Goal: Task Accomplishment & Management: Manage account settings

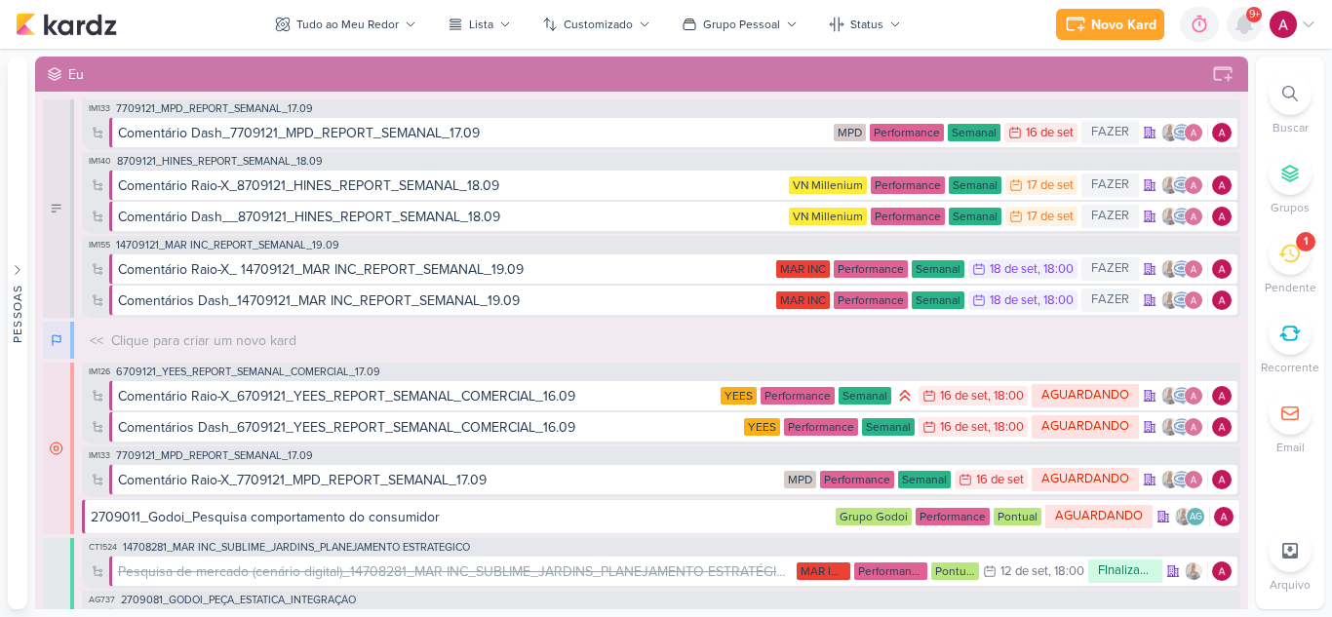
click at [1239, 31] on icon at bounding box center [1243, 24] width 23 height 23
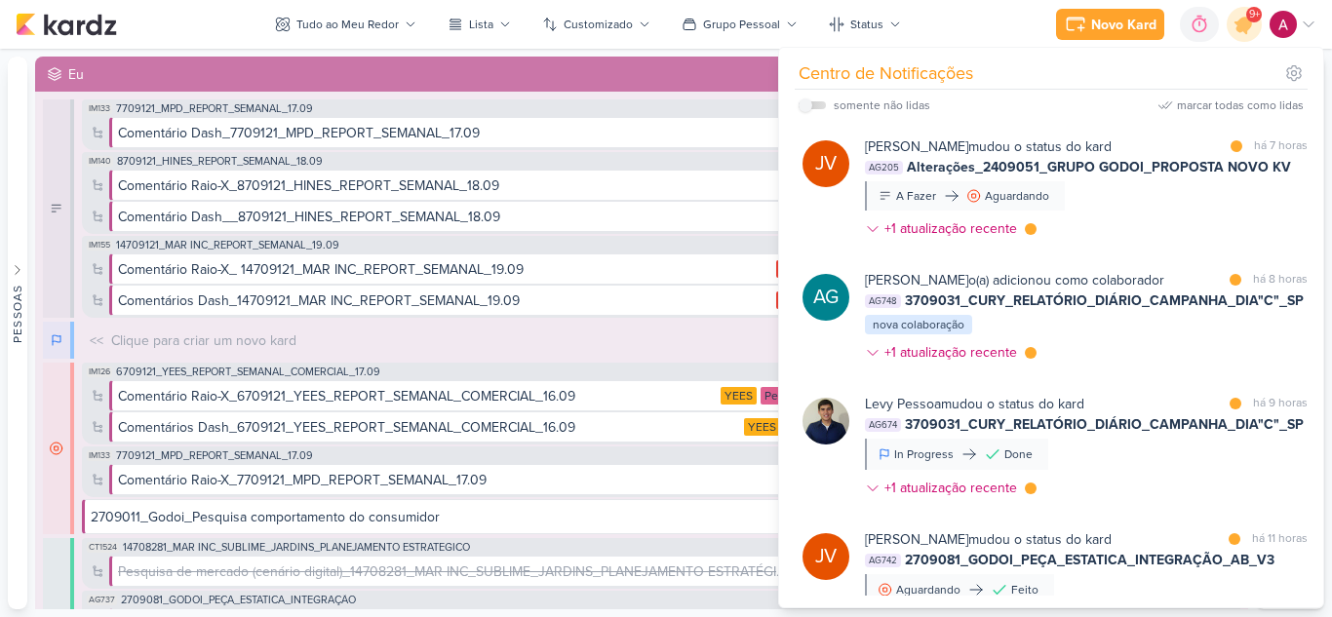
click at [812, 104] on label at bounding box center [811, 105] width 27 height 8
click at [812, 104] on input "checkbox" at bounding box center [805, 105] width 14 height 14
checkbox input "true"
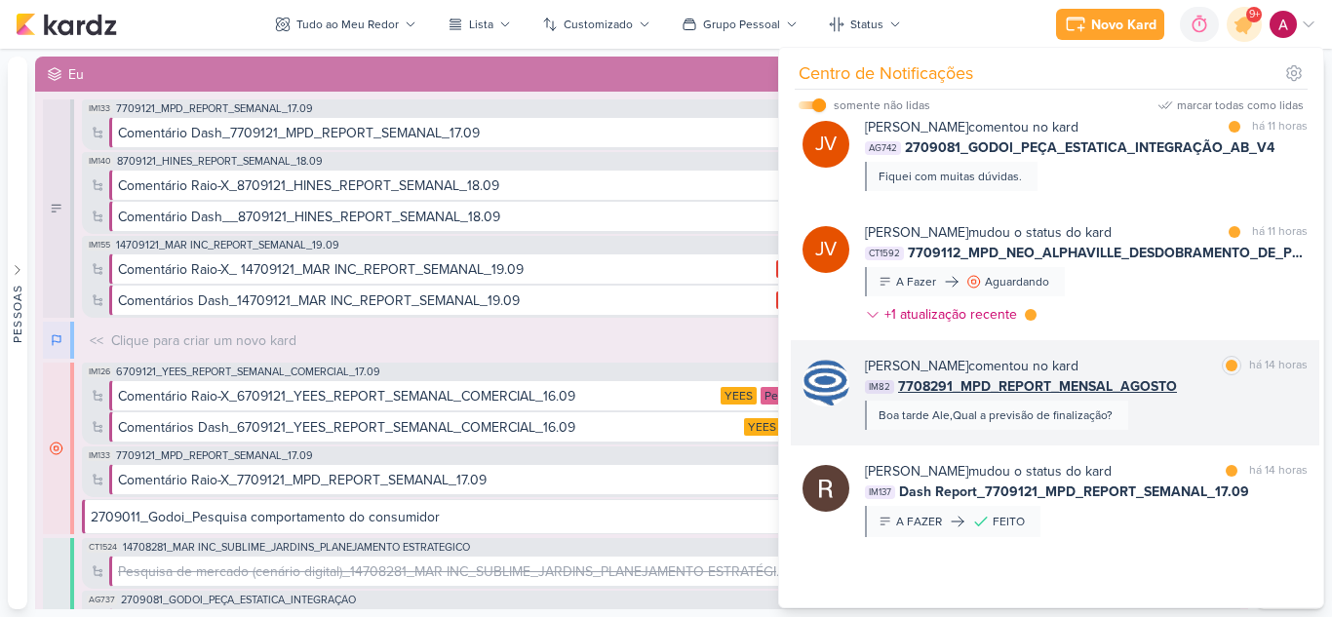
scroll to position [599, 0]
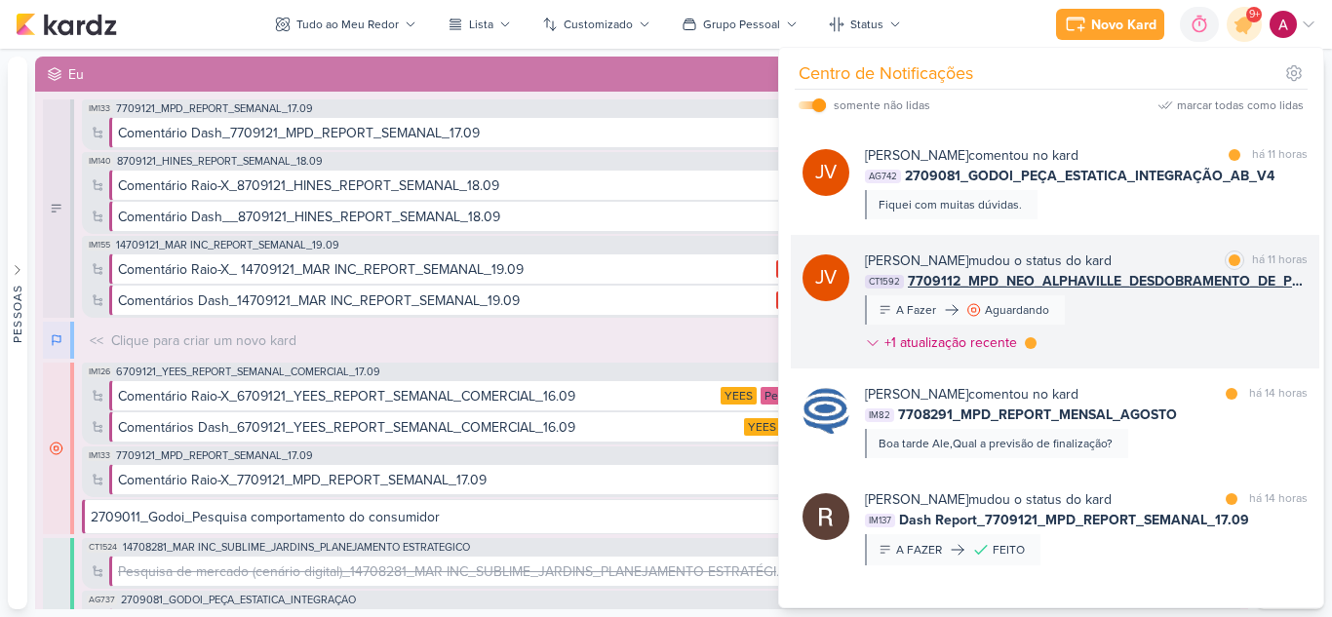
click at [1205, 303] on div "[PERSON_NAME] mudou o status do kard marcar como lida há 11 horas CT1592 770911…" at bounding box center [1086, 306] width 443 height 110
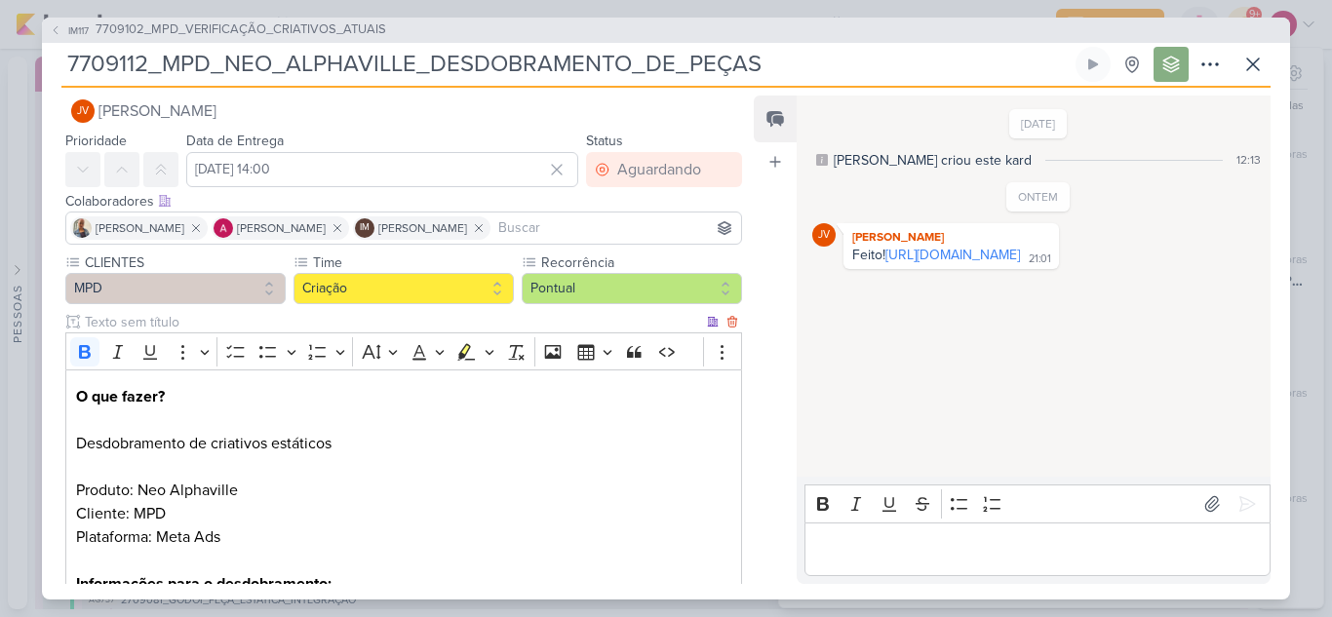
scroll to position [0, 0]
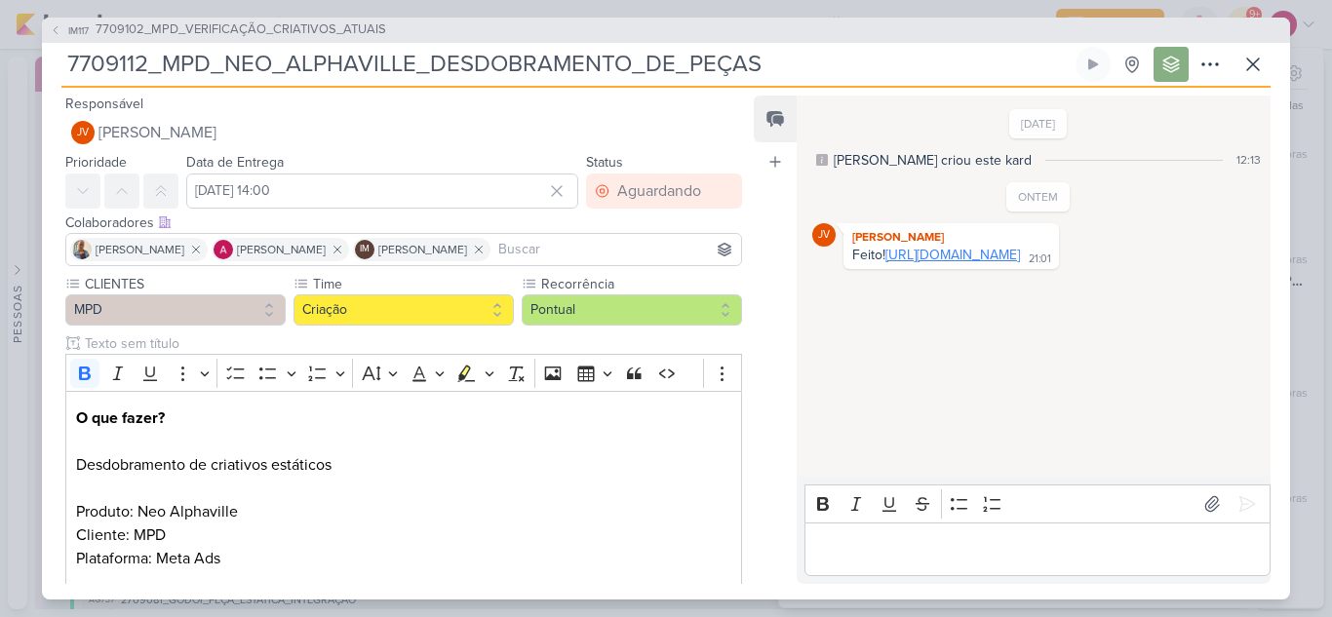
click at [979, 263] on link "[URL][DOMAIN_NAME]" at bounding box center [952, 255] width 135 height 17
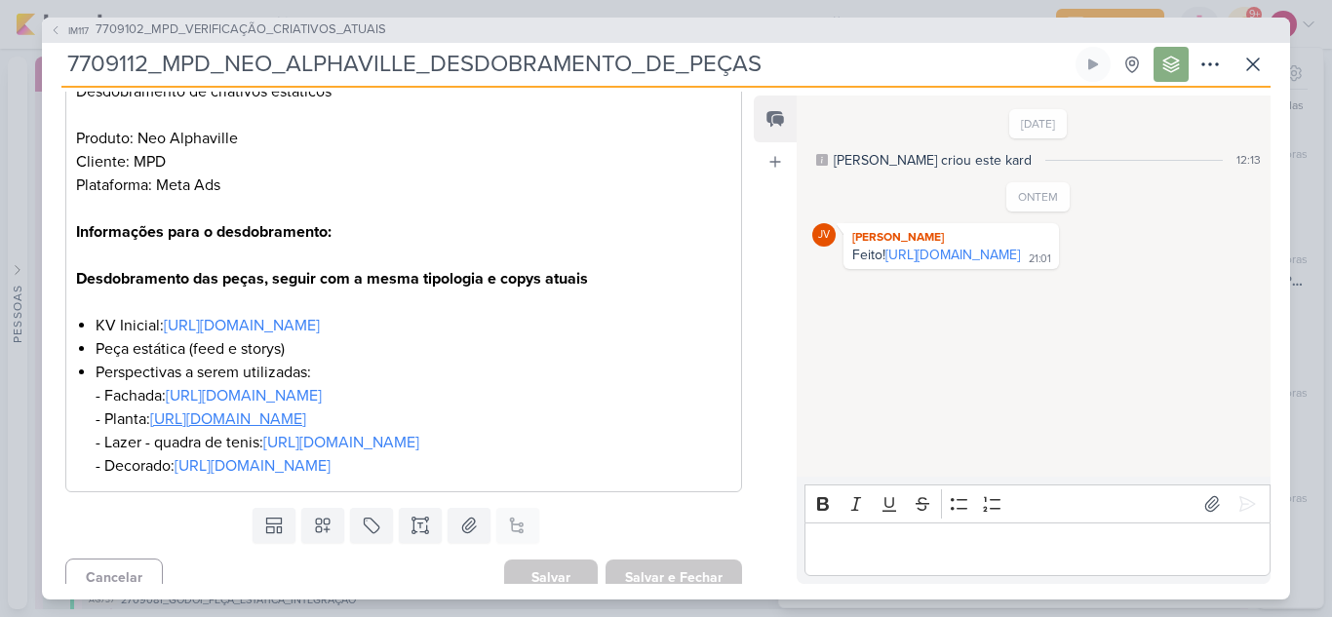
scroll to position [390, 0]
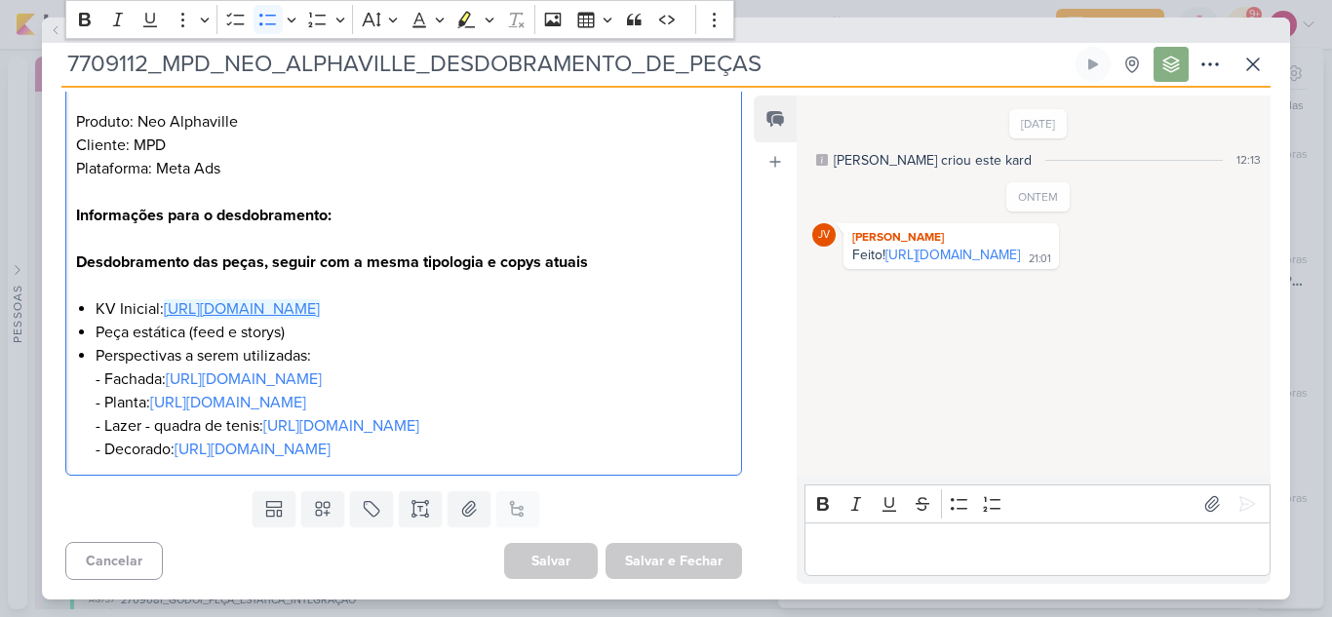
click at [271, 303] on link "https://drive.google.com/drive/folders/1BjvjZSQwYiN_PtE2PBMpt79S7SzpTVmg" at bounding box center [242, 308] width 156 height 19
click at [830, 321] on div "11/9/25 Caroline criou este kard 12:13 ONTEM JV" at bounding box center [1032, 287] width 472 height 380
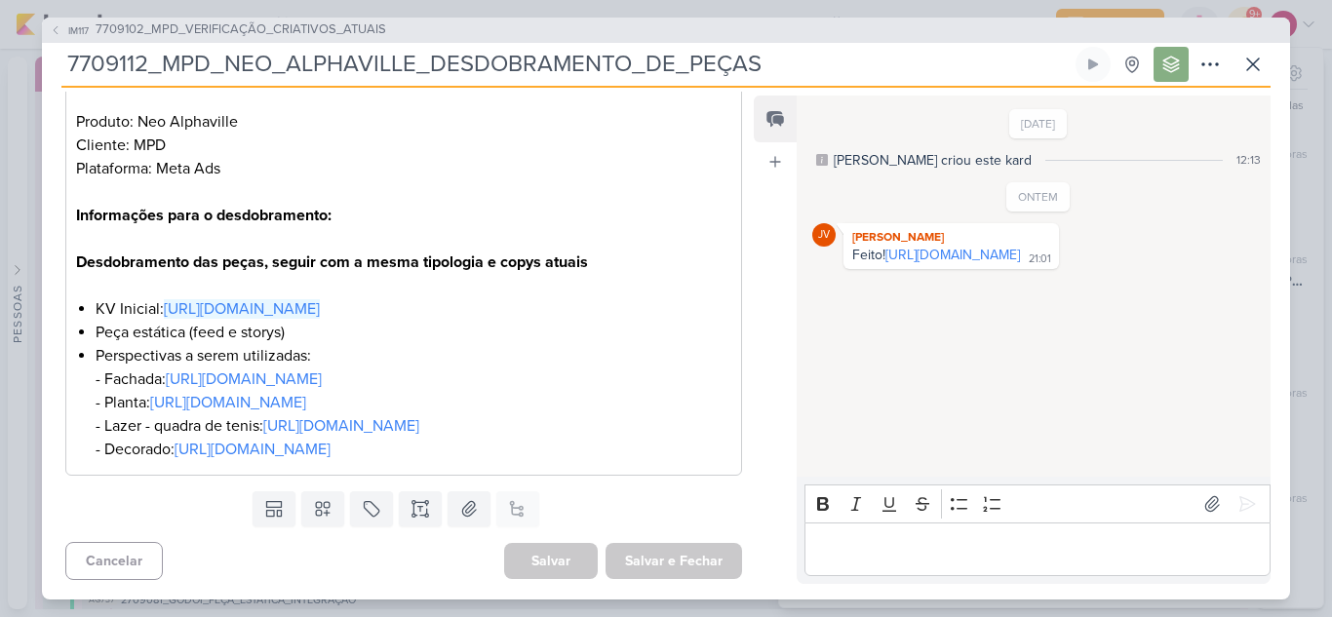
scroll to position [460, 0]
click at [891, 552] on p "Editor editing area: main" at bounding box center [1036, 548] width 445 height 23
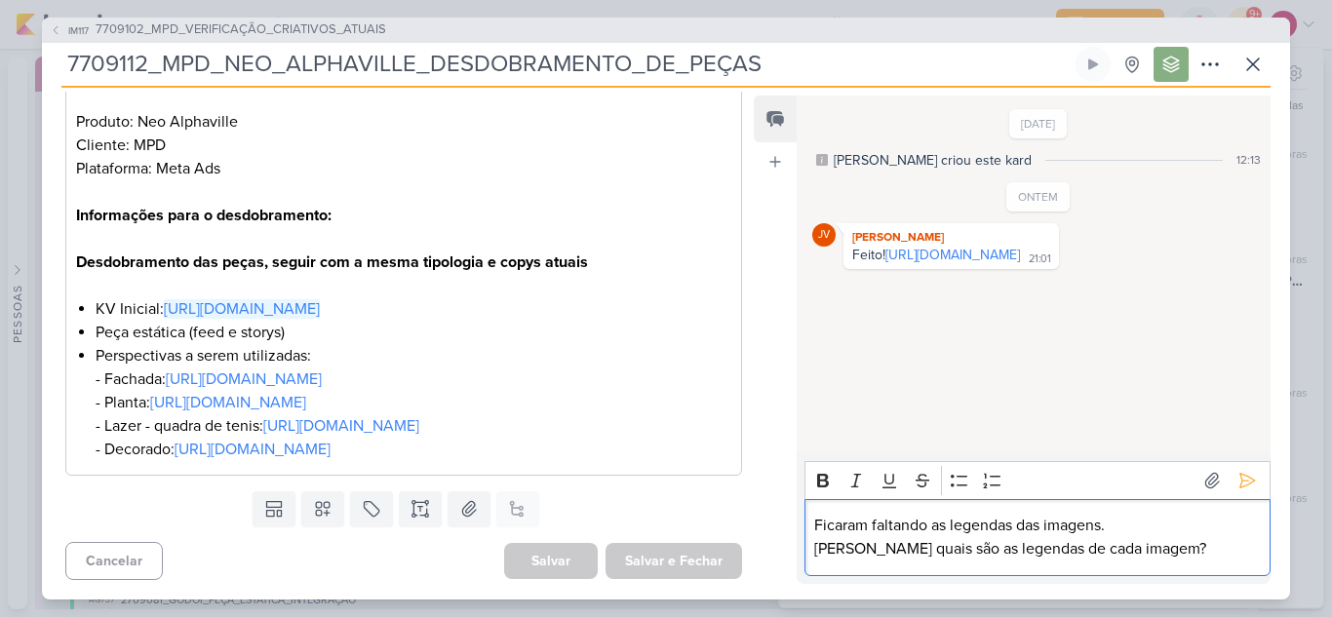
click at [852, 553] on p "Carol quais são as legendas de cada imagem?" at bounding box center [1036, 548] width 445 height 23
click at [1163, 545] on p "Carol, quais são as legendas de cada imagem?" at bounding box center [1036, 548] width 445 height 23
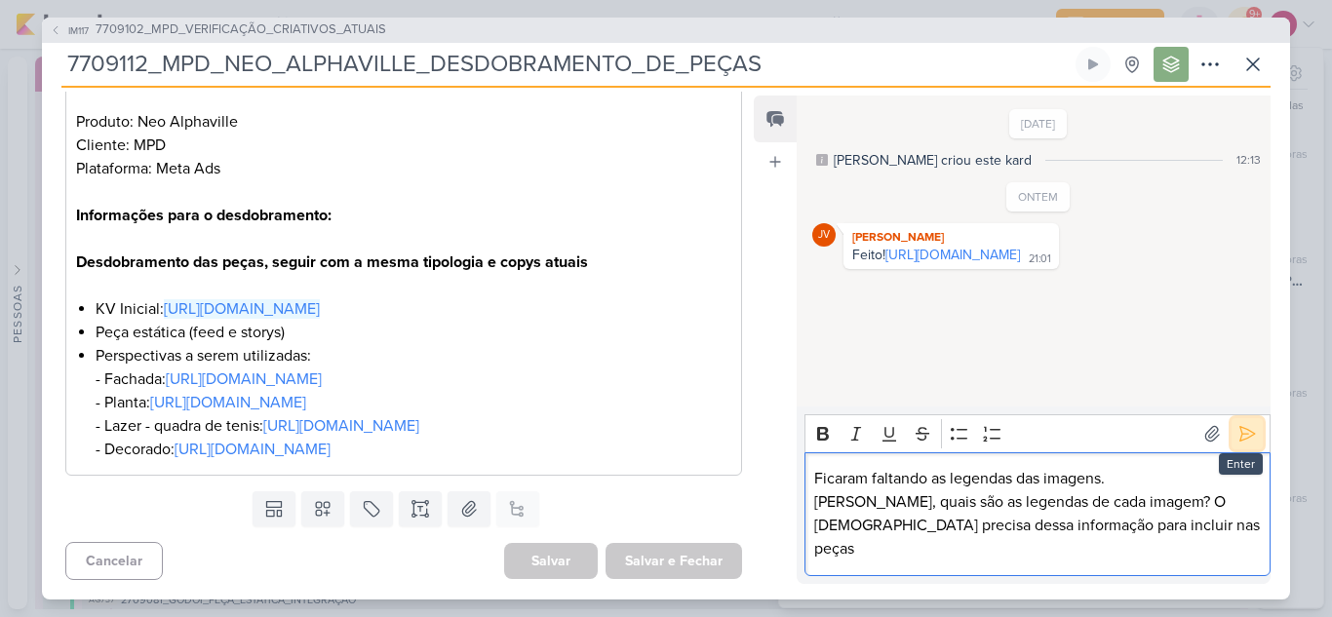
click at [1240, 442] on icon at bounding box center [1247, 434] width 15 height 15
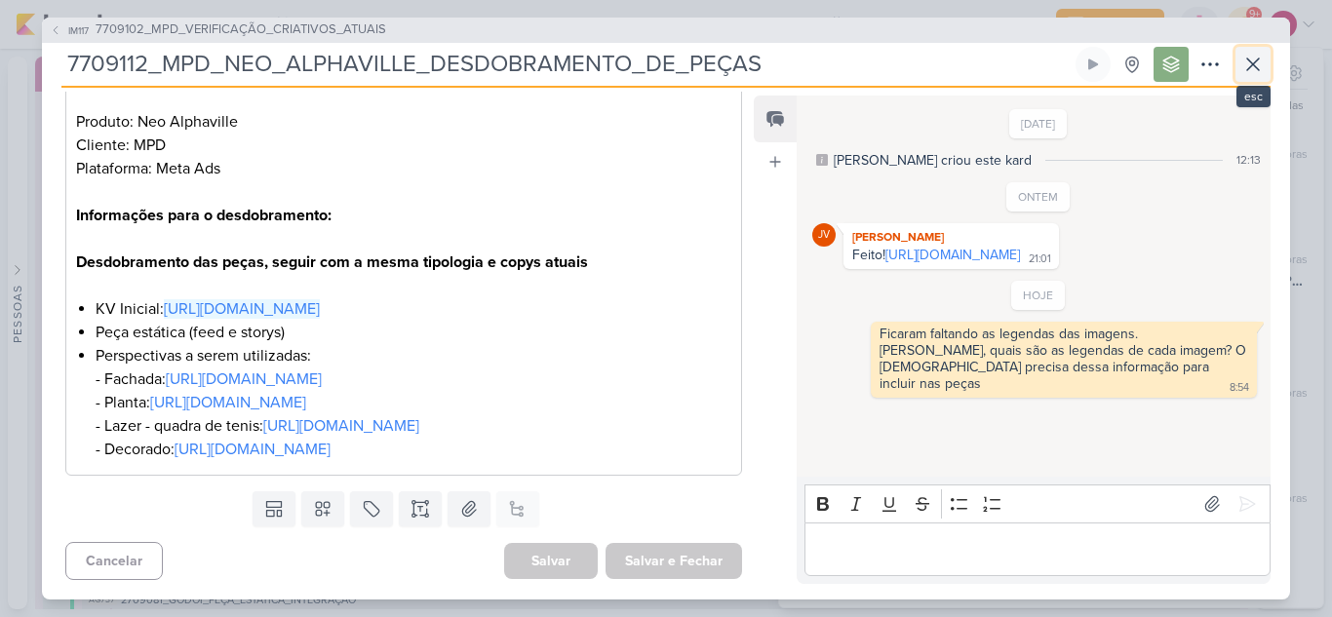
click at [1249, 64] on icon at bounding box center [1252, 64] width 23 height 23
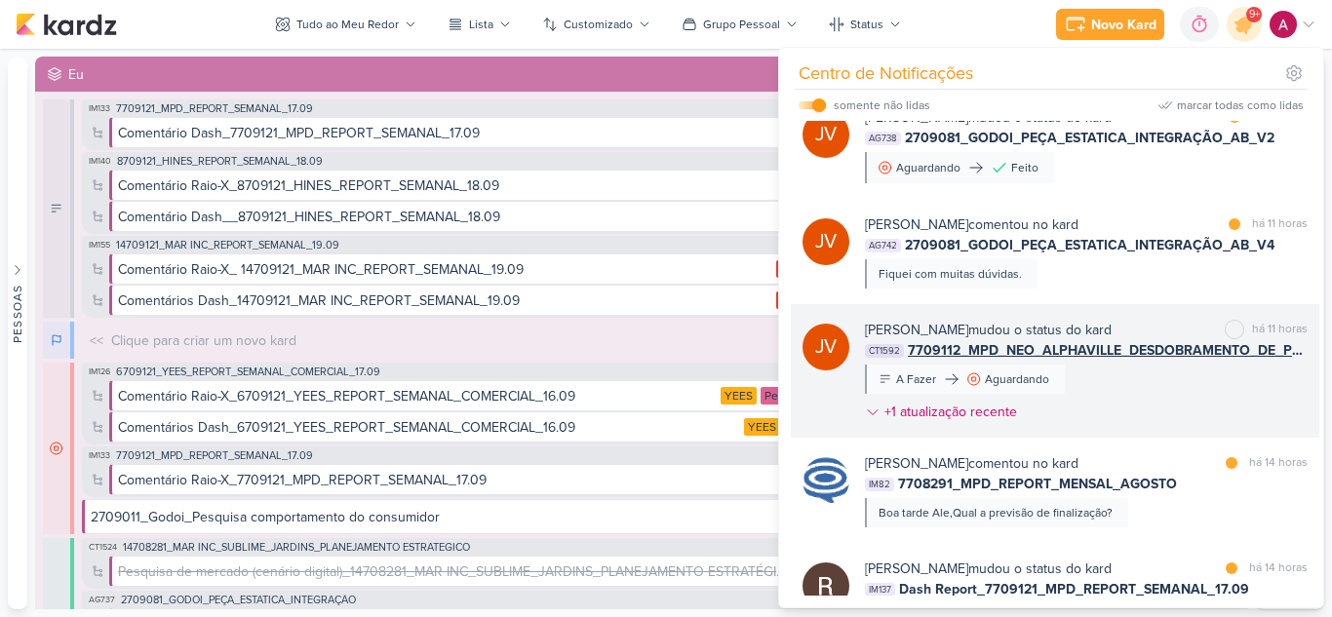
scroll to position [501, 0]
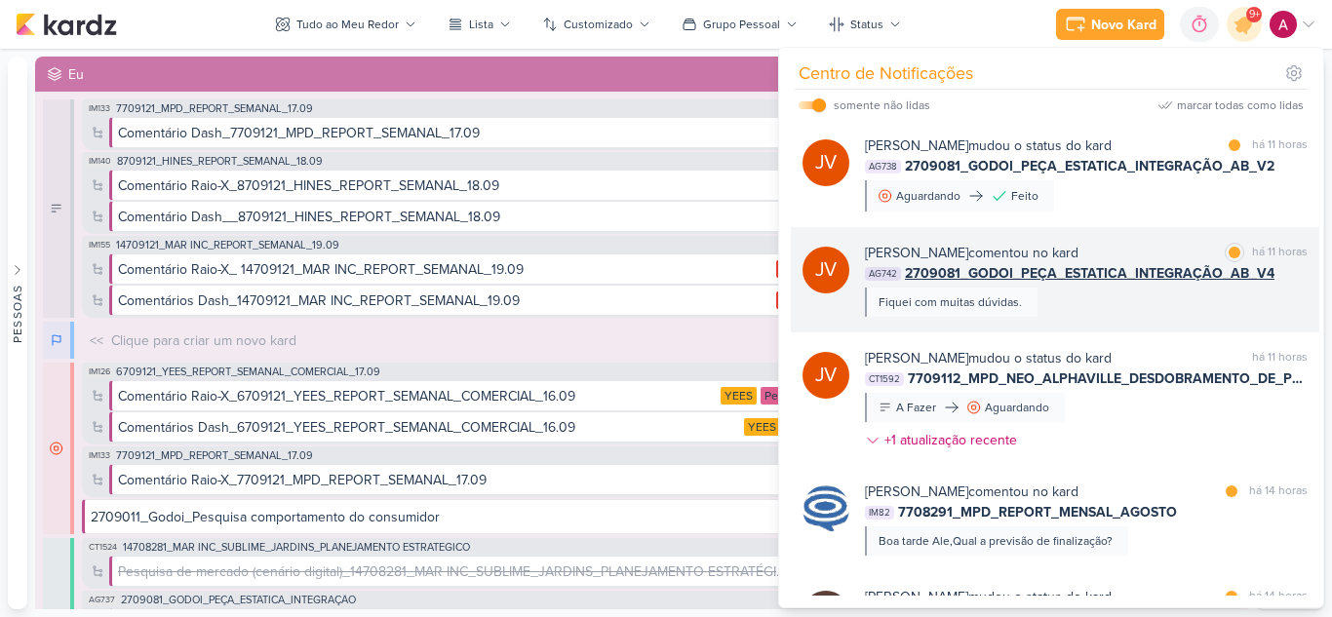
click at [1098, 315] on div "Joney Viana comentou no kard marcar como lida há 11 horas AG742 2709081_GODOI_P…" at bounding box center [1086, 280] width 443 height 74
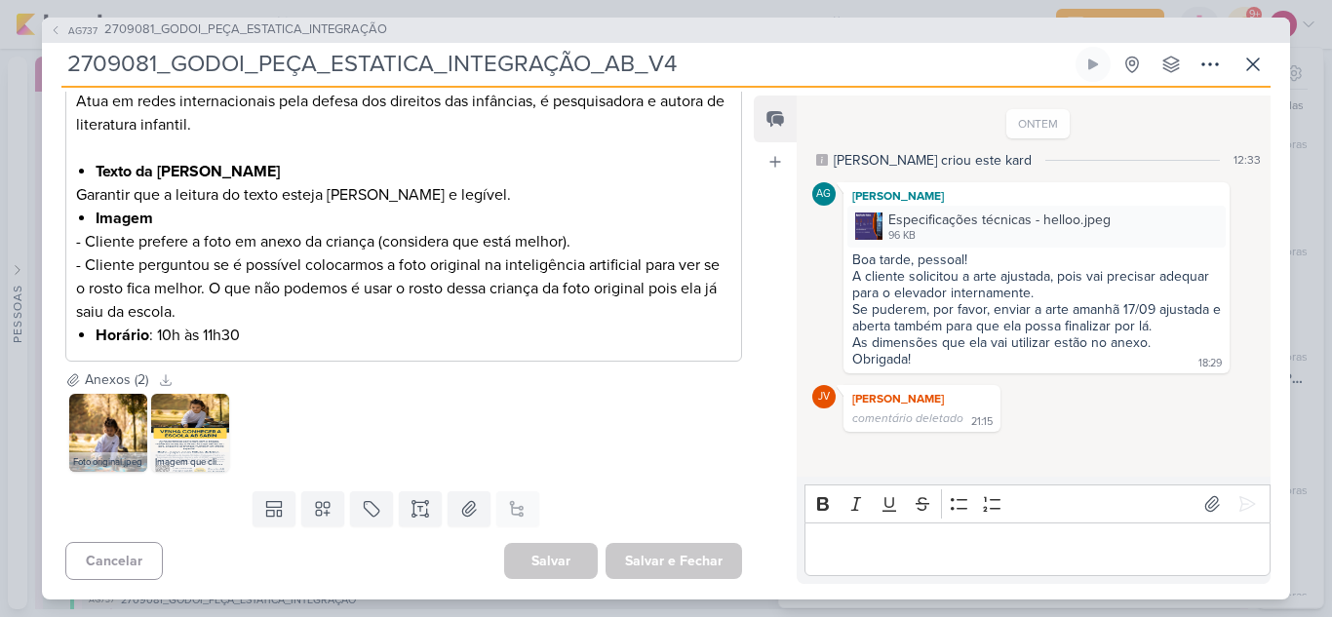
scroll to position [808, 0]
click at [1246, 61] on icon at bounding box center [1252, 64] width 23 height 23
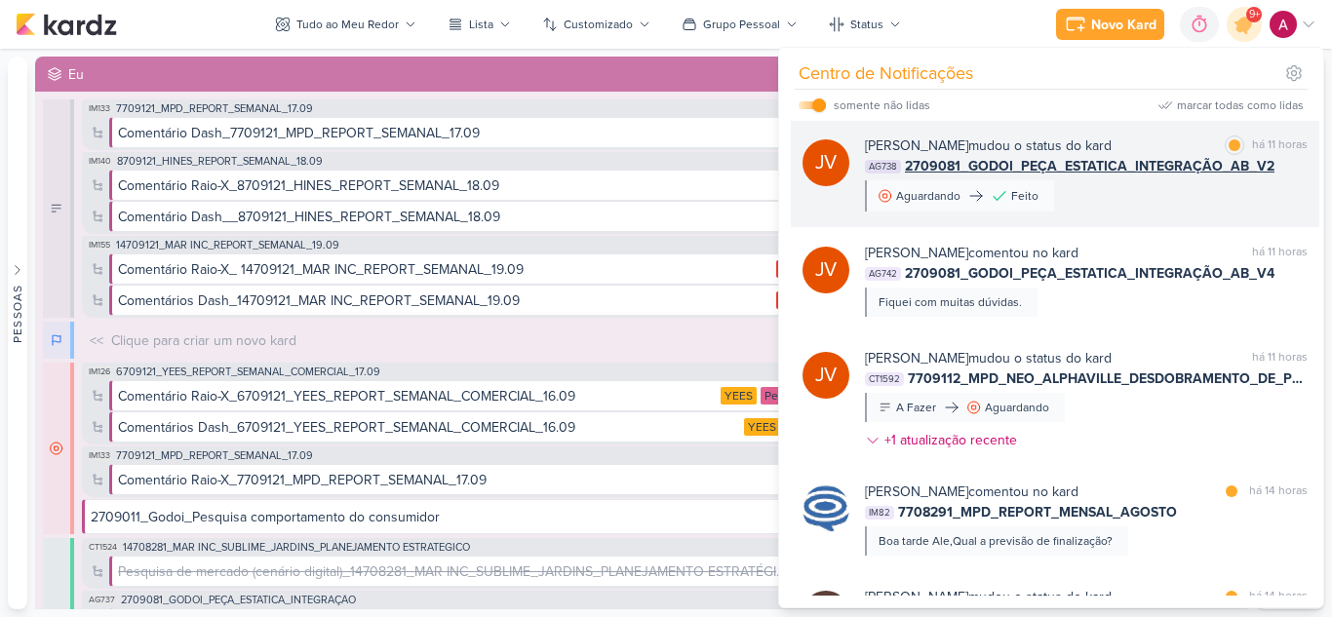
click at [1161, 208] on div "Joney Viana mudou o status do kard marcar como lida há 11 horas AG738 2709081_G…" at bounding box center [1086, 173] width 443 height 76
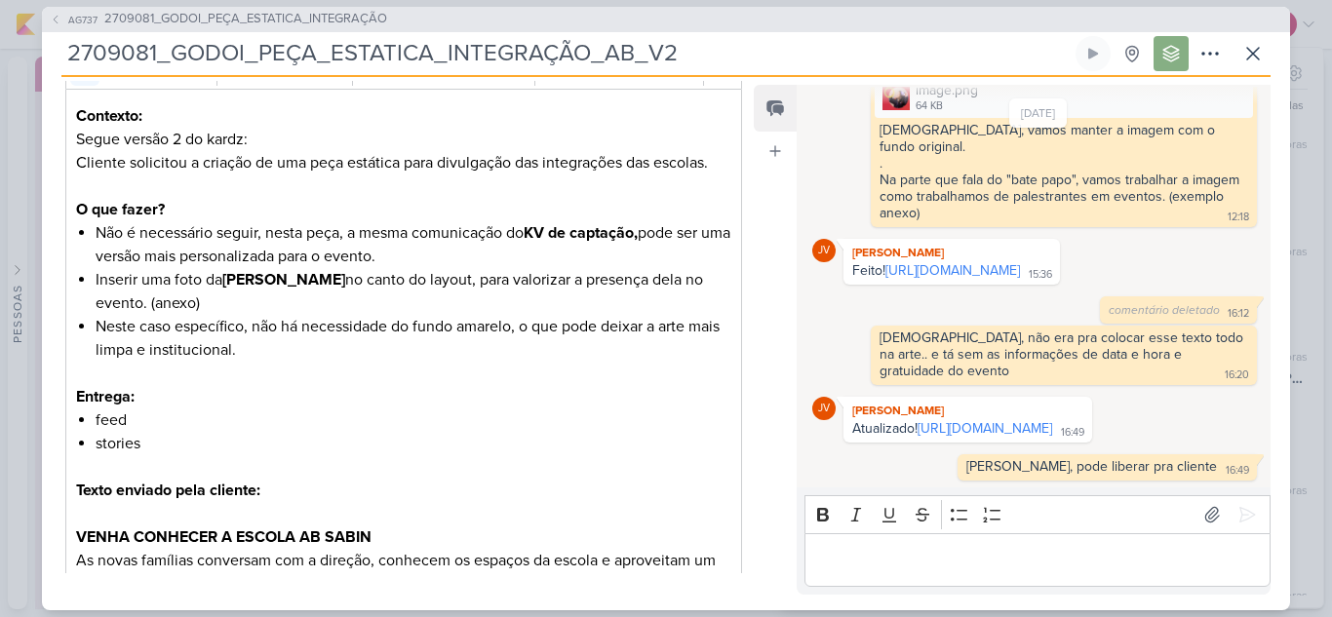
scroll to position [390, 0]
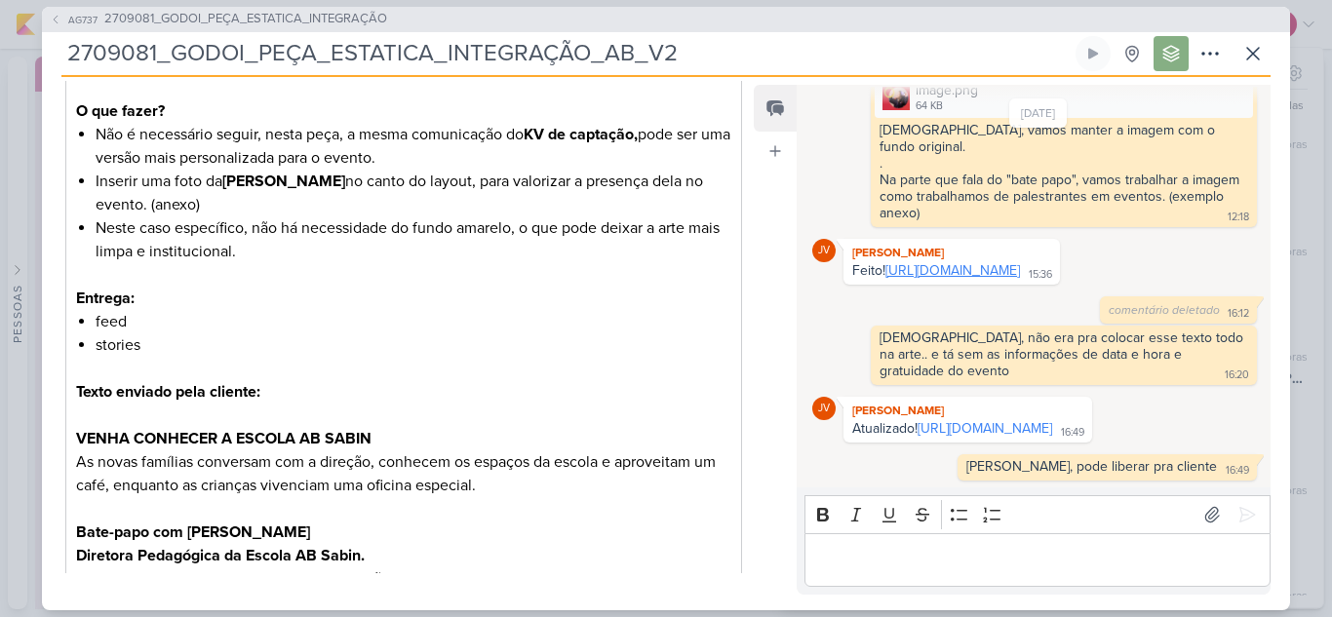
click at [986, 263] on link "https://drive.google.com/drive/folders/1X8v7-kpc5fbwqYQZ4dh_-l-NtpxeOEAf?usp=sh…" at bounding box center [952, 270] width 135 height 17
click at [1262, 48] on icon at bounding box center [1252, 53] width 23 height 23
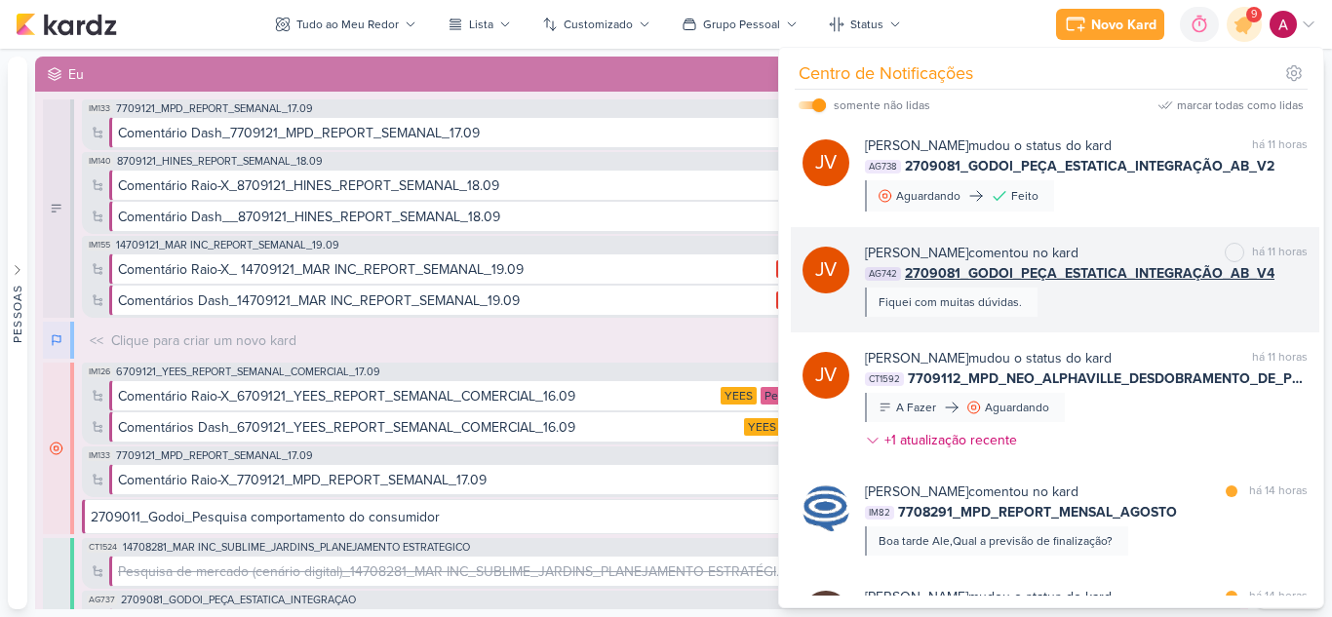
scroll to position [306, 0]
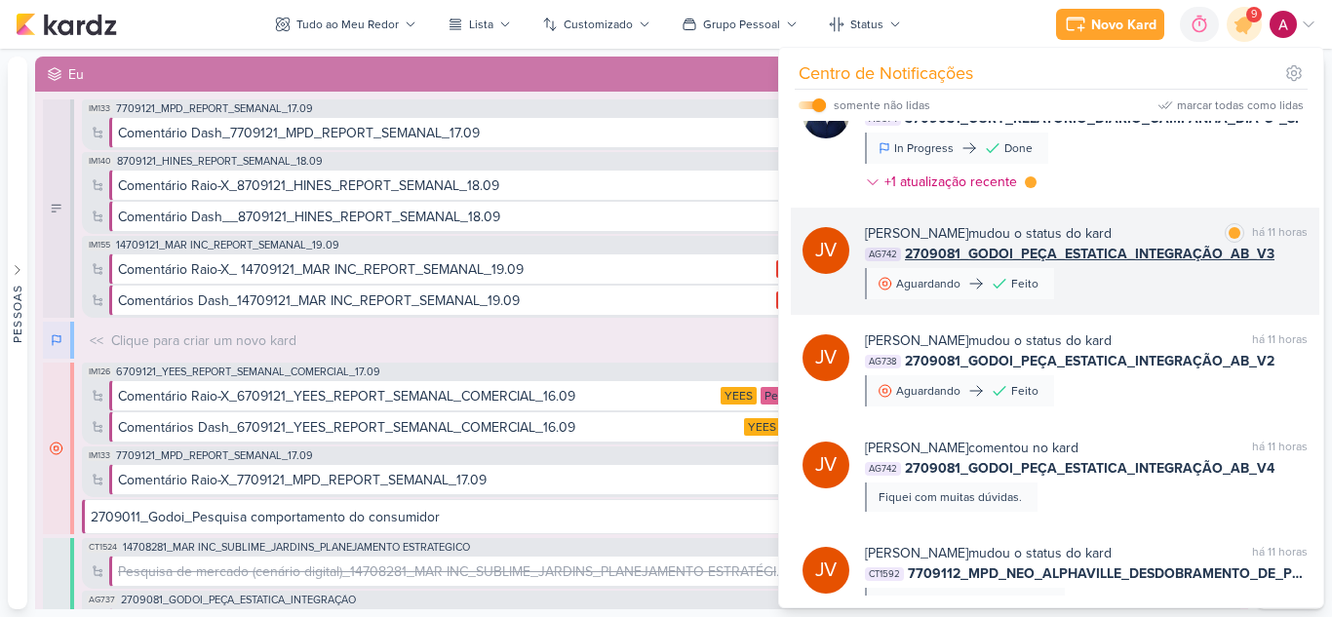
click at [1166, 296] on div "Joney Viana mudou o status do kard marcar como lida há 11 horas AG742 2709081_G…" at bounding box center [1086, 261] width 443 height 76
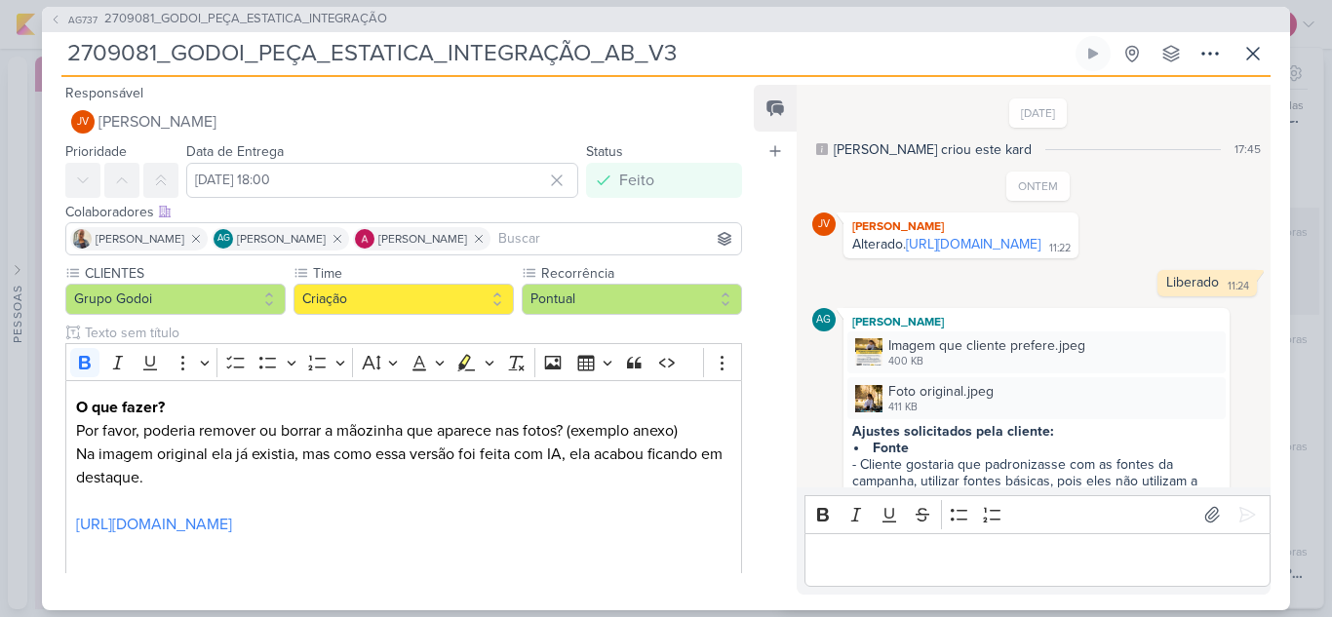
scroll to position [578, 0]
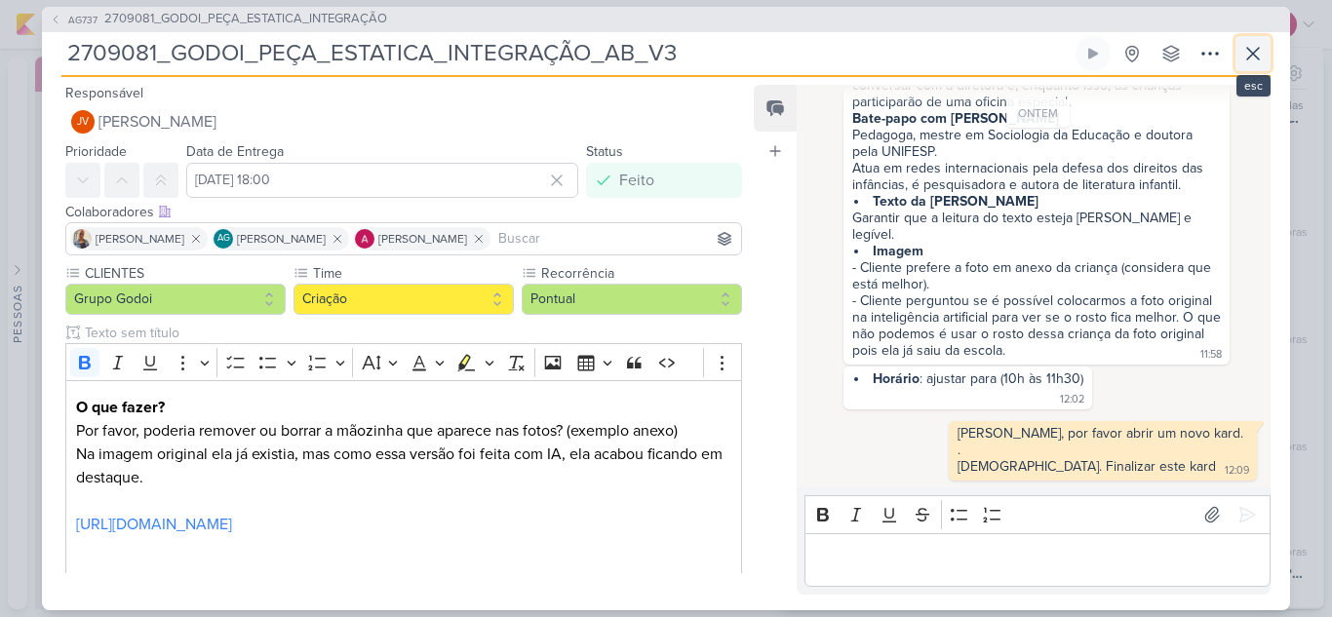
click at [1253, 61] on icon at bounding box center [1252, 53] width 23 height 23
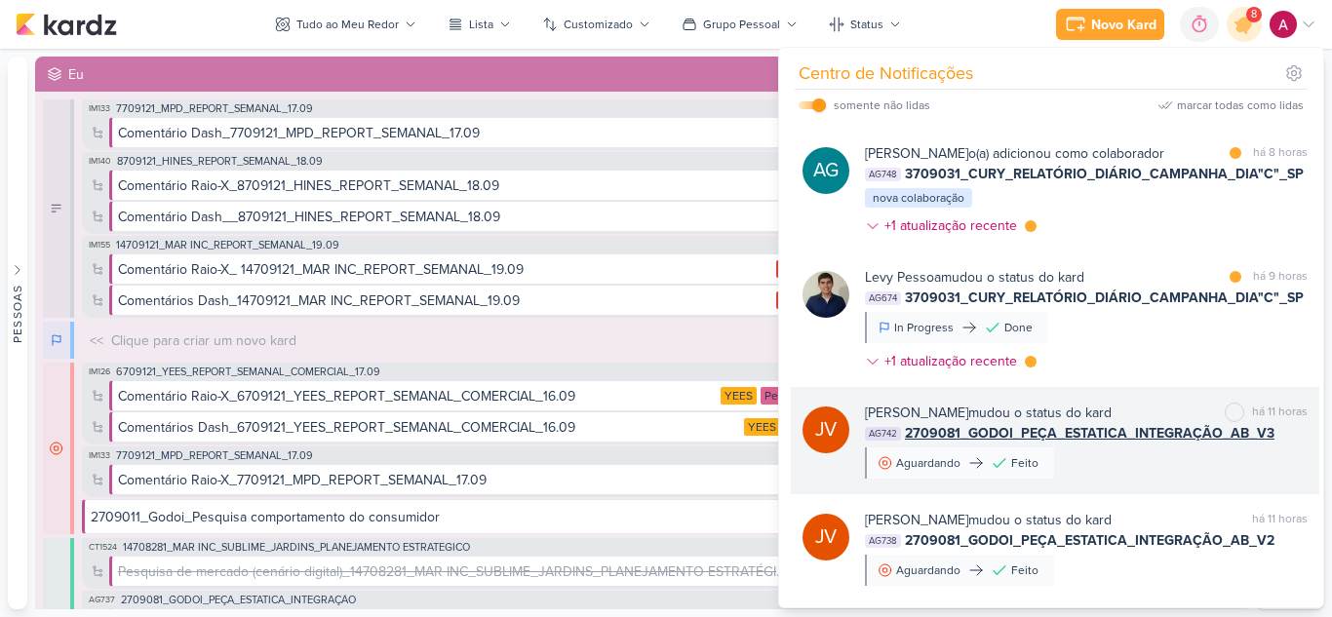
scroll to position [111, 0]
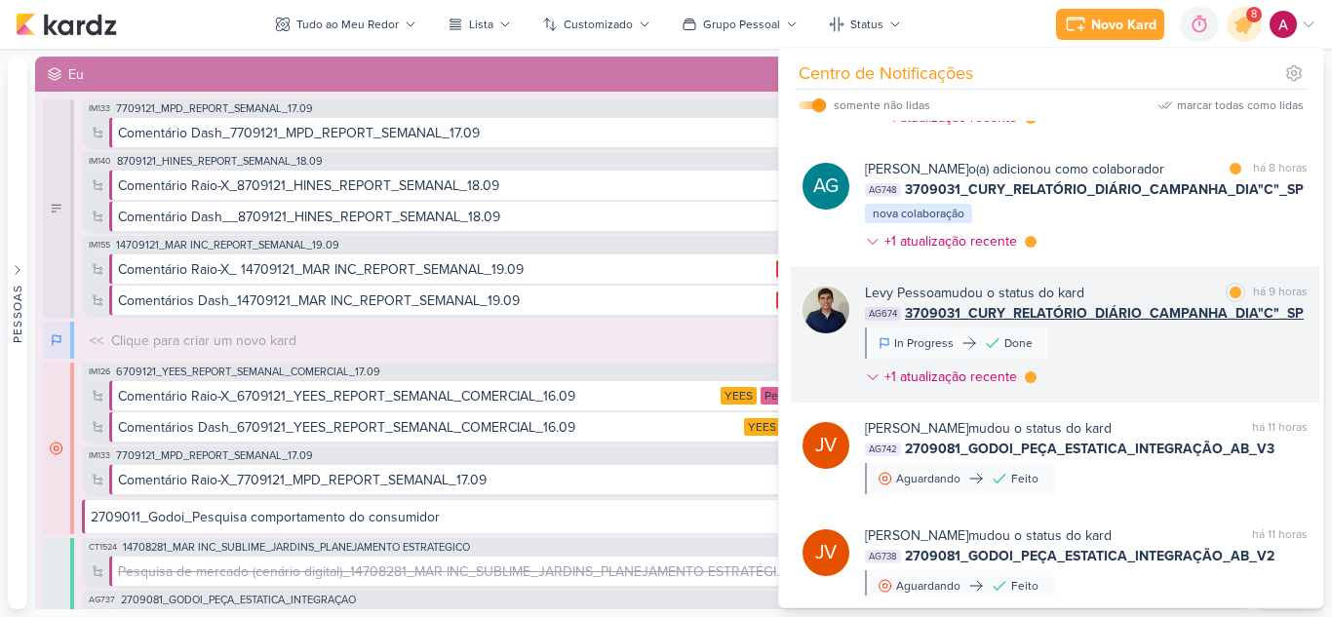
click at [1153, 356] on div "Levy Pessoa mudou o status do kard marcar como lida há 9 horas AG674 3709031_CU…" at bounding box center [1086, 339] width 443 height 112
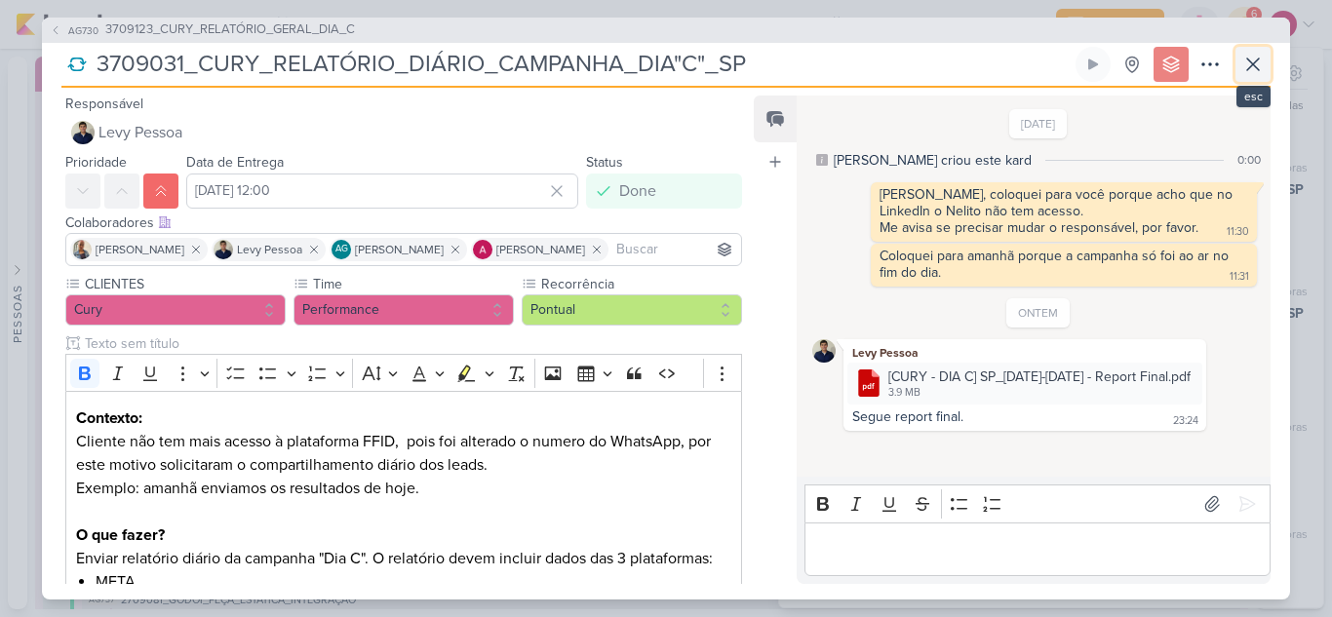
click at [1252, 69] on icon at bounding box center [1252, 64] width 23 height 23
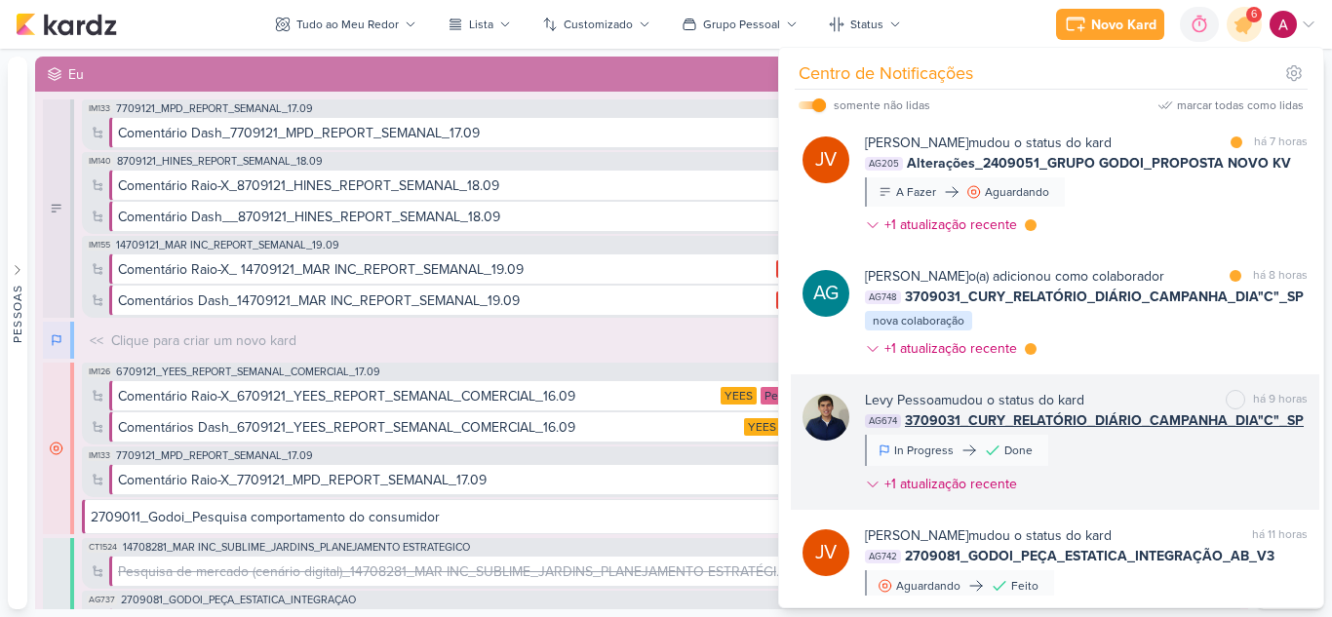
scroll to position [0, 0]
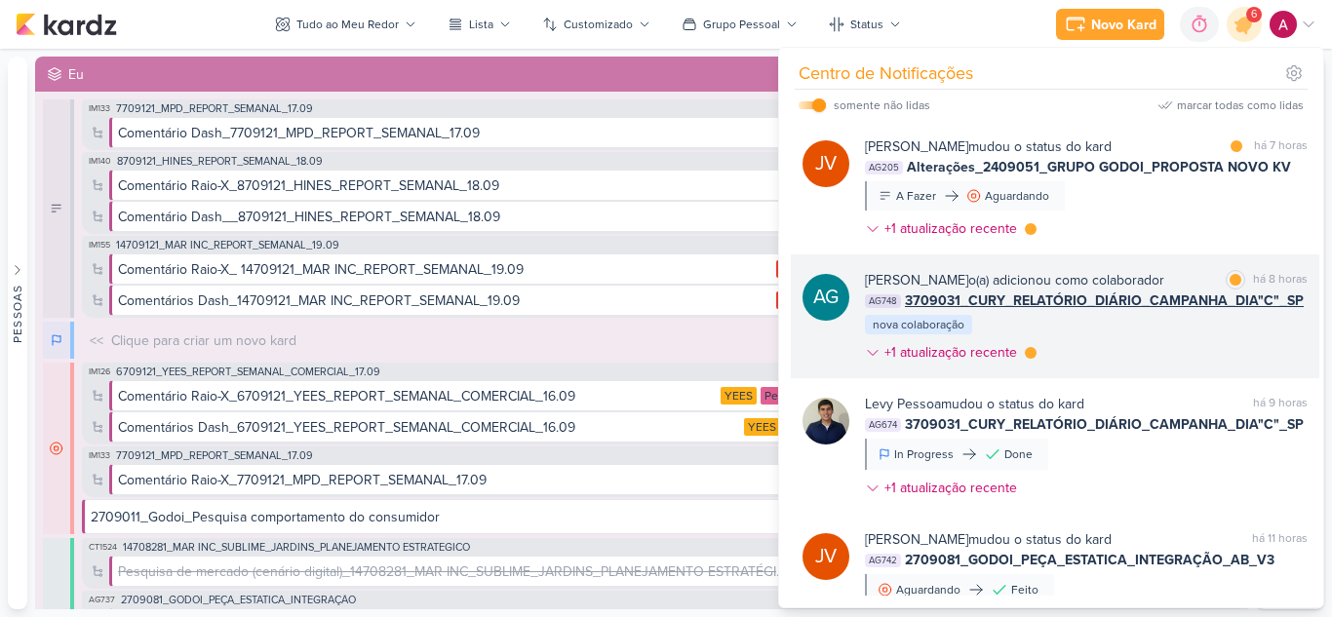
click at [1172, 328] on div "Aline Gimenez Graciano o(a) adicionou como colaborador marcar como lida há 8 ho…" at bounding box center [1086, 320] width 443 height 100
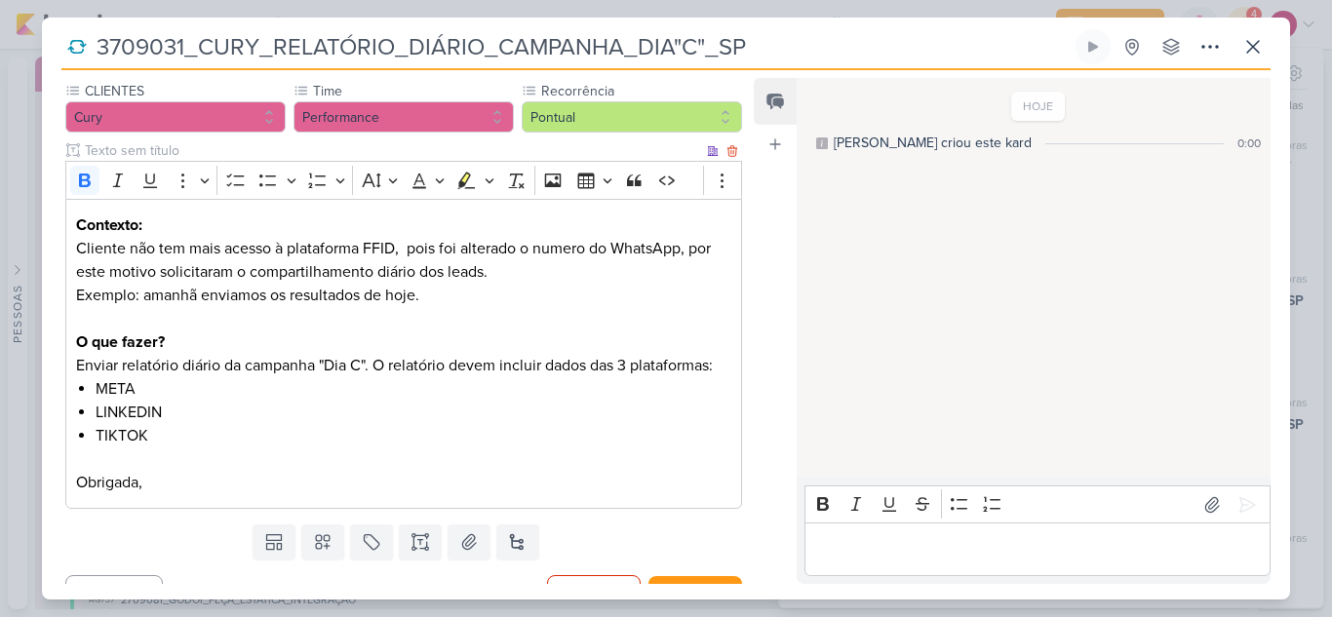
scroll to position [209, 0]
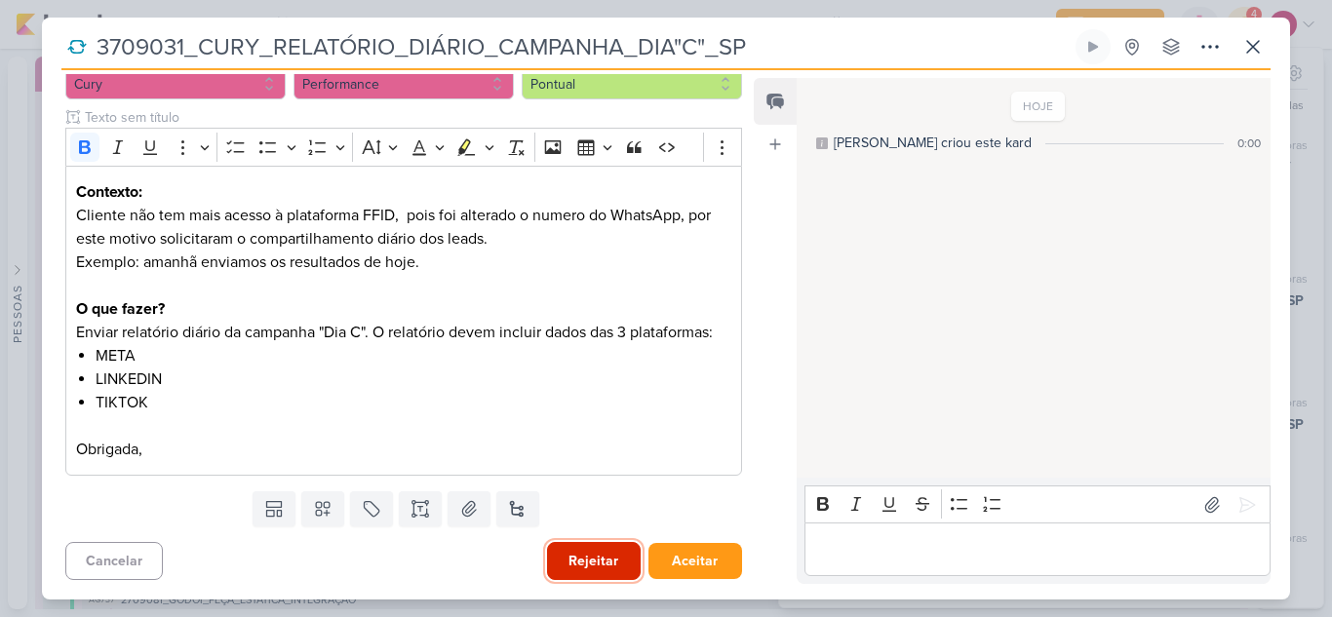
click at [564, 561] on button "Rejeitar" at bounding box center [594, 561] width 94 height 38
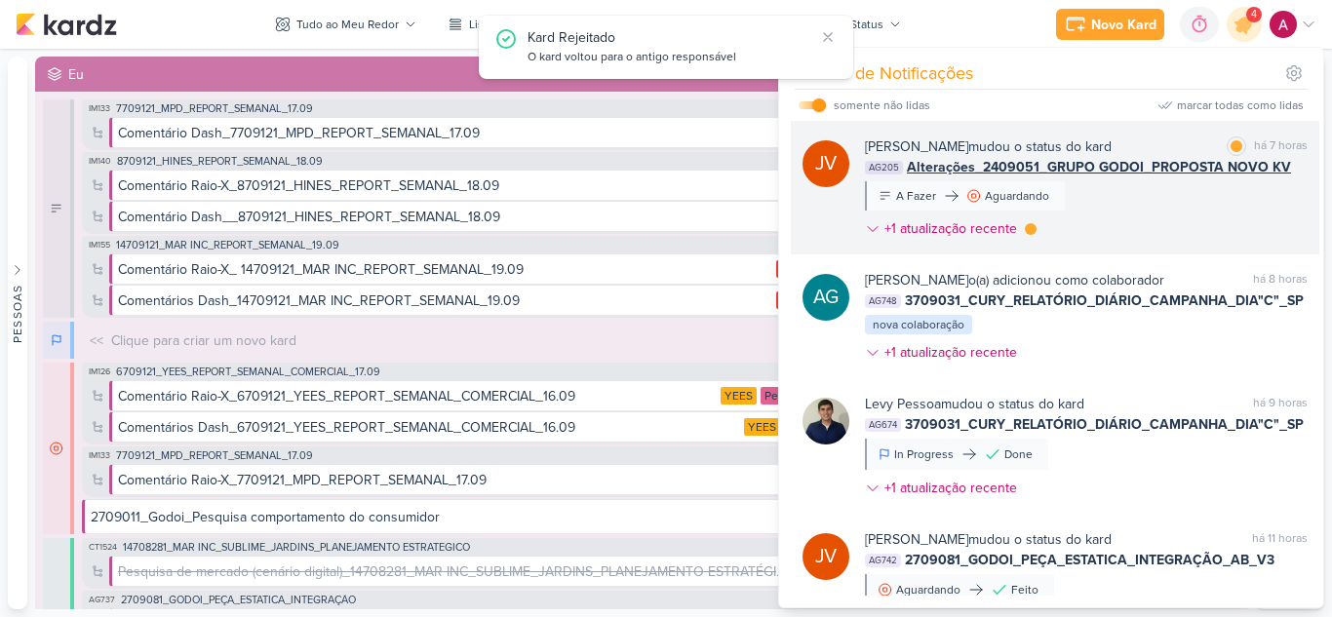
click at [1181, 208] on div "Joney Viana mudou o status do kard marcar como lida há 7 horas AG205 Alterações…" at bounding box center [1086, 191] width 443 height 110
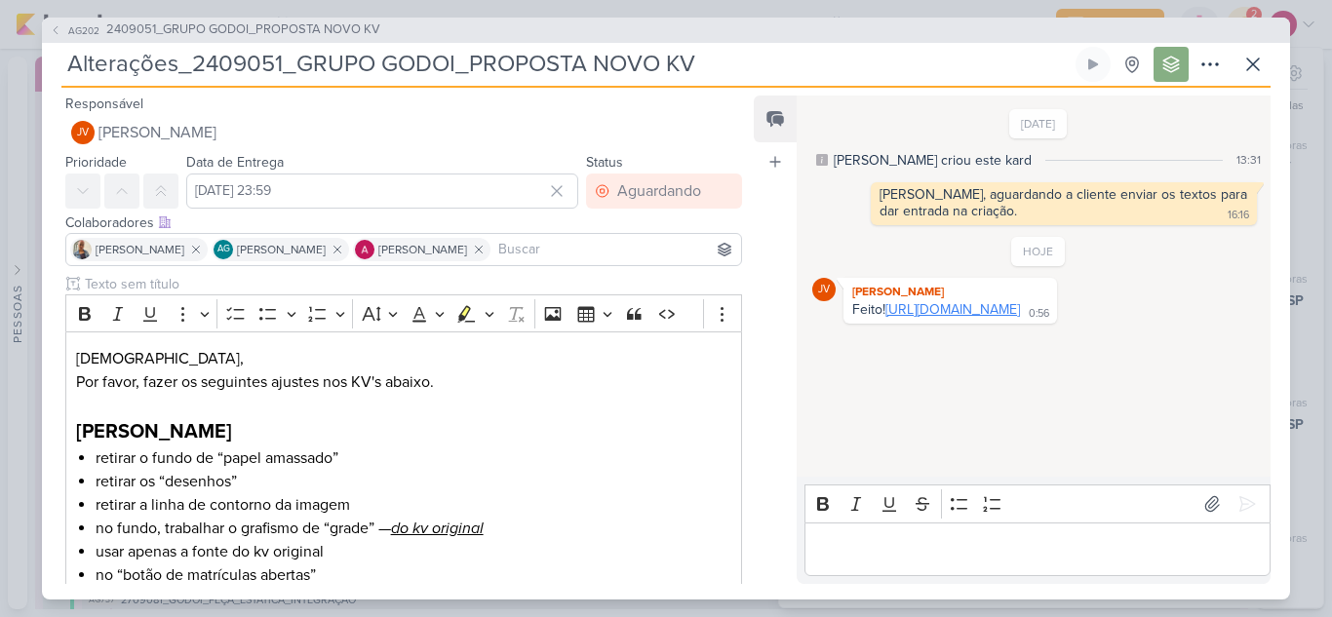
click at [988, 318] on link "https://drive.google.com/drive/folders/1pv6wfaYDMeEFO_n2s1h5JW1j3vcMcZMC?usp=sh…" at bounding box center [952, 309] width 135 height 17
click at [1264, 60] on button at bounding box center [1252, 64] width 35 height 35
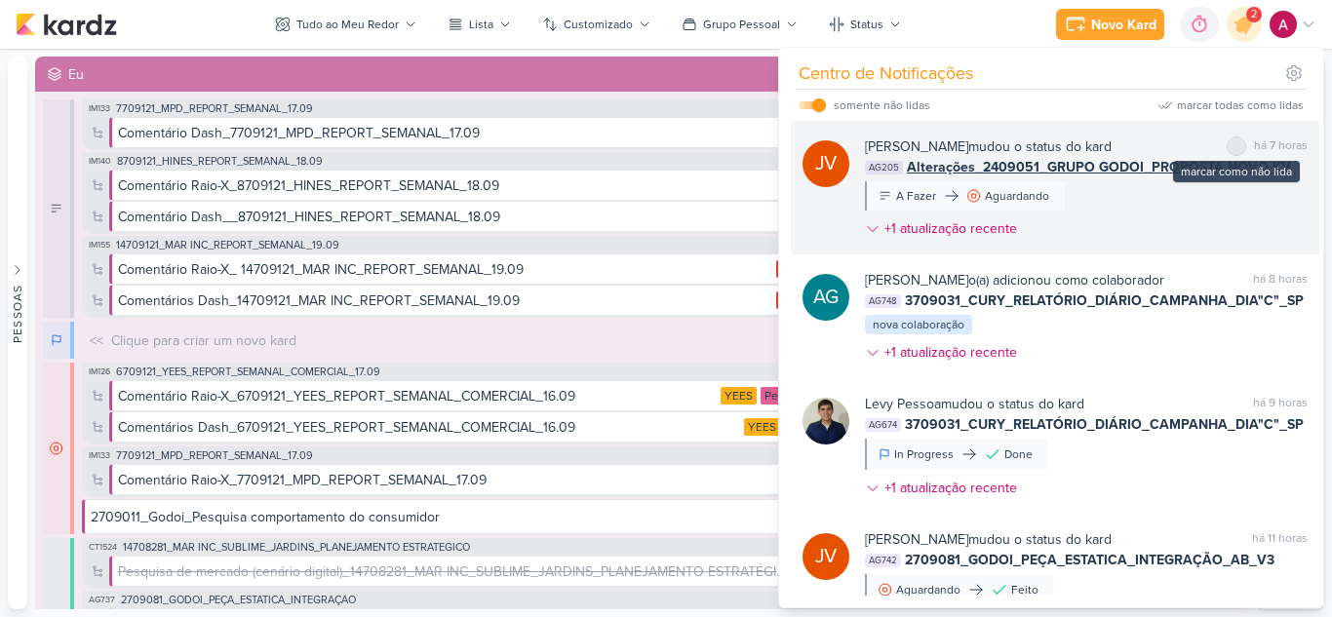
click at [1230, 141] on div at bounding box center [1236, 146] width 12 height 12
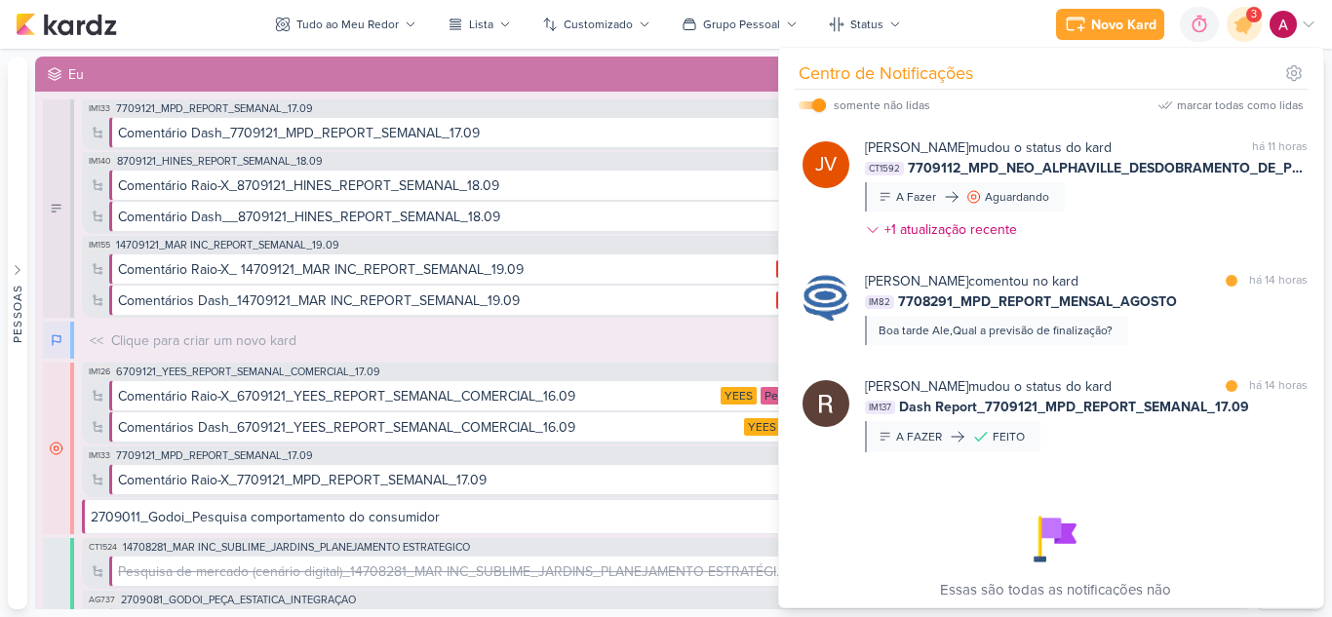
scroll to position [793, 0]
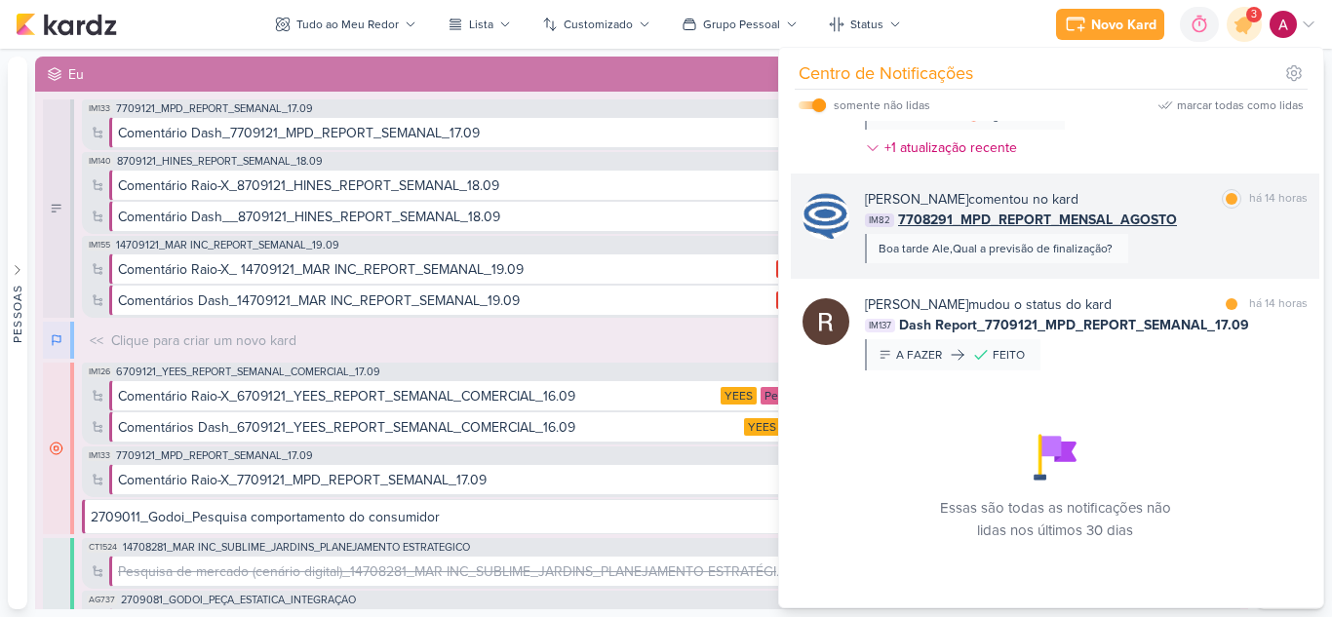
click at [1211, 222] on div "IM82 7708291_MPD_REPORT_MENSAL_AGOSTO" at bounding box center [1086, 220] width 443 height 20
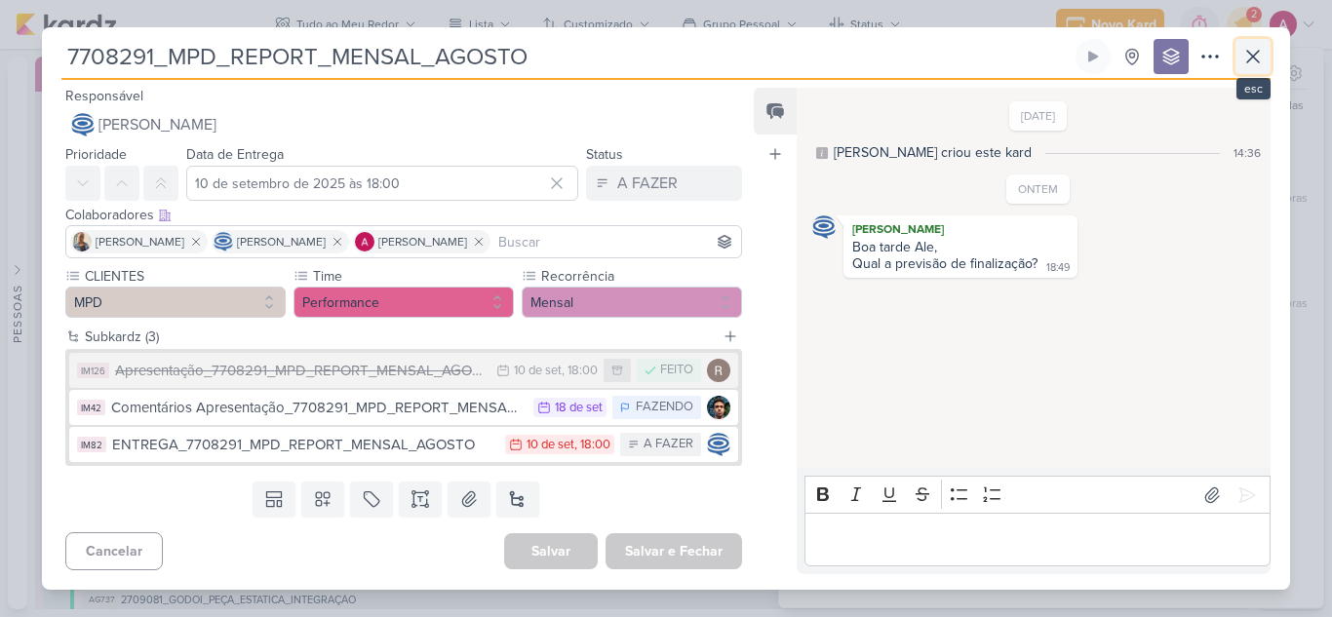
click at [1264, 53] on button at bounding box center [1252, 56] width 35 height 35
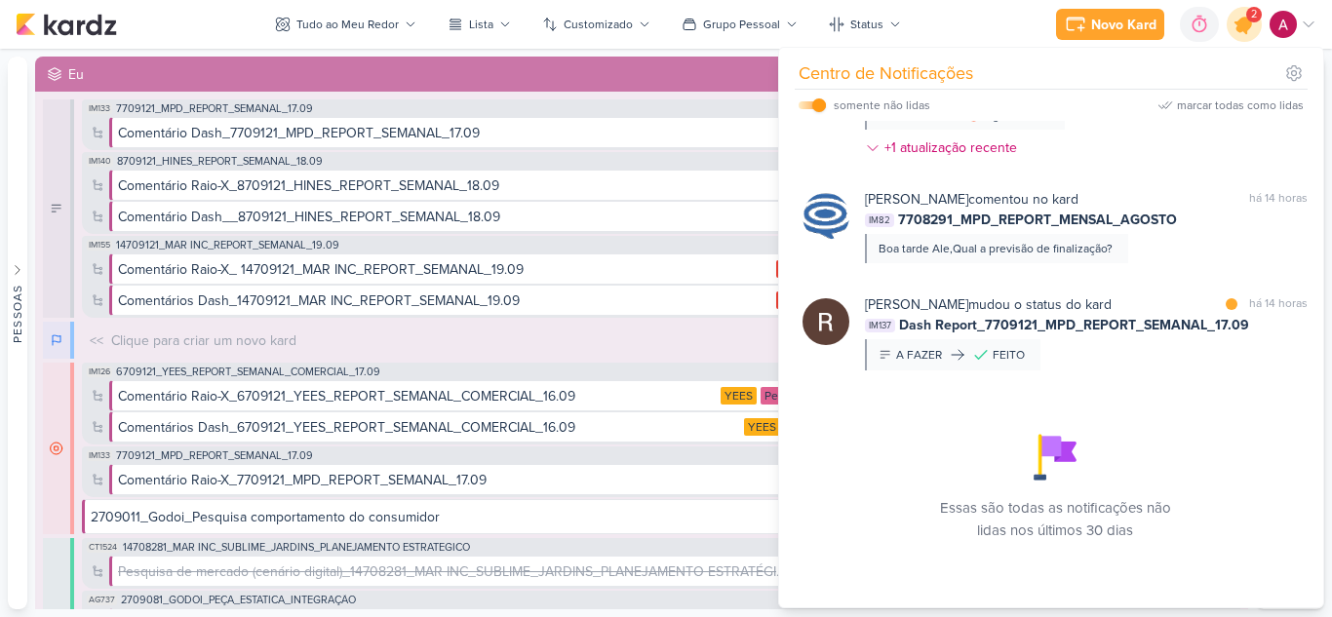
click at [1244, 22] on icon at bounding box center [1243, 24] width 23 height 23
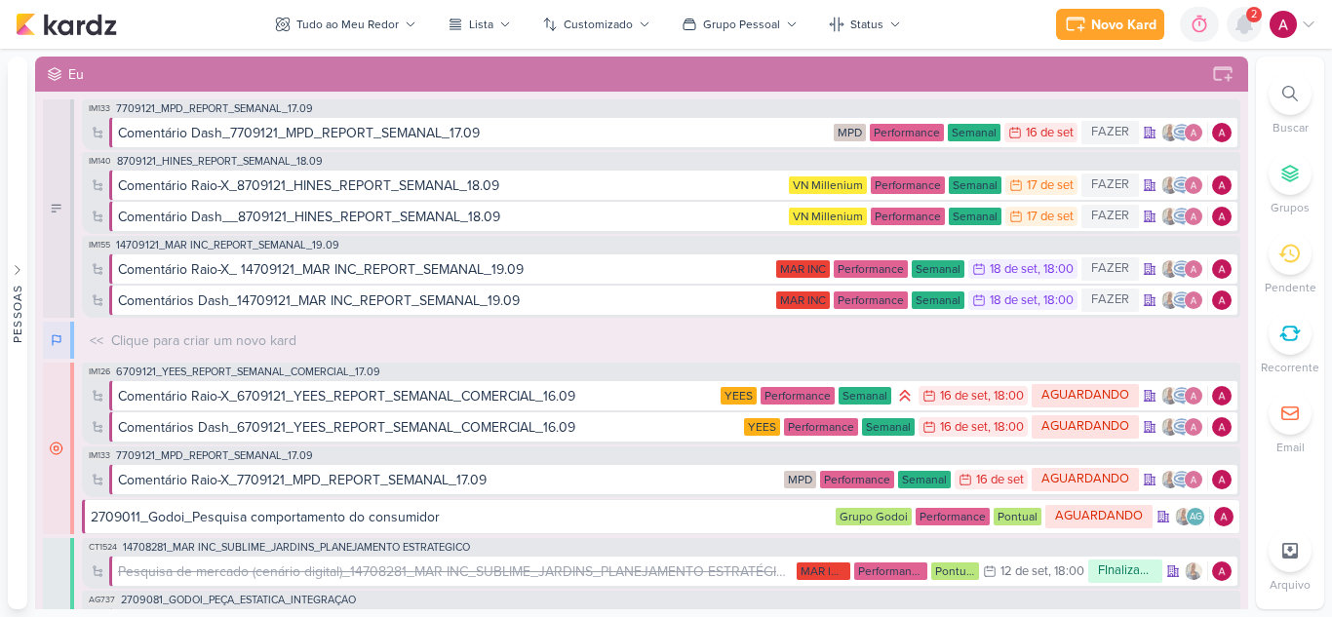
click at [1241, 32] on icon at bounding box center [1244, 25] width 16 height 18
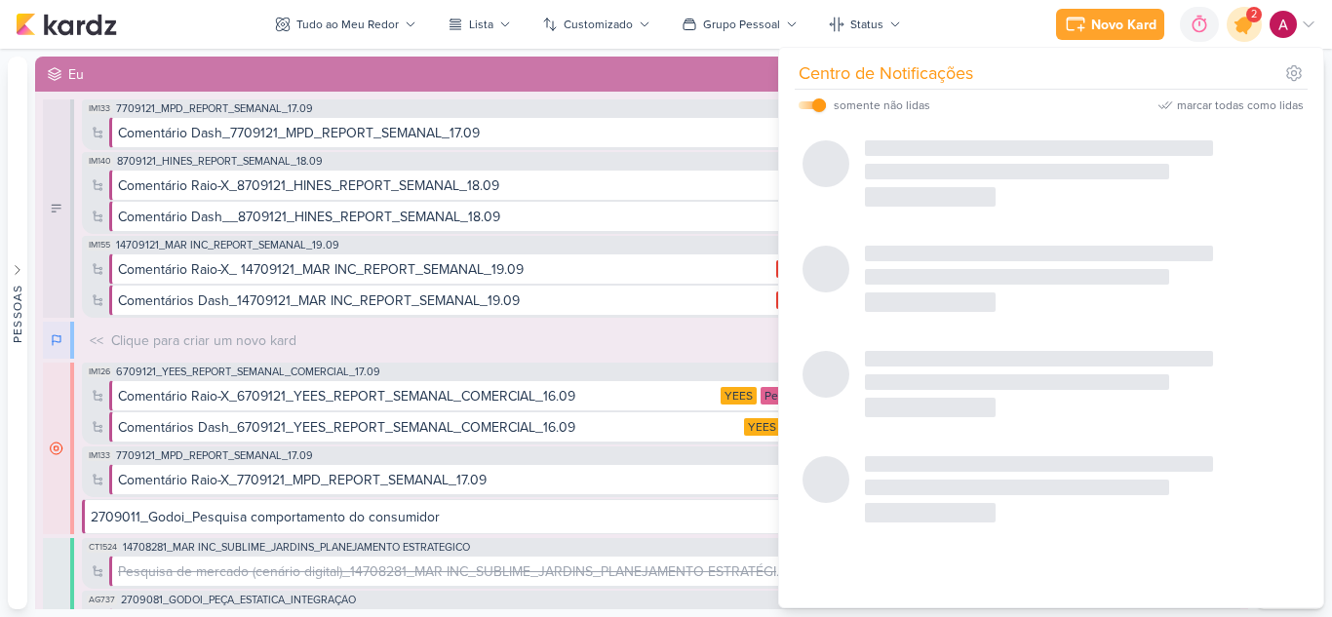
scroll to position [0, 0]
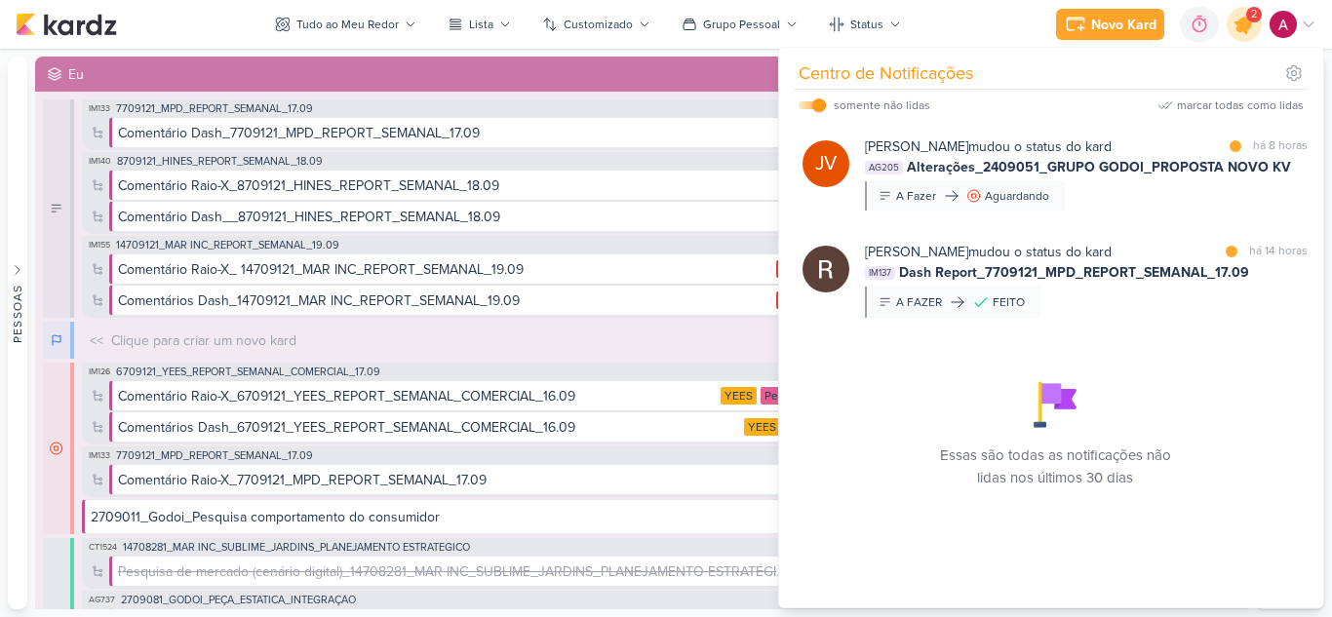
click at [1241, 32] on icon at bounding box center [1243, 24] width 23 height 23
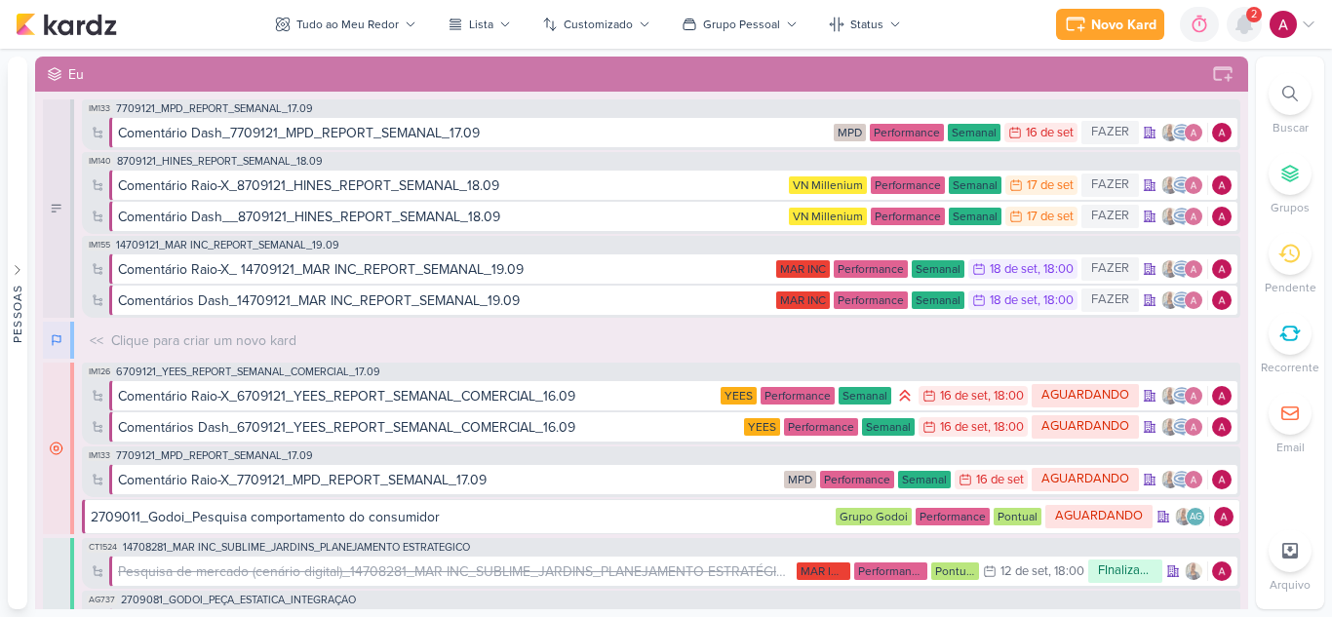
click at [1246, 25] on icon at bounding box center [1244, 25] width 16 height 18
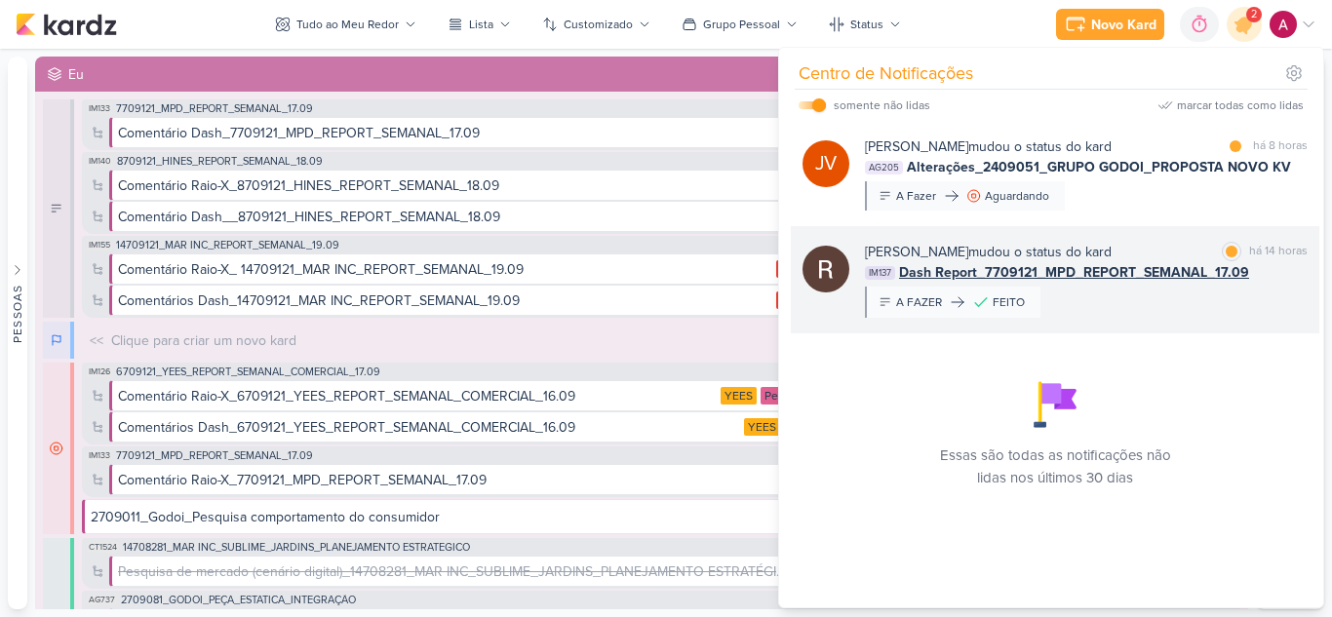
click at [1106, 297] on div "Rafael Dornelles mudou o status do kard marcar como lida há 14 horas IM137 Dash…" at bounding box center [1086, 280] width 443 height 76
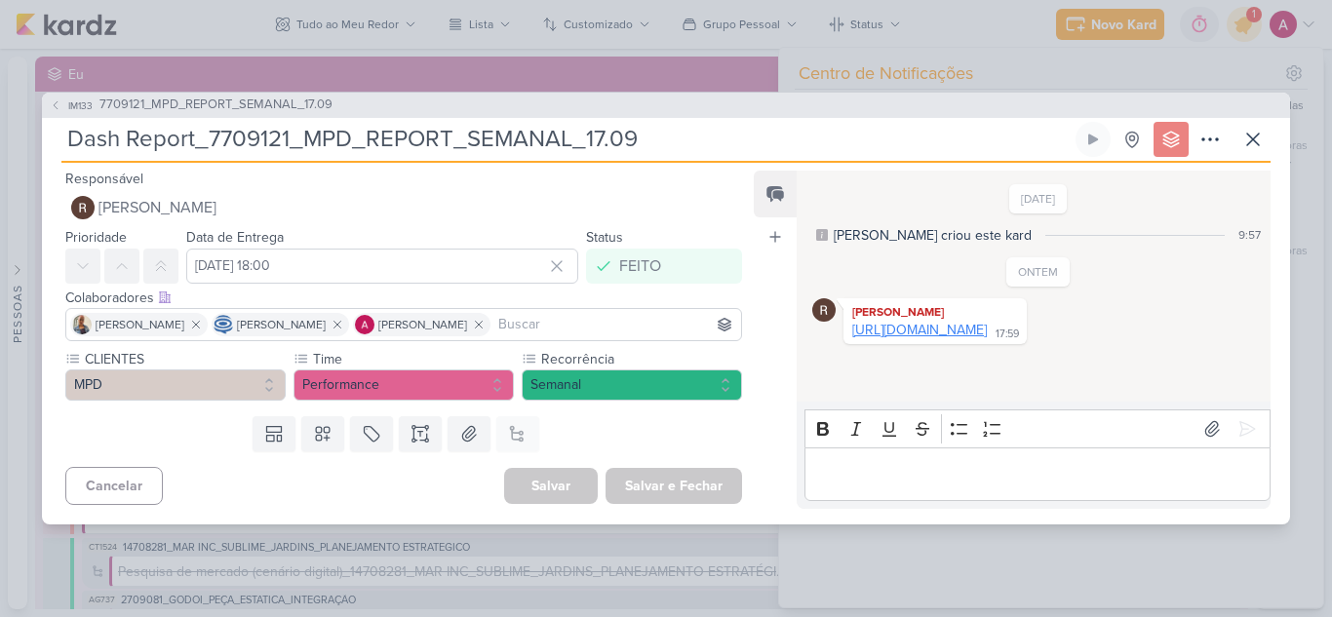
click at [975, 336] on link "https://lookerstudio.google.com/u/0/reporting/461767c3-cd83-418d-a671-a576fa83c…" at bounding box center [919, 330] width 135 height 17
click at [73, 97] on button "IM133 7709121_MPD_REPORT_SEMANAL_17.09" at bounding box center [191, 105] width 283 height 19
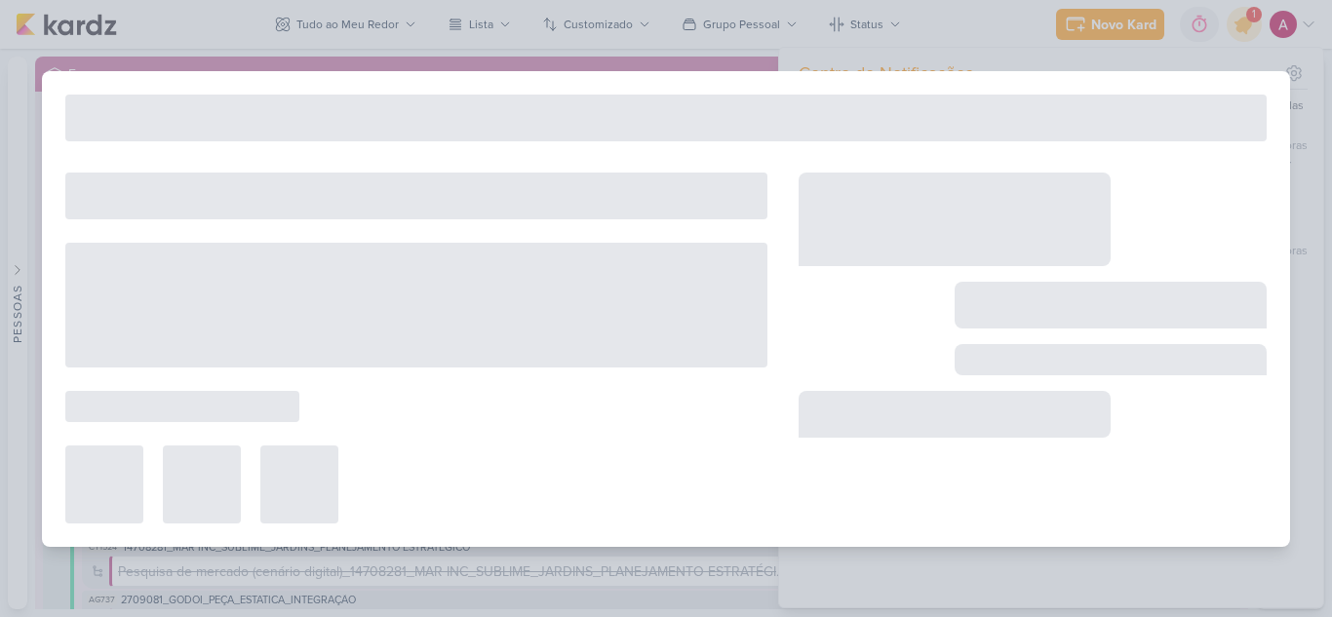
type input "7709121_MPD_REPORT_SEMANAL_17.09"
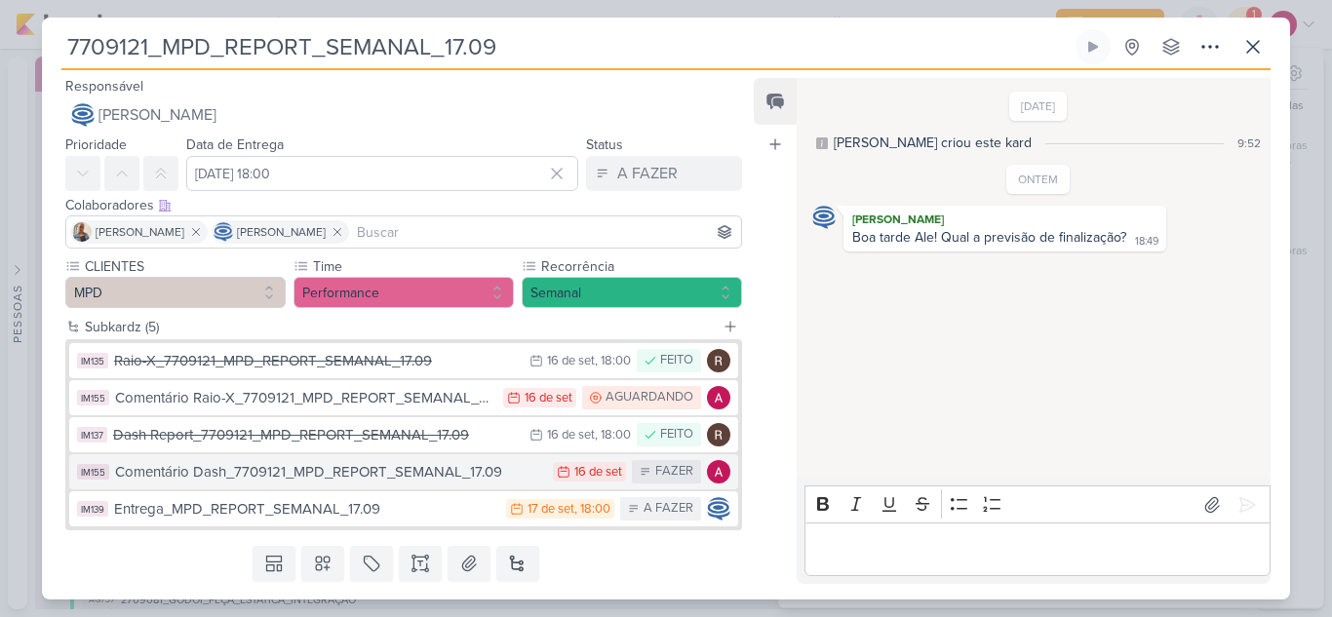
click at [271, 469] on div "Comentário Dash_7709121_MPD_REPORT_SEMANAL_17.09" at bounding box center [329, 472] width 428 height 22
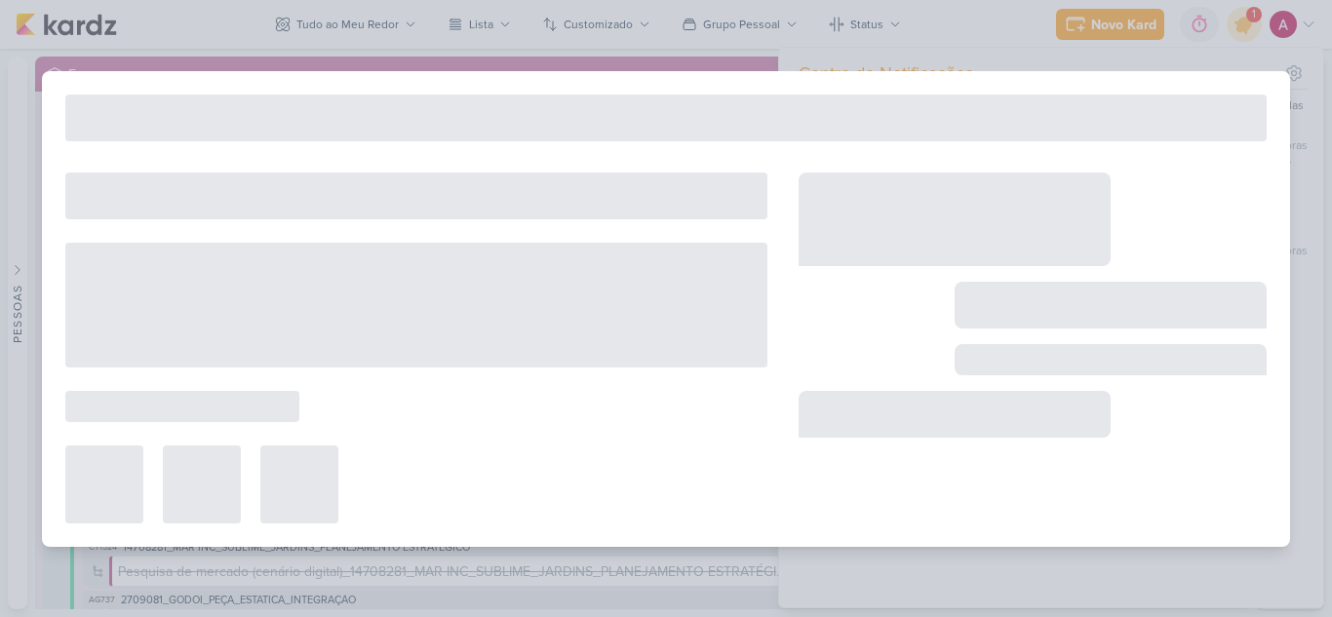
type input "Comentário Dash_7709121_MPD_REPORT_SEMANAL_17.09"
type input "16 de setembro de 2025 às 23:59"
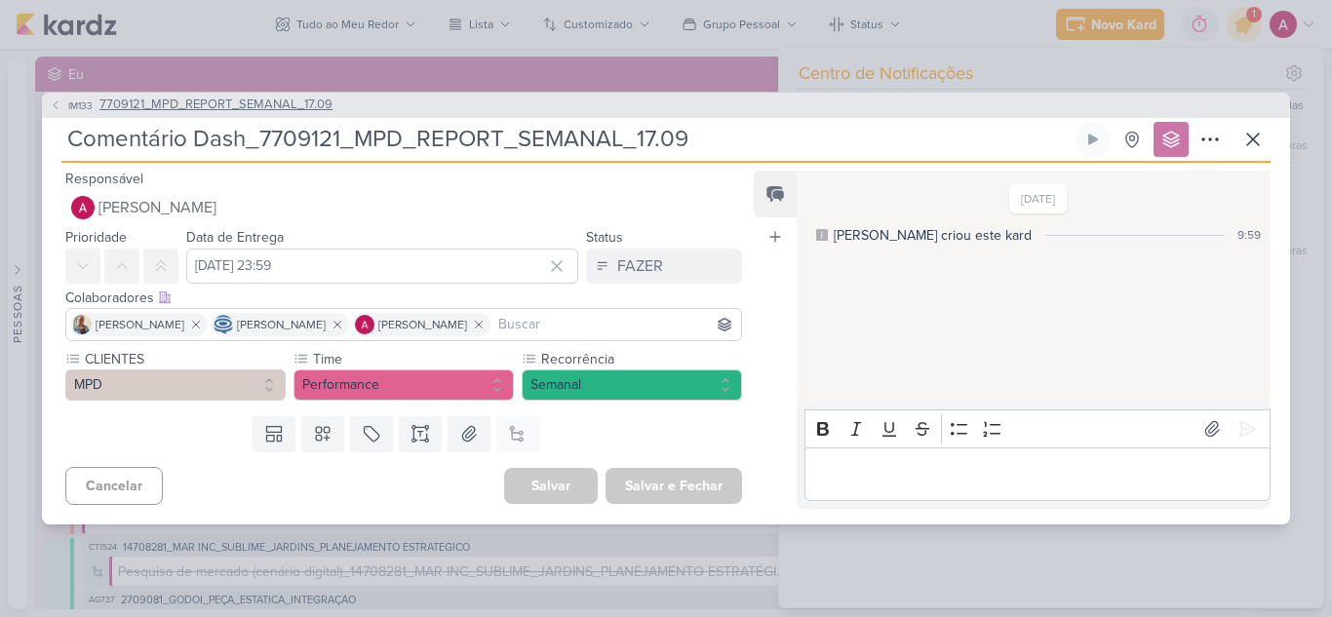
click at [72, 108] on span "IM133" at bounding box center [80, 105] width 30 height 15
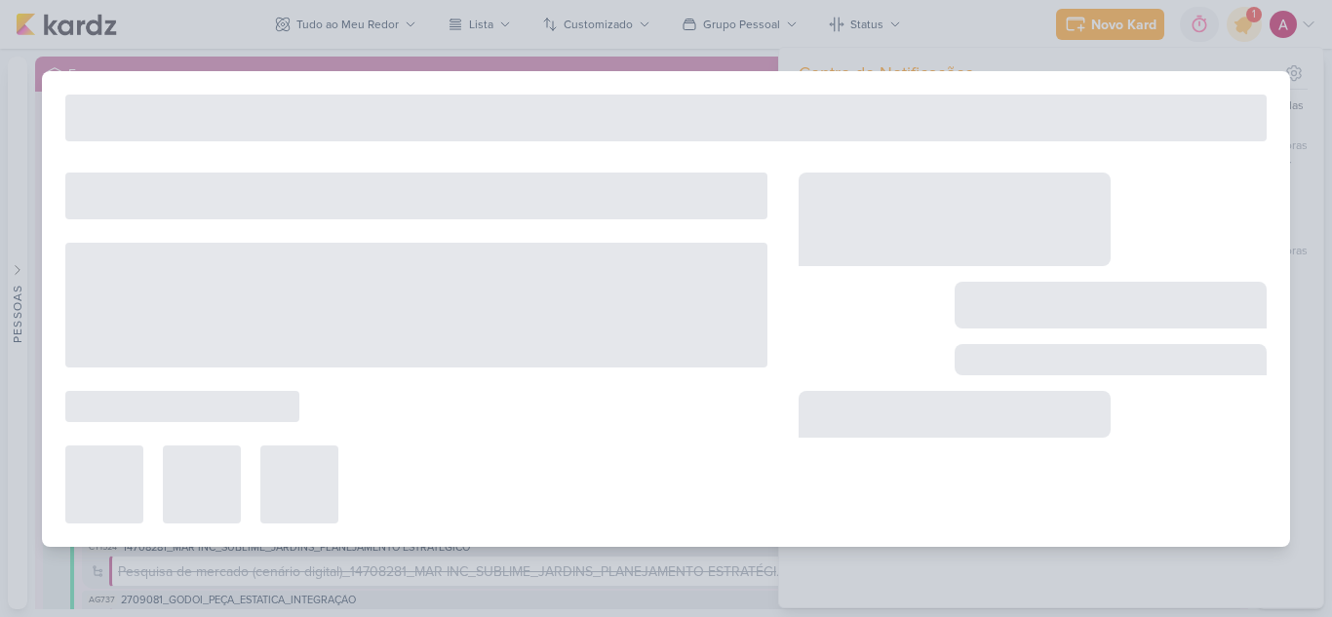
type input "7709121_MPD_REPORT_SEMANAL_17.09"
type input "16 de setembro de 2025 às 18:00"
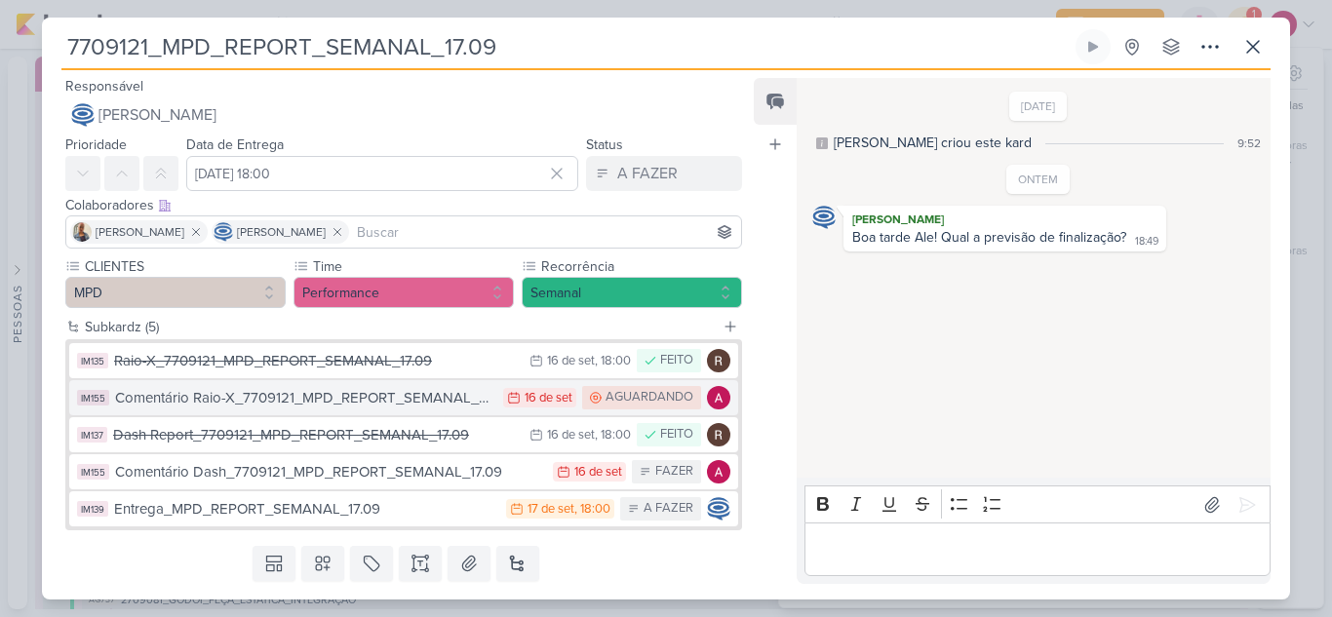
click at [365, 402] on div "Comentário Raio-X_7709121_MPD_REPORT_SEMANAL_17.09" at bounding box center [304, 398] width 378 height 22
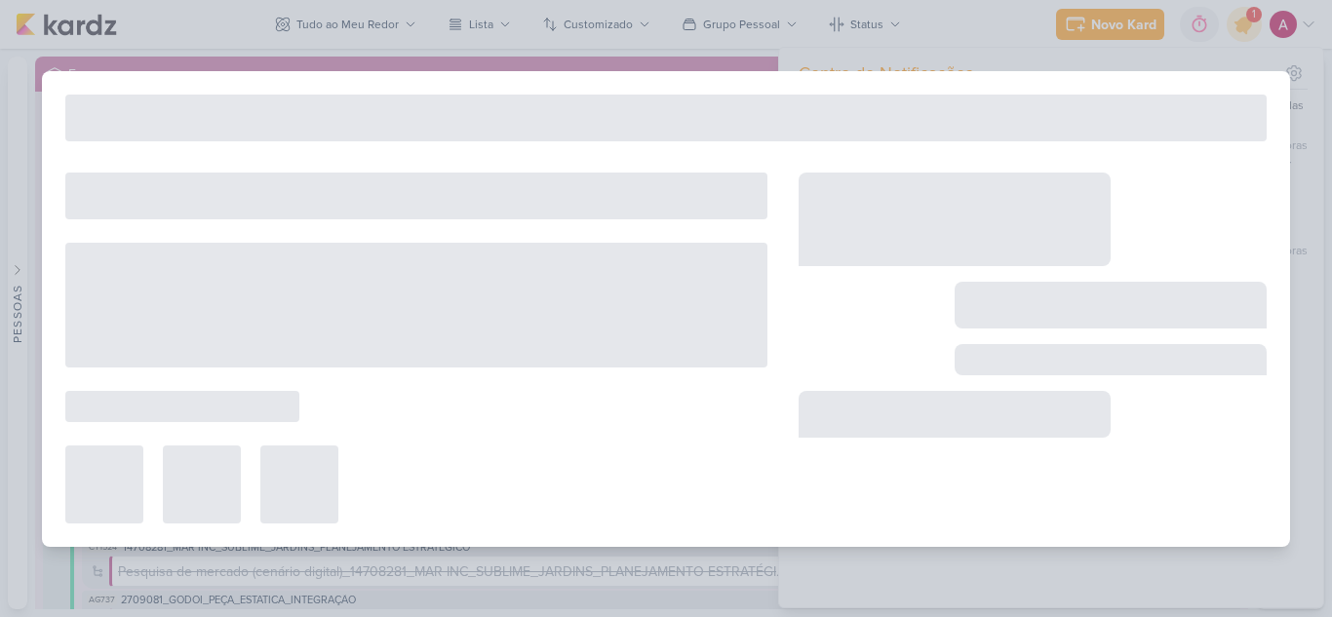
type input "Comentário Raio-X_7709121_MPD_REPORT_SEMANAL_17.09"
type input "16 de setembro de 2025 às 23:59"
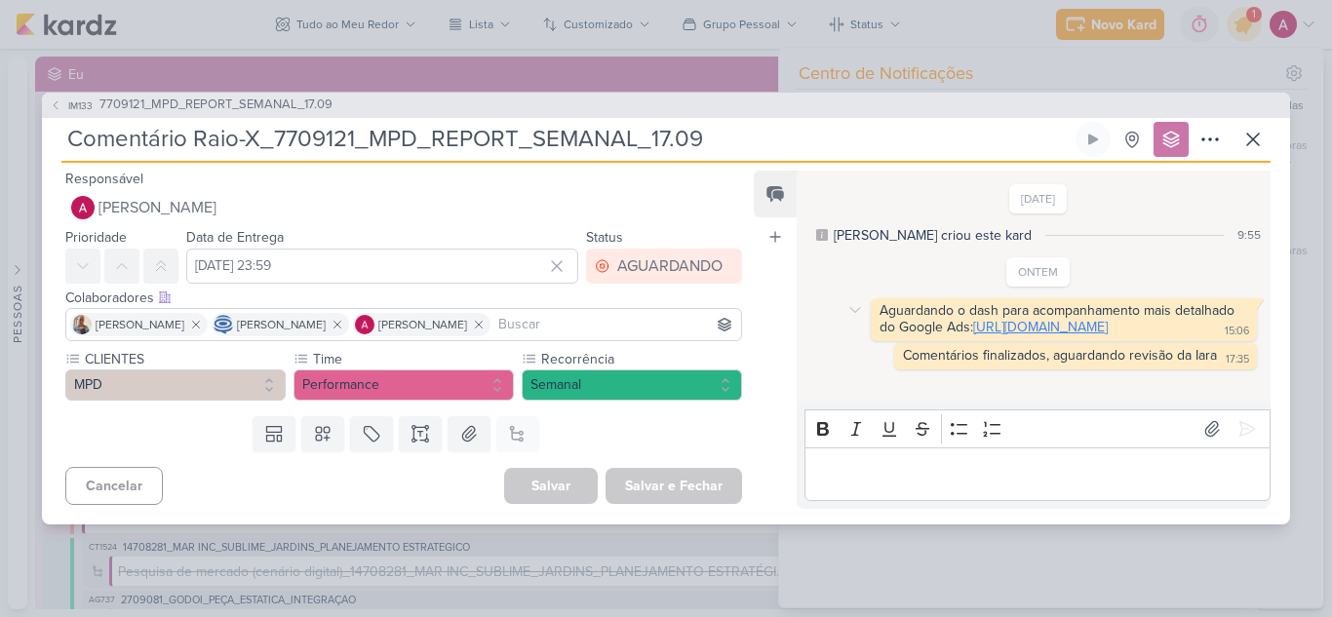
click at [973, 335] on link "https://docs.google.com/spreadsheets/d/11KoFWNBc-KZTgbOAMXT95i7vFYLQYM1iq80CgGL…" at bounding box center [1040, 327] width 135 height 17
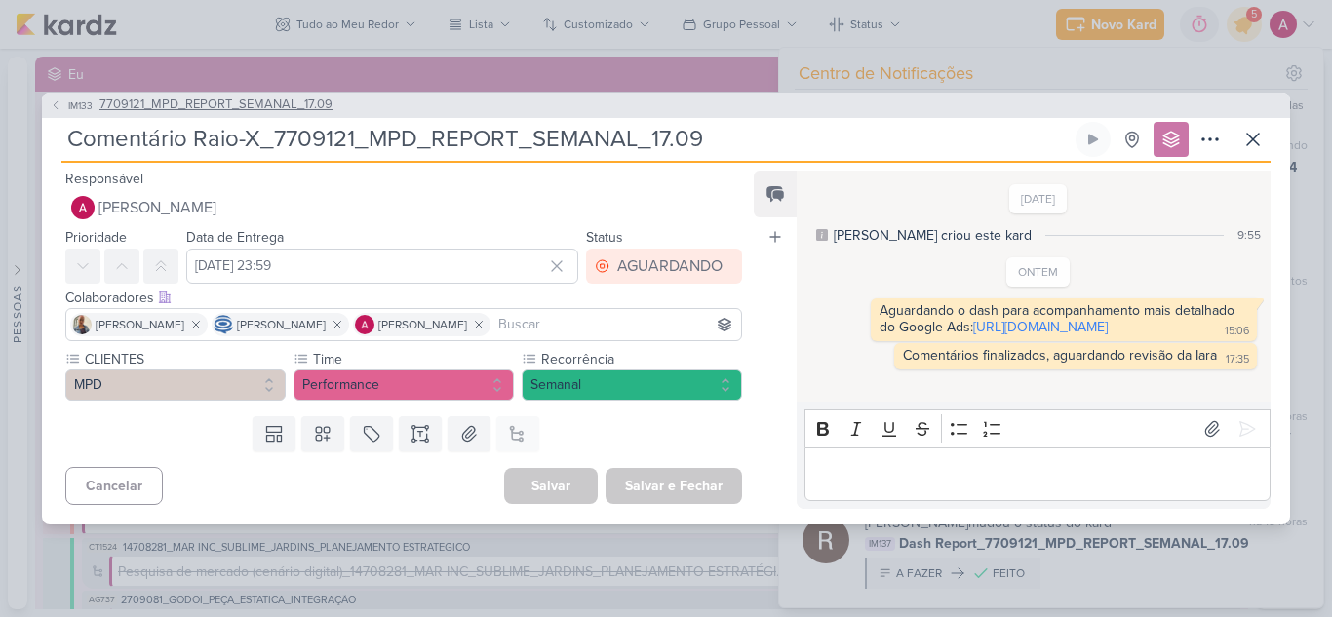
click at [72, 98] on span "IM133" at bounding box center [80, 105] width 30 height 15
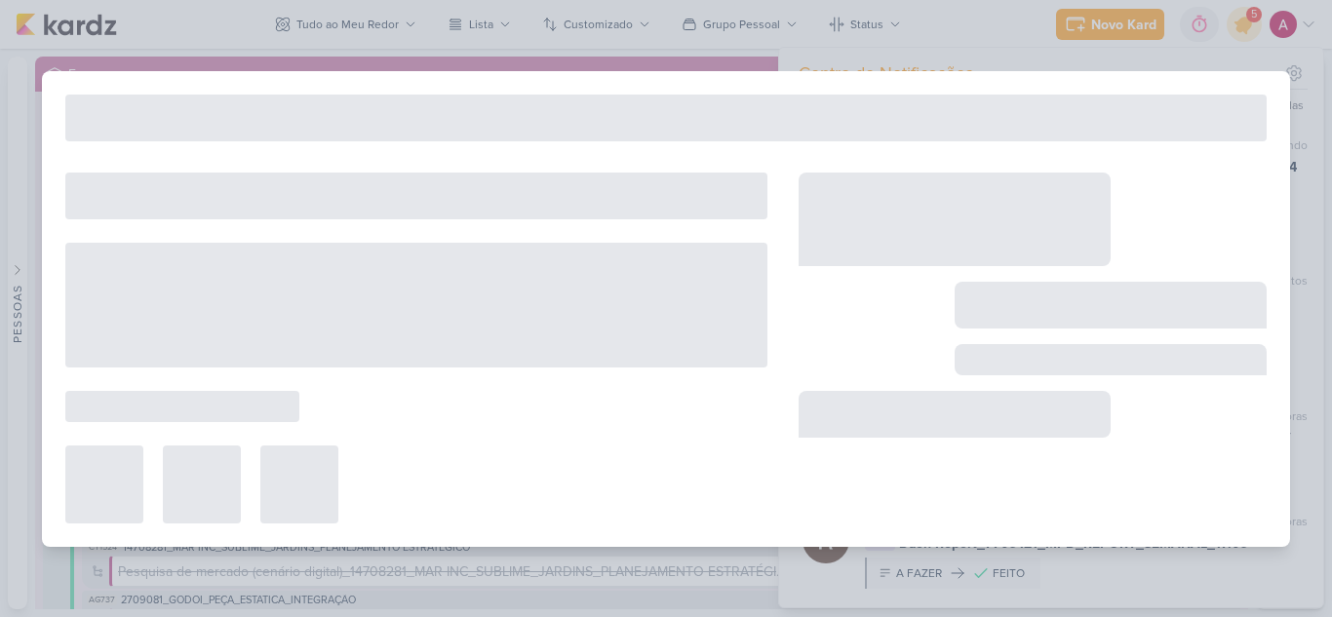
type input "7709121_MPD_REPORT_SEMANAL_17.09"
type input "16 de setembro de 2025 às 18:00"
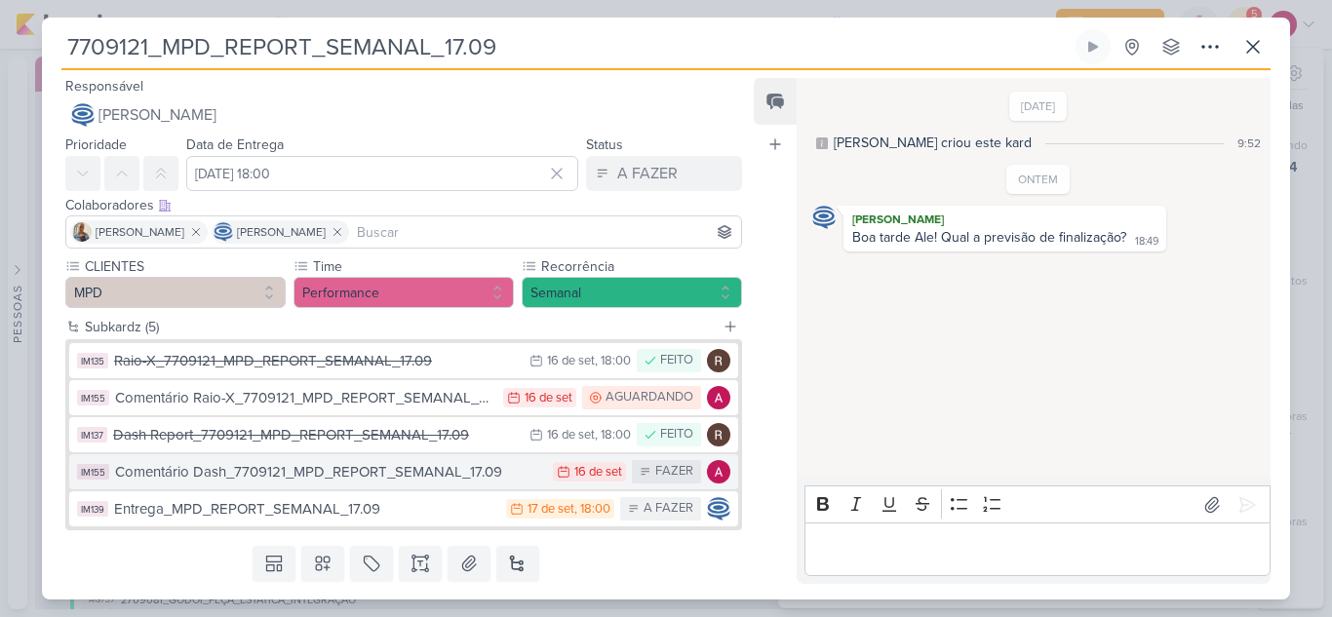
click at [414, 479] on div "Comentário Dash_7709121_MPD_REPORT_SEMANAL_17.09" at bounding box center [329, 472] width 428 height 22
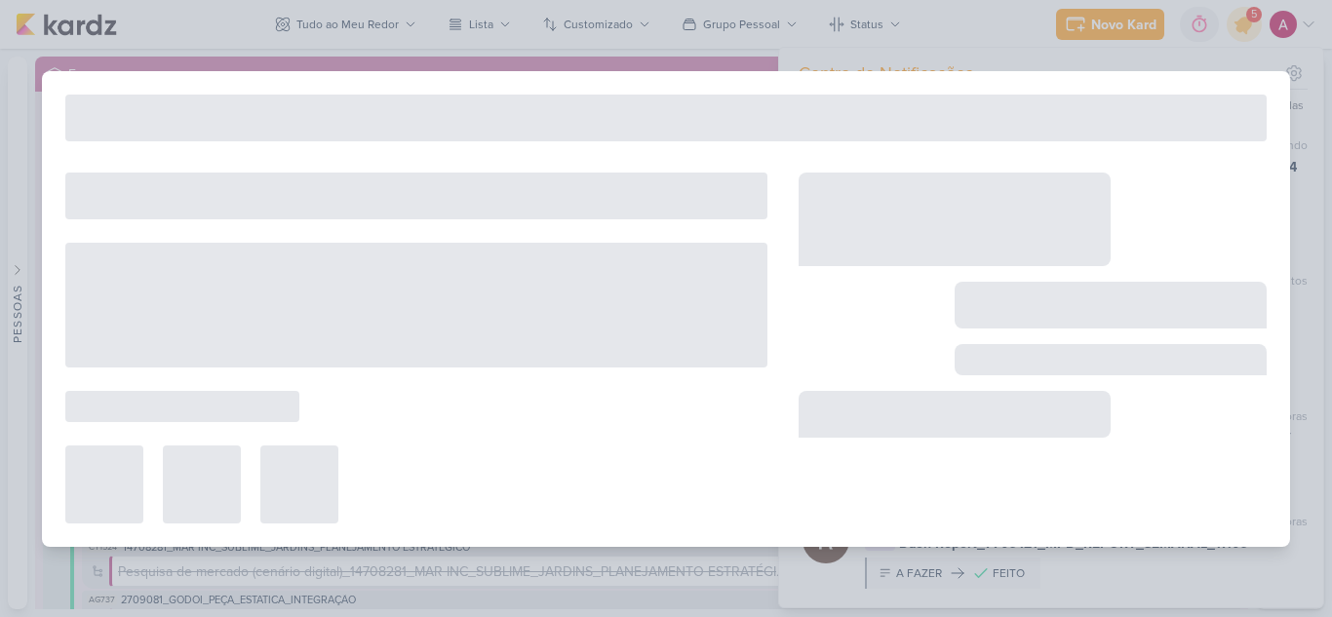
type input "Comentário Dash_7709121_MPD_REPORT_SEMANAL_17.09"
type input "16 de setembro de 2025 às 23:59"
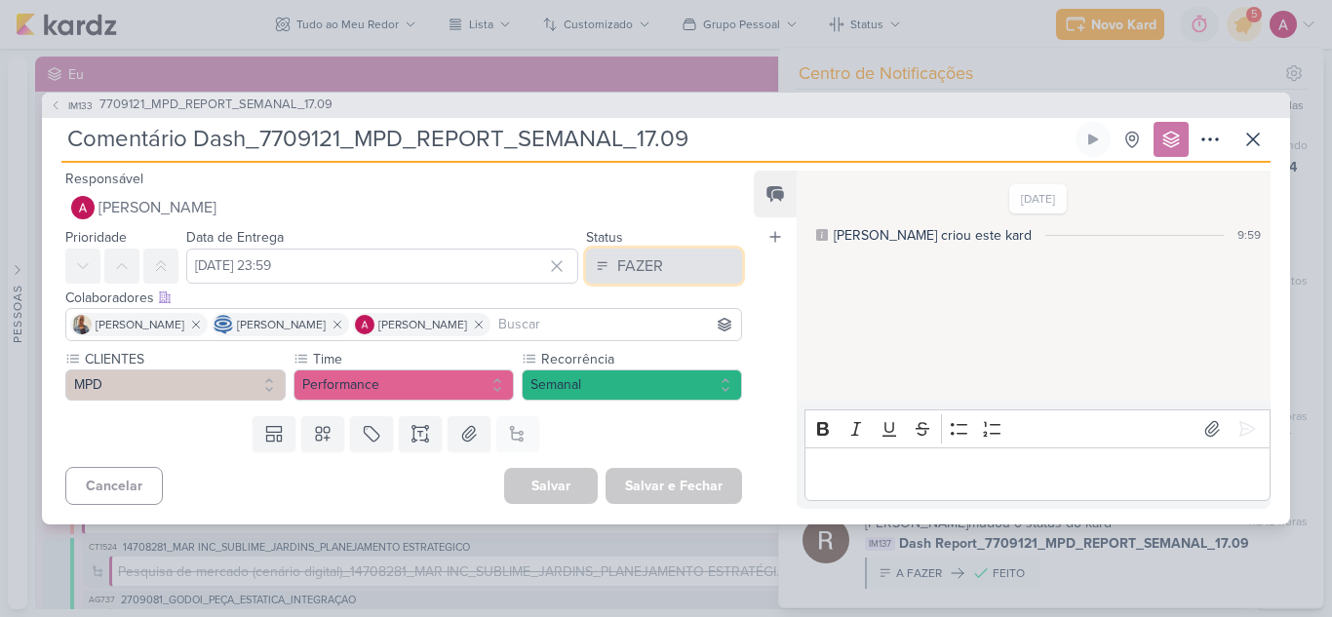
click at [645, 257] on div "FAZER" at bounding box center [640, 265] width 46 height 23
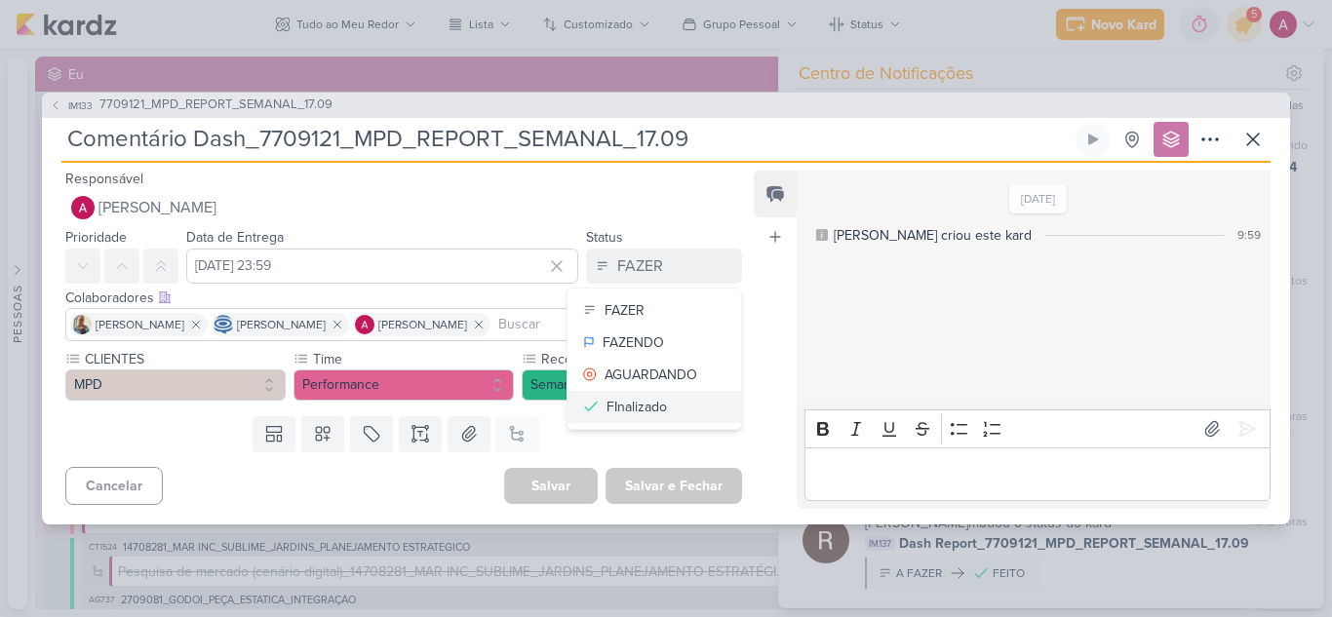
click at [628, 407] on div "FInalizado" at bounding box center [636, 407] width 60 height 20
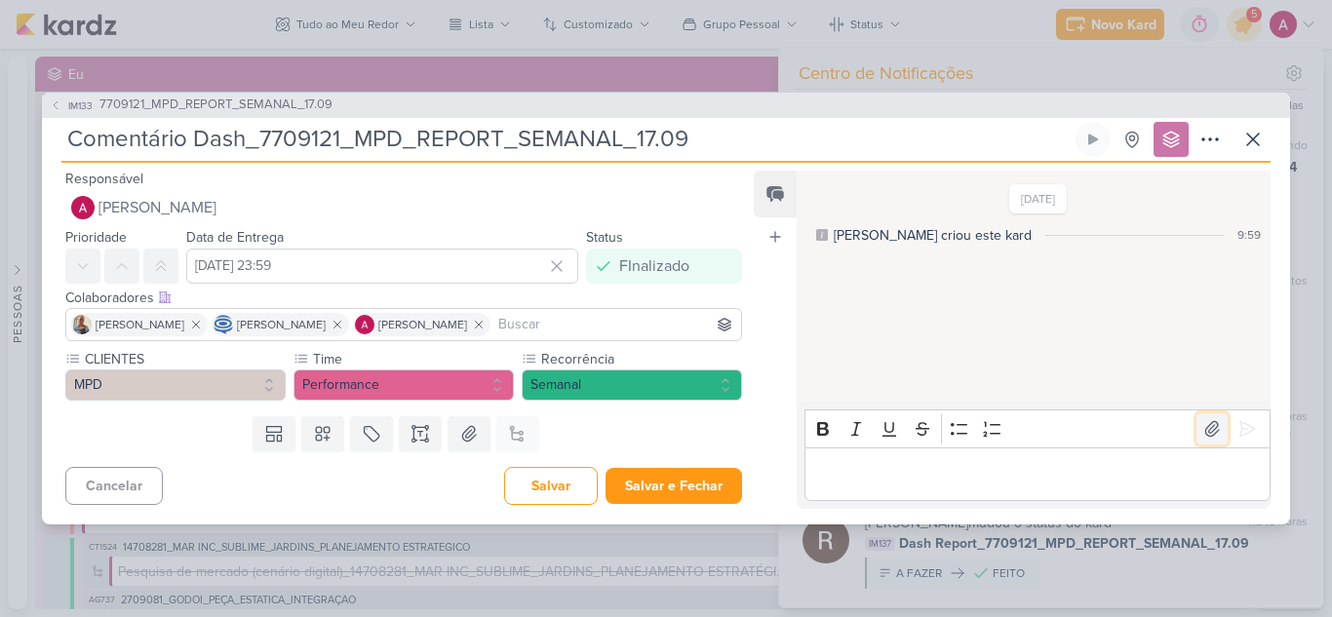
click at [1208, 433] on icon at bounding box center [1212, 429] width 14 height 15
click at [899, 476] on p "Editor editing area: main" at bounding box center [1036, 473] width 445 height 23
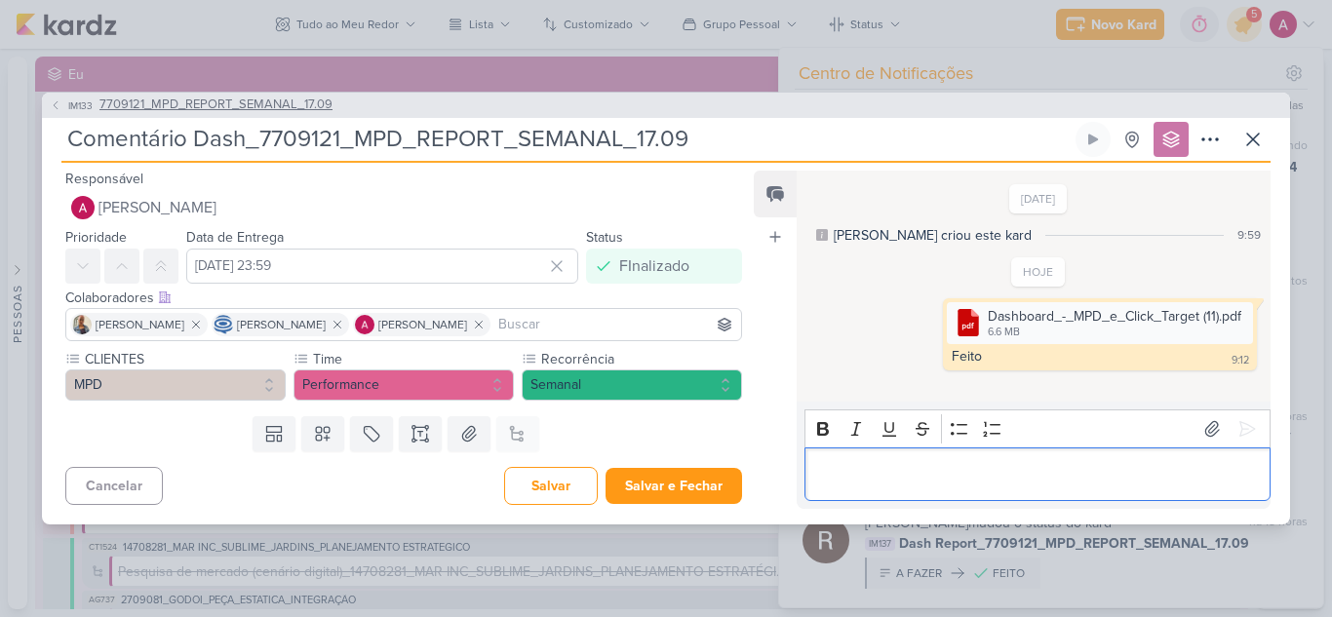
click at [69, 104] on span "IM133" at bounding box center [80, 105] width 30 height 15
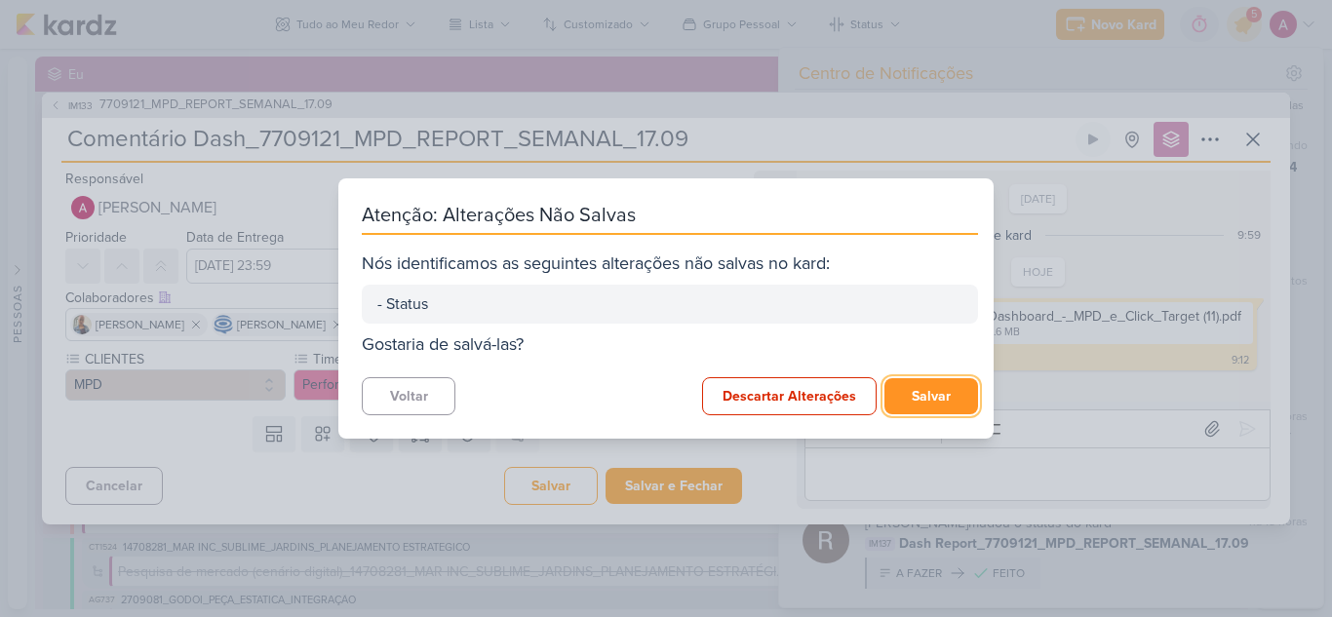
click at [907, 390] on button "Salvar" at bounding box center [931, 396] width 94 height 36
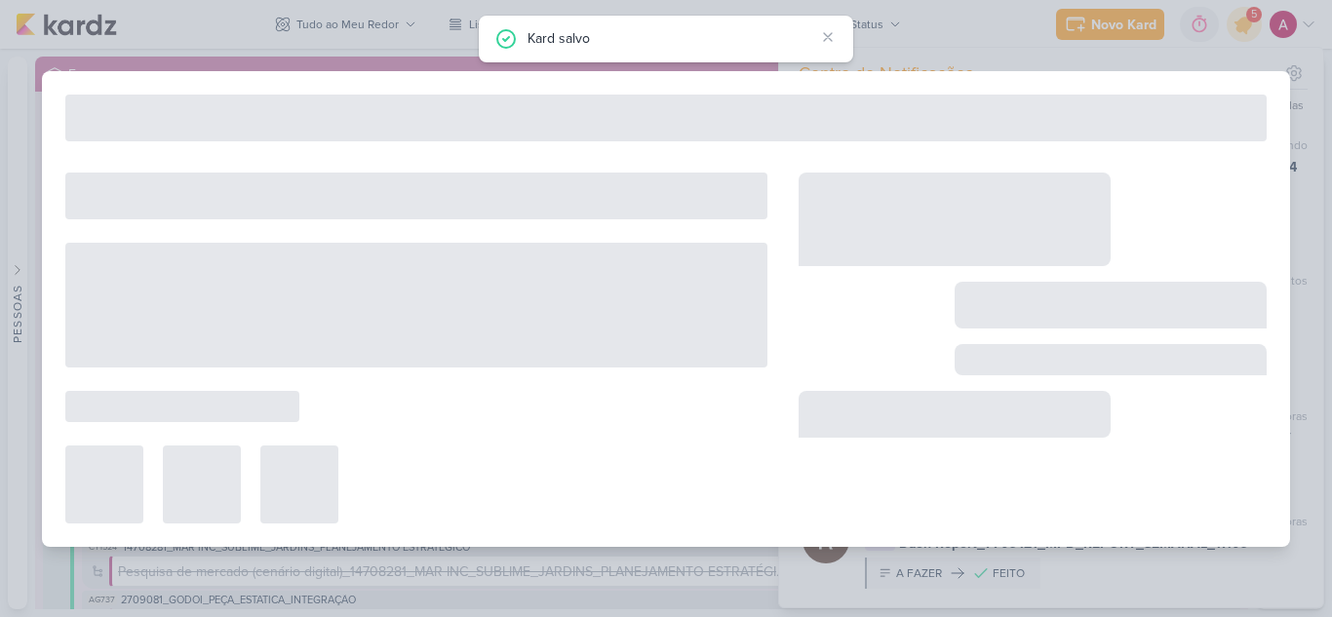
type input "7709121_MPD_REPORT_SEMANAL_17.09"
type input "16 de setembro de 2025 às 18:00"
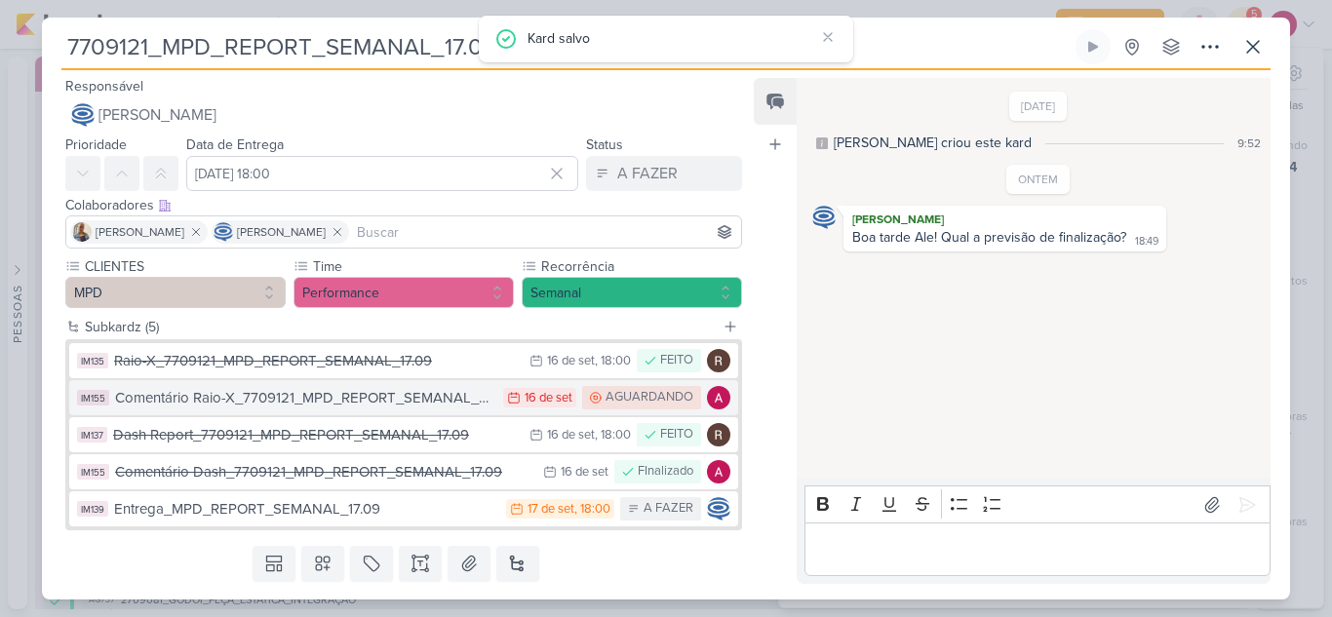
click at [426, 398] on div "Comentário Raio-X_7709121_MPD_REPORT_SEMANAL_17.09" at bounding box center [304, 398] width 378 height 22
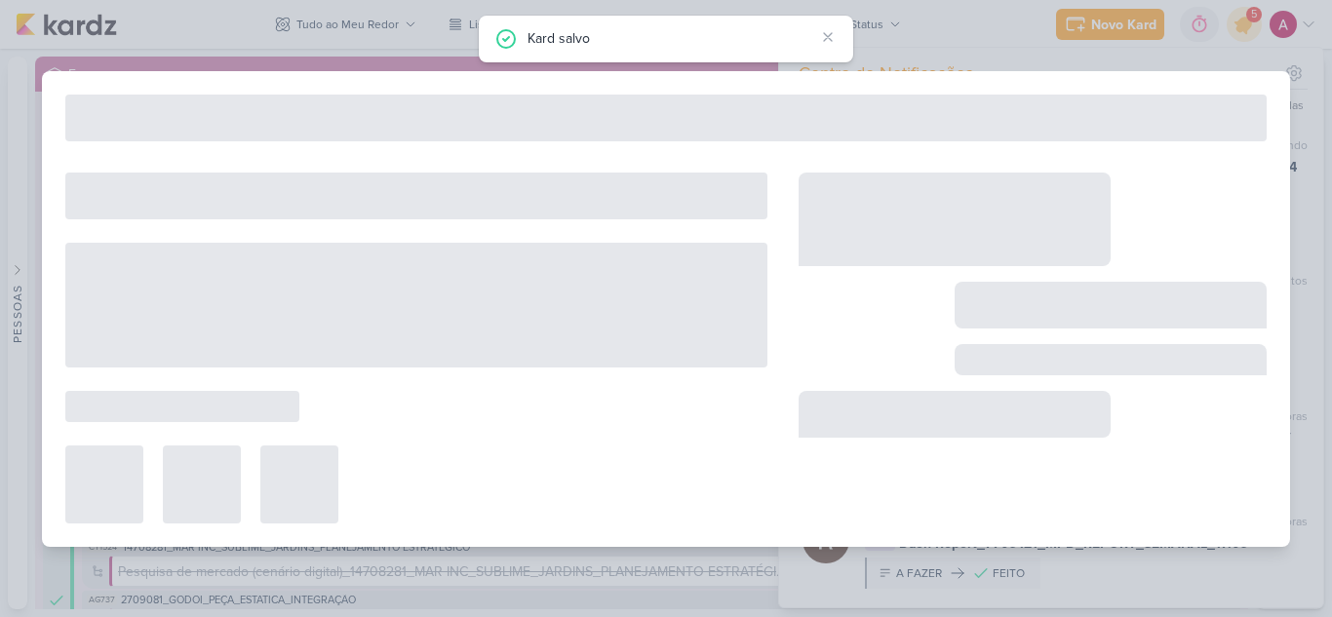
type input "Comentário Raio-X_7709121_MPD_REPORT_SEMANAL_17.09"
type input "16 de setembro de 2025 às 23:59"
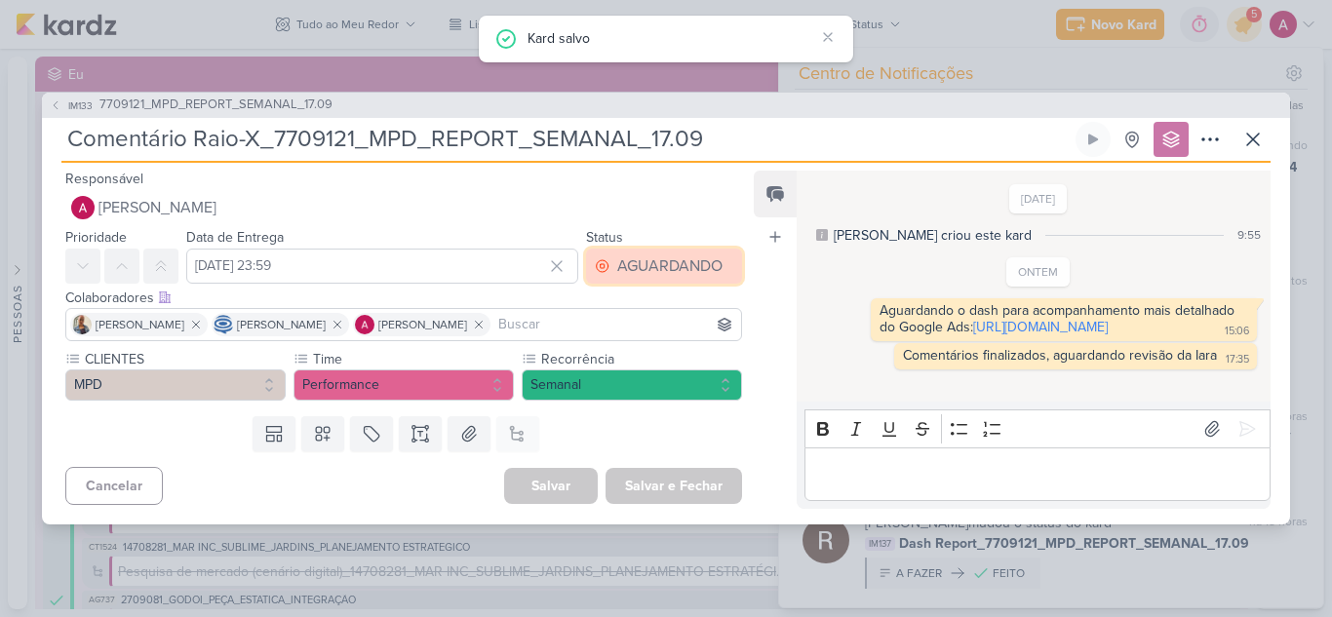
click at [660, 254] on div "AGUARDANDO" at bounding box center [669, 265] width 105 height 23
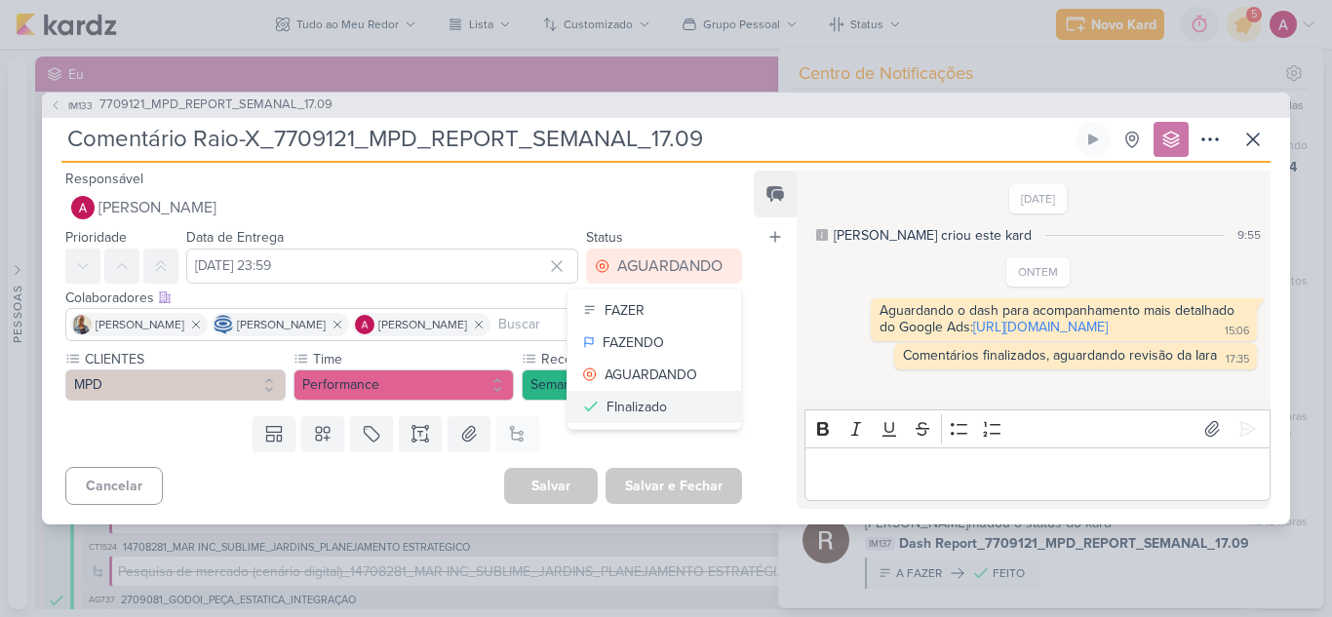
click at [637, 397] on div "FInalizado" at bounding box center [636, 407] width 60 height 20
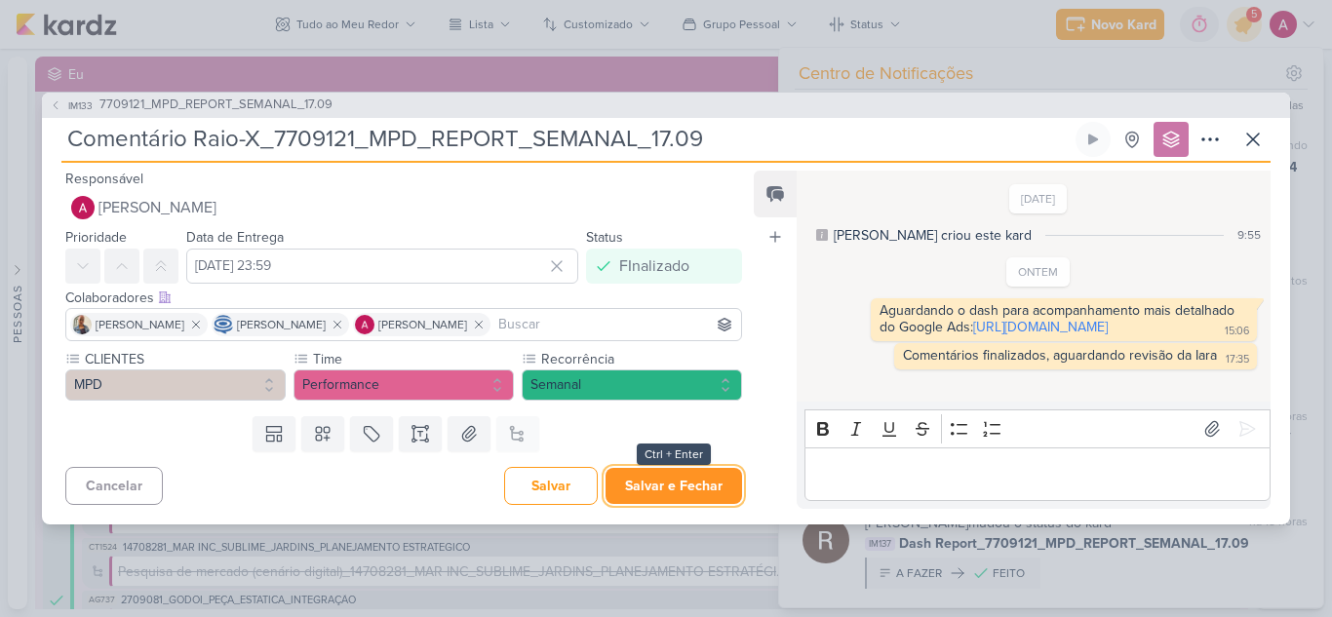
click at [691, 495] on button "Salvar e Fechar" at bounding box center [673, 486] width 136 height 36
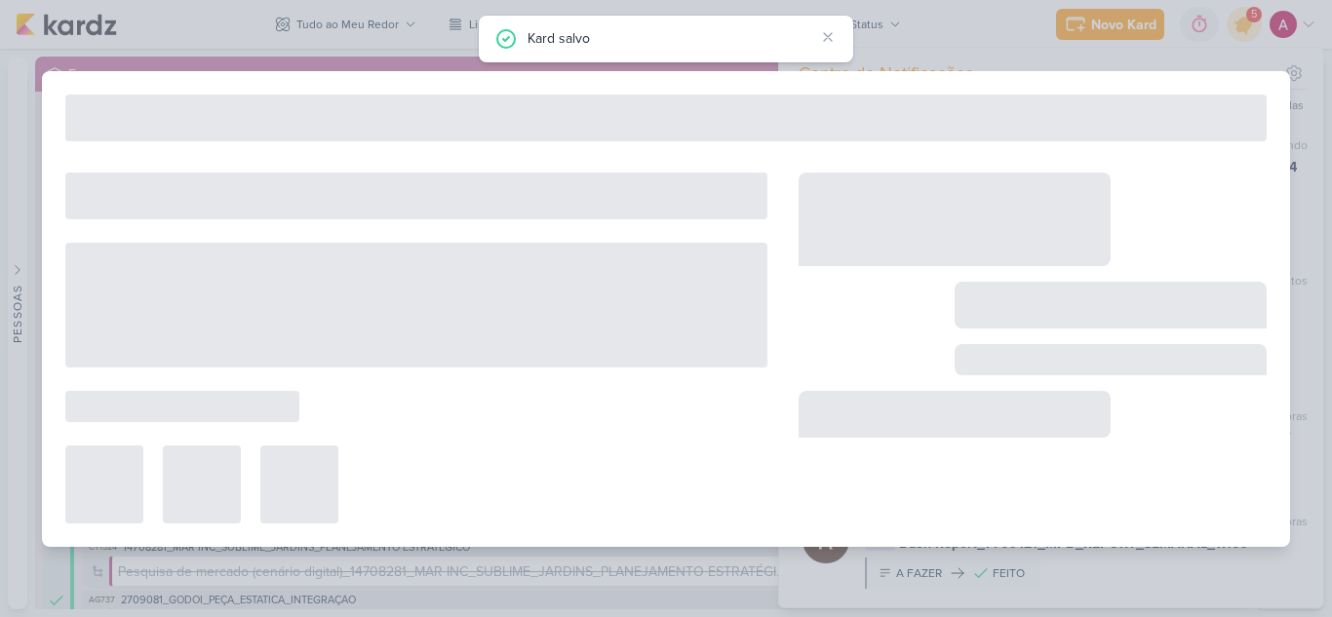
type input "7709121_MPD_REPORT_SEMANAL_17.09"
type input "16 de setembro de 2025 às 18:00"
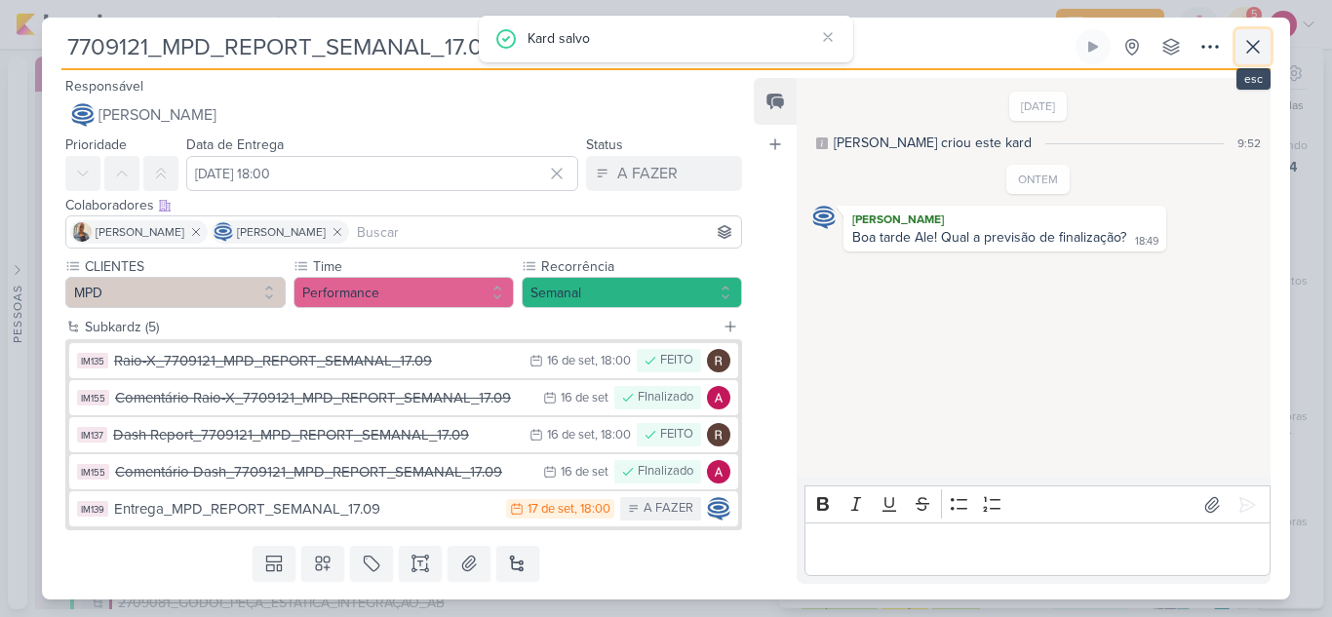
click at [1265, 44] on button at bounding box center [1252, 46] width 35 height 35
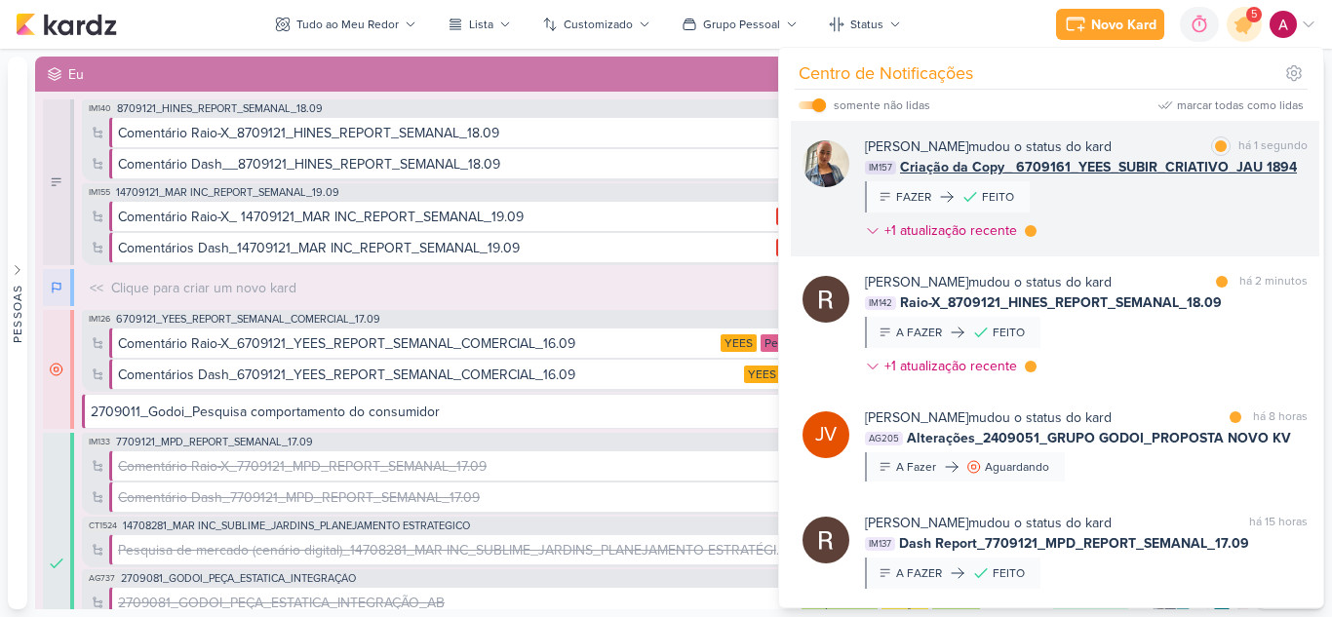
click at [1139, 219] on div "Iara Santos mudou o status do kard marcar como lida há 1 segundo IM157 Criação …" at bounding box center [1086, 192] width 443 height 112
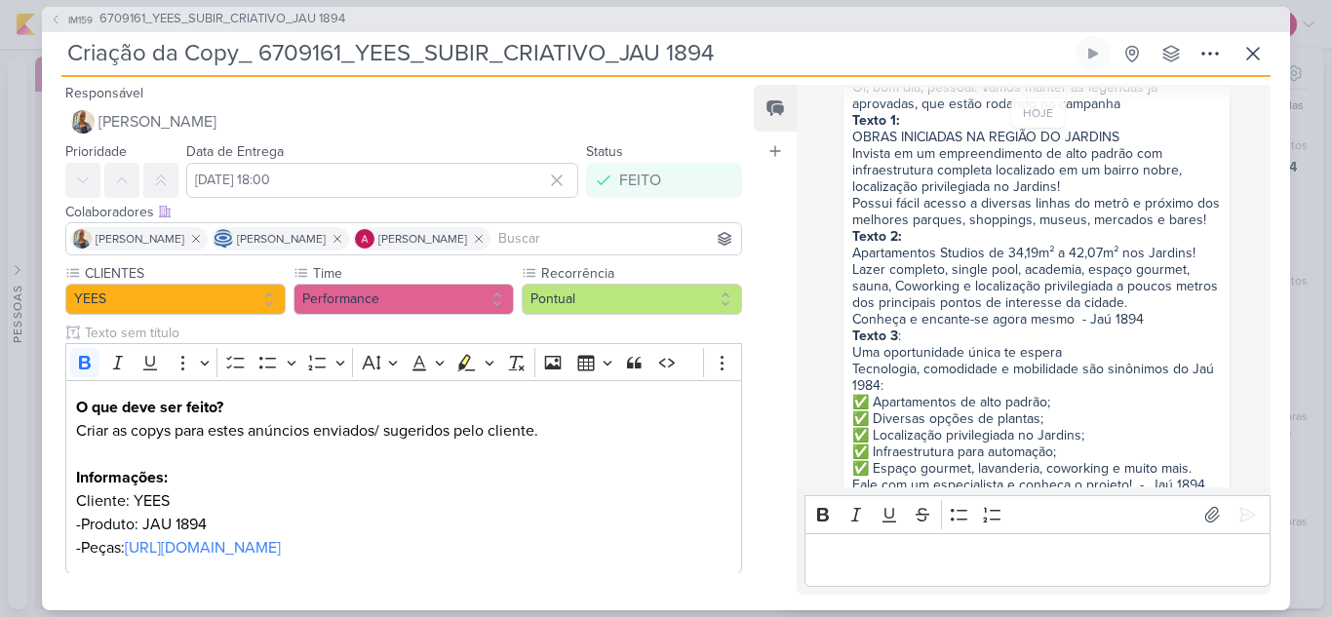
scroll to position [421, 0]
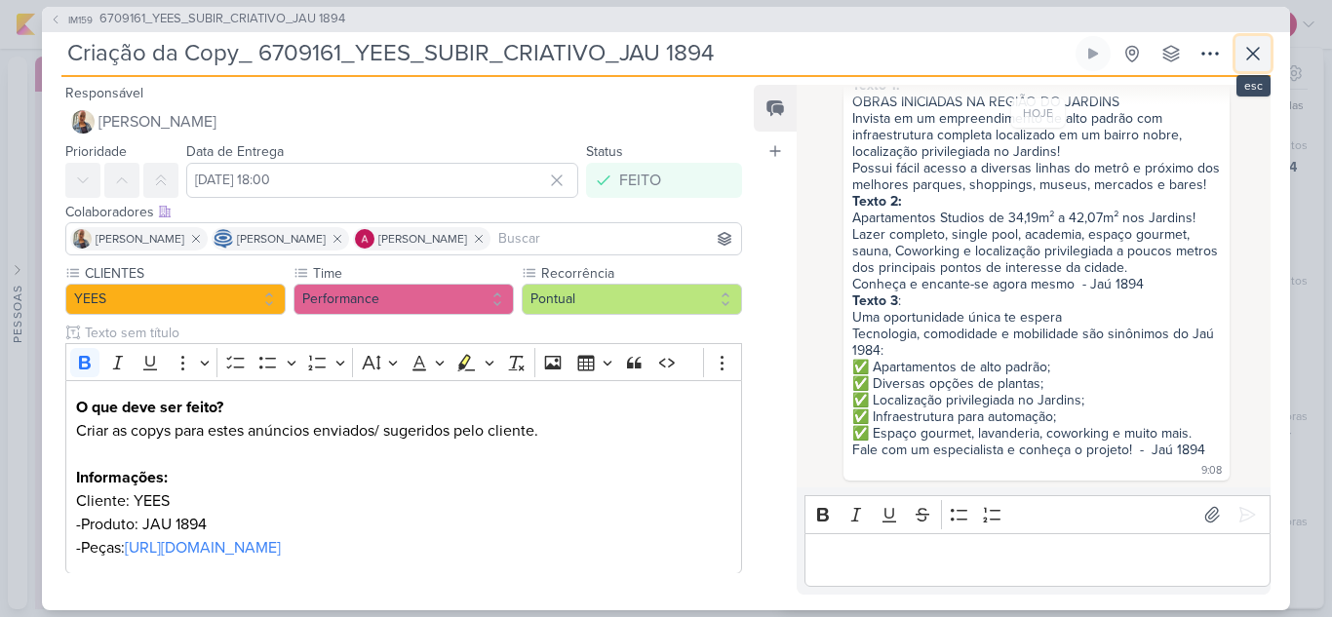
click at [1250, 55] on icon at bounding box center [1252, 53] width 23 height 23
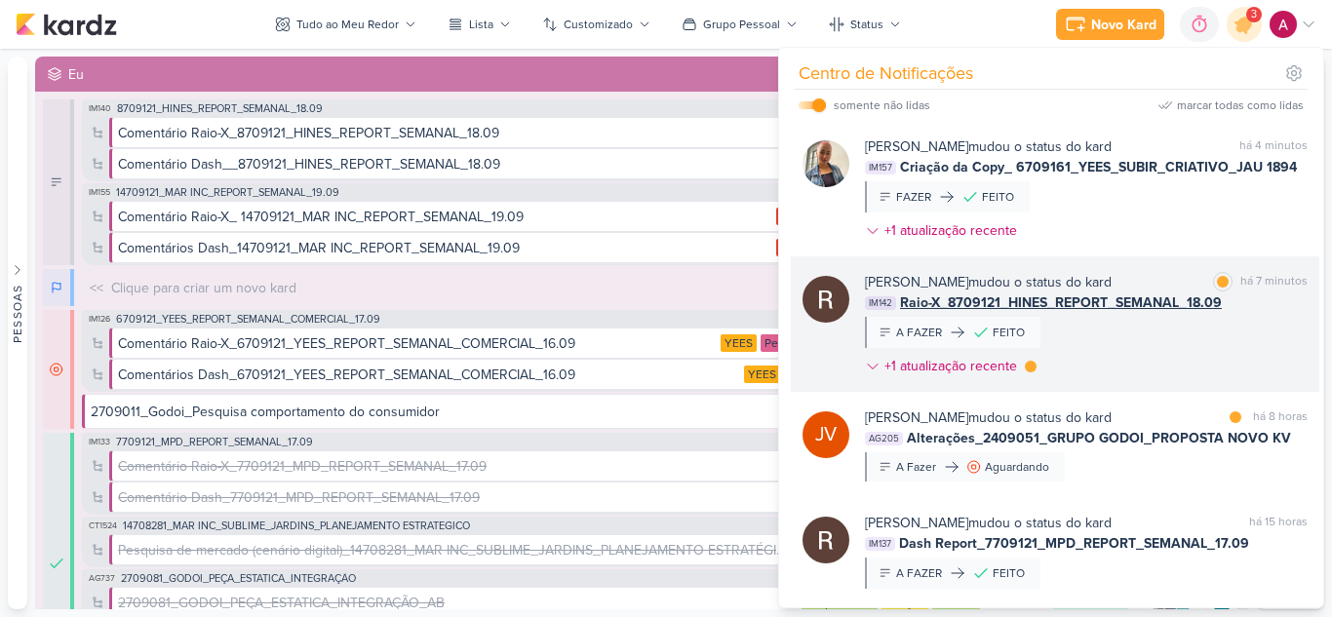
click at [1108, 353] on div "Rafael Dornelles mudou o status do kard marcar como lida há 7 minutos IM142 Rai…" at bounding box center [1086, 328] width 443 height 112
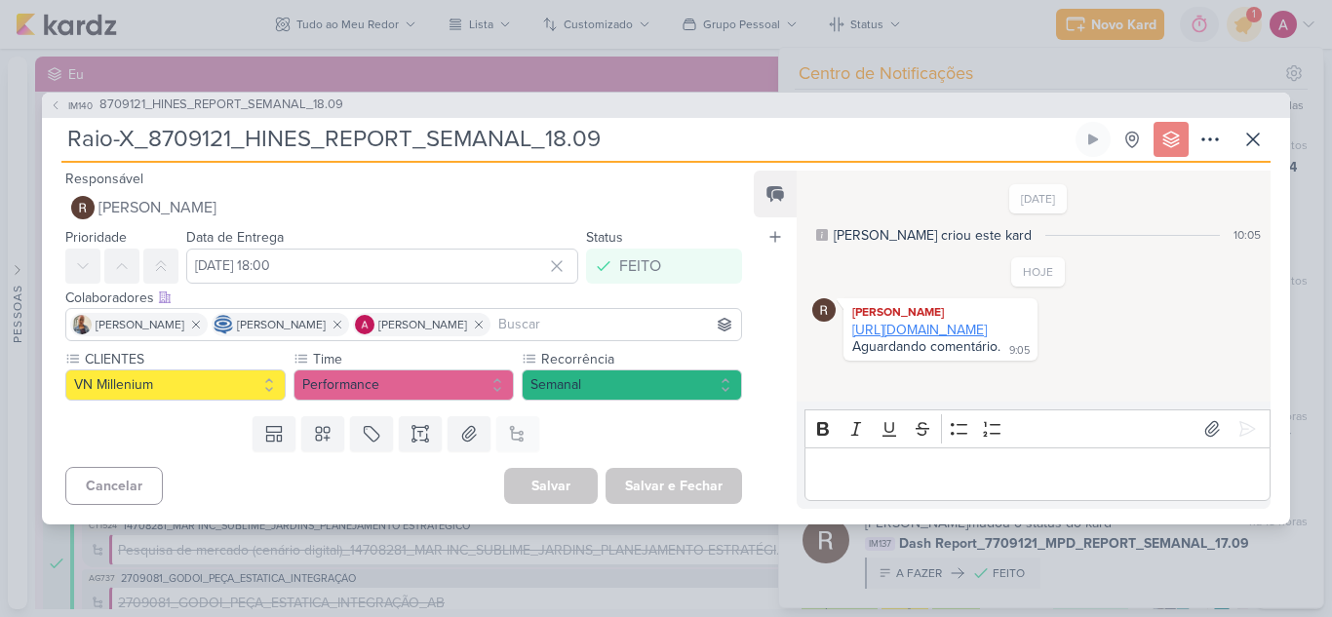
click at [916, 338] on link "https://docs.google.com/spreadsheets/d/1H-2fA0Qm2hhGv3JET4nRflNCDi_sKb1S8cL9iIq…" at bounding box center [919, 330] width 135 height 17
click at [1249, 134] on icon at bounding box center [1252, 139] width 23 height 23
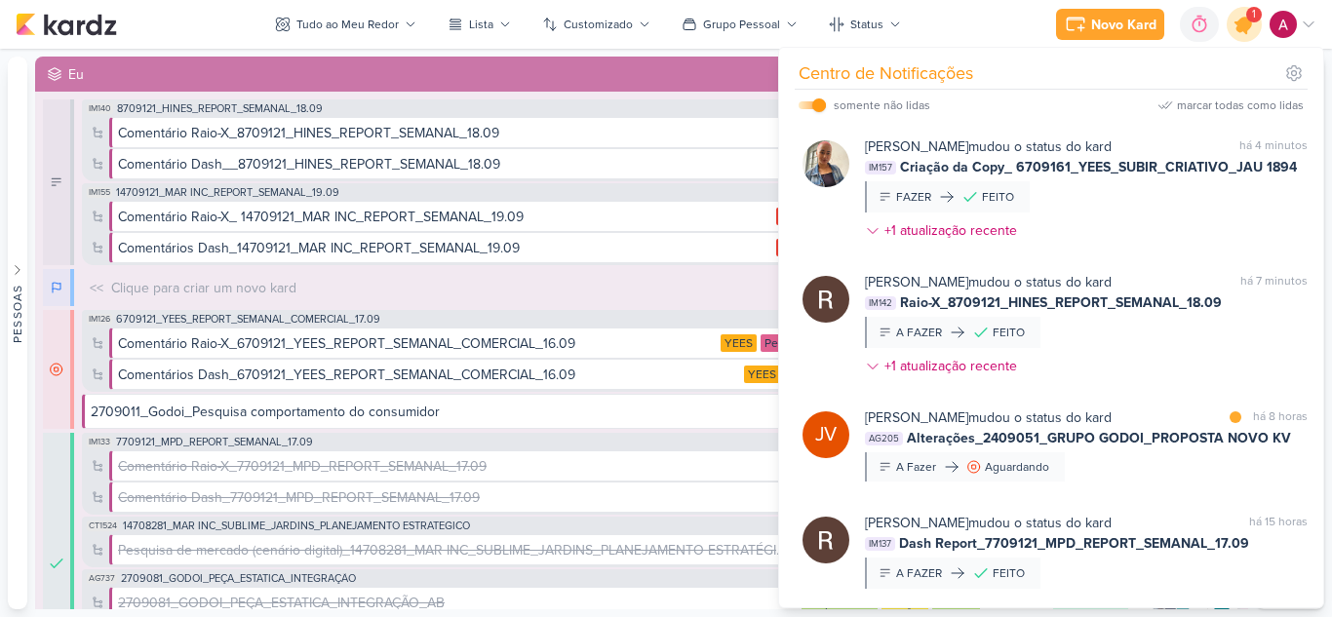
click at [1246, 32] on icon at bounding box center [1243, 24] width 23 height 23
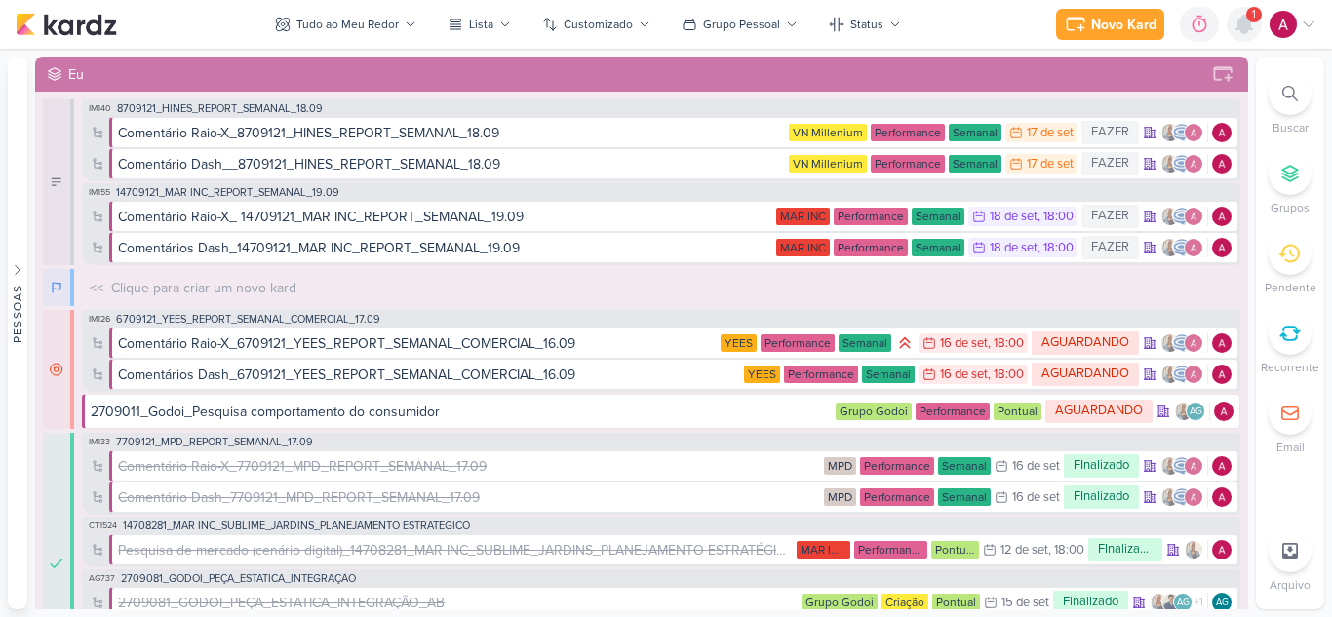
click at [1246, 32] on icon at bounding box center [1244, 25] width 16 height 18
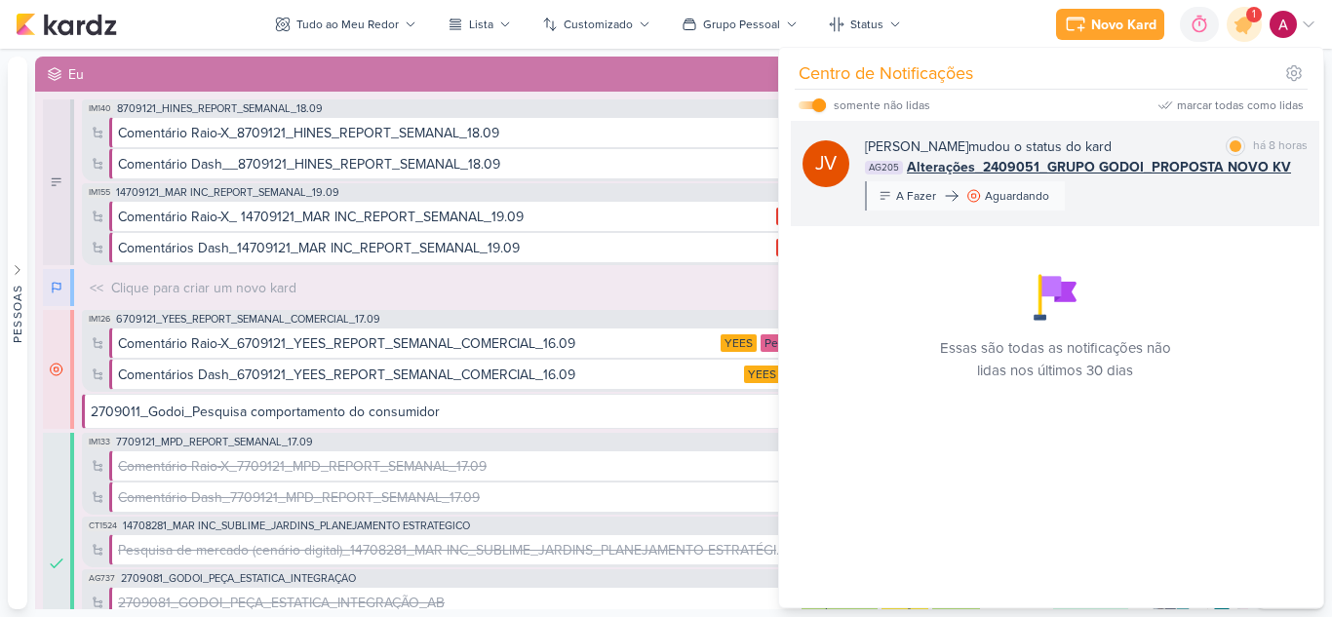
click at [1118, 209] on div "Joney Viana mudou o status do kard marcar como lida há 8 horas AG205 Alterações…" at bounding box center [1086, 173] width 443 height 74
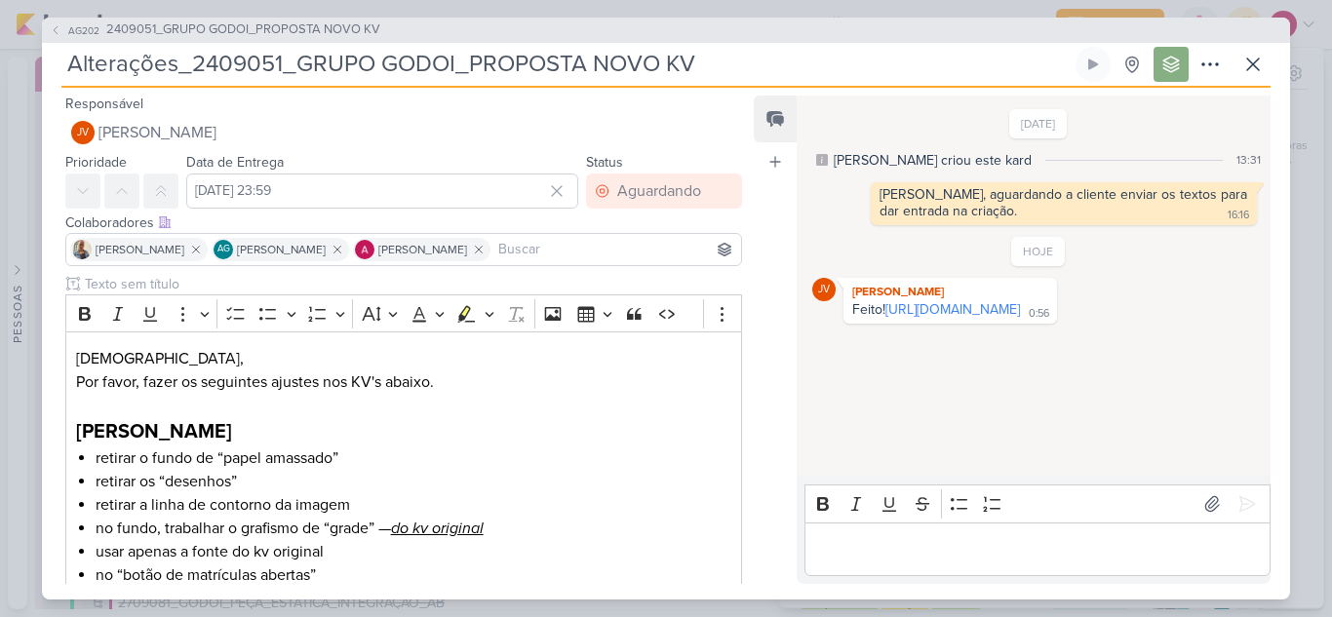
click at [891, 543] on p "Editor editing area: main" at bounding box center [1036, 548] width 445 height 23
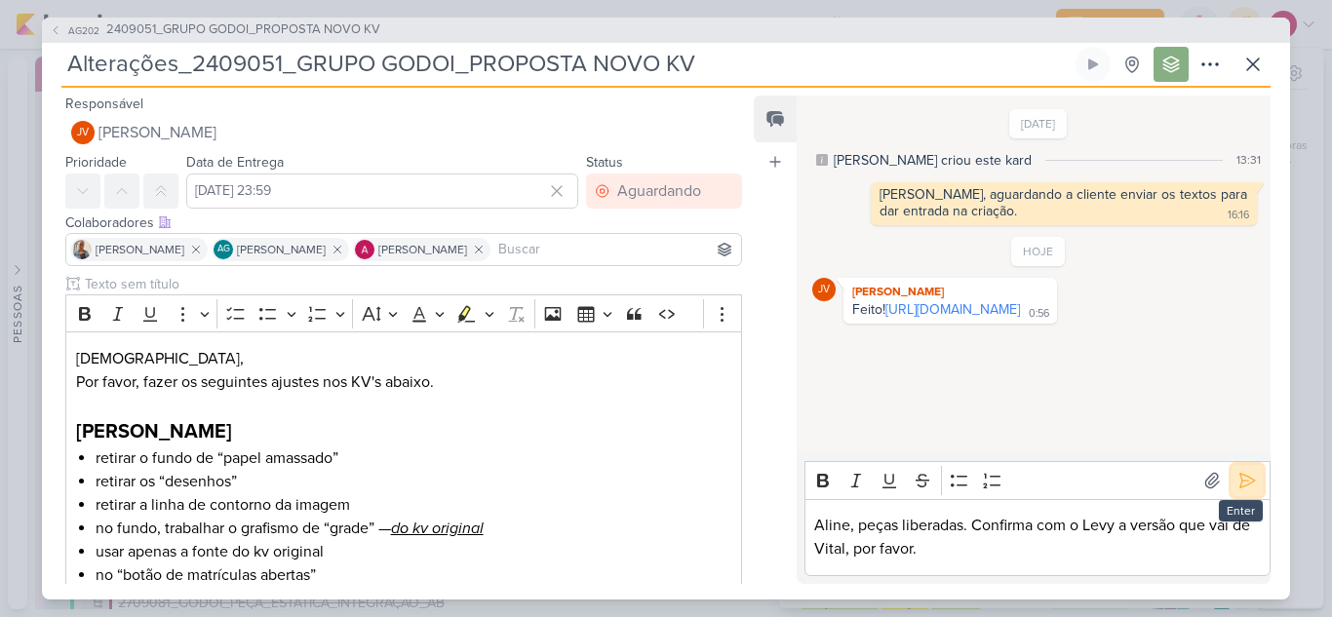
click at [1242, 481] on icon at bounding box center [1246, 480] width 19 height 19
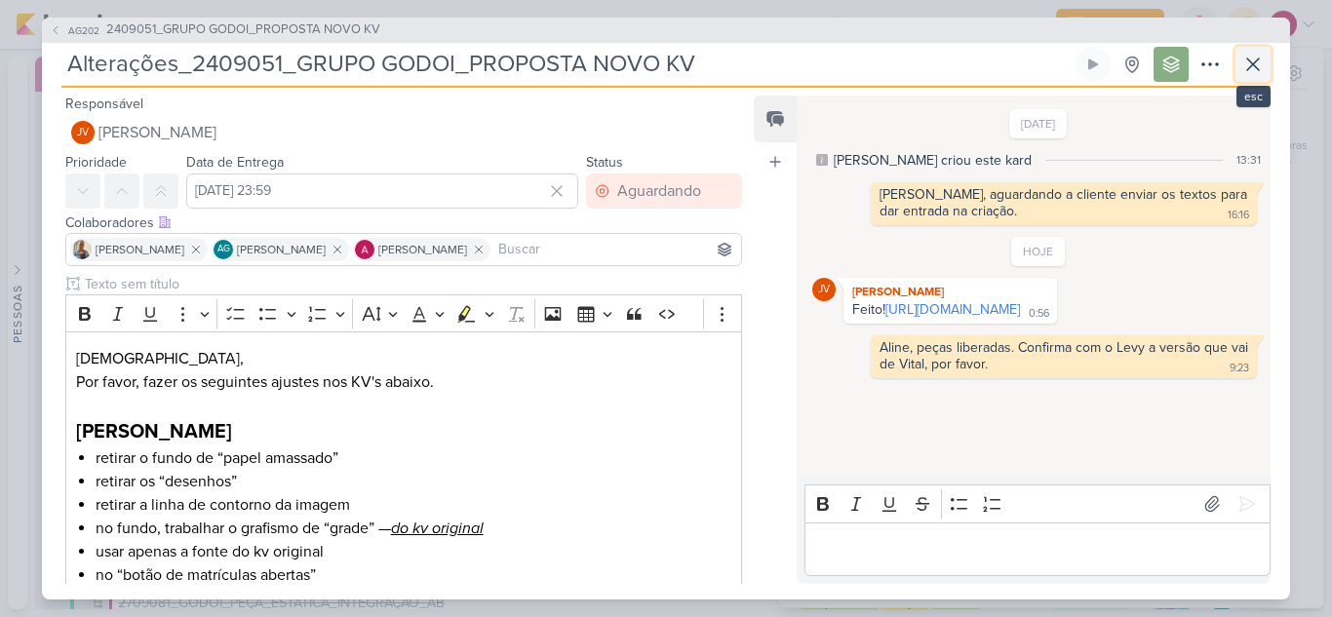
click at [1247, 58] on icon at bounding box center [1252, 64] width 23 height 23
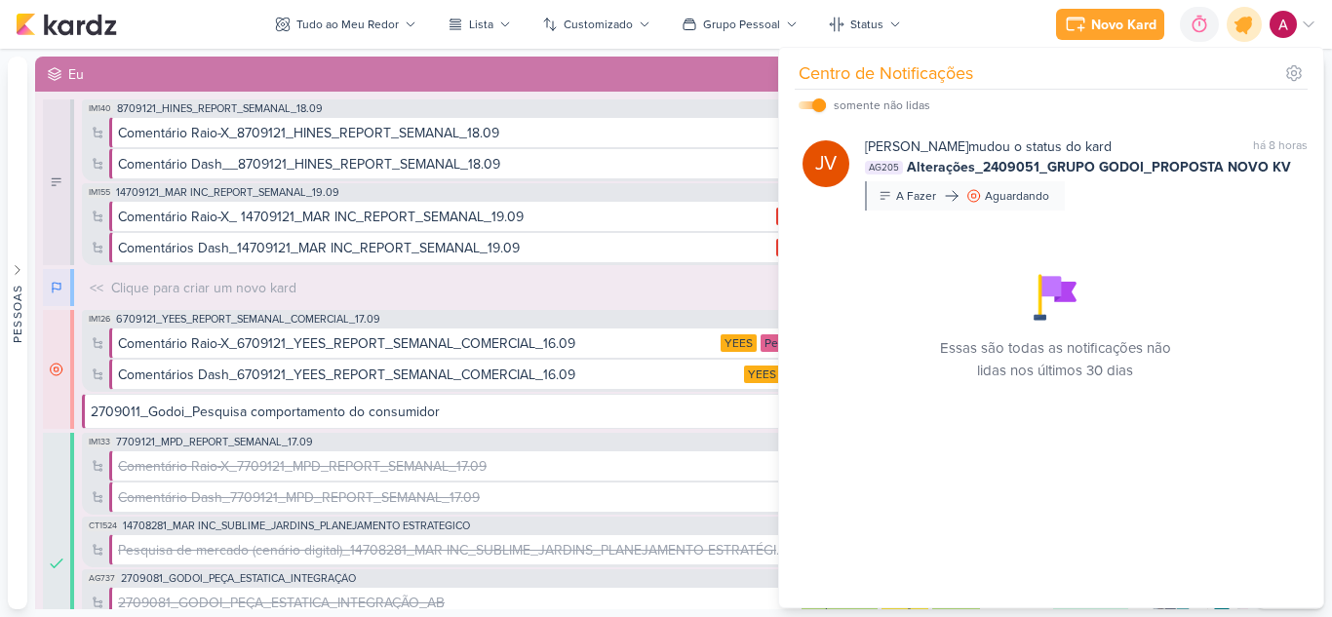
click at [1245, 34] on icon at bounding box center [1243, 24] width 33 height 33
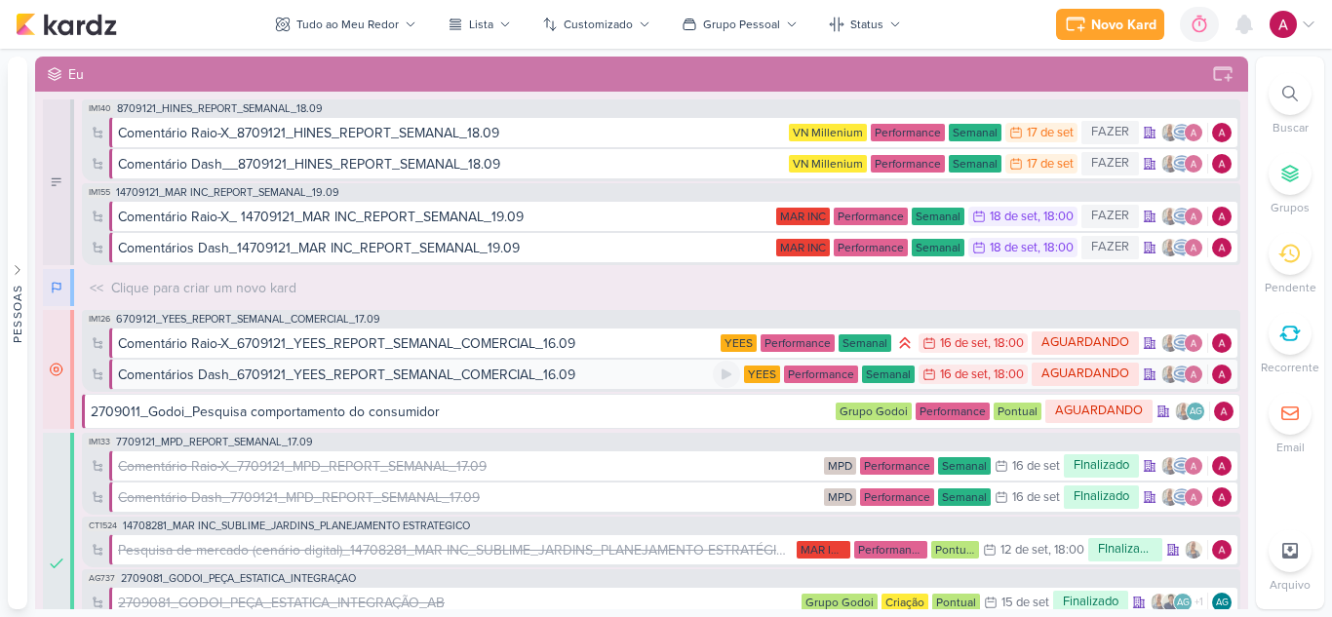
click at [551, 377] on div "Comentários Dash_6709121_YEES_REPORT_SEMANAL_COMERCIAL_16.09" at bounding box center [346, 375] width 457 height 20
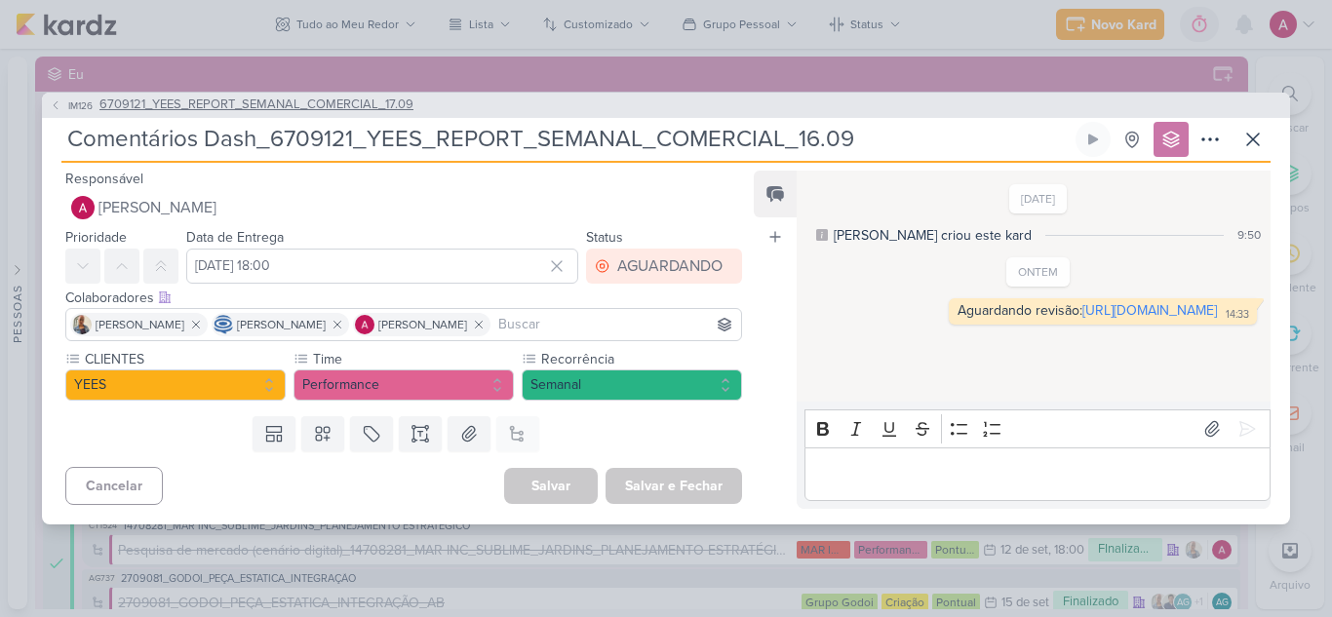
click at [65, 105] on span "IM126" at bounding box center [80, 105] width 30 height 15
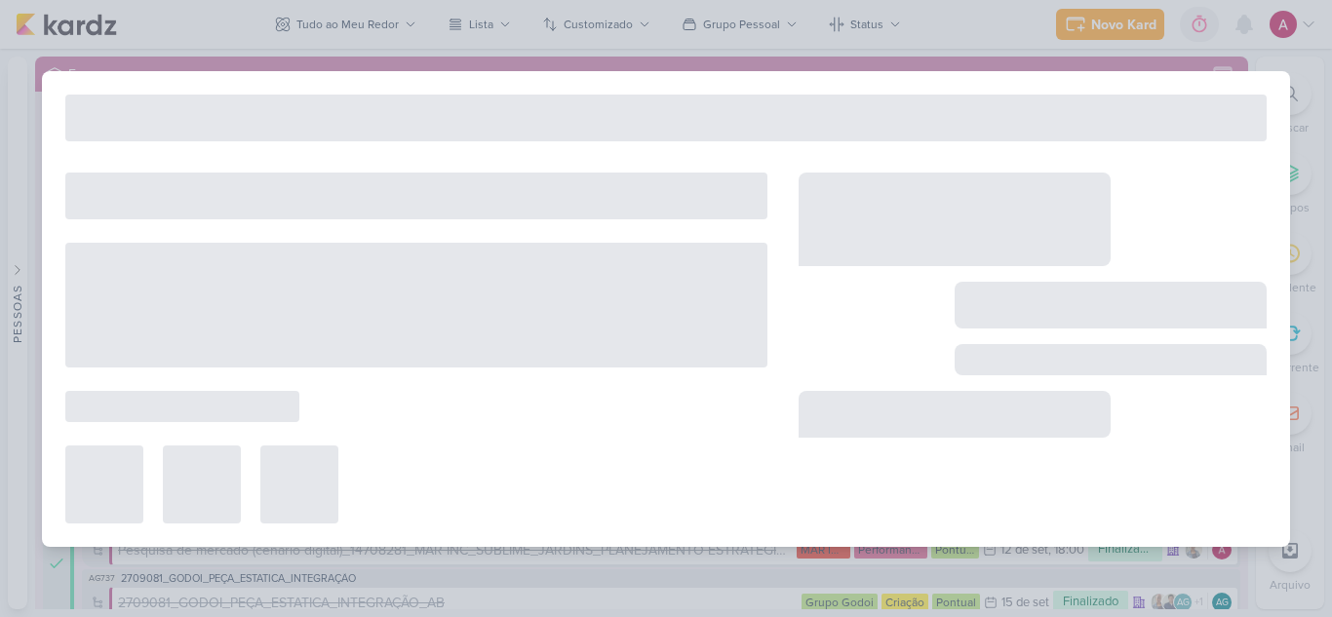
type input "6709121_YEES_REPORT_SEMANAL_COMERCIAL_17.09"
type input "15 de setembro de 2025 às 18:00"
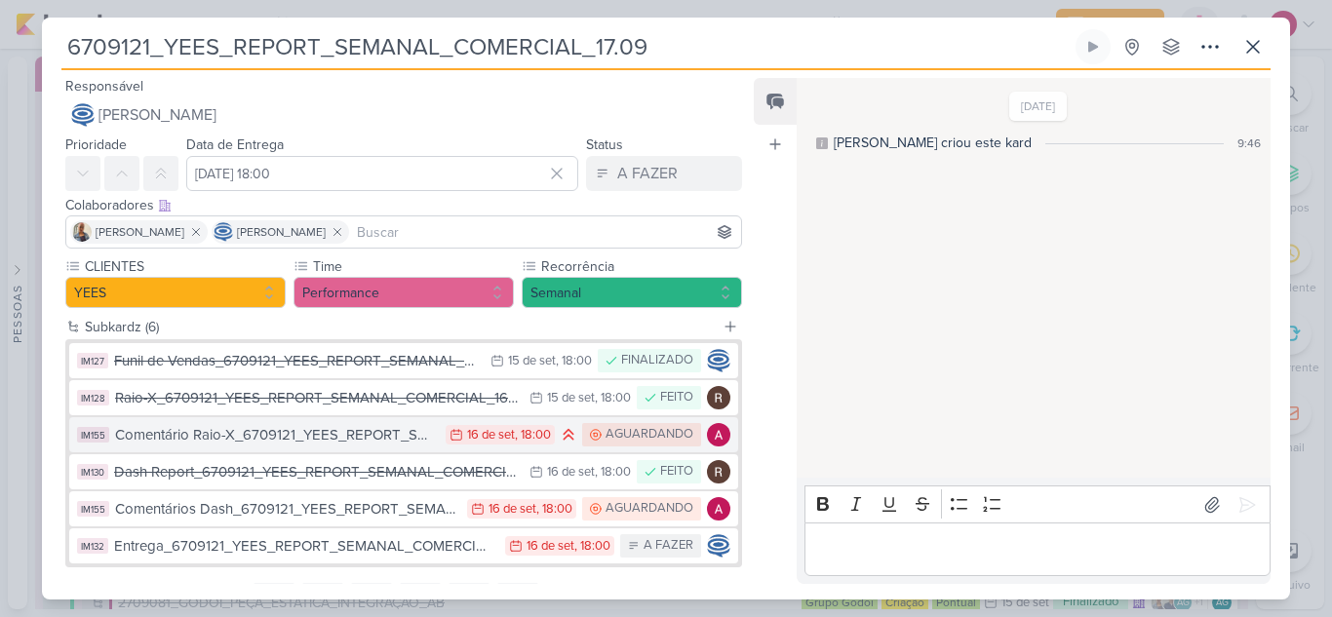
click at [300, 442] on div "Comentário Raio-X_6709121_YEES_REPORT_SEMANAL_COMERCIAL_16.09" at bounding box center [275, 435] width 321 height 22
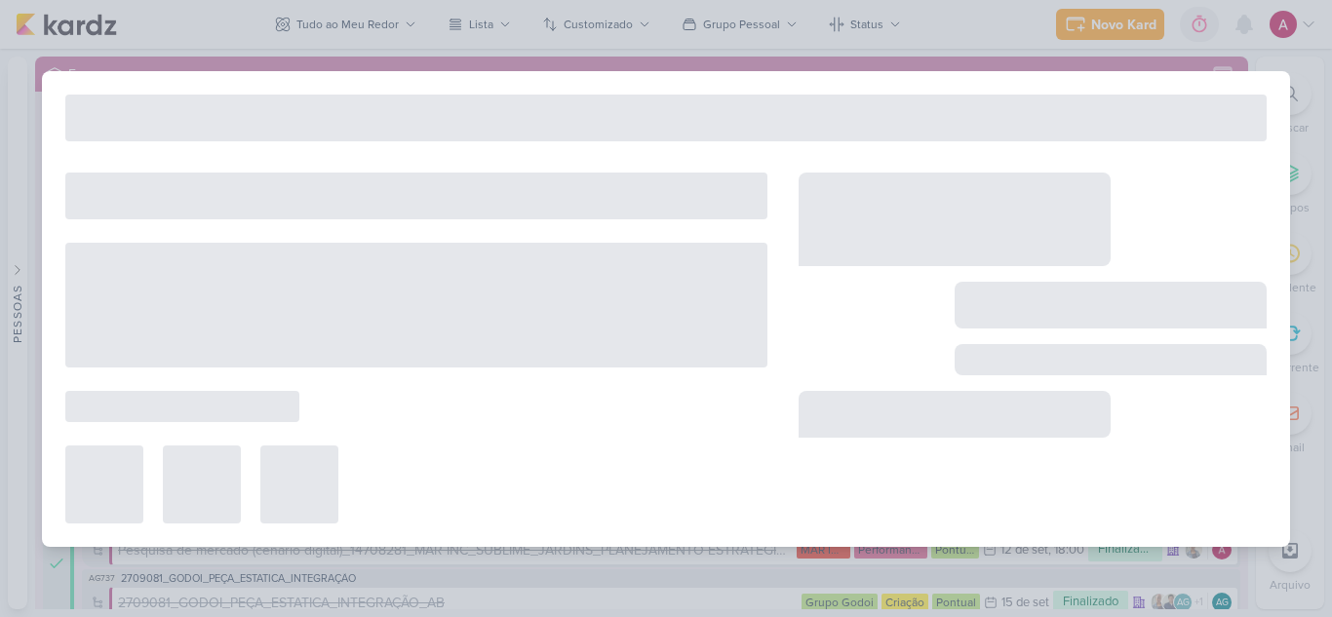
type input "Comentário Raio-X_6709121_YEES_REPORT_SEMANAL_COMERCIAL_16.09"
type input "16 de setembro de 2025 às 18:00"
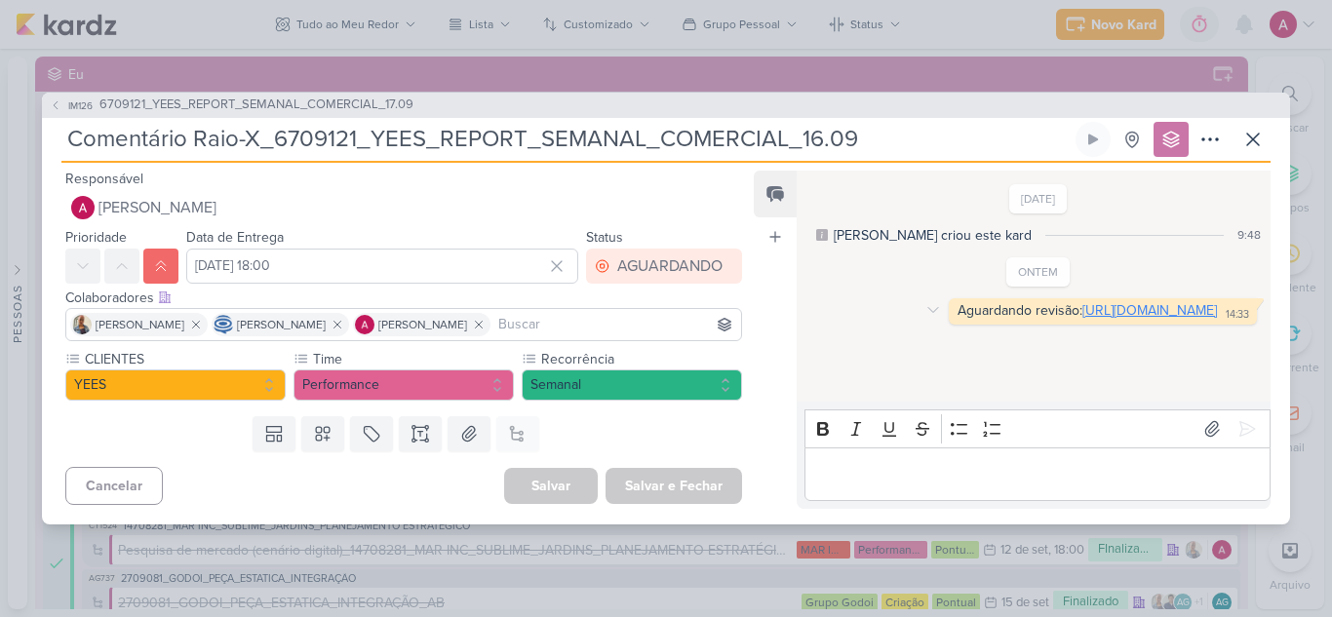
click at [1082, 319] on link "https://docs.google.com/spreadsheets/d/1pAuJUe2cdaXqLyTkcSVGBBk4qowCcvTaMAlMzpu…" at bounding box center [1149, 310] width 135 height 17
click at [1254, 141] on icon at bounding box center [1252, 139] width 23 height 23
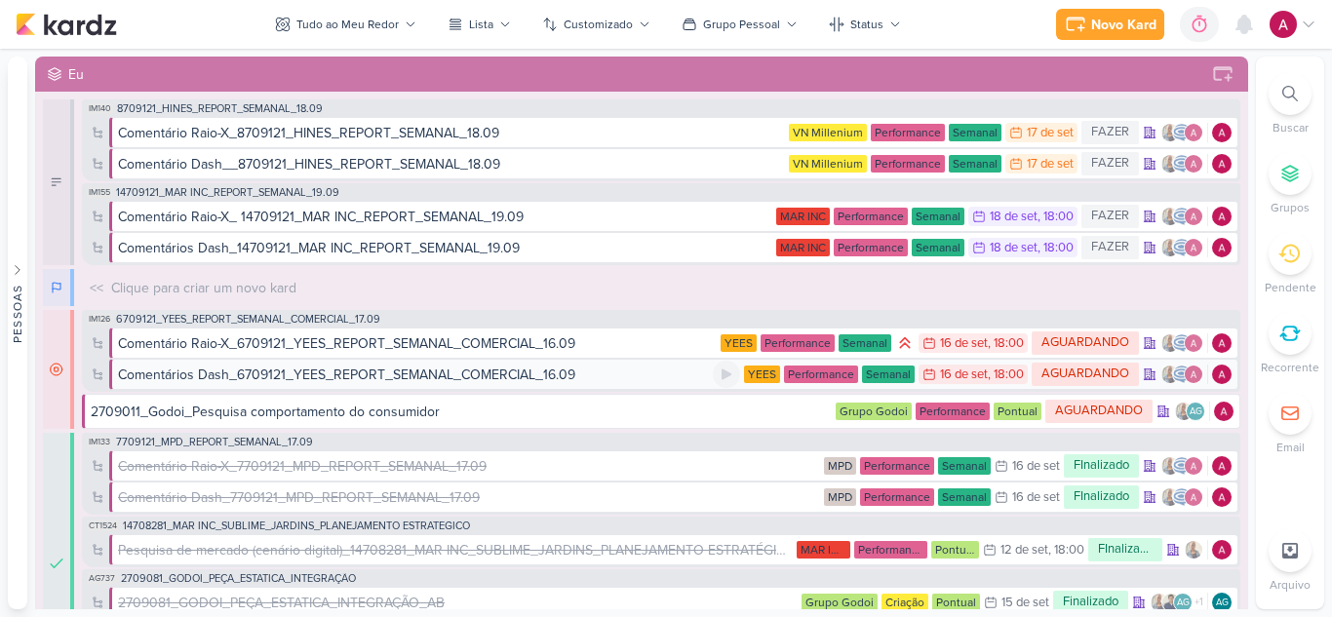
click at [521, 375] on div "Comentários Dash_6709121_YEES_REPORT_SEMANAL_COMERCIAL_16.09" at bounding box center [346, 375] width 457 height 20
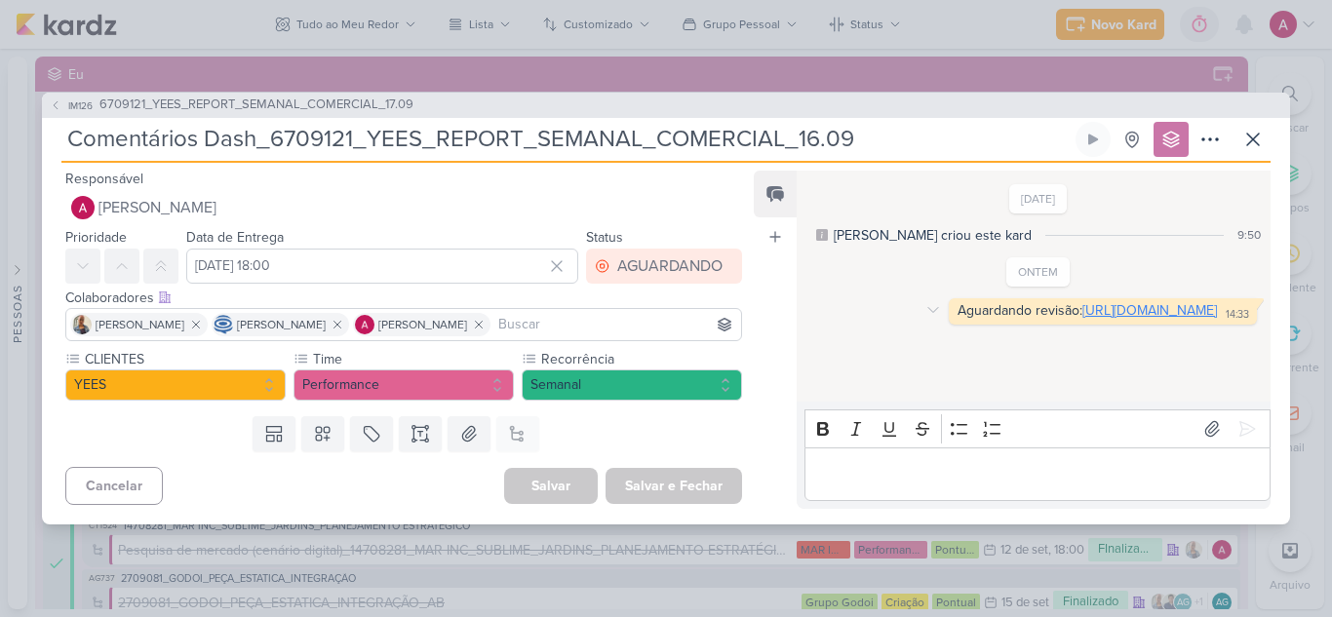
click at [1082, 319] on link "https://www.canva.com/design/DAGzEQOTU0I/e5IibqySG9ChbU7t7EPe_Q/edit?utm_conten…" at bounding box center [1149, 310] width 135 height 17
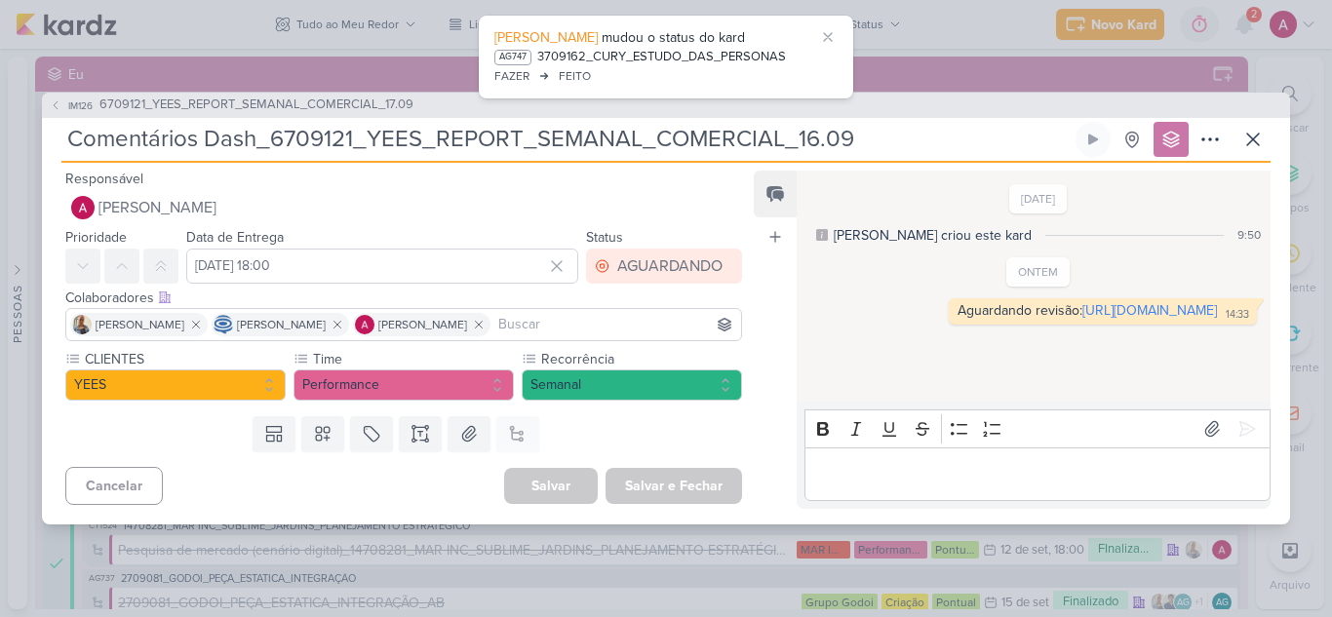
click at [869, 483] on p "Editor editing area: main" at bounding box center [1036, 473] width 445 height 23
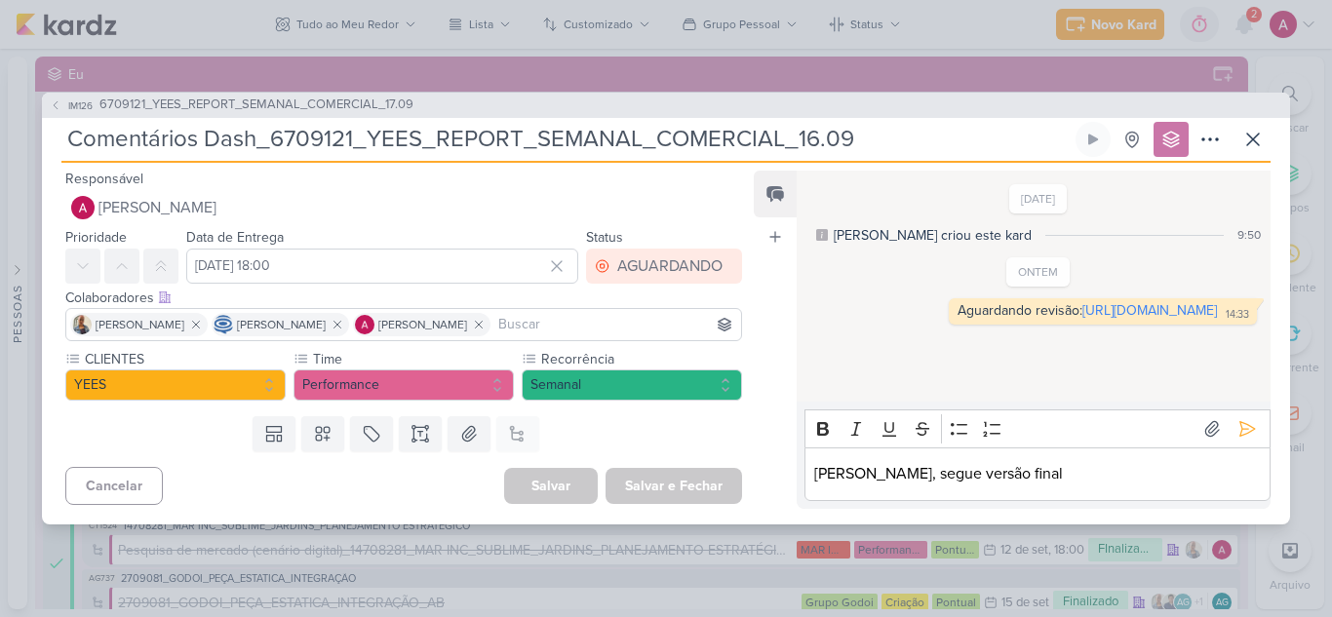
click at [964, 475] on p "Carol, segue versão final" at bounding box center [1036, 473] width 445 height 23
click at [0, 0] on lt-strong "." at bounding box center [0, 0] width 0 height 0
click at [1209, 424] on icon at bounding box center [1212, 429] width 14 height 15
click at [1245, 430] on button at bounding box center [1246, 428] width 31 height 31
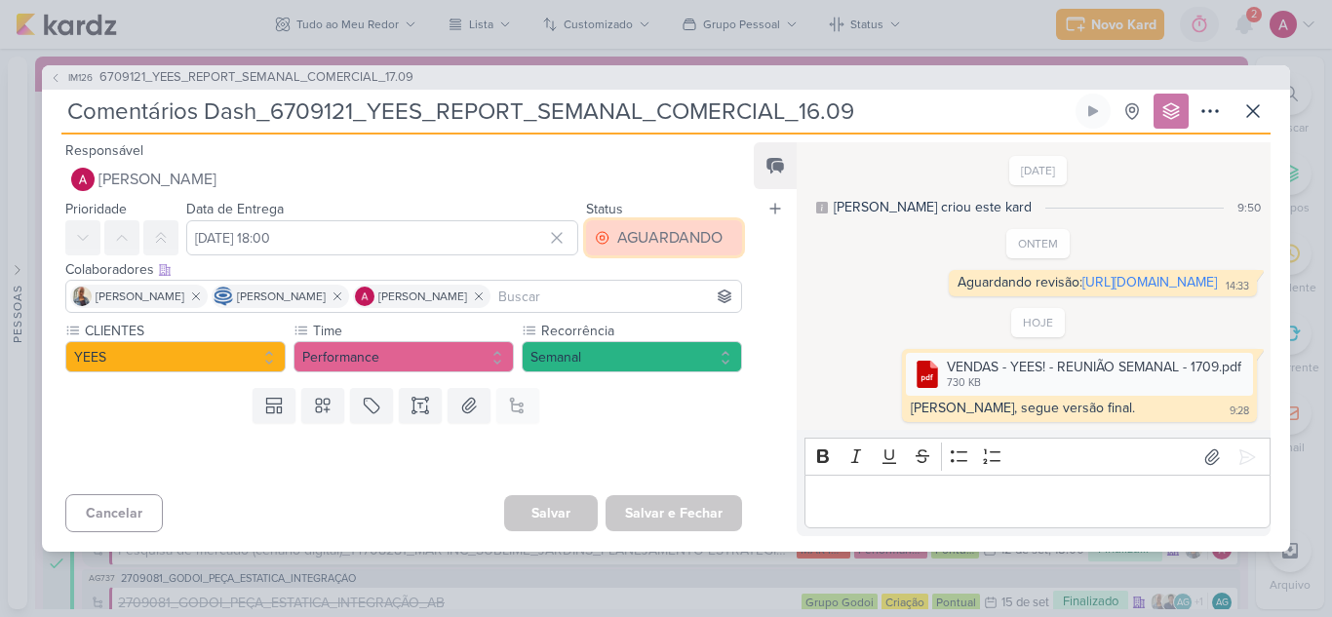
click at [646, 220] on button "AGUARDANDO" at bounding box center [664, 237] width 156 height 35
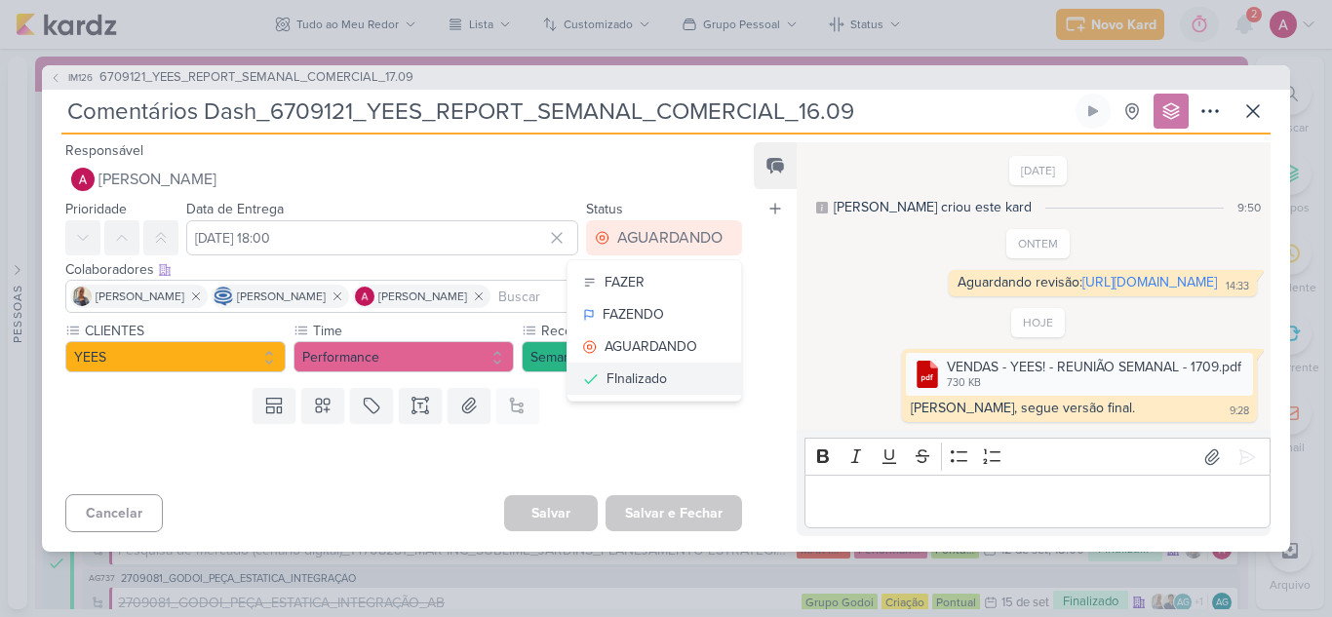
drag, startPoint x: 632, startPoint y: 348, endPoint x: 574, endPoint y: 349, distance: 57.5
click at [631, 368] on div "FInalizado" at bounding box center [636, 378] width 60 height 20
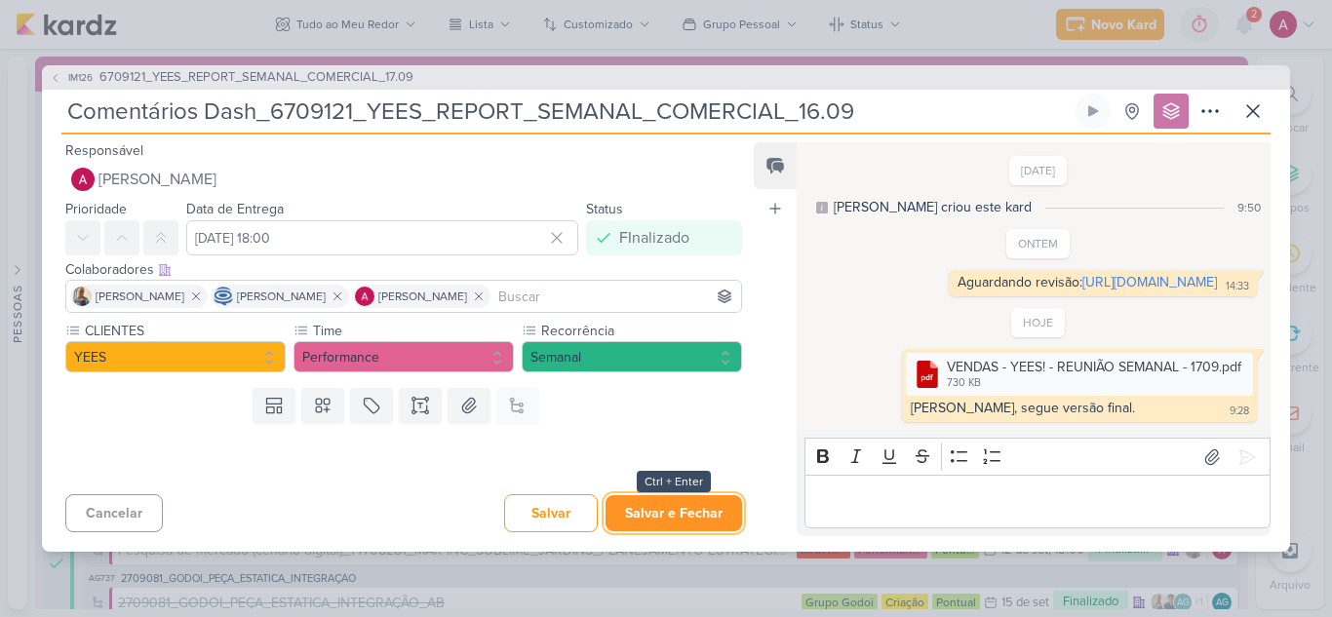
click at [682, 531] on button "Salvar e Fechar" at bounding box center [673, 513] width 136 height 36
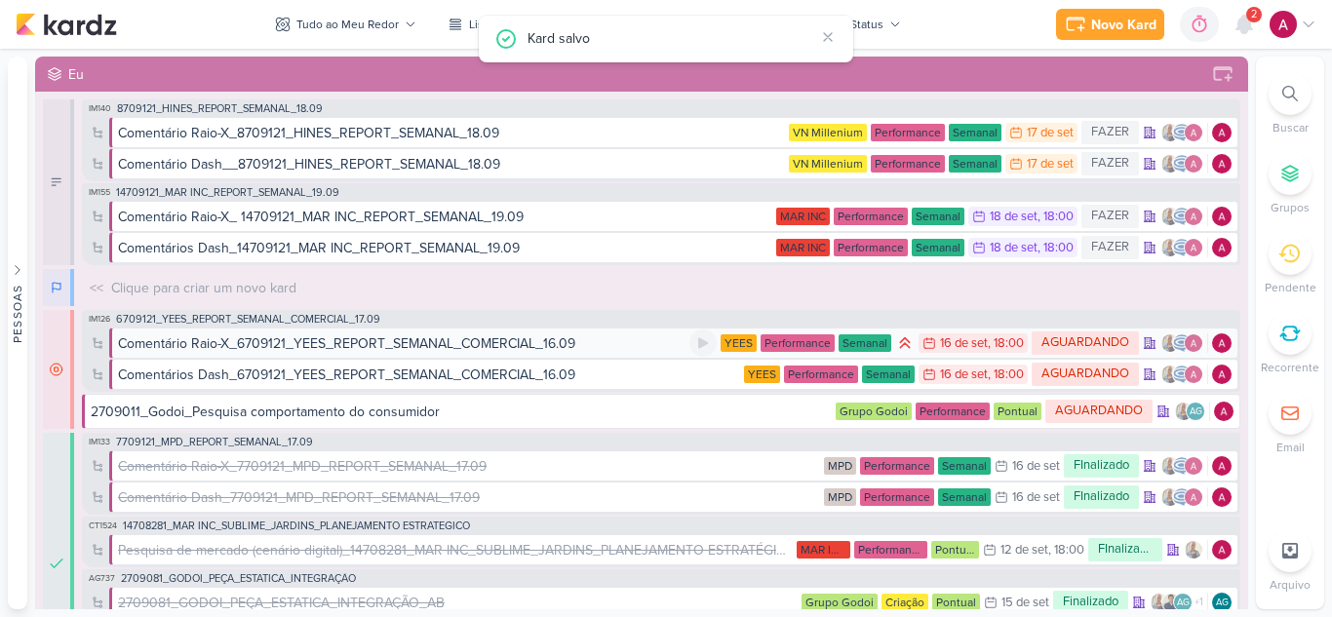
click at [397, 344] on div "Comentário Raio-X_6709121_YEES_REPORT_SEMANAL_COMERCIAL_16.09" at bounding box center [346, 343] width 457 height 20
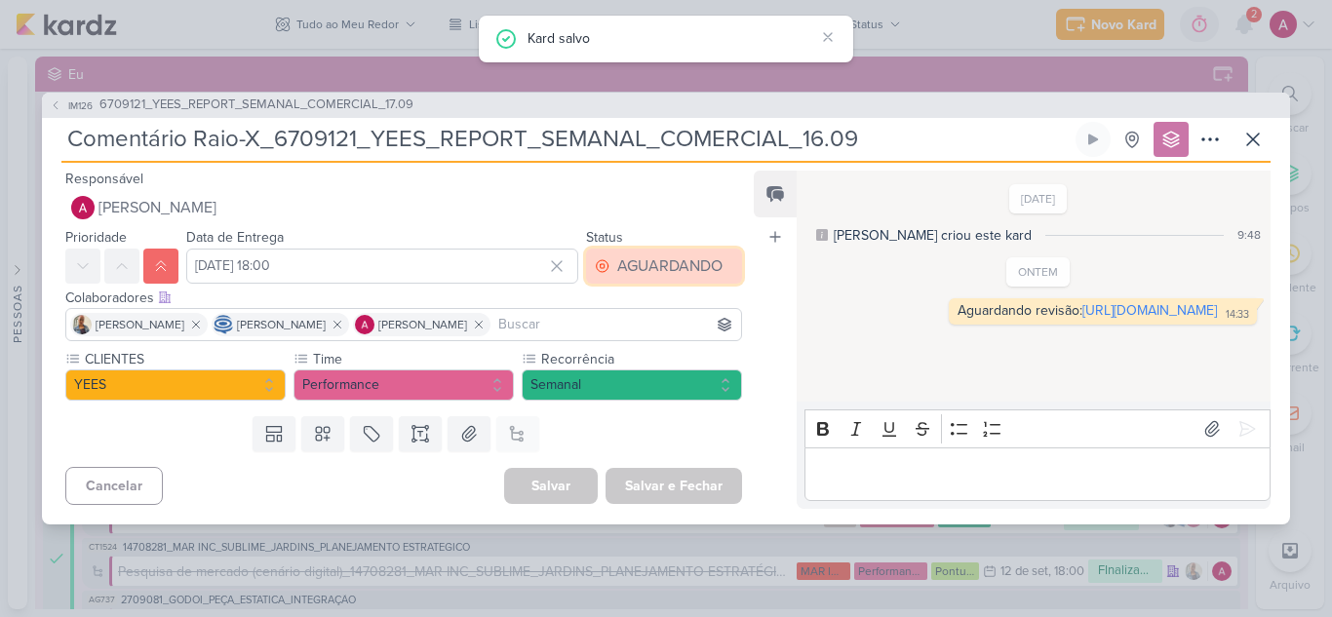
click at [634, 266] on div "AGUARDANDO" at bounding box center [669, 265] width 105 height 23
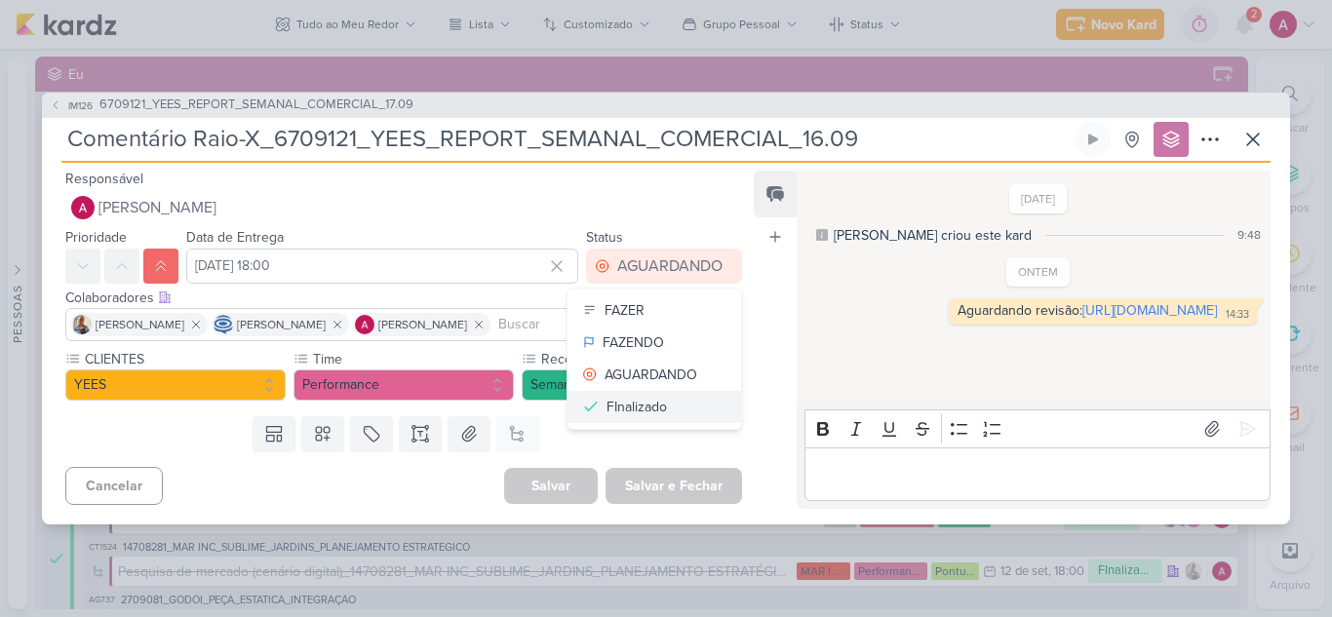
click at [657, 405] on div "FInalizado" at bounding box center [636, 407] width 60 height 20
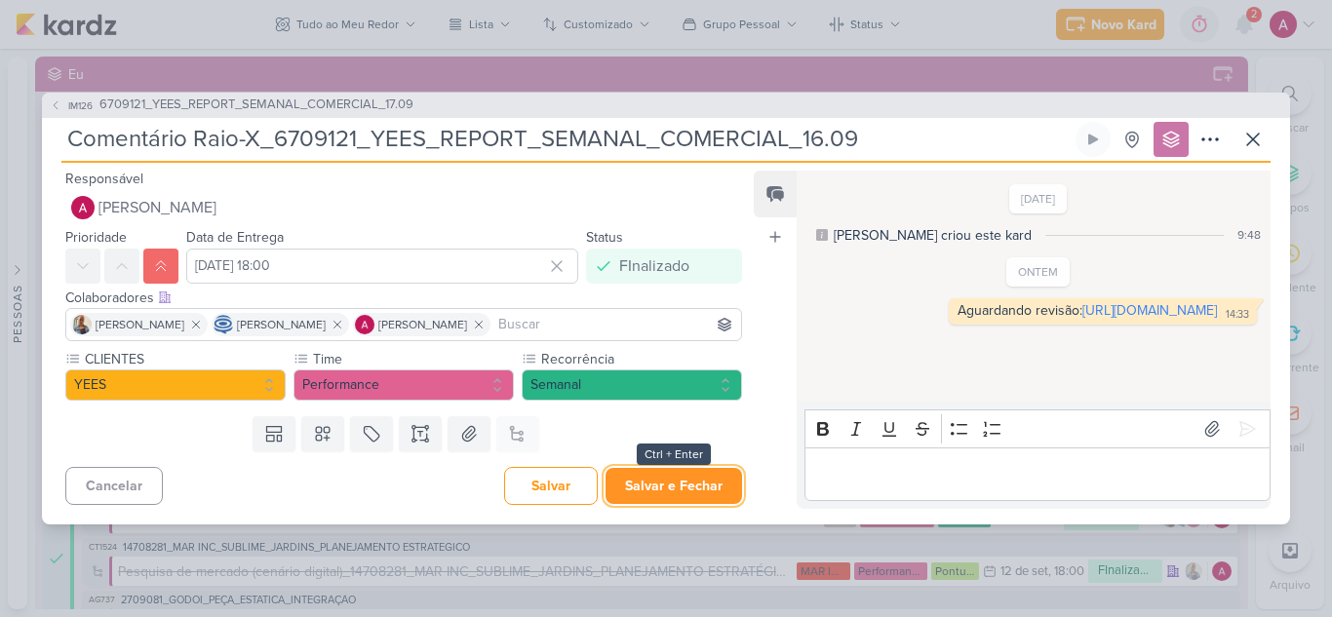
click at [667, 487] on button "Salvar e Fechar" at bounding box center [673, 486] width 136 height 36
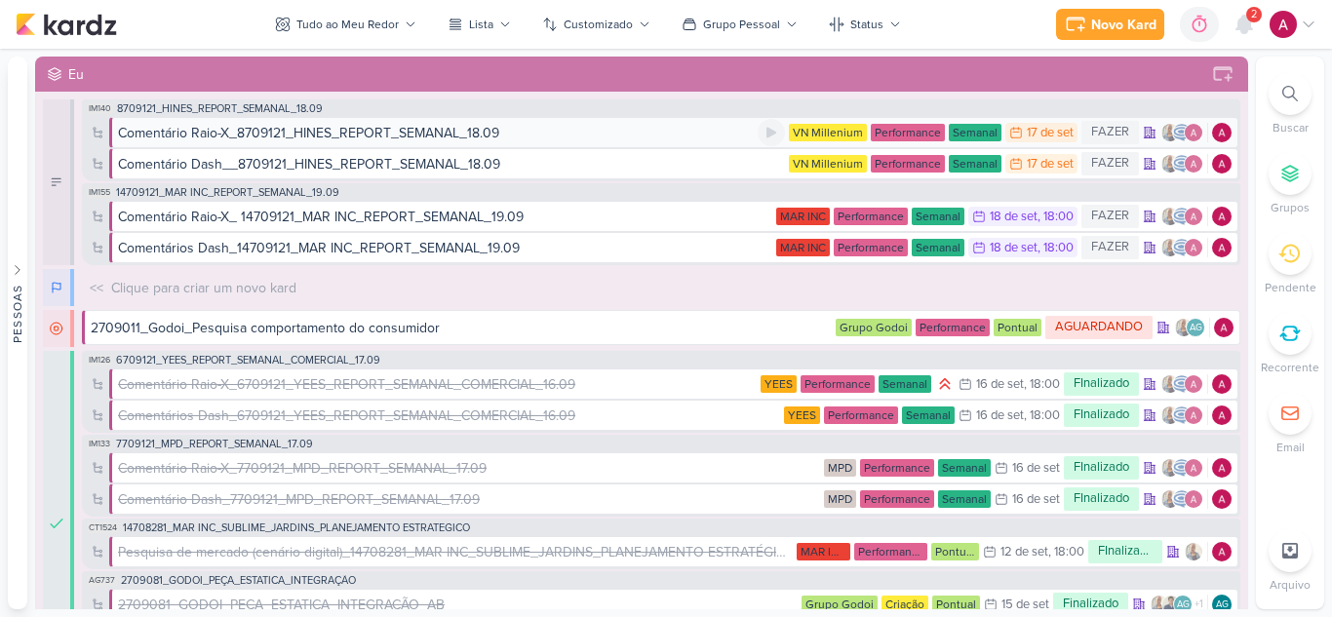
click at [448, 136] on div "Comentário Raio-X_8709121_HINES_REPORT_SEMANAL_18.09" at bounding box center [308, 133] width 381 height 20
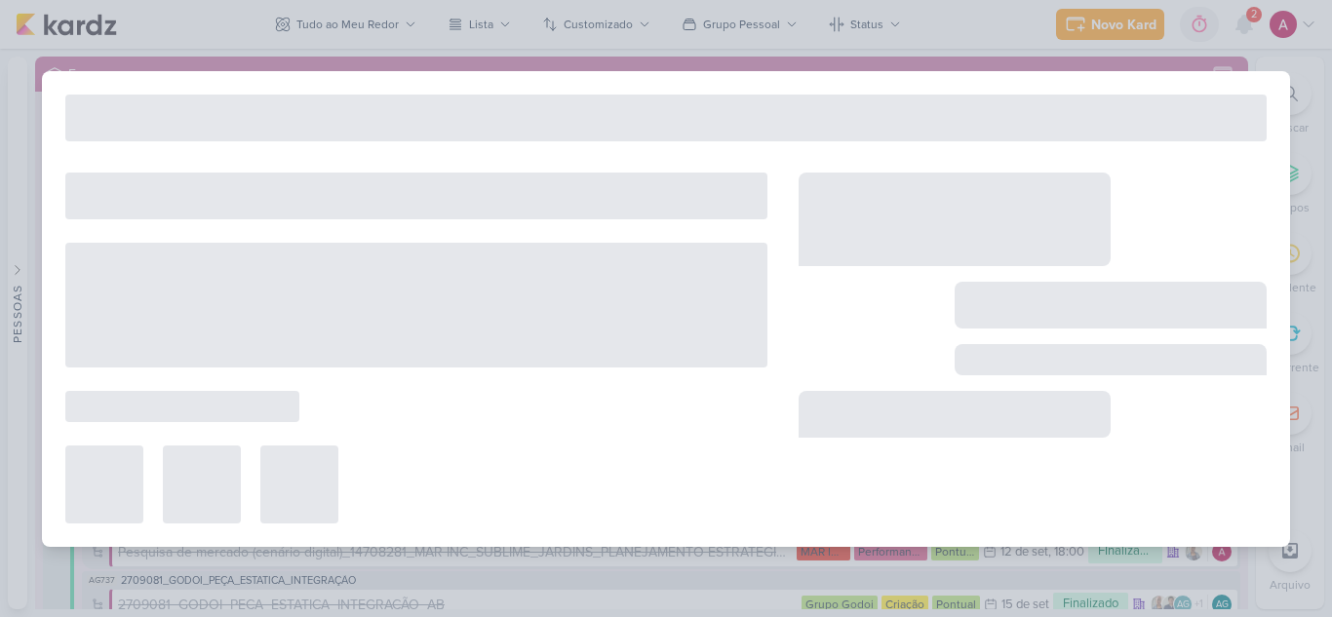
type input "Comentário Raio-X_8709121_HINES_REPORT_SEMANAL_18.09"
type input "17 de setembro de 2025 às 23:59"
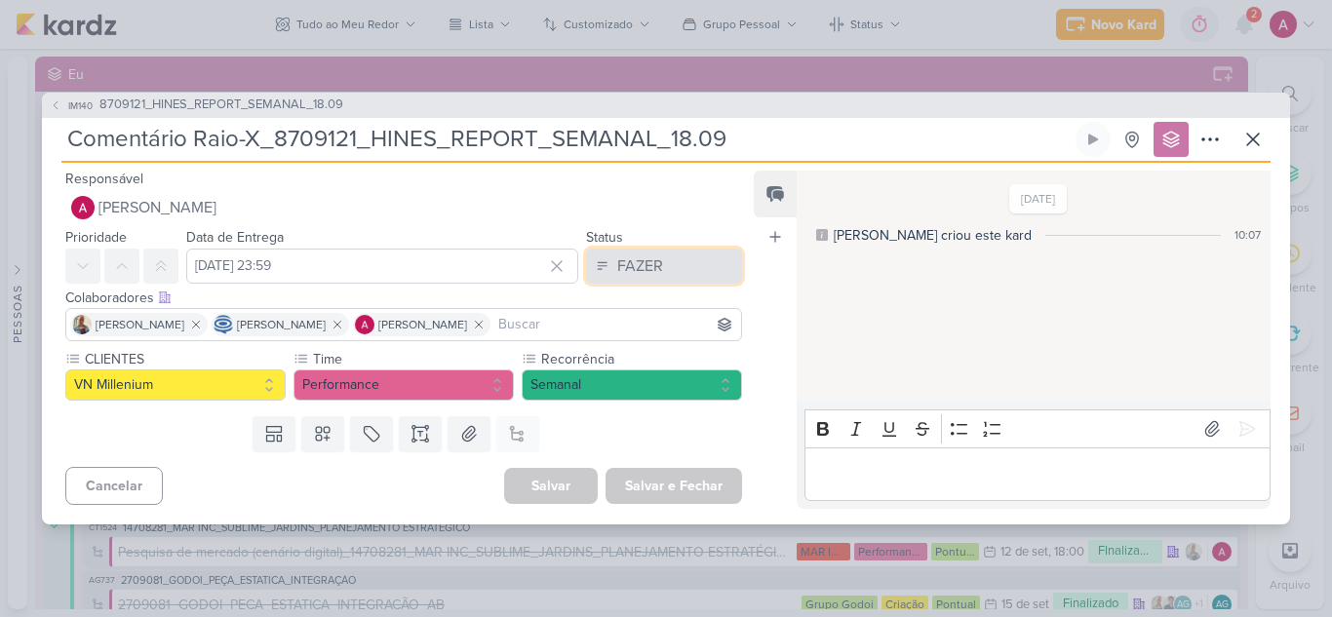
click at [621, 254] on div "FAZER" at bounding box center [640, 265] width 46 height 23
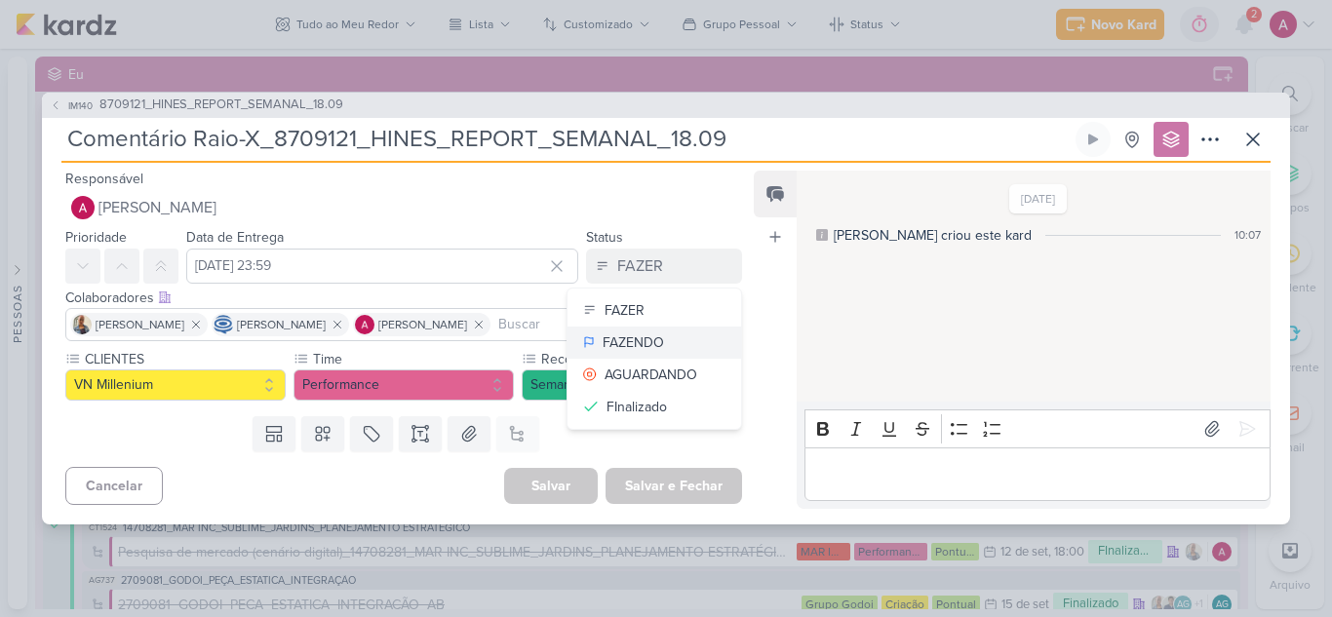
click at [641, 343] on div "FAZENDO" at bounding box center [632, 342] width 61 height 20
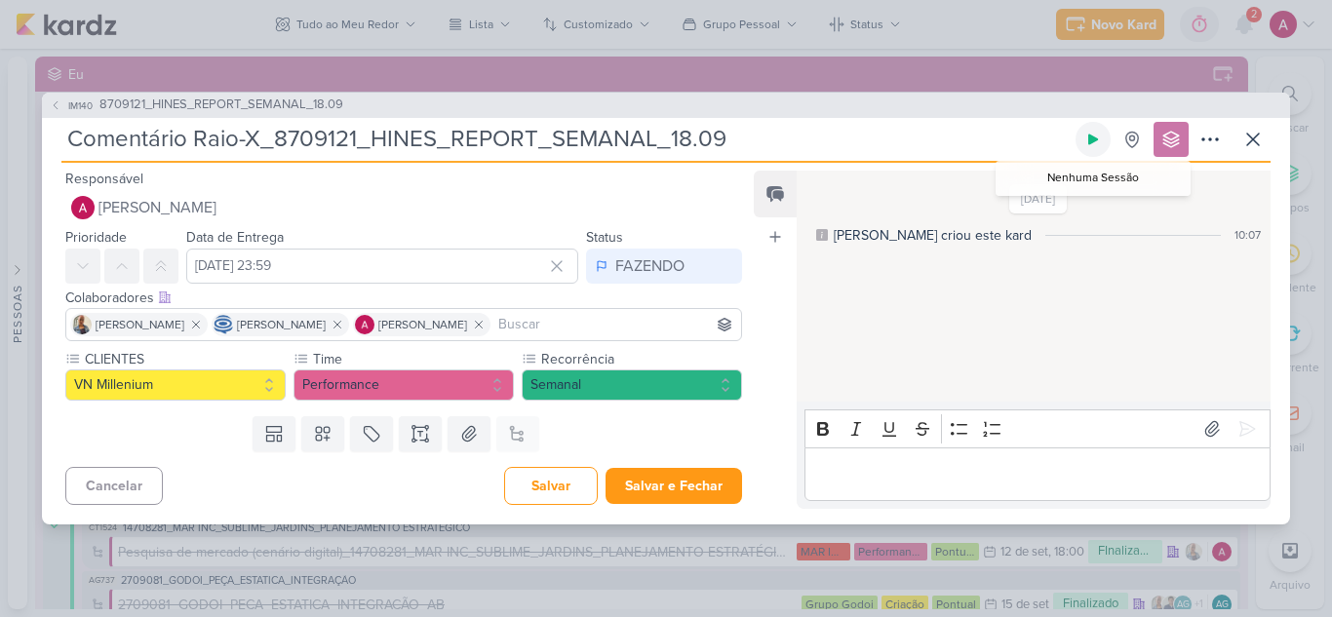
click at [1090, 140] on icon at bounding box center [1093, 139] width 10 height 11
click at [927, 22] on div "IM140 8709121_HINES_REPORT_SEMANAL_18.09 Comentário Raio-X_8709121_HINES_REPORT…" at bounding box center [666, 308] width 1332 height 617
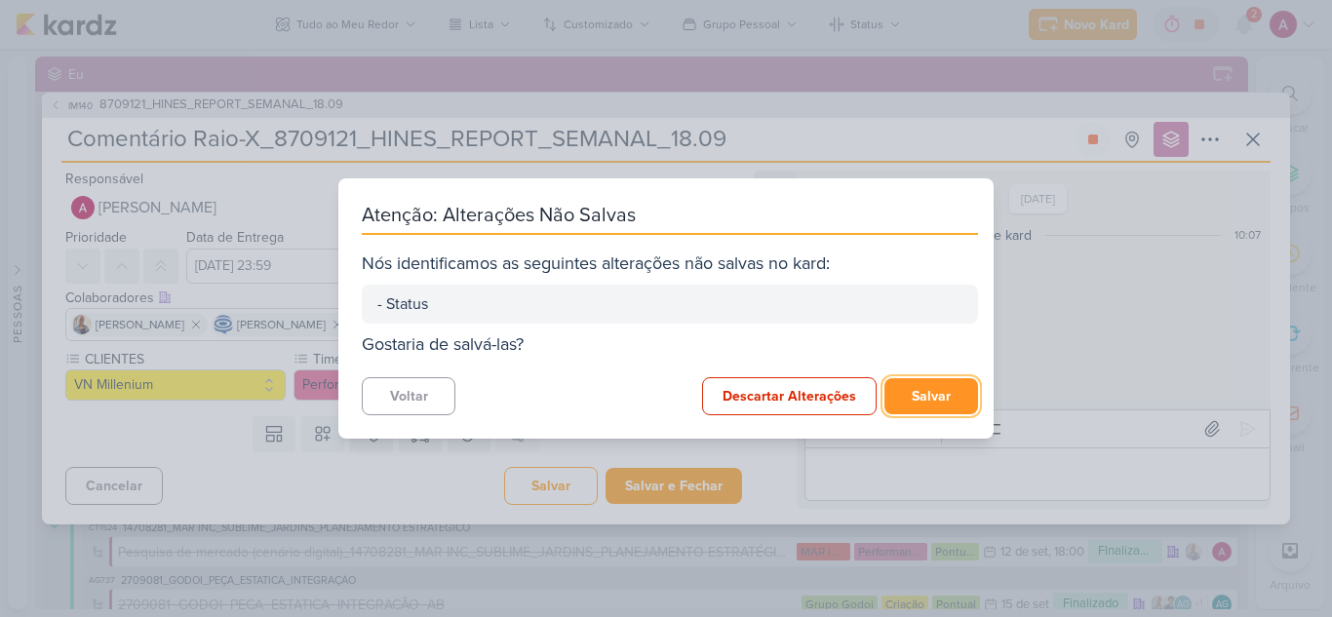
click at [911, 401] on button "Salvar" at bounding box center [931, 396] width 94 height 36
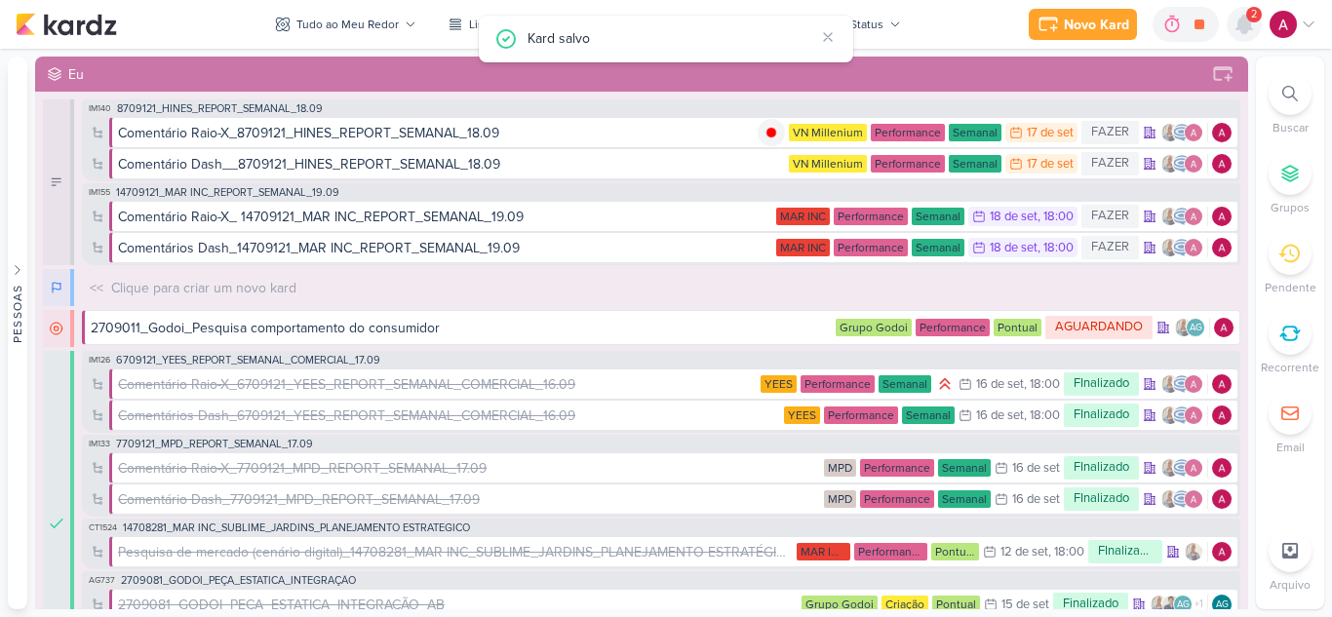
click at [1246, 19] on icon at bounding box center [1244, 25] width 16 height 18
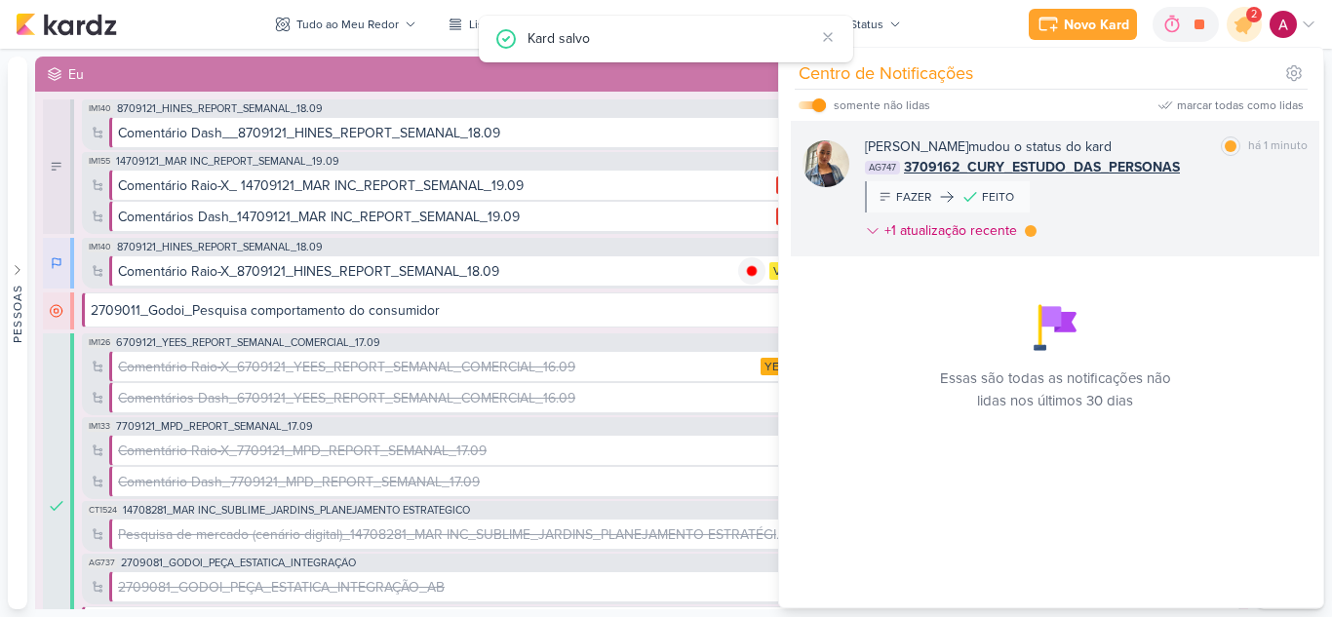
click at [1207, 203] on div "Iara Santos mudou o status do kard marcar como lida há 1 minuto AG747 3709162_C…" at bounding box center [1086, 192] width 443 height 112
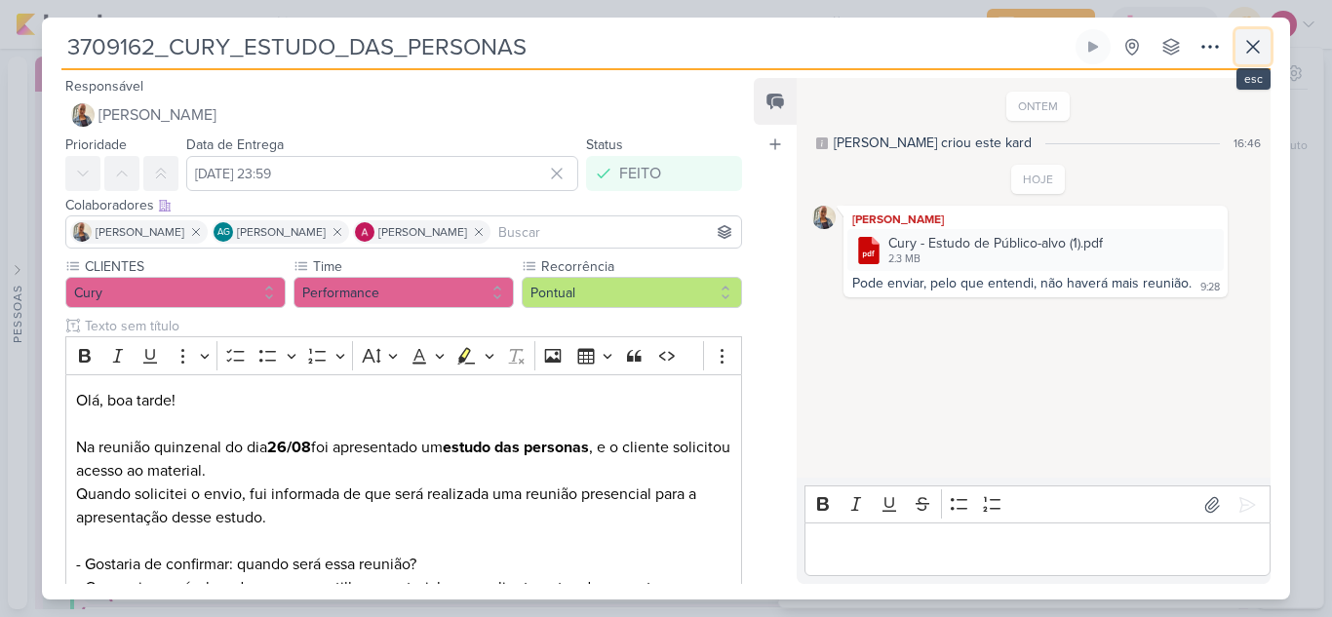
click at [1259, 46] on icon at bounding box center [1252, 46] width 23 height 23
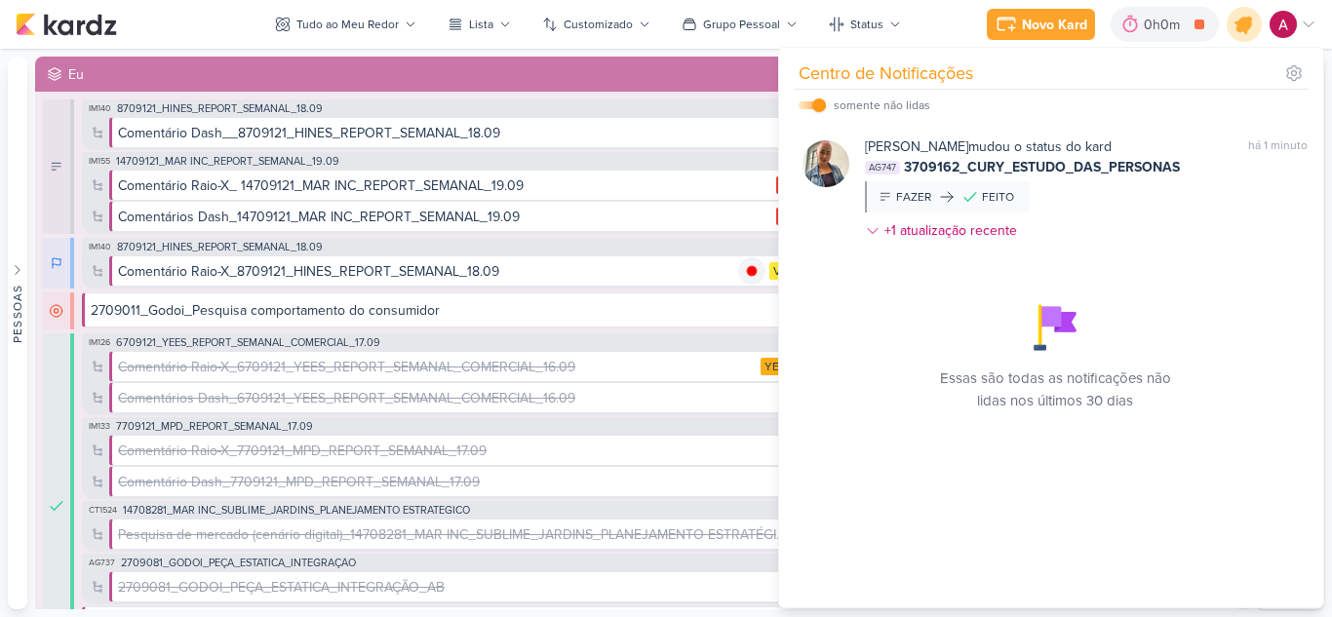
click at [1240, 34] on icon at bounding box center [1243, 24] width 33 height 33
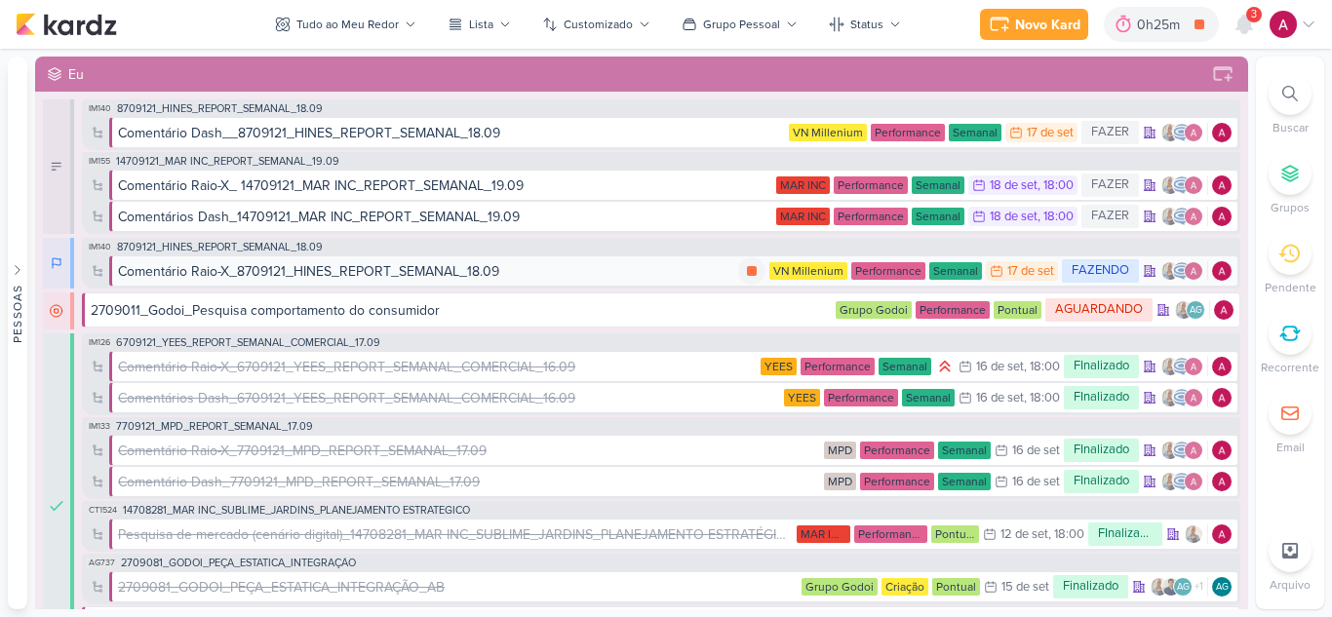
click at [632, 270] on div "Comentário Raio-X_8709121_HINES_REPORT_SEMANAL_18.09" at bounding box center [428, 271] width 620 height 20
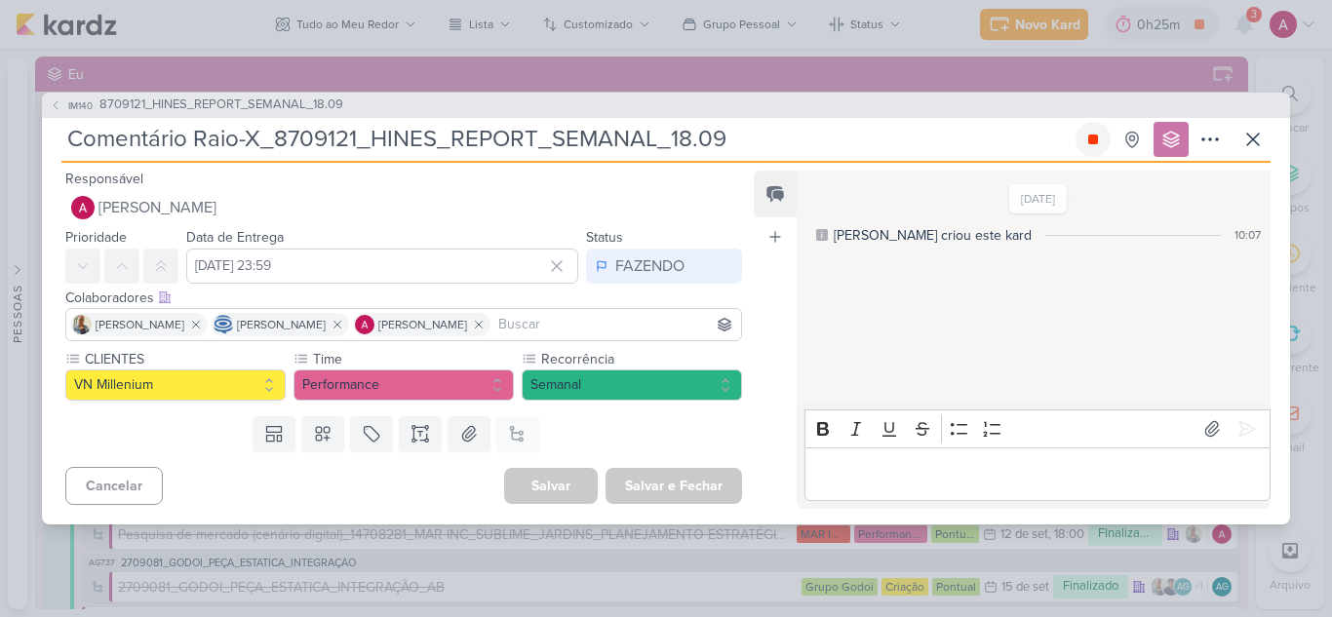
click at [1093, 138] on icon at bounding box center [1093, 140] width 10 height 10
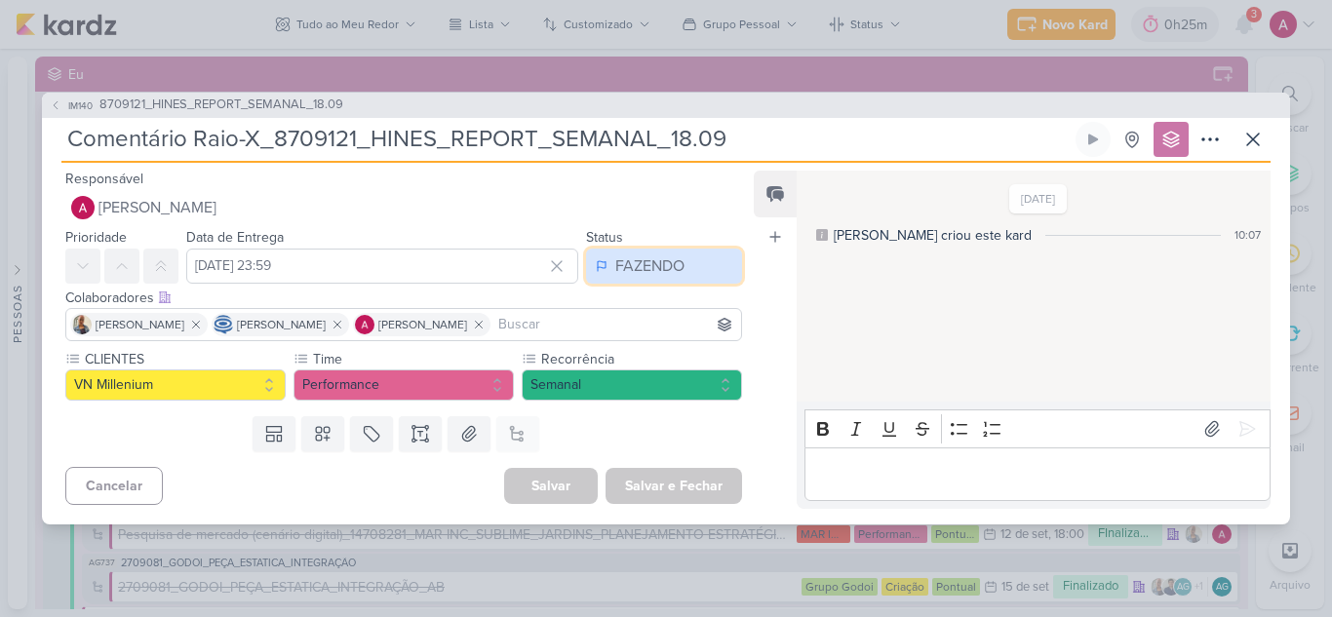
click at [653, 268] on div "FAZENDO" at bounding box center [649, 265] width 69 height 23
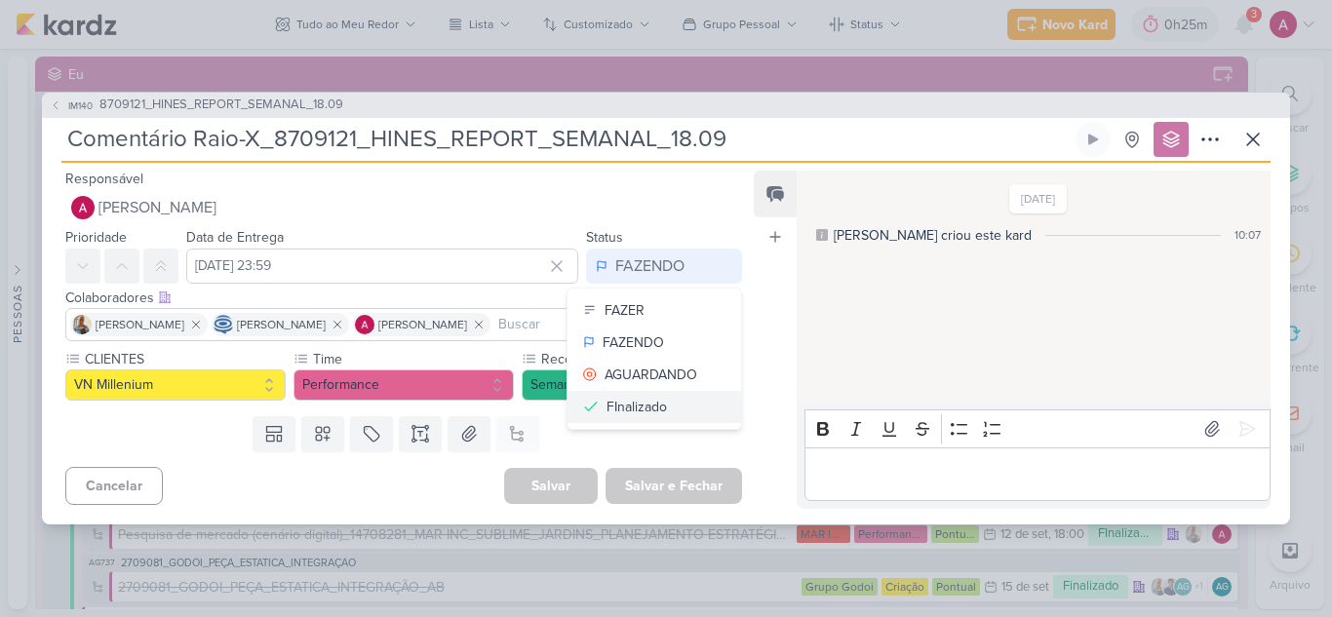
click at [646, 402] on div "FInalizado" at bounding box center [636, 407] width 60 height 20
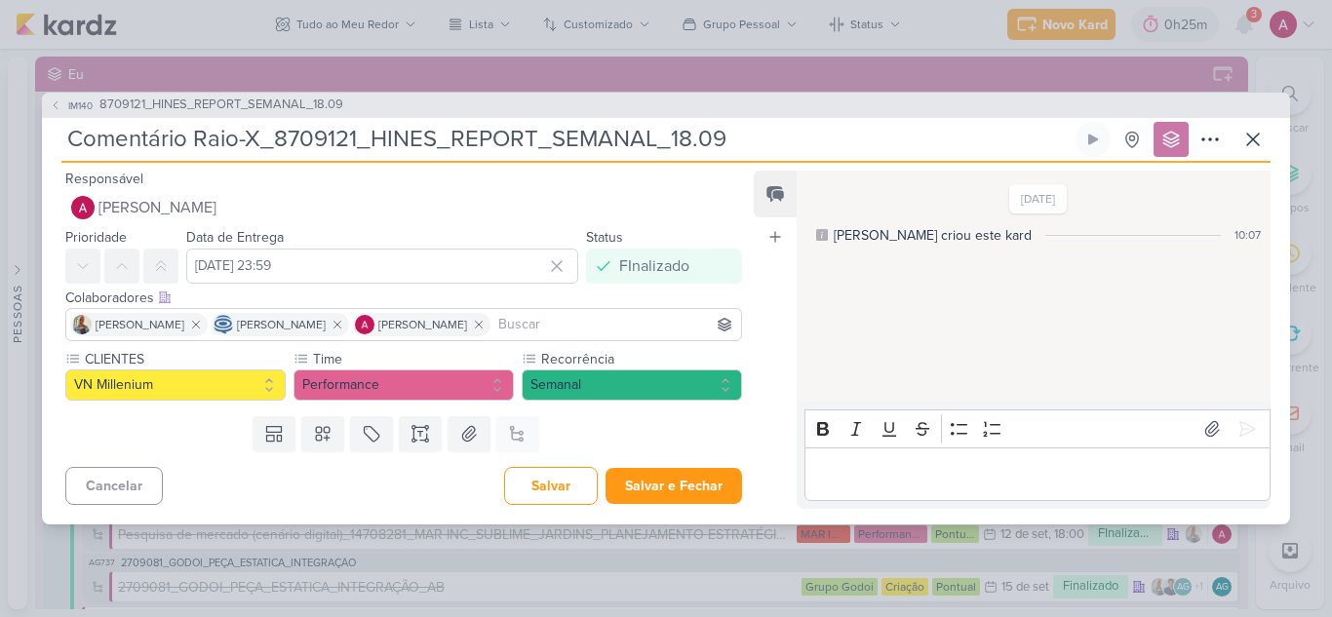
click at [870, 464] on p "Editor editing area: main" at bounding box center [1036, 473] width 445 height 23
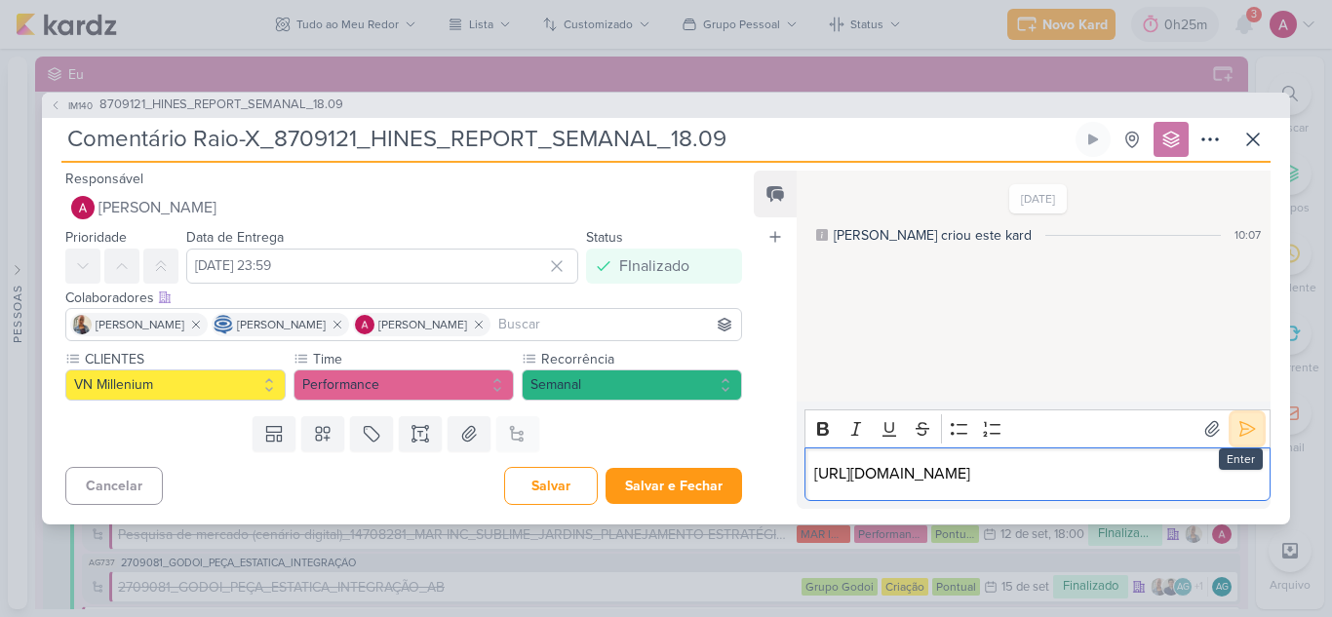
click at [1243, 419] on icon at bounding box center [1246, 428] width 19 height 19
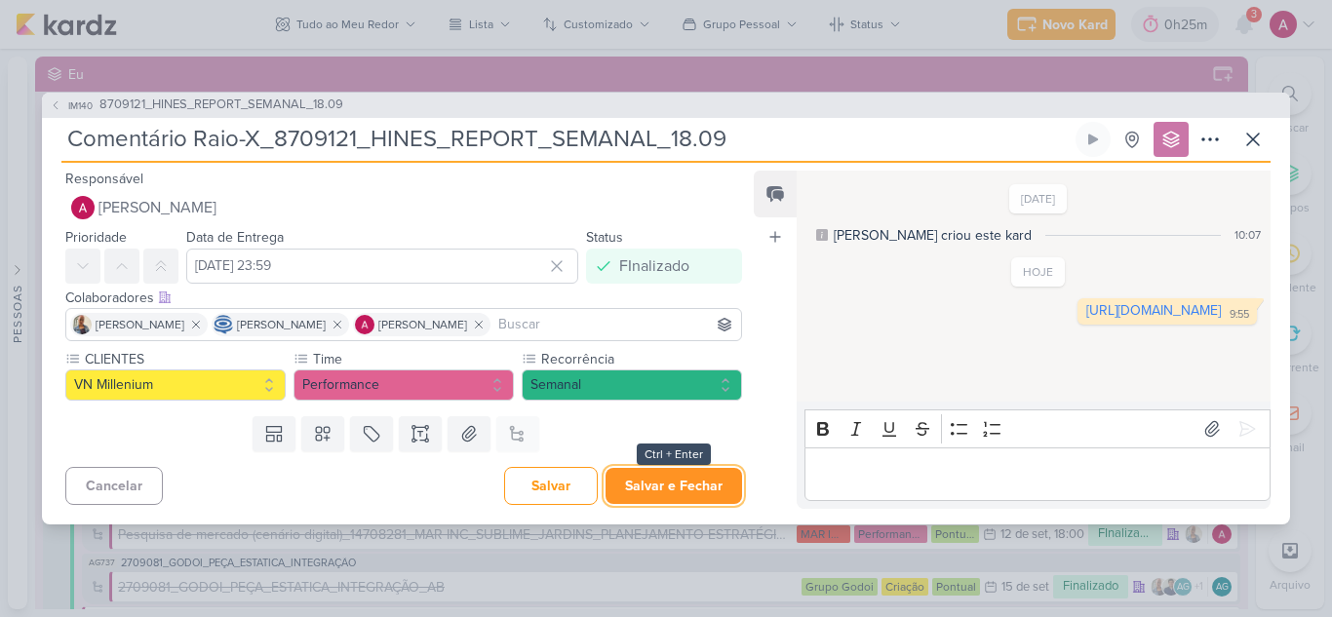
click at [666, 486] on button "Salvar e Fechar" at bounding box center [673, 486] width 136 height 36
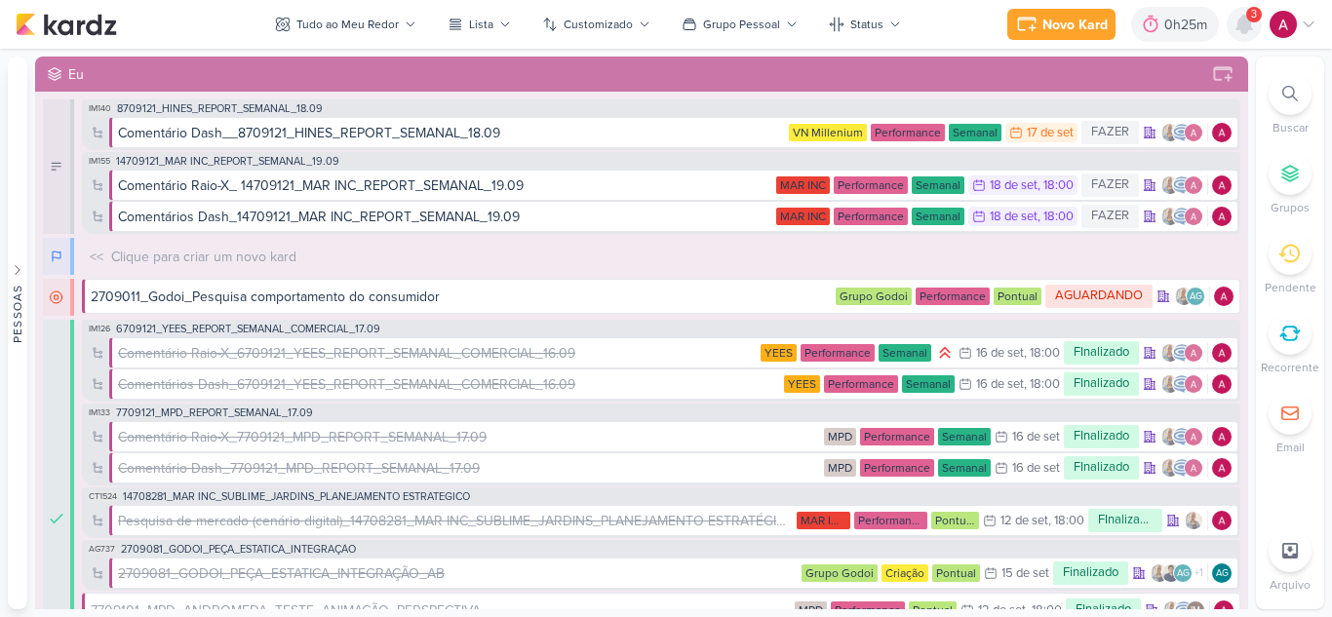
click at [1238, 29] on icon at bounding box center [1244, 25] width 16 height 18
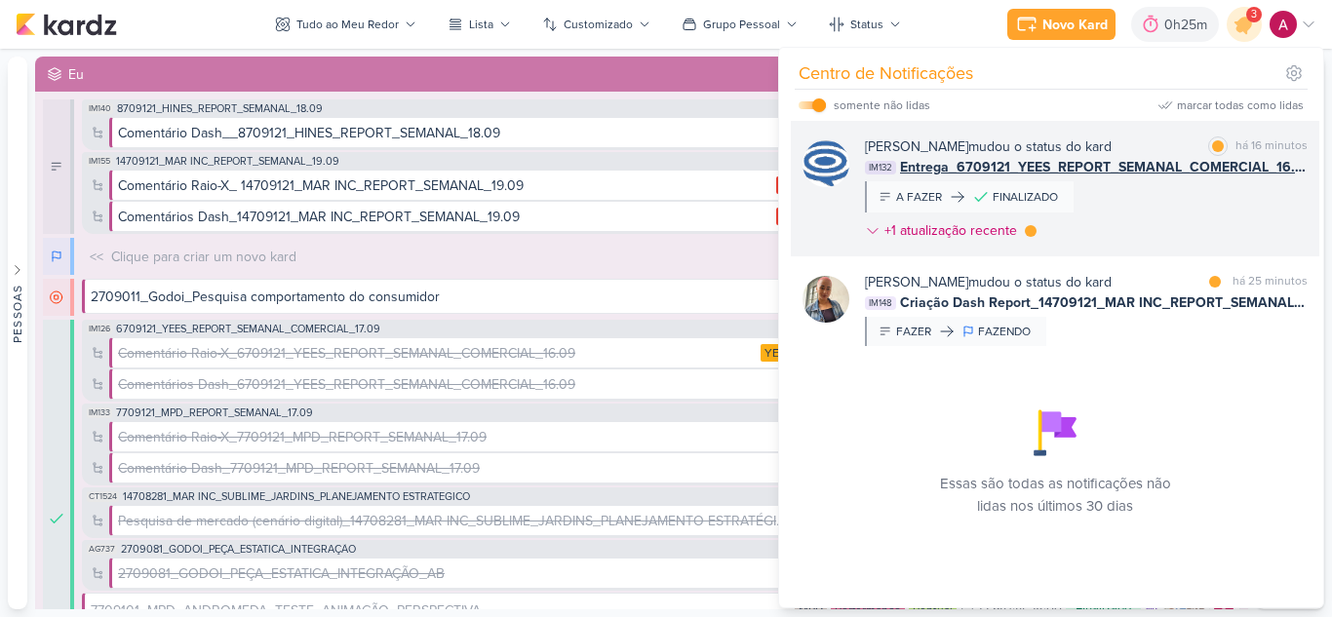
click at [1110, 241] on div "Caroline Traven De Andrade mudou o status do kard marcar como lida há 16 minuto…" at bounding box center [1086, 192] width 443 height 112
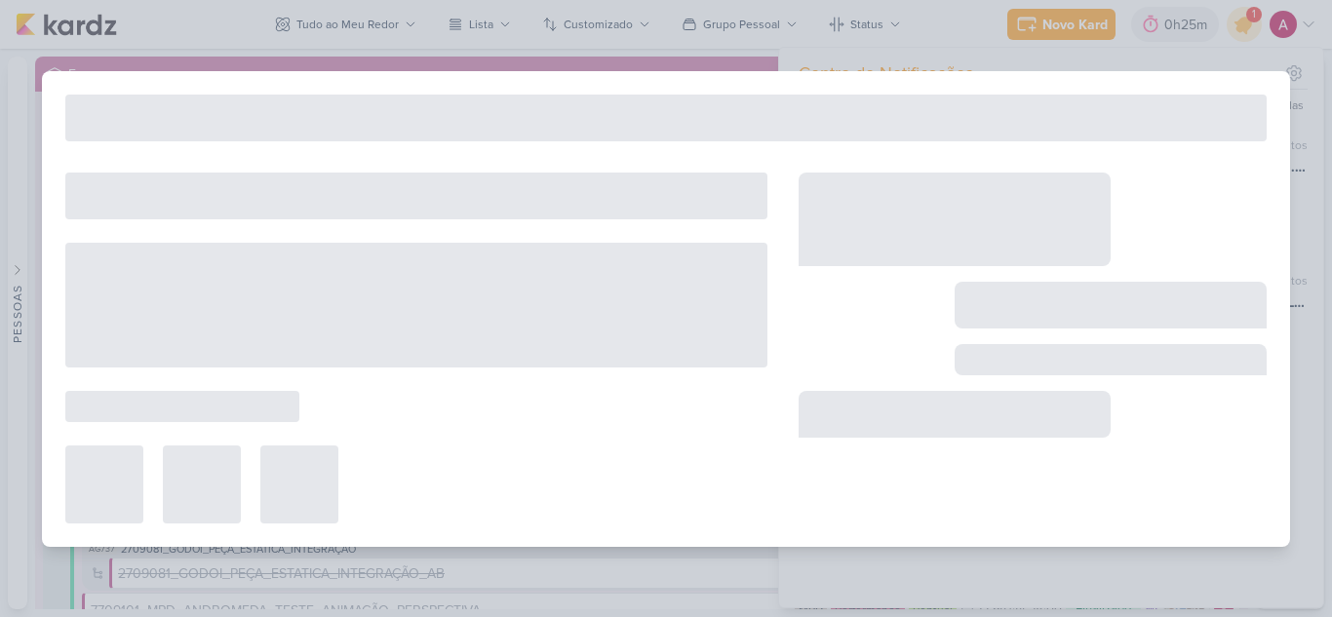
type input "Entrega_6709121_YEES_REPORT_SEMANAL_COMERCIAL_16.09"
type input "16 de setembro de 2025 às 18:00"
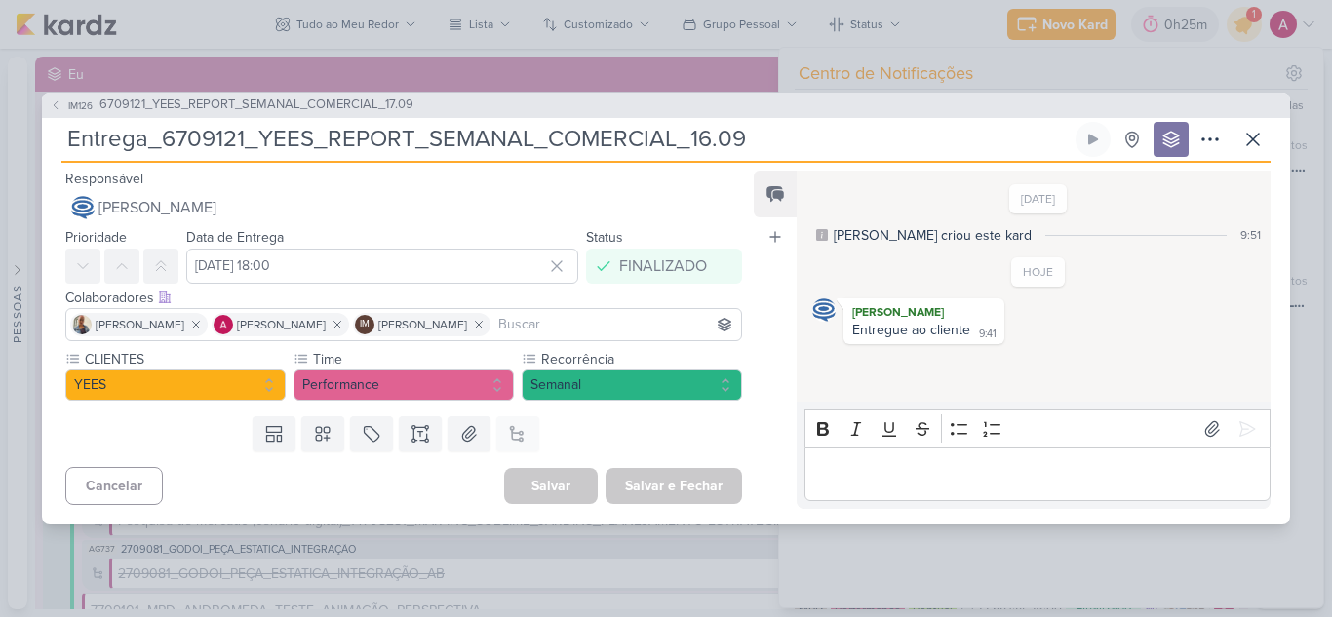
click at [1250, 27] on div "IM126 6709121_YEES_REPORT_SEMANAL_COMERCIAL_17.09 Entrega_6709121_YEES_REPORT_S…" at bounding box center [666, 308] width 1332 height 617
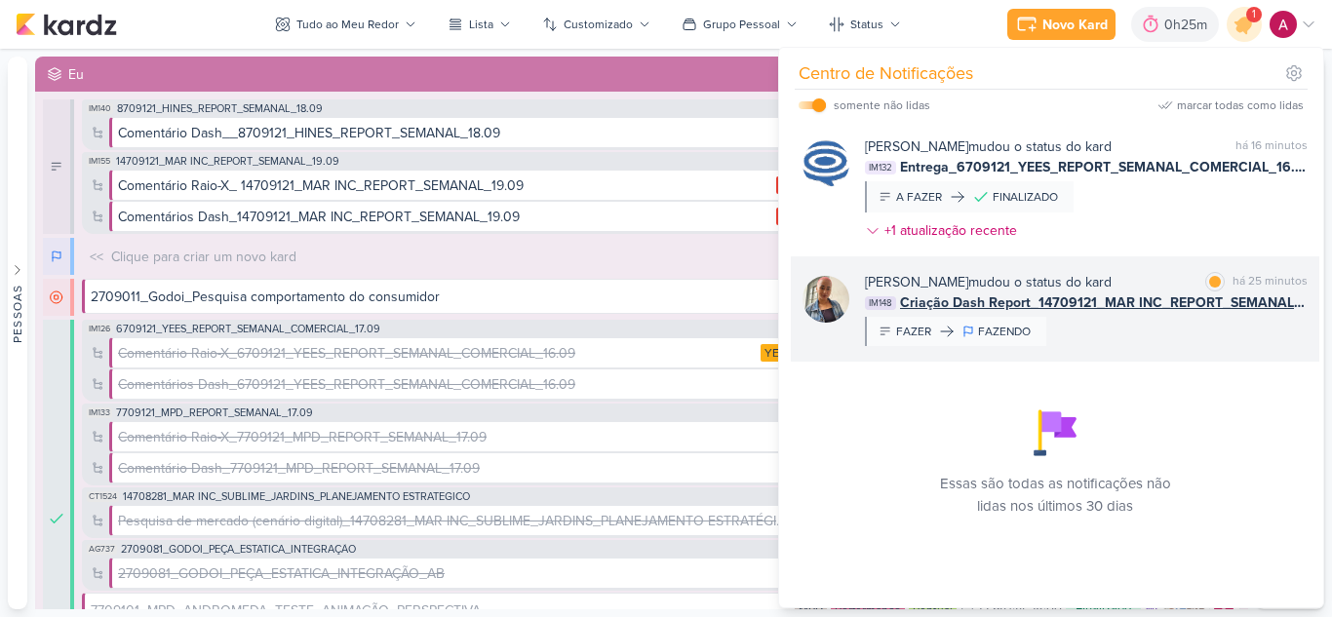
click at [1231, 324] on div "Iara Santos mudou o status do kard marcar como lida há 25 minutos IM148 Criação…" at bounding box center [1086, 309] width 443 height 74
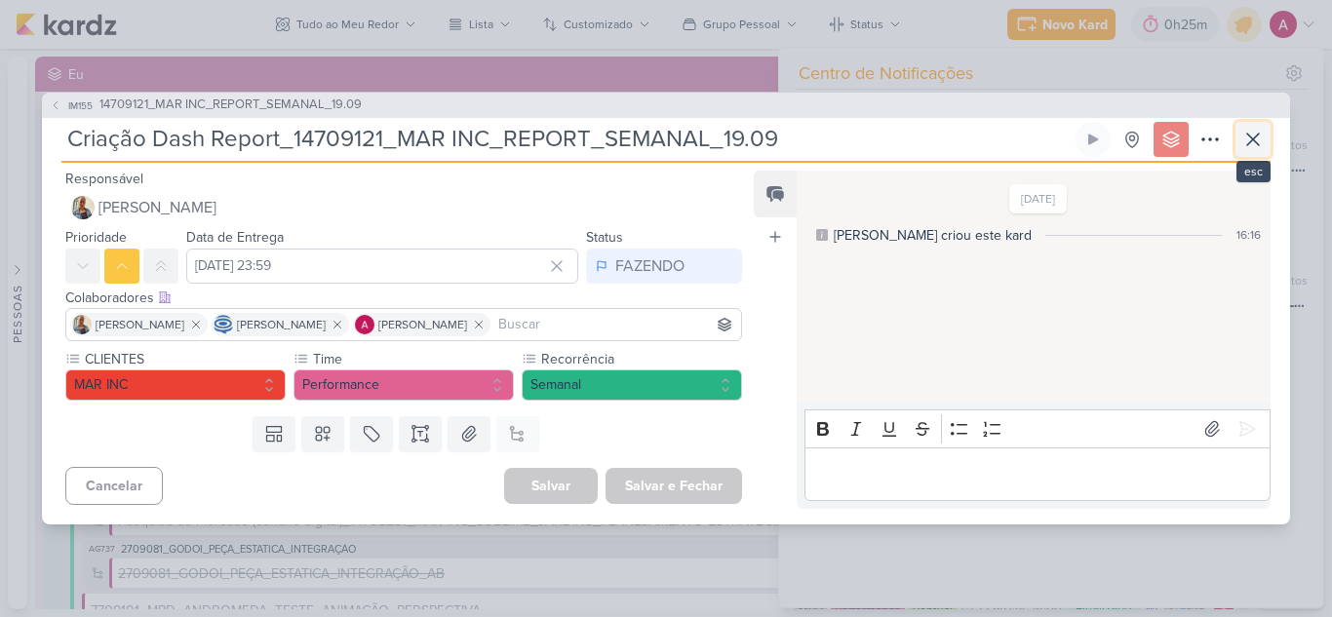
click at [1249, 135] on icon at bounding box center [1253, 140] width 12 height 12
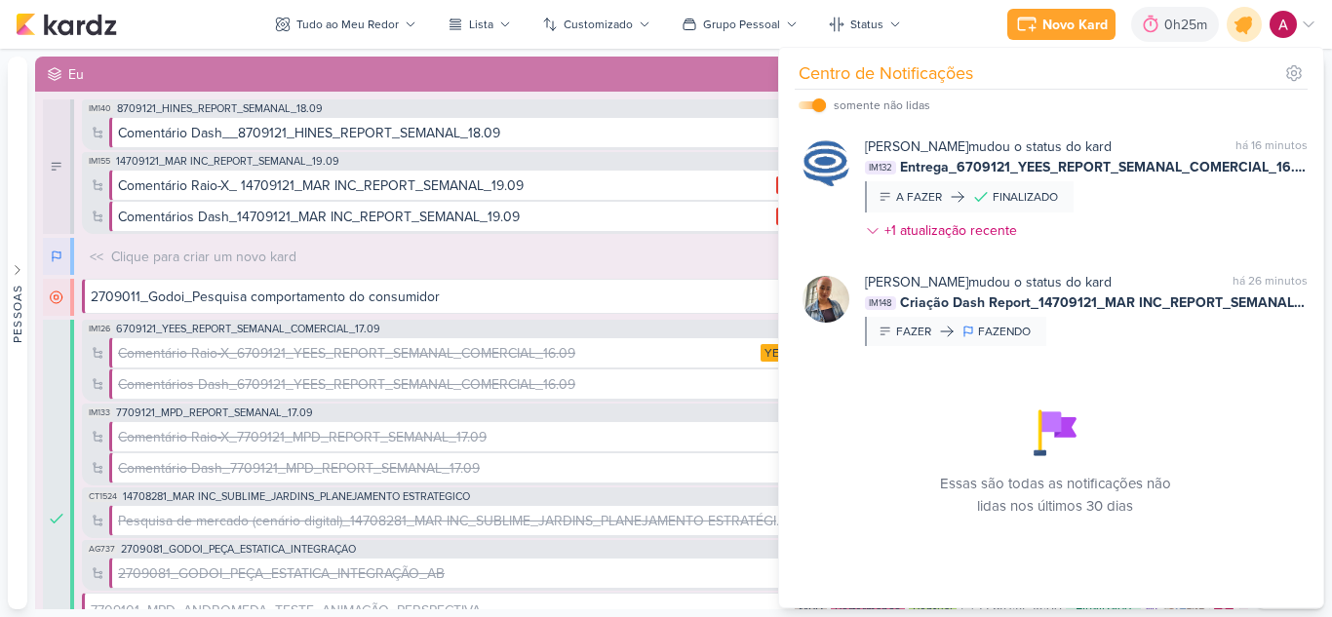
drag, startPoint x: 1248, startPoint y: 24, endPoint x: 1234, endPoint y: 32, distance: 15.7
click at [1248, 23] on icon at bounding box center [1243, 24] width 23 height 23
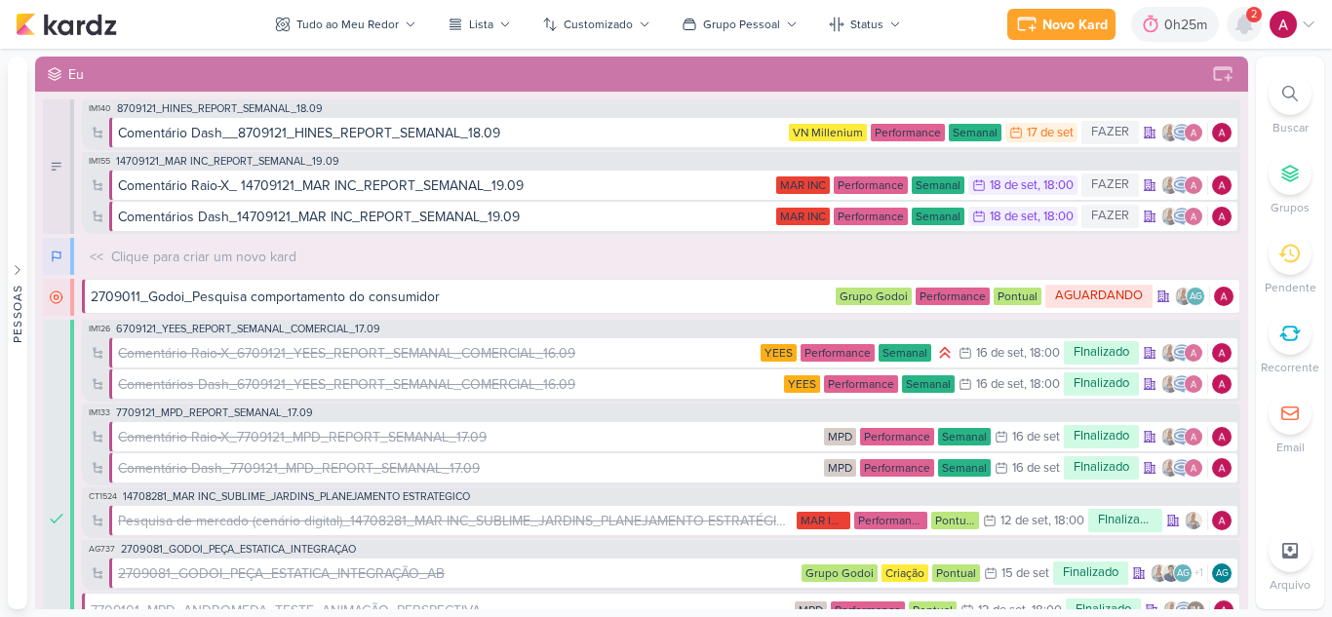
click at [1247, 28] on icon at bounding box center [1244, 25] width 16 height 18
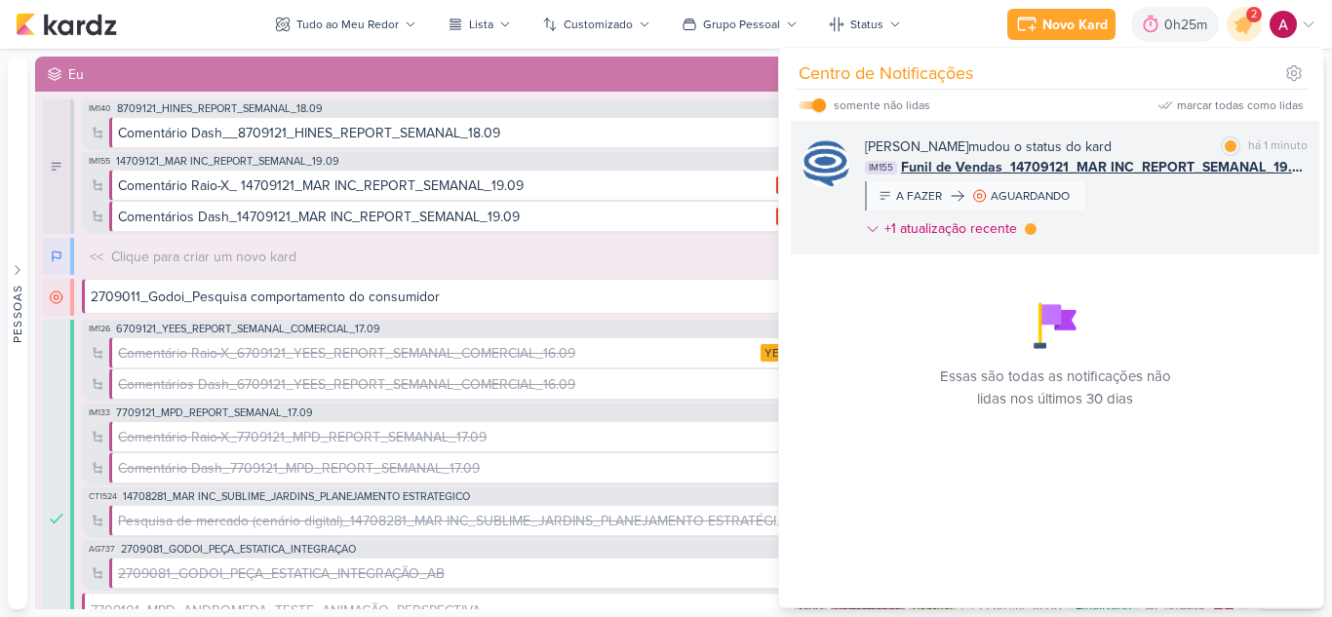
click at [1216, 203] on div "Caroline Traven De Andrade mudou o status do kard marcar como lida há 1 minuto …" at bounding box center [1086, 191] width 443 height 110
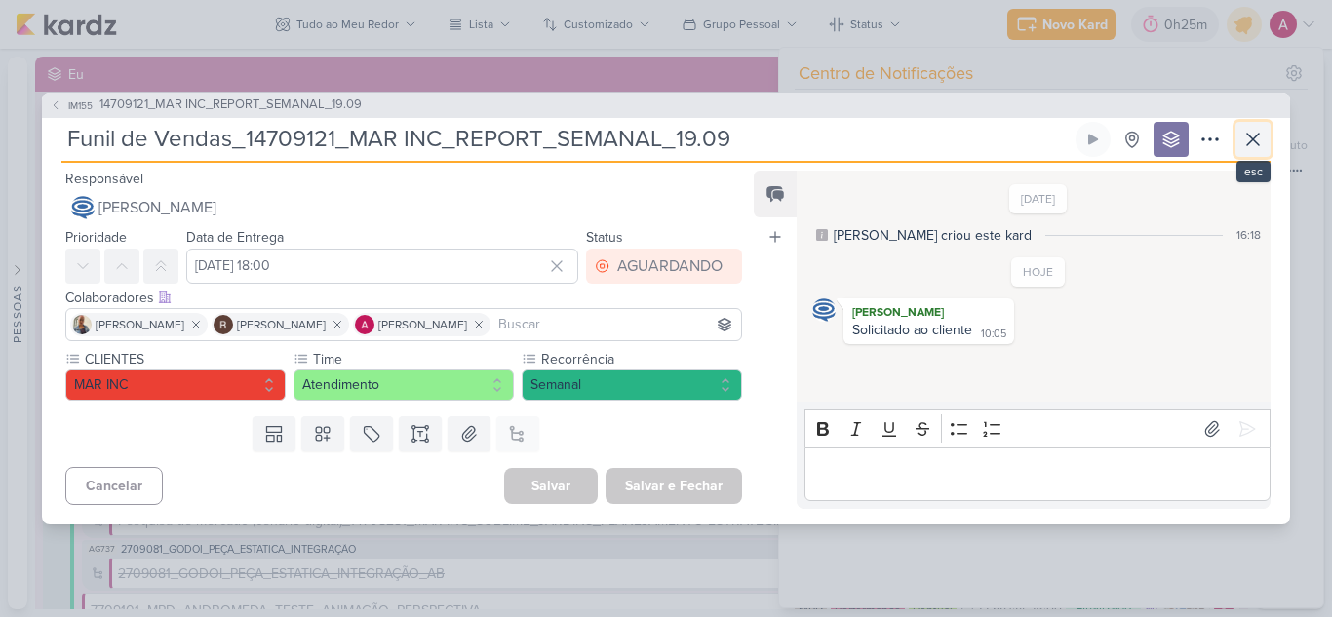
click at [1240, 138] on button at bounding box center [1252, 139] width 35 height 35
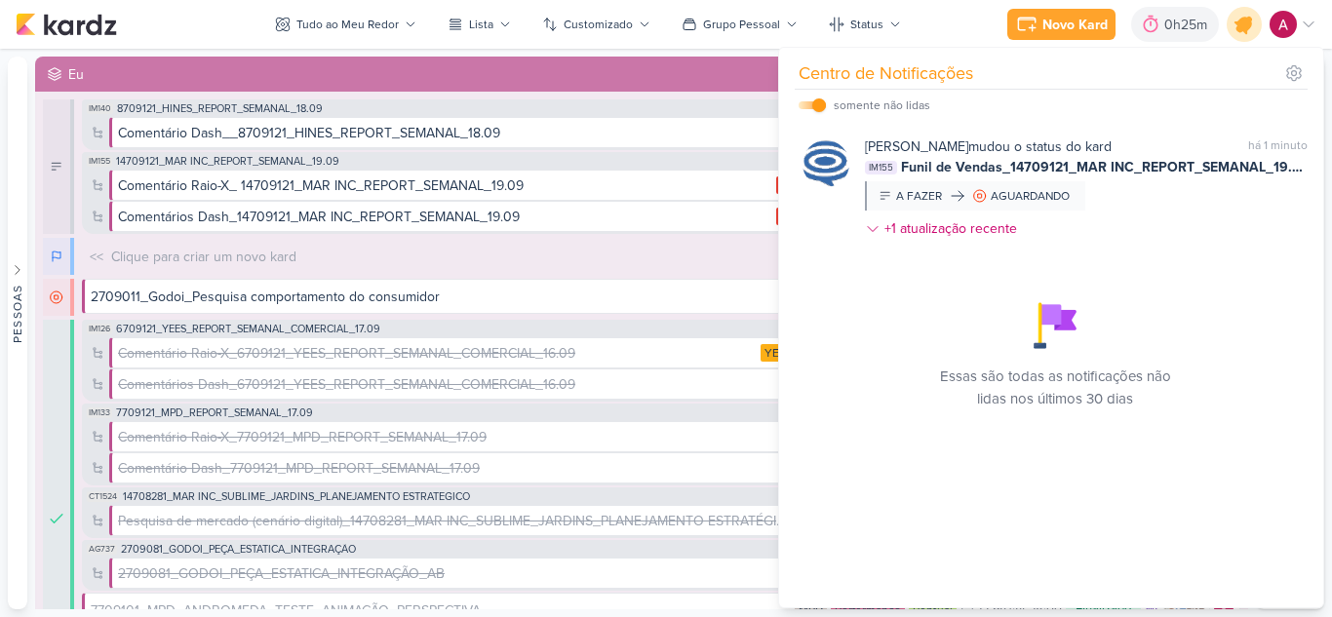
click at [1245, 29] on icon at bounding box center [1243, 24] width 23 height 23
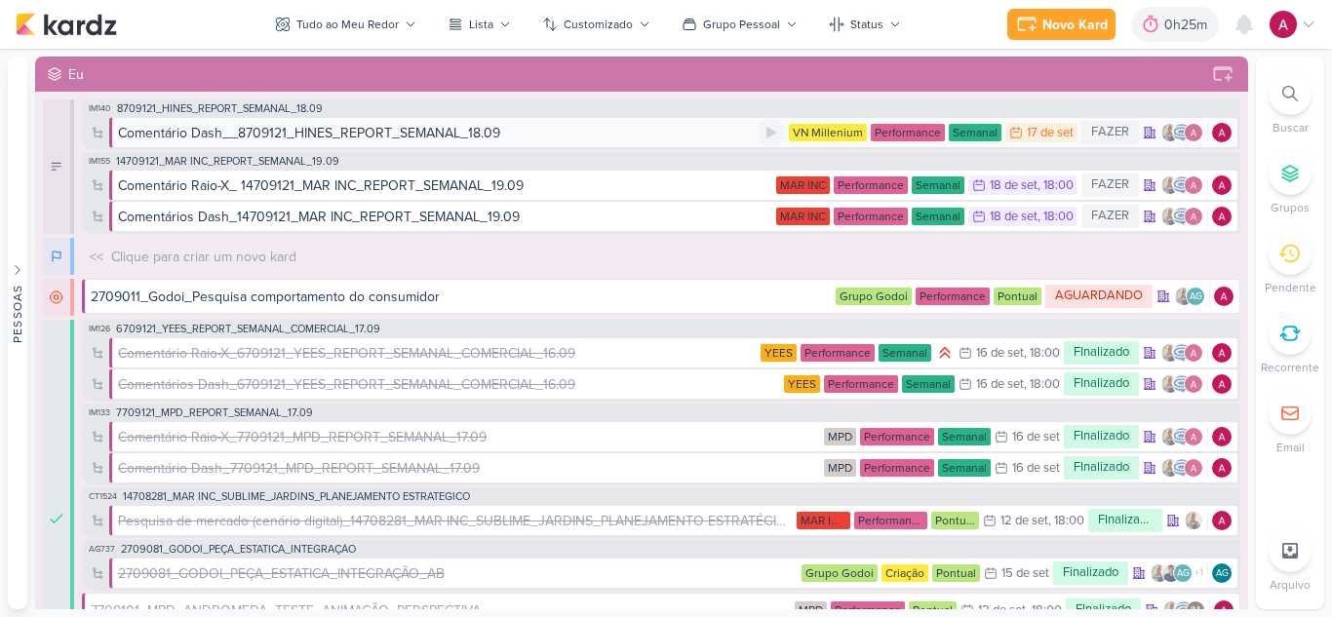
click at [441, 136] on div "Comentário Dash__8709121_HINES_REPORT_SEMANAL_18.09" at bounding box center [309, 133] width 382 height 20
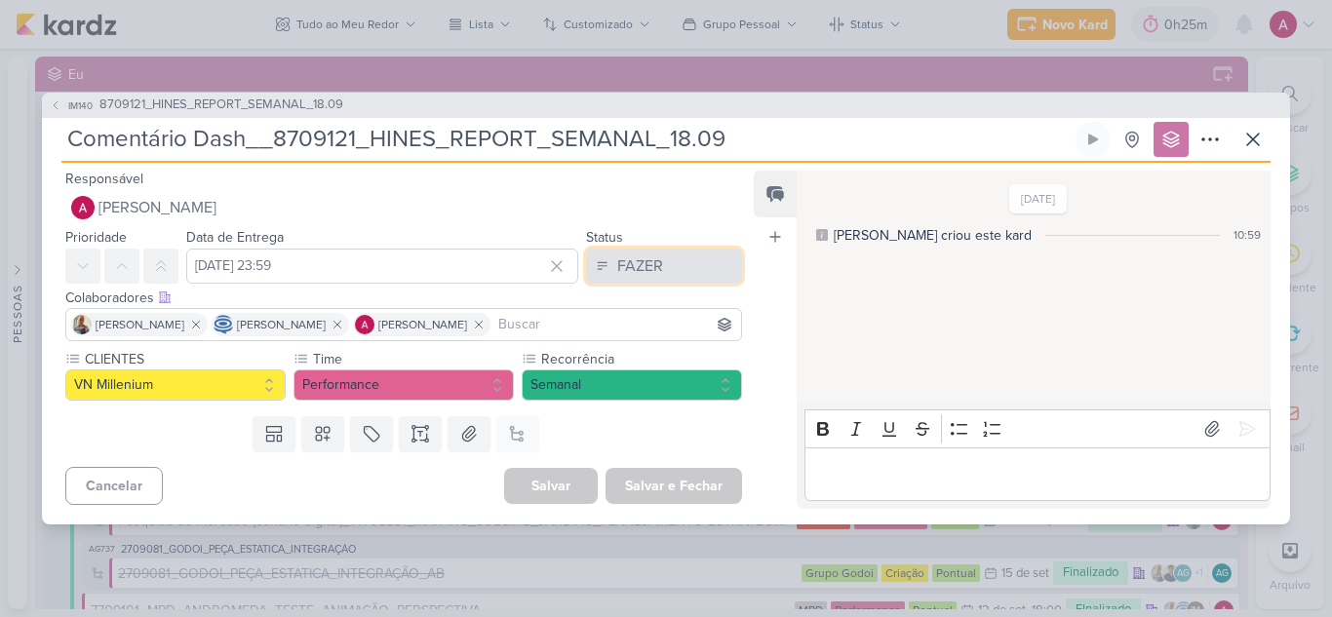
click at [619, 263] on div "FAZER" at bounding box center [640, 265] width 46 height 23
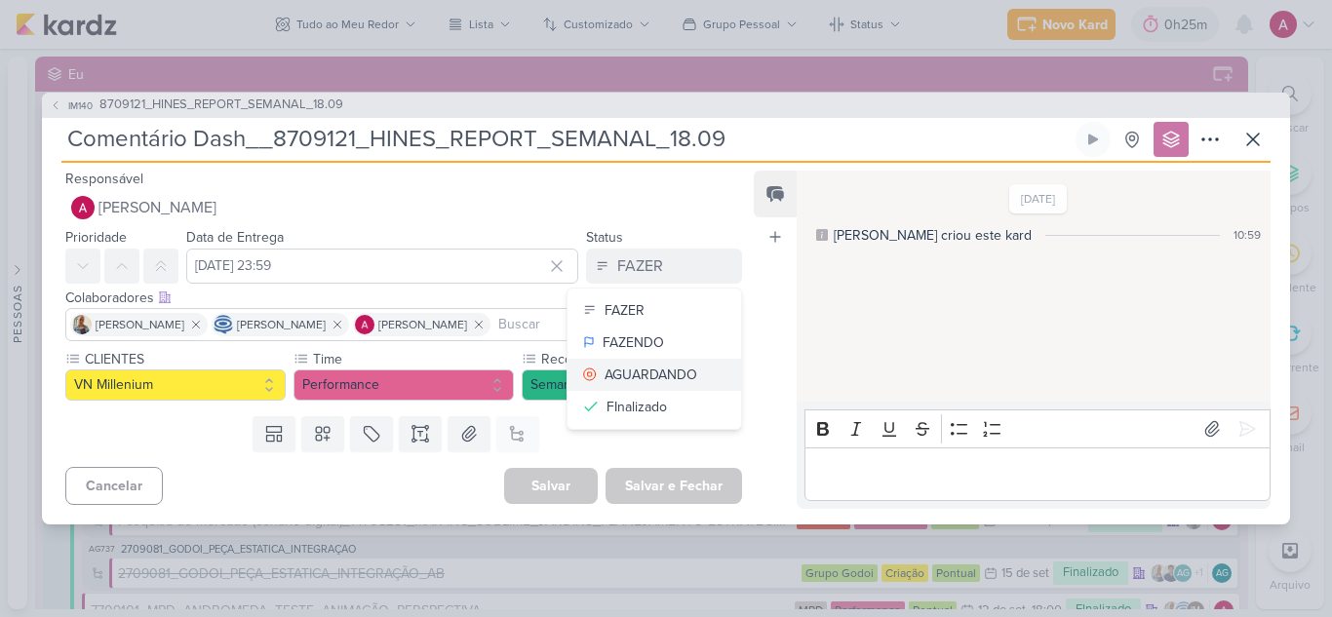
click at [639, 373] on div "AGUARDANDO" at bounding box center [650, 375] width 93 height 20
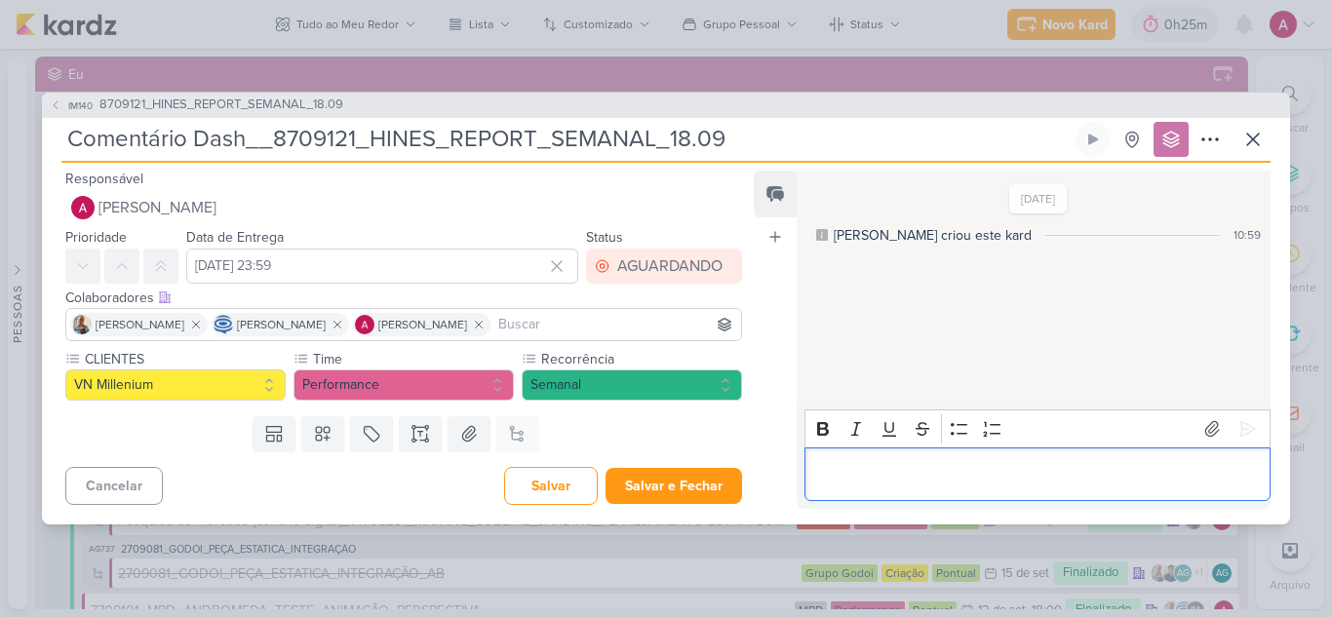
click at [905, 479] on p "Editor editing area: main" at bounding box center [1036, 473] width 445 height 23
click at [1237, 437] on icon at bounding box center [1246, 428] width 19 height 19
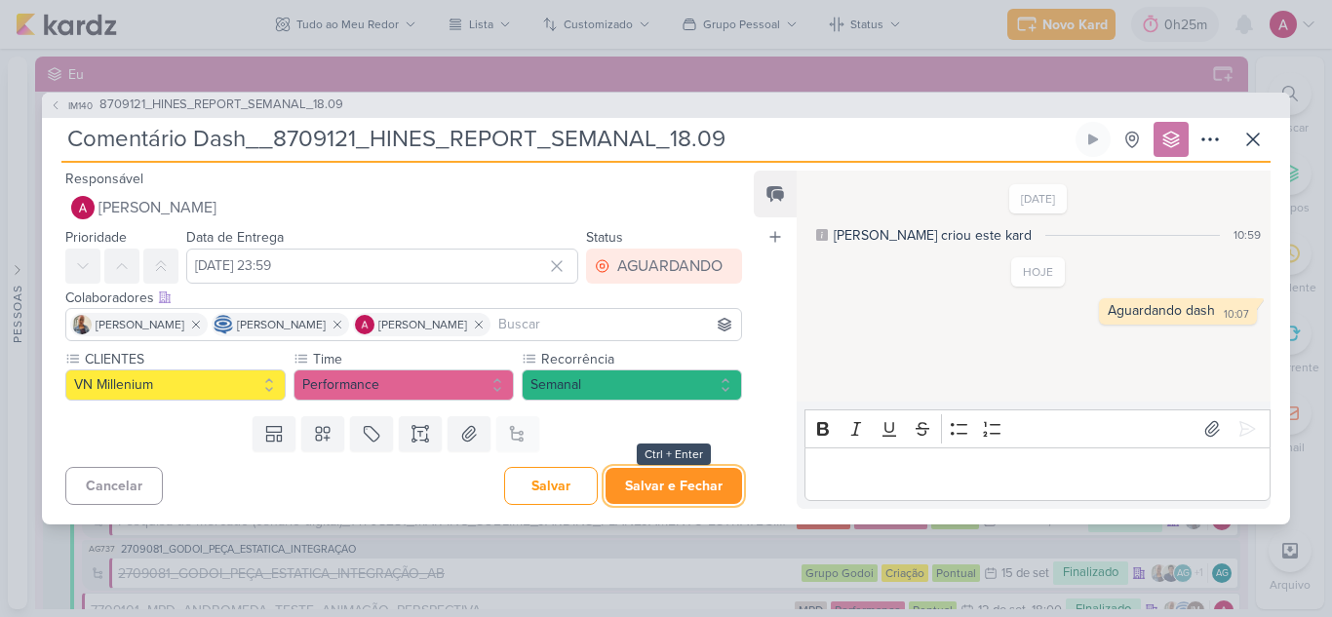
click at [657, 495] on button "Salvar e Fechar" at bounding box center [673, 486] width 136 height 36
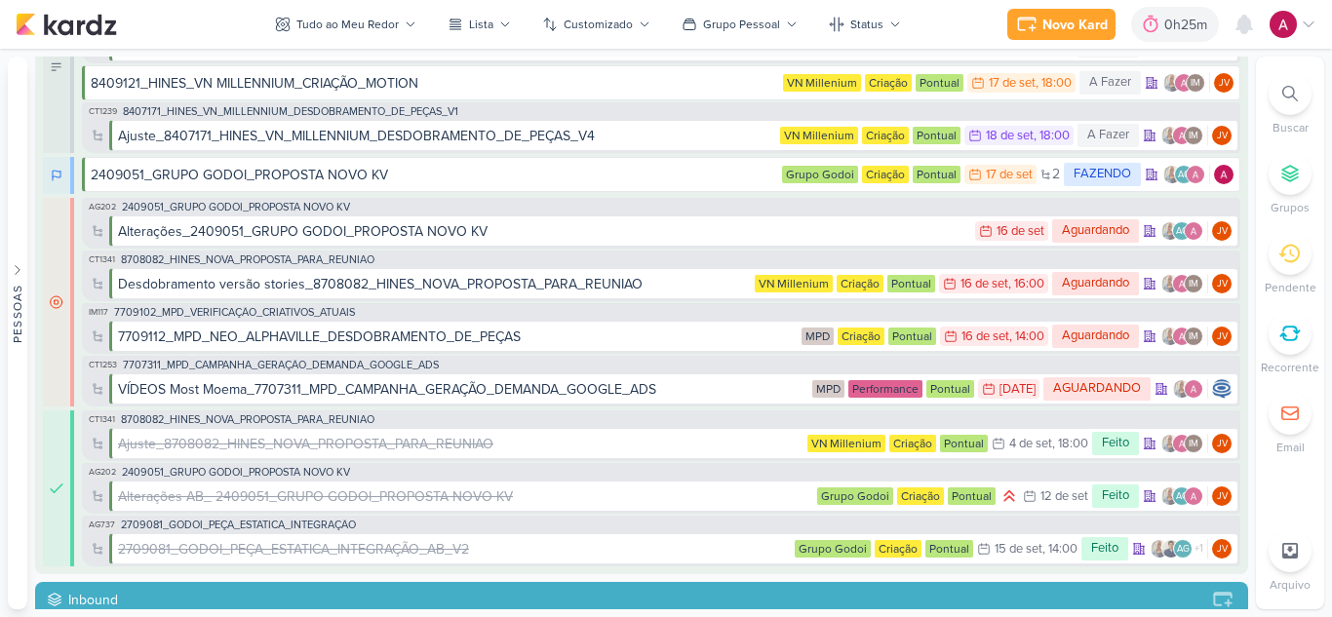
scroll to position [0, 0]
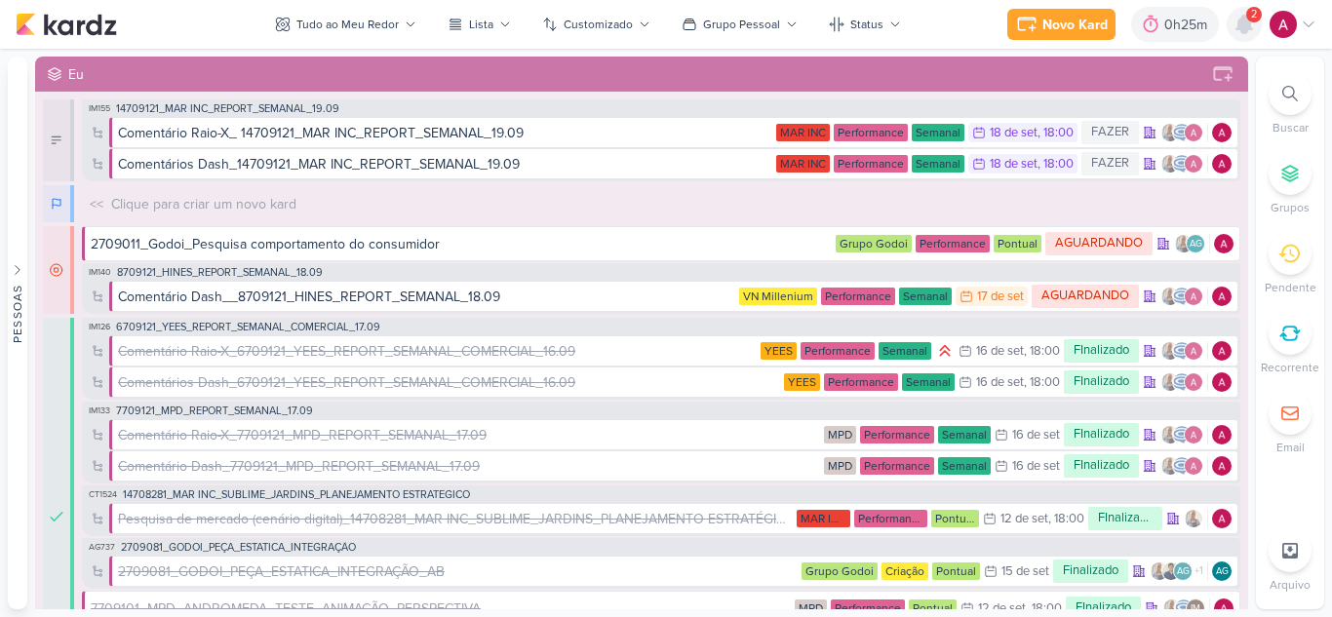
click at [1244, 25] on icon at bounding box center [1244, 25] width 16 height 18
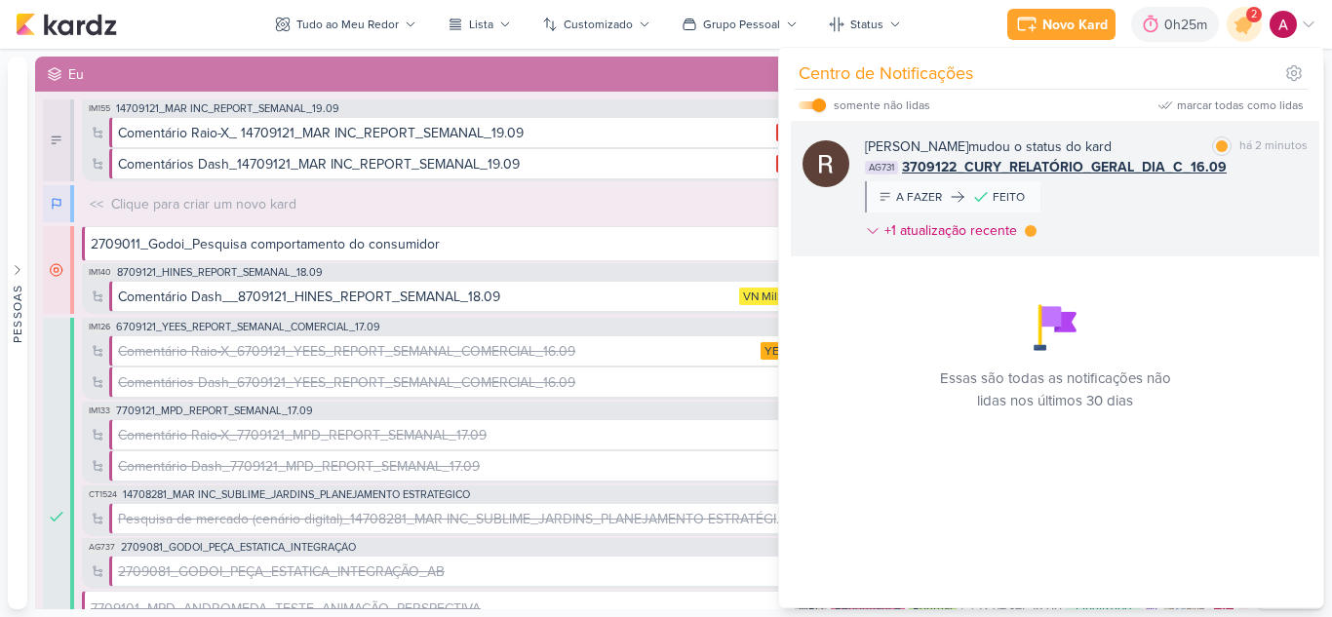
click at [1220, 187] on div "Rafael Dornelles mudou o status do kard marcar como lida há 2 minutos AG731 370…" at bounding box center [1086, 192] width 443 height 112
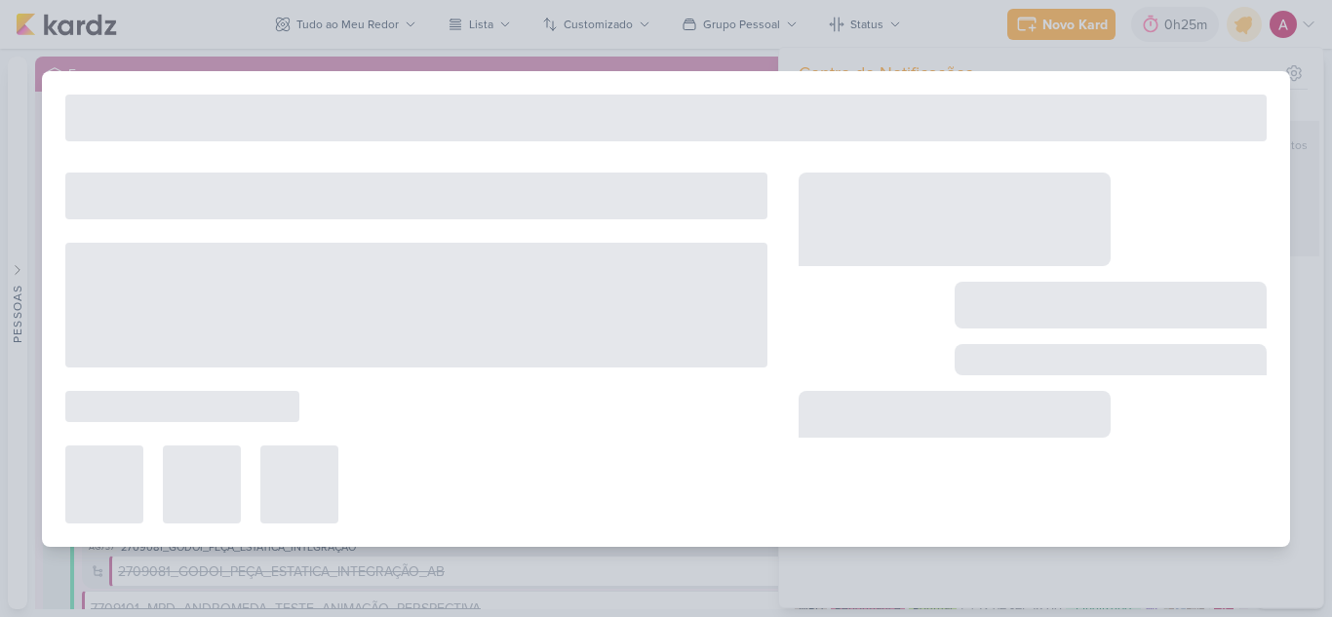
type input "3709122_CURY_RELATÓRIO_GERAL_DIA_C_16.09"
type input "16 de setembro de 2025 às 12:00"
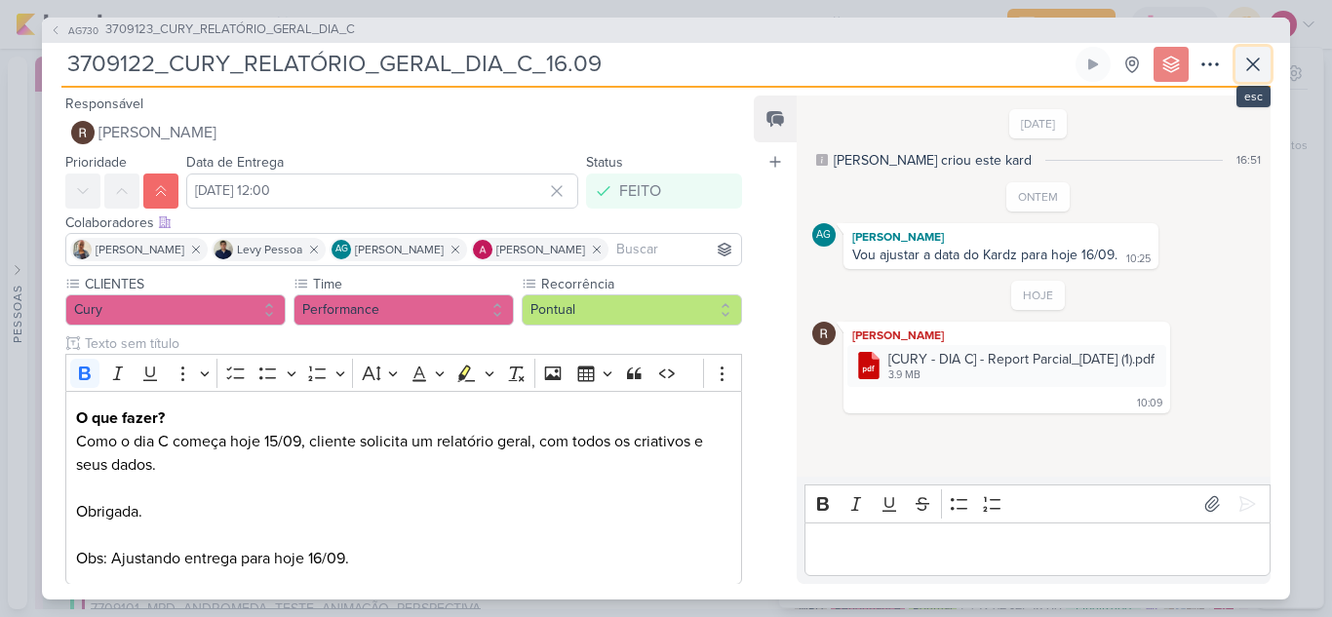
click at [1255, 59] on icon at bounding box center [1252, 64] width 23 height 23
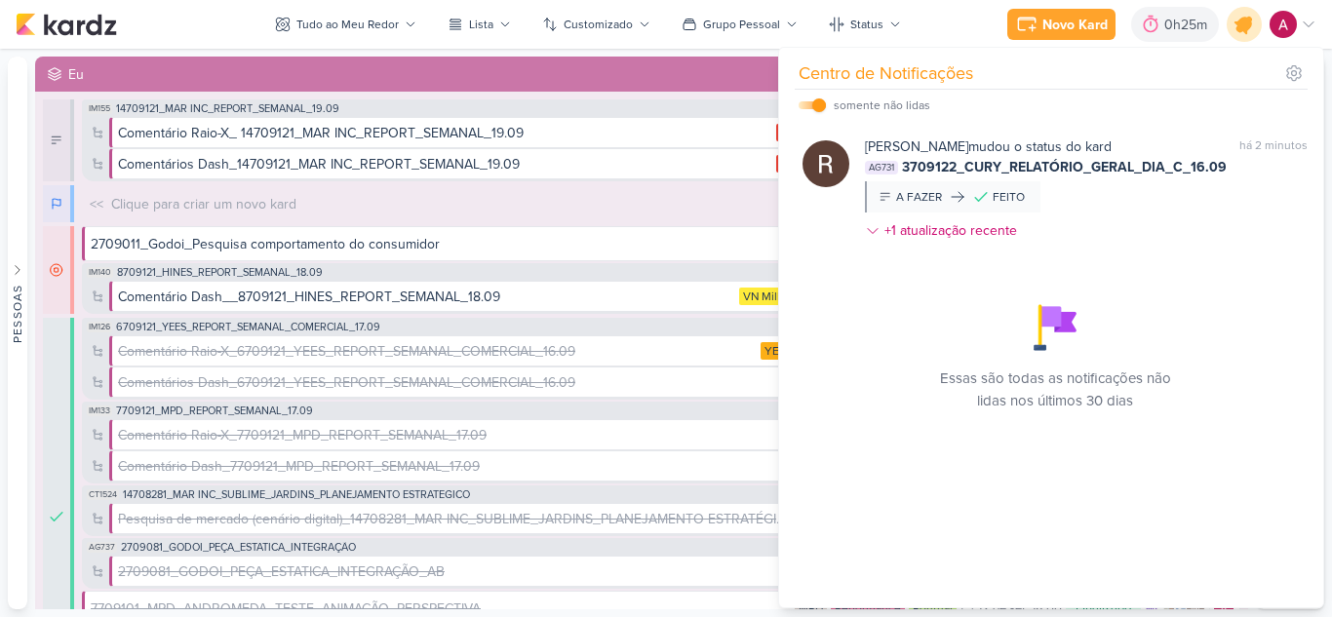
click at [1246, 25] on icon at bounding box center [1243, 24] width 23 height 23
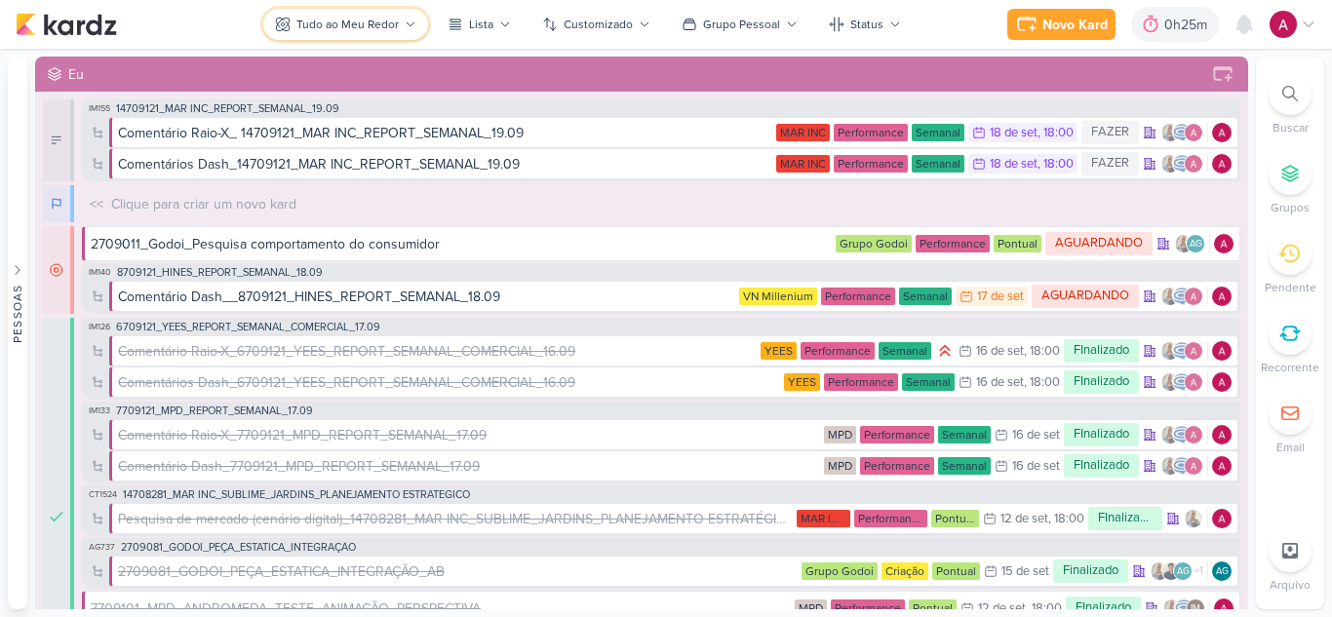
click at [333, 24] on div "Tudo ao Meu Redor" at bounding box center [347, 25] width 102 height 18
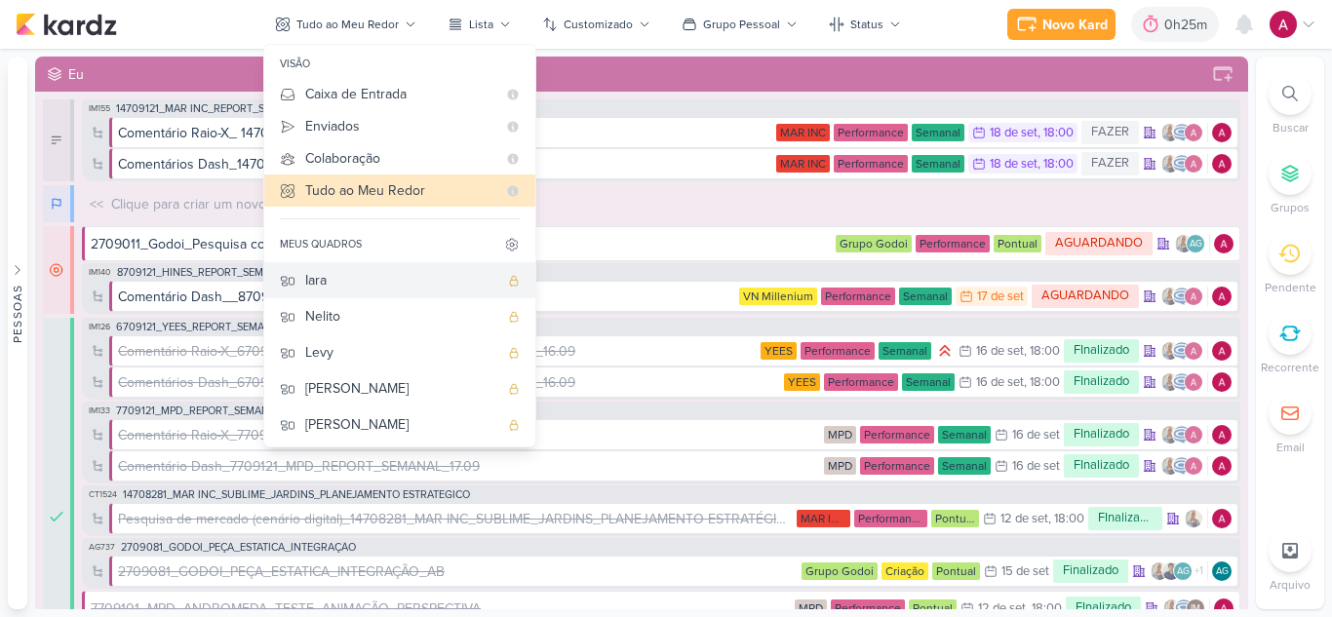
click at [385, 290] on div "Iara" at bounding box center [401, 280] width 193 height 20
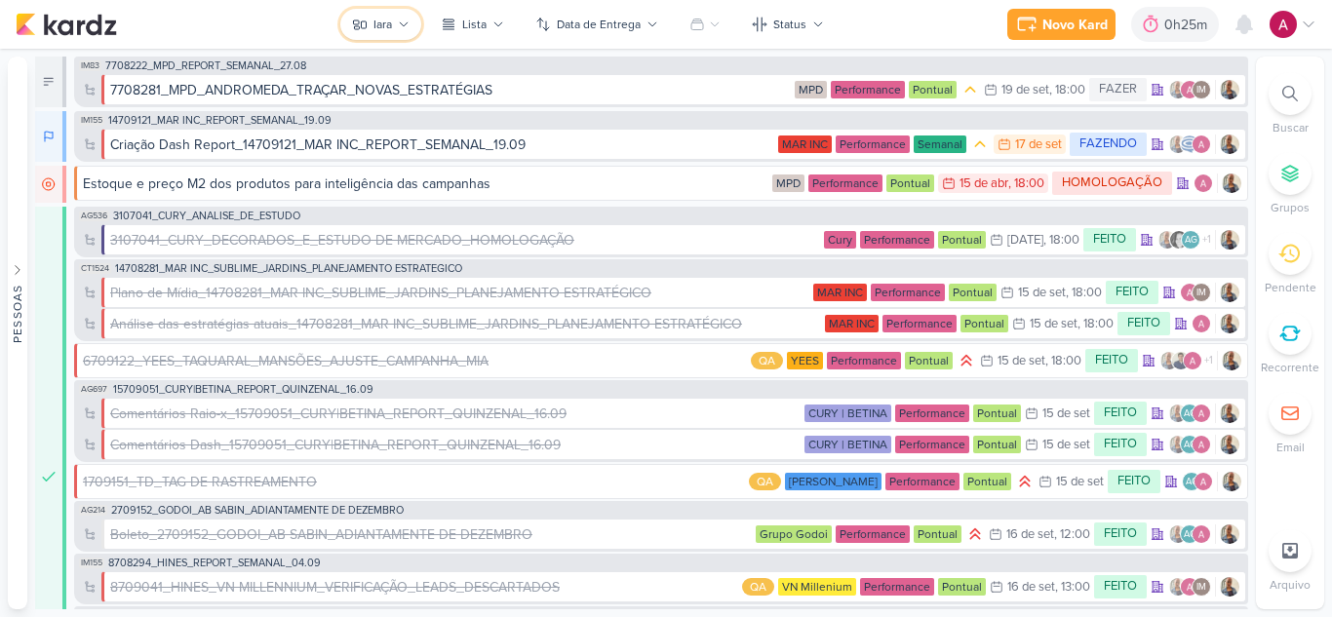
click at [383, 22] on div "Iara" at bounding box center [382, 25] width 19 height 18
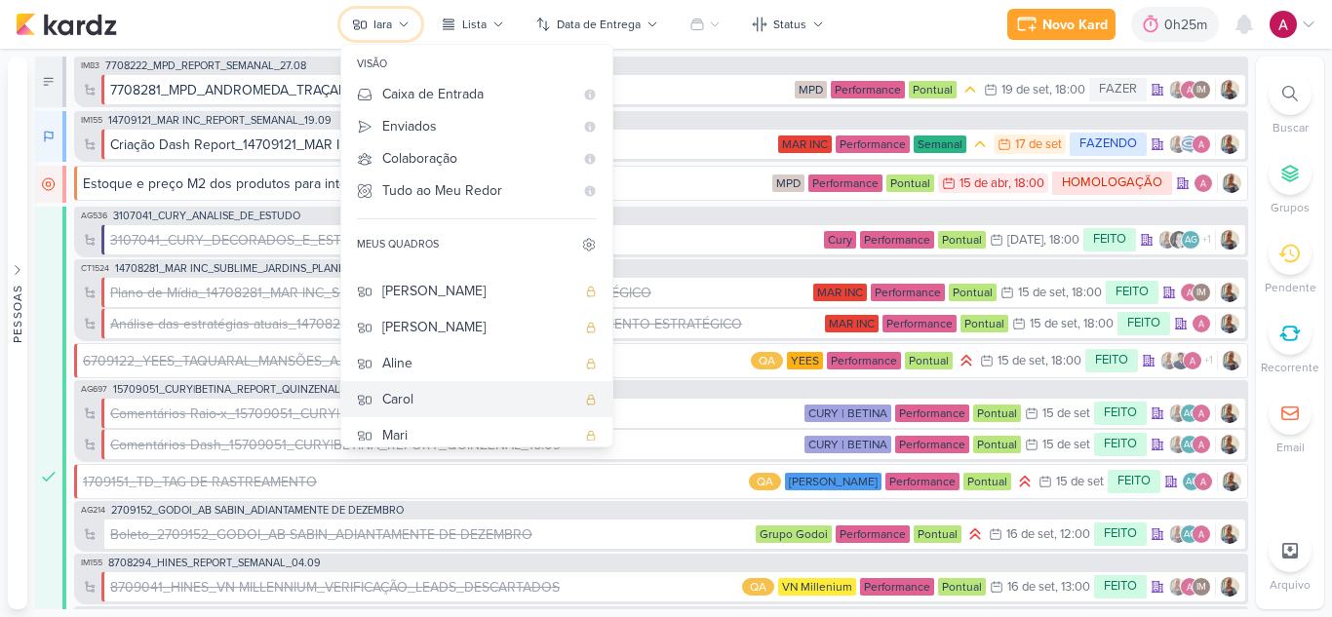
scroll to position [146, 0]
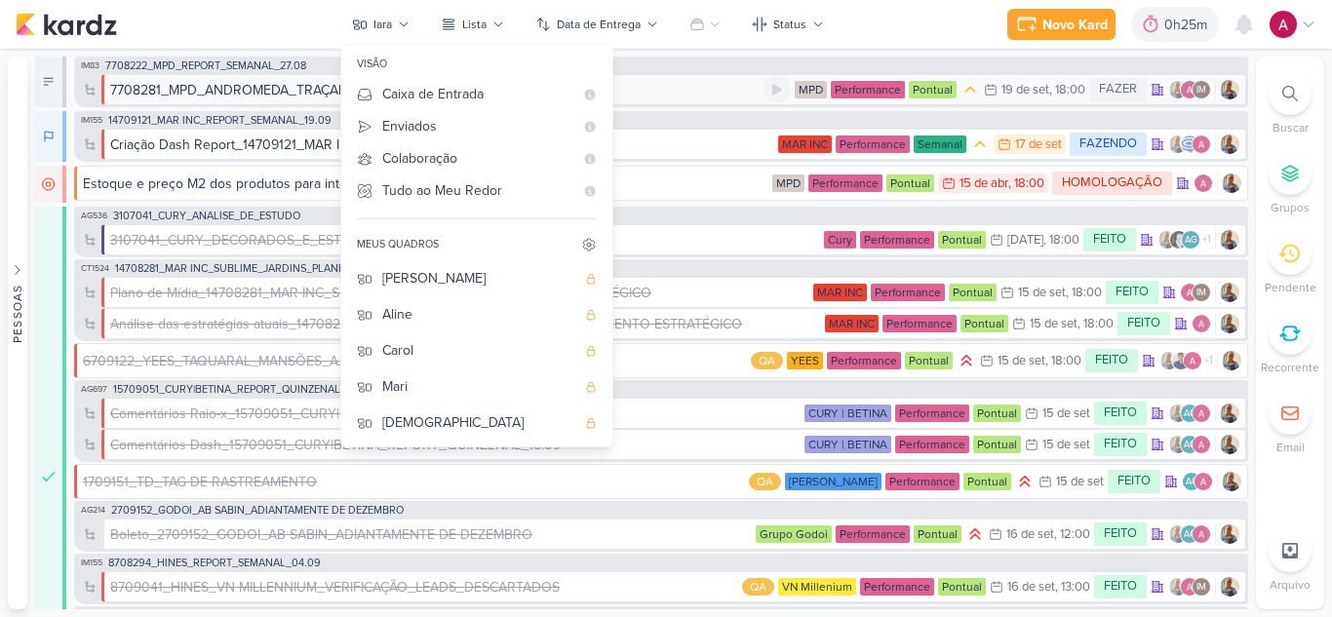
click at [253, 83] on div "7708281_MPD_ANDROMEDA_TRAÇAR_NOVAS_ESTRATÉGIAS" at bounding box center [301, 90] width 382 height 20
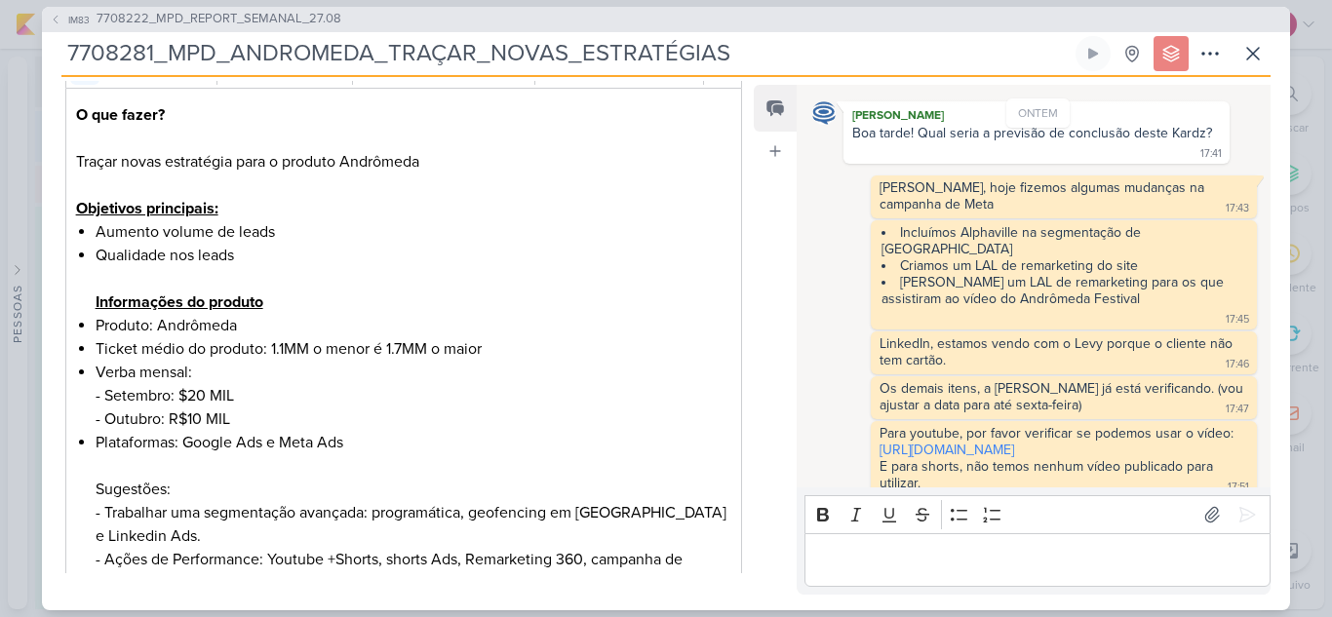
scroll to position [390, 0]
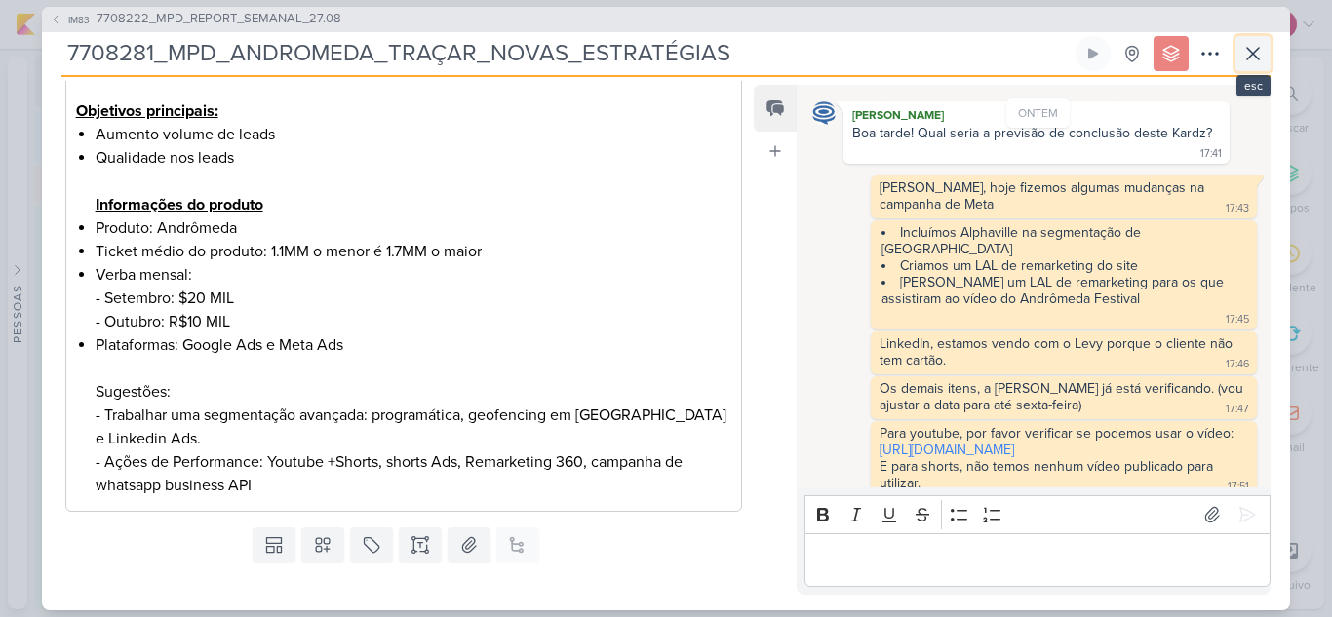
click at [1263, 47] on icon at bounding box center [1252, 53] width 23 height 23
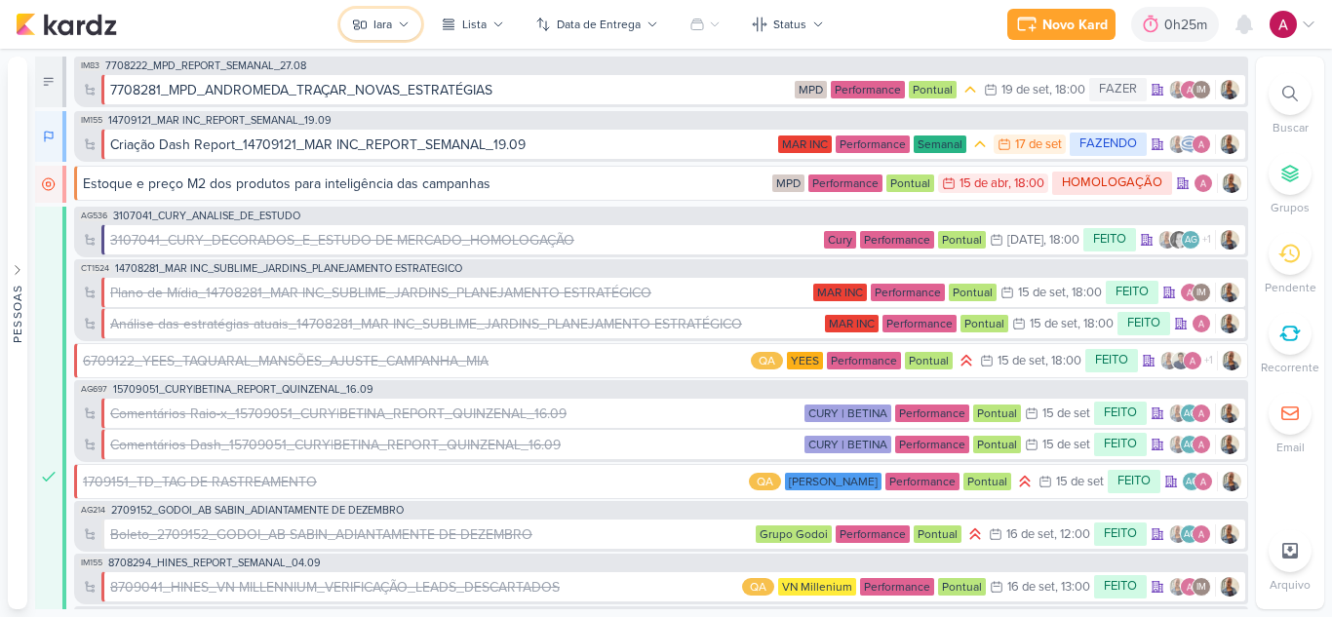
click at [390, 22] on div "Iara" at bounding box center [382, 25] width 19 height 18
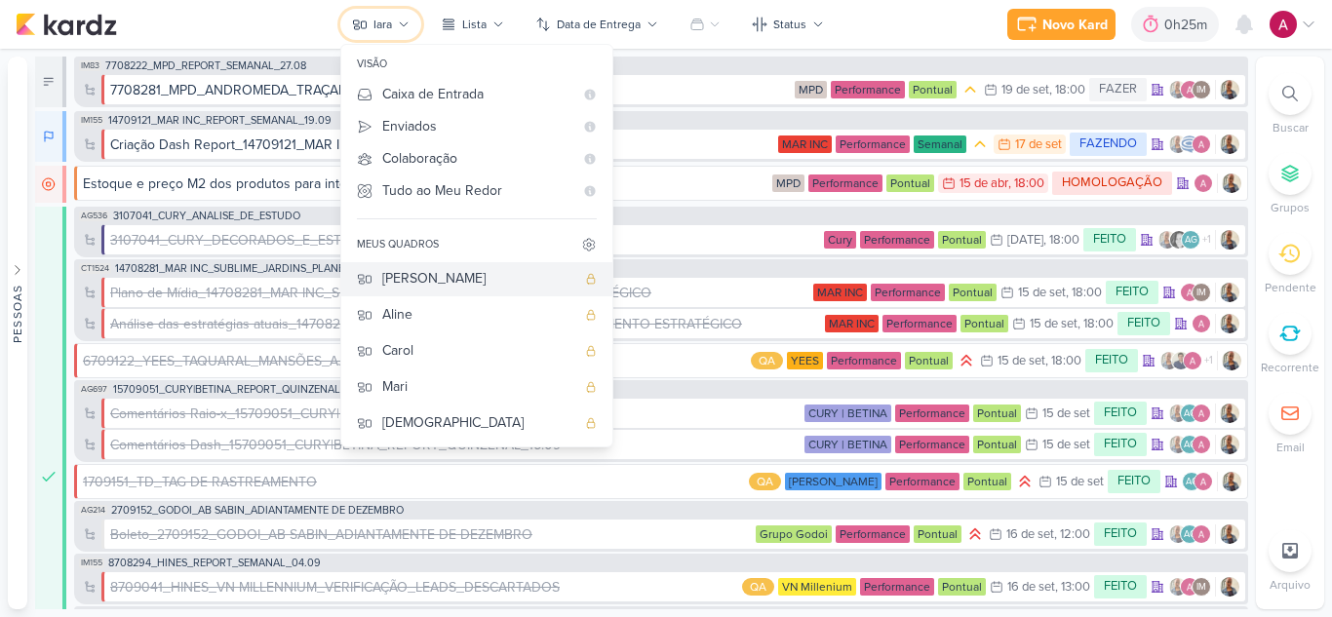
scroll to position [0, 0]
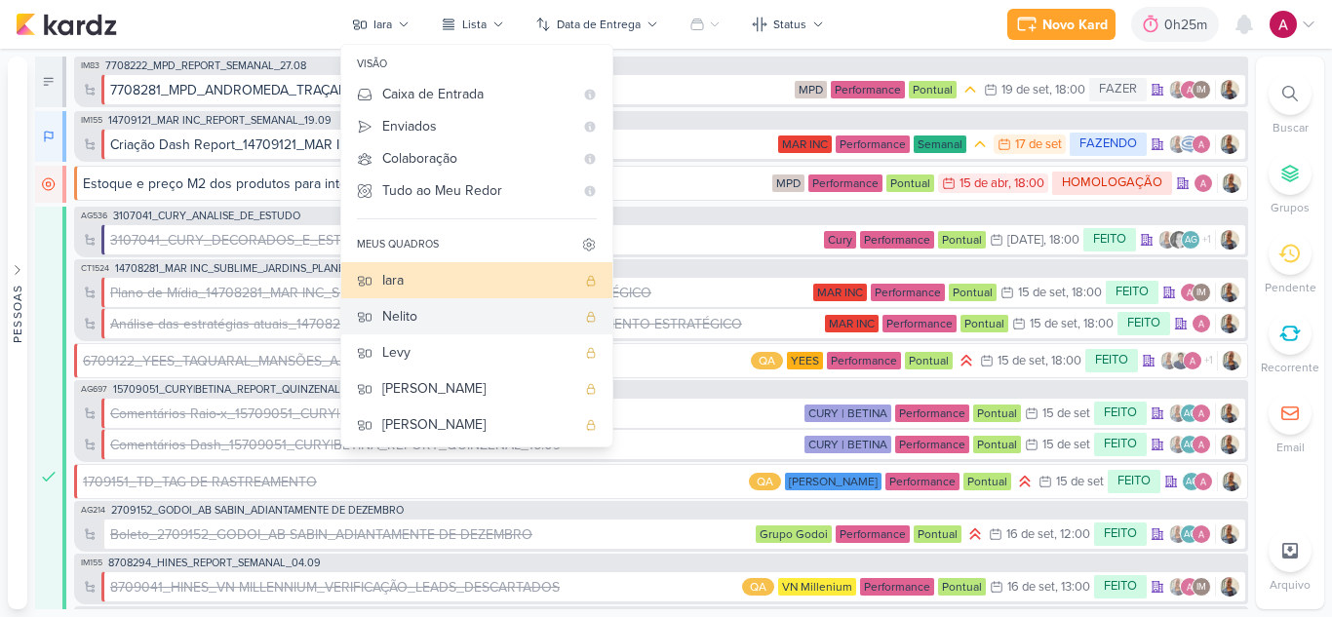
click at [424, 313] on div "Nelito" at bounding box center [478, 316] width 193 height 20
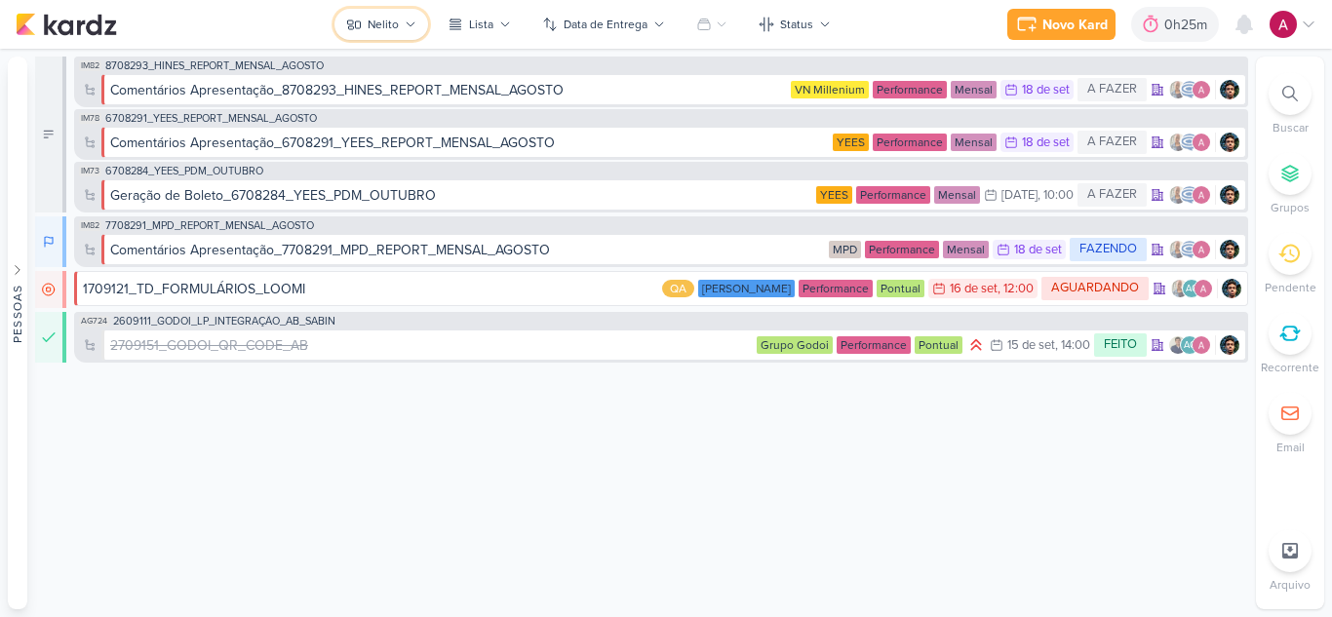
click at [362, 19] on icon at bounding box center [354, 25] width 16 height 16
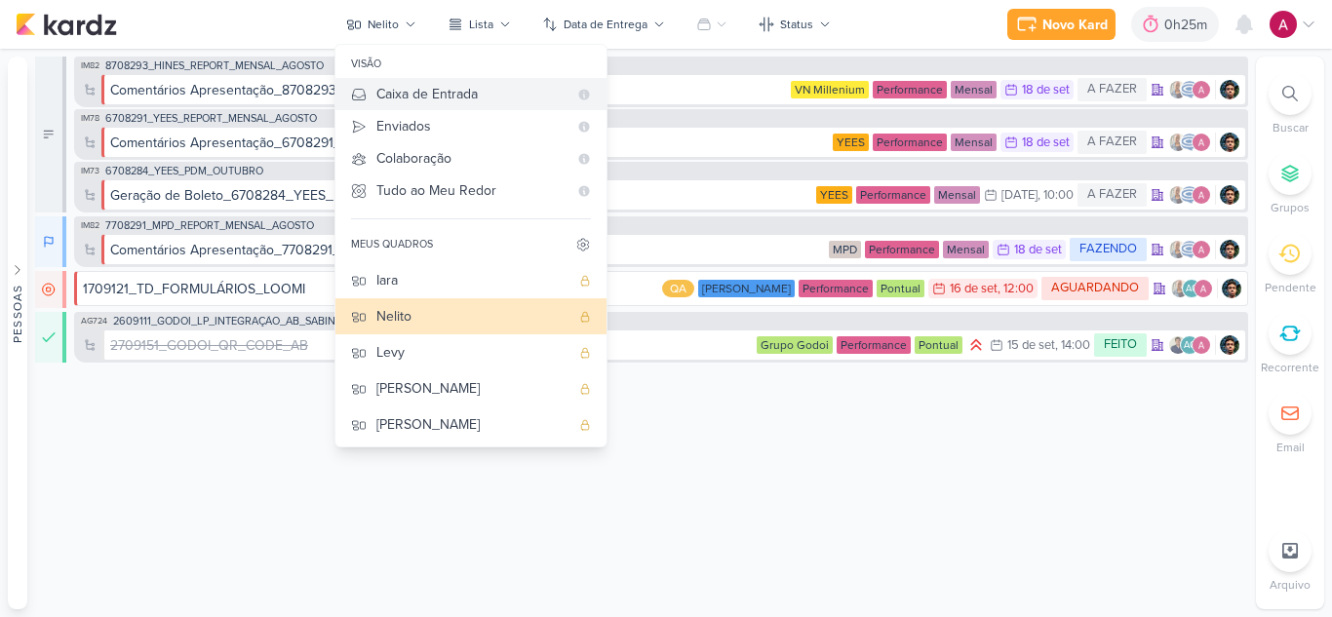
click at [444, 97] on div "Caixa de Entrada" at bounding box center [471, 94] width 191 height 20
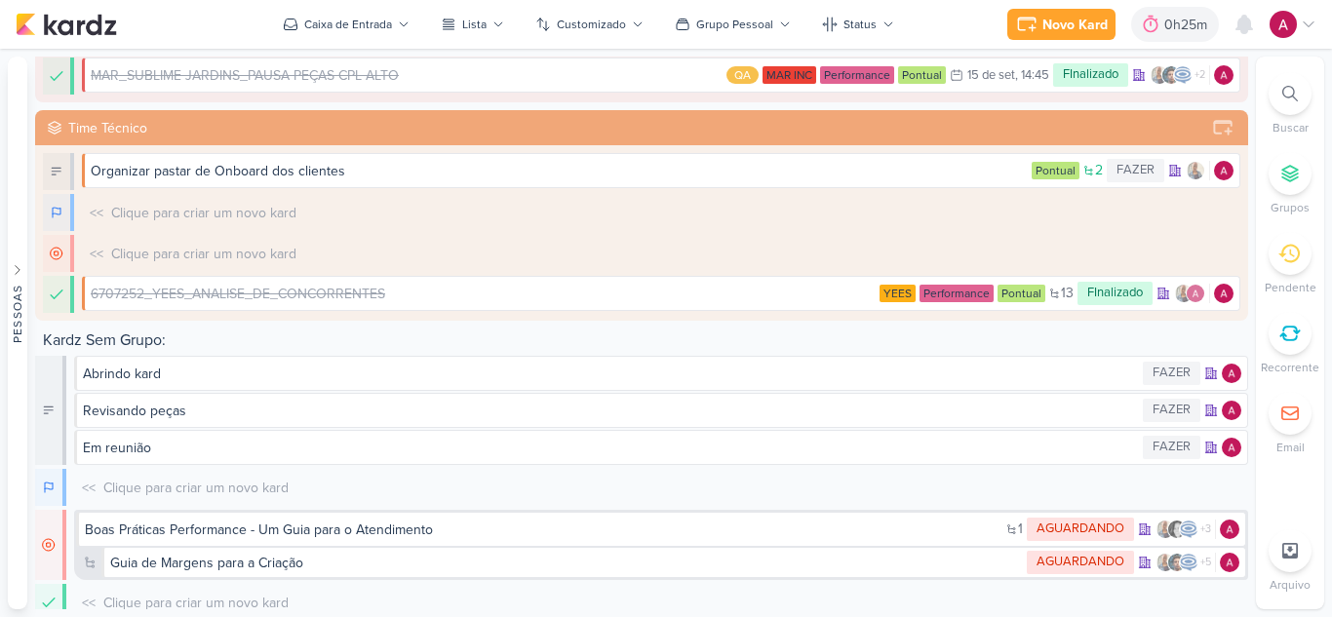
scroll to position [1024, 0]
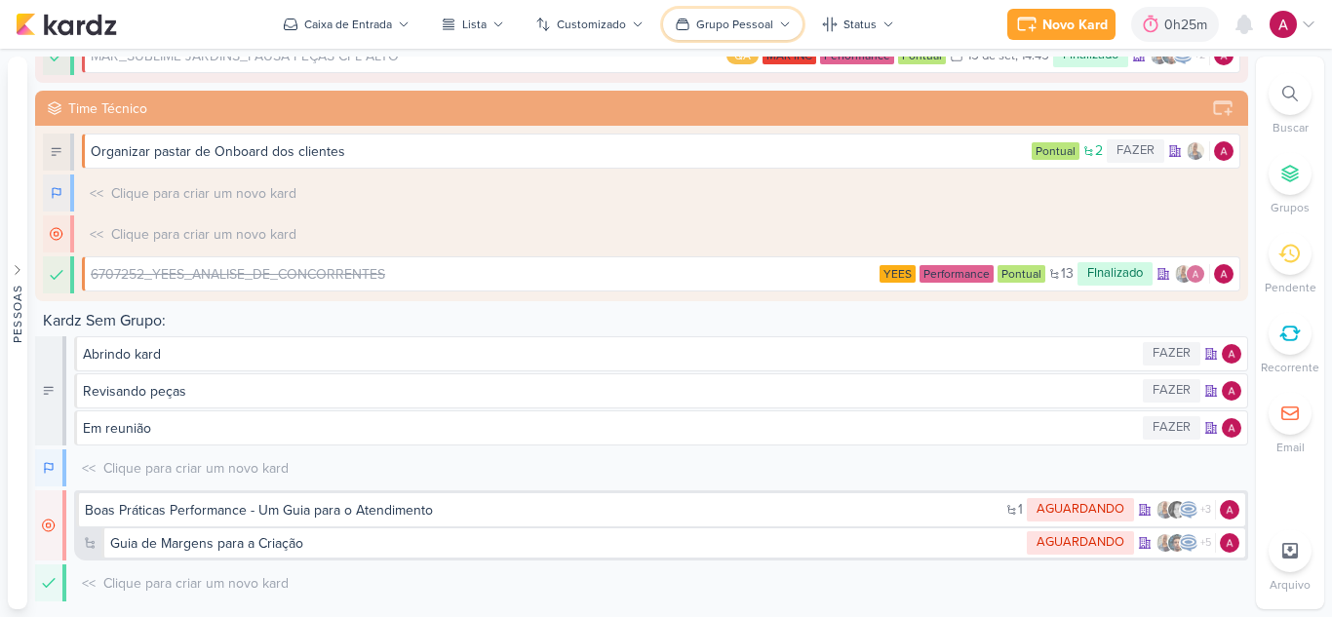
click at [719, 22] on div "Grupo Pessoal" at bounding box center [734, 25] width 77 height 18
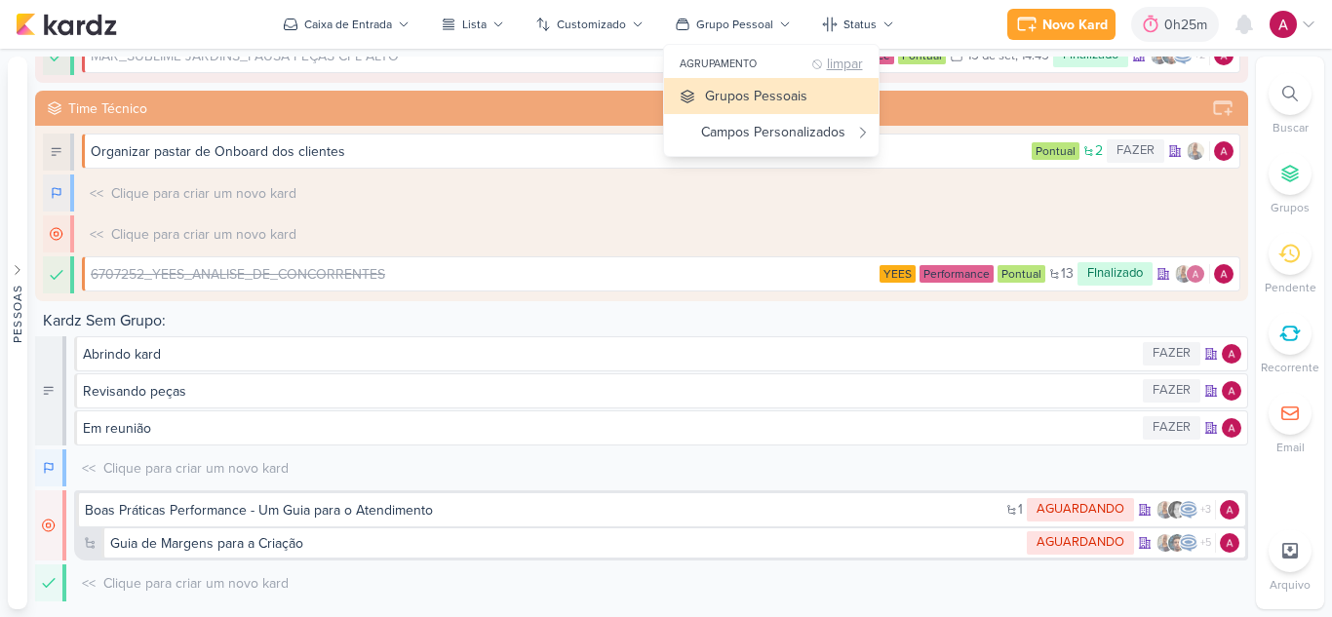
click at [850, 62] on div "limpar" at bounding box center [845, 65] width 36 height 15
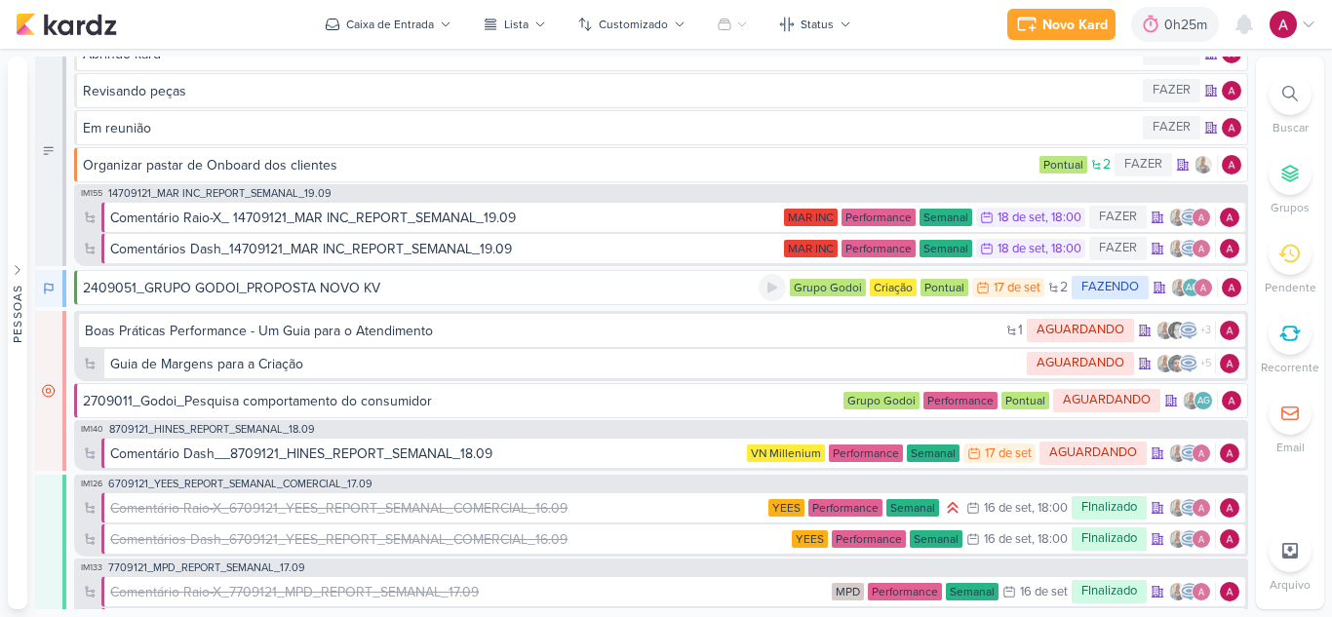
scroll to position [0, 0]
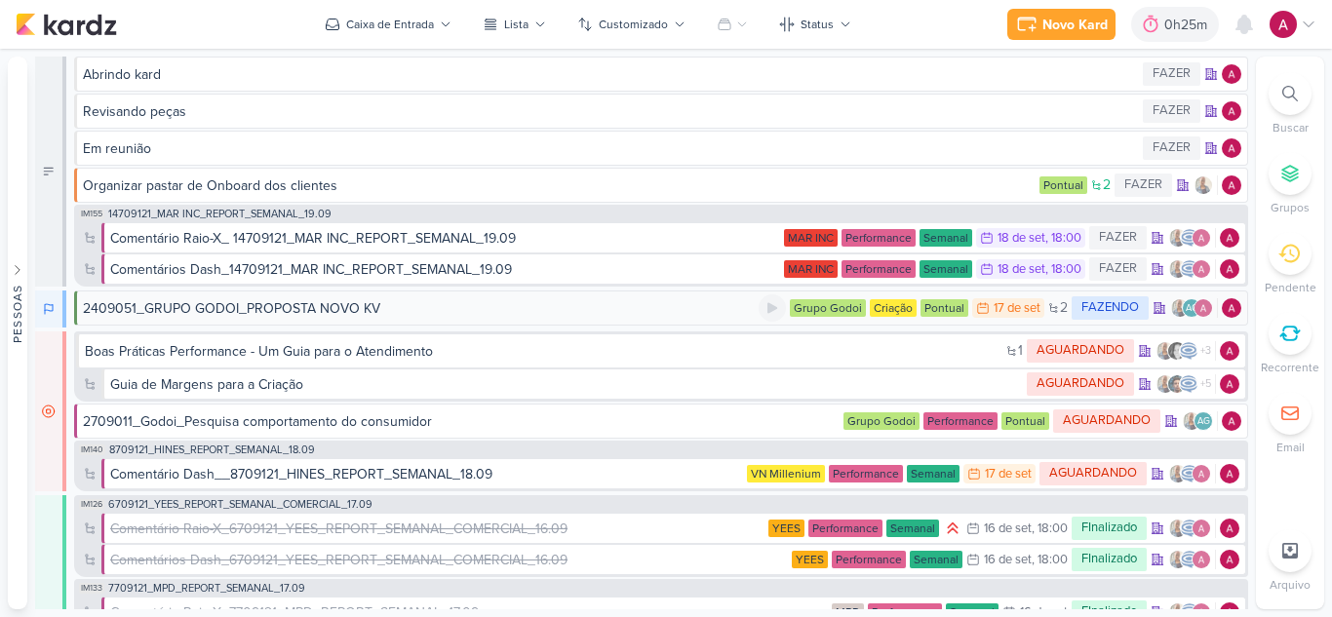
click at [349, 310] on div "2409051_GRUPO GODOI_PROPOSTA NOVO KV" at bounding box center [231, 308] width 297 height 20
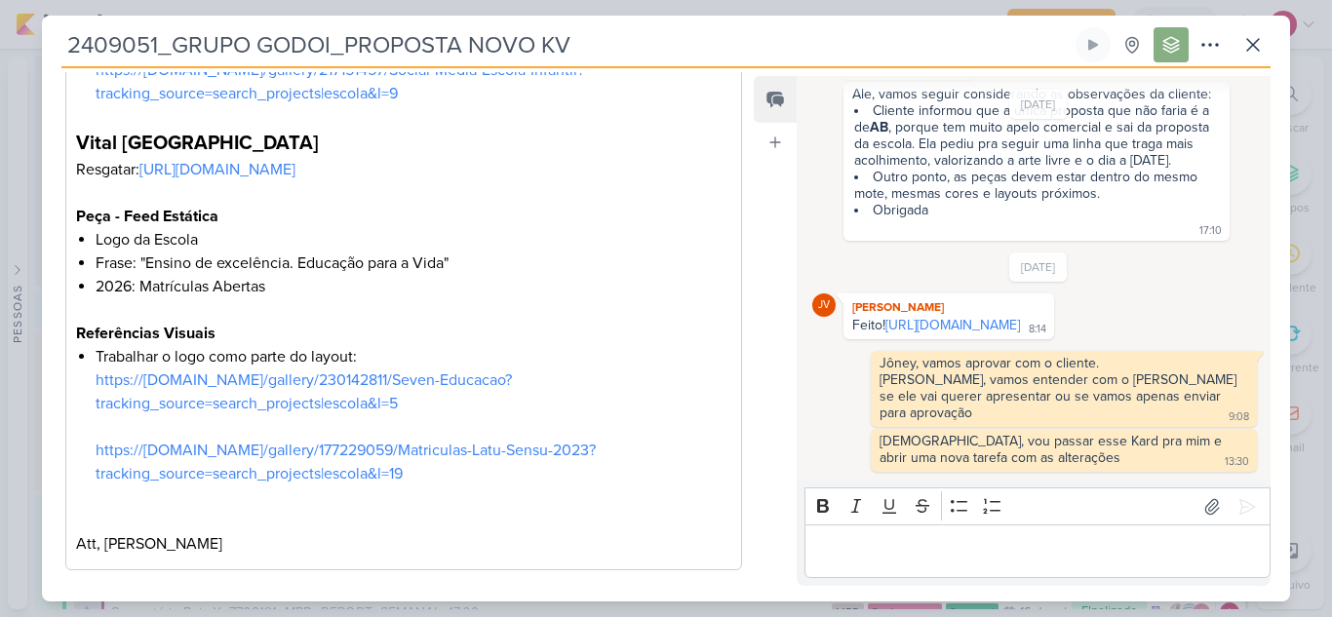
scroll to position [1484, 0]
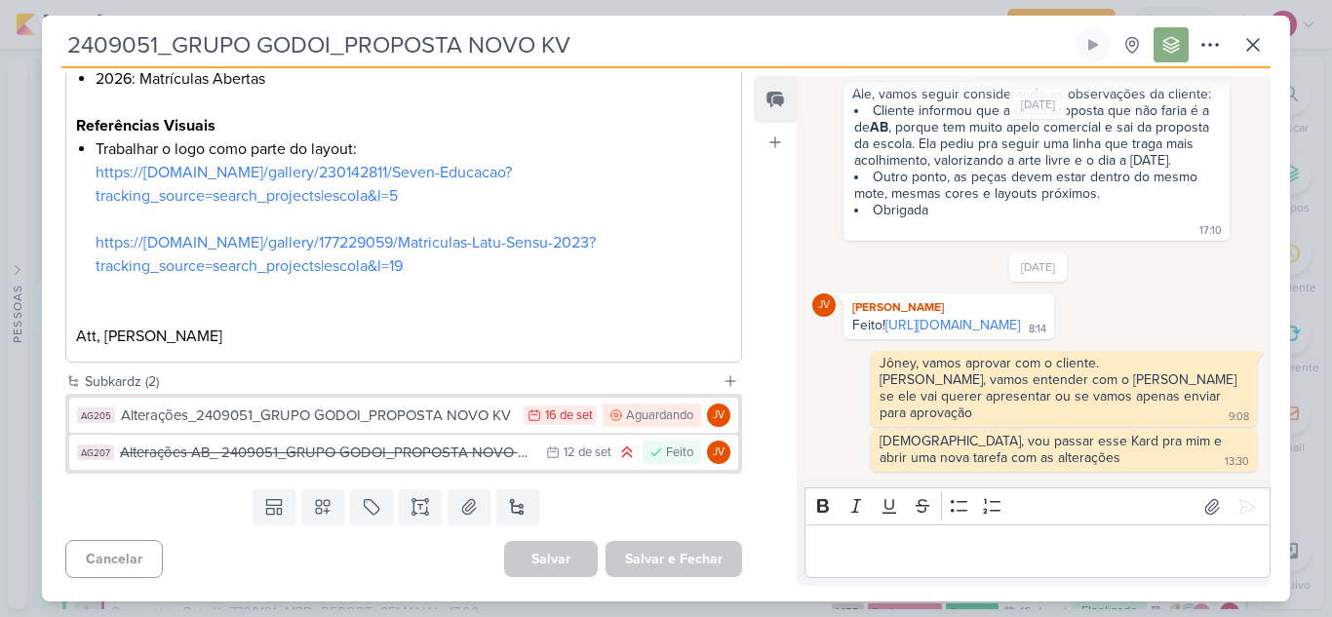
click at [861, 542] on p "Editor editing area: main" at bounding box center [1036, 551] width 445 height 23
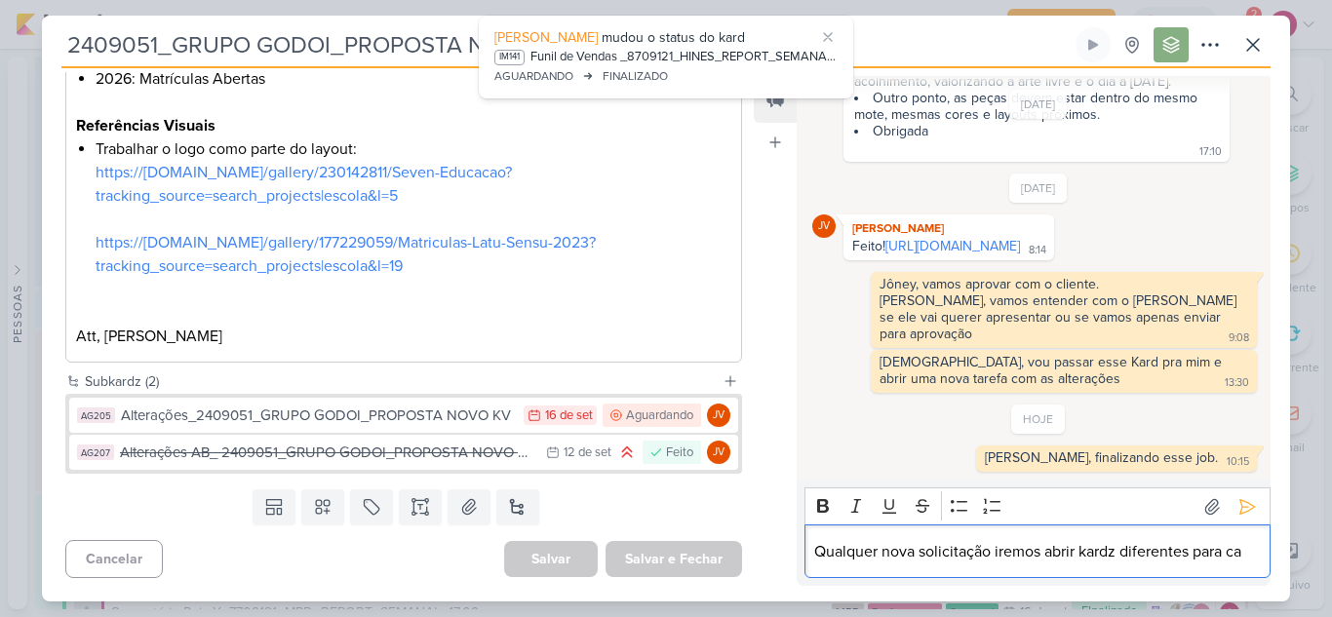
scroll to position [356, 0]
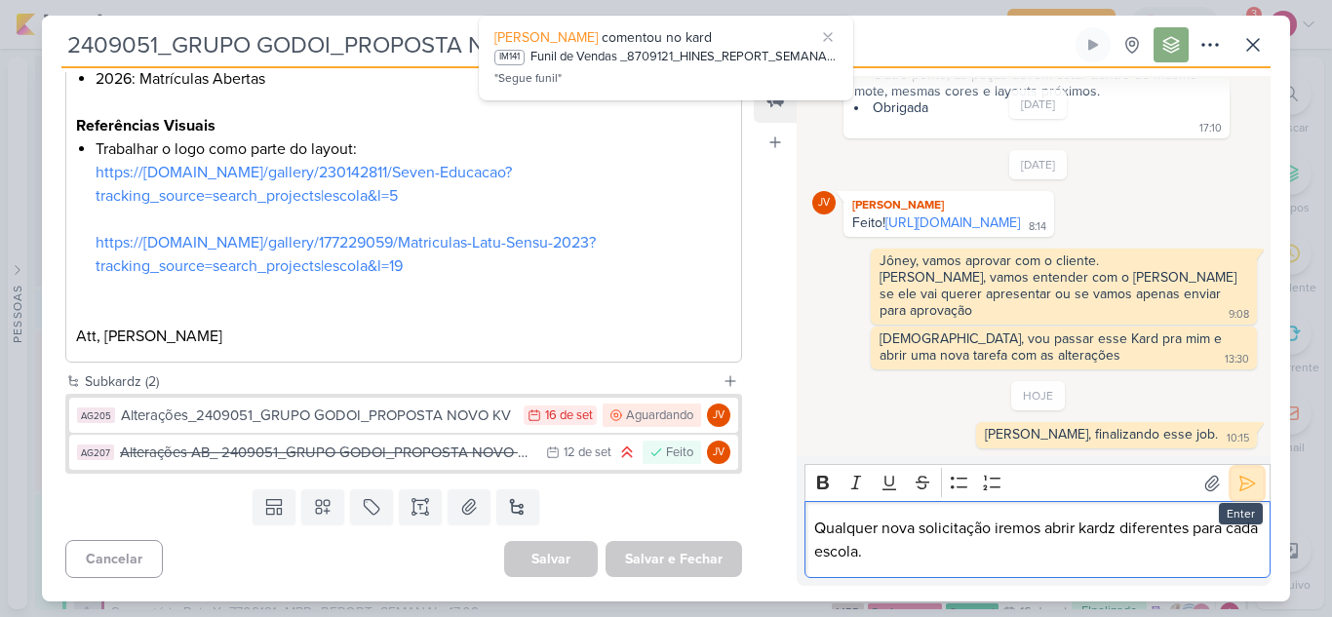
click at [1240, 483] on icon at bounding box center [1247, 483] width 15 height 15
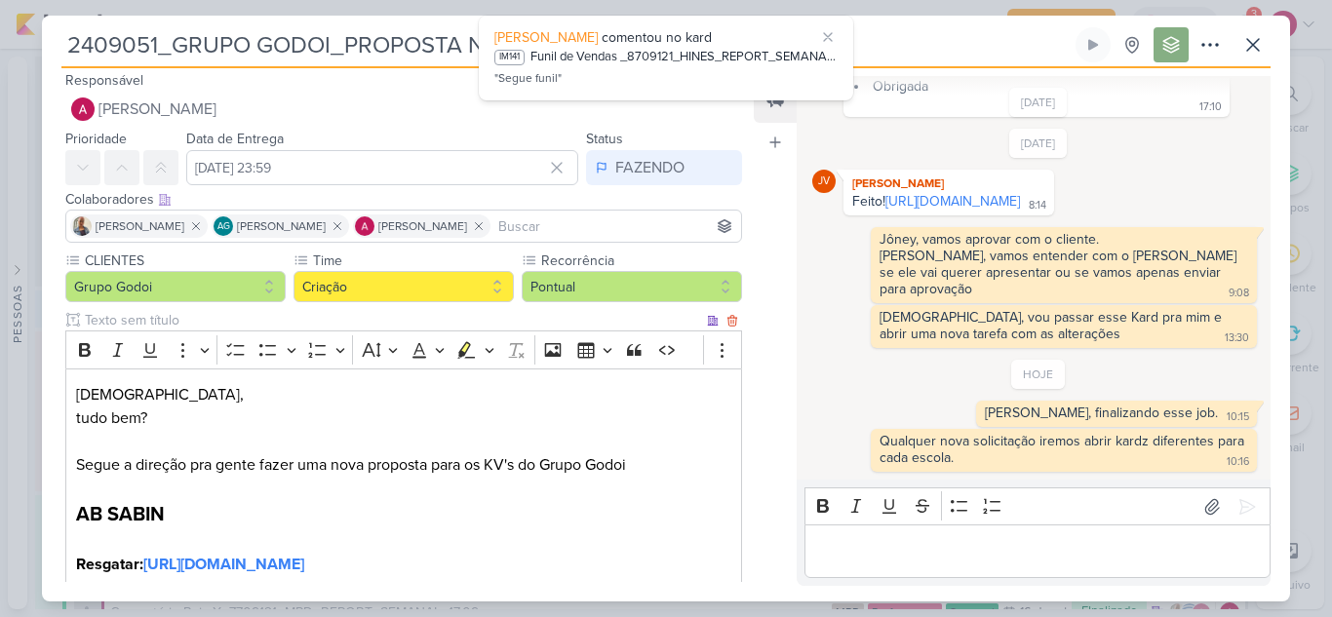
scroll to position [0, 0]
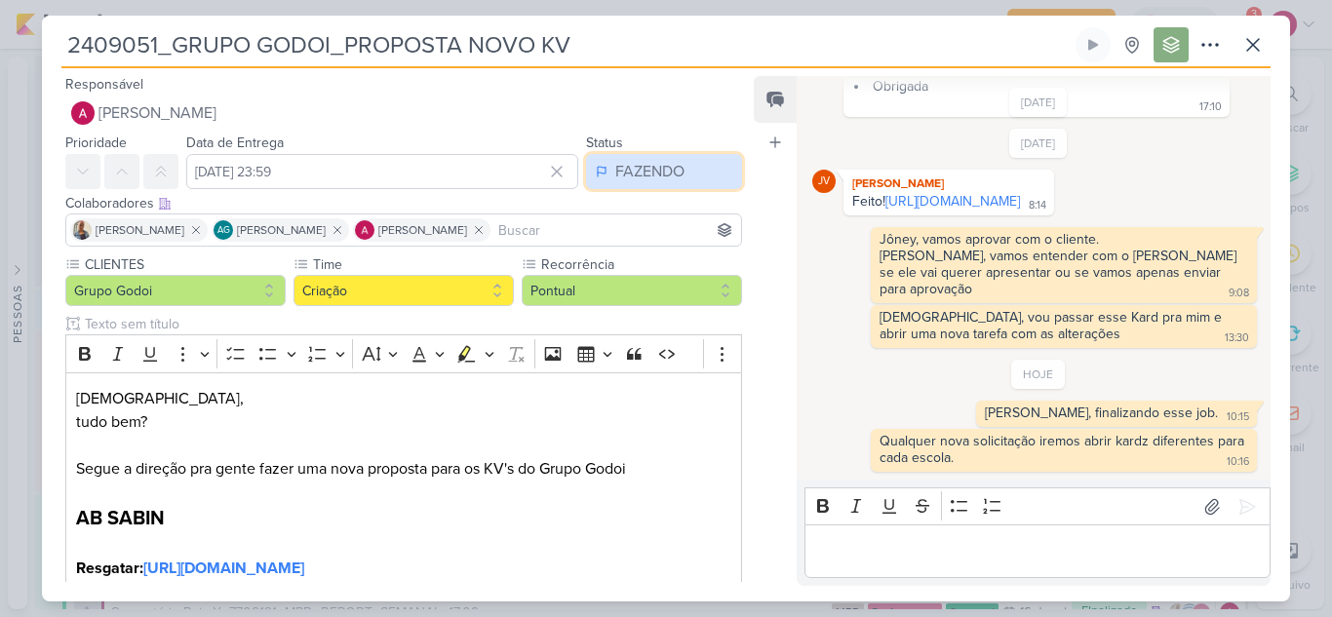
click at [621, 175] on div "FAZENDO" at bounding box center [649, 171] width 69 height 23
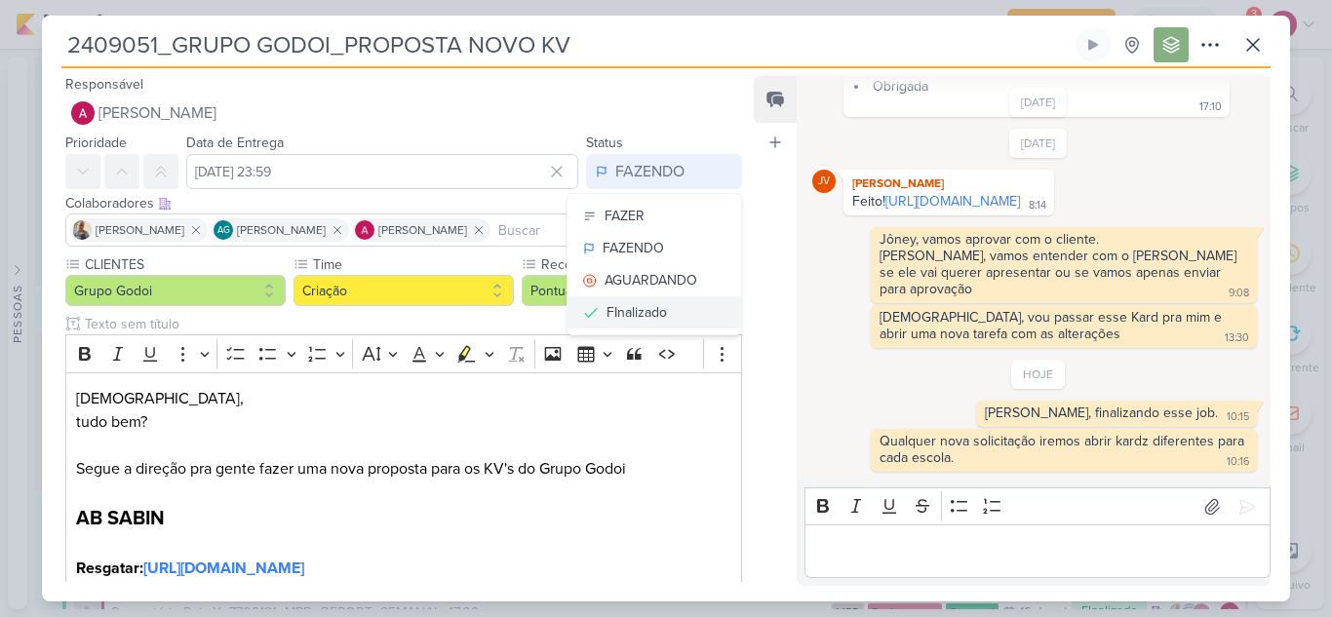
click at [638, 310] on div "FInalizado" at bounding box center [636, 312] width 60 height 20
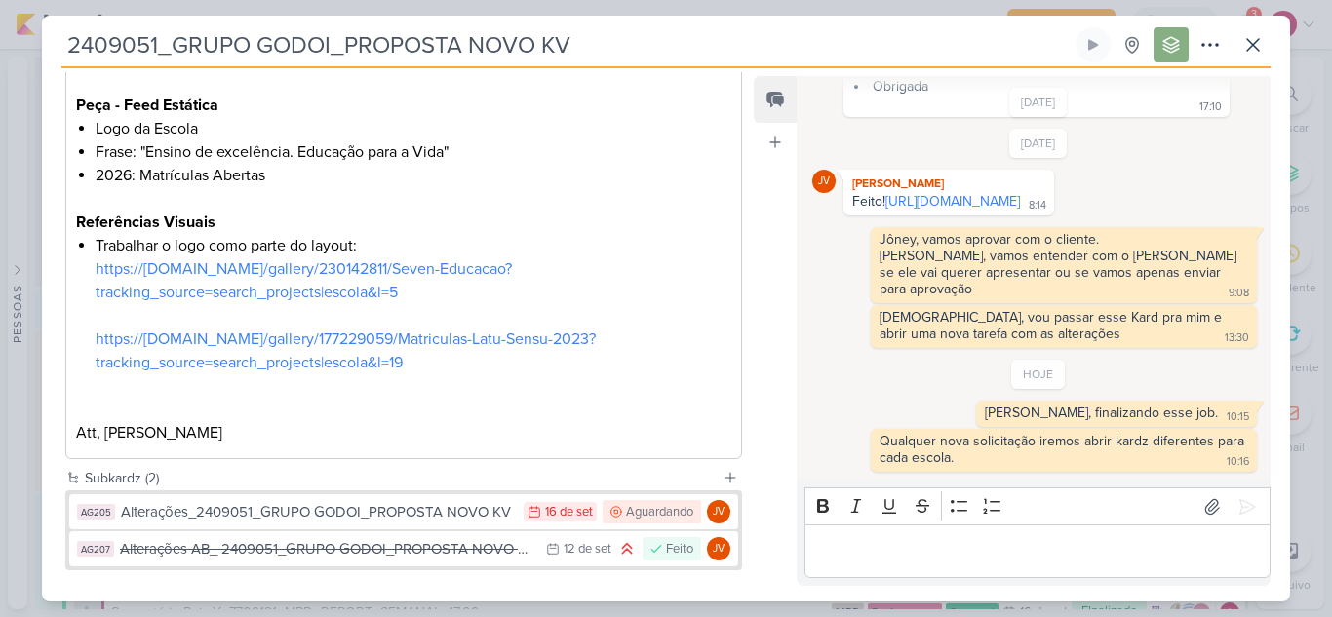
scroll to position [1484, 0]
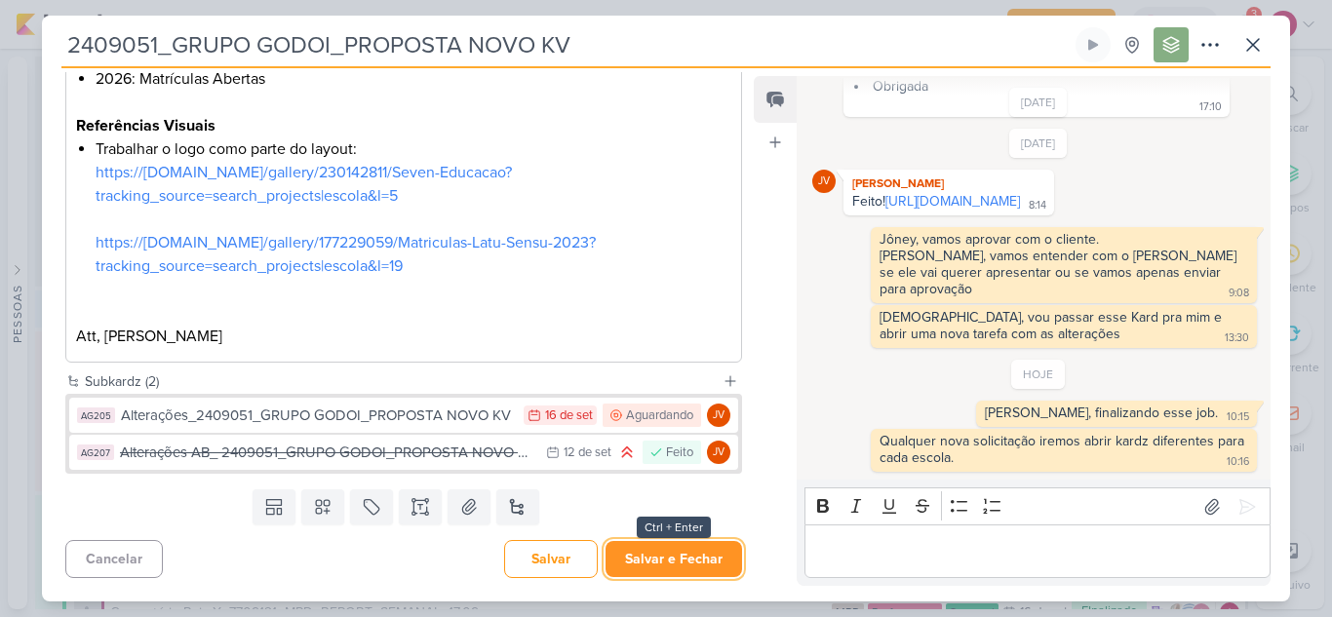
click at [682, 560] on button "Salvar e Fechar" at bounding box center [673, 559] width 136 height 36
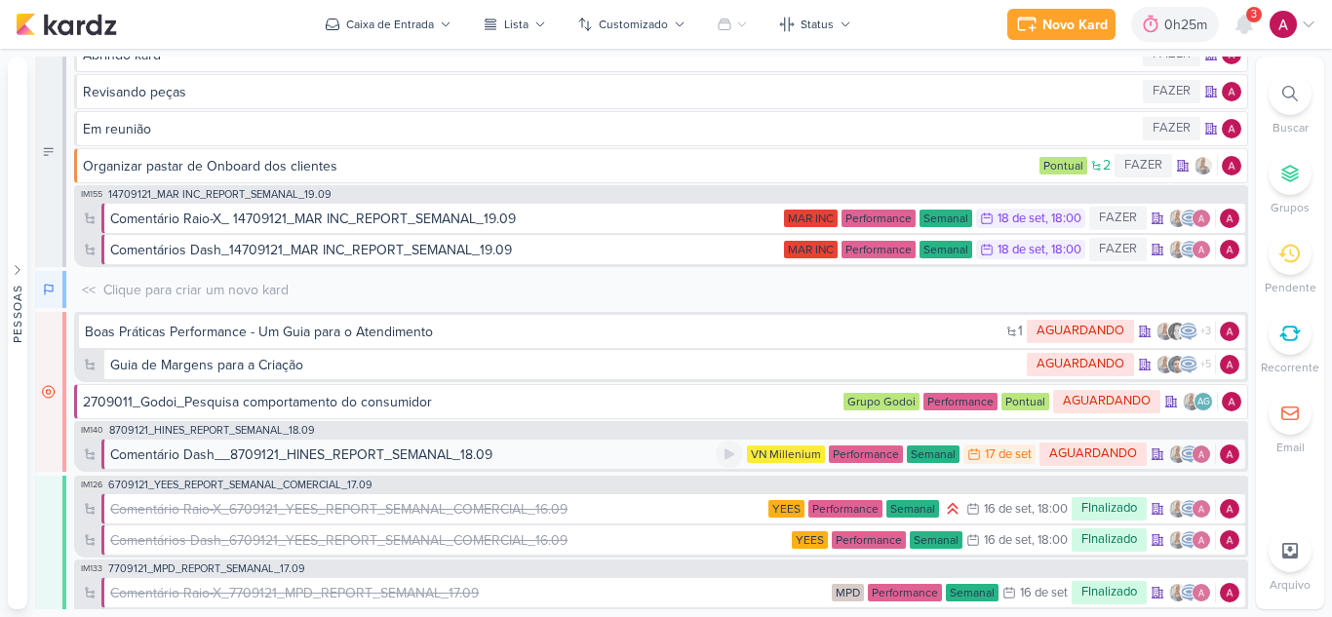
scroll to position [0, 0]
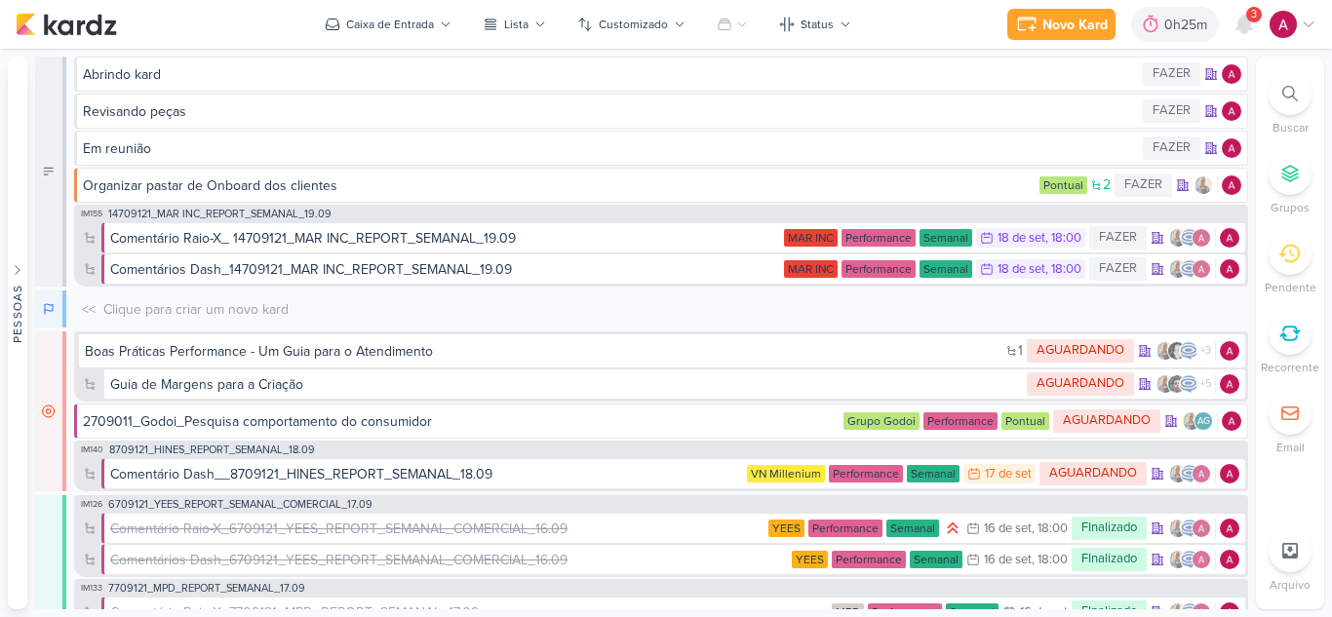
click at [378, 6] on div "Novo Kard Ctrl + k 0h25m Sessão desligada... Hoje 0h25m Semana 0h25m Mês 0h25m" at bounding box center [666, 24] width 1300 height 49
click at [379, 19] on div "Caixa de Entrada" at bounding box center [390, 25] width 88 height 18
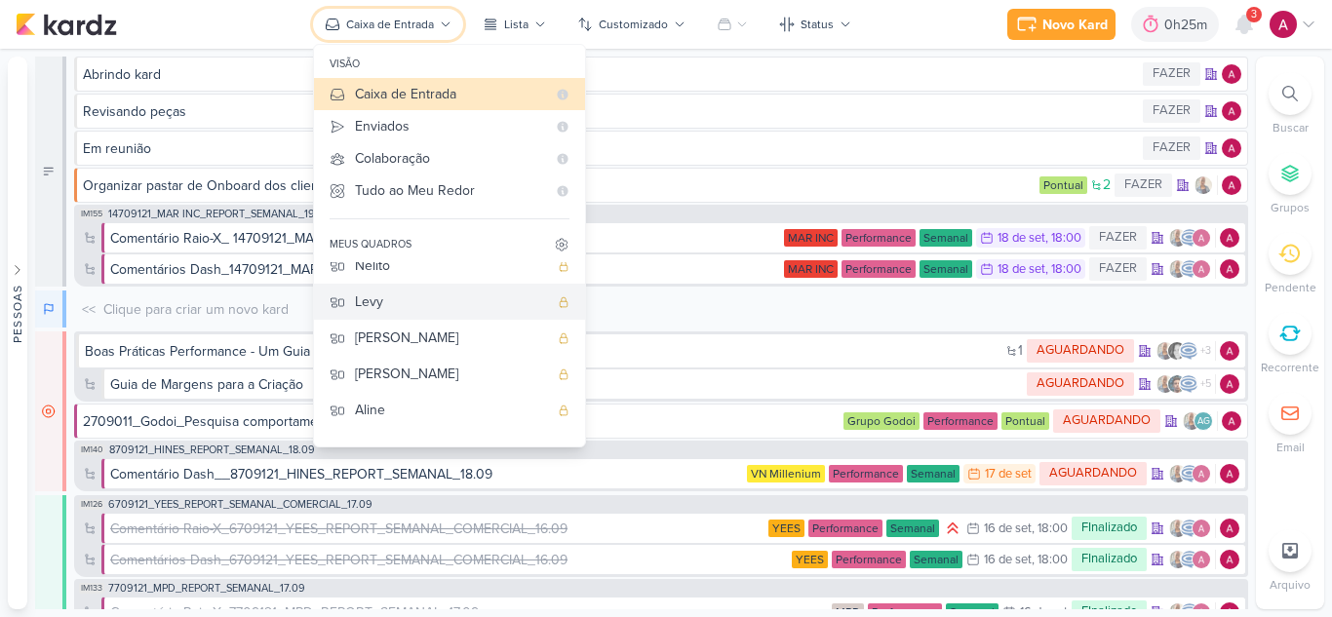
scroll to position [97, 0]
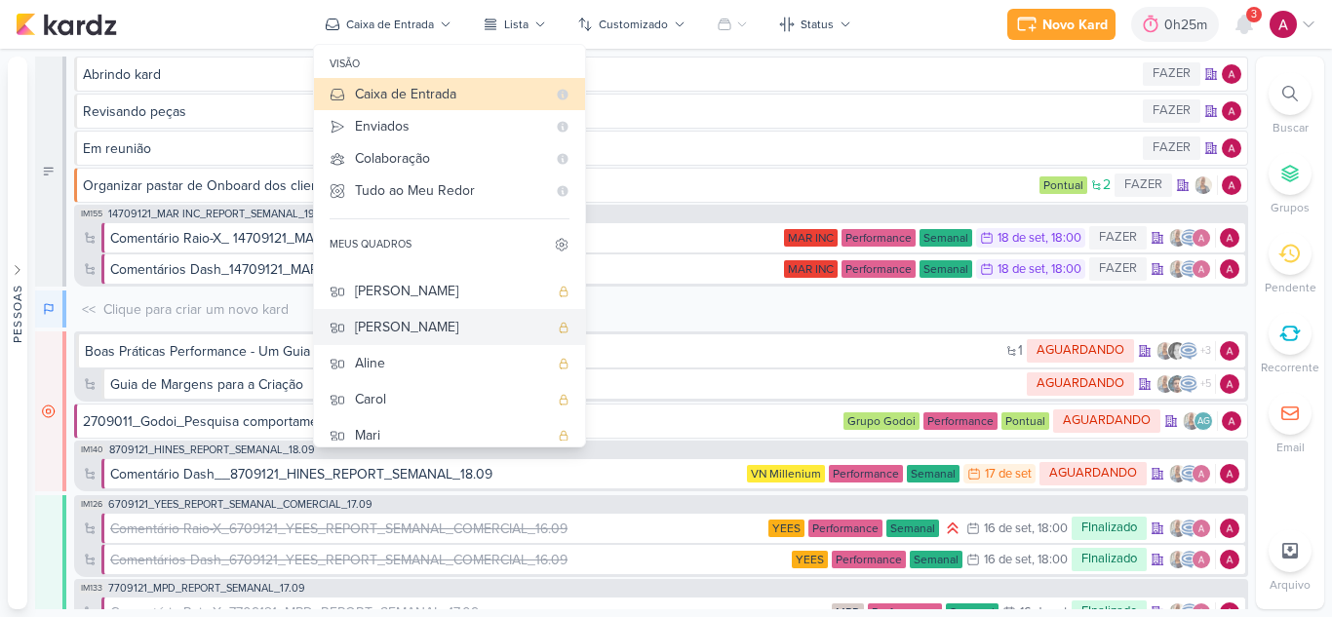
click at [429, 328] on div "[PERSON_NAME]" at bounding box center [451, 327] width 193 height 20
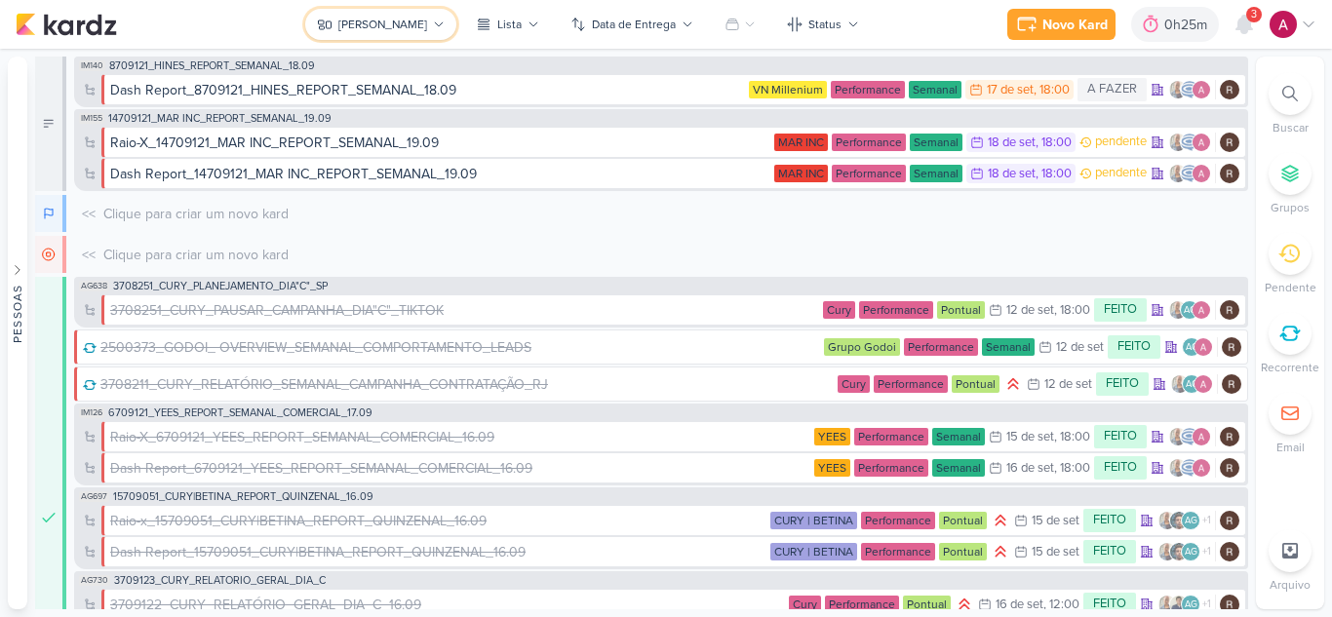
click at [378, 38] on button "[PERSON_NAME]" at bounding box center [380, 24] width 151 height 31
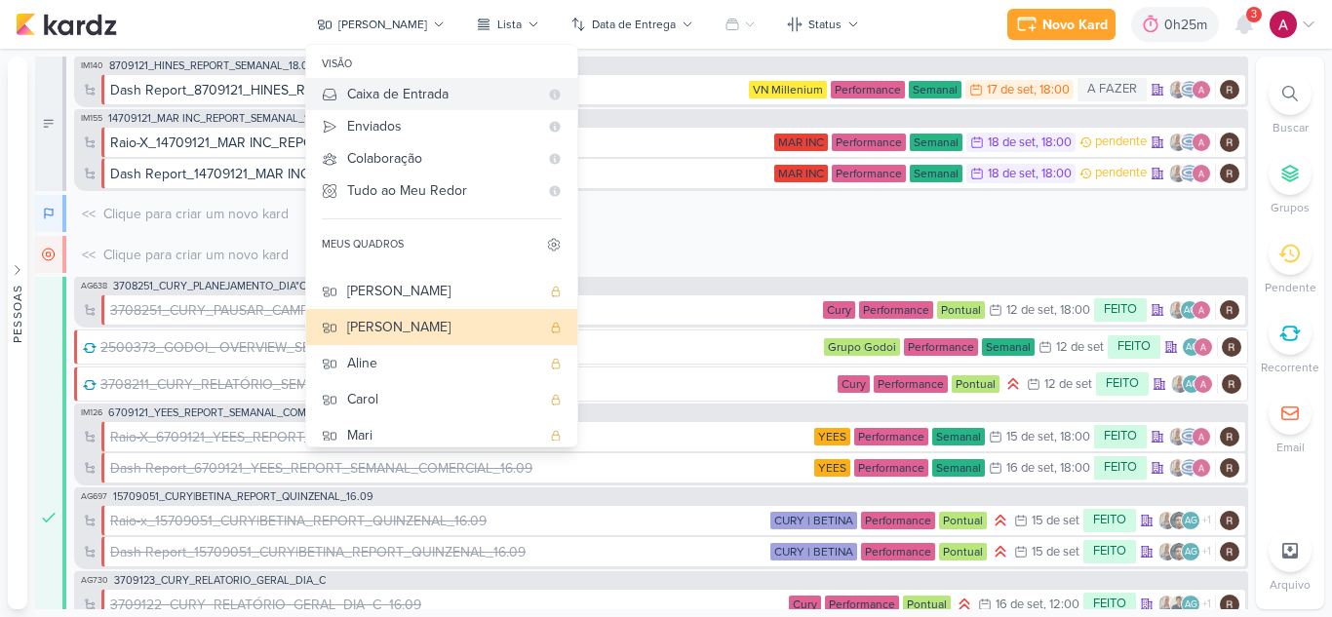
click at [440, 98] on div "Caixa de Entrada" at bounding box center [442, 94] width 191 height 20
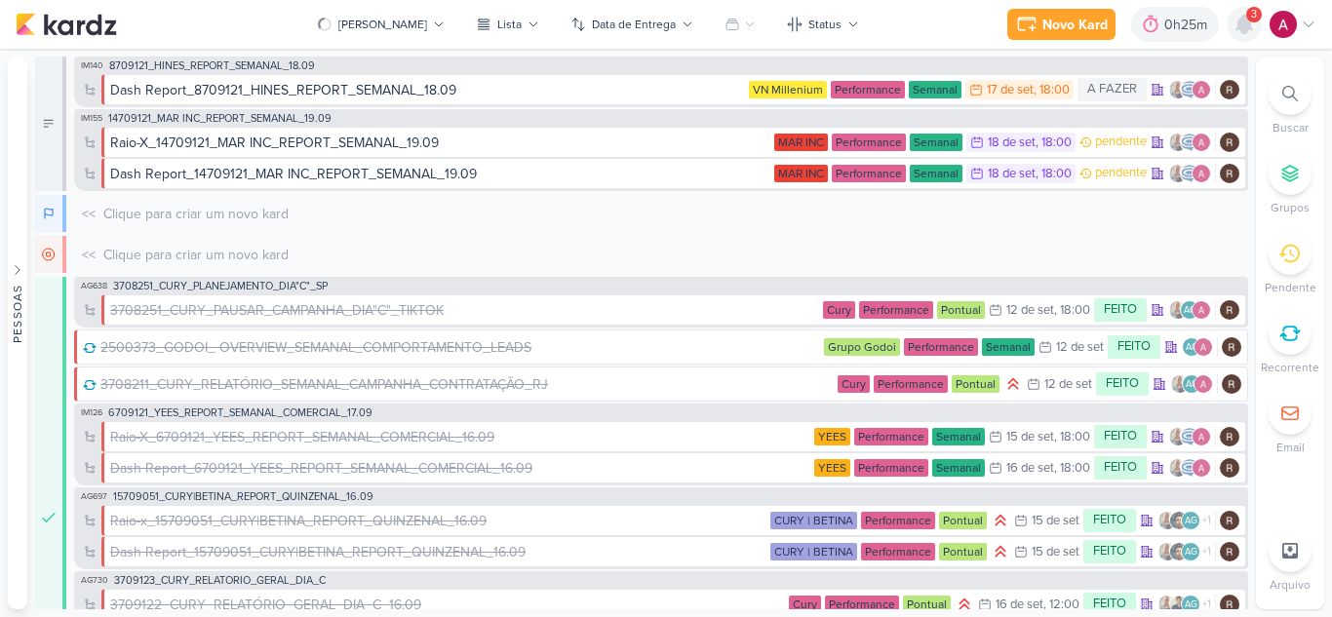
click at [1252, 24] on icon at bounding box center [1243, 24] width 23 height 23
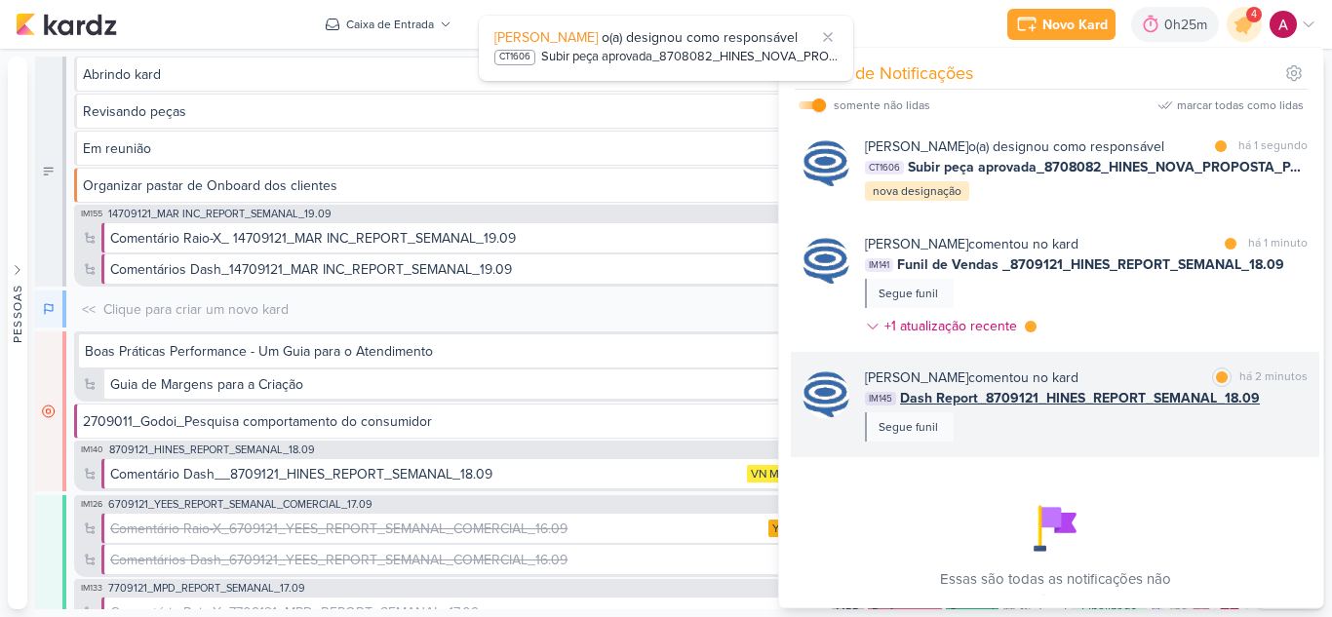
click at [1131, 442] on div "Caroline Traven De Andrade comentou no kard marcar como lida há 2 minutos IM145…" at bounding box center [1086, 404] width 443 height 74
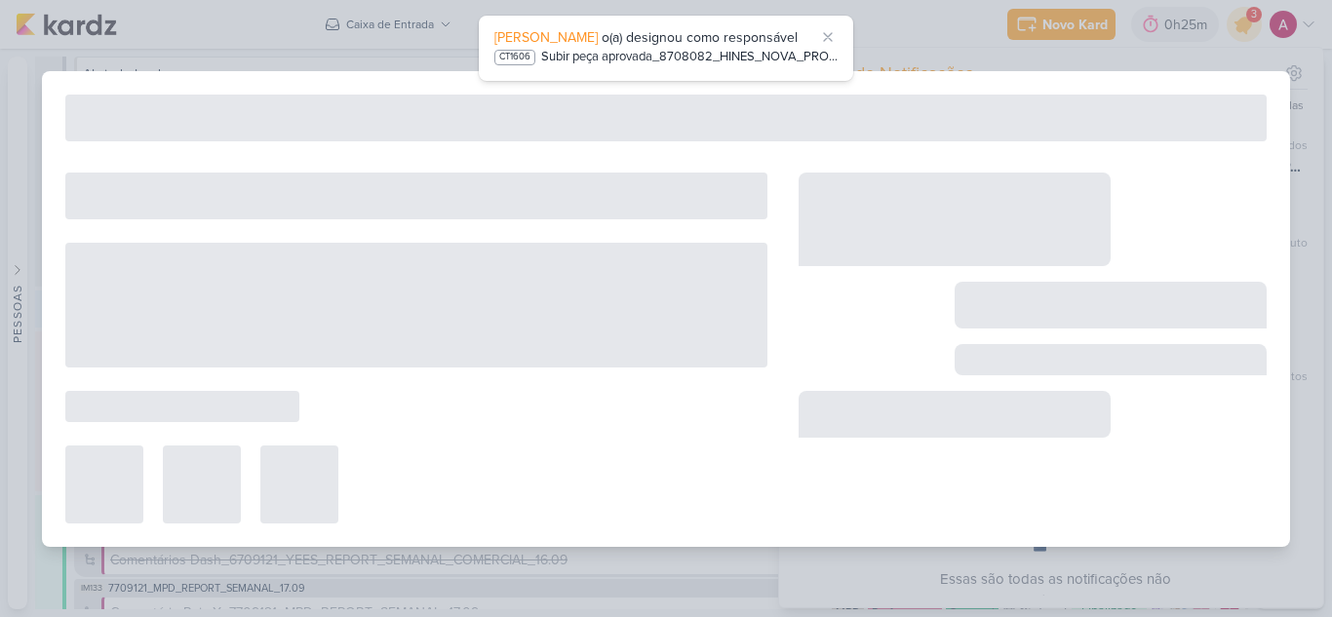
type input "Dash Report_8709121_HINES_REPORT_SEMANAL_18.09"
type input "17 de setembro de 2025 às 18:00"
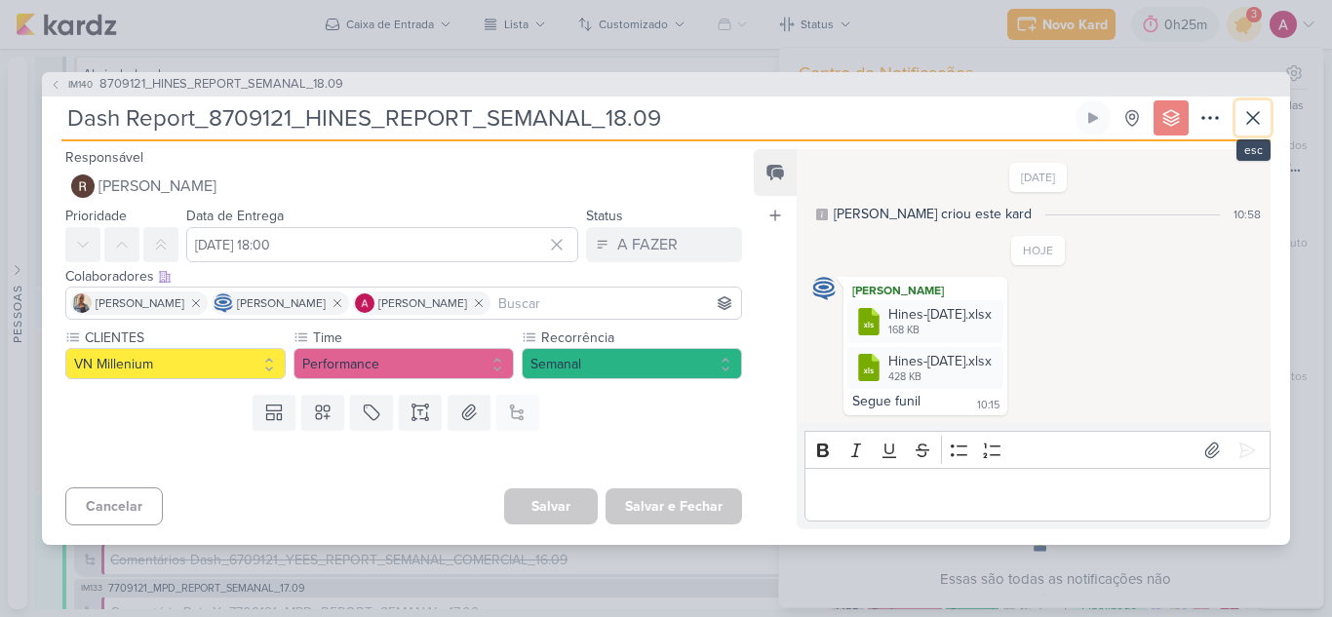
click at [1250, 119] on icon at bounding box center [1252, 117] width 23 height 23
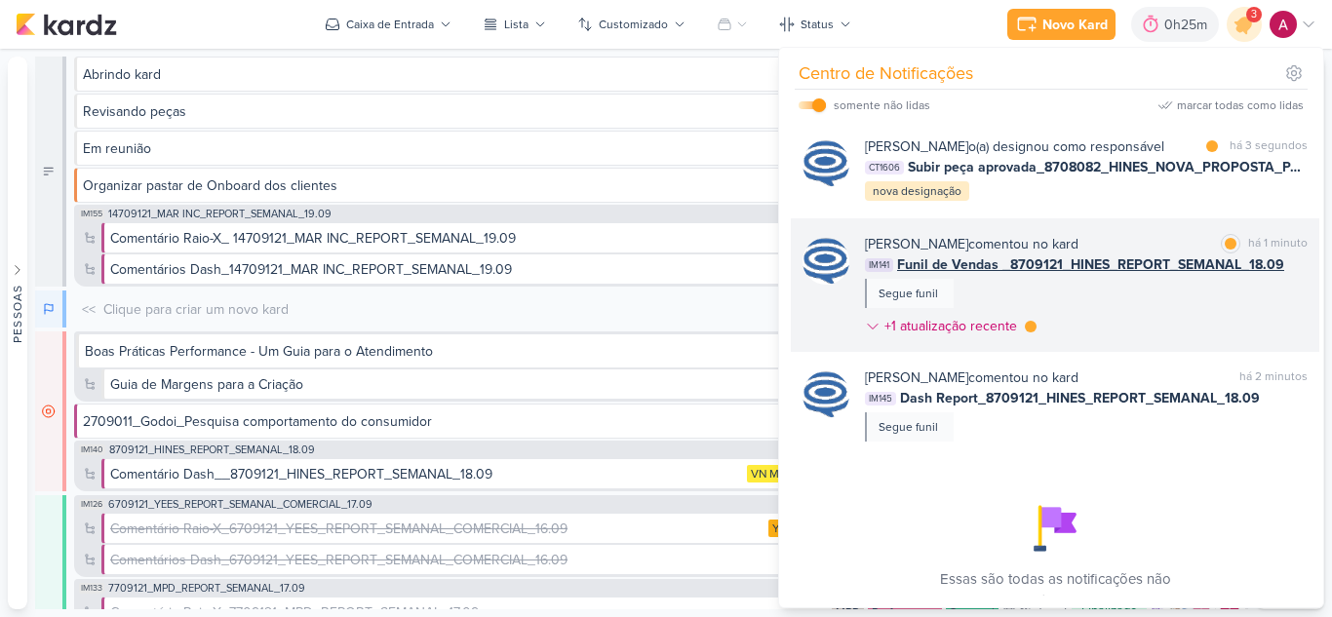
click at [1116, 311] on div "Caroline Traven De Andrade comentou no kard marcar como lida há 1 minuto IM141 …" at bounding box center [1086, 289] width 443 height 110
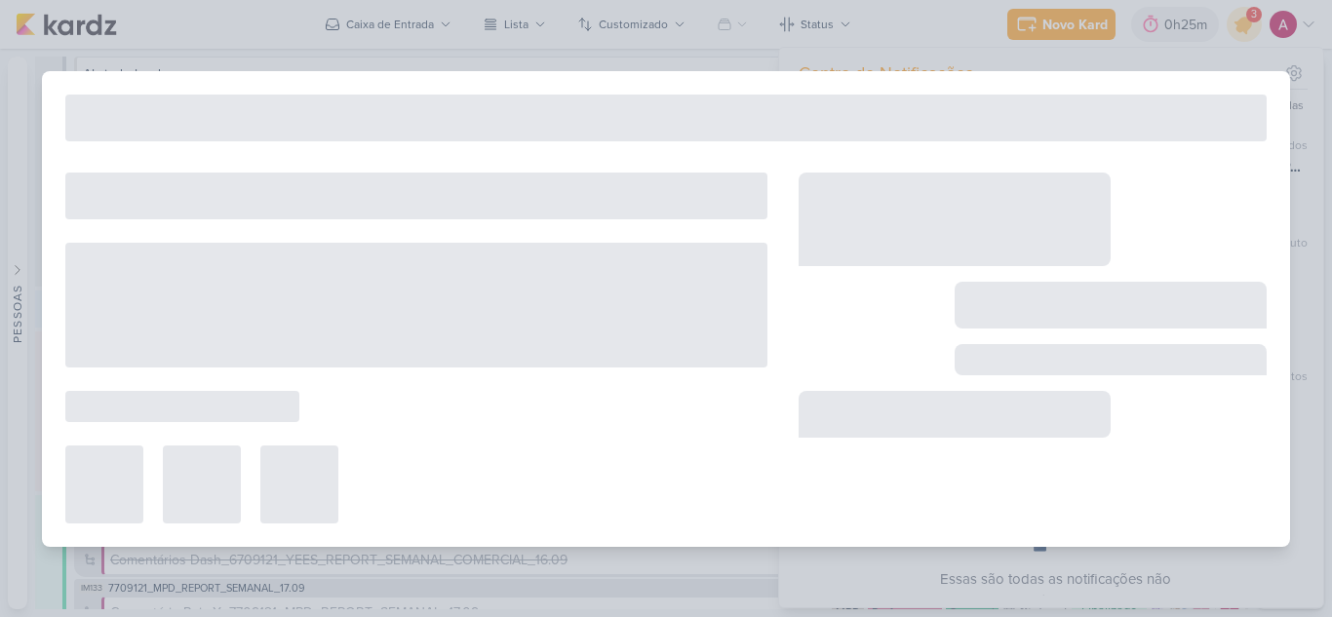
click at [1244, 120] on div at bounding box center [665, 118] width 1201 height 47
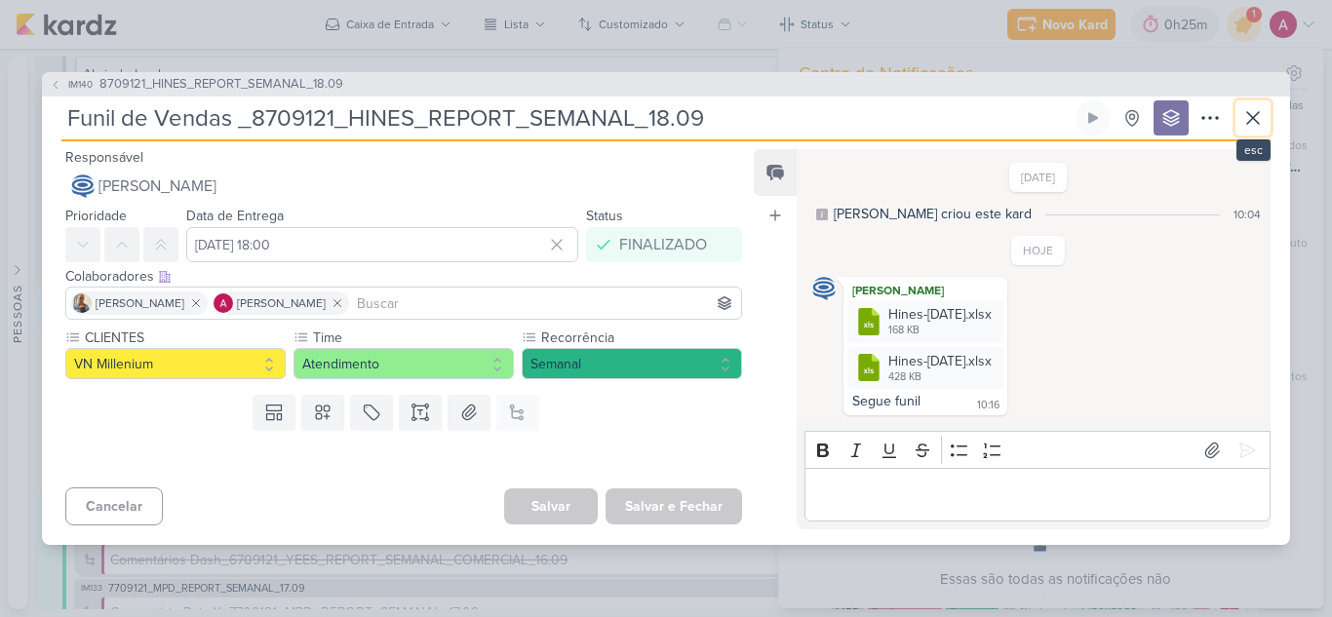
click at [1244, 120] on icon at bounding box center [1252, 117] width 23 height 23
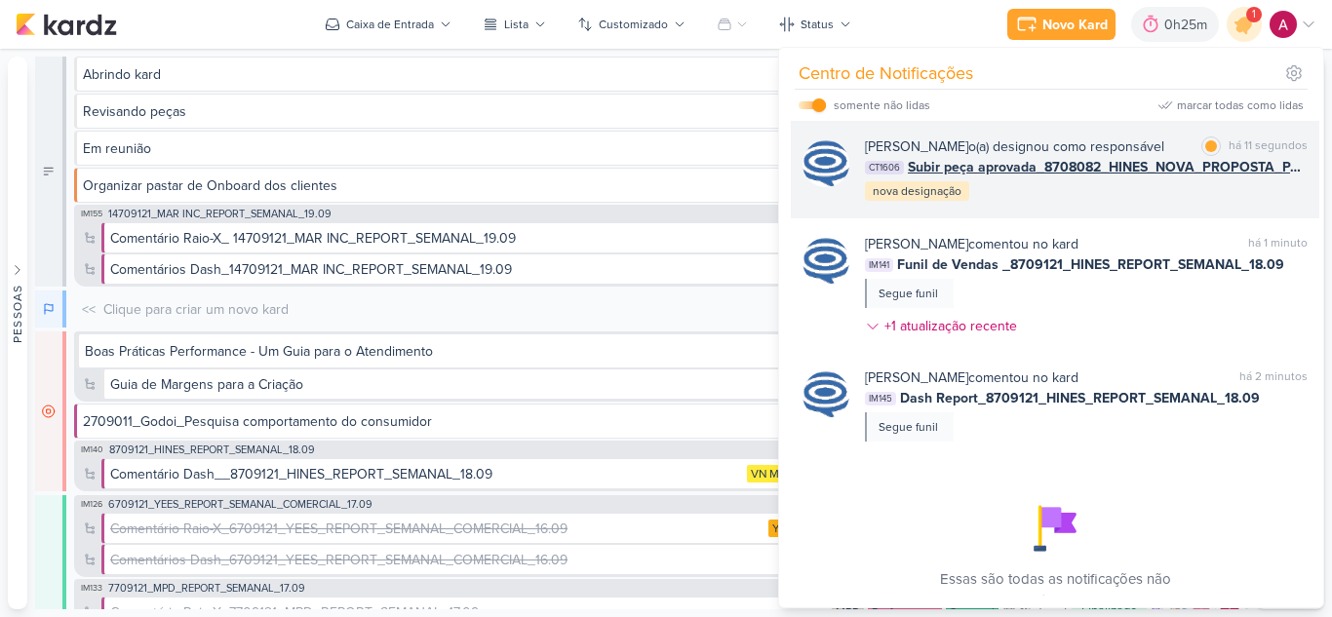
click at [1140, 203] on div "Caroline Traven De Andrade o(a) designou como responsável marcar como lida há 1…" at bounding box center [1086, 169] width 443 height 66
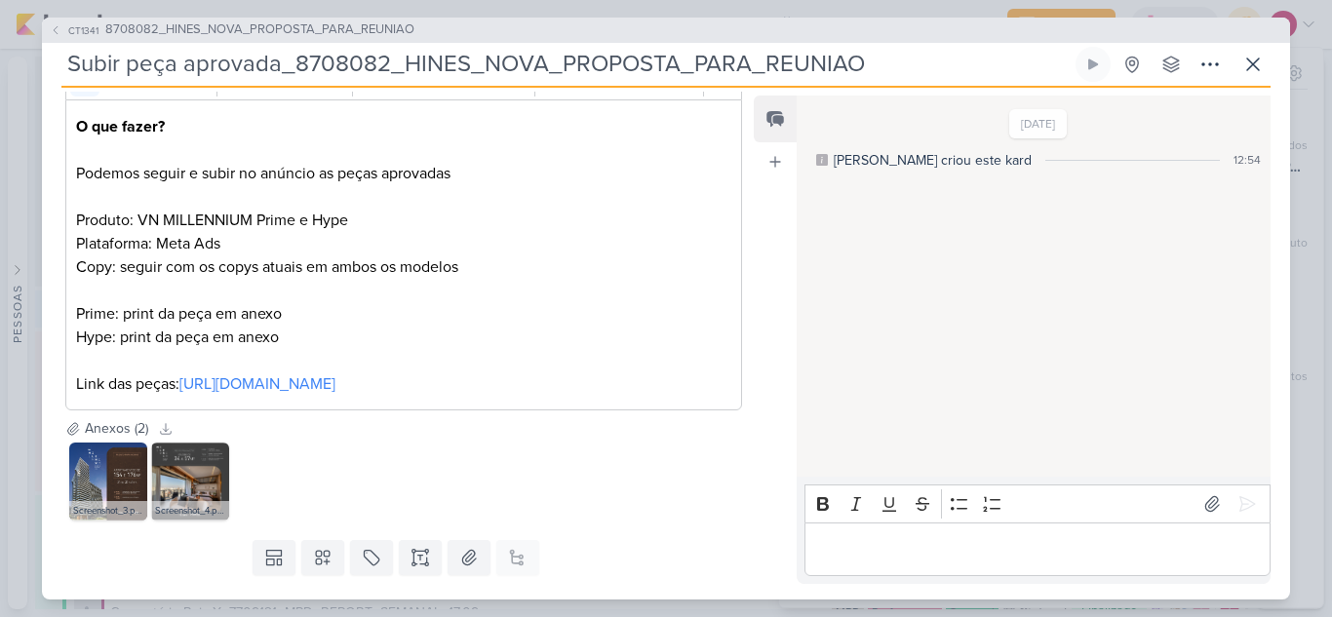
scroll to position [390, 0]
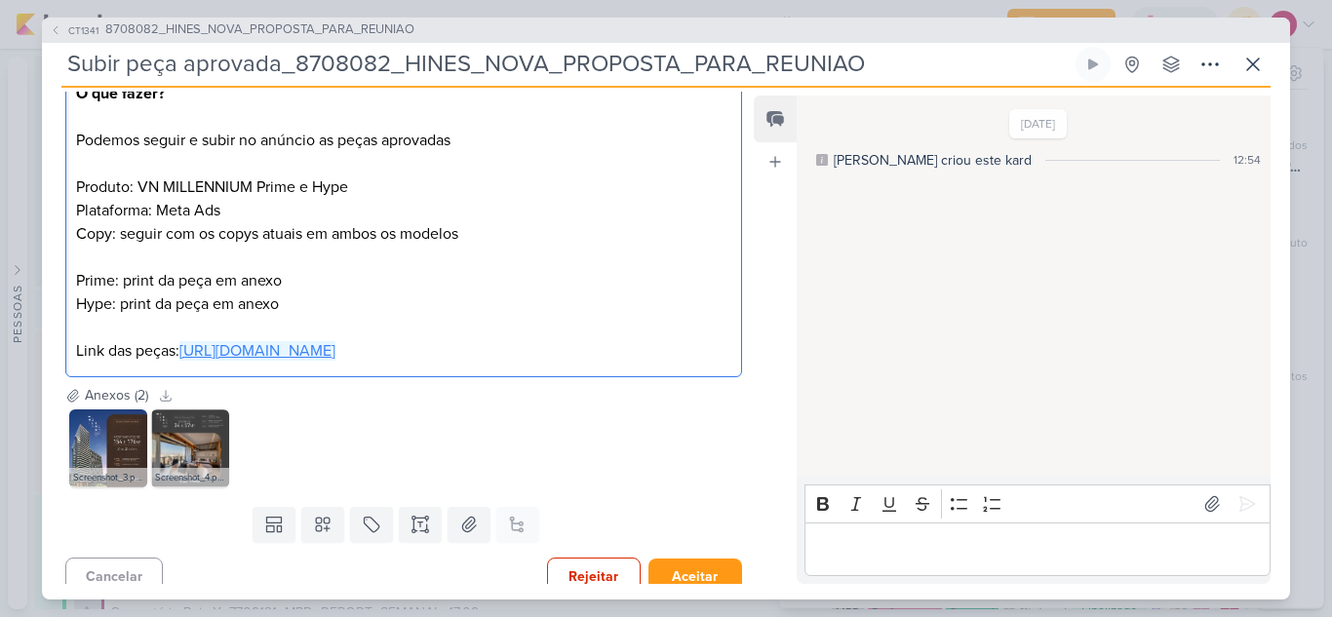
click at [179, 361] on link "https://drive.google.com/drive/folders/1rgjp2UHkxFZ6Jf_bLWR0VTppJ7W9EIu-?usp=sh…" at bounding box center [257, 350] width 156 height 19
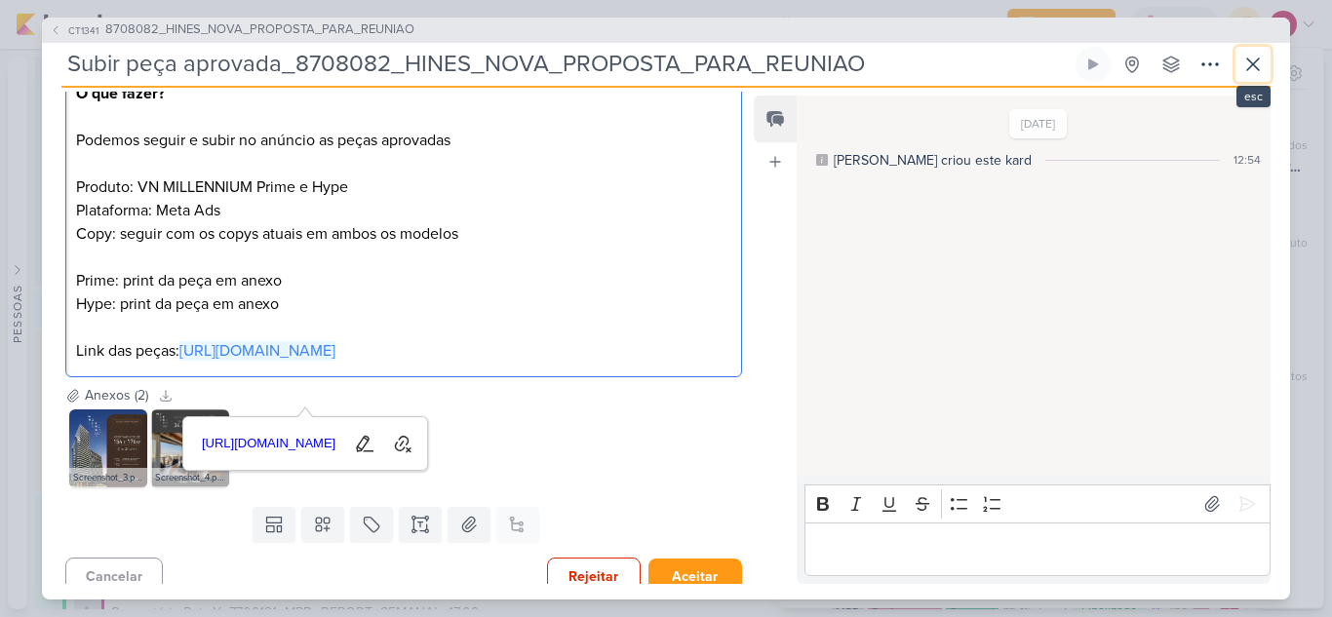
click at [1247, 61] on icon at bounding box center [1252, 64] width 23 height 23
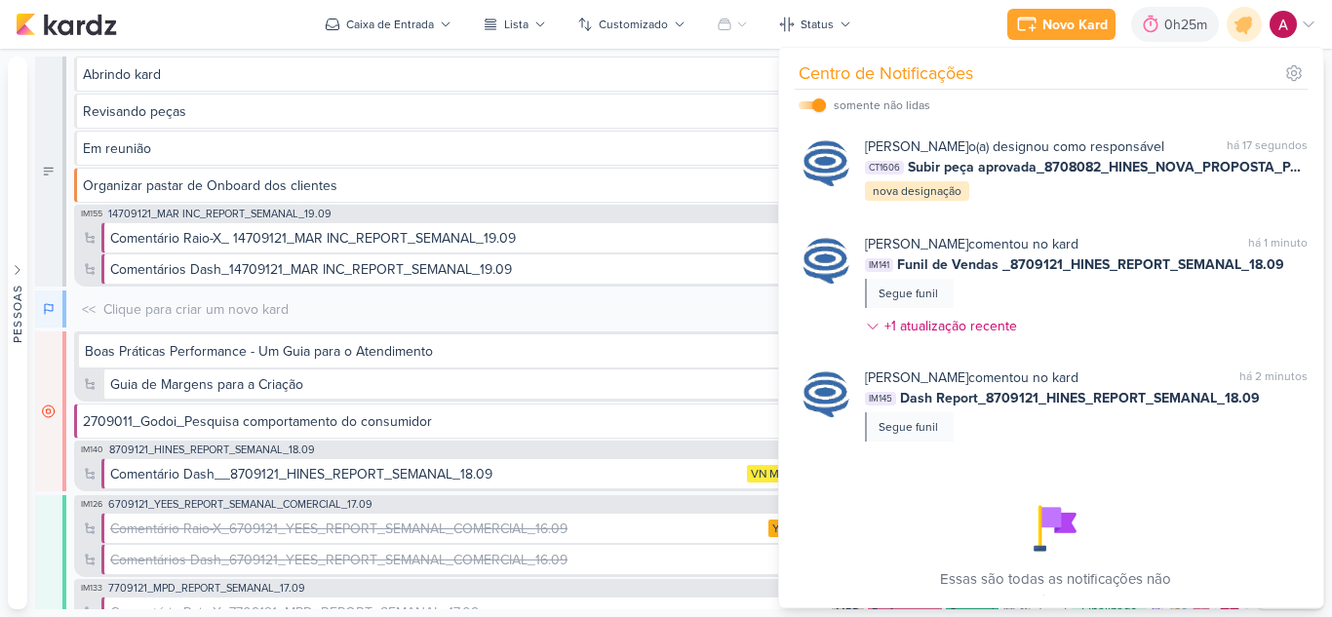
click at [926, 19] on div "Novo Kard Ctrl + k 0h25m Sessão desligada... Hoje 0h25m Semana 0h25m Mês 0h25m" at bounding box center [666, 24] width 1300 height 49
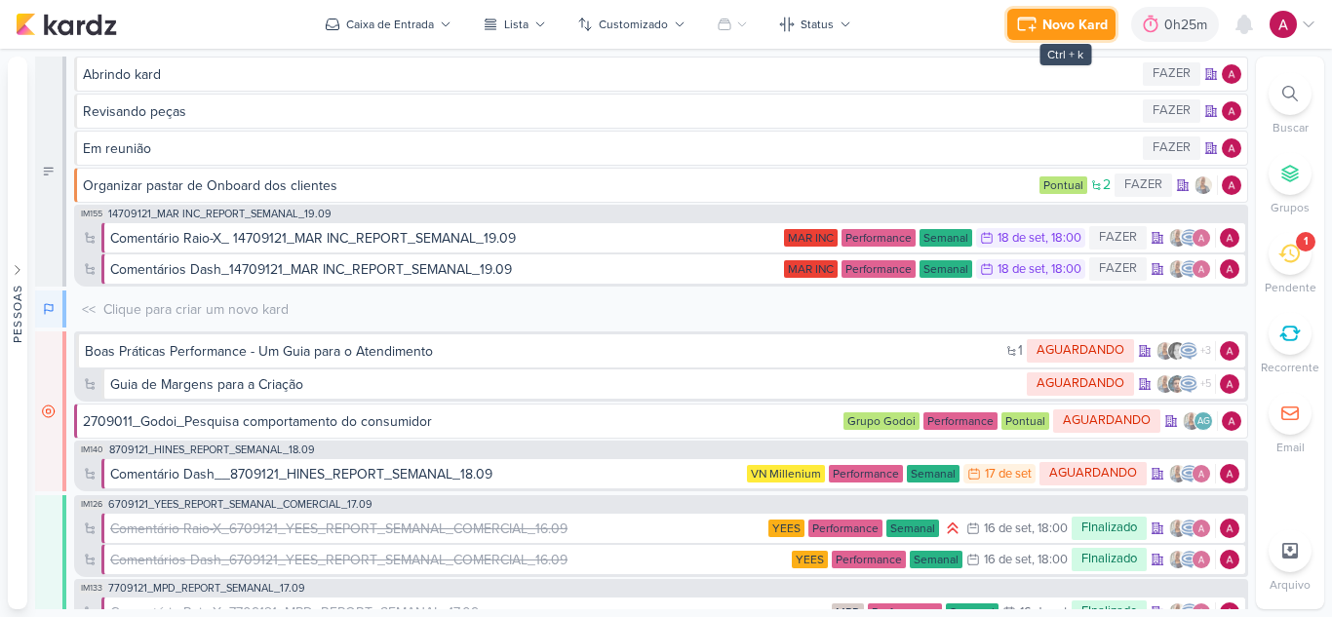
click at [1061, 30] on div "Novo Kard" at bounding box center [1074, 25] width 65 height 20
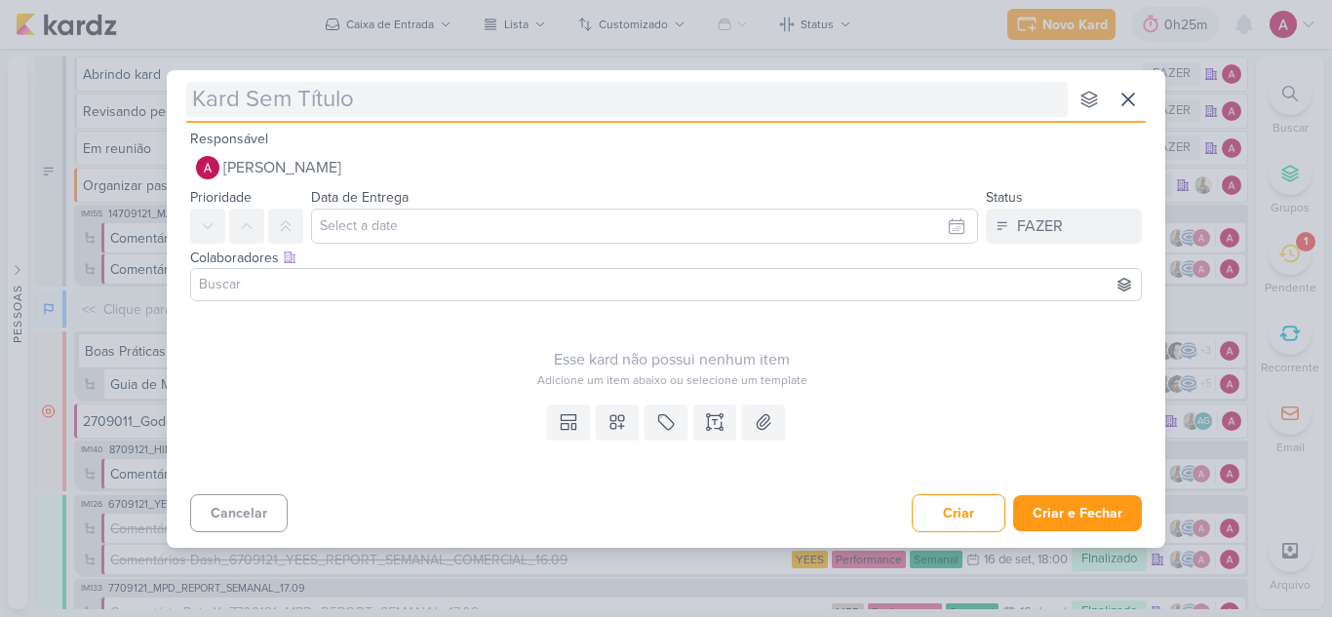
type input "A"
type input "Atualizaç"
type input "Atualizaçã"
type input "Atualização G"
type input "Atualização Gera"
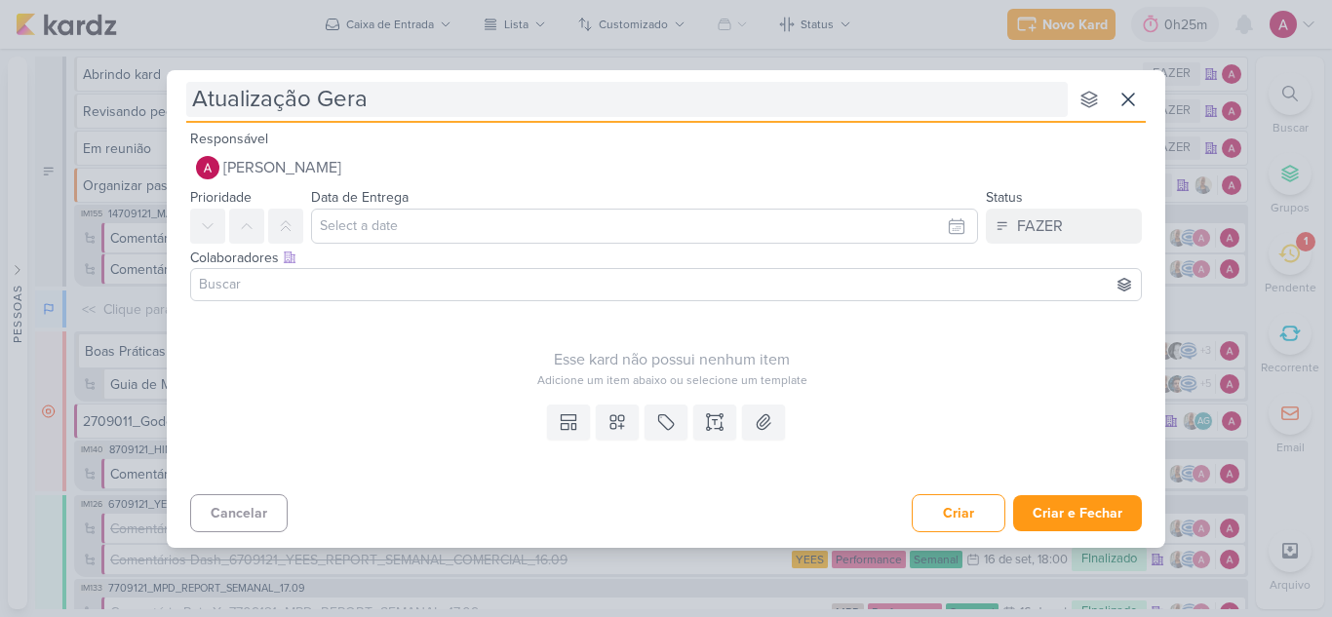
type input "Atualização Geral"
type input "Atualização Geral de"
type input "Atualização Geral do"
type input "Atualização Geral do Pú"
type input "Atualização Geral do Público-"
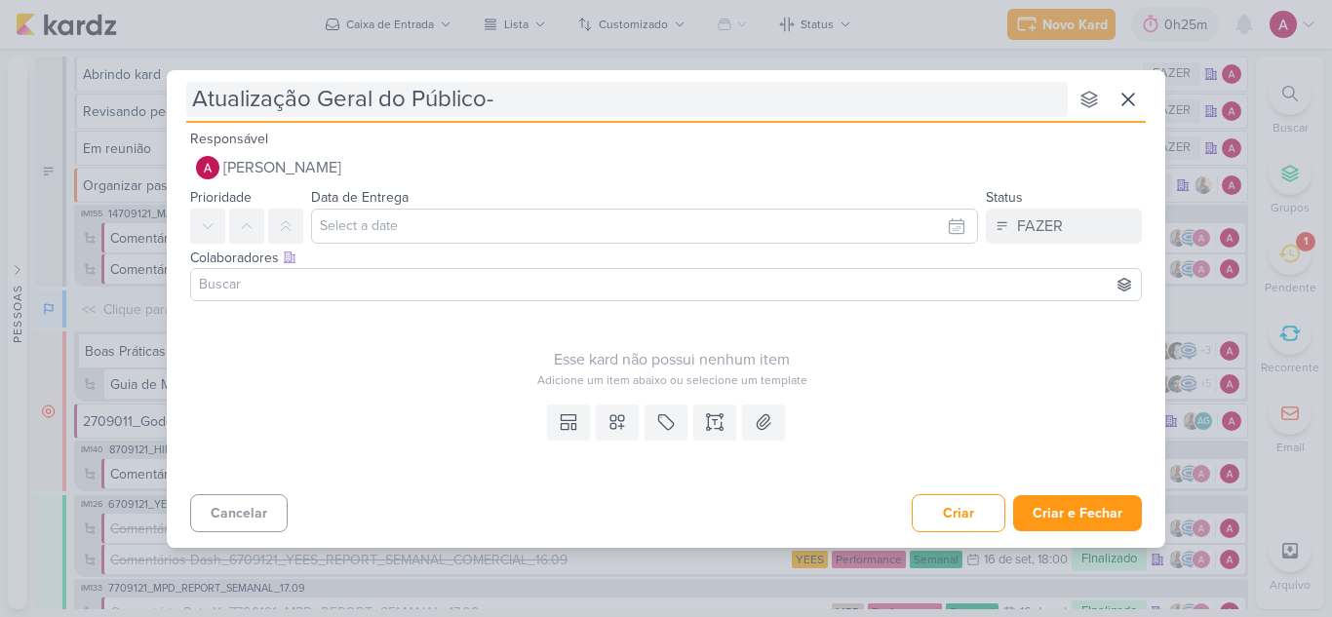
type input "Atualização Geral do Público-A"
type input "Atualização Geral do Público-Alvo"
type input "Atualização Geral do Público-Alvo dos clientes"
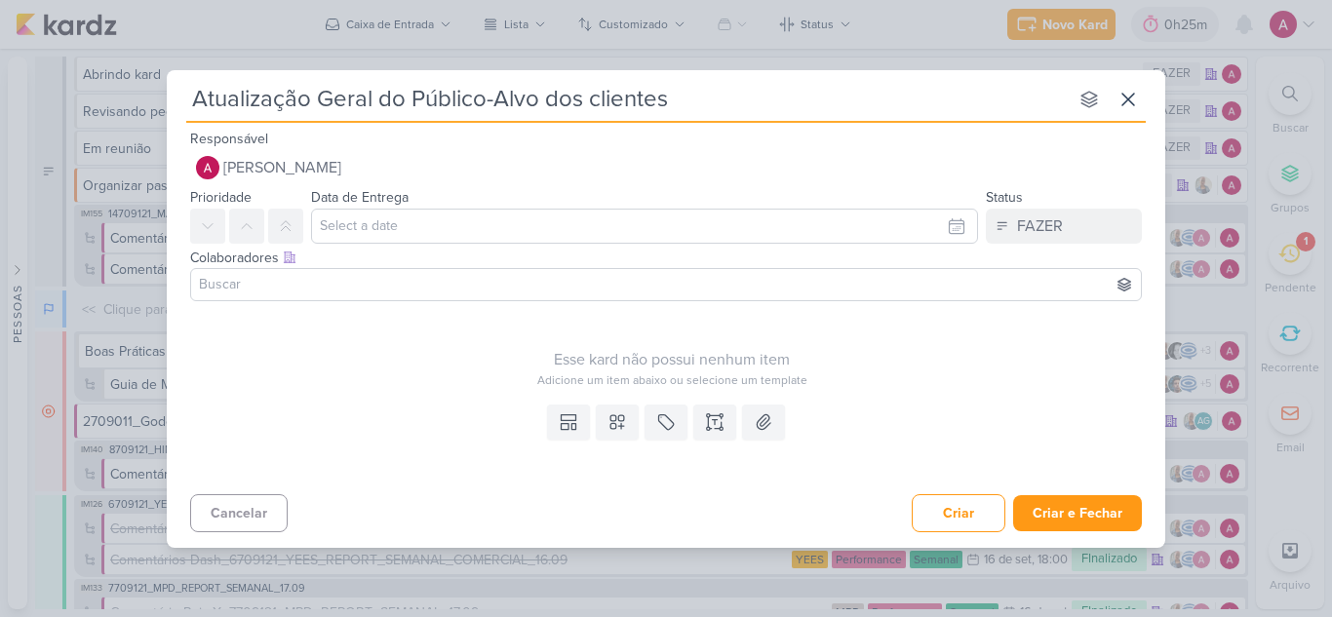
type input "Atualização Geral do Público-Alvo dos clientes"
click at [468, 343] on div "Esse kard não possui nenhum item Adicione um item abaixo ou selecione um templa…" at bounding box center [671, 349] width 963 height 80
click at [933, 500] on button "Criar" at bounding box center [958, 513] width 94 height 38
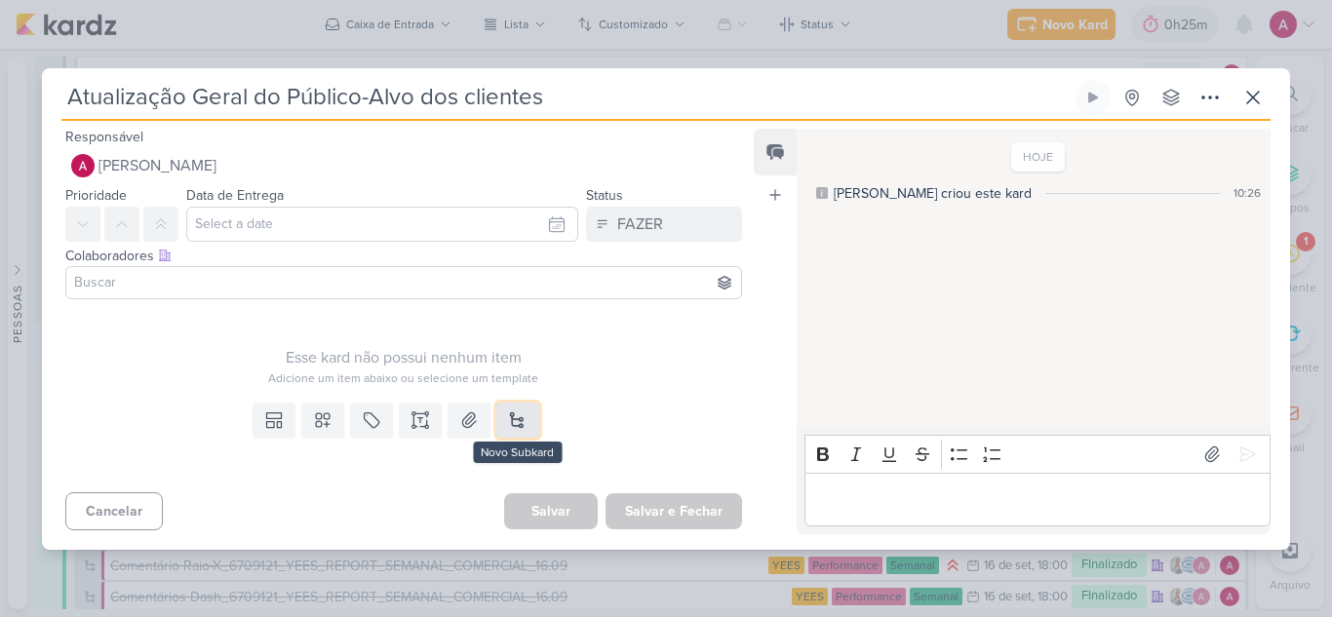
click at [515, 422] on button at bounding box center [517, 420] width 43 height 35
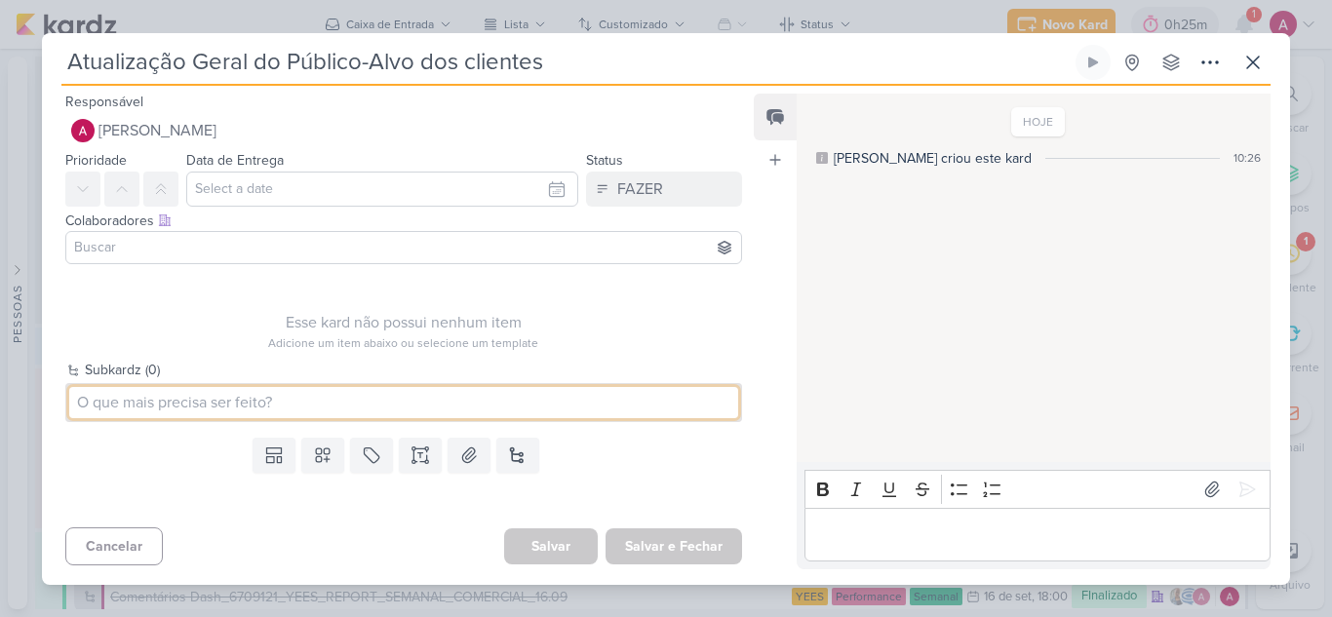
paste input "1709171"
type input "1709171_TD_ATUALIZAÇÃO PÚBLICO-ALVO"
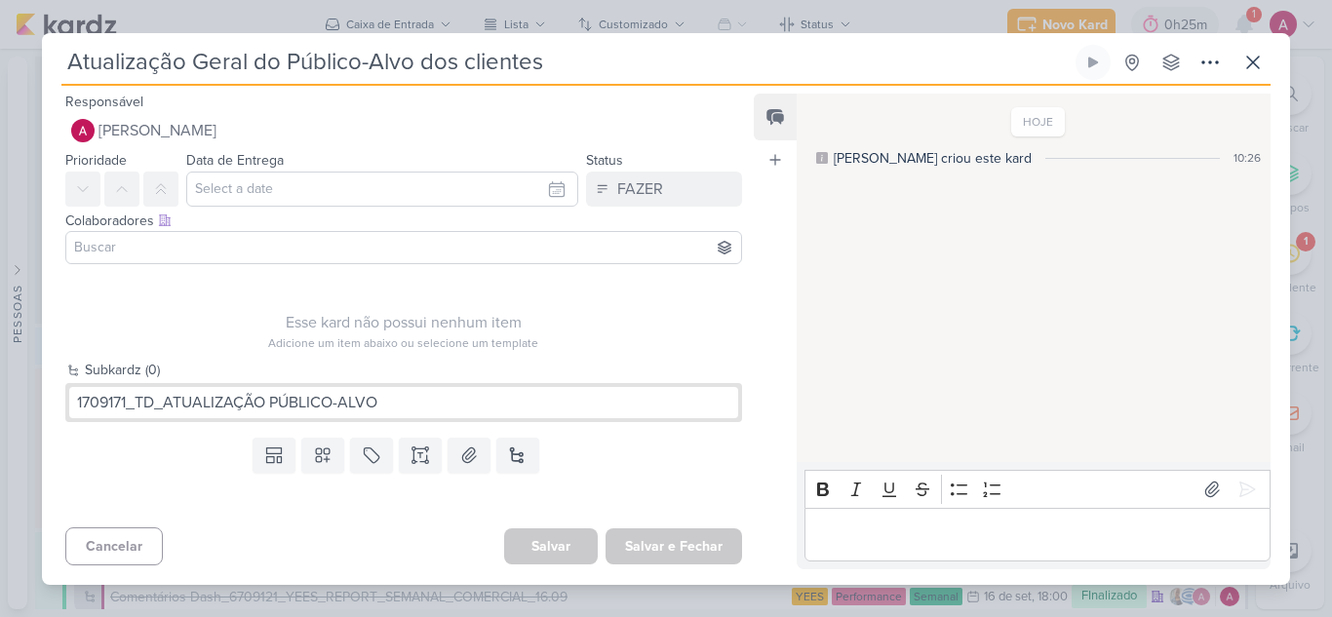
click at [222, 434] on div "Templates Campos Personalizados Marcadores Caixa De Texto Anexo Novo Subkard" at bounding box center [396, 475] width 708 height 90
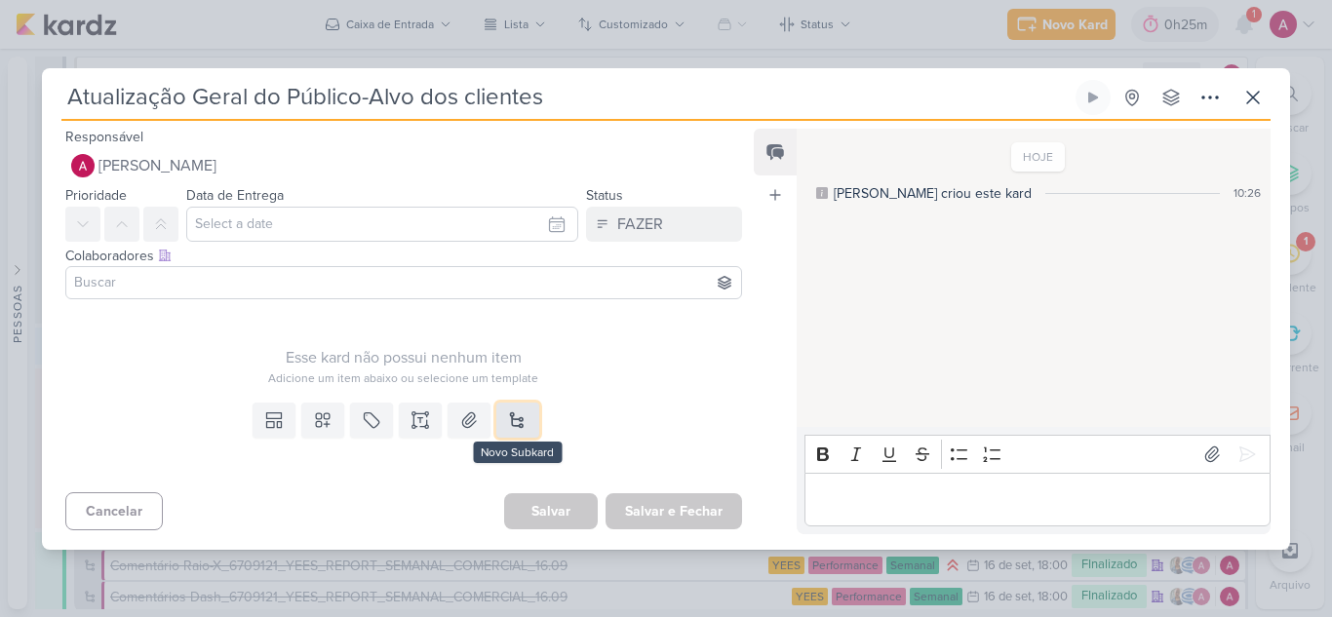
click at [506, 424] on button at bounding box center [517, 420] width 43 height 35
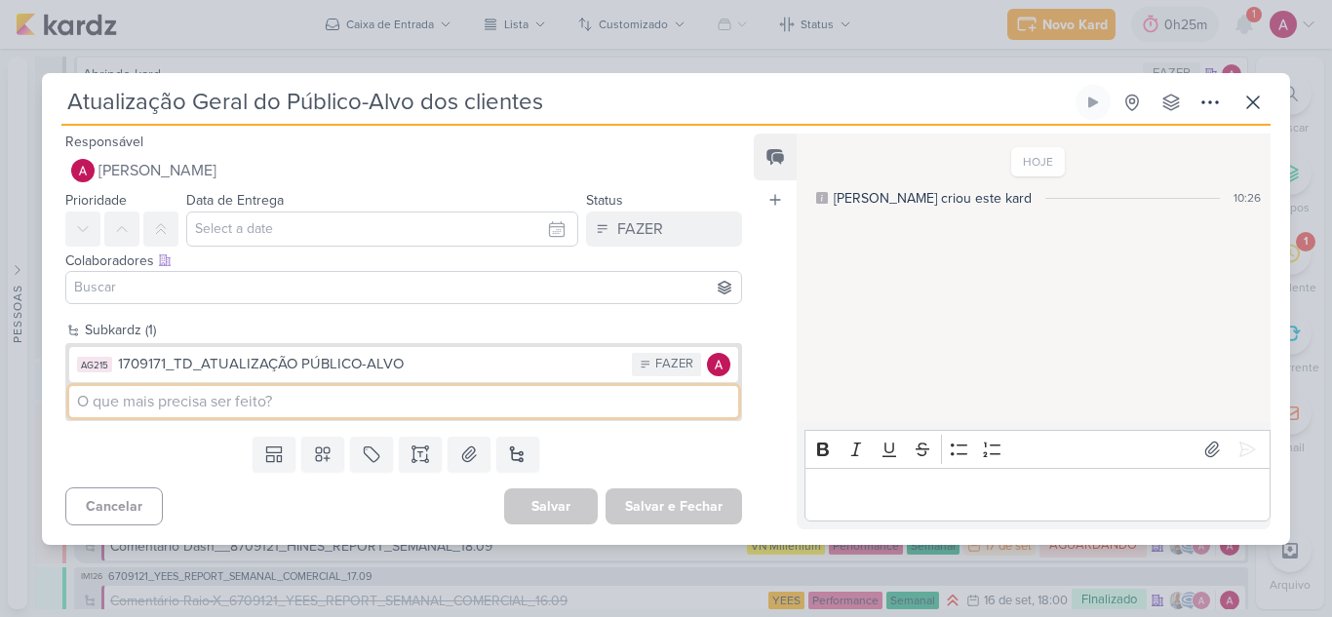
click at [347, 401] on input at bounding box center [403, 401] width 669 height 31
paste input "2709172"
type input "2709172_GRUPO GODOI_ATUALIZAÇÃO PÚBLICO-ALVO"
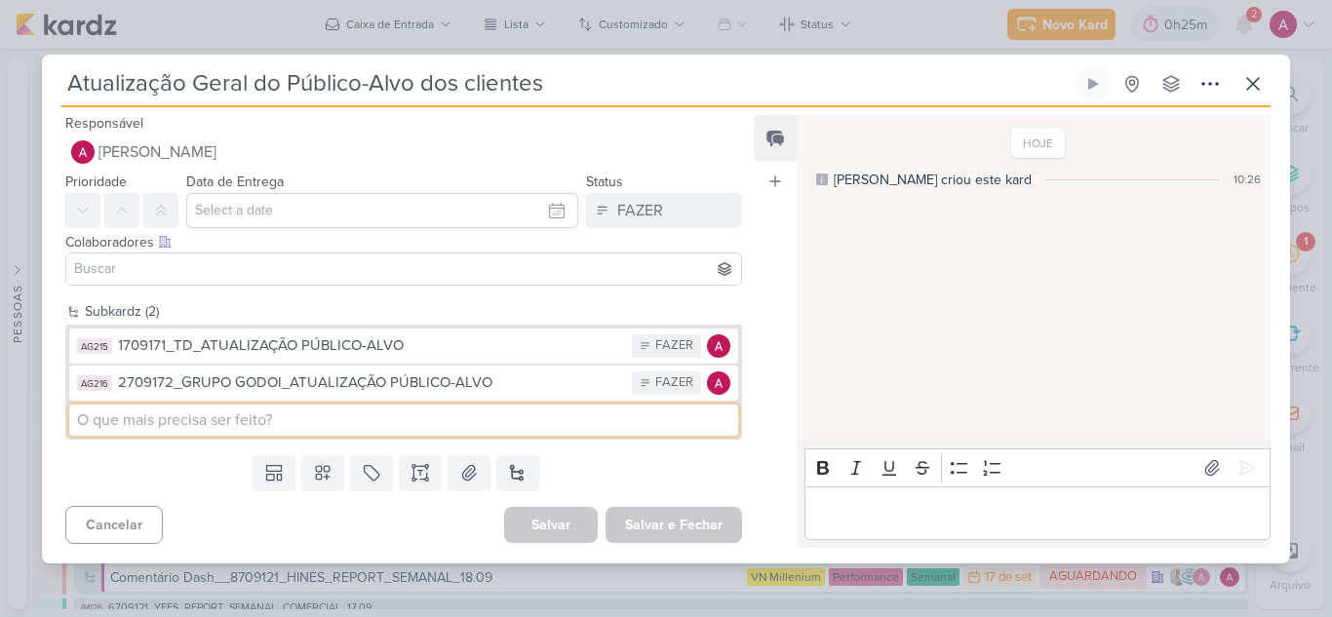
paste input "6709171"
type input "6709171_YEES_ATUALIZAÇÃO PÚBLIC-ALVO"
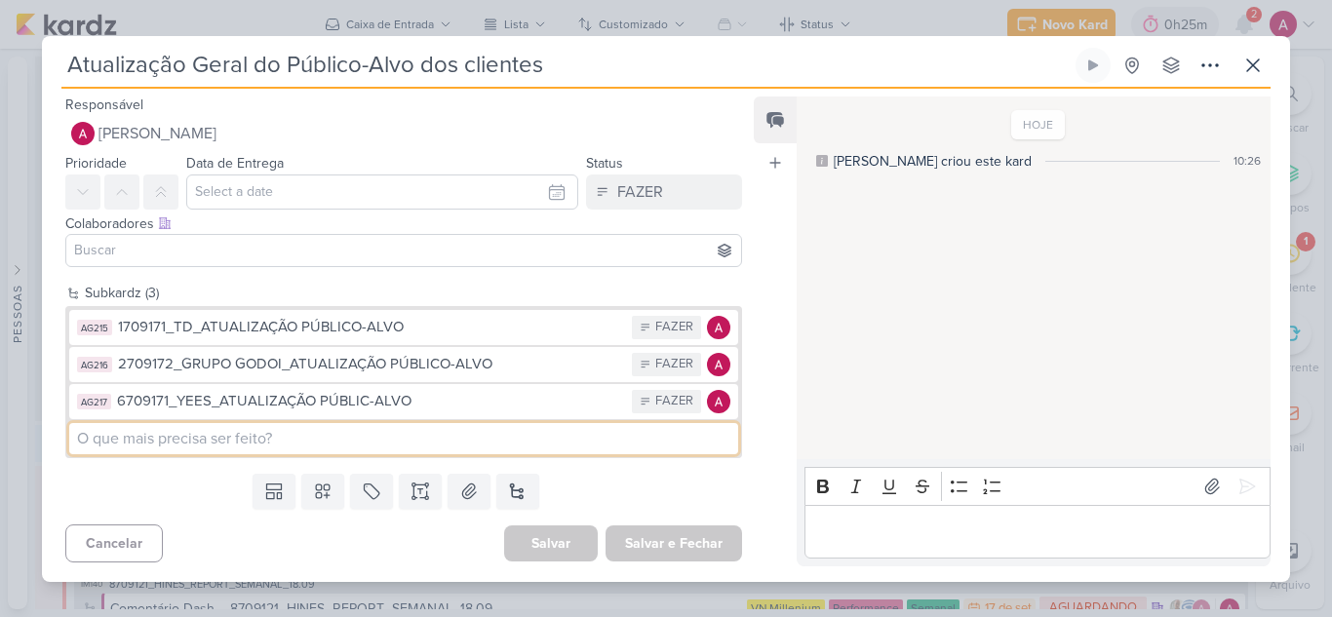
paste input "7709171"
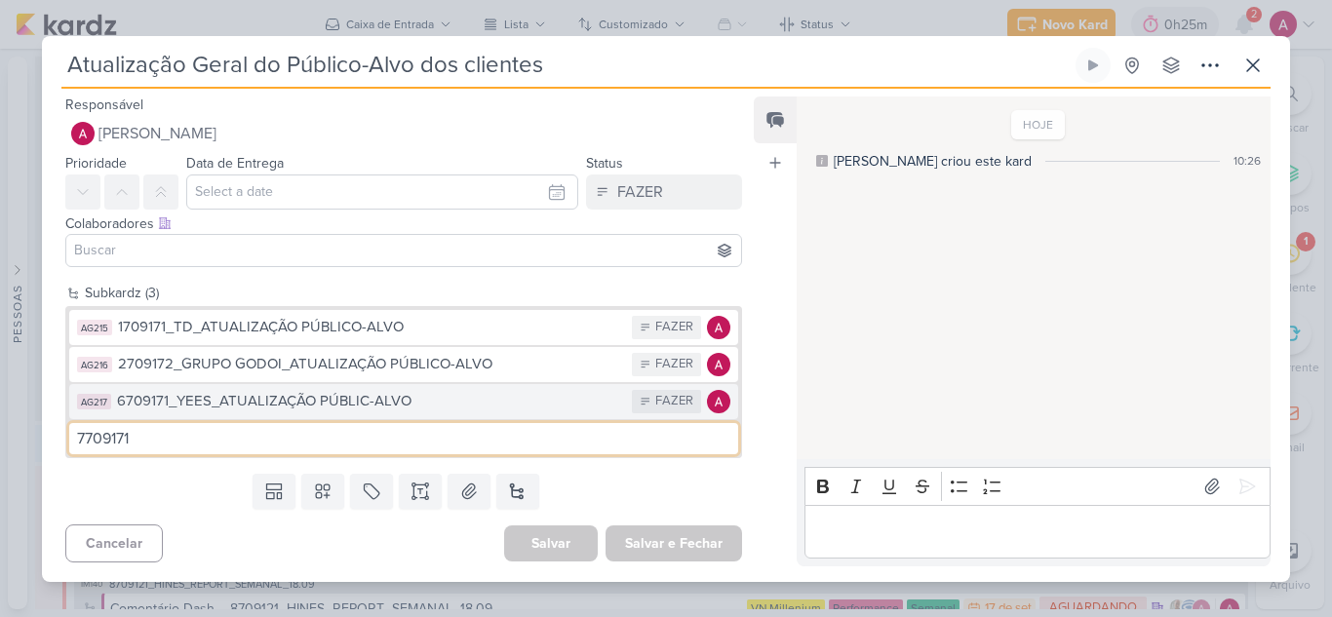
type input "7709171"
click at [244, 403] on div "6709171_YEES_ATUALIZAÇÃO PÚBLIC-ALVO" at bounding box center [369, 401] width 505 height 22
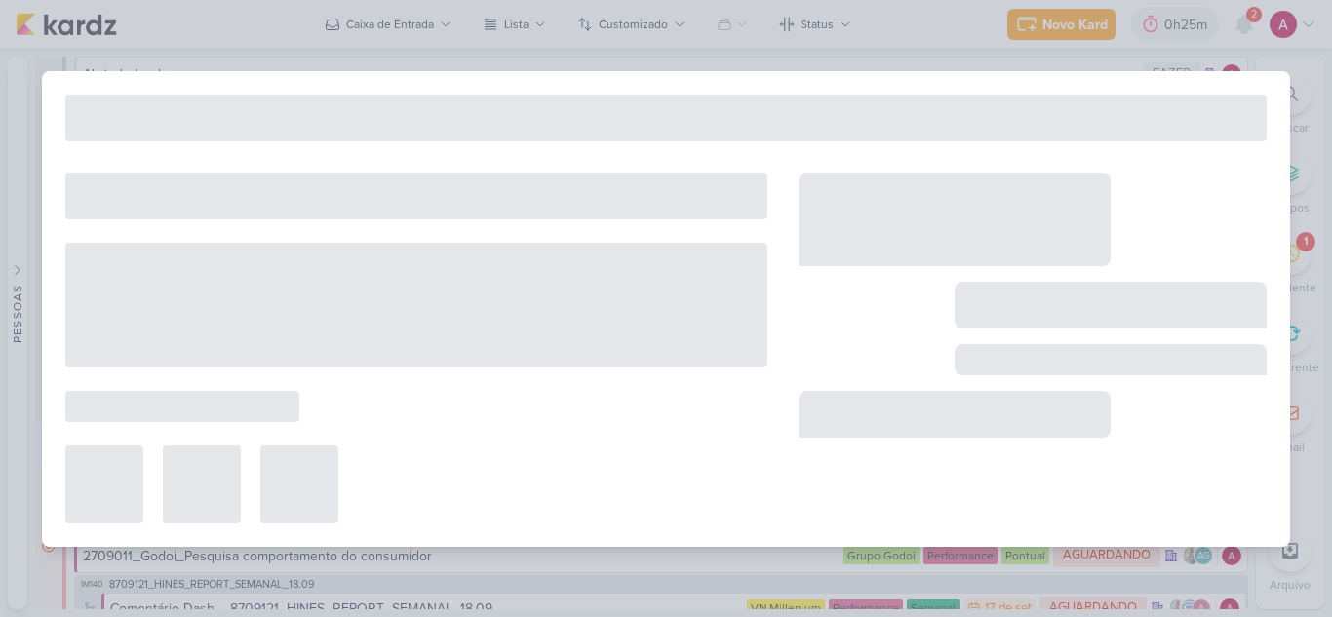
type input "6709171_YEES_ATUALIZAÇÃO PÚBLIC-ALVO"
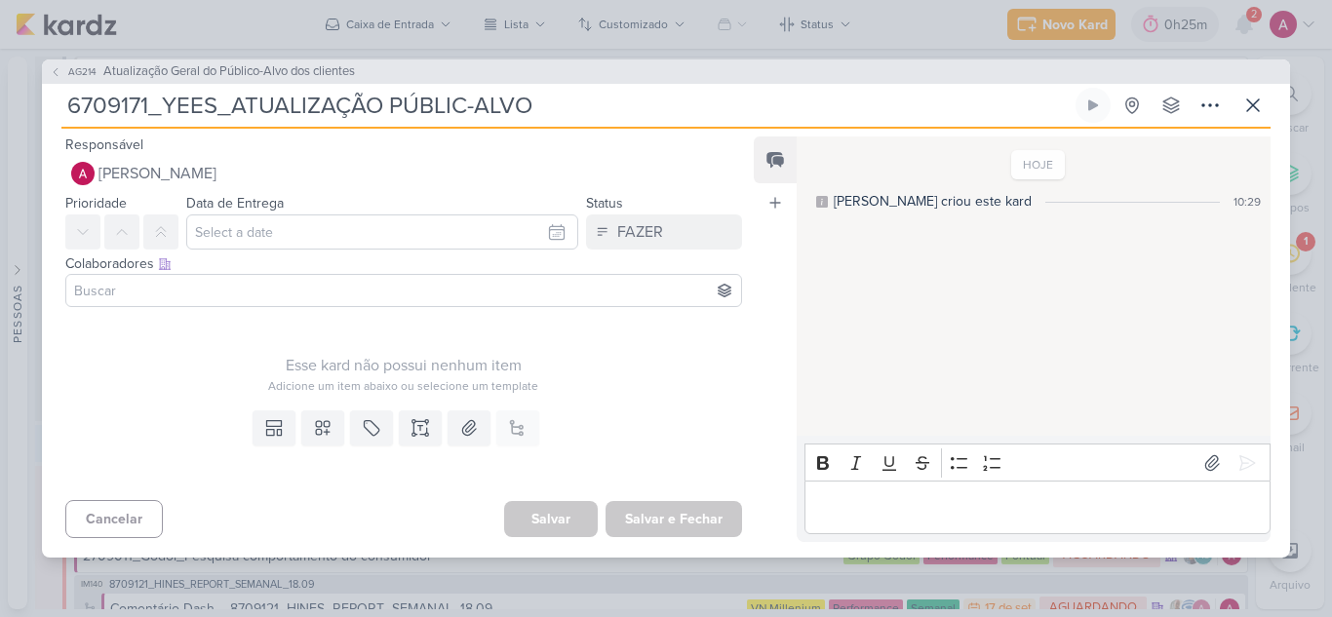
drag, startPoint x: 558, startPoint y: 101, endPoint x: 144, endPoint y: 97, distance: 413.3
click at [144, 97] on input "6709171_YEES_ATUALIZAÇÃO PÚBLIC-ALVO" at bounding box center [566, 105] width 1010 height 35
click at [284, 108] on input "6709171_YEES_ATUALIZAÇÃO PÚBLIC-ALVO" at bounding box center [566, 105] width 1010 height 35
click at [159, 113] on input "6709171_YEES_ATUALIZAÇÃO PÚBLIC-ALVO" at bounding box center [566, 105] width 1010 height 35
drag, startPoint x: 151, startPoint y: 114, endPoint x: 541, endPoint y: 116, distance: 389.9
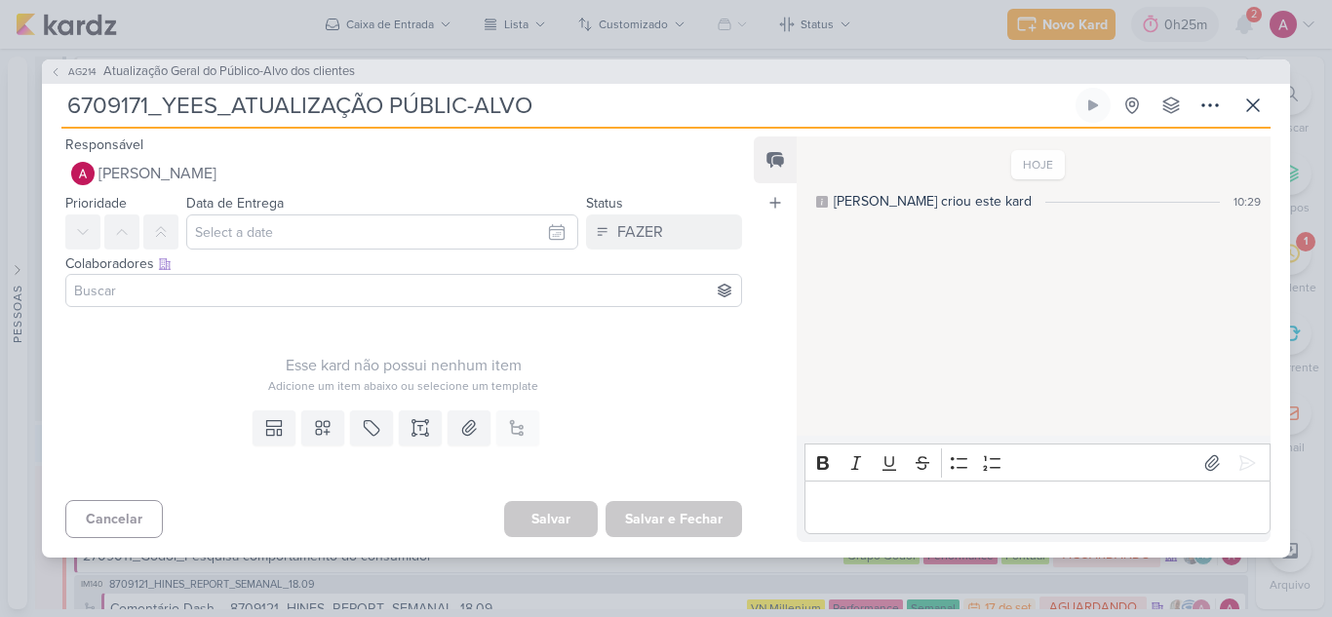
click at [541, 116] on input "6709171_YEES_ATUALIZAÇÃO PÚBLIC-ALVO" at bounding box center [566, 105] width 1010 height 35
click at [73, 69] on span "AG214" at bounding box center [82, 71] width 34 height 15
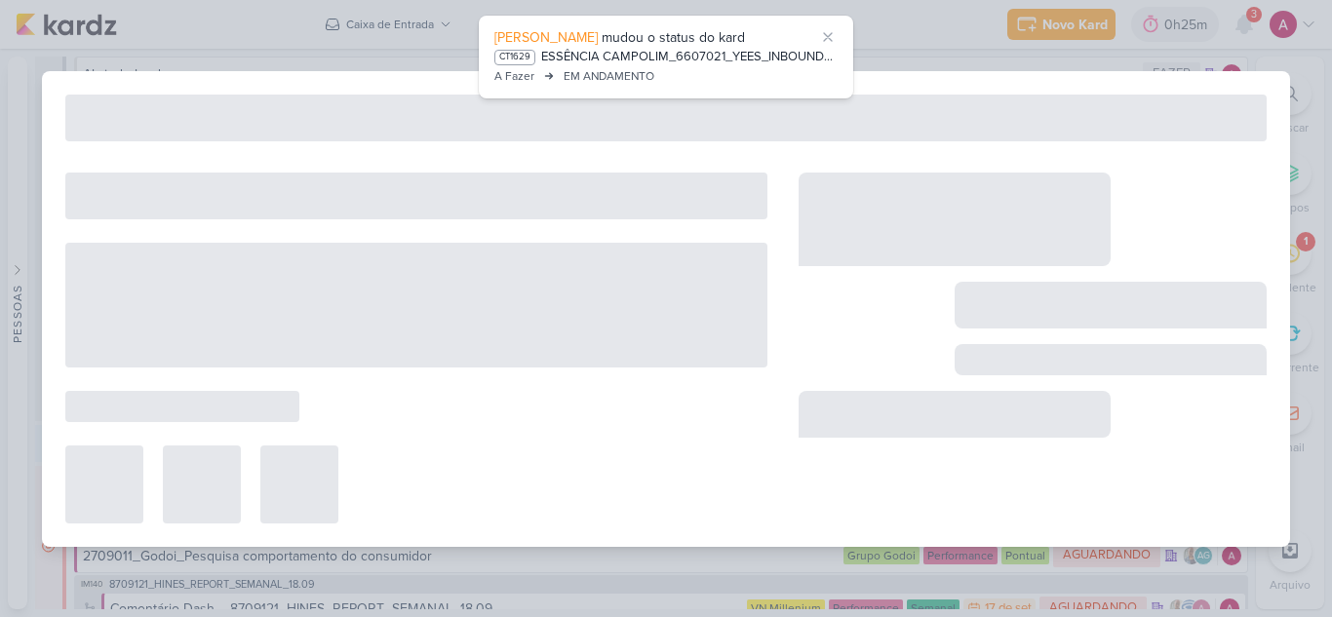
type input "Atualização Geral do Público-Alvo dos clientes"
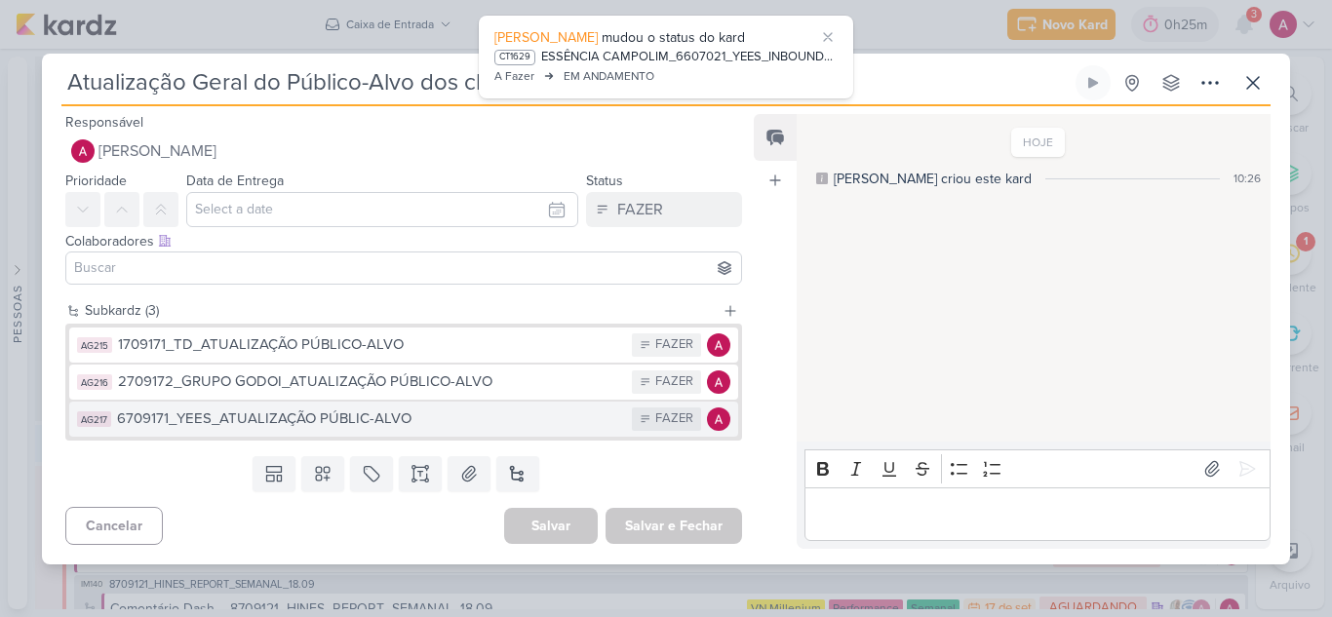
click at [346, 424] on div "6709171_YEES_ATUALIZAÇÃO PÚBLIC-ALVO" at bounding box center [369, 418] width 505 height 22
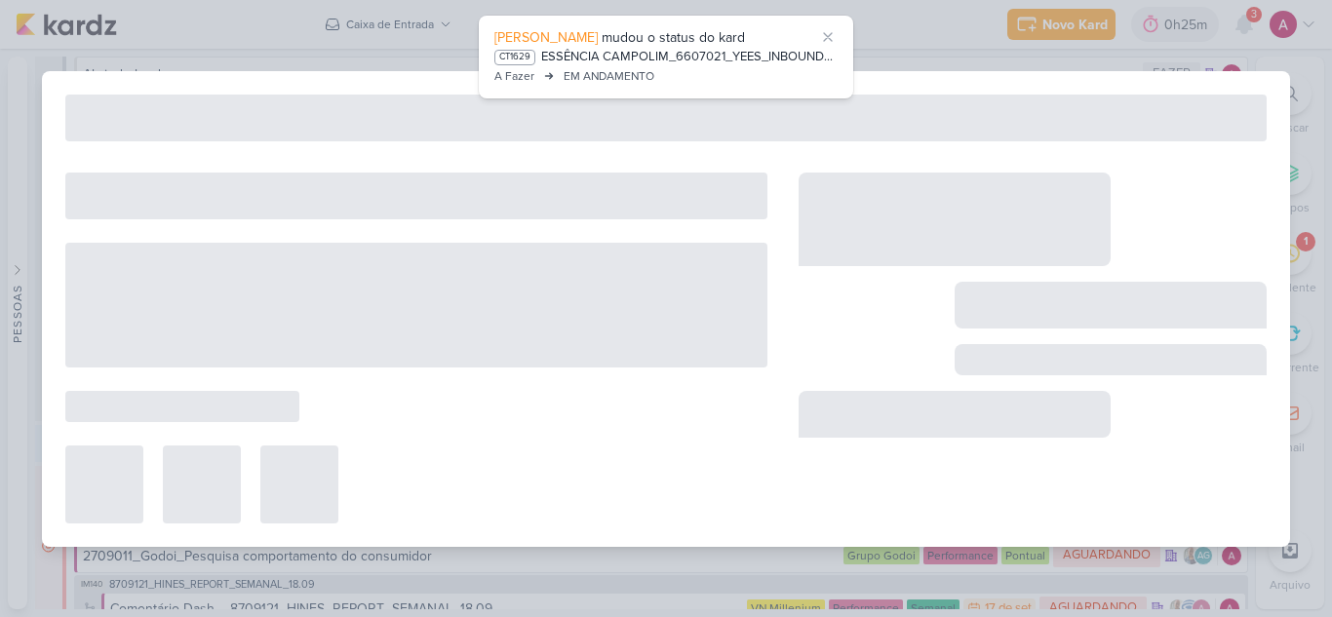
type input "6709171_YEES_ATUALIZAÇÃO PÚBLIC-ALVO"
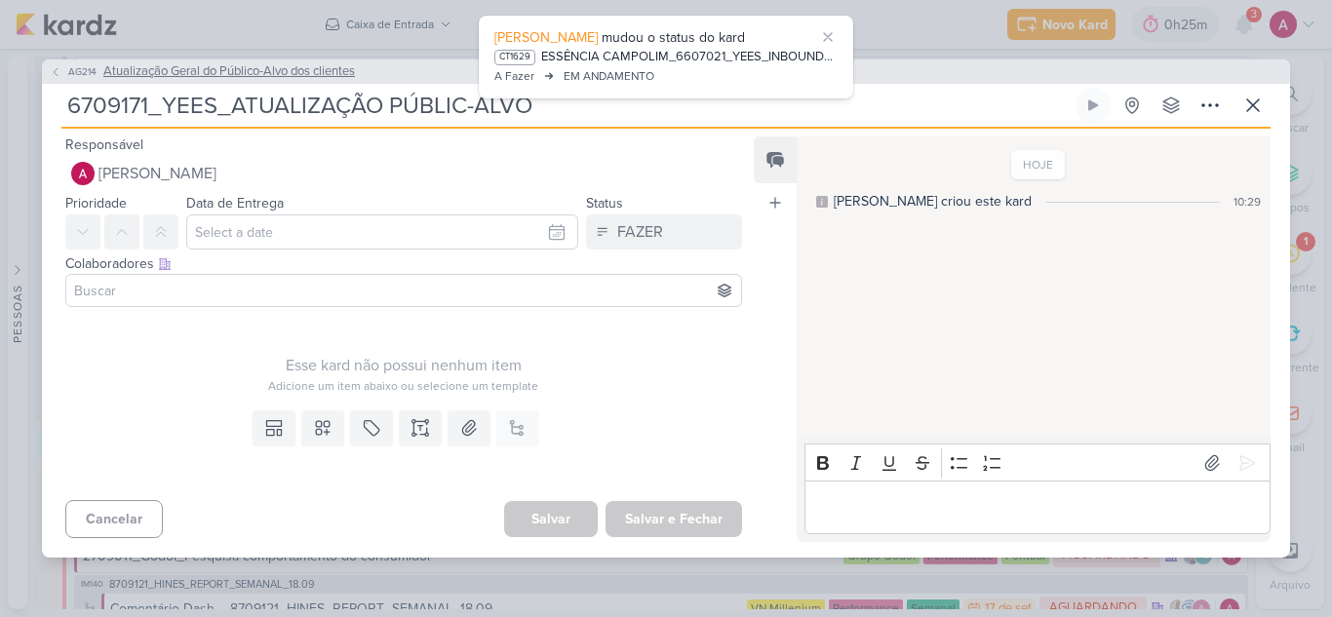
click at [59, 71] on icon at bounding box center [56, 72] width 12 height 12
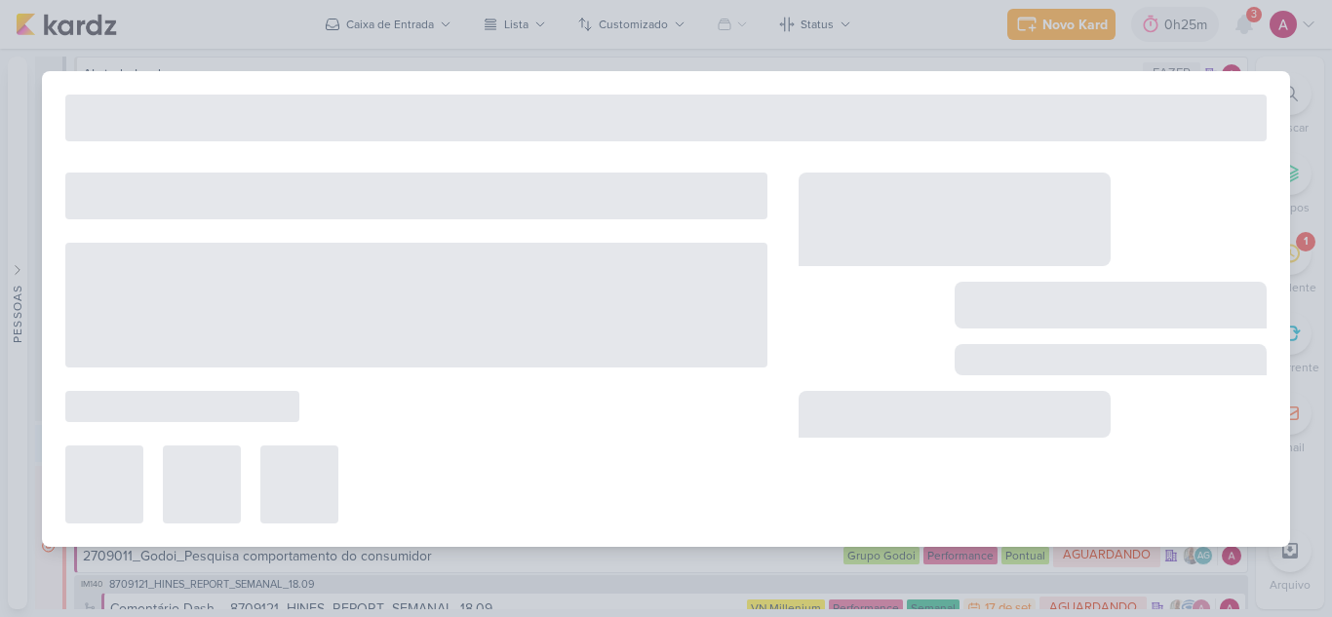
type input "Atualização Geral do Público-Alvo dos clientes"
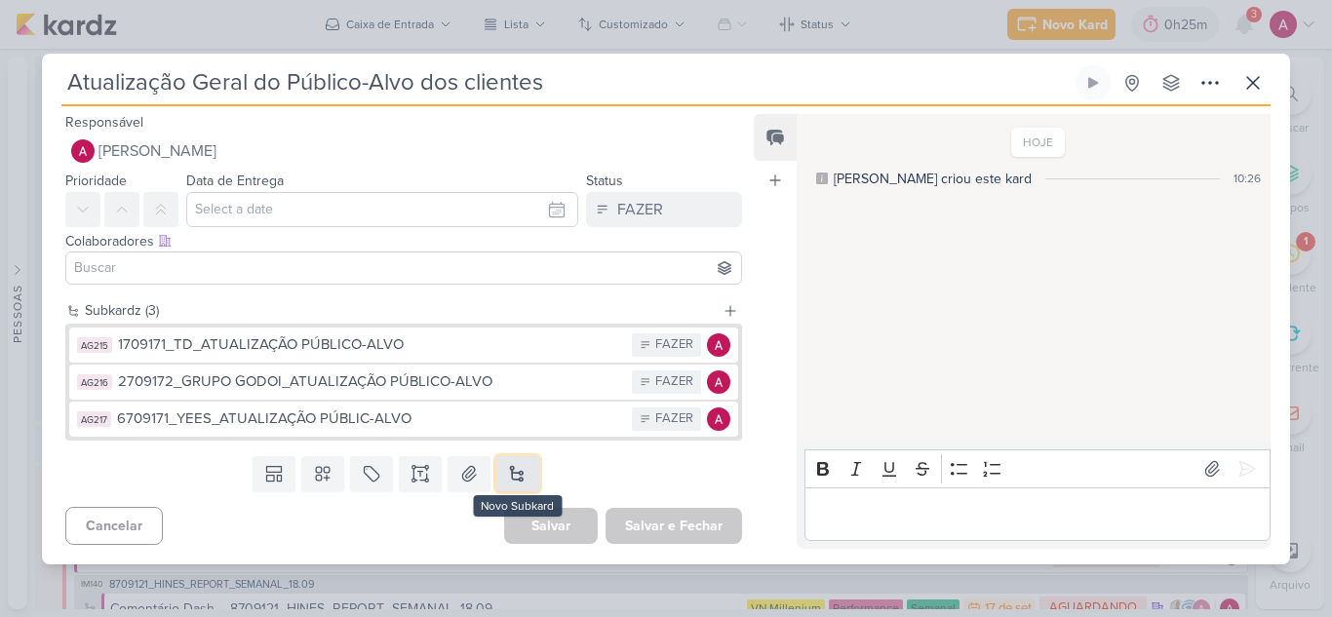
click at [510, 474] on button at bounding box center [517, 473] width 43 height 35
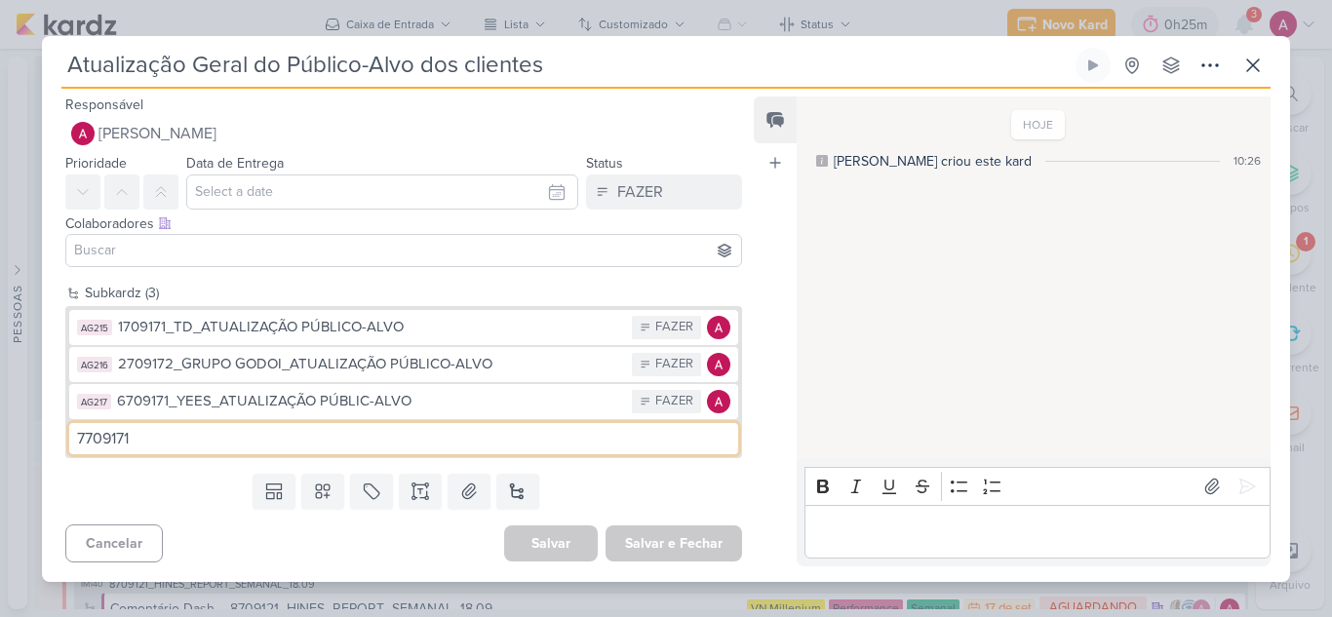
paste input "_YEES_ATUALIZAÇÃO PÚBLIC-ALVO"
drag, startPoint x: 176, startPoint y: 439, endPoint x: 140, endPoint y: 443, distance: 36.3
click at [140, 443] on input "7709171_YEES_ATUALIZAÇÃO PÚBLIC-ALVO" at bounding box center [403, 438] width 669 height 31
click at [529, 442] on input "7709171_MPD_ATUALIZAÇÃO PÚBLIC-ALVO" at bounding box center [403, 438] width 669 height 31
click at [337, 436] on input "7709171_MPD_ATUALIZAÇÃO PÚBLIC-ALVO" at bounding box center [403, 438] width 669 height 31
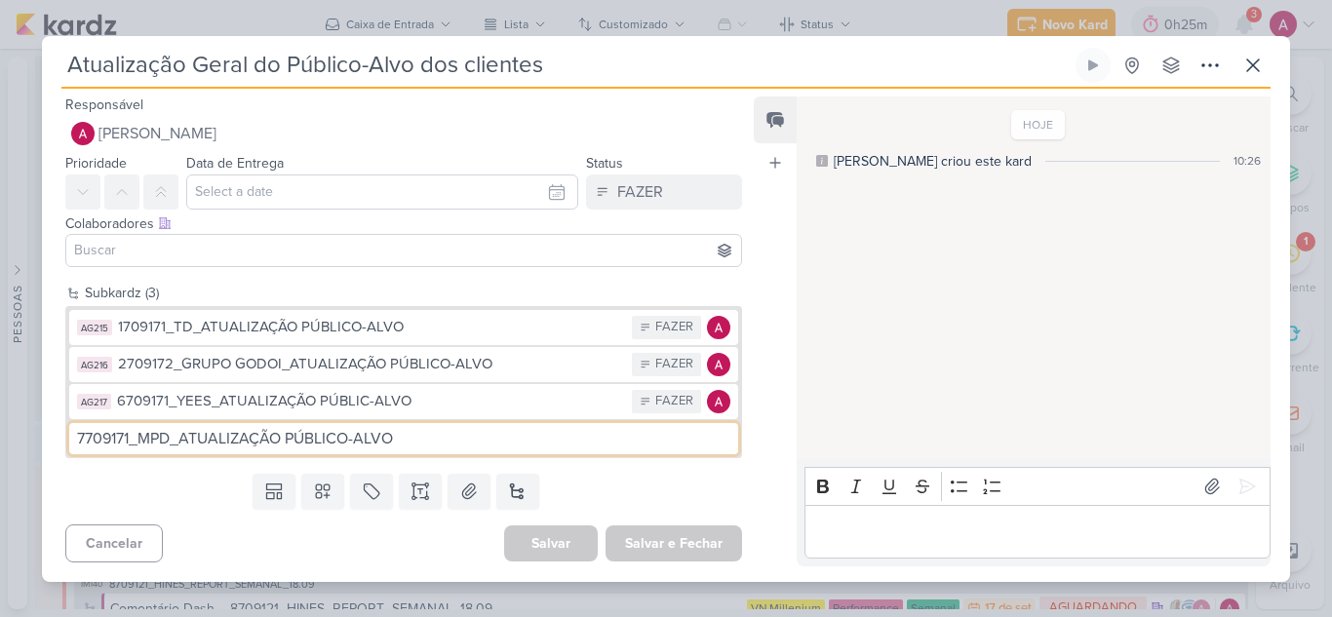
click at [583, 434] on input "7709171_MPD_ATUALIZAÇÃO PÚBLICO-ALVO" at bounding box center [403, 438] width 669 height 31
type input "7709171_MPD_ATUALIZAÇÃO PÚBLICO-ALVO"
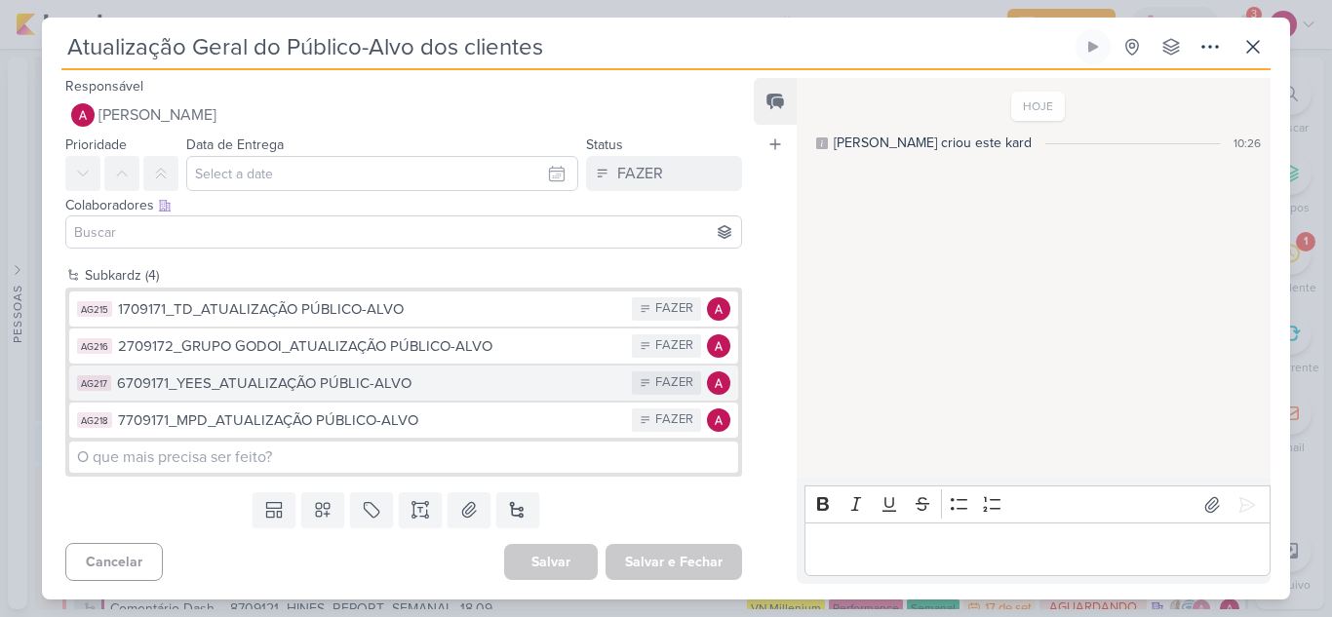
click at [405, 390] on div "6709171_YEES_ATUALIZAÇÃO PÚBLIC-ALVO" at bounding box center [369, 383] width 505 height 22
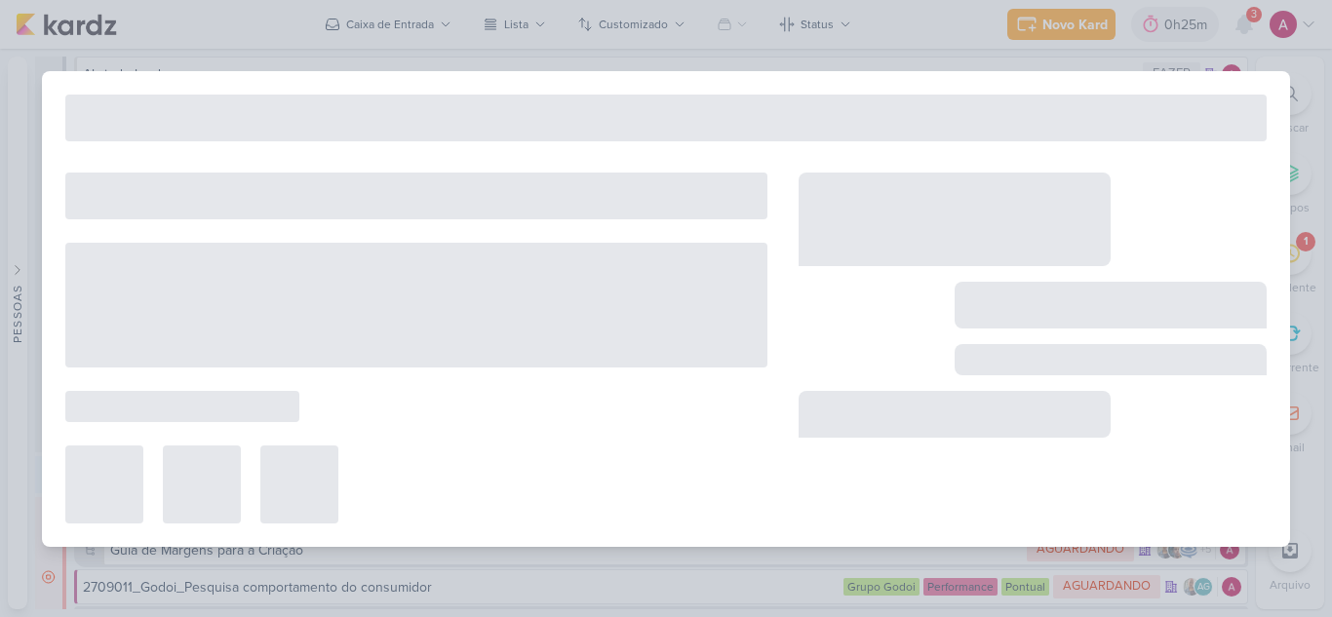
type input "6709171_YEES_ATUALIZAÇÃO PÚBLIC-ALVO"
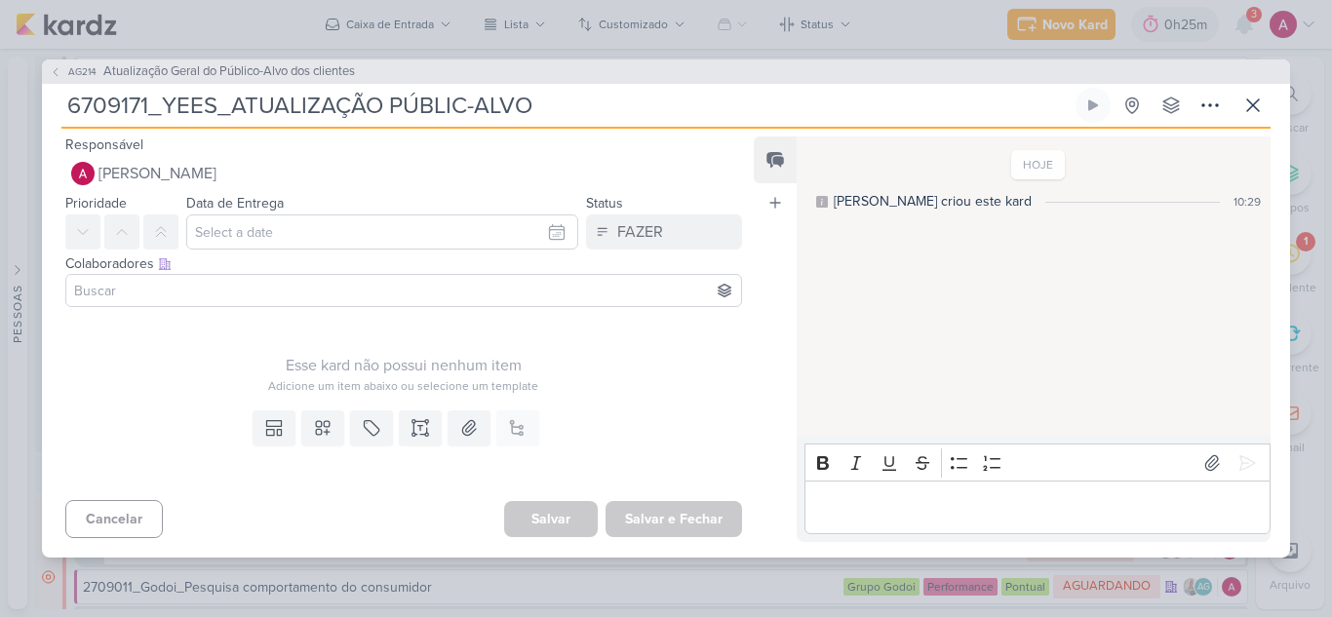
click at [466, 98] on input "6709171_YEES_ATUALIZAÇÃO PÚBLIC-ALVO" at bounding box center [566, 105] width 1010 height 35
type input "6709171_YEES_ATUALIZAÇÃO PÚBLICO-ALVO"
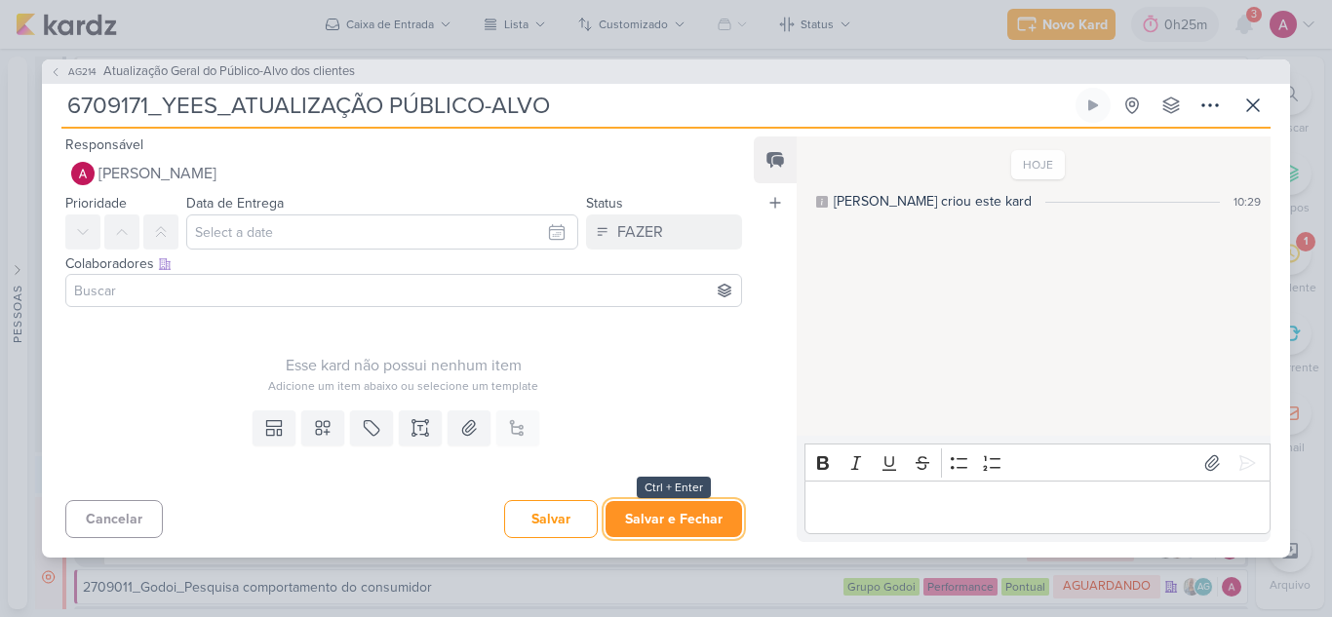
click at [673, 525] on button "Salvar e Fechar" at bounding box center [673, 519] width 136 height 36
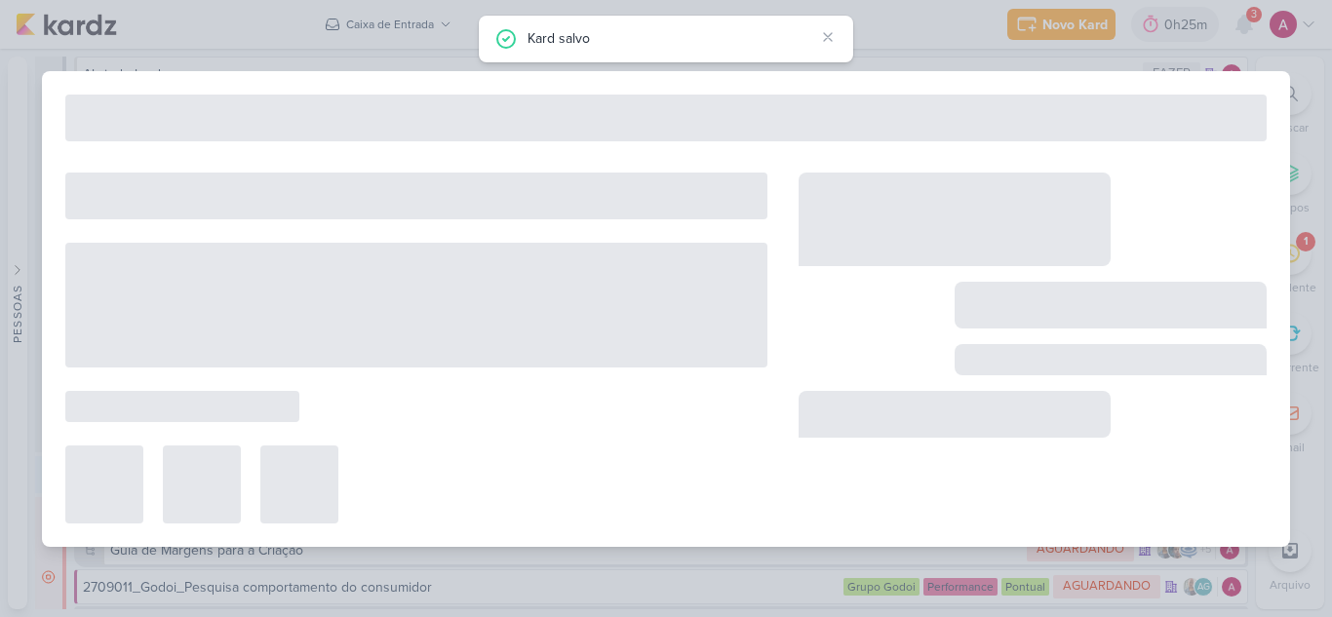
type input "Atualização Geral do Público-Alvo dos clientes"
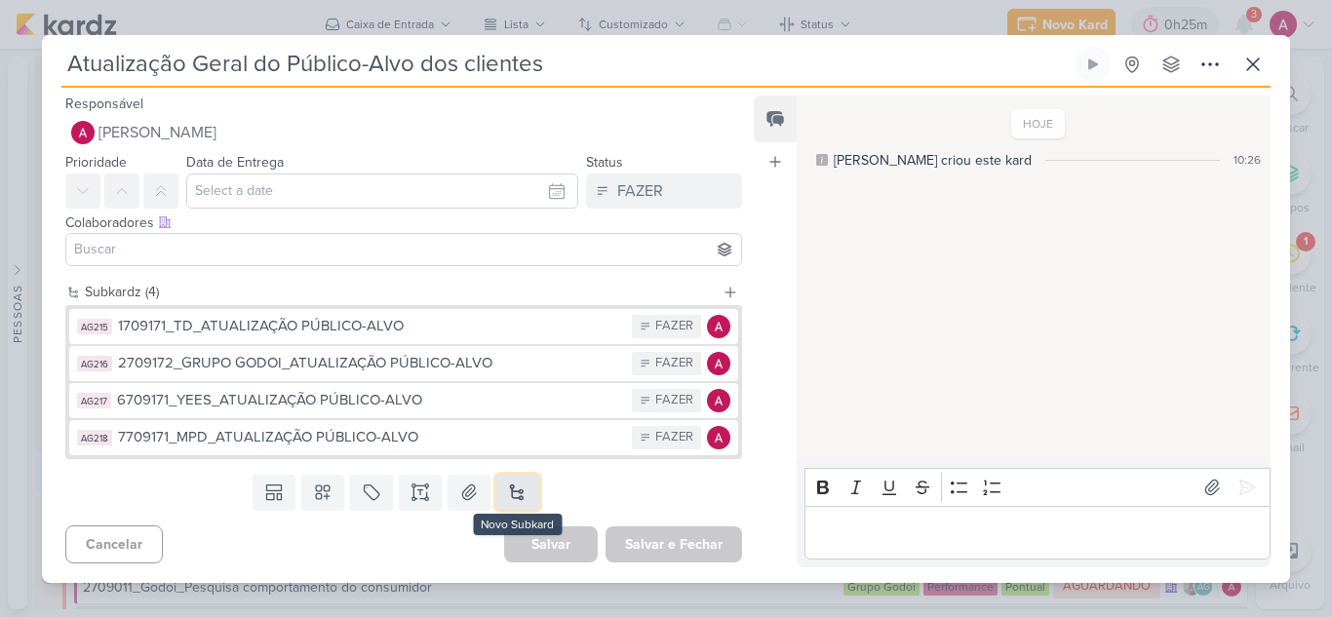
click at [509, 483] on button at bounding box center [517, 492] width 43 height 35
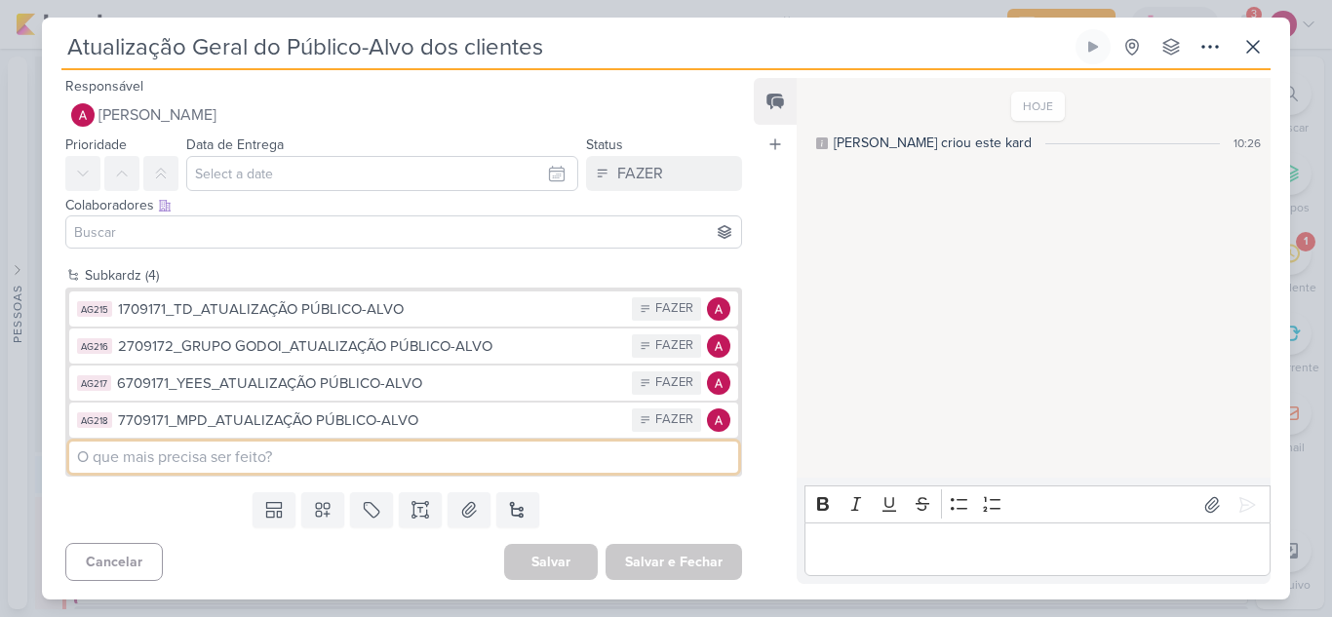
paste input "8709171"
click at [343, 457] on input "8709171_HINES_VN MILLENIUM_ATURALIZAÇÃO PÚBLICO-ALVO" at bounding box center [403, 457] width 669 height 31
click at [549, 445] on input "8709171_HINES_VN MILLENIUM_ATUALIZAÇÃO PÚBLICO-ALVO" at bounding box center [403, 457] width 669 height 31
type input "8709171_HINES_VN MILLENIUM_ATUALIZAÇÃO PÚBLICO-ALVO"
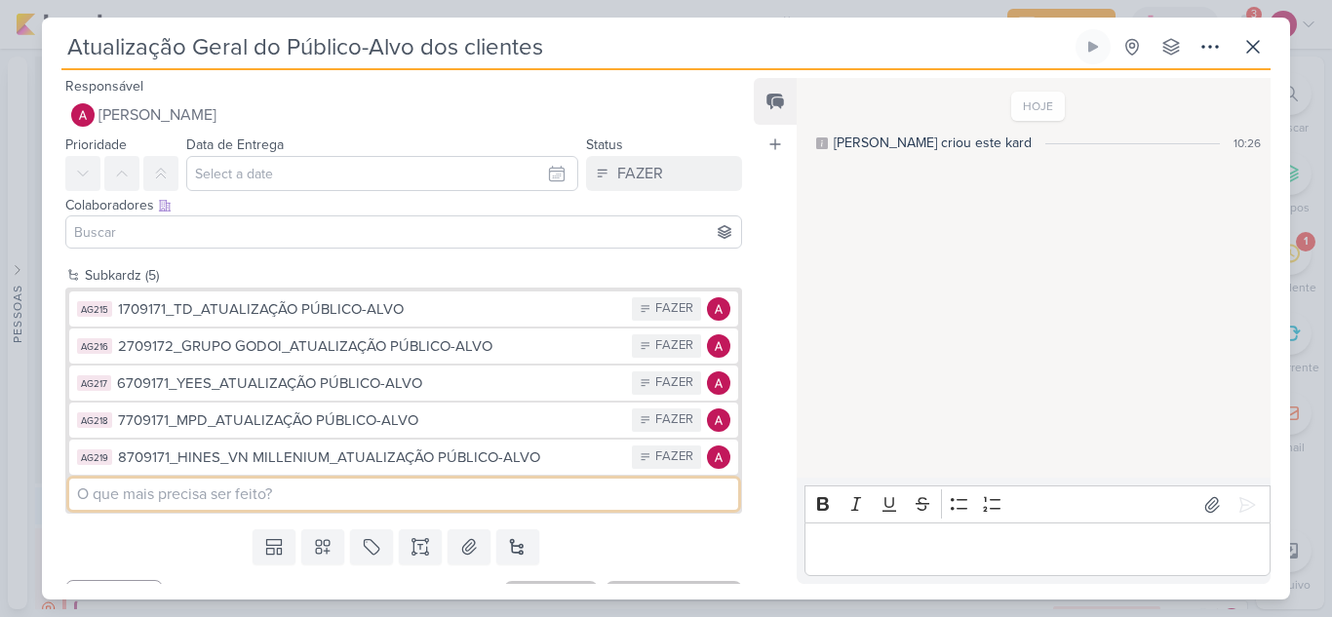
paste input "14709171"
type input "14709171_MAR_SUBLIME JARDINS_ATUALIZAÇÃO PÚBLICO-ALVO"
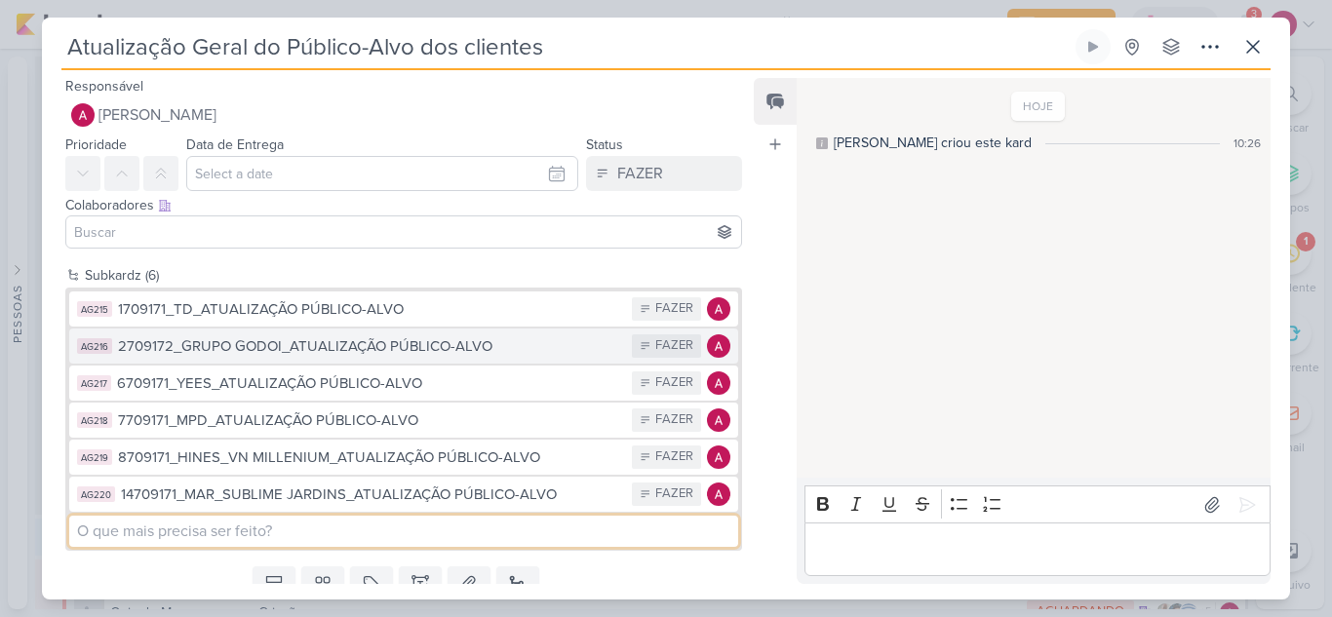
scroll to position [75, 0]
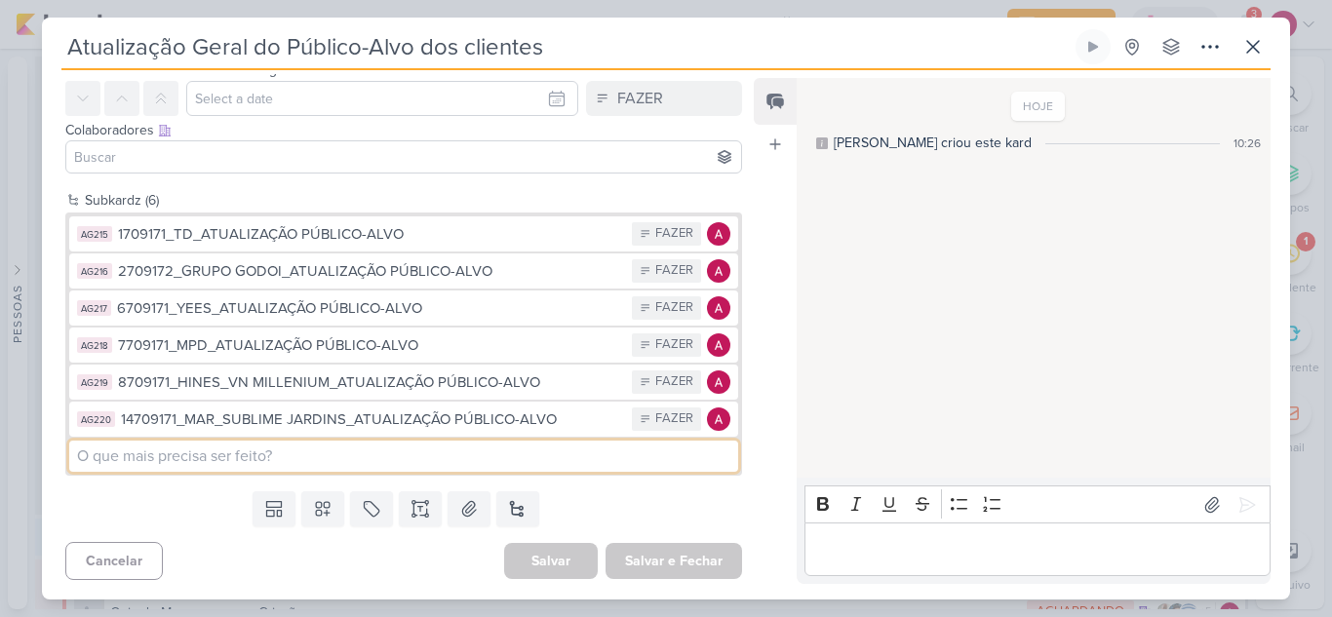
paste input "15709171"
type input "15709171_BETINA_ATUALIZAÇÃO PÚBLICO-ALVO"
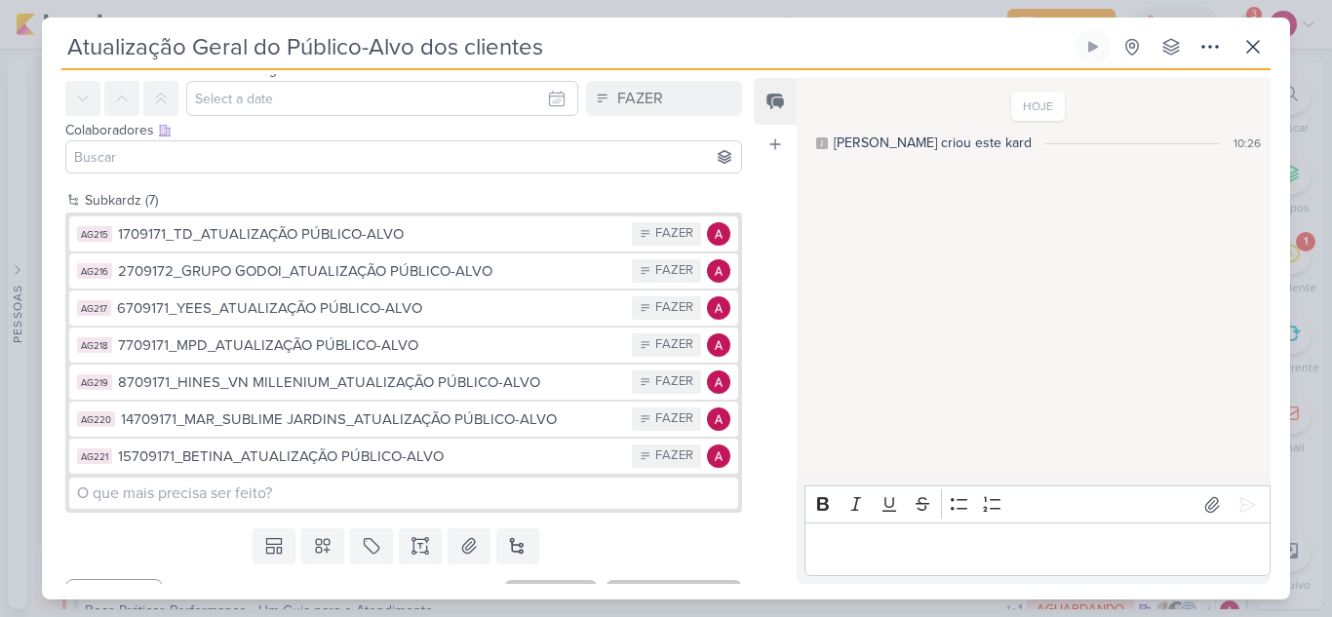
click at [766, 225] on div "Feed Atrelar email Solte o email para atrelar ao kard" at bounding box center [774, 331] width 43 height 506
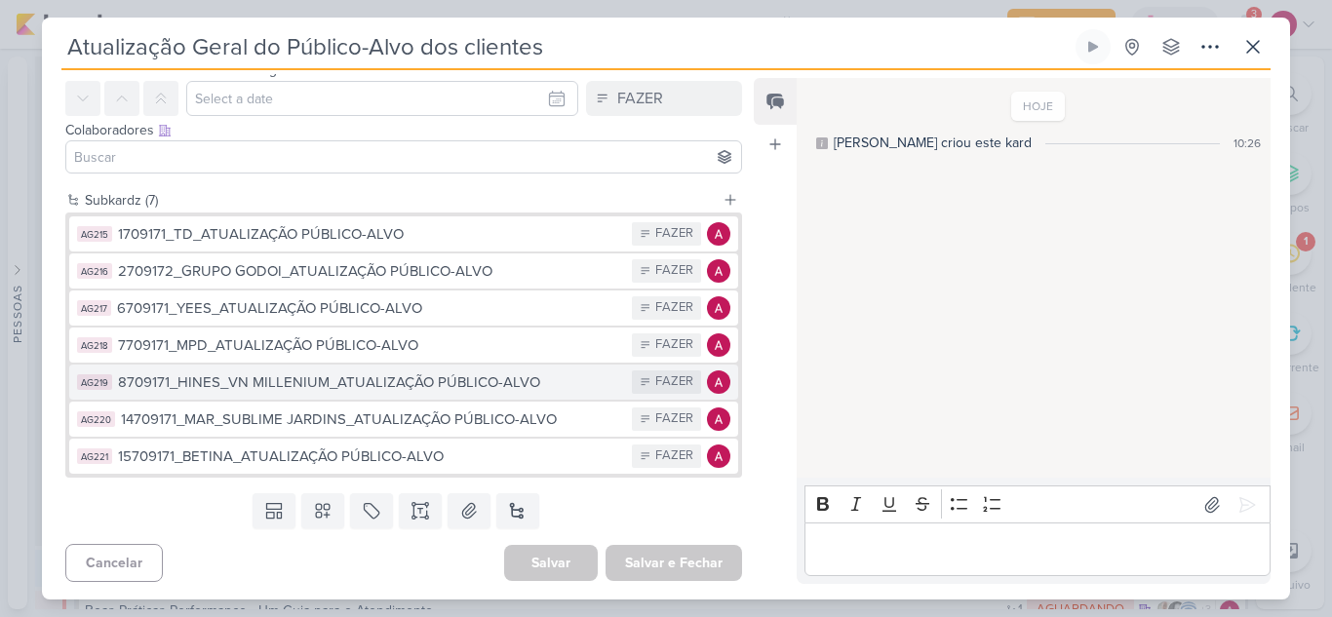
click at [313, 381] on div "8709171_HINES_VN MILLENIUM_ATUALIZAÇÃO PÚBLICO-ALVO" at bounding box center [370, 382] width 504 height 22
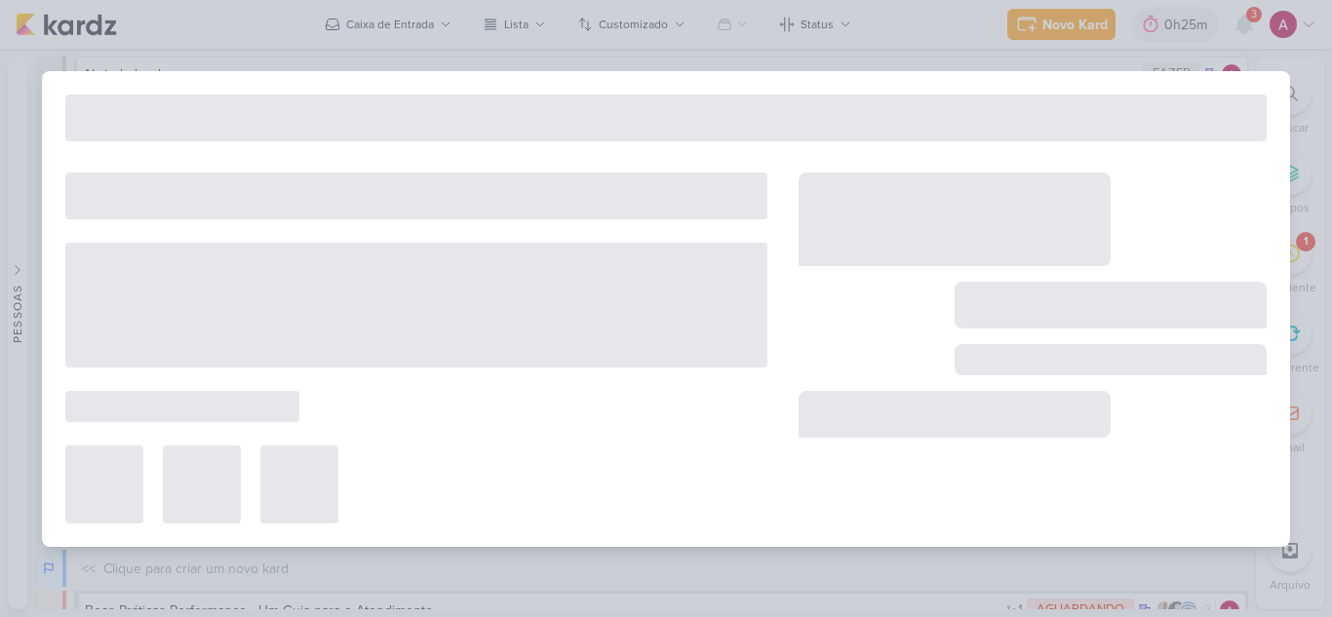
type input "8709171_HINES_VN MILLENIUM_ATUALIZAÇÃO PÚBLICO-ALVO"
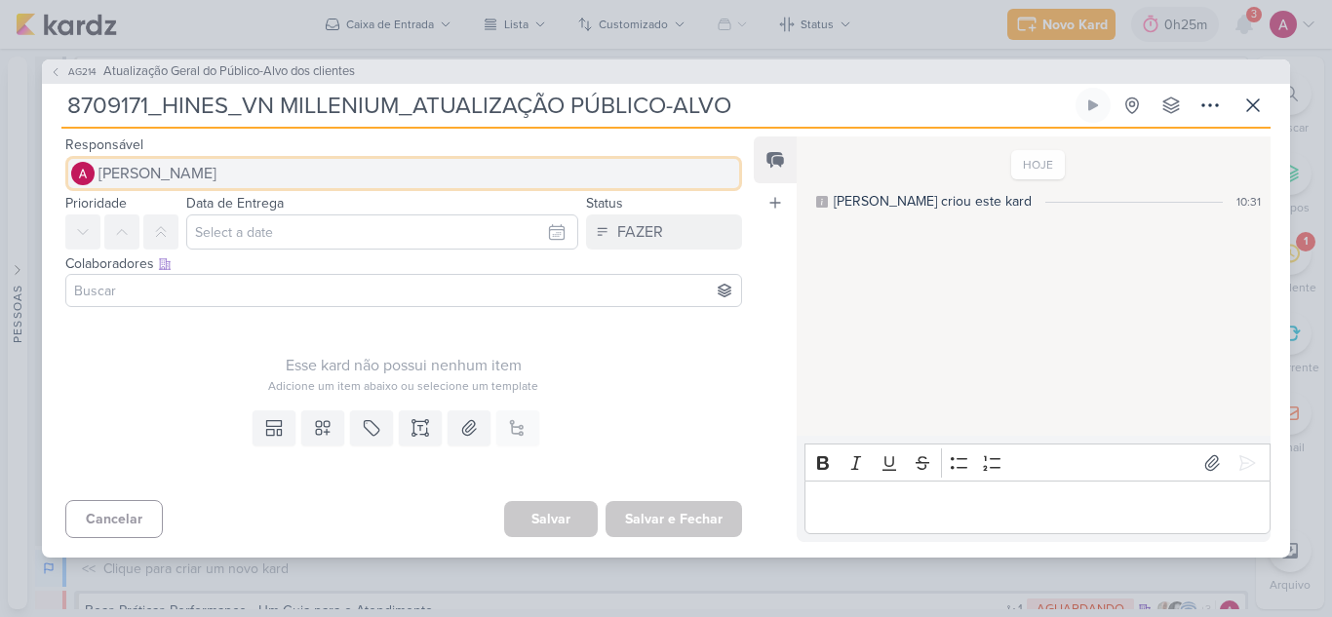
click at [144, 177] on span "[PERSON_NAME]" at bounding box center [157, 173] width 118 height 23
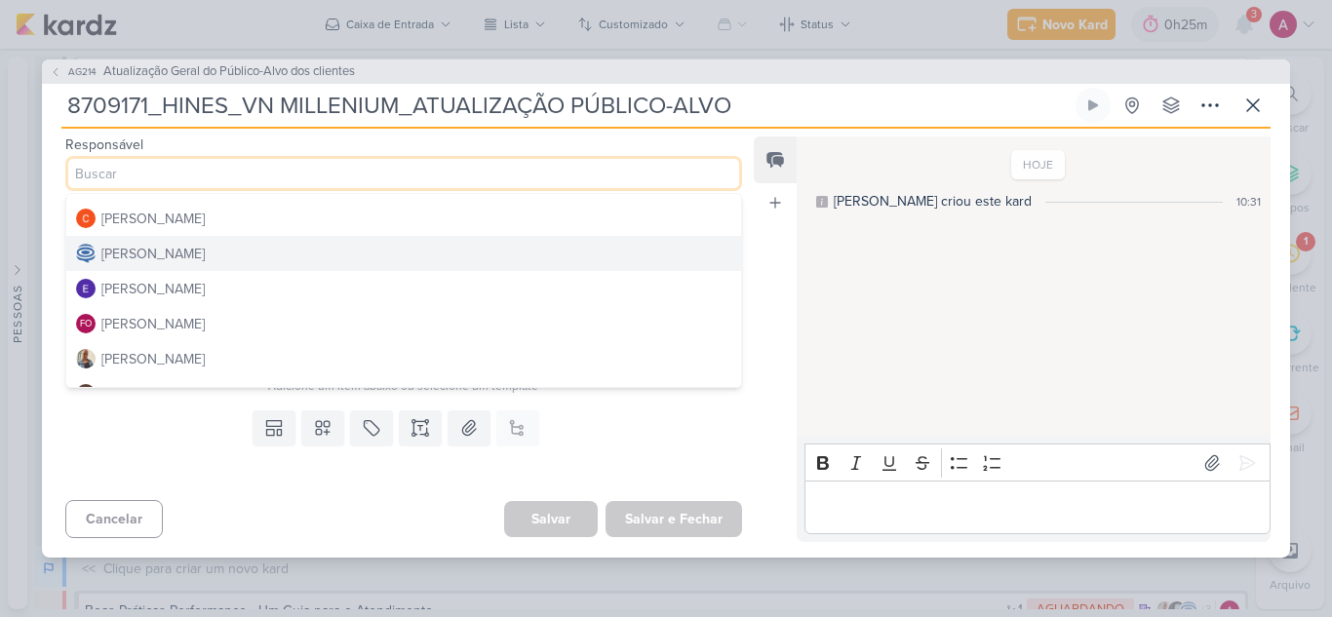
scroll to position [97, 0]
click at [181, 258] on div "[PERSON_NAME]" at bounding box center [152, 255] width 103 height 20
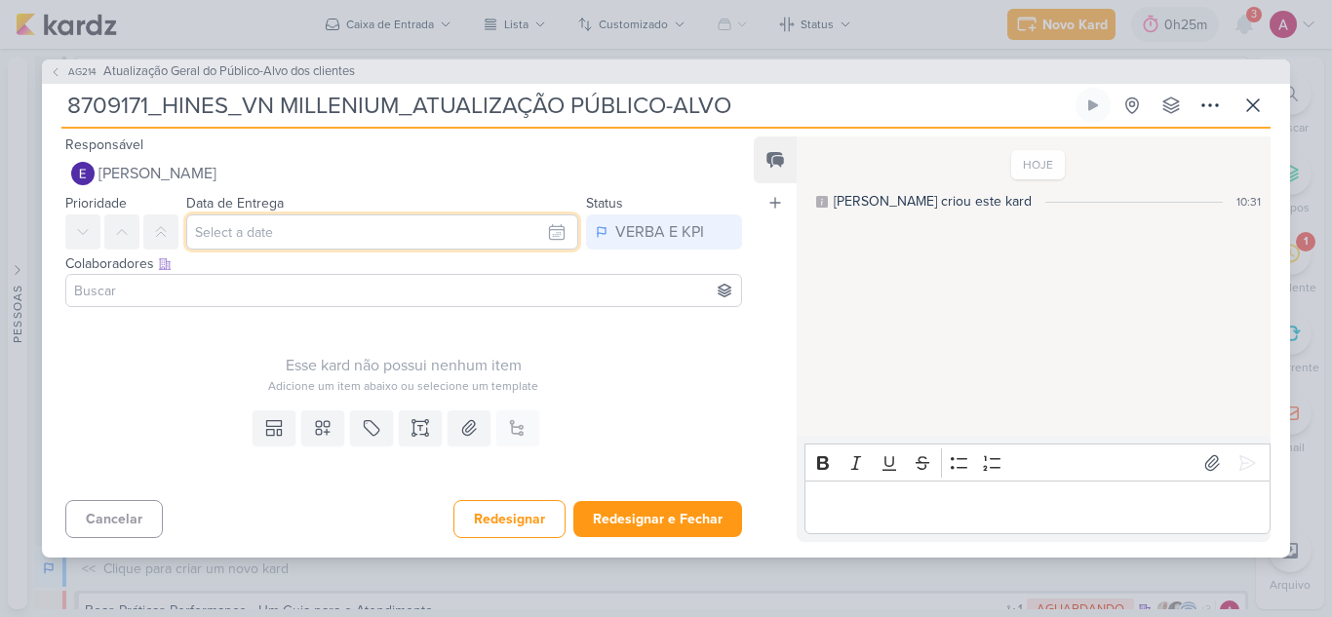
click at [245, 234] on input "text" at bounding box center [382, 231] width 392 height 35
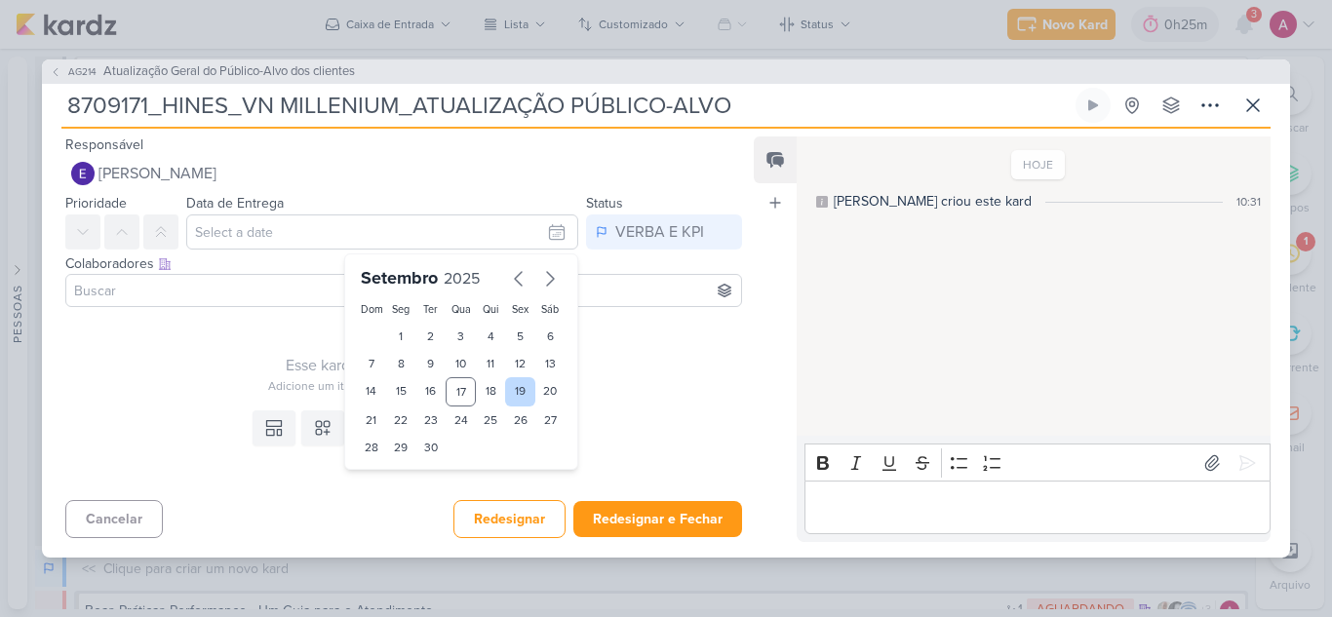
click at [515, 389] on div "19" at bounding box center [520, 391] width 30 height 29
type input "[DATE] 23:59"
click at [215, 285] on input at bounding box center [403, 290] width 667 height 23
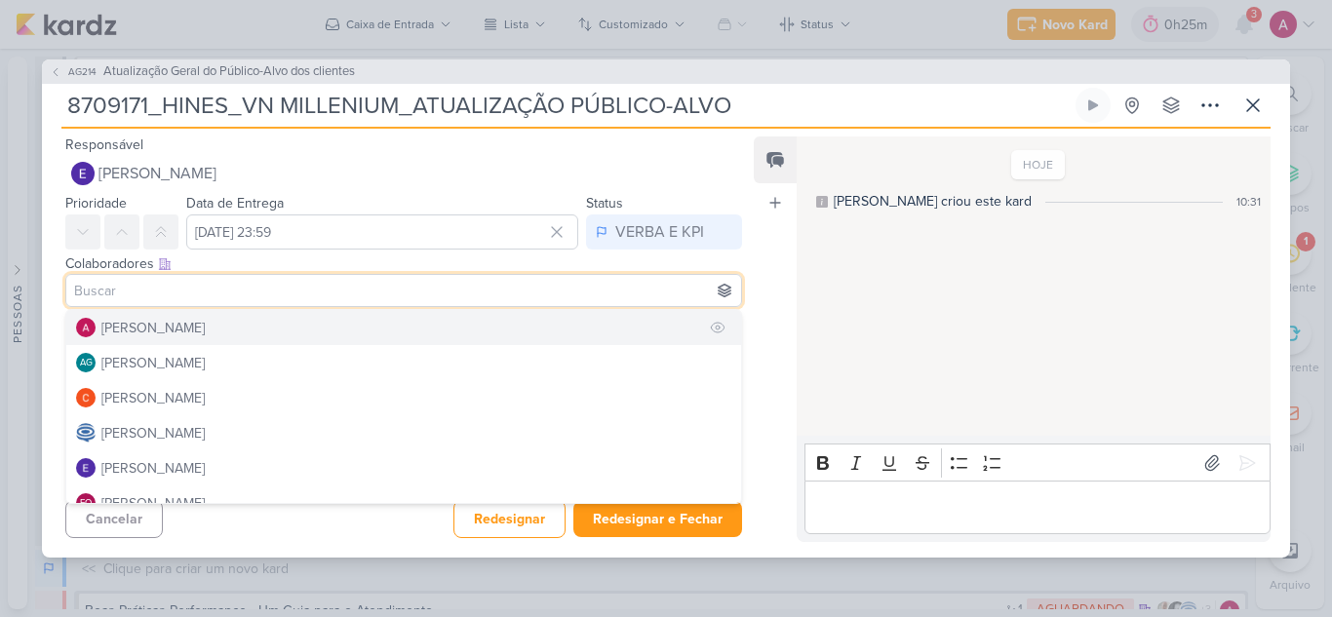
click at [184, 328] on div "[PERSON_NAME]" at bounding box center [152, 328] width 103 height 20
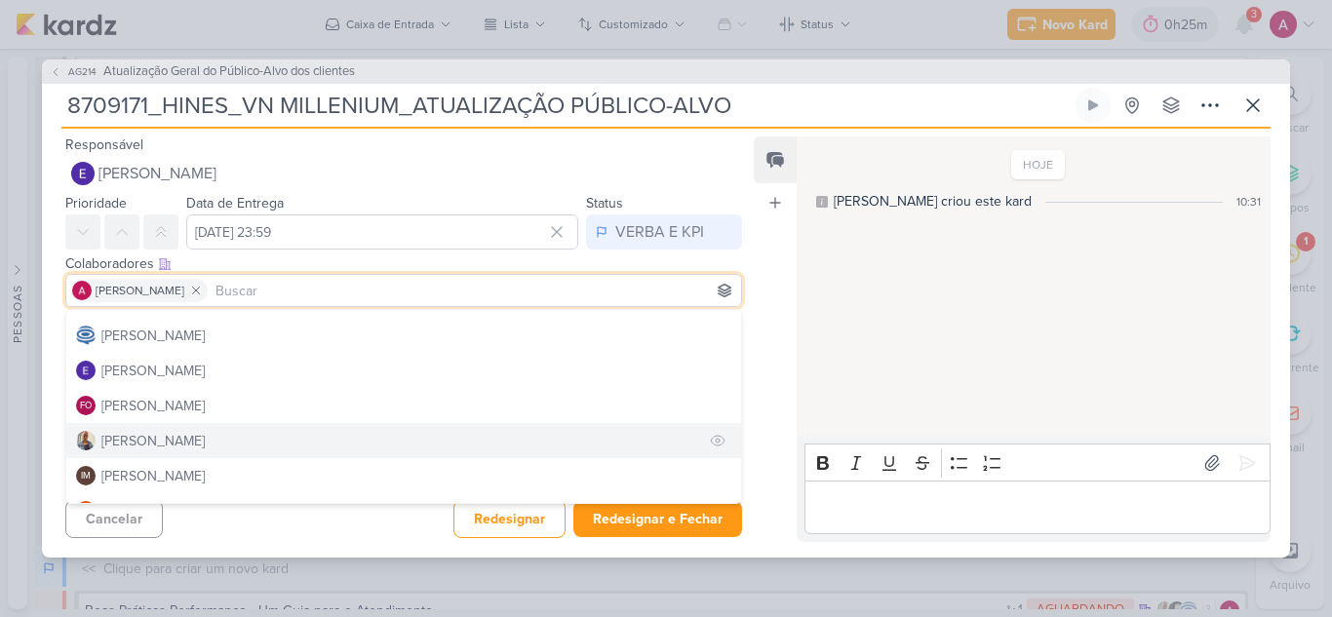
click at [134, 433] on div "[PERSON_NAME]" at bounding box center [152, 441] width 103 height 20
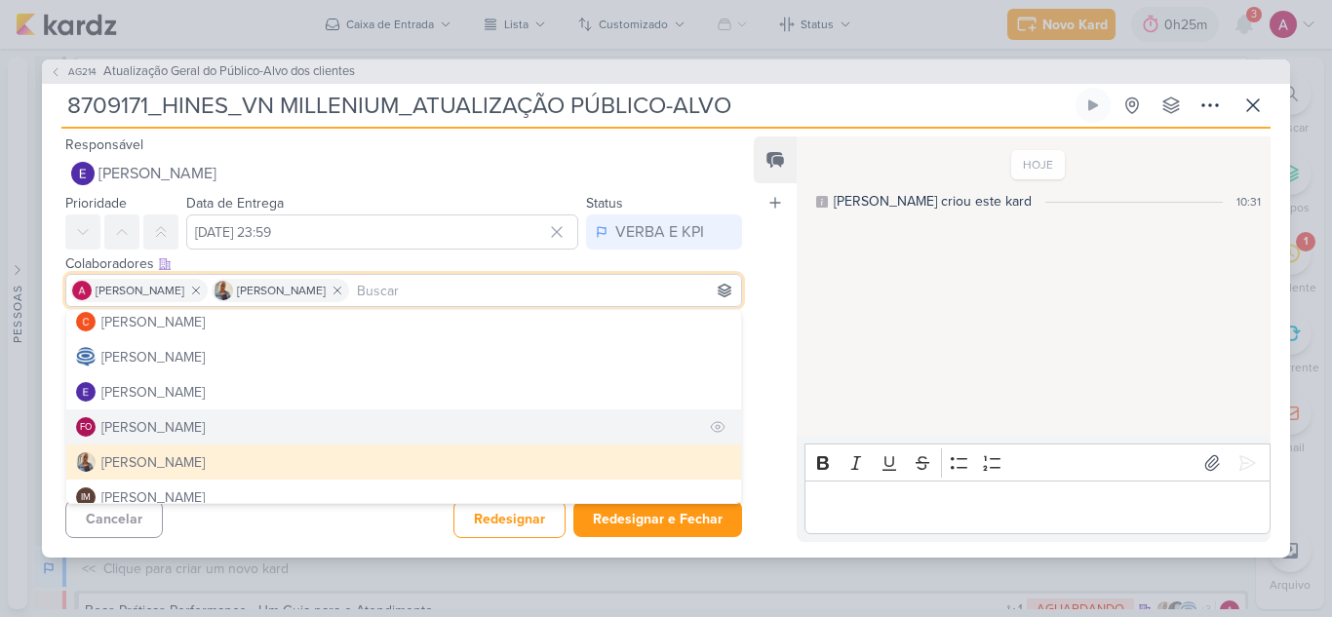
scroll to position [0, 0]
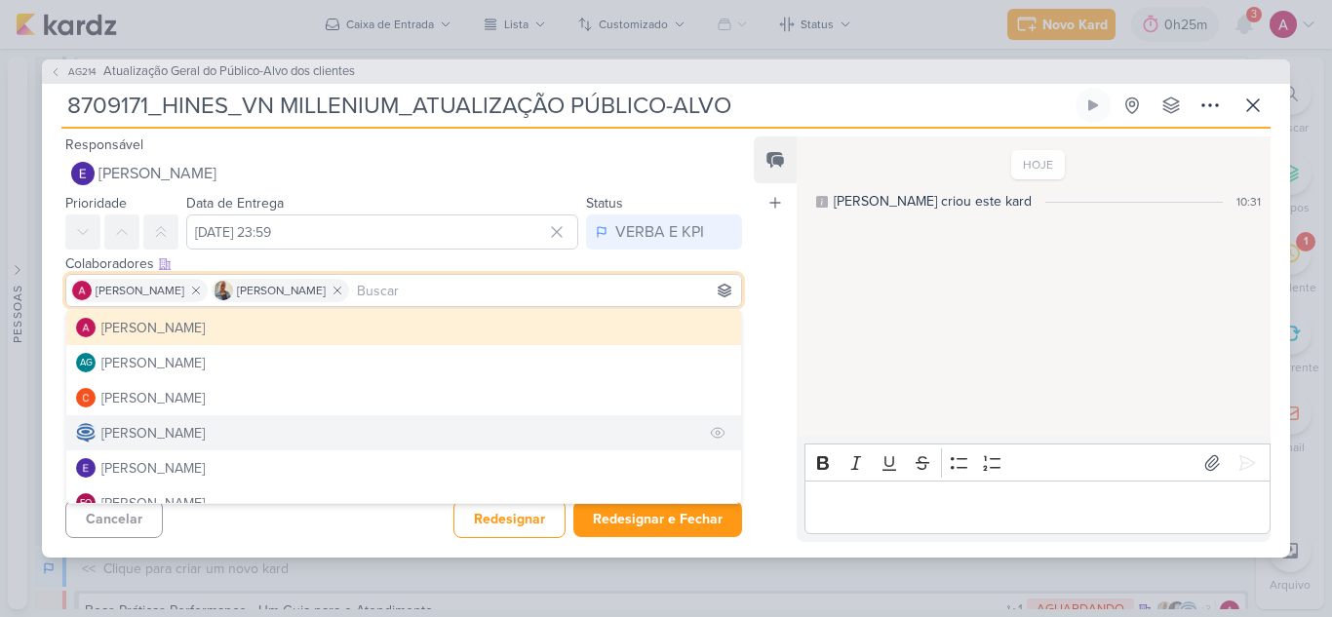
click at [164, 426] on div "[PERSON_NAME]" at bounding box center [152, 433] width 103 height 20
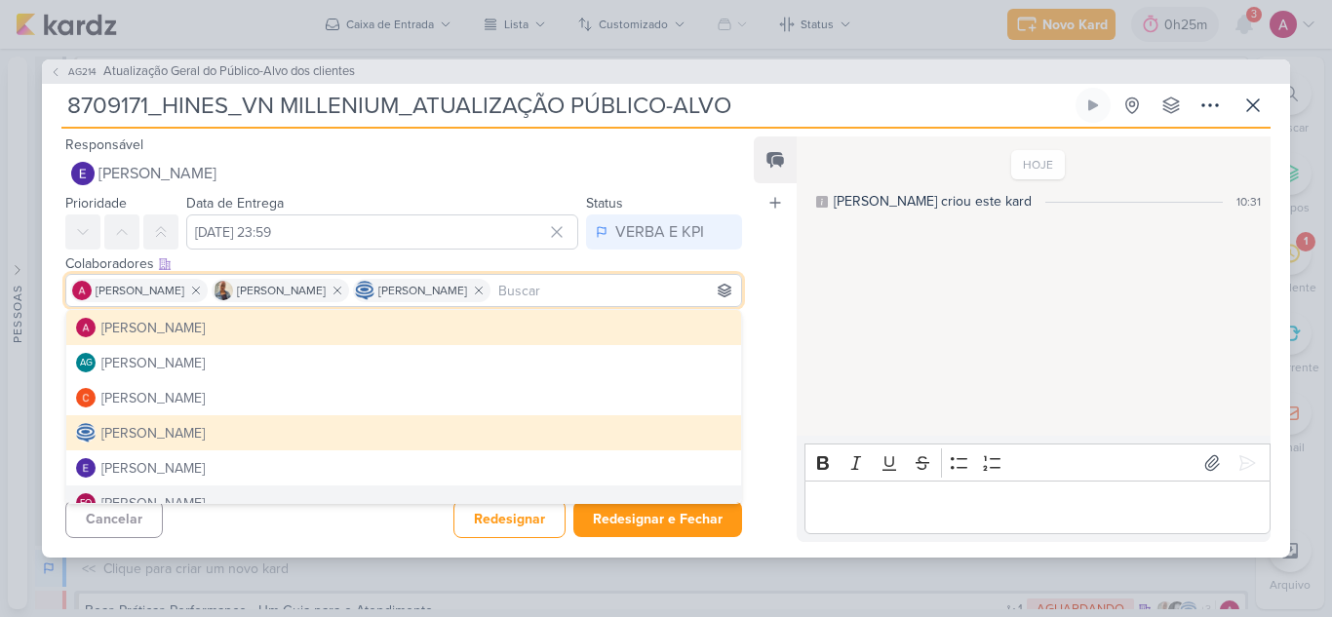
click at [281, 522] on div "Cancelar Redesignar Redesignar e Fechar Ctrl + Enter" at bounding box center [396, 517] width 708 height 50
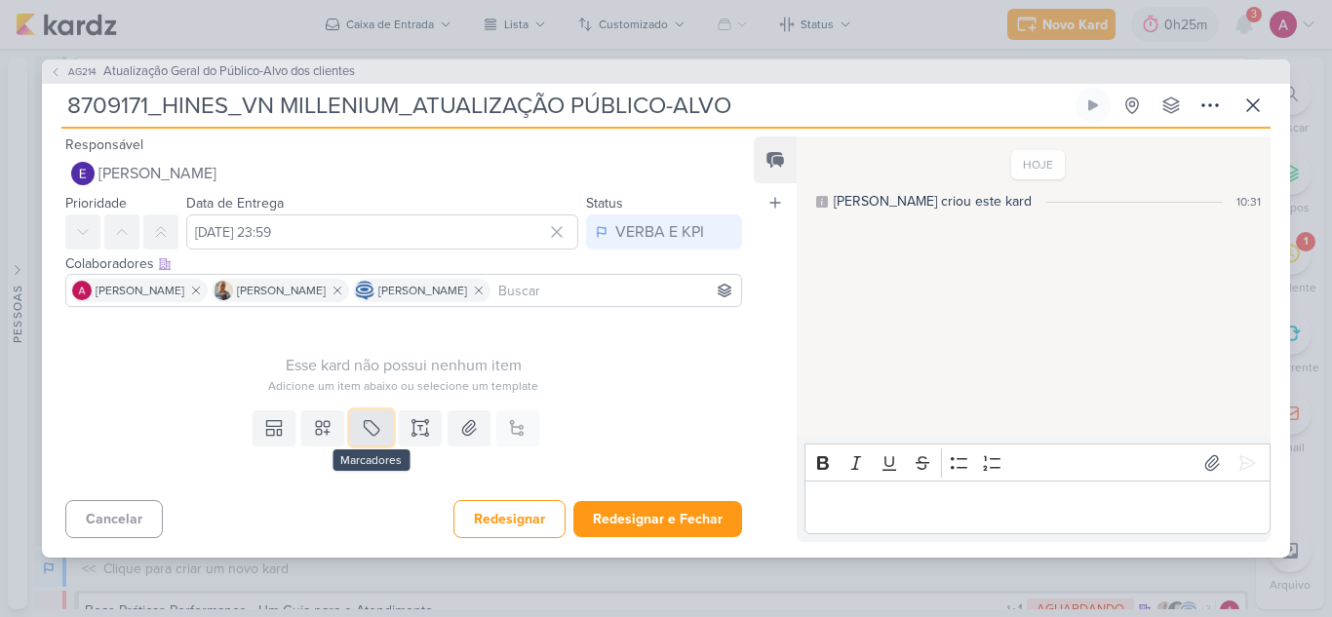
click at [362, 426] on icon at bounding box center [371, 427] width 19 height 19
click at [343, 383] on div "QA" at bounding box center [385, 382] width 127 height 20
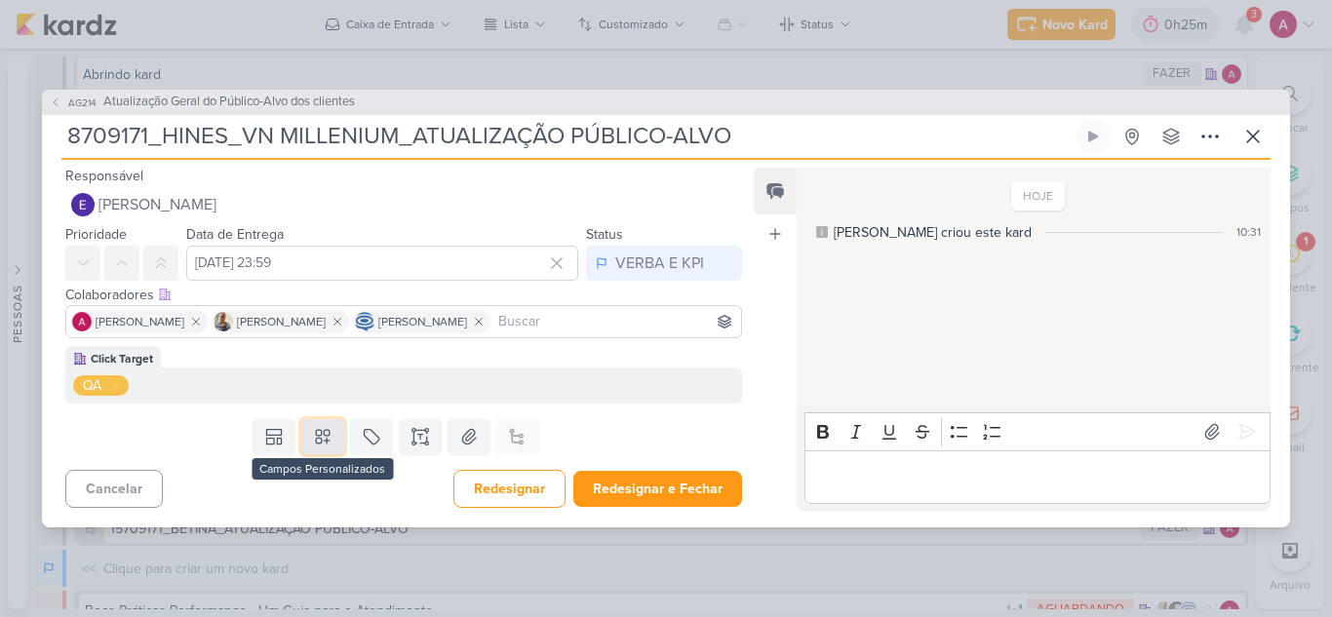
click at [321, 438] on icon at bounding box center [322, 436] width 19 height 19
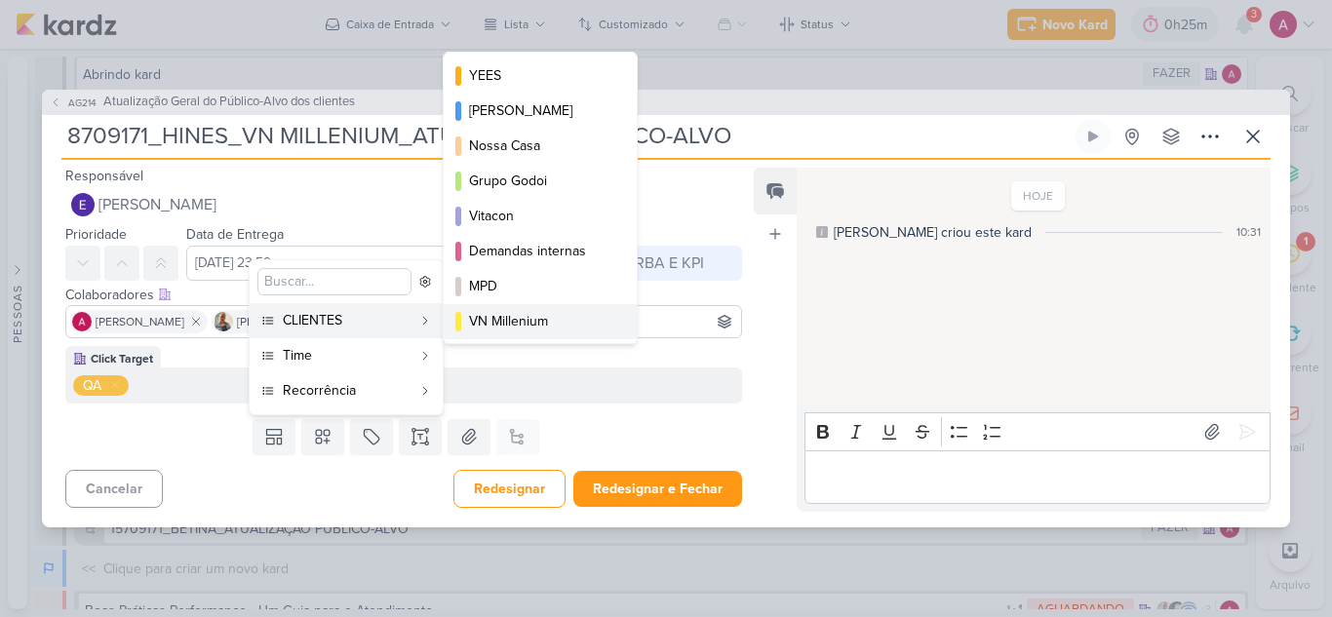
click at [526, 322] on div "VN Millenium" at bounding box center [541, 321] width 144 height 20
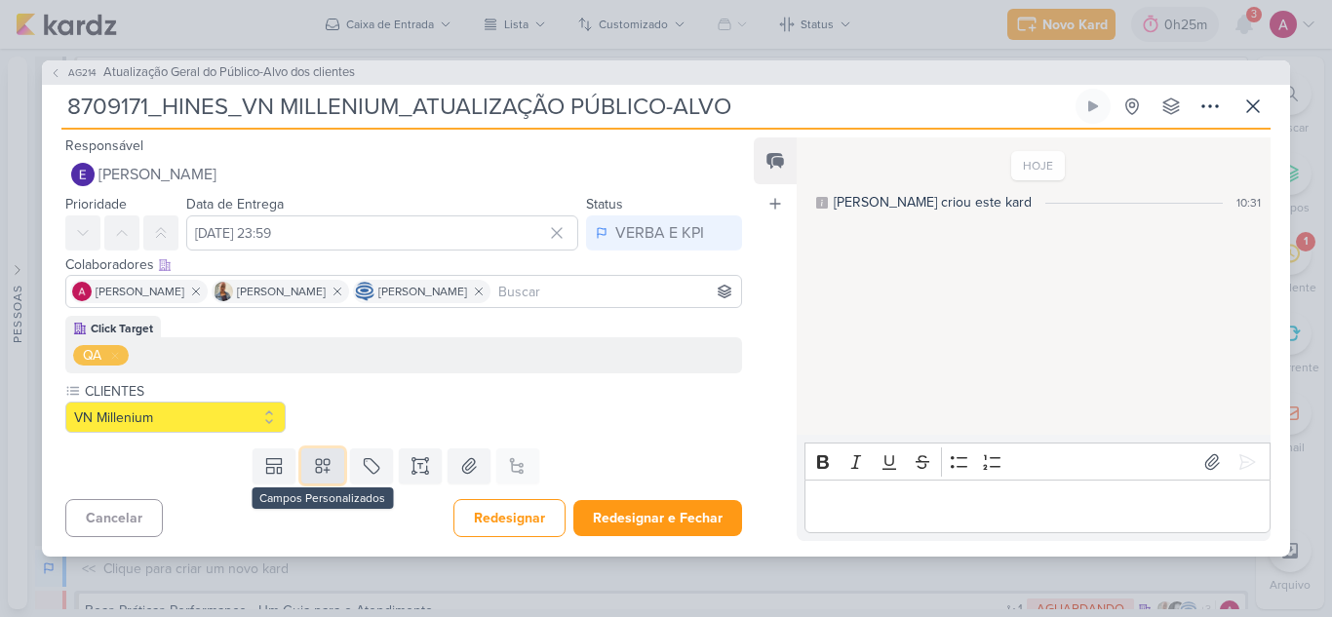
click at [323, 463] on icon at bounding box center [322, 465] width 19 height 19
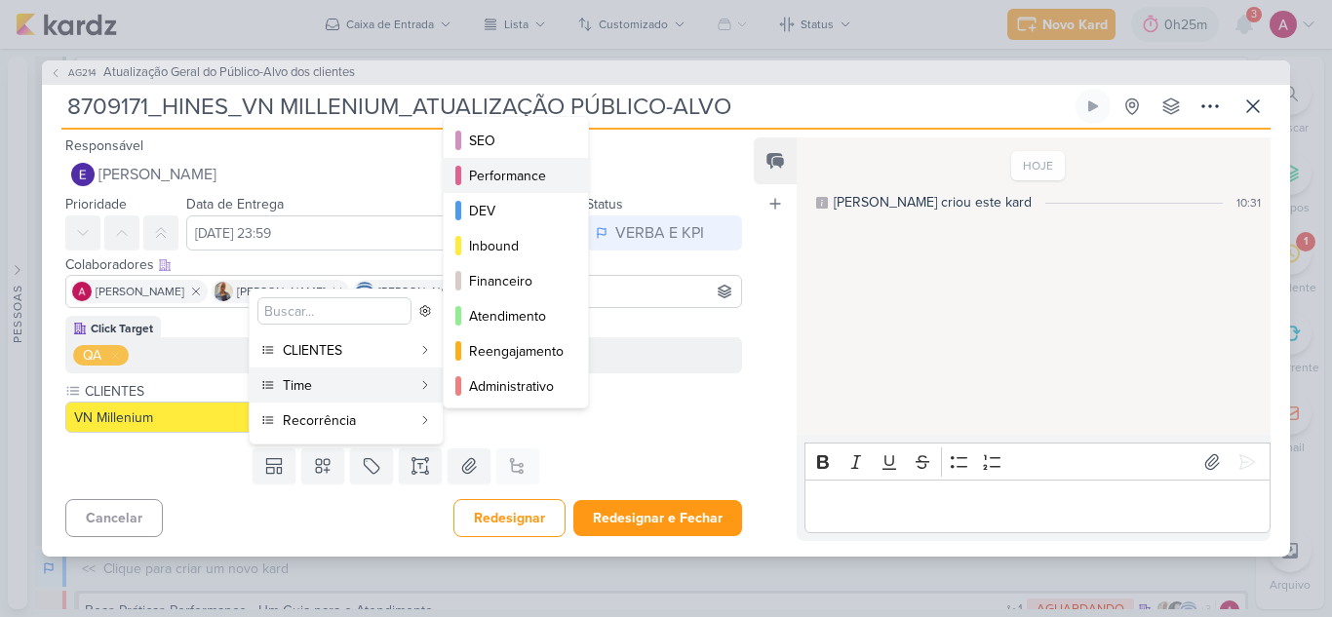
click at [520, 178] on div "Performance" at bounding box center [517, 176] width 96 height 20
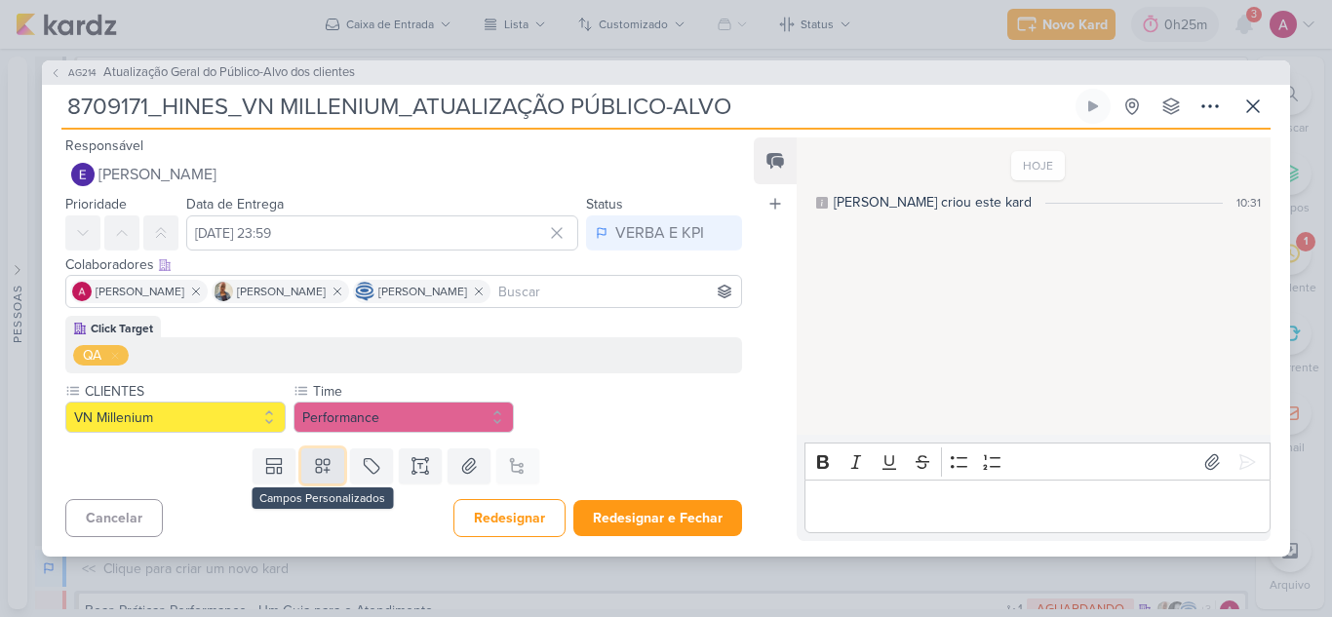
click at [328, 474] on icon at bounding box center [322, 465] width 19 height 19
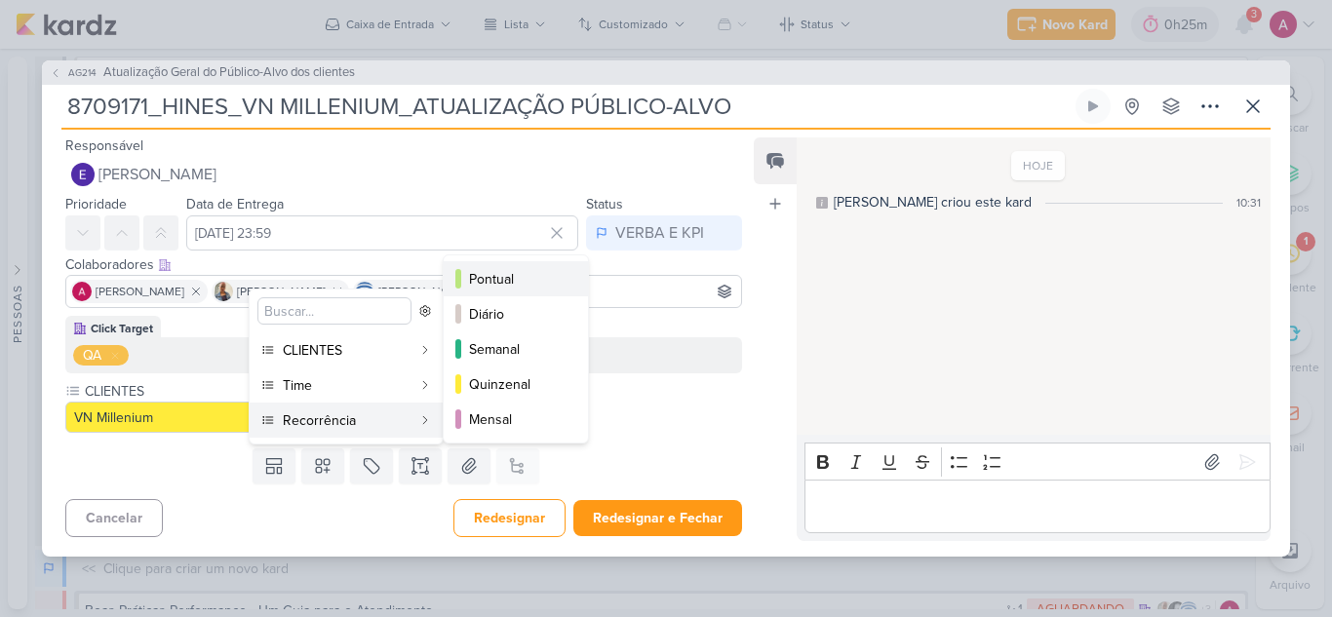
click at [503, 276] on div "Pontual" at bounding box center [517, 279] width 96 height 20
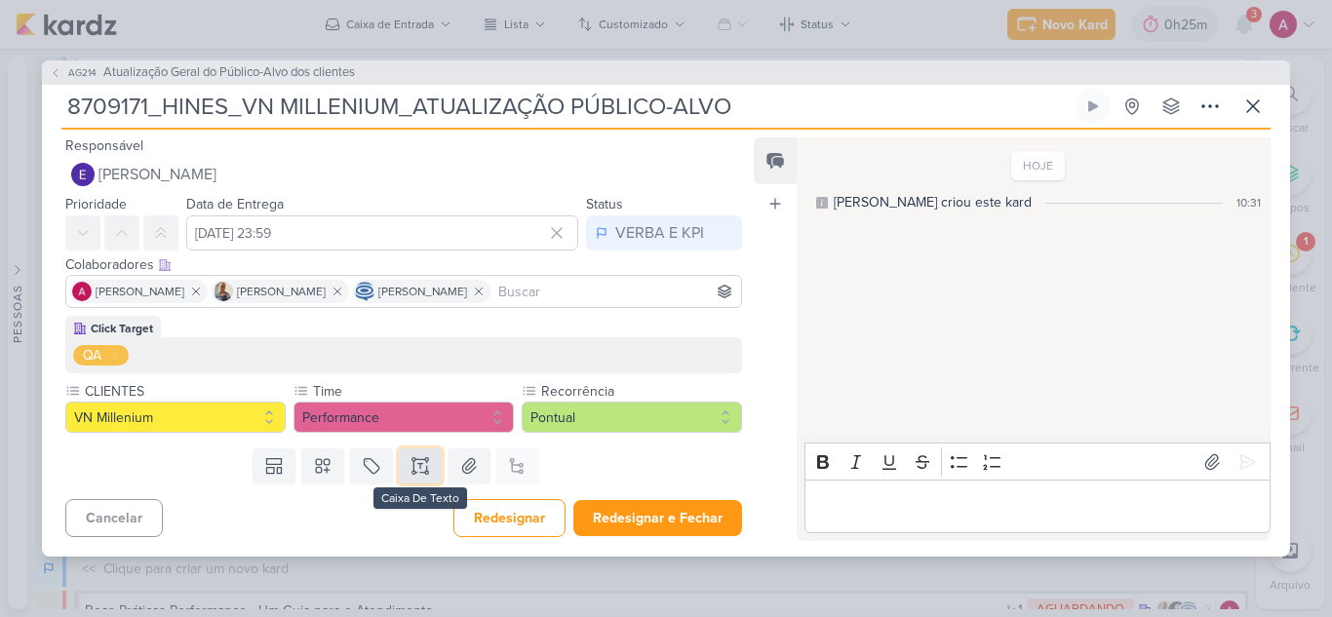
click at [413, 467] on icon at bounding box center [413, 466] width 0 height 10
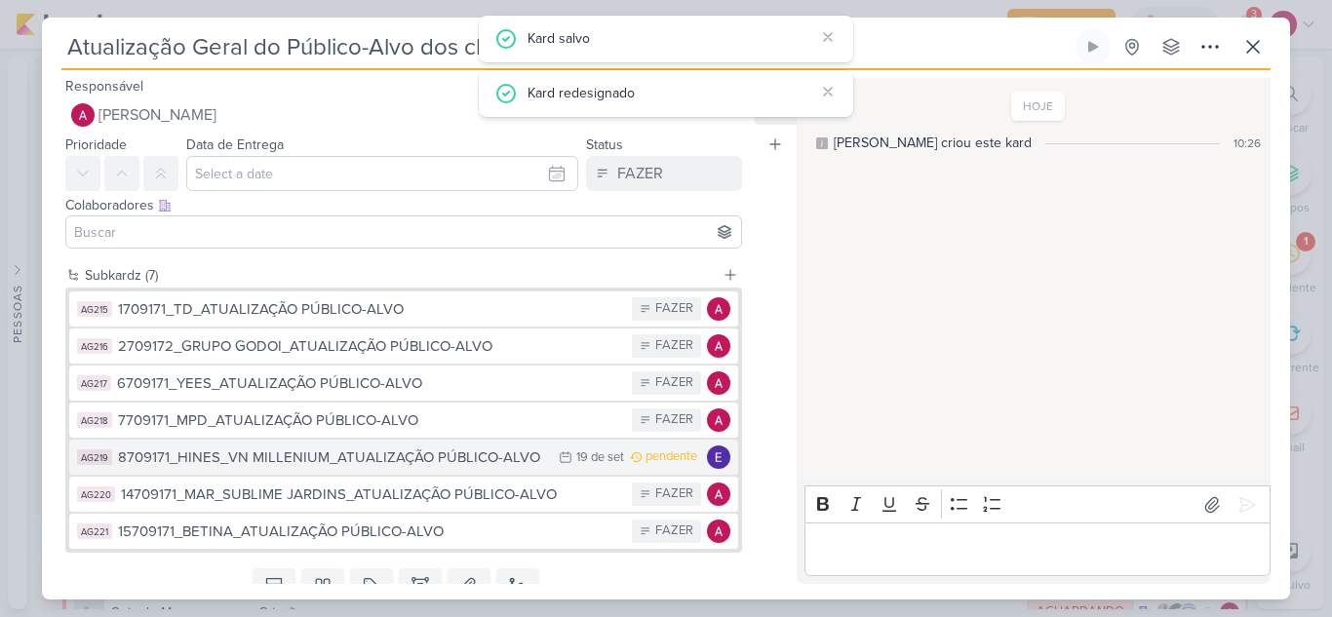
click at [477, 455] on div "8709171_HINES_VN MILLENIUM_ATUALIZAÇÃO PÚBLICO-ALVO" at bounding box center [333, 457] width 431 height 22
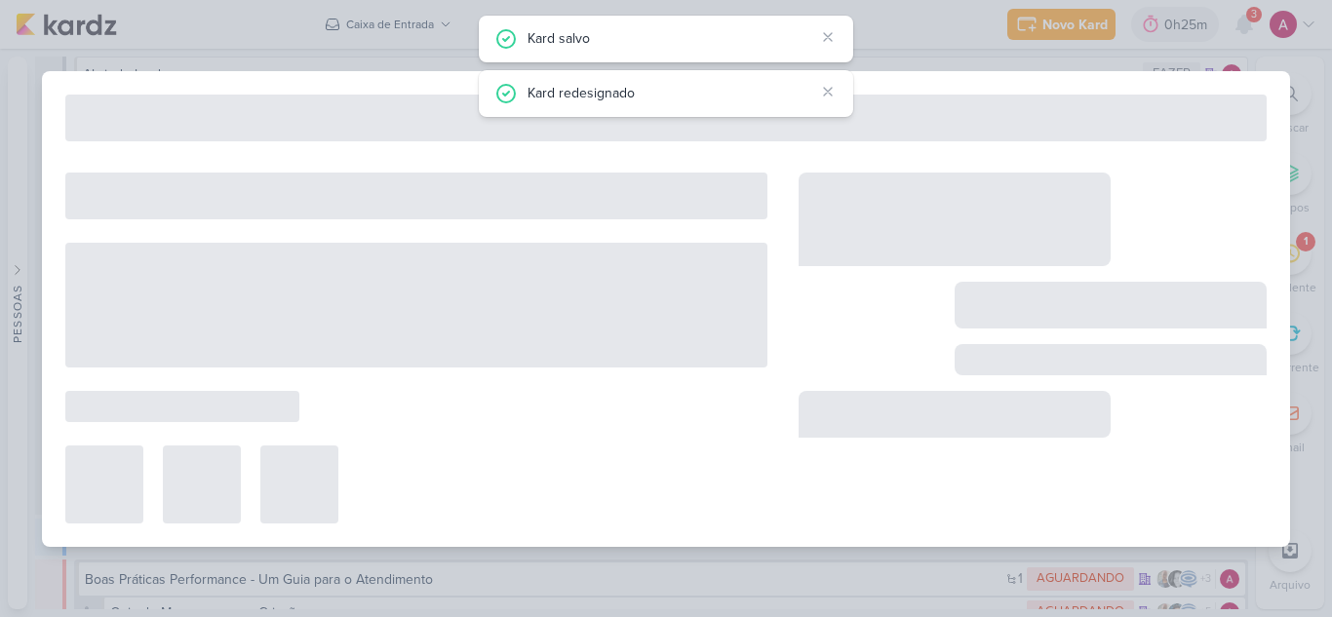
type input "8709171_HINES_VN MILLENIUM_ATUALIZAÇÃO PÚBLICO-ALVO"
type input "19 de setembro de 2025 às 23:59"
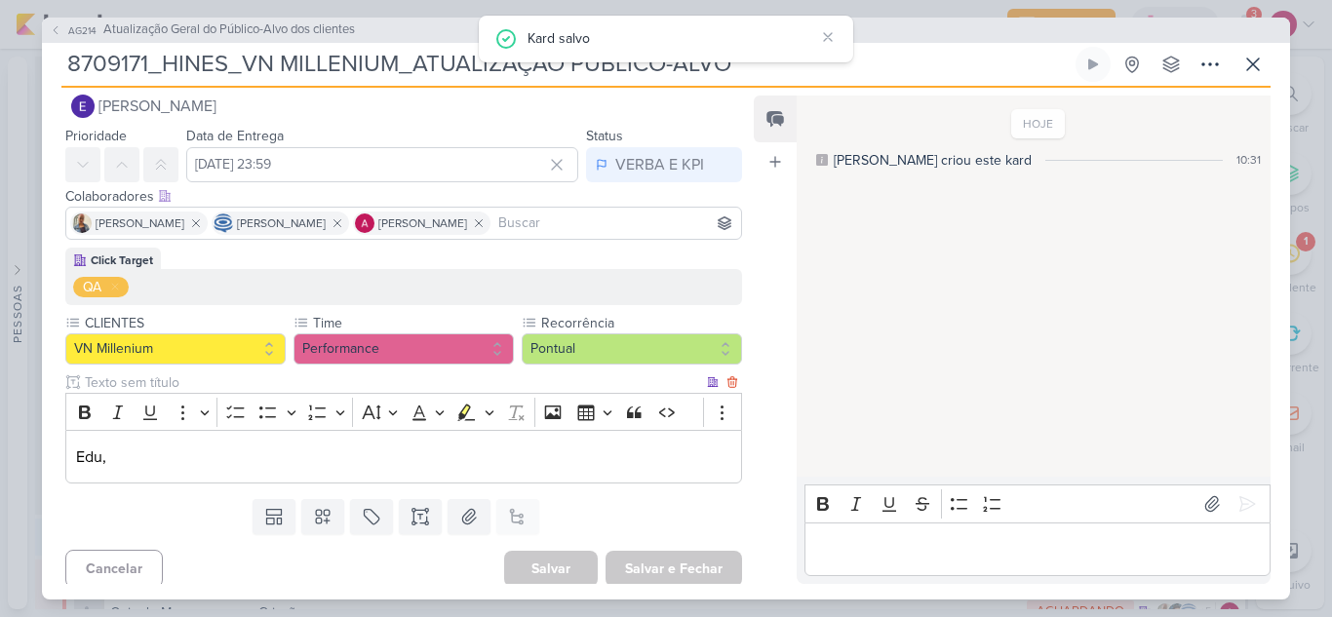
scroll to position [34, 0]
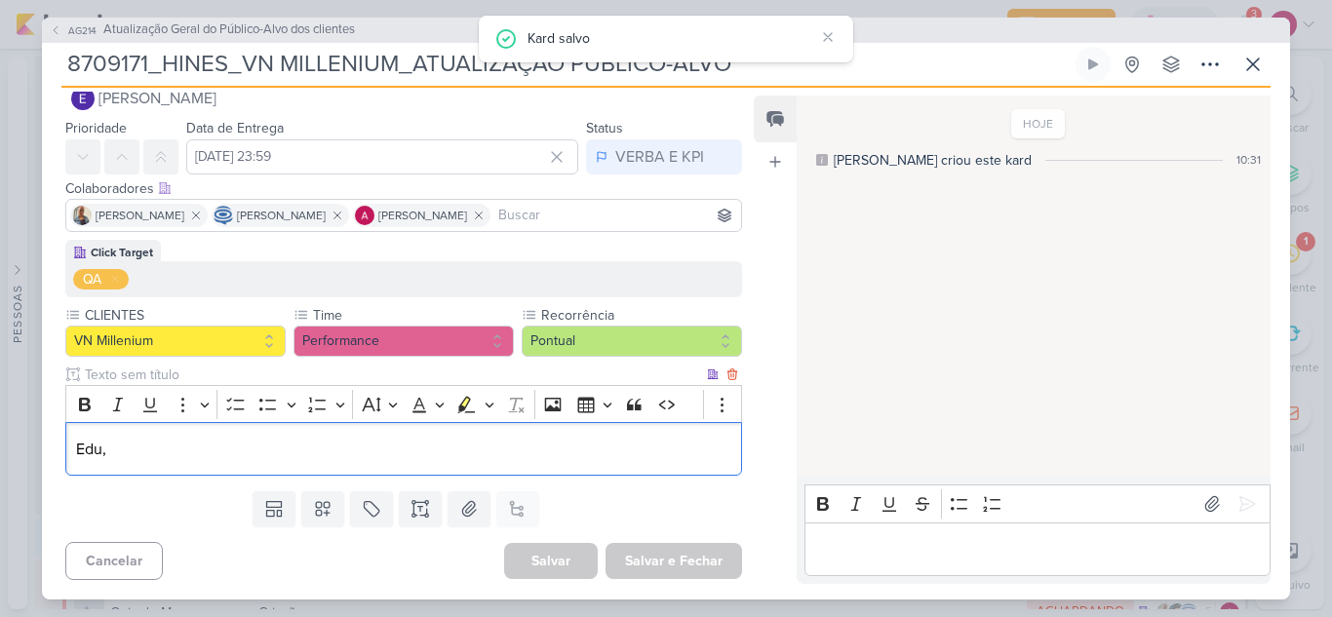
click at [143, 446] on p "Edu," at bounding box center [403, 449] width 655 height 23
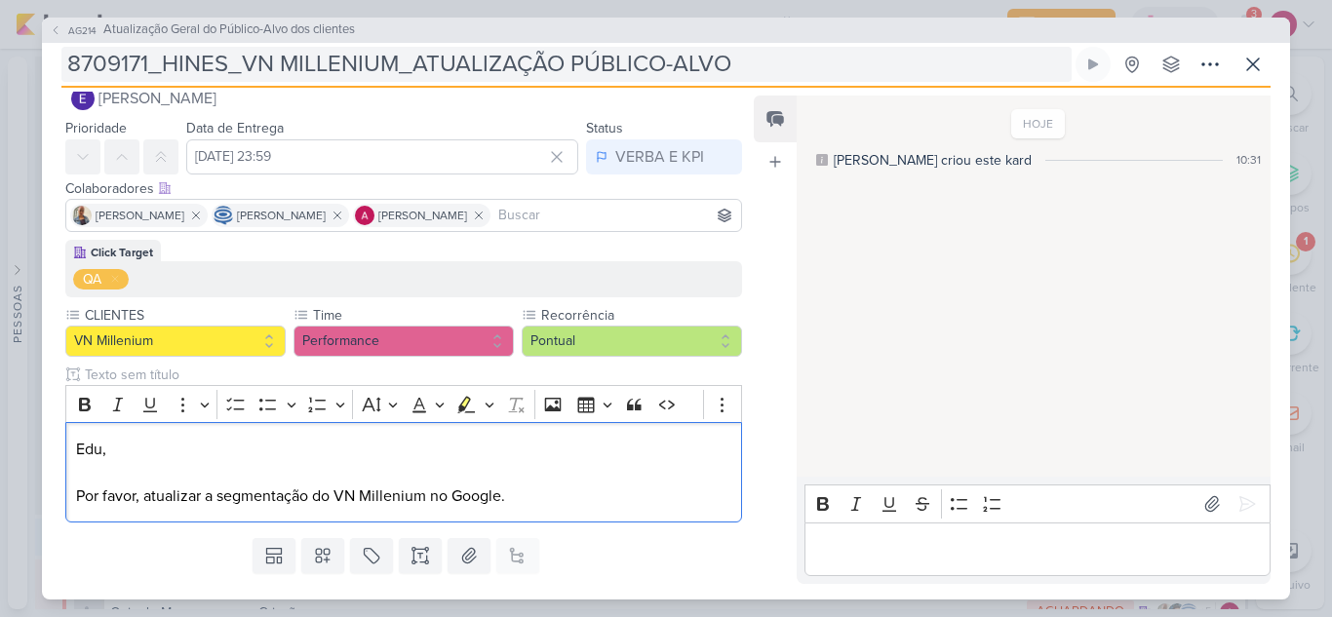
click at [846, 70] on input "8709171_HINES_VN MILLENIUM_ATUALIZAÇÃO PÚBLICO-ALVO" at bounding box center [566, 64] width 1010 height 35
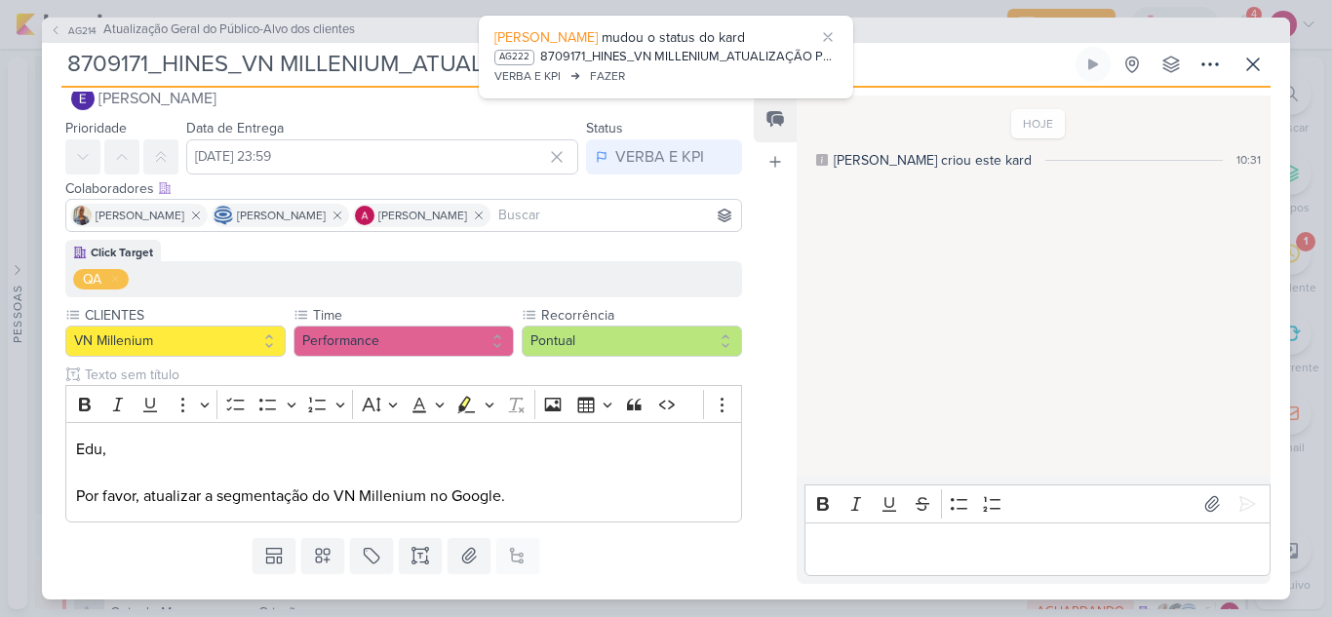
click at [375, 60] on input "8709171_HINES_VN MILLENIUM_ATUALIZAÇÃO PÚBLICO-ALVO_g" at bounding box center [566, 64] width 1010 height 35
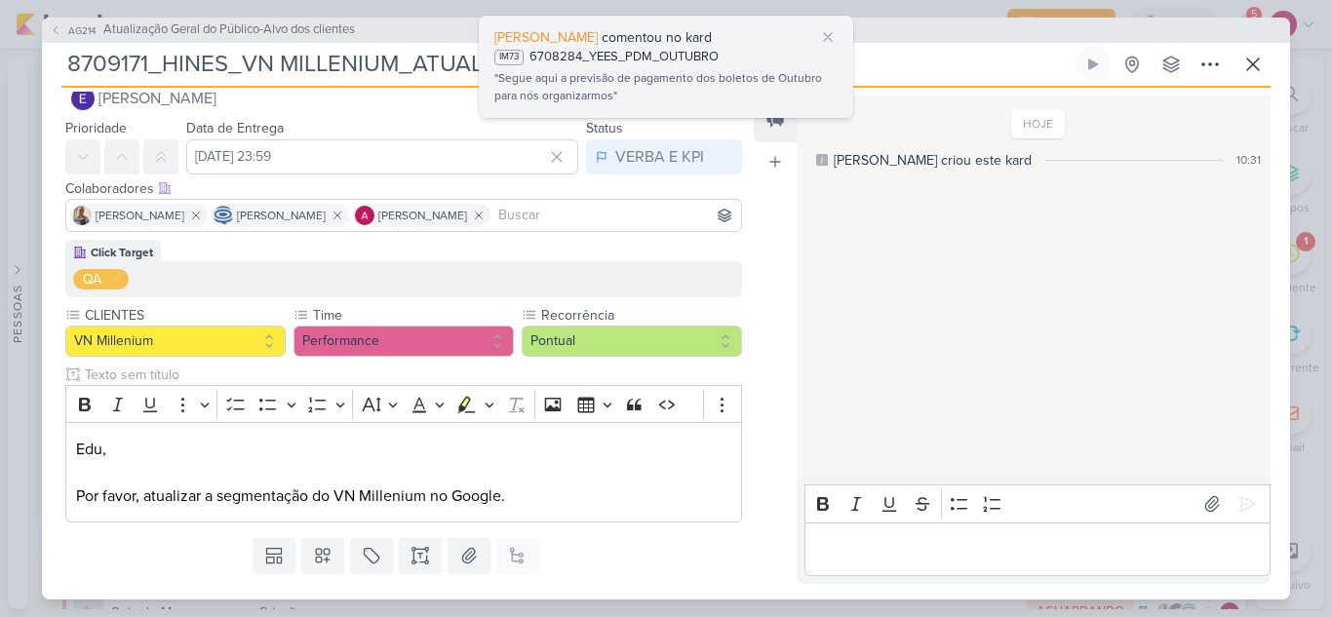
drag, startPoint x: 574, startPoint y: 59, endPoint x: 743, endPoint y: 42, distance: 169.5
click at [718, 48] on body "1.99.0 Caroline Traven De Andrade comentou no kard IM73 6708284_YEES_PDM_OUTUBR…" at bounding box center [666, 308] width 1332 height 617
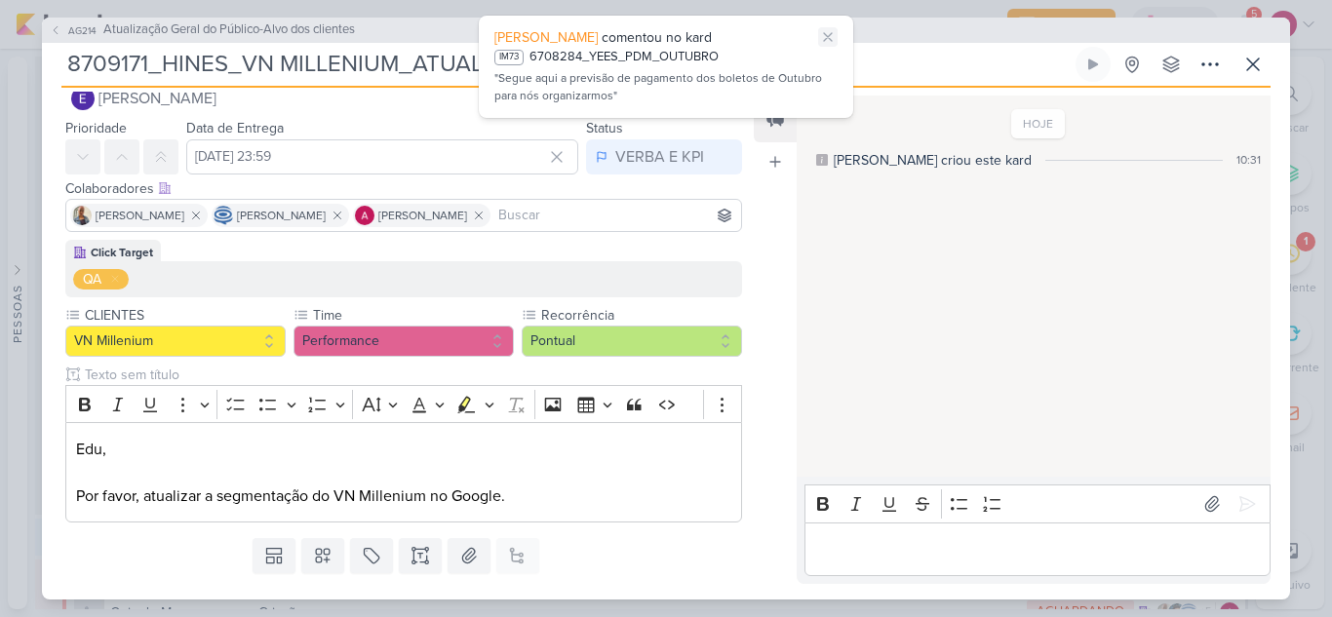
click at [828, 32] on icon at bounding box center [828, 37] width 16 height 16
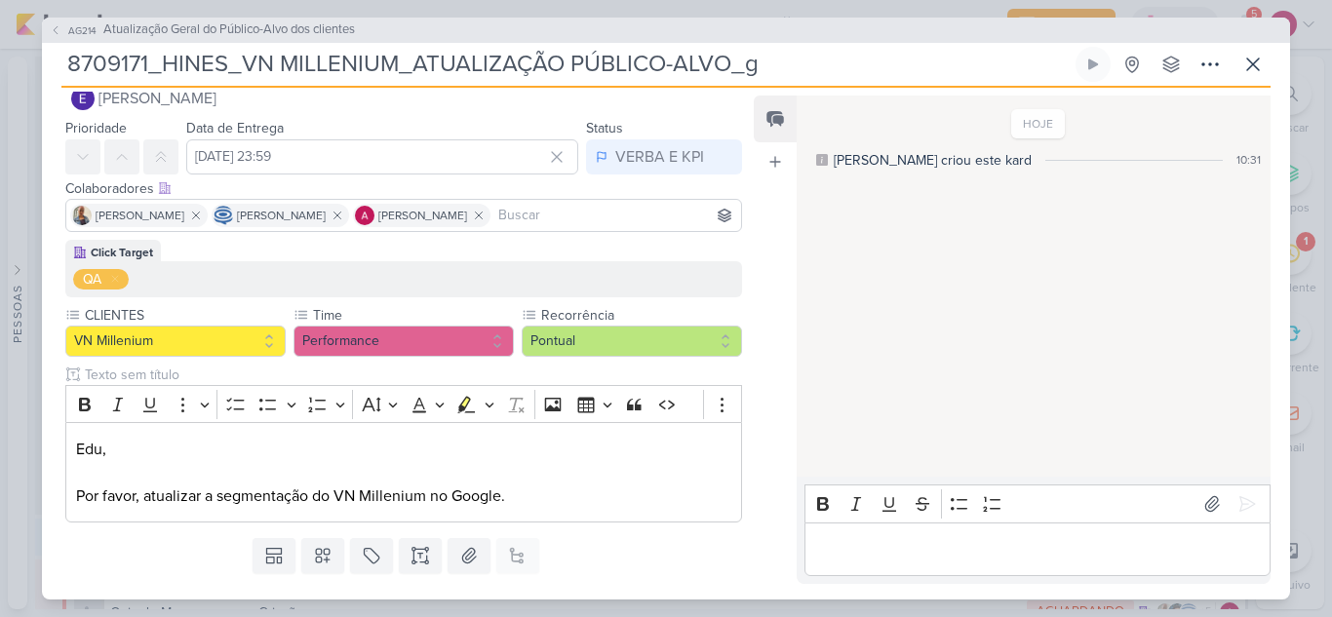
drag, startPoint x: 728, startPoint y: 59, endPoint x: 568, endPoint y: 71, distance: 160.3
click at [568, 71] on input "8709171_HINES_VN MILLENIUM_ATUALIZAÇÃO PÚBLICO-ALVO_g" at bounding box center [566, 64] width 1010 height 35
click at [568, 71] on input "8709171_HINES_VN MILLENIUM_ATUALIZAÇÃO _g" at bounding box center [566, 64] width 1010 height 35
click at [550, 490] on p "Por favor, atualizar a segmentação do VN Millenium no Google." at bounding box center [403, 495] width 655 height 23
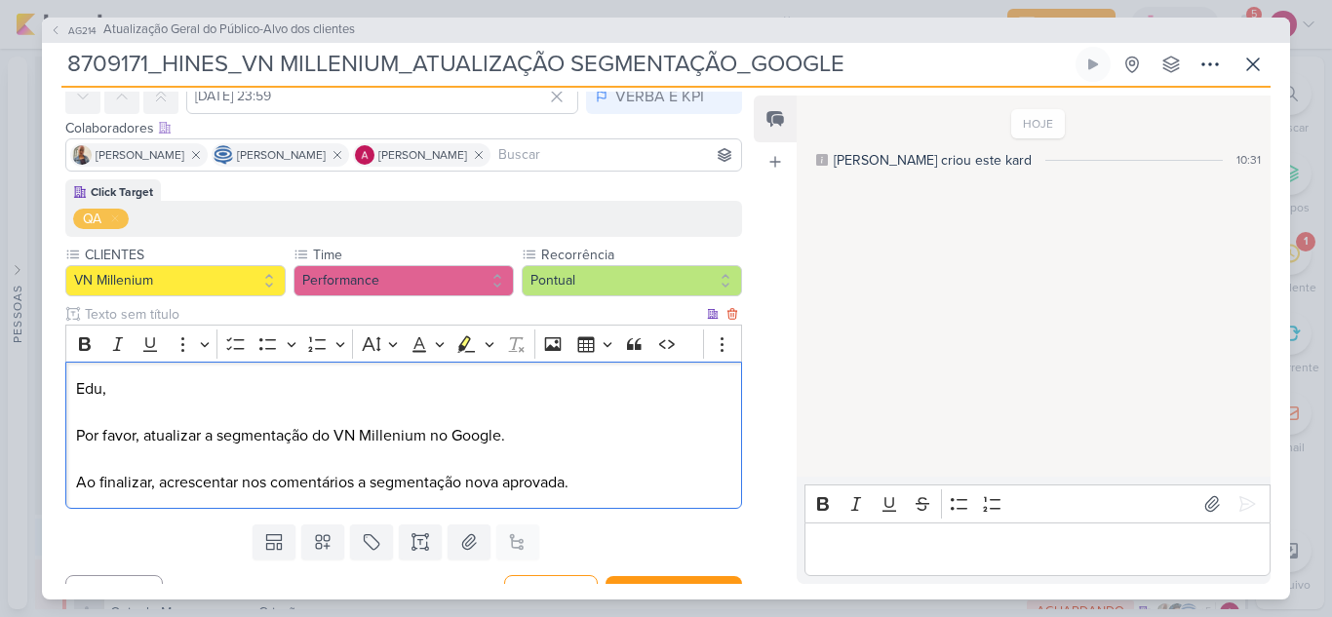
scroll to position [128, 0]
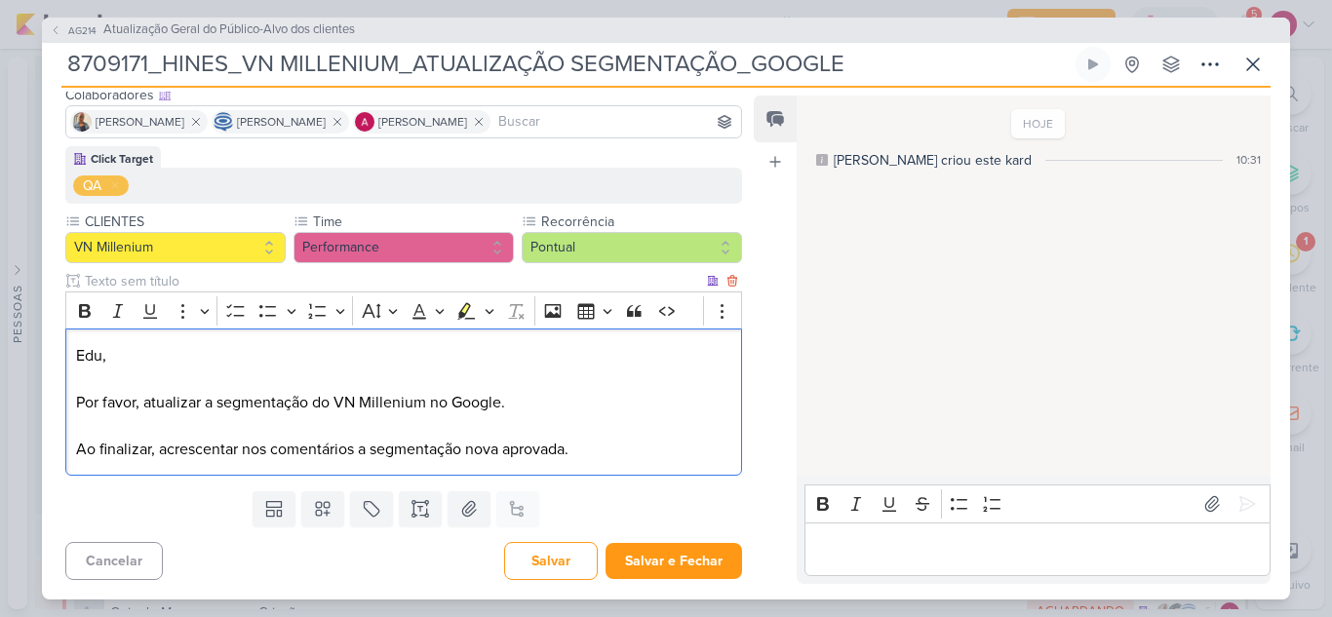
click at [499, 449] on p "Ao finalizar, acrescentar nos comentários a segmentação nova aprovada." at bounding box center [403, 449] width 655 height 23
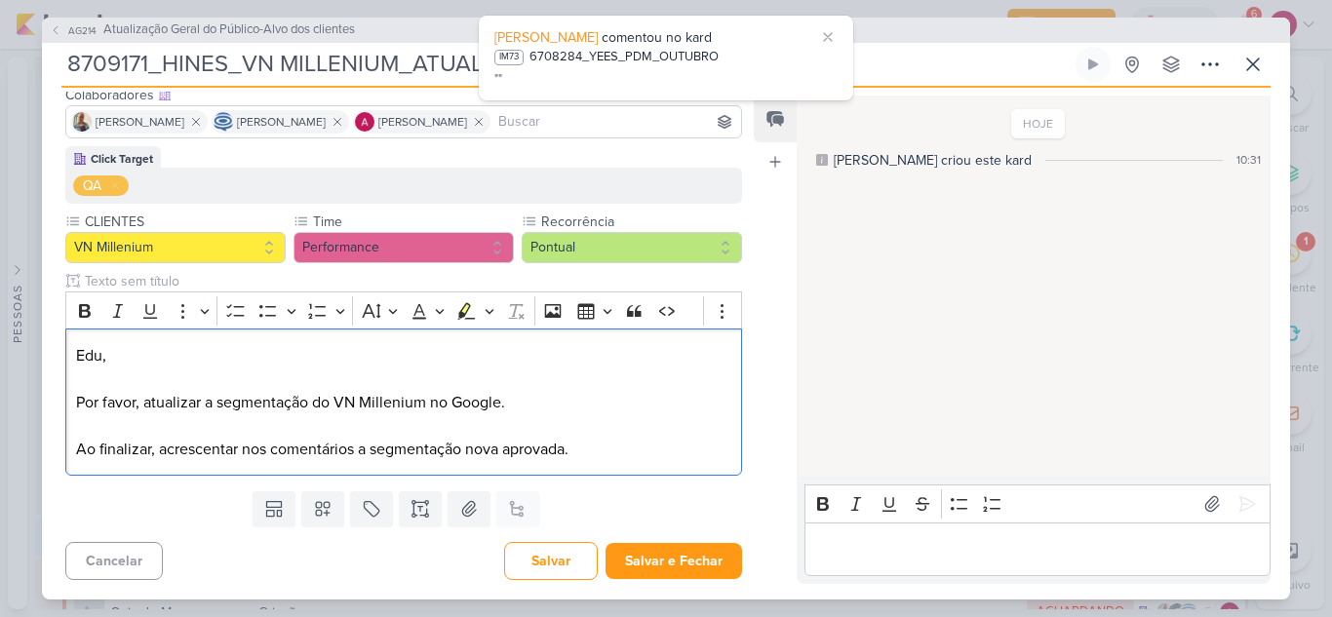
drag, startPoint x: 588, startPoint y: 454, endPoint x: 76, endPoint y: 480, distance: 512.4
click at [76, 480] on div "Click Target QA CLIENTES VN Millenium" at bounding box center [396, 314] width 708 height 337
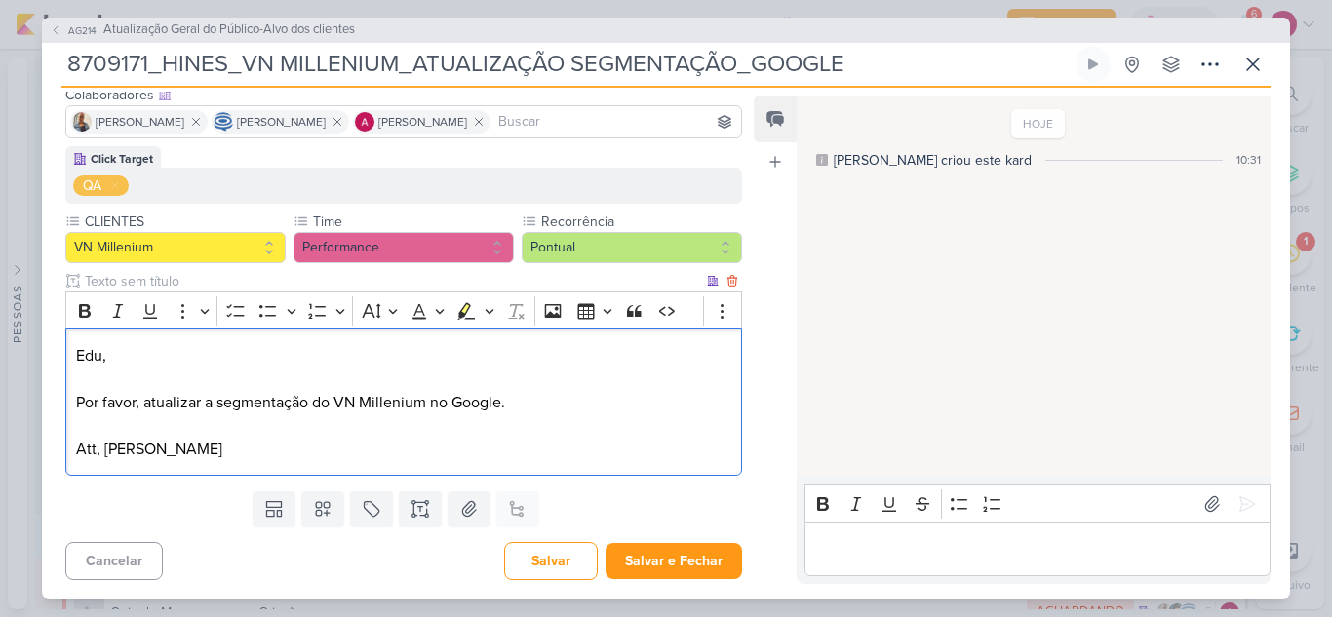
drag, startPoint x: 249, startPoint y: 449, endPoint x: 77, endPoint y: 360, distance: 193.6
click at [77, 360] on div "Edu, Por favor, atualizar a segmentação do VN Millenium no Google. Att, Alessan…" at bounding box center [403, 401] width 676 height 147
click at [200, 403] on p "Por favor, atualizar a segmentação do VN Millenium no Google." at bounding box center [403, 402] width 655 height 23
click at [267, 425] on p "Editor editing area: main" at bounding box center [403, 425] width 655 height 23
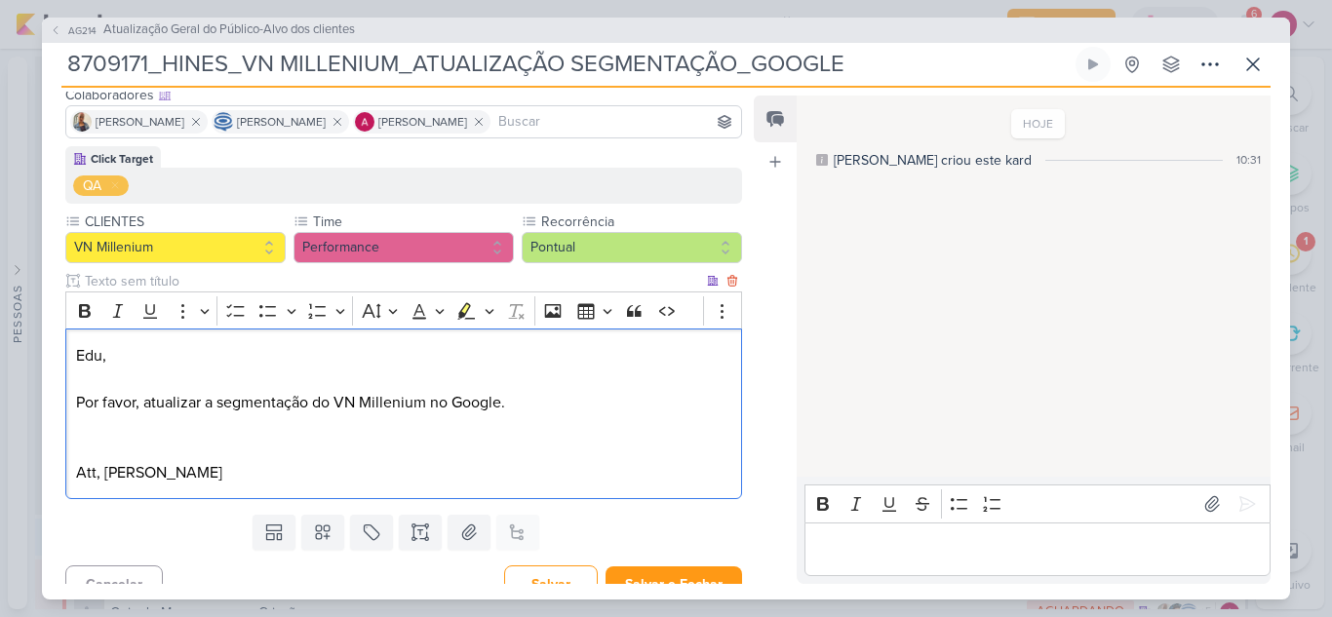
drag, startPoint x: 262, startPoint y: 479, endPoint x: 75, endPoint y: 406, distance: 200.6
click at [75, 406] on div "Edu, Por favor, atualizar a segmentação do VN Millenium no Google. Att, Alessan…" at bounding box center [403, 413] width 676 height 171
copy div "Por favor, atualizar a segmentação do VN Millenium no Google. Att, Alessandra G…"
click at [574, 421] on p "Editor editing area: main" at bounding box center [403, 425] width 655 height 23
click at [363, 457] on p "Editor editing area: main" at bounding box center [403, 449] width 655 height 23
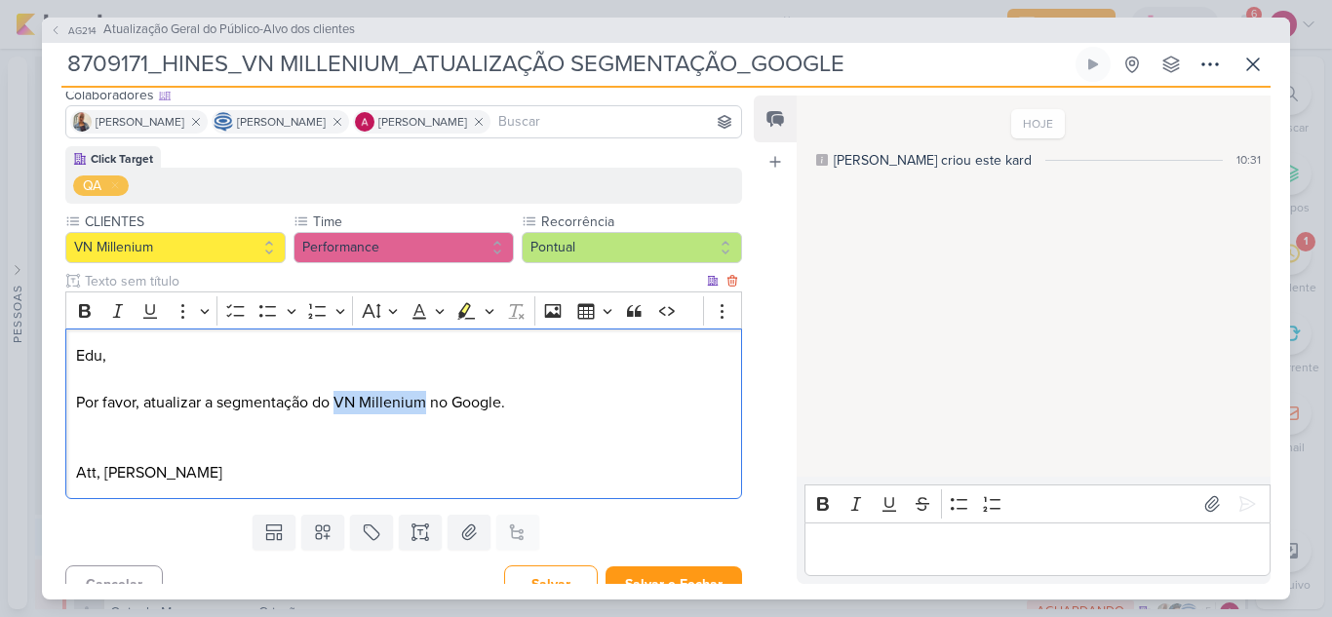
drag, startPoint x: 336, startPoint y: 401, endPoint x: 424, endPoint y: 409, distance: 88.2
click at [424, 409] on p "Por favor, atualizar a segmentação do VN Millenium no Google." at bounding box center [403, 402] width 655 height 23
click at [89, 313] on icon "Editor toolbar" at bounding box center [85, 311] width 12 height 14
drag, startPoint x: 435, startPoint y: 400, endPoint x: 488, endPoint y: 391, distance: 54.3
click at [501, 405] on p "Por favor, atualizar a segmentação do VN Millenium no Google." at bounding box center [403, 402] width 655 height 23
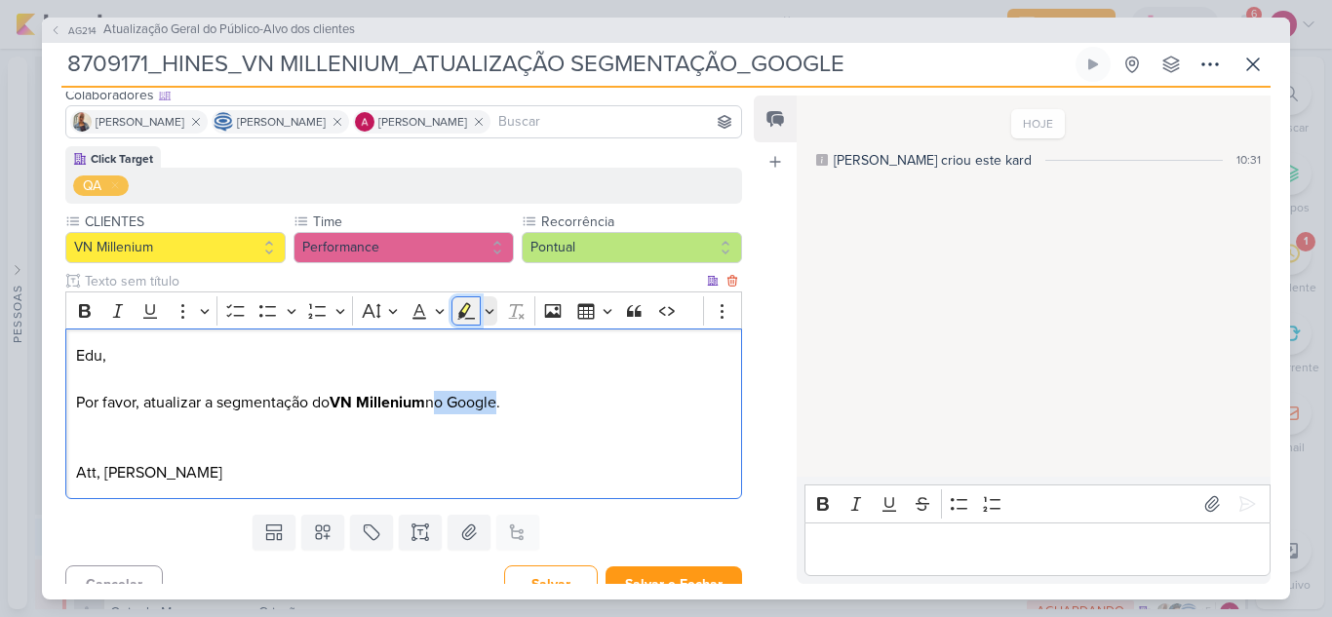
click at [467, 310] on icon "Editor toolbar" at bounding box center [467, 310] width 18 height 17
click at [598, 416] on p "Editor editing area: main" at bounding box center [403, 425] width 655 height 23
click at [498, 401] on p "Por favor, atualizar a segmentação do VN Millenium no Googl e." at bounding box center [403, 402] width 655 height 23
click at [465, 311] on icon "Editor toolbar" at bounding box center [464, 309] width 11 height 15
click at [588, 431] on p "Editor editing area: main" at bounding box center [403, 425] width 655 height 23
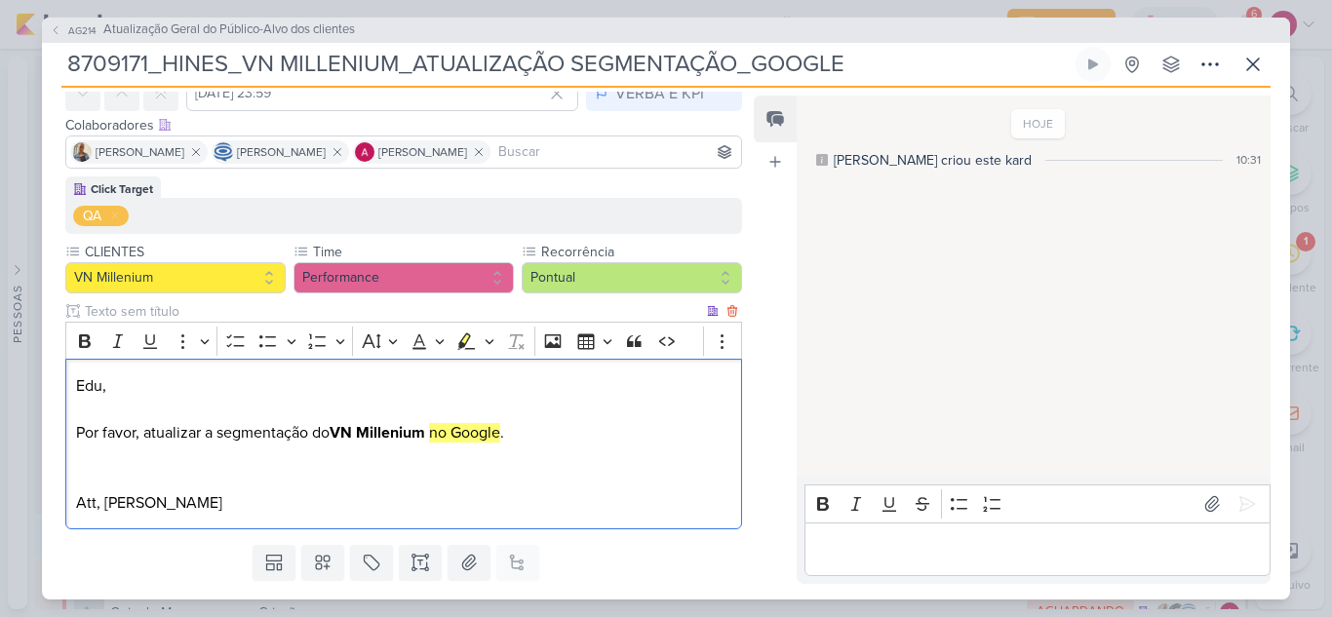
scroll to position [151, 0]
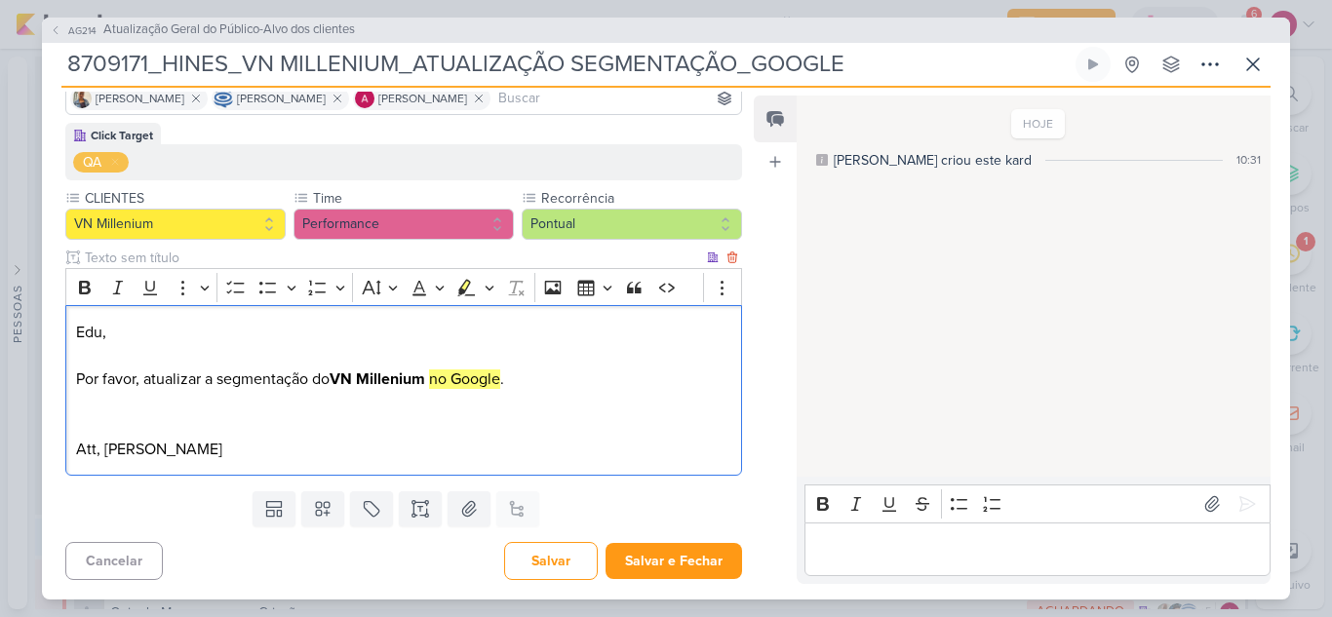
click at [251, 422] on p "Editor editing area: main" at bounding box center [403, 425] width 655 height 23
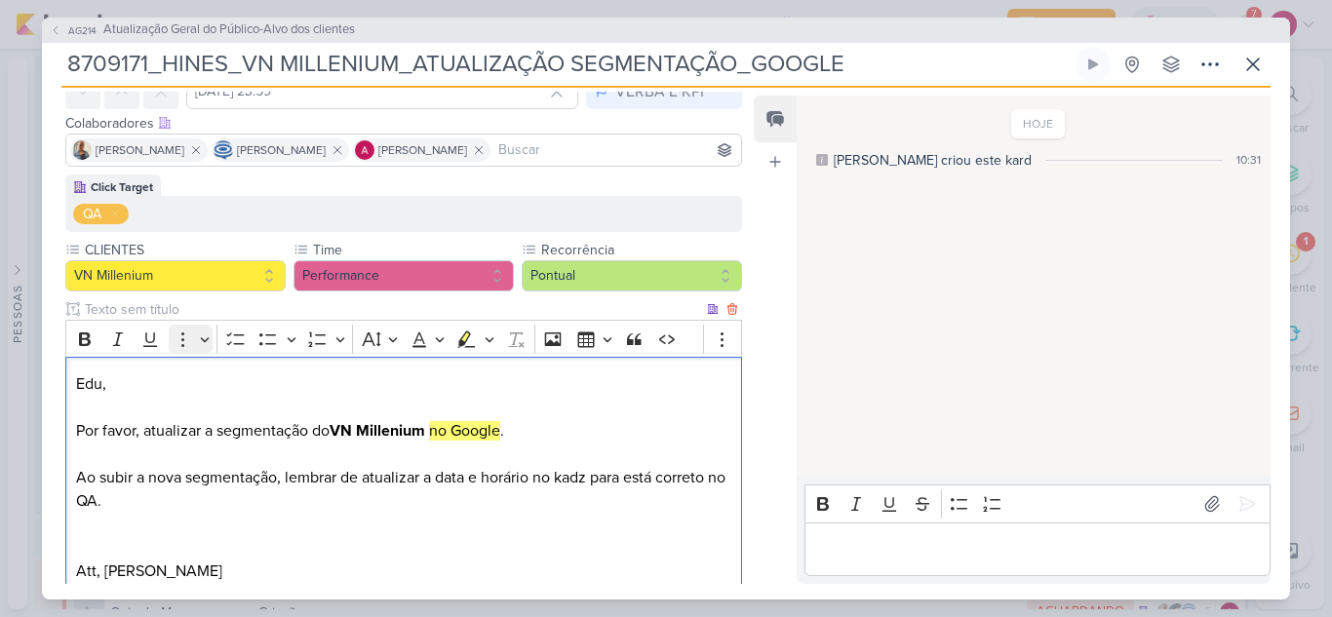
scroll to position [221, 0]
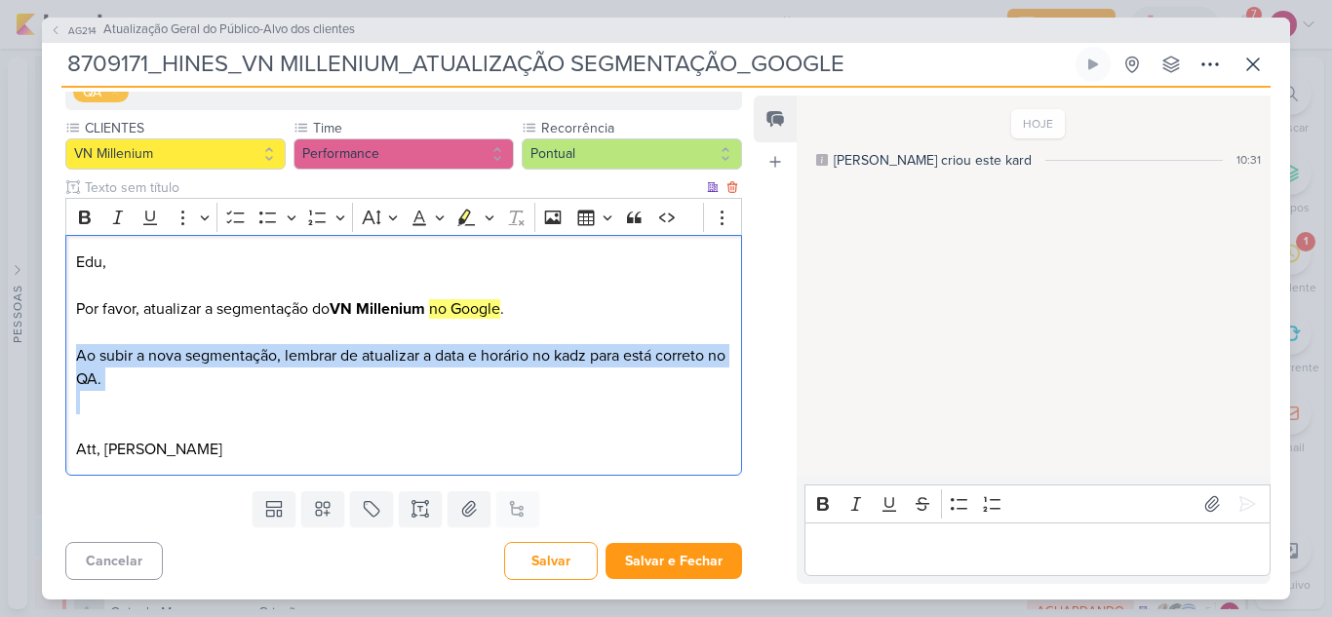
drag, startPoint x: 133, startPoint y: 390, endPoint x: 67, endPoint y: 357, distance: 73.2
click at [67, 357] on div "Edu, Por favor, atualizar a segmentação do VN Millenium no Google . Ao subir a …" at bounding box center [403, 355] width 676 height 241
click at [463, 217] on icon "Editor toolbar" at bounding box center [464, 216] width 11 height 15
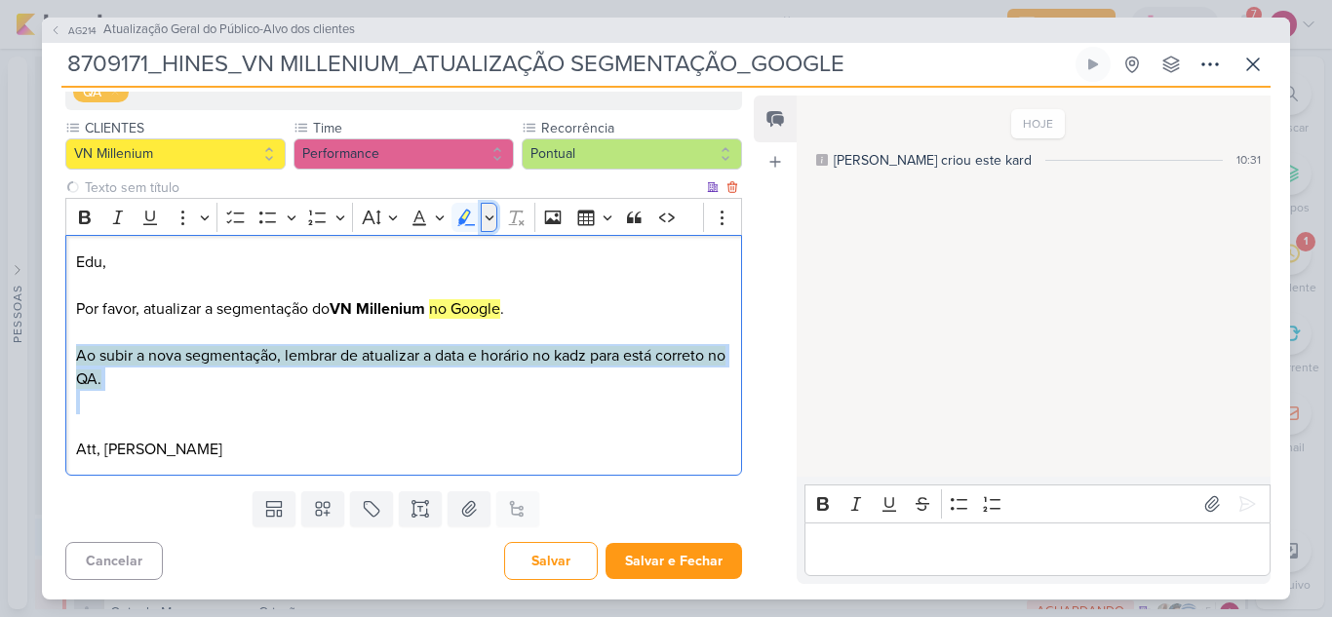
click at [488, 218] on icon "Editor toolbar" at bounding box center [488, 217] width 9 height 5
click at [401, 255] on icon "Text highlight toolbar" at bounding box center [408, 251] width 18 height 17
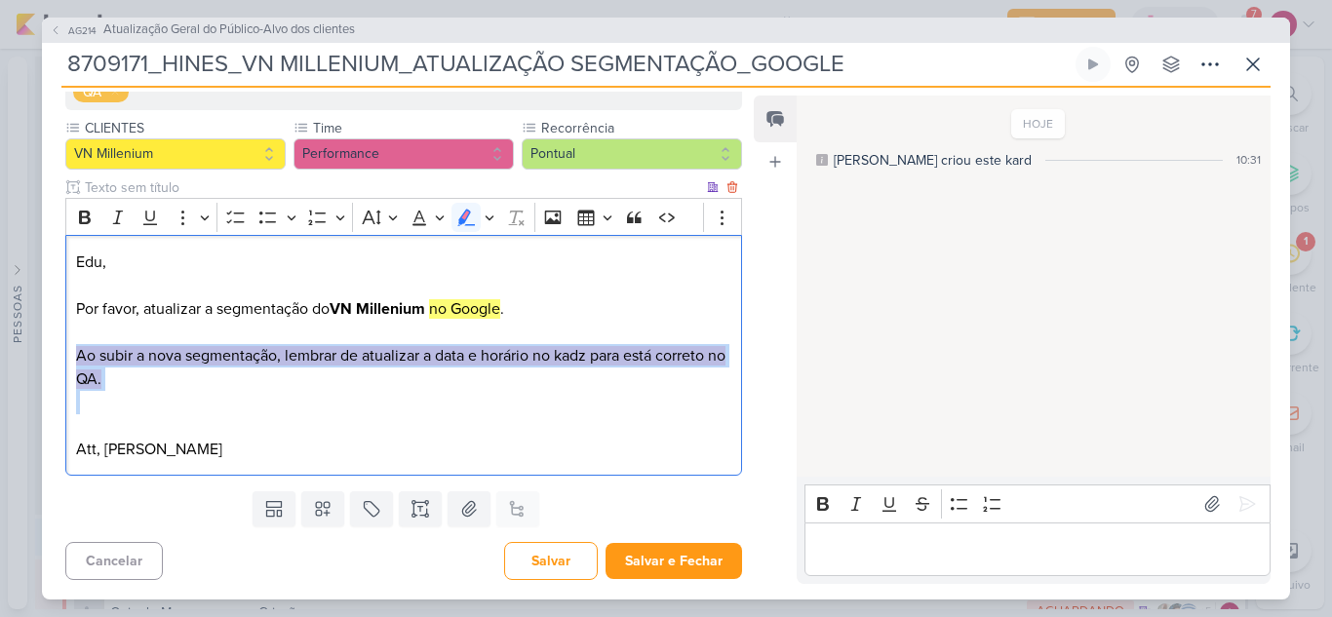
click at [388, 412] on p "Editor editing area: main" at bounding box center [403, 402] width 655 height 23
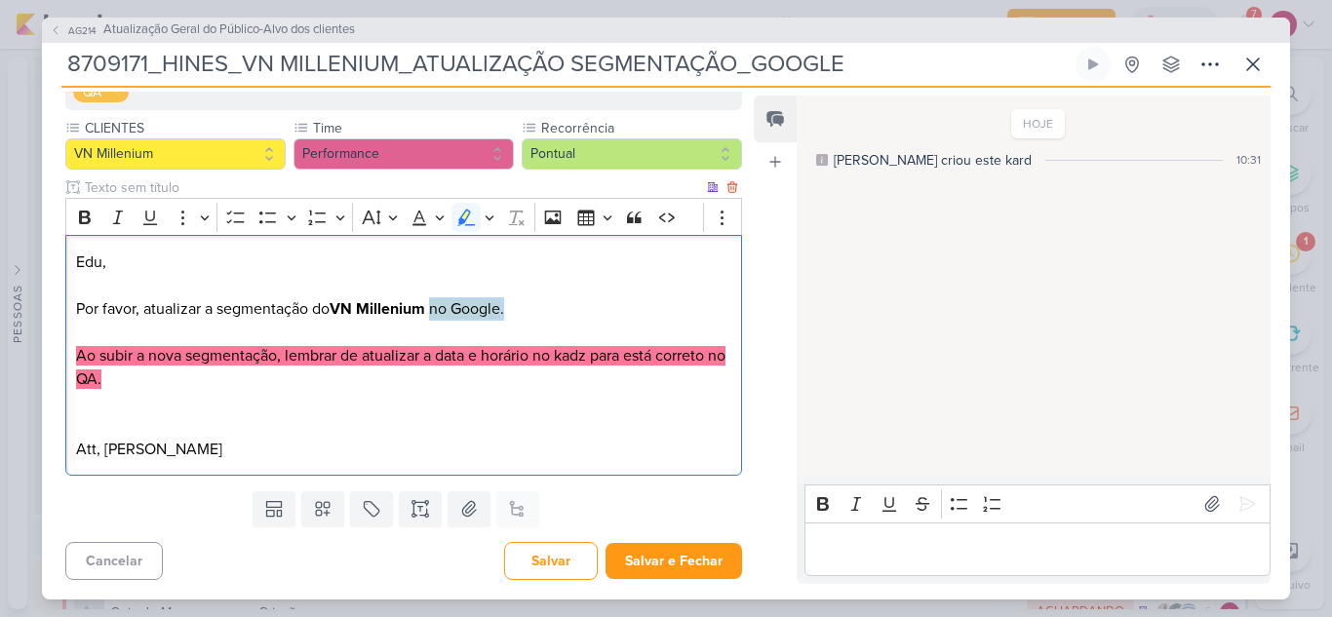
drag, startPoint x: 509, startPoint y: 310, endPoint x: 442, endPoint y: 290, distance: 70.3
click at [435, 304] on p "Por favor, atualizar a segmentação do VN Millenium no Google ." at bounding box center [403, 308] width 655 height 23
click at [470, 215] on icon "Editor toolbar" at bounding box center [465, 217] width 19 height 19
click at [485, 223] on icon "Editor toolbar" at bounding box center [489, 217] width 10 height 19
click at [443, 241] on icon "Text highlight toolbar" at bounding box center [439, 250] width 19 height 19
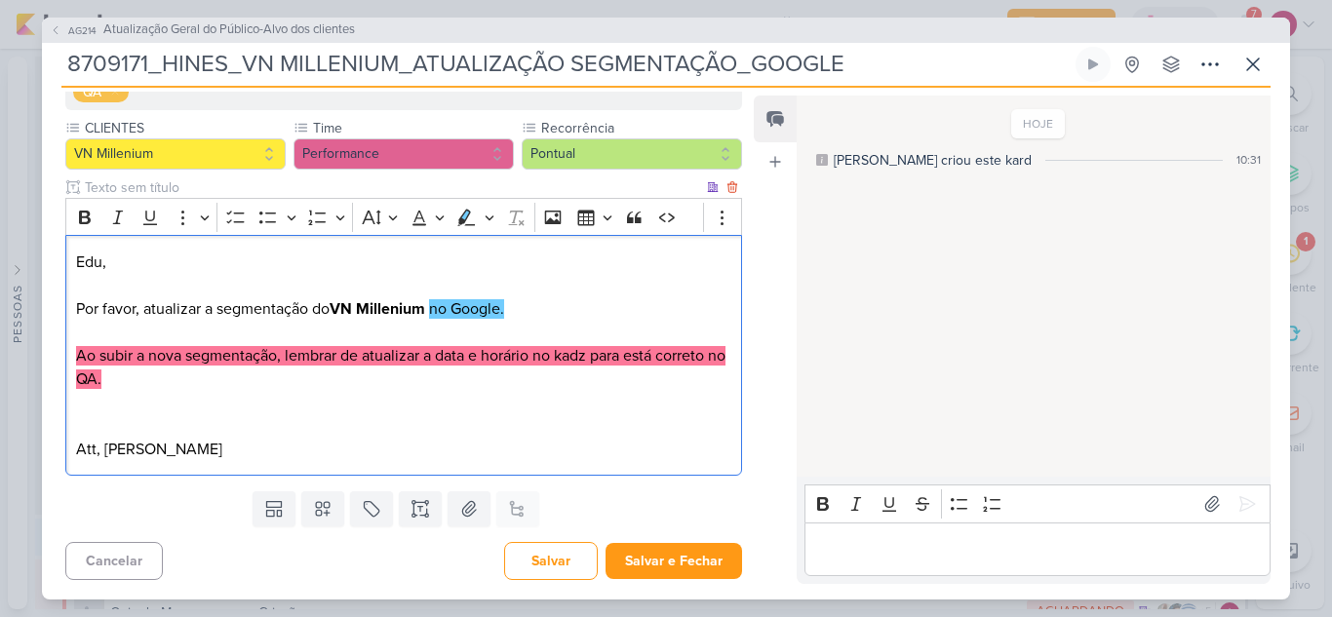
click at [474, 405] on p "Editor editing area: main" at bounding box center [403, 402] width 655 height 23
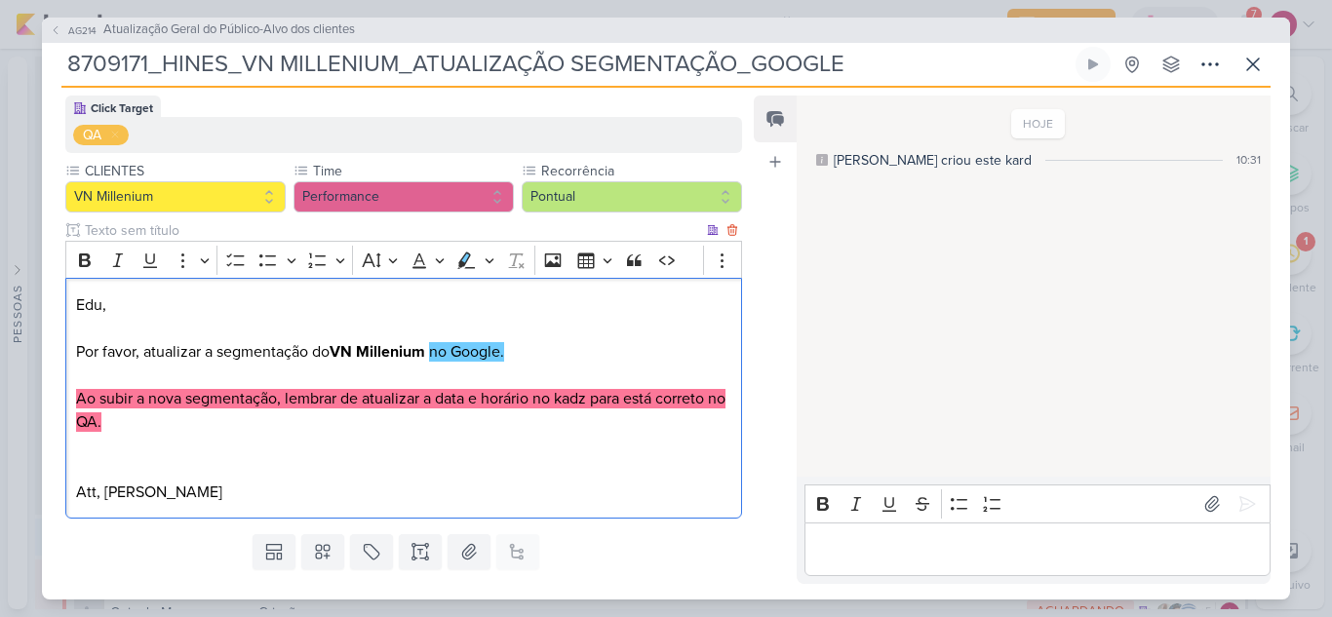
scroll to position [195, 0]
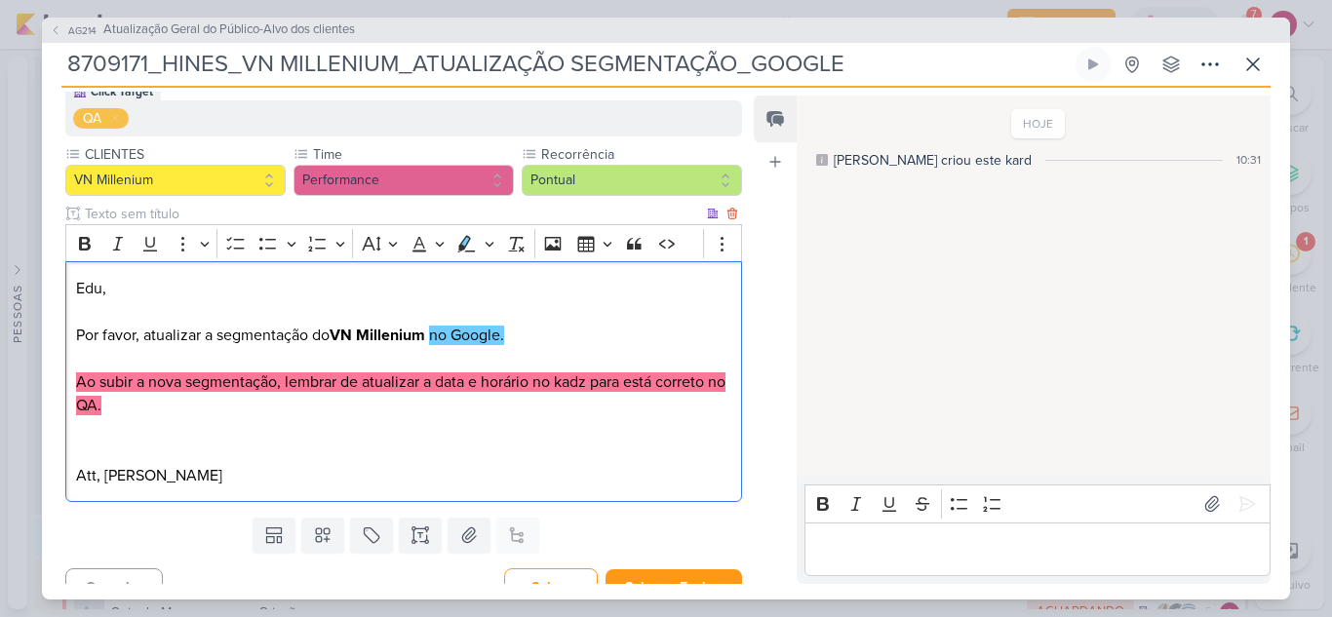
drag, startPoint x: 76, startPoint y: 334, endPoint x: 268, endPoint y: 473, distance: 236.7
click at [268, 473] on div "Edu, Por favor, atualizar a segmentação do VN Millenium no Google. Ao subir a n…" at bounding box center [403, 381] width 676 height 241
copy div "Por favor, atualizar a segmentação do VN Millenium no Google. Ao subir a nova s…"
drag, startPoint x: 113, startPoint y: 287, endPoint x: 147, endPoint y: 321, distance: 48.2
click at [147, 321] on div "Edu, Por favor, atualizar a segmentação do VN Millenium no Google. Ao subir a n…" at bounding box center [403, 381] width 676 height 241
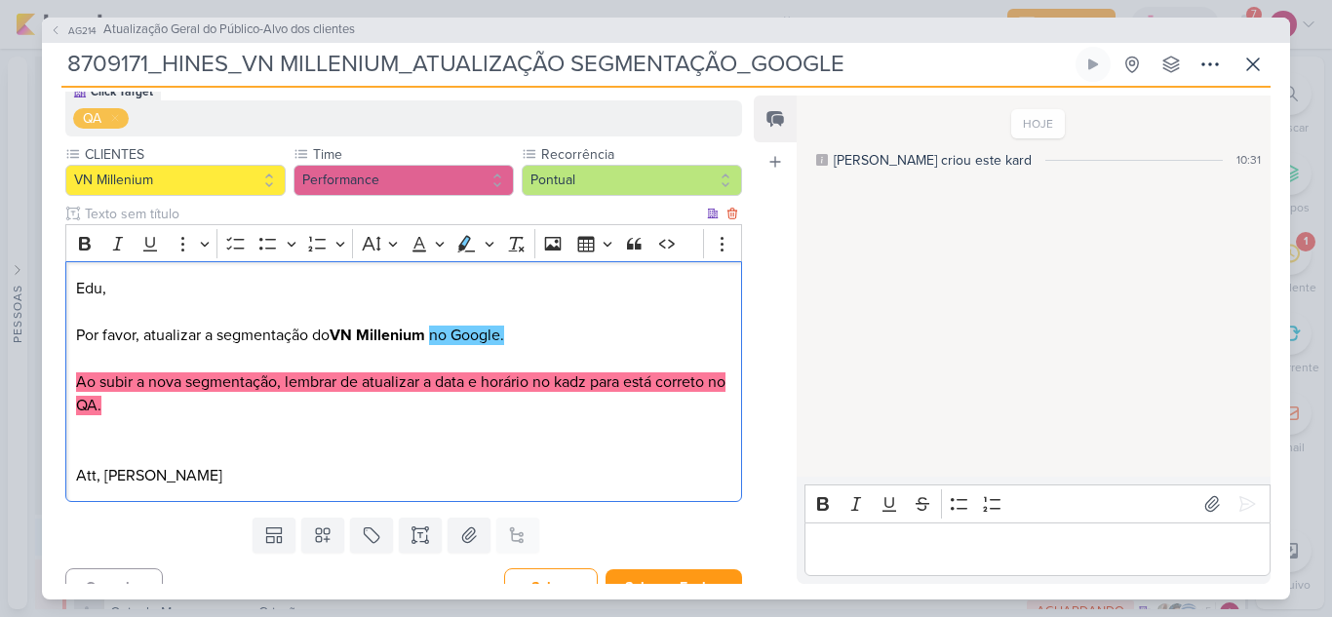
drag, startPoint x: 77, startPoint y: 287, endPoint x: 306, endPoint y: 479, distance: 298.9
click at [306, 479] on div "Edu, Por favor, atualizar a segmentação do VN Millenium no Google. Ao subir a n…" at bounding box center [403, 381] width 676 height 241
copy div "Edu, Por favor, atualizar a segmentação do VN Millenium no Google. Ao subir a n…"
click at [499, 478] on p "Att, Alessandra Gomes" at bounding box center [403, 475] width 655 height 23
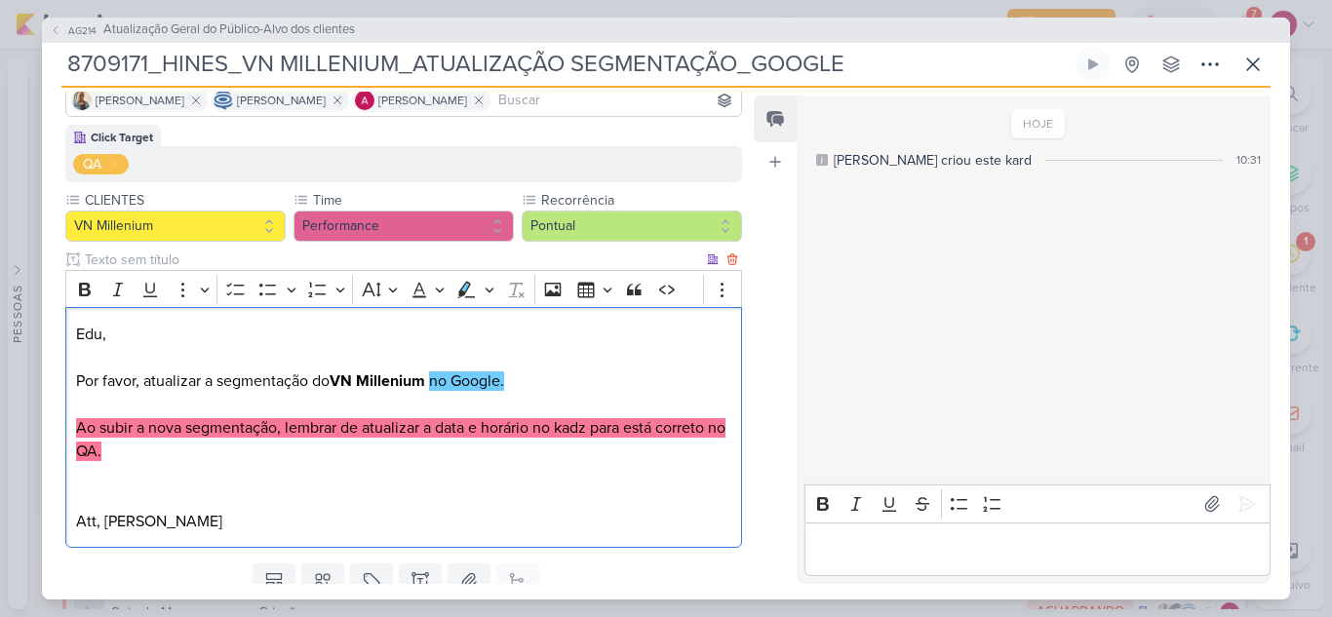
scroll to position [221, 0]
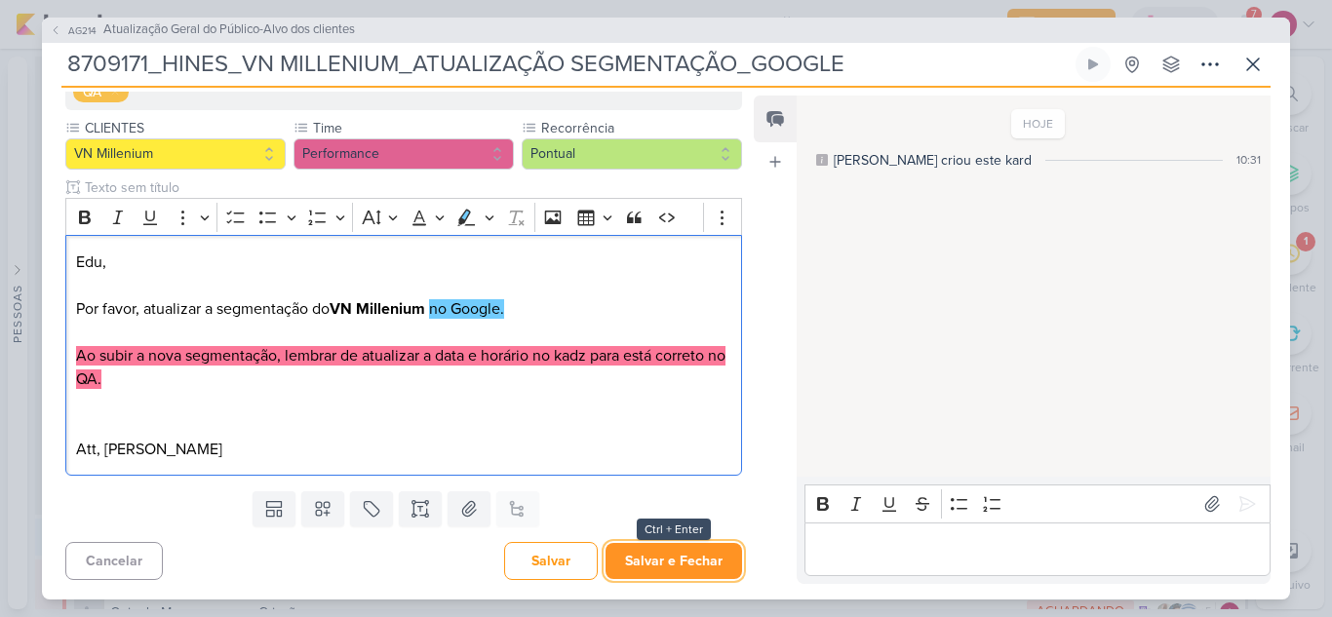
click at [685, 559] on button "Salvar e Fechar" at bounding box center [673, 561] width 136 height 36
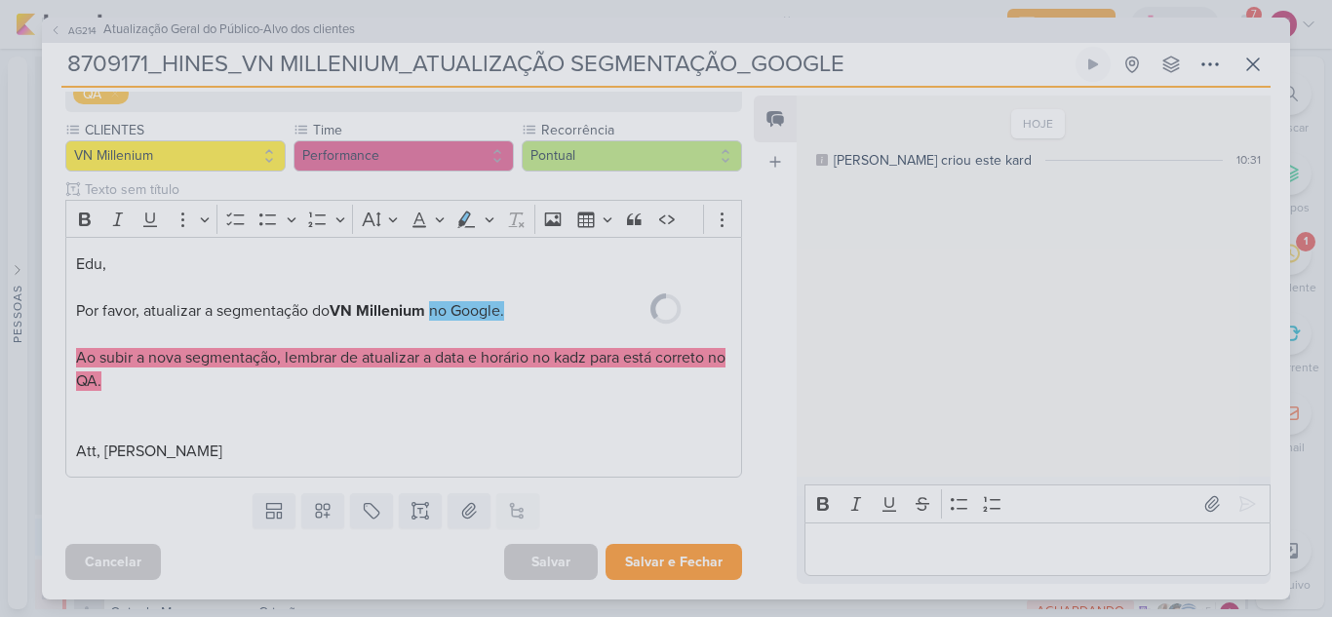
scroll to position [219, 0]
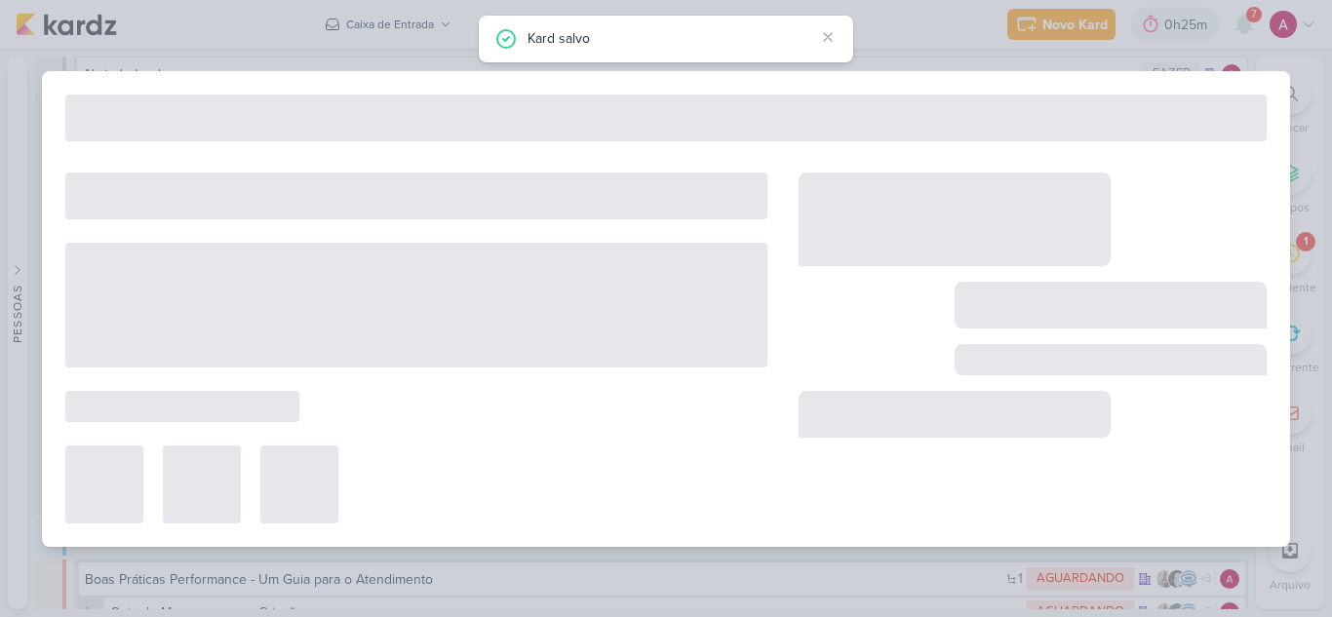
type input "Atualização Geral do Público-Alvo dos clientes"
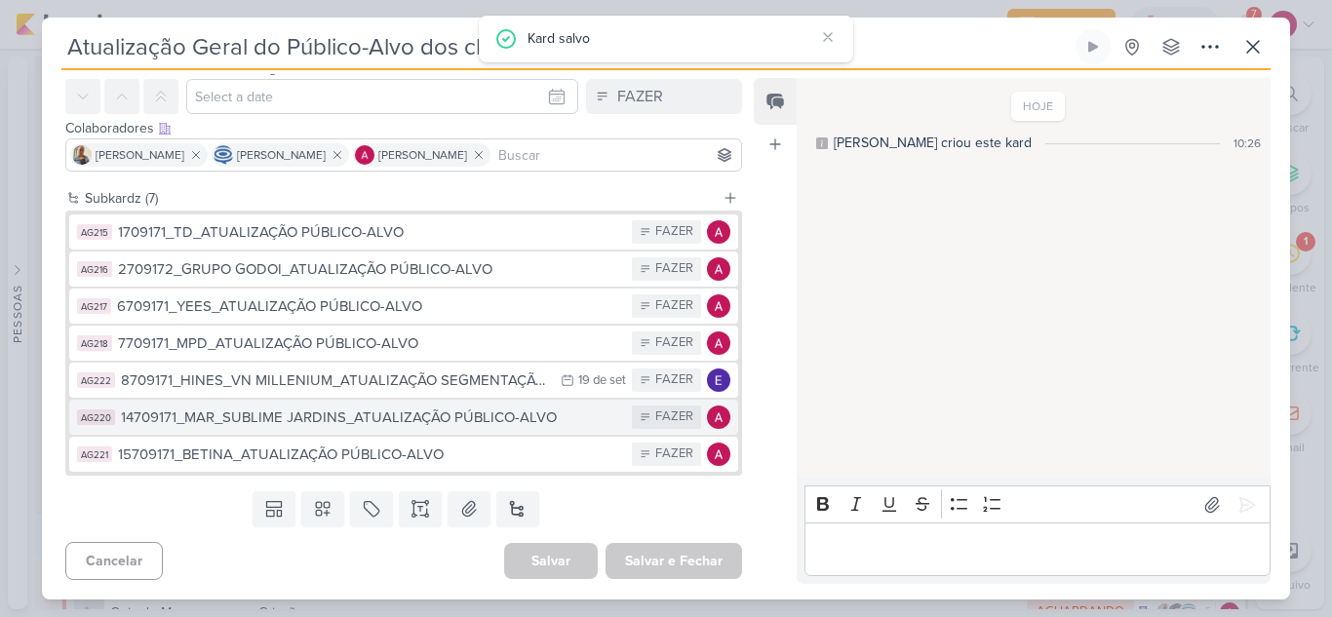
scroll to position [0, 0]
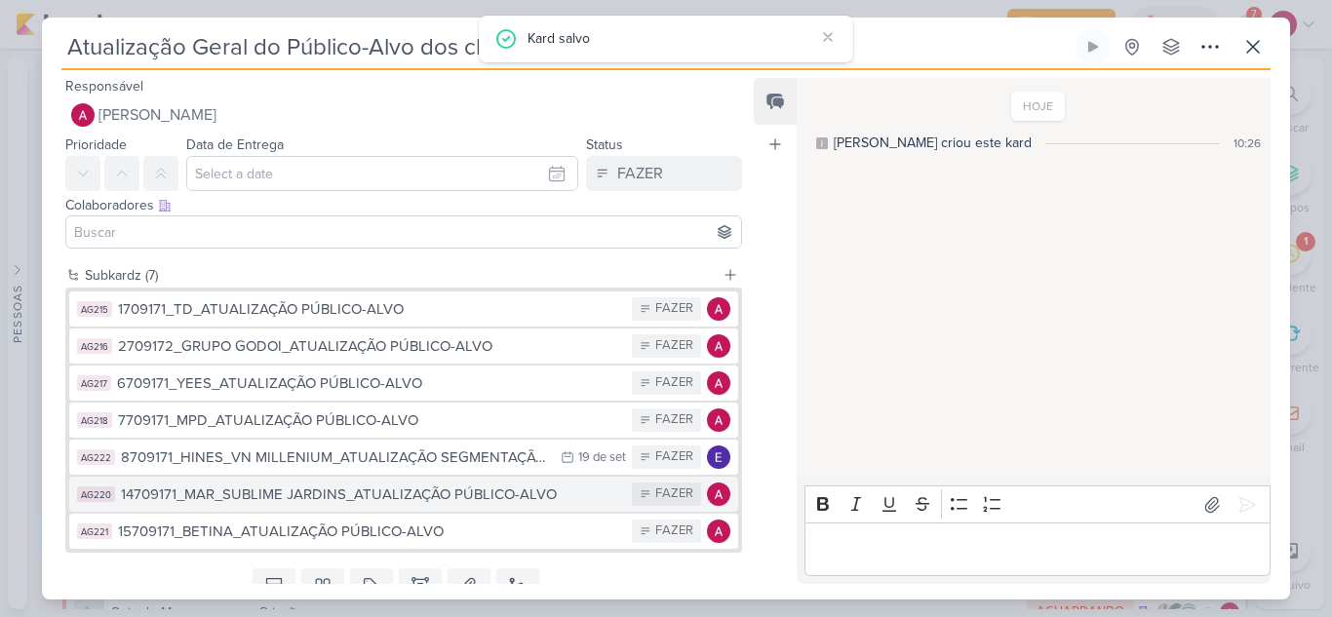
click at [338, 494] on div "14709171_MAR_SUBLIME JARDINS_ATUALIZAÇÃO PÚBLICO-ALVO" at bounding box center [371, 494] width 501 height 22
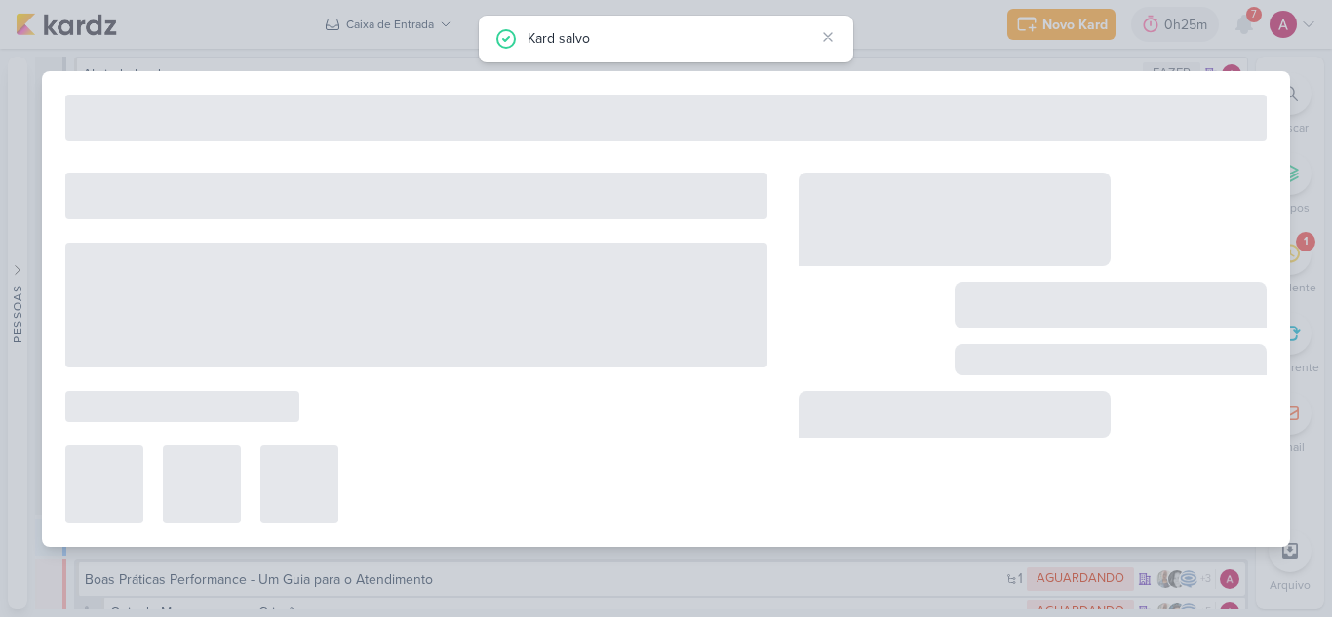
type input "14709171_MAR_SUBLIME JARDINS_ATUALIZAÇÃO PÚBLICO-ALVO"
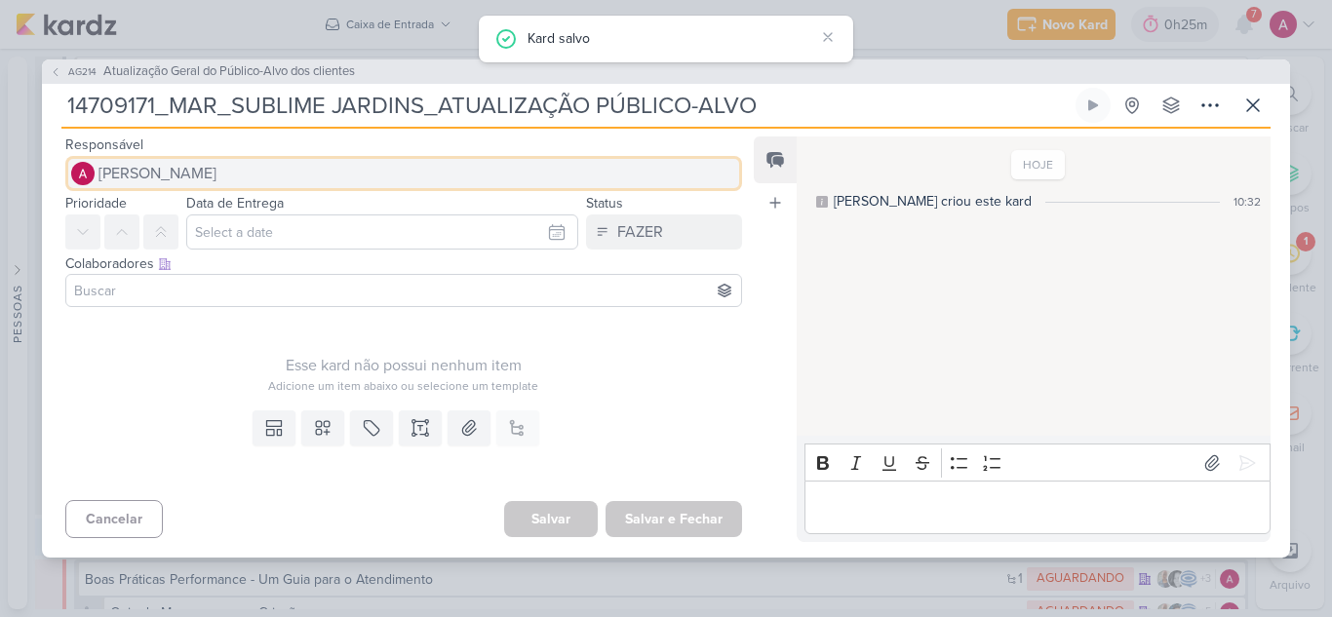
click at [178, 179] on span "[PERSON_NAME]" at bounding box center [157, 173] width 118 height 23
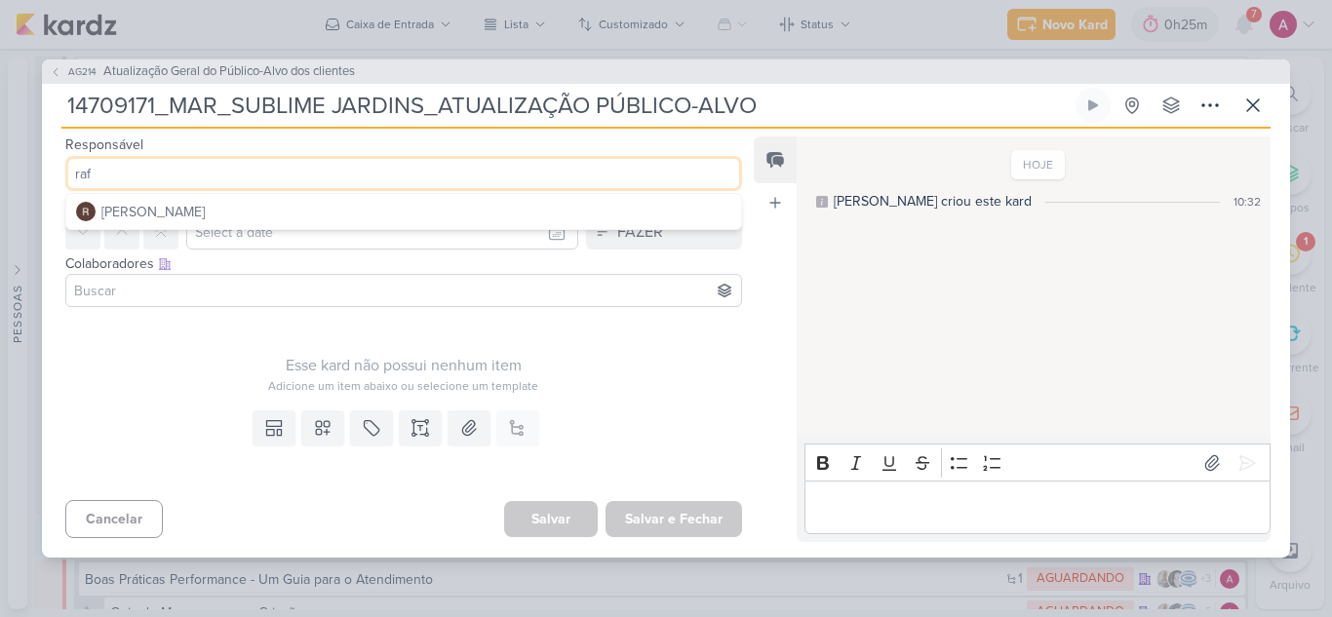
type input "raf"
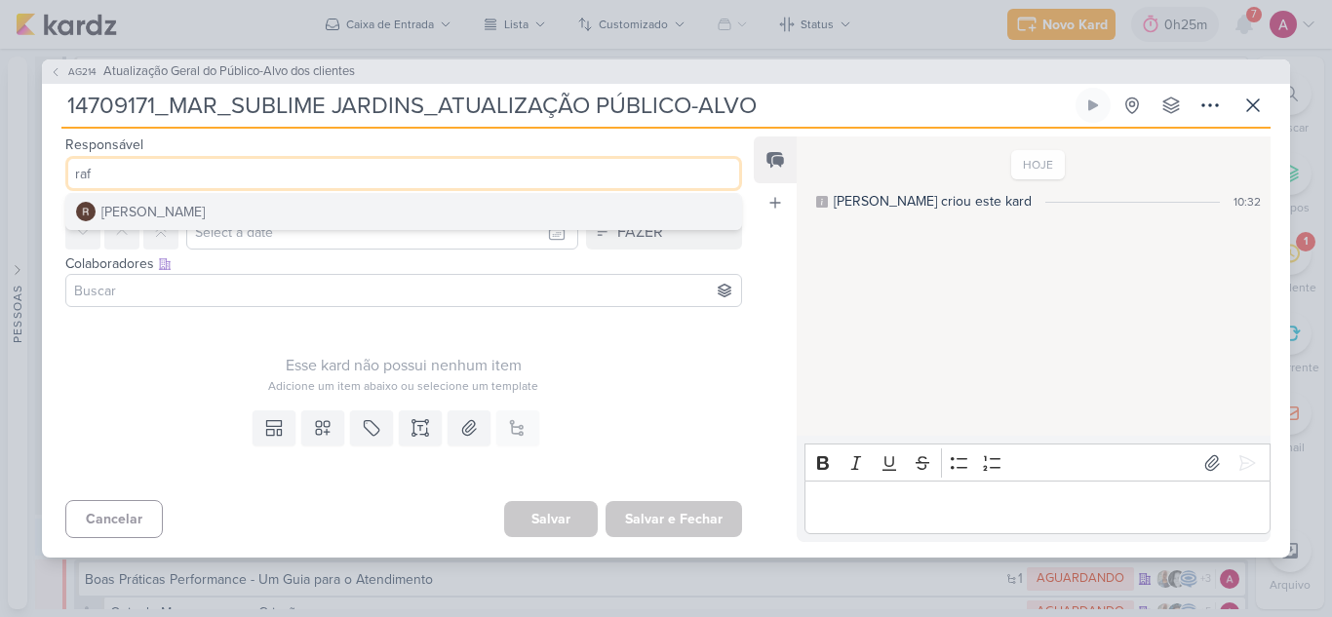
click at [238, 215] on button "Rafael Dornelles" at bounding box center [403, 211] width 675 height 35
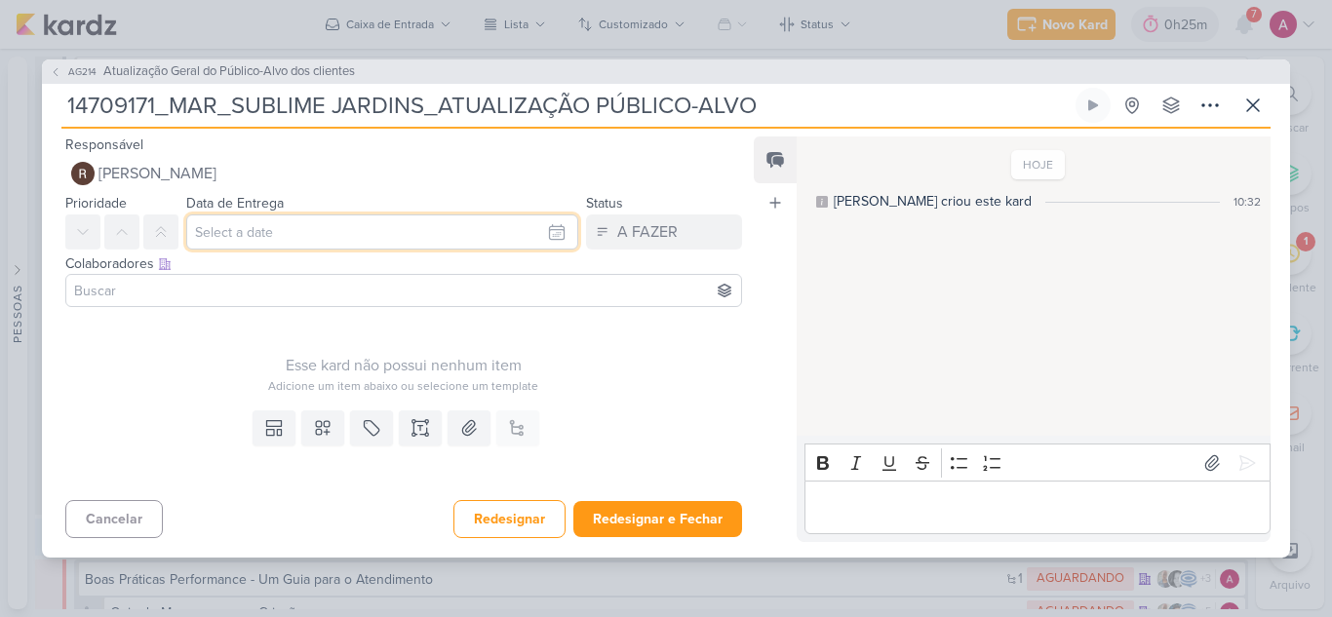
click at [250, 227] on input "text" at bounding box center [382, 231] width 392 height 35
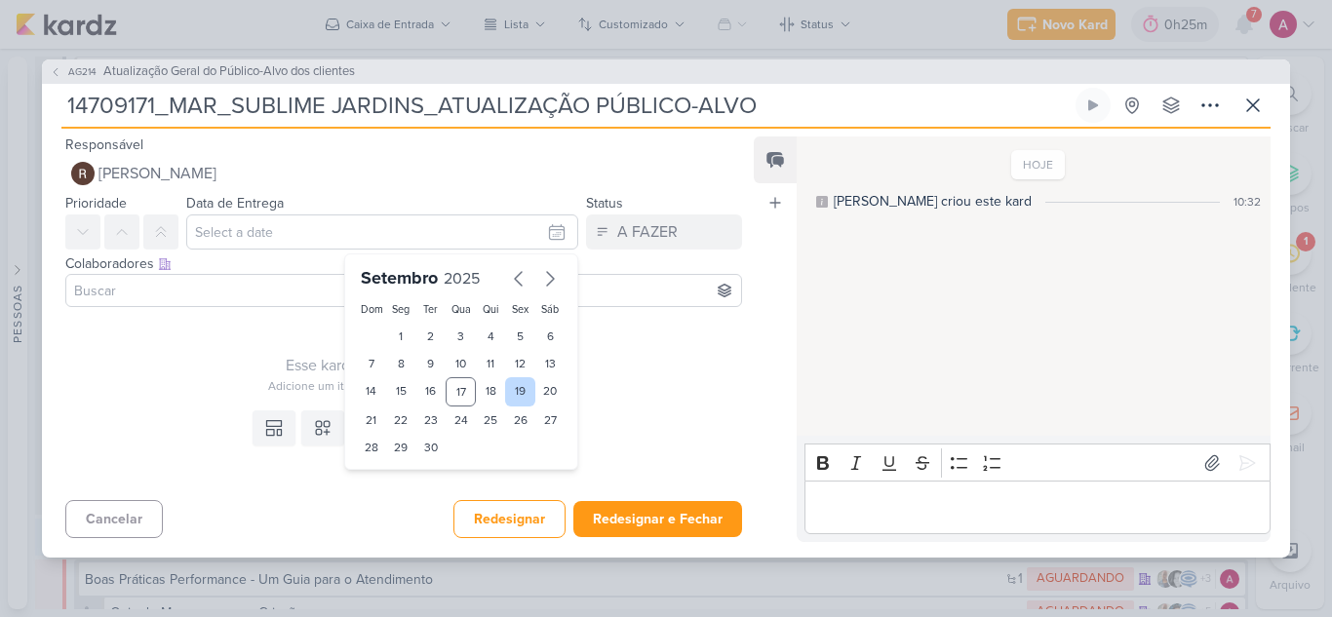
click at [519, 391] on div "19" at bounding box center [520, 391] width 30 height 29
type input "19 de setembro de 2025 às 23:59"
click at [213, 294] on input at bounding box center [403, 290] width 667 height 23
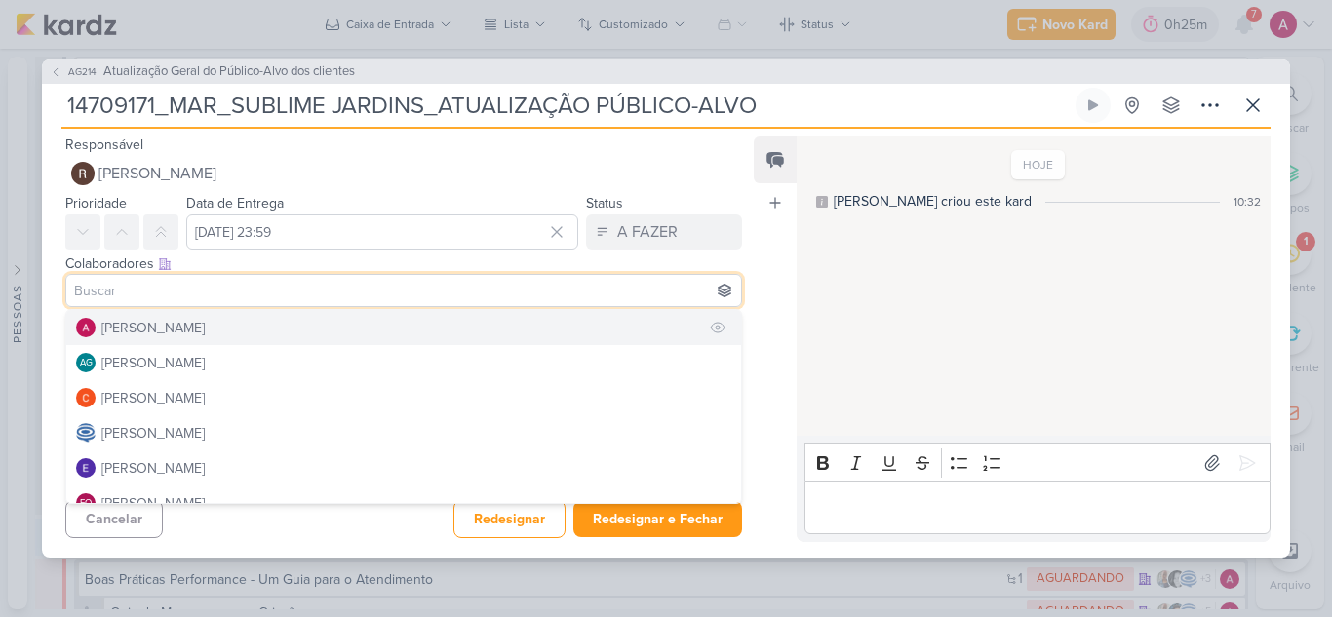
click at [196, 320] on div "[PERSON_NAME]" at bounding box center [152, 328] width 103 height 20
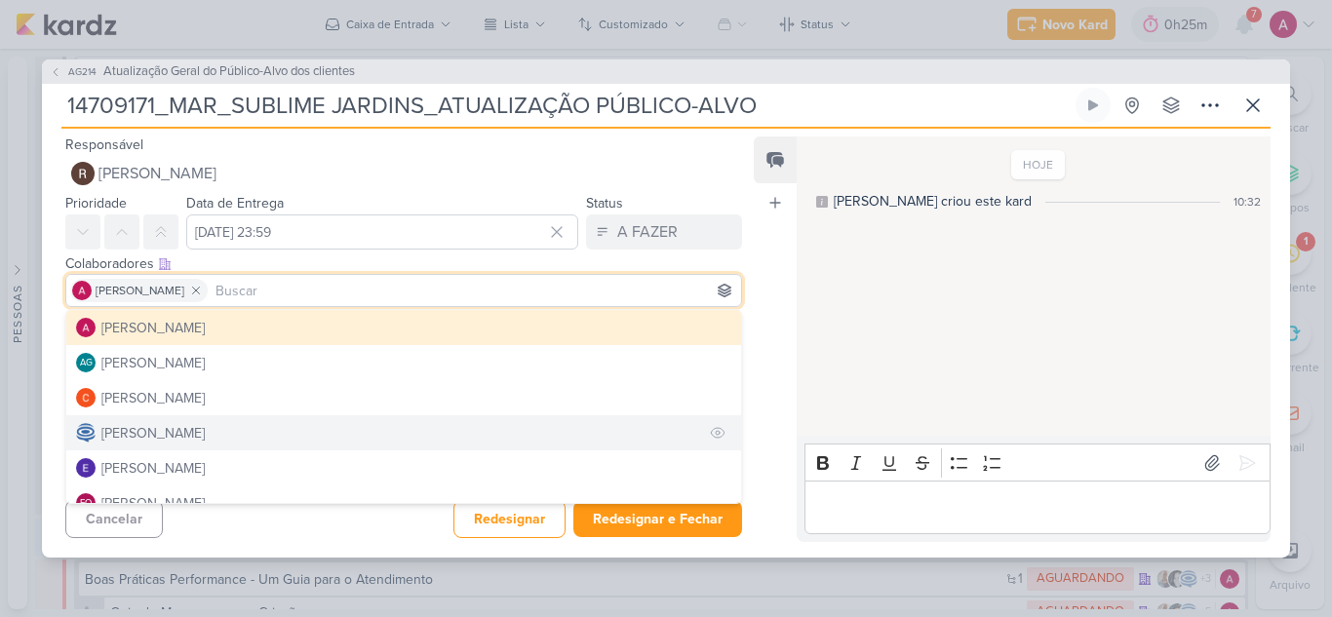
click at [175, 433] on div "[PERSON_NAME]" at bounding box center [152, 433] width 103 height 20
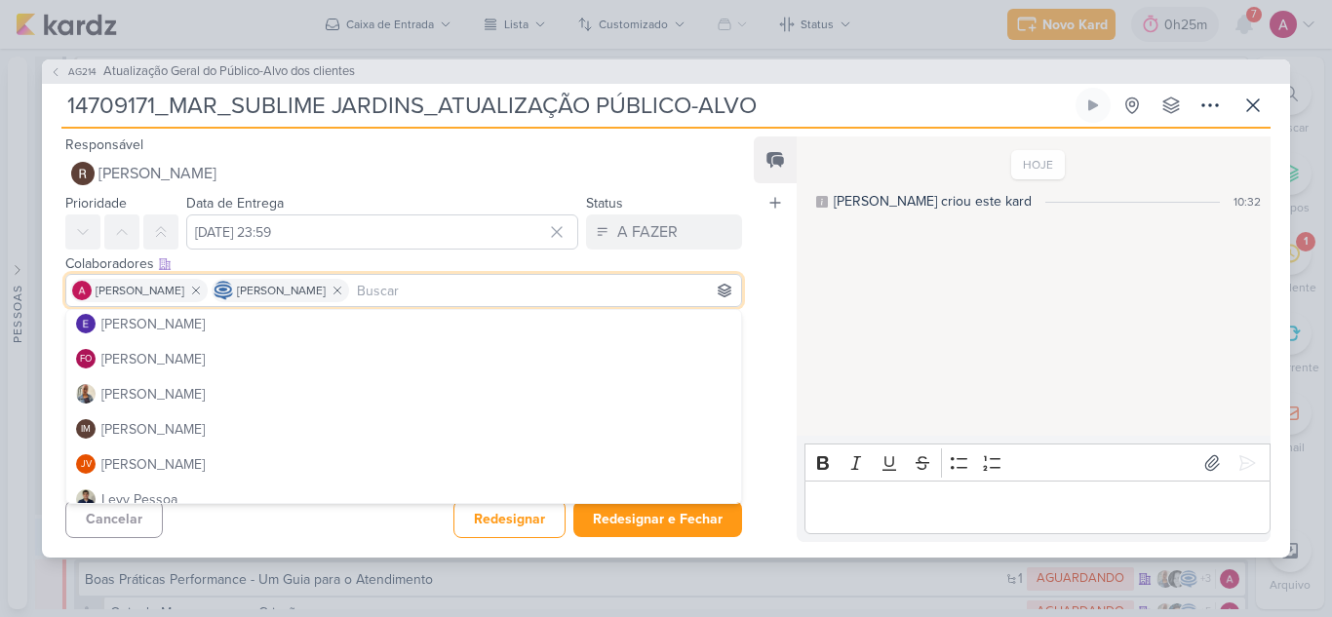
scroll to position [195, 0]
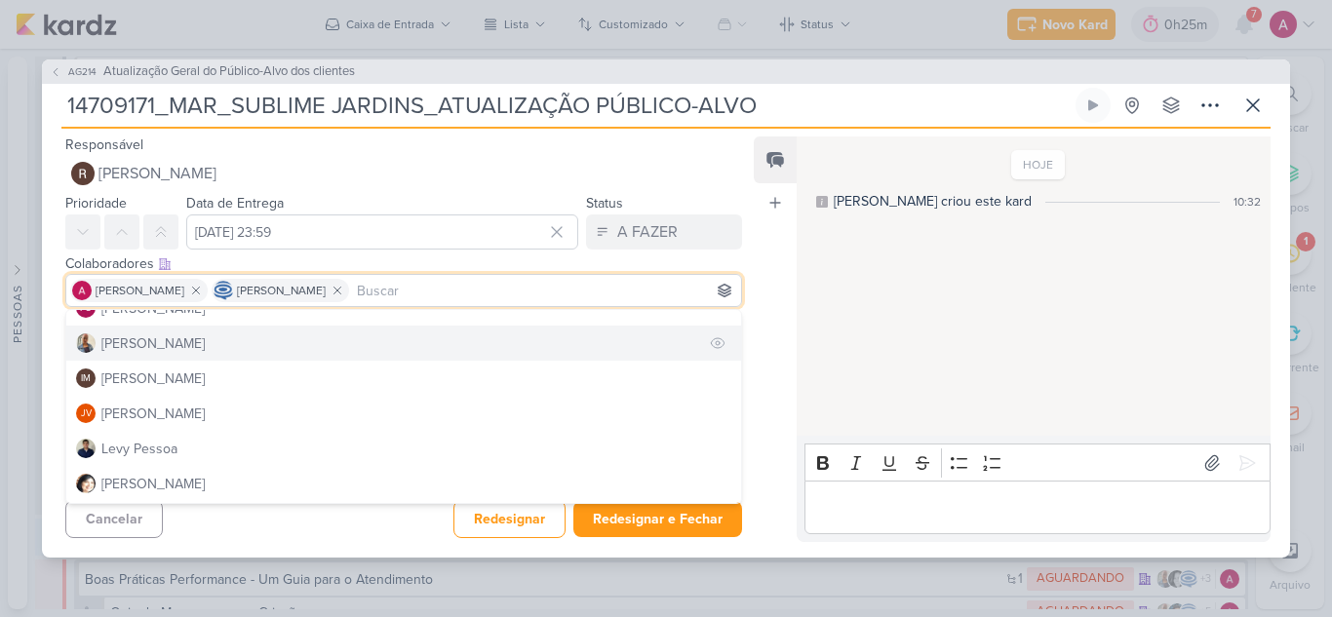
click at [168, 344] on div "Iara Santos" at bounding box center [152, 343] width 103 height 20
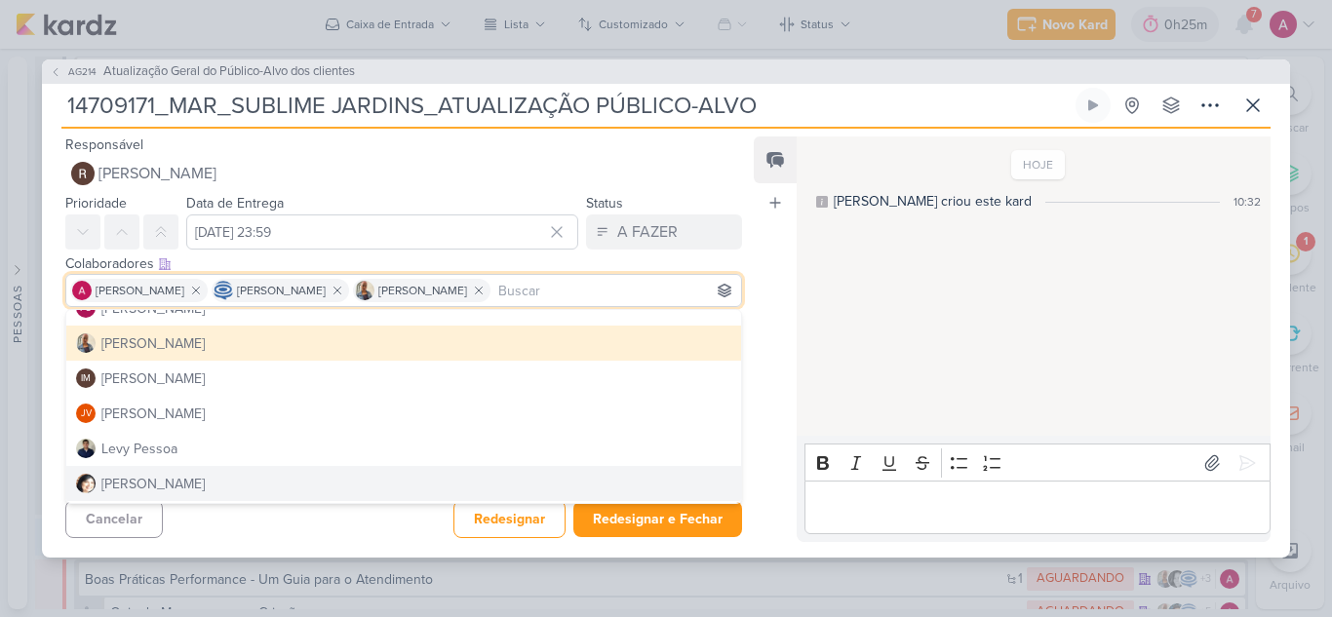
click at [338, 548] on div "Responsável Rafael Dornelles Rafael Dornelles Prioridade Data de Entrega 19 de …" at bounding box center [666, 343] width 1248 height 429
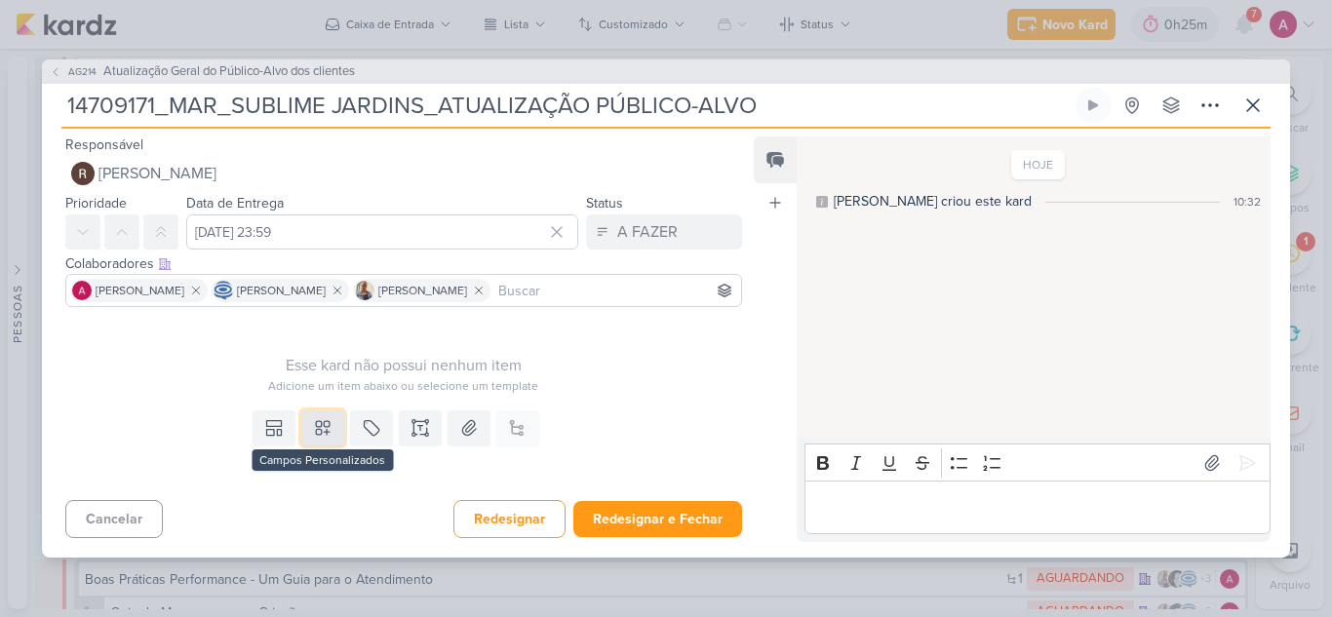
click at [304, 433] on button at bounding box center [322, 427] width 43 height 35
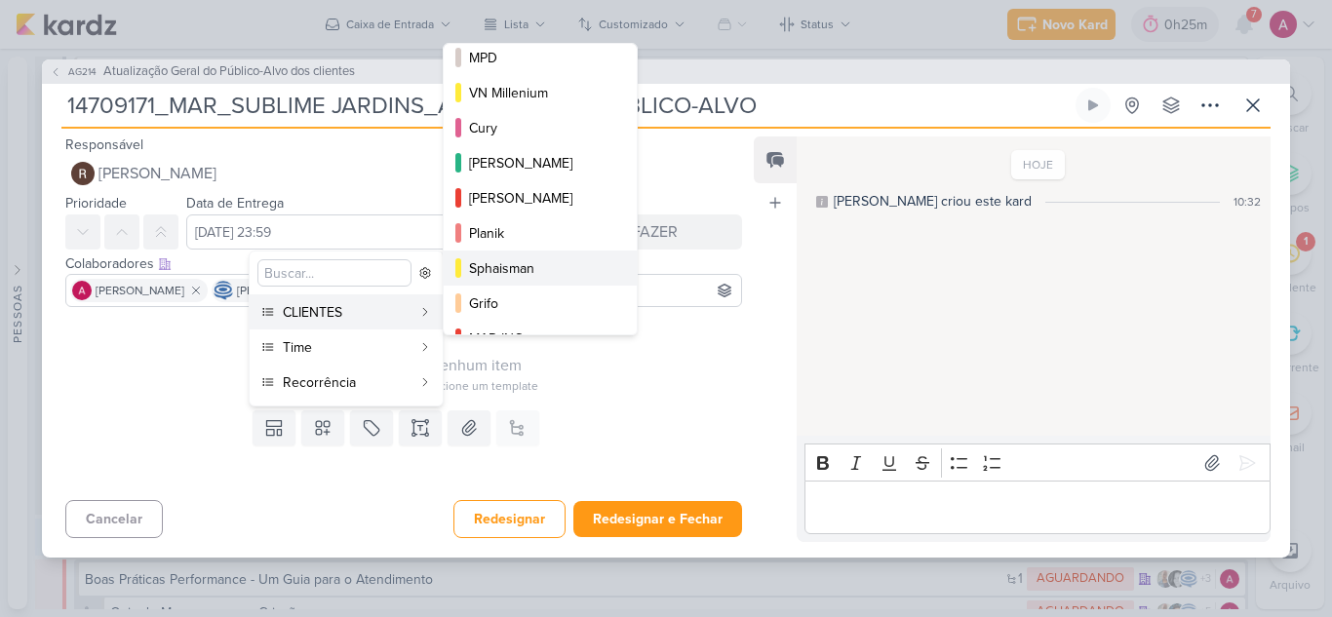
scroll to position [318, 0]
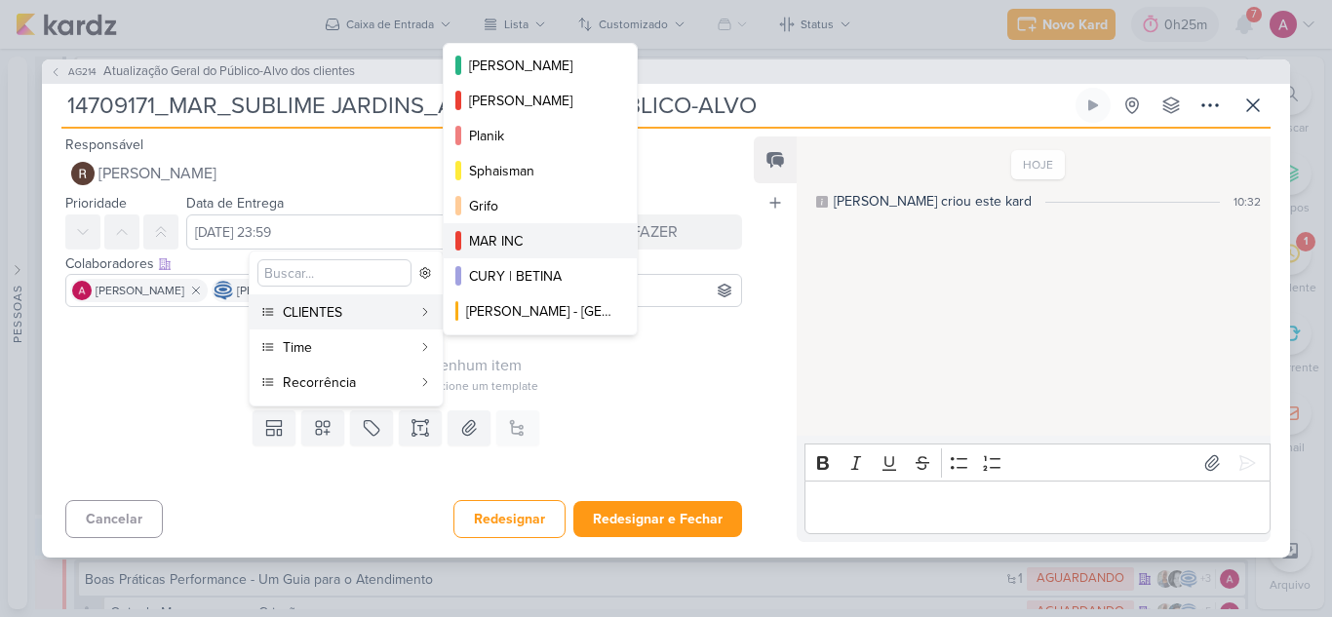
click at [497, 248] on div "MAR INC" at bounding box center [541, 241] width 144 height 20
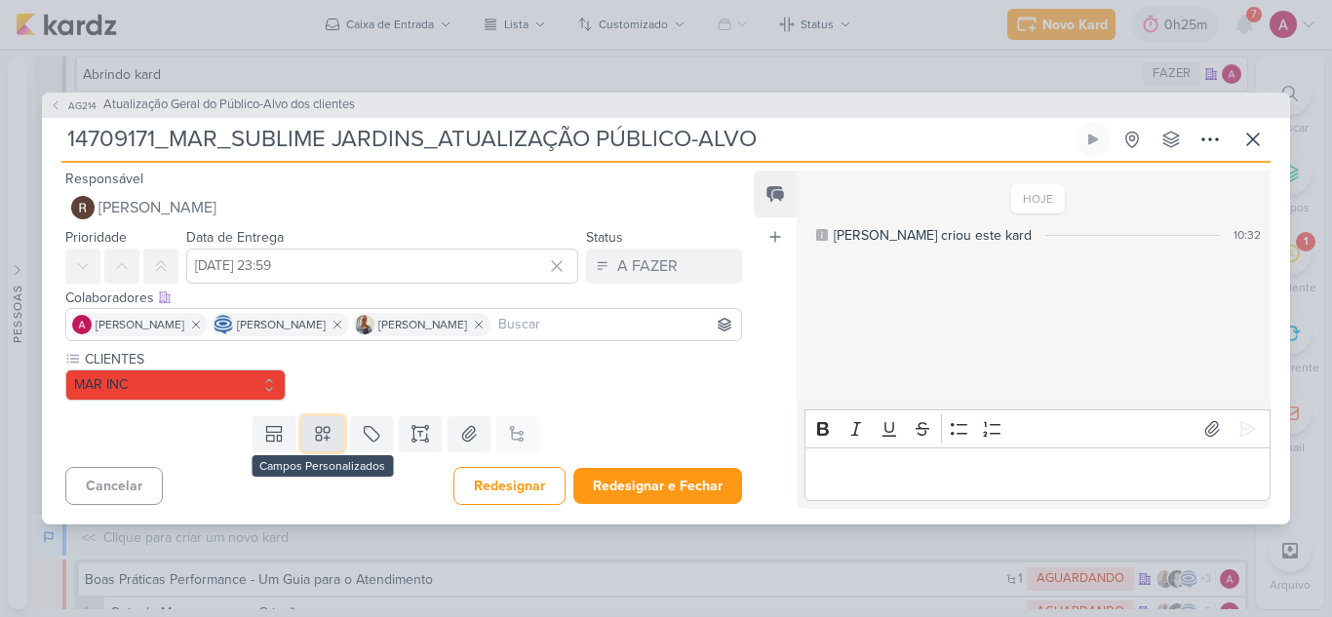
click at [327, 433] on icon at bounding box center [322, 433] width 19 height 19
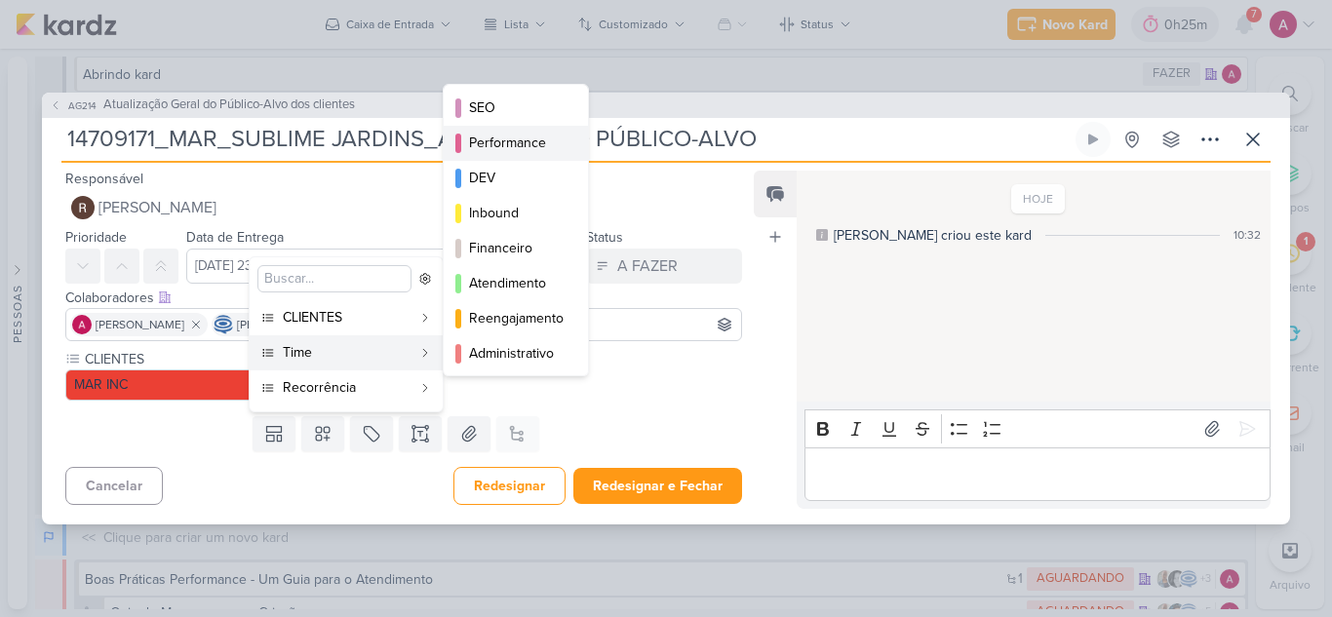
click at [558, 135] on div "Performance" at bounding box center [517, 143] width 96 height 20
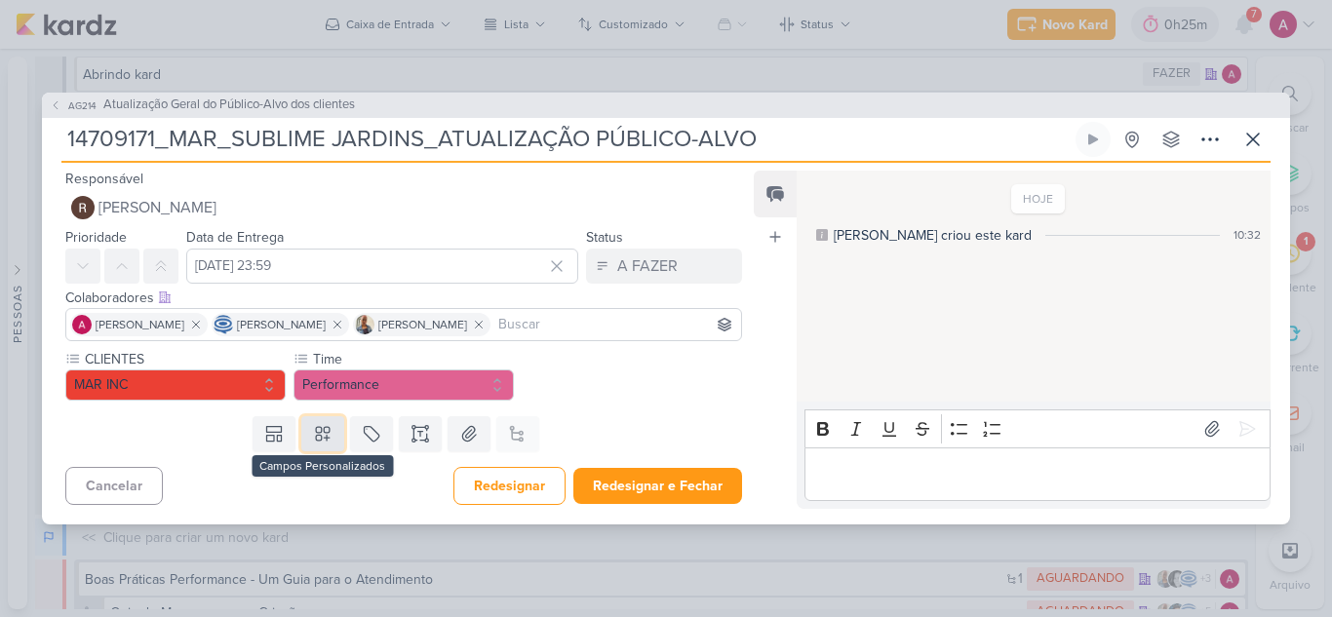
click at [320, 438] on icon at bounding box center [323, 434] width 14 height 14
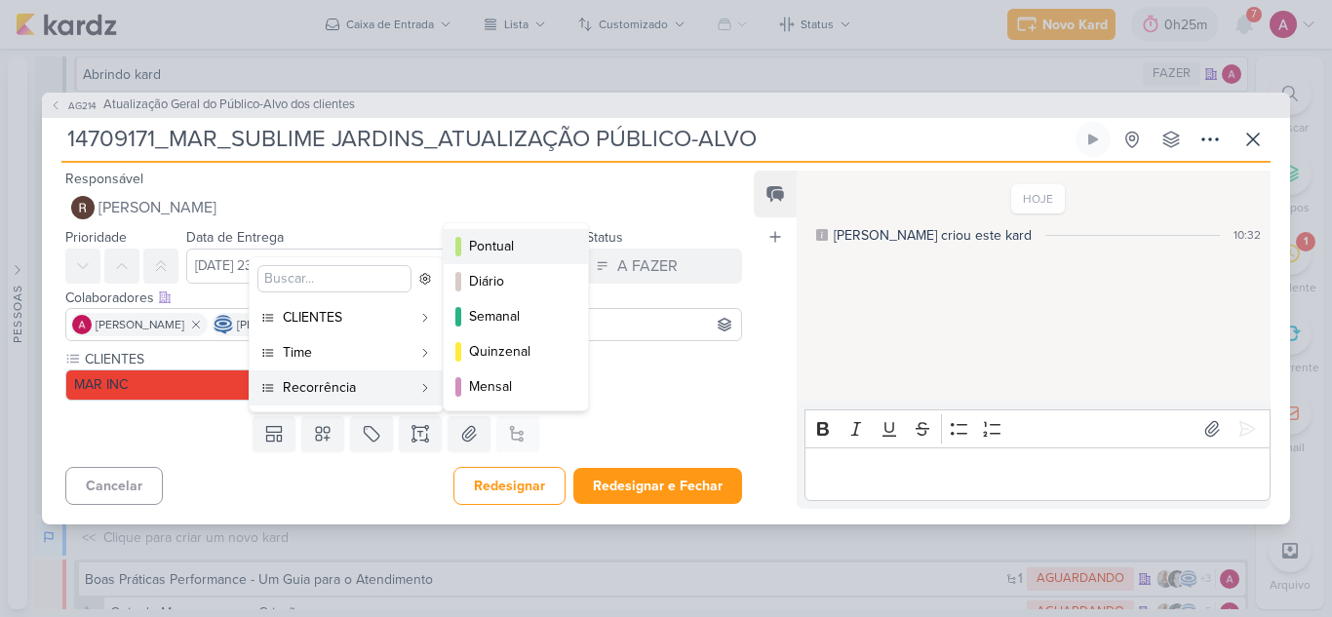
click at [525, 235] on button "Pontual" at bounding box center [516, 246] width 144 height 35
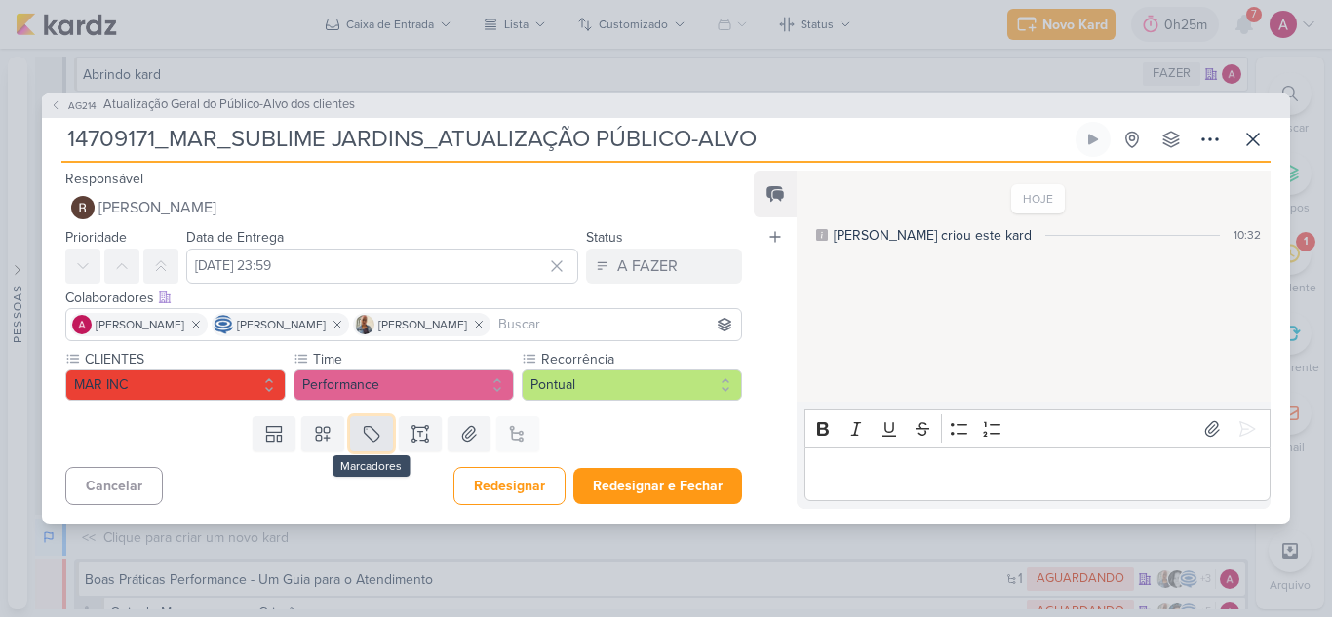
click at [368, 432] on icon at bounding box center [371, 433] width 19 height 19
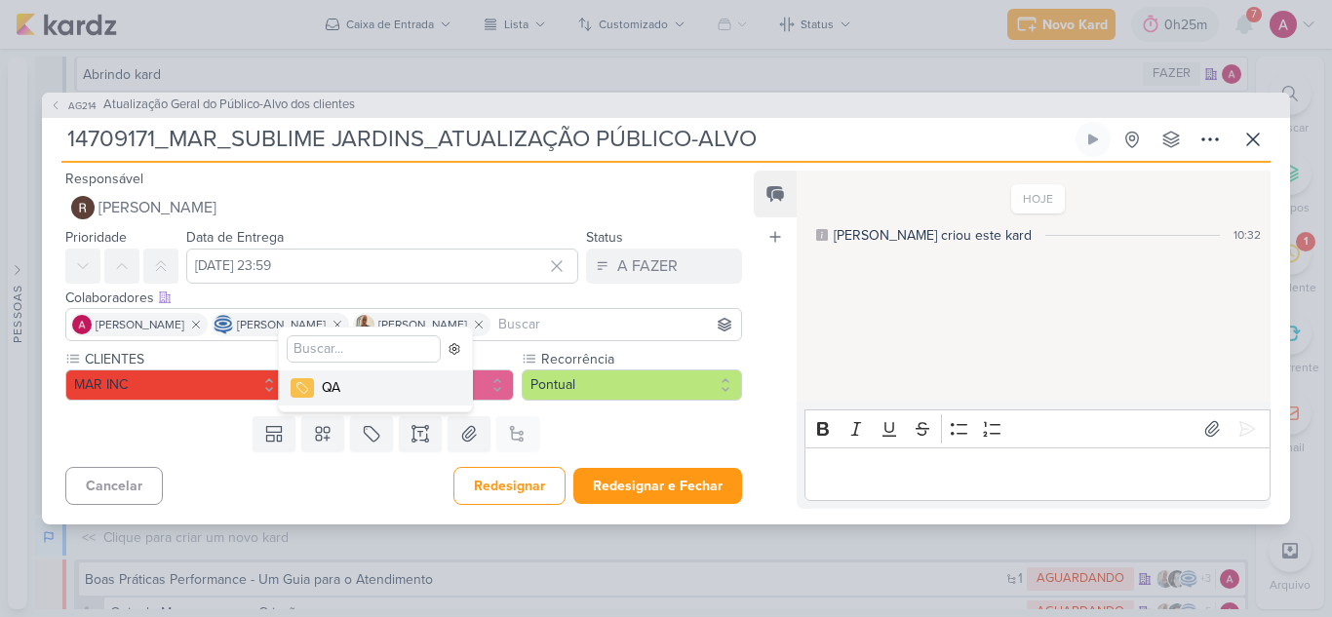
click at [346, 402] on button "QA" at bounding box center [375, 387] width 193 height 35
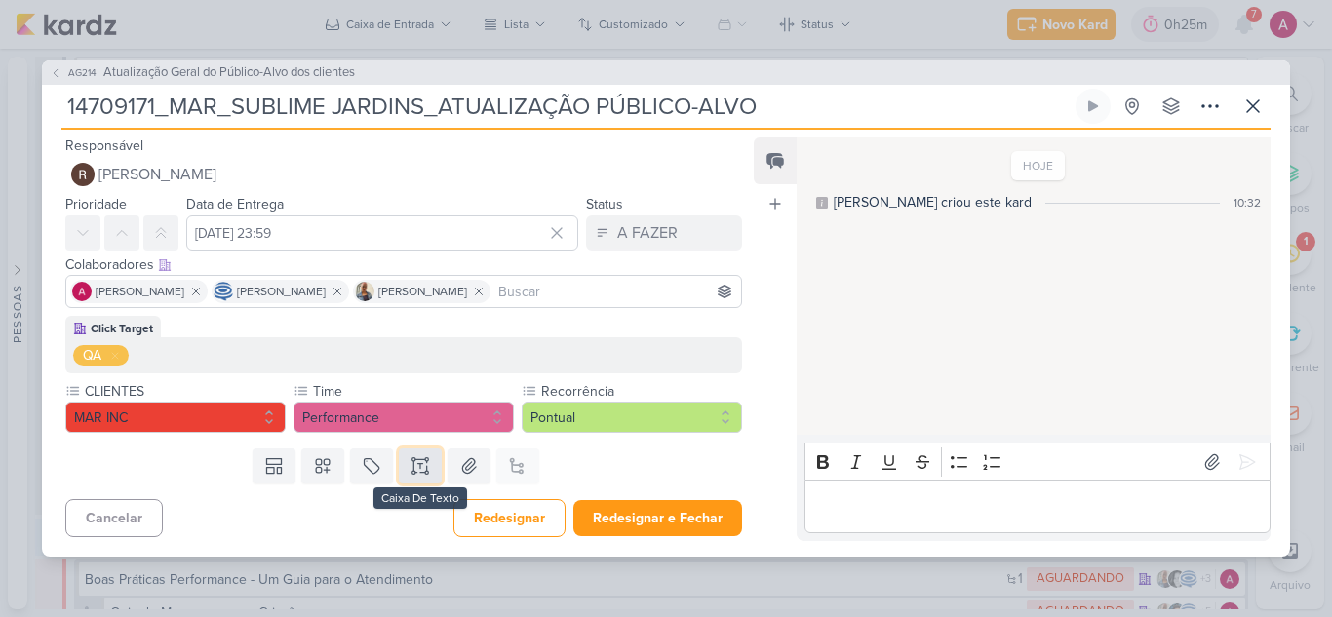
click at [417, 462] on icon at bounding box center [419, 465] width 19 height 19
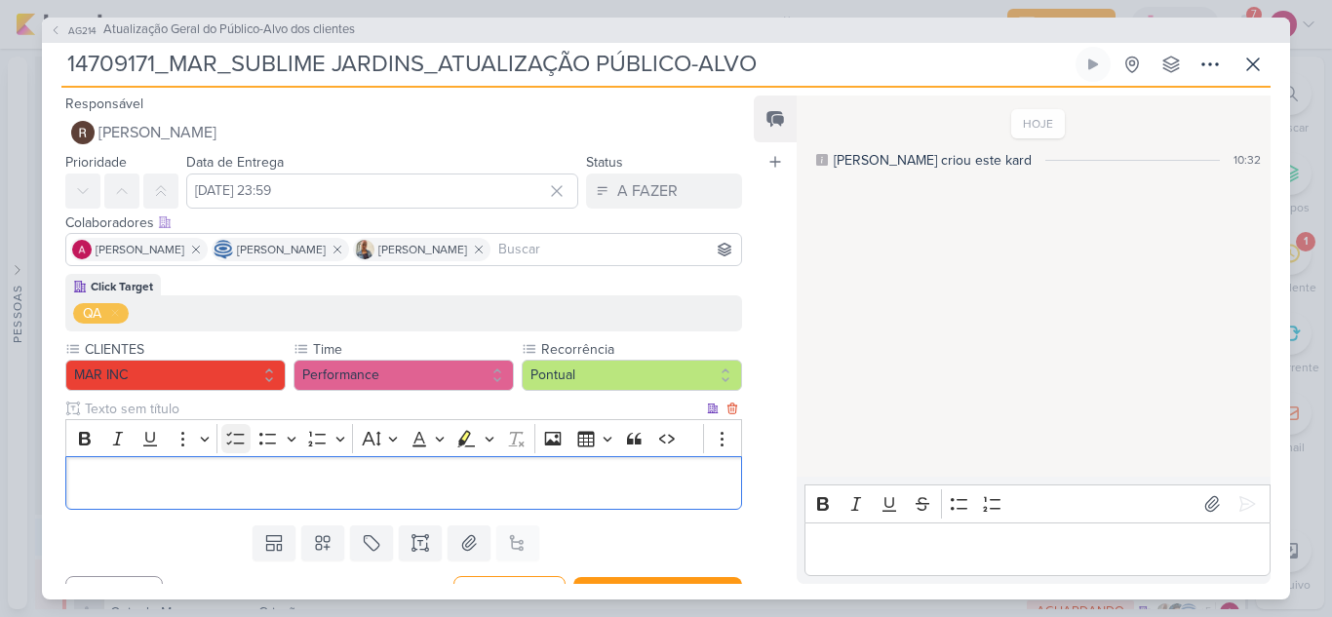
scroll to position [97, 0]
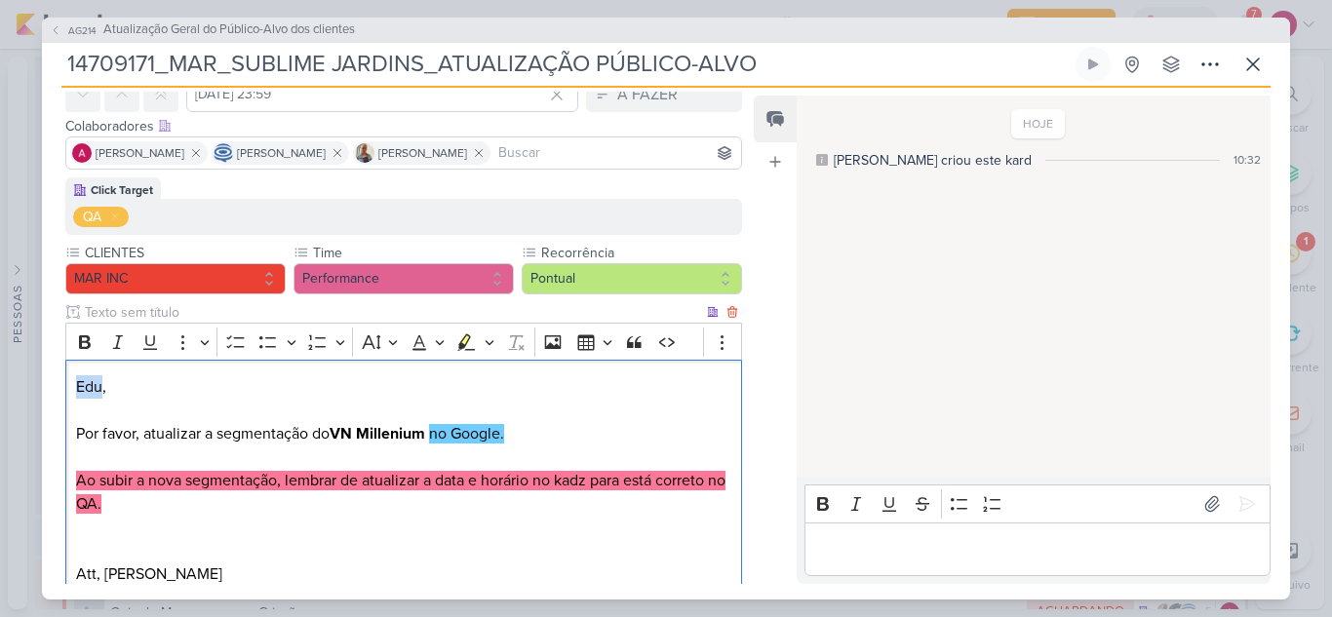
drag, startPoint x: 102, startPoint y: 383, endPoint x: 73, endPoint y: 385, distance: 29.3
click at [73, 385] on div "Edu, Por favor, atualizar a segmentação do VN Millenium no Google. Ao subir a n…" at bounding box center [403, 480] width 676 height 241
drag, startPoint x: 337, startPoint y: 437, endPoint x: 428, endPoint y: 433, distance: 90.7
click at [425, 433] on strong "VN Millenium" at bounding box center [377, 433] width 96 height 19
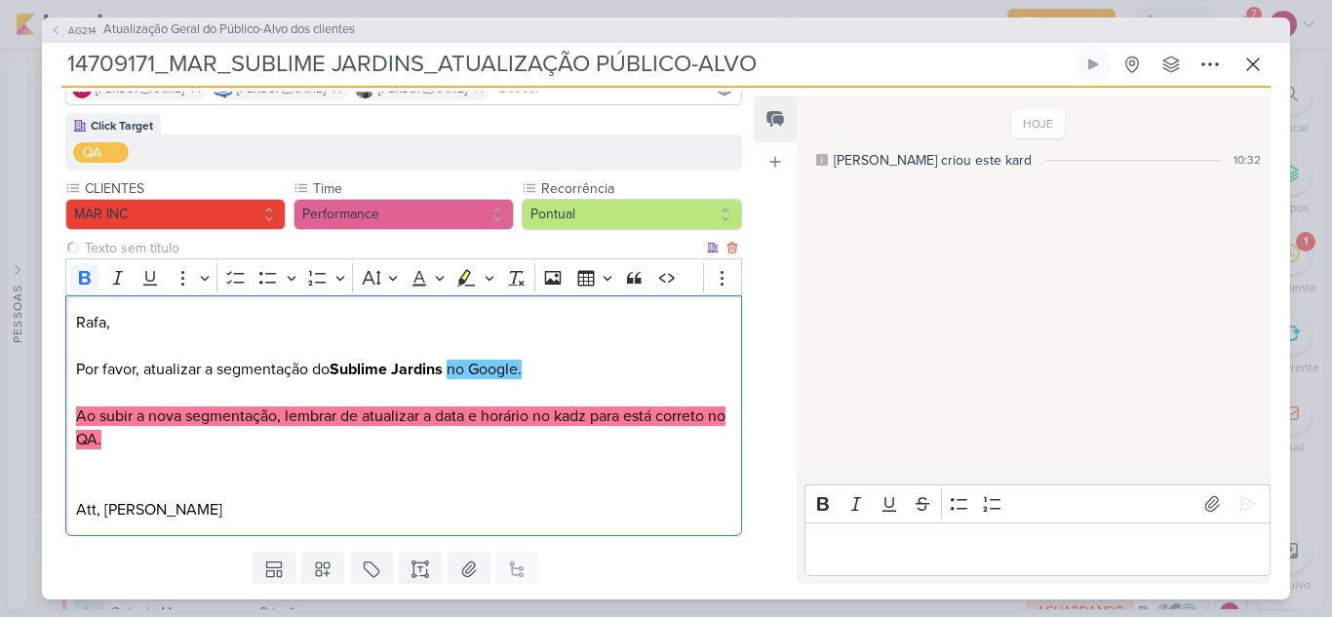
scroll to position [221, 0]
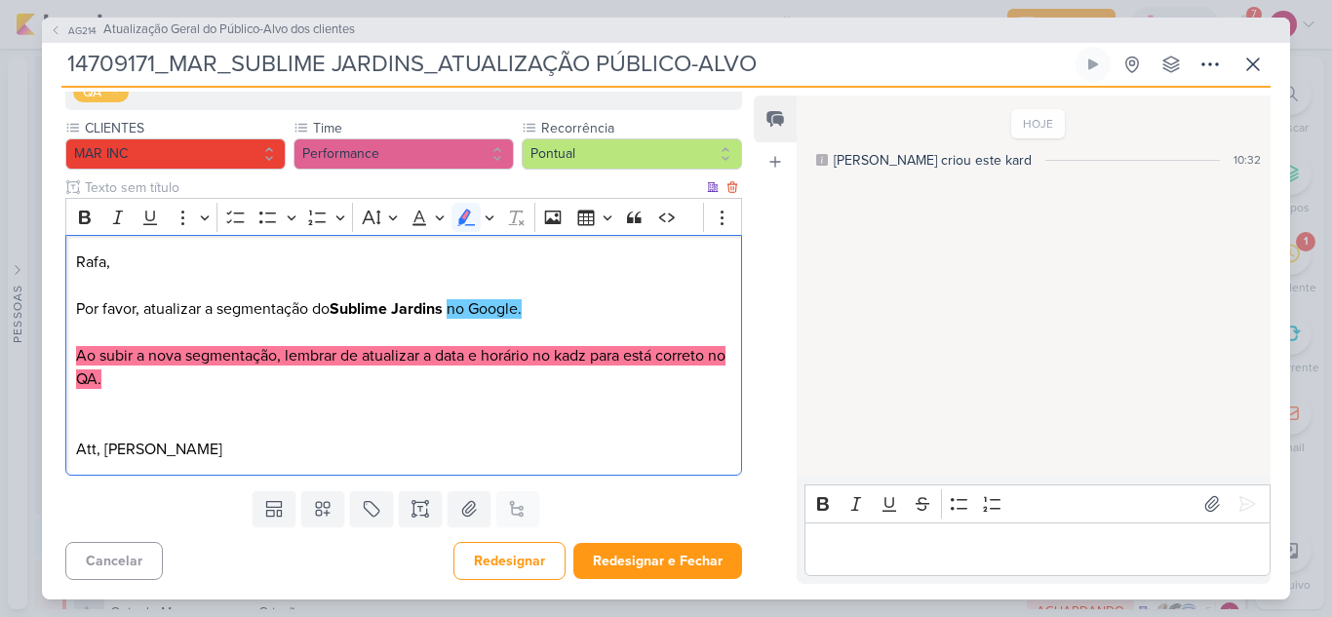
click at [648, 361] on mark "Ao subir a nova segmentação, lembrar de atualizar a data e horário no kadz para…" at bounding box center [400, 367] width 649 height 43
click at [0, 0] on lt-strong "ar" at bounding box center [0, 0] width 0 height 0
drag, startPoint x: 79, startPoint y: 266, endPoint x: 315, endPoint y: 448, distance: 298.1
click at [315, 448] on div "Rafa, Por favor, atualizar a segmentação do Sublime Jardins no Google. Ao subir…" at bounding box center [403, 355] width 676 height 241
copy div "Rafa, Por favor, atualizar a segmentação do Sublime Jardins no Google. Ao subir…"
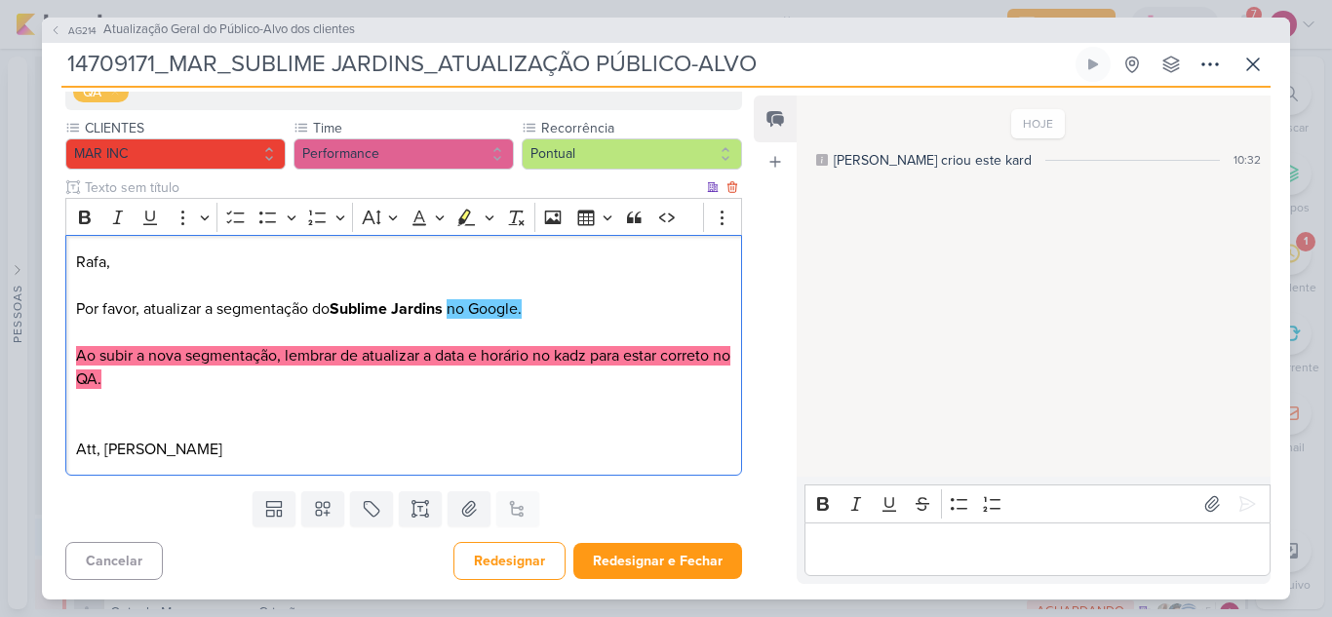
click at [451, 417] on p "Editor editing area: main" at bounding box center [403, 425] width 655 height 23
click at [451, 409] on p "Editor editing area: main" at bounding box center [403, 402] width 655 height 23
click at [249, 402] on p "Editor editing area: main" at bounding box center [403, 402] width 655 height 23
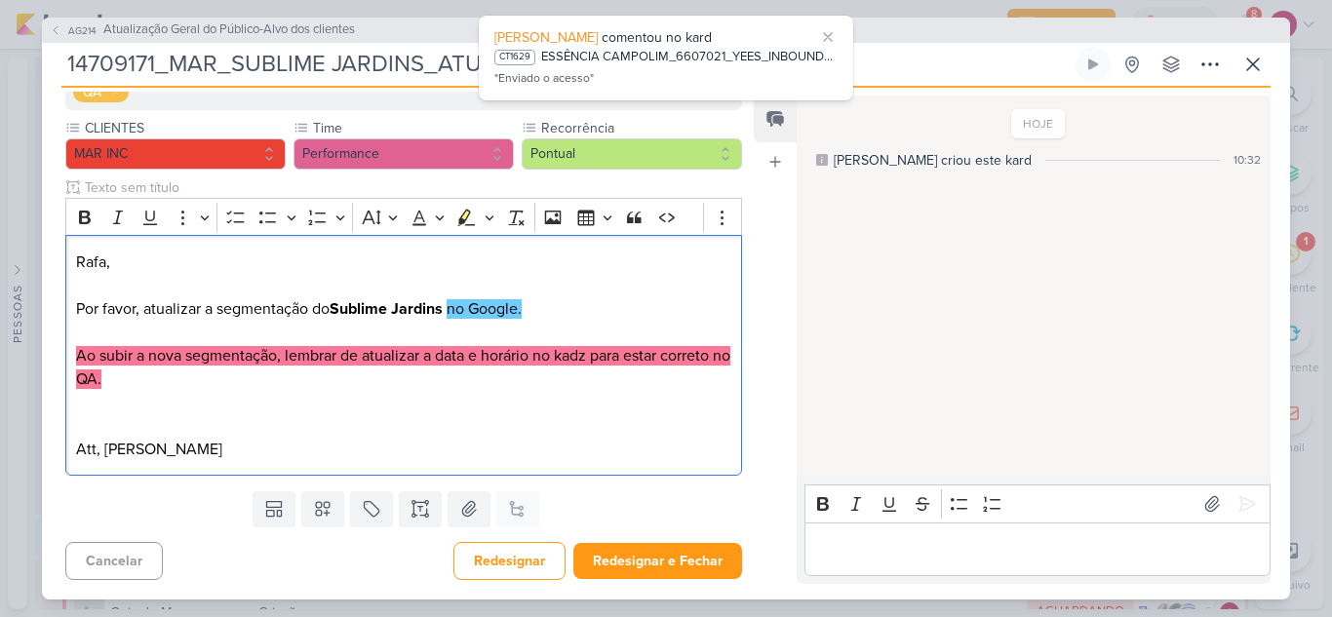
click at [600, 526] on div "Templates Campos Personalizados CLIENTES YEES" at bounding box center [396, 508] width 708 height 51
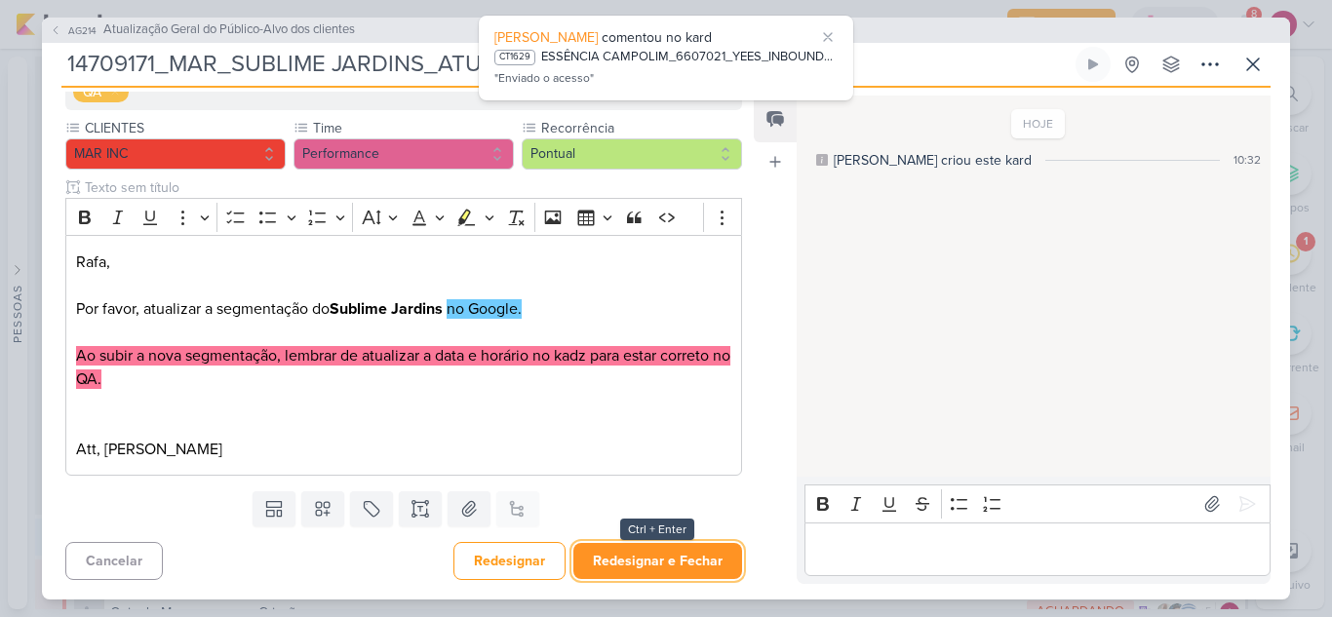
click at [630, 555] on button "Redesignar e Fechar" at bounding box center [657, 561] width 169 height 36
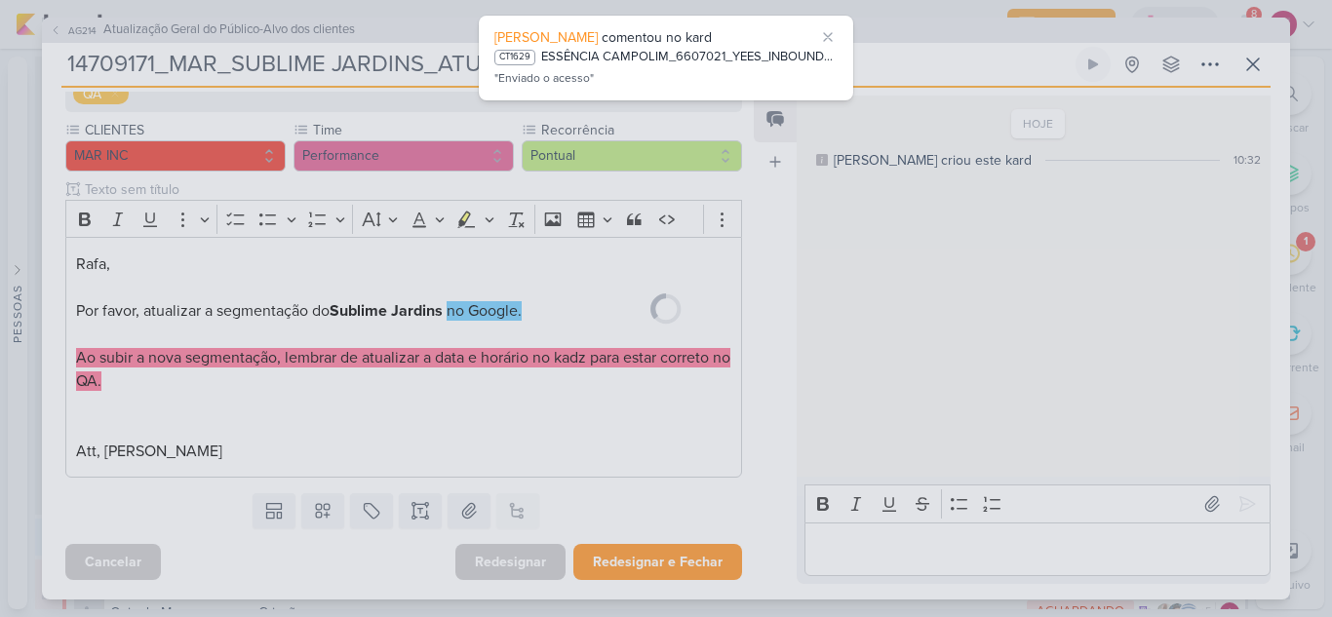
scroll to position [219, 0]
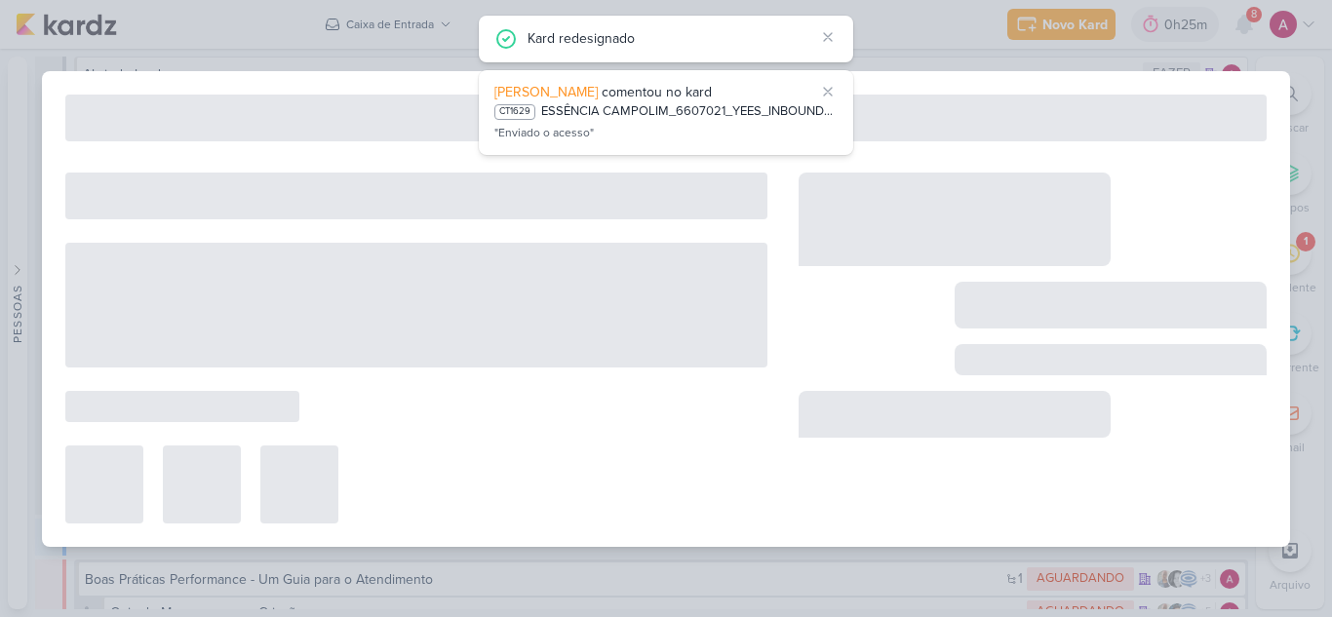
type input "Atualização Geral do Público-Alvo dos clientes"
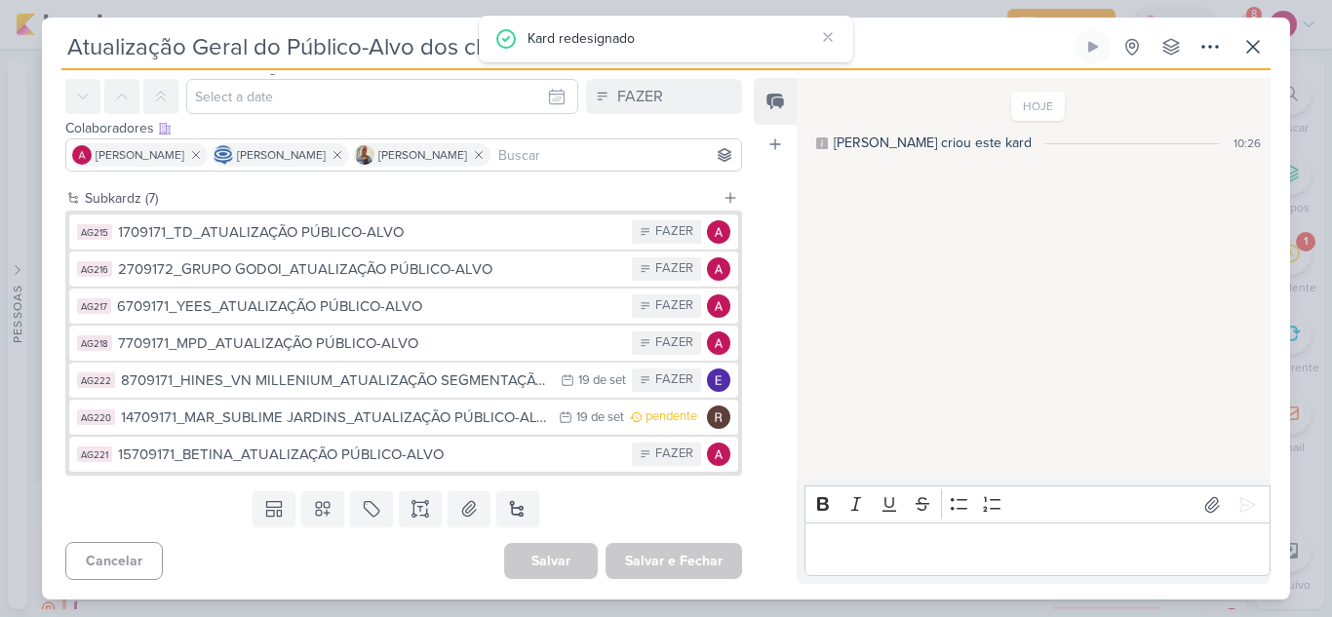
scroll to position [0, 0]
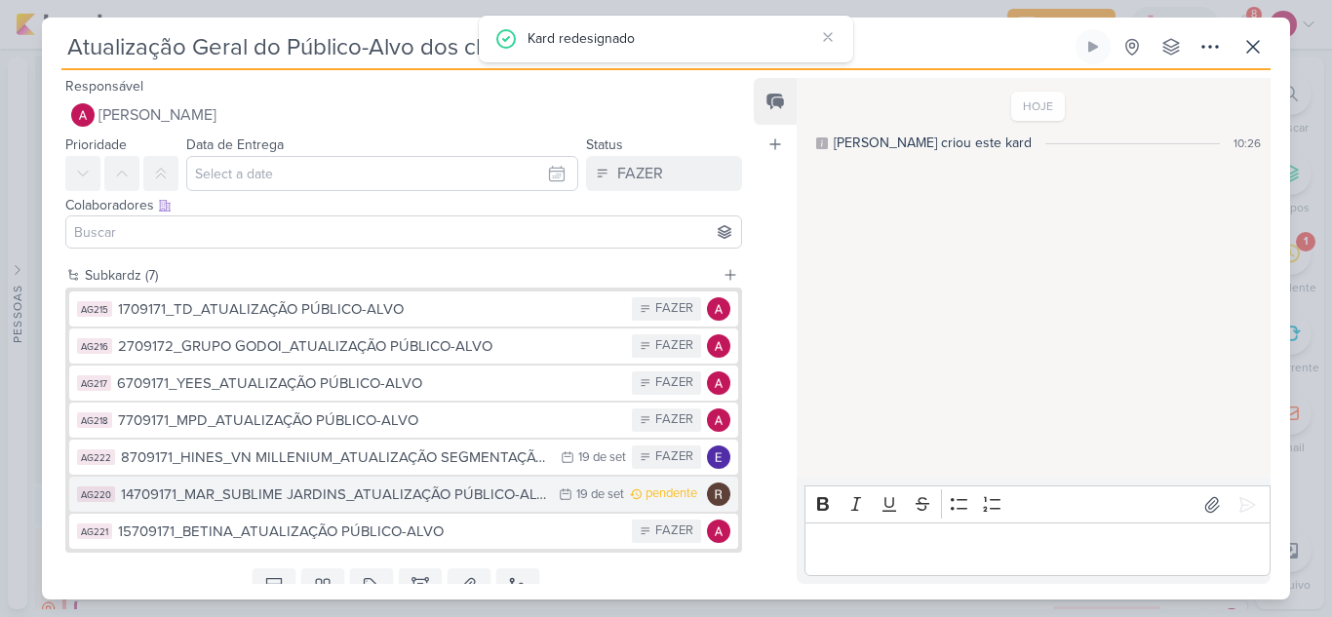
click at [408, 494] on div "14709171_MAR_SUBLIME JARDINS_ATUALIZAÇÃO PÚBLICO-ALVO" at bounding box center [335, 494] width 428 height 22
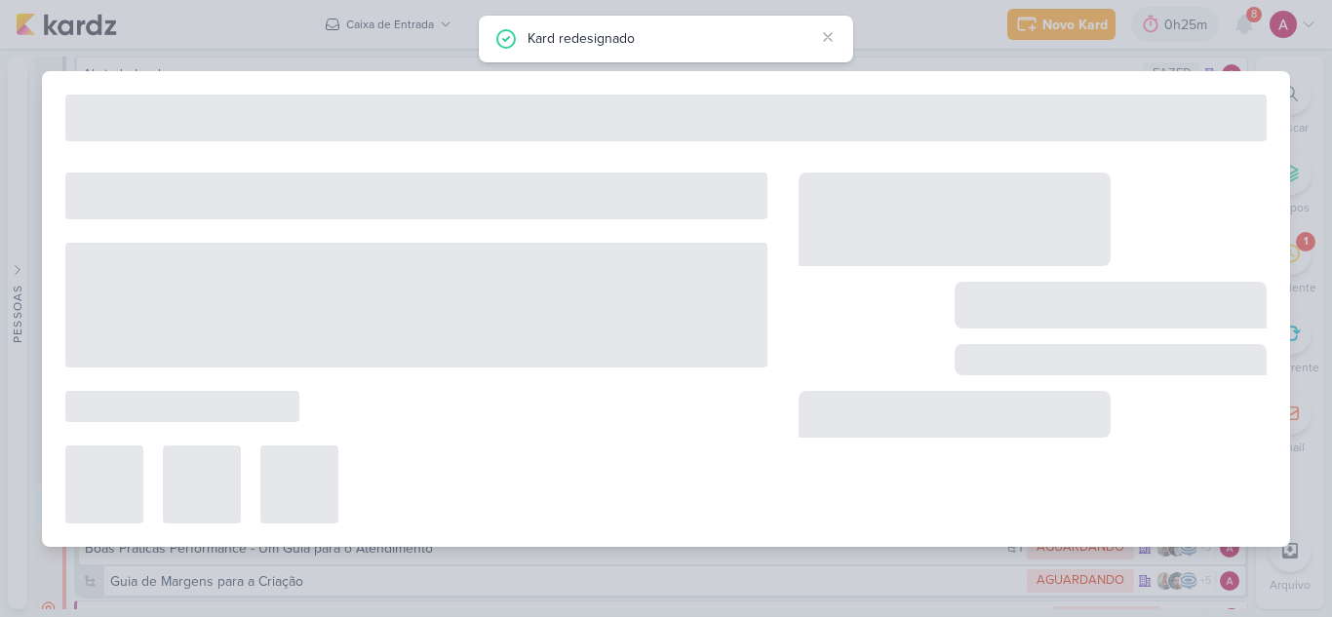
type input "14709171_MAR_SUBLIME JARDINS_ATUALIZAÇÃO PÚBLICO-ALVO"
type input "19 de setembro de 2025 às 23:59"
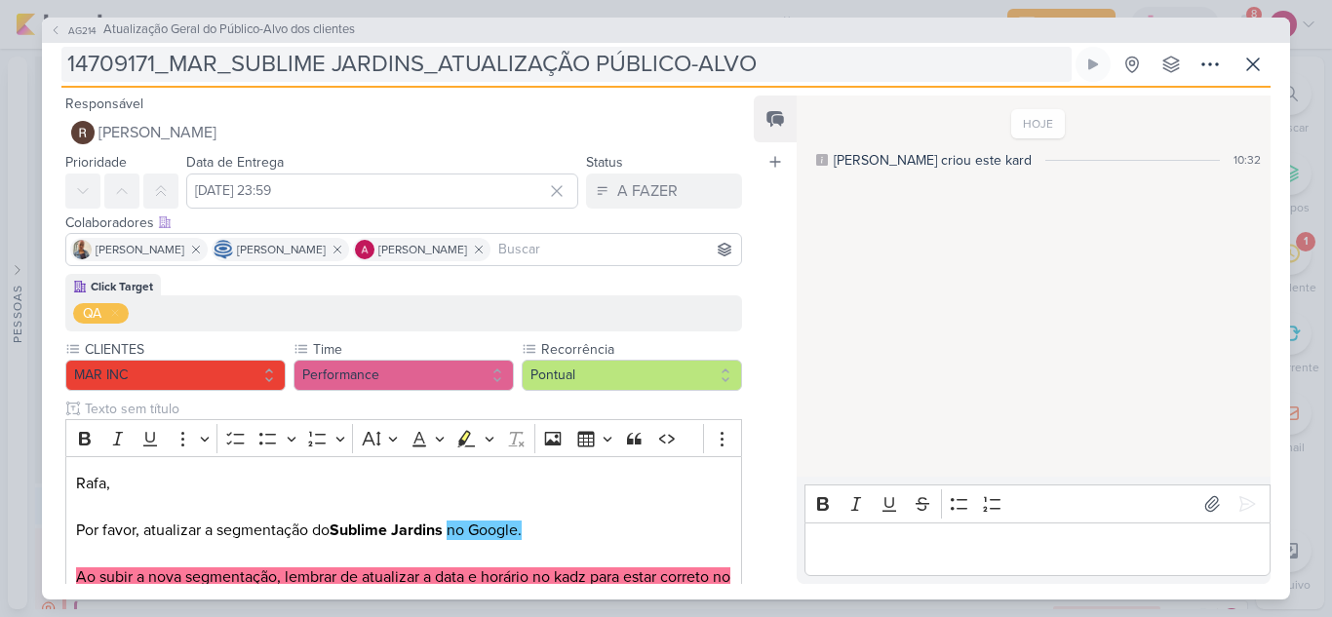
click at [570, 70] on input "14709171_MAR_SUBLIME JARDINS_ATUALIZAÇÃO PÚBLICO-ALVO" at bounding box center [566, 64] width 1010 height 35
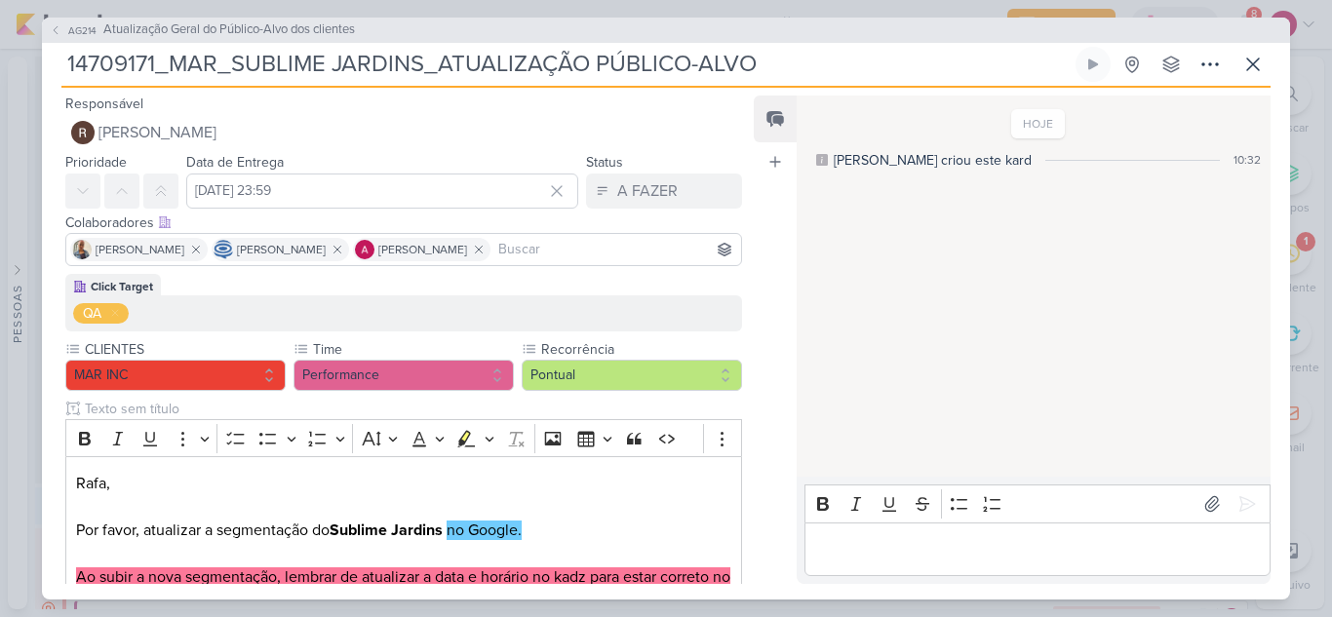
drag, startPoint x: 599, startPoint y: 63, endPoint x: 856, endPoint y: 72, distance: 257.5
click at [856, 72] on input "14709171_MAR_SUBLIME JARDINS_ATUALIZAÇÃO PÚBLICO-ALVO" at bounding box center [566, 64] width 1010 height 35
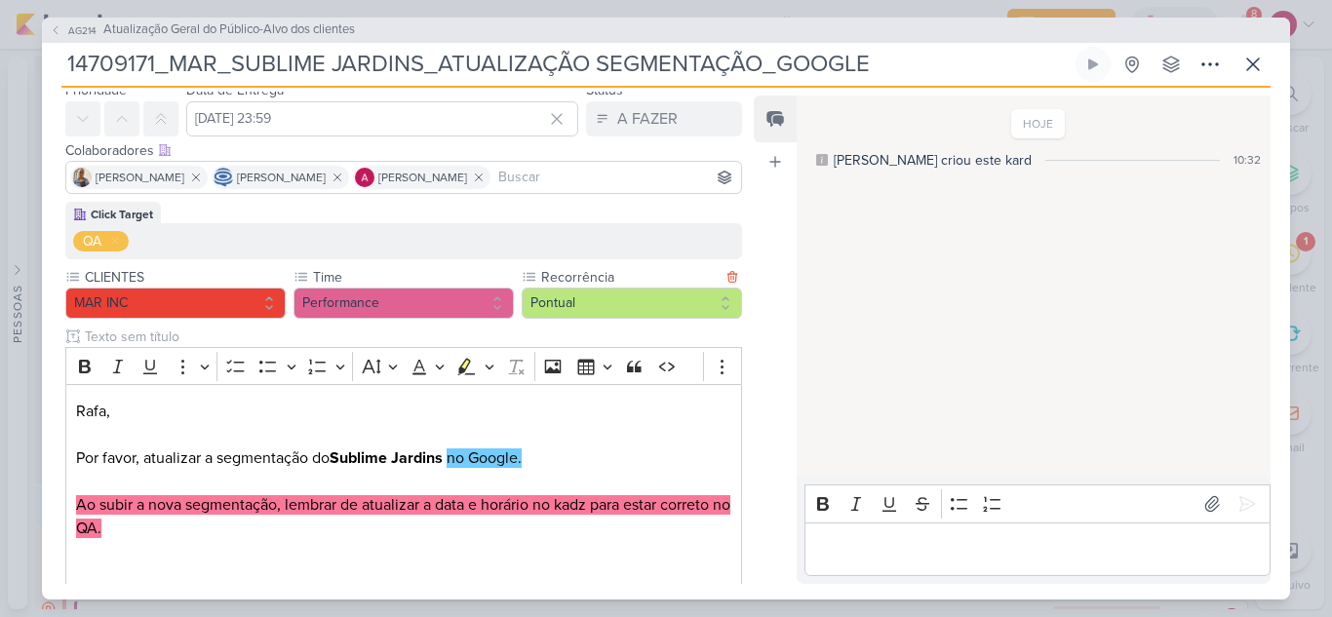
scroll to position [221, 0]
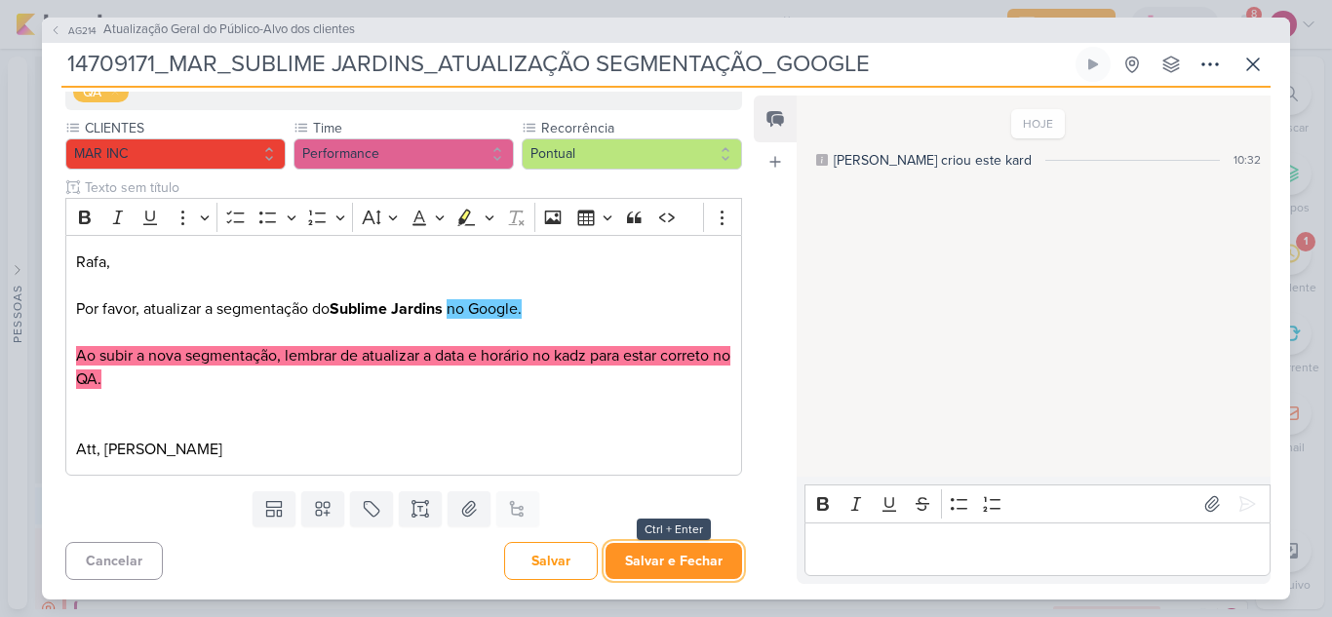
click at [659, 555] on button "Salvar e Fechar" at bounding box center [673, 561] width 136 height 36
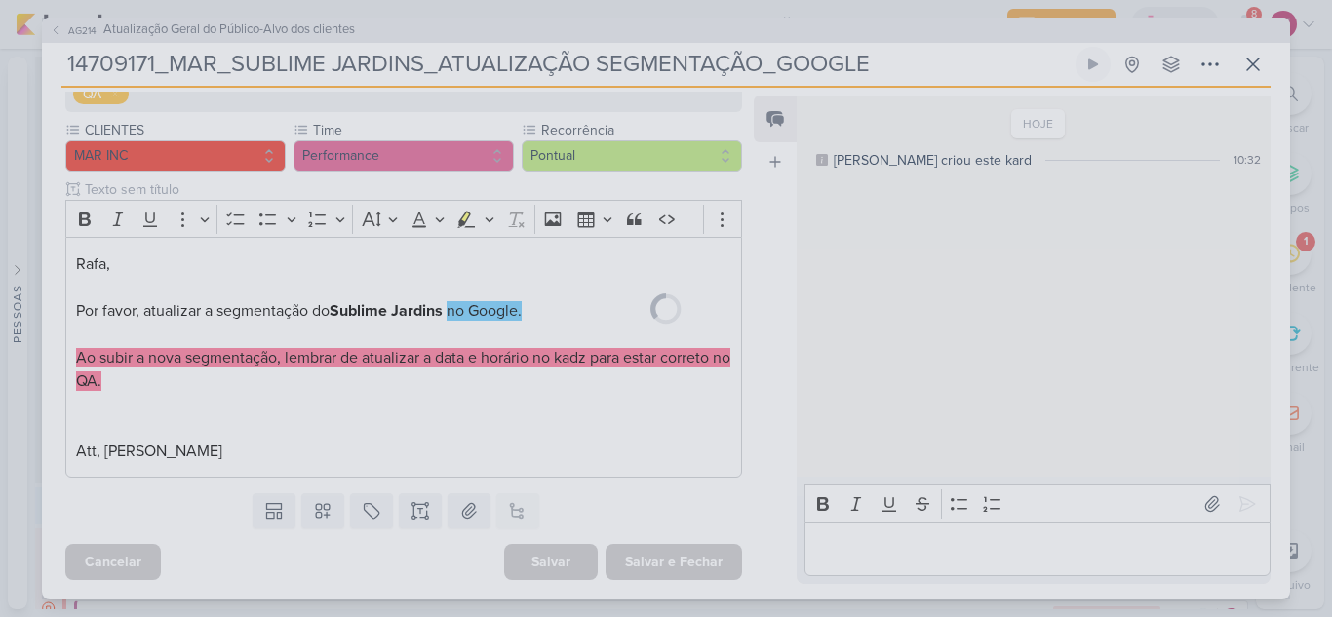
scroll to position [219, 0]
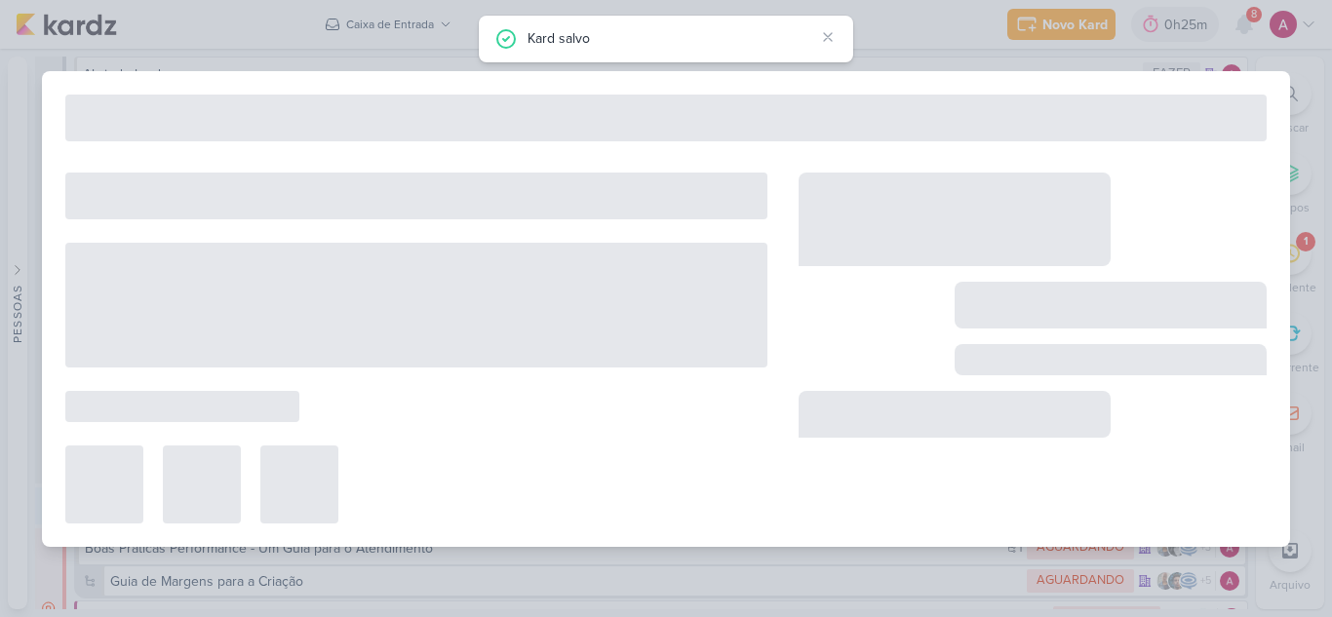
type input "Atualização Geral do Público-Alvo dos clientes"
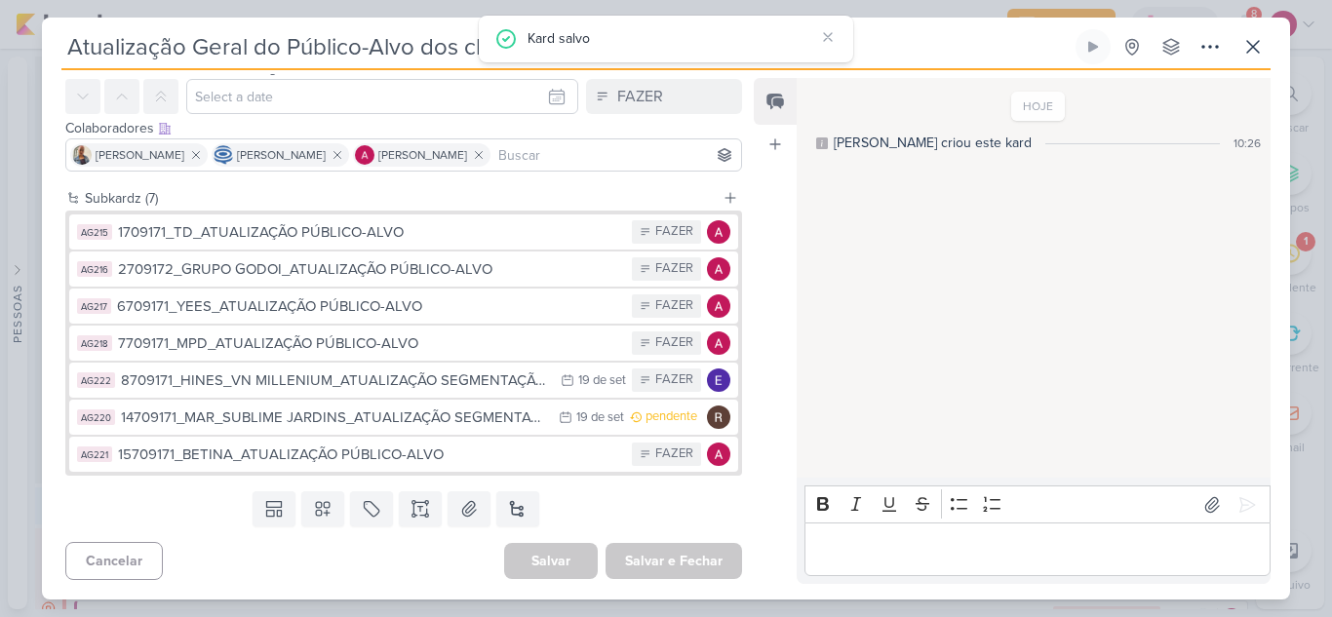
scroll to position [0, 0]
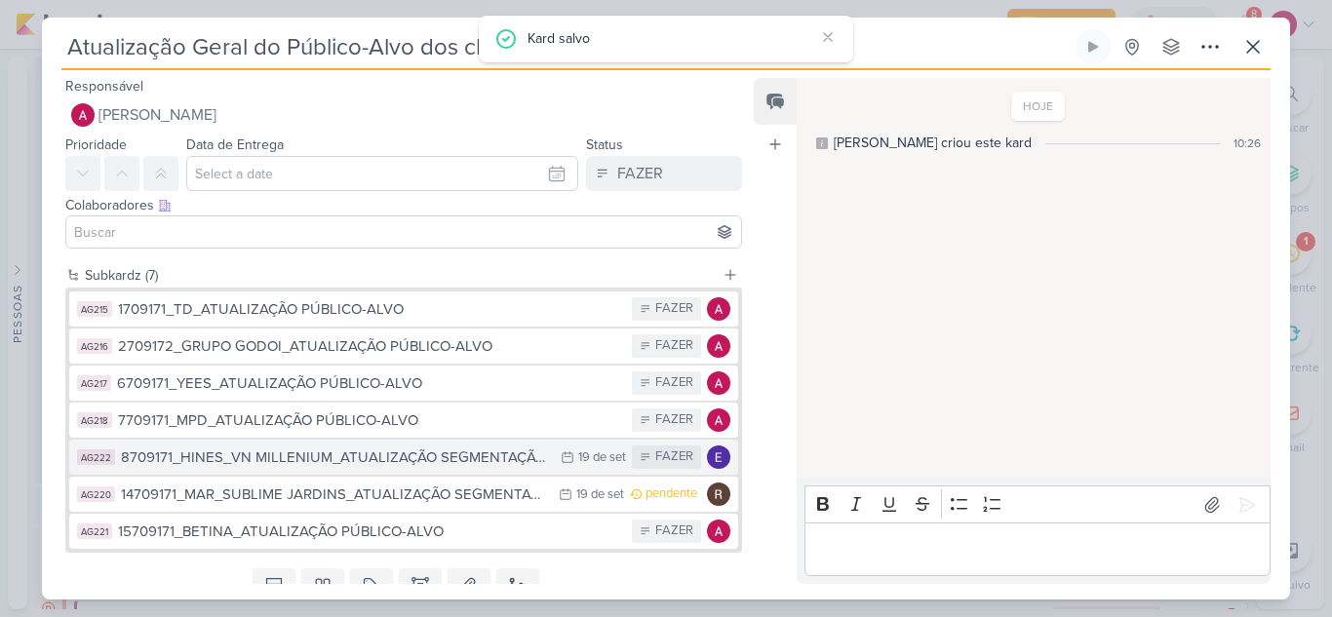
click at [430, 458] on div "8709171_HINES_VN MILLENIUM_ATUALIZAÇÃO SEGMENTAÇÃO_GOOGLE" at bounding box center [336, 457] width 430 height 22
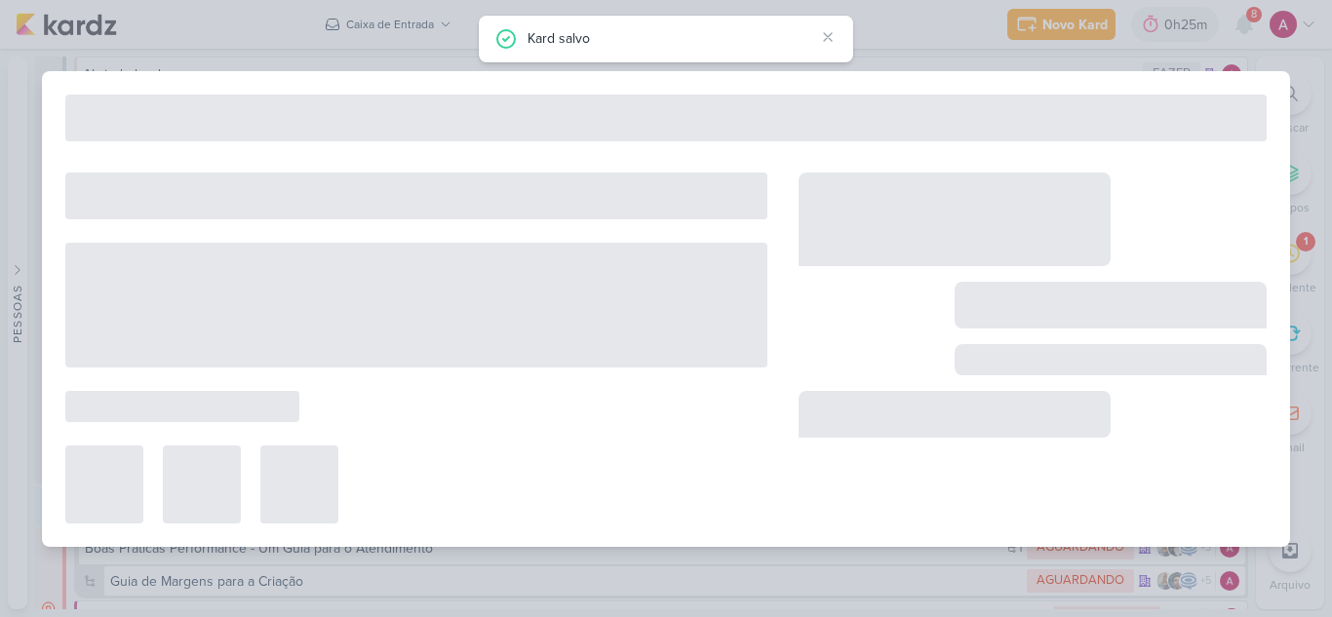
type input "8709171_HINES_VN MILLENIUM_ATUALIZAÇÃO SEGMENTAÇÃO_GOOGLE"
type input "19 de setembro de 2025 às 23:59"
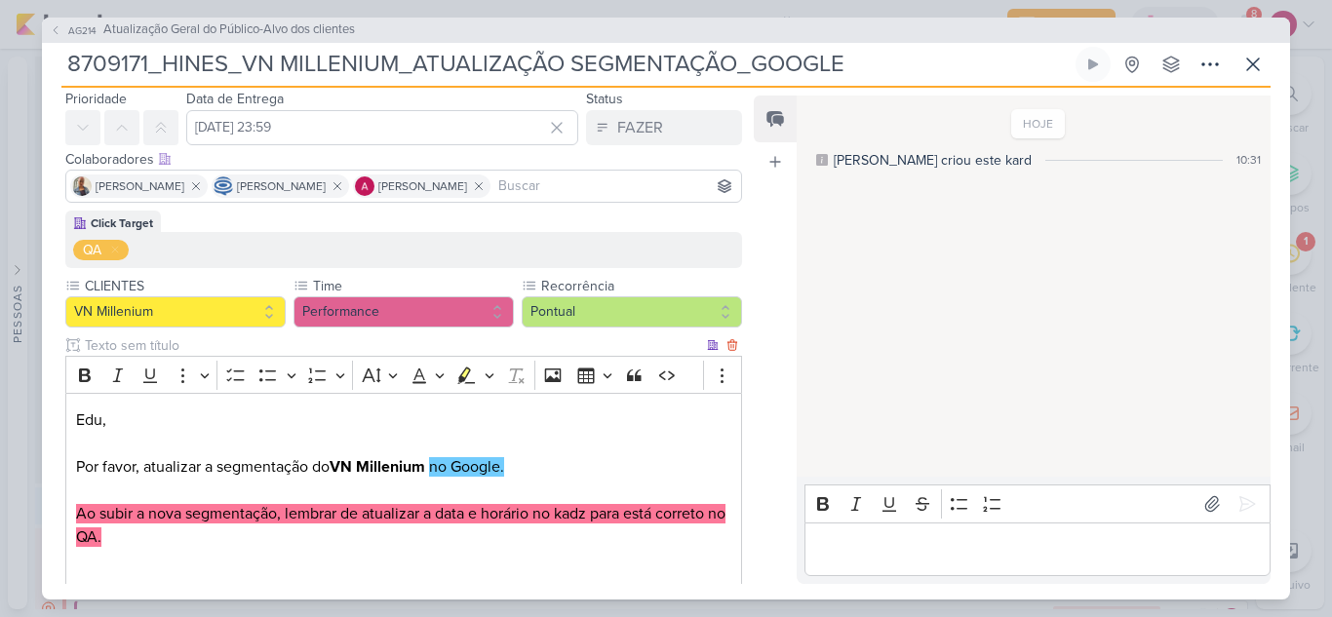
scroll to position [97, 0]
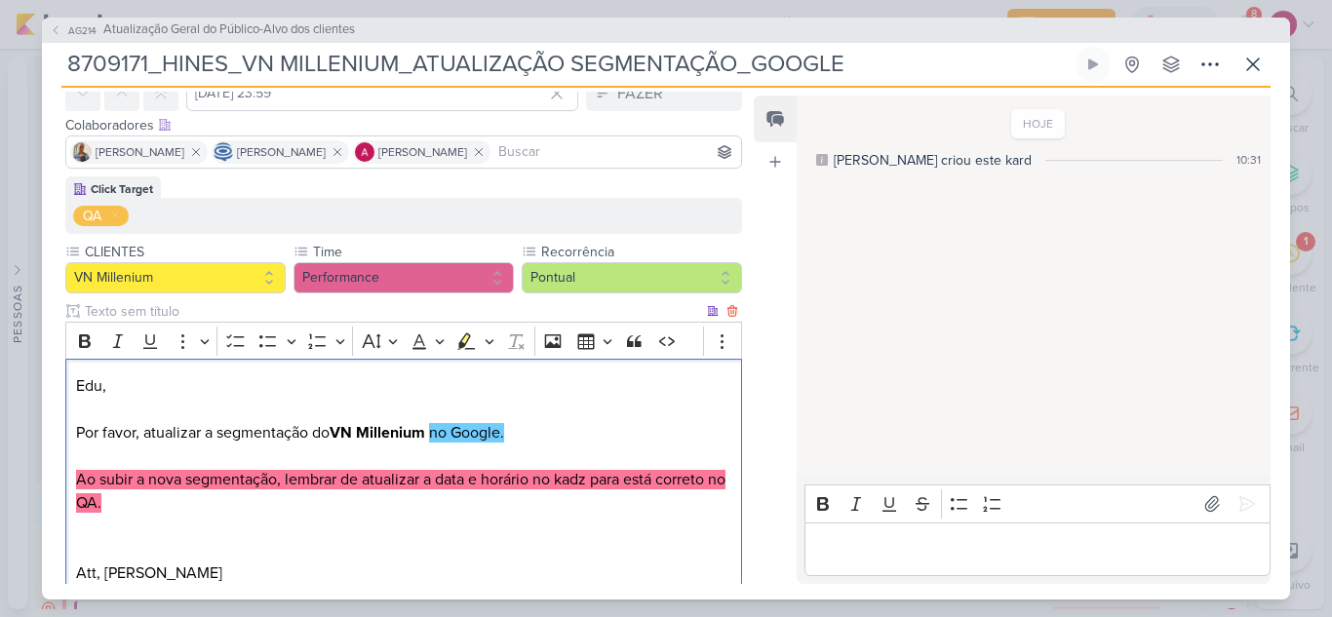
click at [645, 483] on mark "Ao subir a nova segmentação, lembrar de atualizar a data e horário no kadz para…" at bounding box center [400, 491] width 649 height 43
click at [655, 480] on mark "Ao subir a nova segmentação, lembrar de atualizar a data e horário no kadz para…" at bounding box center [400, 491] width 649 height 43
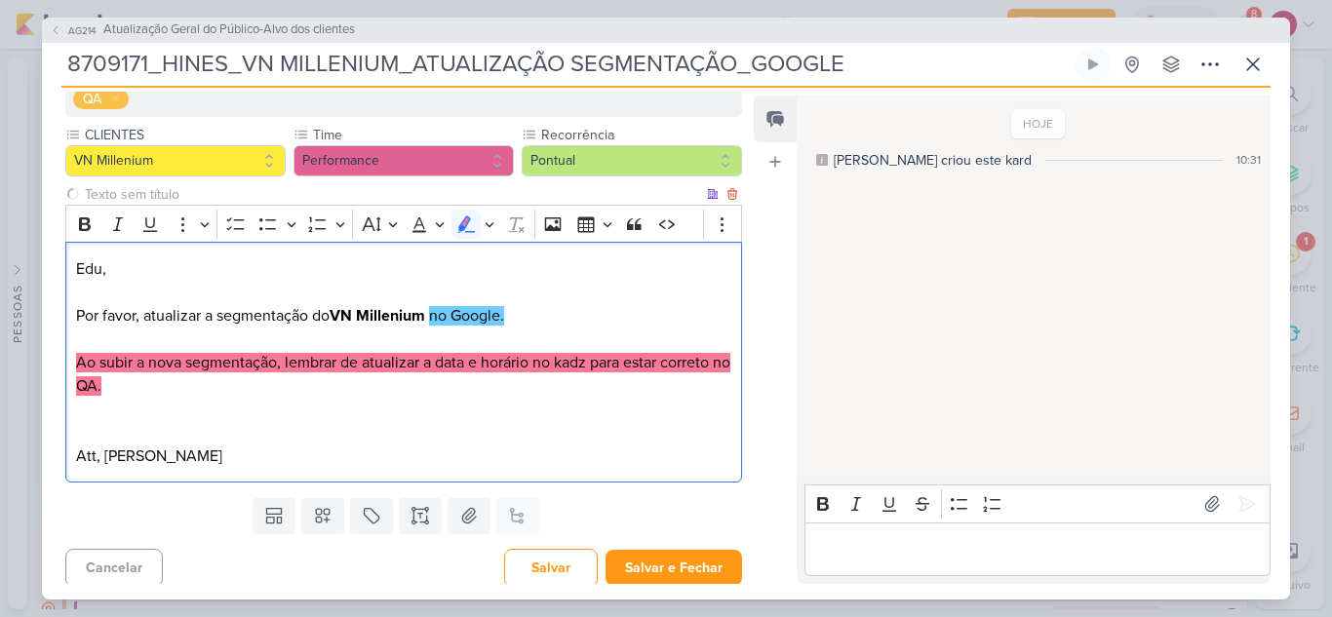
scroll to position [221, 0]
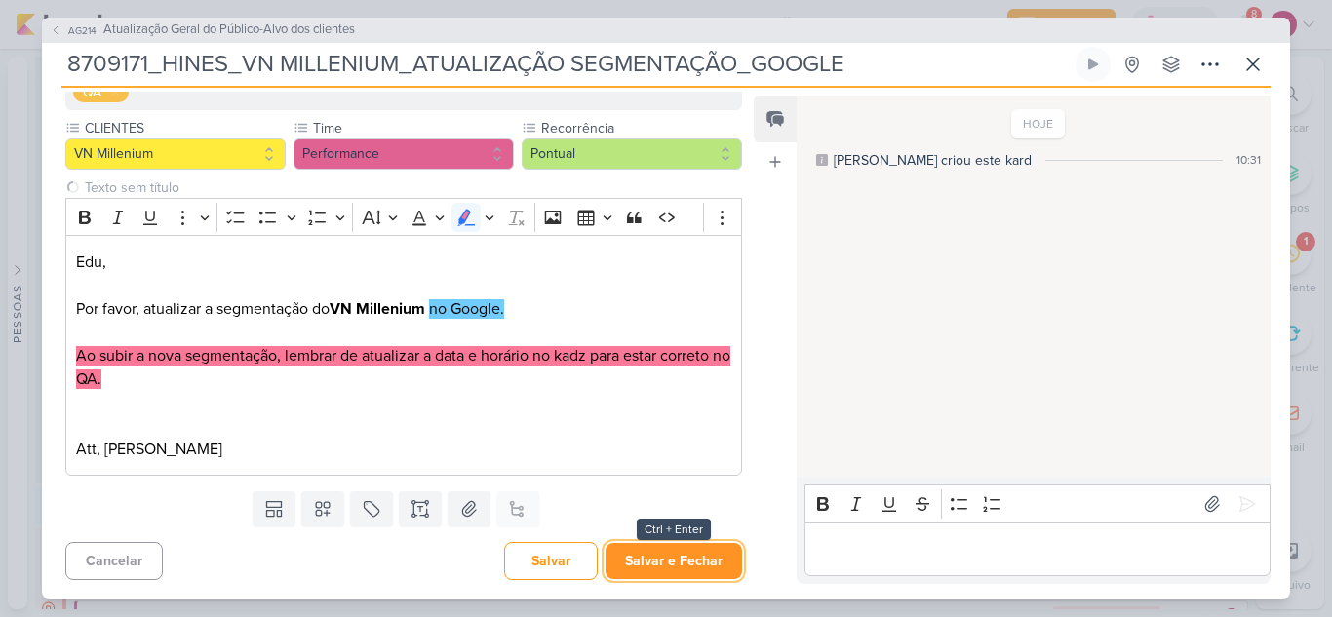
click at [693, 556] on button "Salvar e Fechar" at bounding box center [673, 561] width 136 height 36
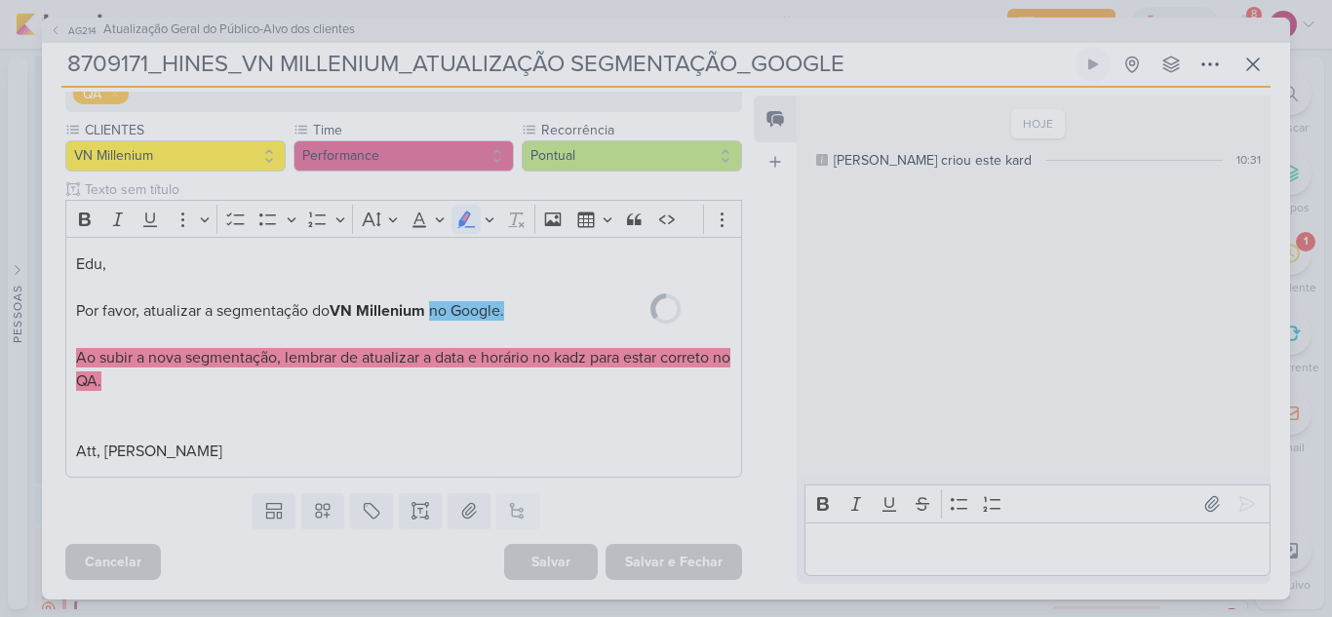
scroll to position [219, 0]
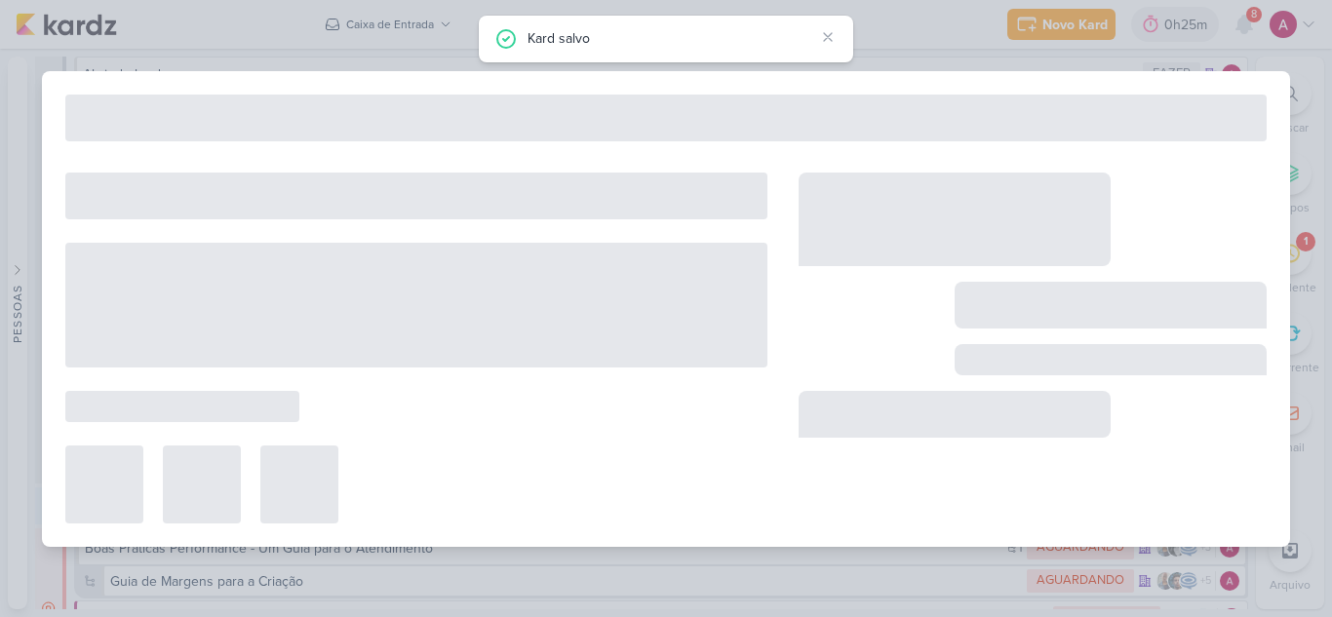
type input "Atualização Geral do Público-Alvo dos clientes"
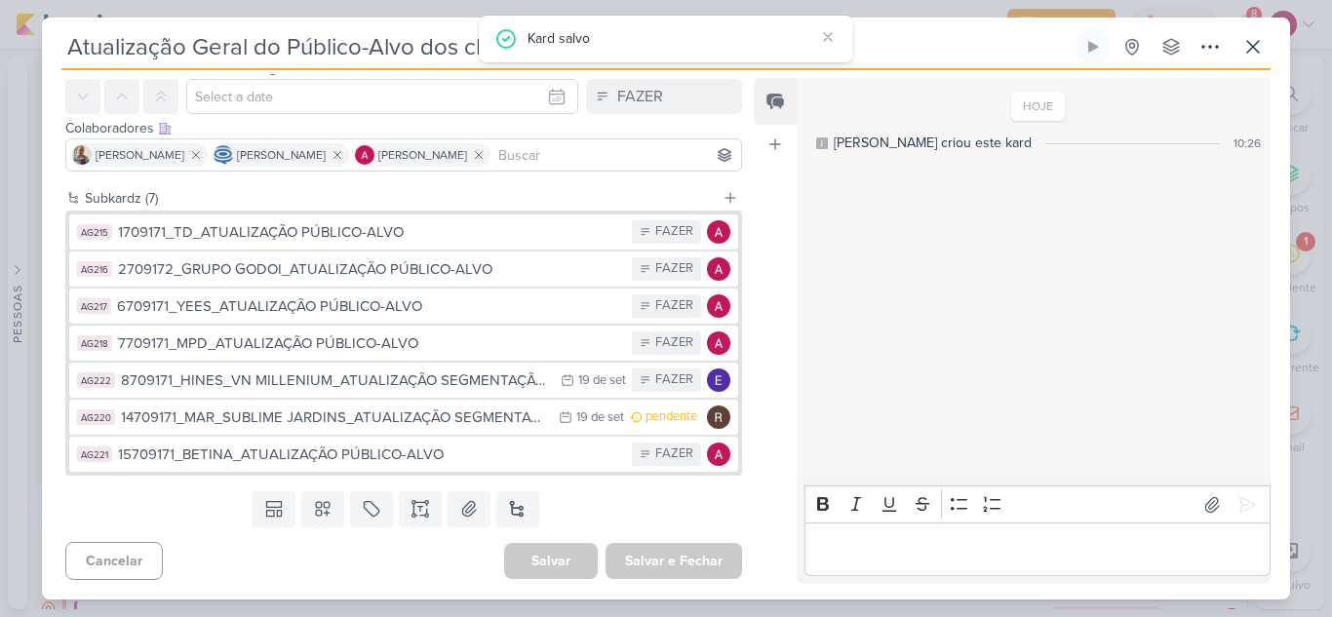
scroll to position [0, 0]
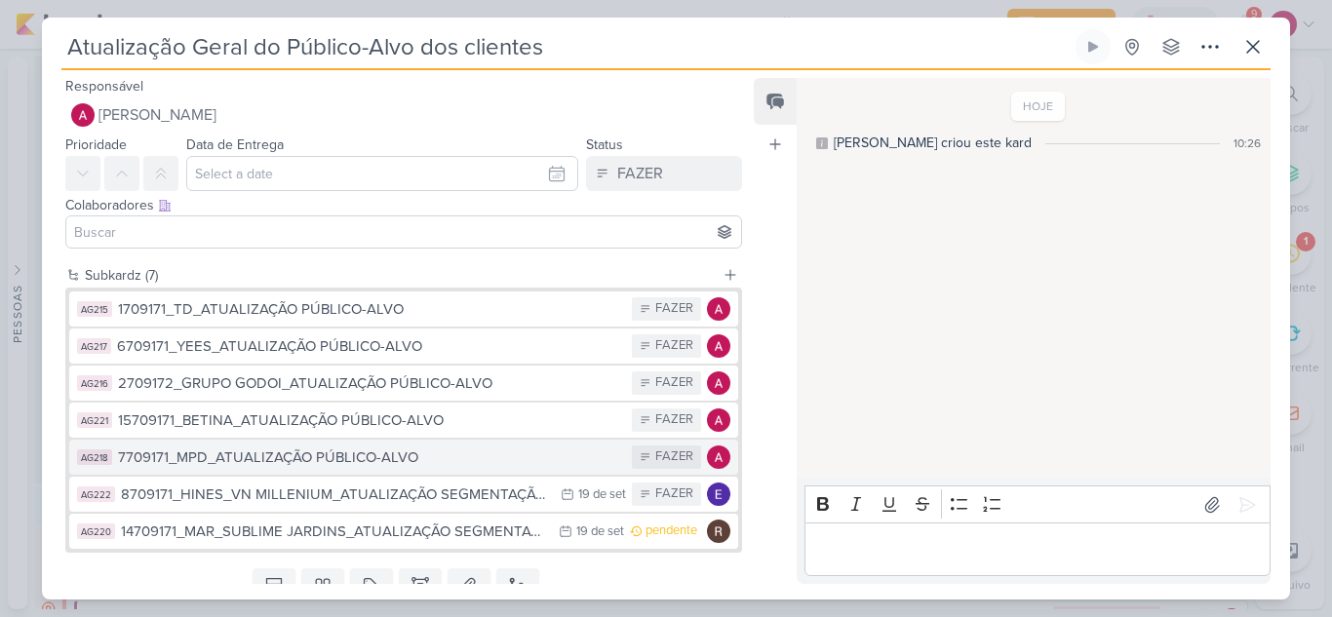
click at [332, 459] on div "7709171_MPD_ATUALIZAÇÃO PÚBLICO-ALVO" at bounding box center [370, 457] width 504 height 22
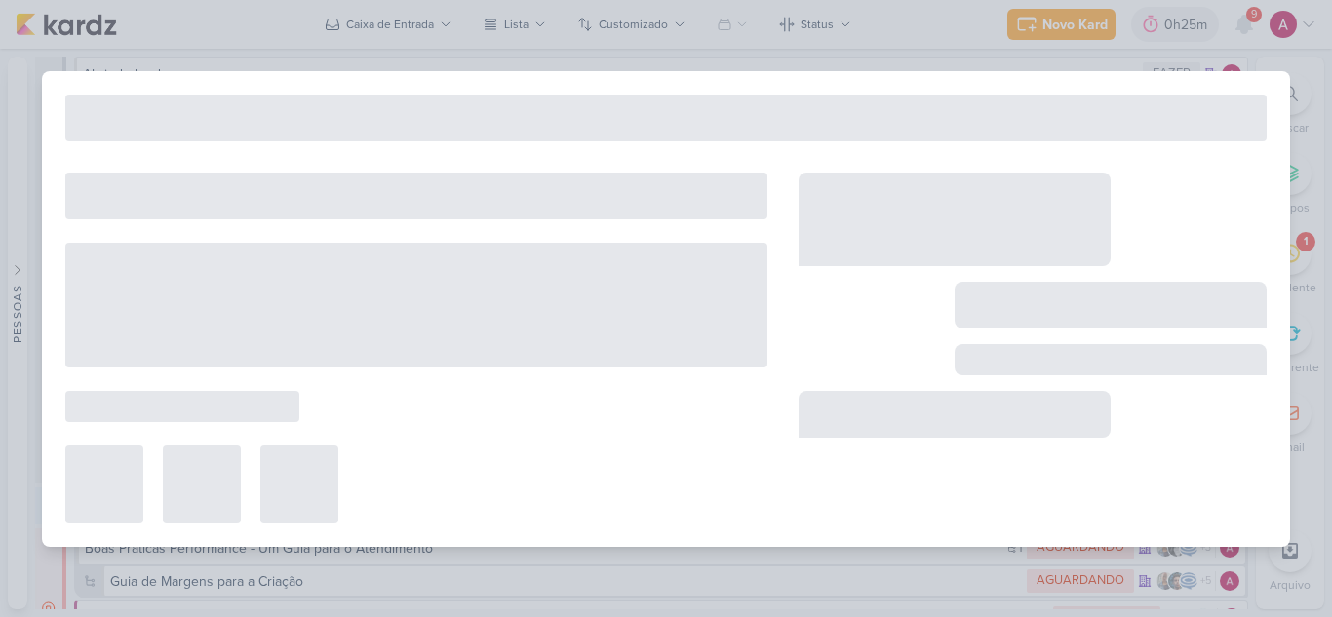
type input "7709171_MPD_ATUALIZAÇÃO PÚBLICO-ALVO"
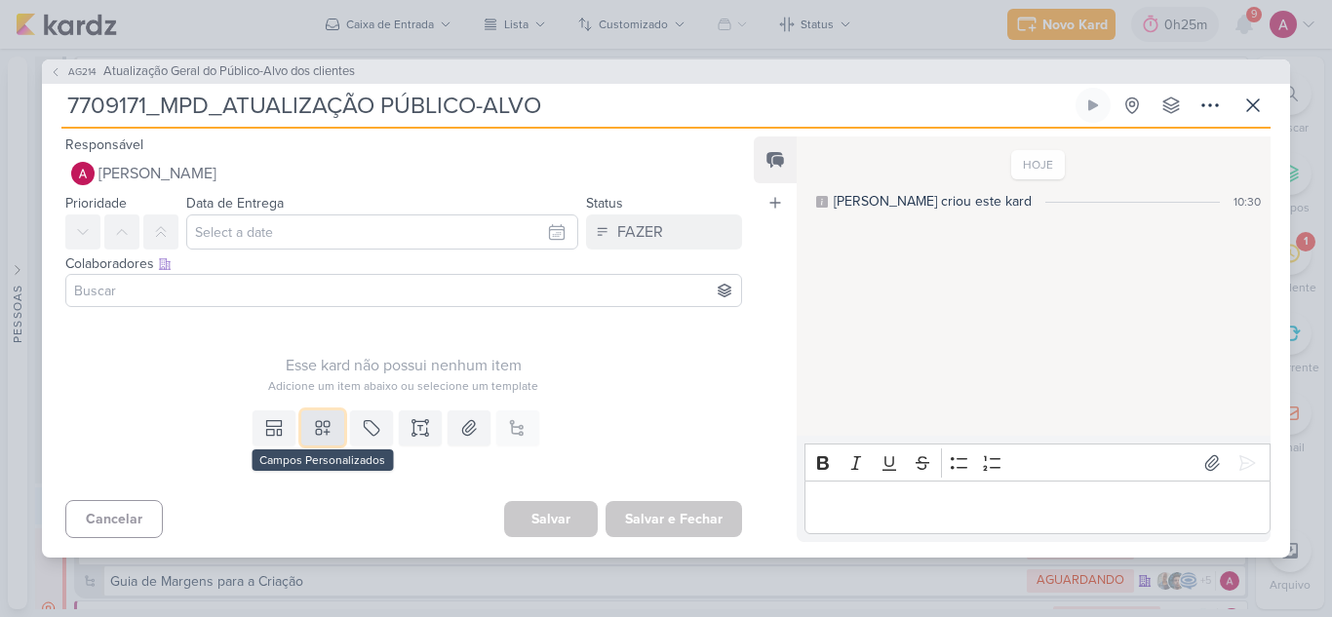
click at [325, 423] on icon at bounding box center [322, 427] width 19 height 19
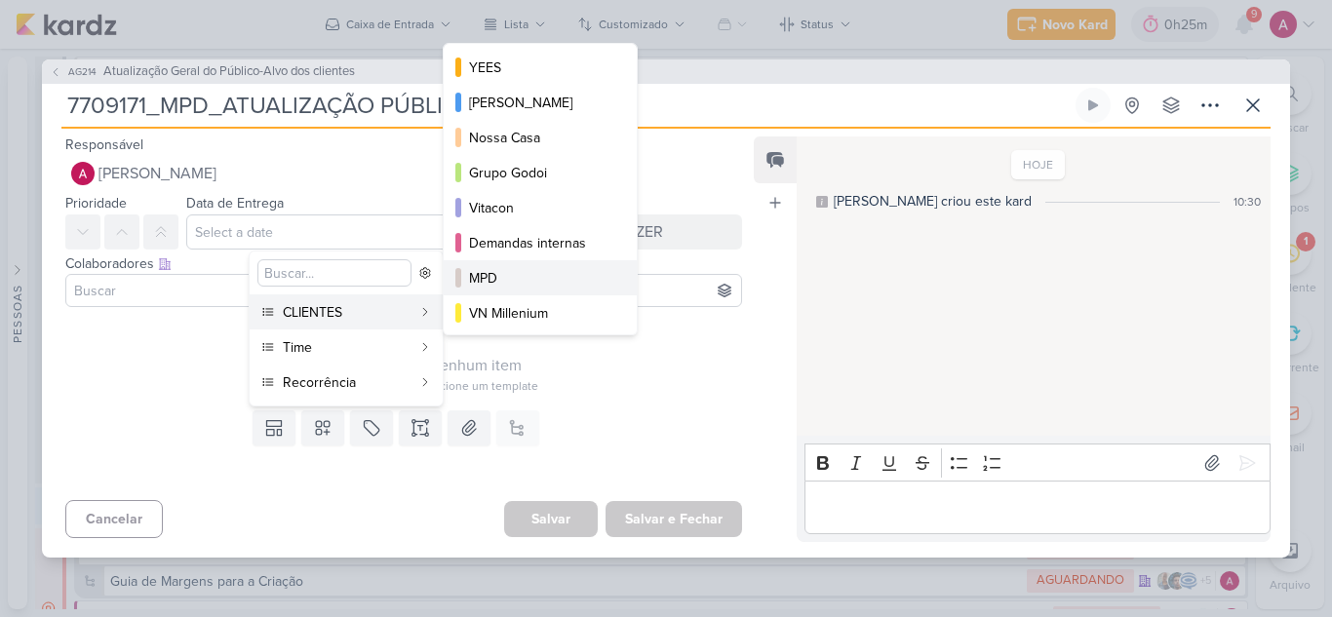
drag, startPoint x: 515, startPoint y: 272, endPoint x: 476, endPoint y: 302, distance: 49.3
click at [515, 271] on div "MPD" at bounding box center [541, 278] width 144 height 20
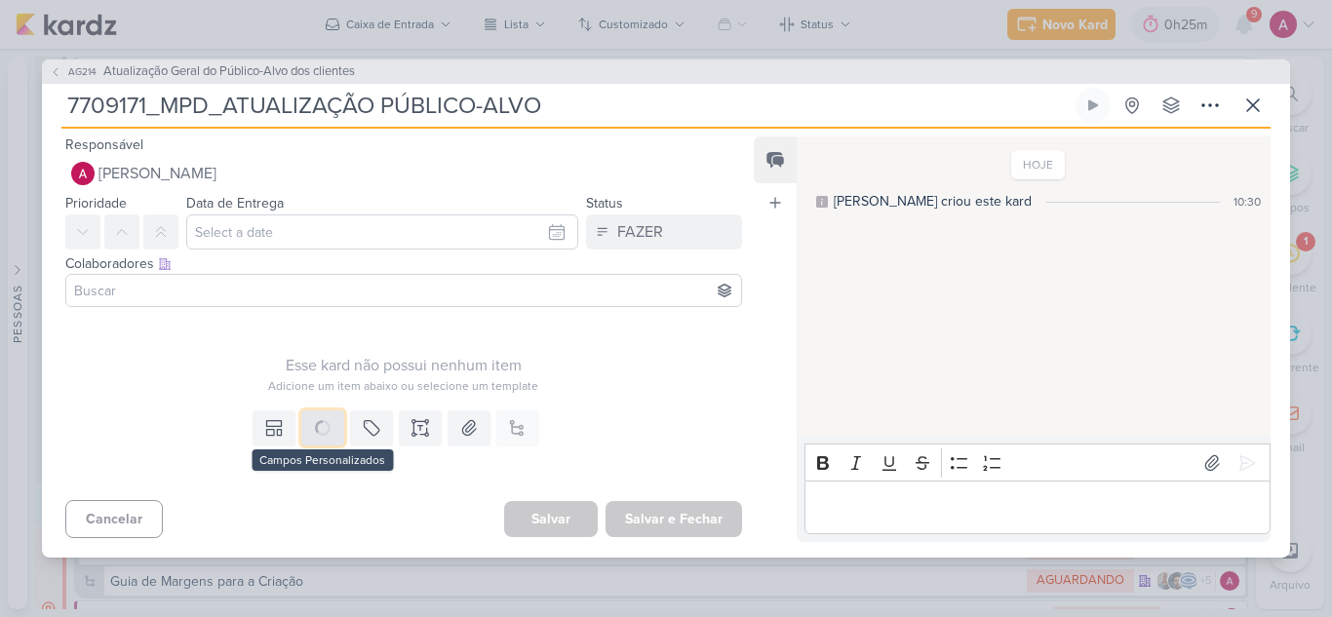
click at [322, 432] on icon at bounding box center [322, 427] width 19 height 19
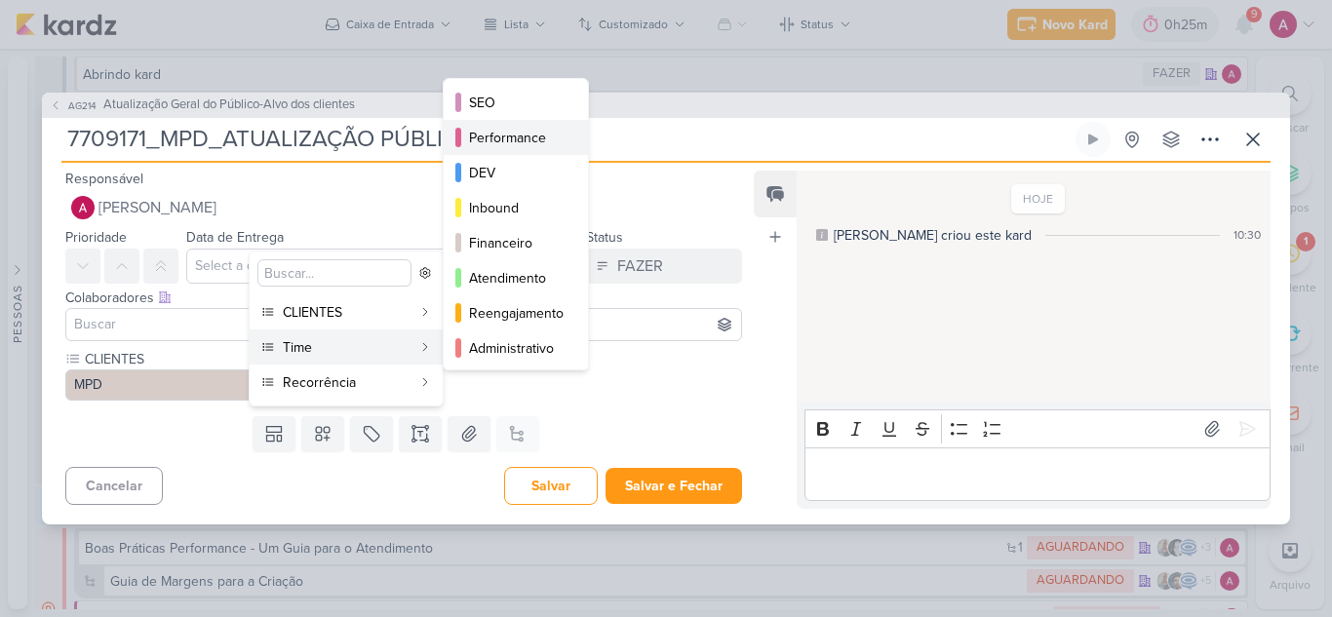
click at [529, 135] on div "Performance" at bounding box center [517, 138] width 96 height 20
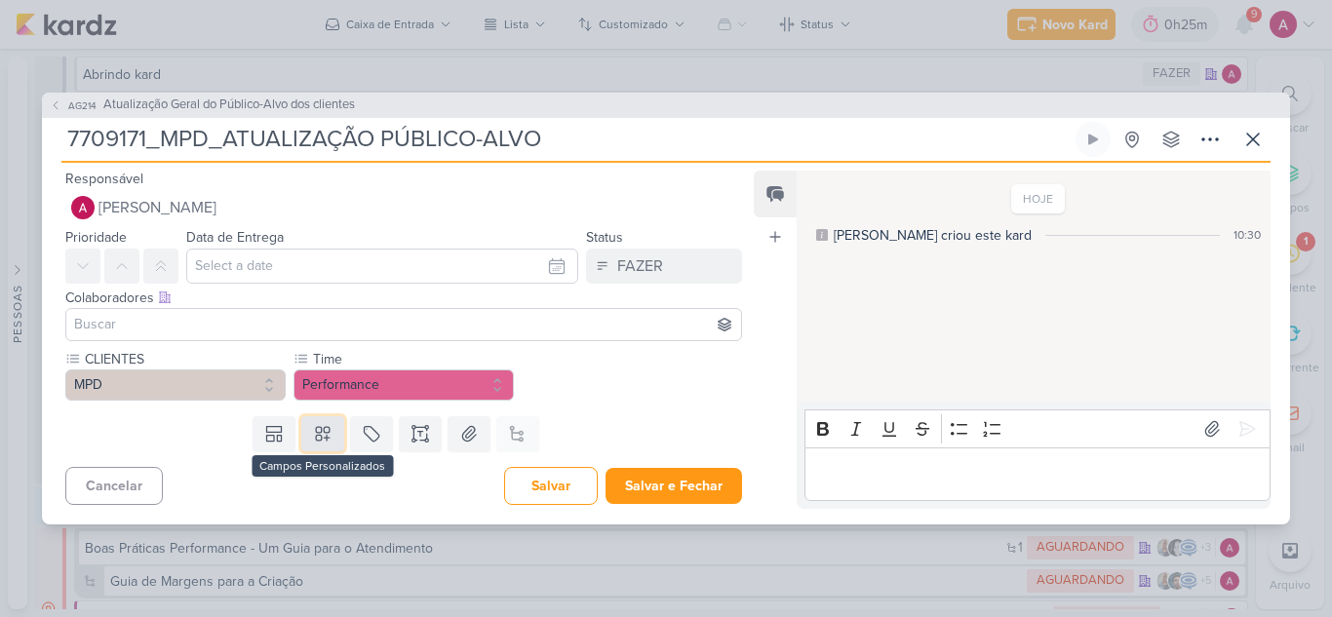
click at [319, 440] on icon at bounding box center [322, 433] width 19 height 19
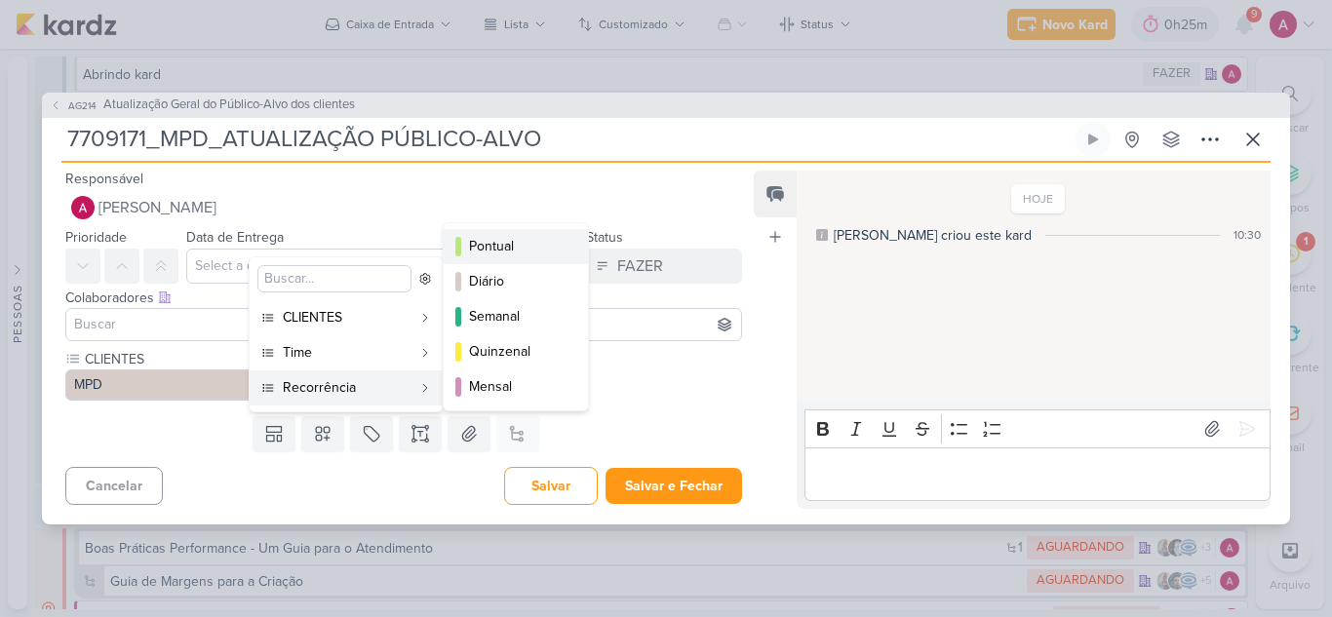
click at [522, 237] on div "Pontual" at bounding box center [517, 246] width 96 height 20
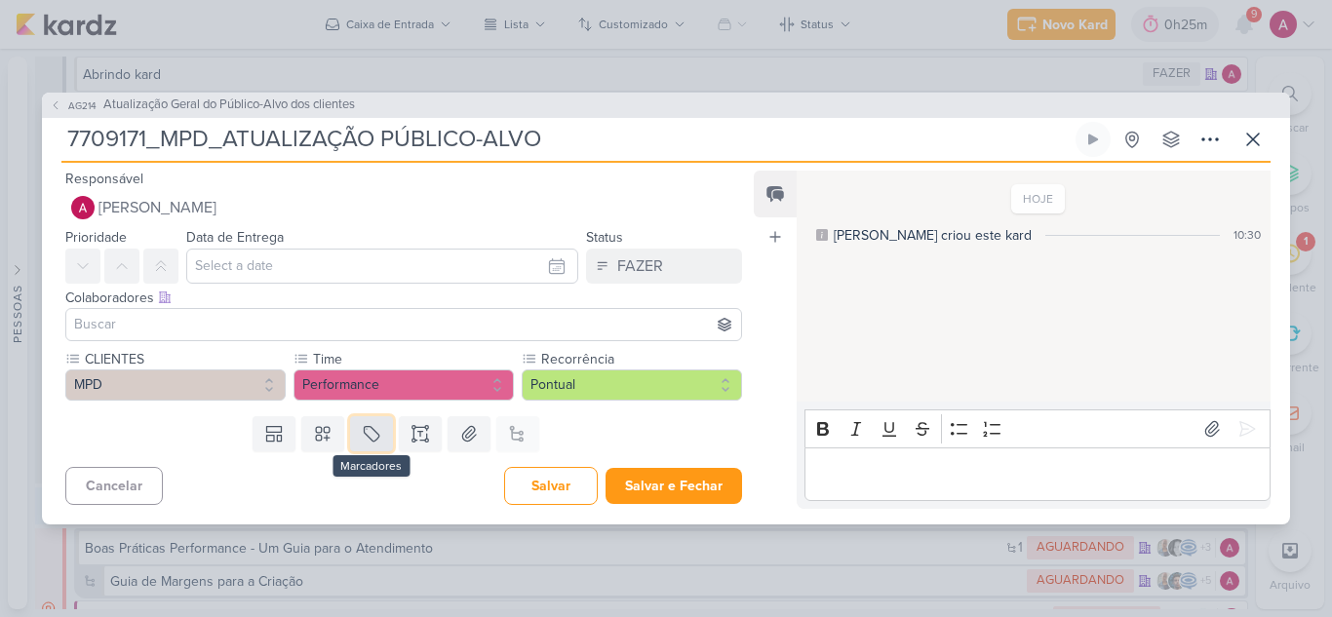
click at [376, 439] on icon at bounding box center [371, 433] width 19 height 19
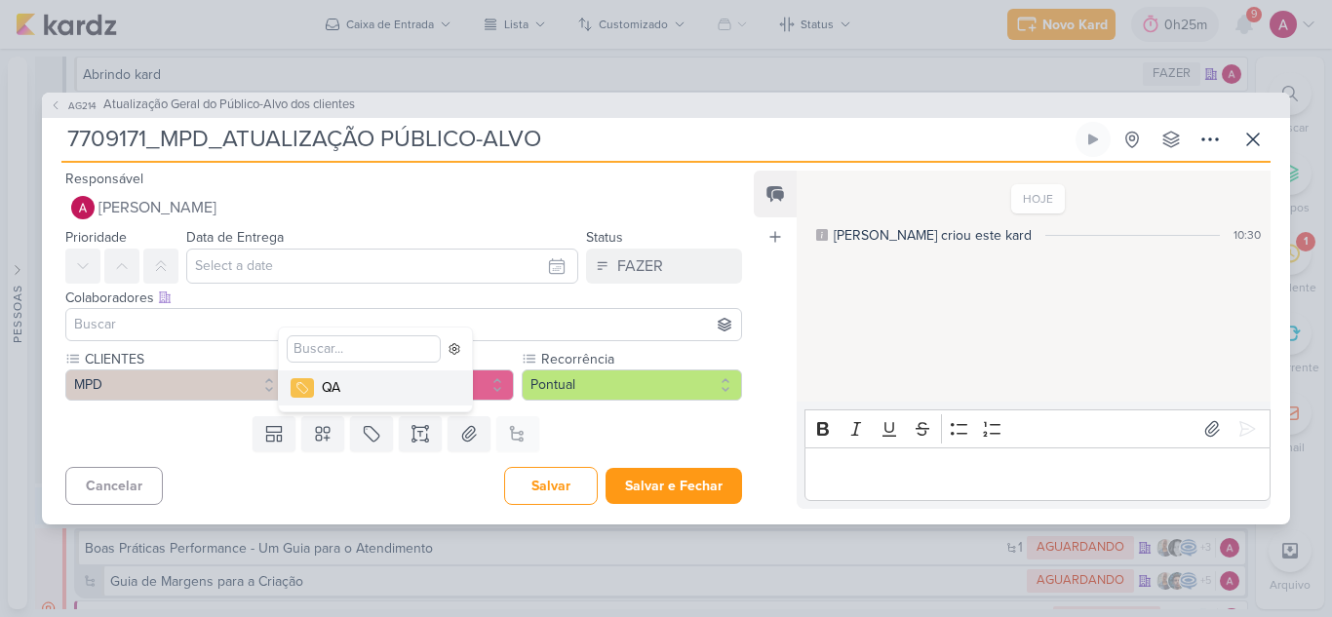
click at [360, 393] on div "QA" at bounding box center [385, 387] width 127 height 20
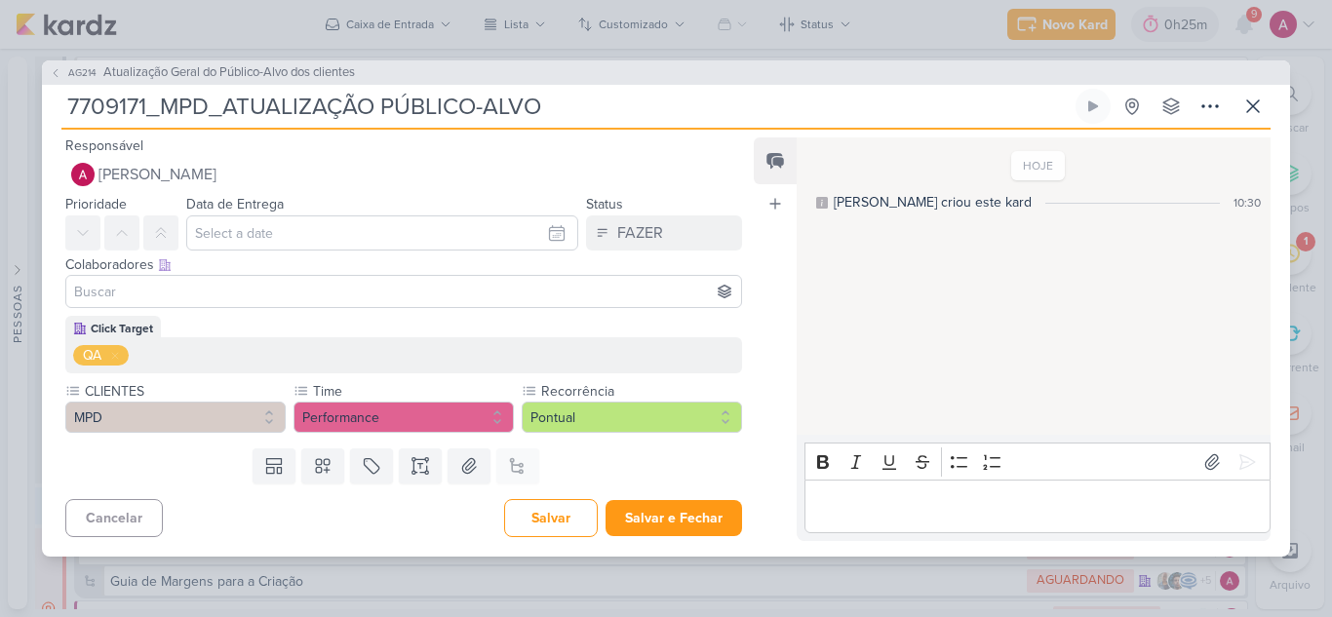
click at [262, 293] on input at bounding box center [403, 291] width 667 height 23
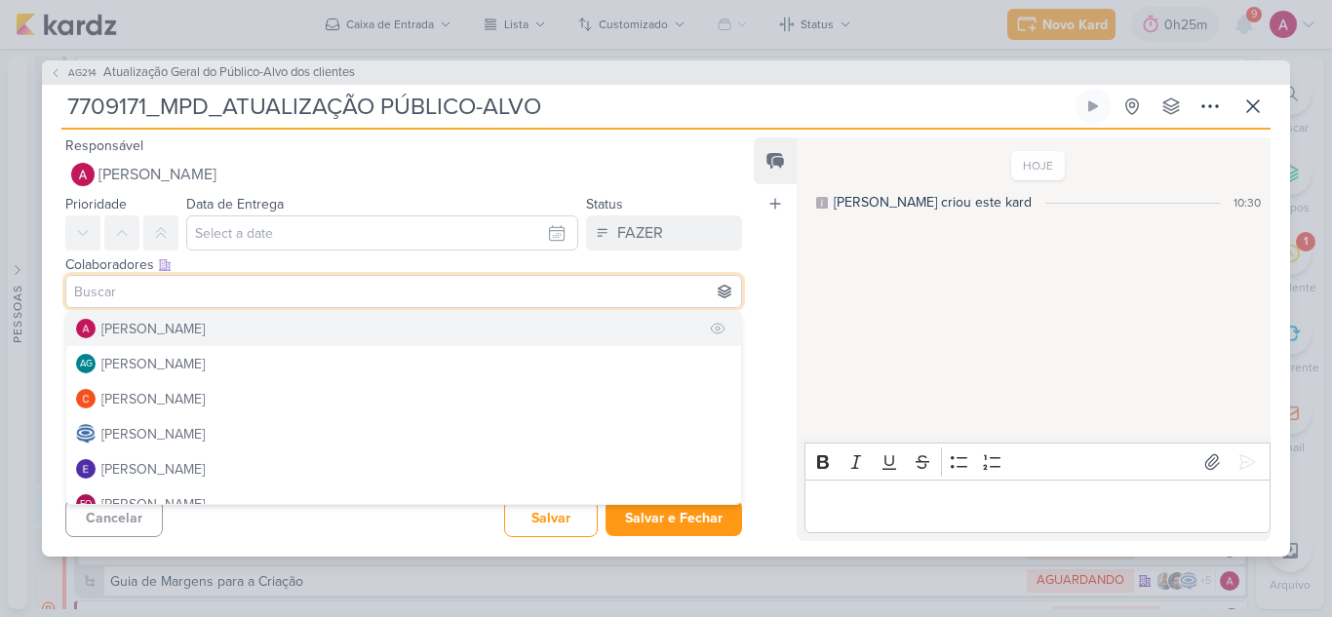
click at [245, 324] on button "[PERSON_NAME]" at bounding box center [403, 328] width 675 height 35
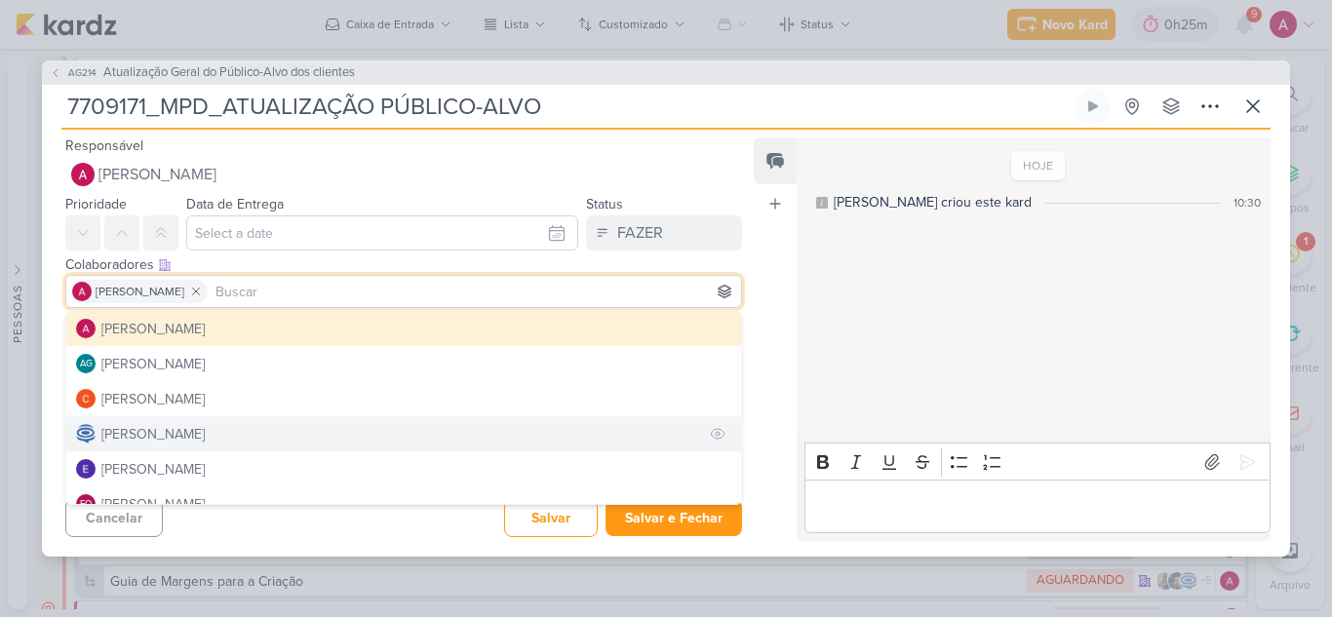
click at [217, 422] on button "[PERSON_NAME]" at bounding box center [403, 433] width 675 height 35
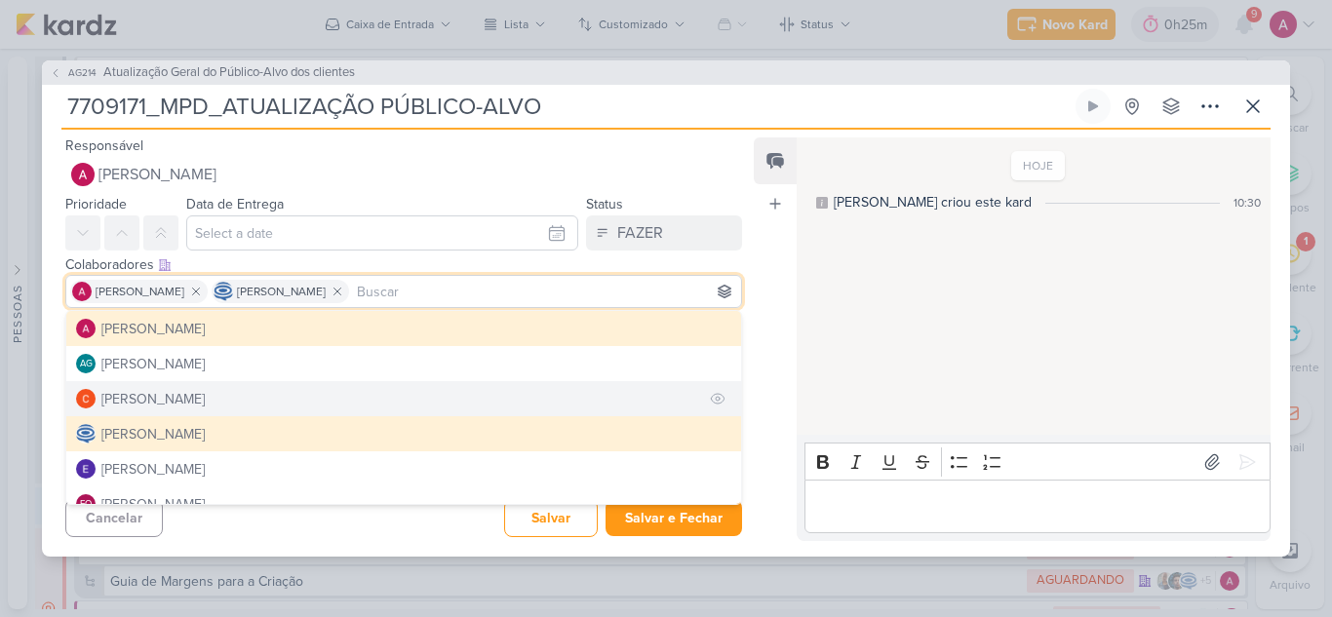
scroll to position [97, 0]
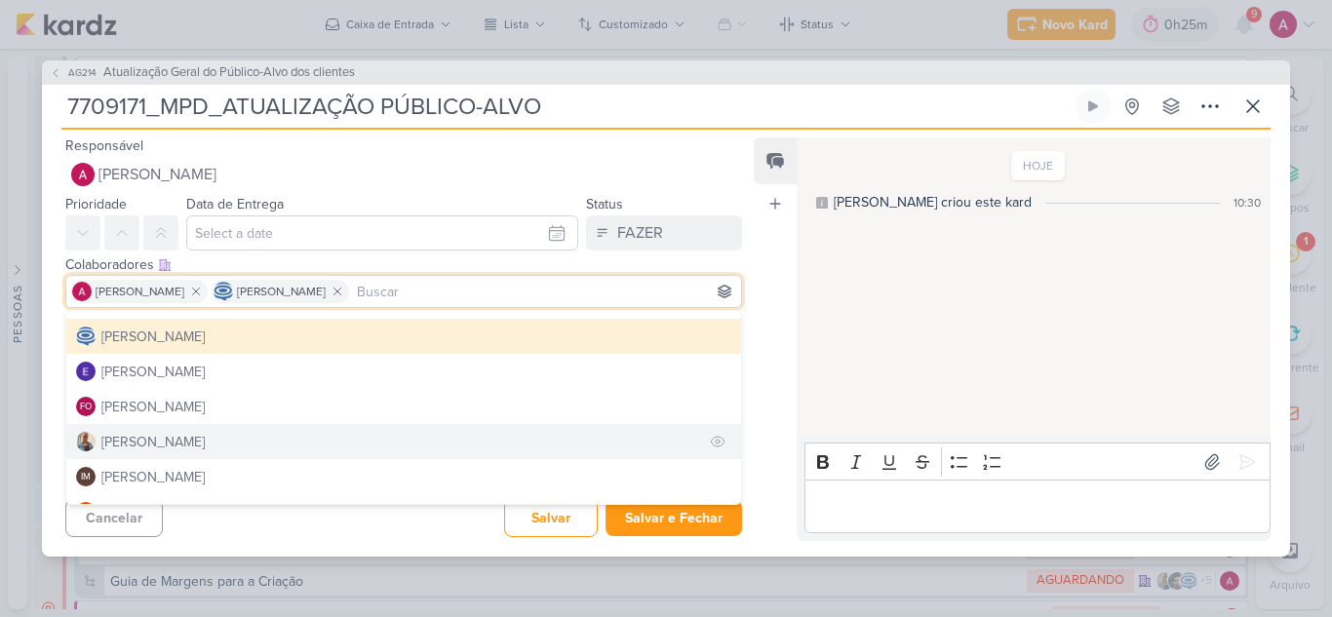
click at [153, 442] on div "[PERSON_NAME]" at bounding box center [152, 442] width 103 height 20
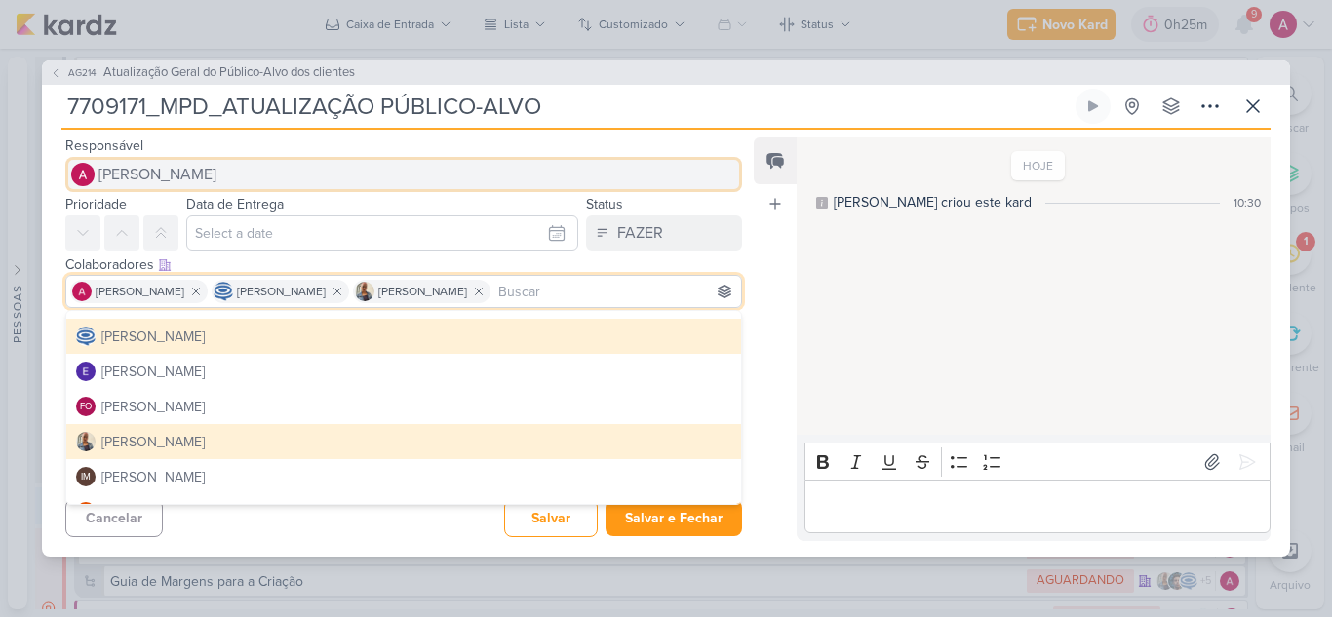
click at [263, 174] on button "[PERSON_NAME]" at bounding box center [403, 174] width 676 height 35
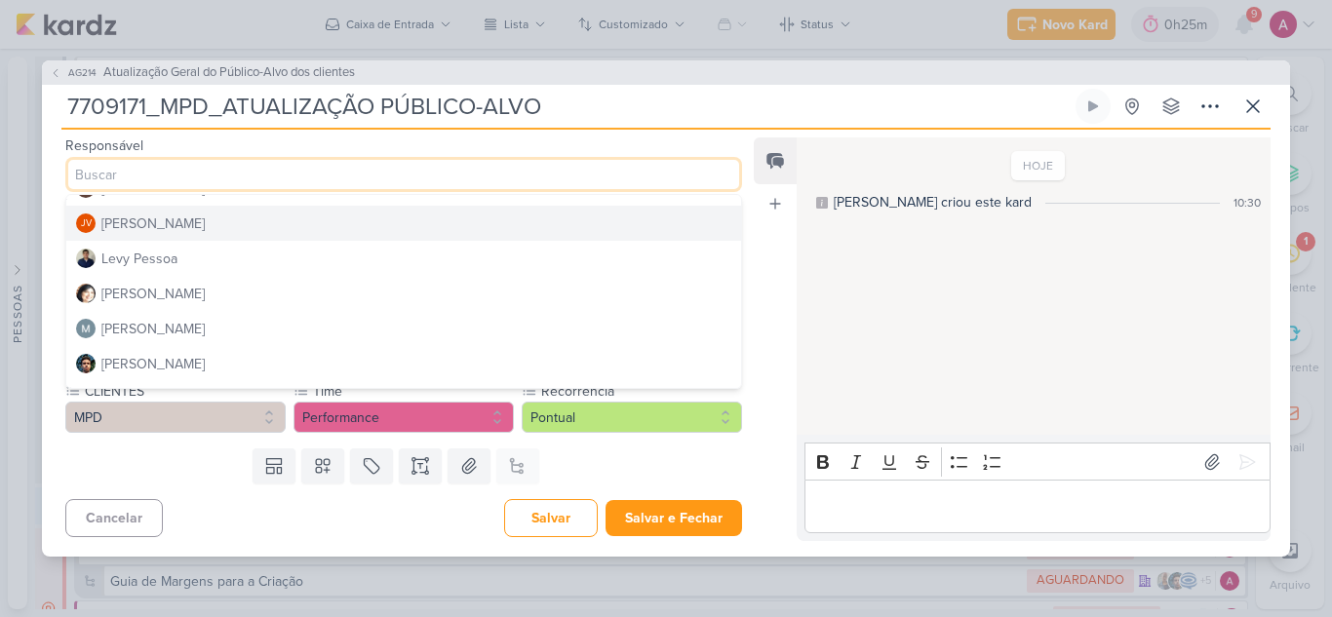
scroll to position [292, 0]
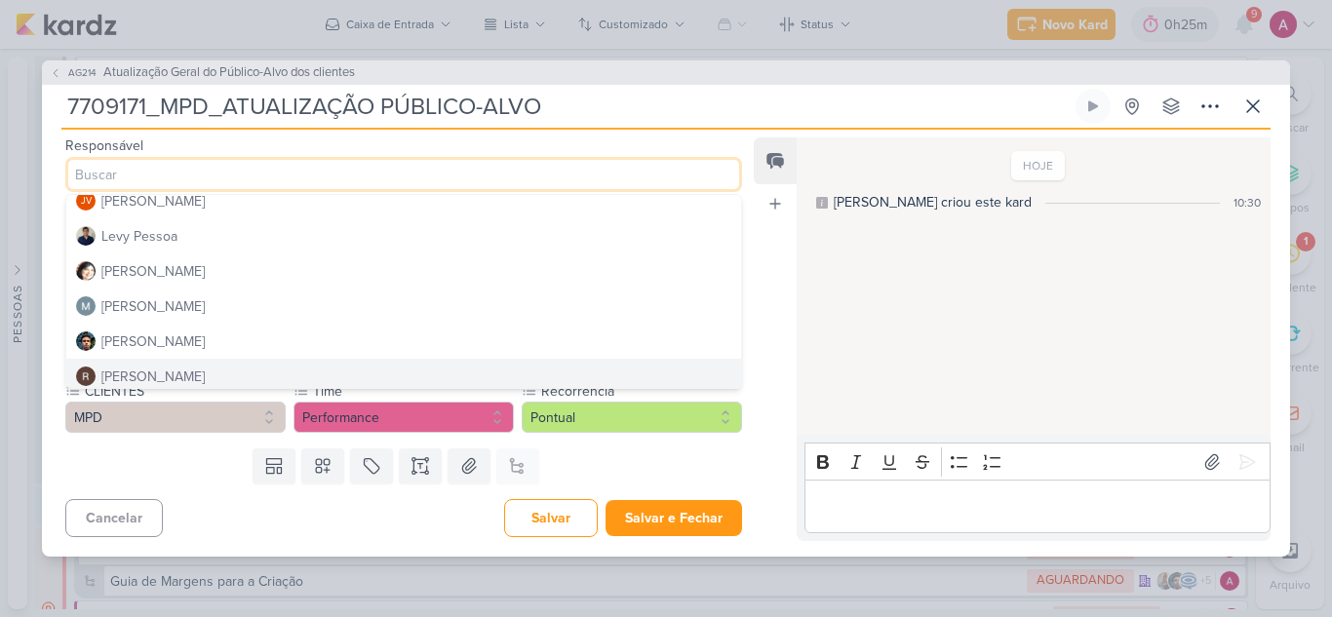
click at [189, 367] on div "[PERSON_NAME]" at bounding box center [152, 377] width 103 height 20
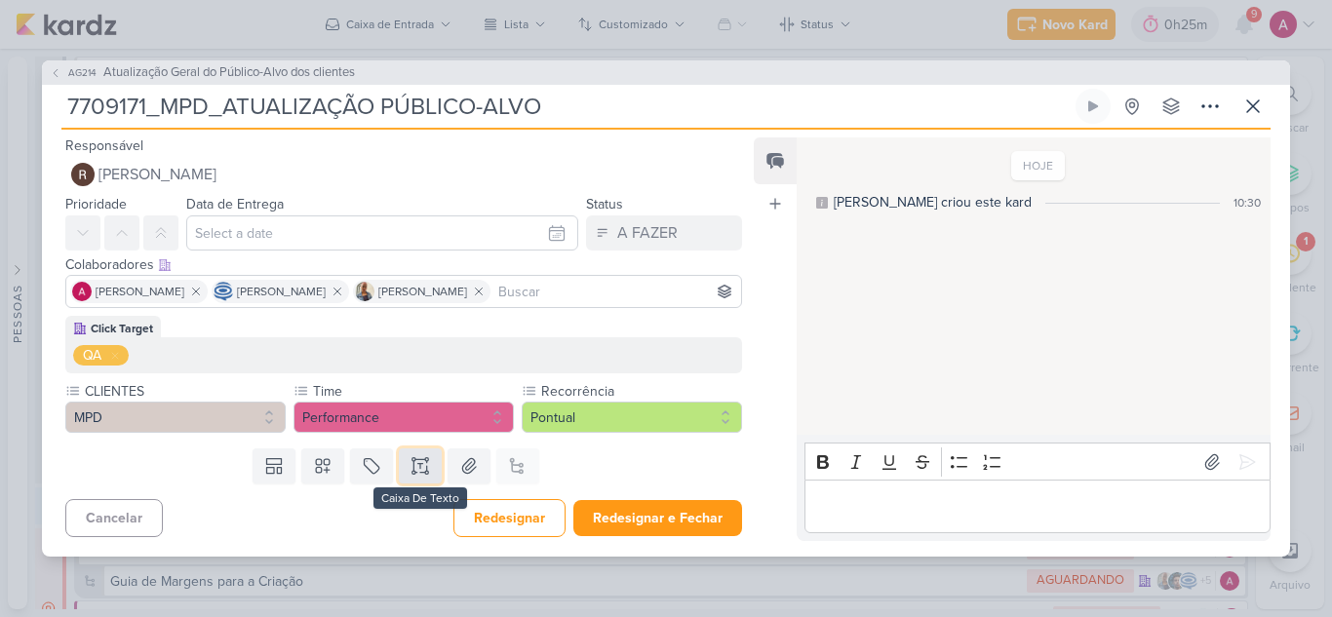
click at [419, 475] on icon at bounding box center [419, 465] width 19 height 19
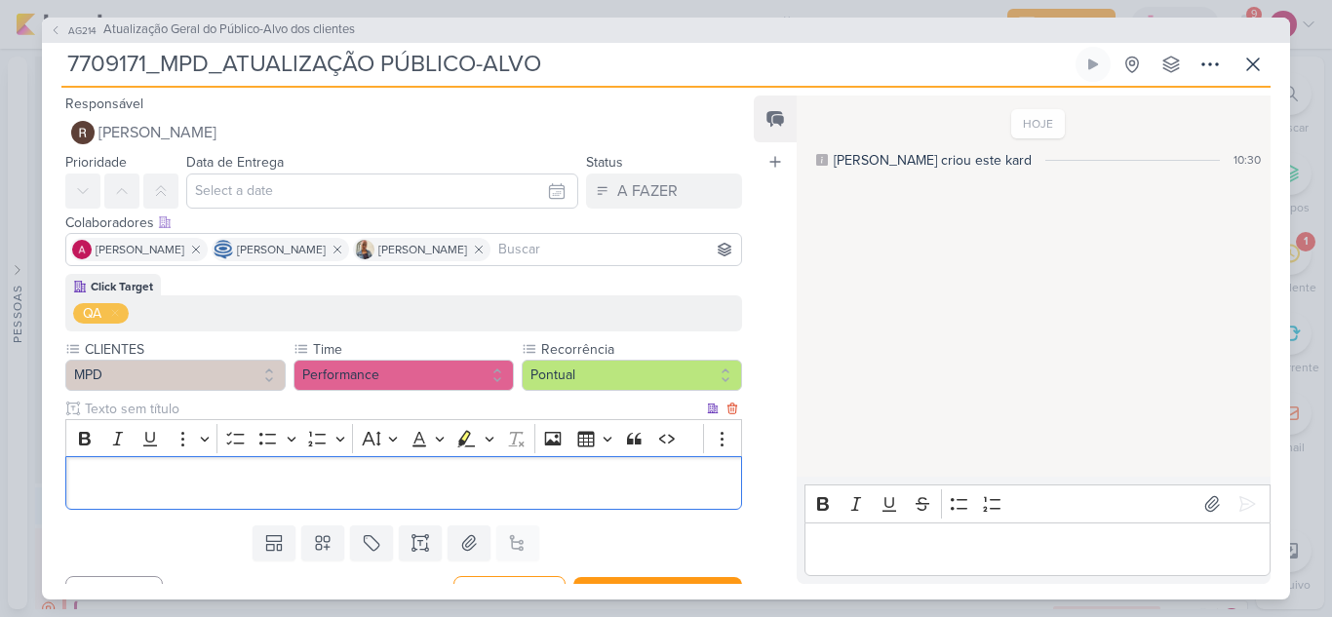
scroll to position [97, 0]
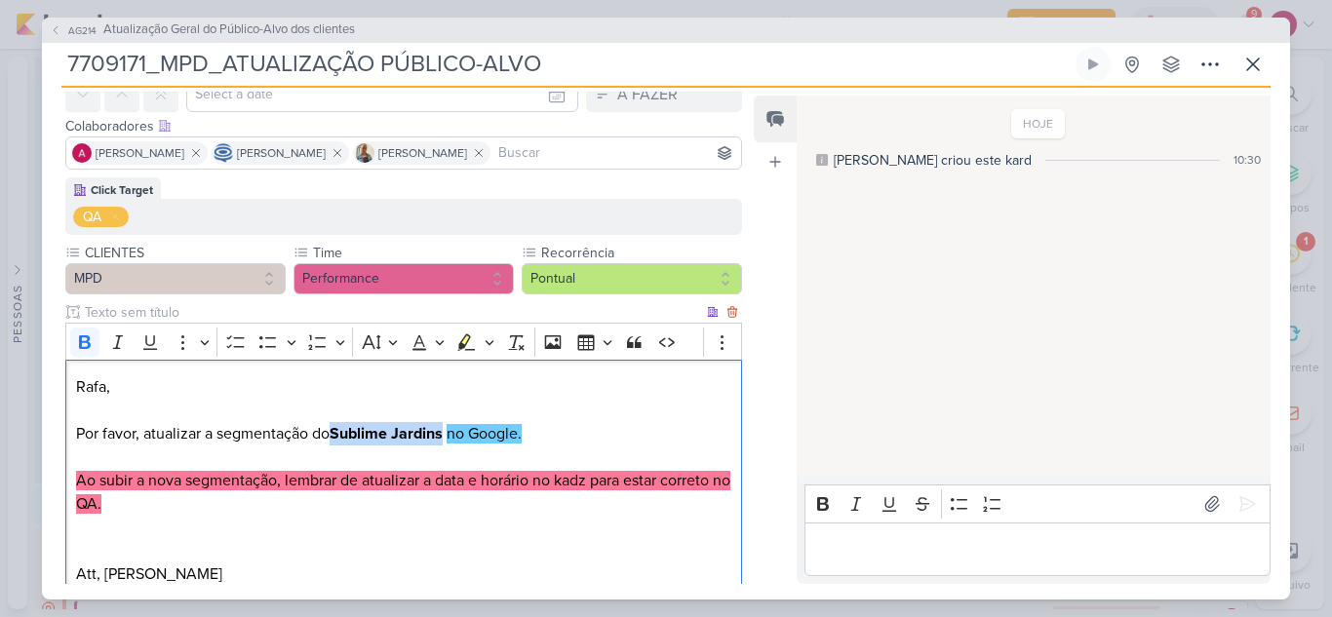
drag, startPoint x: 445, startPoint y: 432, endPoint x: 340, endPoint y: 427, distance: 105.4
click at [340, 427] on strong "Sublime Jardins" at bounding box center [385, 433] width 113 height 19
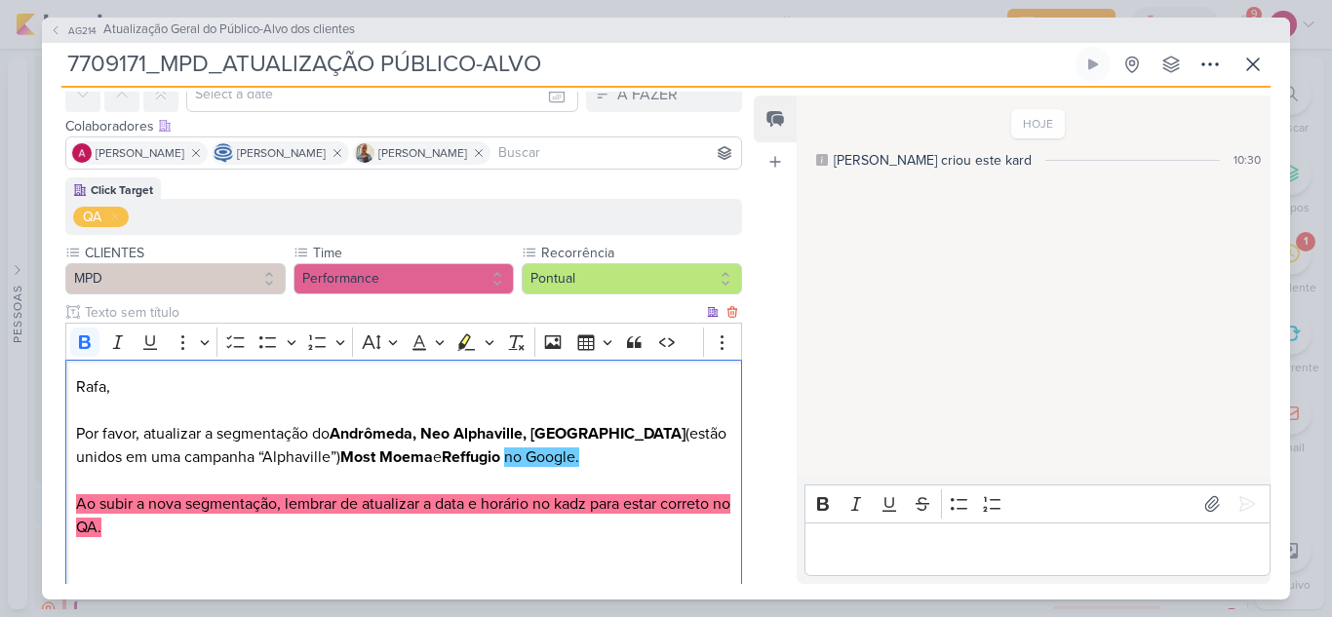
click at [442, 461] on strong "⁠⁠⁠⁠⁠⁠⁠Reffugio" at bounding box center [471, 456] width 58 height 19
click at [340, 451] on strong "Most Moema" at bounding box center [386, 456] width 93 height 19
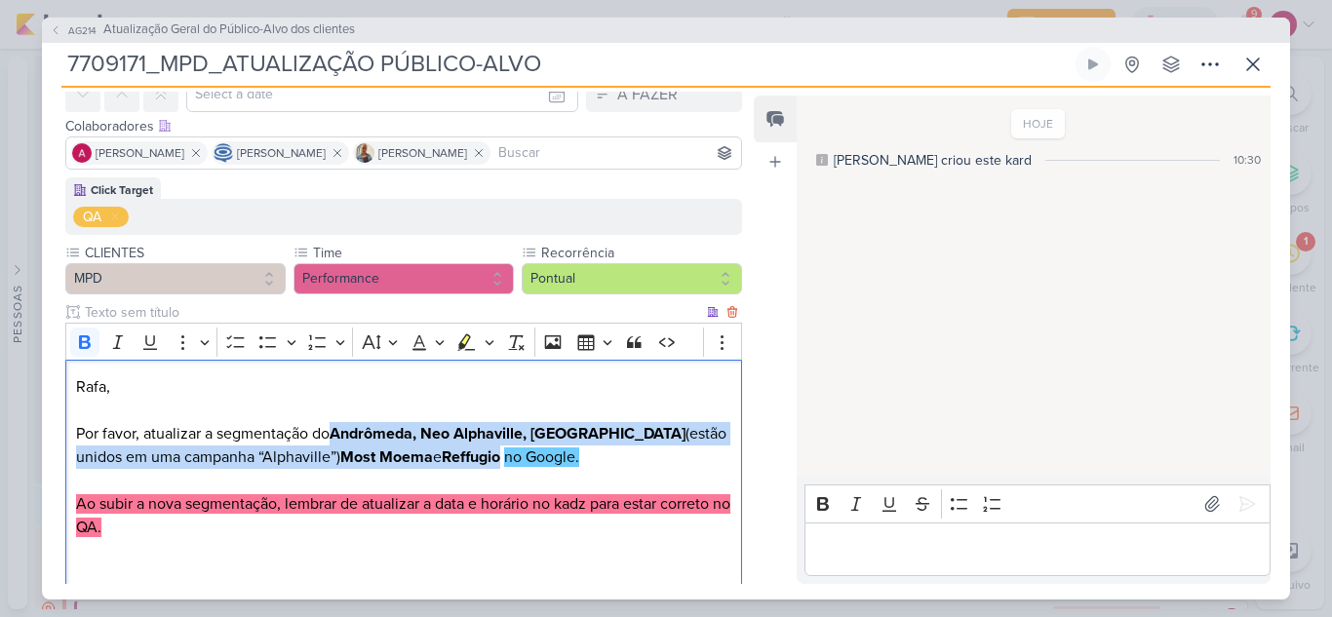
drag, startPoint x: 338, startPoint y: 433, endPoint x: 436, endPoint y: 446, distance: 98.4
click at [436, 446] on p "Por favor, atualizar a segmentação do Andrômeda, Neo Alphaville, Florá (estão u…" at bounding box center [403, 445] width 655 height 47
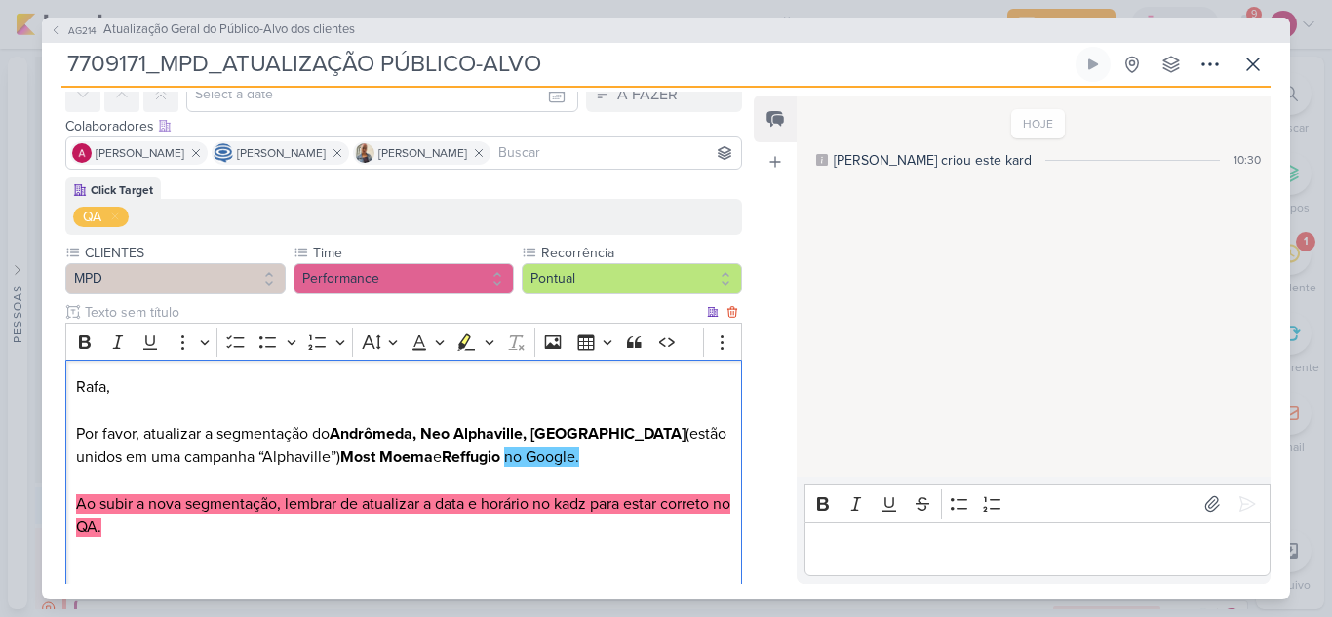
click at [615, 458] on p "Por favor, atualizar a segmentação do Andrômeda, Neo Alphaville, Florá (estão u…" at bounding box center [403, 445] width 655 height 47
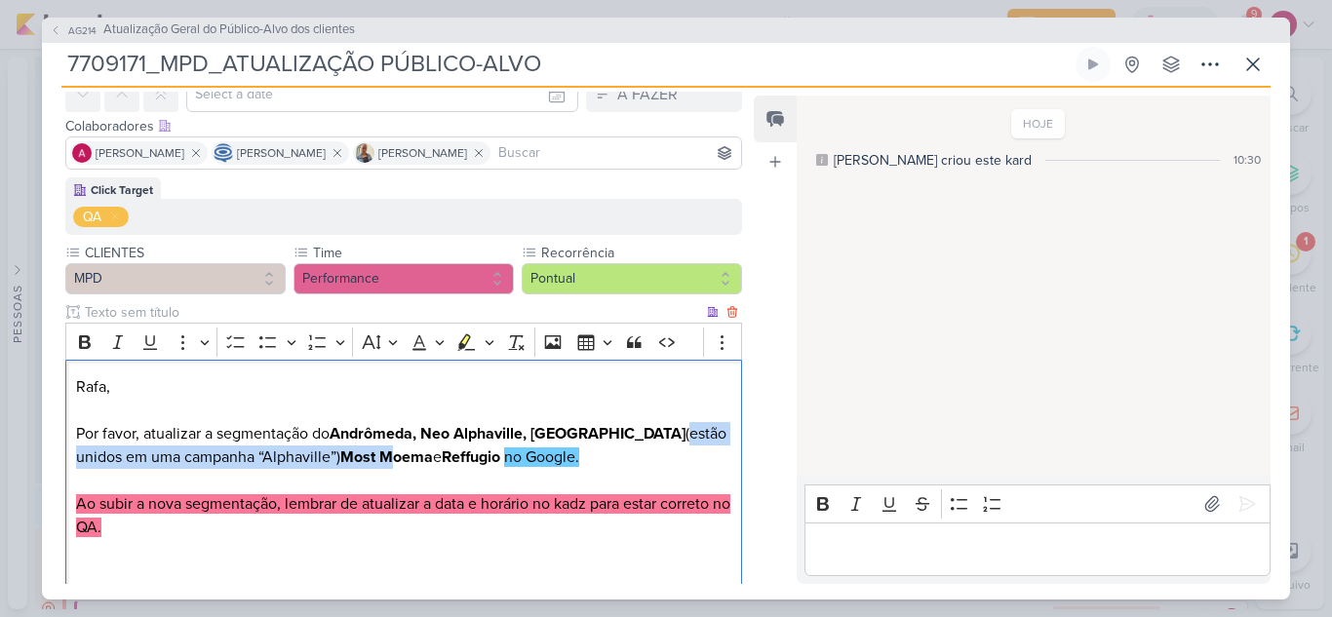
drag, startPoint x: 579, startPoint y: 437, endPoint x: 403, endPoint y: 453, distance: 177.2
click at [376, 455] on p "Por favor, atualizar a segmentação do Andrômeda, Neo Alphaville, Florá (estão u…" at bounding box center [403, 445] width 655 height 47
click at [618, 441] on p "Por favor, atualizar a segmentação do Andrômeda, Neo Alphaville, Florá (estão u…" at bounding box center [403, 445] width 655 height 47
drag, startPoint x: 577, startPoint y: 437, endPoint x: 265, endPoint y: 467, distance: 313.4
click at [265, 467] on p "Por favor, atualizar a segmentação do Andrômeda, Neo Alphaville, Florá (estão u…" at bounding box center [403, 445] width 655 height 47
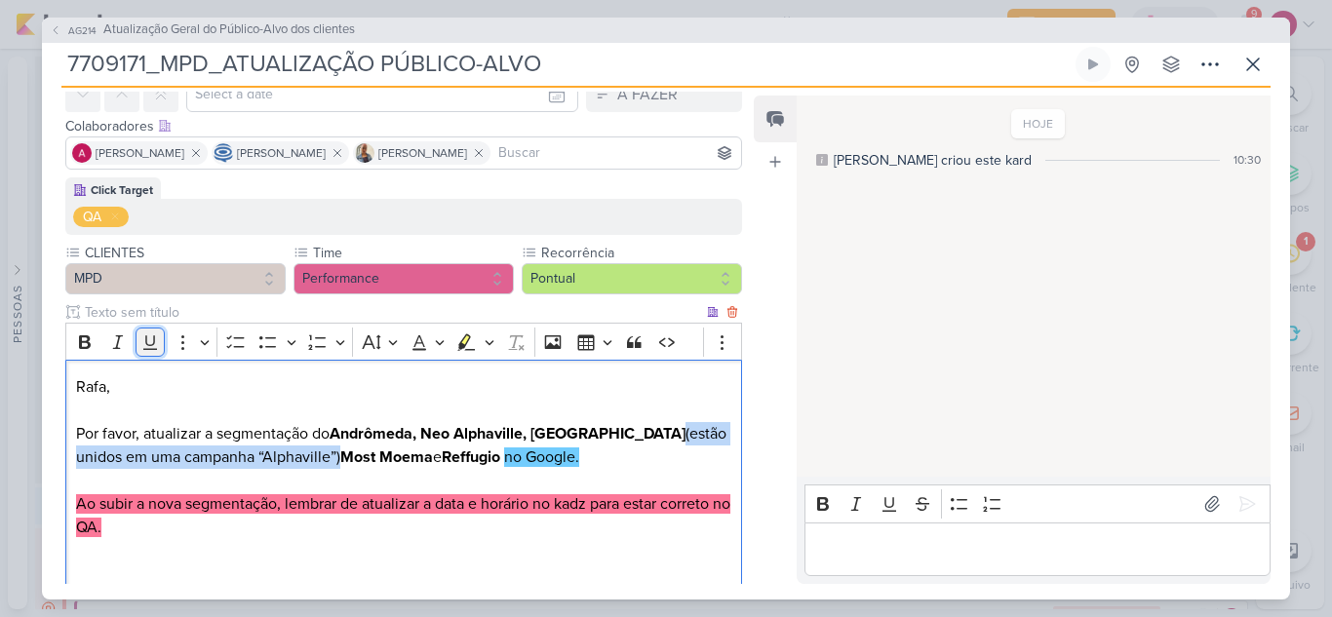
click at [149, 345] on icon "Editor toolbar" at bounding box center [149, 341] width 19 height 19
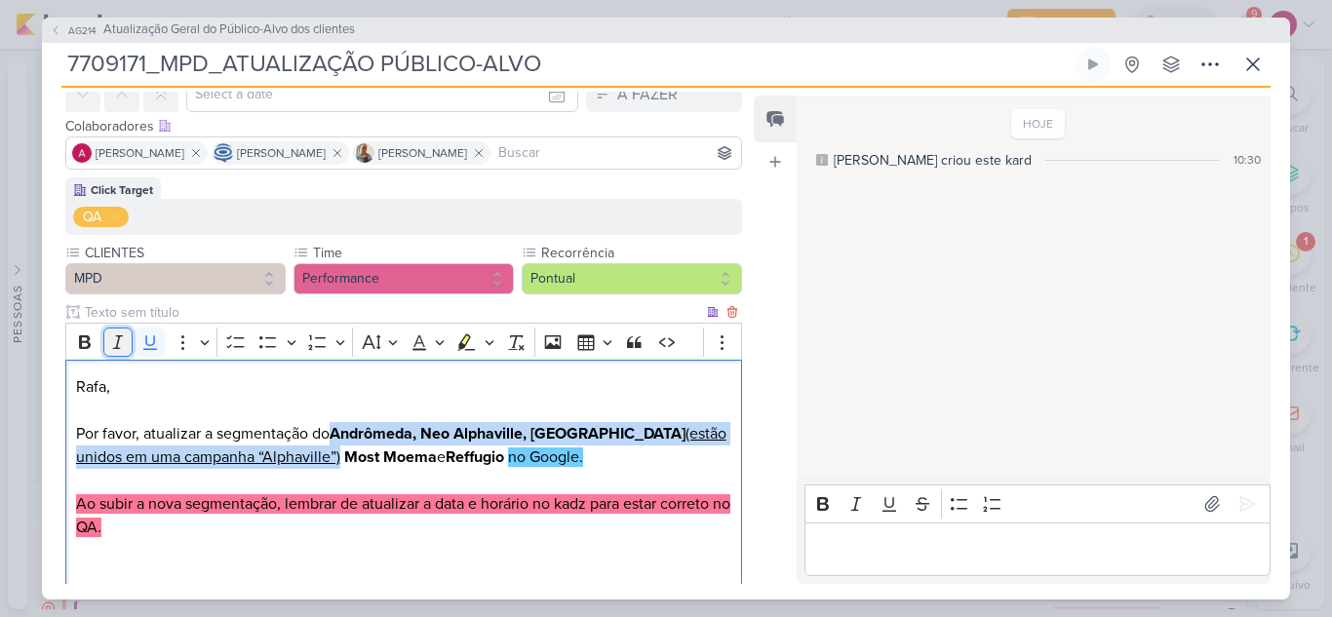
click at [120, 340] on icon "Editor toolbar" at bounding box center [117, 341] width 19 height 19
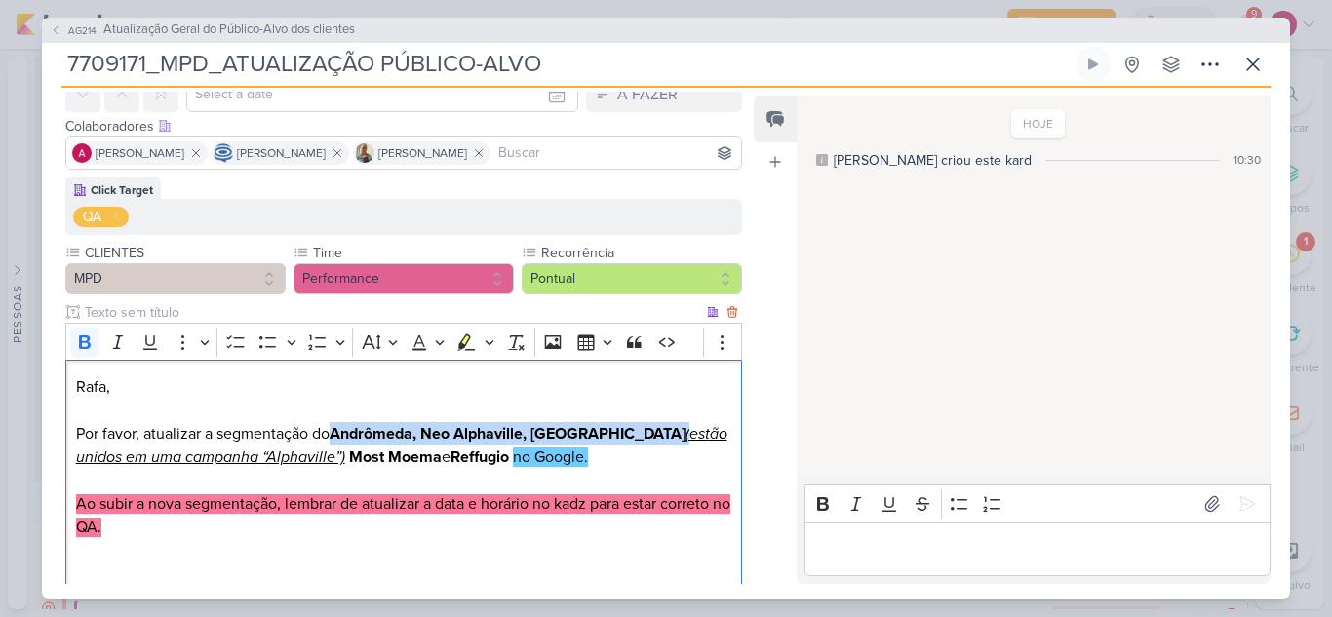
drag, startPoint x: 367, startPoint y: 431, endPoint x: 583, endPoint y: 435, distance: 216.4
click at [583, 435] on p "Por favor, atualizar a segmentação do Andrômeda, Neo Alphaville, Florá (estão u…" at bounding box center [403, 445] width 655 height 47
click at [145, 346] on icon "Editor toolbar" at bounding box center [149, 341] width 19 height 19
click at [602, 465] on p "Por favor, atualizar a segmentação do Andrômeda, Neo Alphaville, Florá (estão u…" at bounding box center [403, 445] width 655 height 47
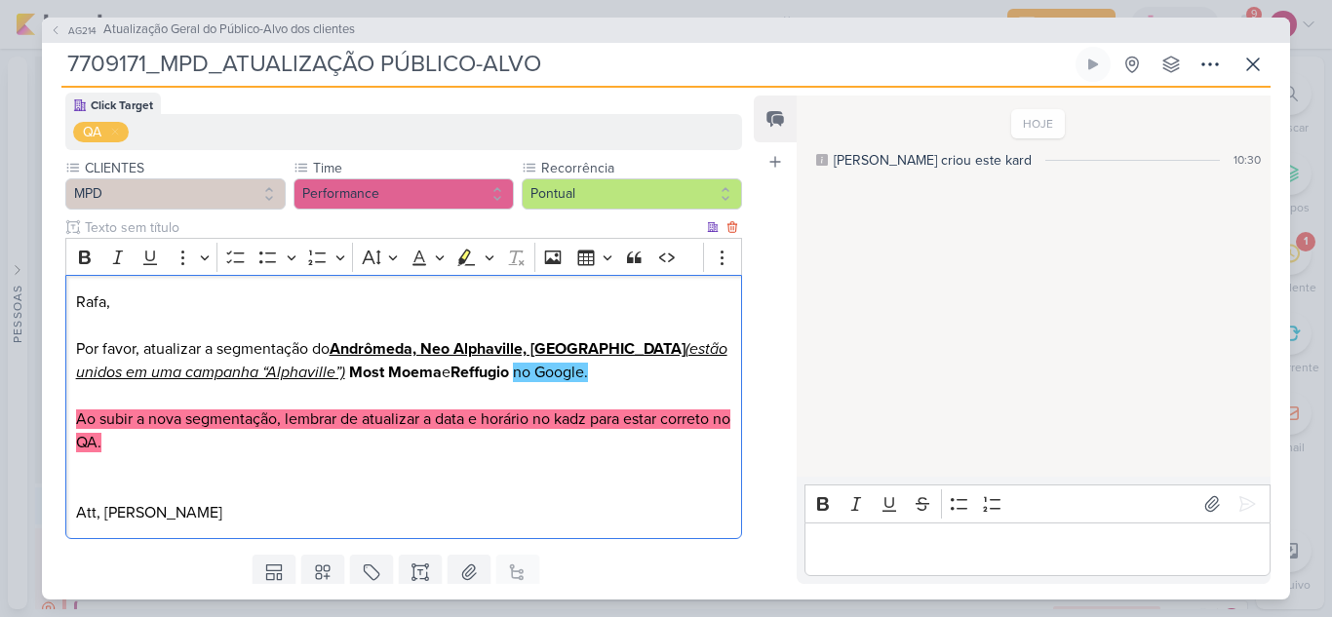
scroll to position [194, 0]
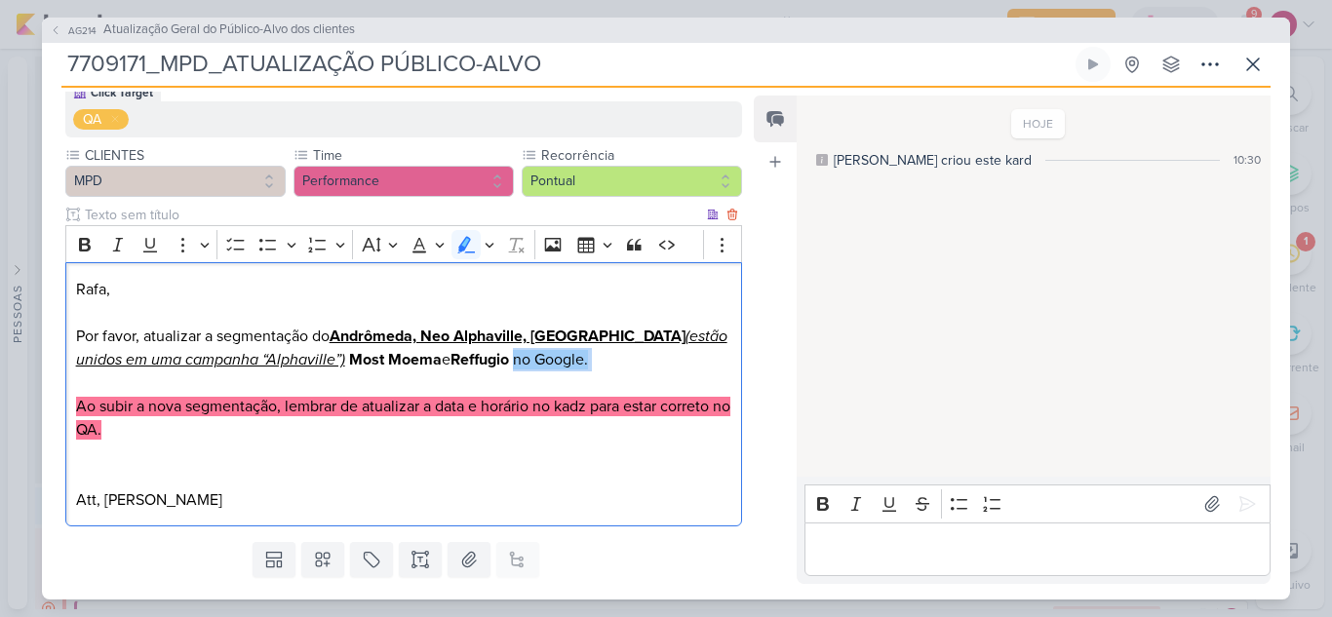
drag, startPoint x: 447, startPoint y: 364, endPoint x: 531, endPoint y: 362, distance: 83.9
click at [531, 362] on p "Por favor, atualizar a segmentação do Andrômeda, Neo Alphaville, Florá (estão u…" at bounding box center [403, 348] width 655 height 47
click at [311, 334] on p "Por favor, atualizar a segmentação do Andrômeda, Neo Alphaville, Florá (estão u…" at bounding box center [403, 348] width 655 height 47
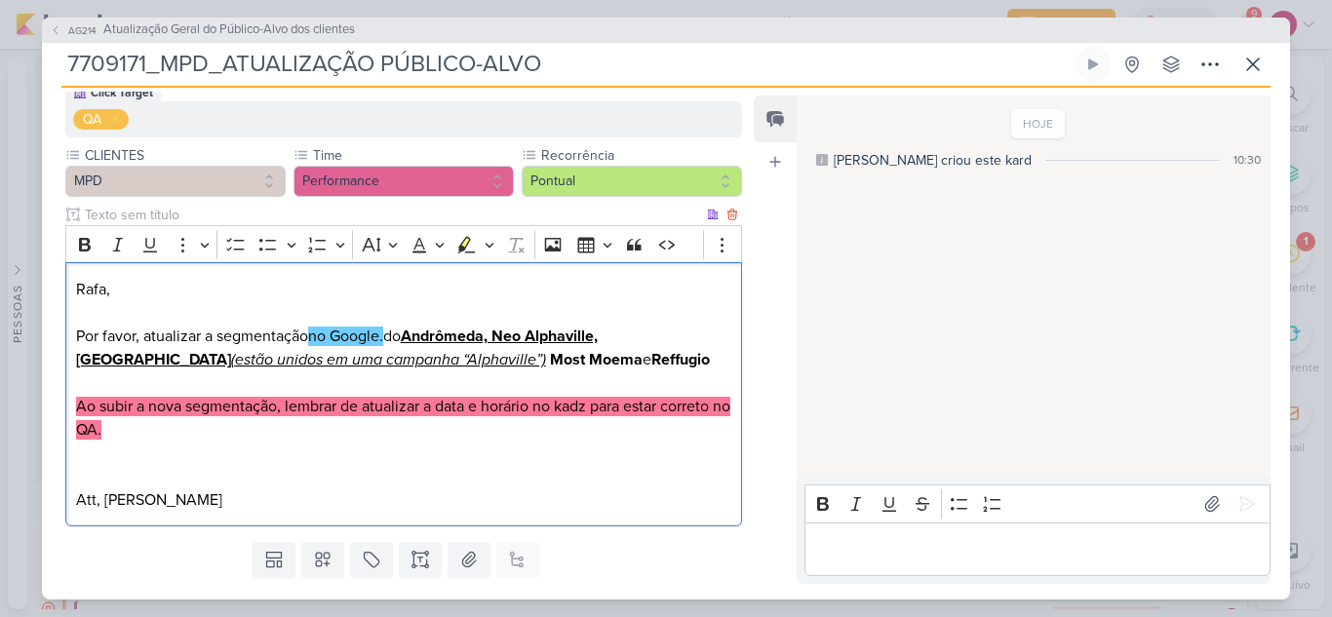
click at [313, 330] on mark "no Google." at bounding box center [345, 336] width 75 height 19
click at [395, 334] on p "Por favor, atualizar a segmentação no Google. do Andrômeda, Neo Alphaville, Flo…" at bounding box center [403, 348] width 655 height 47
click at [406, 336] on p "Por favor, atualizar a segmentação no Google do Andrômeda, Neo Alphaville, Flor…" at bounding box center [403, 348] width 655 height 47
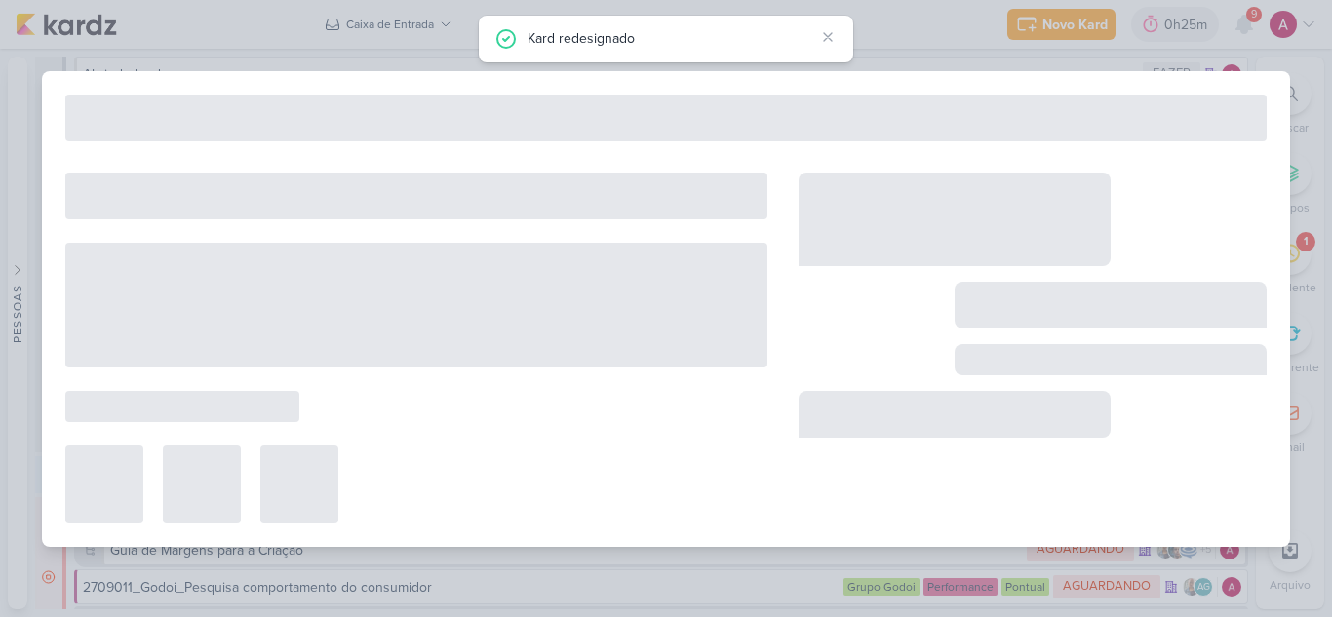
type input "Atualização Geral do Público-Alvo dos clientes"
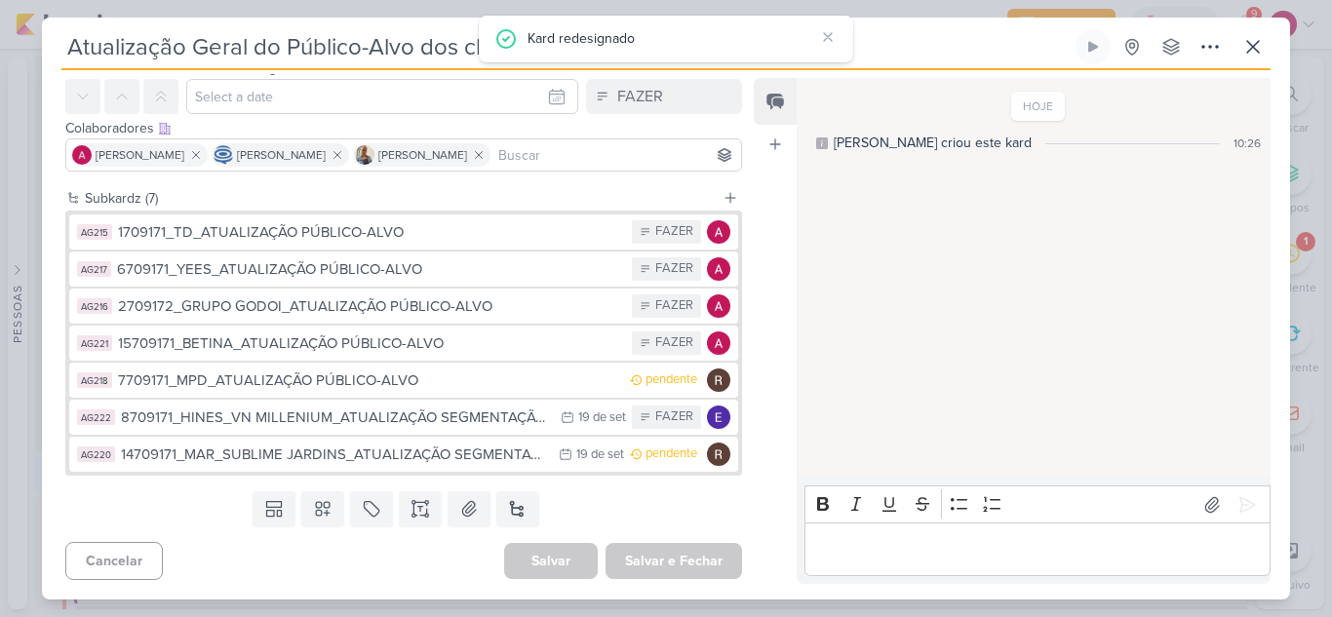
scroll to position [0, 0]
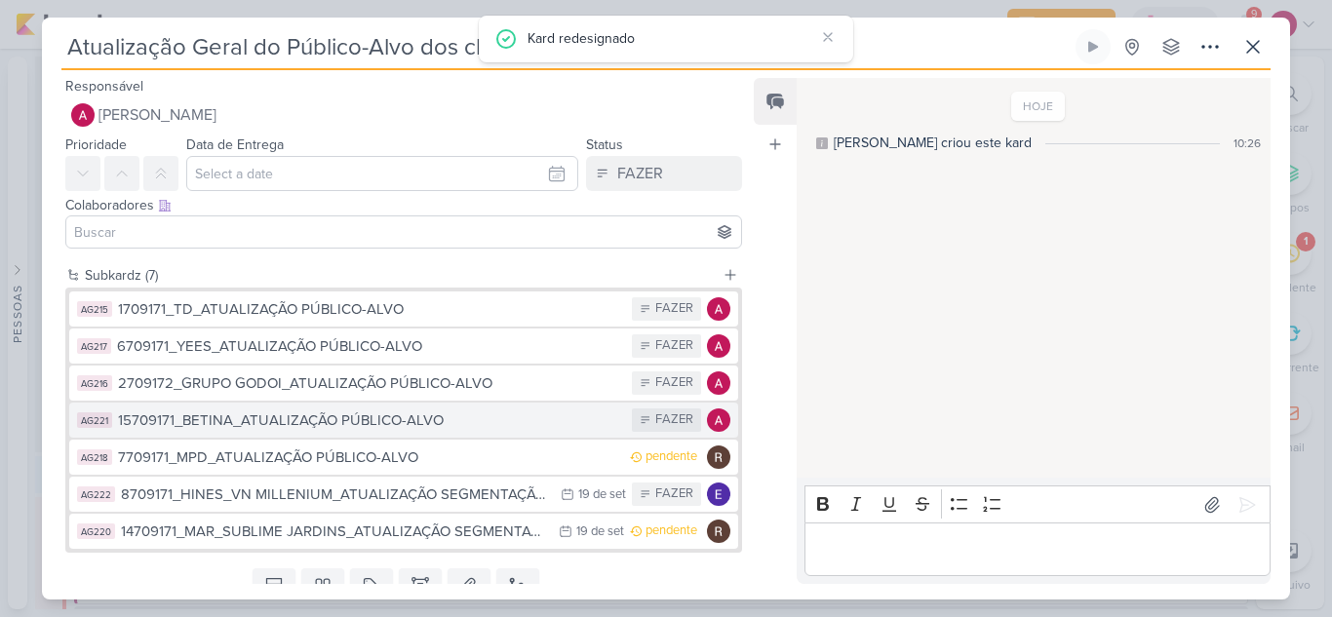
click at [474, 425] on div "15709171_BETINA_ATUALIZAÇÃO PÚBLICO-ALVO" at bounding box center [370, 420] width 504 height 22
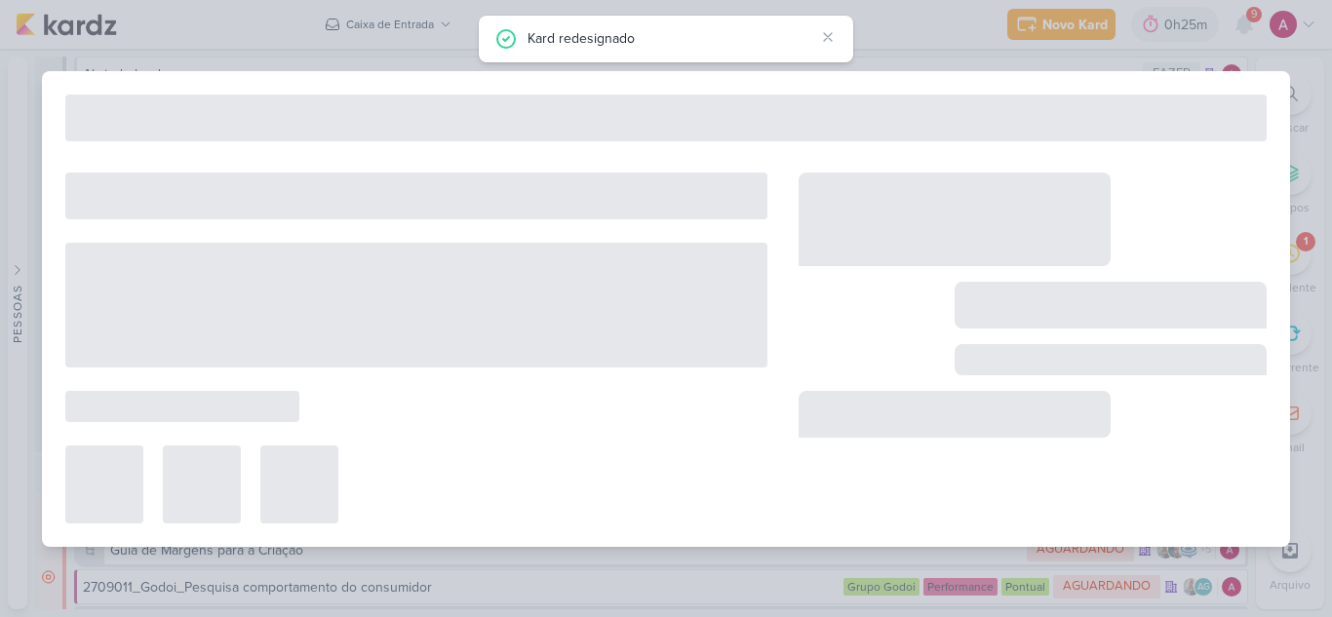
type input "15709171_BETINA_ATUALIZAÇÃO PÚBLICO-ALVO"
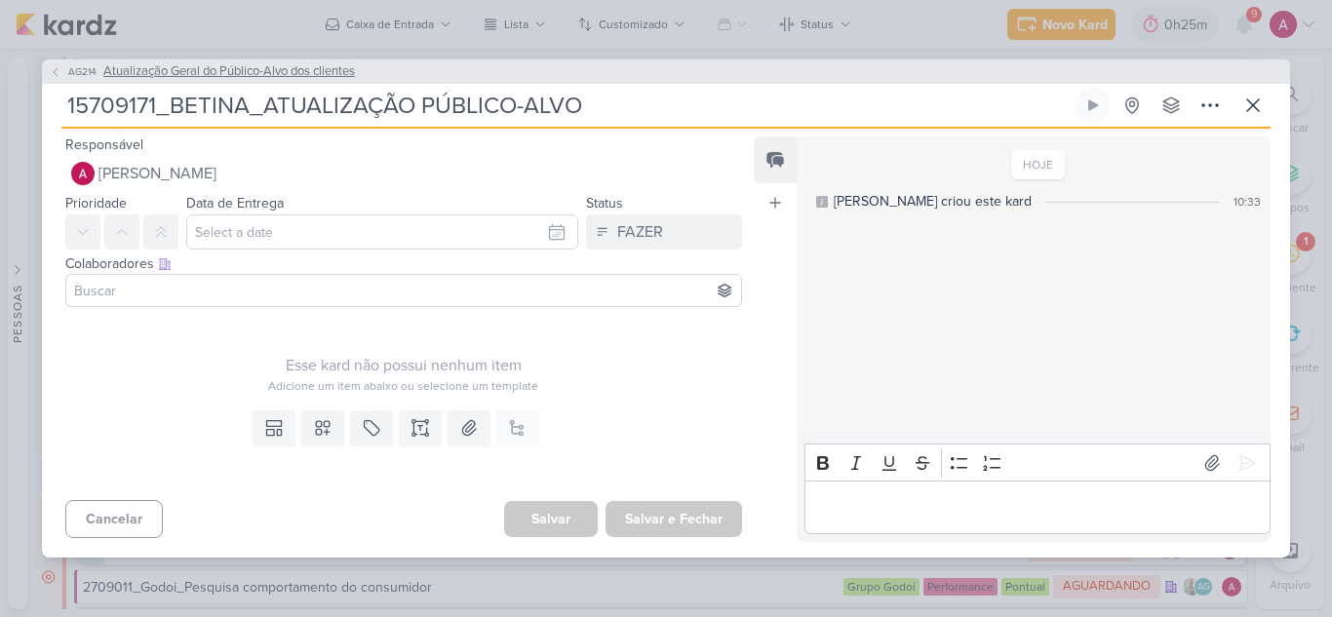
click at [75, 74] on span "AG214" at bounding box center [82, 71] width 34 height 15
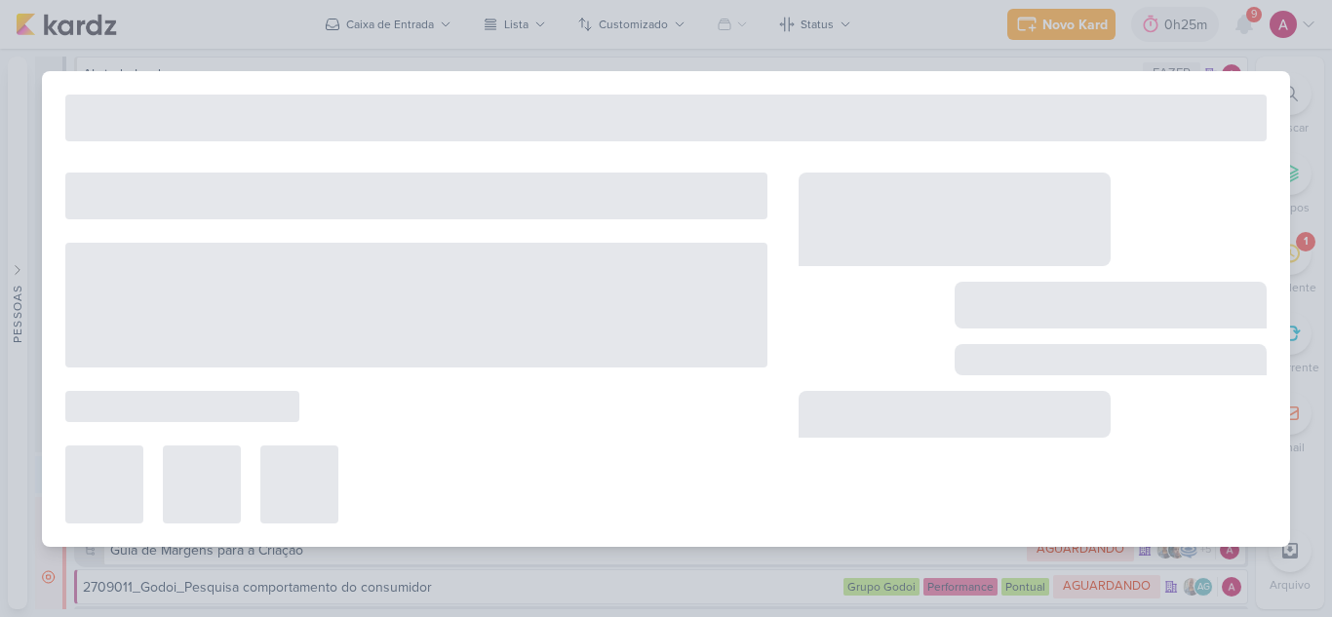
type input "Atualização Geral do Público-Alvo dos clientes"
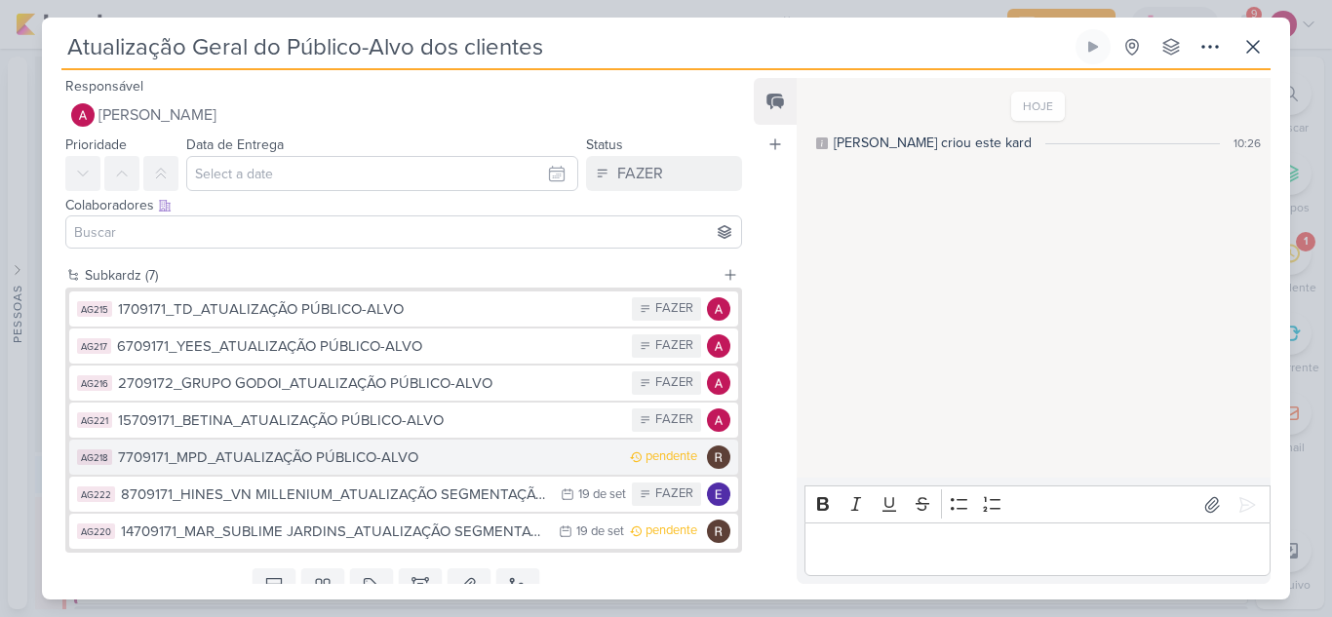
click at [379, 459] on div "7709171_MPD_ATUALIZAÇÃO PÚBLICO-ALVO" at bounding box center [369, 457] width 502 height 22
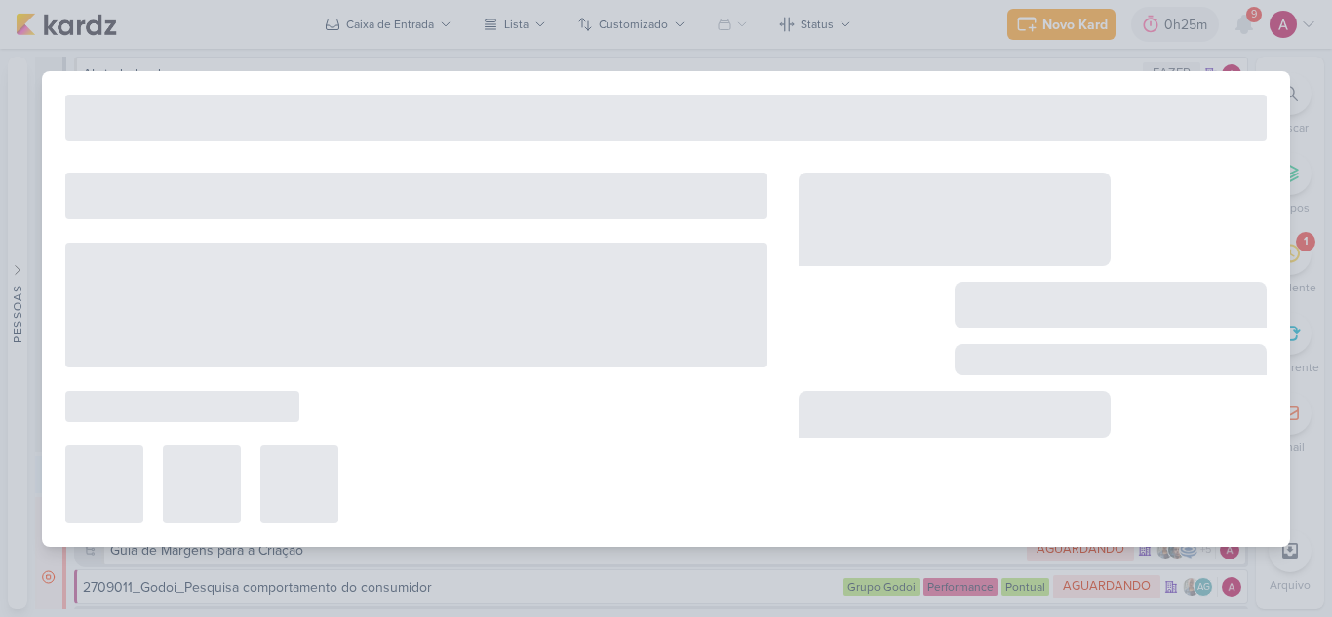
type input "7709171_MPD_ATUALIZAÇÃO PÚBLICO-ALVO"
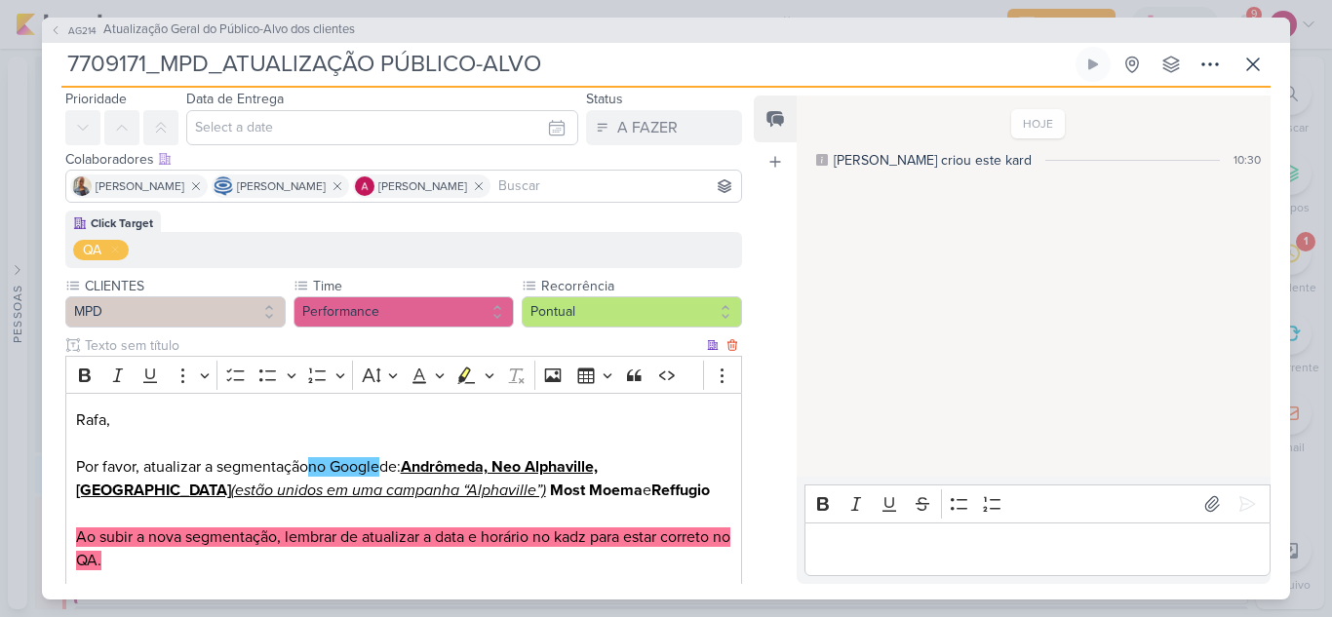
scroll to position [97, 0]
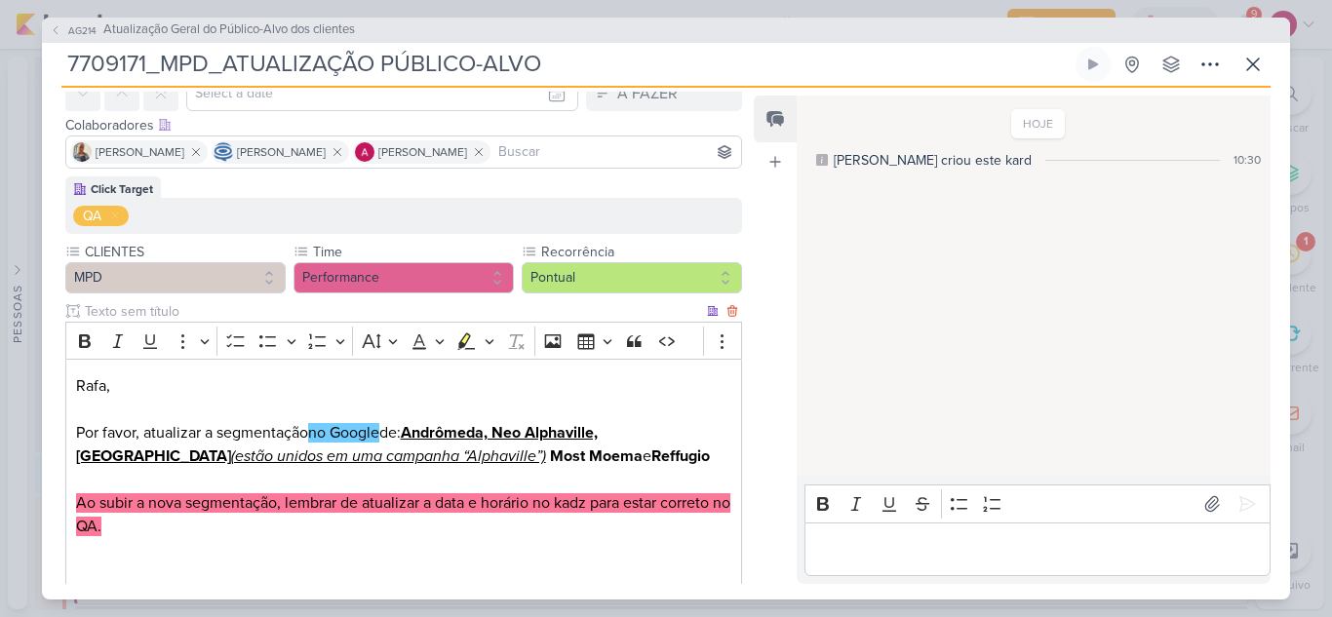
click at [414, 429] on u "Andrômeda, Neo Alphaville, Florá" at bounding box center [336, 444] width 521 height 43
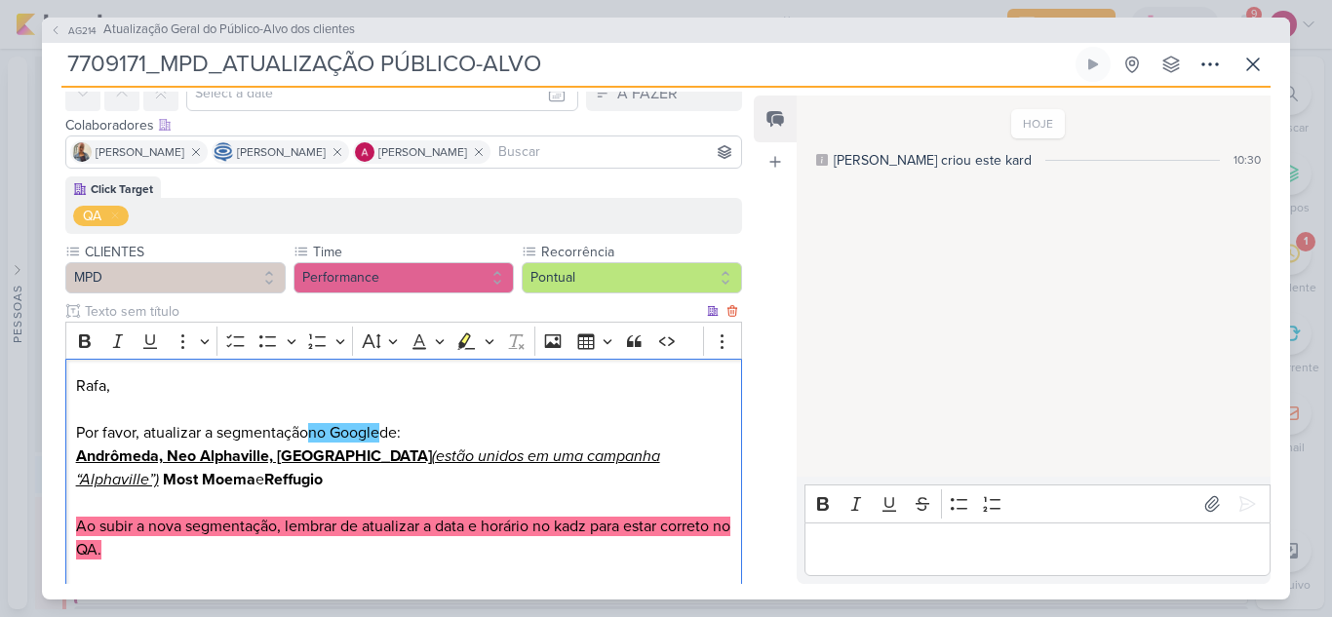
click at [255, 470] on strong "Most Moema" at bounding box center [209, 479] width 93 height 19
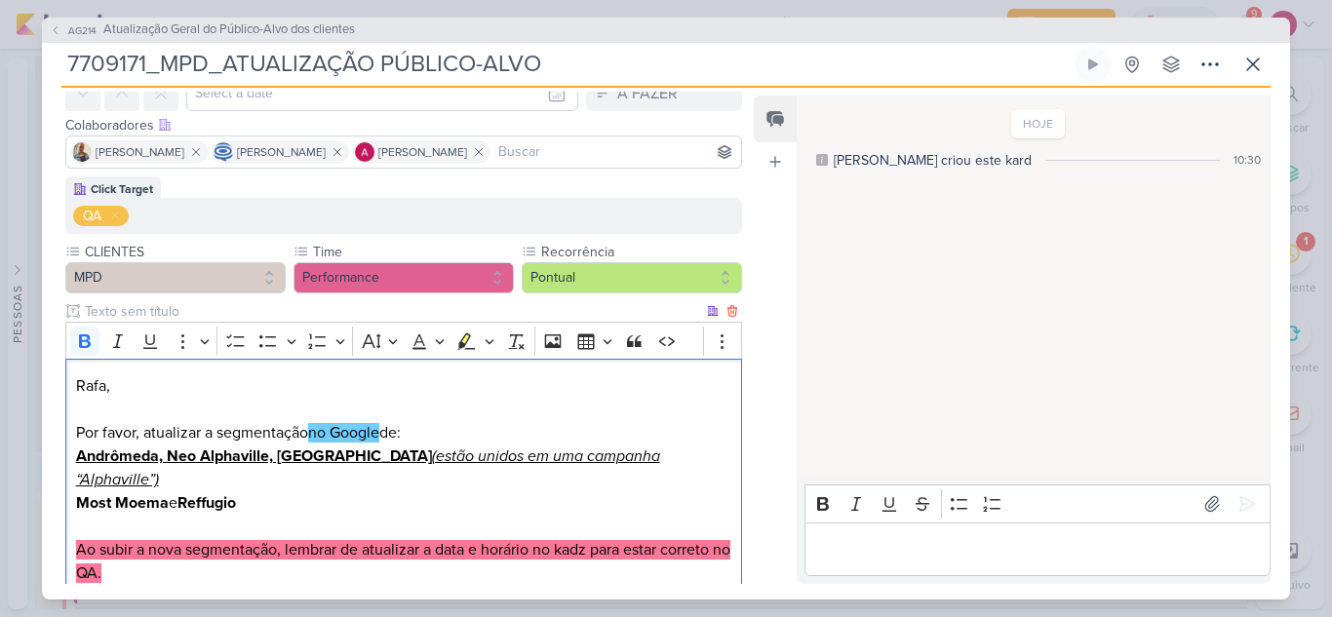
drag, startPoint x: 187, startPoint y: 482, endPoint x: 168, endPoint y: 481, distance: 19.5
click at [168, 491] on p "Most Moema e Reffugio" at bounding box center [403, 502] width 655 height 23
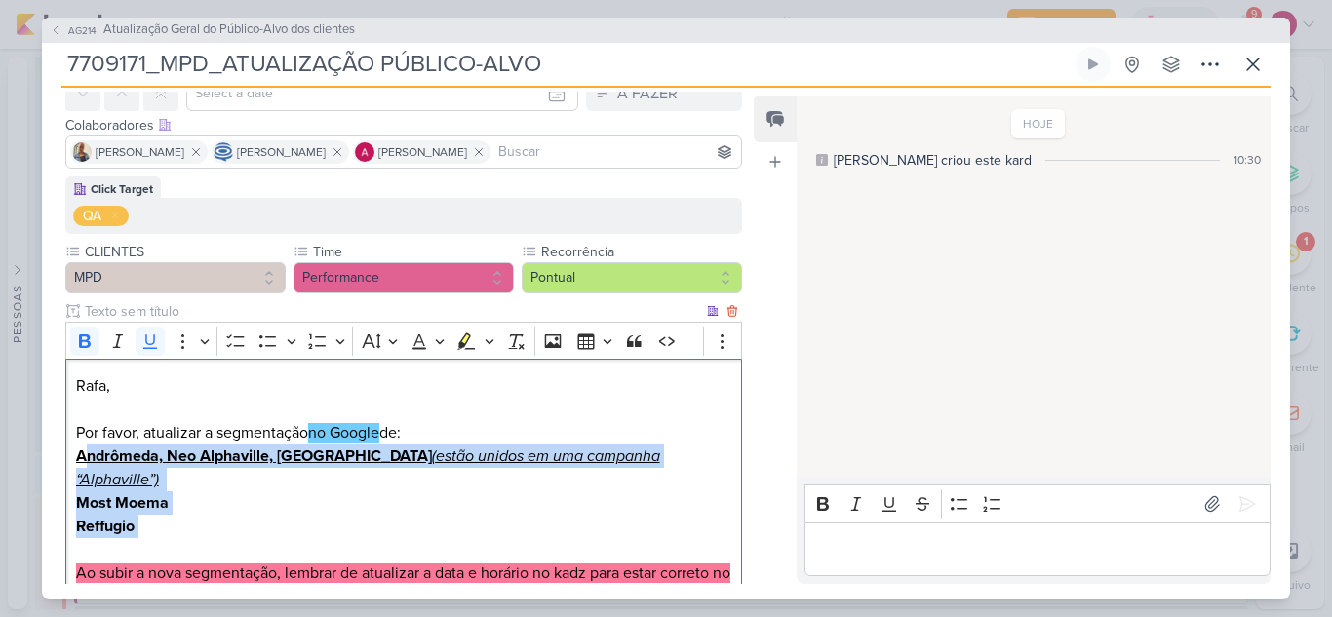
drag, startPoint x: 178, startPoint y: 509, endPoint x: 90, endPoint y: 461, distance: 100.7
click at [90, 461] on div "Rafa, Por favor, atualizar a segmentação no Google de: Andrômeda, Neo Alphavill…" at bounding box center [403, 526] width 676 height 334
click at [318, 345] on icon "Editor toolbar" at bounding box center [317, 340] width 18 height 15
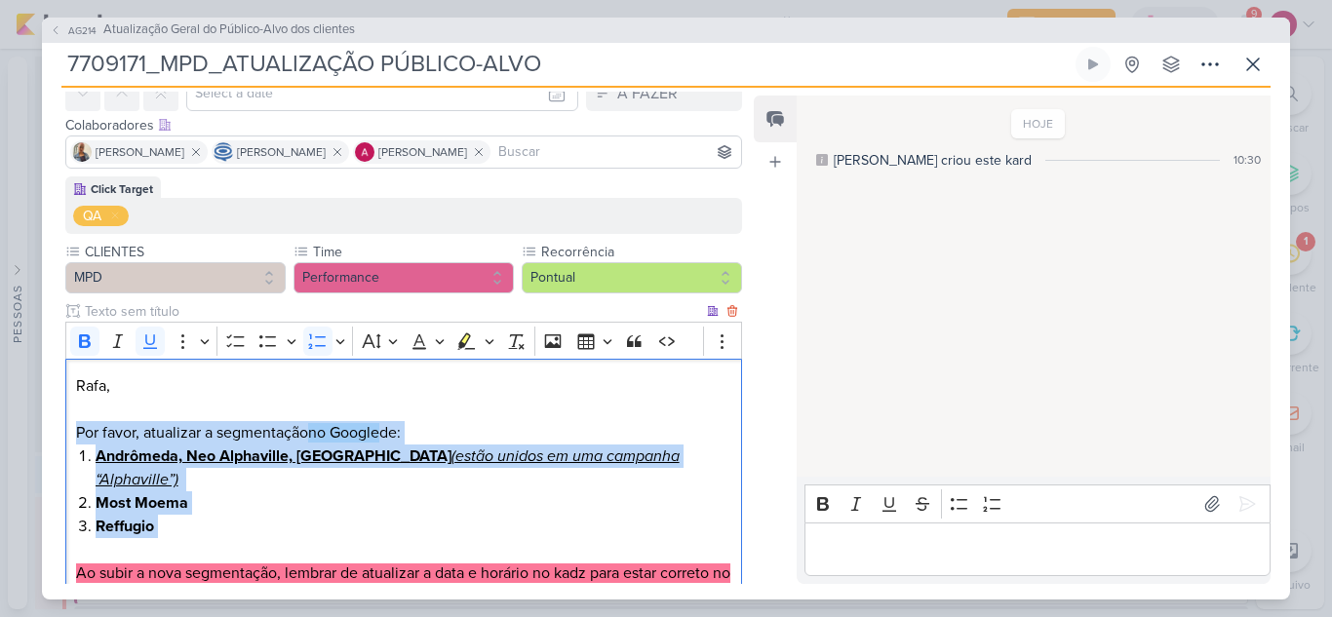
click at [297, 515] on li "Reffugio" at bounding box center [414, 526] width 636 height 23
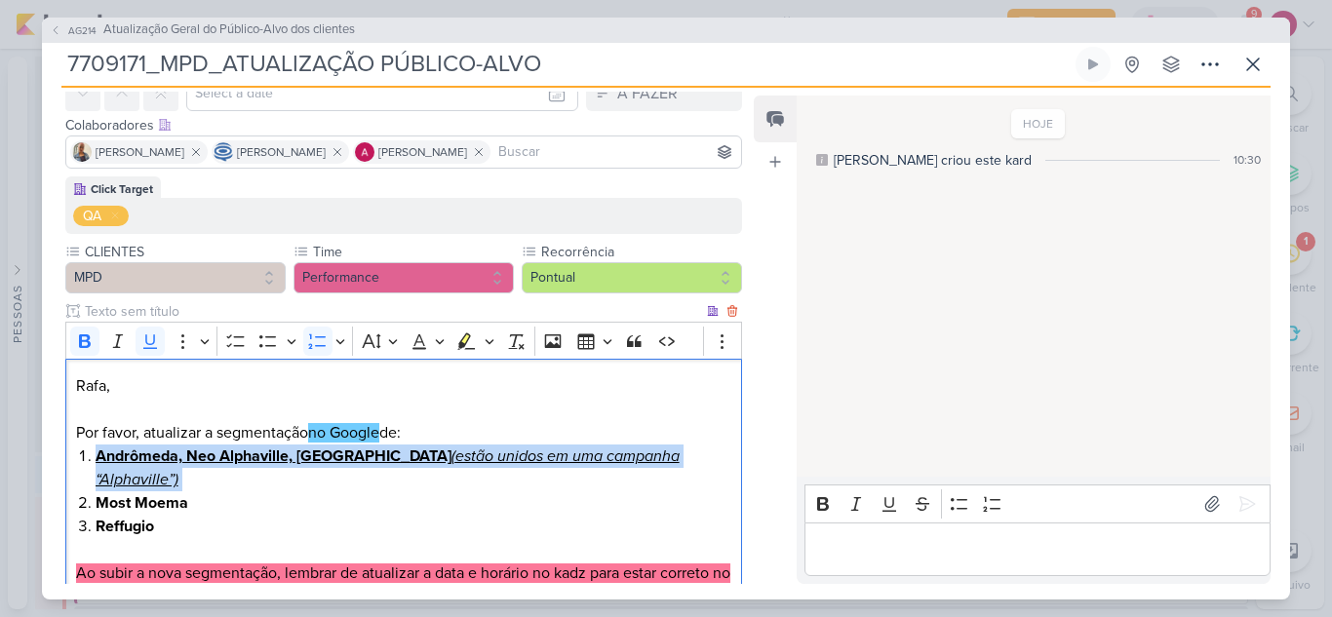
drag, startPoint x: 659, startPoint y: 455, endPoint x: 94, endPoint y: 461, distance: 565.4
click at [96, 461] on li "Andrômeda, Neo Alphaville, Florá (estão unidos em uma campanha “Alphaville”)" at bounding box center [414, 467] width 636 height 47
click at [152, 343] on icon "Editor toolbar" at bounding box center [149, 340] width 19 height 19
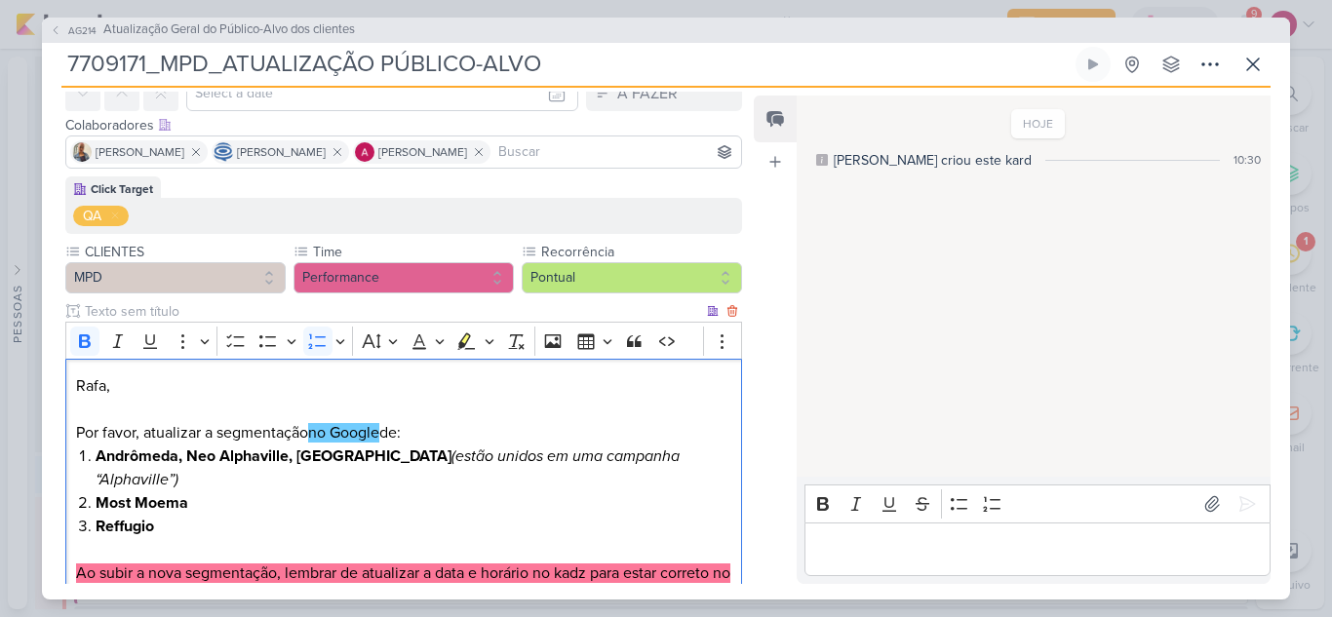
click at [218, 538] on p "Editor editing area: main" at bounding box center [403, 549] width 655 height 23
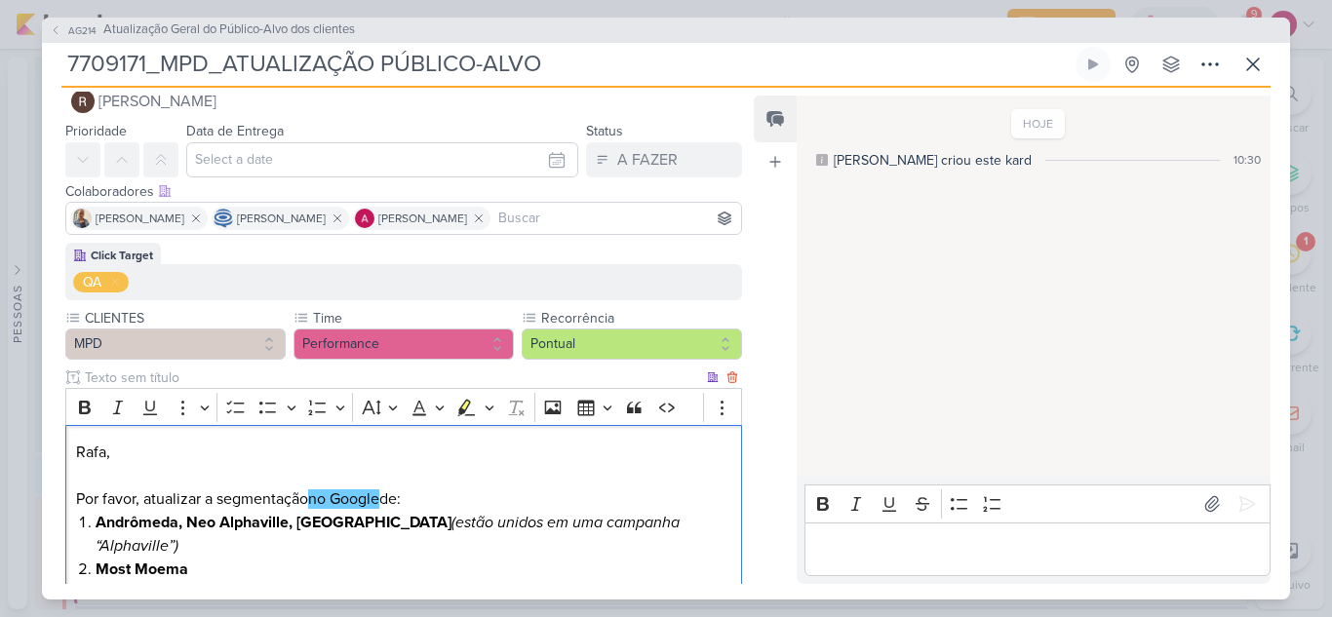
scroll to position [0, 0]
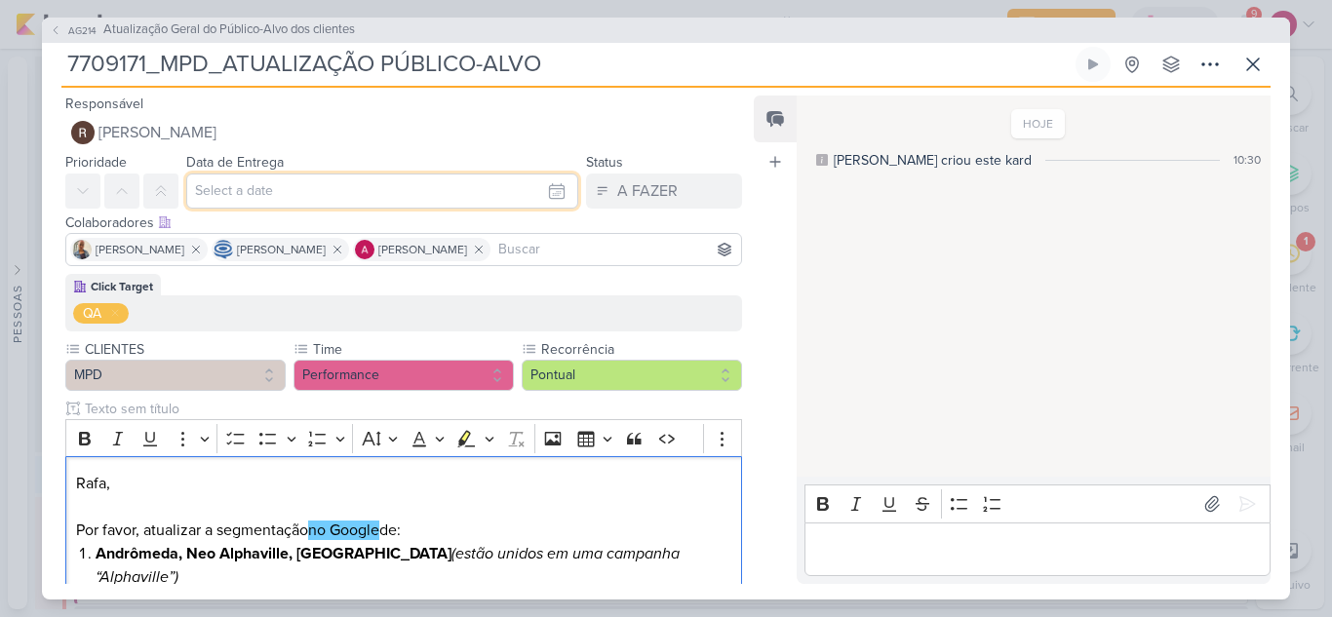
click at [325, 193] on input "text" at bounding box center [382, 191] width 392 height 35
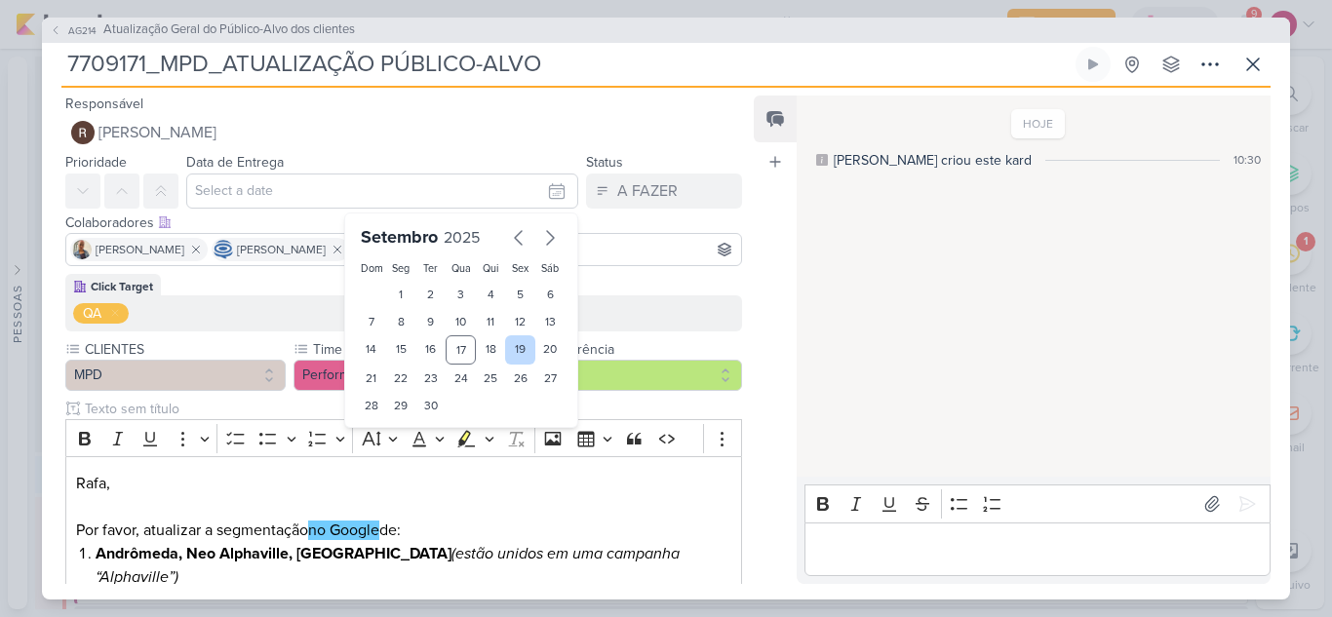
click at [517, 355] on div "19" at bounding box center [520, 349] width 30 height 29
type input "19 de setembro de 2025 às 23:59"
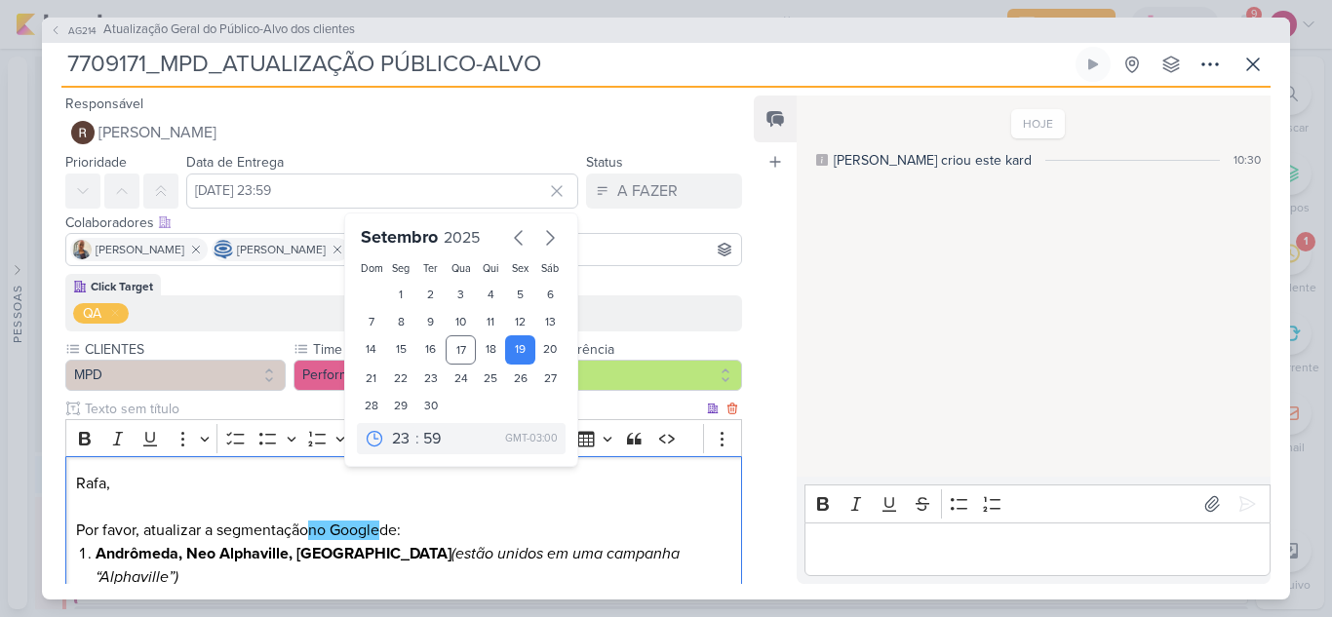
click at [675, 488] on p "Rafa," at bounding box center [403, 483] width 655 height 23
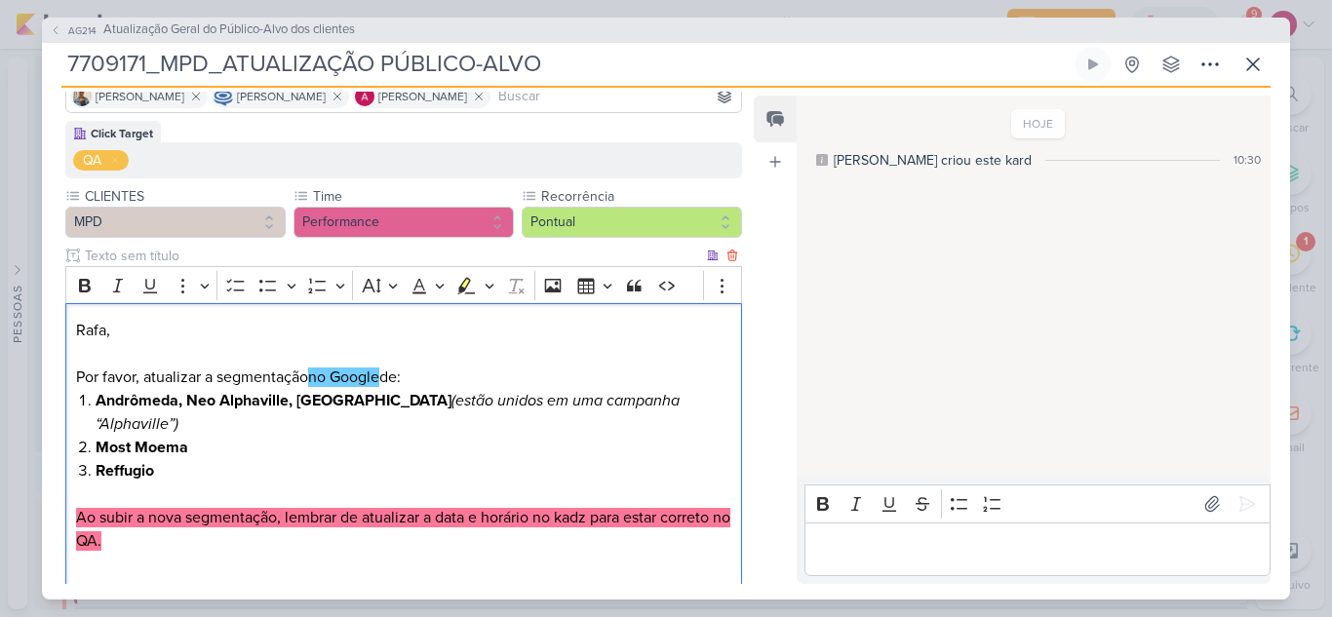
scroll to position [291, 0]
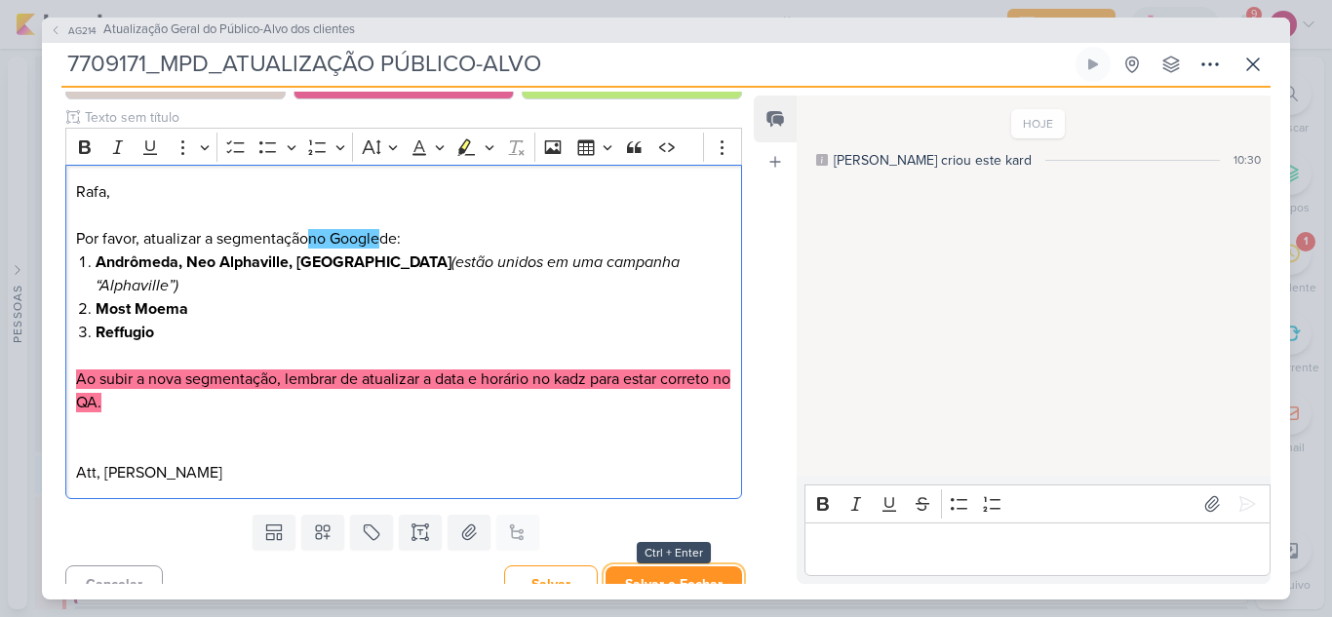
click at [647, 566] on button "Salvar e Fechar" at bounding box center [673, 584] width 136 height 36
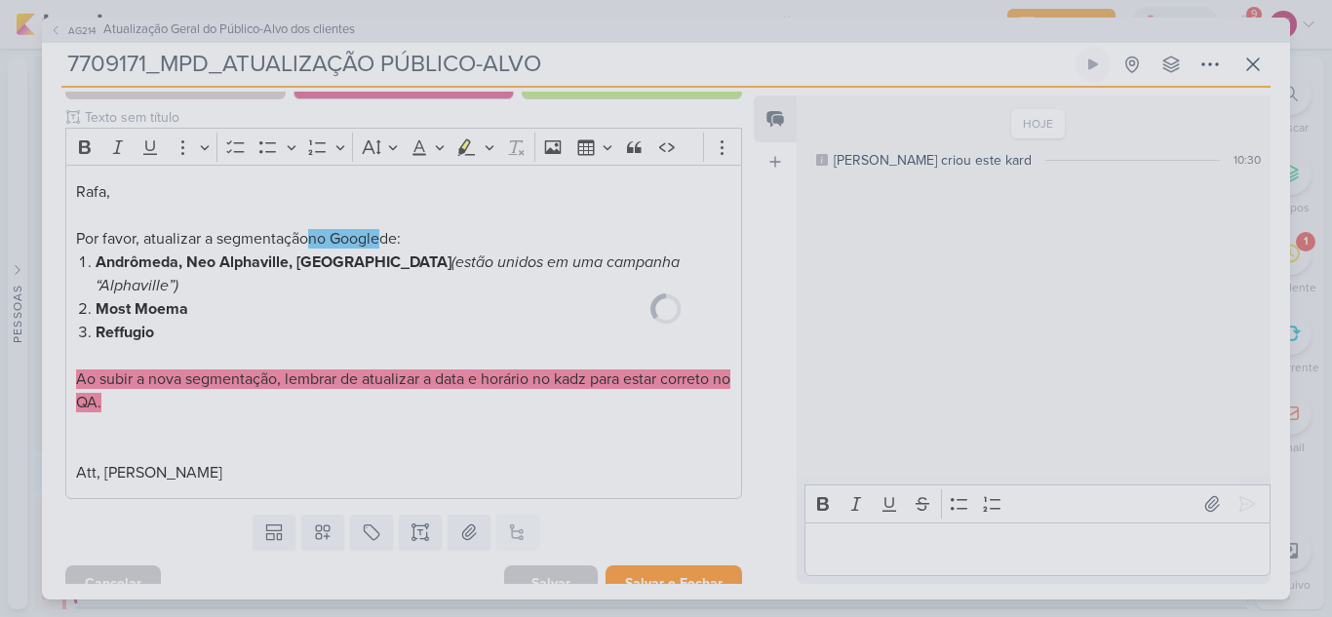
scroll to position [290, 0]
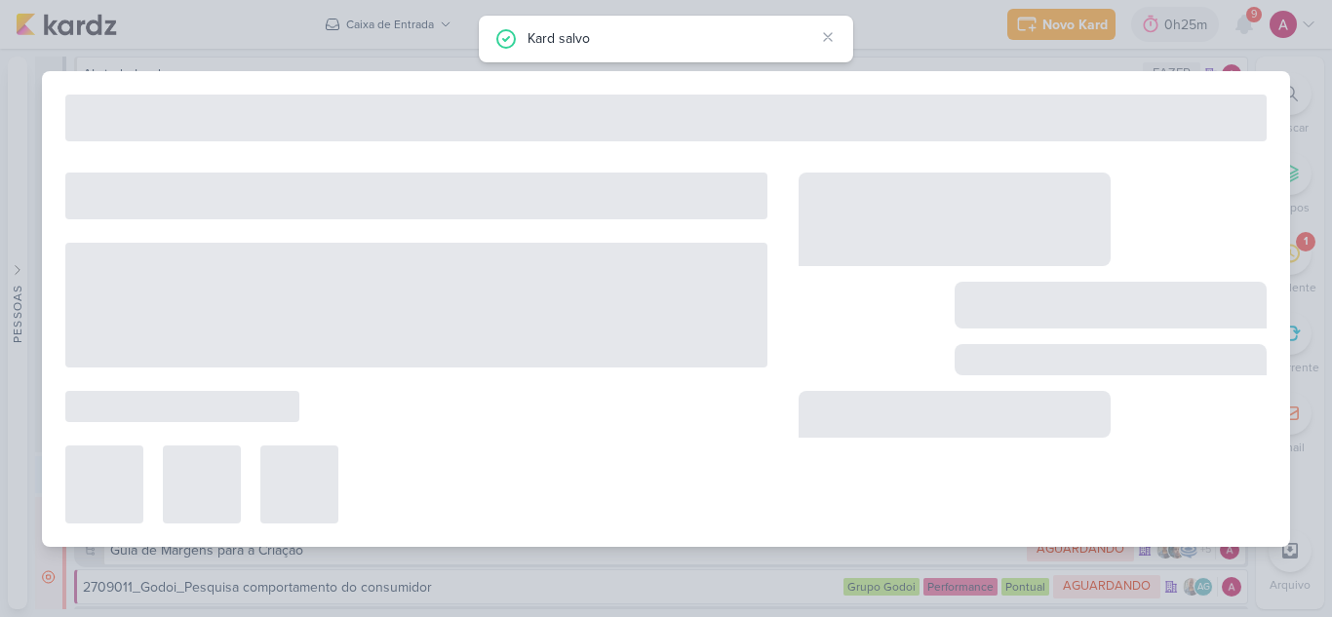
type input "Atualização Geral do Público-Alvo dos clientes"
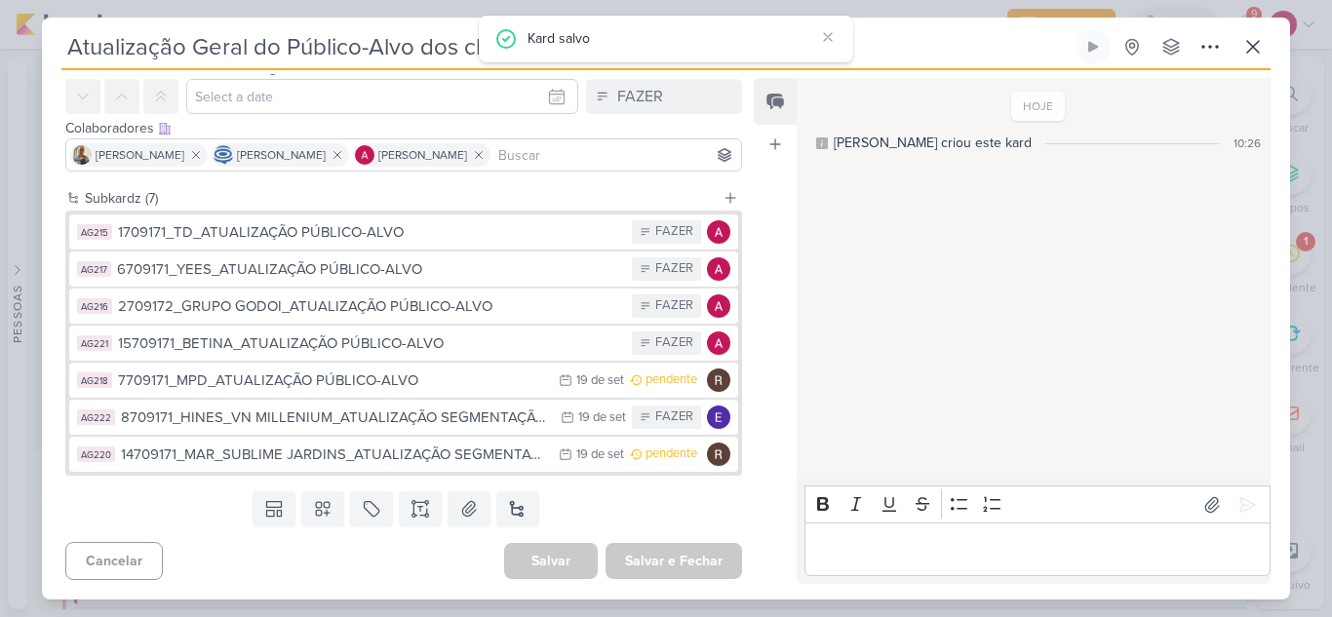
scroll to position [0, 0]
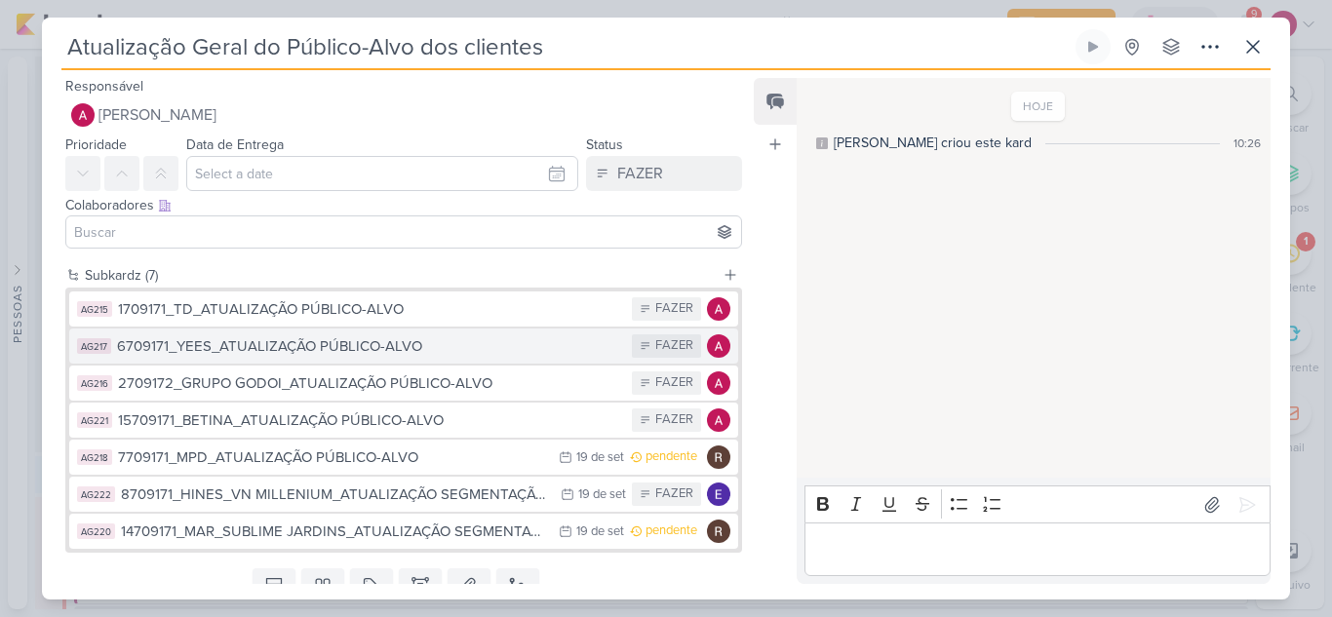
click at [341, 345] on div "6709171_YEES_ATUALIZAÇÃO PÚBLICO-ALVO" at bounding box center [369, 346] width 505 height 22
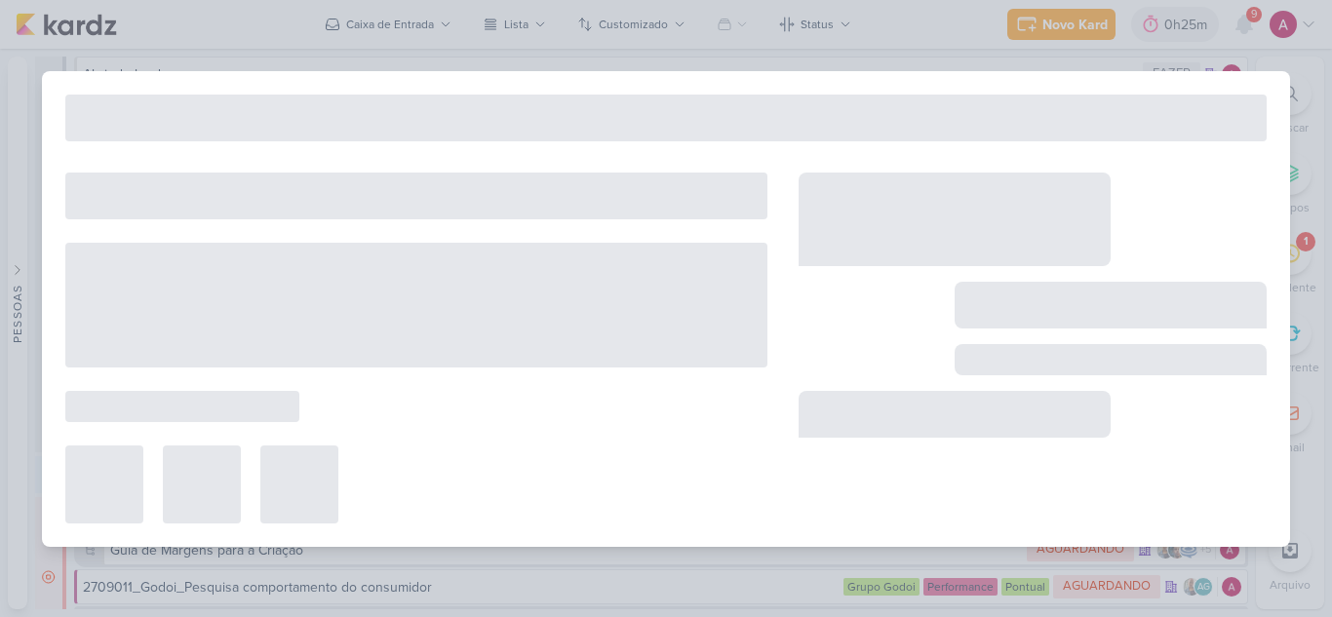
type input "6709171_YEES_ATUALIZAÇÃO PÚBLICO-ALVO"
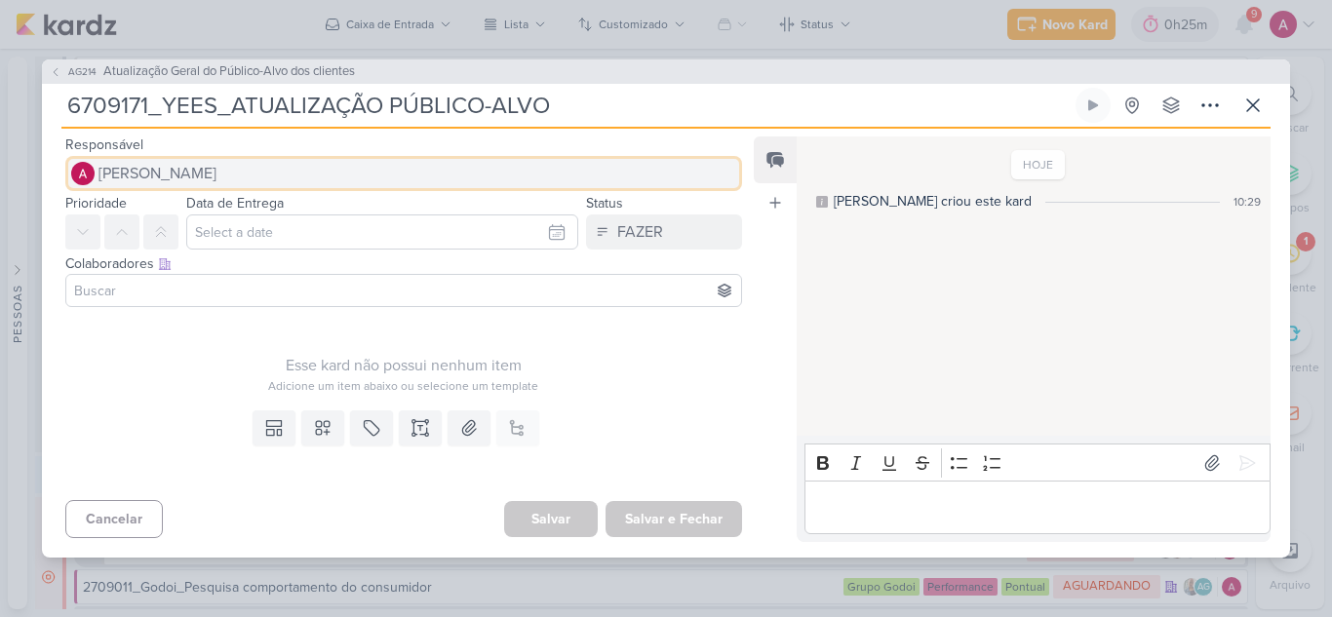
click at [229, 177] on button "[PERSON_NAME]" at bounding box center [403, 173] width 676 height 35
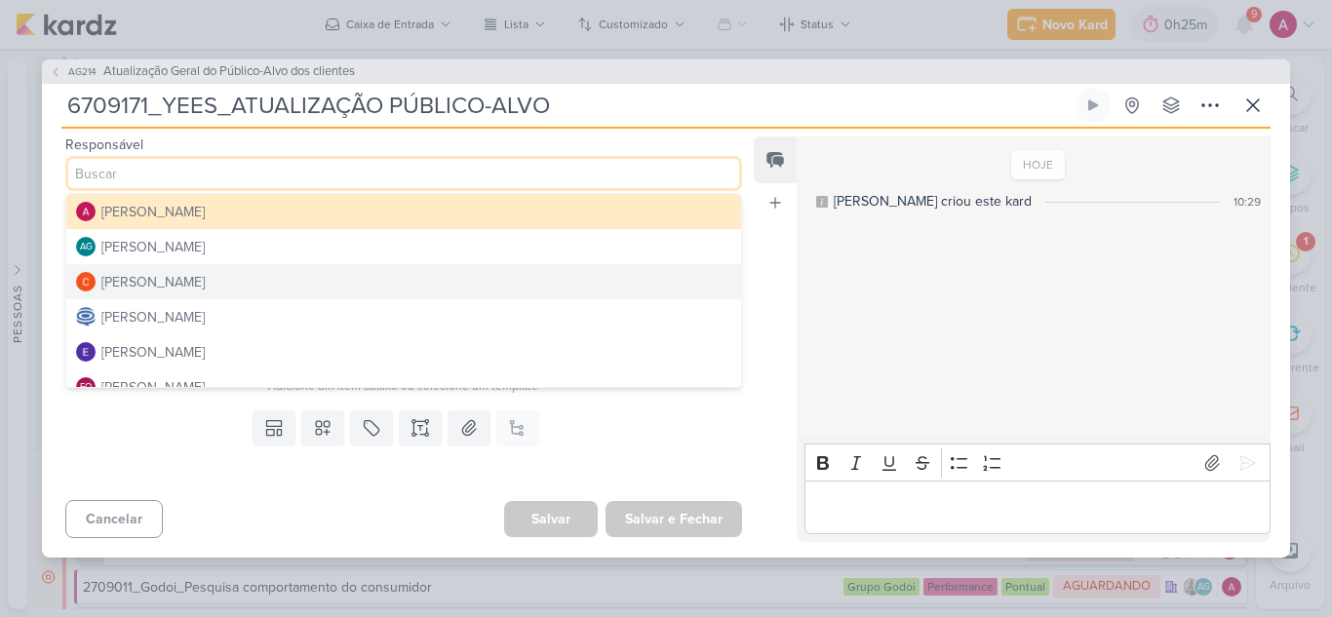
scroll to position [97, 0]
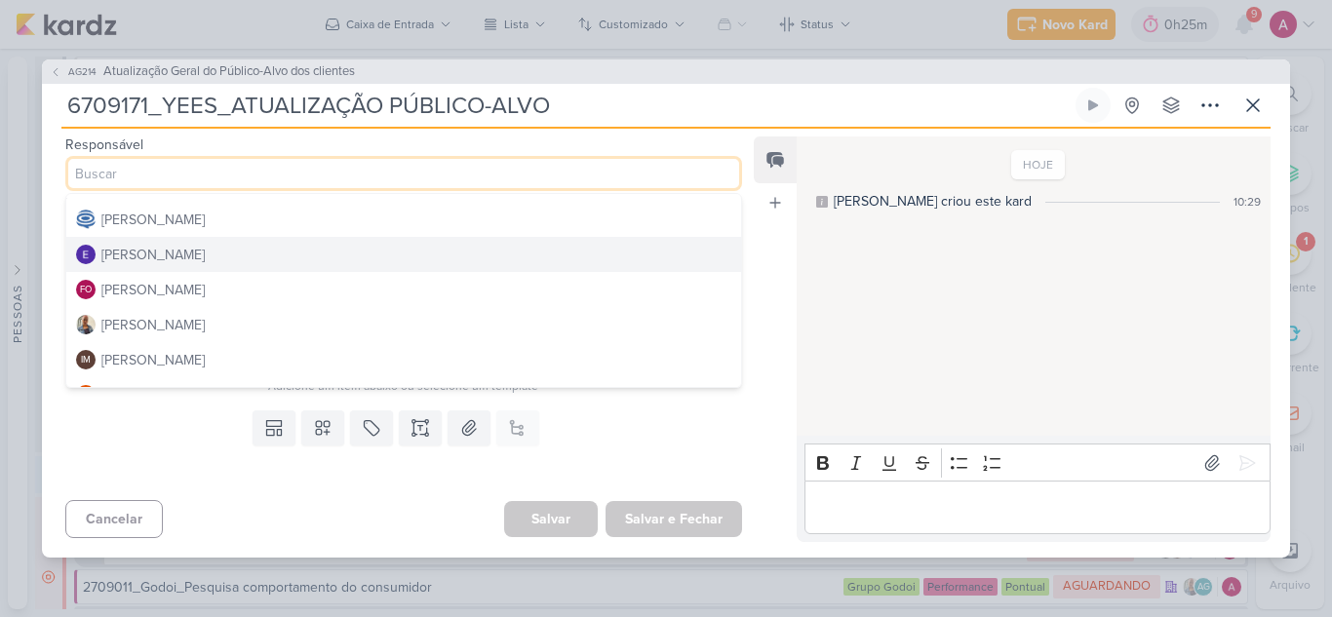
click at [198, 264] on button "[PERSON_NAME]" at bounding box center [403, 254] width 675 height 35
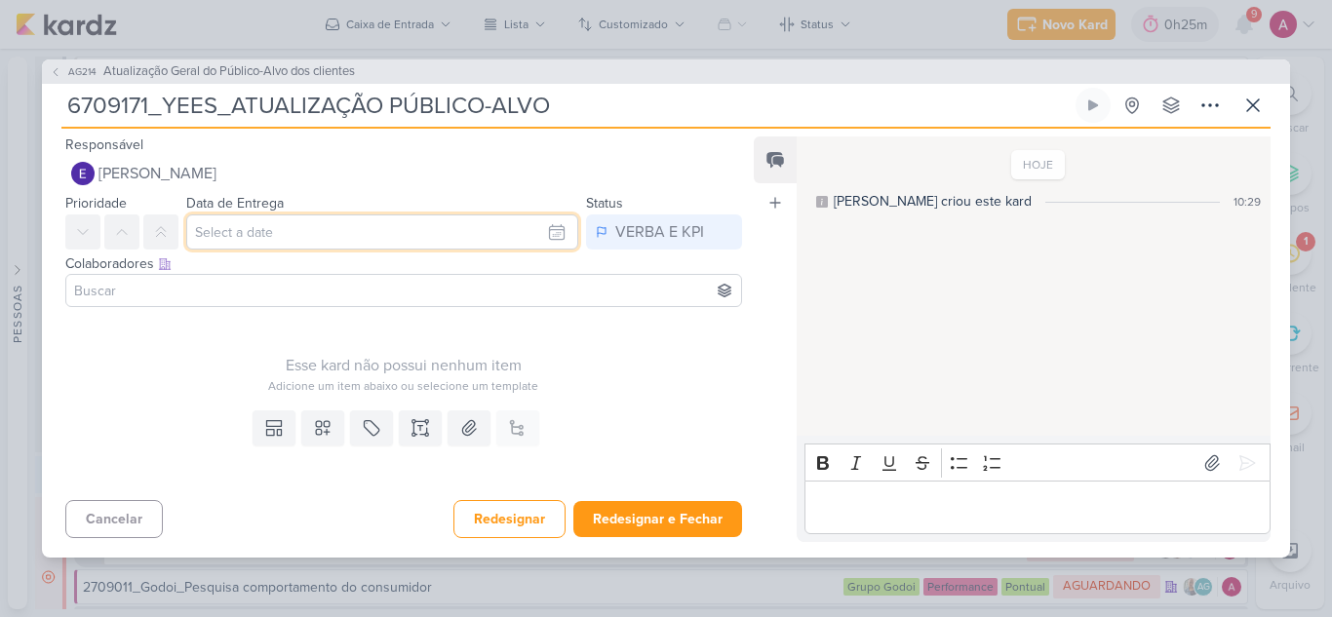
click at [246, 233] on input "text" at bounding box center [382, 231] width 392 height 35
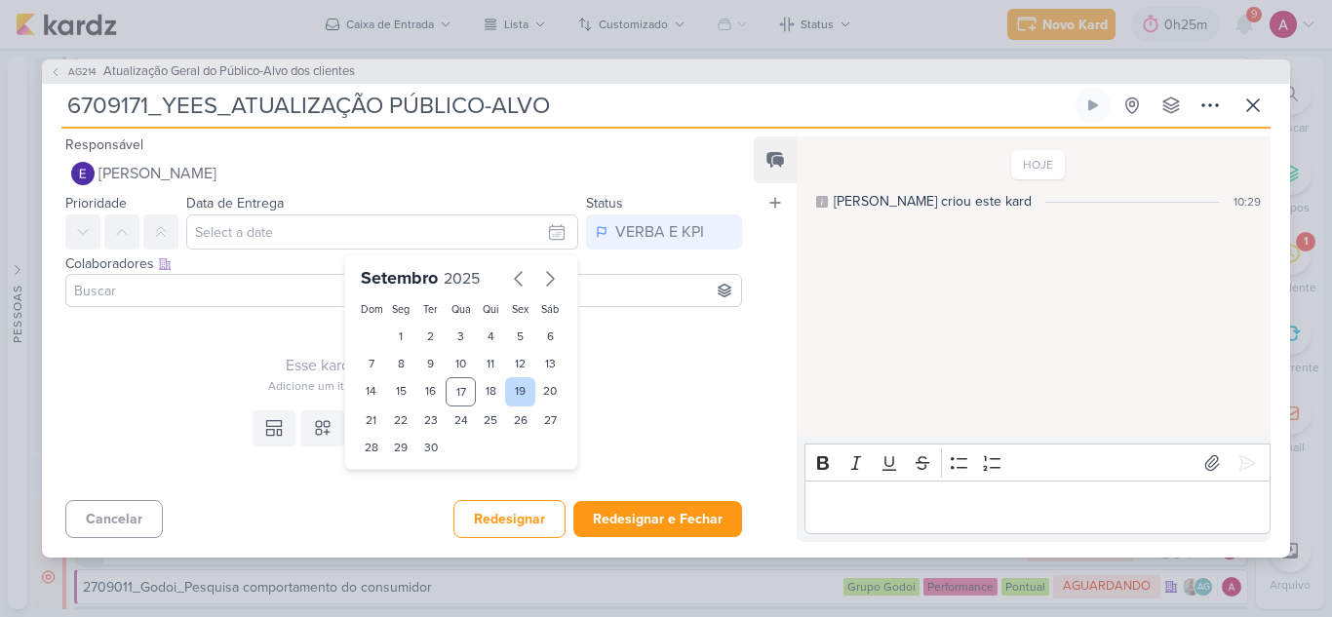
click at [509, 387] on div "19" at bounding box center [520, 391] width 30 height 29
type input "19 de setembro de 2025 às 23:59"
click at [228, 288] on input at bounding box center [403, 290] width 667 height 23
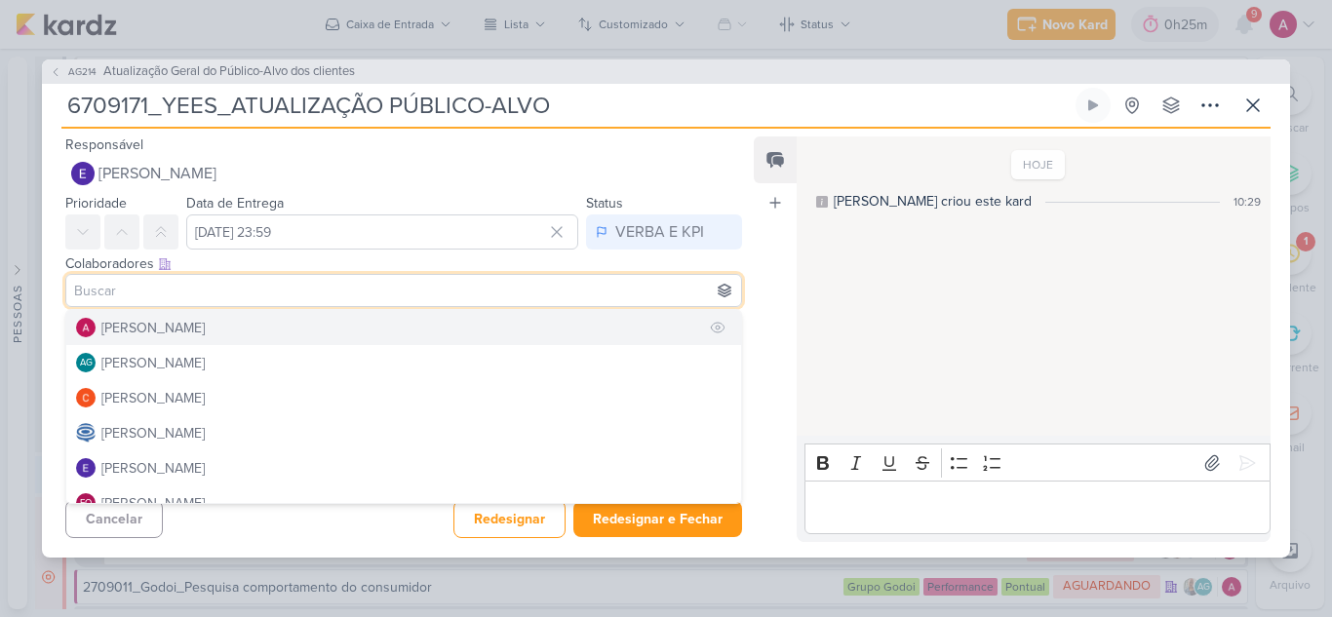
click at [205, 323] on div "[PERSON_NAME]" at bounding box center [152, 328] width 103 height 20
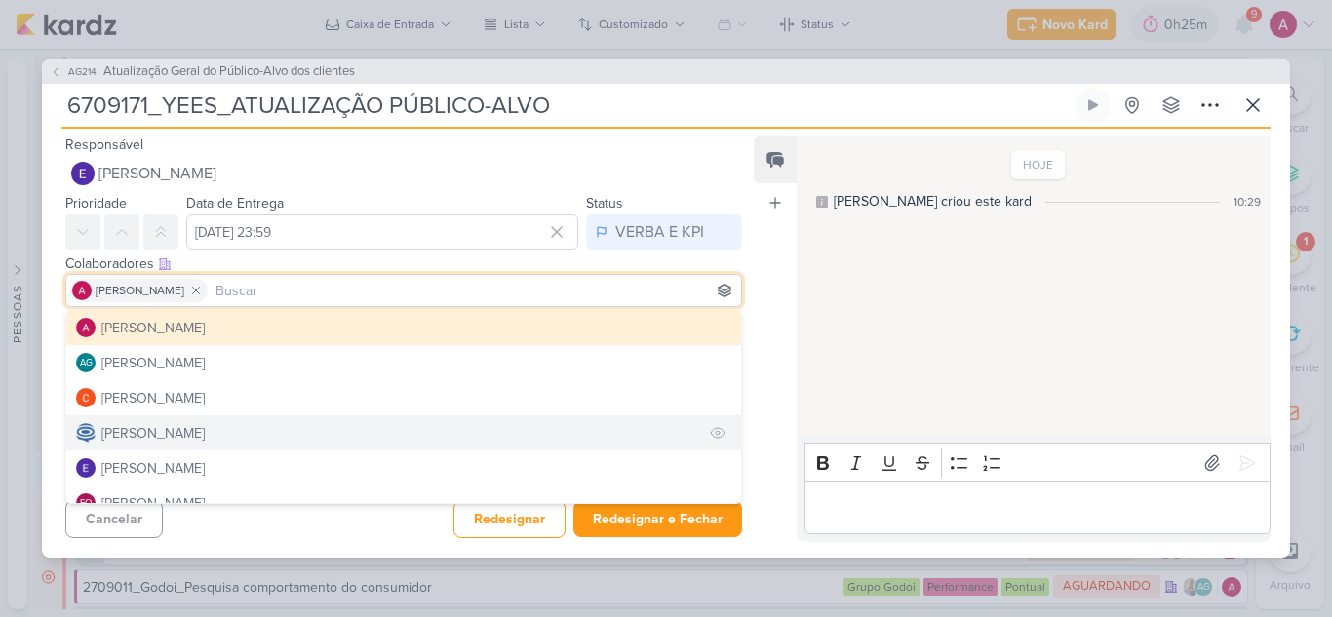
click at [161, 429] on div "[PERSON_NAME]" at bounding box center [152, 433] width 103 height 20
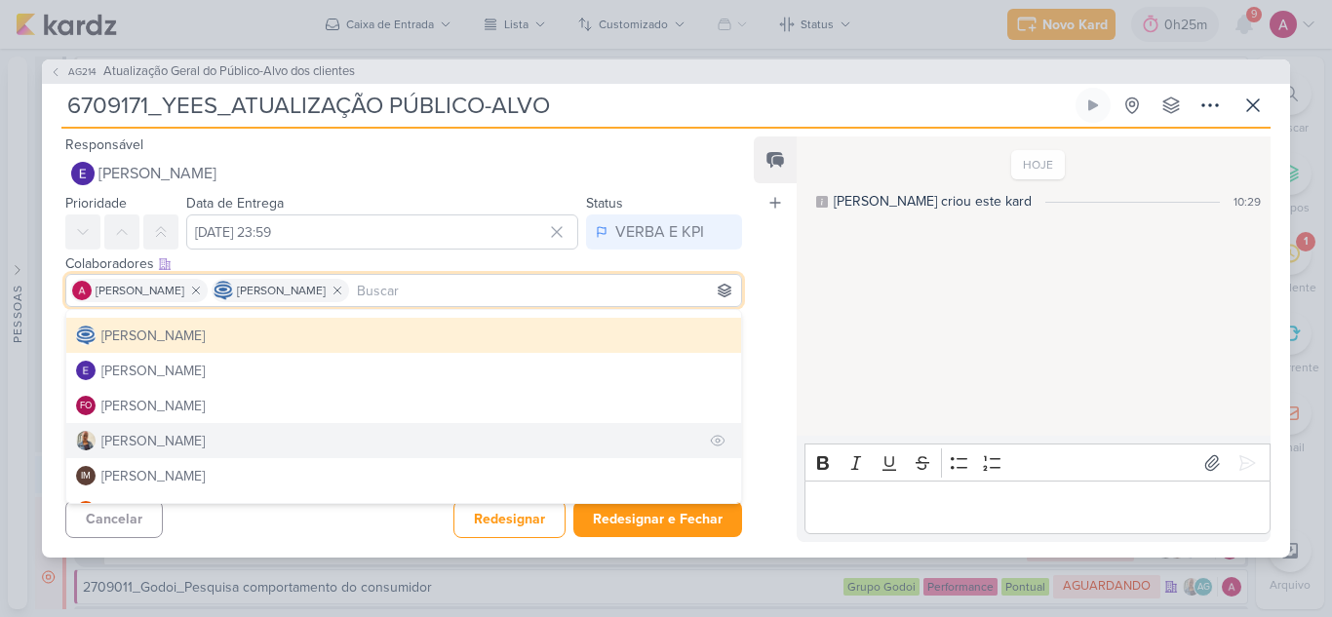
click at [170, 429] on button "[PERSON_NAME]" at bounding box center [403, 440] width 675 height 35
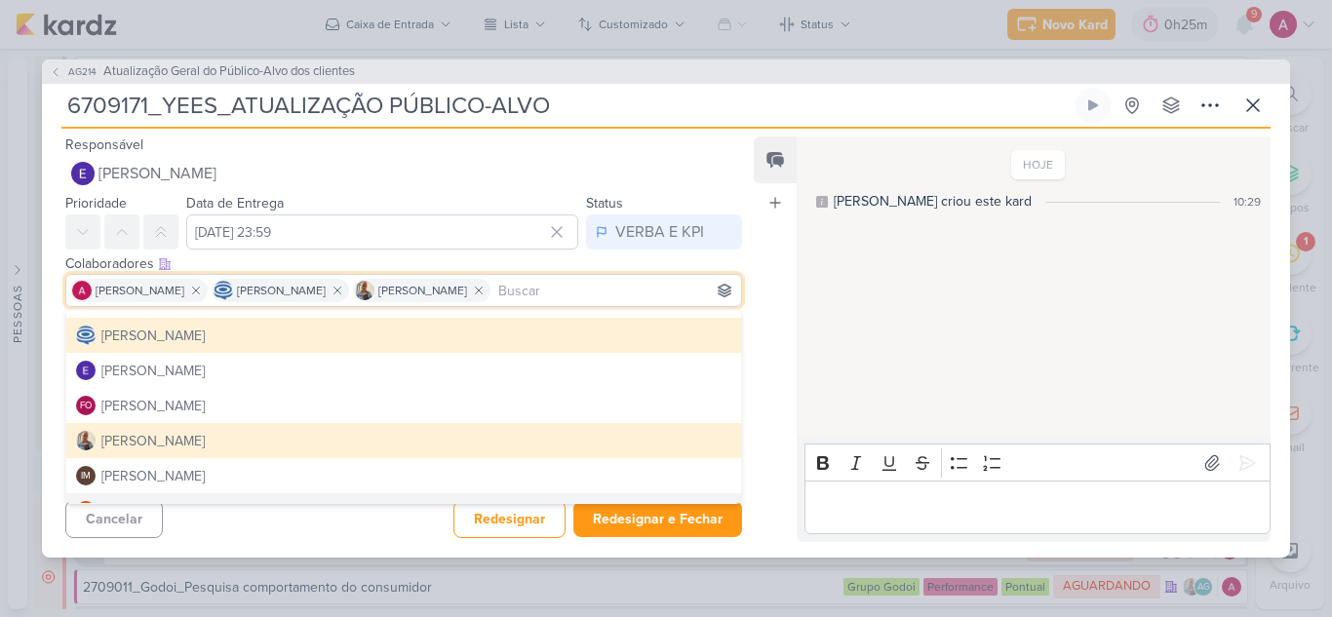
click at [346, 529] on div "Cancelar Redesignar Redesignar e Fechar Ctrl + Enter" at bounding box center [396, 517] width 708 height 50
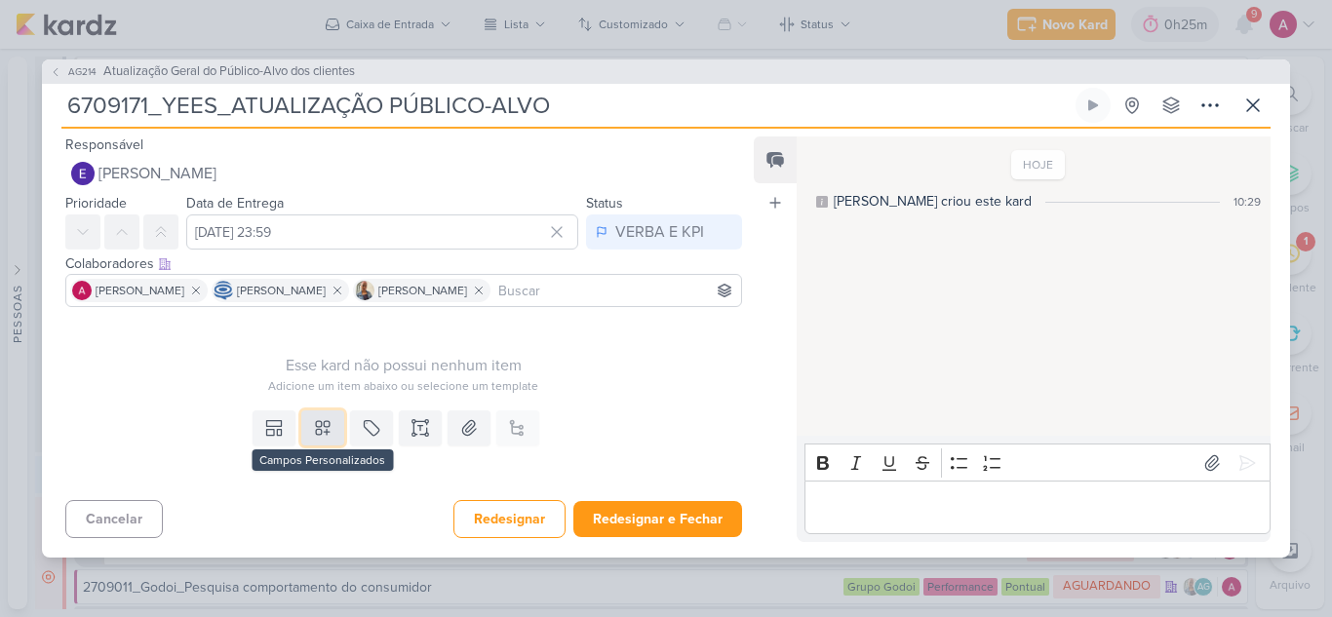
click at [320, 422] on icon at bounding box center [323, 428] width 14 height 14
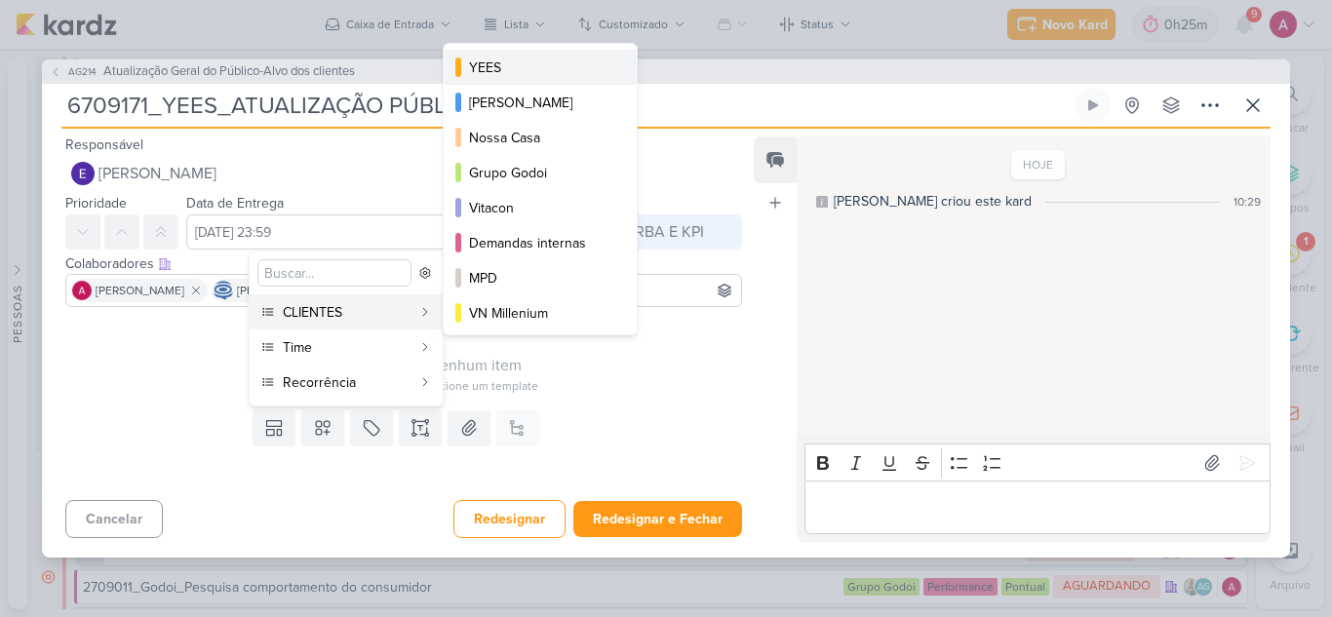
click at [497, 67] on div "YEES" at bounding box center [541, 68] width 144 height 20
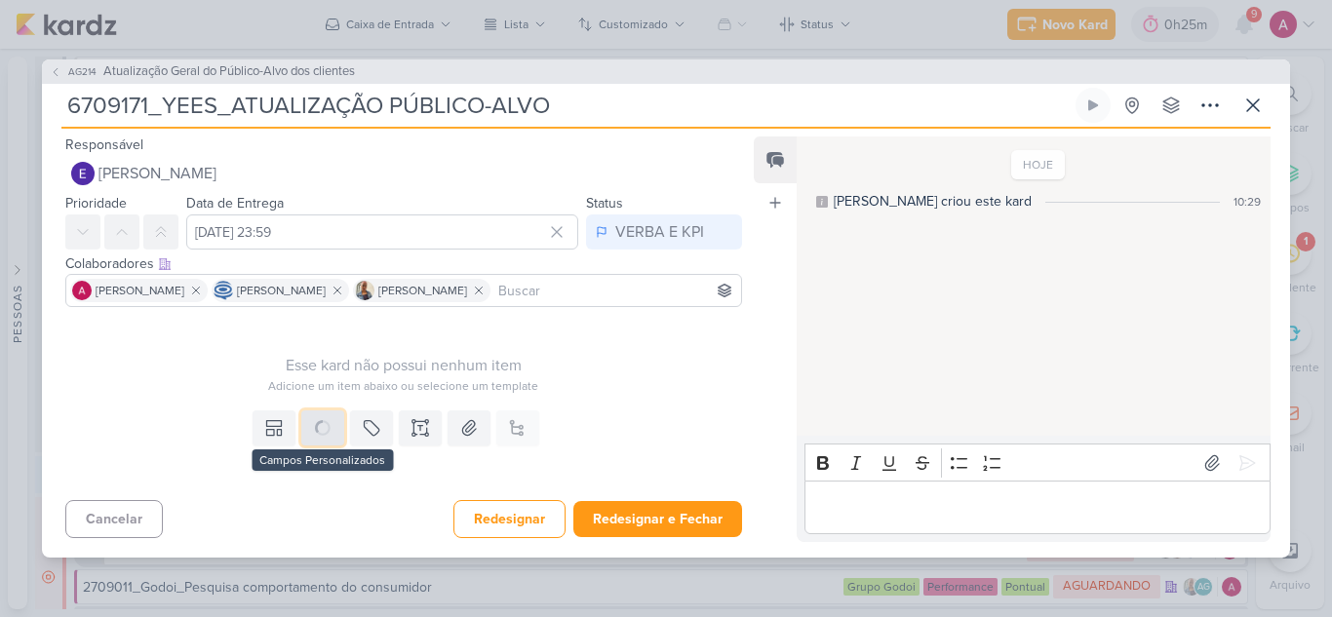
click at [0, 0] on icon at bounding box center [0, 0] width 0 height 0
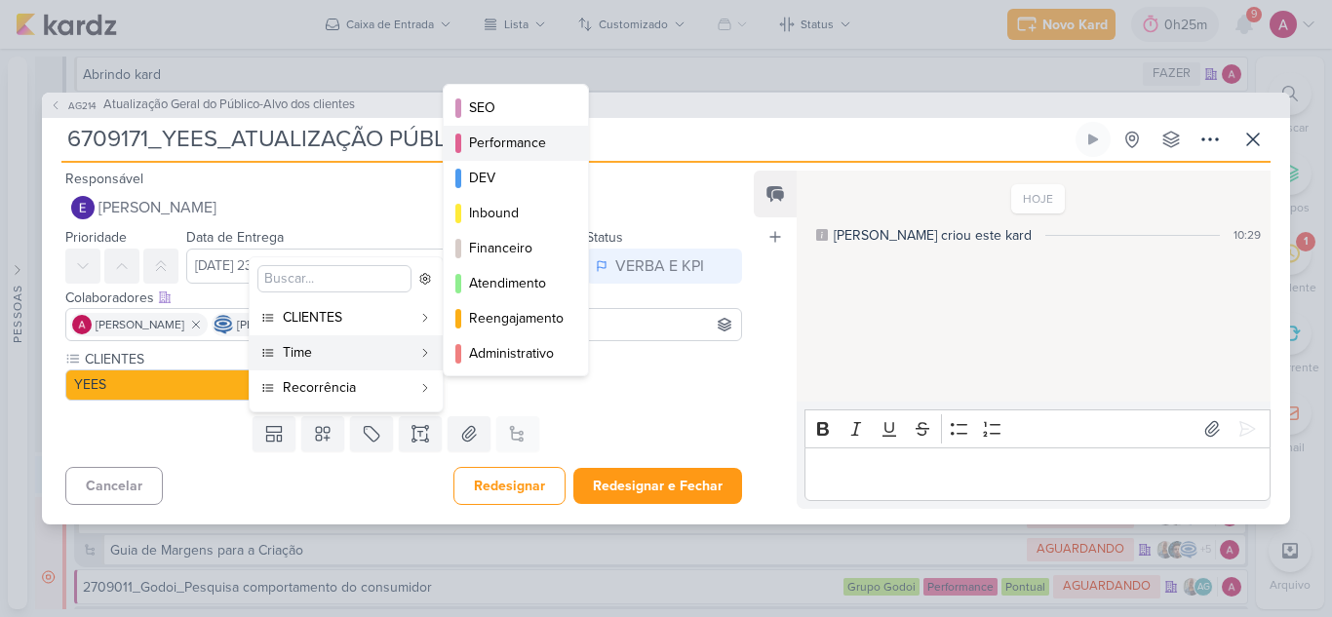
click at [541, 153] on div "Performance" at bounding box center [517, 143] width 96 height 20
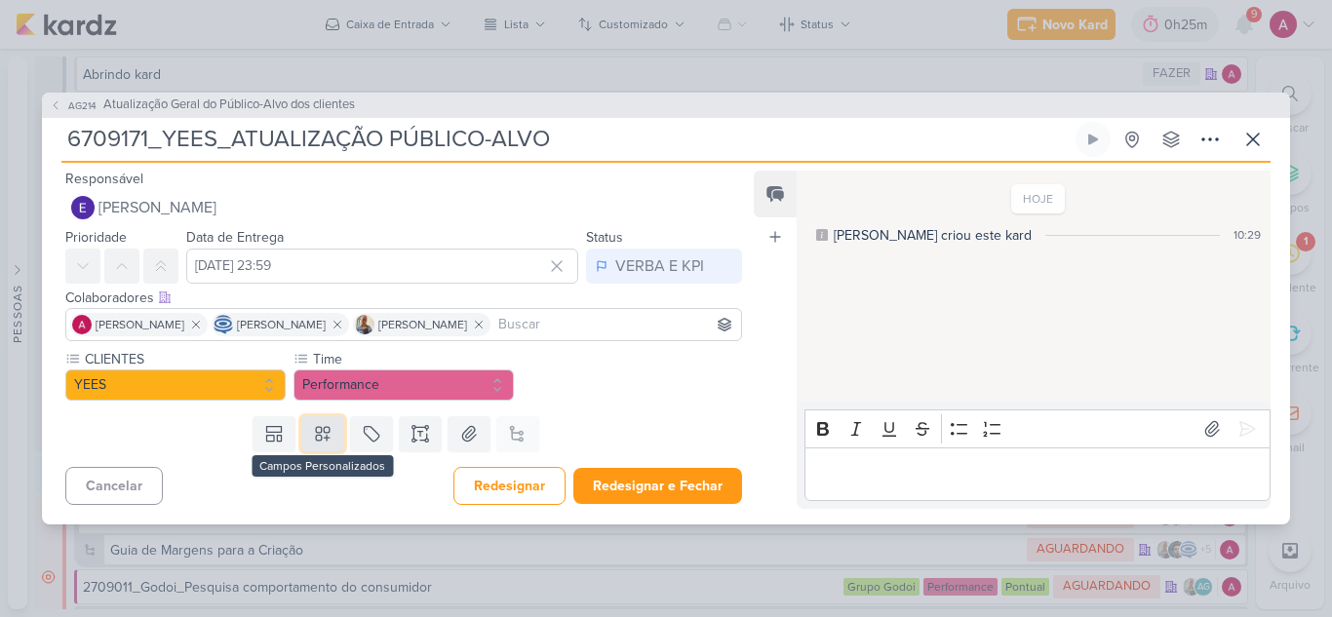
click at [324, 440] on icon at bounding box center [322, 433] width 19 height 19
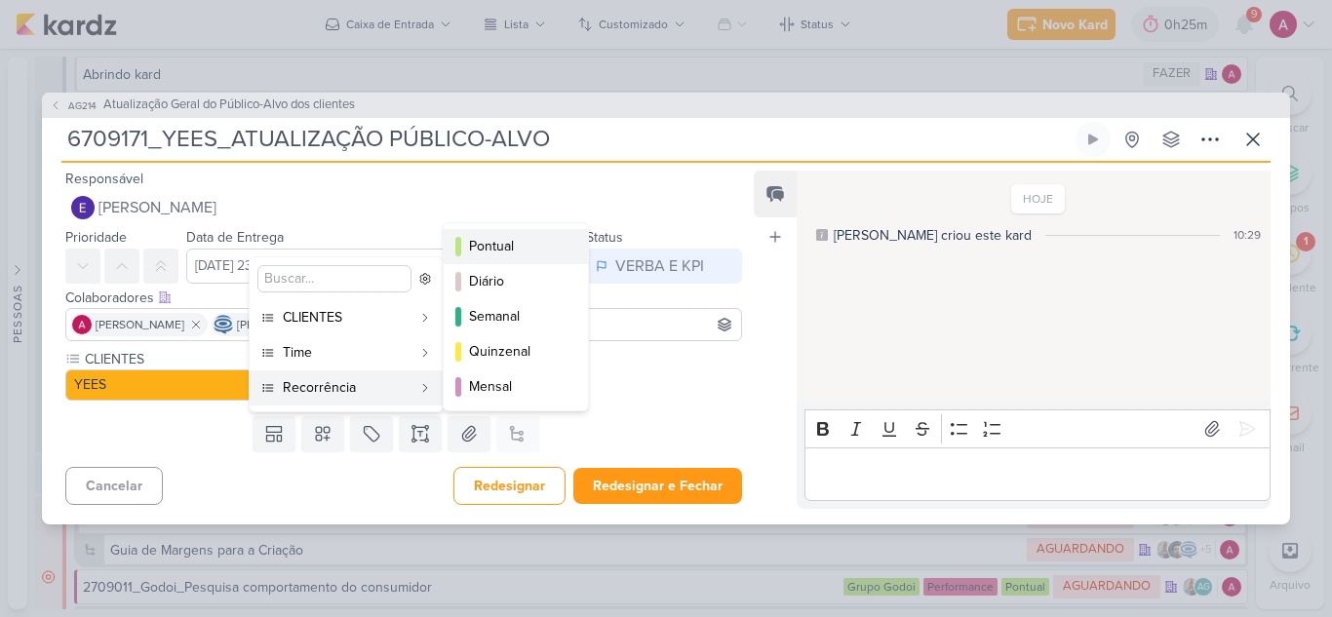
click at [511, 244] on div "Pontual" at bounding box center [517, 246] width 96 height 20
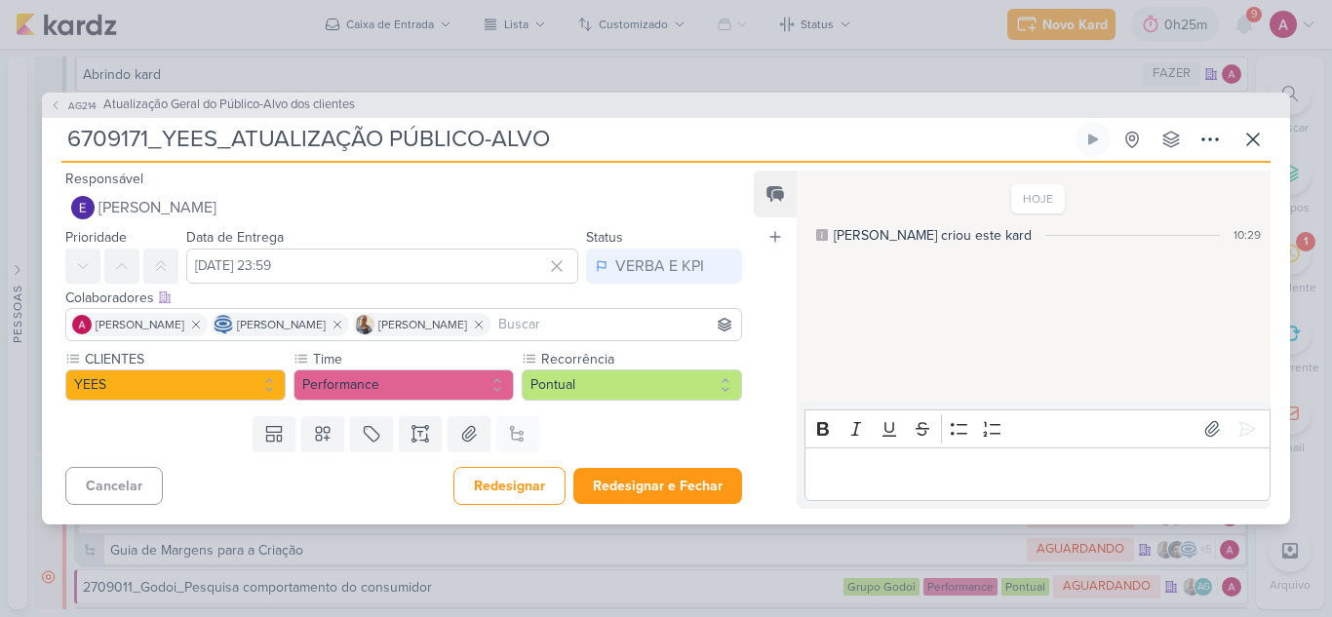
drag, startPoint x: 390, startPoint y: 139, endPoint x: 657, endPoint y: 150, distance: 267.3
click at [657, 150] on input "6709171_YEES_ATUALIZAÇÃO PÚBLICO-ALVO" at bounding box center [566, 139] width 1010 height 35
click at [365, 439] on icon at bounding box center [371, 433] width 19 height 19
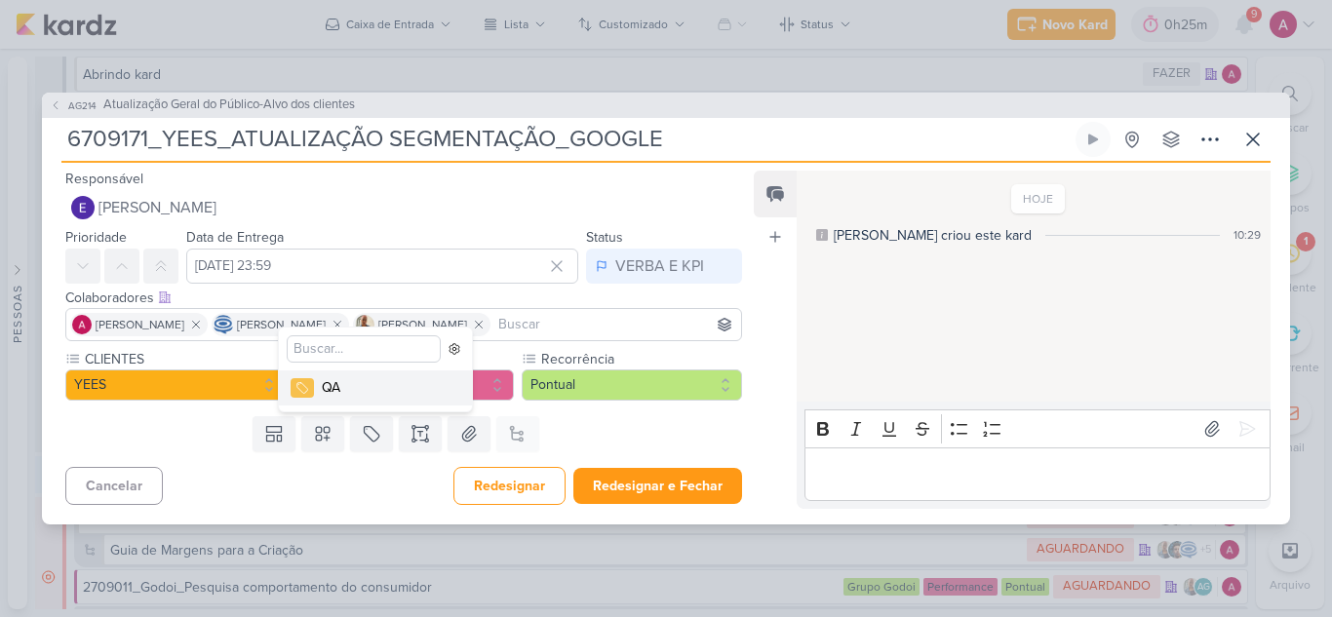
click at [346, 393] on div "QA" at bounding box center [385, 387] width 127 height 20
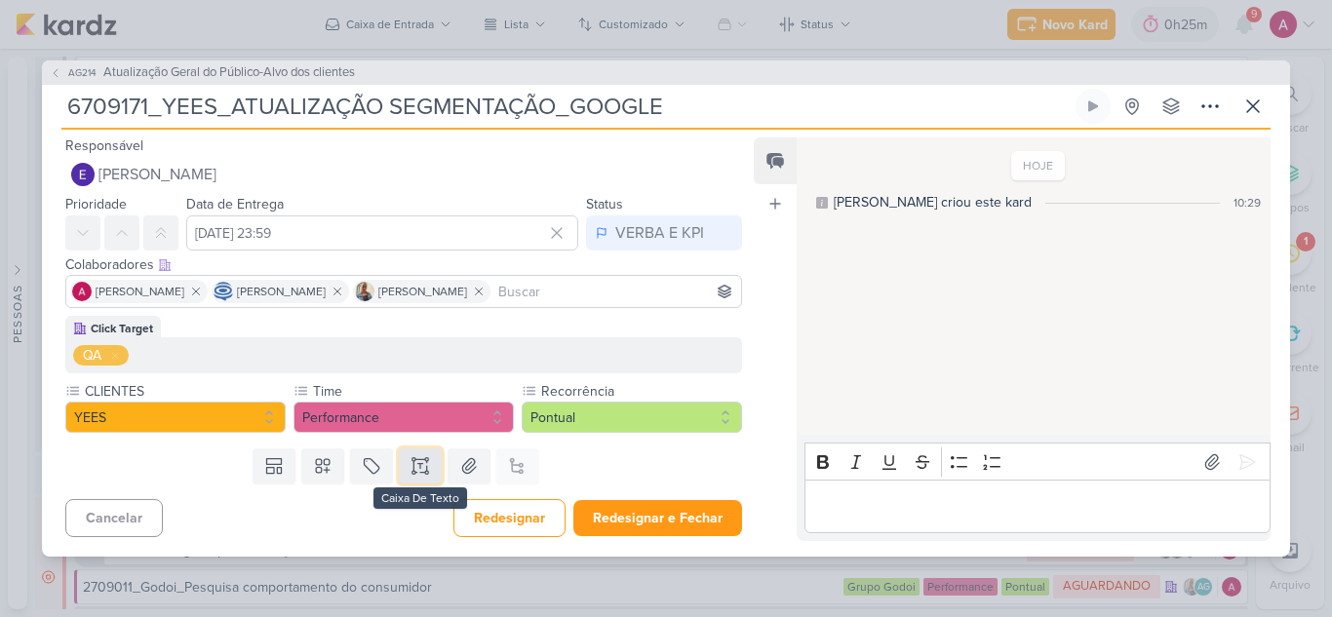
click at [415, 456] on icon at bounding box center [419, 465] width 19 height 19
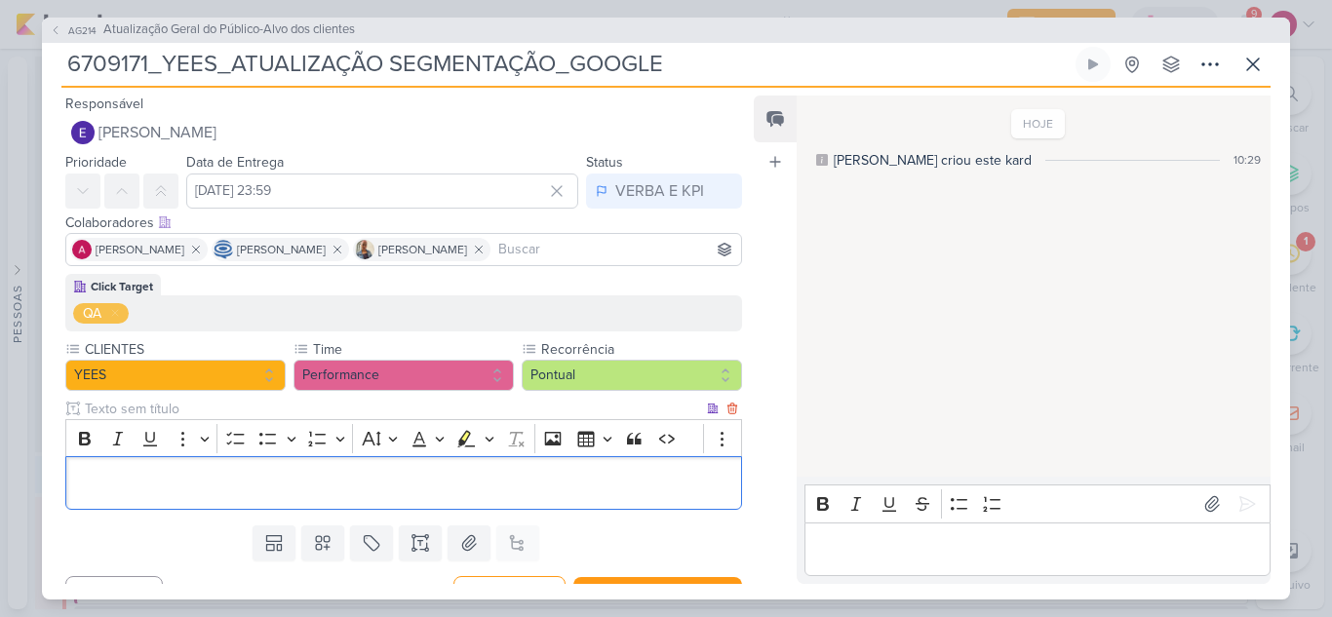
scroll to position [34, 0]
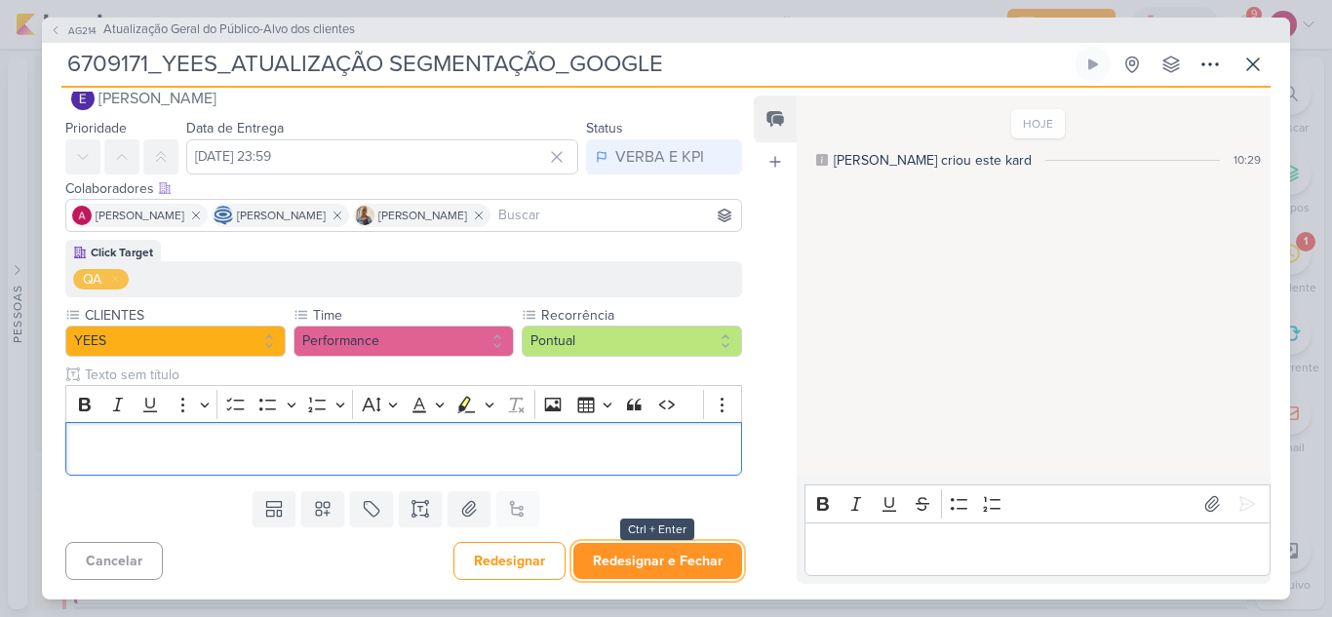
click at [629, 554] on button "Redesignar e Fechar" at bounding box center [657, 561] width 169 height 36
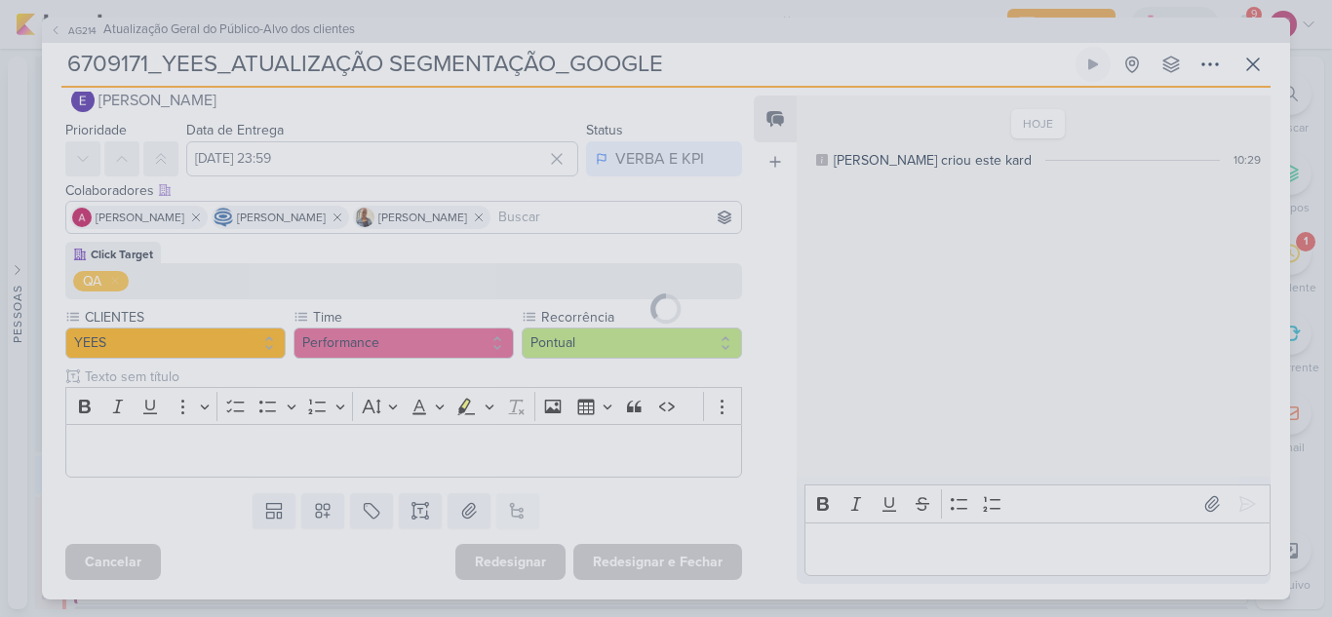
scroll to position [32, 0]
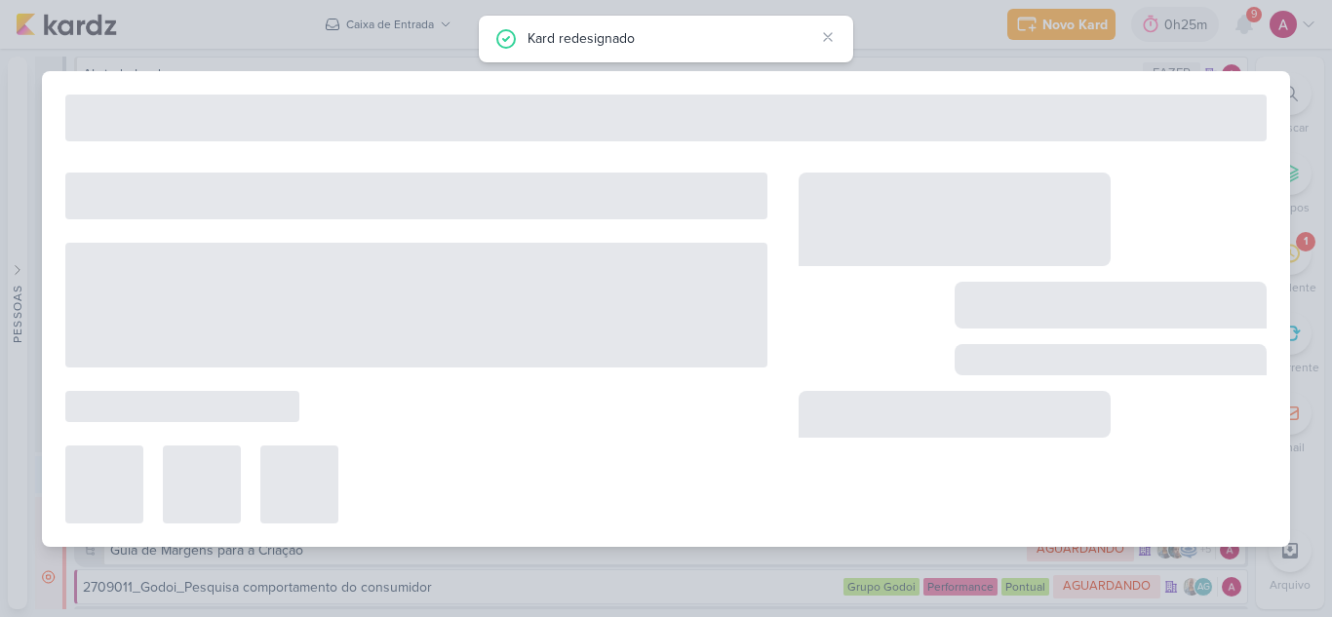
type input "Atualização Geral do Público-Alvo dos clientes"
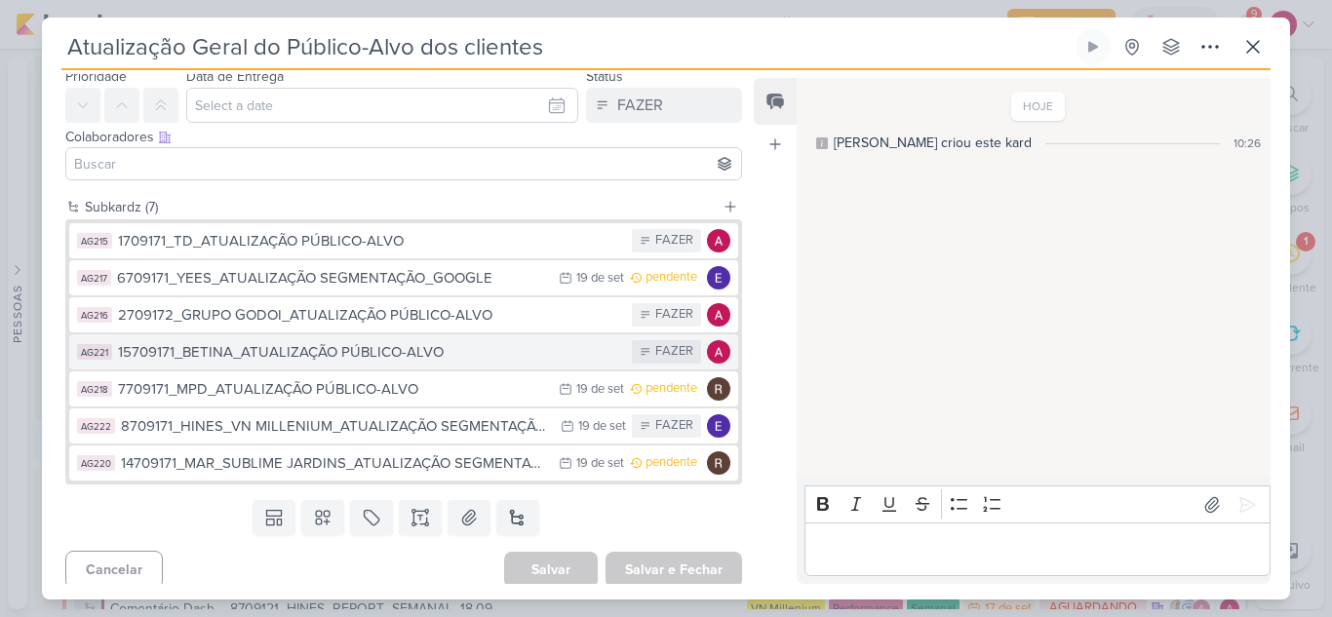
scroll to position [77, 0]
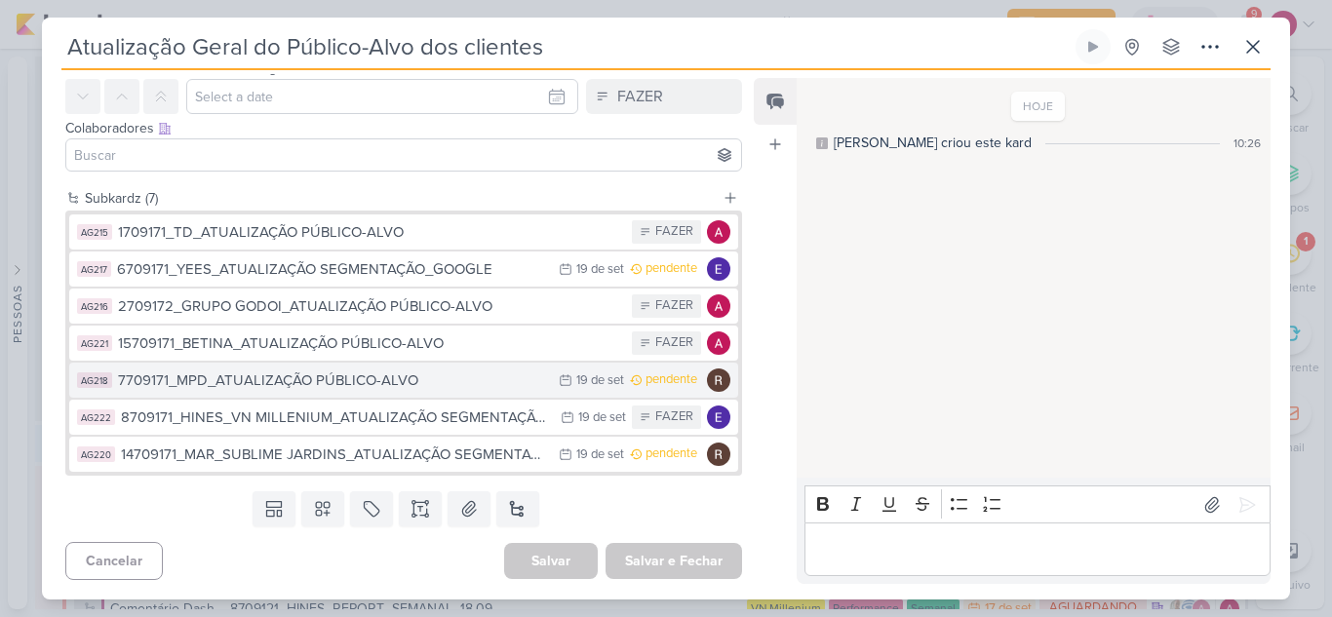
click at [236, 385] on div "7709171_MPD_ATUALIZAÇÃO PÚBLICO-ALVO" at bounding box center [333, 380] width 431 height 22
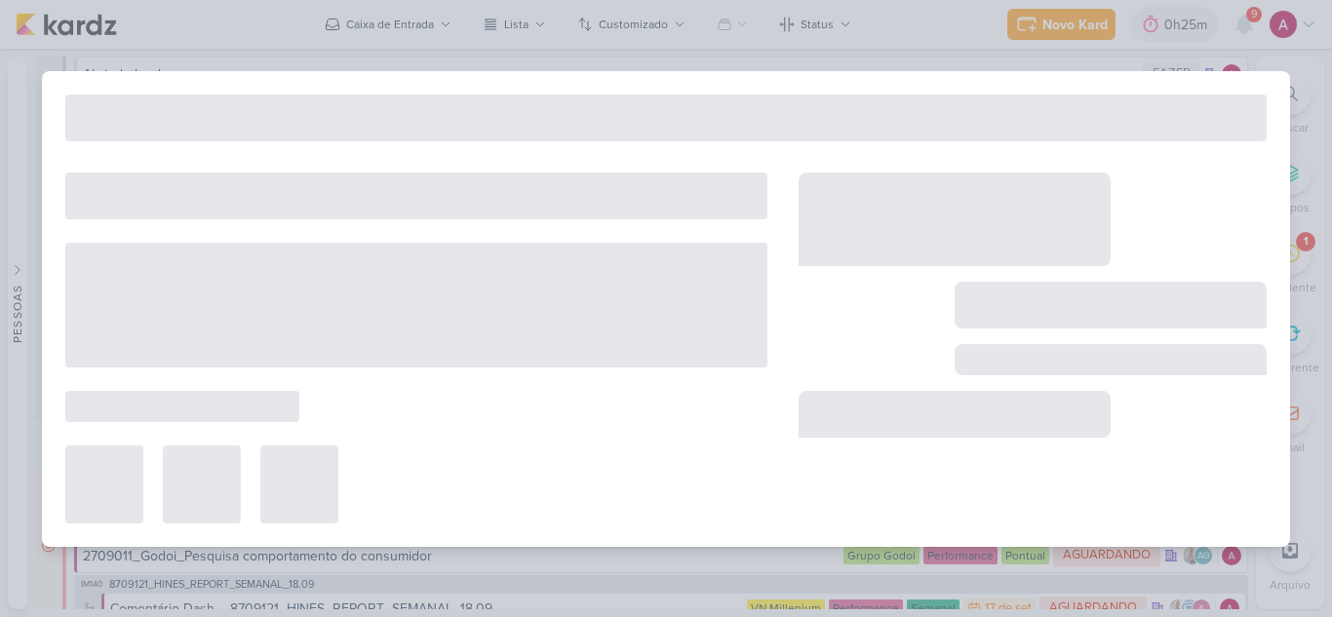
type input "7709171_MPD_ATUALIZAÇÃO PÚBLICO-ALVO"
type input "19 de setembro de 2025 às 23:59"
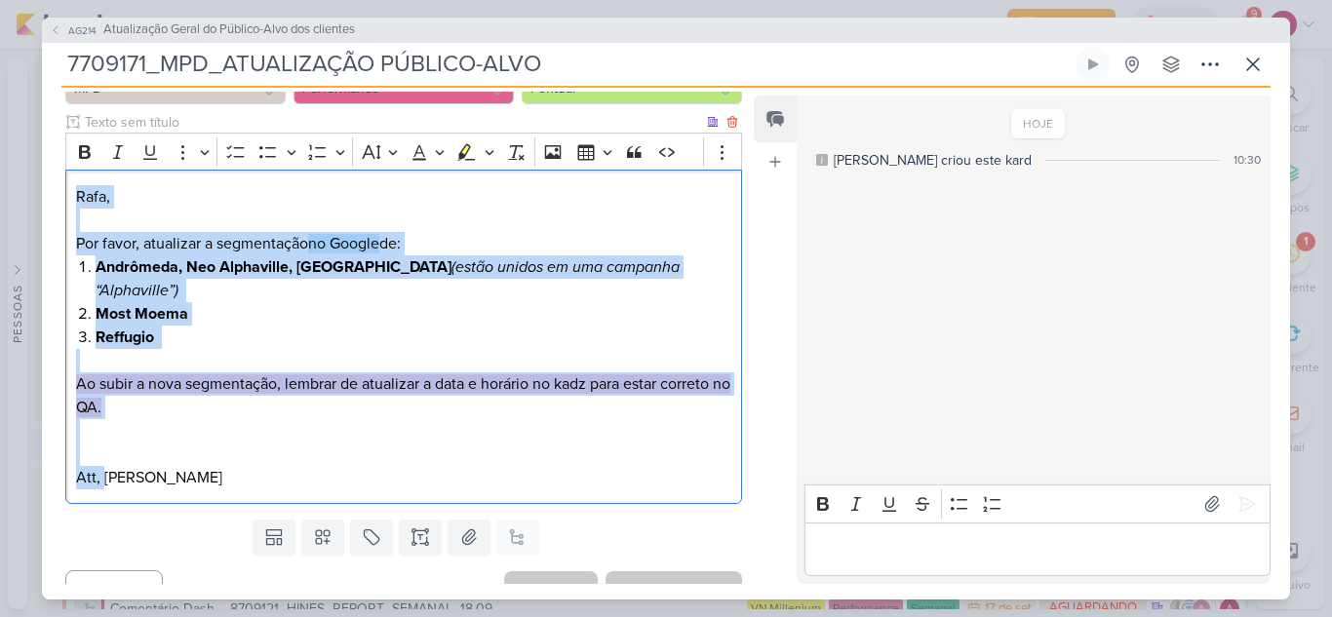
scroll to position [291, 0]
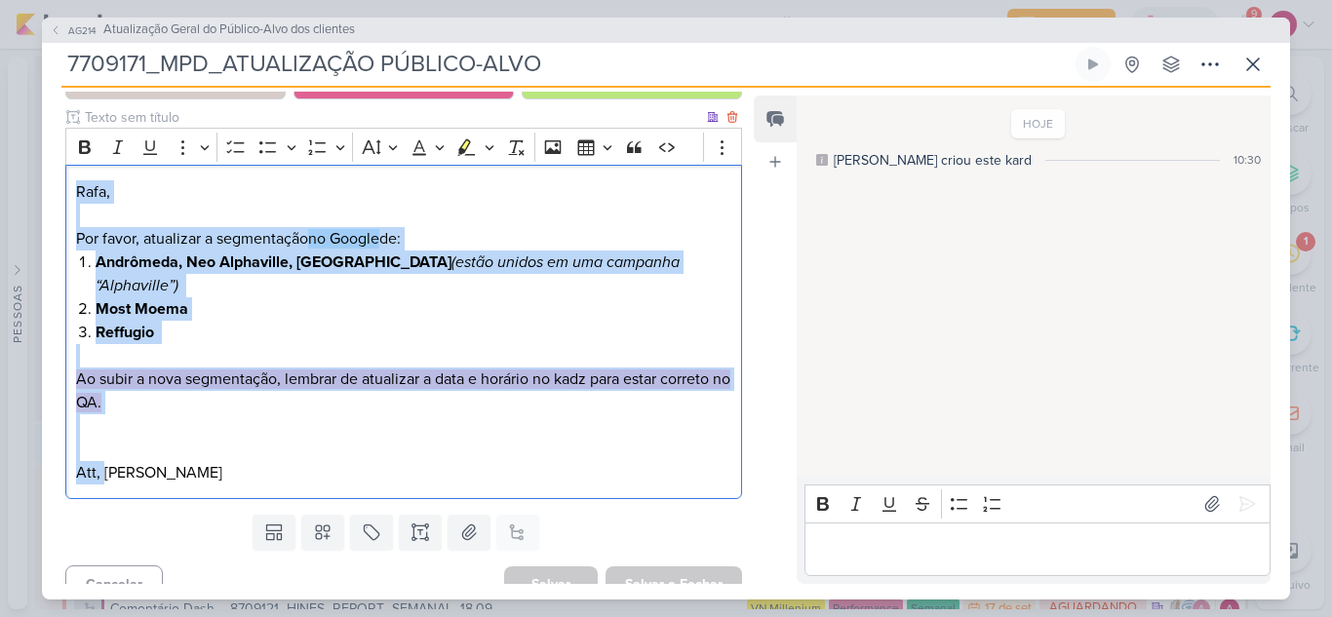
drag, startPoint x: 72, startPoint y: 472, endPoint x: 286, endPoint y: 452, distance: 214.4
click at [286, 452] on div "Rafa, Por favor, atualizar a segmentação no Google de: Andrômeda, Neo Alphavill…" at bounding box center [403, 332] width 676 height 334
copy div "Rafa, Por favor, atualizar a segmentação no Google de: Andrômeda, Neo Alphavill…"
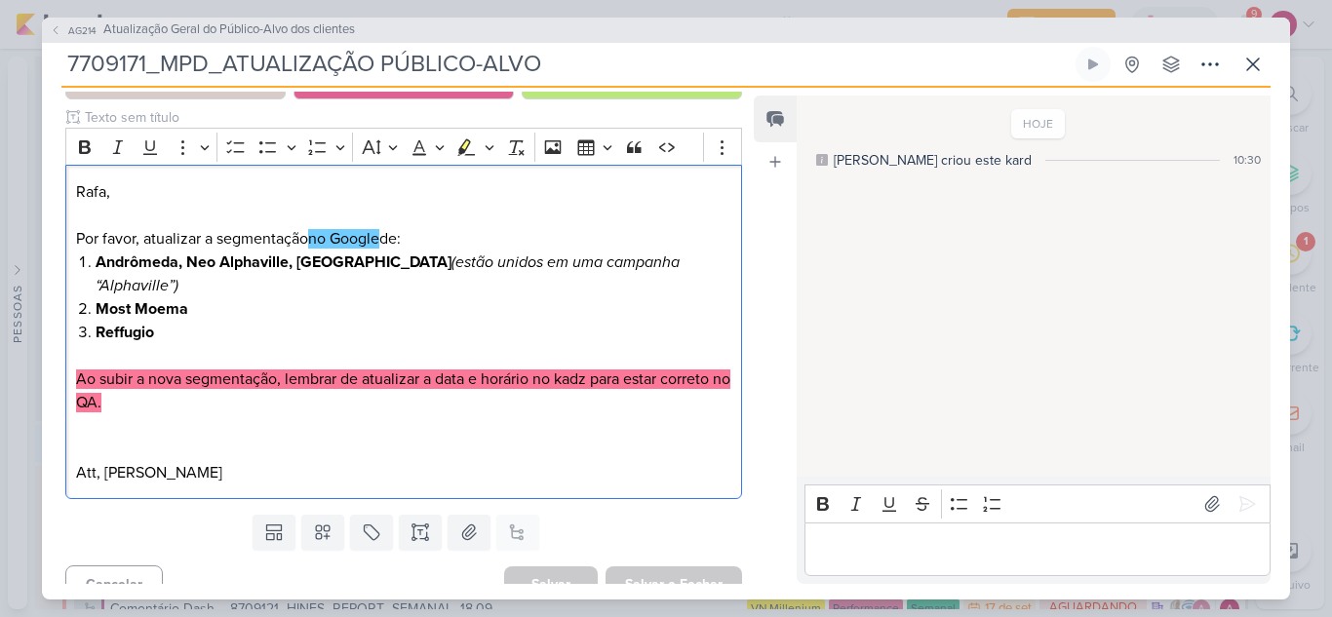
click at [404, 574] on div "Cancelar Salvar Salvar e Fechar Ctrl + Enter" at bounding box center [396, 583] width 708 height 50
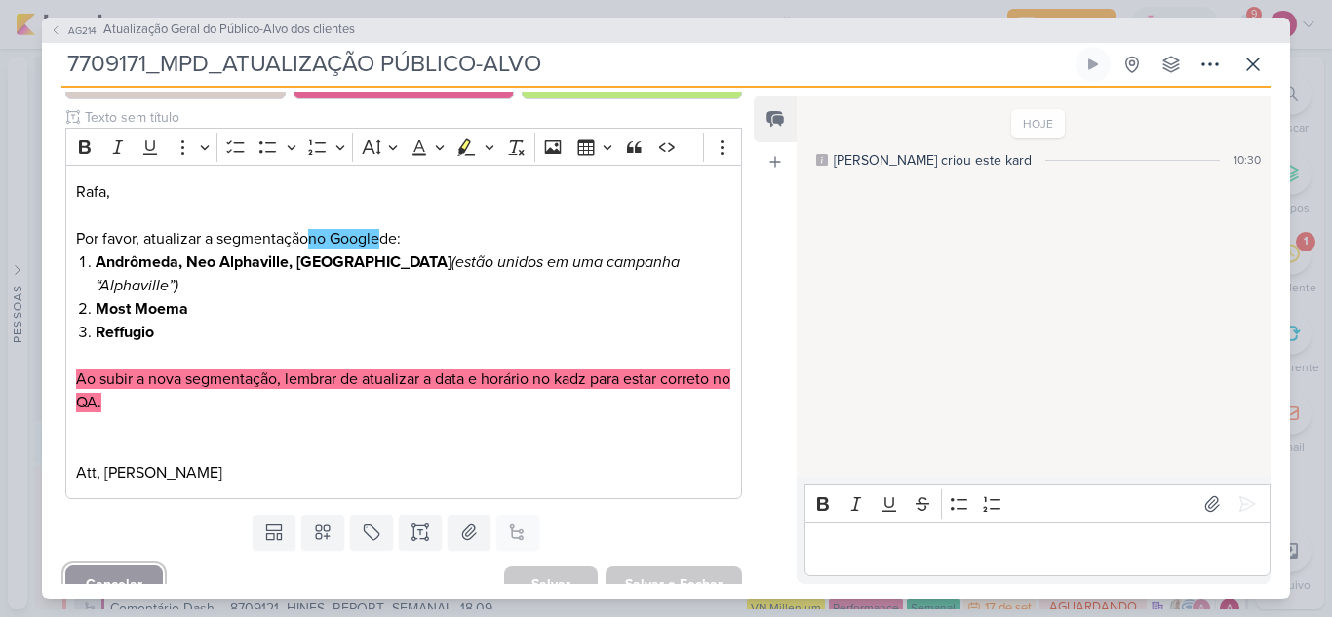
click at [136, 565] on button "Cancelar" at bounding box center [113, 584] width 97 height 38
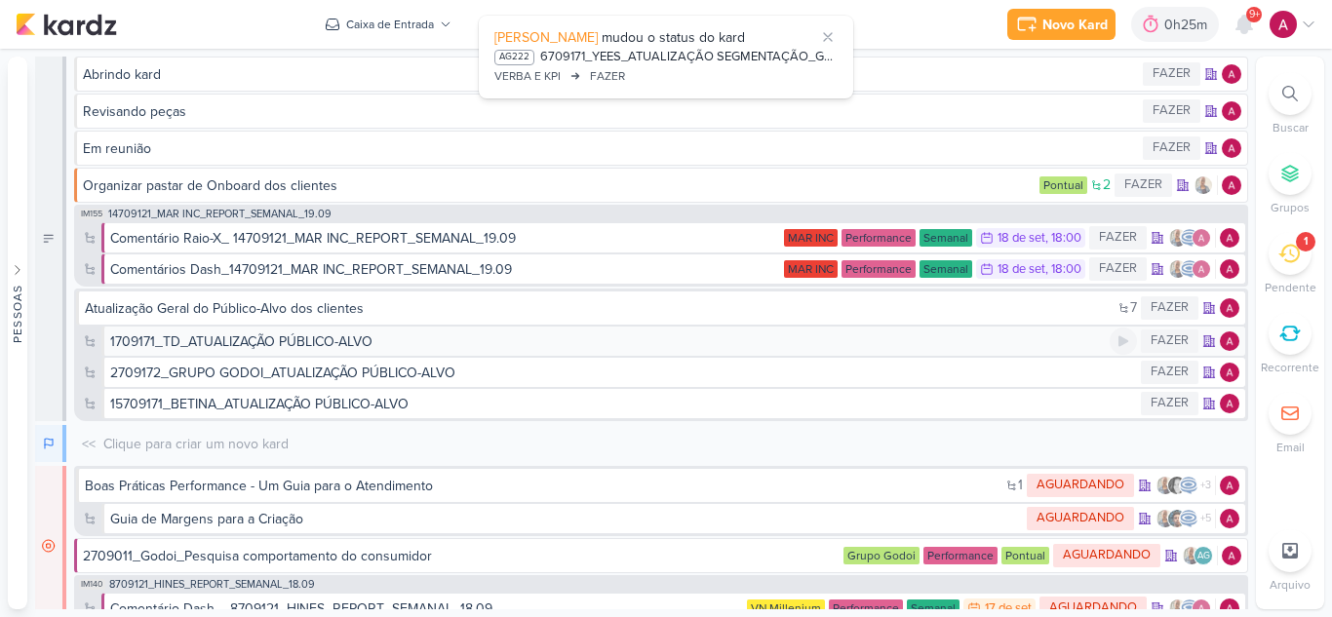
click at [303, 344] on div "1709171_TD_ATUALIZAÇÃO PÚBLICO-ALVO" at bounding box center [241, 341] width 262 height 20
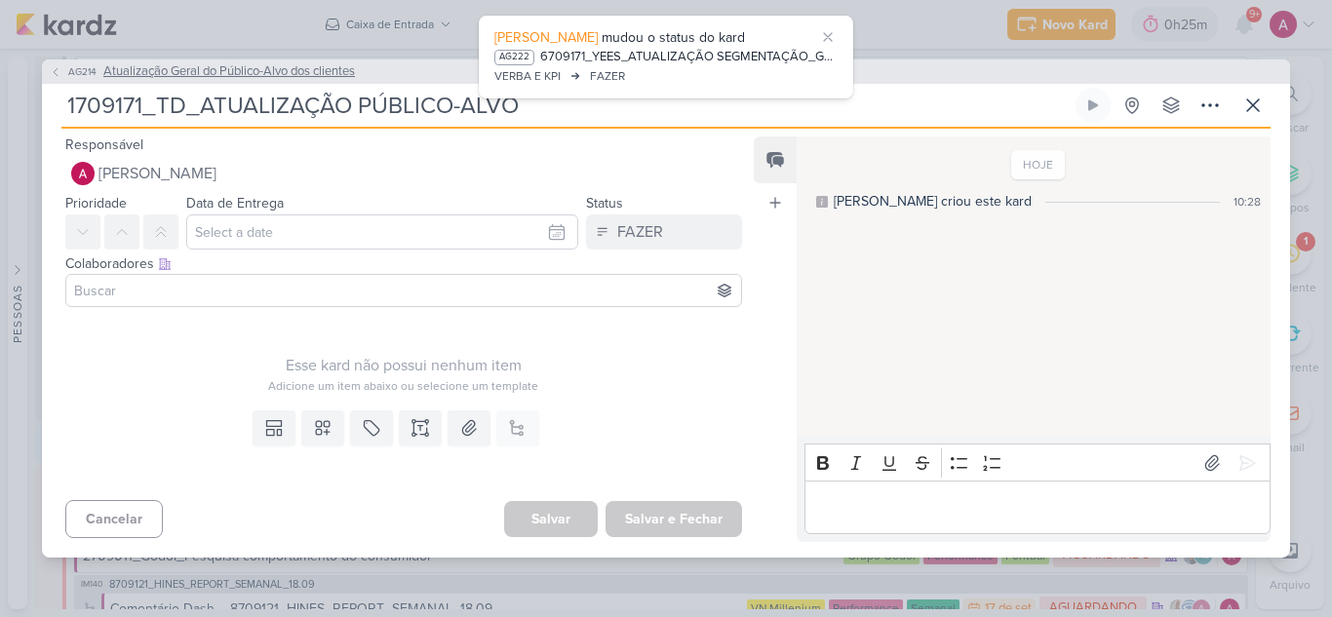
click at [148, 69] on span "Atualização Geral do Público-Alvo dos clientes" at bounding box center [228, 71] width 251 height 19
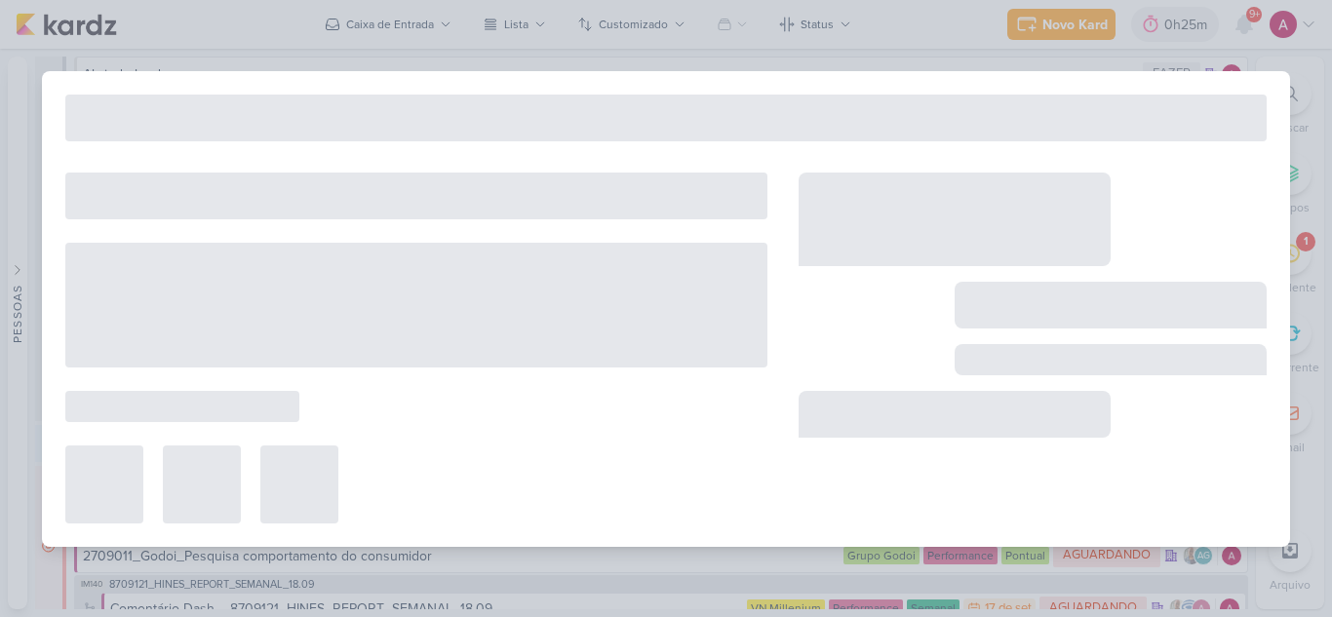
type input "Atualização Geral do Público-Alvo dos clientes"
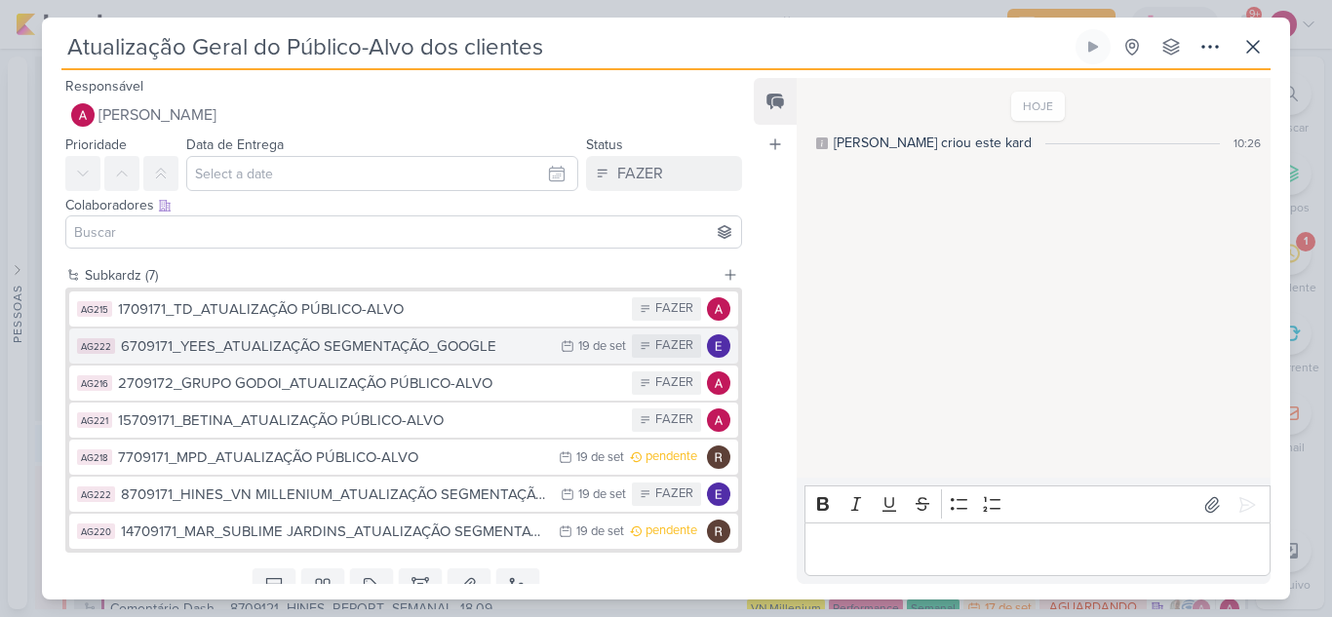
click at [418, 350] on div "6709171_YEES_ATUALIZAÇÃO SEGMENTAÇÃO_GOOGLE" at bounding box center [336, 346] width 430 height 22
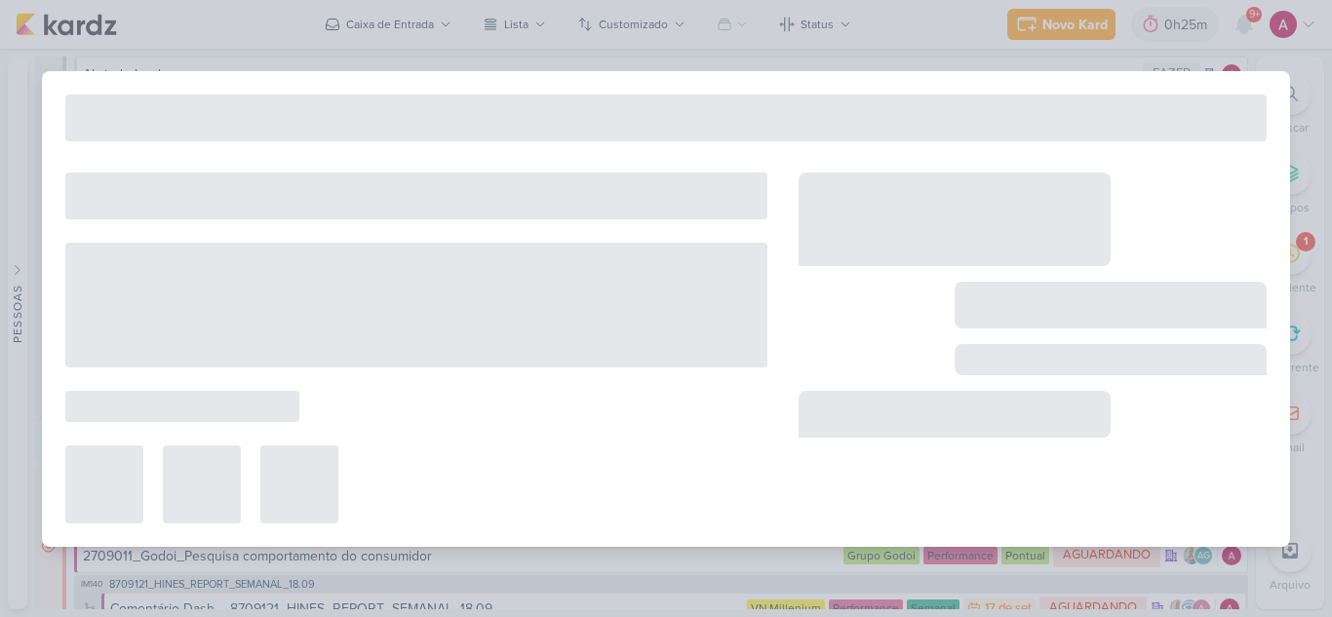
type input "6709171_YEES_ATUALIZAÇÃO SEGMENTAÇÃO_GOOGLE"
type input "19 de setembro de 2025 às 23:59"
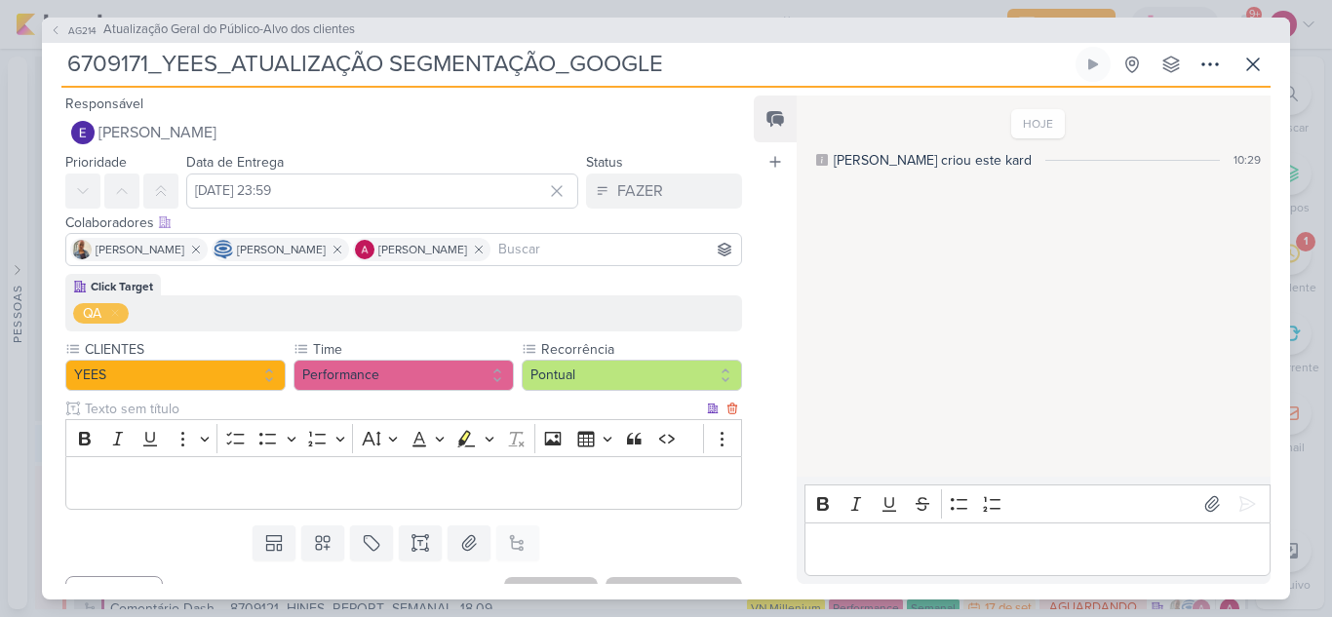
click at [220, 483] on p "Editor editing area: main" at bounding box center [403, 483] width 655 height 23
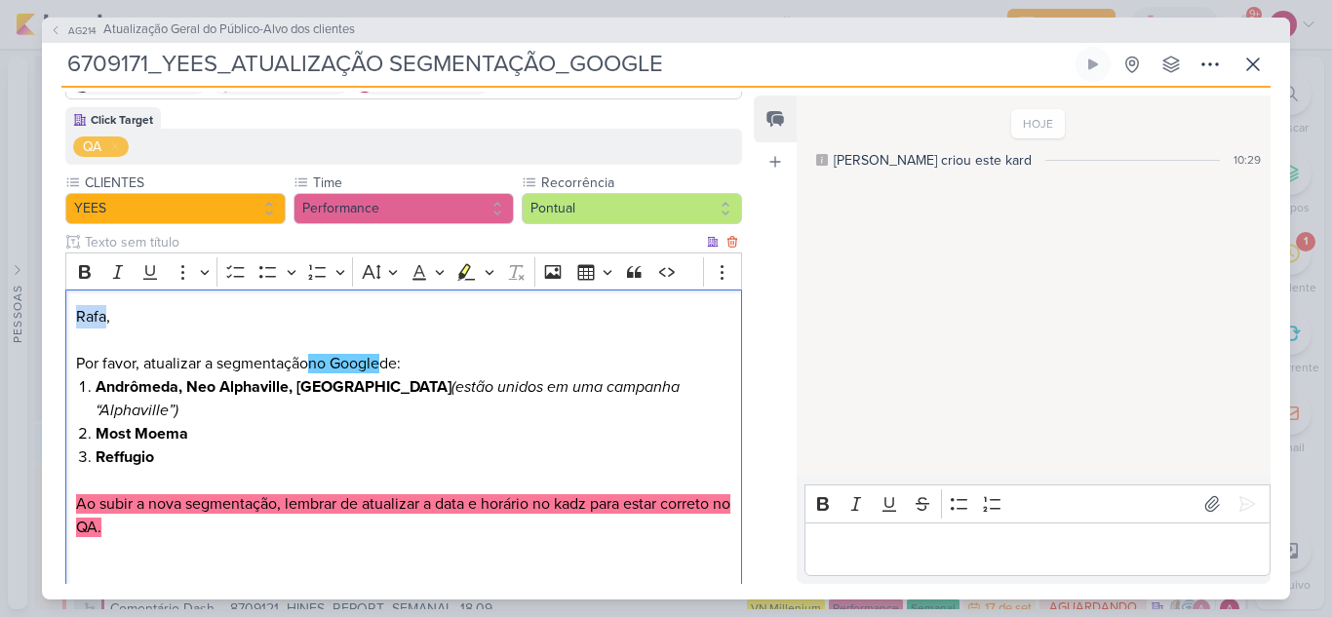
drag, startPoint x: 106, startPoint y: 313, endPoint x: 78, endPoint y: 320, distance: 29.1
click at [78, 320] on p "Rafa," at bounding box center [403, 316] width 655 height 23
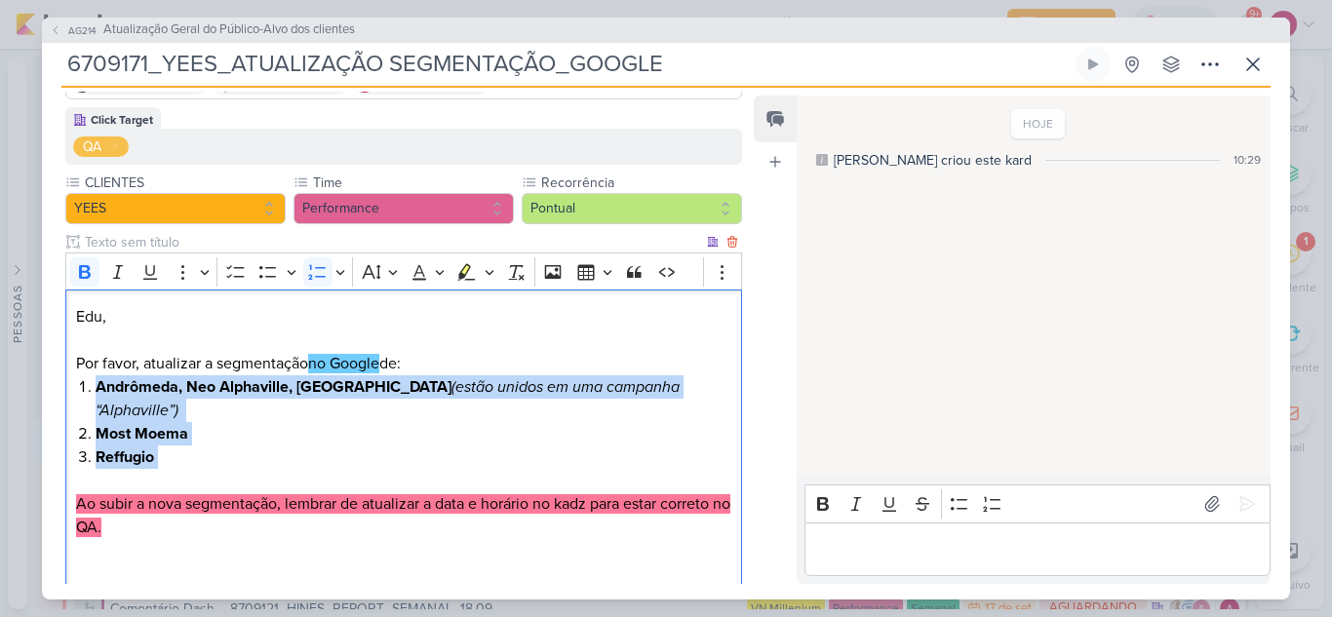
drag, startPoint x: 97, startPoint y: 385, endPoint x: 162, endPoint y: 437, distance: 83.3
click at [162, 437] on ol "Andrômeda, Neo Alphaville, Florá (estão unidos em uma campanha “Alphaville”) Mo…" at bounding box center [414, 422] width 636 height 94
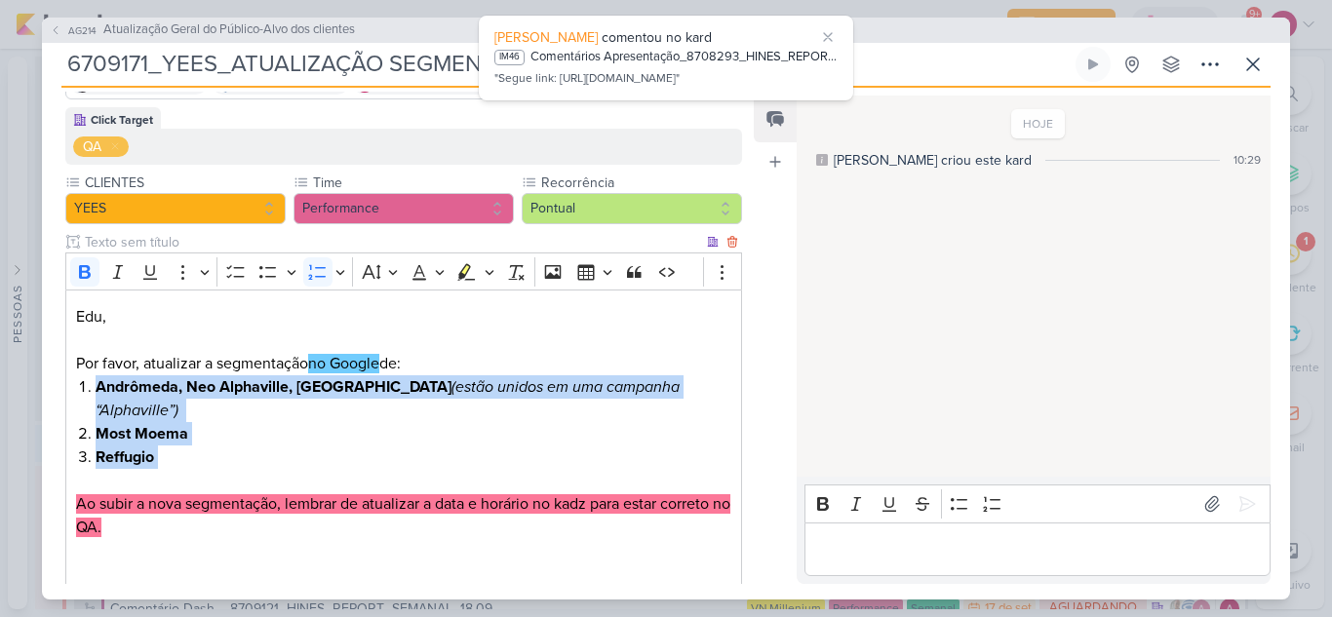
click at [320, 422] on li "Most Moema" at bounding box center [414, 433] width 636 height 23
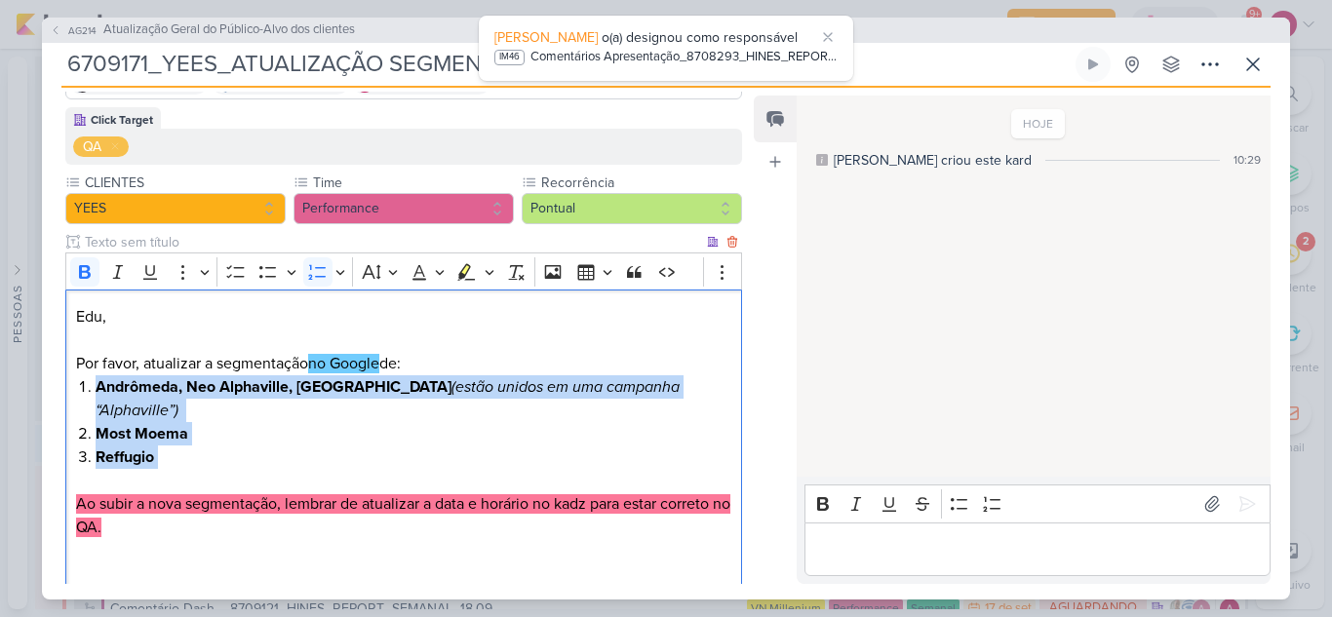
drag, startPoint x: 207, startPoint y: 433, endPoint x: 87, endPoint y: 390, distance: 127.3
click at [96, 390] on ol "Andrômeda, Neo Alphaville, Florá (estão unidos em uma campanha “Alphaville”) Mo…" at bounding box center [414, 422] width 636 height 94
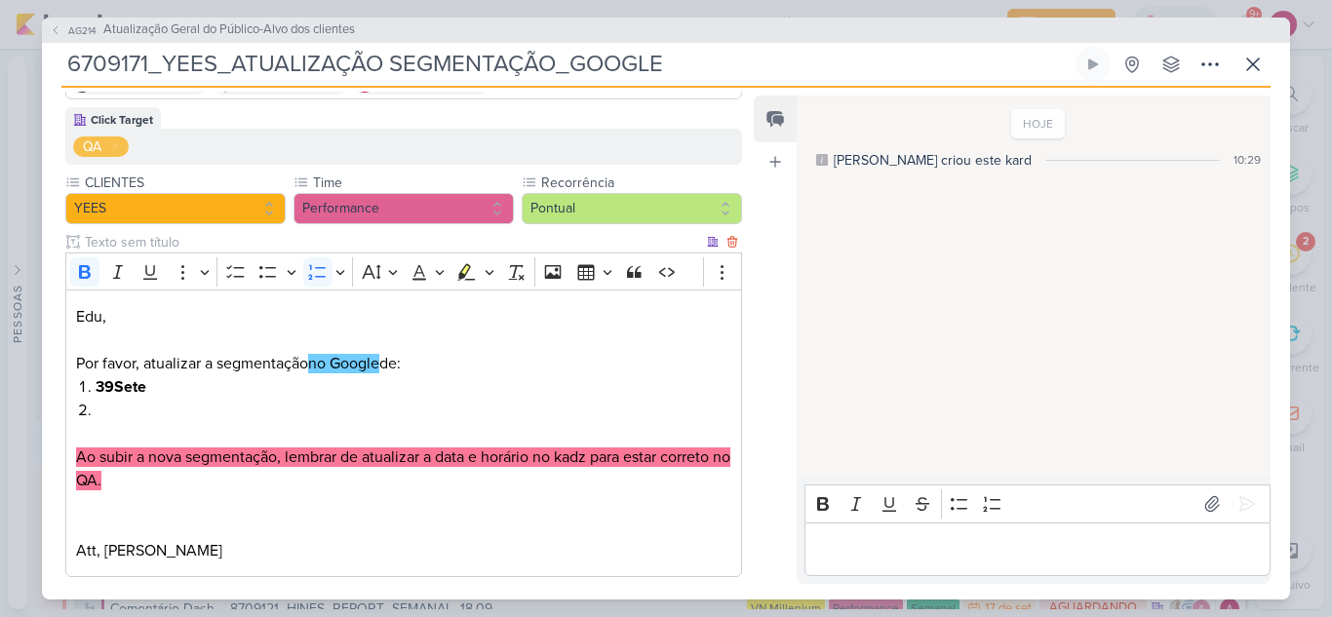
click at [131, 422] on p "Editor editing area: main" at bounding box center [403, 433] width 655 height 23
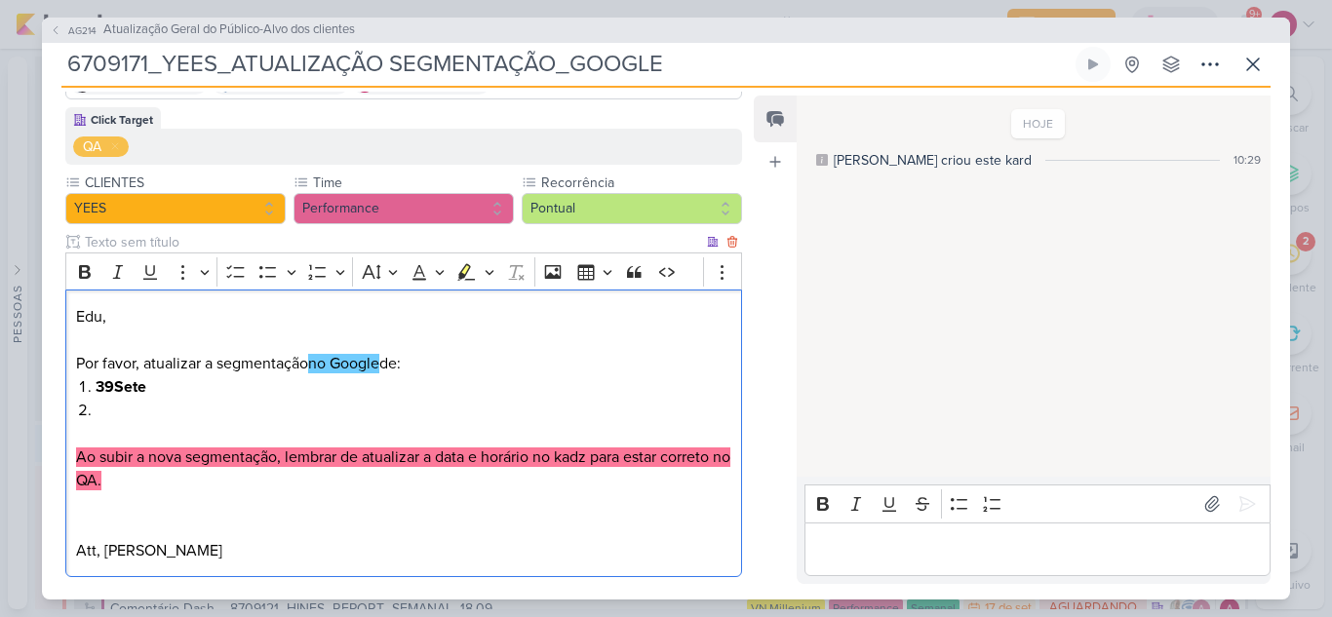
click at [131, 410] on li "Editor editing area: main" at bounding box center [414, 410] width 636 height 23
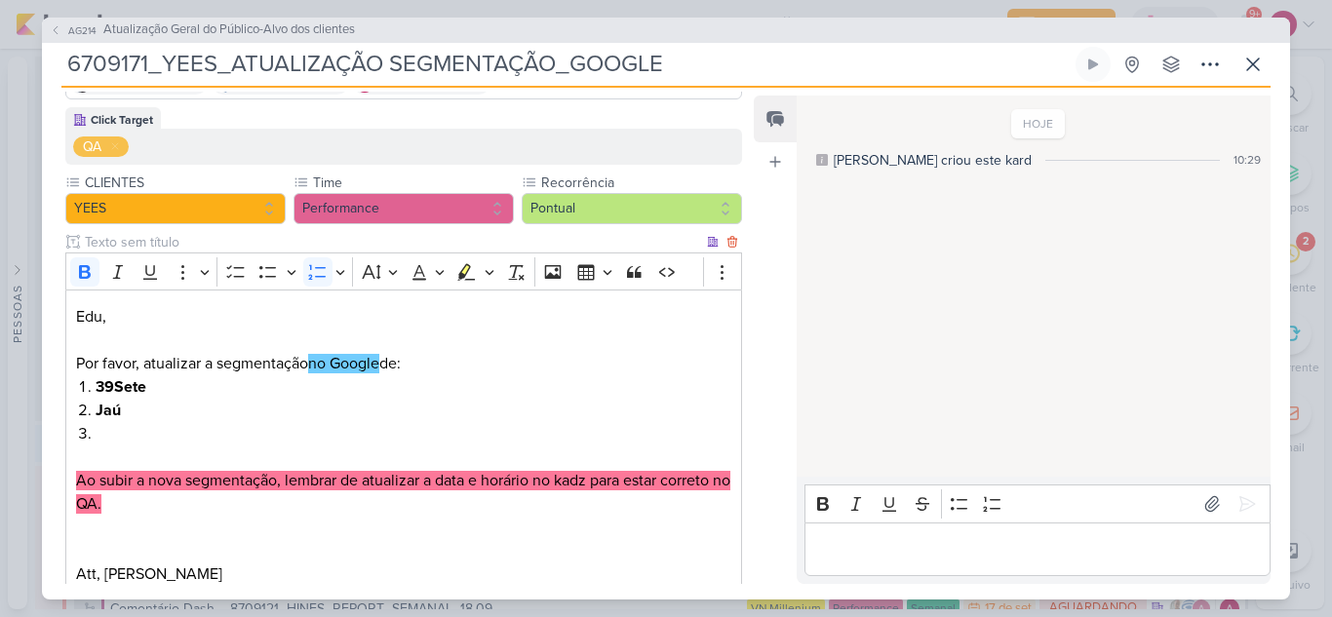
click at [154, 431] on li "Editor editing area: main" at bounding box center [414, 433] width 636 height 23
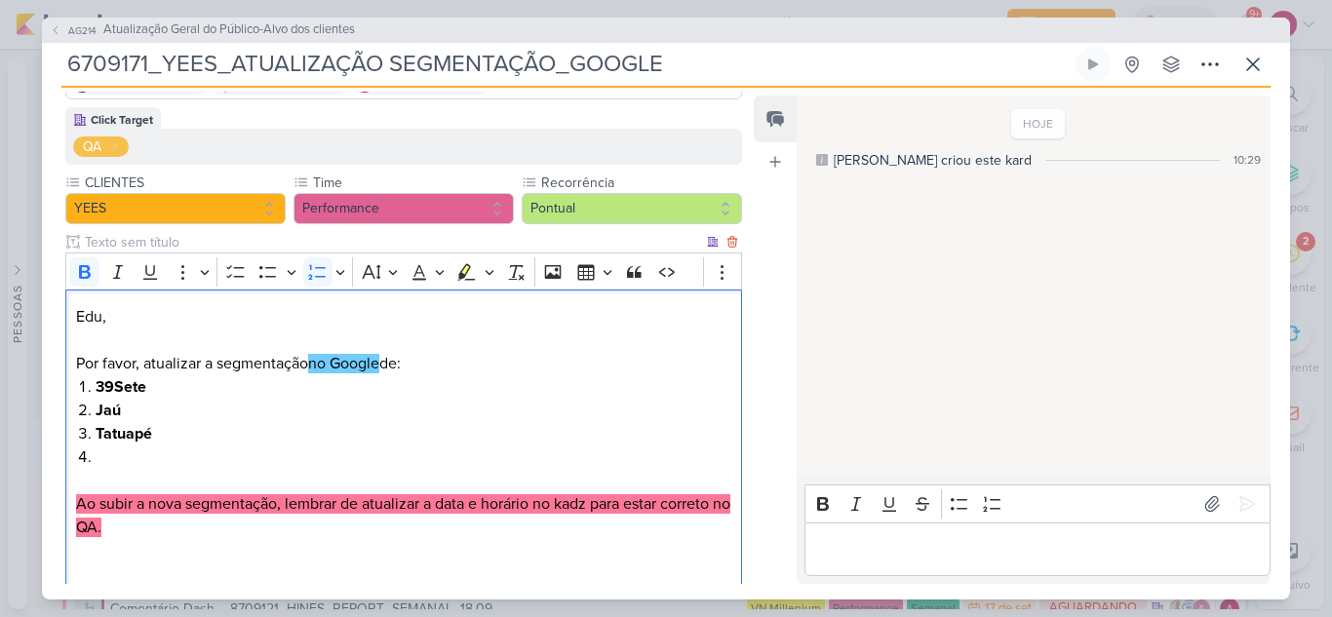
click at [150, 449] on li "Editor editing area: main" at bounding box center [414, 456] width 636 height 23
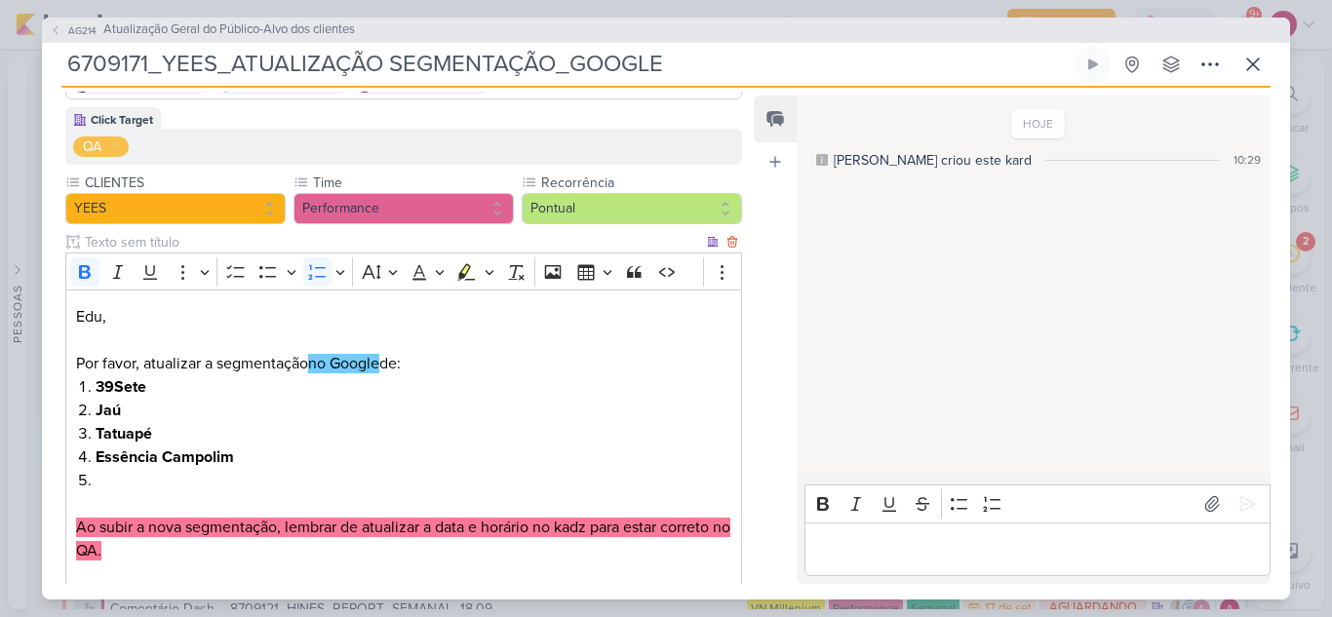
click at [122, 481] on li "Editor editing area: main" at bounding box center [414, 480] width 636 height 23
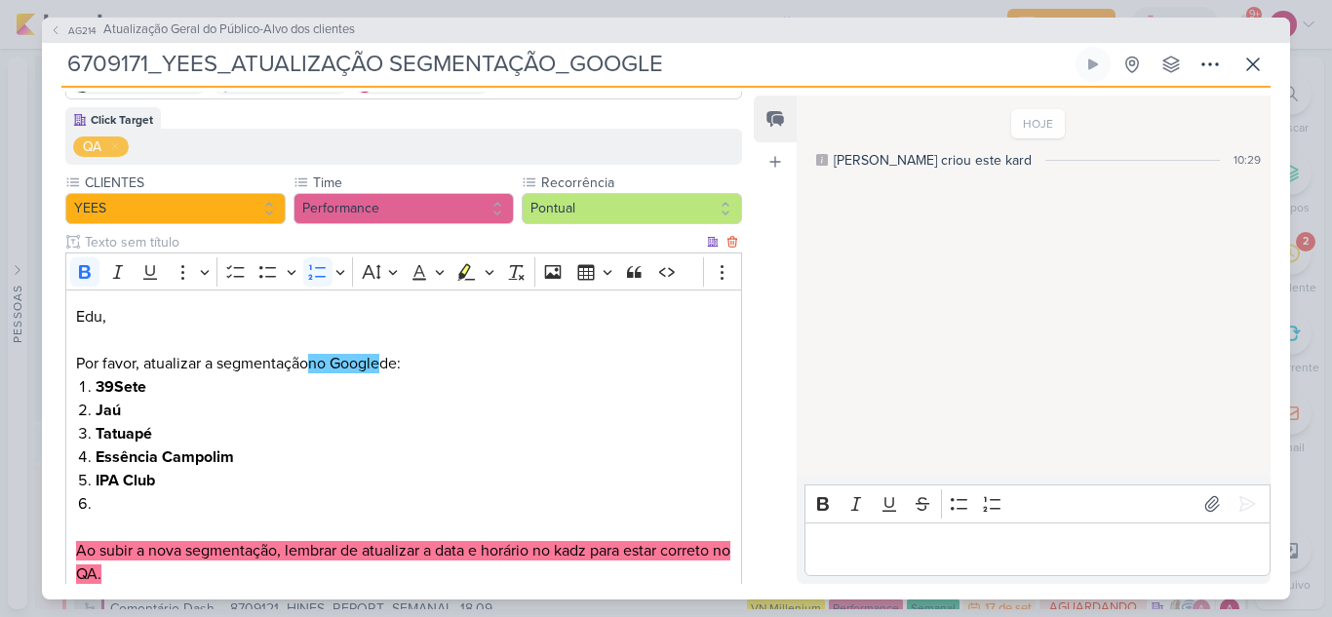
click at [98, 497] on li "Editor editing area: main" at bounding box center [414, 503] width 636 height 23
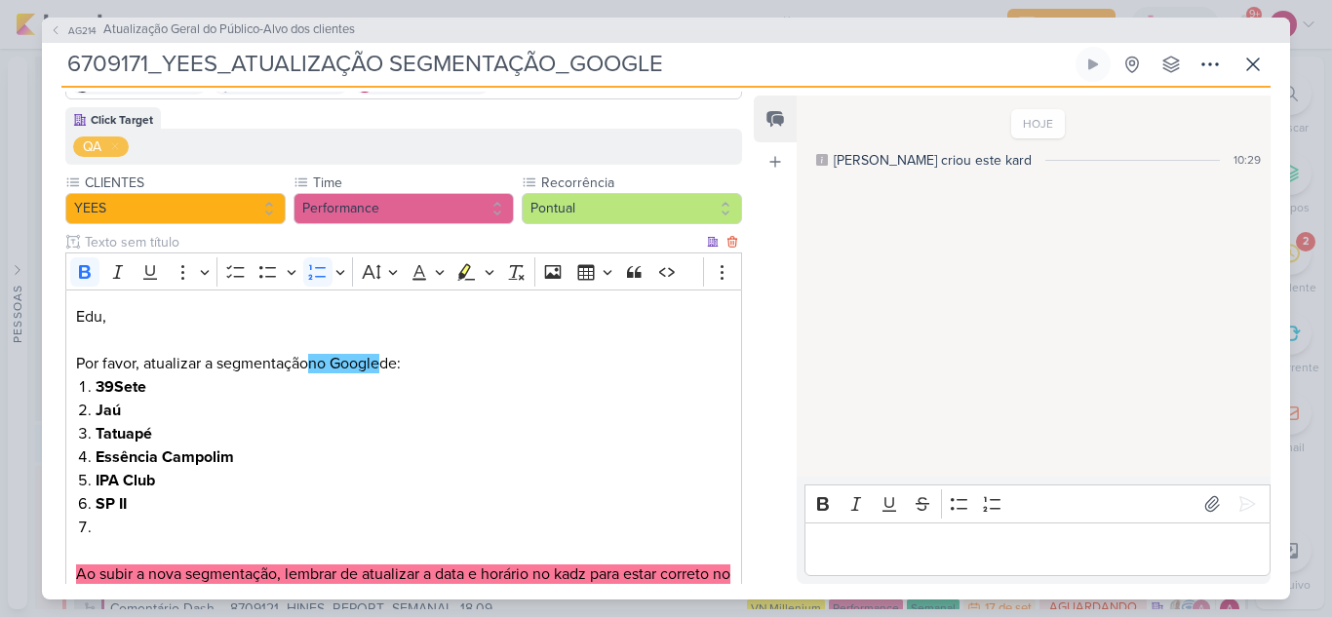
click at [181, 514] on li "SP II" at bounding box center [414, 503] width 636 height 23
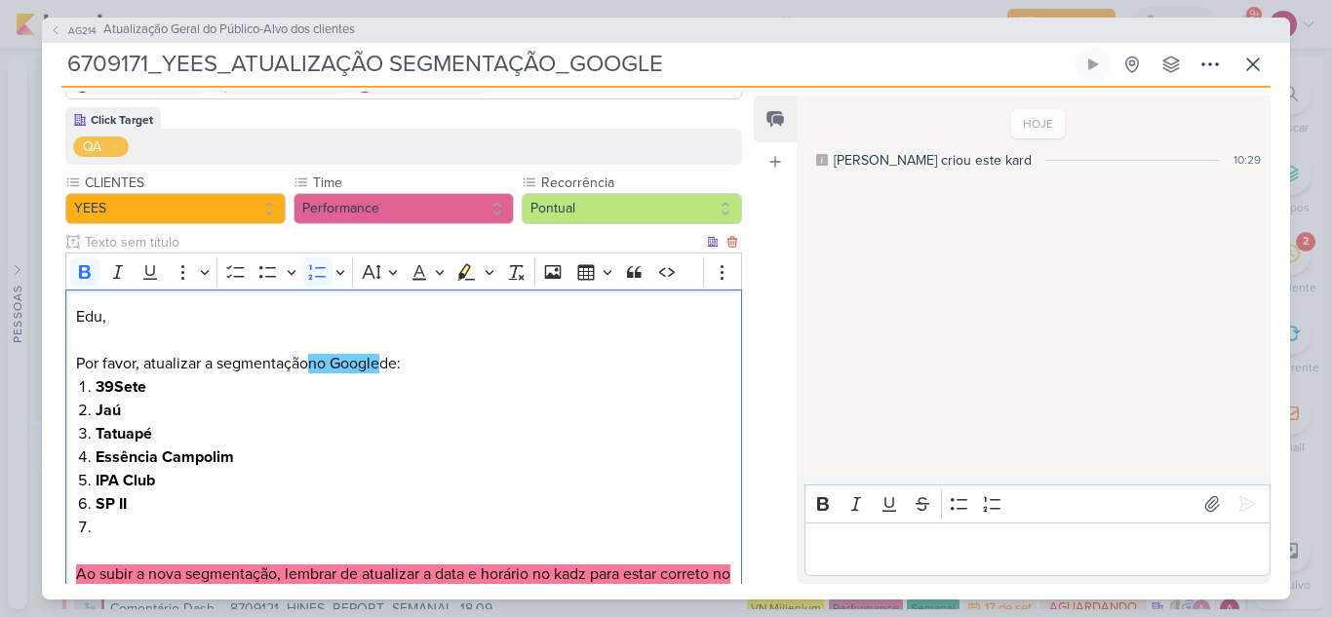
click at [170, 529] on li "Editor editing area: main" at bounding box center [414, 527] width 636 height 23
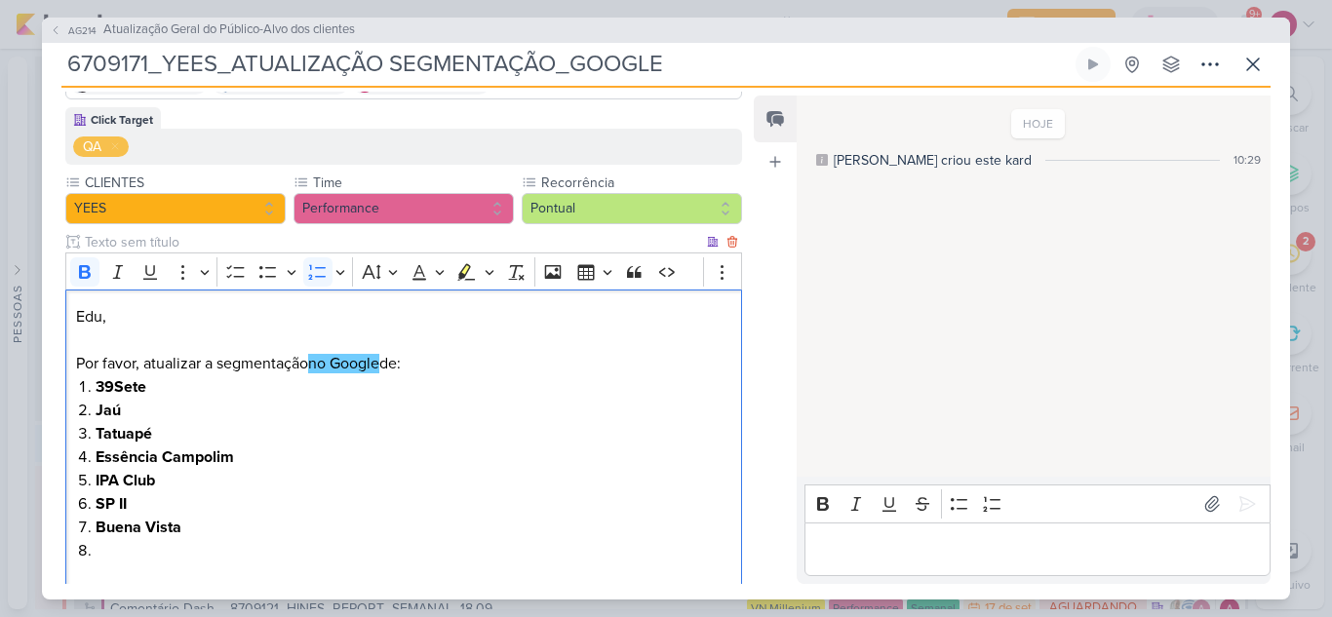
click at [163, 538] on li "Buena Vista" at bounding box center [414, 527] width 636 height 23
click at [154, 559] on li "Editor editing area: main" at bounding box center [414, 550] width 636 height 23
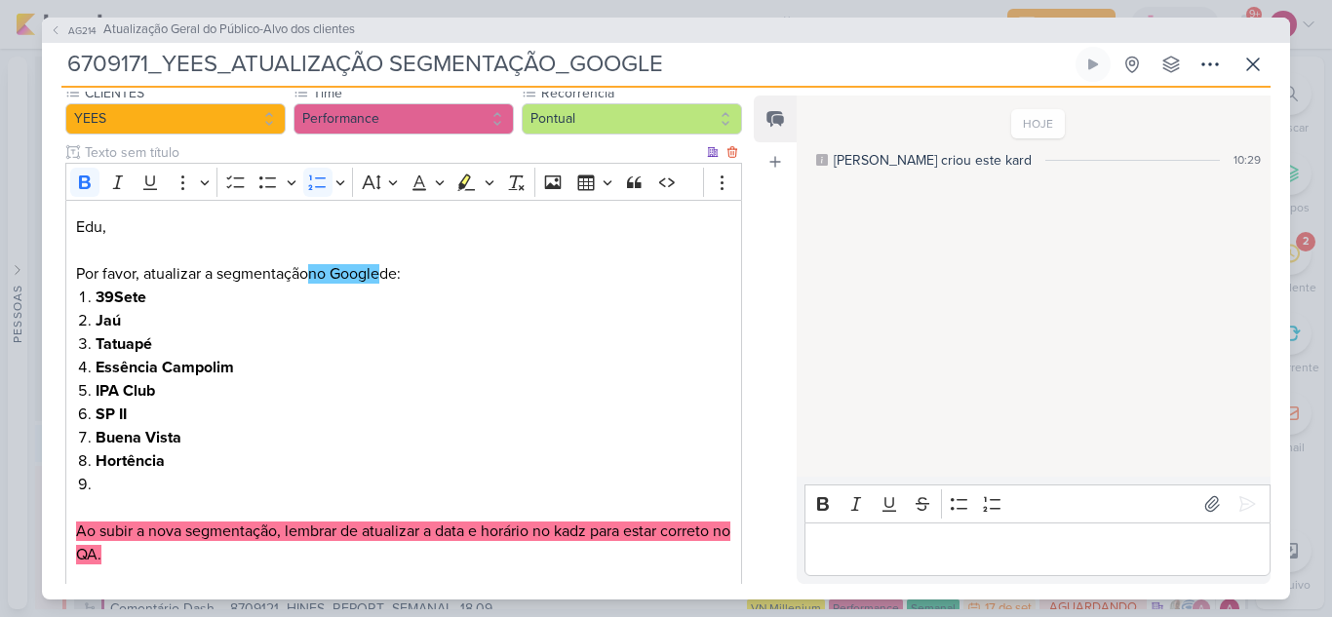
scroll to position [362, 0]
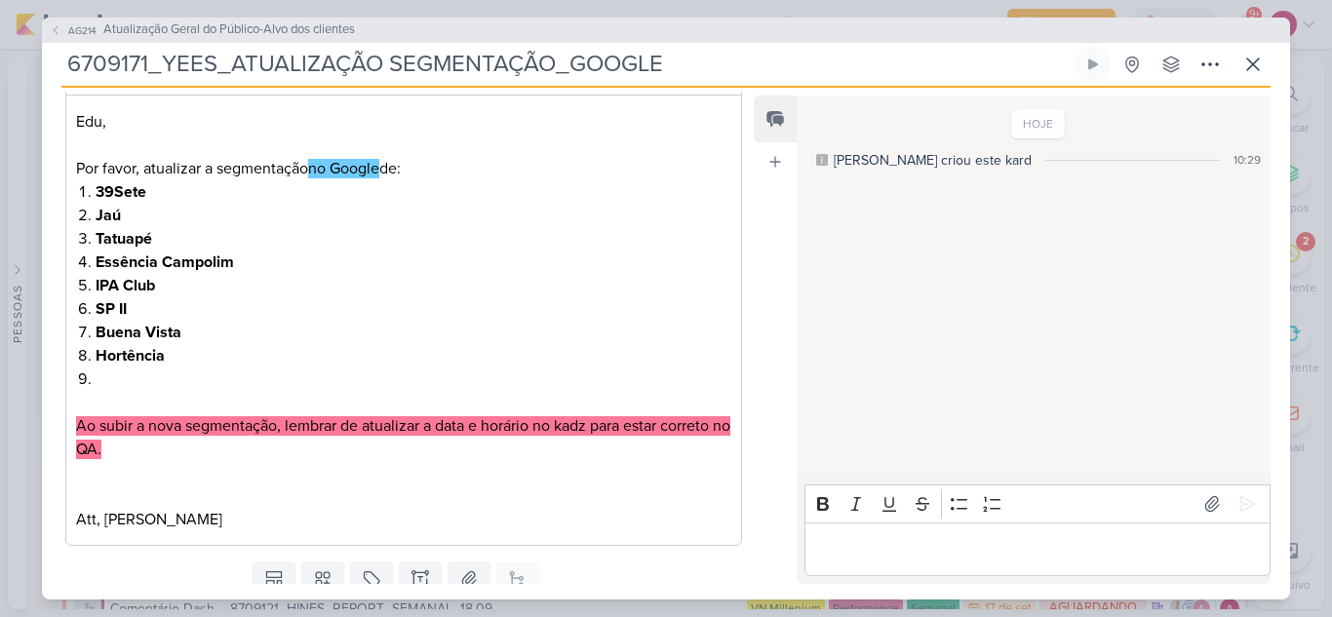
click at [115, 384] on li "Editor editing area: main" at bounding box center [414, 378] width 636 height 23
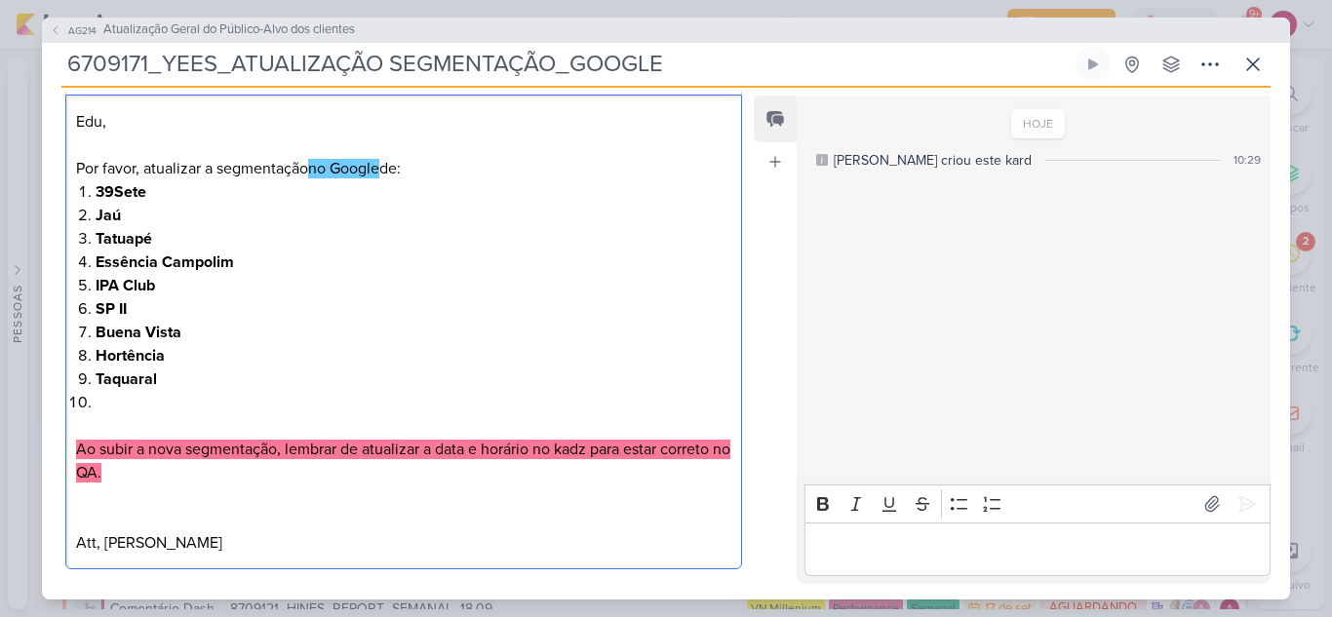
click at [128, 398] on li "Editor editing area: main" at bounding box center [414, 402] width 636 height 23
click at [283, 342] on ol "39Sete Jaú Tatuapé Essência Campolim IPA Club SP II Buena Vista Hortência Taqua…" at bounding box center [414, 297] width 636 height 234
click at [284, 378] on li "Taquaral" at bounding box center [414, 378] width 636 height 23
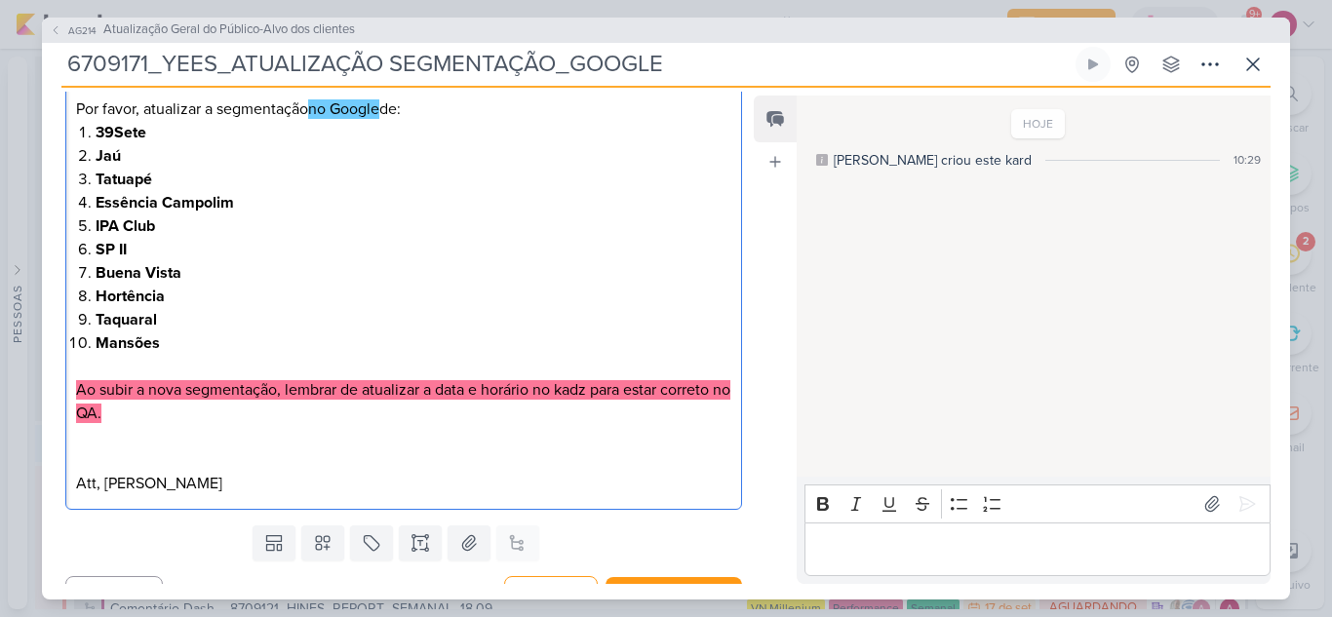
scroll to position [455, 0]
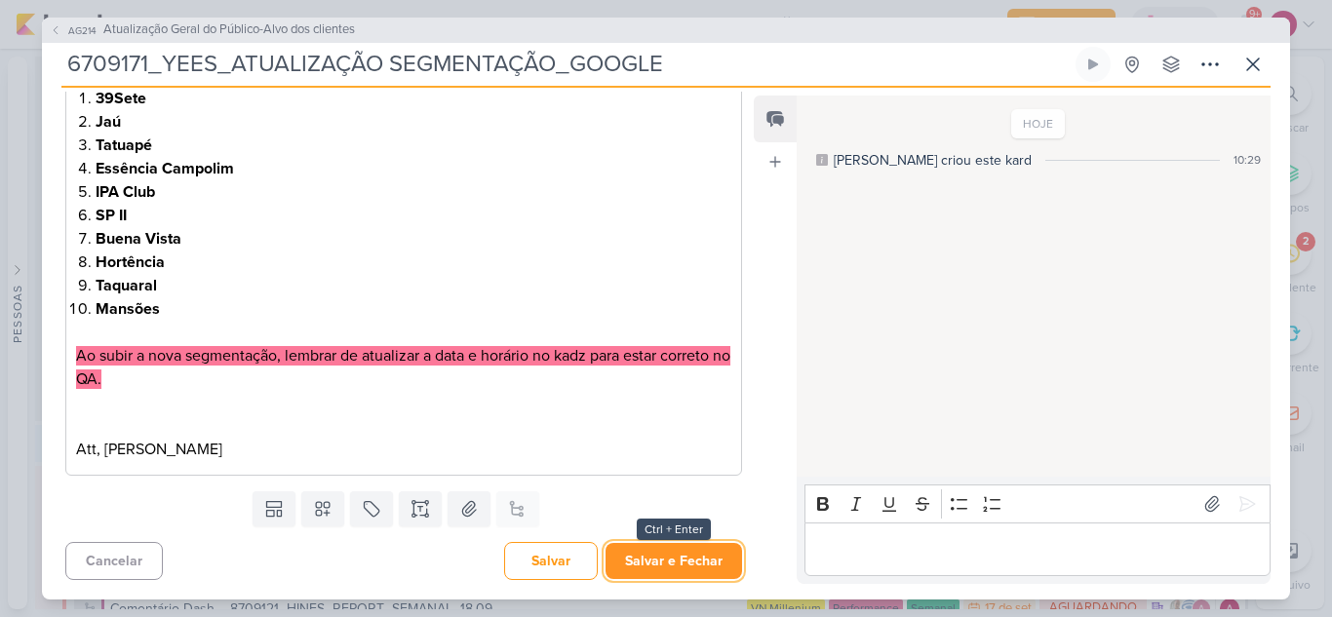
click at [653, 564] on button "Salvar e Fechar" at bounding box center [673, 561] width 136 height 36
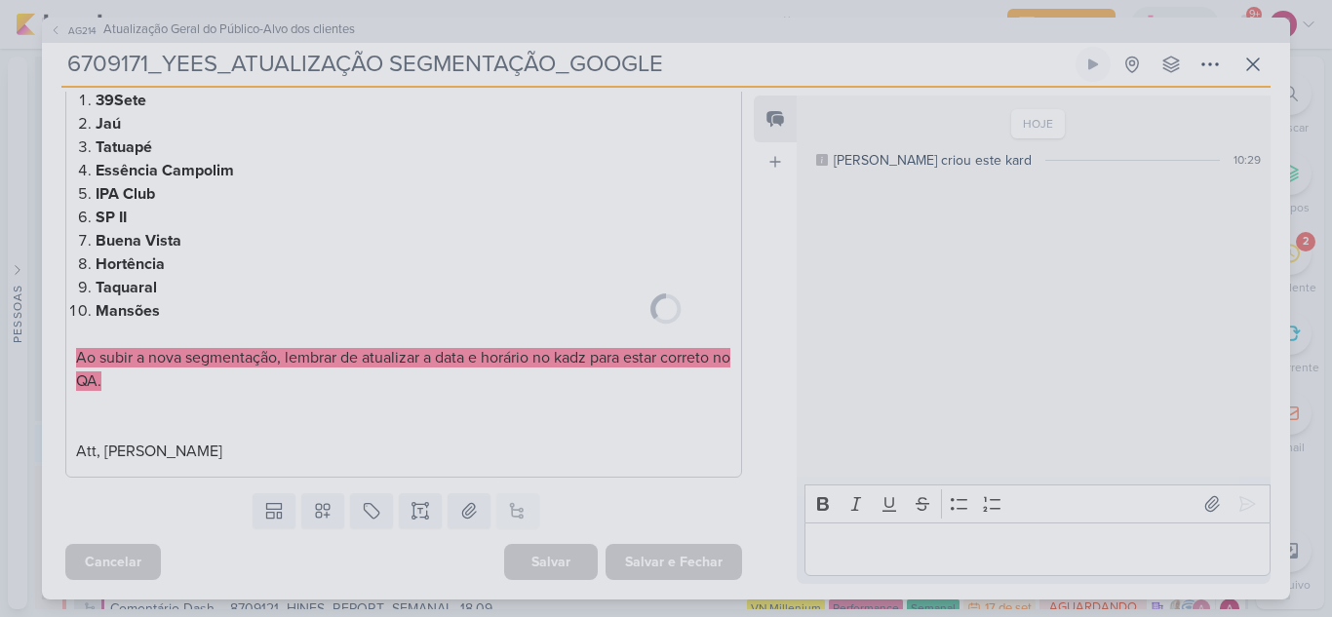
scroll to position [453, 0]
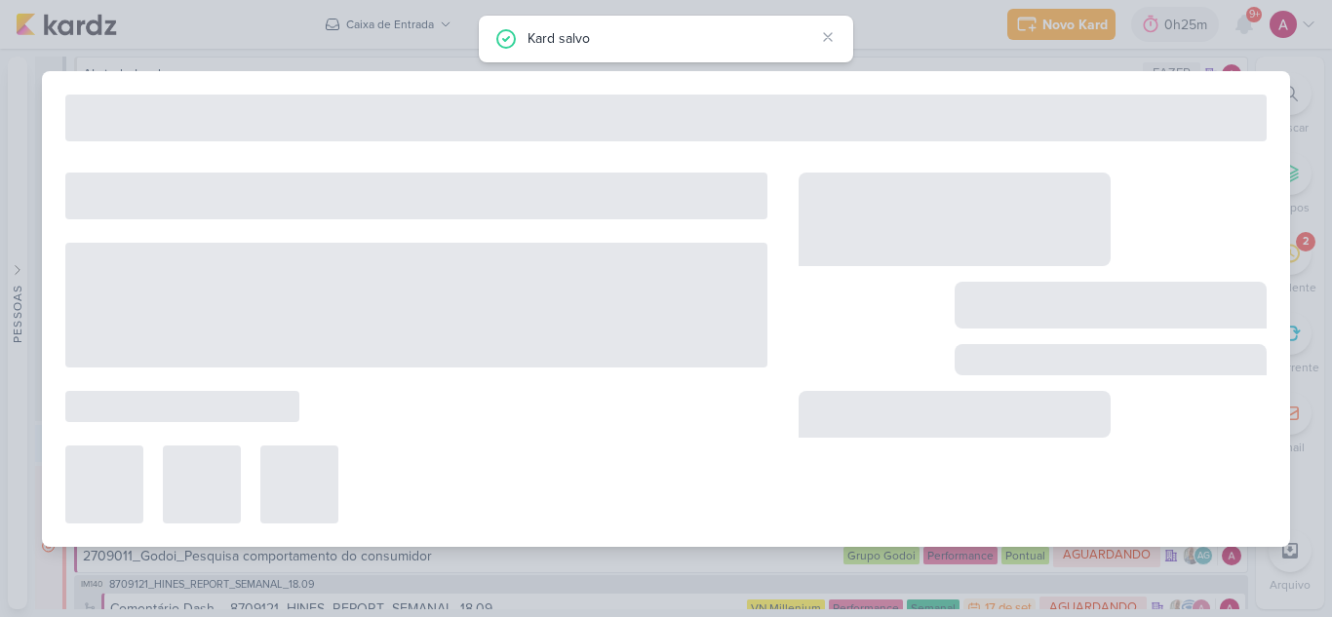
type input "Atualização Geral do Público-Alvo dos clientes"
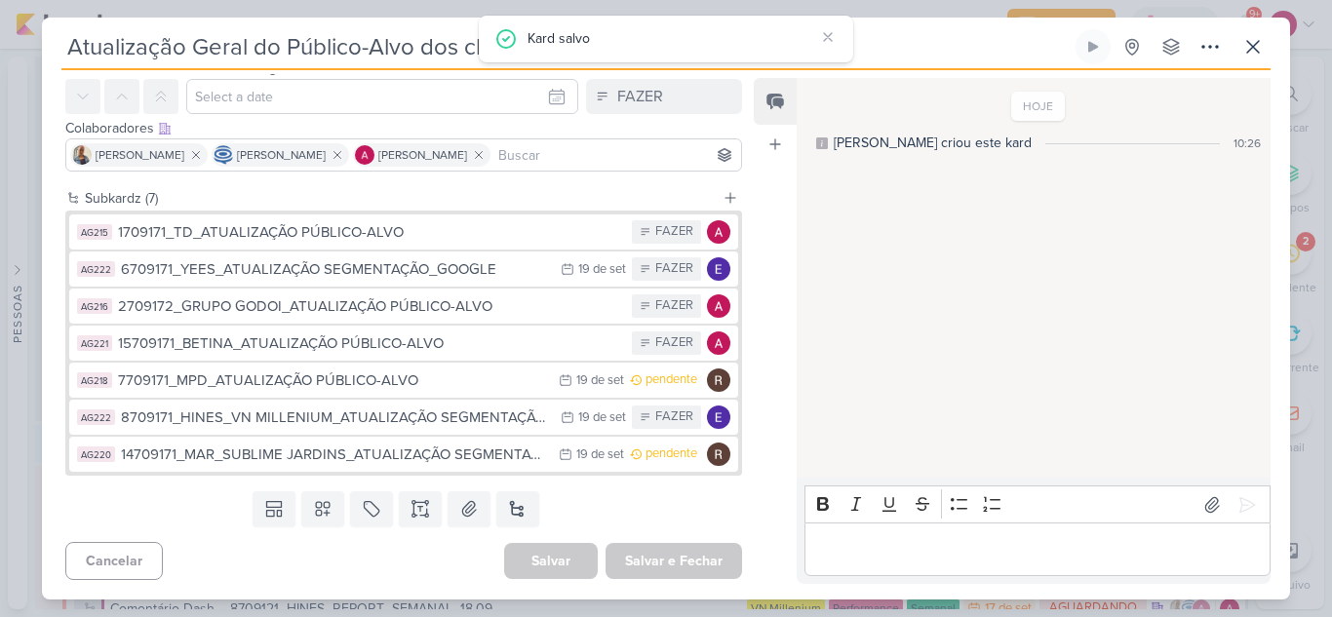
scroll to position [0, 0]
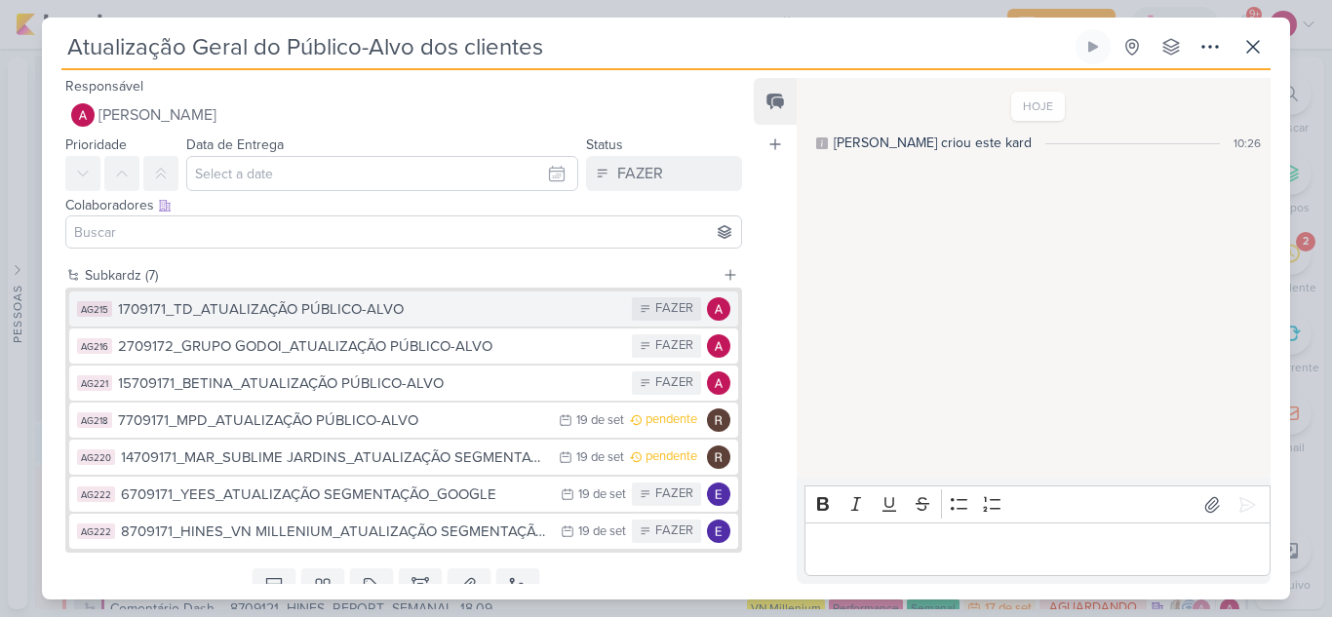
click at [327, 312] on div "1709171_TD_ATUALIZAÇÃO PÚBLICO-ALVO" at bounding box center [370, 309] width 504 height 22
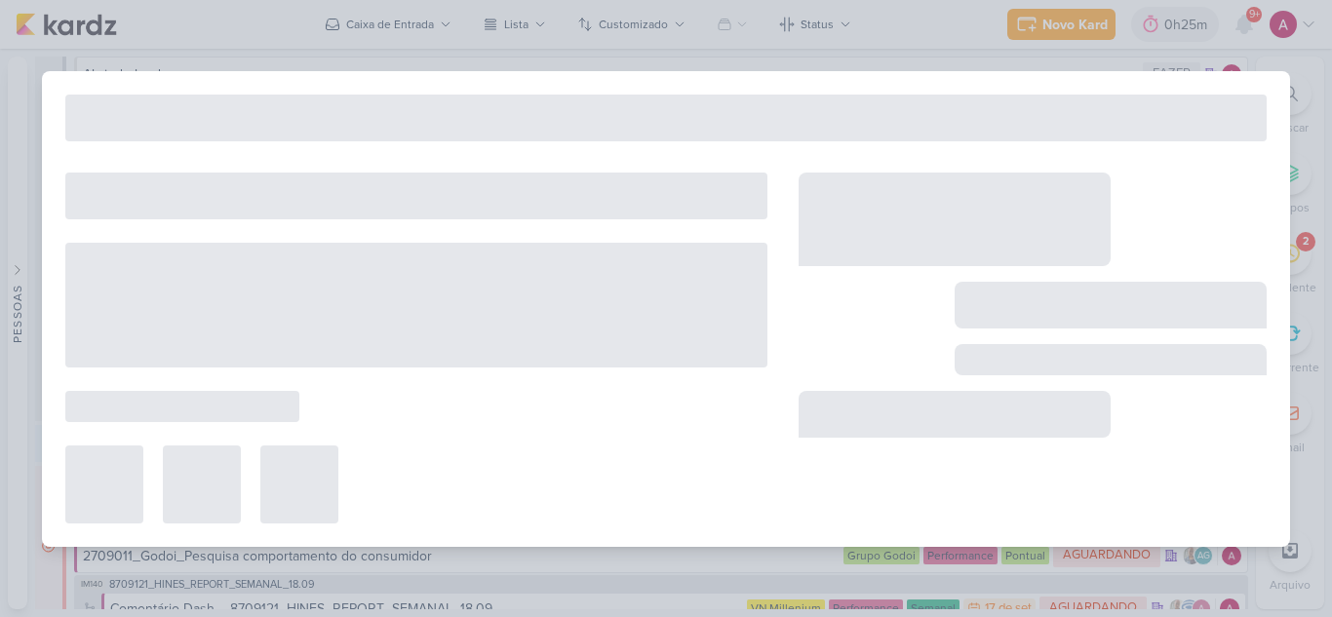
type input "1709171_TD_ATUALIZAÇÃO PÚBLICO-ALVO"
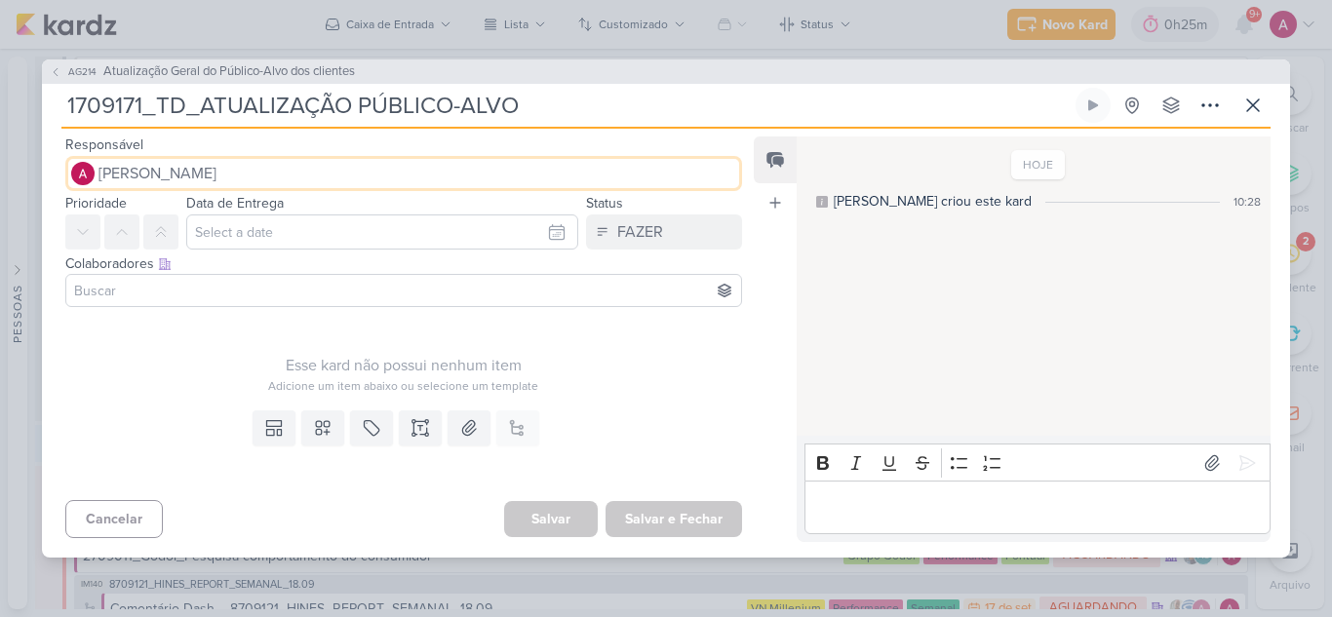
click at [209, 172] on span "[PERSON_NAME]" at bounding box center [157, 173] width 118 height 23
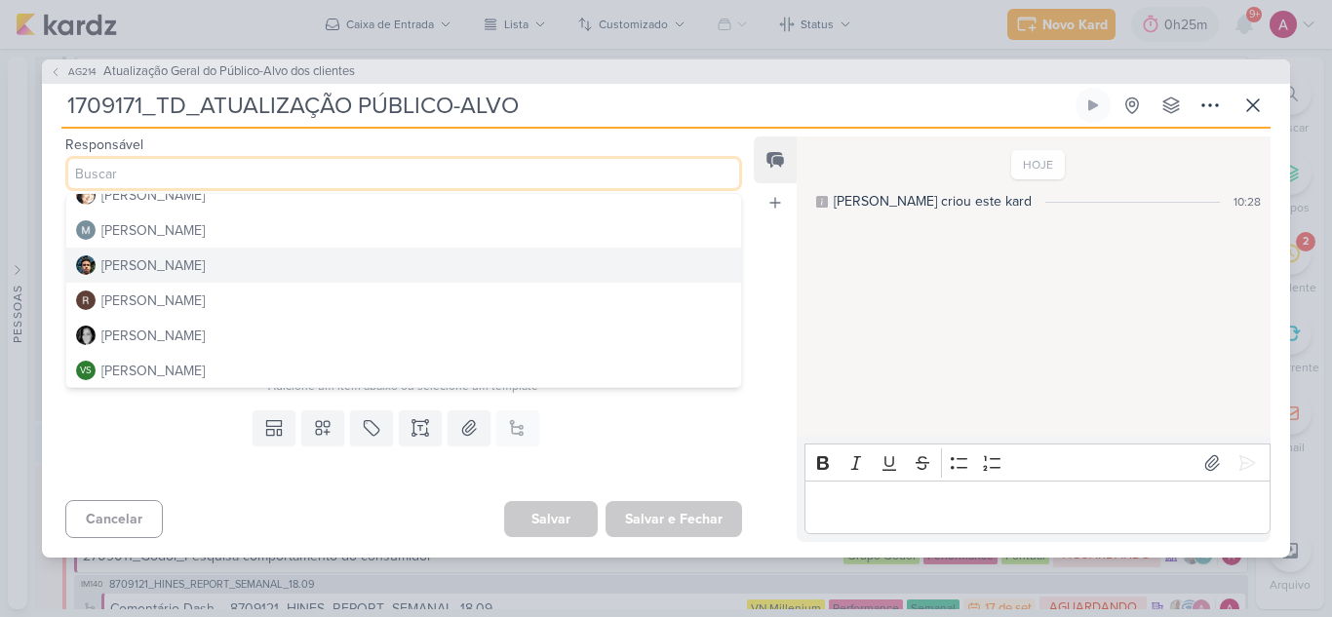
scroll to position [368, 0]
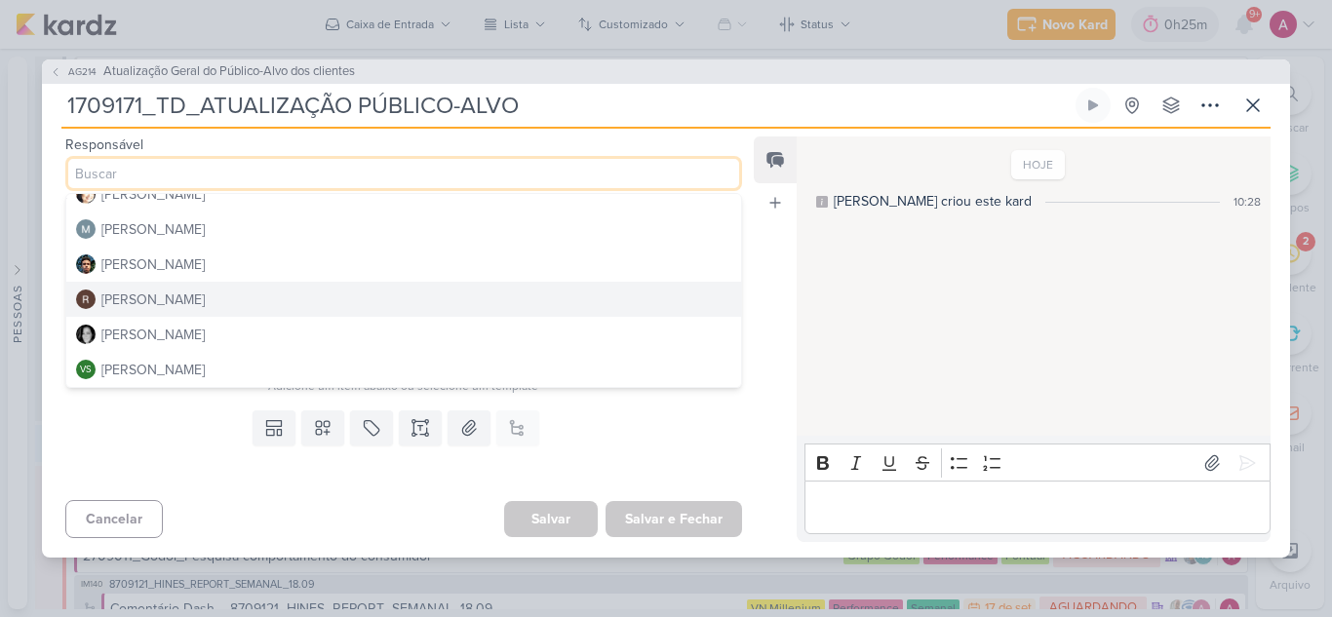
click at [169, 297] on div "[PERSON_NAME]" at bounding box center [152, 300] width 103 height 20
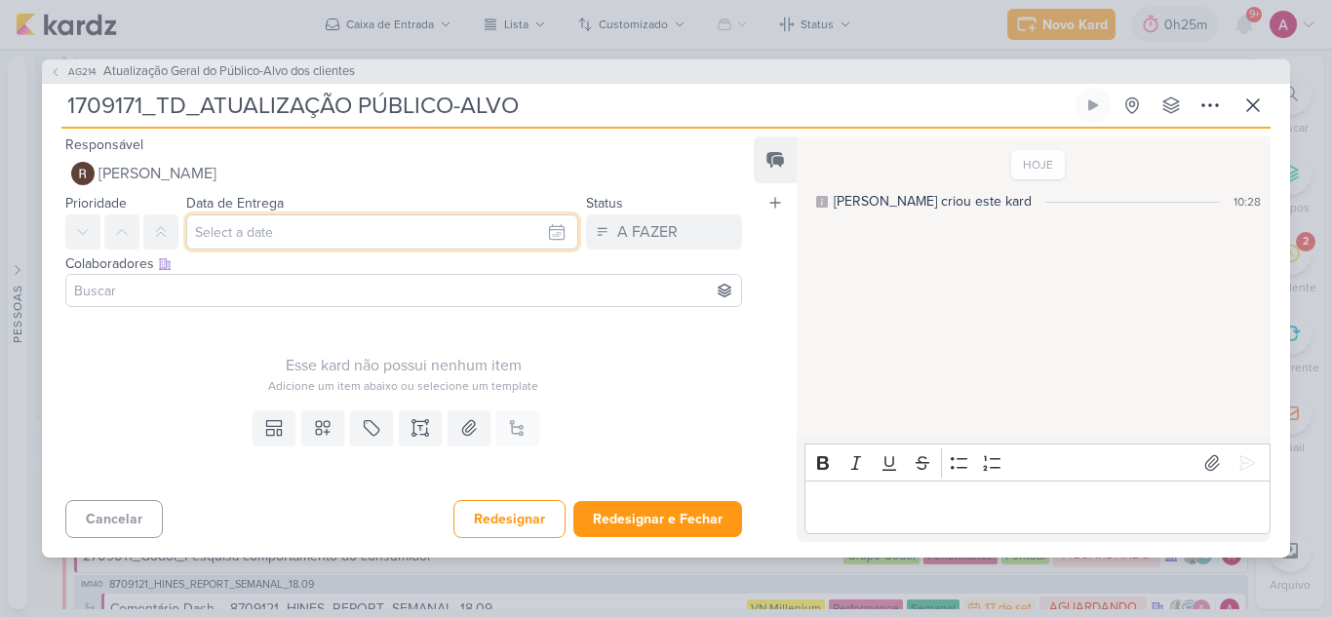
click at [268, 233] on input "text" at bounding box center [382, 231] width 392 height 35
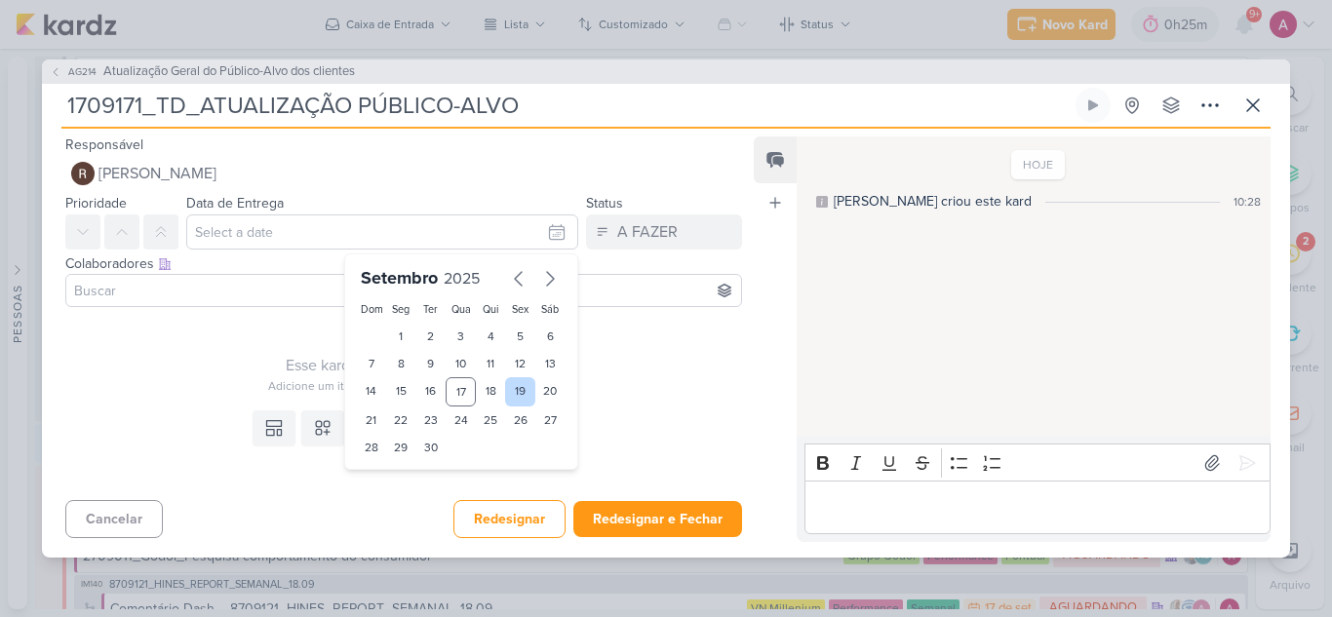
click at [515, 397] on div "19" at bounding box center [520, 391] width 30 height 29
type input "19 de setembro de 2025 às 23:59"
click at [232, 291] on input at bounding box center [403, 290] width 667 height 23
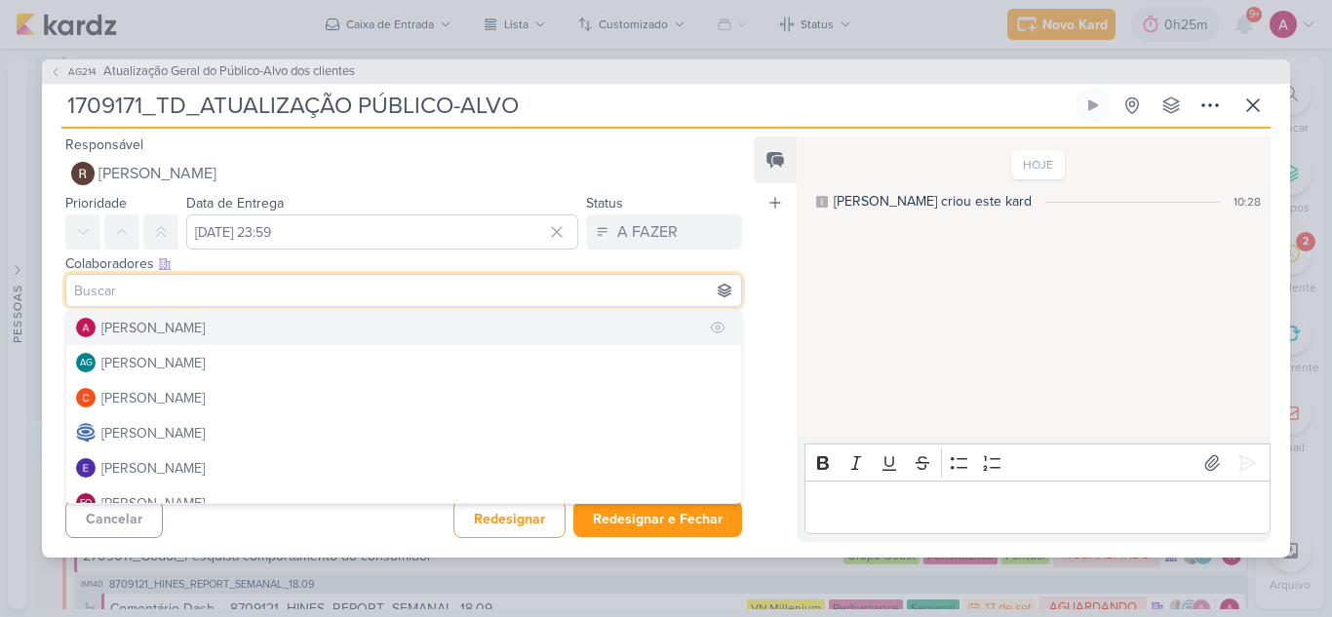
click at [226, 322] on button "[PERSON_NAME]" at bounding box center [403, 327] width 675 height 35
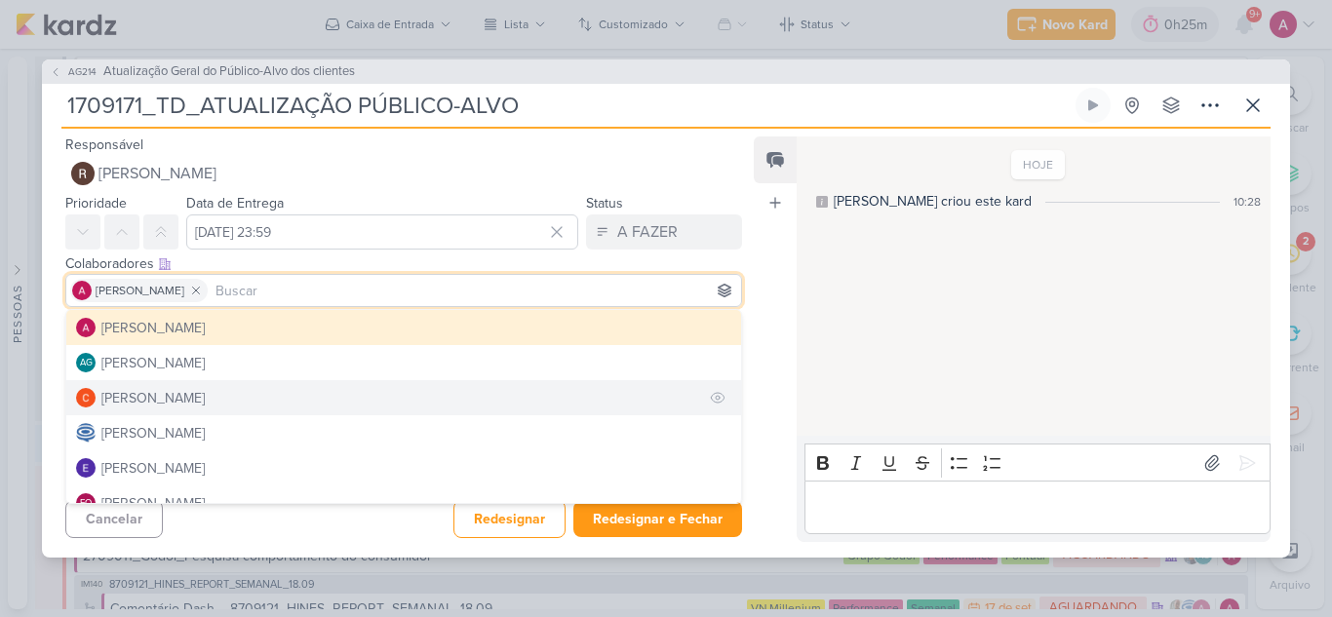
scroll to position [97, 0]
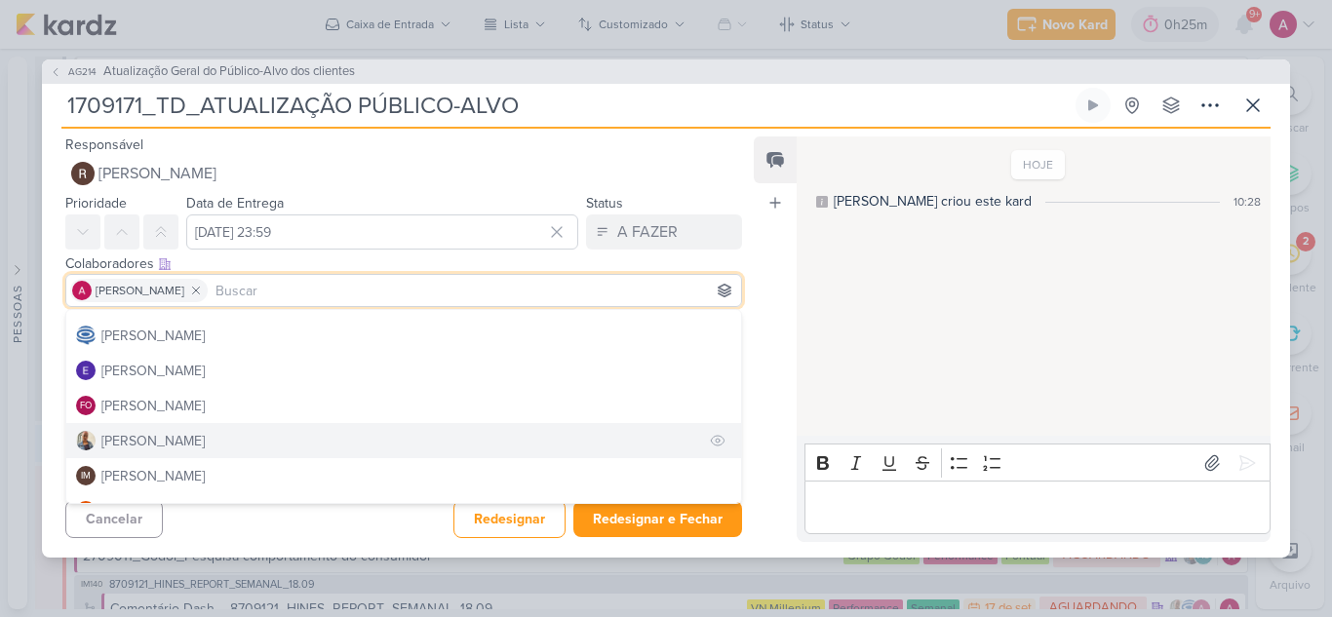
click at [154, 434] on div "[PERSON_NAME]" at bounding box center [152, 441] width 103 height 20
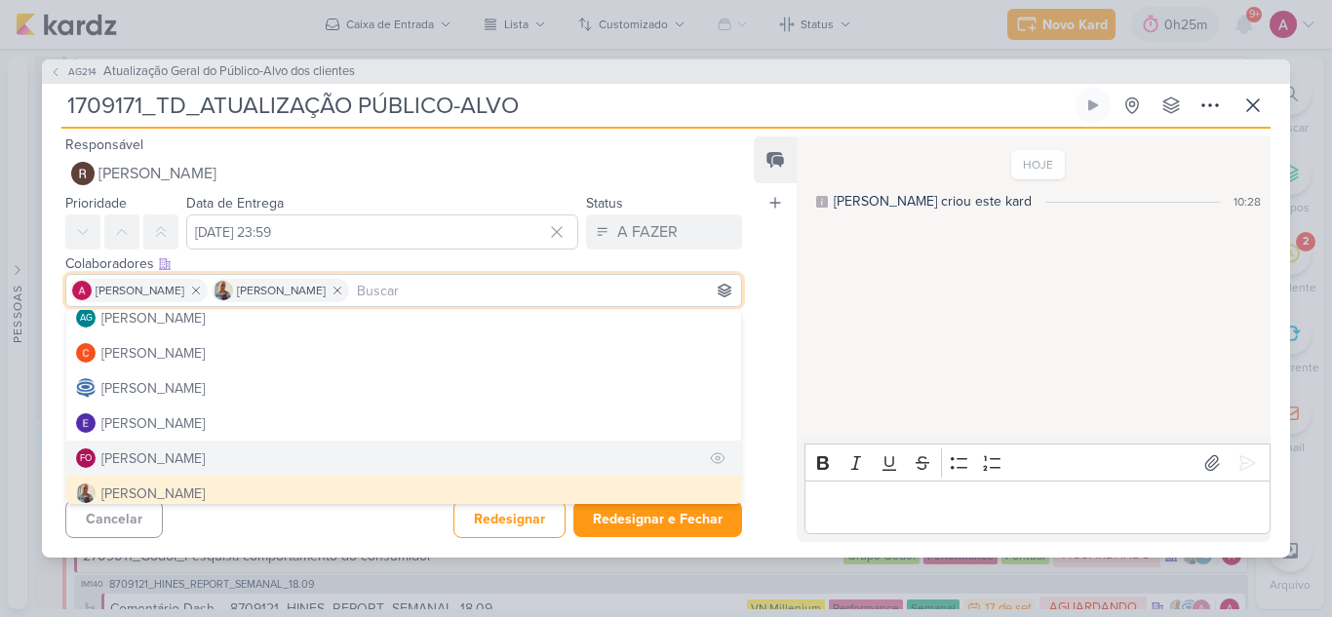
scroll to position [0, 0]
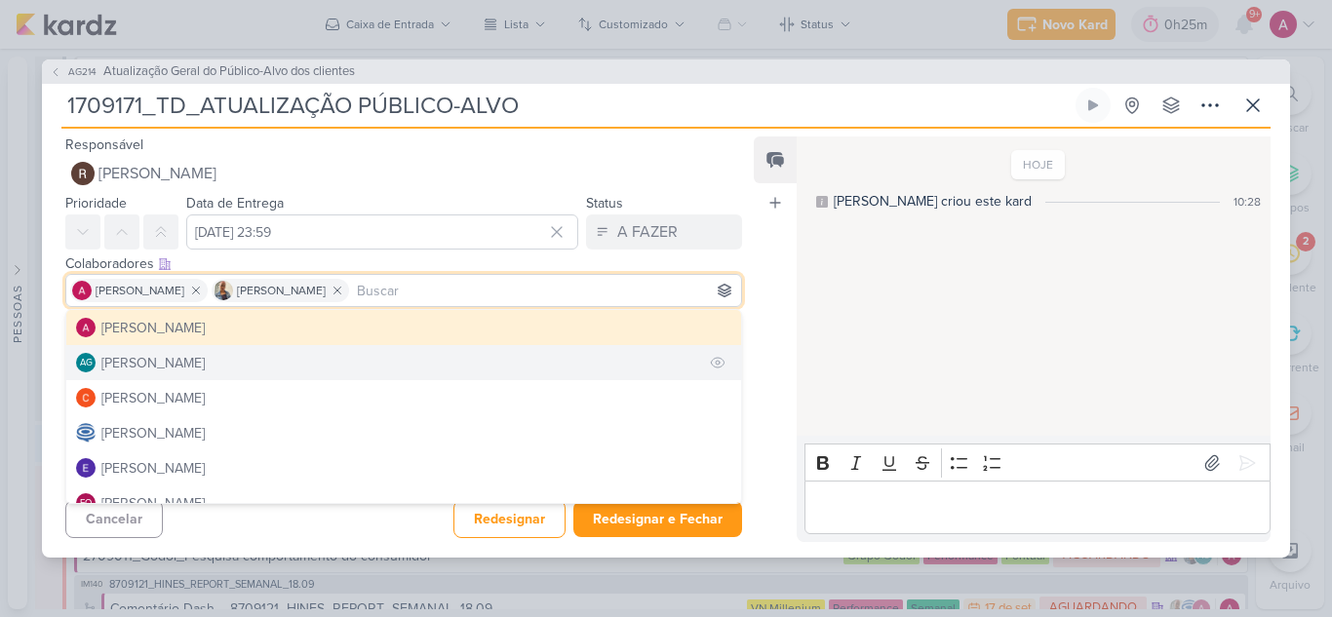
click at [177, 368] on div "[PERSON_NAME]" at bounding box center [152, 363] width 103 height 20
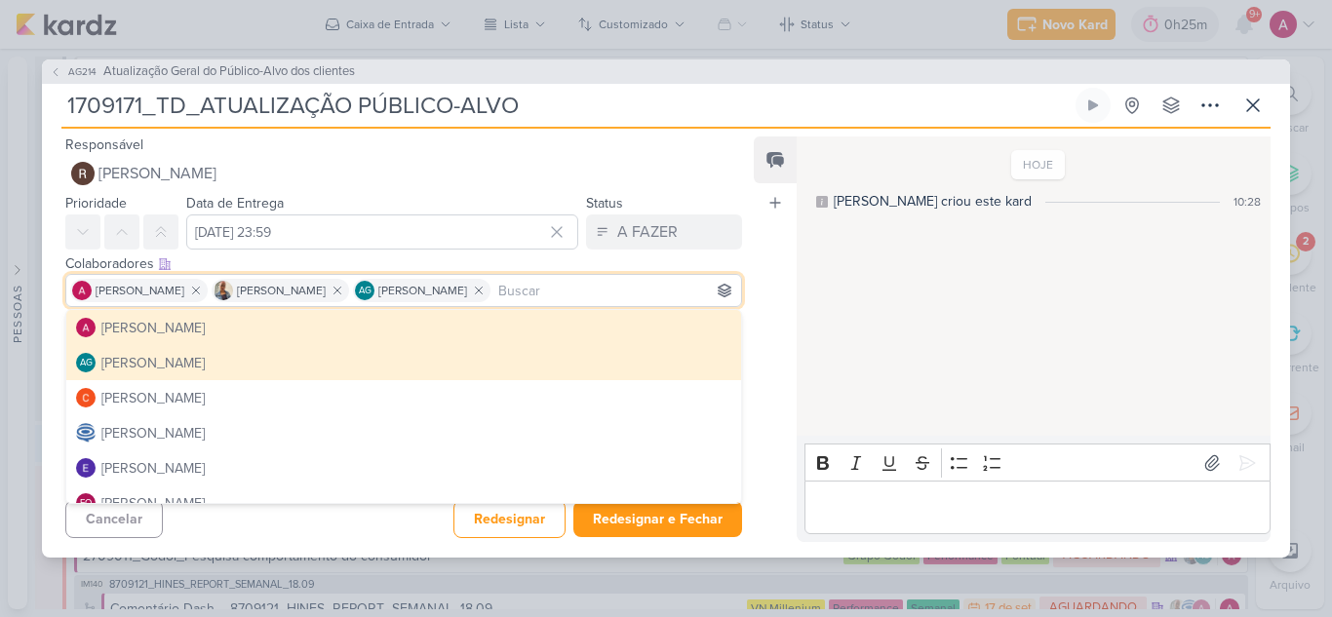
drag, startPoint x: 355, startPoint y: 100, endPoint x: 594, endPoint y: 91, distance: 239.0
click at [594, 91] on input "1709171_TD_ATUALIZAÇÃO PÚBLICO-ALVO" at bounding box center [566, 105] width 1010 height 35
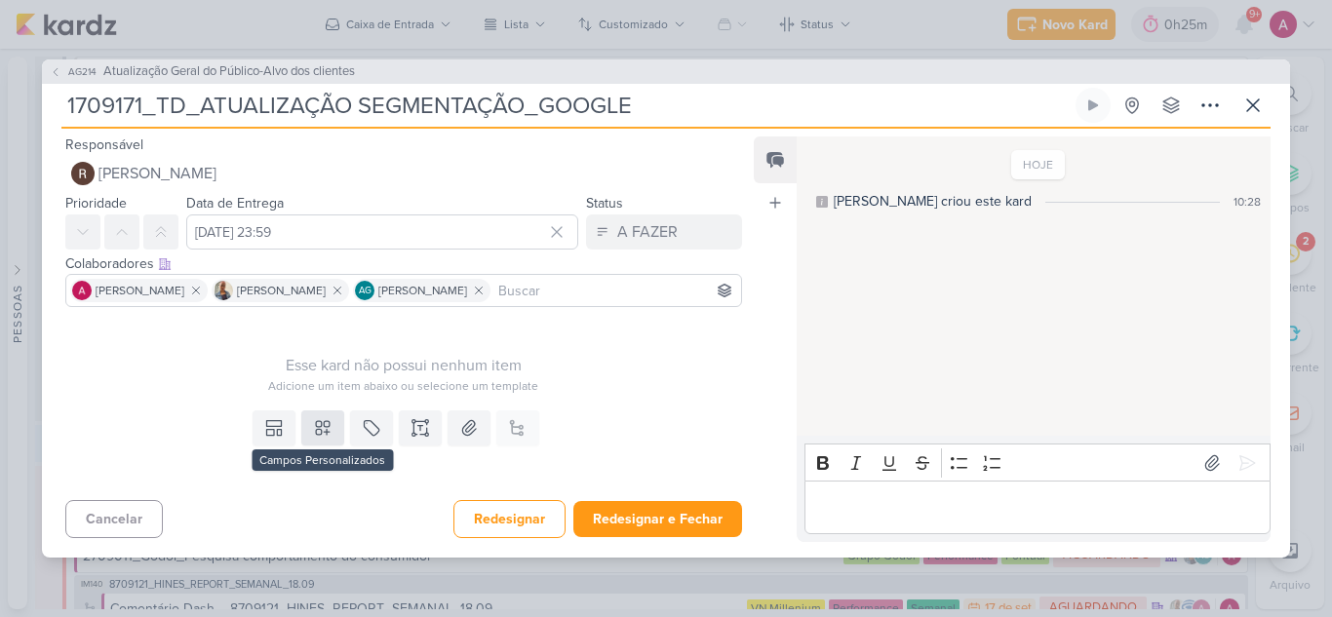
type input "1709171_TD_ATUALIZAÇÃO SEGMENTAÇÃO_GOOGLE"
click at [319, 427] on icon at bounding box center [322, 427] width 19 height 19
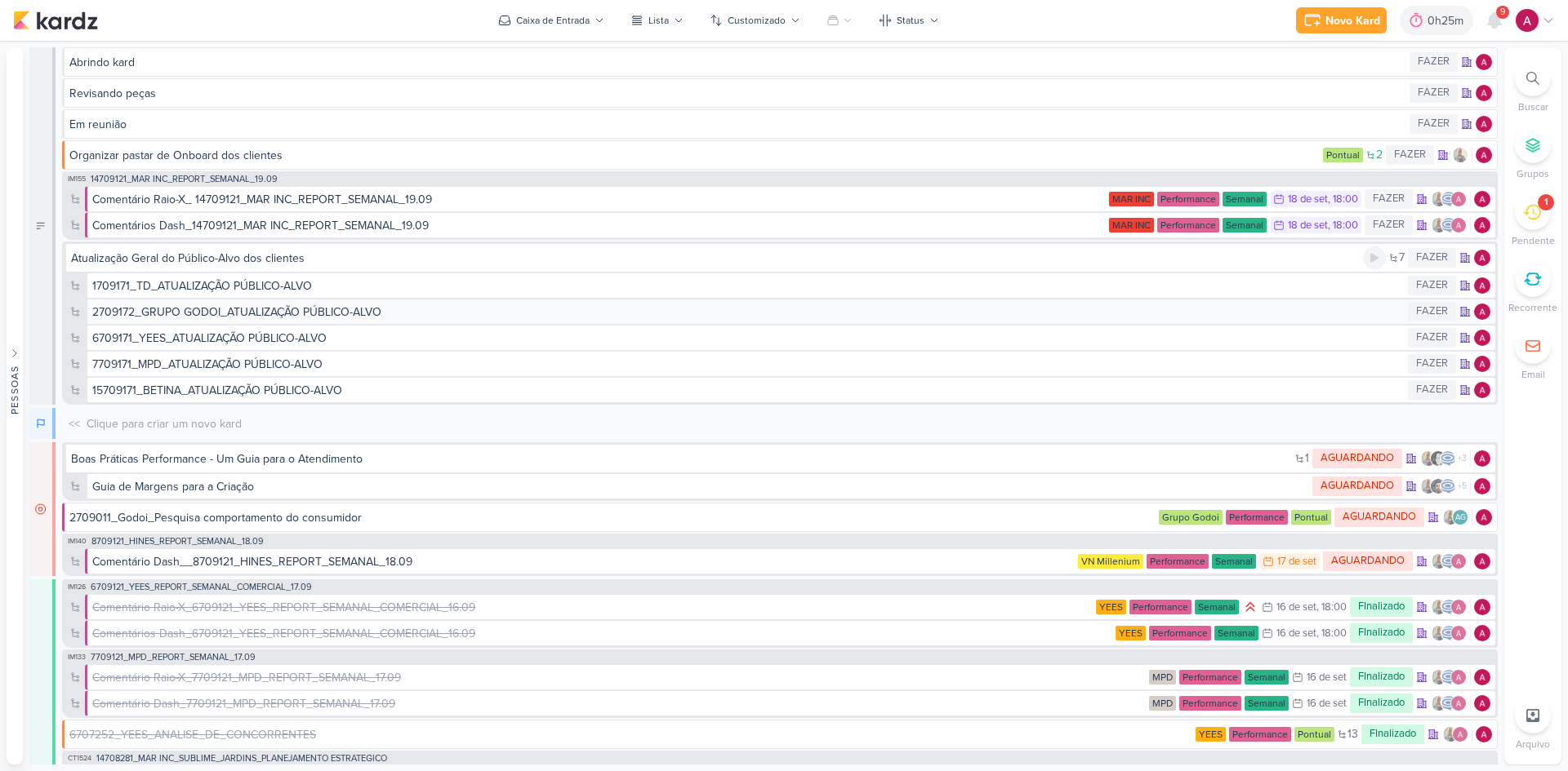
scroll to position [81, 0]
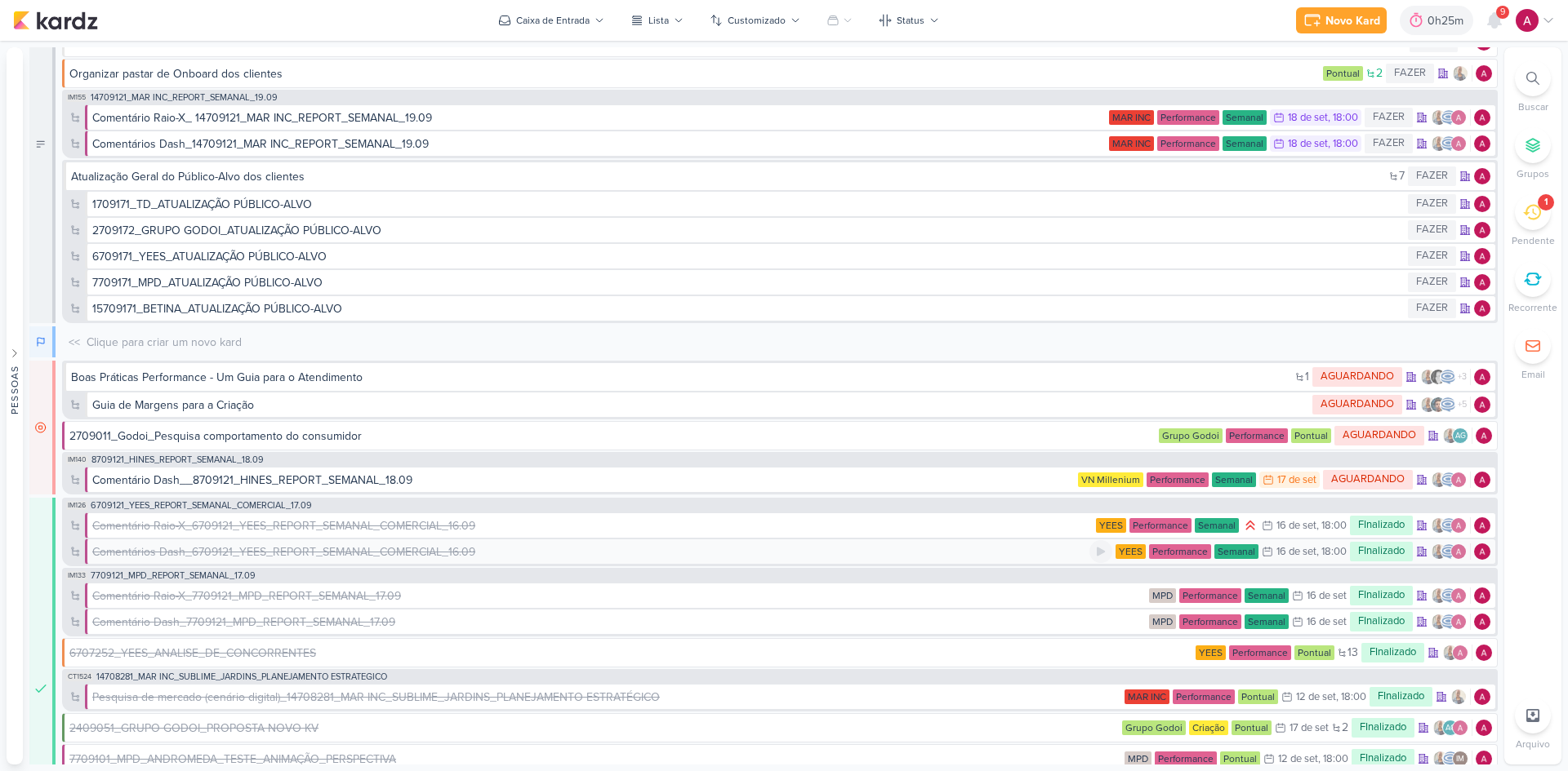
click at [374, 553] on div "Comentários Dash_6709121_YEES_REPORT_SEMANAL_COMERCIAL_16.09" at bounding box center [283, 552] width 383 height 17
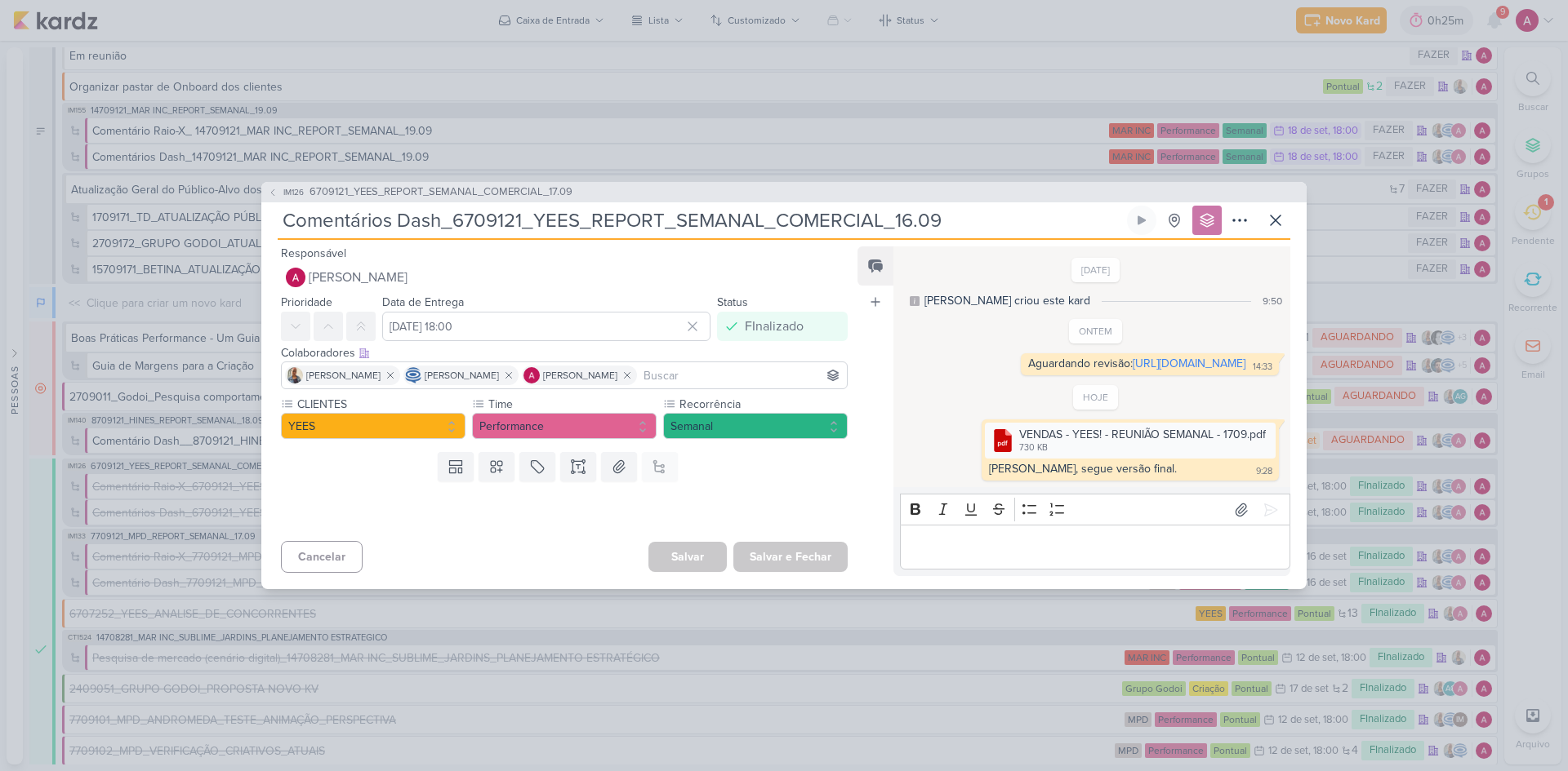
scroll to position [55, 0]
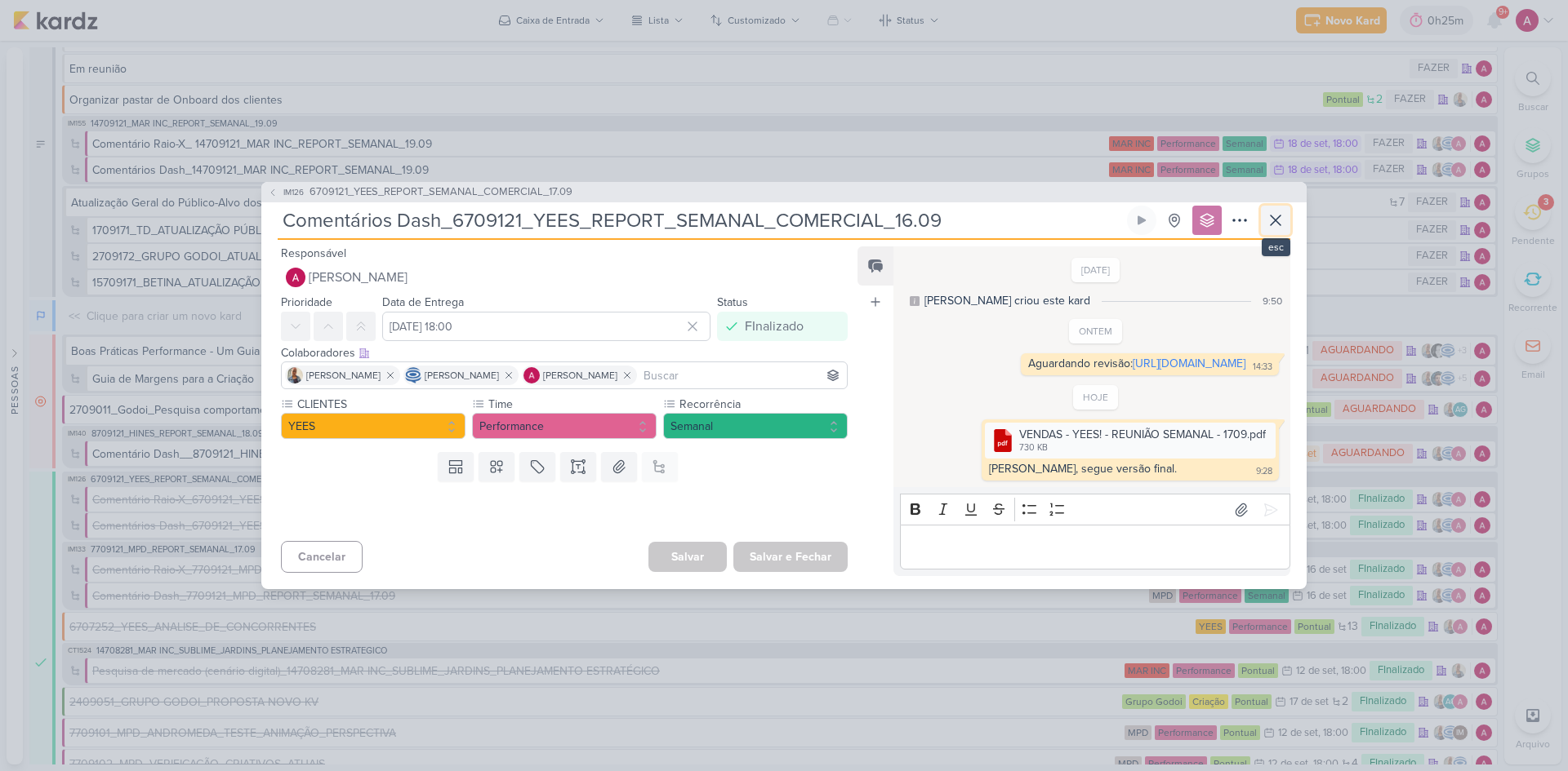
click at [1277, 215] on icon at bounding box center [1276, 220] width 10 height 10
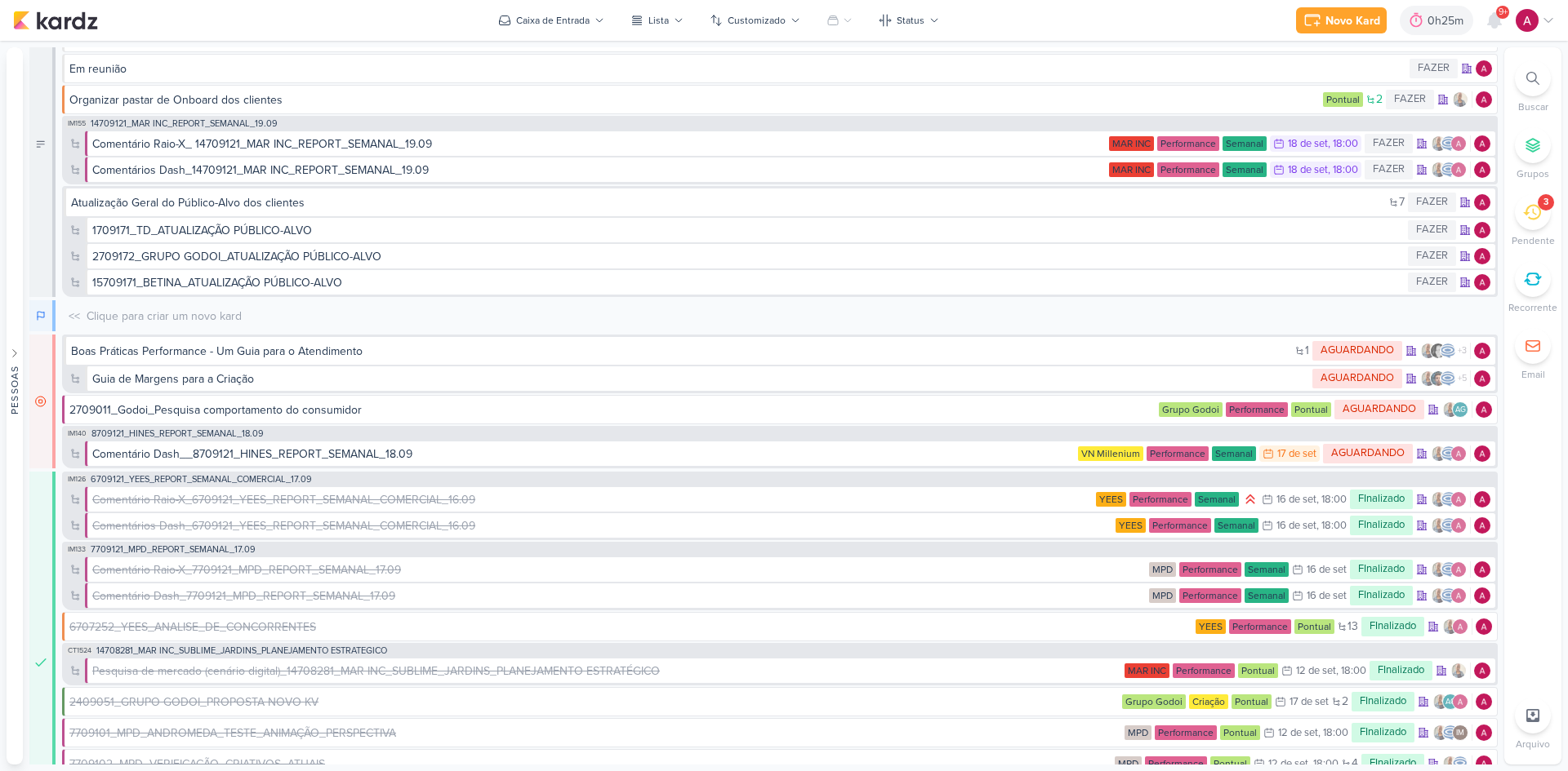
click at [1533, 81] on icon at bounding box center [1533, 79] width 13 height 13
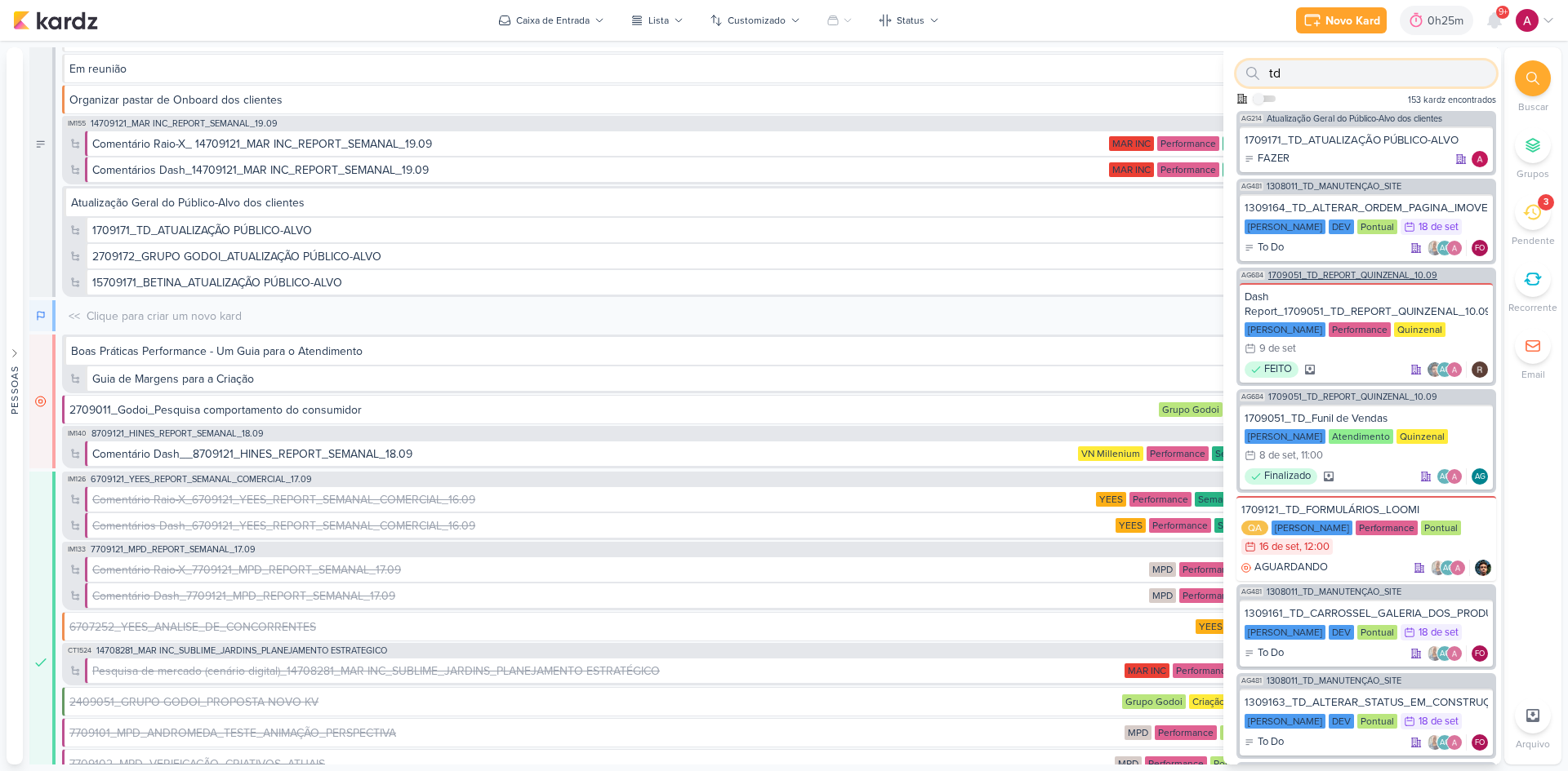
type input "td"
click at [1333, 275] on span "1709051_TD_REPORT_QUINZENAL_10.09" at bounding box center [1353, 275] width 169 height 9
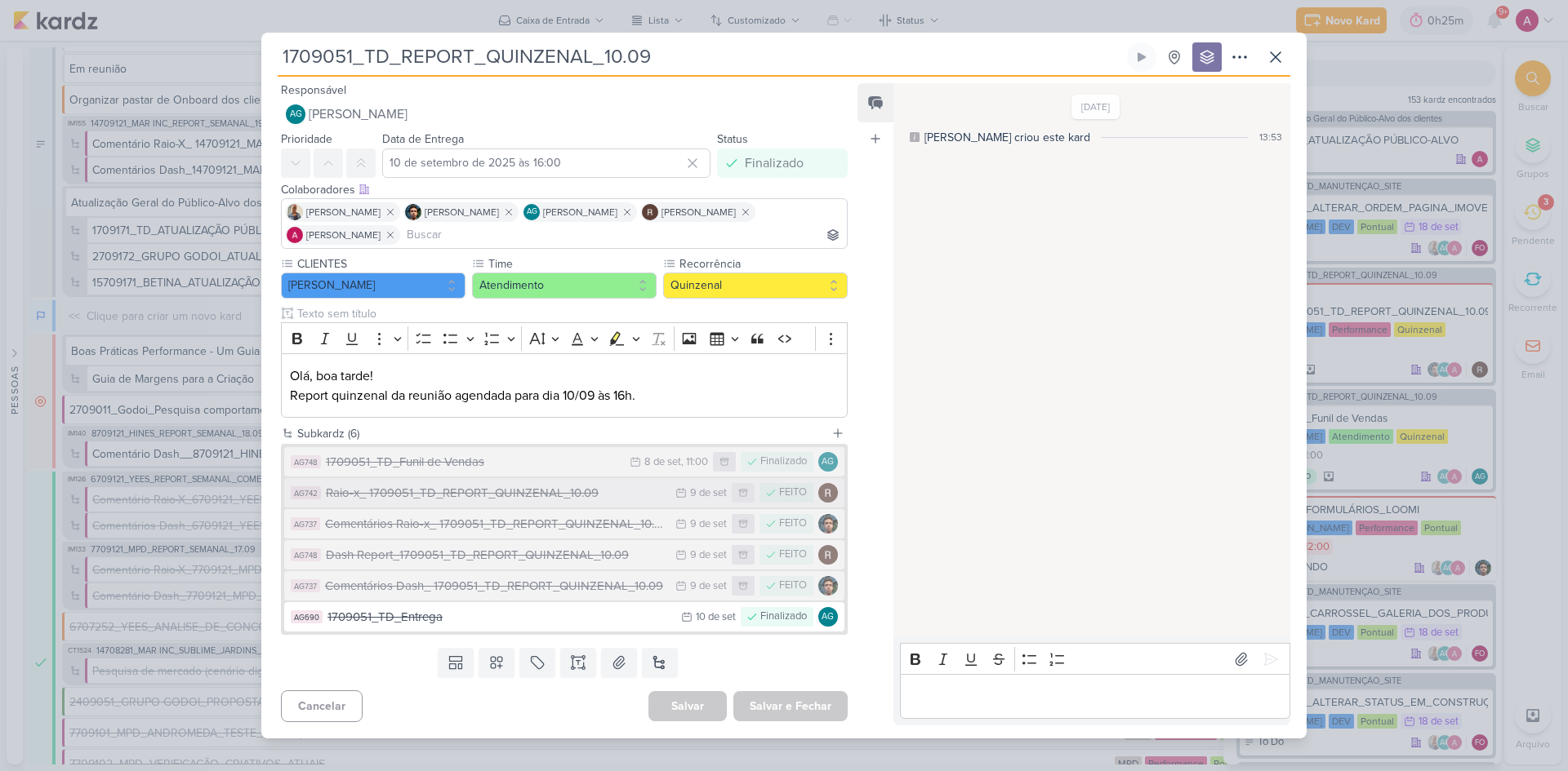
click at [442, 497] on div "Raio-x_ 1709051_TD_REPORT_QUINZENAL_10.09" at bounding box center [496, 493] width 341 height 18
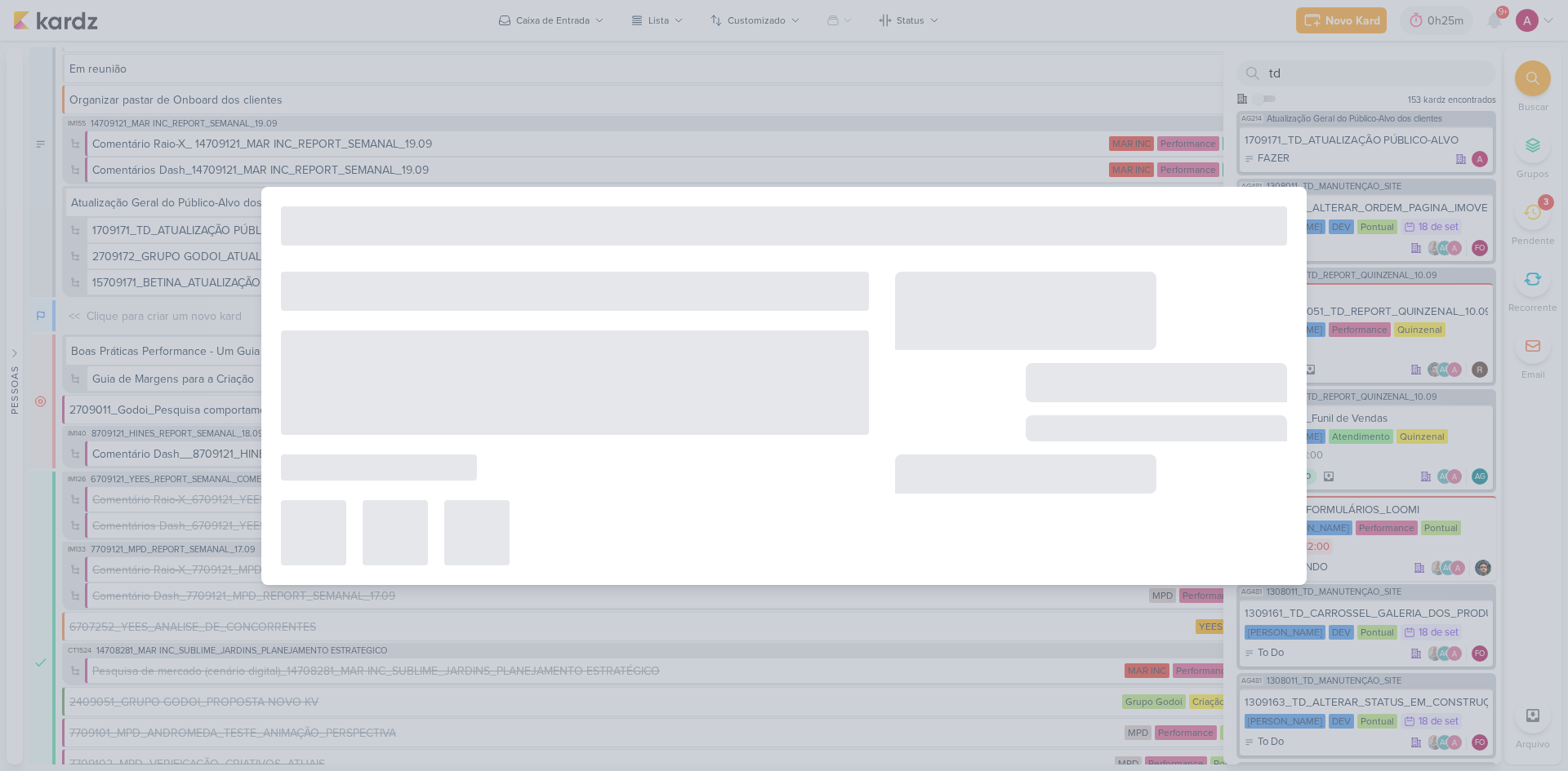
type input "Raio-x_ 1709051_TD_REPORT_QUINZENAL_10.09"
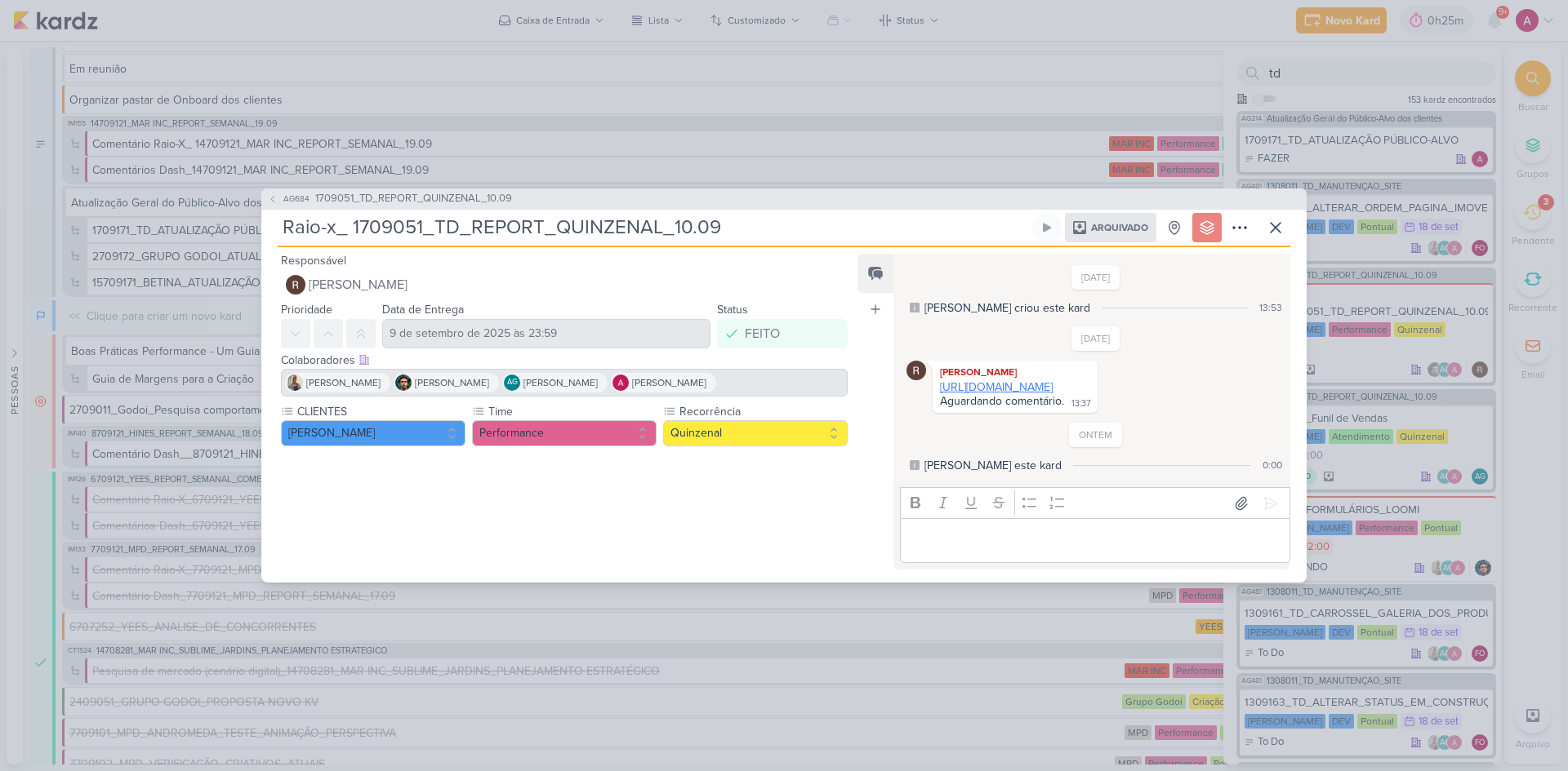
click at [1018, 387] on link "https://docs.google.com/spreadsheets/d/1yeoV0H7AUFEqFvdmp1s_Nrewpdq6Mv_h0GRDlSA…" at bounding box center [996, 387] width 113 height 14
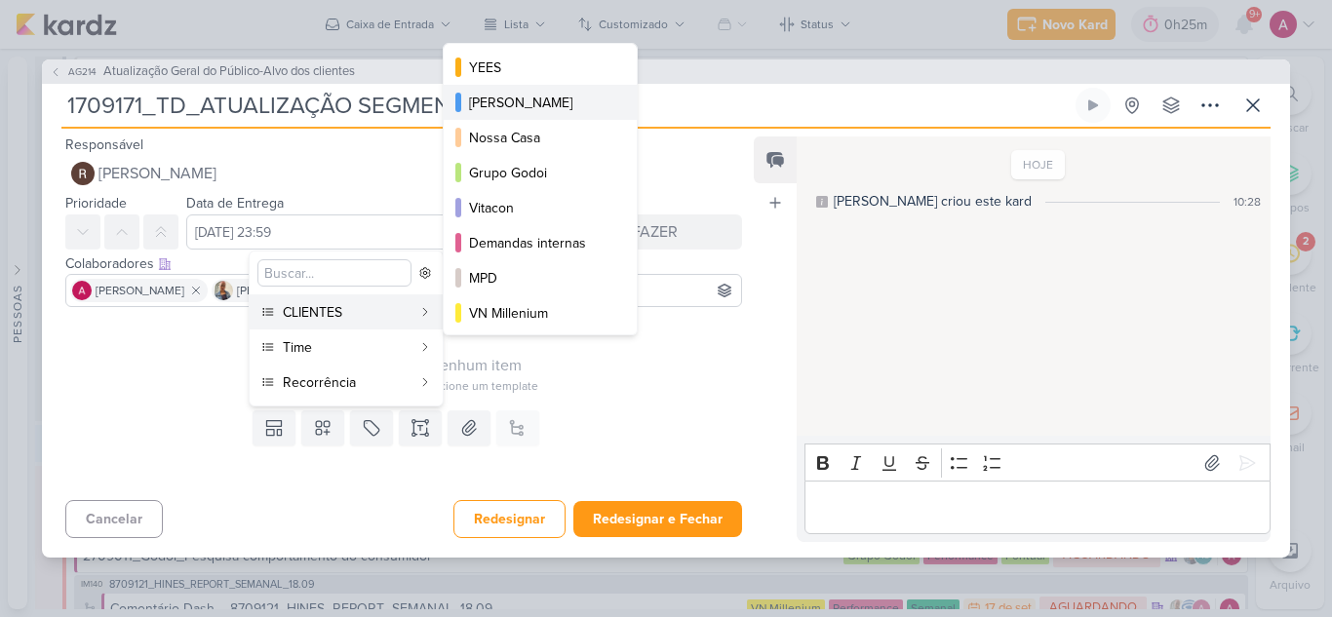
click at [577, 89] on button "[PERSON_NAME]" at bounding box center [540, 102] width 193 height 35
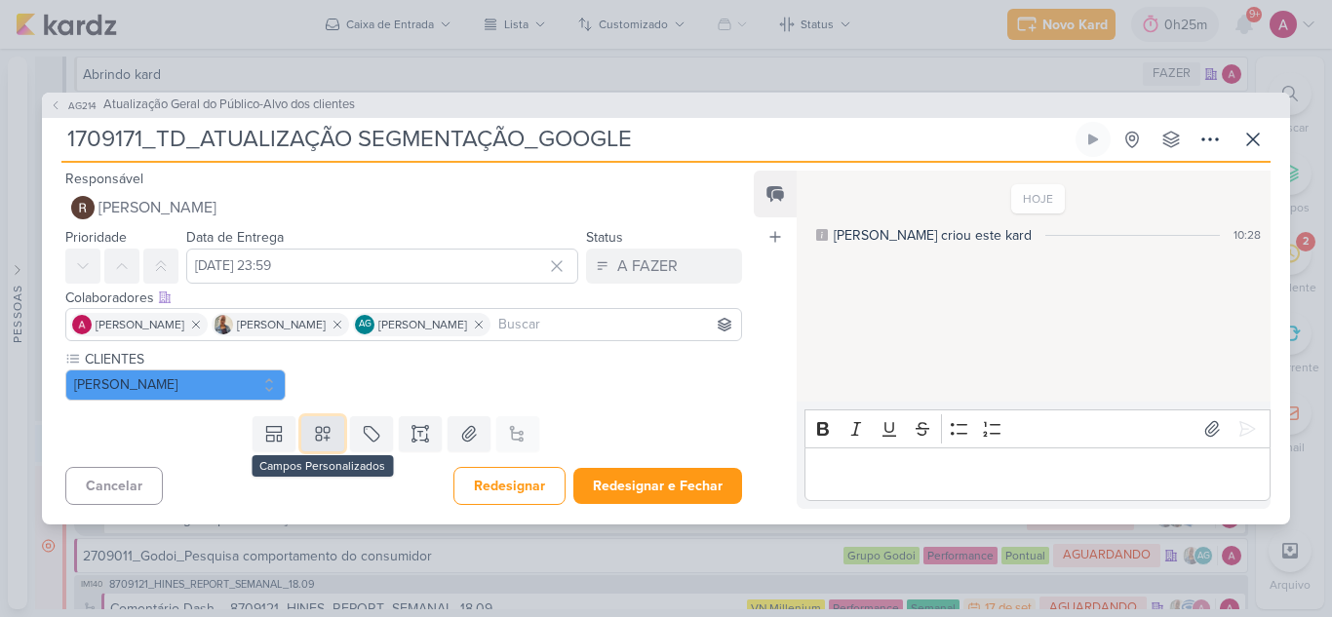
click at [316, 425] on icon at bounding box center [322, 433] width 19 height 19
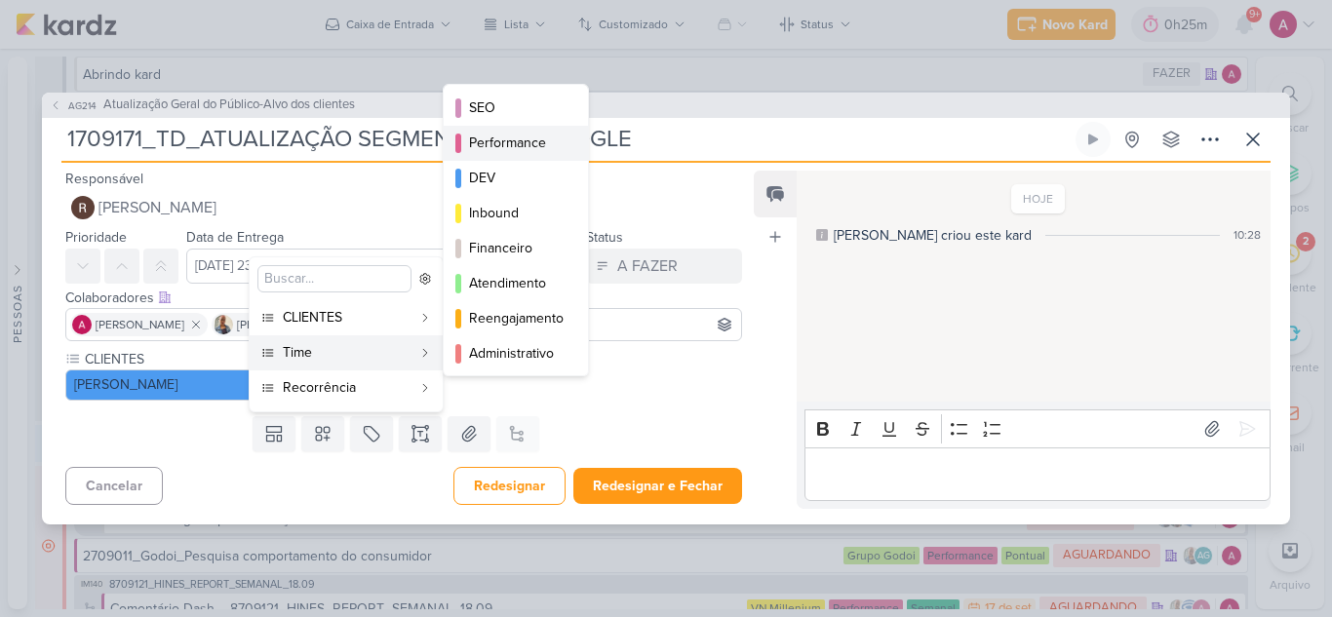
click at [482, 135] on div "Performance" at bounding box center [517, 143] width 96 height 20
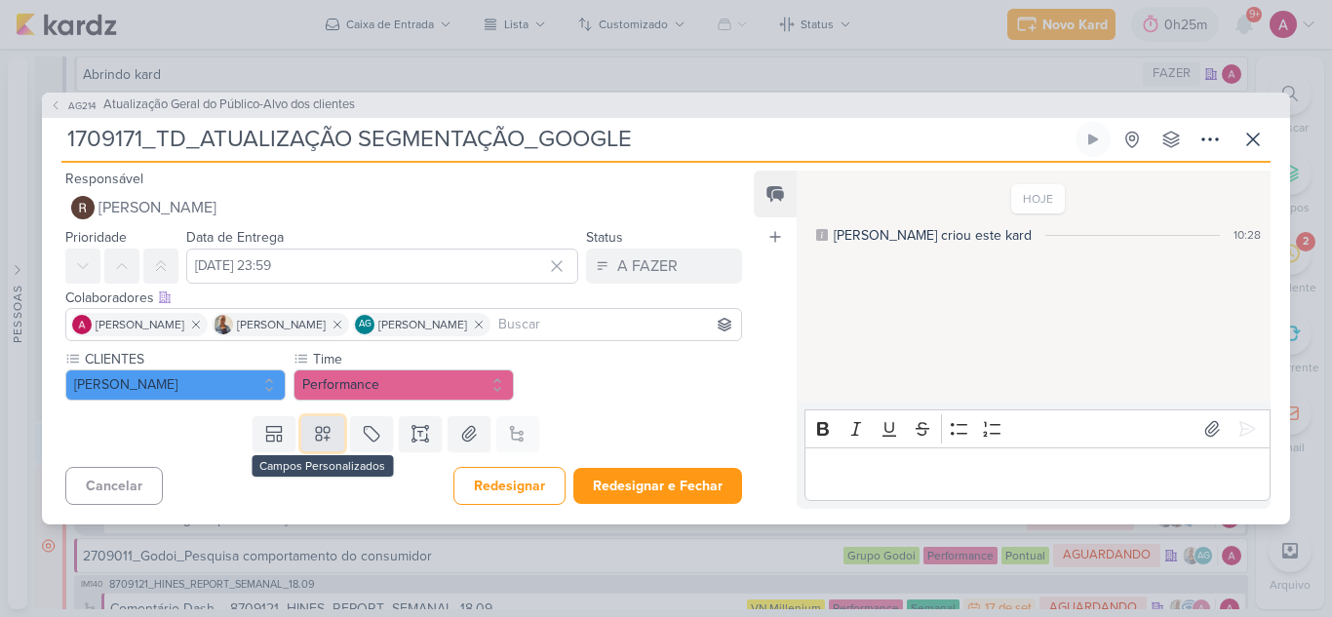
click at [326, 441] on icon at bounding box center [322, 433] width 19 height 19
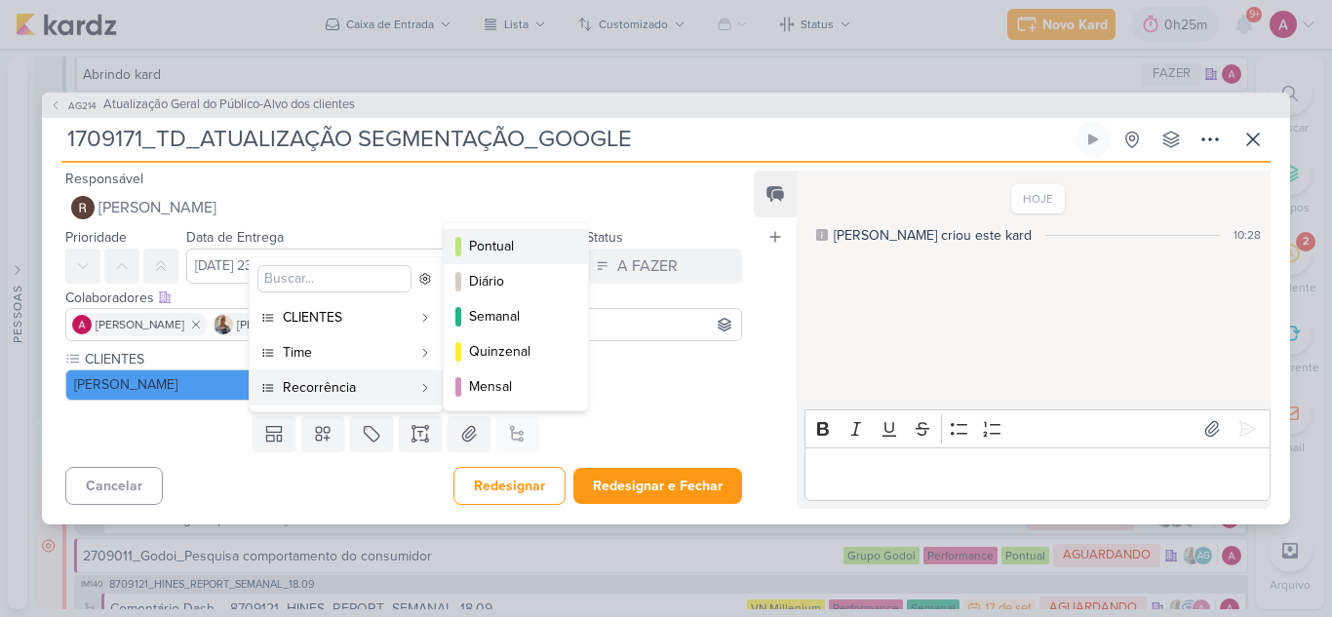
click at [469, 246] on div "Pontual" at bounding box center [517, 246] width 96 height 20
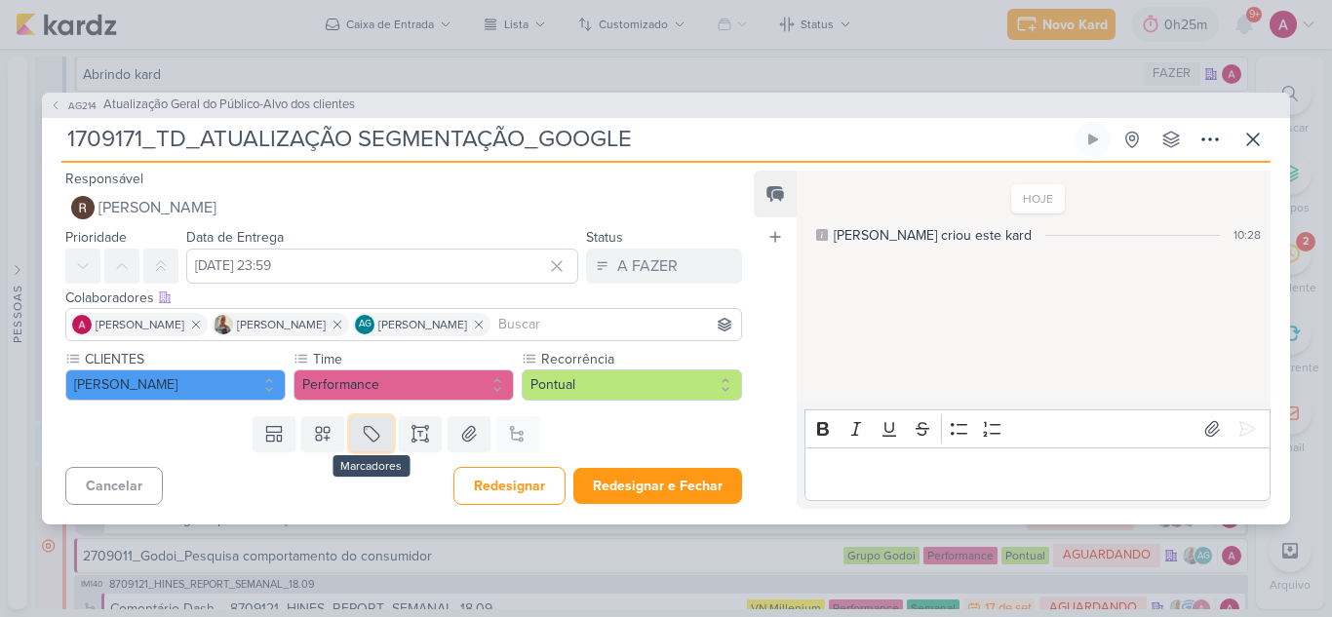
click at [375, 432] on icon at bounding box center [371, 433] width 19 height 19
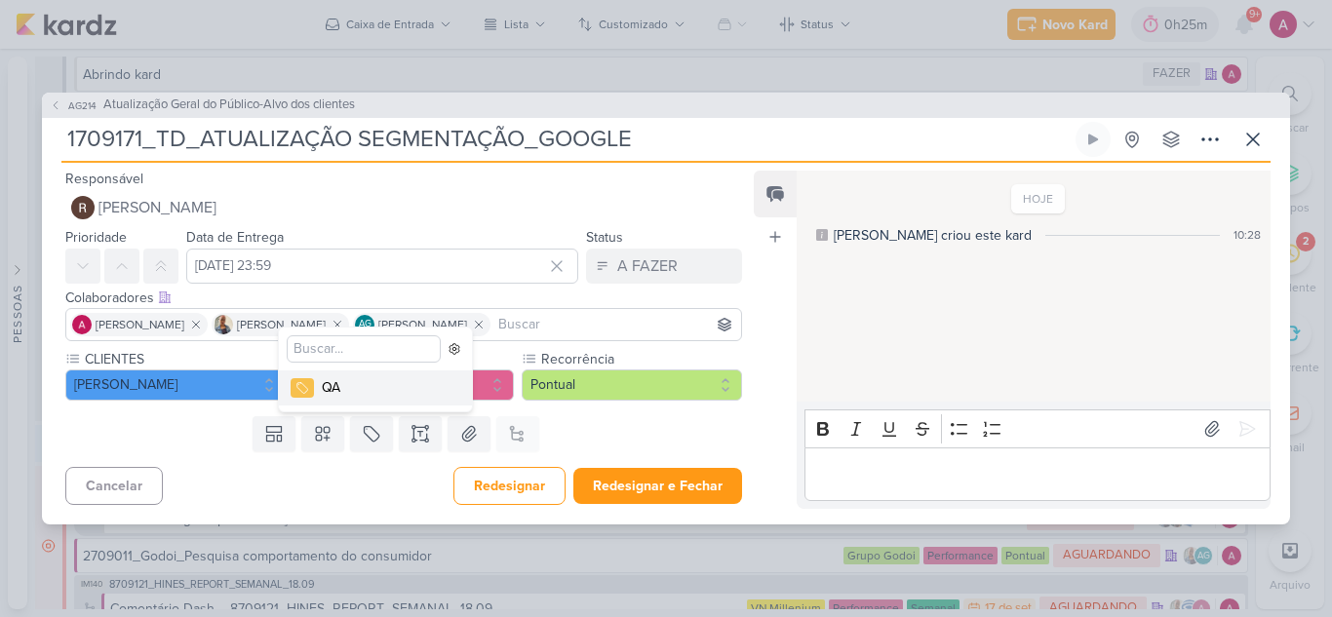
click at [338, 396] on div "QA" at bounding box center [385, 387] width 127 height 20
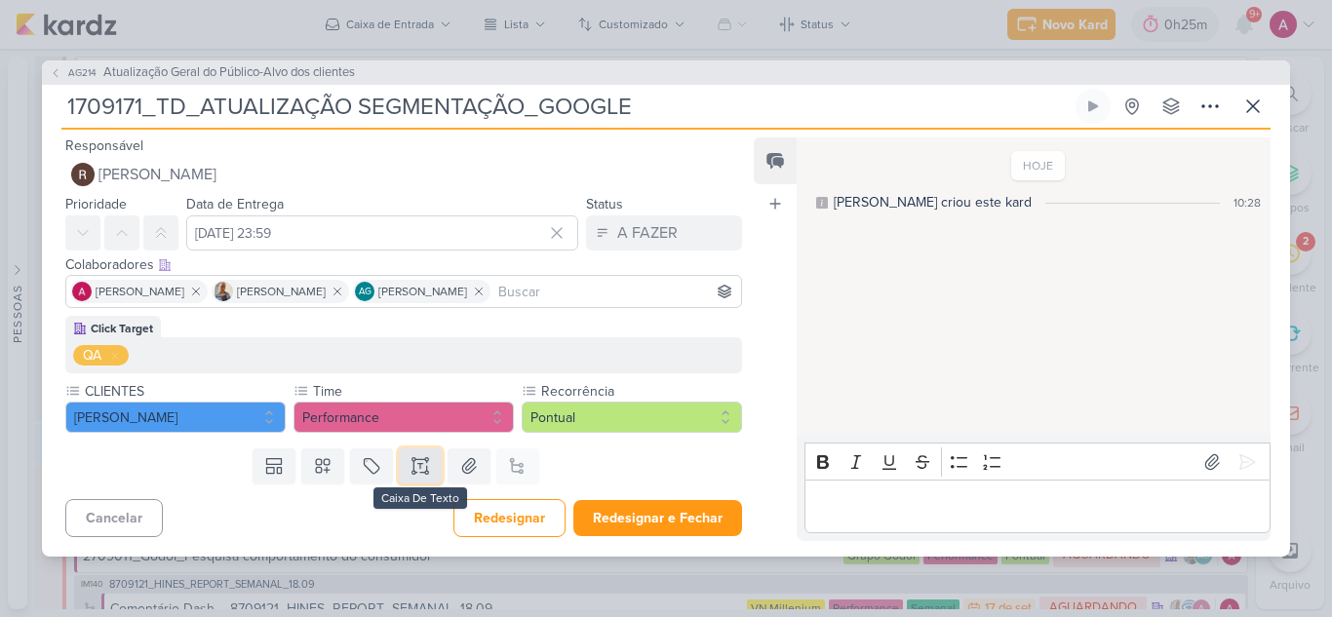
click at [414, 472] on icon at bounding box center [419, 465] width 19 height 19
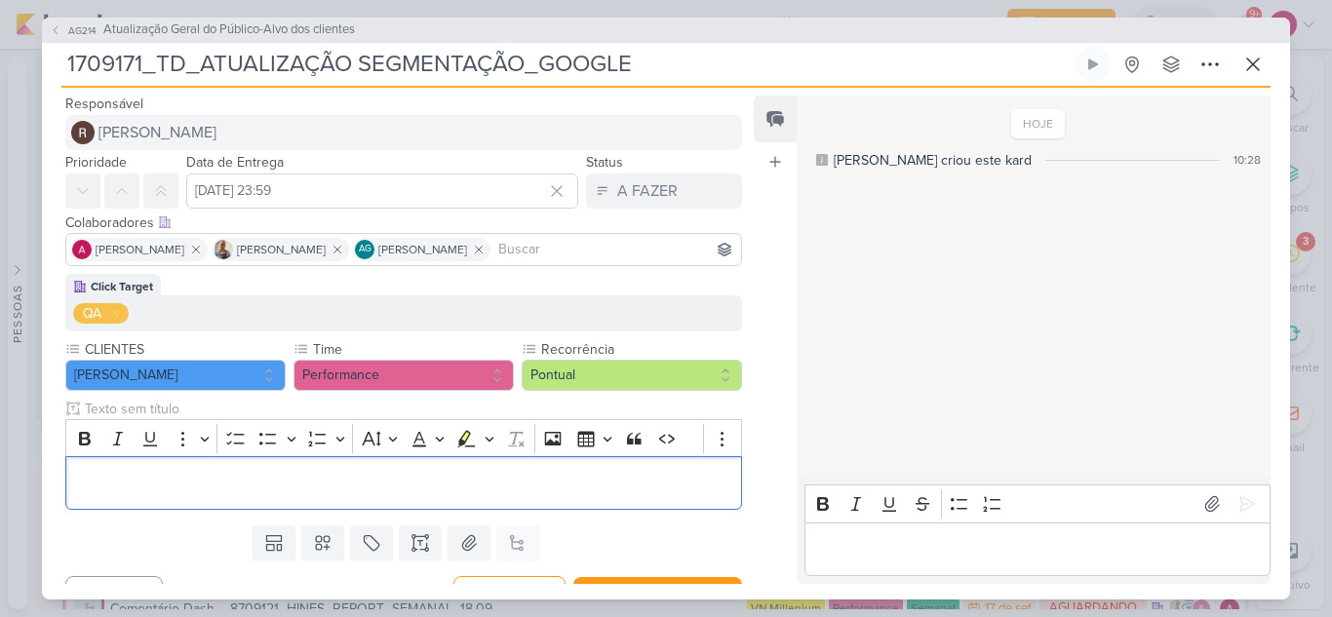
scroll to position [167, 0]
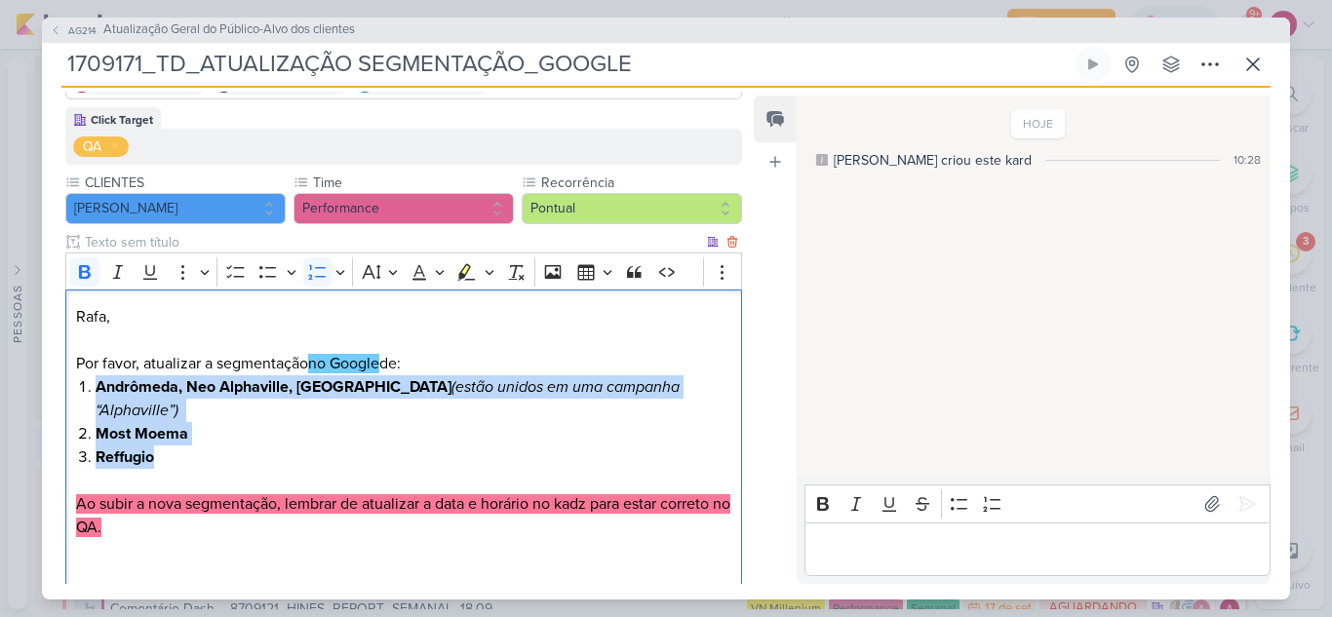
drag, startPoint x: 99, startPoint y: 389, endPoint x: 154, endPoint y: 437, distance: 72.5
click at [154, 437] on ol "Andrômeda, Neo Alphaville, Florá (estão unidos em uma campanha “Alphaville”) Mo…" at bounding box center [414, 422] width 636 height 94
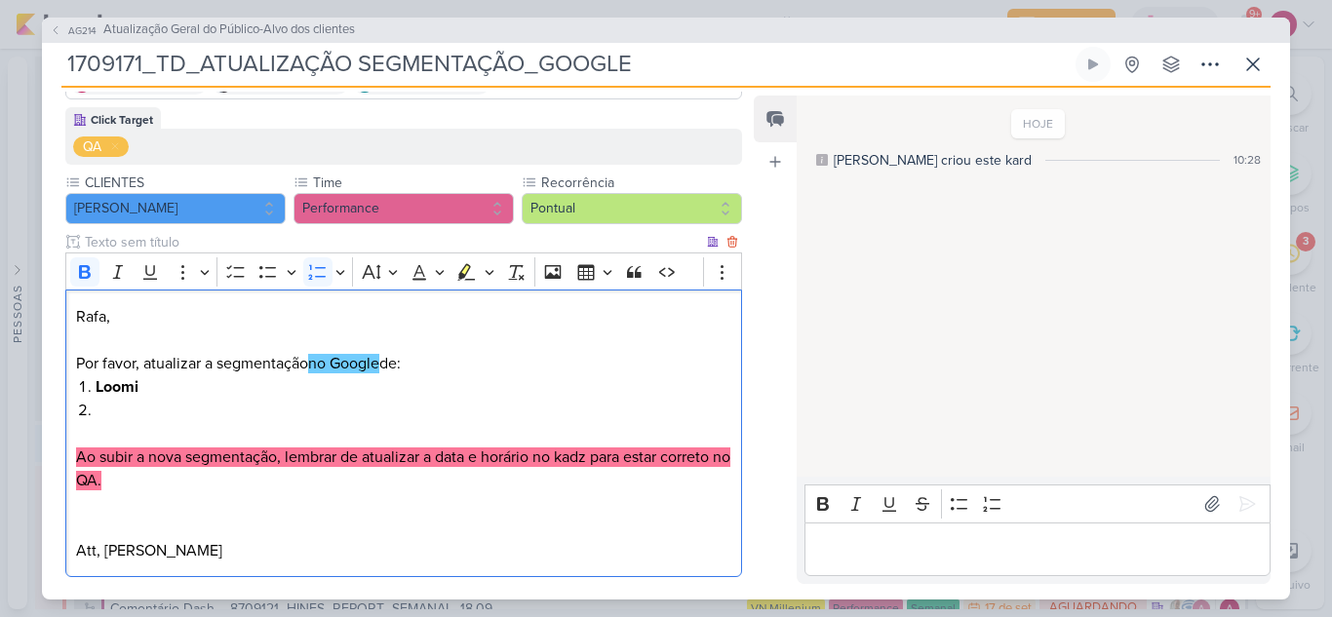
click at [125, 405] on li "⁠⁠⁠⁠⁠⁠⁠" at bounding box center [414, 410] width 636 height 23
click at [96, 406] on li "Editor editing area: main" at bounding box center [414, 410] width 636 height 23
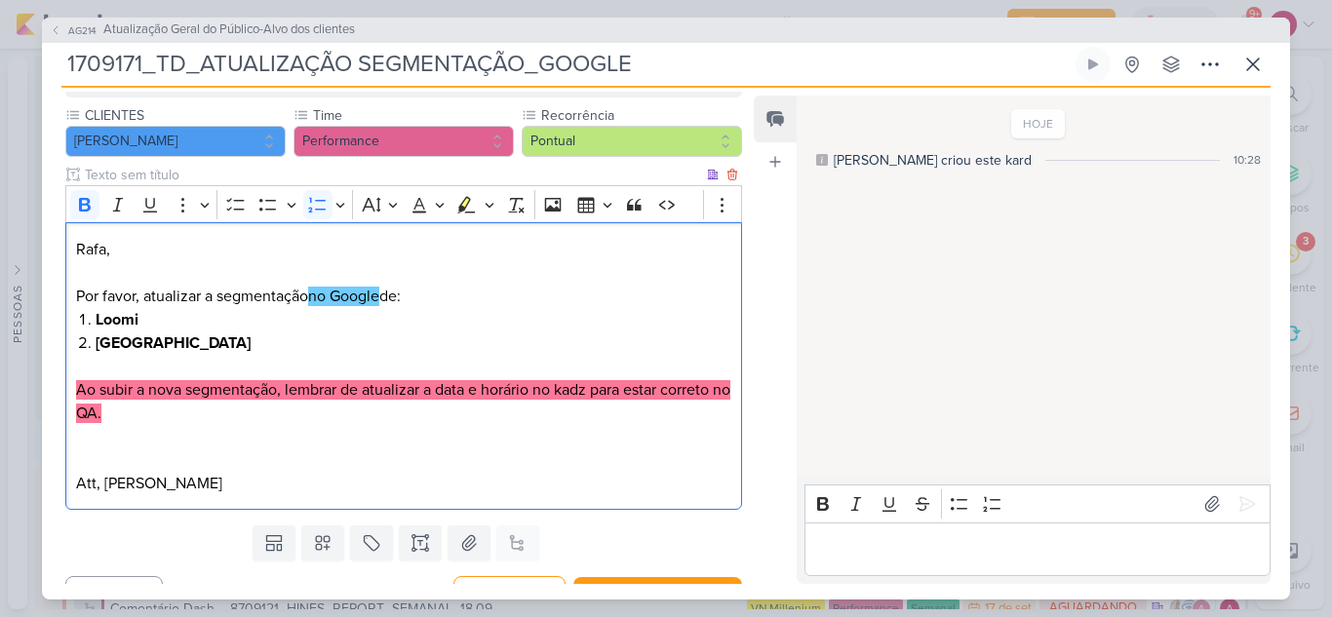
scroll to position [264, 0]
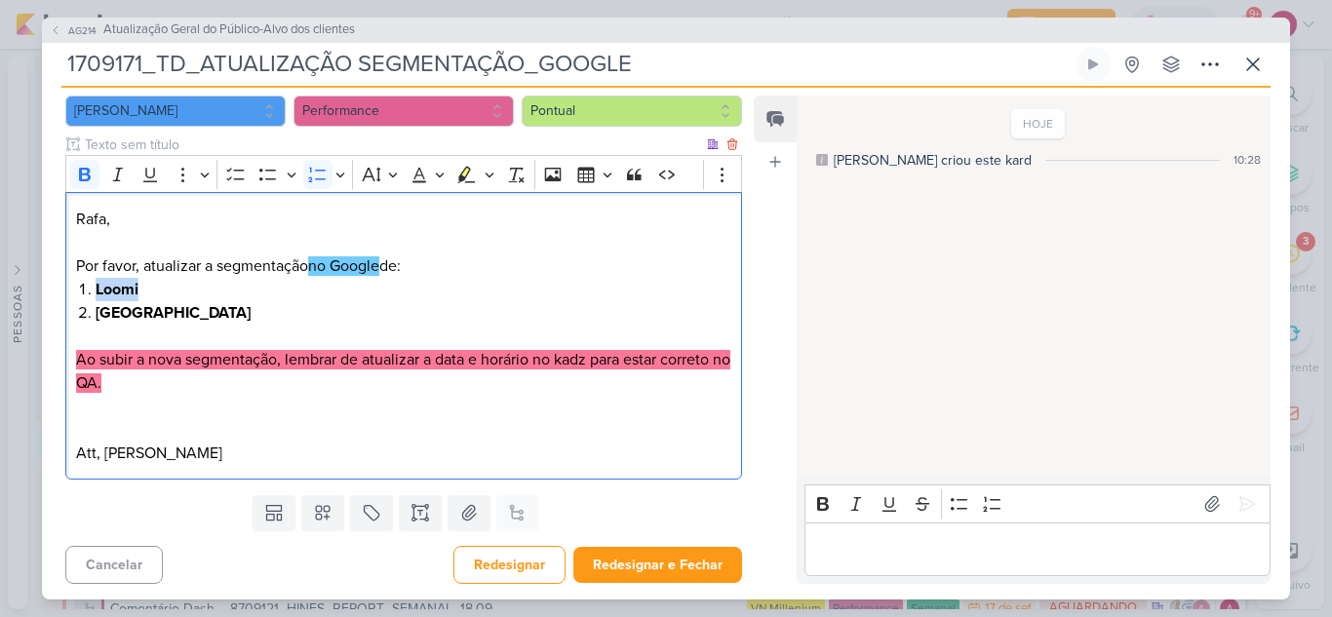
drag, startPoint x: 140, startPoint y: 292, endPoint x: 97, endPoint y: 297, distance: 44.1
click at [97, 297] on li "Loomi" at bounding box center [414, 289] width 636 height 23
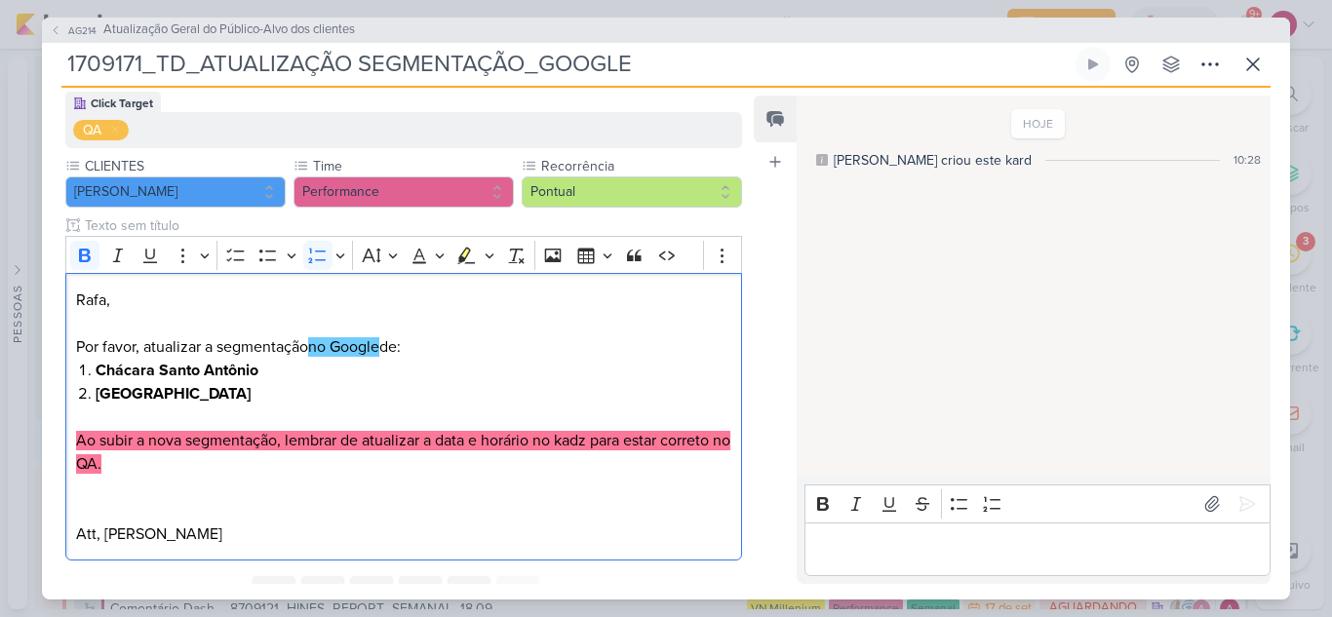
scroll to position [268, 0]
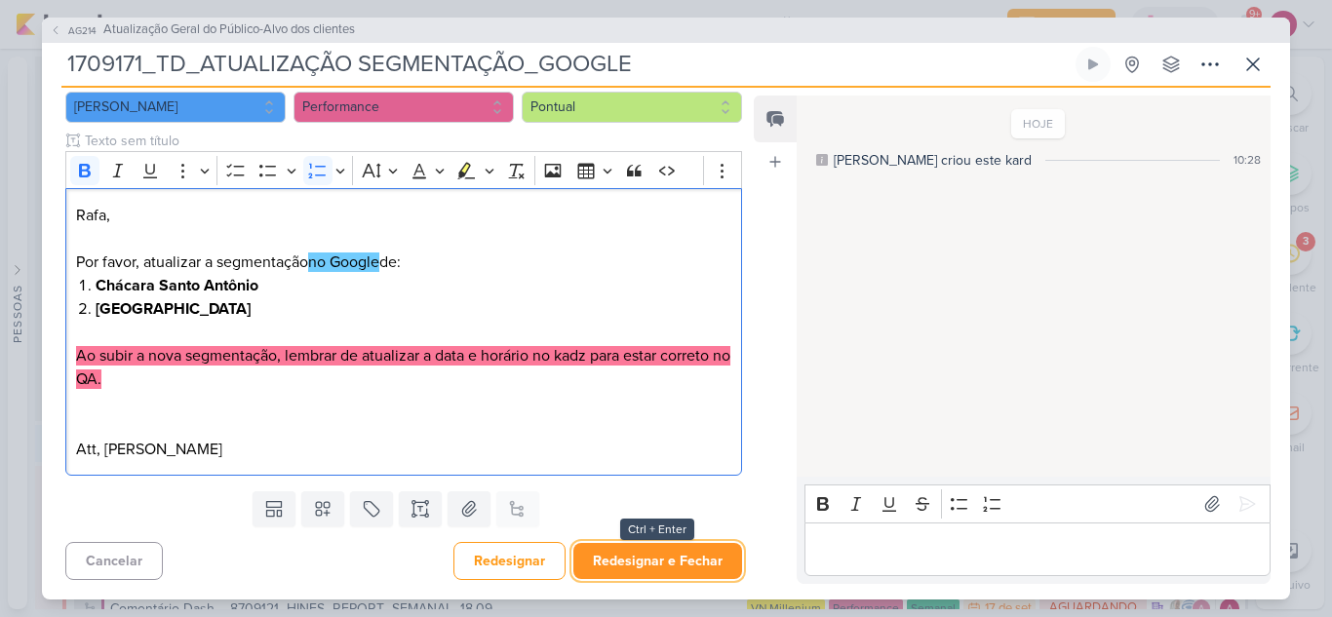
click at [601, 559] on button "Redesignar e Fechar" at bounding box center [657, 561] width 169 height 36
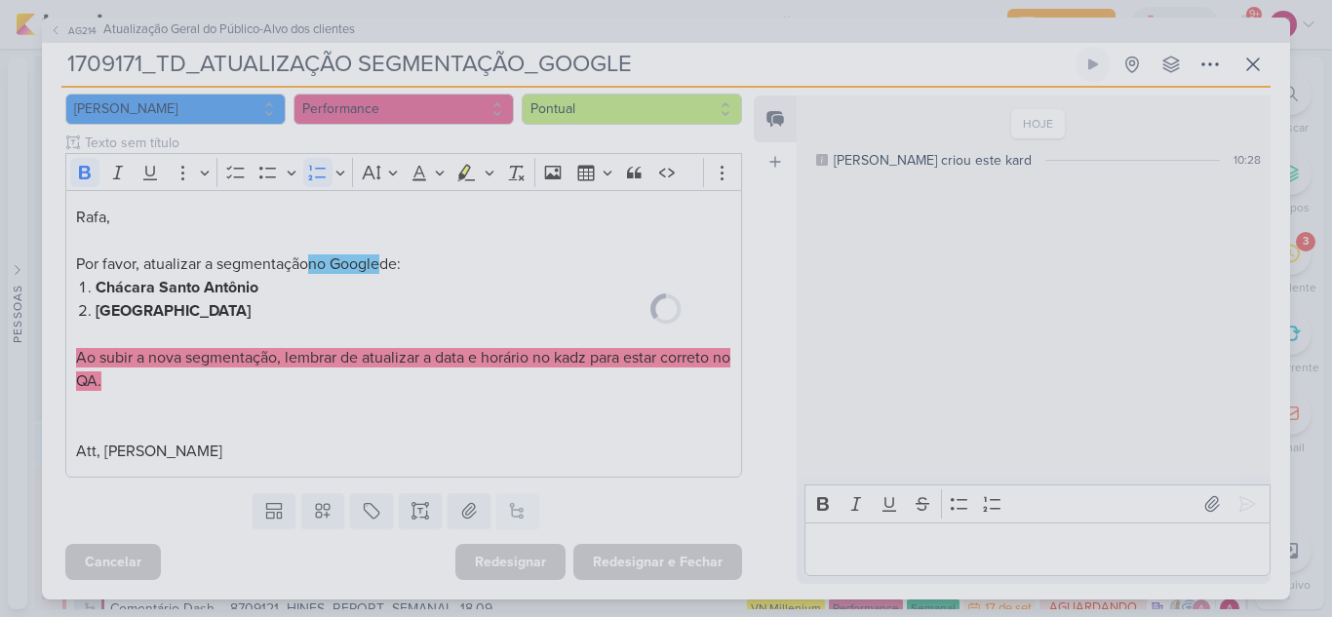
scroll to position [266, 0]
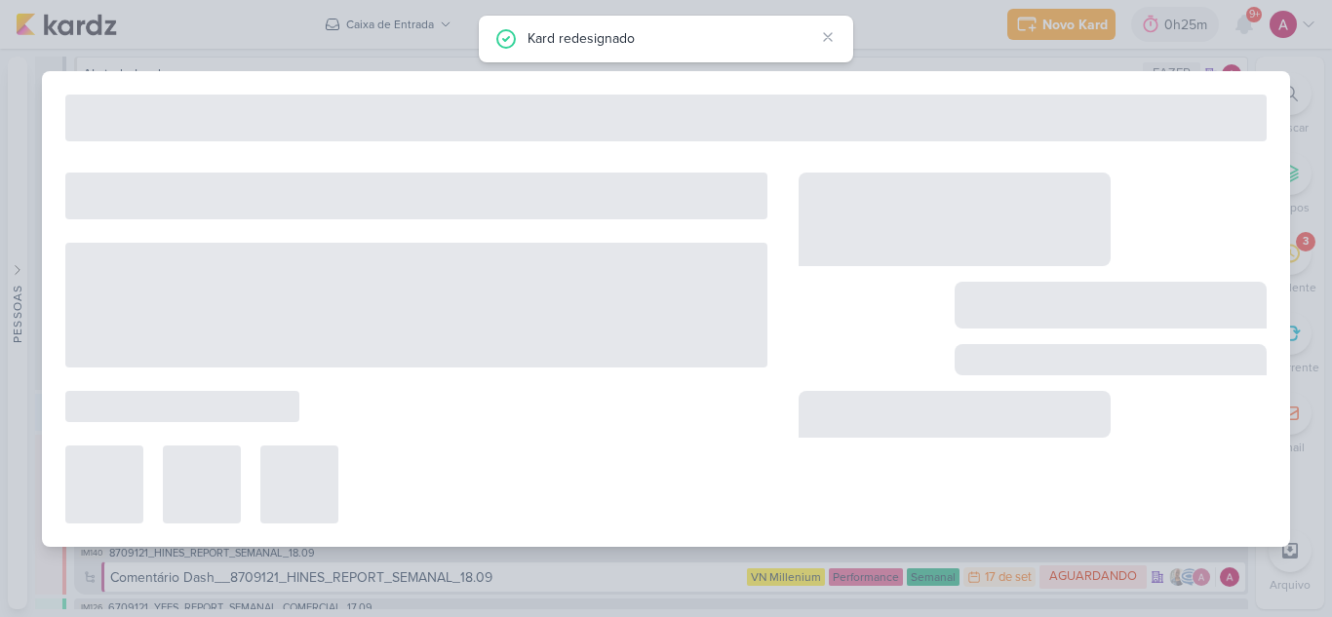
type input "Atualização Geral do Público-Alvo dos clientes"
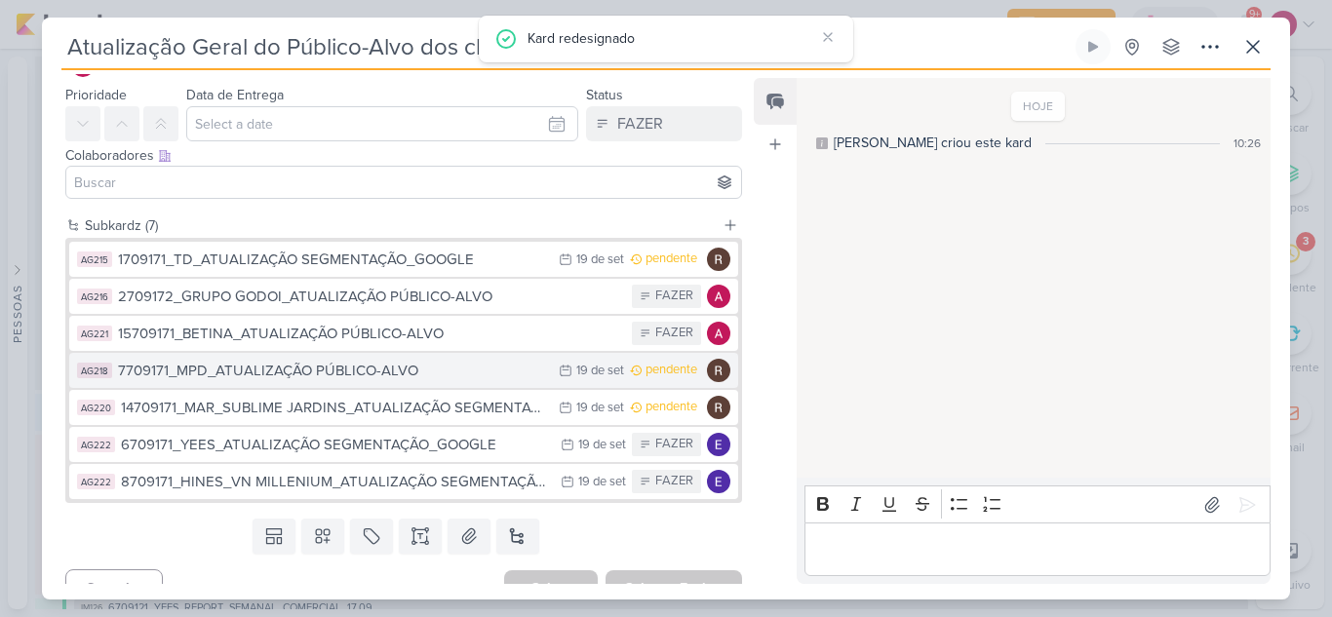
scroll to position [77, 0]
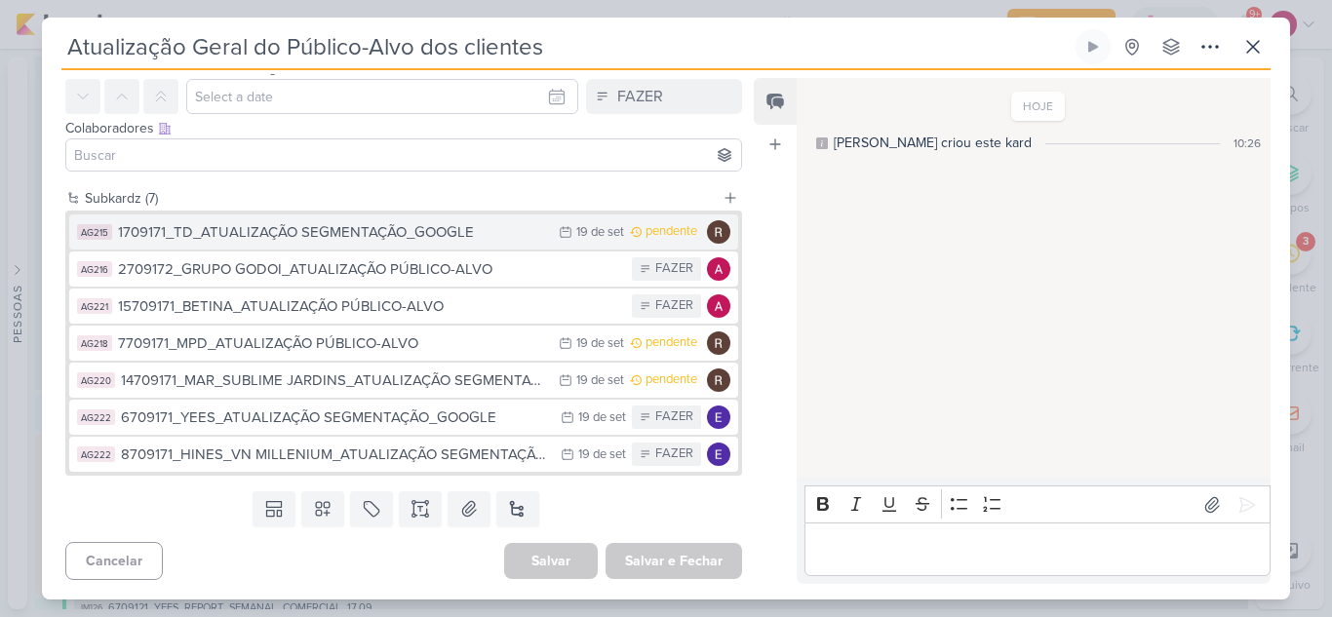
click at [367, 235] on div "1709171_TD_ATUALIZAÇÃO SEGMENTAÇÃO_GOOGLE" at bounding box center [333, 232] width 431 height 22
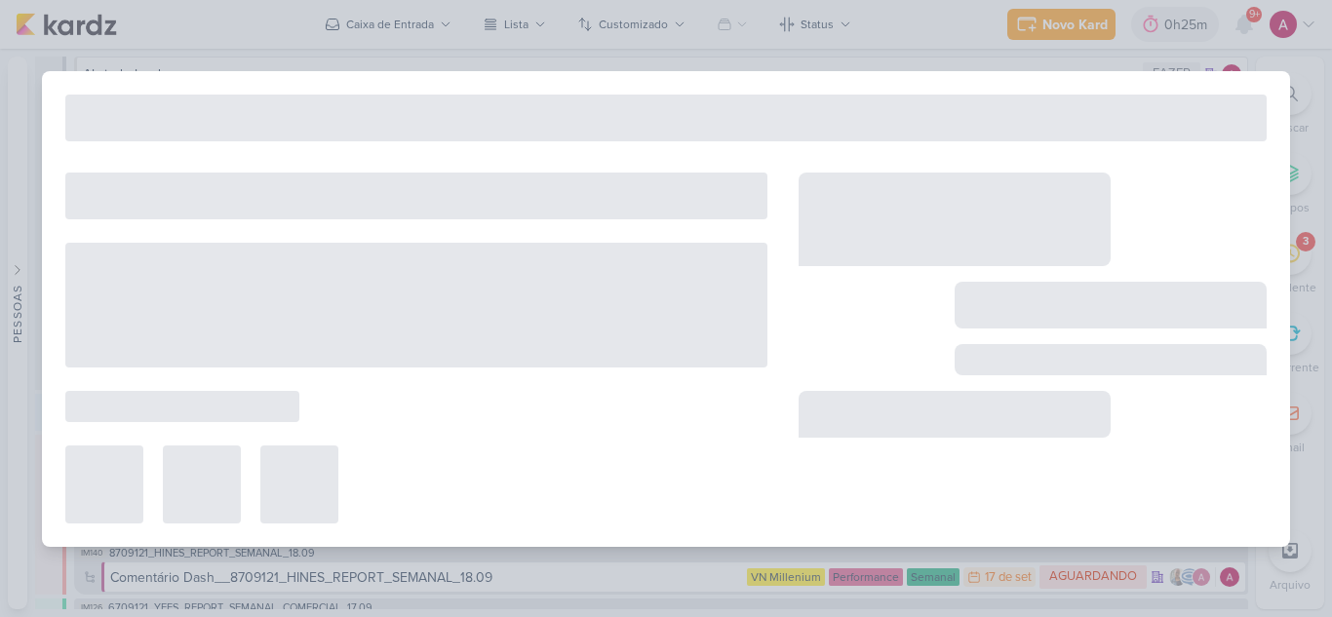
type input "1709171_TD_ATUALIZAÇÃO SEGMENTAÇÃO_GOOGLE"
type input "[DATE] 23:59"
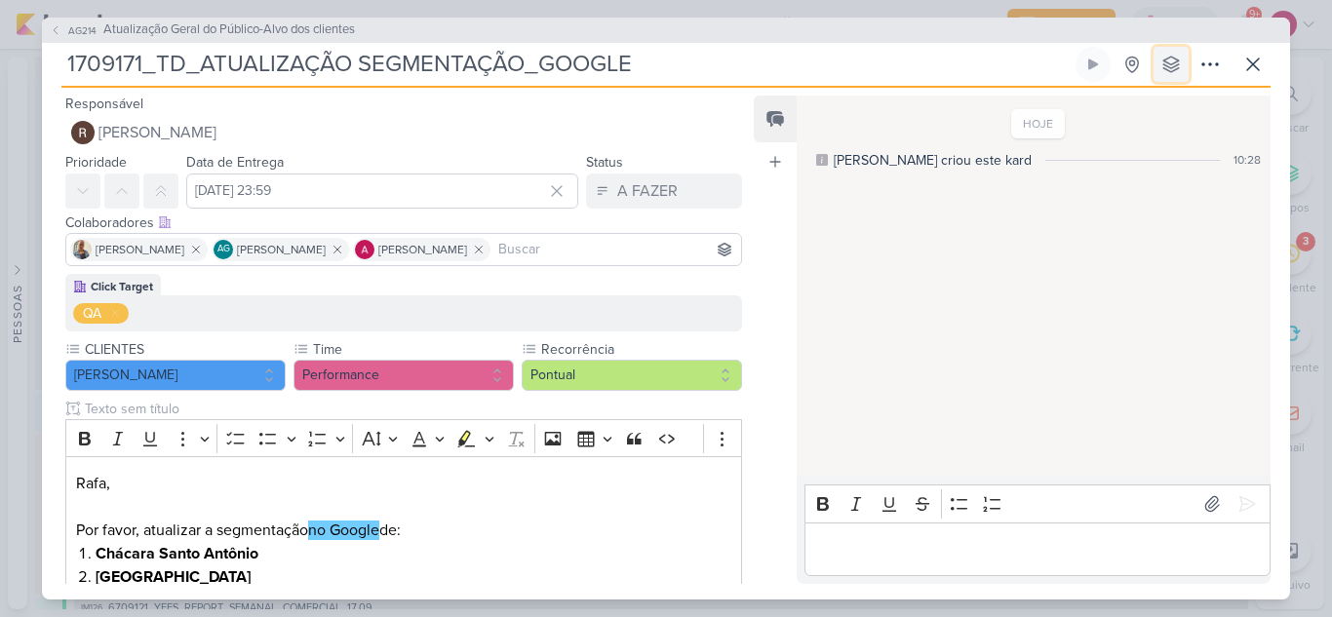
click at [1168, 51] on button at bounding box center [1170, 64] width 35 height 35
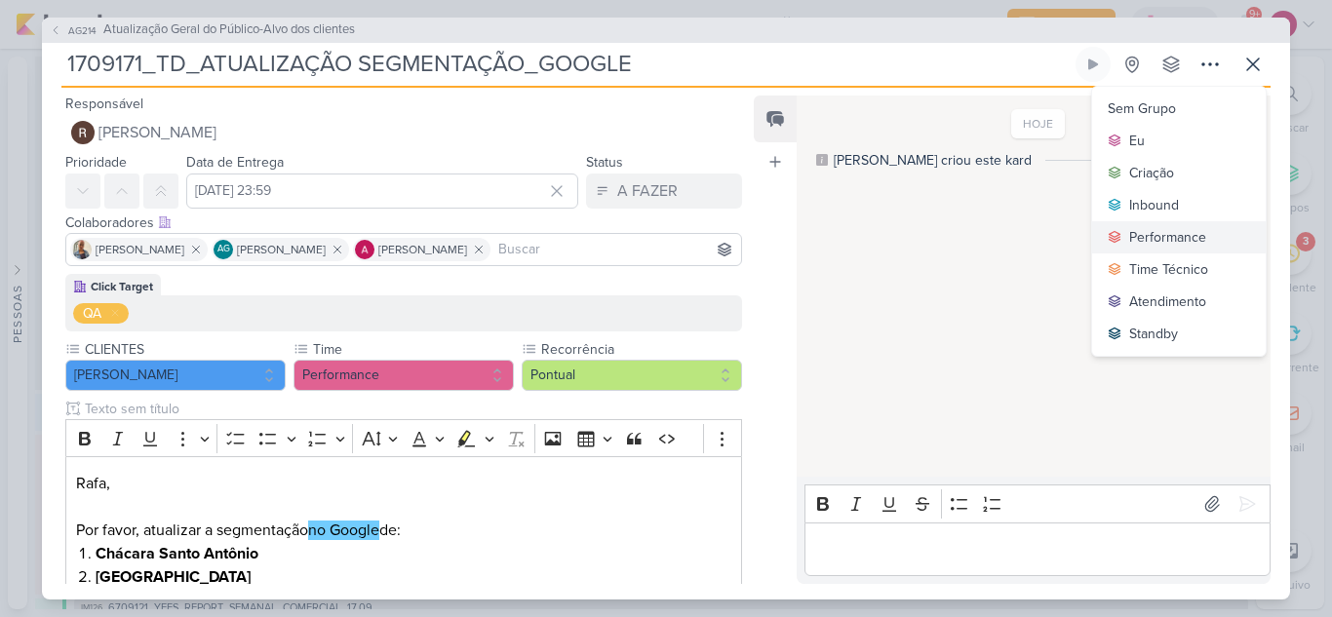
click at [1166, 234] on div "Performance" at bounding box center [1167, 237] width 77 height 20
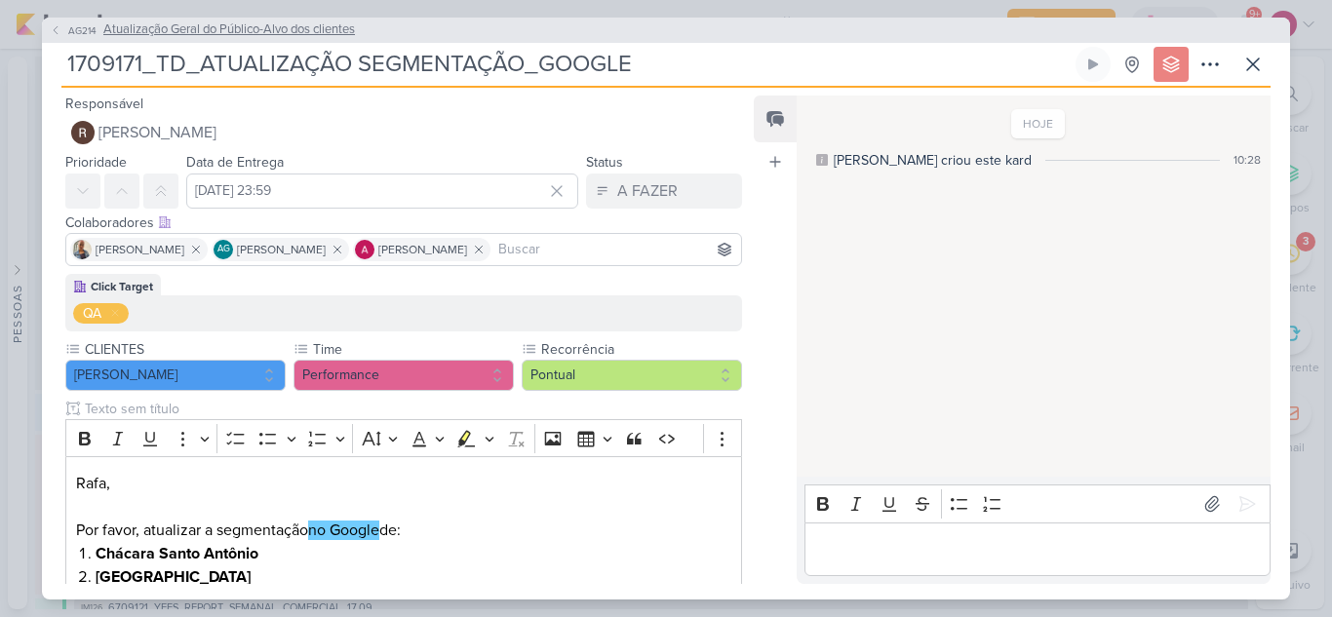
click at [64, 31] on button "AG214 Atualização Geral do Público-Alvo dos clientes" at bounding box center [202, 29] width 305 height 19
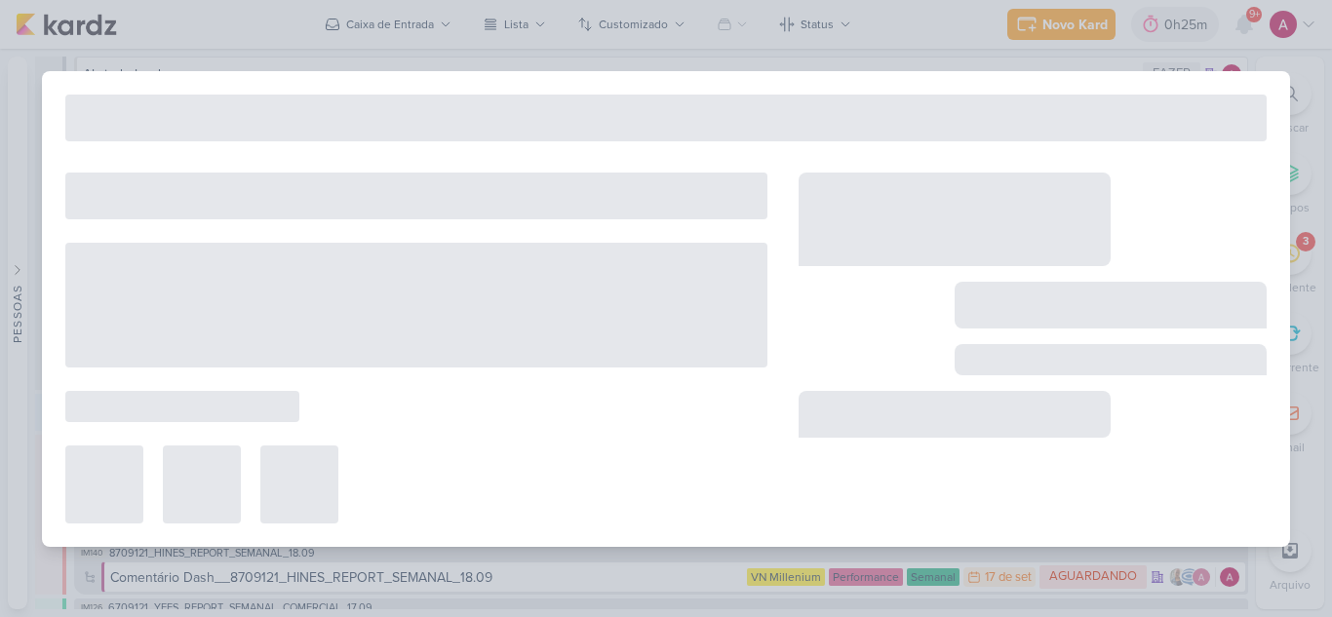
type input "Atualização Geral do Público-Alvo dos clientes"
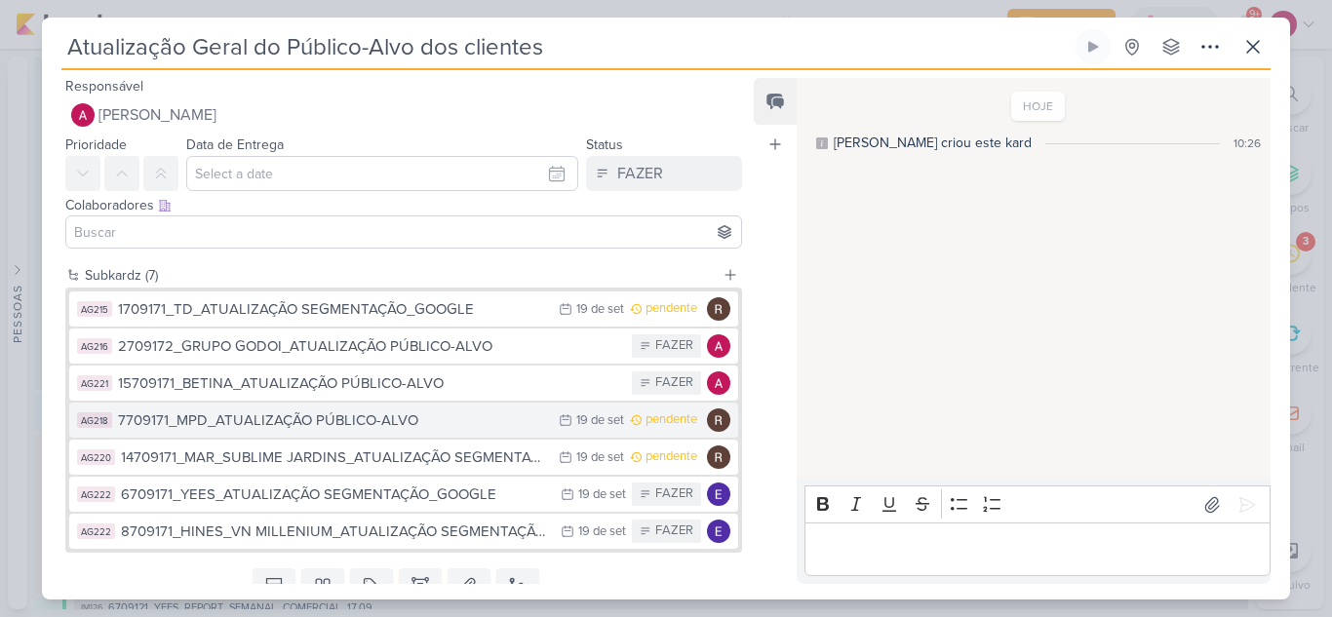
click at [414, 417] on div "7709171_MPD_ATUALIZAÇÃO PÚBLICO-ALVO" at bounding box center [333, 420] width 431 height 22
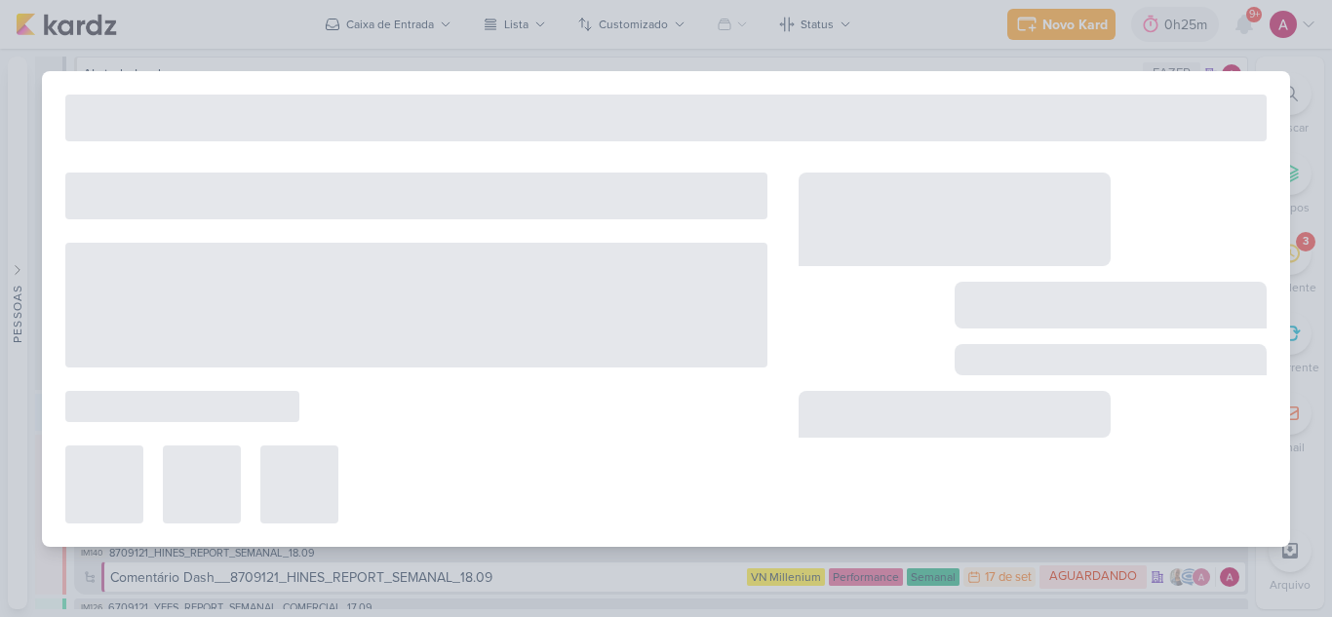
type input "7709171_MPD_ATUALIZAÇÃO PÚBLICO-ALVO"
type input "19 de setembro de 2025 às 23:59"
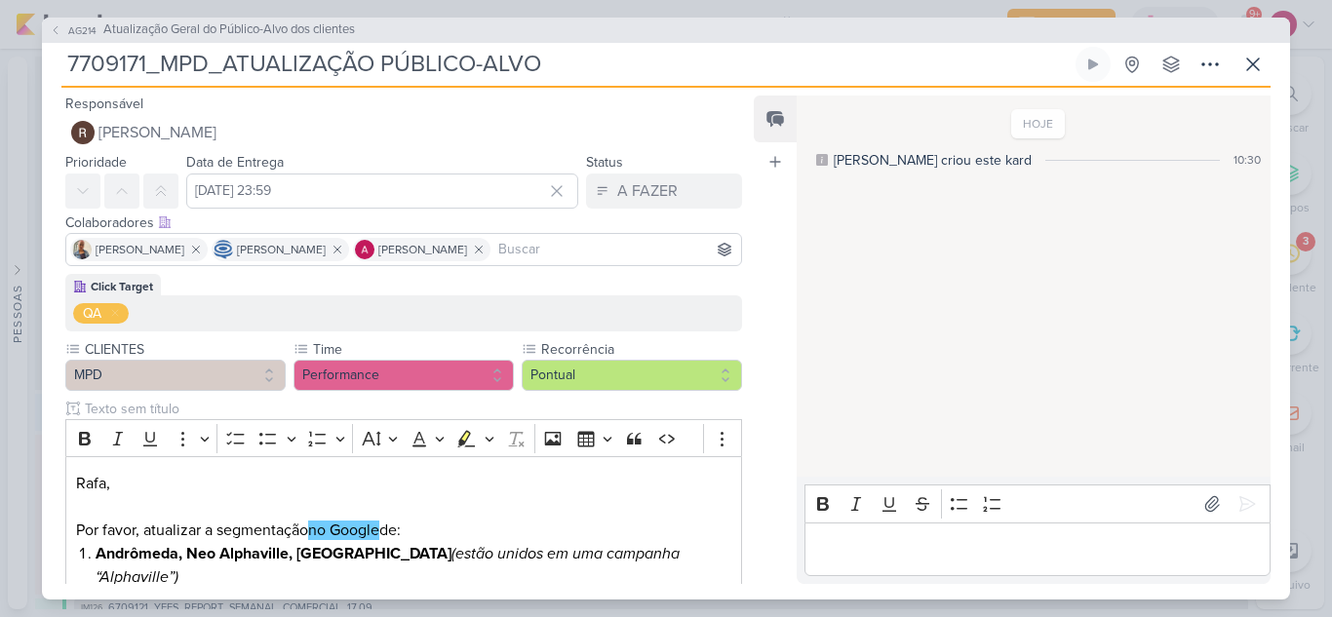
drag, startPoint x: 386, startPoint y: 60, endPoint x: 582, endPoint y: 63, distance: 195.9
click at [582, 63] on input "7709171_MPD_ATUALIZAÇÃO PÚBLICO-ALVO" at bounding box center [566, 64] width 1010 height 35
click at [1173, 60] on icon at bounding box center [1170, 64] width 19 height 19
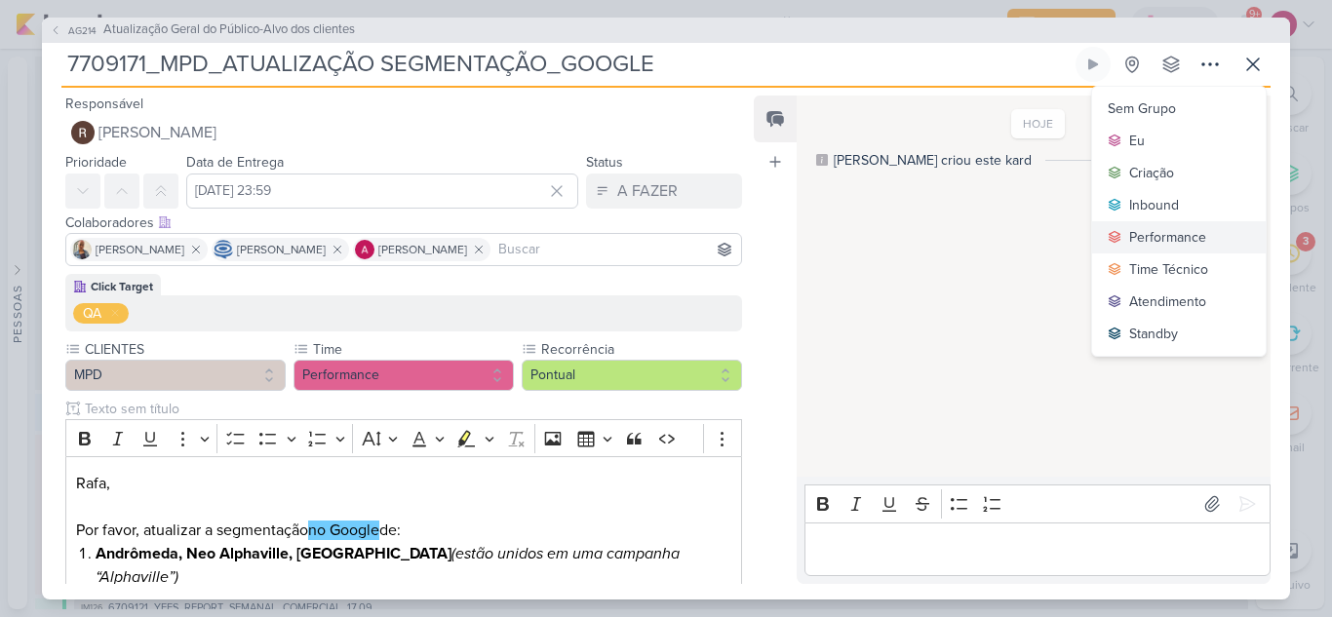
click at [1170, 234] on div "Performance" at bounding box center [1167, 237] width 77 height 20
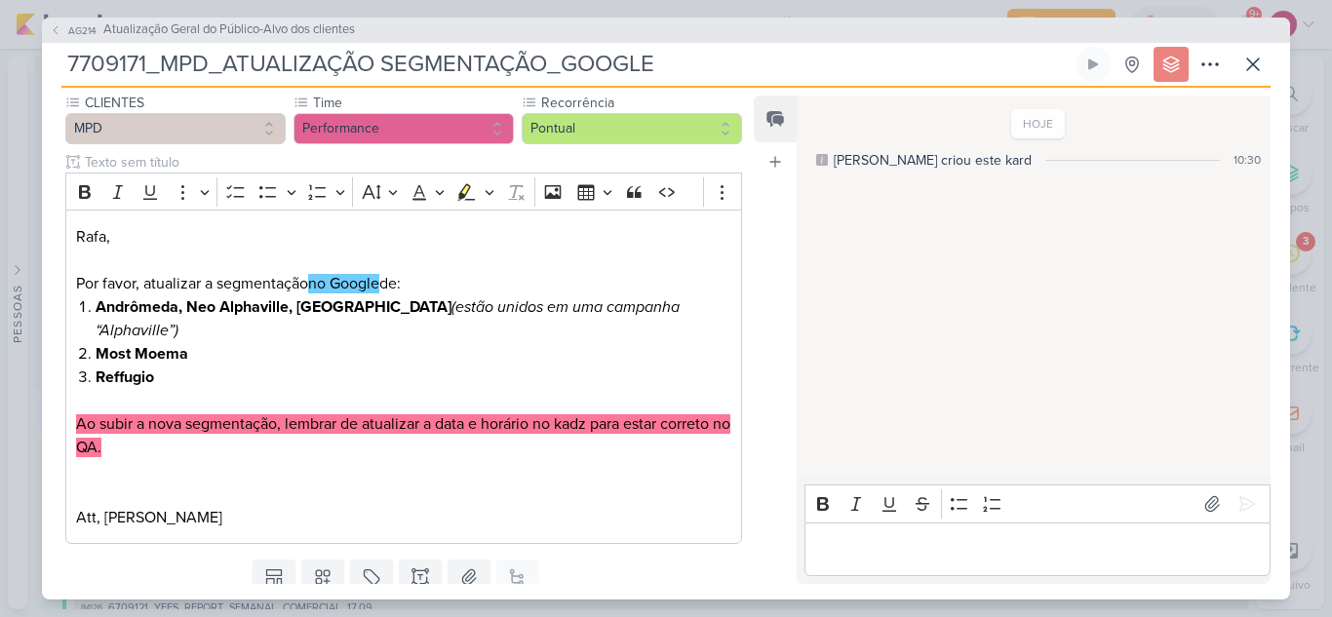
scroll to position [291, 0]
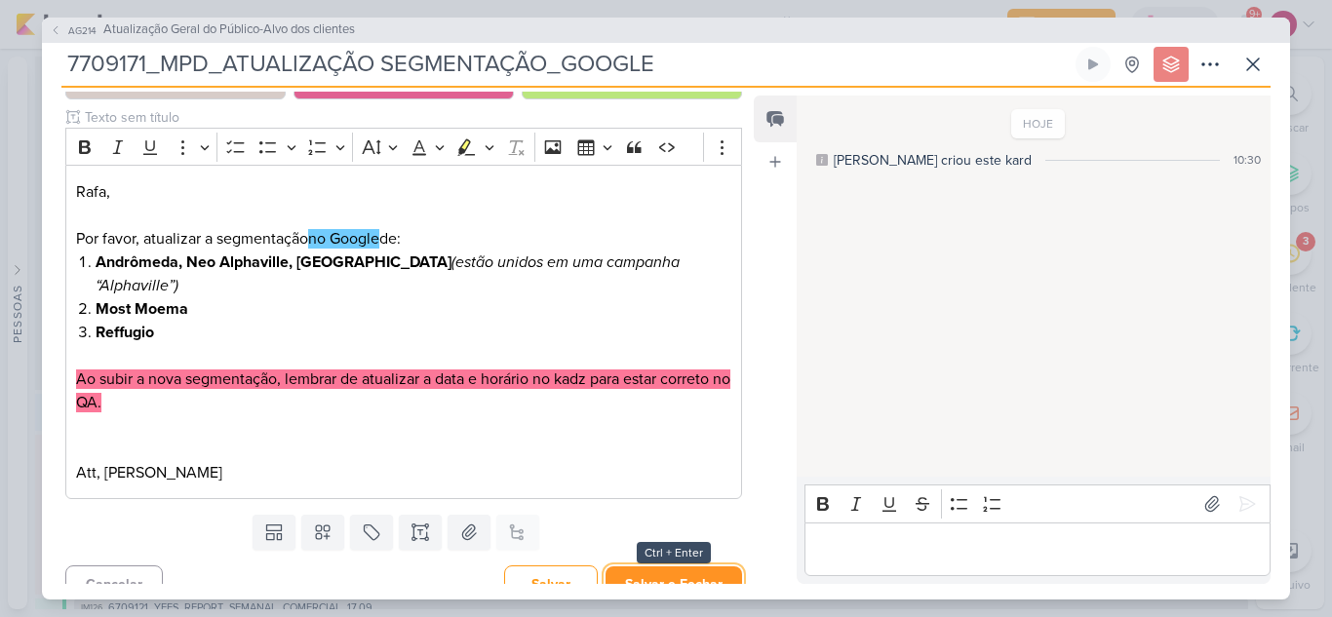
click at [657, 566] on button "Salvar e Fechar" at bounding box center [673, 584] width 136 height 36
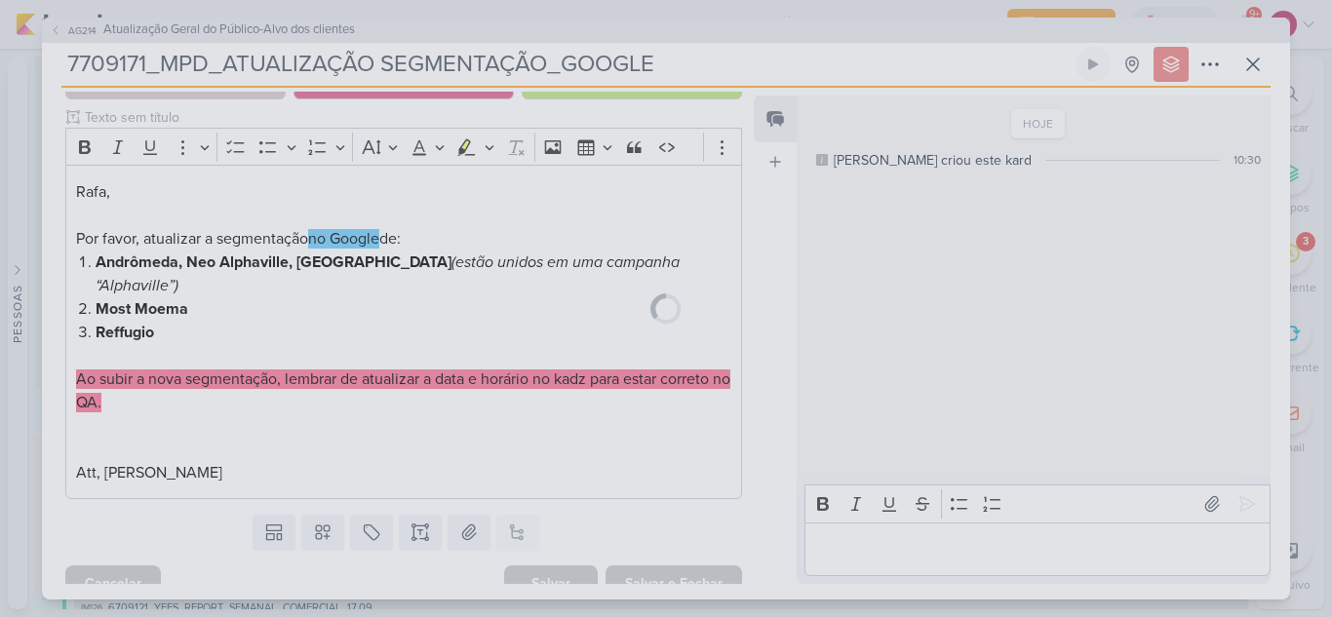
scroll to position [290, 0]
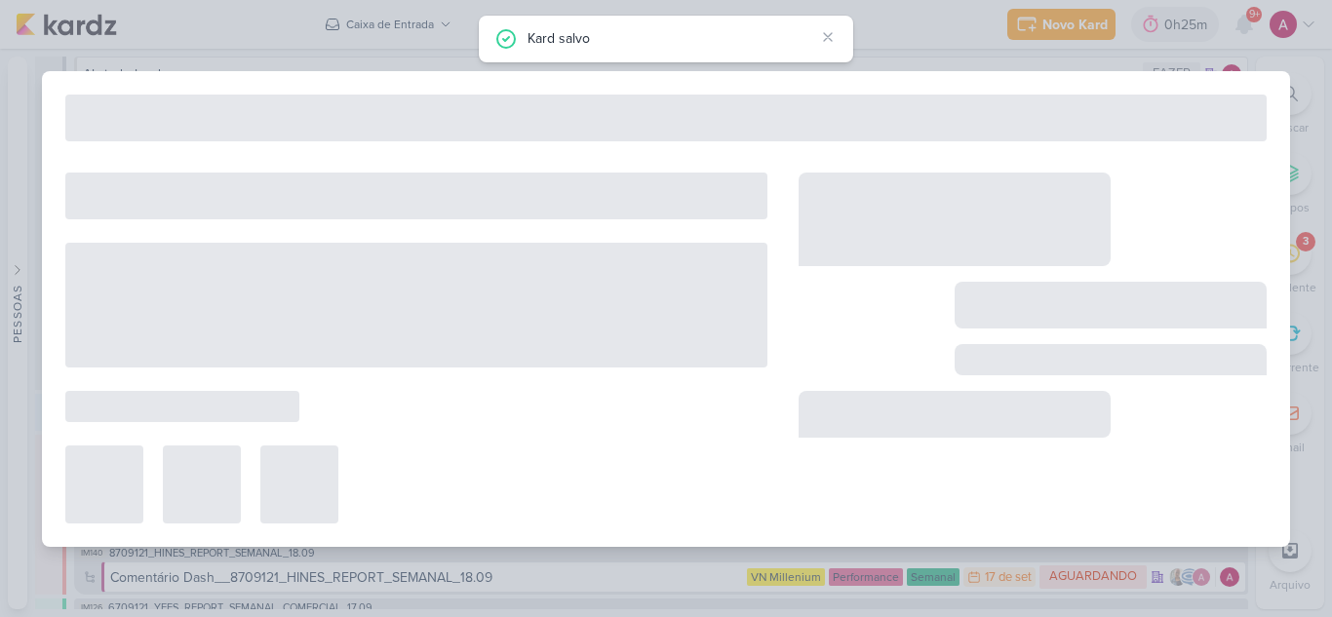
type input "Atualização Geral do Público-Alvo dos clientes"
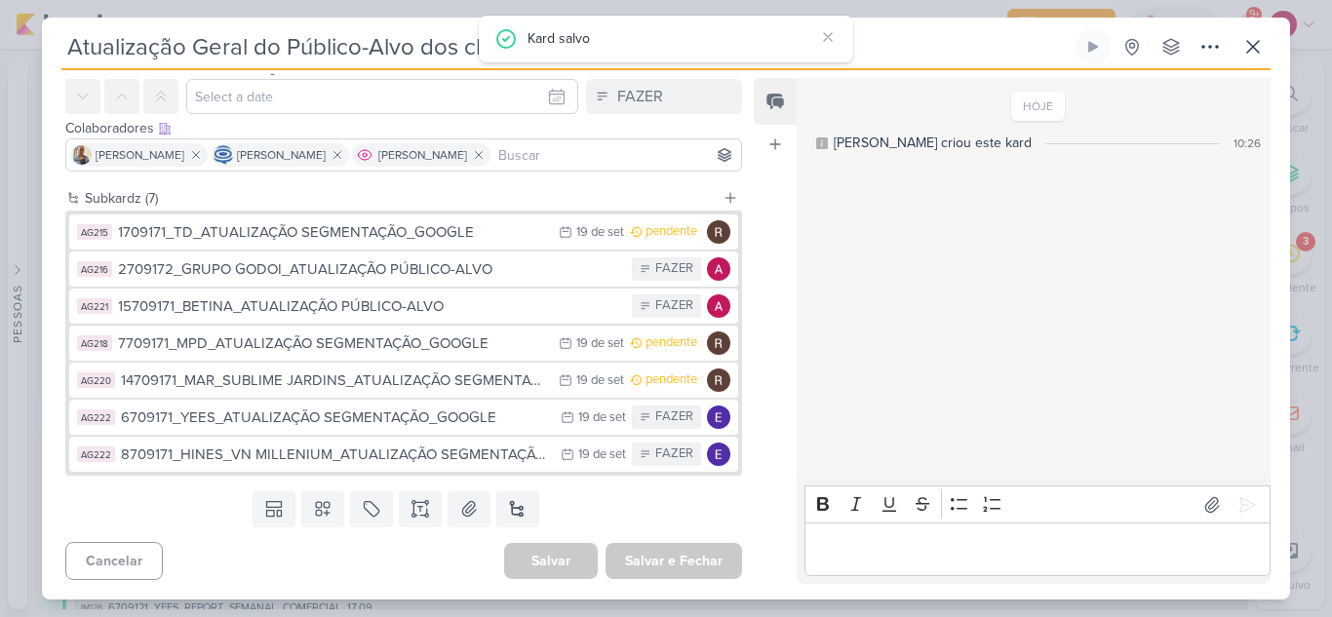
scroll to position [0, 0]
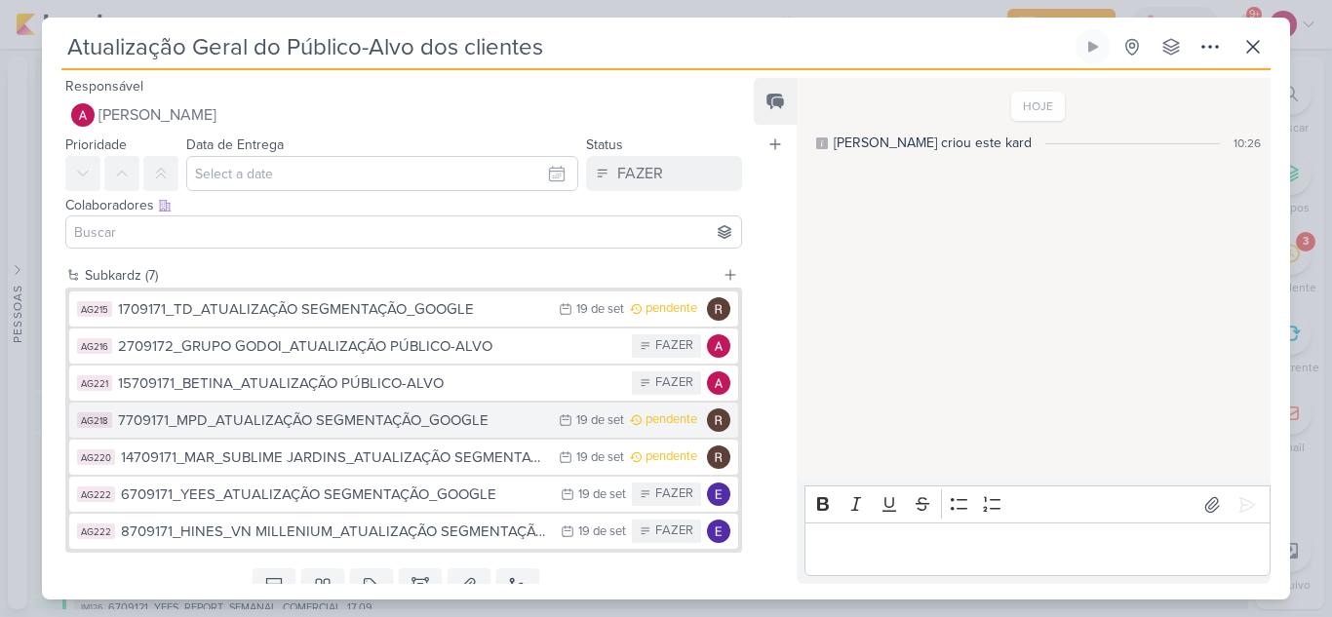
click at [441, 421] on div "7709171_MPD_ATUALIZAÇÃO SEGMENTAÇÃO_GOOGLE" at bounding box center [333, 420] width 431 height 22
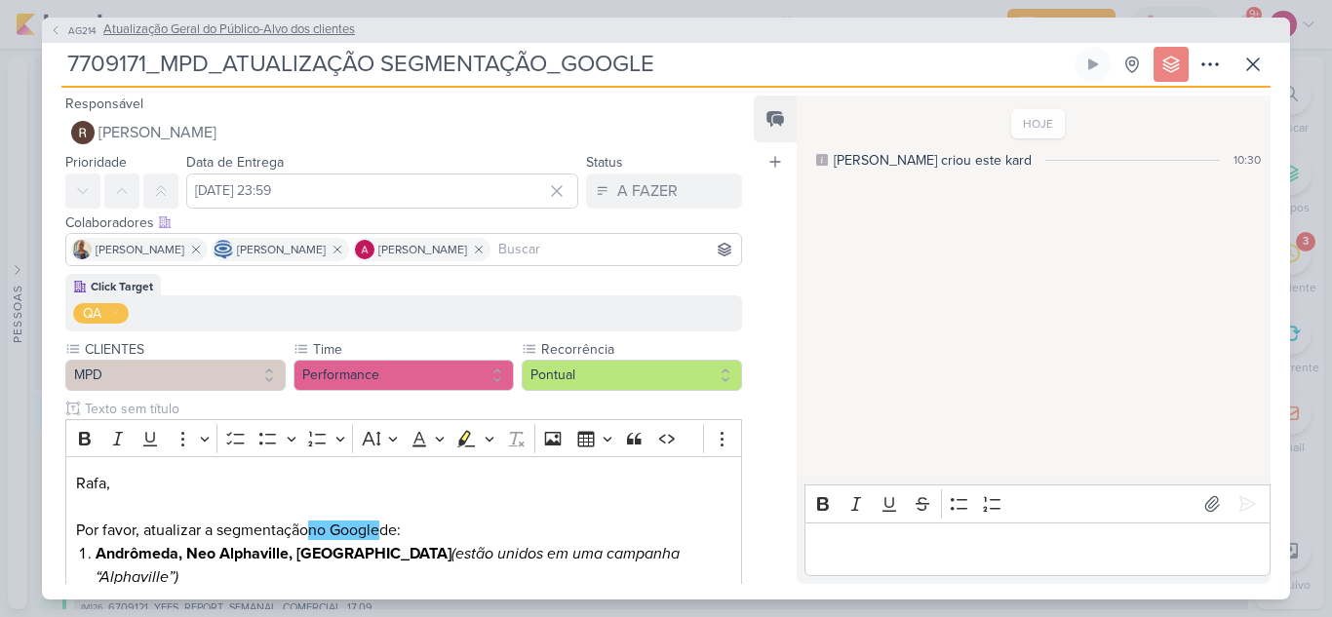
click at [58, 31] on icon at bounding box center [56, 30] width 12 height 12
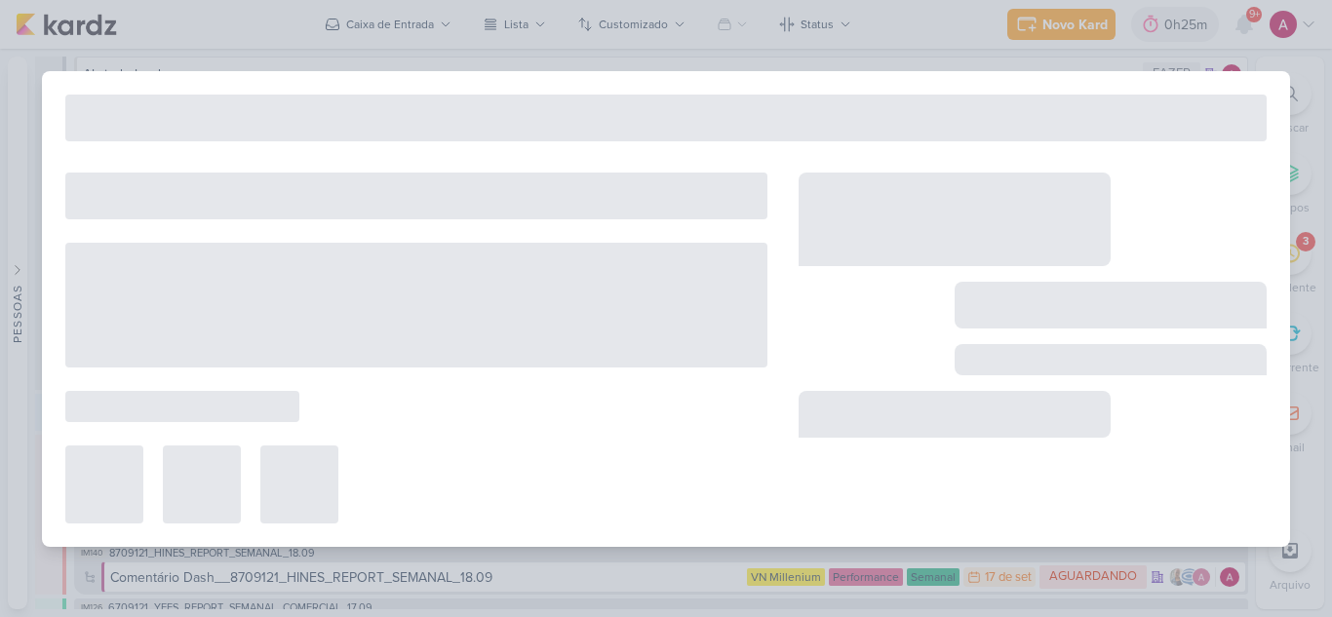
type input "Atualização Geral do Público-Alvo dos clientes"
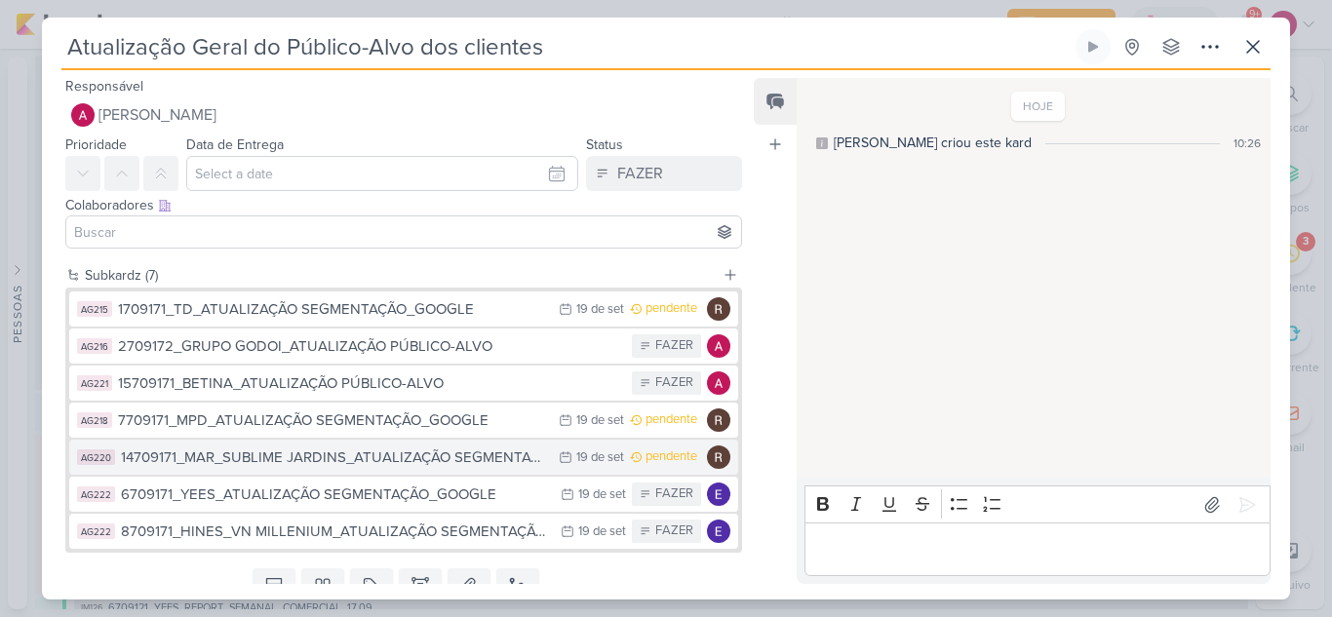
click at [472, 464] on div "14709171_MAR_SUBLIME JARDINS_ATUALIZAÇÃO SEGMENTAÇÃO_GOOGLE" at bounding box center [335, 457] width 428 height 22
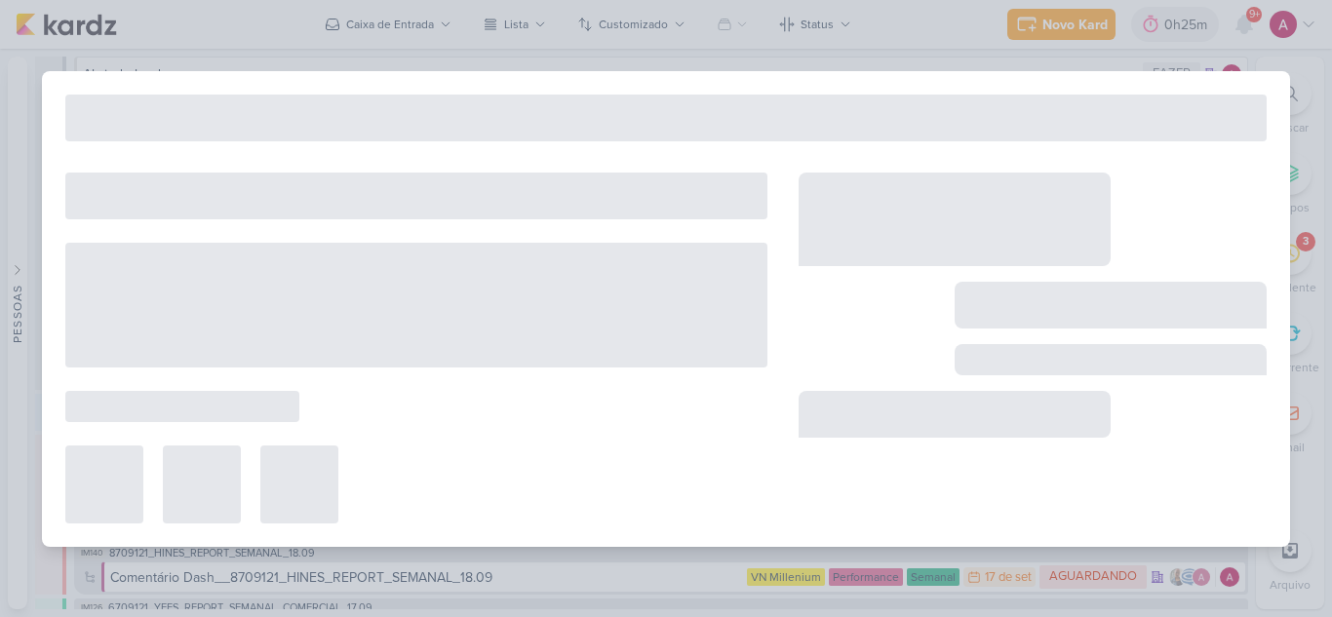
type input "14709171_MAR_SUBLIME JARDINS_ATUALIZAÇÃO SEGMENTAÇÃO_GOOGLE"
type input "19 de setembro de 2025 às 23:59"
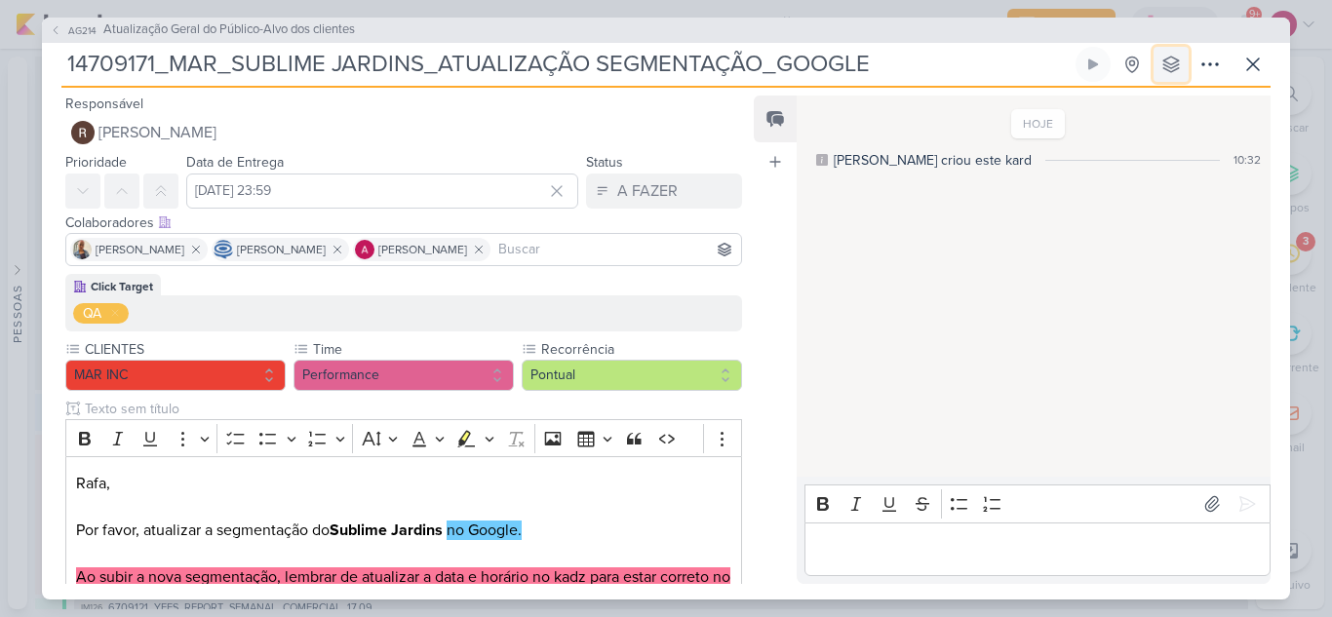
click at [1177, 62] on icon at bounding box center [1170, 64] width 19 height 19
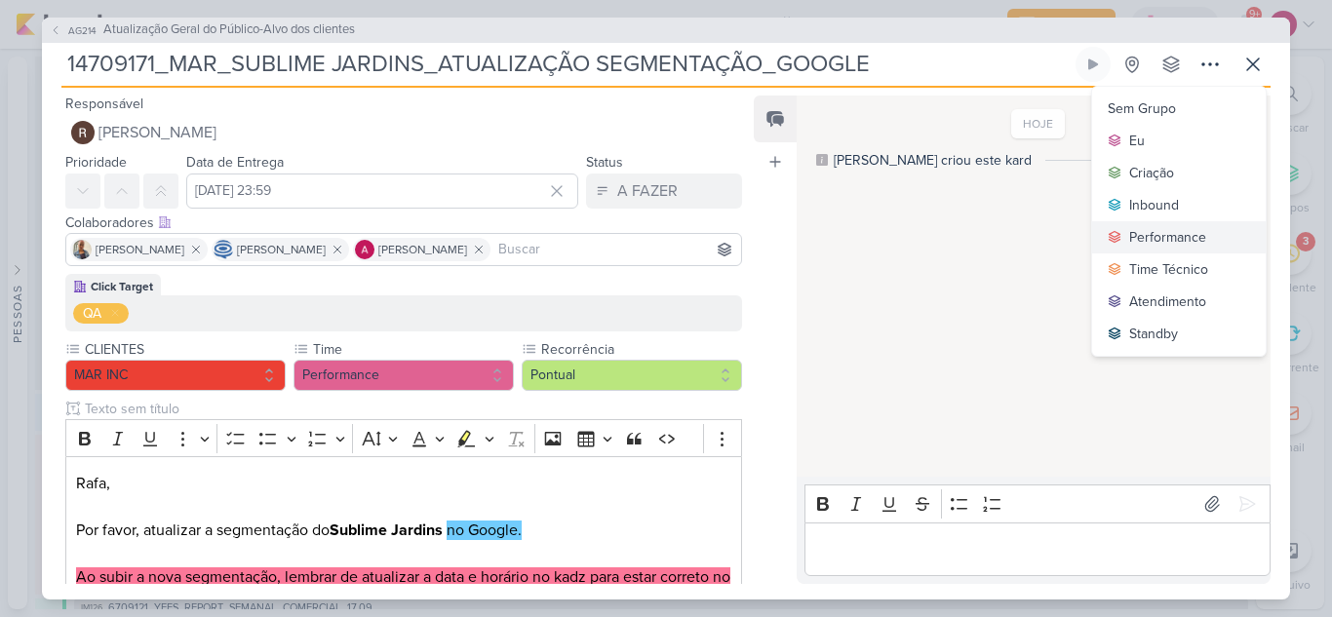
click at [1163, 232] on div "Performance" at bounding box center [1167, 237] width 77 height 20
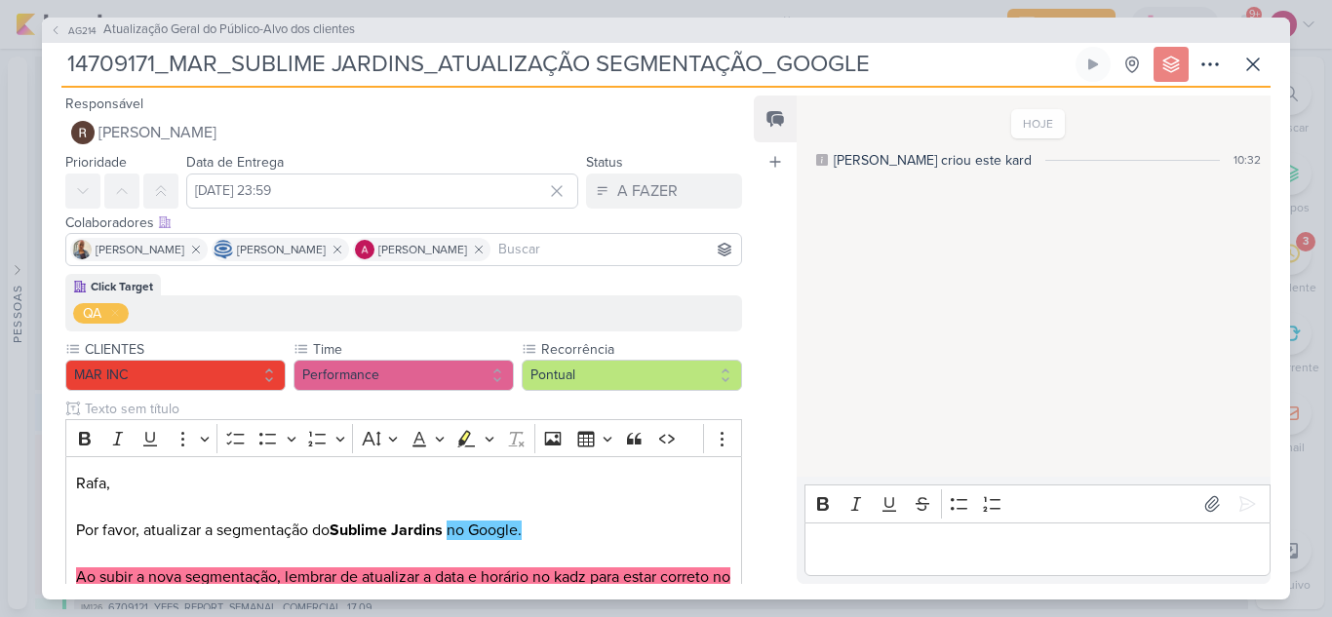
click at [69, 33] on span "AG214" at bounding box center [82, 30] width 34 height 15
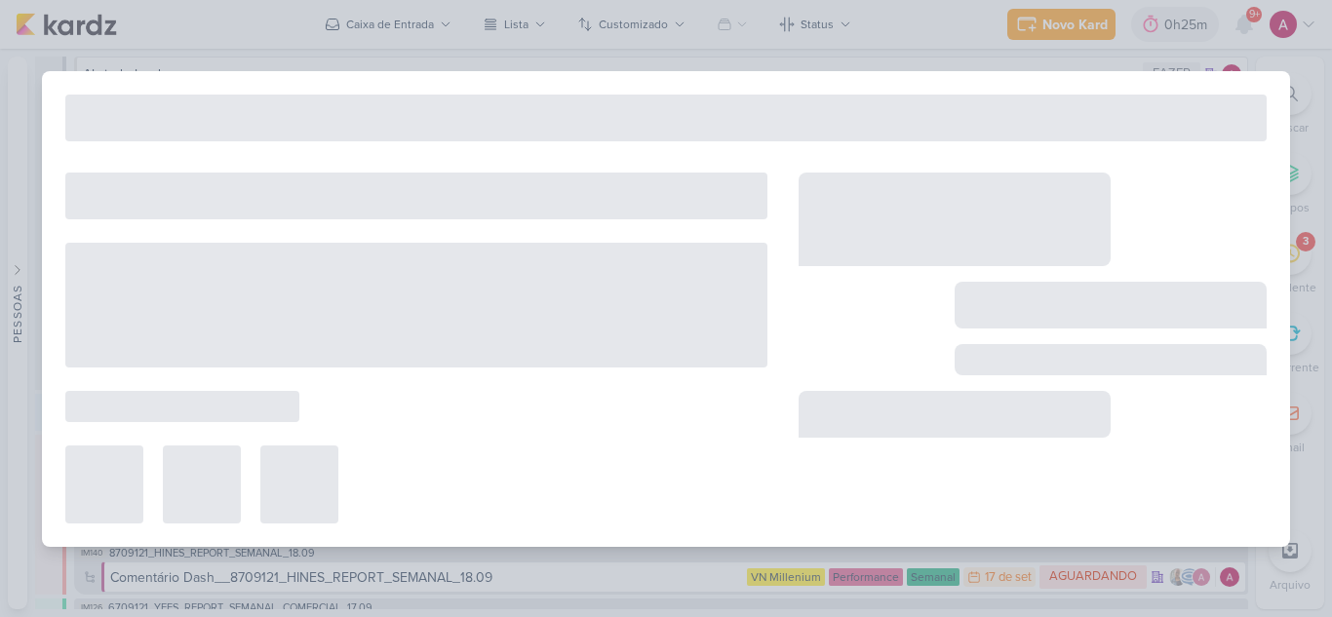
type input "Atualização Geral do Público-Alvo dos clientes"
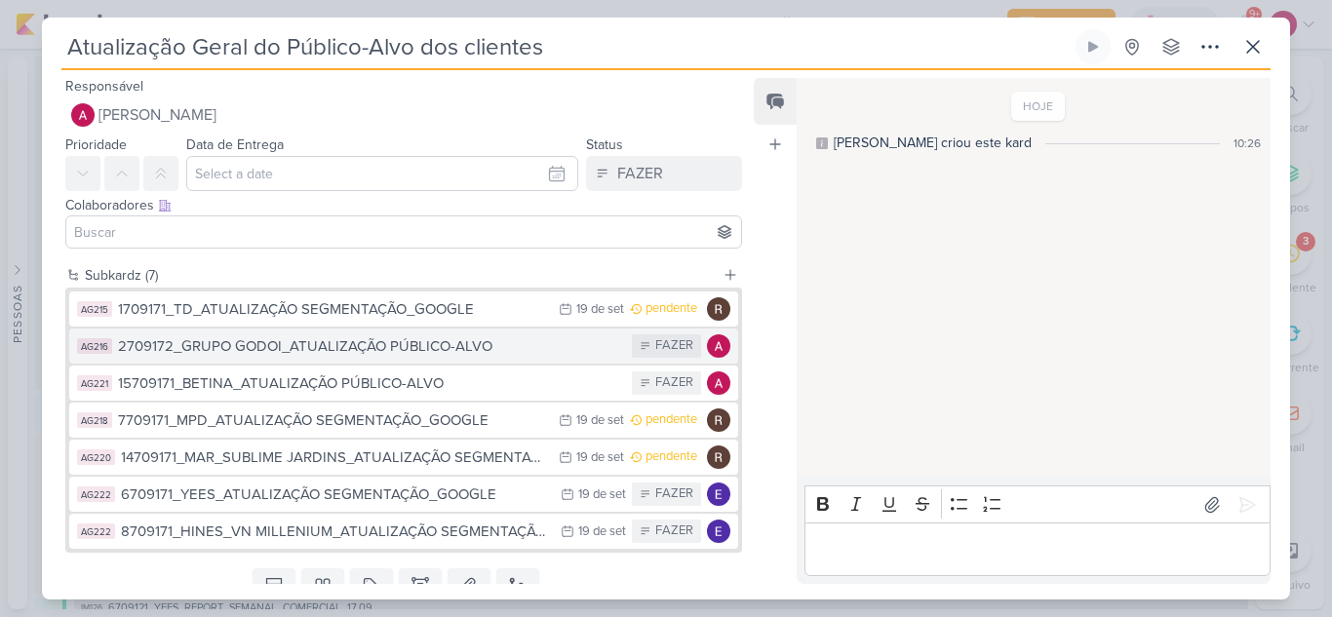
scroll to position [77, 0]
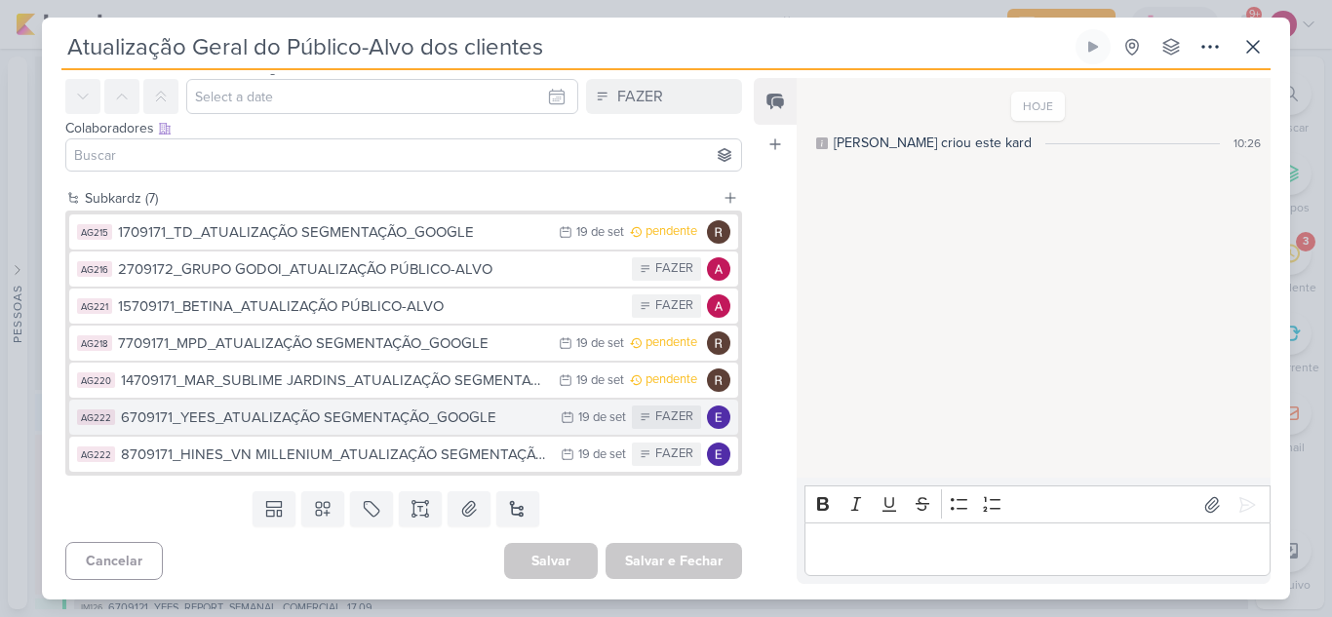
click at [416, 418] on div "6709171_YEES_ATUALIZAÇÃO SEGMENTAÇÃO_GOOGLE" at bounding box center [336, 417] width 430 height 22
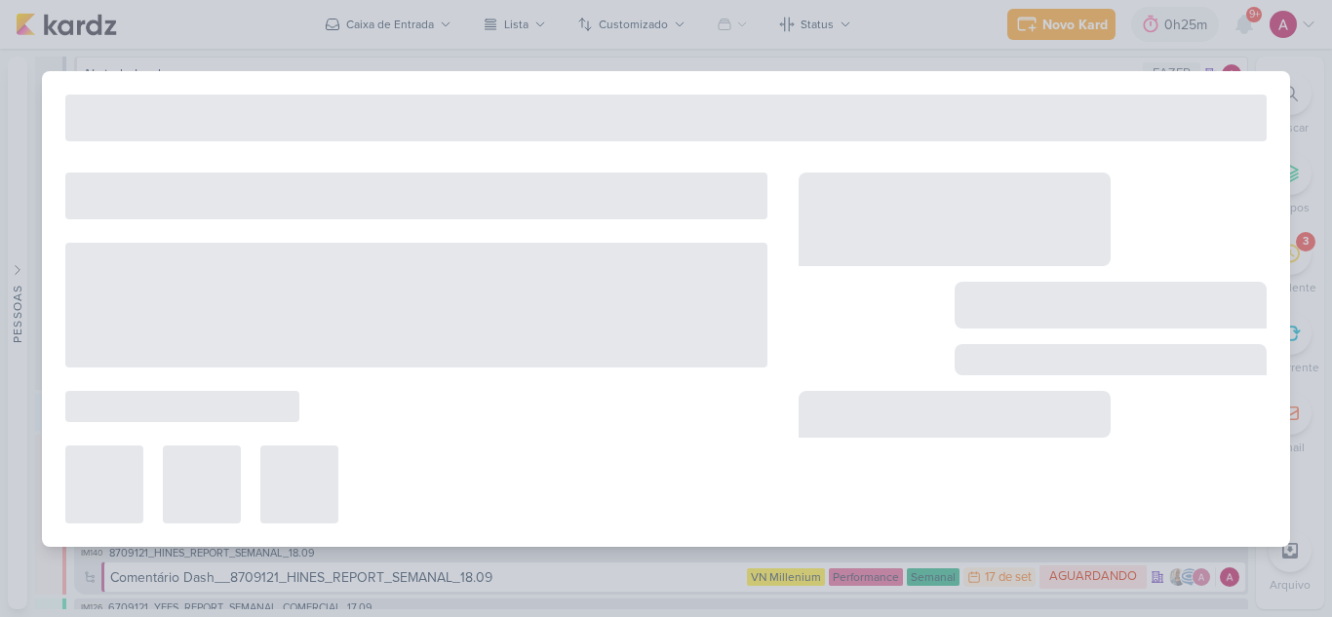
type input "6709171_YEES_ATUALIZAÇÃO SEGMENTAÇÃO_GOOGLE"
type input "19 de setembro de 2025 às 23:59"
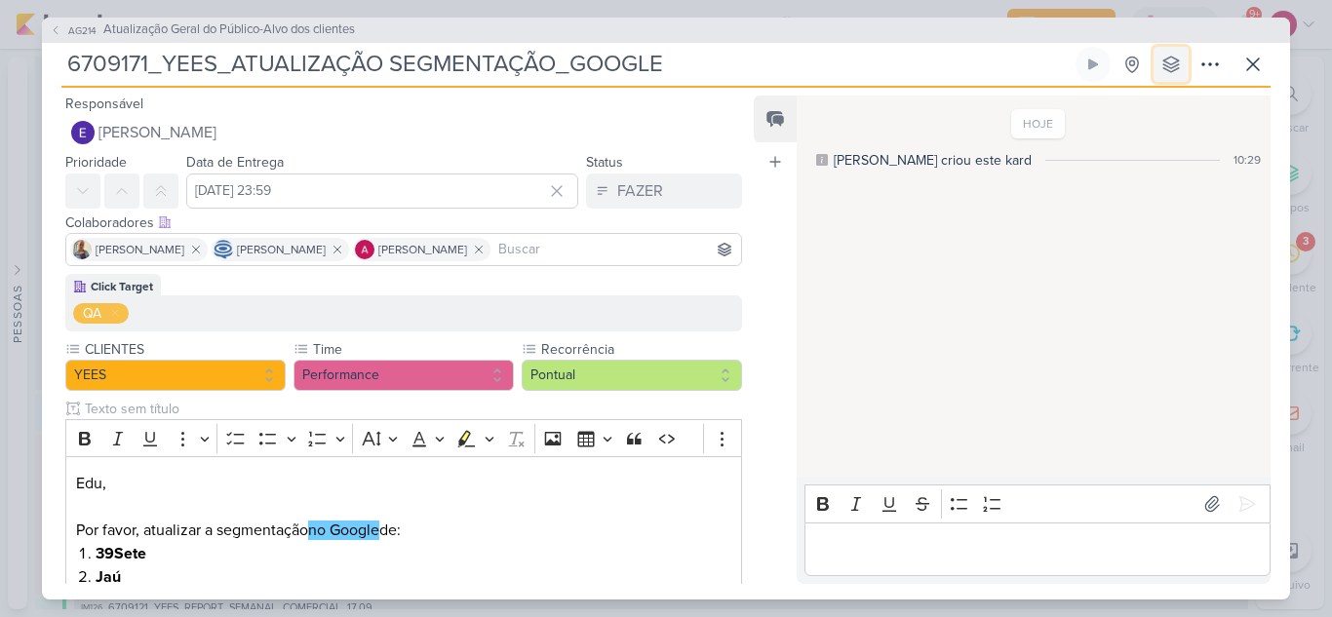
click at [1184, 66] on button at bounding box center [1170, 64] width 35 height 35
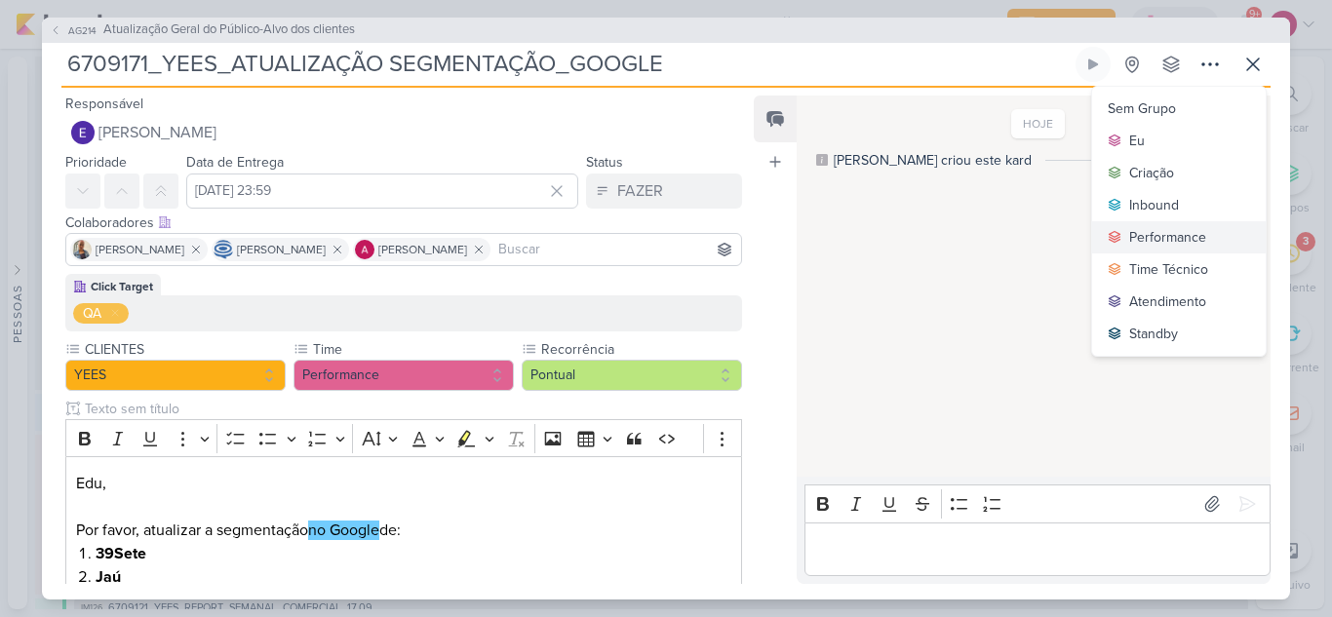
click at [1158, 233] on div "Performance" at bounding box center [1167, 237] width 77 height 20
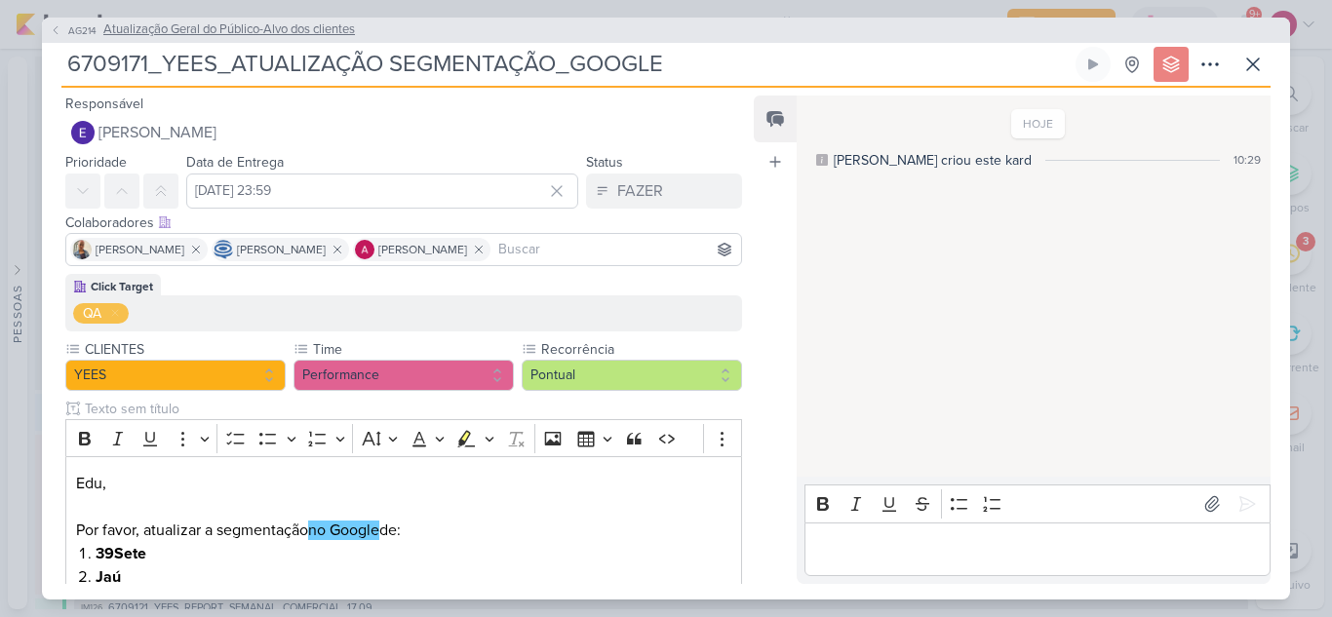
click at [52, 24] on icon at bounding box center [56, 30] width 12 height 12
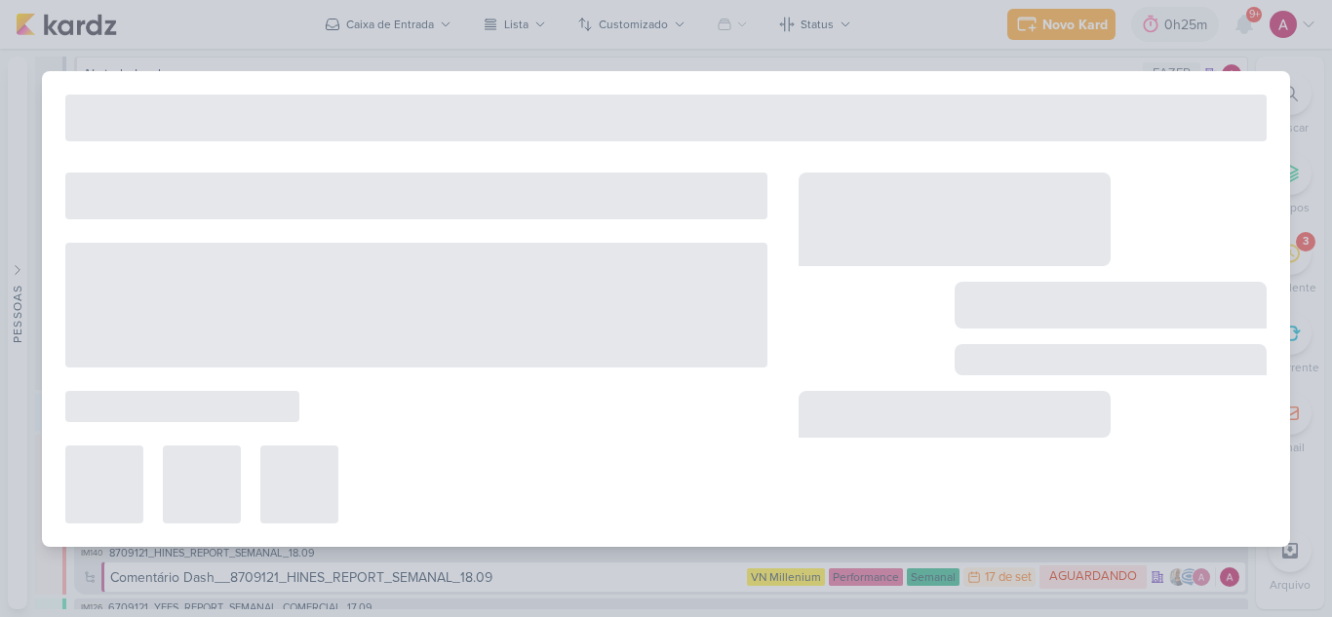
type input "Atualização Geral do Público-Alvo dos clientes"
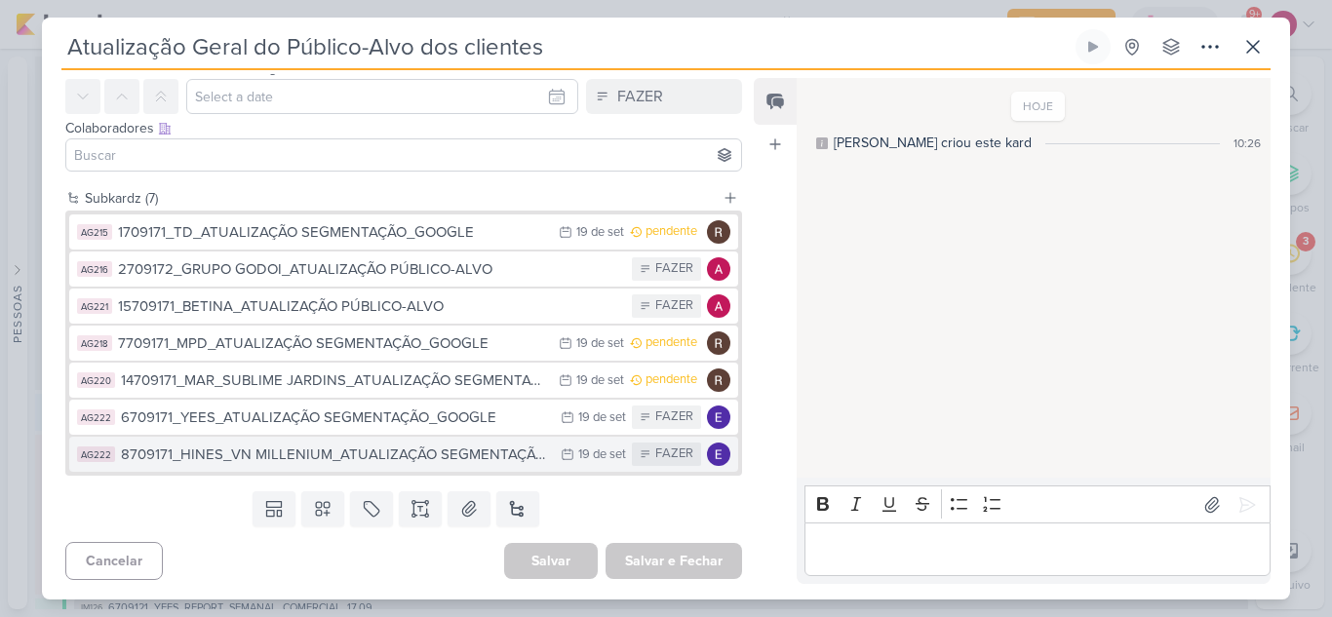
click at [469, 457] on div "8709171_HINES_VN MILLENIUM_ATUALIZAÇÃO SEGMENTAÇÃO_GOOGLE" at bounding box center [336, 455] width 430 height 22
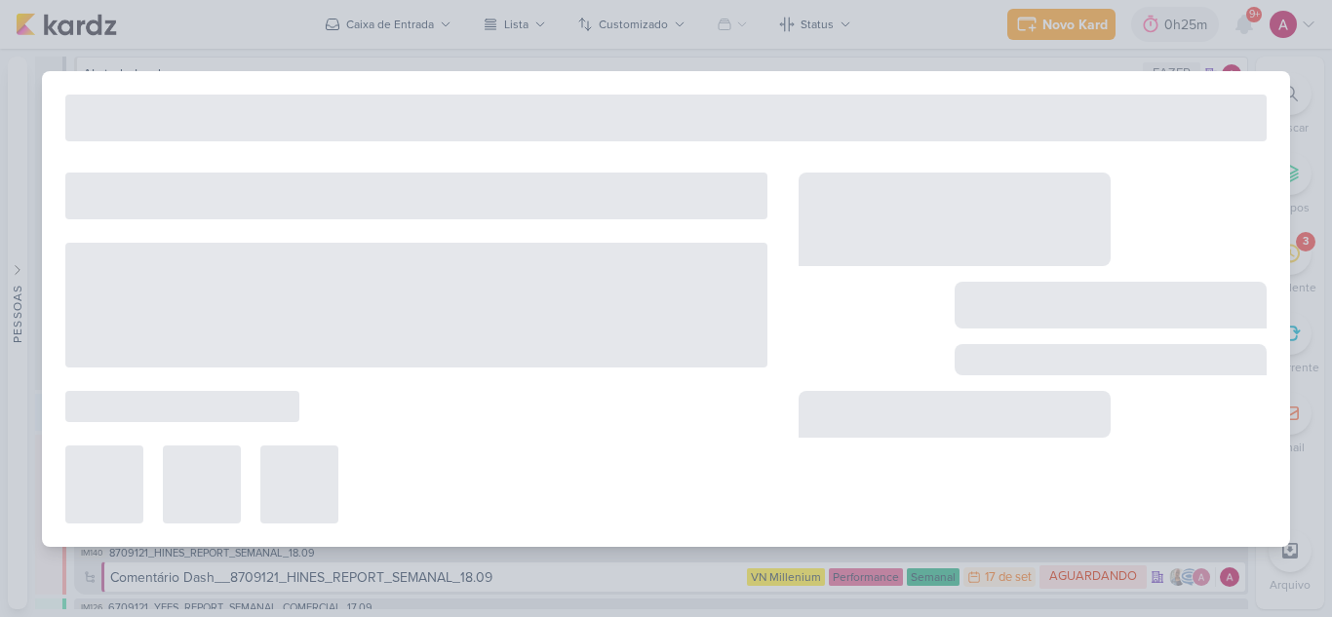
type input "8709171_HINES_VN MILLENIUM_ATUALIZAÇÃO SEGMENTAÇÃO_GOOGLE"
type input "19 de setembro de 2025 às 23:59"
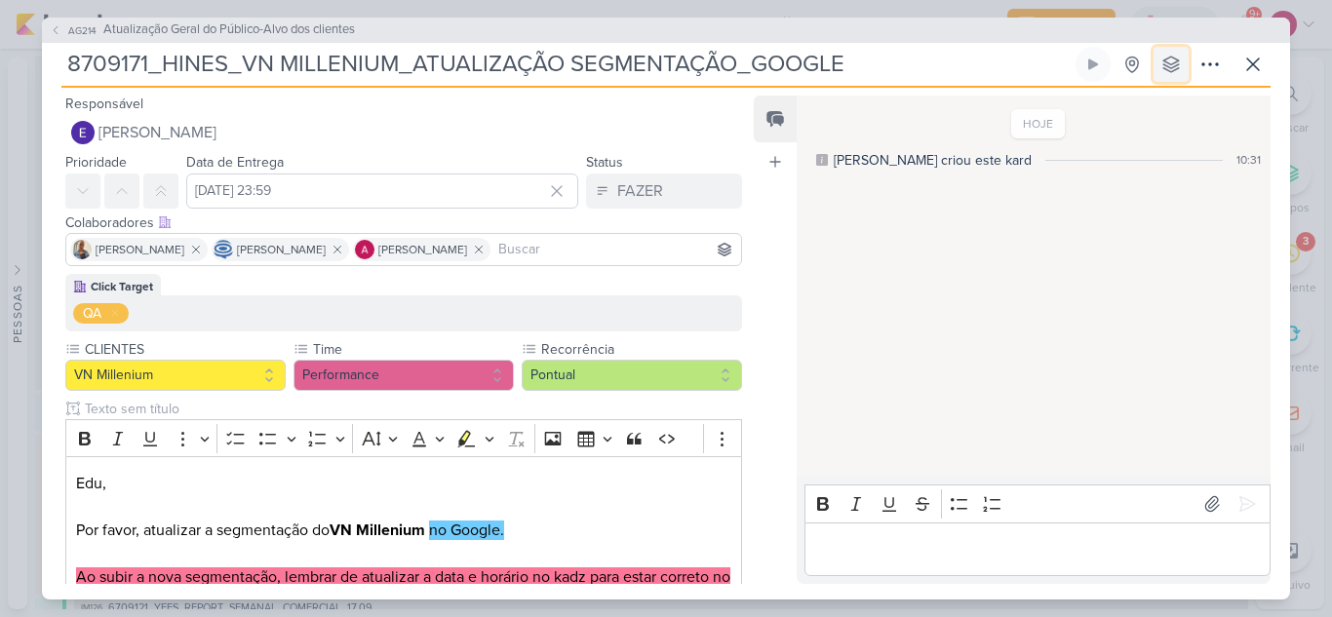
click at [1179, 63] on icon at bounding box center [1170, 64] width 19 height 19
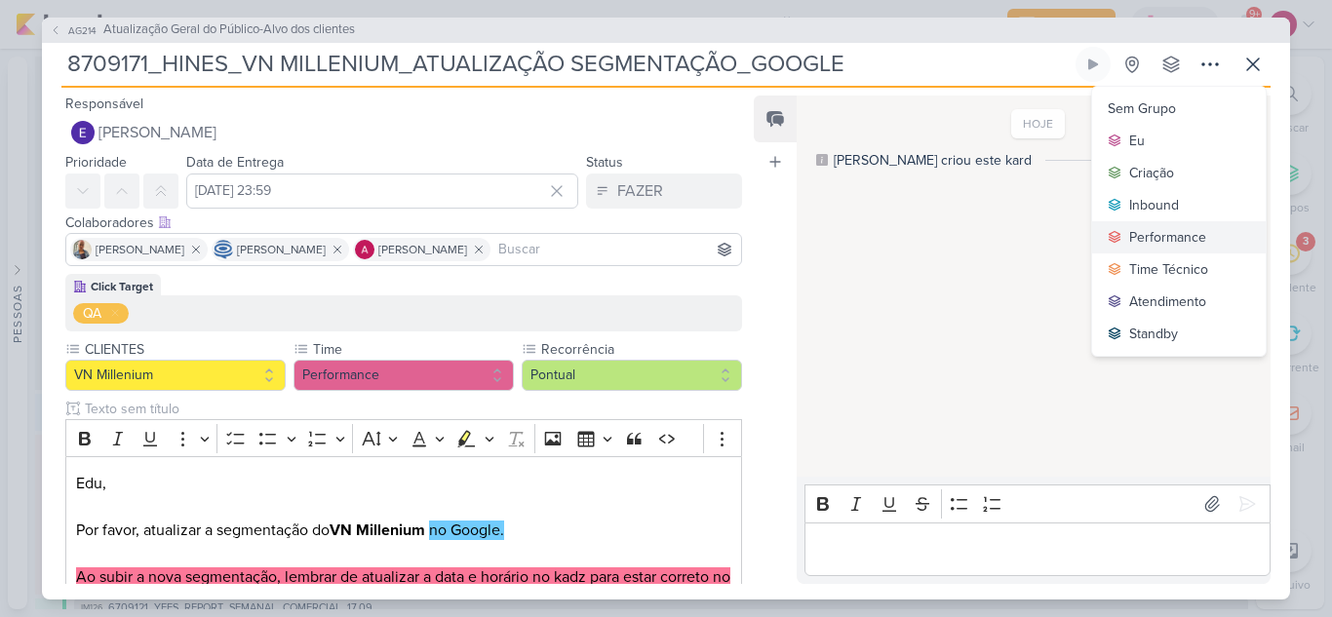
click at [1160, 239] on div "Performance" at bounding box center [1167, 237] width 77 height 20
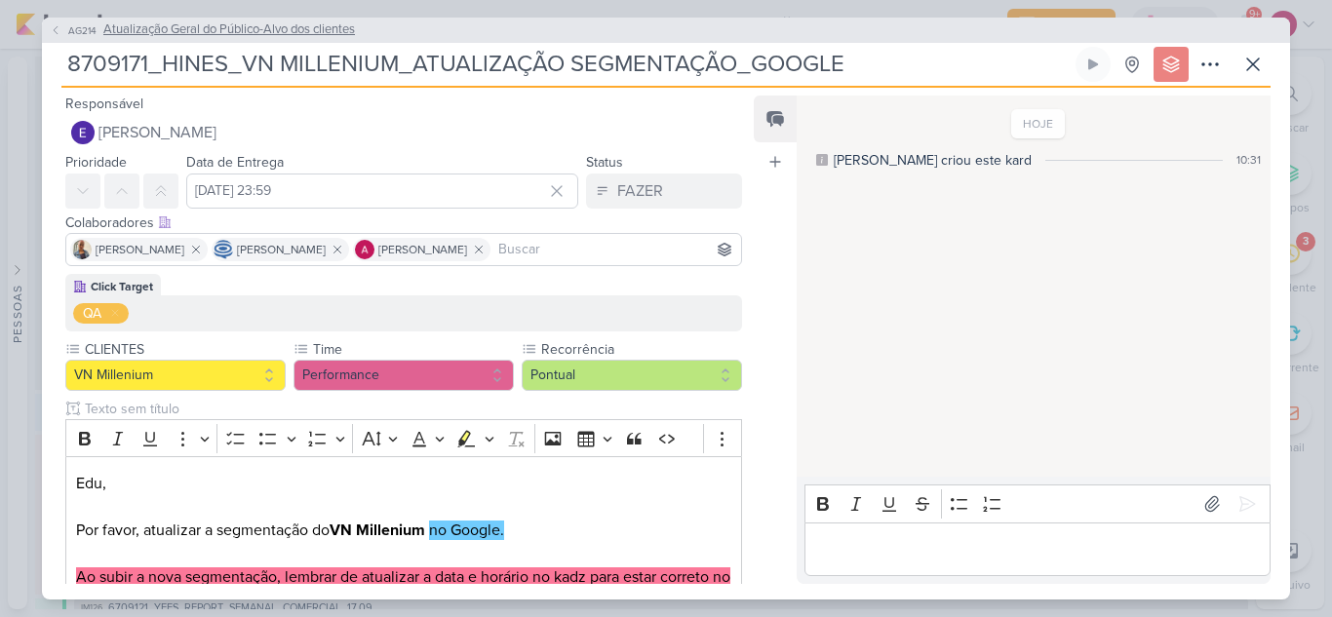
click at [55, 30] on icon at bounding box center [56, 30] width 12 height 12
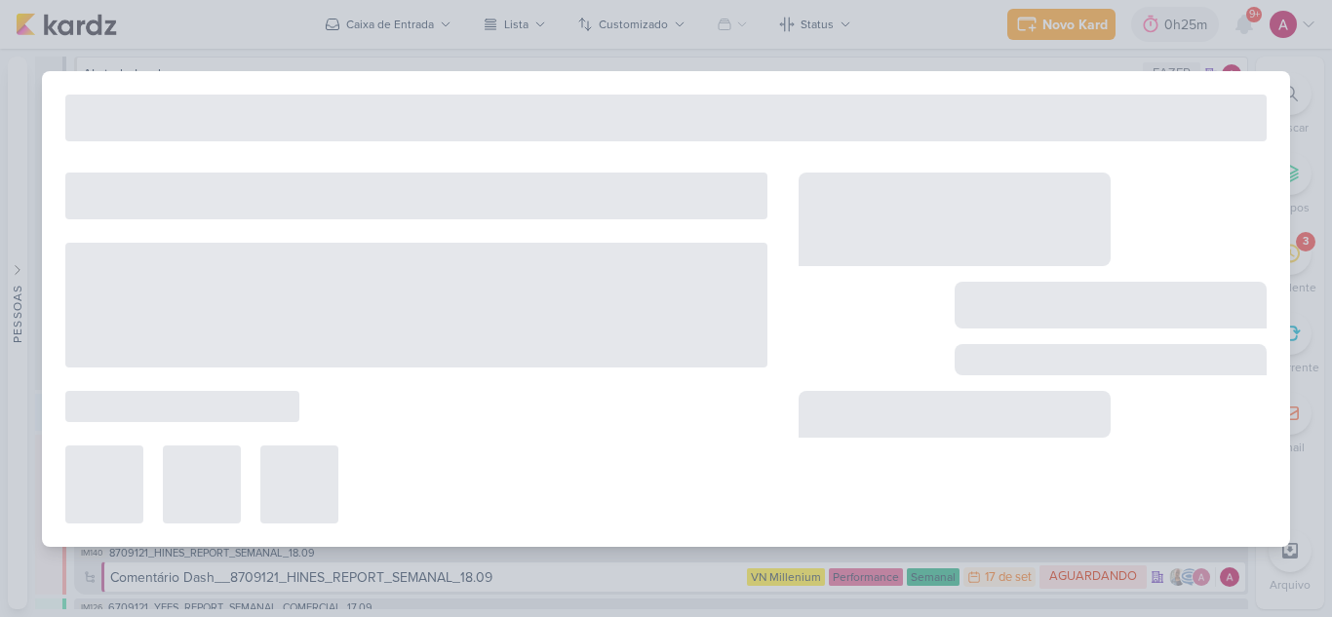
type input "Atualização Geral do Público-Alvo dos clientes"
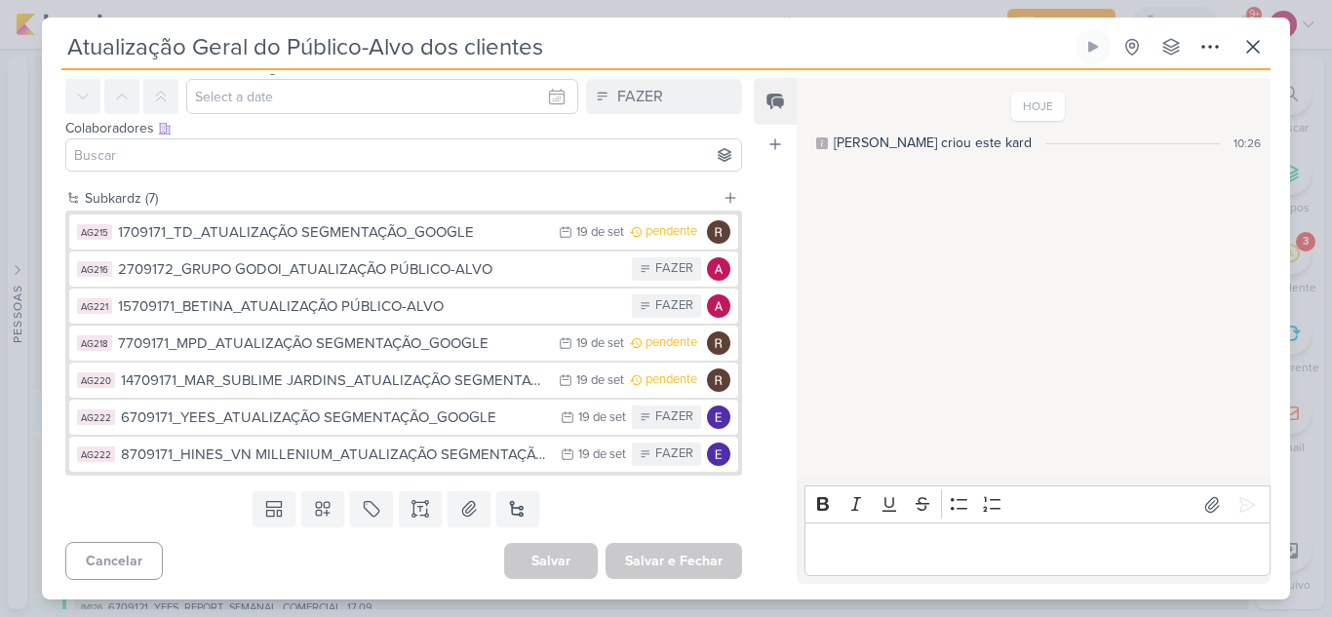
scroll to position [0, 0]
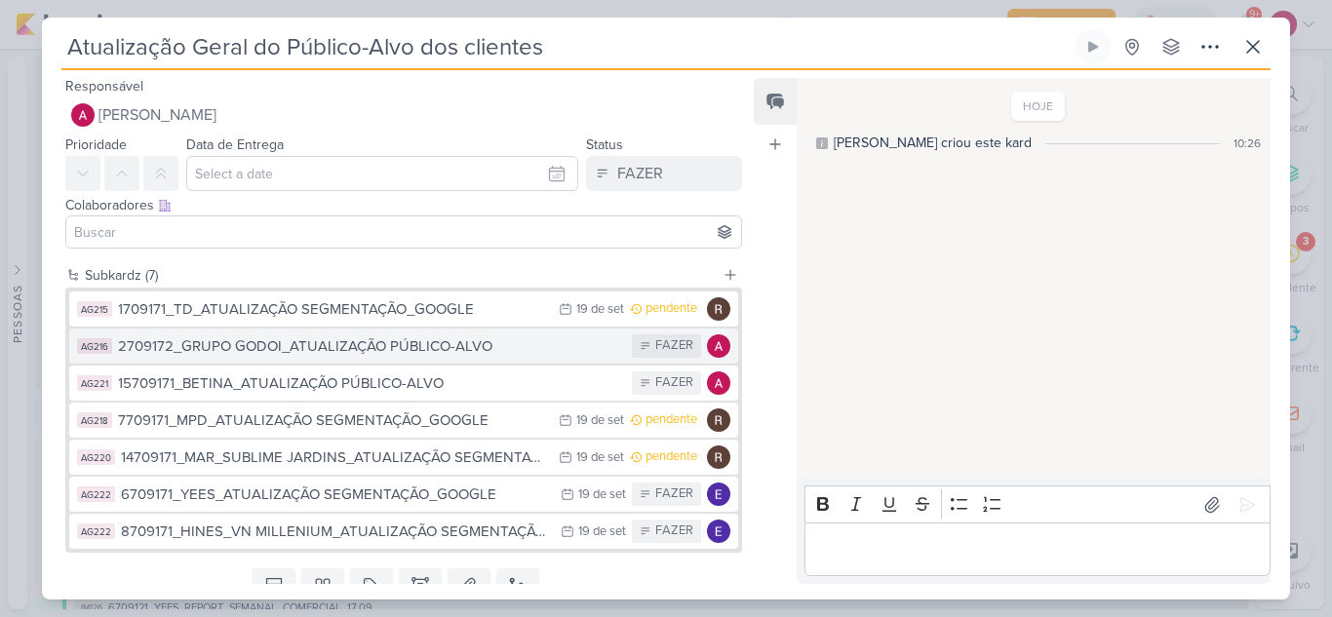
click at [304, 350] on div "2709172_GRUPO GODOI_ATUALIZAÇÃO PÚBLICO-ALVO" at bounding box center [370, 346] width 504 height 22
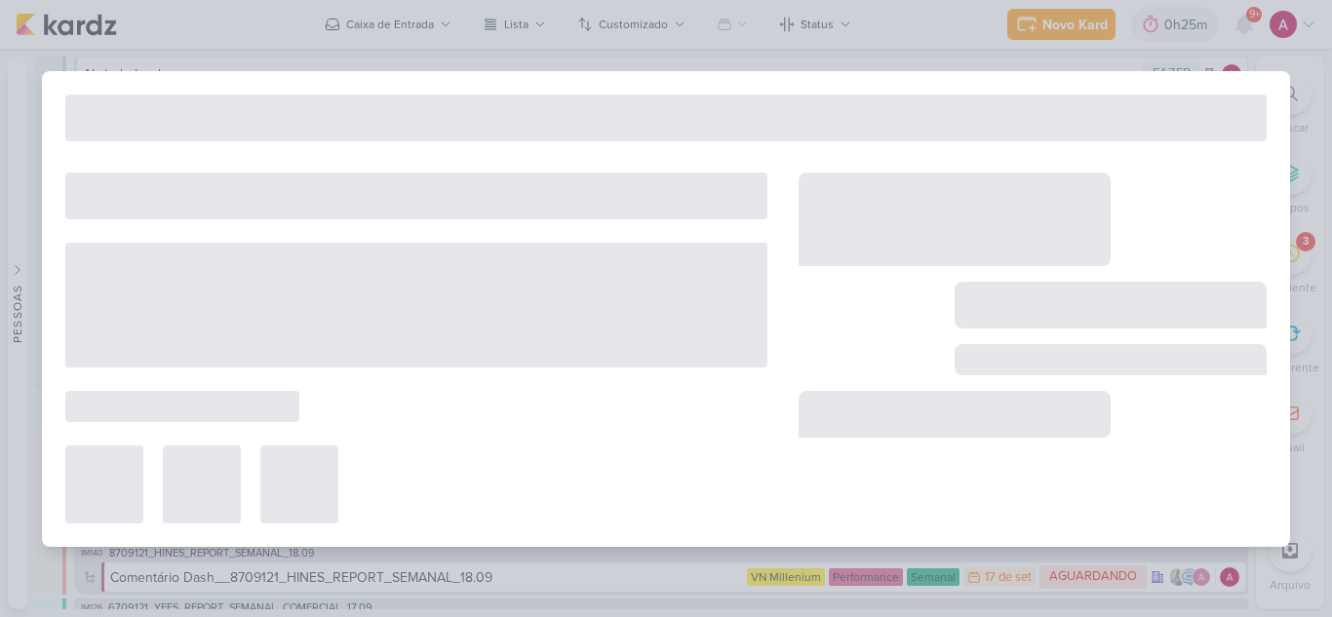
type input "2709172_GRUPO GODOI_ATUALIZAÇÃO PÚBLICO-ALVO"
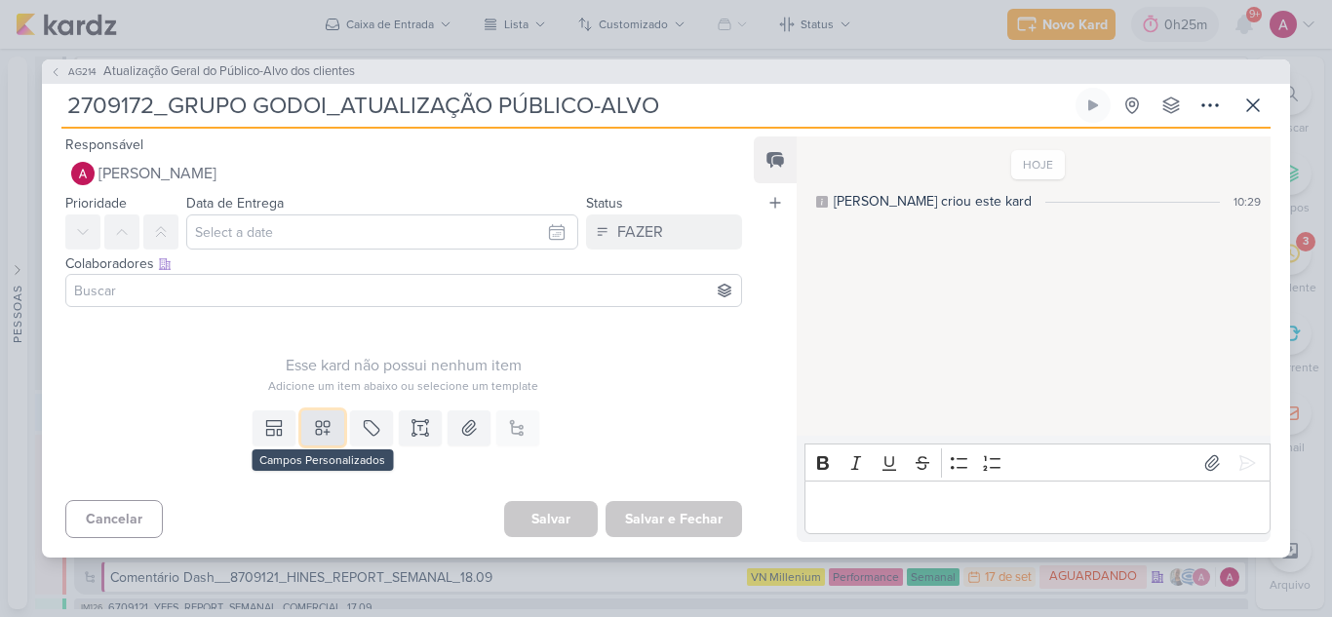
click at [319, 434] on icon at bounding box center [322, 427] width 19 height 19
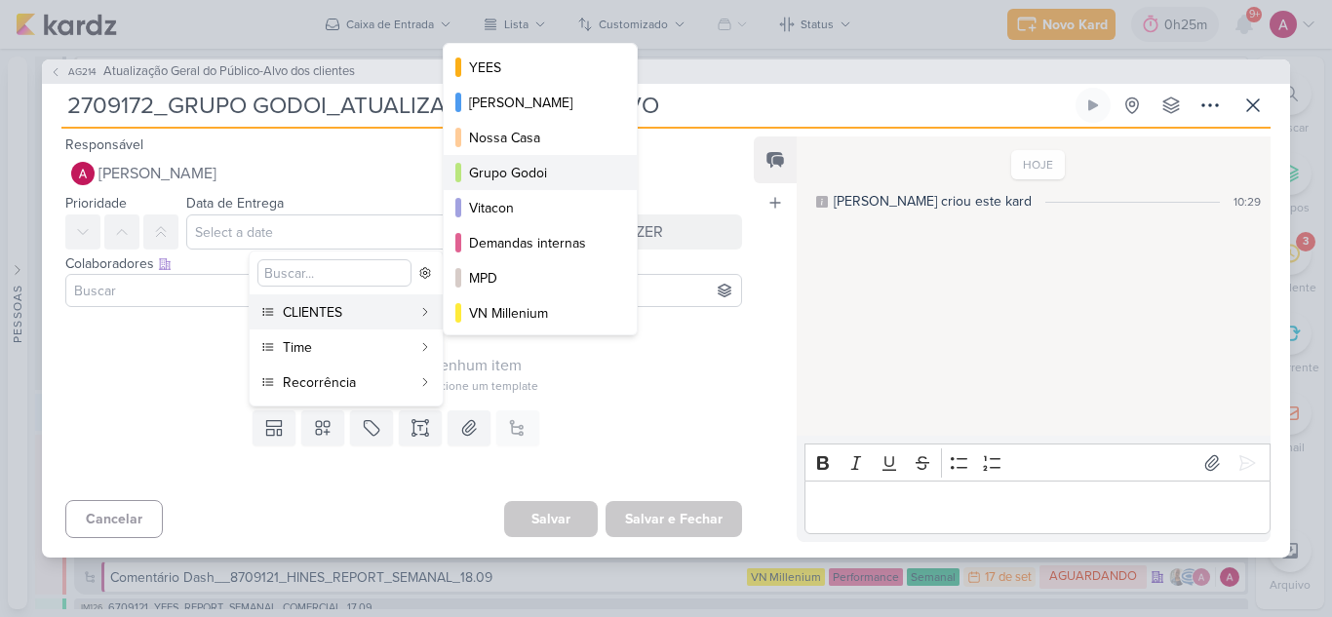
click at [527, 171] on div "Grupo Godoi" at bounding box center [541, 173] width 144 height 20
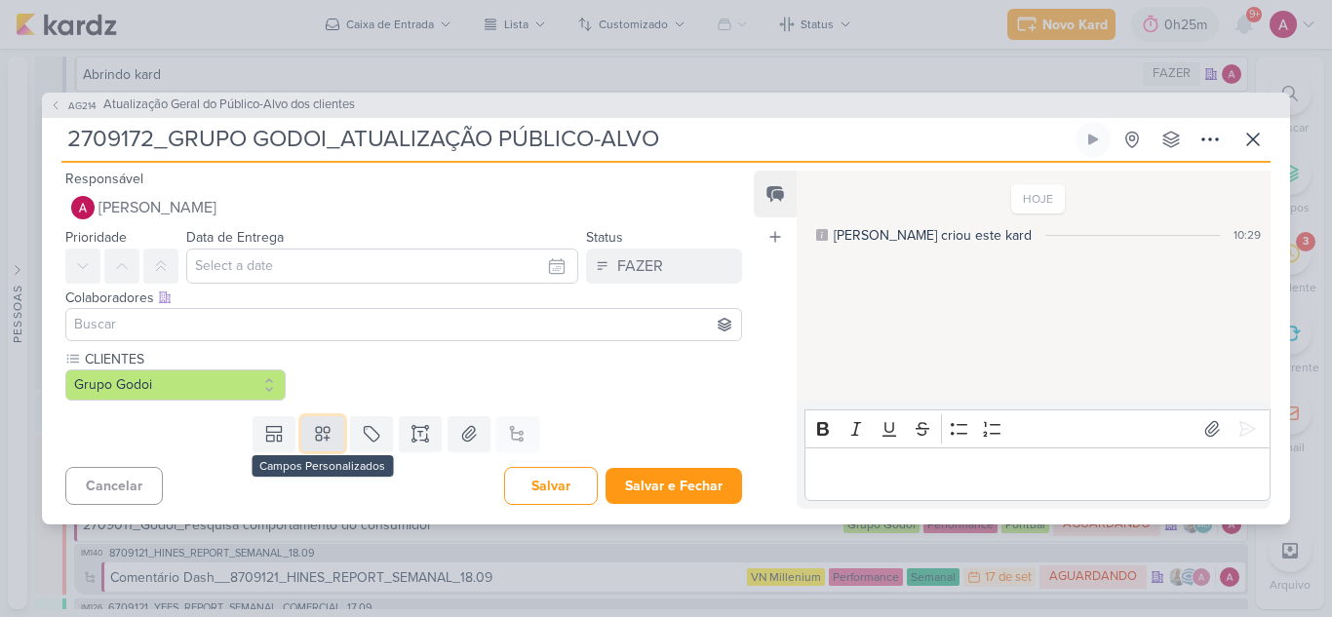
click at [322, 436] on icon at bounding box center [322, 433] width 19 height 19
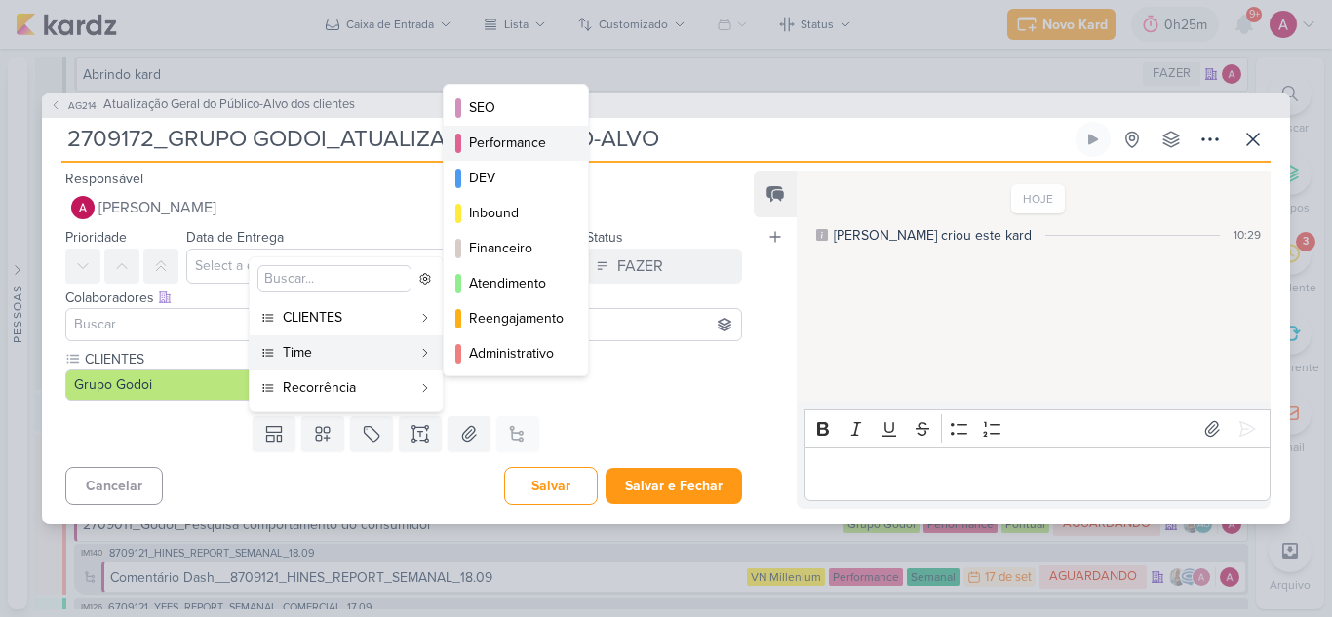
click at [538, 147] on div "Performance" at bounding box center [517, 143] width 96 height 20
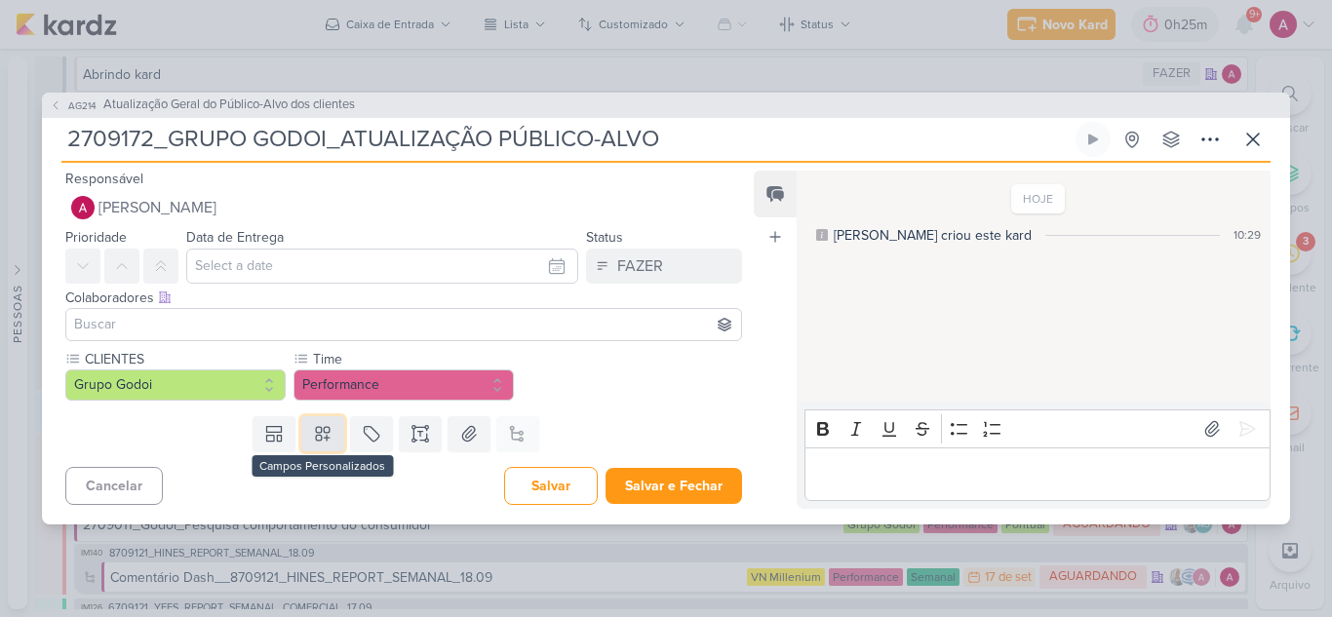
click at [321, 432] on icon at bounding box center [323, 434] width 14 height 14
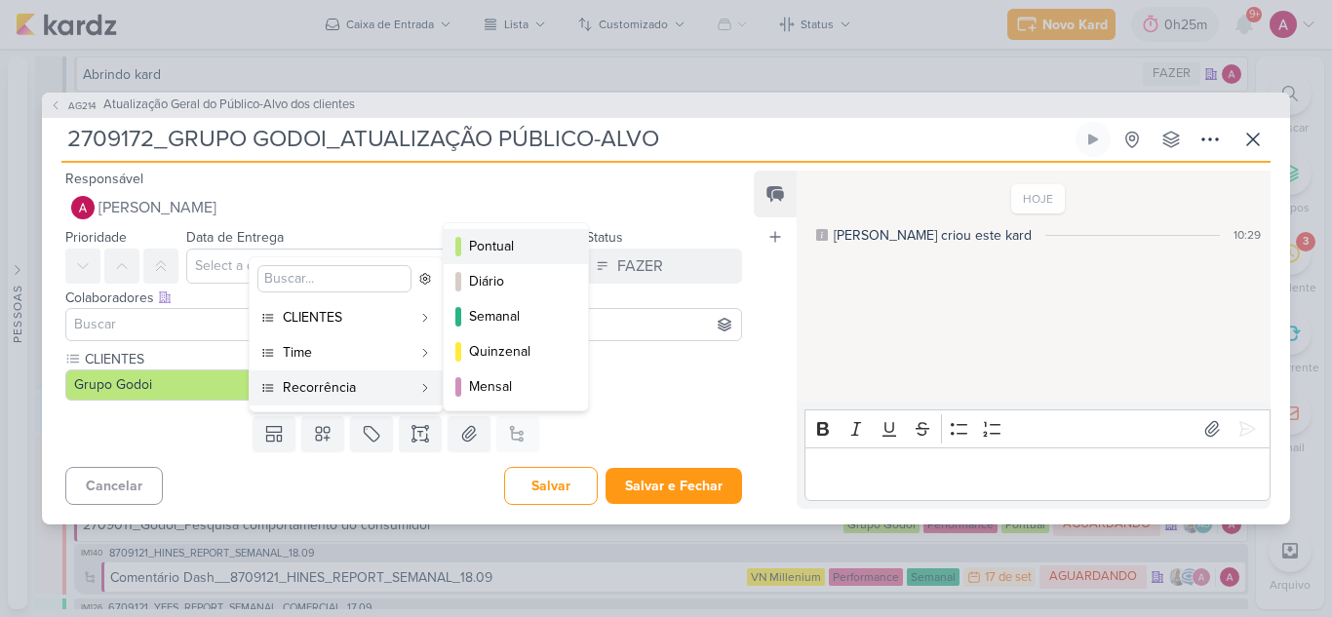
click at [494, 252] on div "Pontual" at bounding box center [517, 246] width 96 height 20
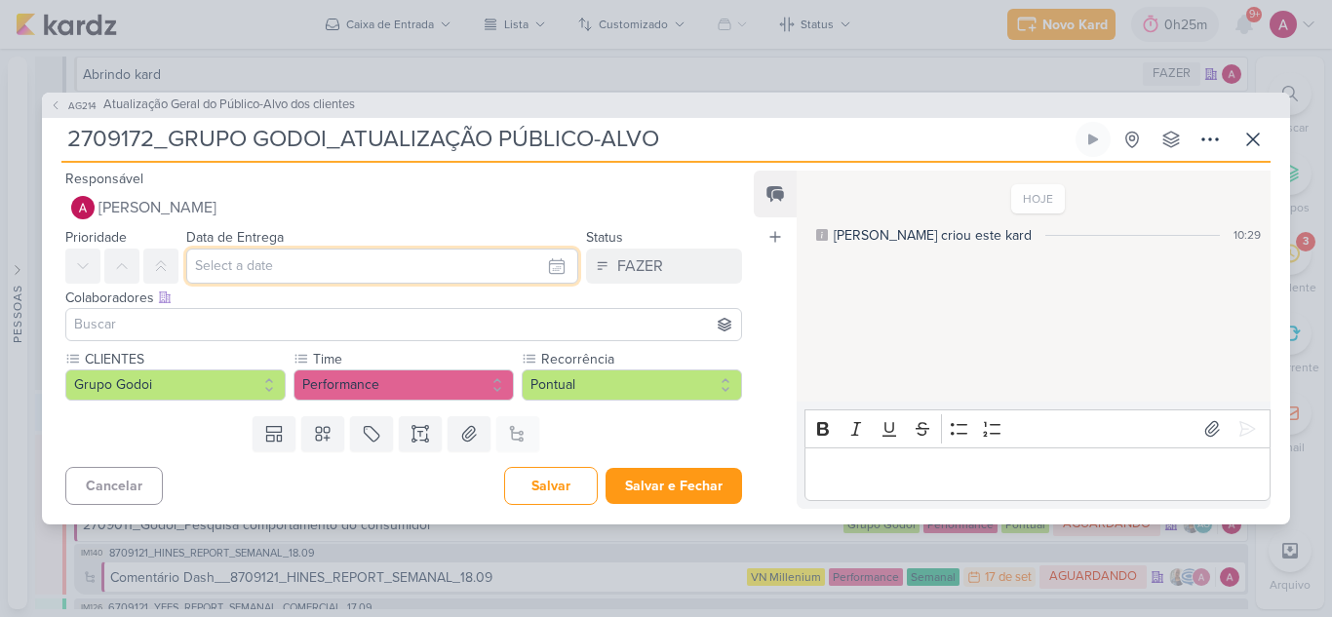
click at [215, 269] on input "text" at bounding box center [382, 266] width 392 height 35
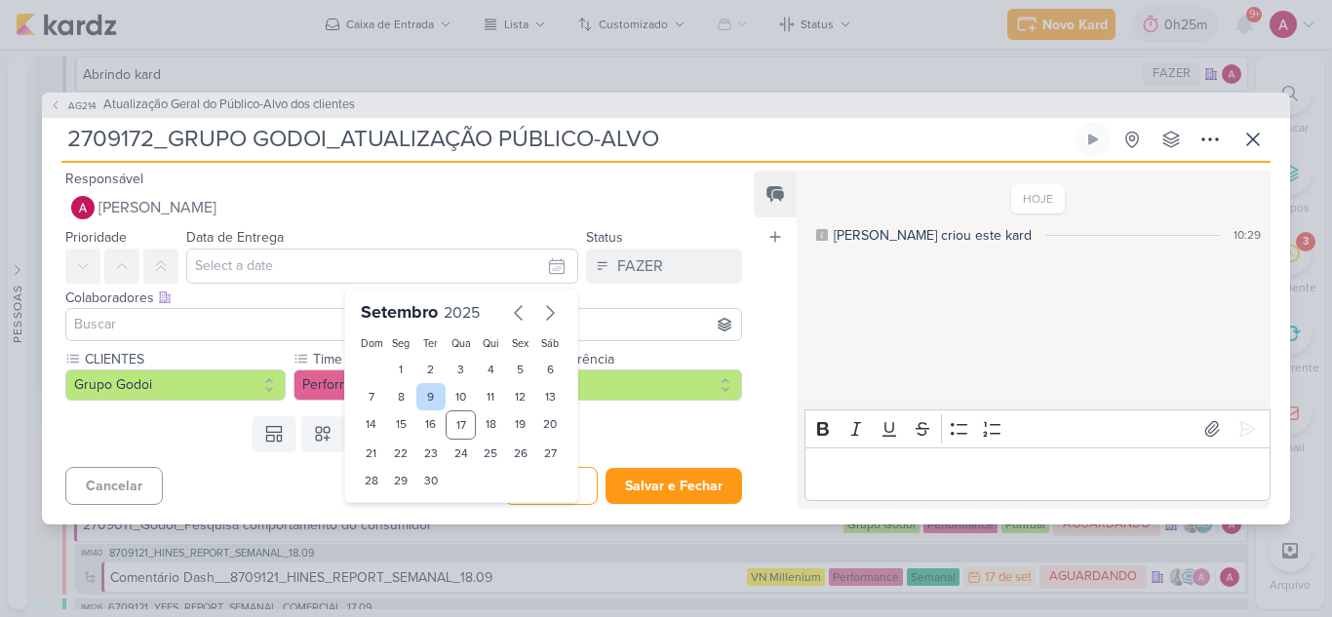
drag, startPoint x: 515, startPoint y: 424, endPoint x: 410, endPoint y: 395, distance: 108.3
click at [514, 424] on div "19" at bounding box center [520, 424] width 30 height 29
type input "19 de setembro de 2025 às 23:59"
click at [197, 320] on input at bounding box center [403, 324] width 667 height 23
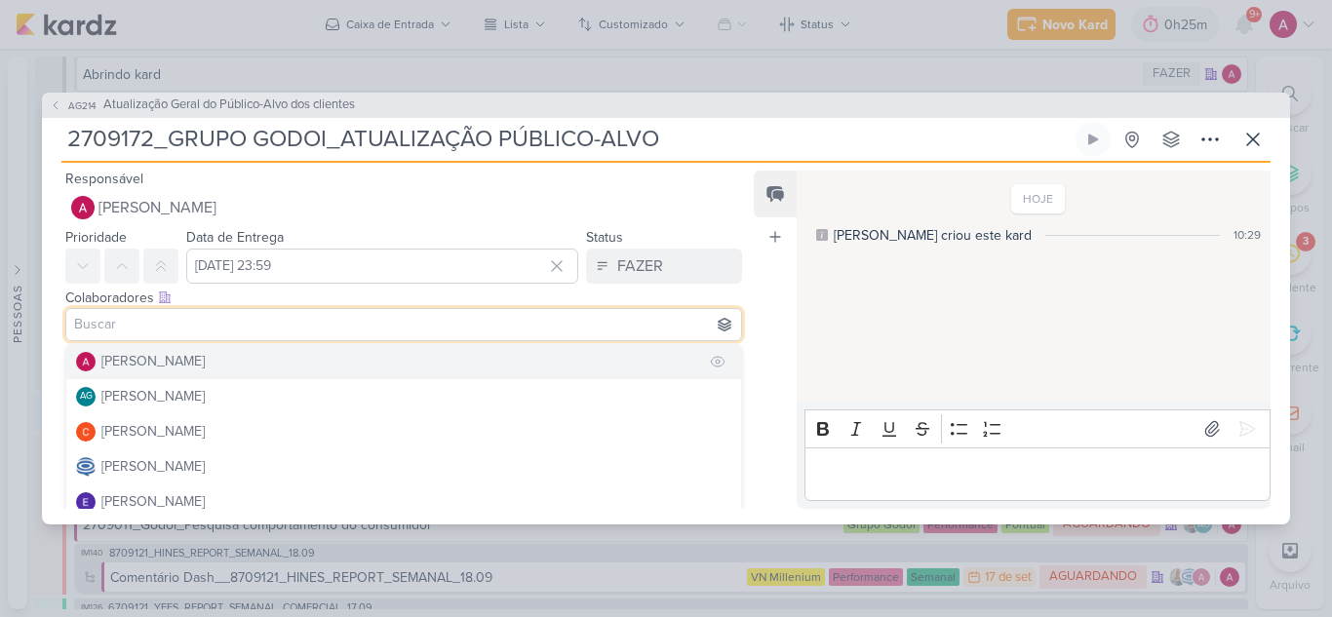
click at [188, 358] on div "[PERSON_NAME]" at bounding box center [152, 361] width 103 height 20
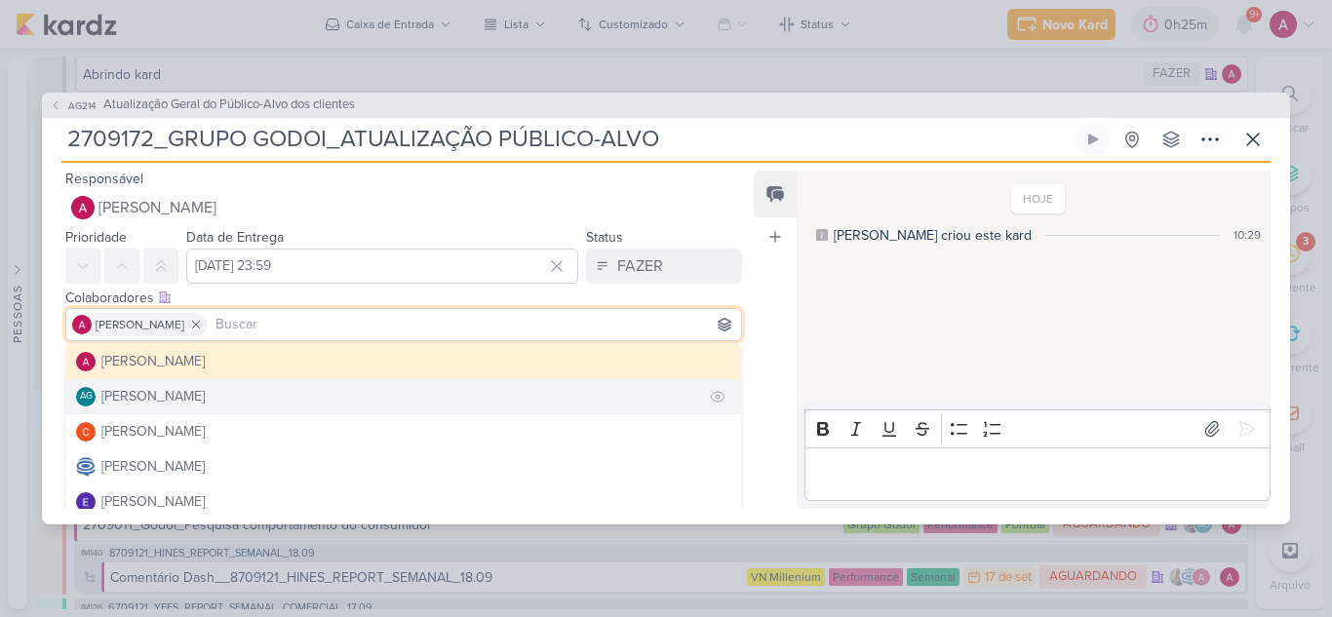
click at [179, 397] on div "[PERSON_NAME]" at bounding box center [152, 396] width 103 height 20
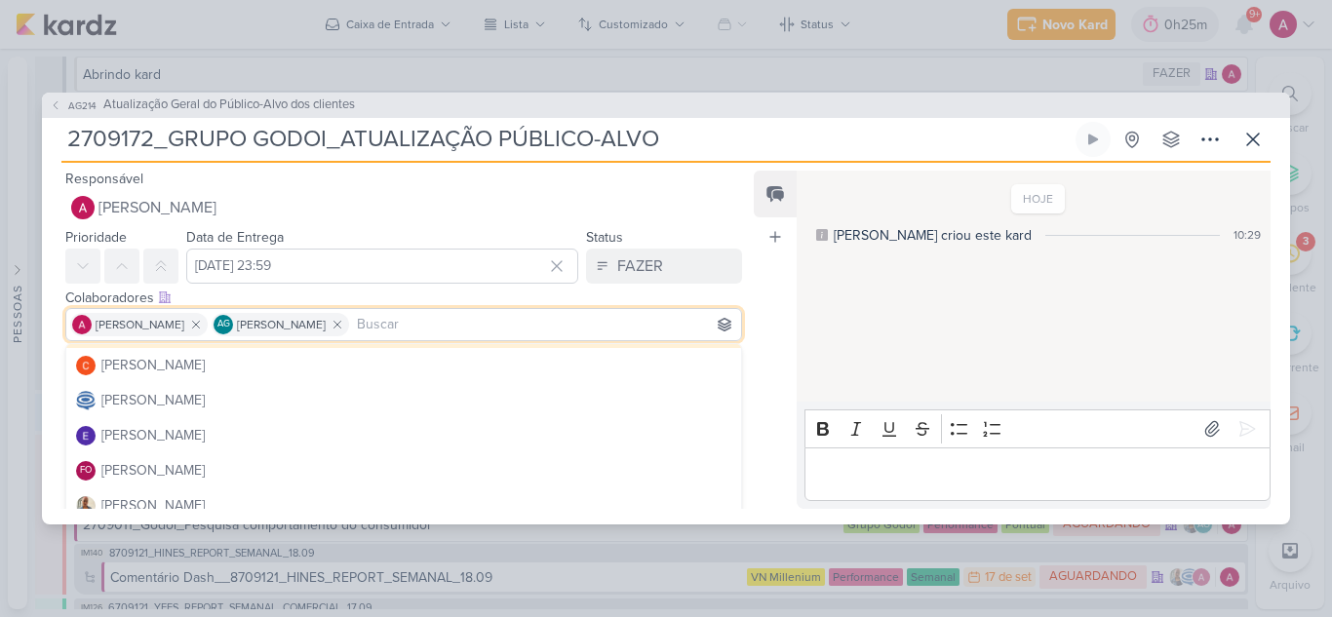
scroll to position [97, 0]
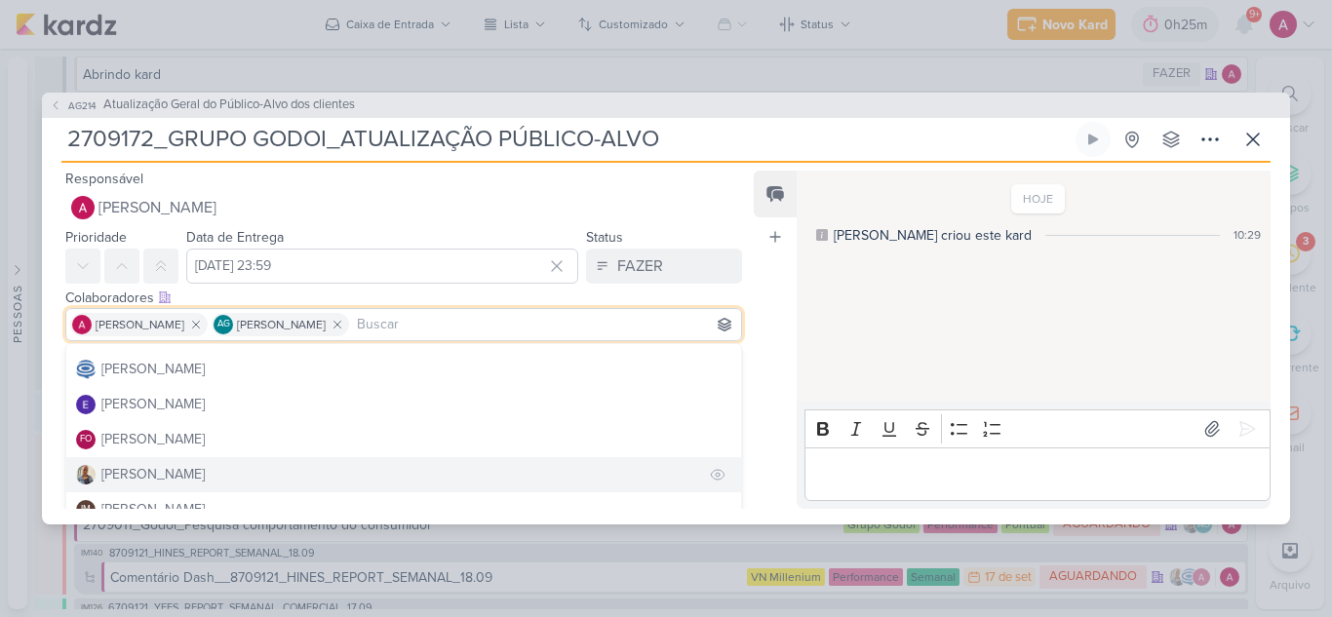
click at [129, 463] on button "[PERSON_NAME]" at bounding box center [403, 474] width 675 height 35
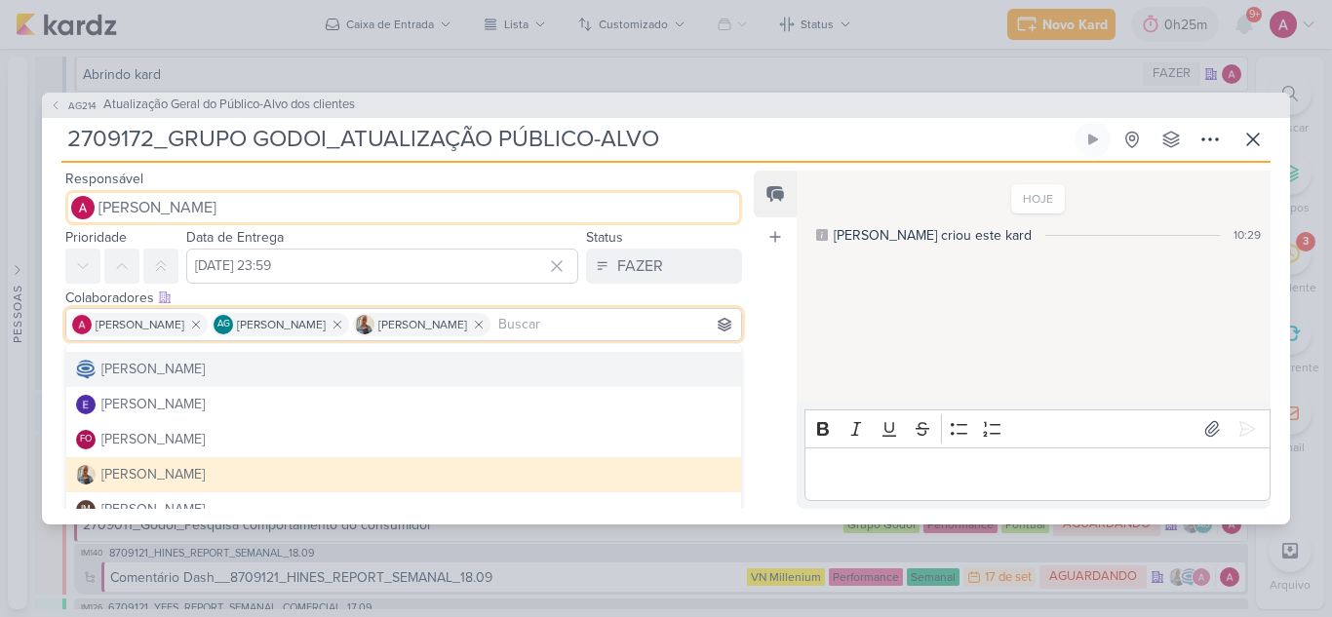
click at [173, 200] on span "[PERSON_NAME]" at bounding box center [157, 207] width 118 height 23
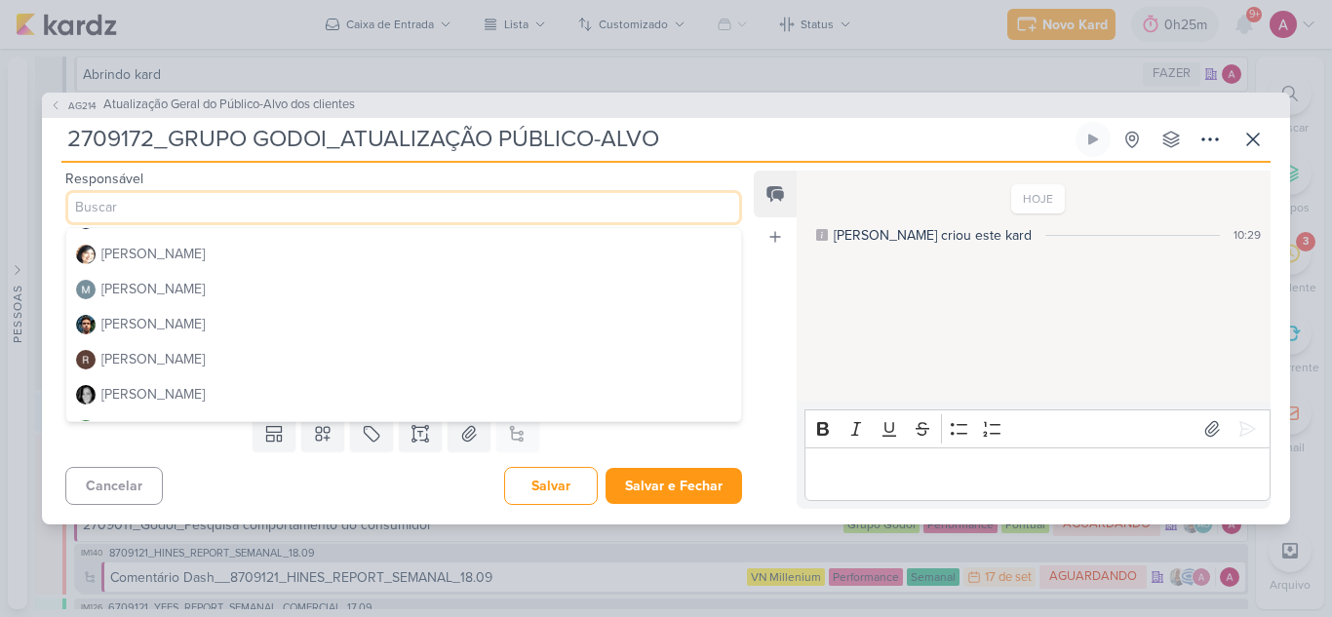
scroll to position [368, 0]
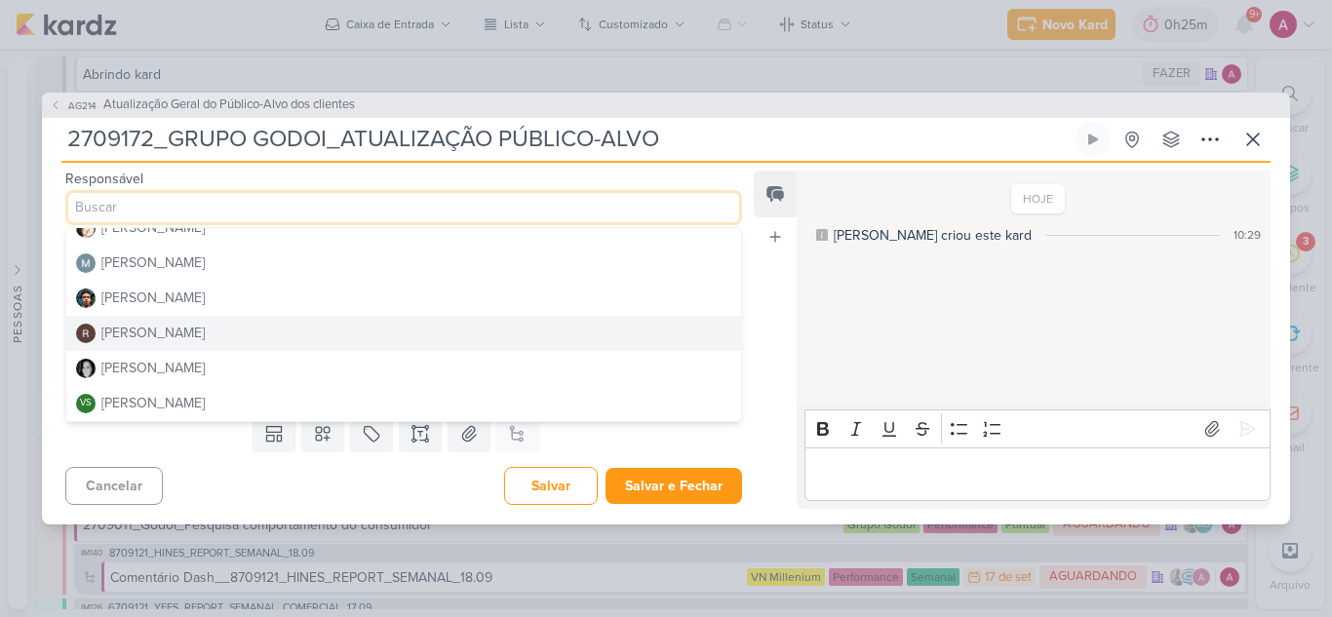
click at [191, 327] on div "[PERSON_NAME]" at bounding box center [152, 333] width 103 height 20
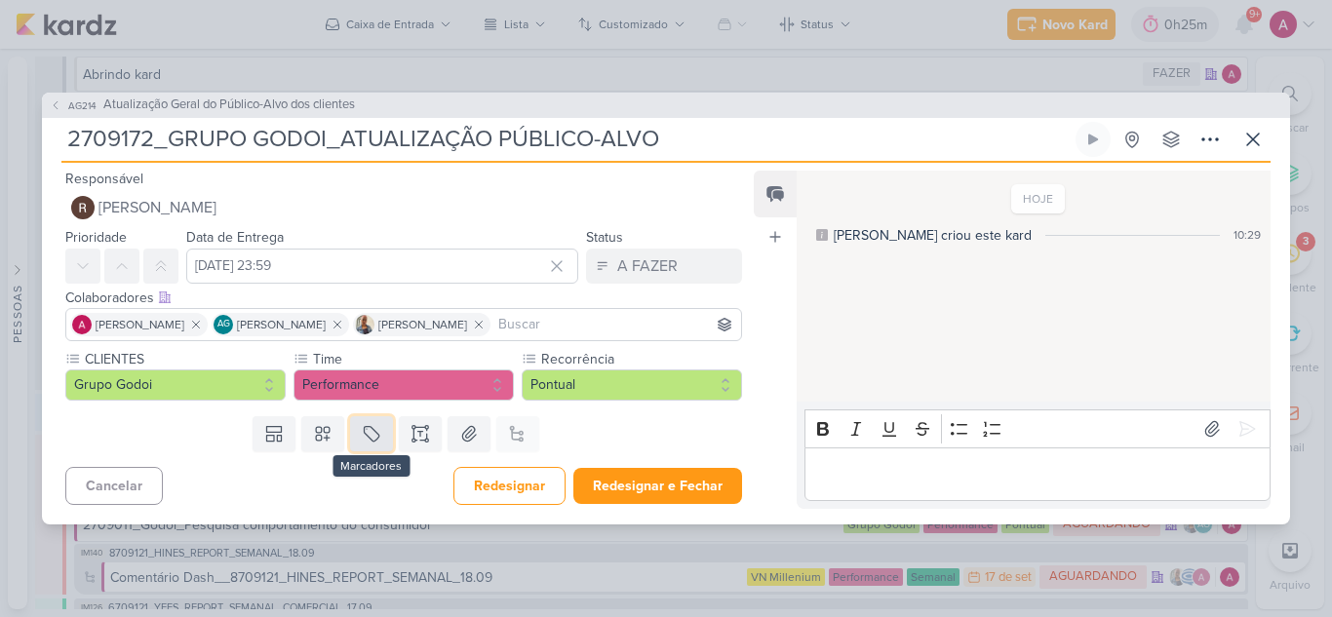
click at [364, 431] on icon at bounding box center [371, 433] width 19 height 19
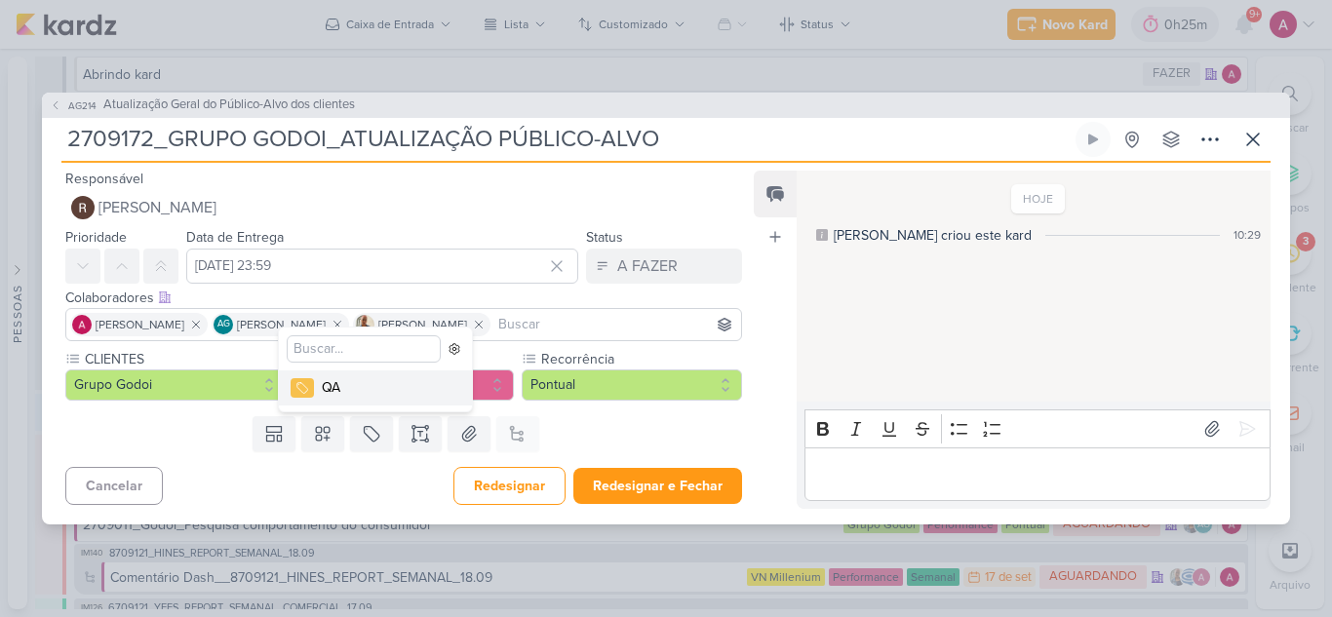
click at [356, 387] on div "QA" at bounding box center [385, 387] width 127 height 20
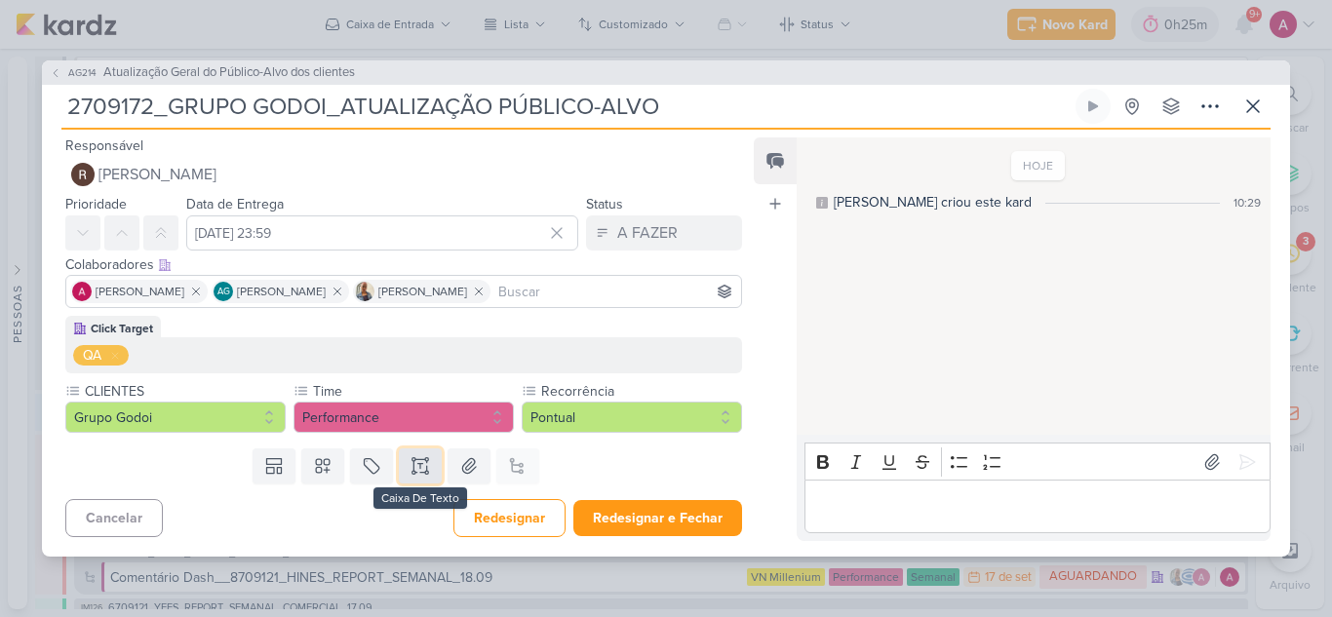
click at [413, 467] on icon at bounding box center [419, 465] width 19 height 19
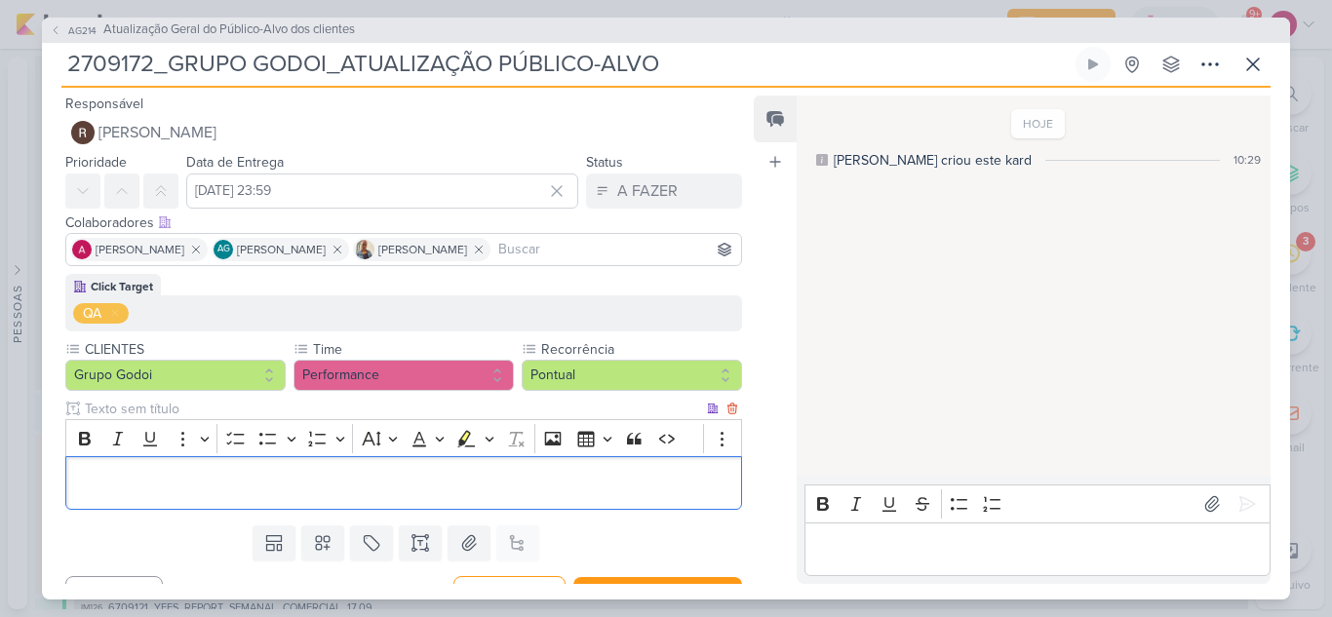
scroll to position [34, 0]
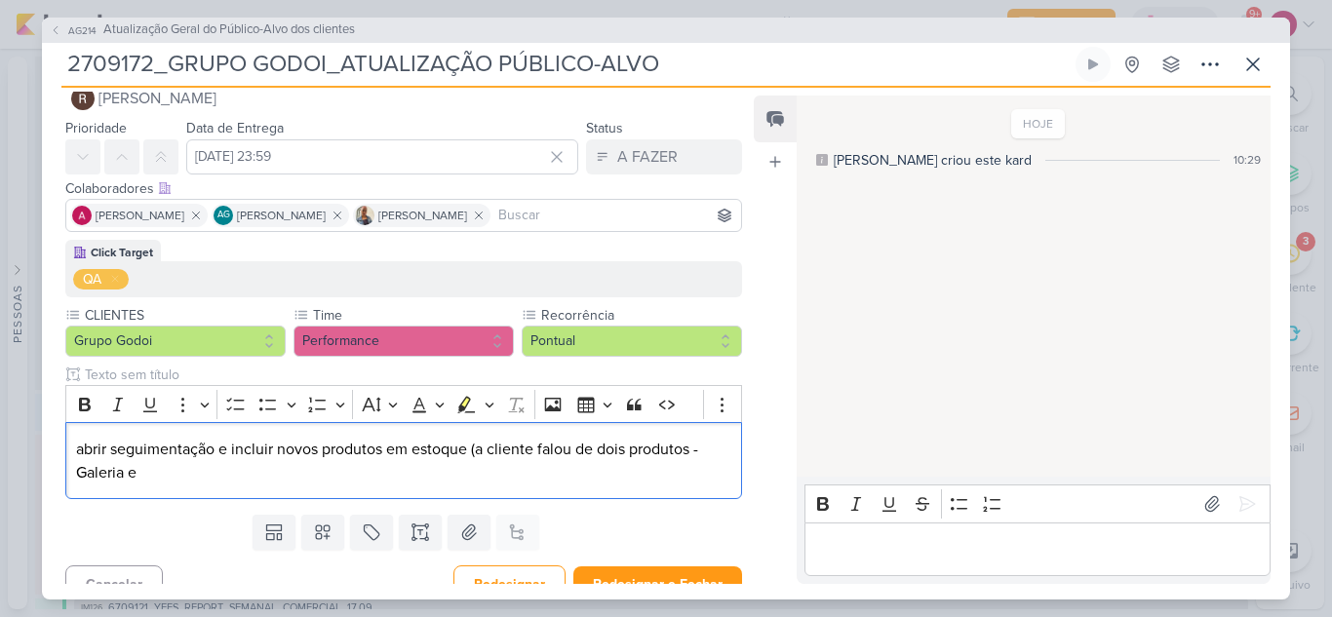
drag, startPoint x: 231, startPoint y: 481, endPoint x: 50, endPoint y: 444, distance: 185.1
click at [50, 444] on div "Click Target QA CLIENTES Grupo Godoi" at bounding box center [396, 373] width 708 height 267
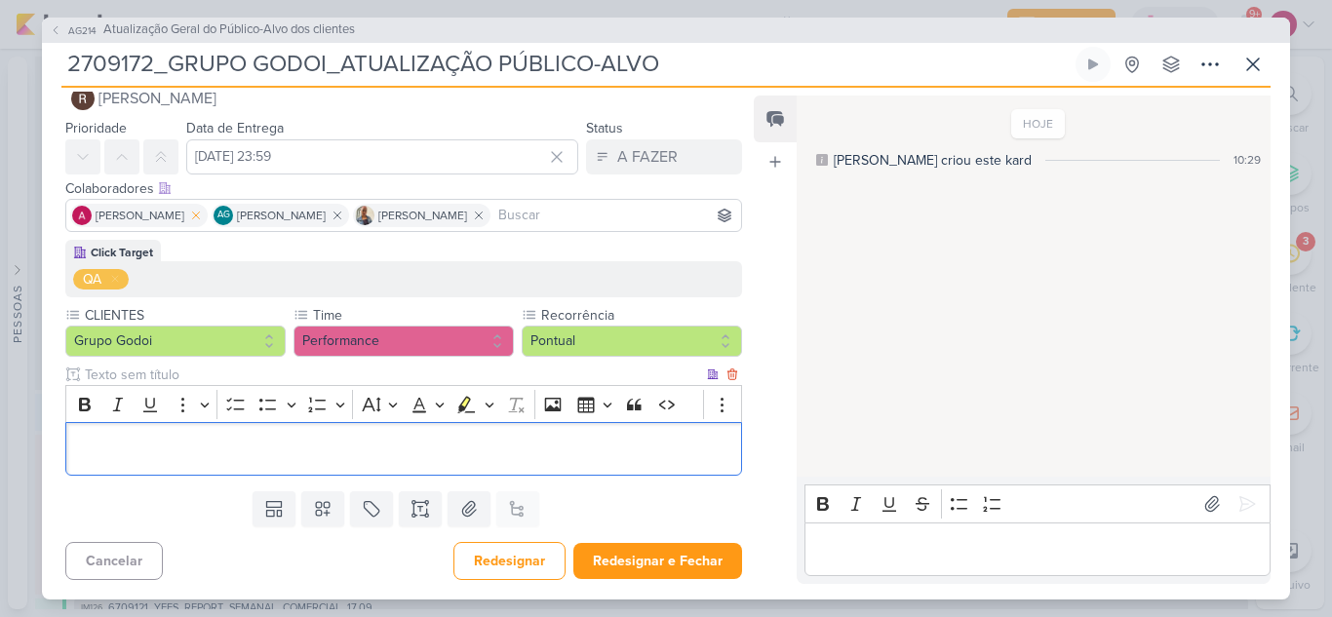
scroll to position [0, 0]
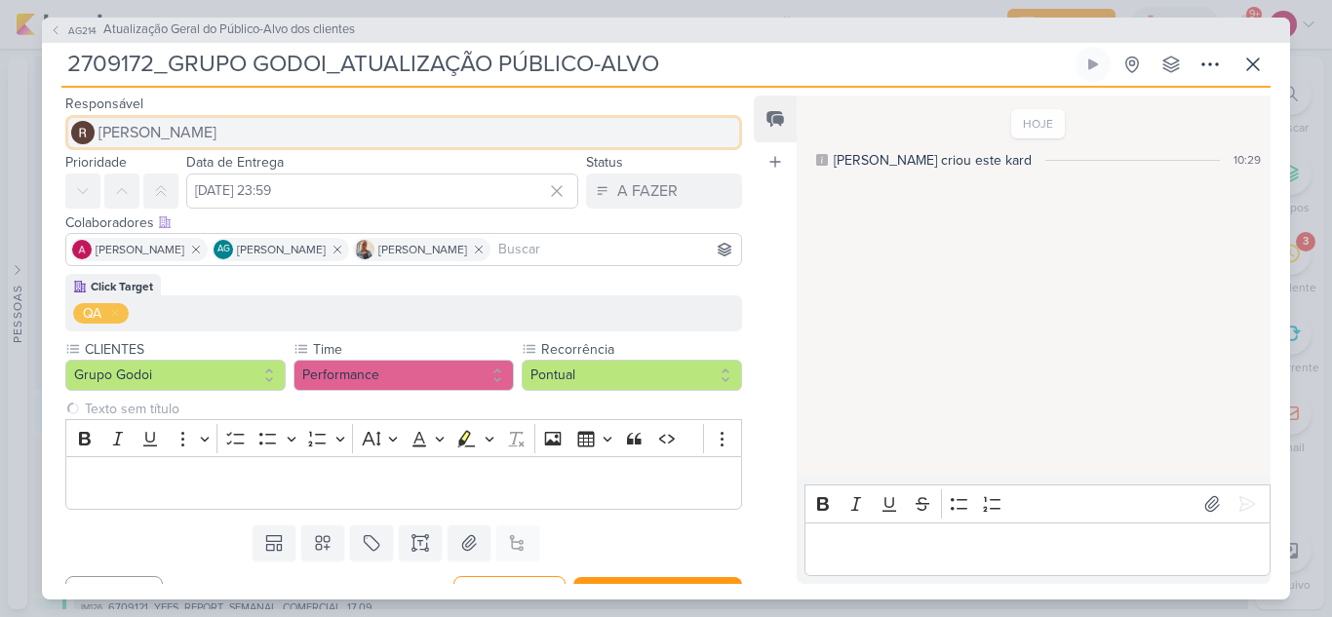
click at [201, 135] on span "[PERSON_NAME]" at bounding box center [157, 132] width 118 height 23
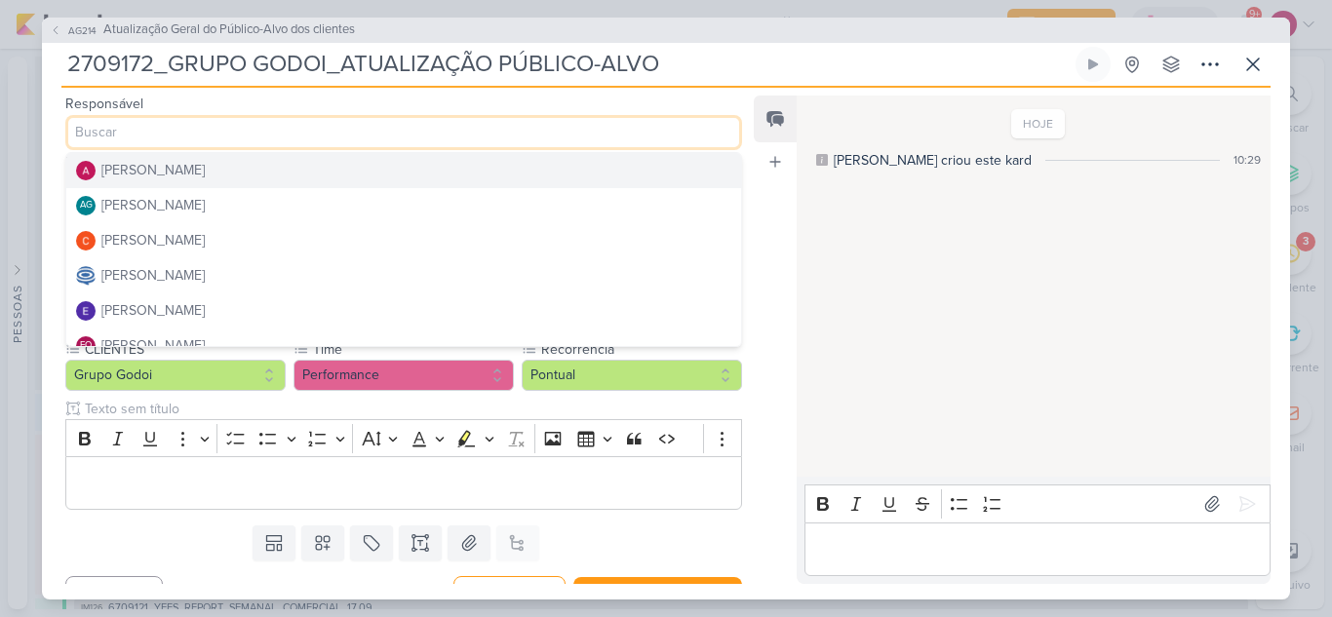
click at [192, 177] on div "[PERSON_NAME]" at bounding box center [152, 170] width 103 height 20
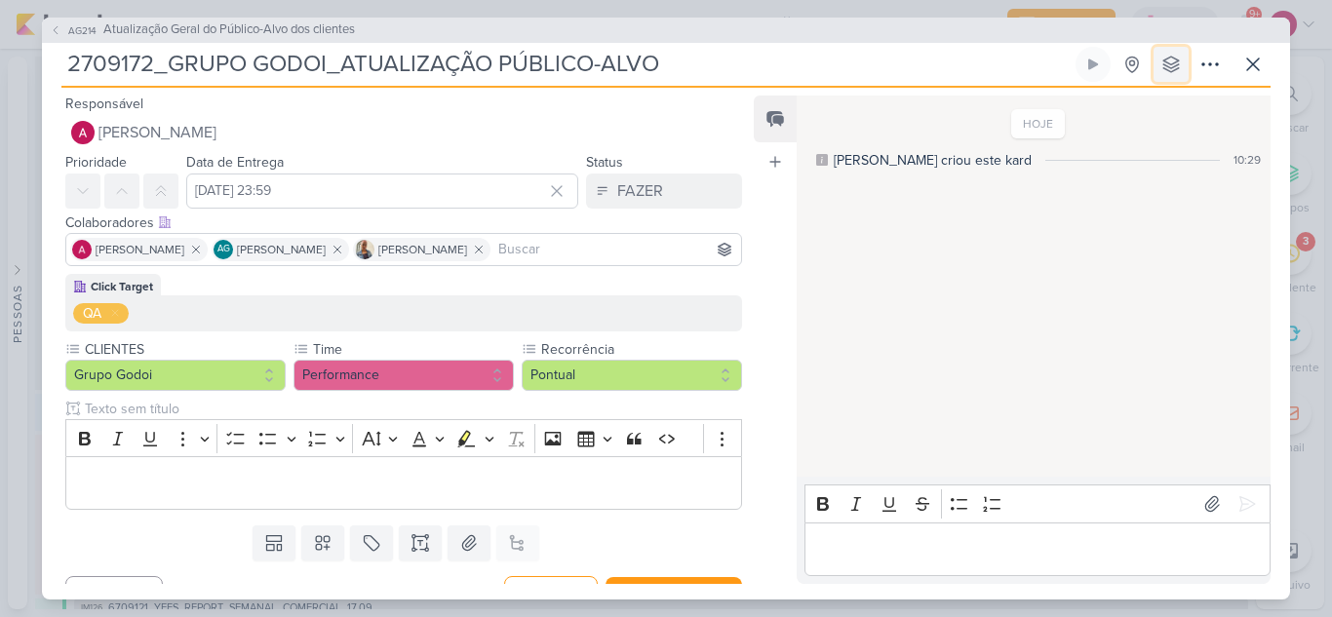
click at [1163, 62] on icon at bounding box center [1170, 64] width 19 height 19
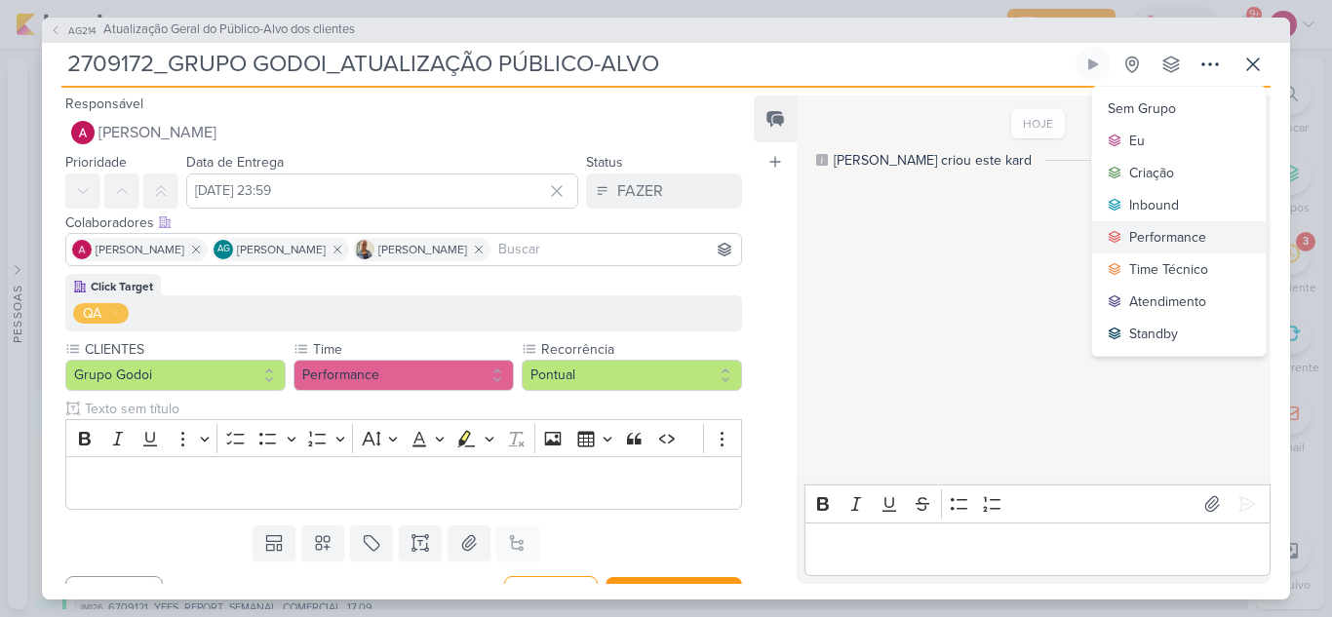
click at [1170, 229] on div "Performance" at bounding box center [1167, 237] width 77 height 20
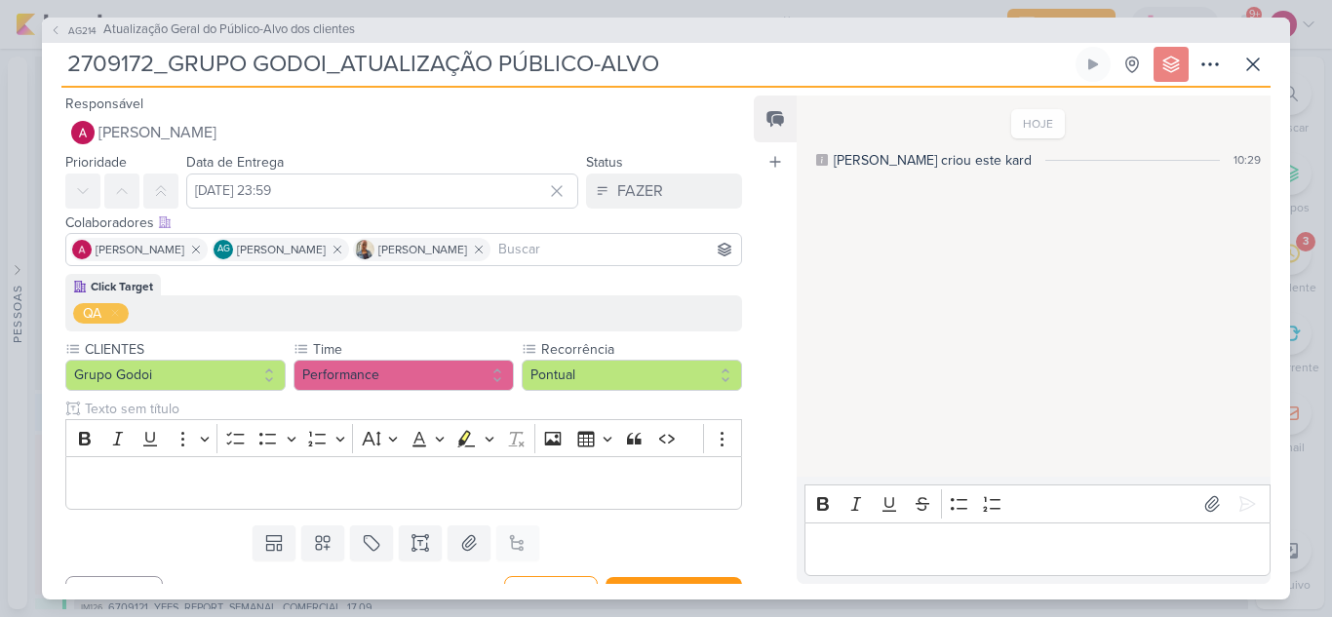
scroll to position [34, 0]
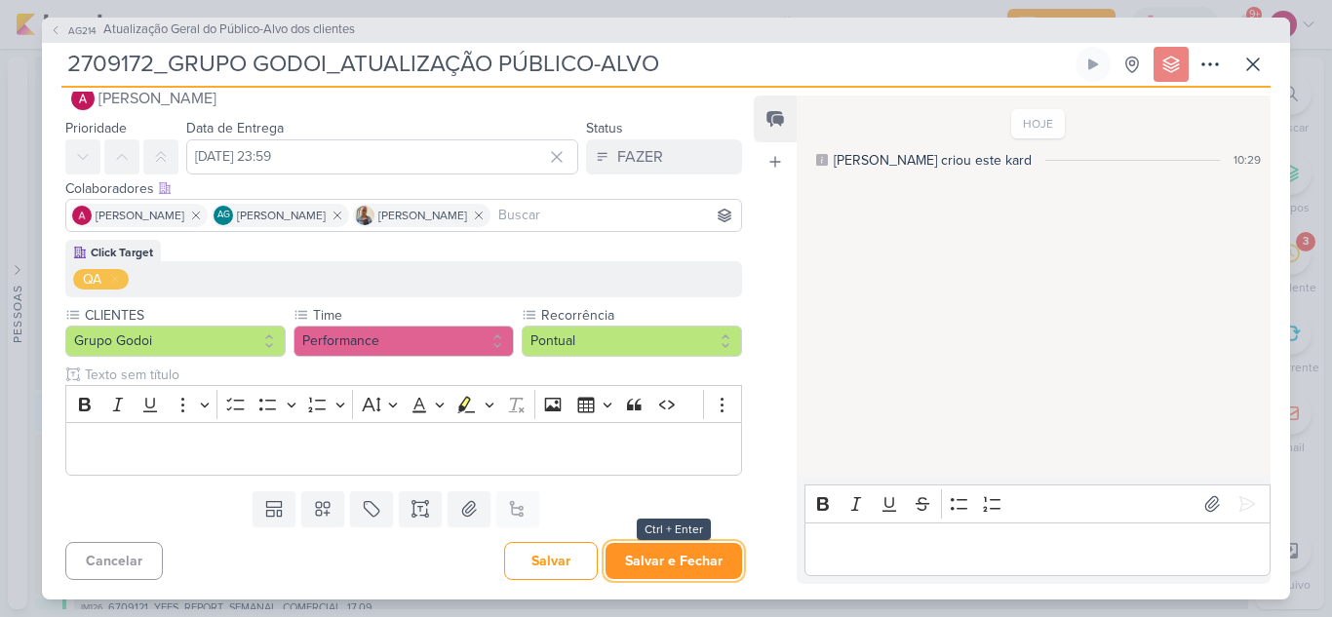
click at [627, 554] on button "Salvar e Fechar" at bounding box center [673, 561] width 136 height 36
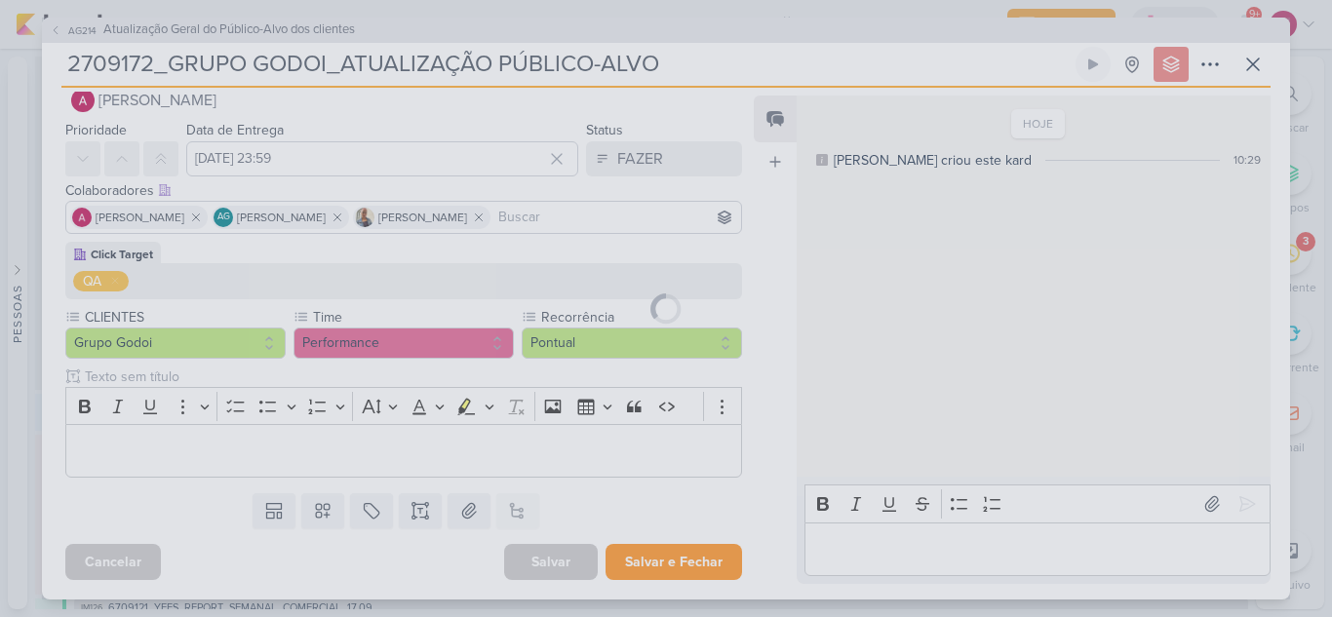
scroll to position [32, 0]
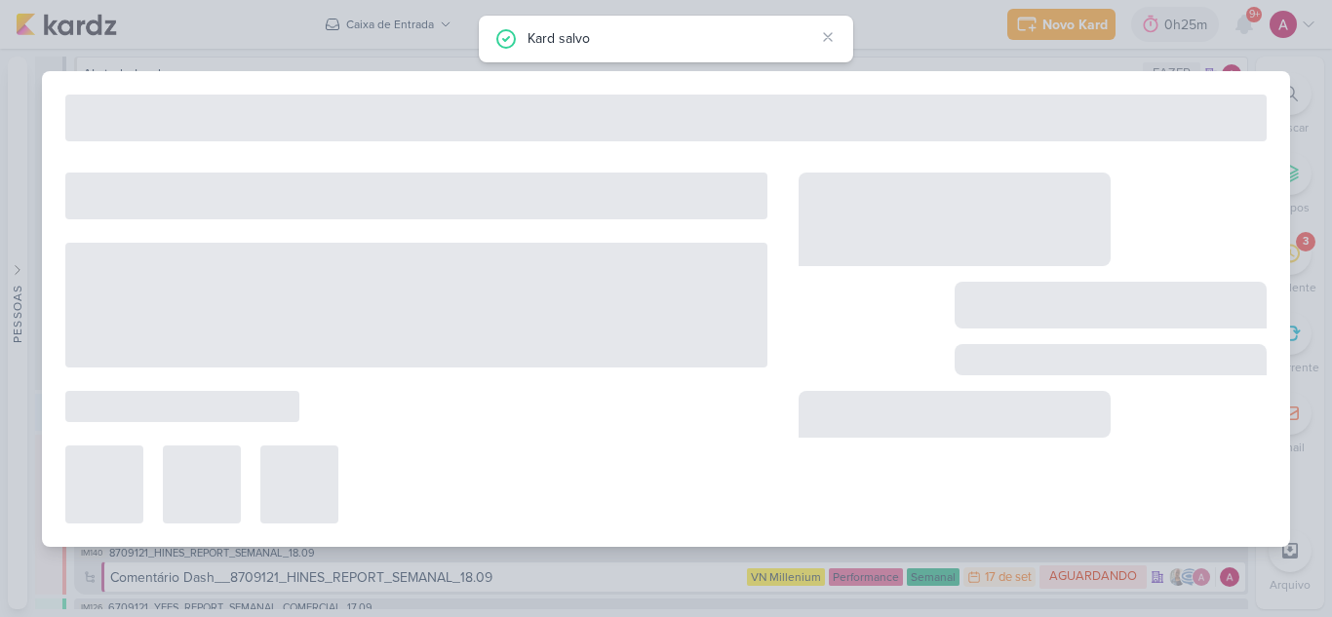
type input "Atualização Geral do Público-Alvo dos clientes"
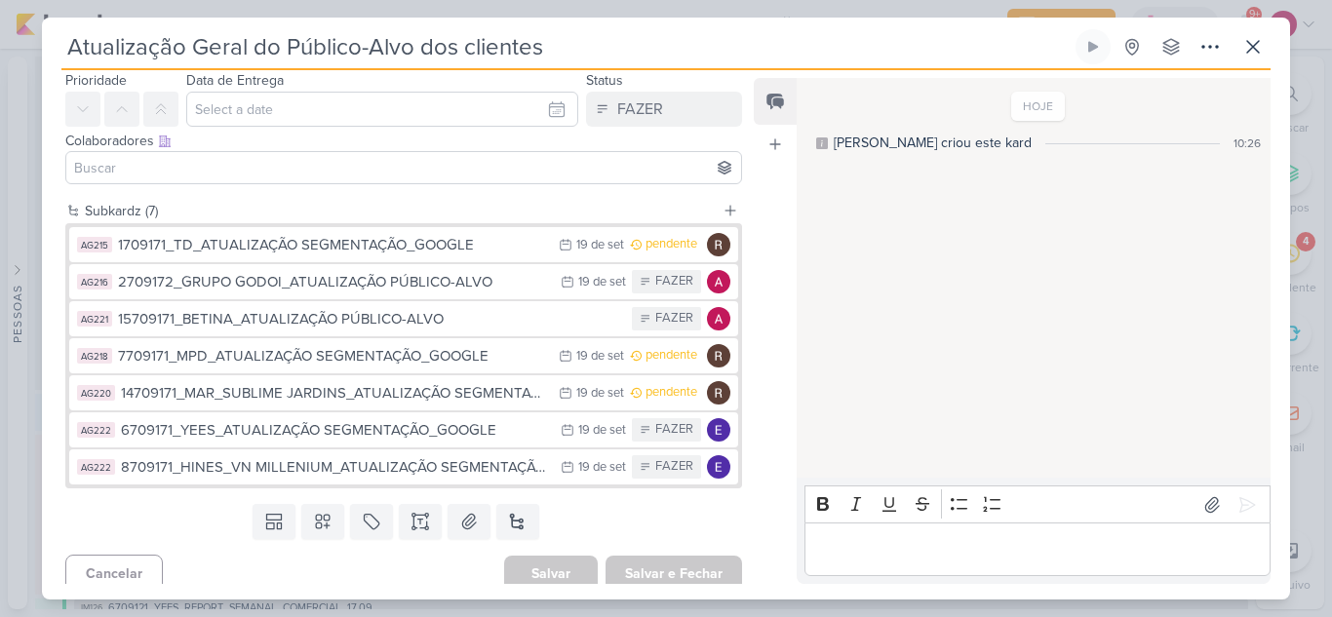
scroll to position [77, 0]
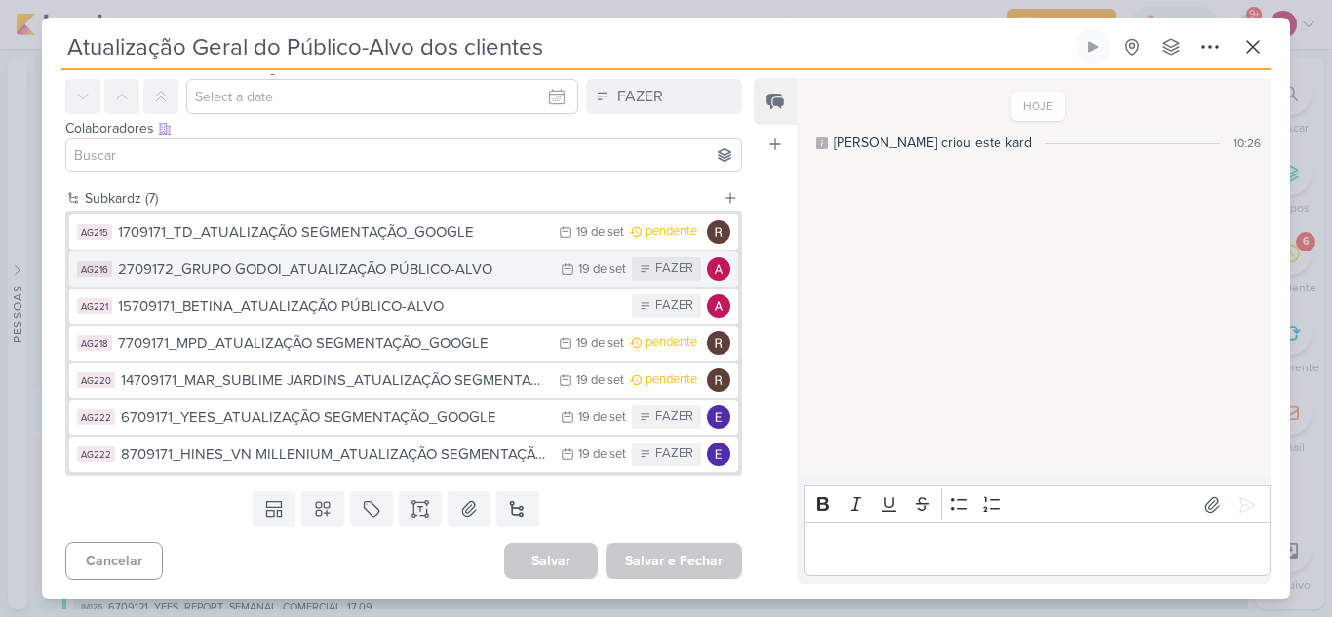
click at [454, 270] on div "2709172_GRUPO GODOI_ATUALIZAÇÃO PÚBLICO-ALVO" at bounding box center [334, 269] width 433 height 22
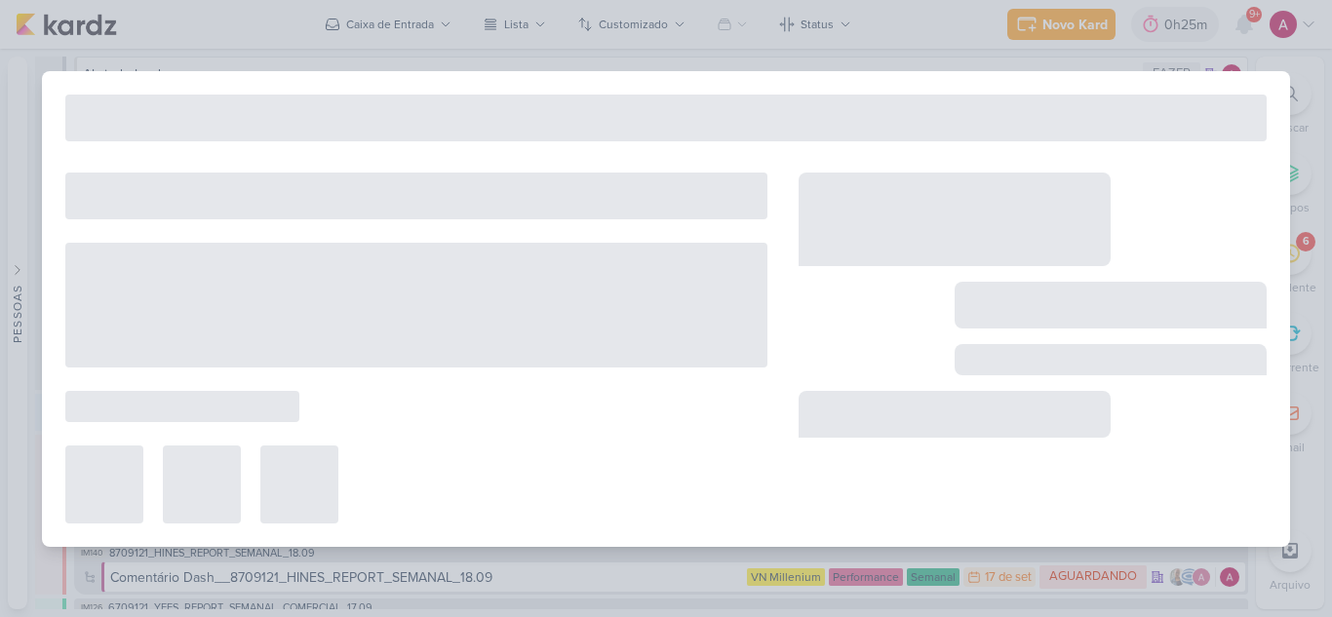
type input "2709172_GRUPO GODOI_ATUALIZAÇÃO PÚBLICO-ALVO"
type input "19 de setembro de 2025 às 23:59"
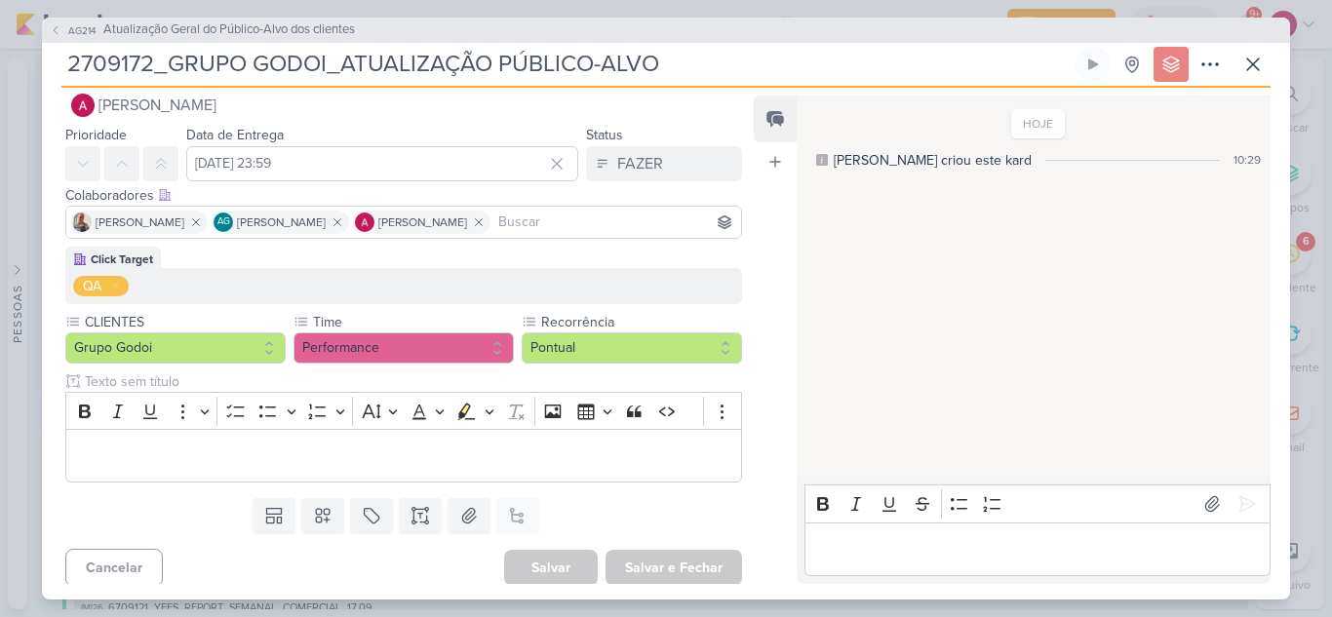
scroll to position [34, 0]
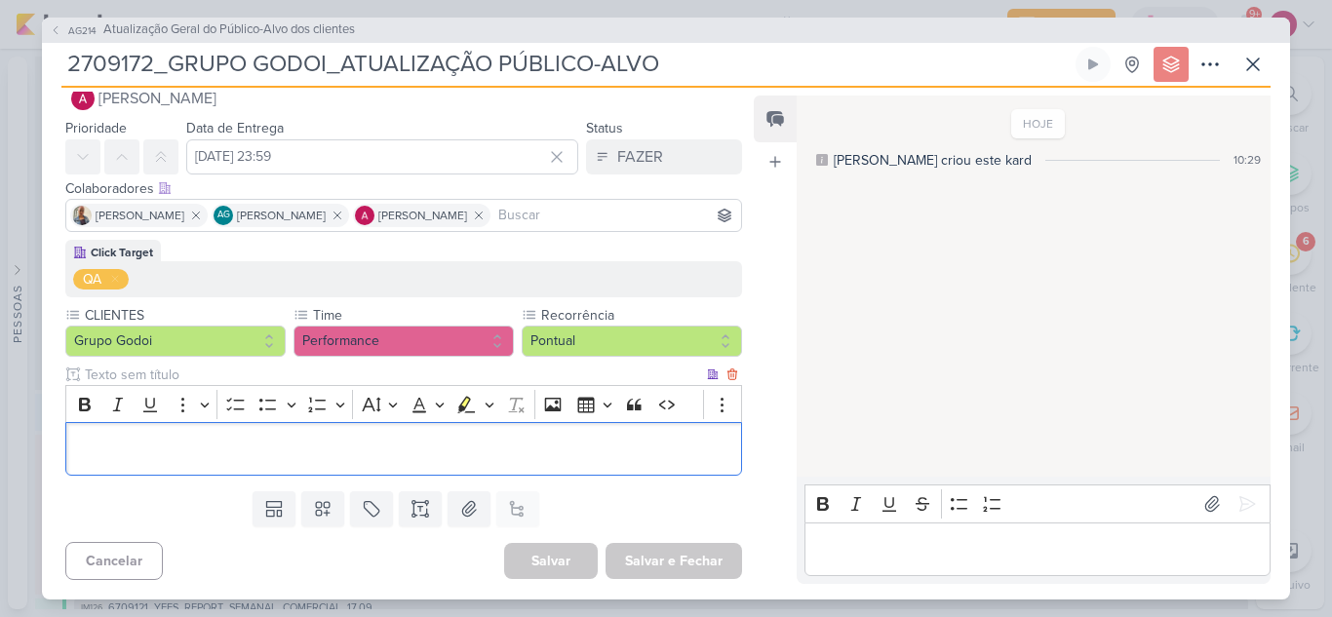
click at [203, 436] on div "Editor editing area: main" at bounding box center [403, 449] width 676 height 54
click at [69, 32] on span "AG214" at bounding box center [82, 30] width 34 height 15
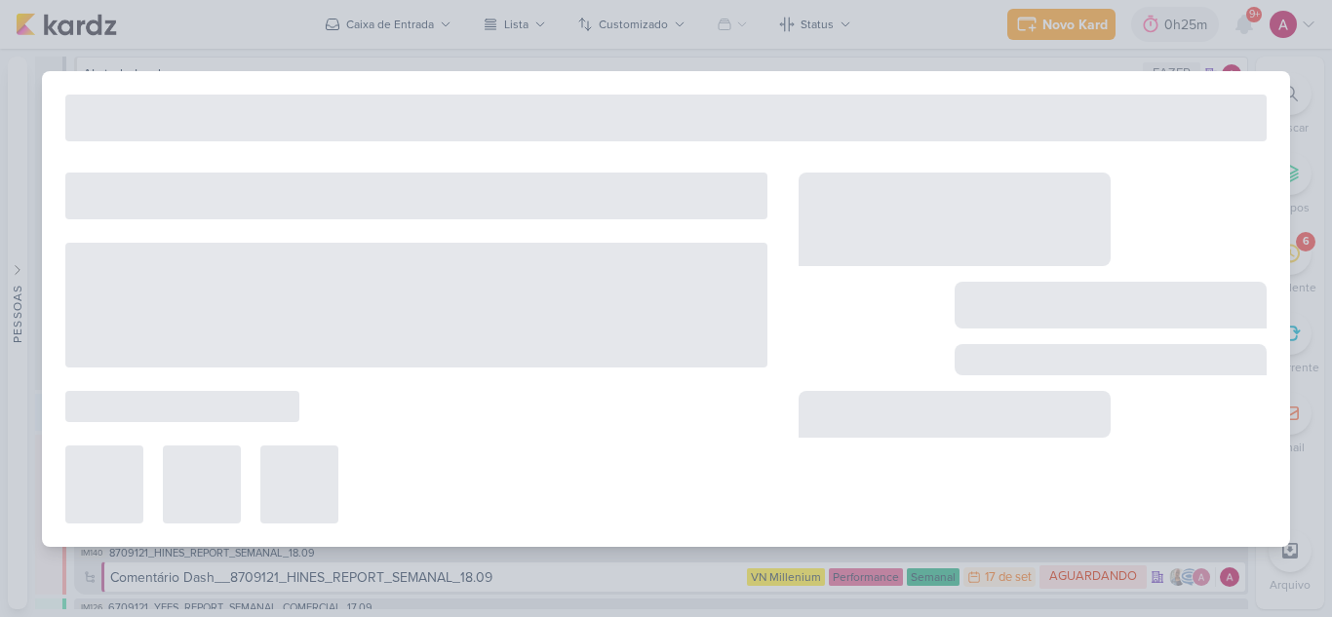
type input "Atualização Geral do Público-Alvo dos clientes"
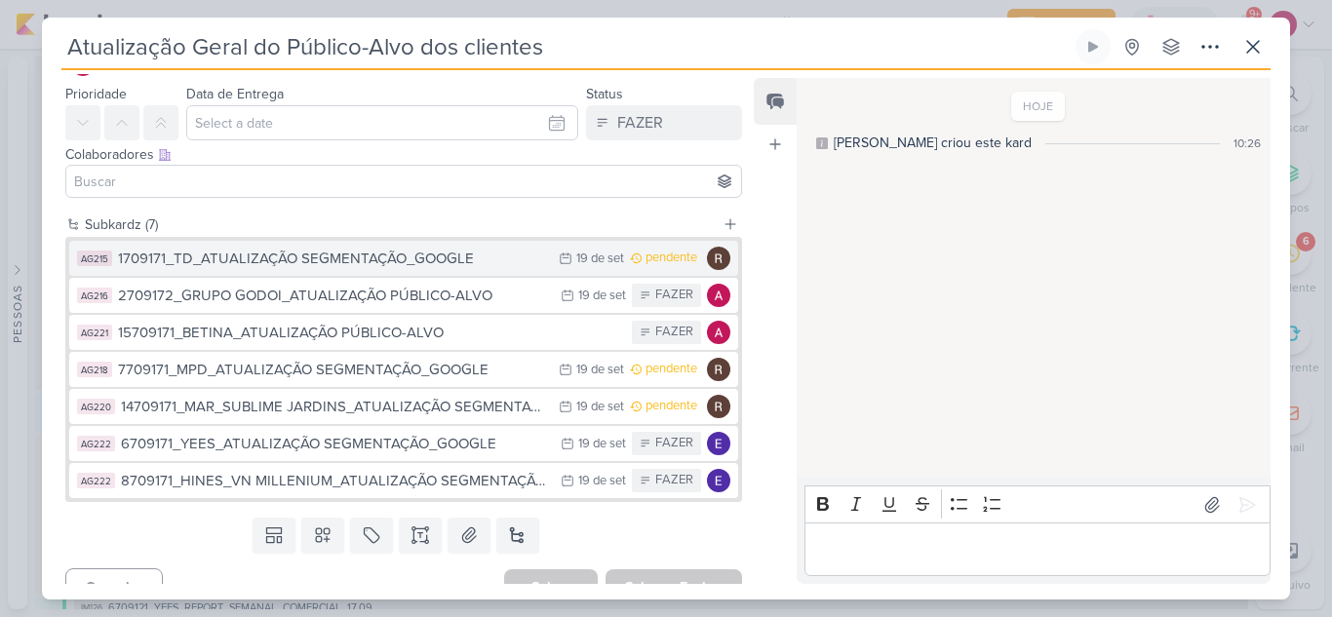
scroll to position [77, 0]
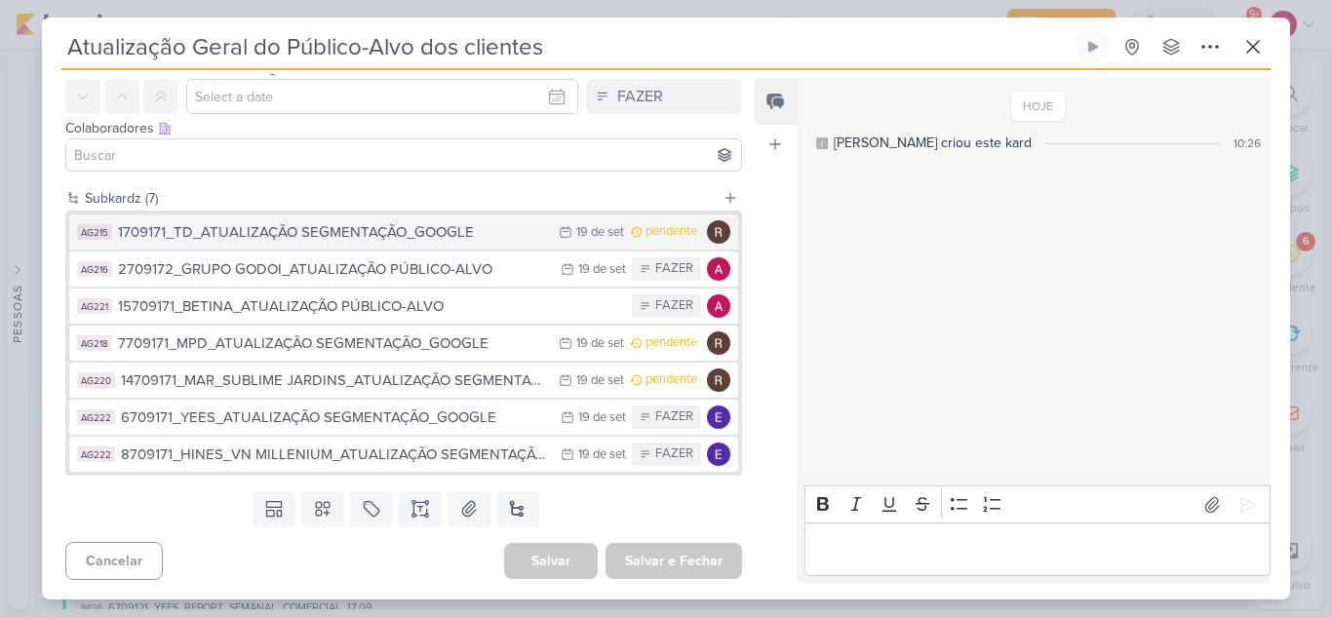
click at [398, 230] on div "1709171_TD_ATUALIZAÇÃO SEGMENTAÇÃO_GOOGLE" at bounding box center [333, 232] width 431 height 22
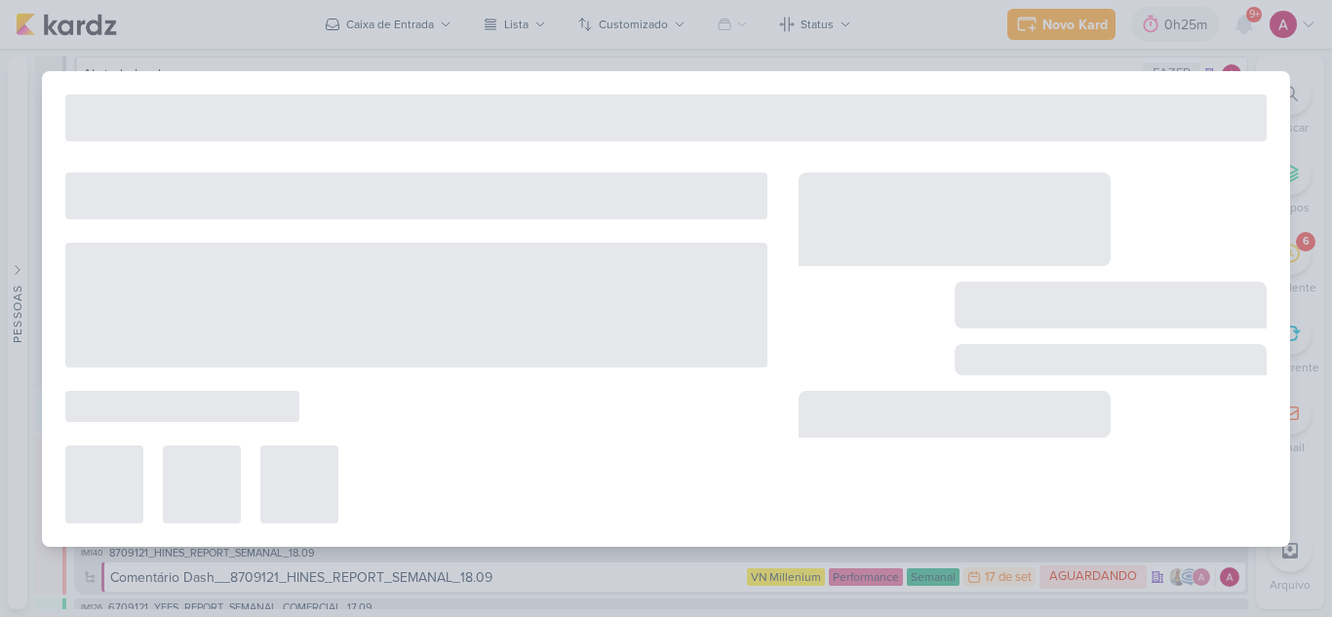
type input "1709171_TD_ATUALIZAÇÃO SEGMENTAÇÃO_GOOGLE"
type input "19 de setembro de 2025 às 23:59"
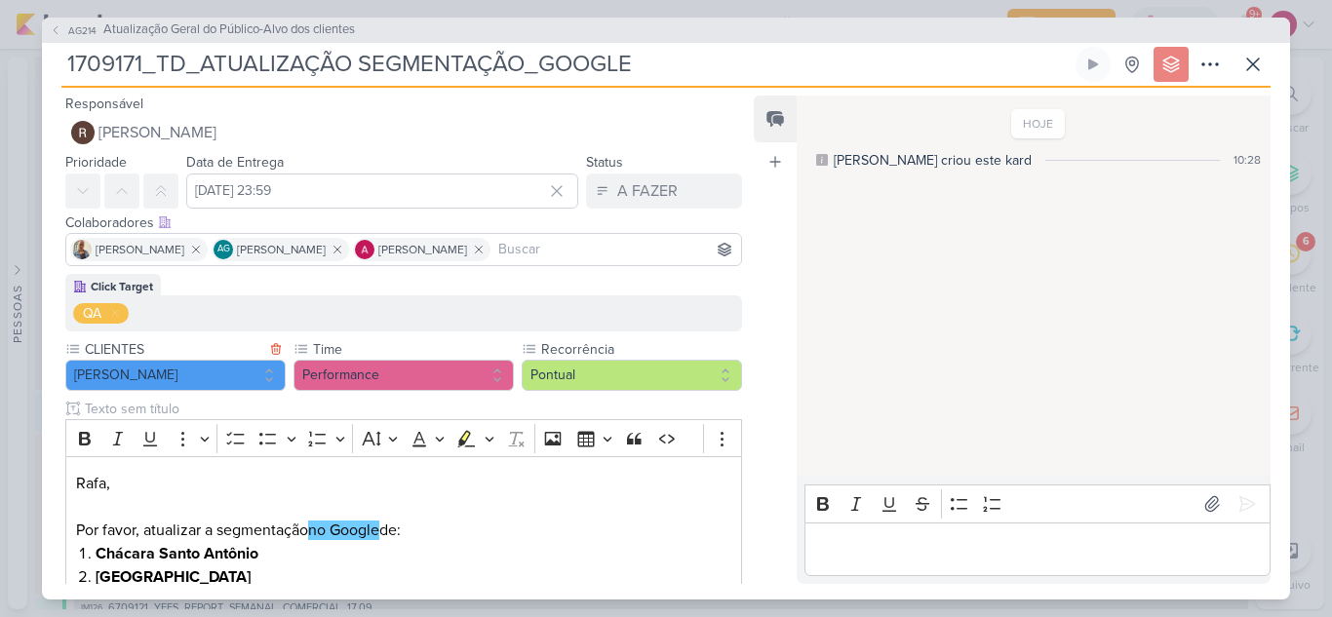
scroll to position [268, 0]
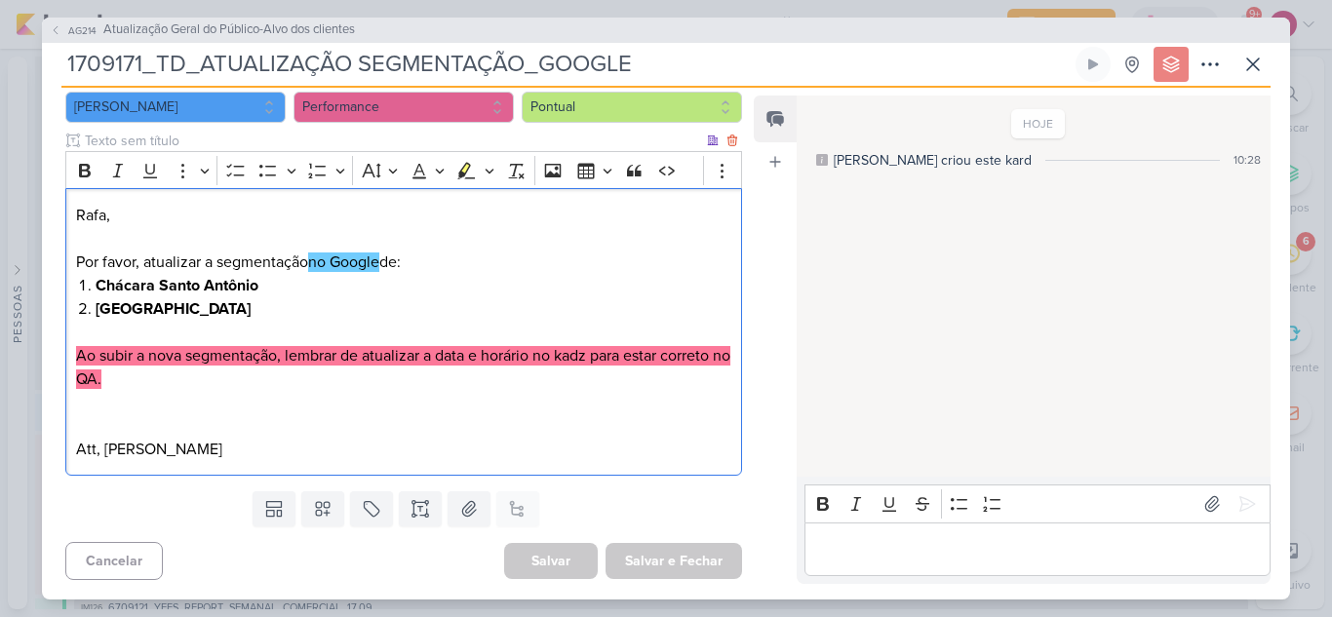
drag, startPoint x: 270, startPoint y: 442, endPoint x: 71, endPoint y: 214, distance: 301.9
click at [71, 214] on div "Rafa, Por favor, atualizar a segmentação no Google de: Chácara Santo Antônio Al…" at bounding box center [403, 332] width 676 height 288
copy div "Rafa, Por favor, atualizar a segmentação no Google de: Chácara Santo Antônio Al…"
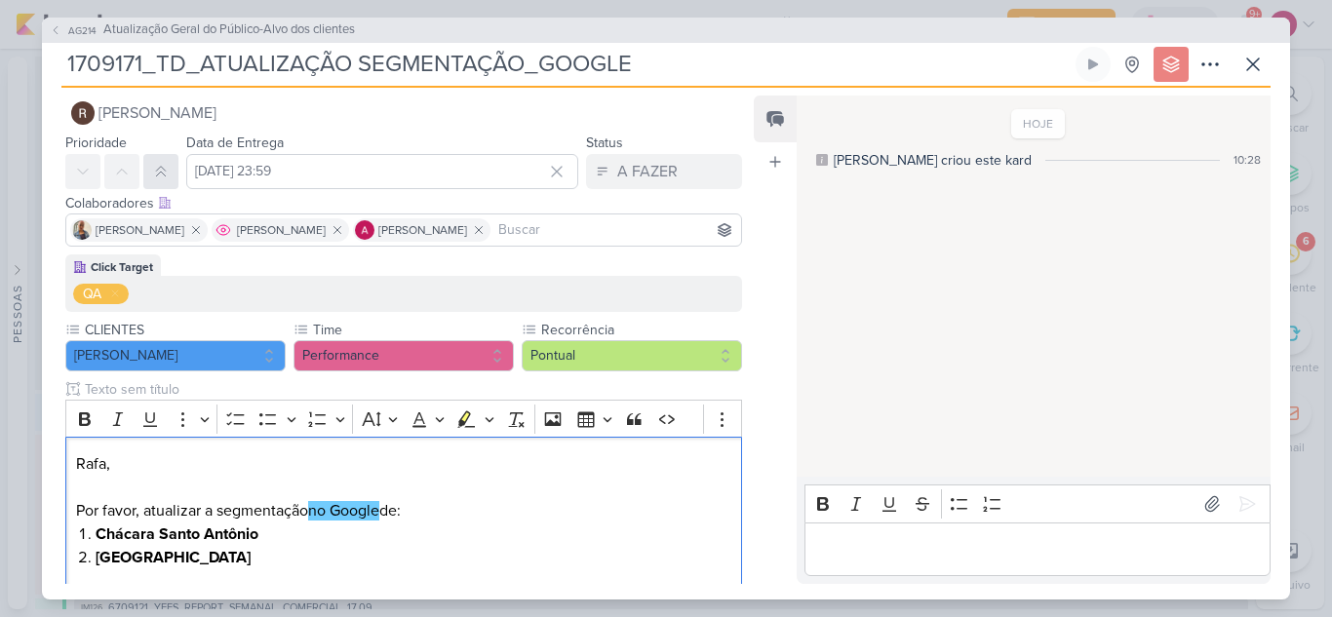
scroll to position [0, 0]
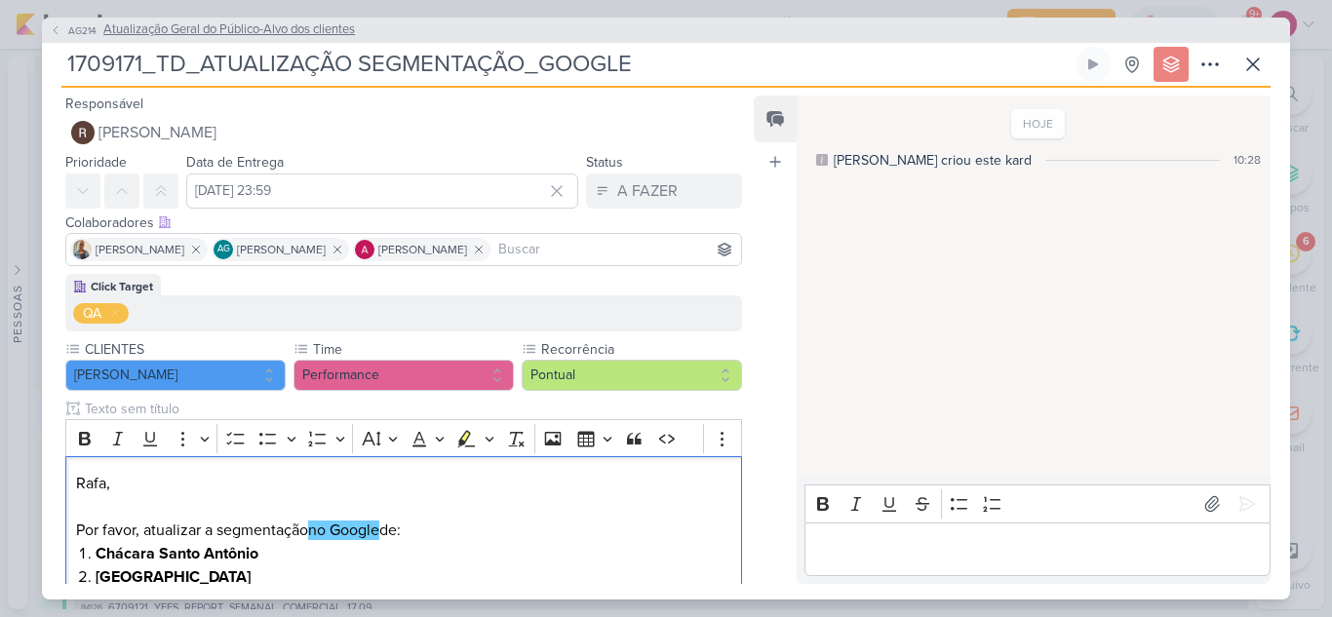
click at [60, 32] on icon at bounding box center [56, 30] width 12 height 12
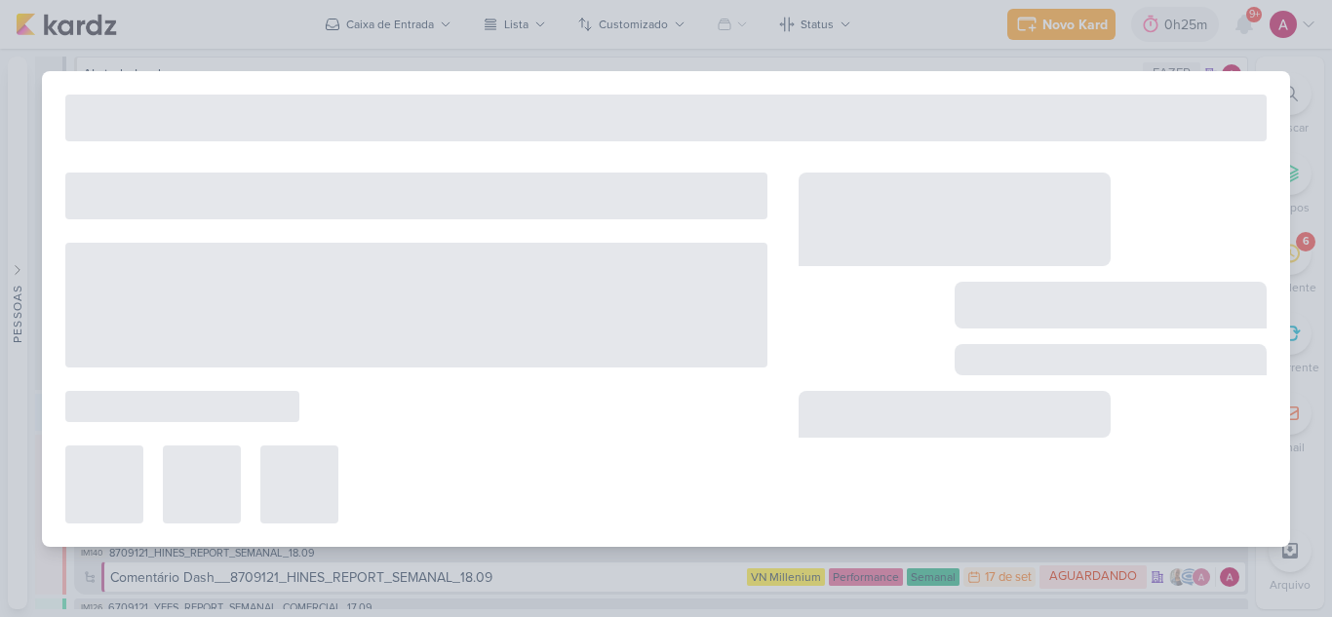
type input "Atualização Geral do Público-Alvo dos clientes"
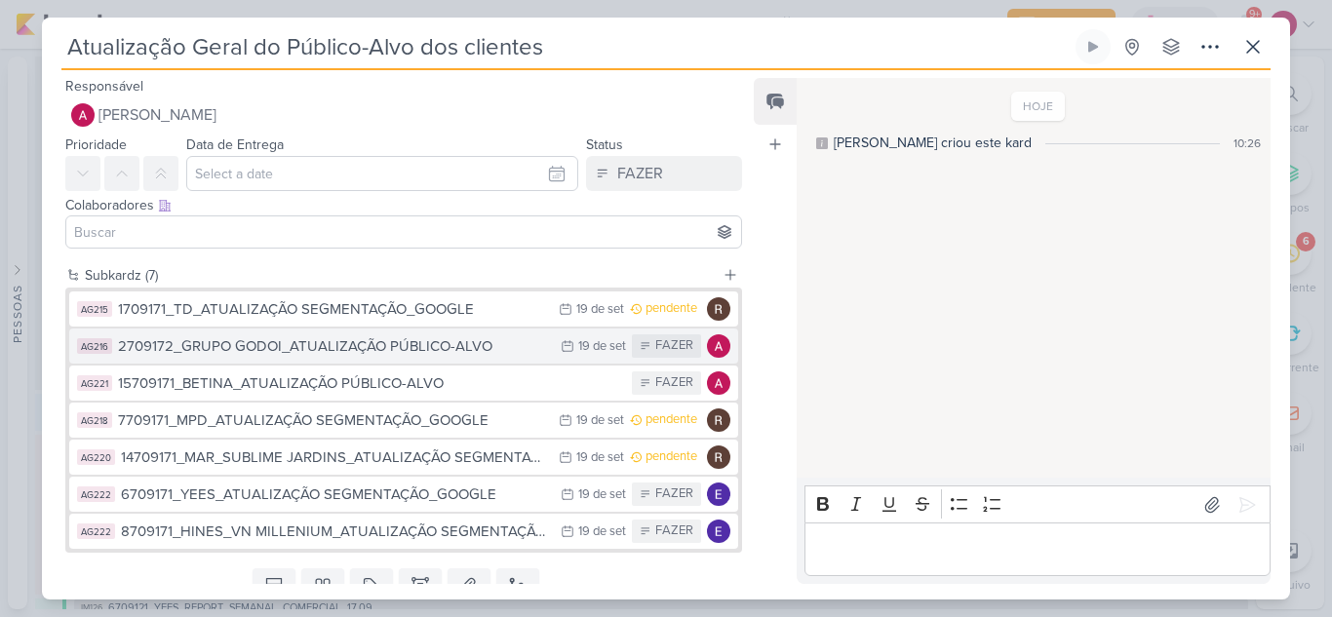
click at [323, 345] on div "2709172_GRUPO GODOI_ATUALIZAÇÃO PÚBLICO-ALVO" at bounding box center [334, 346] width 433 height 22
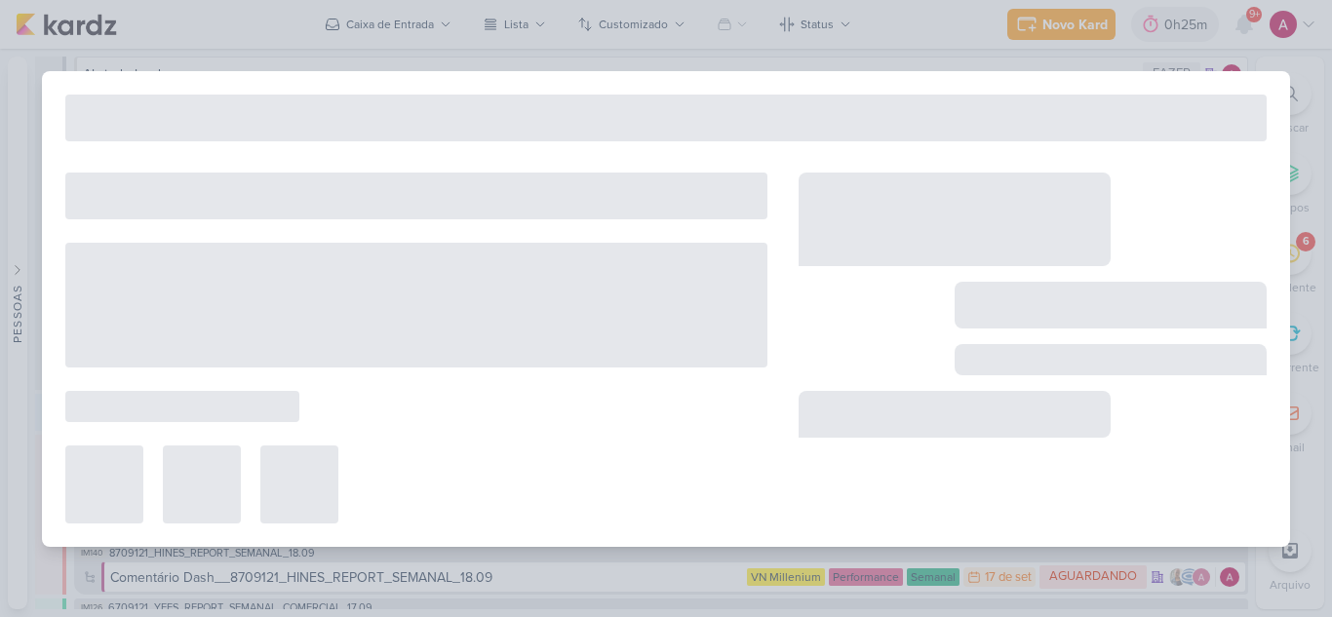
type input "2709172_GRUPO GODOI_ATUALIZAÇÃO PÚBLICO-ALVO"
type input "19 de setembro de 2025 às 23:59"
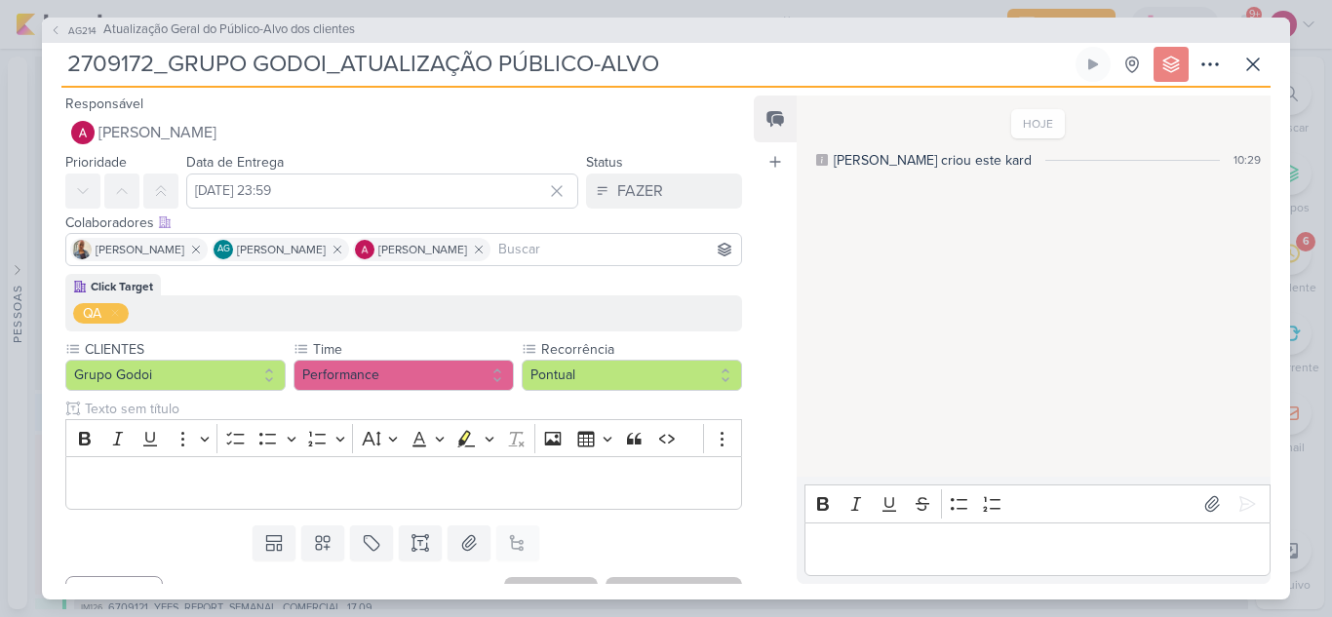
drag, startPoint x: 346, startPoint y: 58, endPoint x: 691, endPoint y: 35, distance: 345.8
click at [691, 35] on div "AG214 Atualização Geral do Público-Alvo dos clientes 2709172_GRUPO GODOI_ATUALI…" at bounding box center [666, 309] width 1248 height 582
click at [546, 71] on input "2709172_GRUPO GODOI_ATUALIZAÇÃO PÚBLICO-ALVO" at bounding box center [566, 64] width 1010 height 35
drag, startPoint x: 503, startPoint y: 63, endPoint x: 761, endPoint y: 29, distance: 260.6
click at [761, 29] on div "AG214 Atualização Geral do Público-Alvo dos clientes 2709172_GRUPO GODOI_ATUALI…" at bounding box center [666, 309] width 1248 height 582
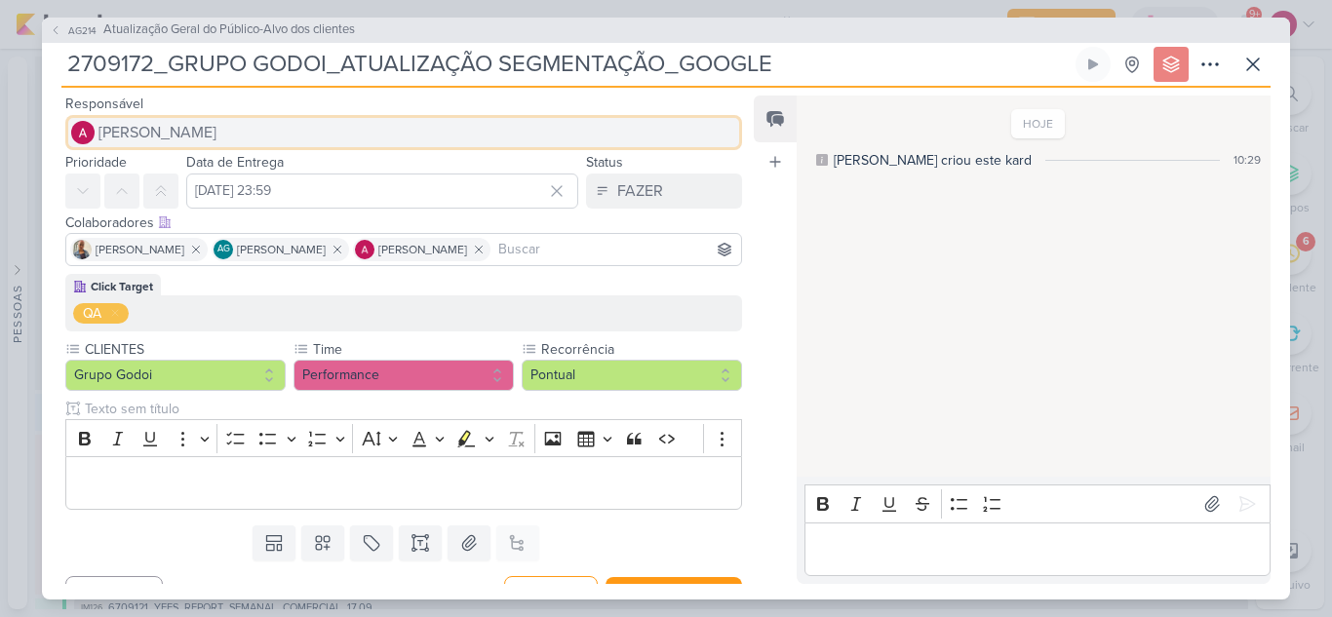
click at [336, 135] on button "[PERSON_NAME]" at bounding box center [403, 132] width 676 height 35
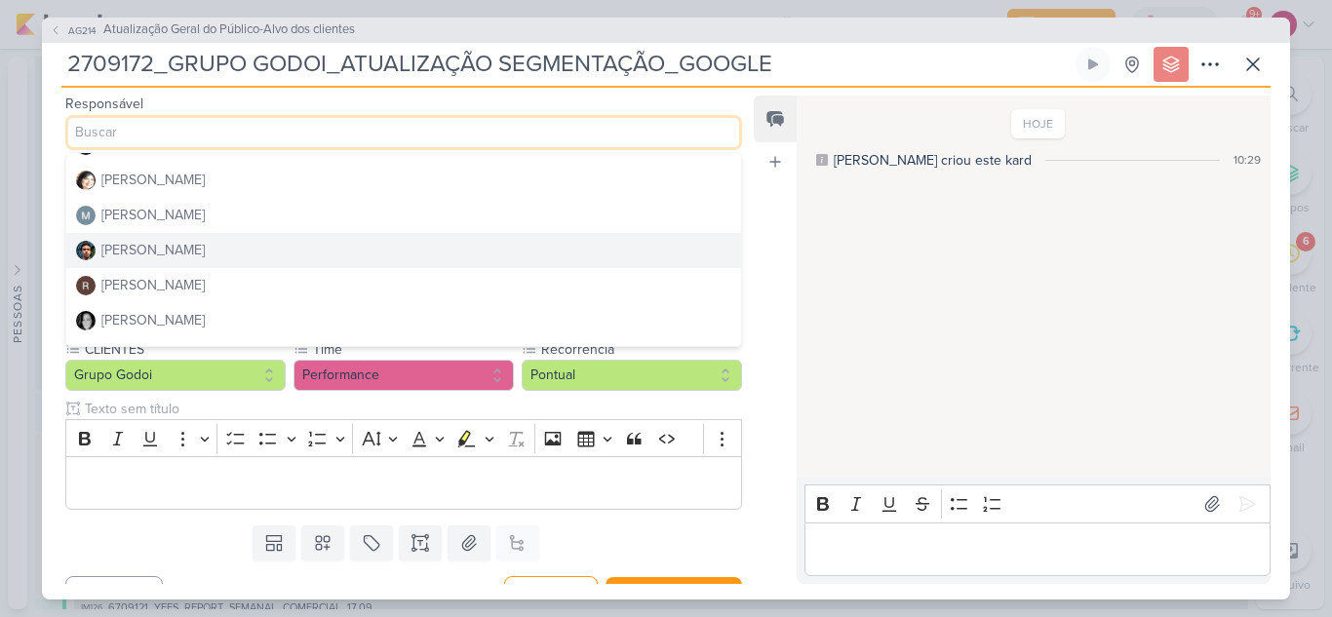
scroll to position [368, 0]
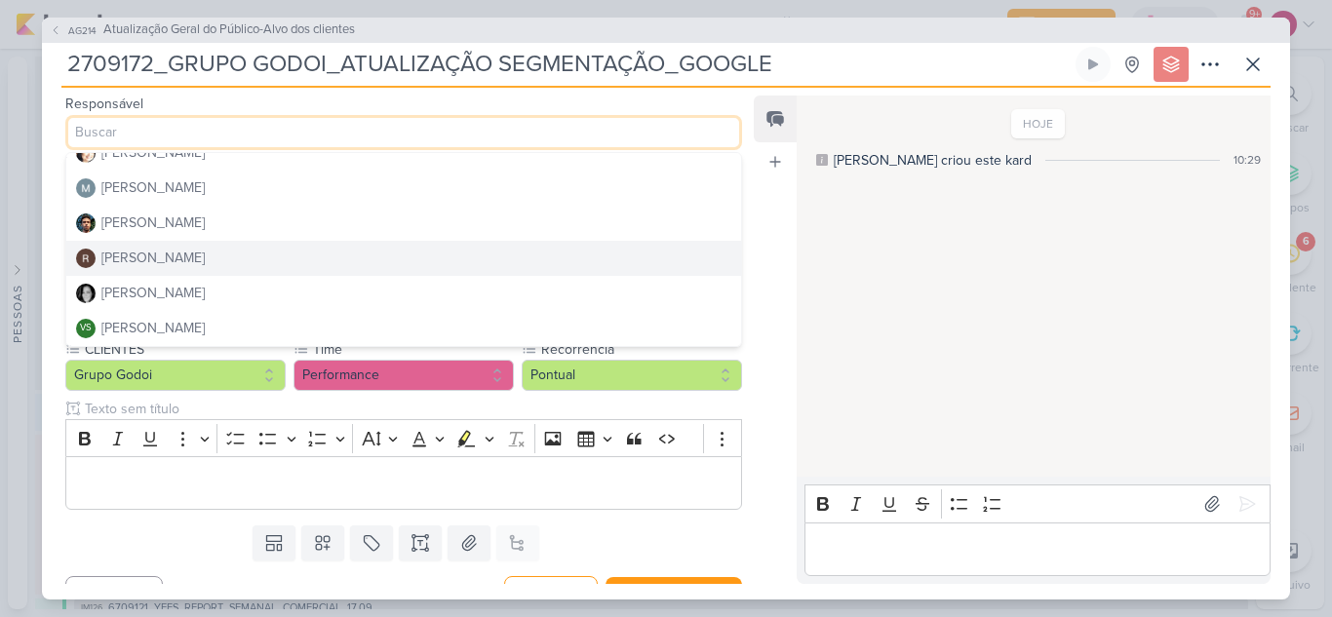
click at [160, 257] on div "[PERSON_NAME]" at bounding box center [152, 258] width 103 height 20
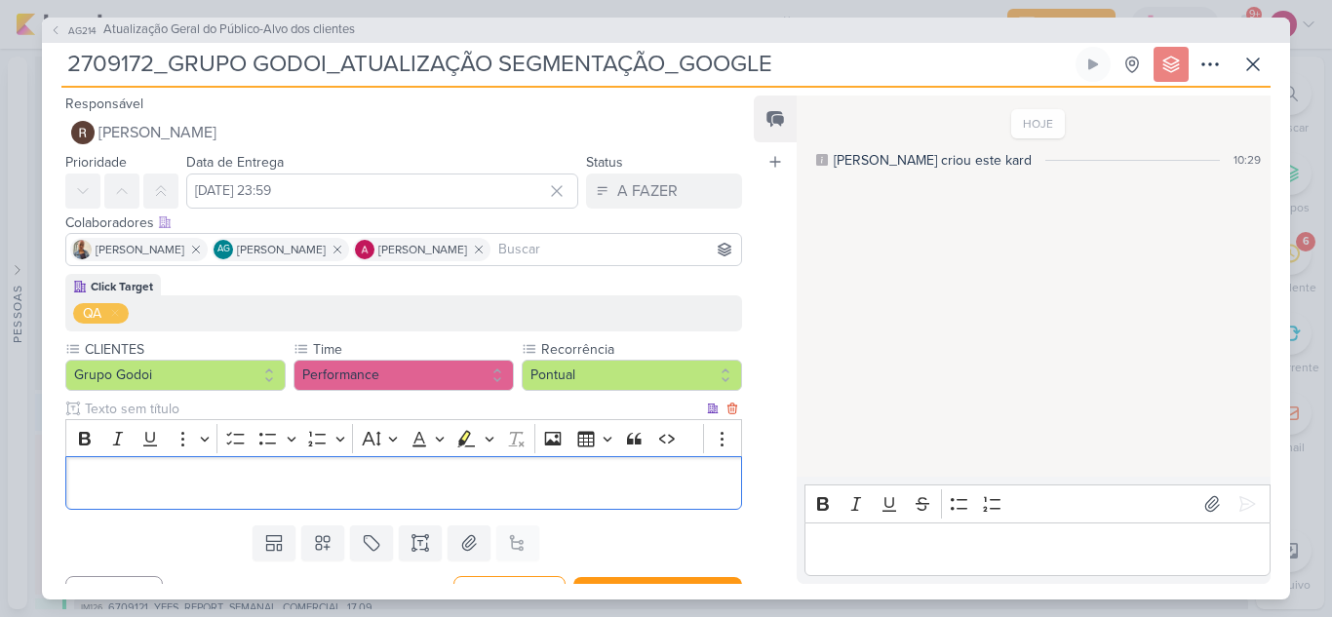
click at [230, 472] on p "Editor editing area: main" at bounding box center [403, 483] width 655 height 23
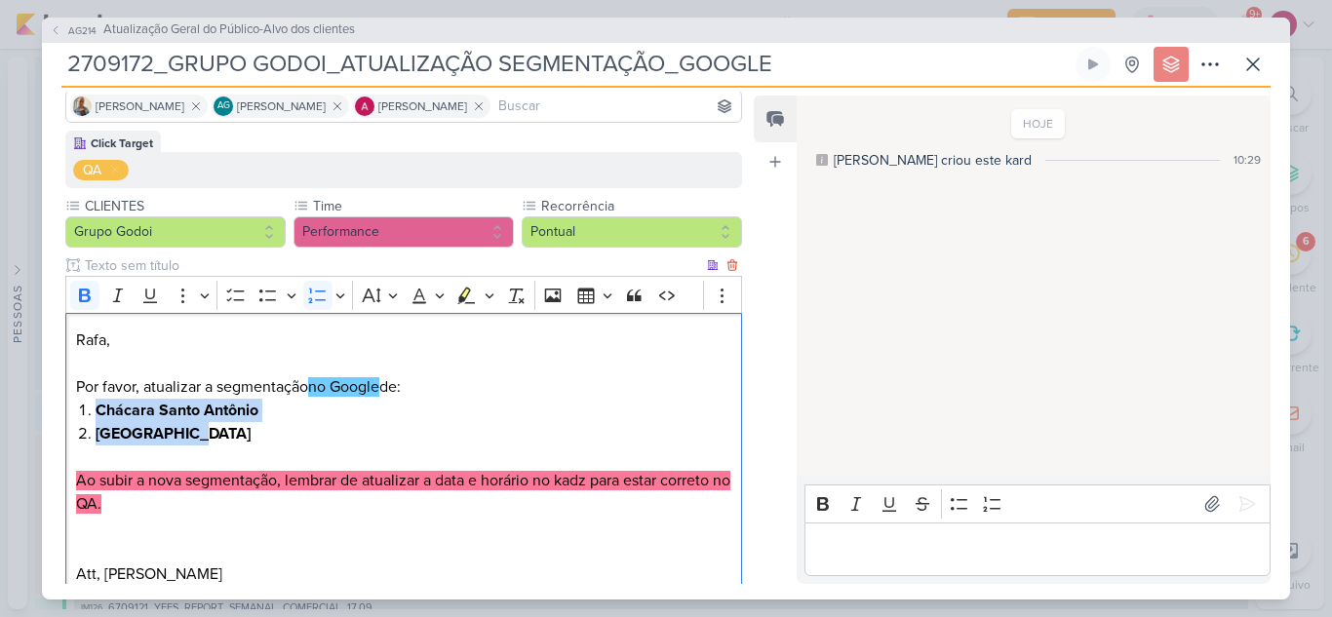
drag, startPoint x: 97, startPoint y: 407, endPoint x: 185, endPoint y: 427, distance: 90.8
click at [185, 427] on ol "Chácara Santo Antônio Alto da Lapa" at bounding box center [414, 422] width 636 height 47
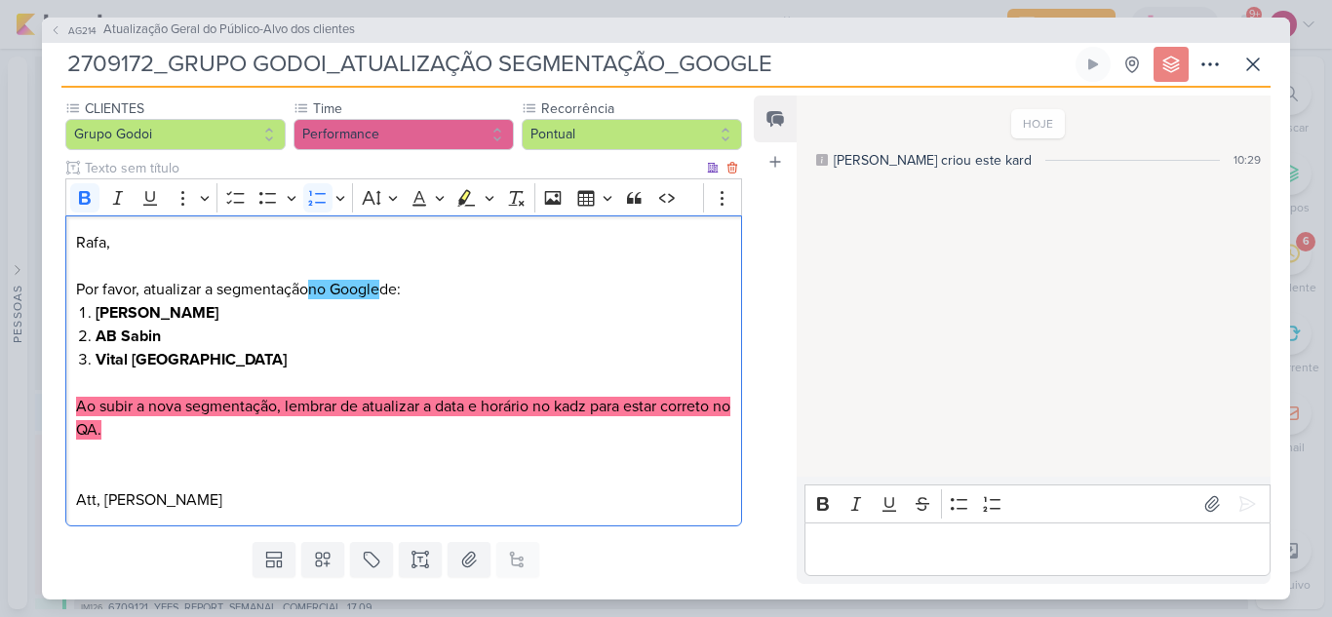
scroll to position [291, 0]
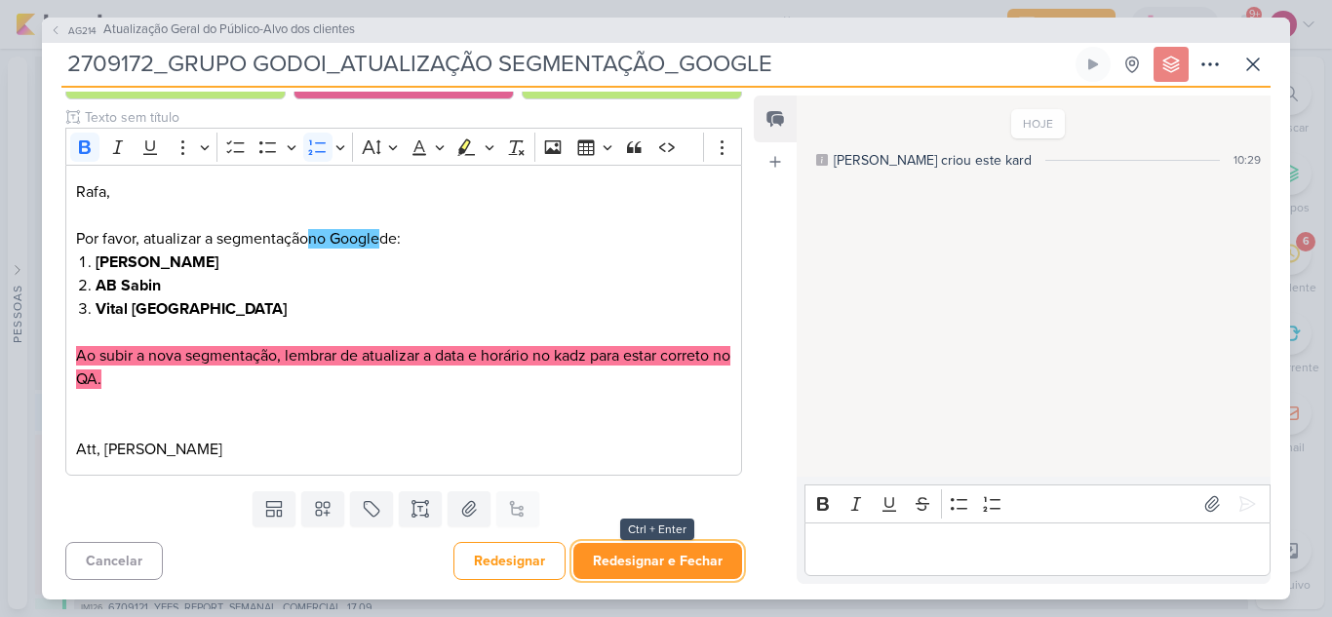
click at [633, 551] on button "Redesignar e Fechar" at bounding box center [657, 561] width 169 height 36
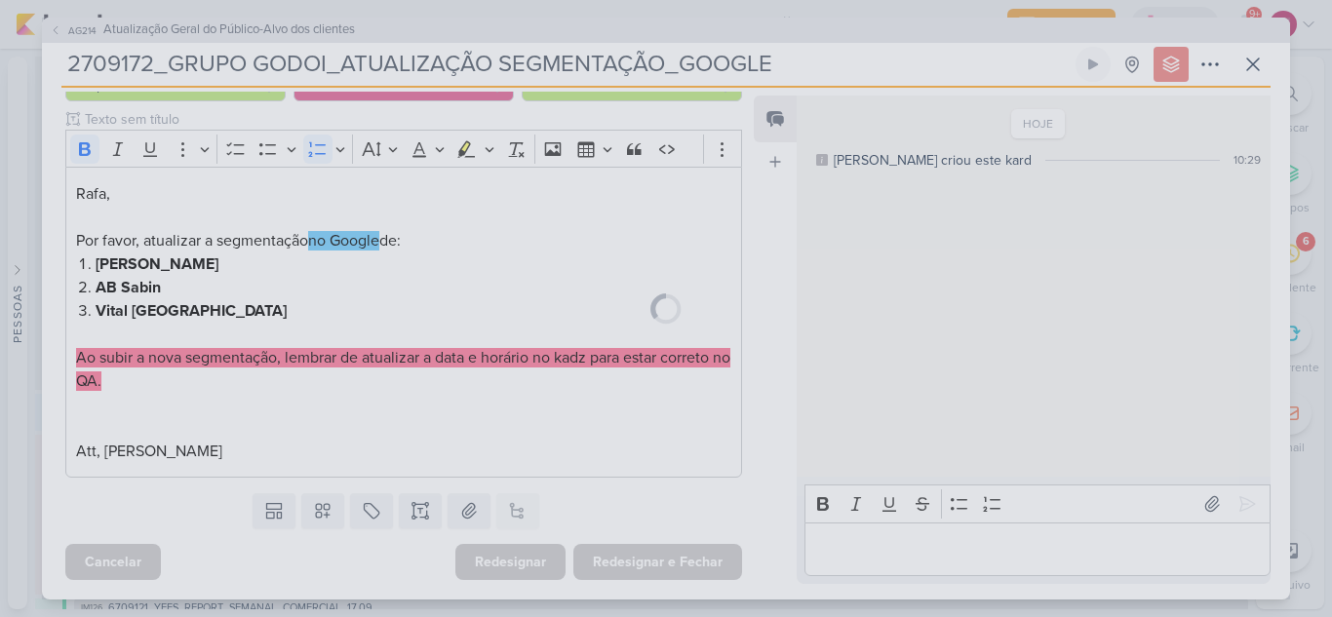
scroll to position [290, 0]
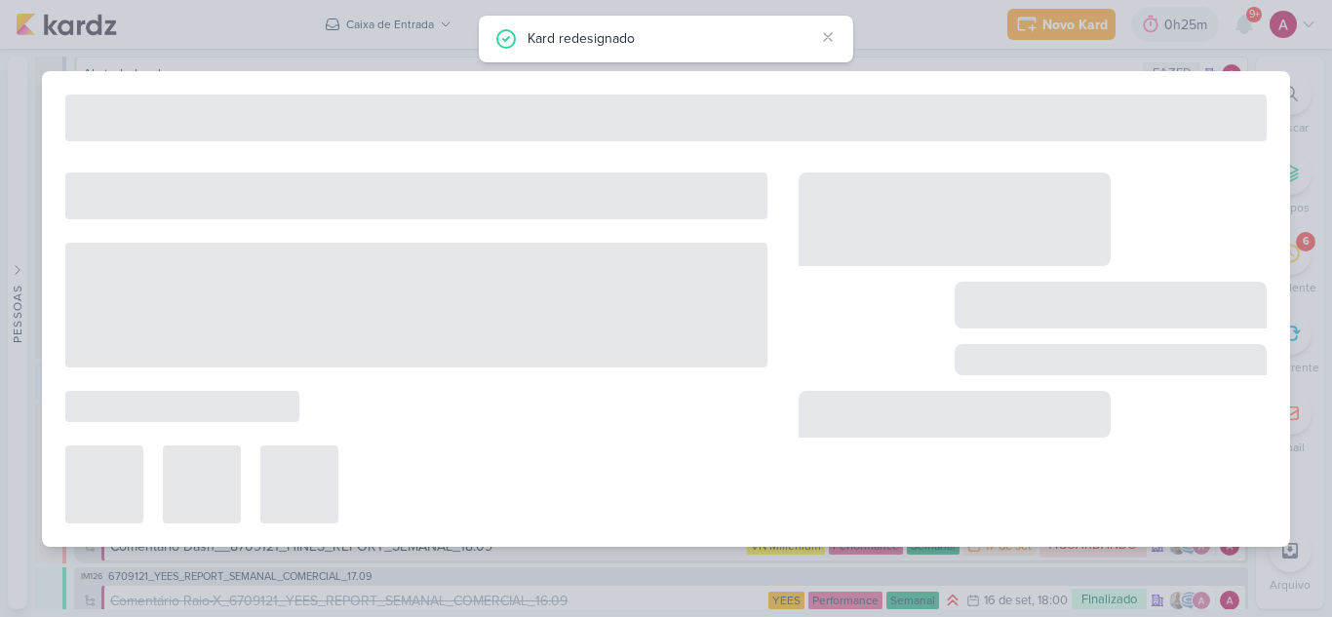
type input "Atualização Geral do Público-Alvo dos clientes"
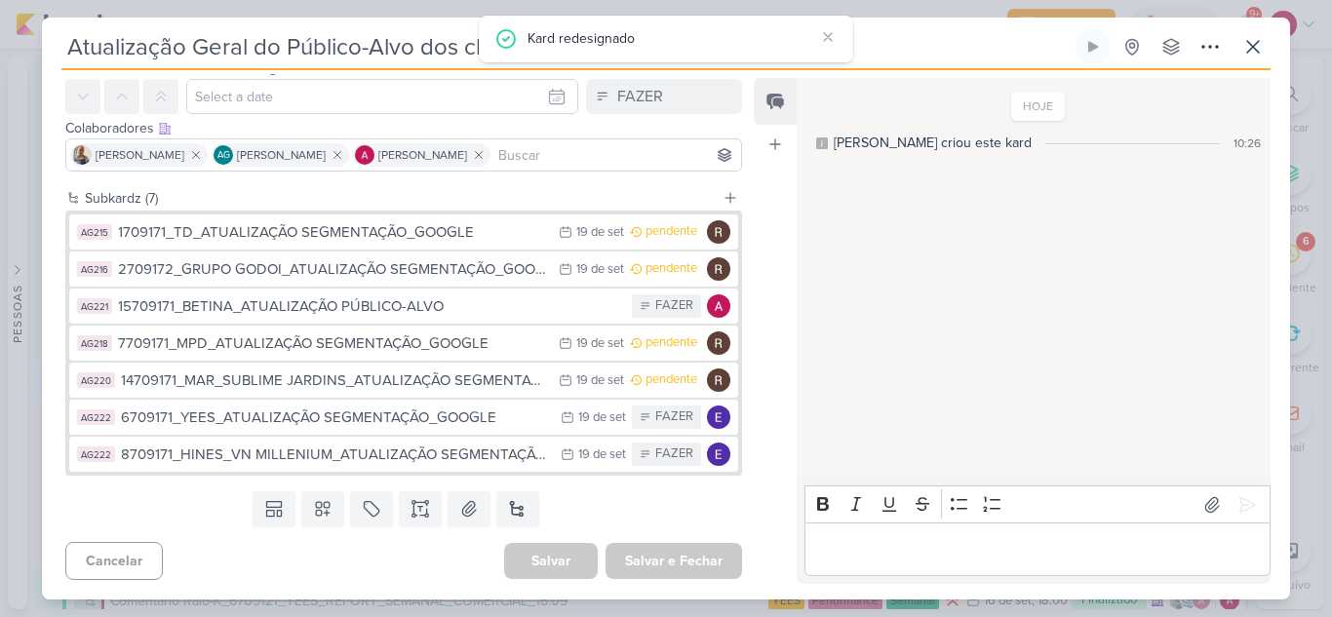
scroll to position [0, 0]
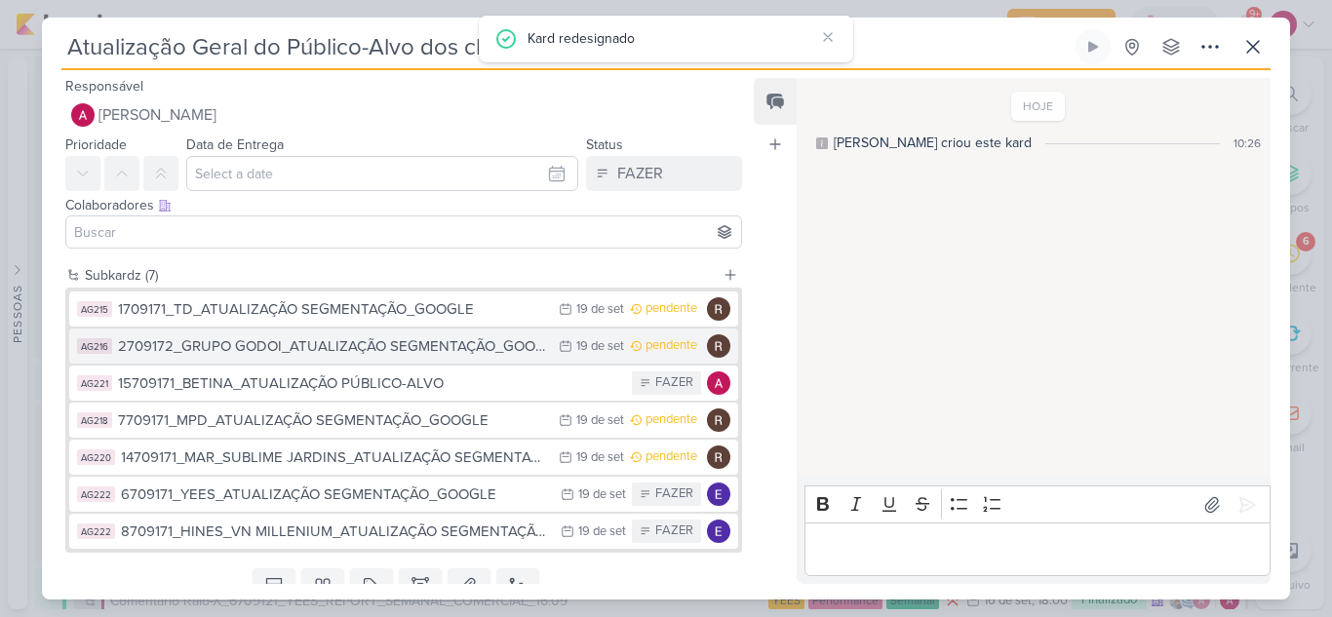
click at [391, 348] on div "2709172_GRUPO GODOI_ATUALIZAÇÃO SEGMENTAÇÃO_GOOGLE" at bounding box center [333, 346] width 431 height 22
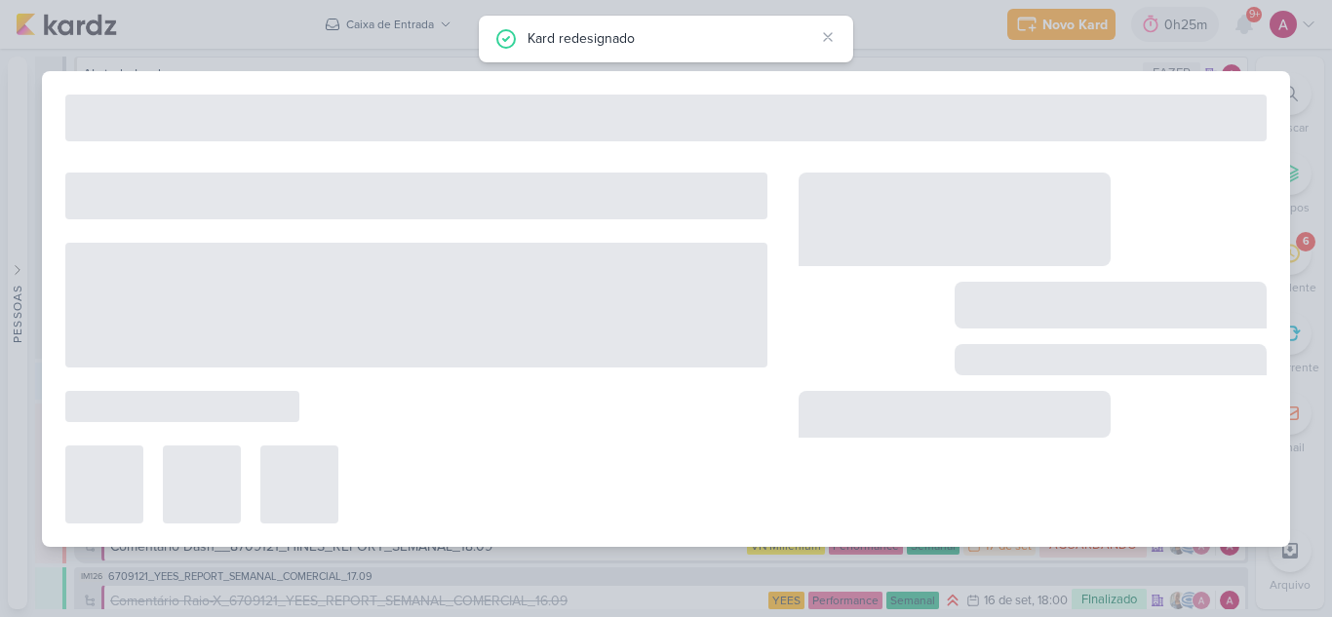
type input "2709172_GRUPO GODOI_ATUALIZAÇÃO SEGMENTAÇÃO_GOOGLE"
type input "19 de setembro de 2025 às 23:59"
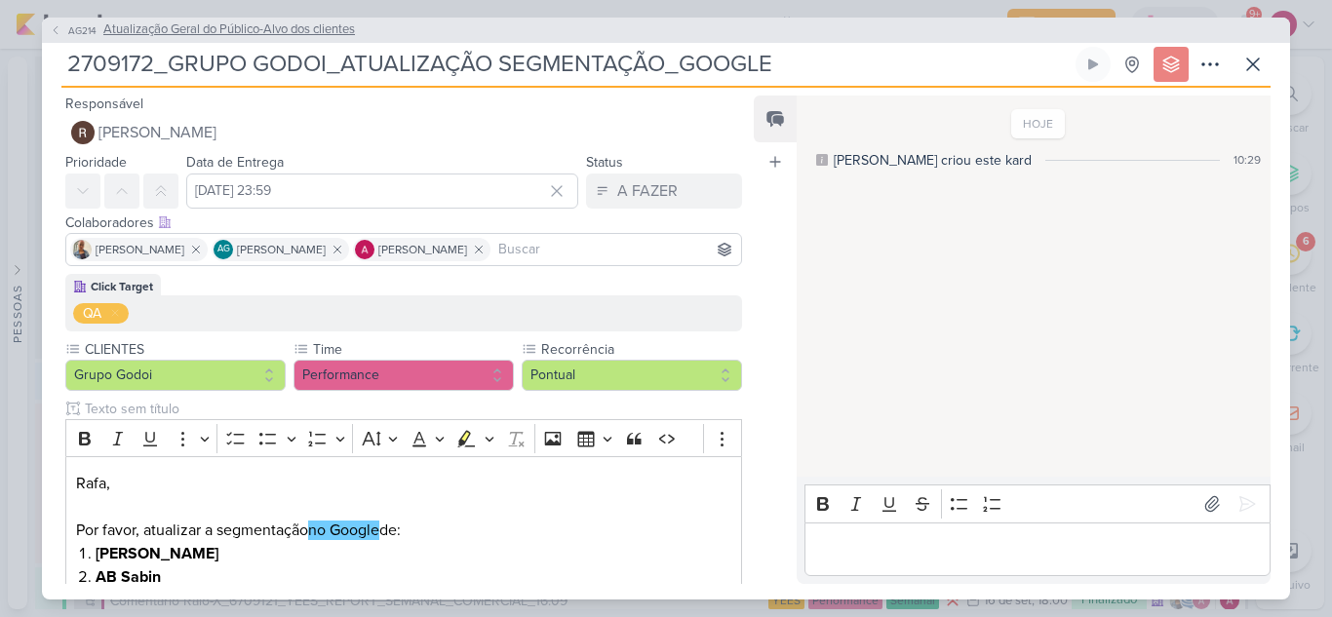
click at [57, 33] on icon at bounding box center [56, 30] width 4 height 8
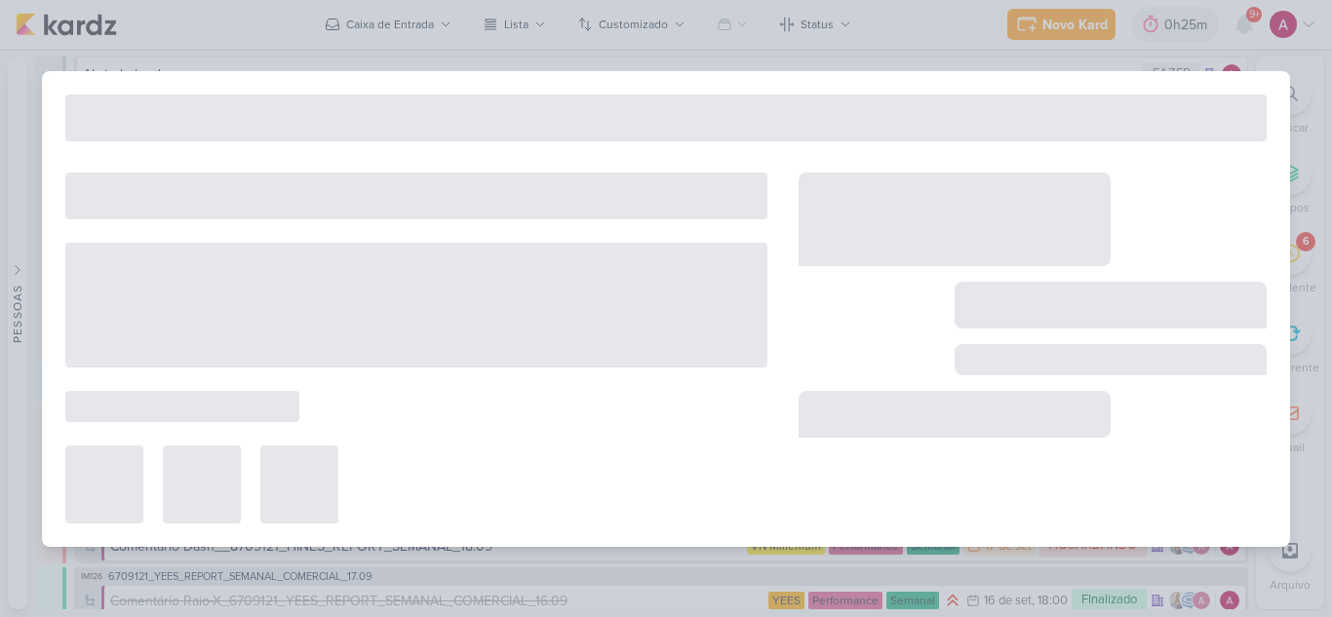
type input "Atualização Geral do Público-Alvo dos clientes"
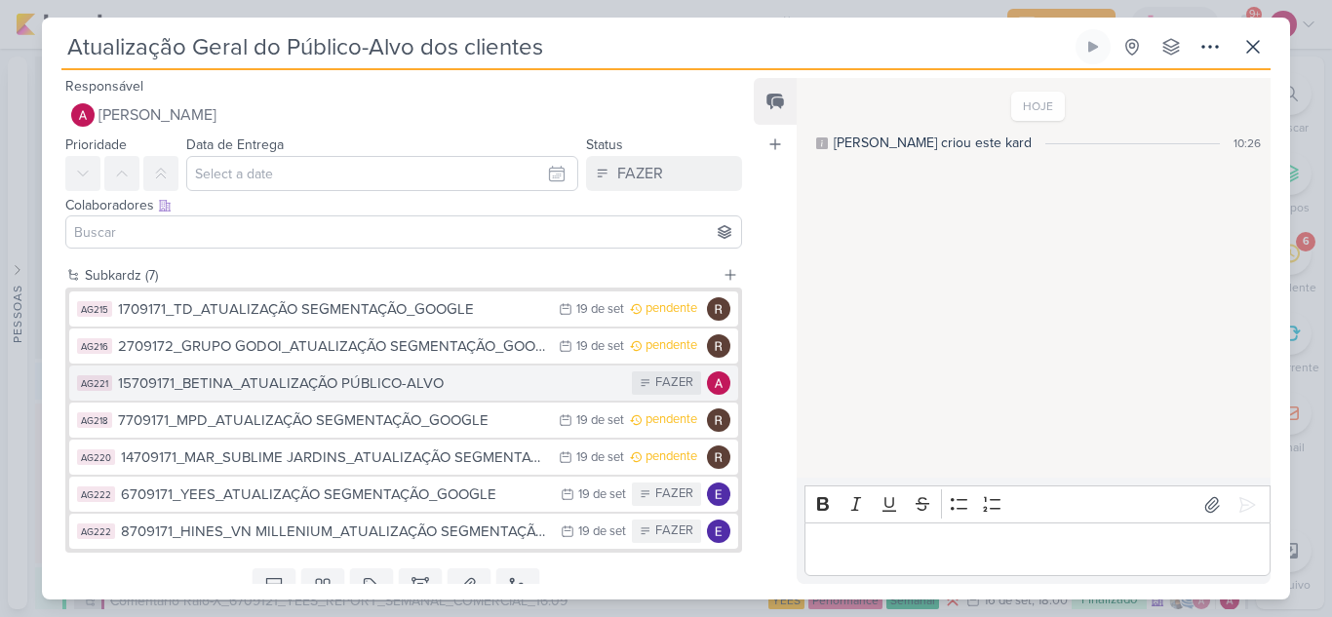
click at [399, 382] on div "15709171_BETINA_ATUALIZAÇÃO PÚBLICO-ALVO" at bounding box center [370, 383] width 504 height 22
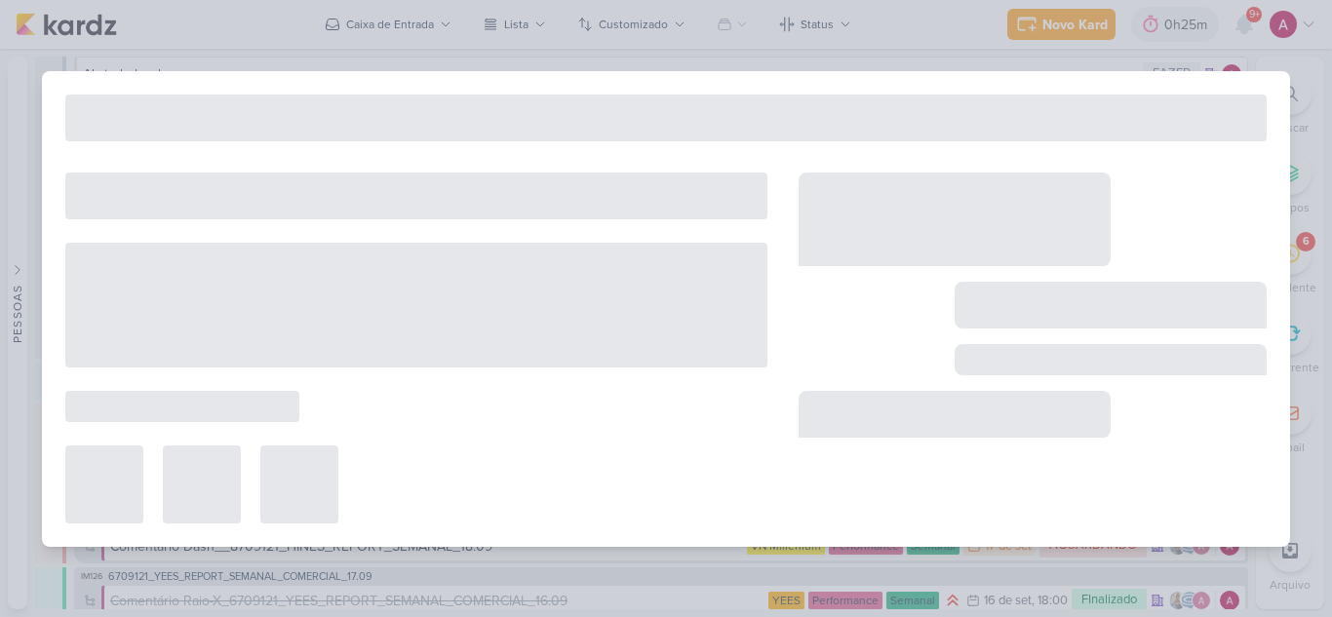
type input "15709171_BETINA_ATUALIZAÇÃO PÚBLICO-ALVO"
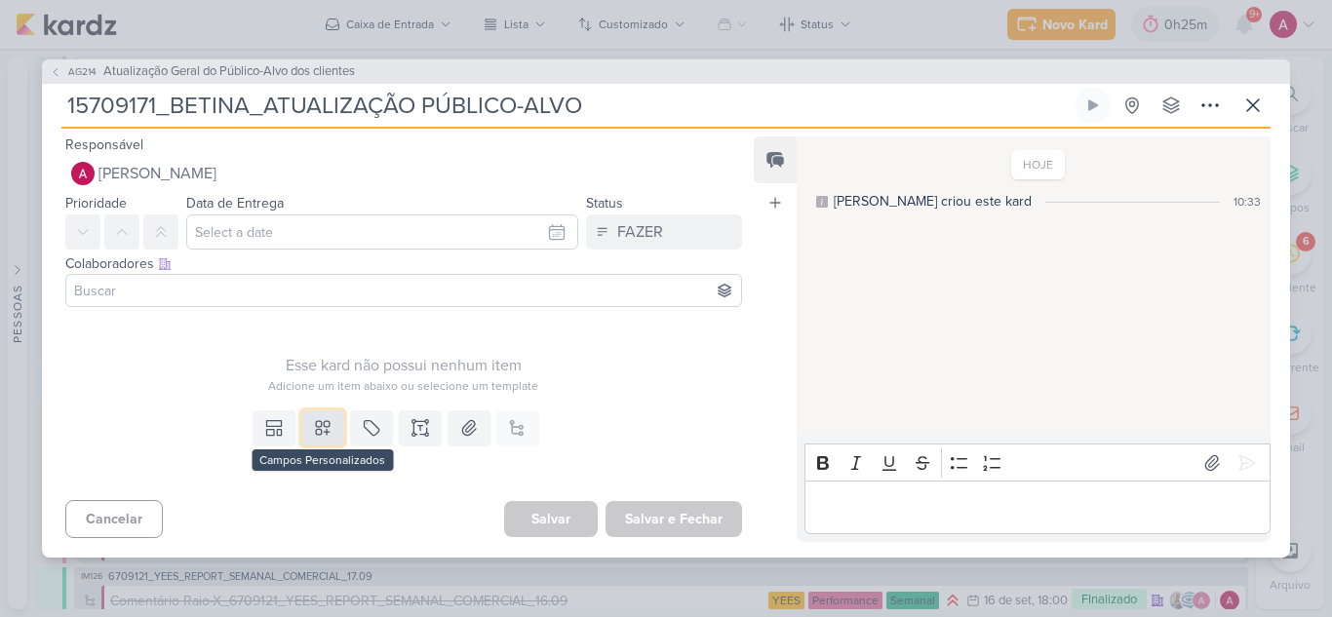
click at [322, 420] on icon at bounding box center [322, 427] width 19 height 19
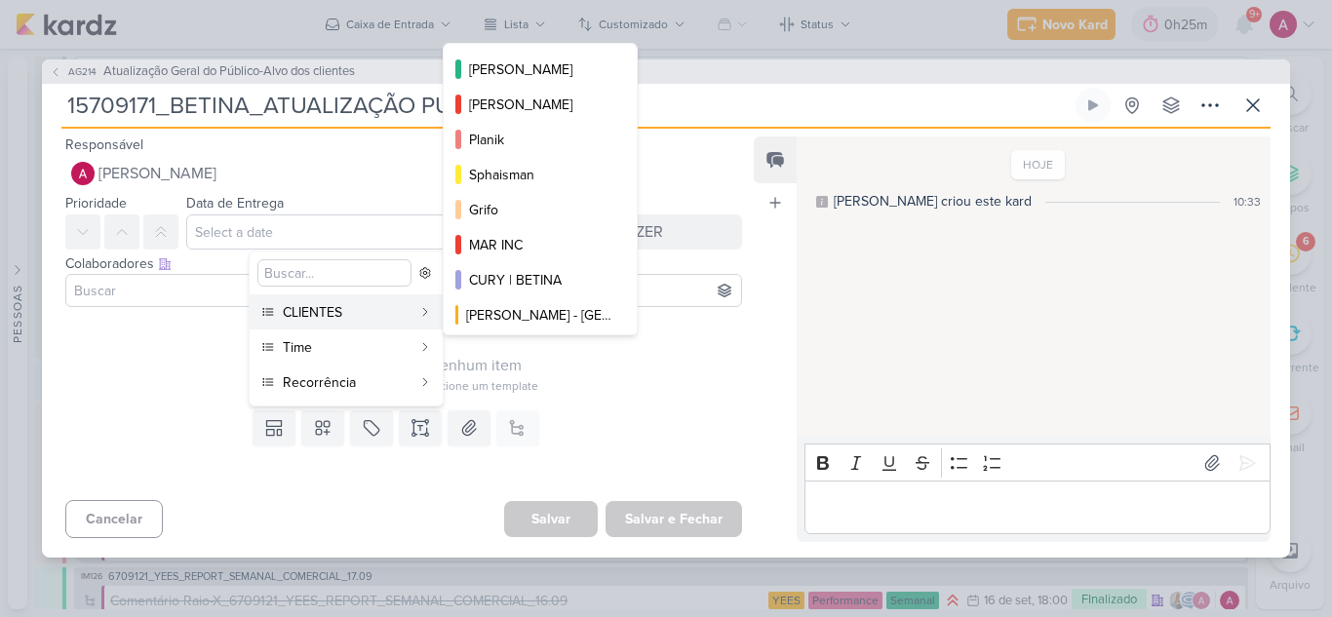
scroll to position [318, 0]
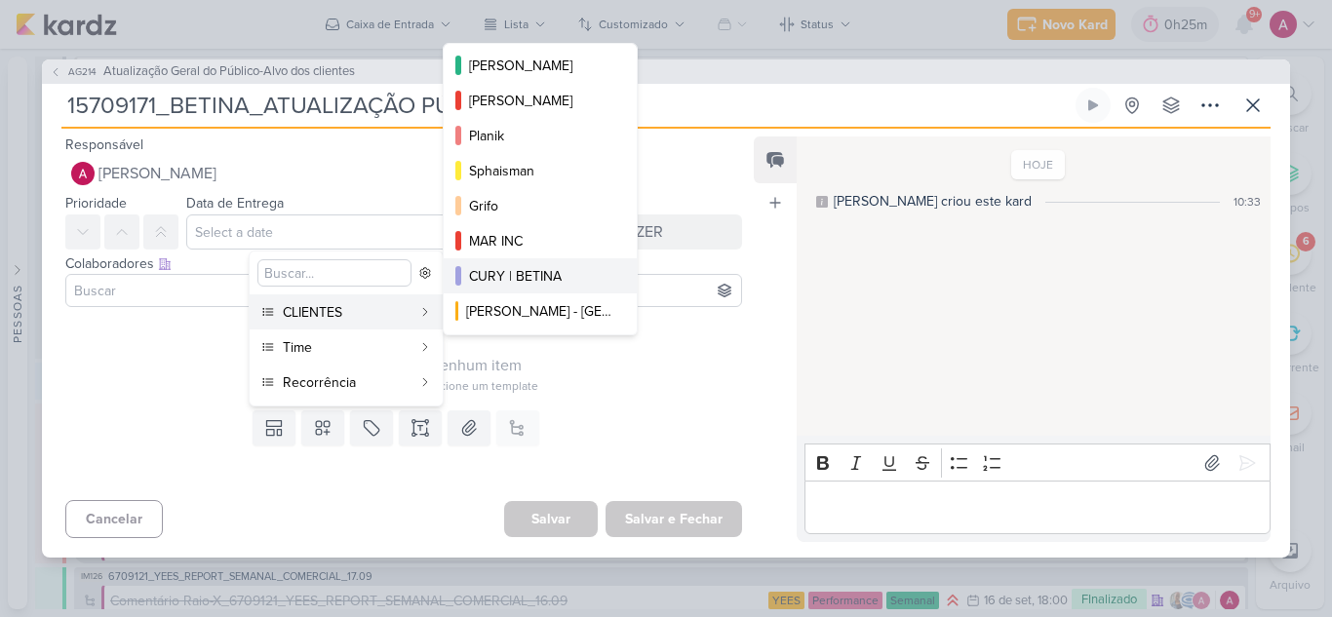
click at [512, 279] on div "CURY | BETINA" at bounding box center [541, 276] width 144 height 20
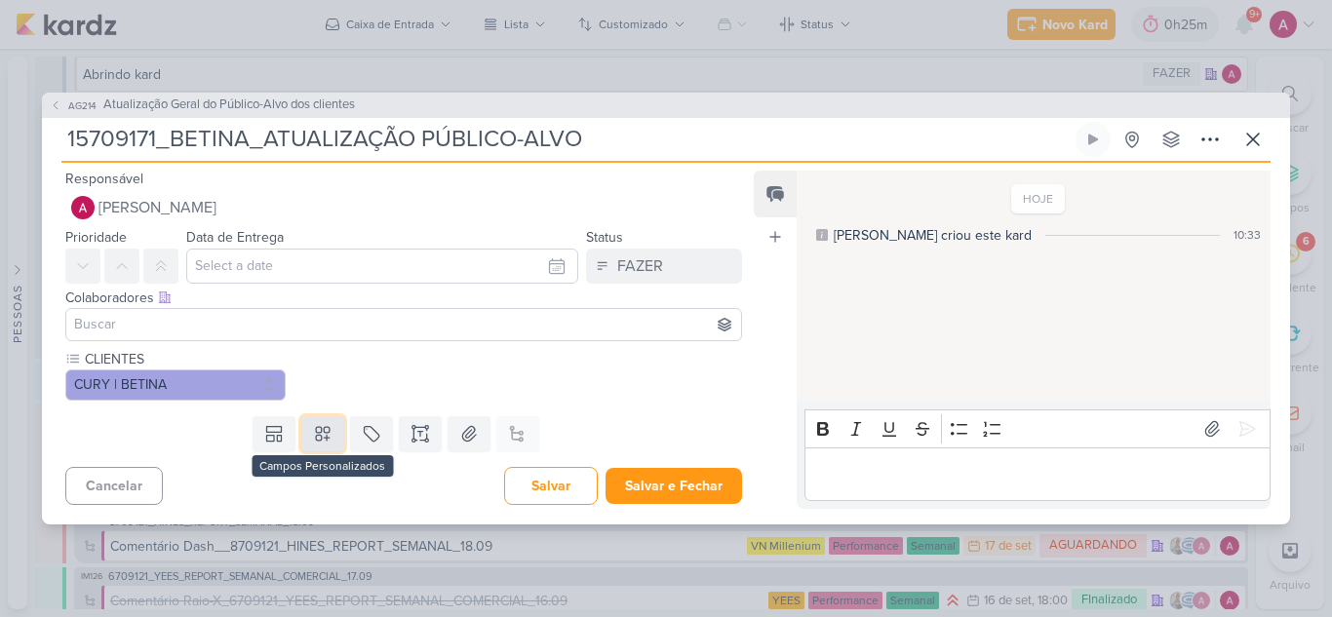
click at [320, 424] on icon at bounding box center [322, 433] width 19 height 19
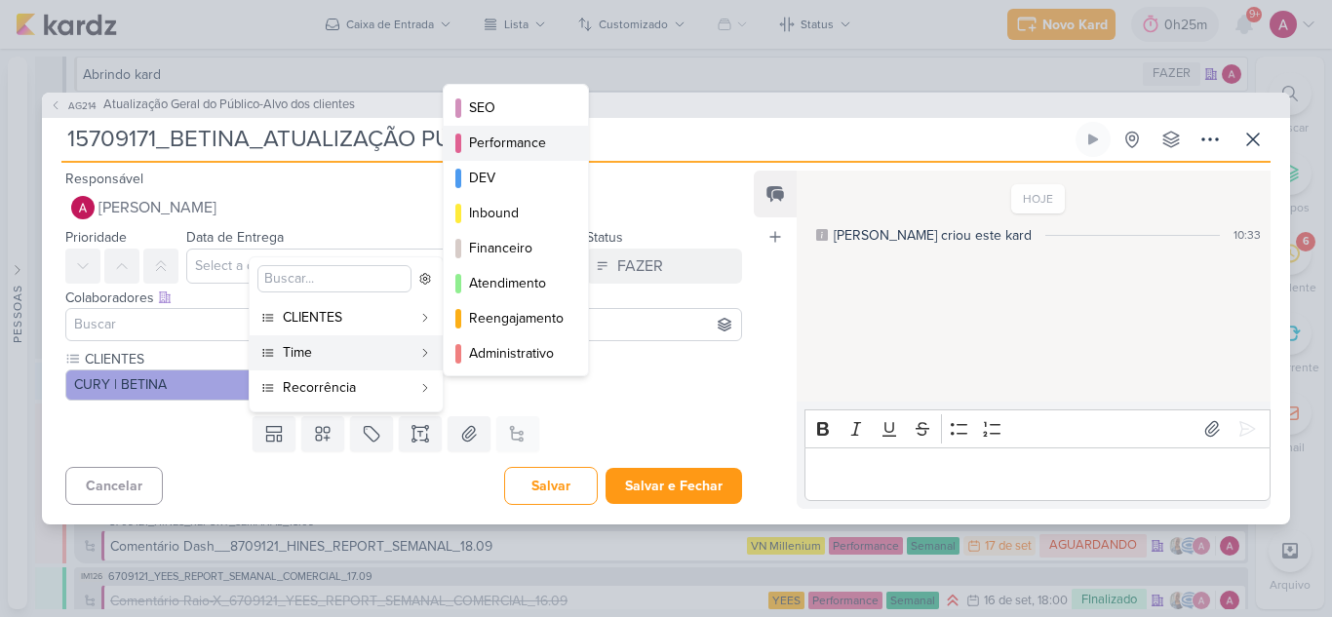
click at [526, 145] on div "Performance" at bounding box center [517, 143] width 96 height 20
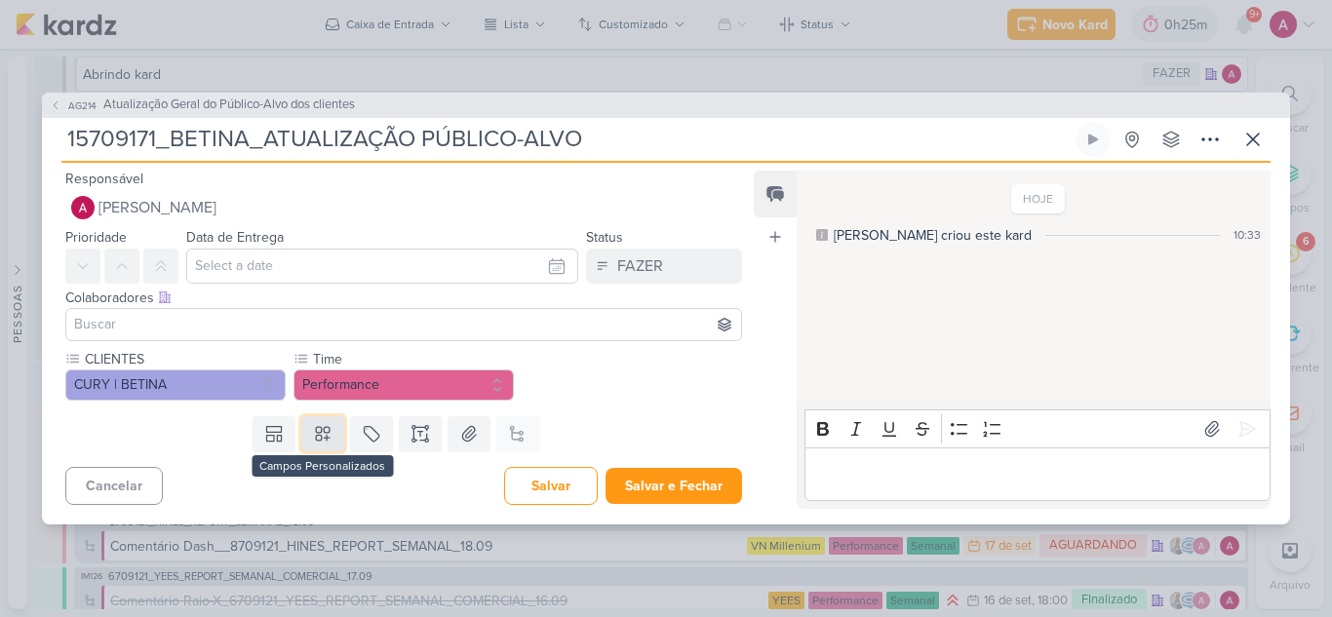
click at [326, 434] on icon at bounding box center [322, 433] width 19 height 19
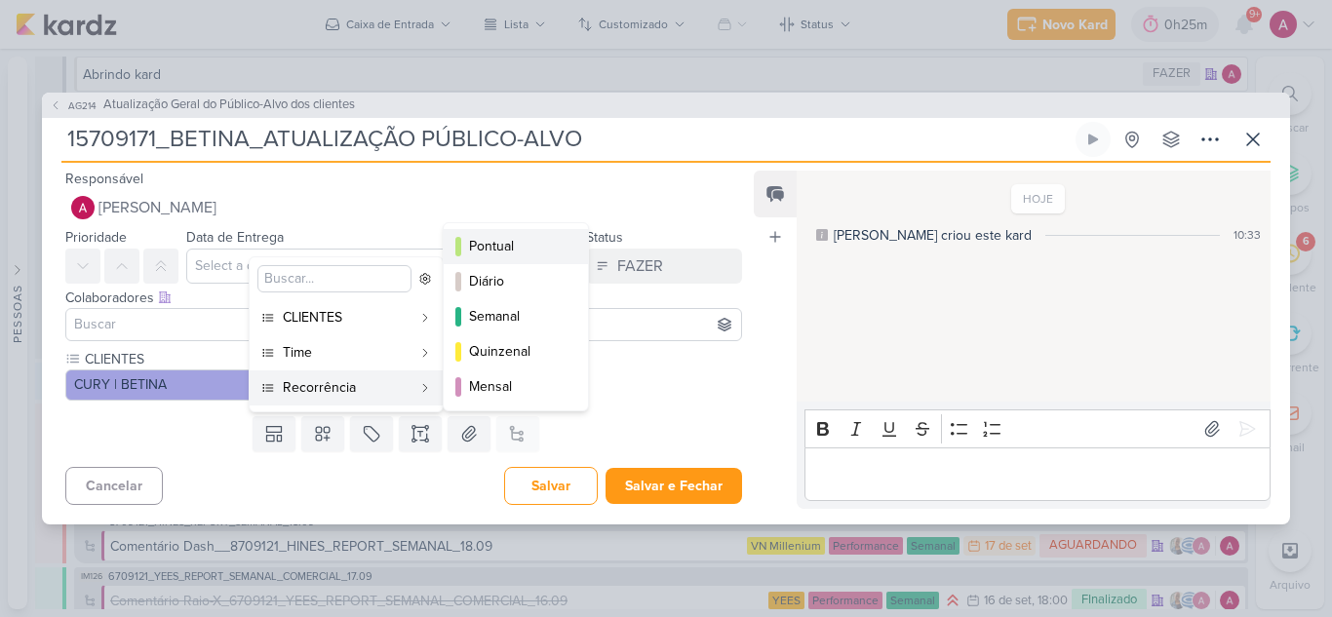
click at [513, 242] on div "Pontual" at bounding box center [517, 246] width 96 height 20
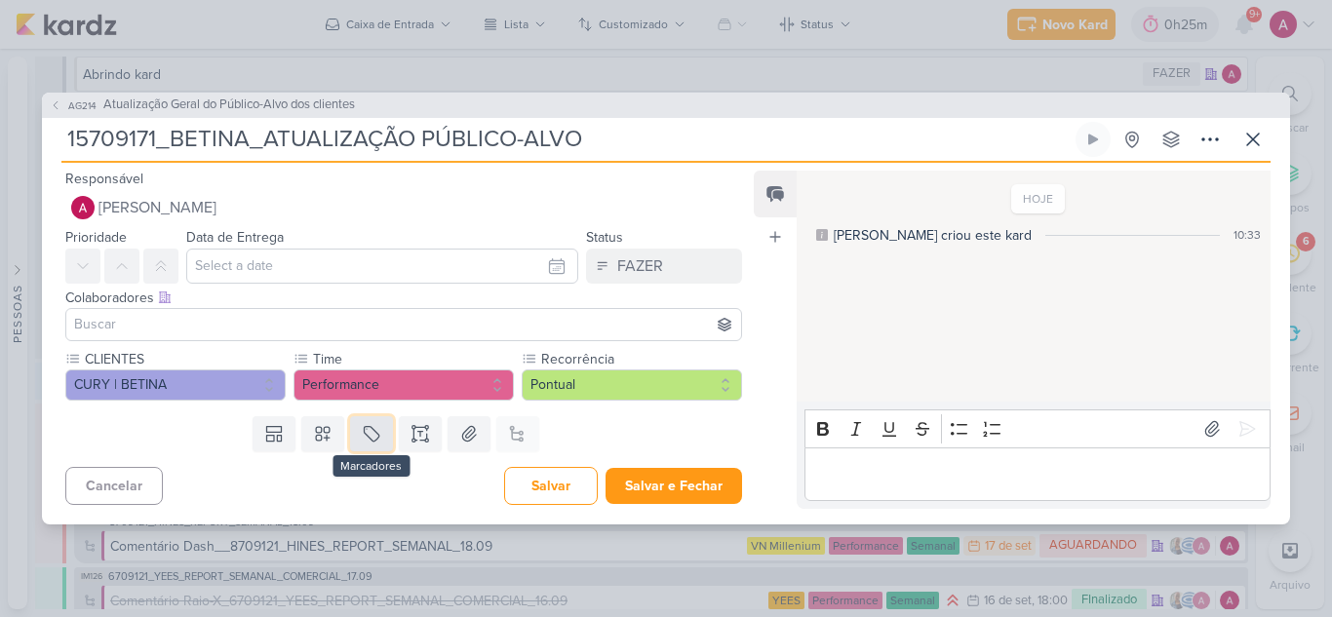
click at [383, 433] on button at bounding box center [371, 433] width 43 height 35
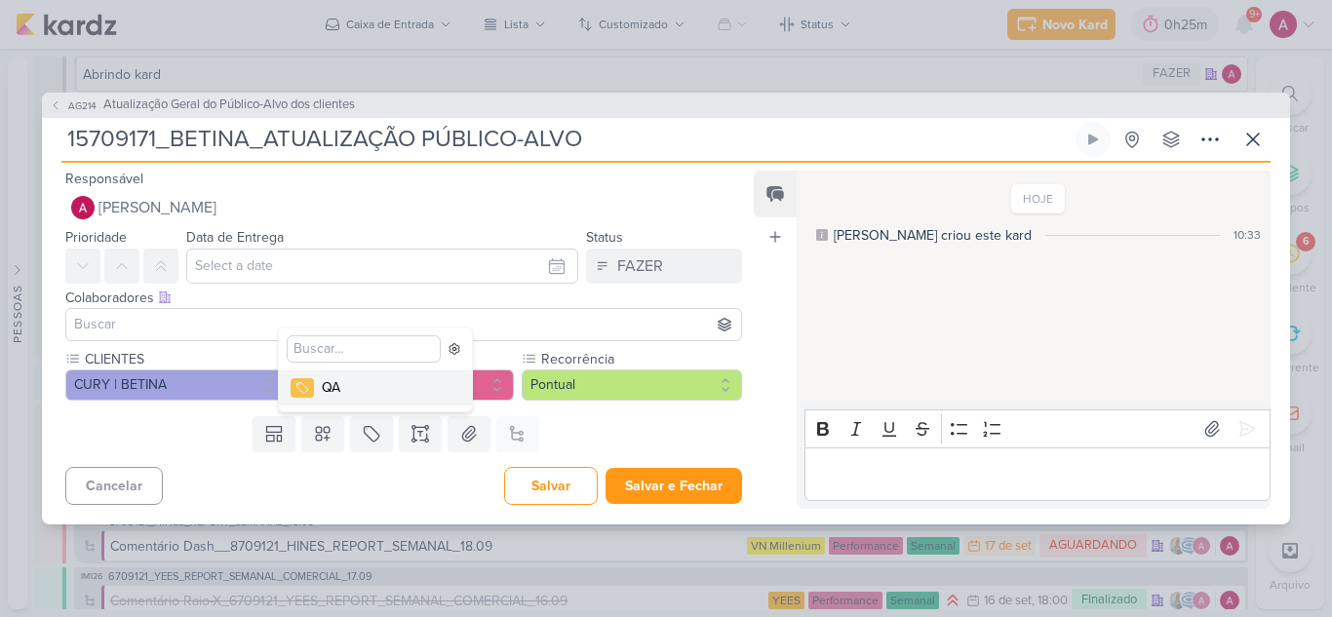
click at [350, 386] on div "QA" at bounding box center [385, 387] width 127 height 20
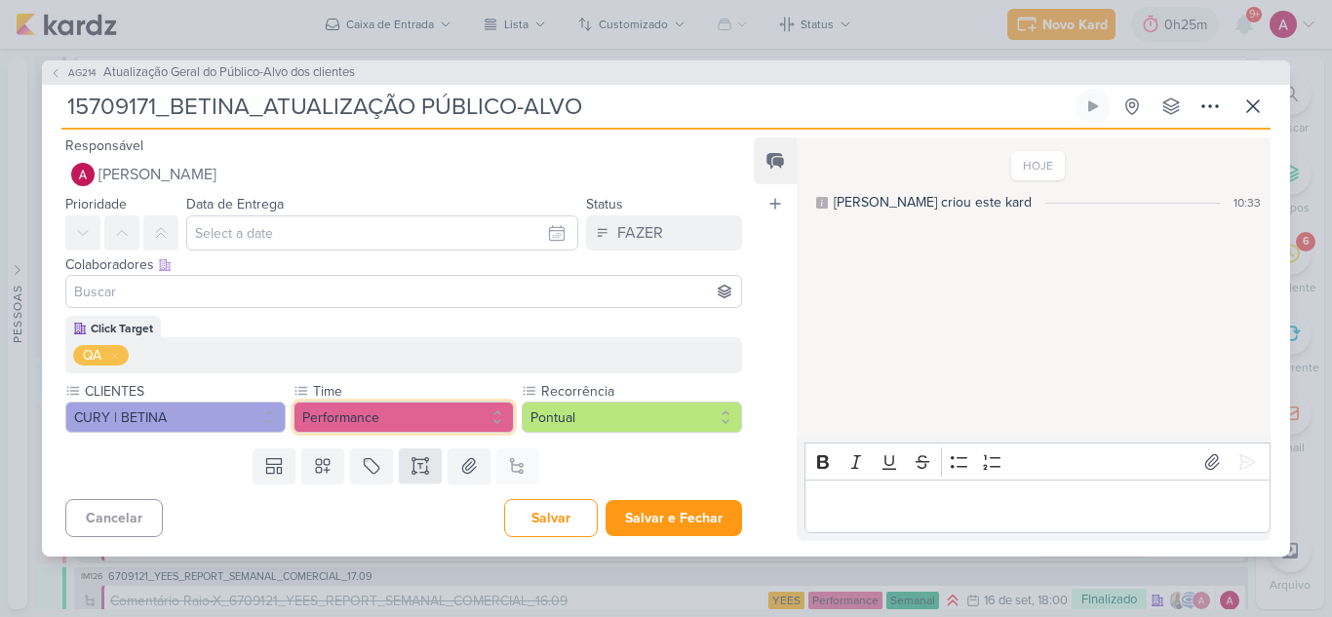
click at [413, 430] on button "Performance" at bounding box center [403, 417] width 220 height 31
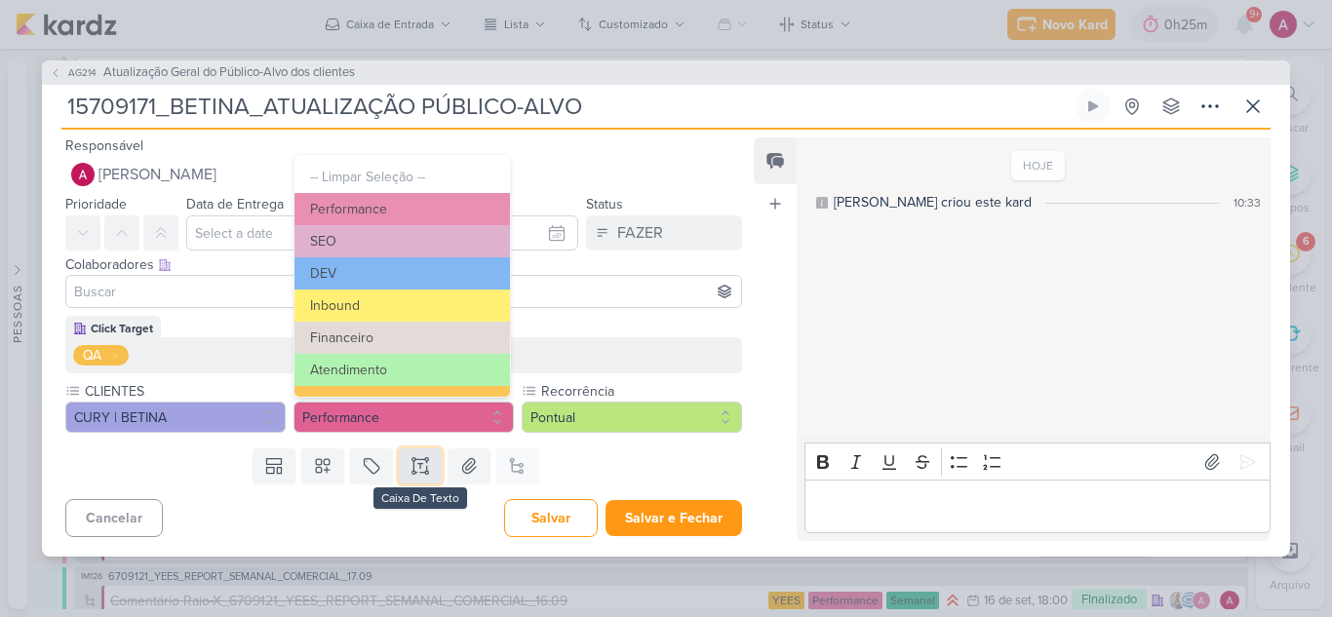
click at [418, 457] on icon at bounding box center [419, 465] width 19 height 19
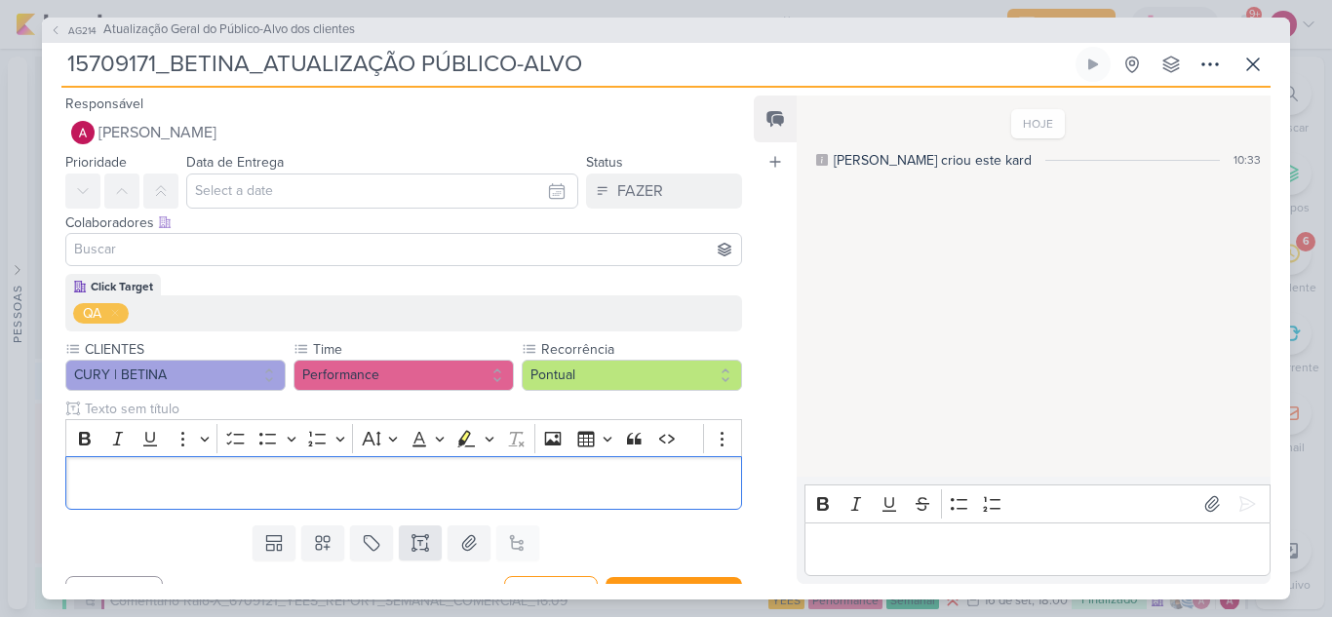
click at [418, 457] on div "Editor editing area: main" at bounding box center [403, 483] width 676 height 54
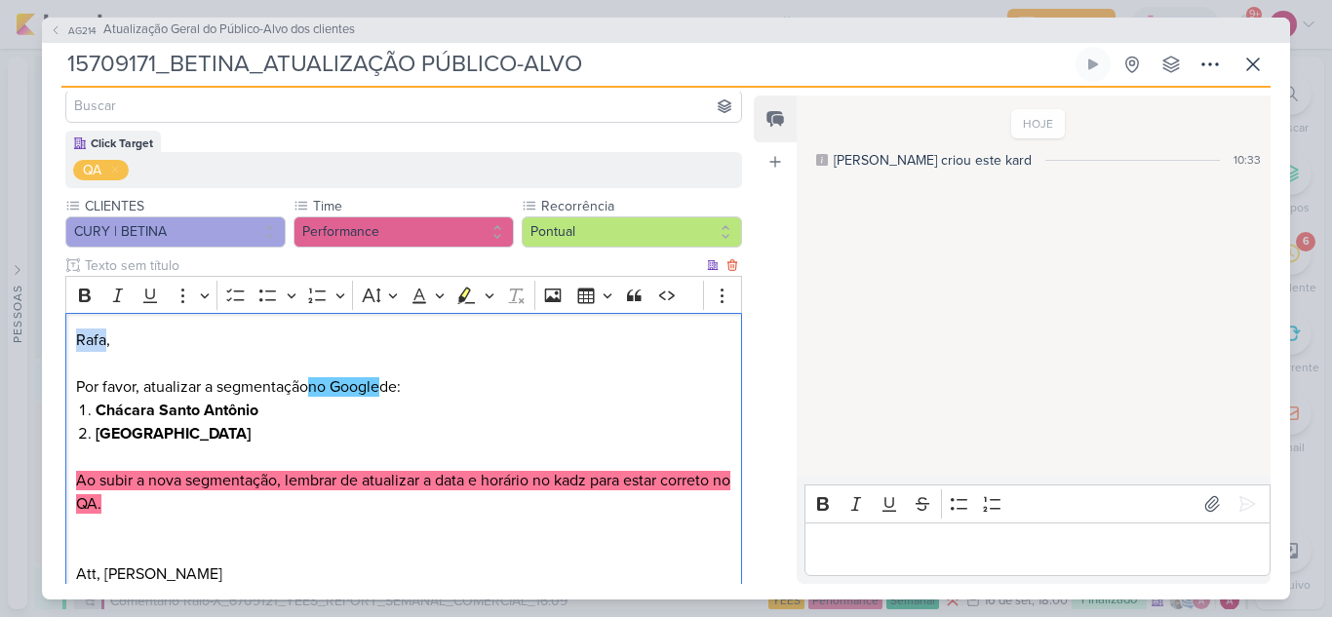
drag, startPoint x: 106, startPoint y: 337, endPoint x: 74, endPoint y: 343, distance: 32.7
click at [74, 343] on div "Rafa, Por favor, atualizar a segmentação no Google de: Chácara Santo Antônio Al…" at bounding box center [403, 457] width 676 height 288
drag, startPoint x: 99, startPoint y: 412, endPoint x: 183, endPoint y: 423, distance: 84.5
click at [183, 423] on ol "Chácara Santo Antônio Alto da Lapa" at bounding box center [414, 422] width 636 height 47
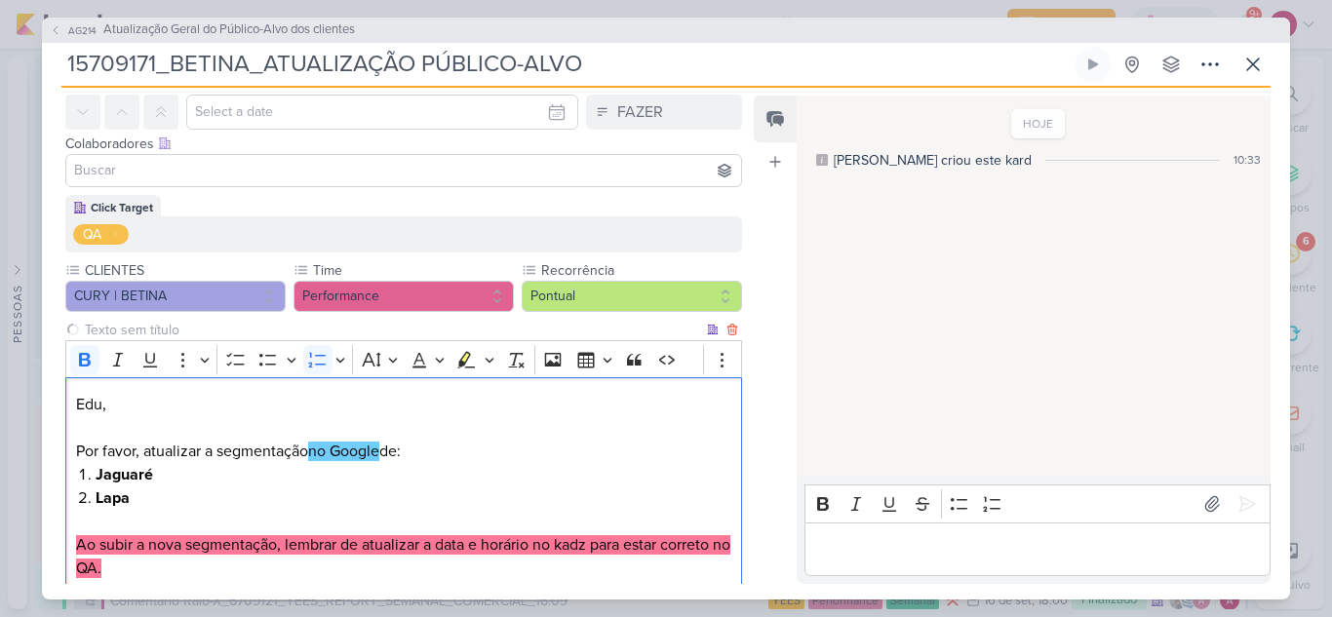
scroll to position [0, 0]
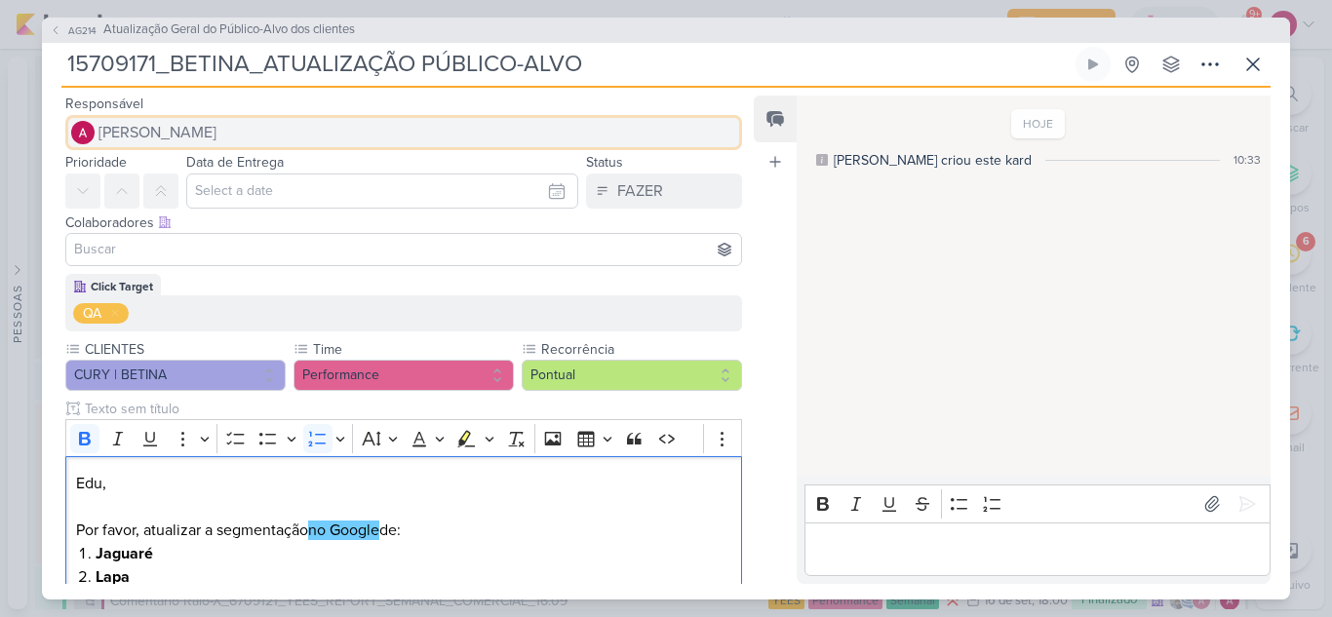
click at [124, 130] on span "[PERSON_NAME]" at bounding box center [157, 132] width 118 height 23
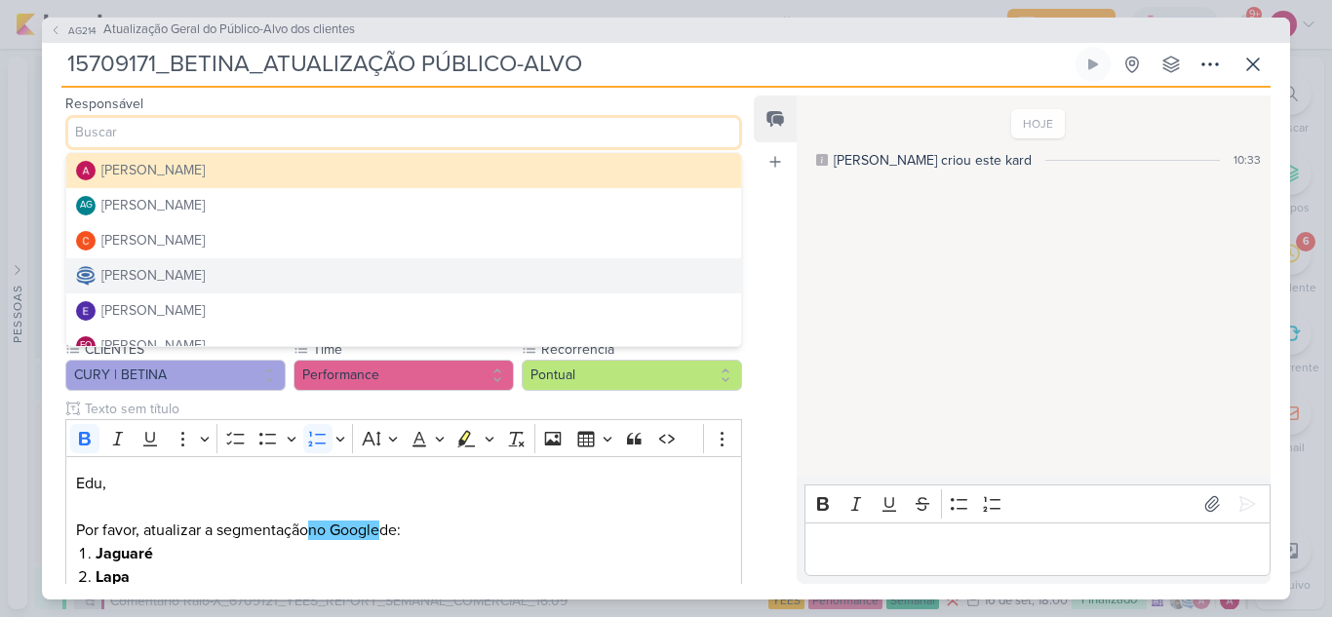
scroll to position [97, 0]
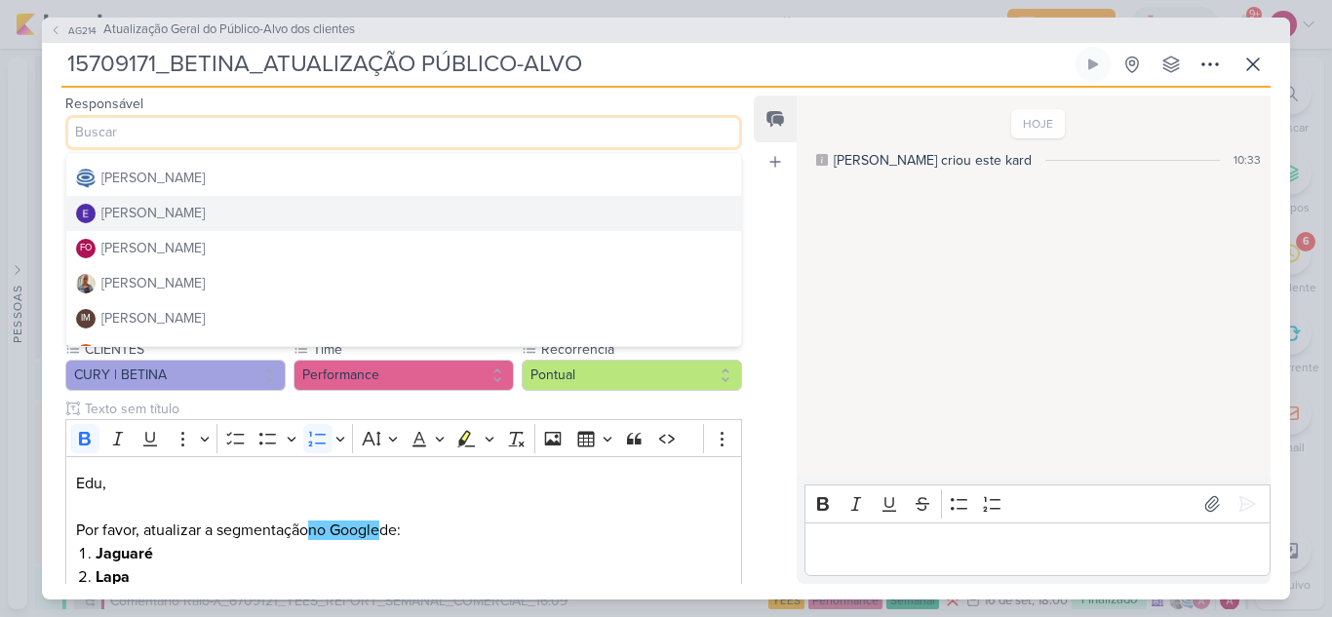
click at [175, 218] on div "[PERSON_NAME]" at bounding box center [152, 213] width 103 height 20
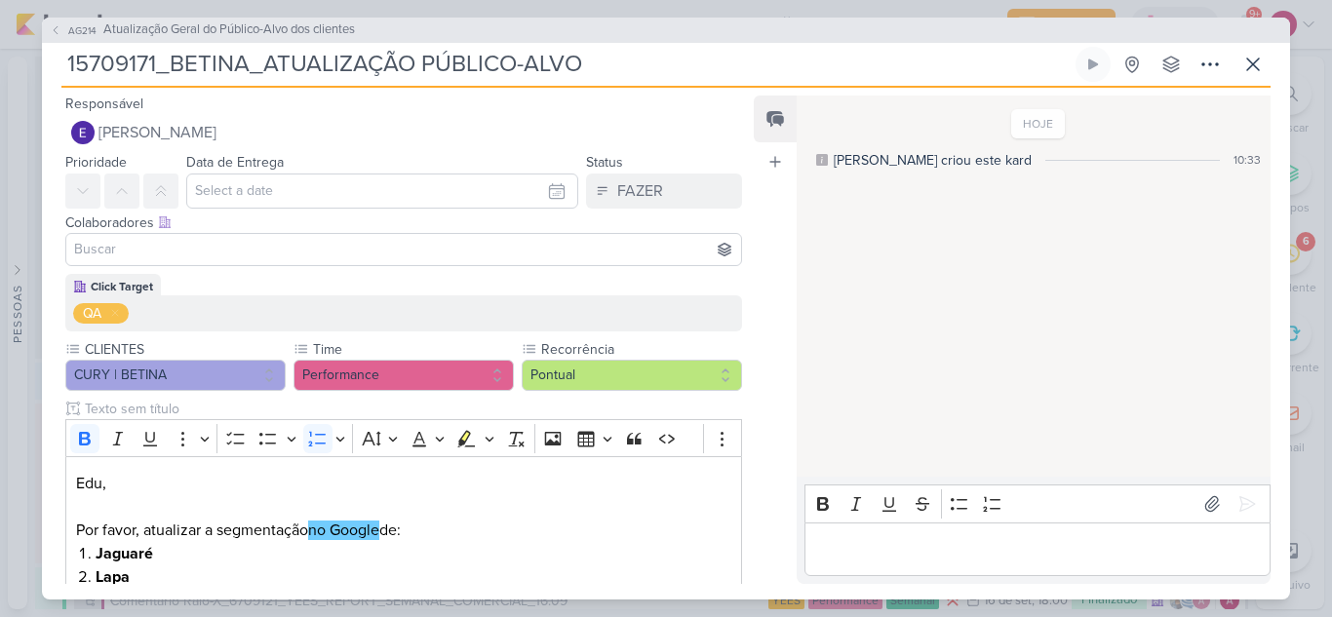
click at [169, 248] on input at bounding box center [403, 249] width 667 height 23
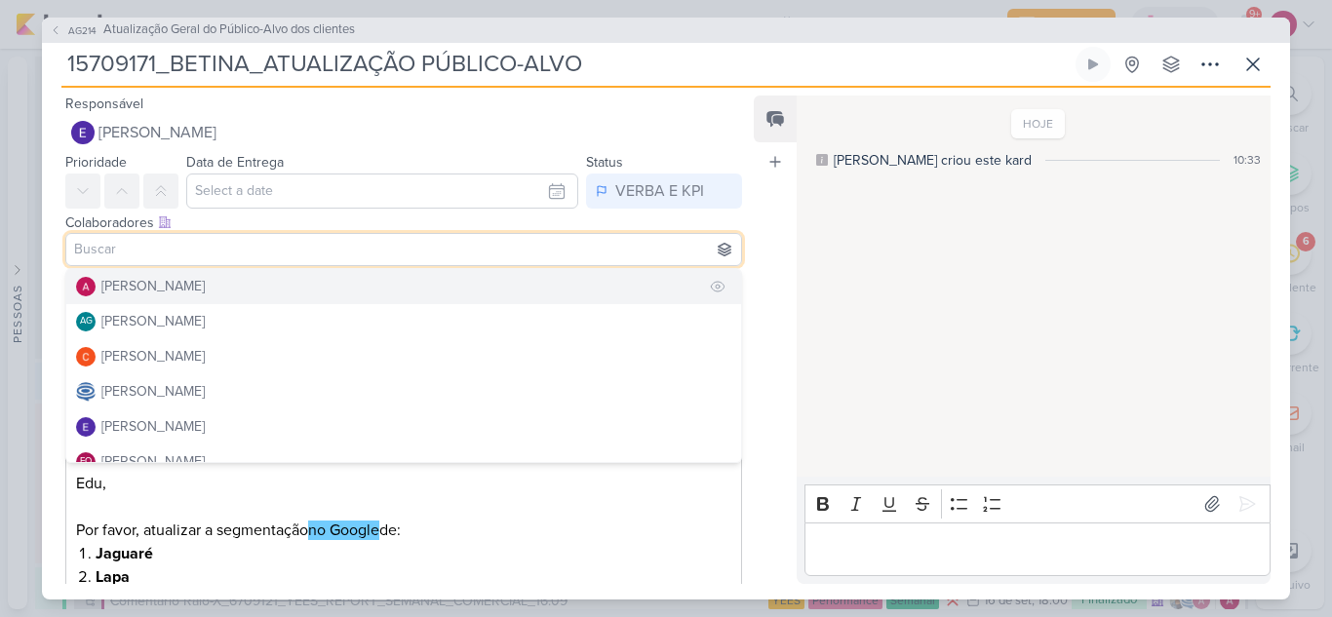
click at [155, 280] on div "[PERSON_NAME]" at bounding box center [152, 286] width 103 height 20
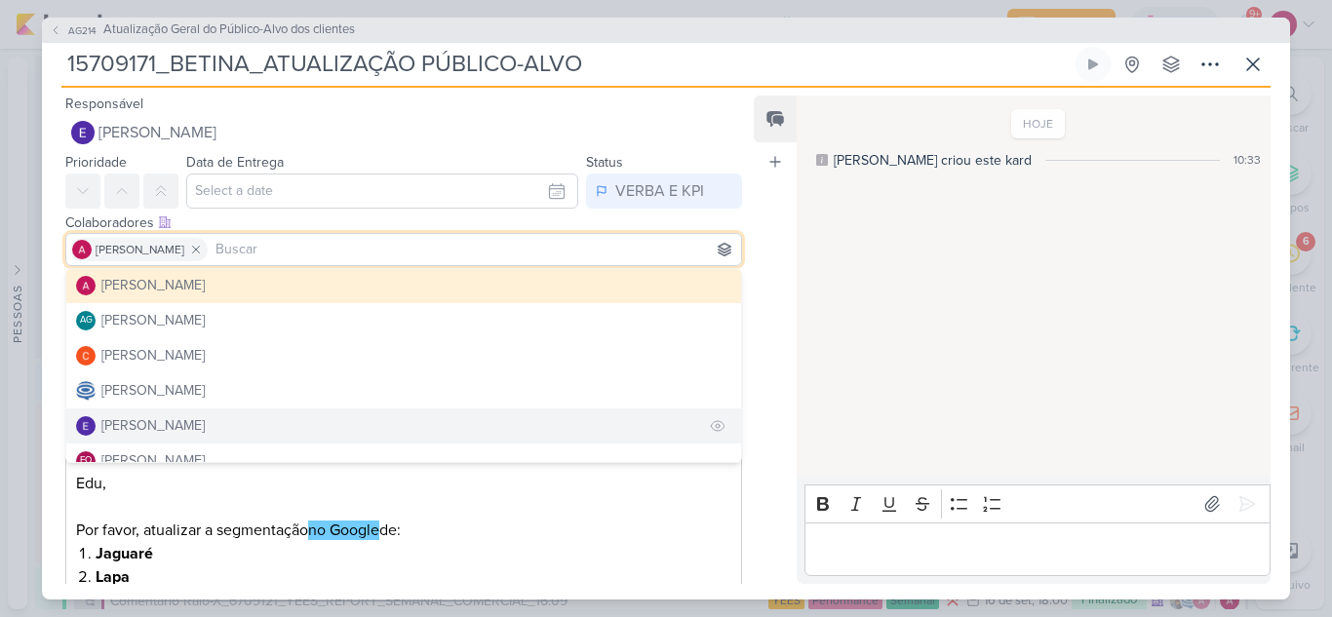
scroll to position [0, 0]
click at [185, 327] on div "[PERSON_NAME]" at bounding box center [152, 321] width 103 height 20
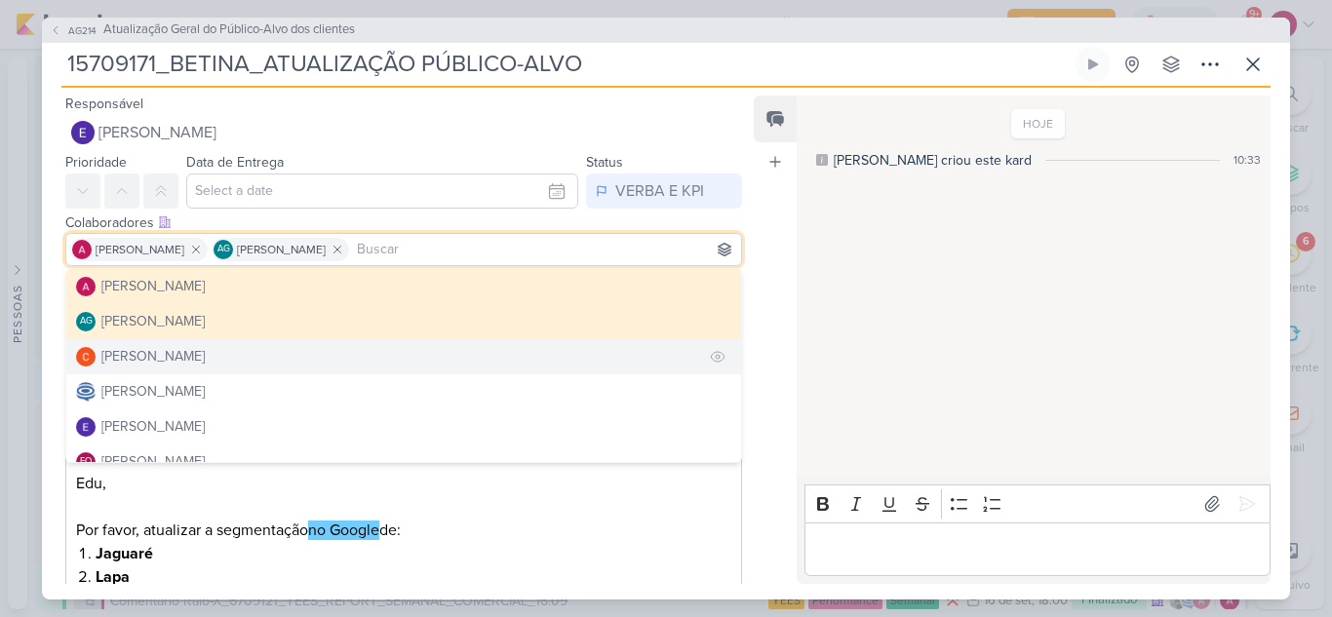
scroll to position [97, 0]
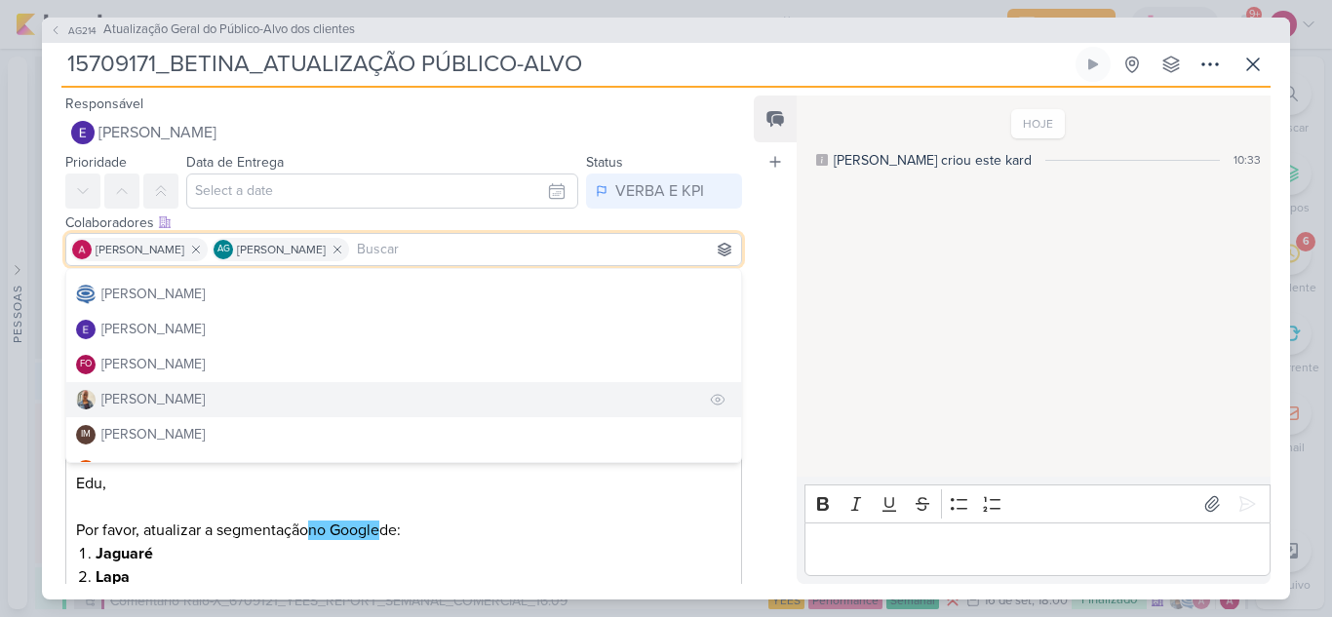
click at [137, 393] on div "[PERSON_NAME]" at bounding box center [152, 399] width 103 height 20
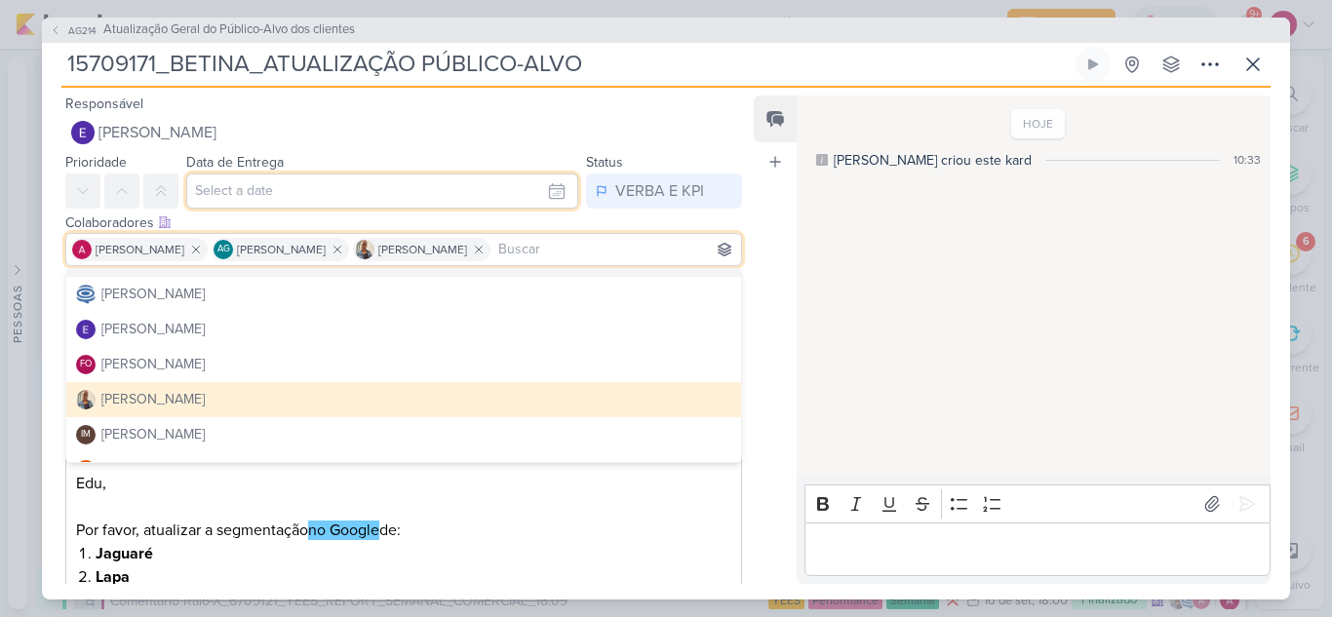
click at [352, 190] on input "text" at bounding box center [382, 191] width 392 height 35
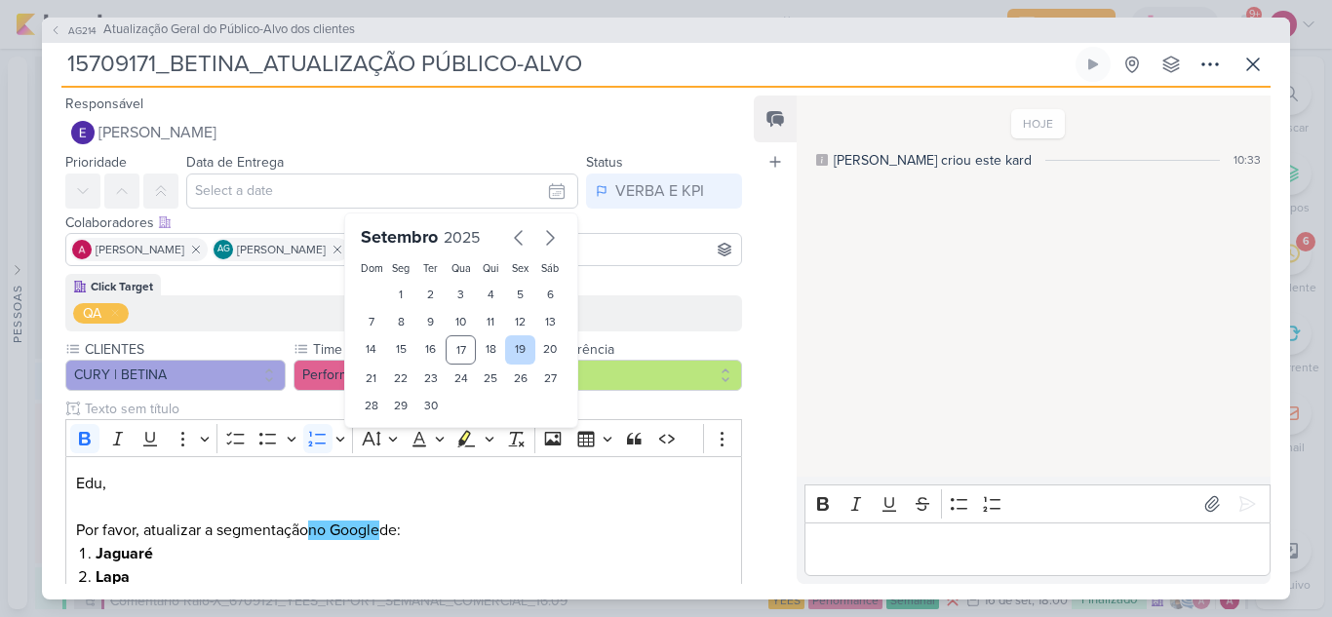
click at [519, 353] on div "19" at bounding box center [520, 349] width 30 height 29
type input "19 de setembro de 2025 às 23:59"
click at [775, 212] on div "Feed Atrelar email Solte o email para atrelar ao kard" at bounding box center [774, 340] width 43 height 488
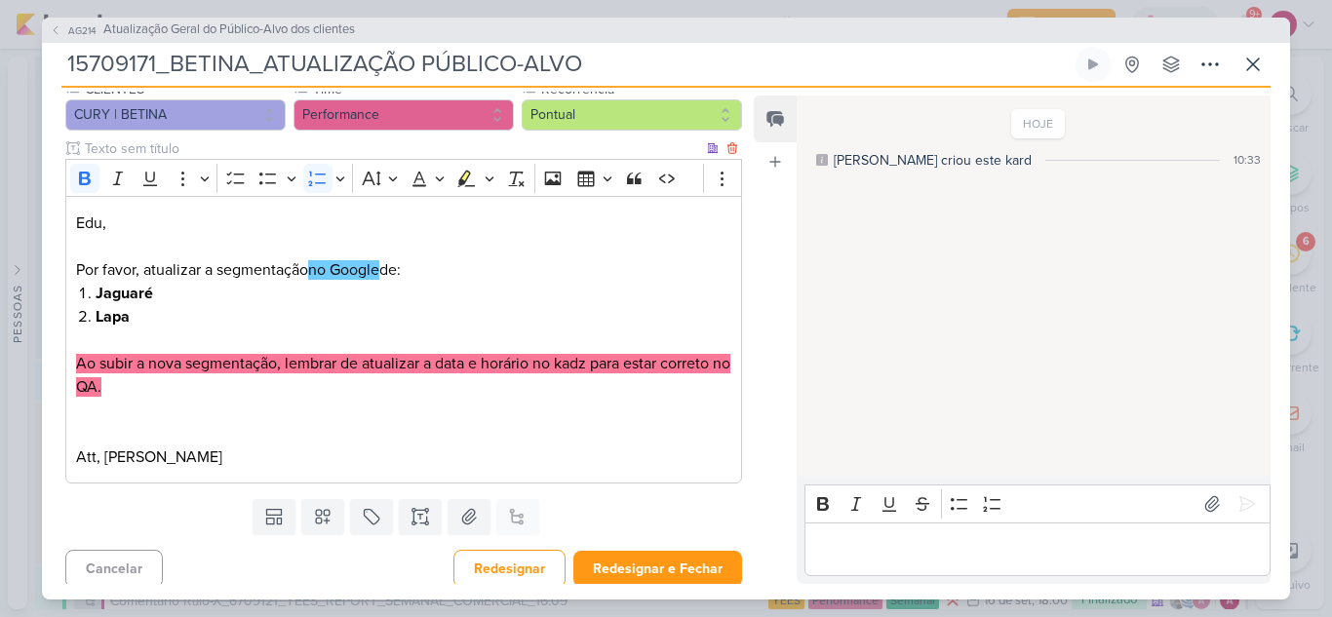
scroll to position [268, 0]
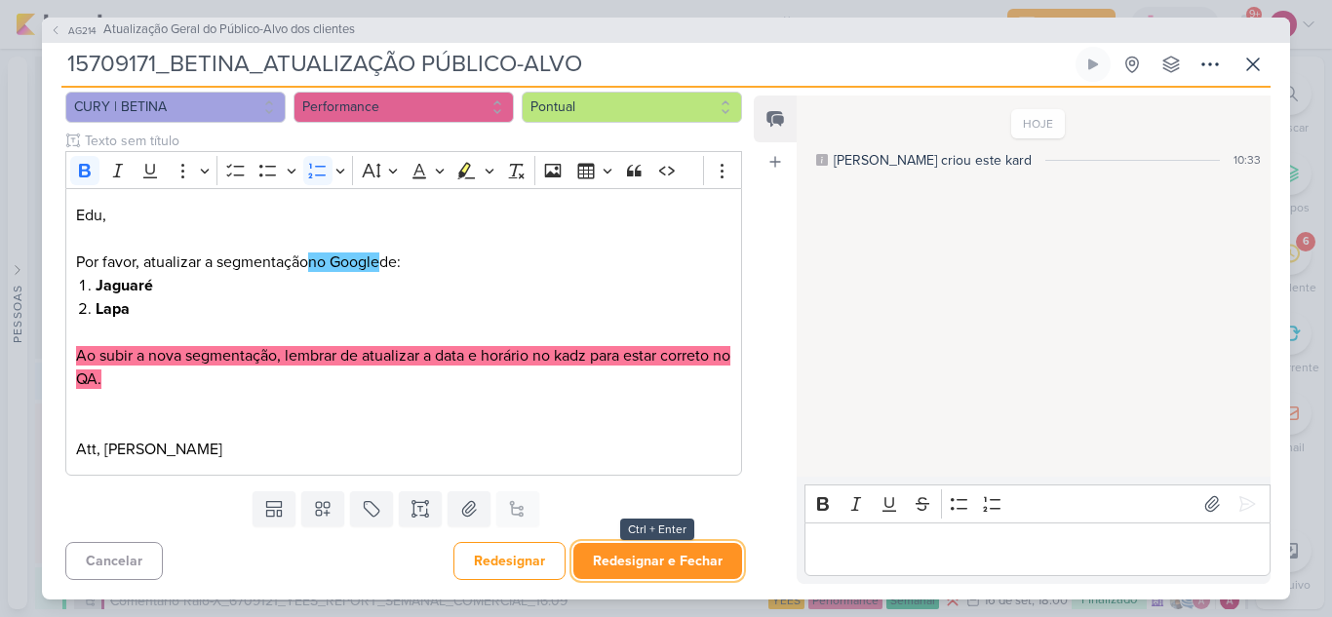
click at [626, 550] on button "Redesignar e Fechar" at bounding box center [657, 561] width 169 height 36
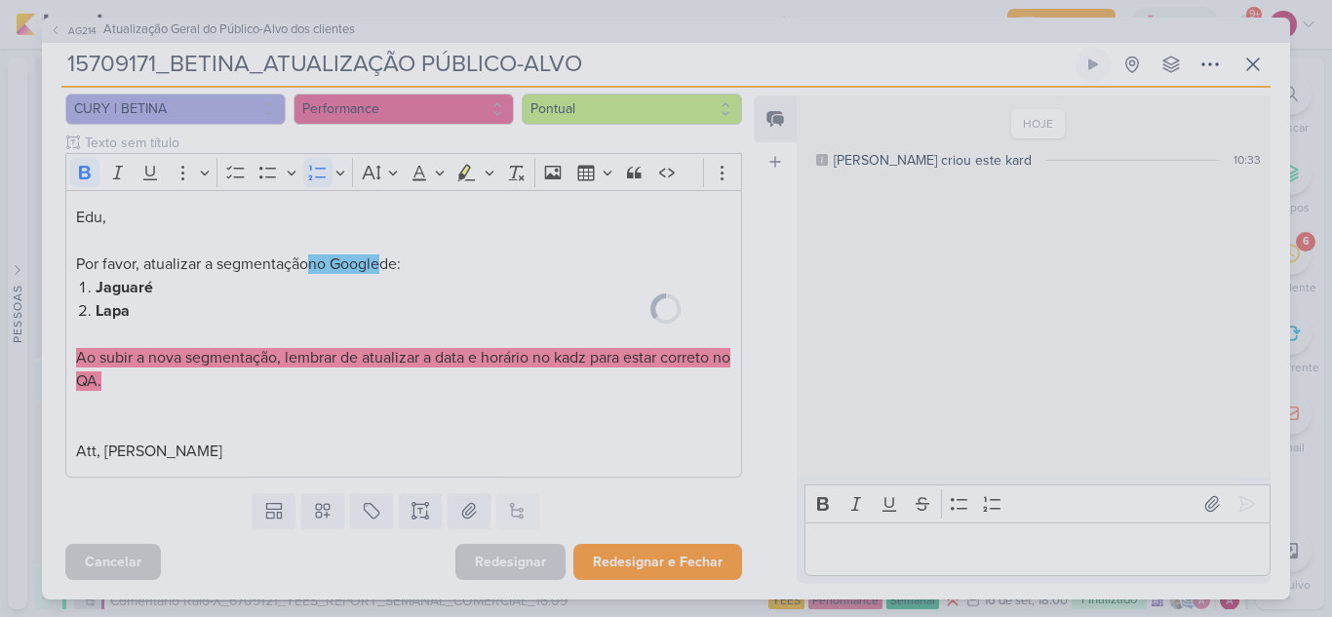
scroll to position [266, 0]
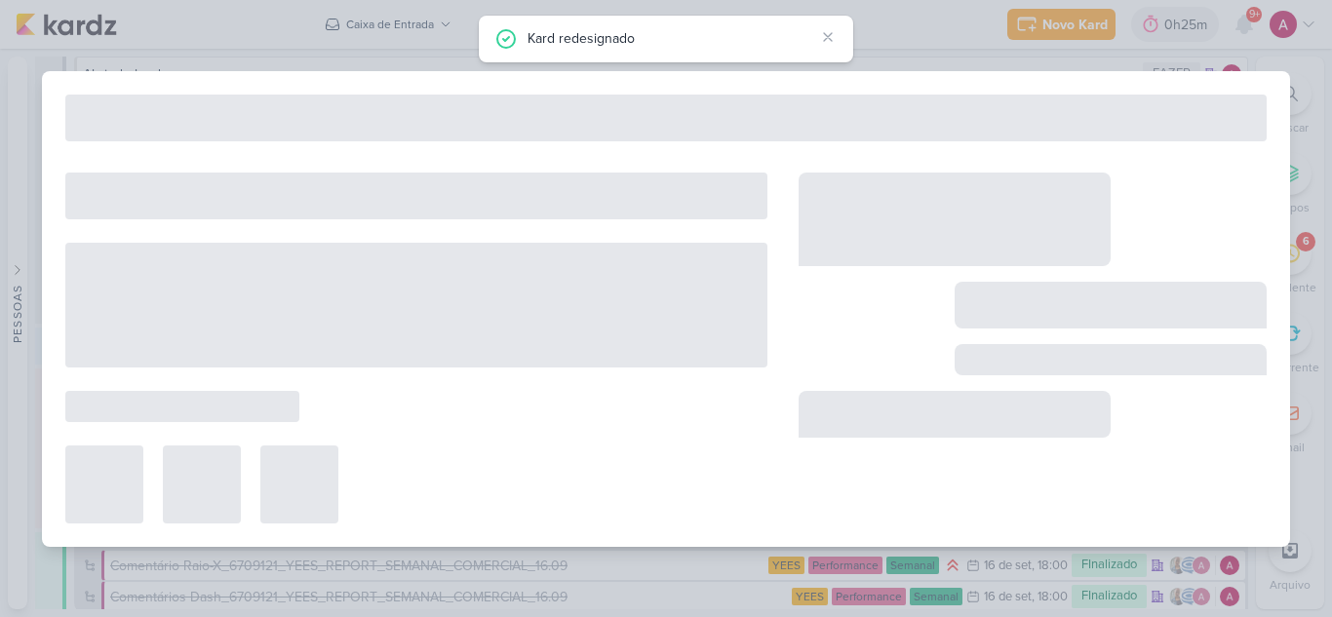
type input "Atualização Geral do Público-Alvo dos clientes"
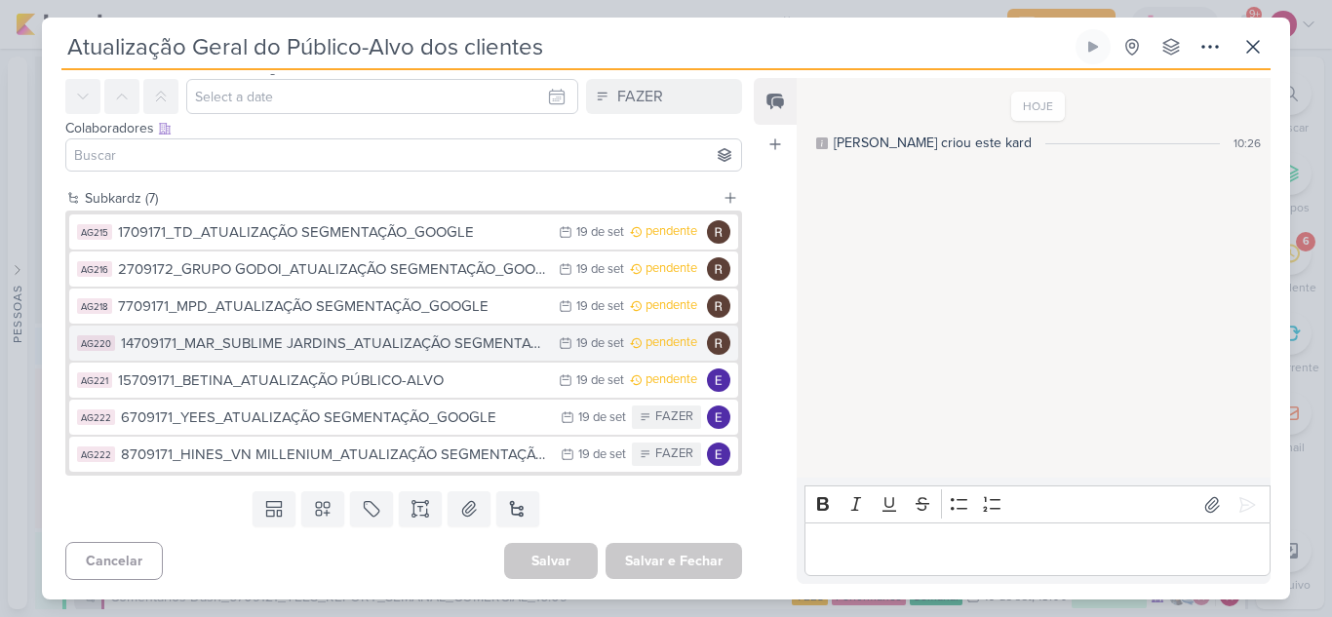
scroll to position [0, 0]
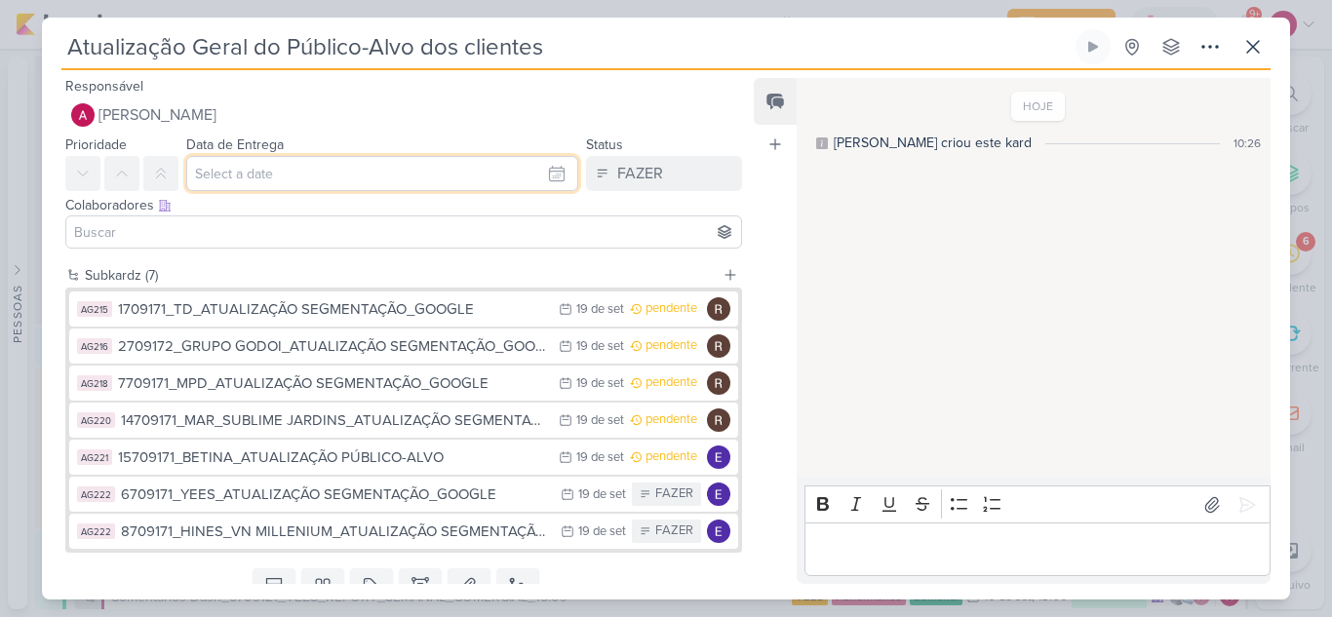
click at [286, 176] on input "text" at bounding box center [382, 173] width 392 height 35
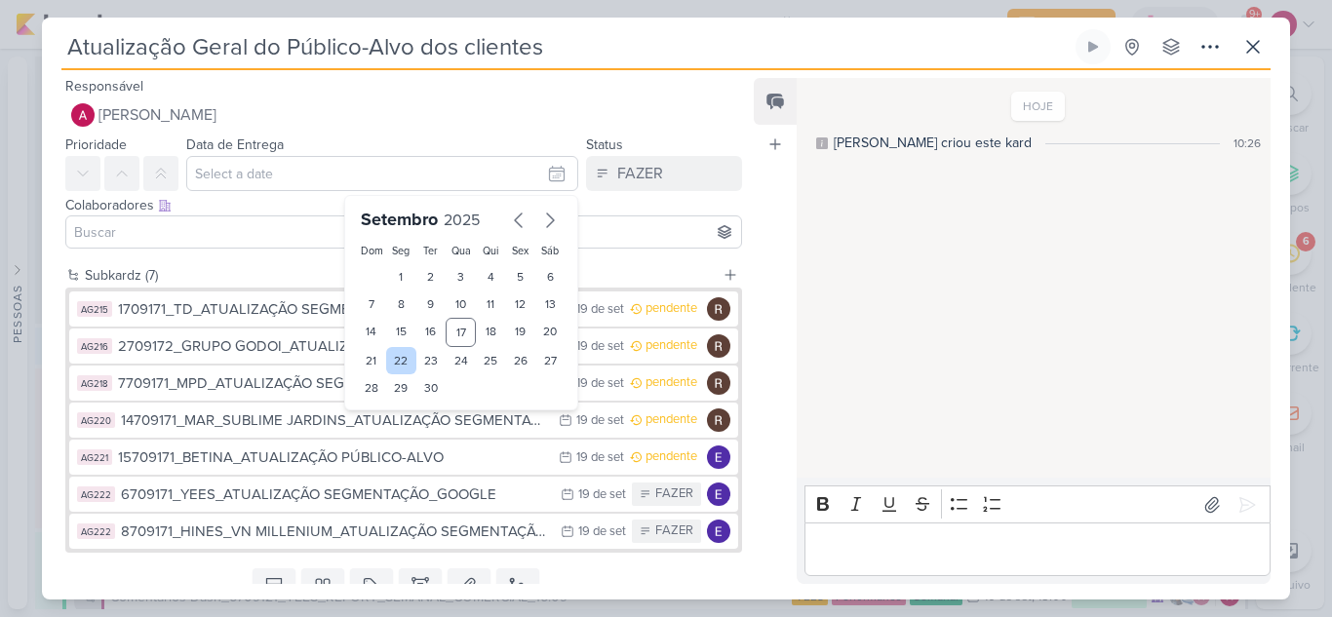
click at [393, 361] on div "22" at bounding box center [401, 360] width 30 height 27
type input "22 de setembro de 2025 às 23:59"
click at [219, 239] on input at bounding box center [403, 231] width 667 height 23
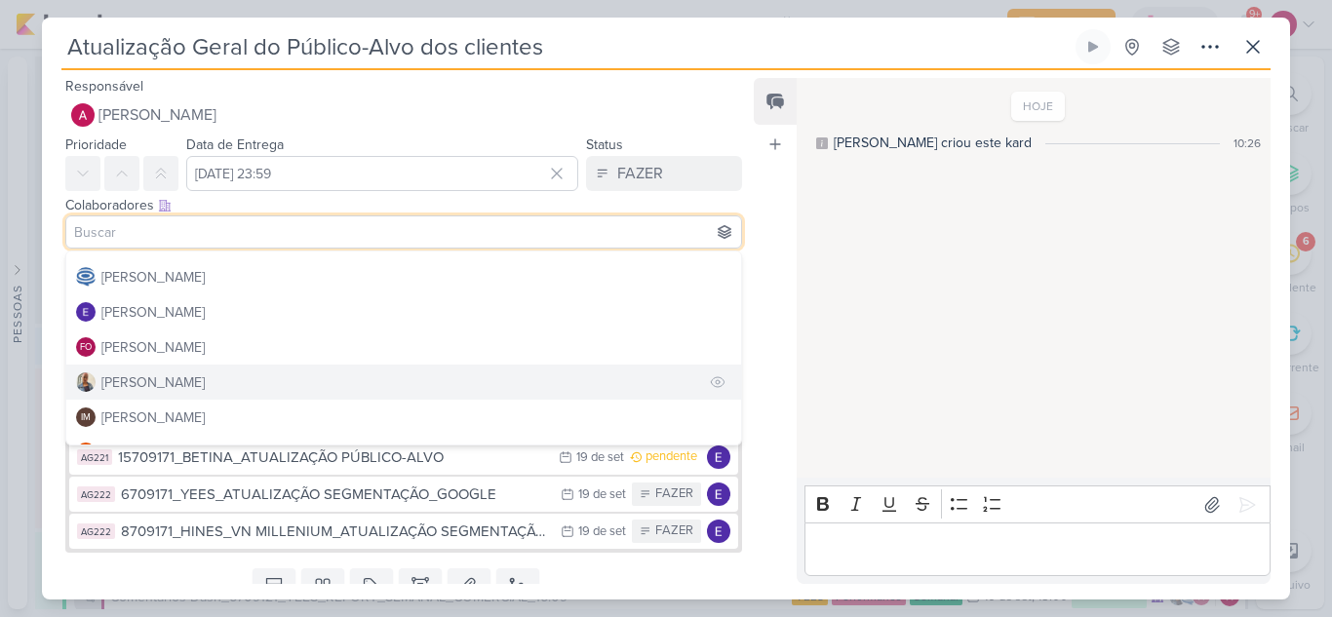
click at [166, 380] on div "[PERSON_NAME]" at bounding box center [152, 382] width 103 height 20
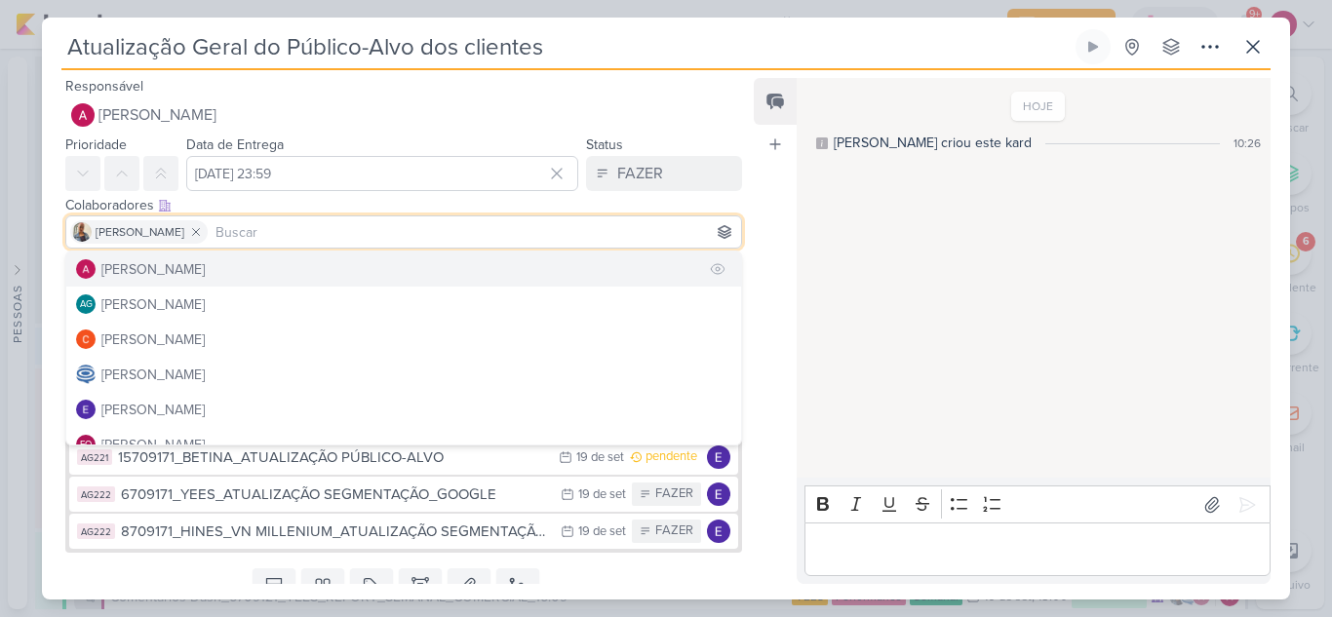
click at [174, 274] on div "[PERSON_NAME]" at bounding box center [152, 269] width 103 height 20
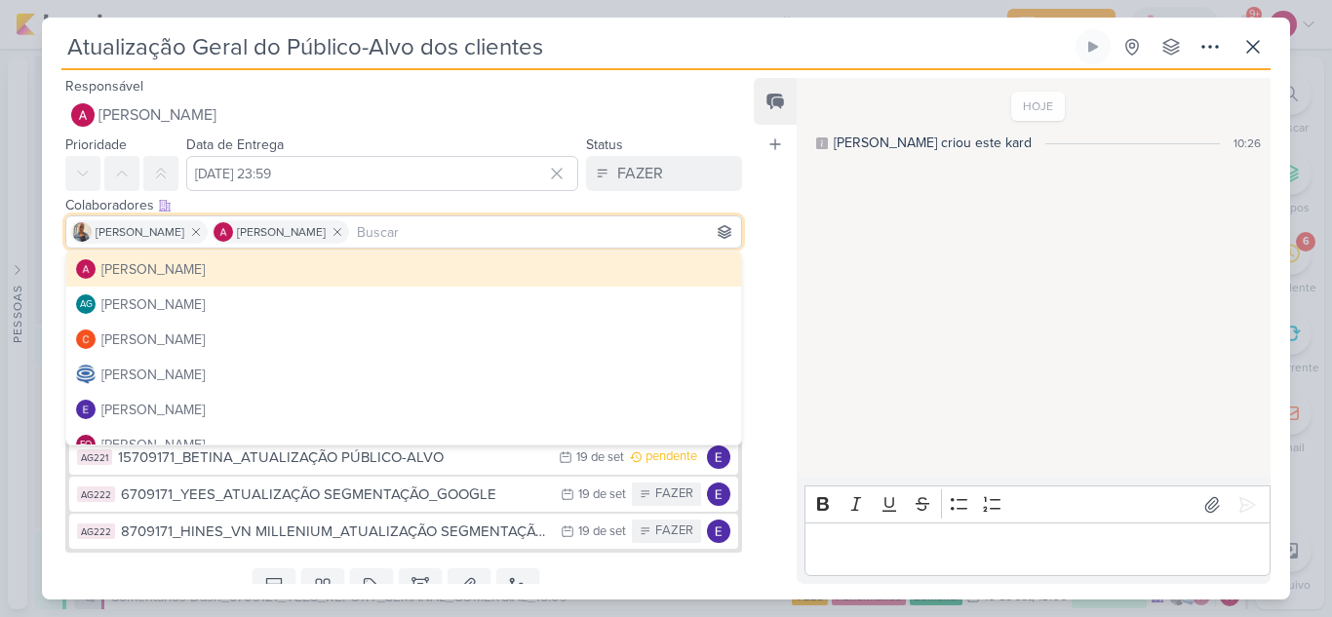
click at [769, 210] on div "Feed Atrelar email Solte o email para atrelar ao kard" at bounding box center [774, 331] width 43 height 506
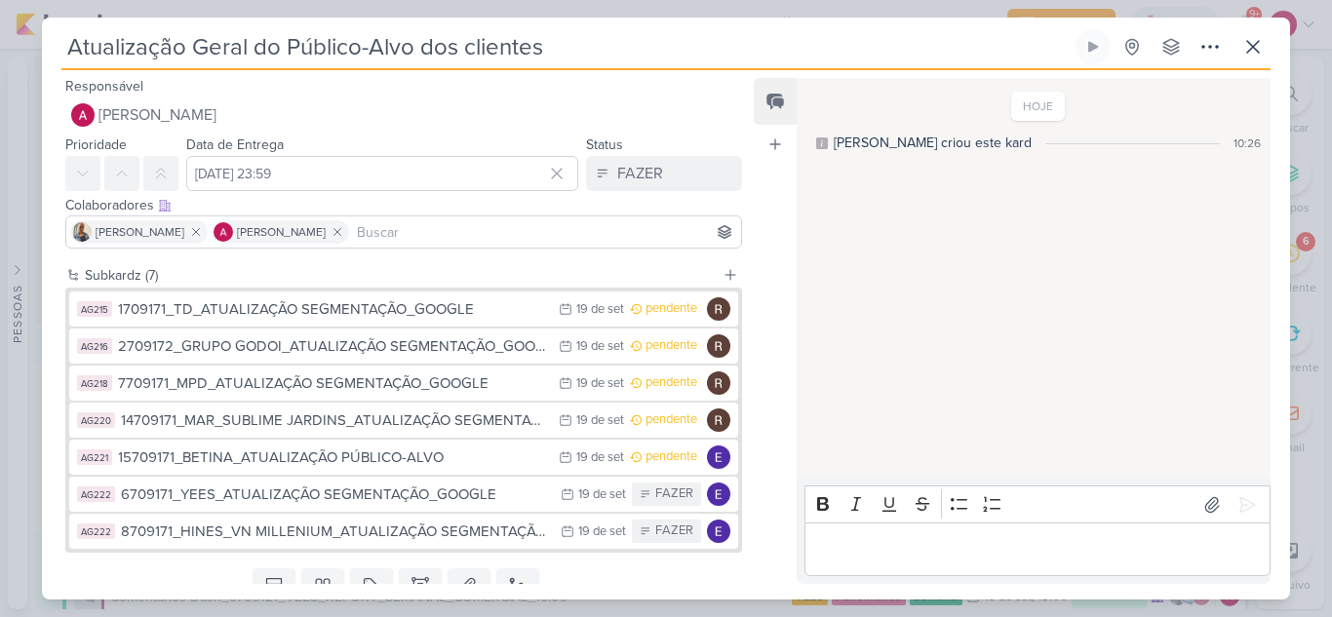
click at [409, 234] on input at bounding box center [545, 231] width 384 height 23
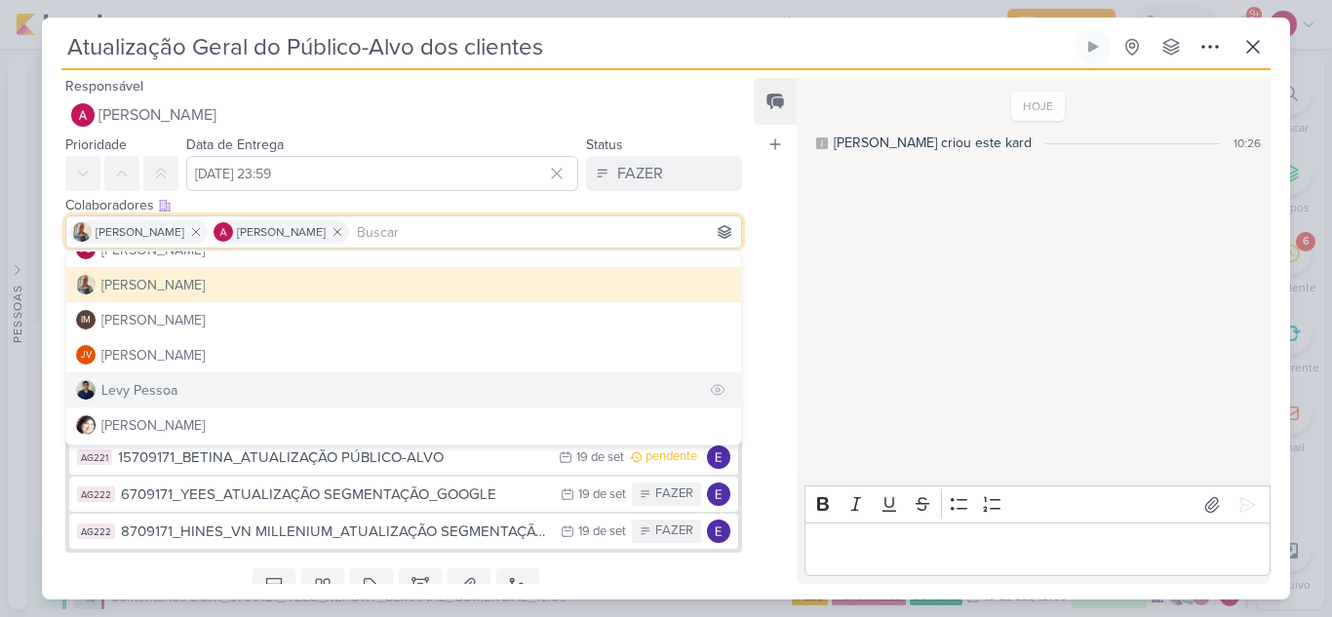
scroll to position [292, 0]
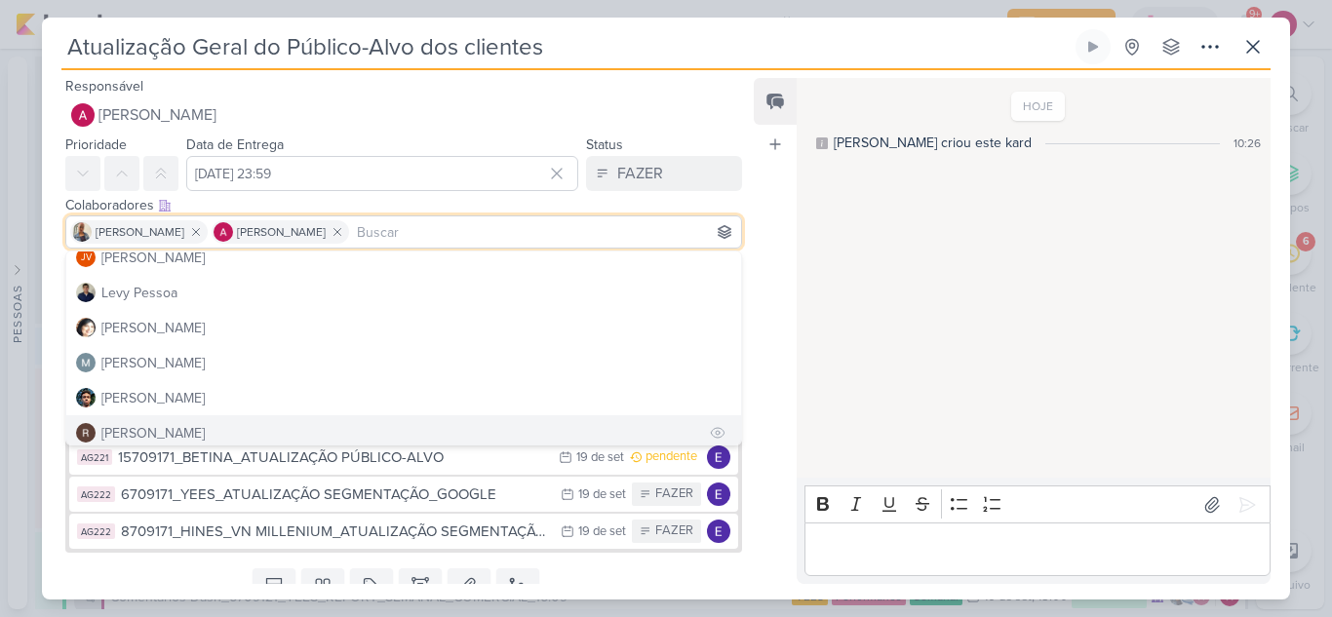
click at [143, 427] on div "[PERSON_NAME]" at bounding box center [152, 433] width 103 height 20
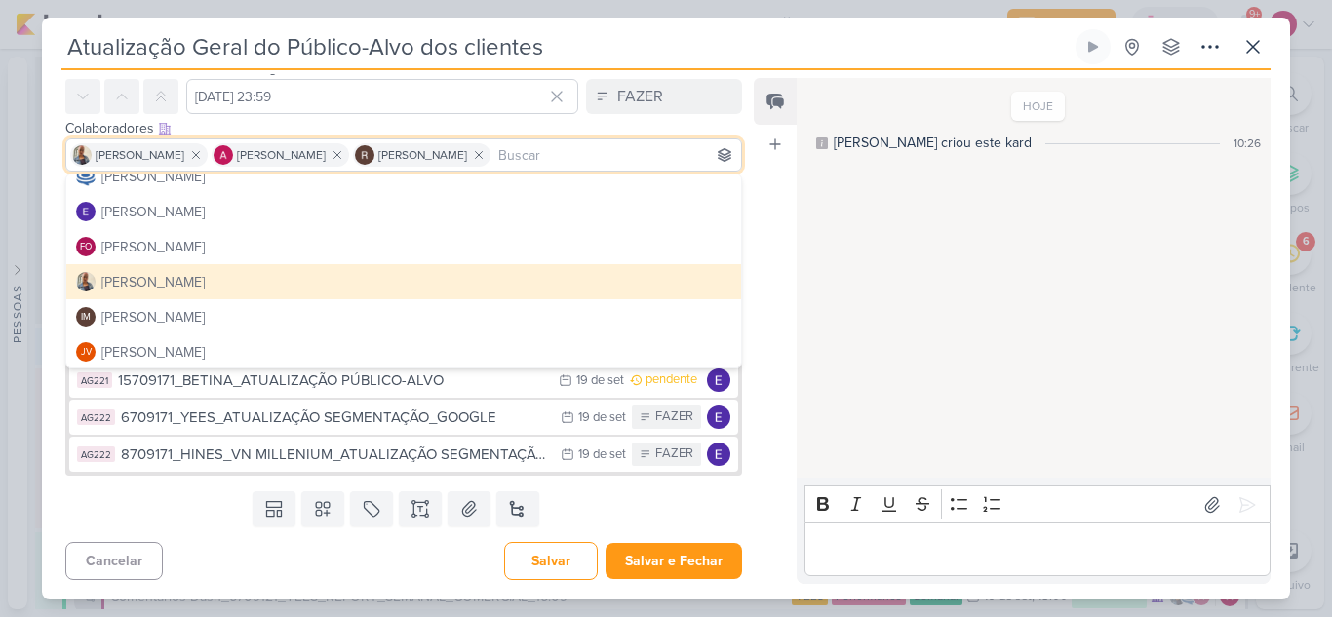
scroll to position [76, 0]
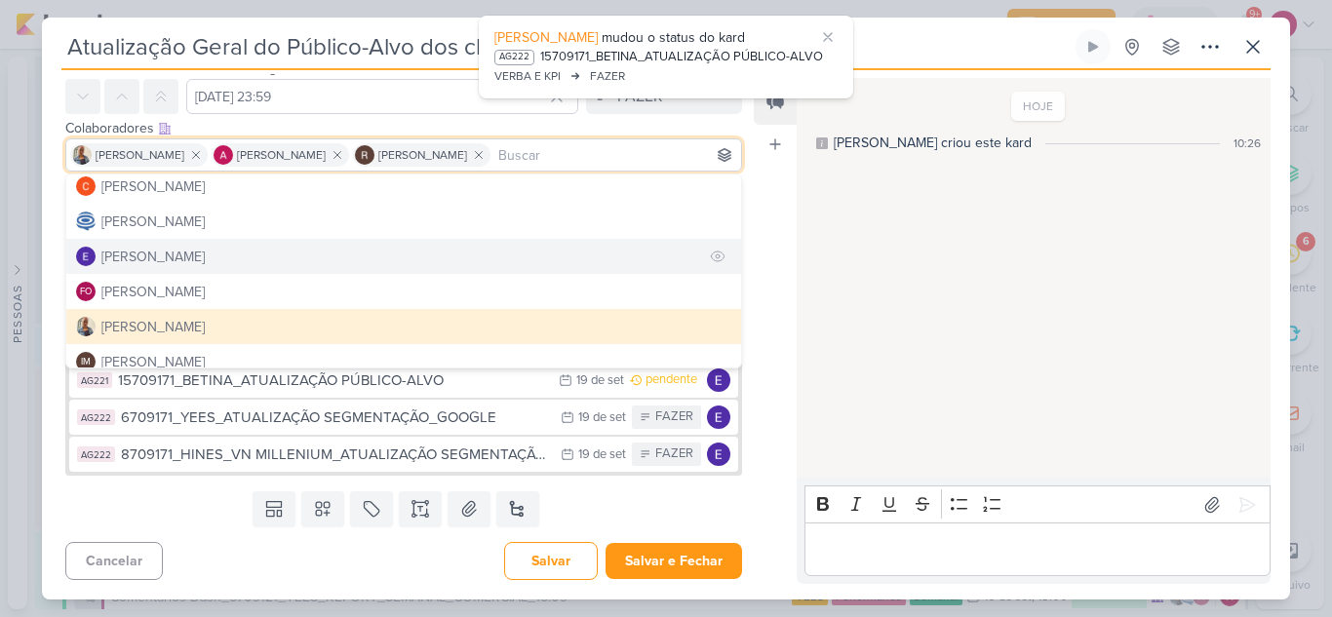
click at [150, 258] on div "[PERSON_NAME]" at bounding box center [152, 257] width 103 height 20
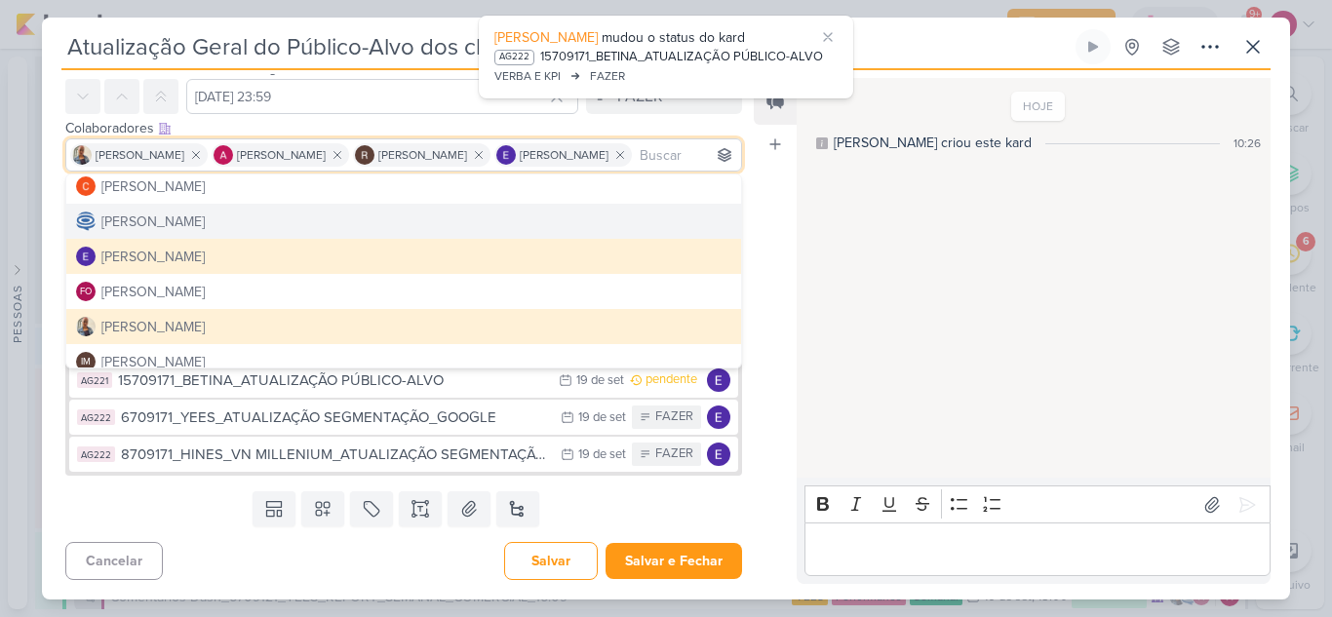
click at [765, 212] on div "Feed Atrelar email Solte o email para atrelar ao kard" at bounding box center [774, 331] width 43 height 506
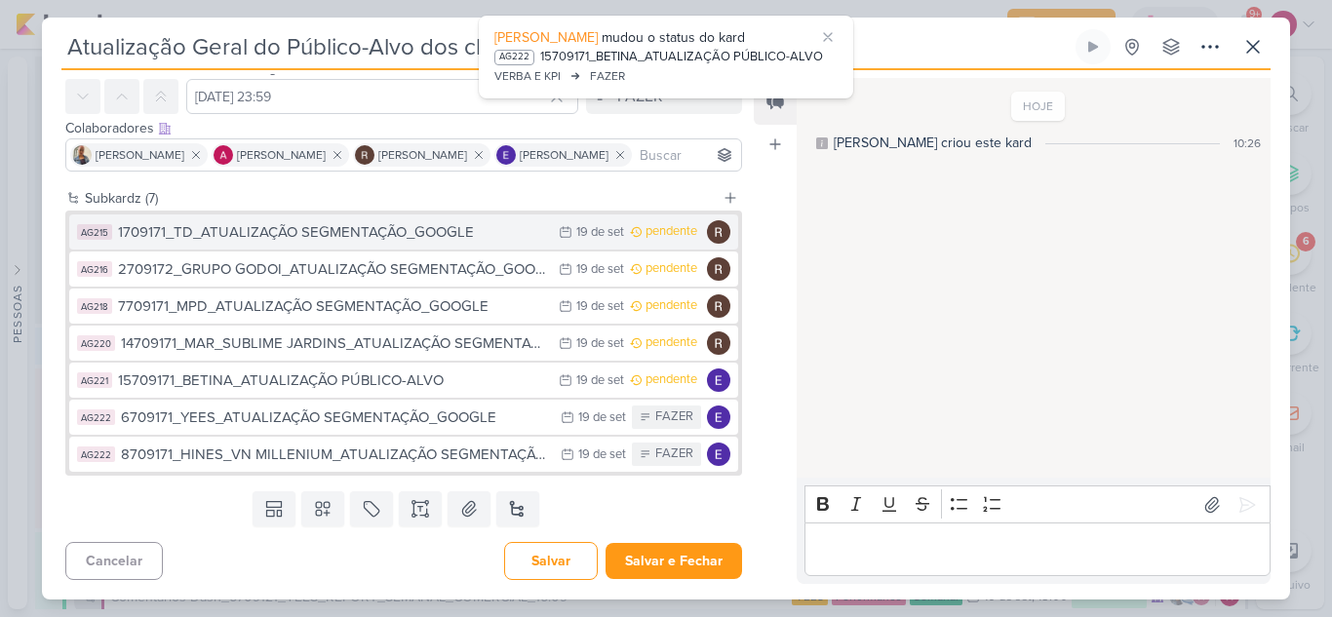
scroll to position [0, 0]
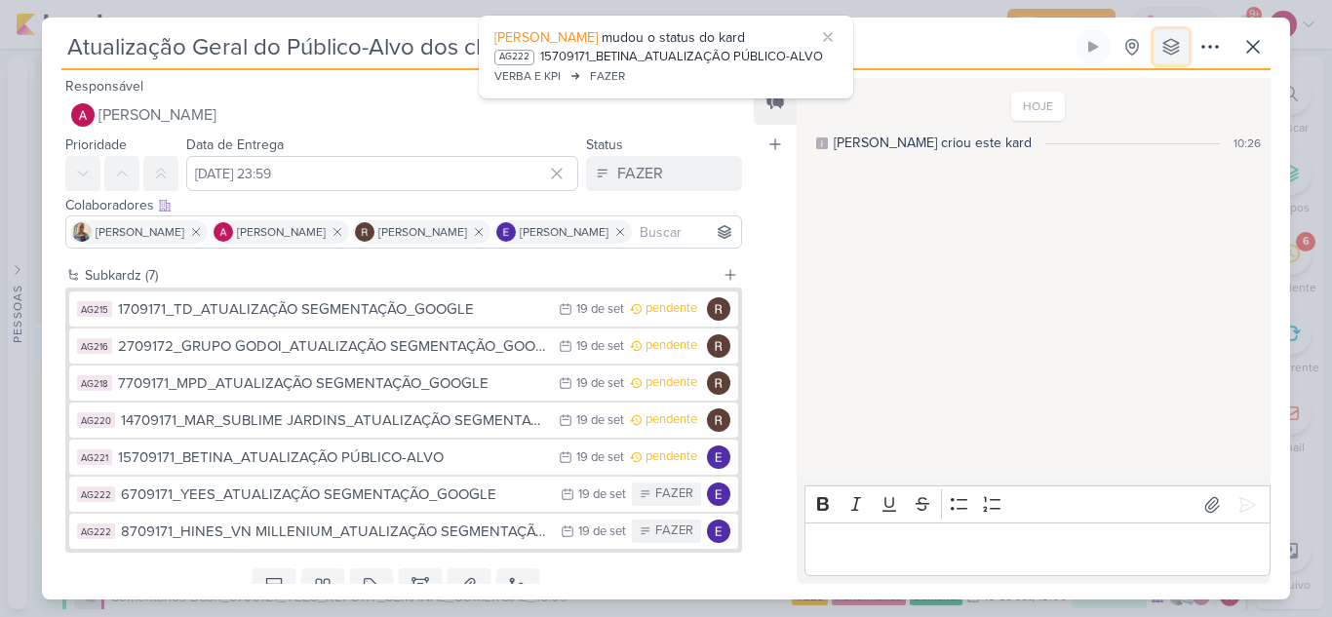
click at [1171, 55] on icon at bounding box center [1171, 47] width 16 height 16
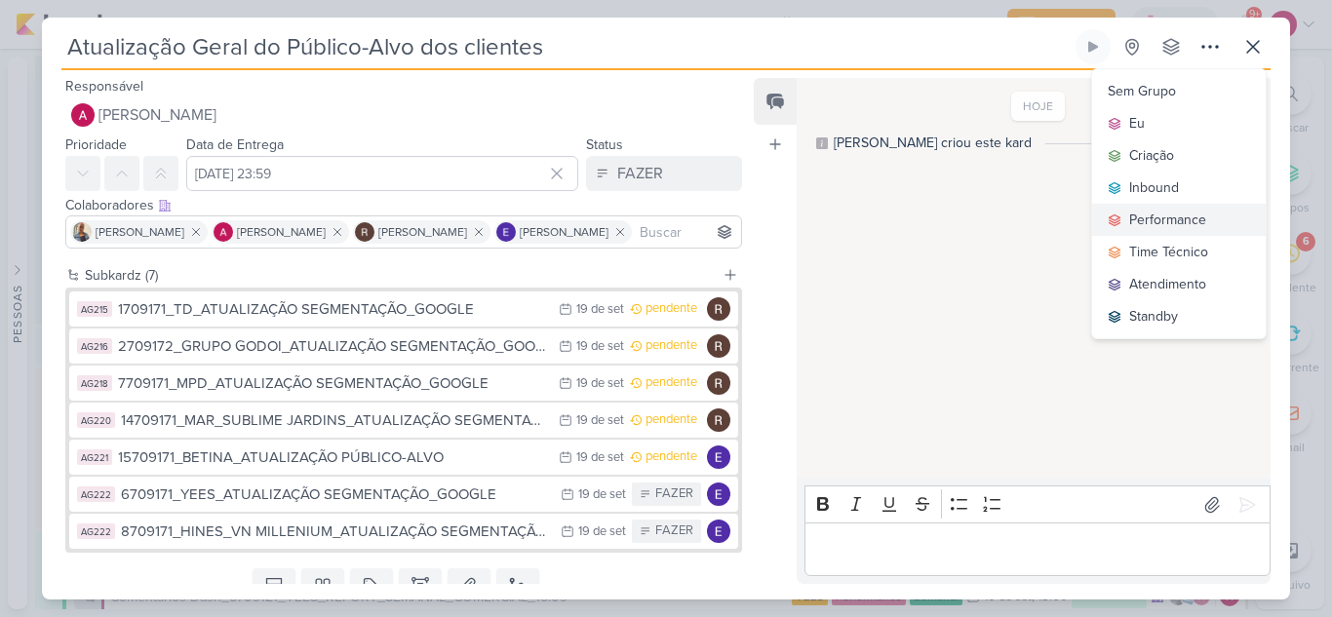
click at [1149, 213] on div "Performance" at bounding box center [1167, 220] width 77 height 20
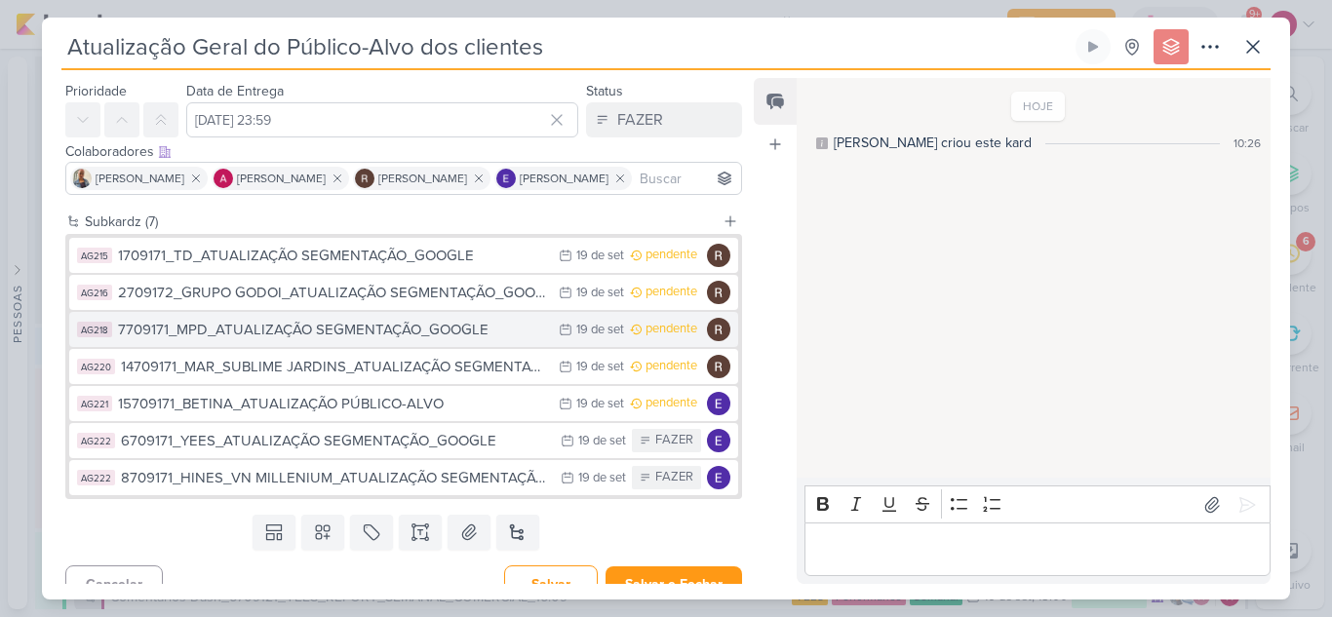
scroll to position [77, 0]
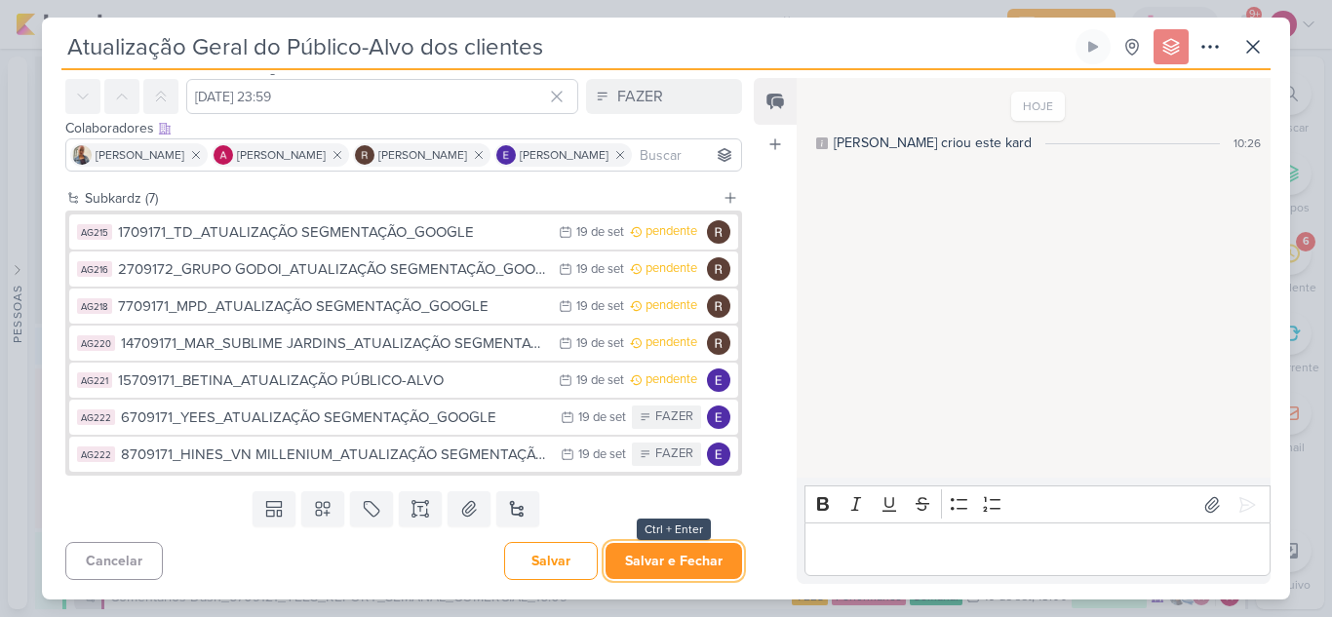
click at [671, 560] on button "Salvar e Fechar" at bounding box center [673, 561] width 136 height 36
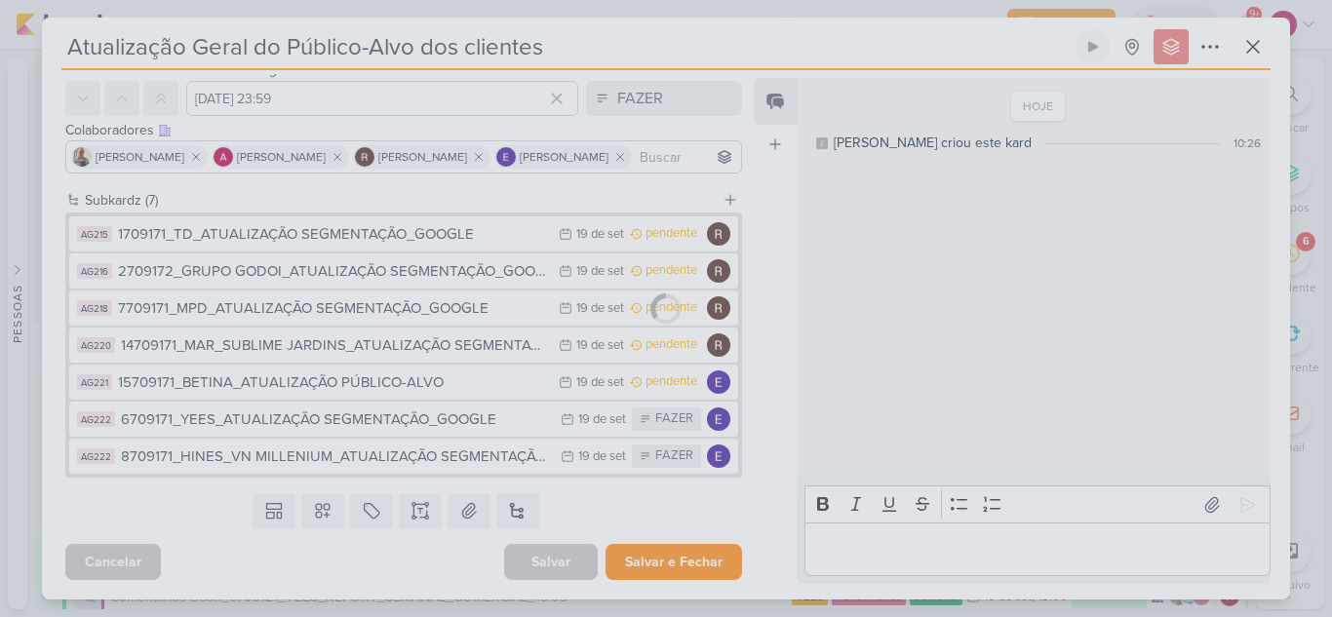
scroll to position [75, 0]
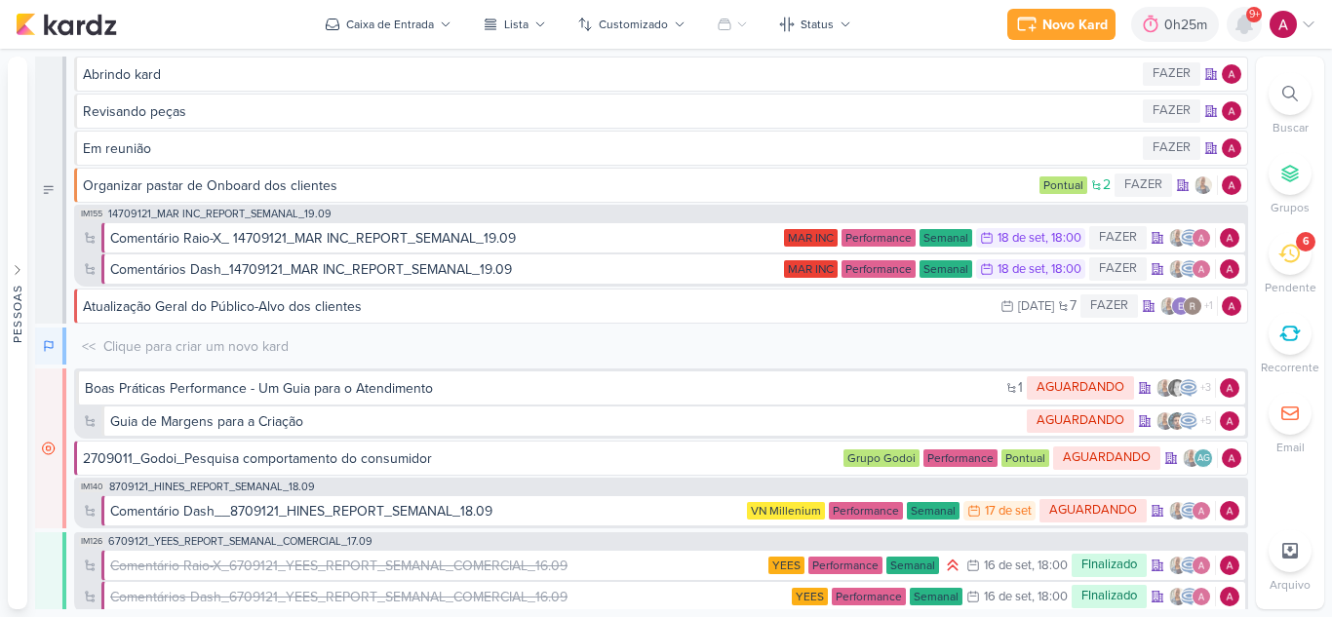
click at [1253, 26] on icon at bounding box center [1243, 24] width 23 height 23
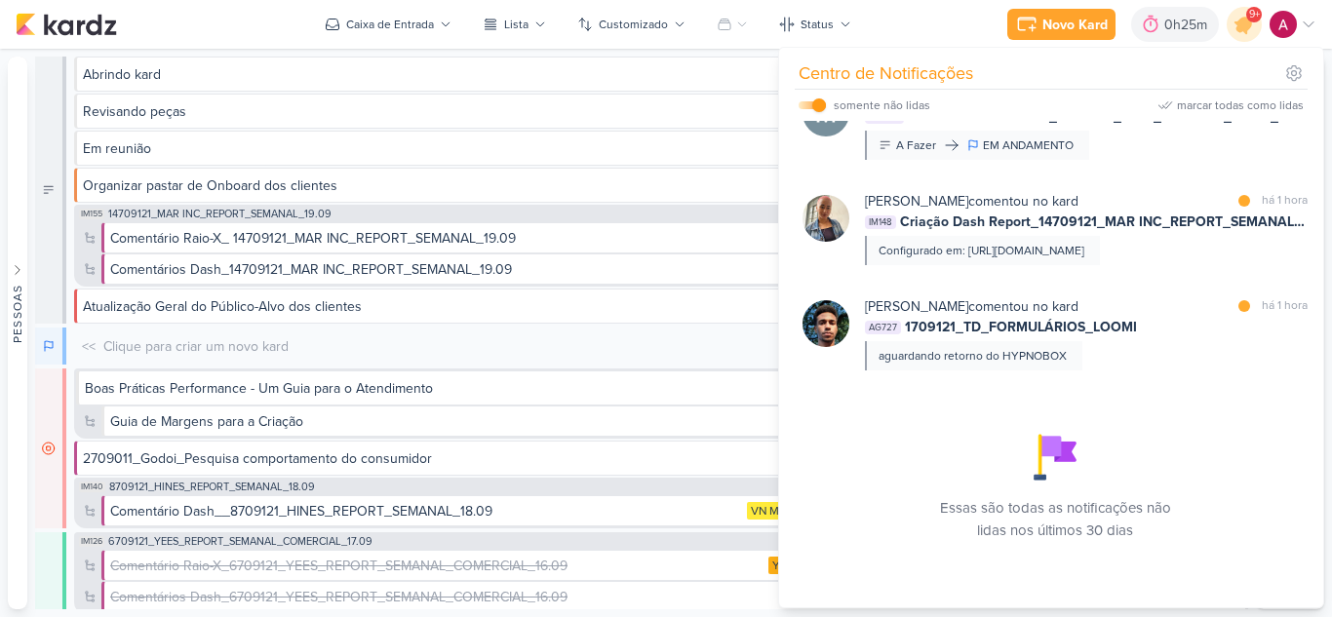
scroll to position [2417, 0]
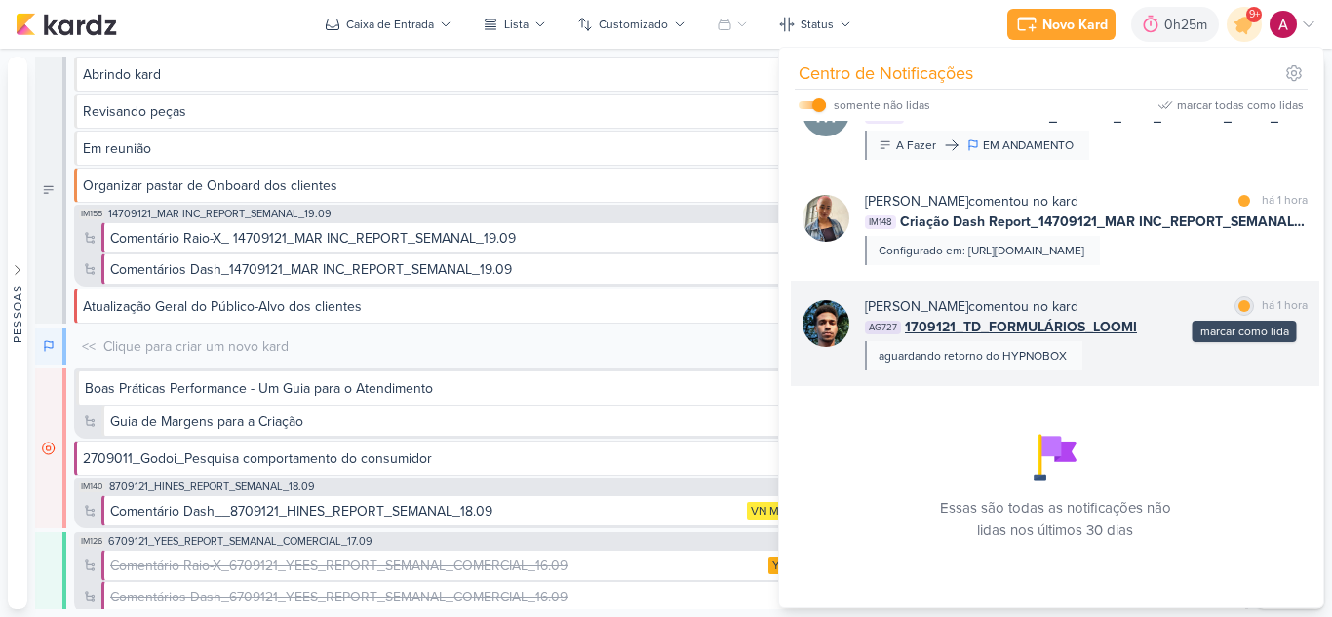
click at [1238, 309] on div at bounding box center [1244, 306] width 12 height 12
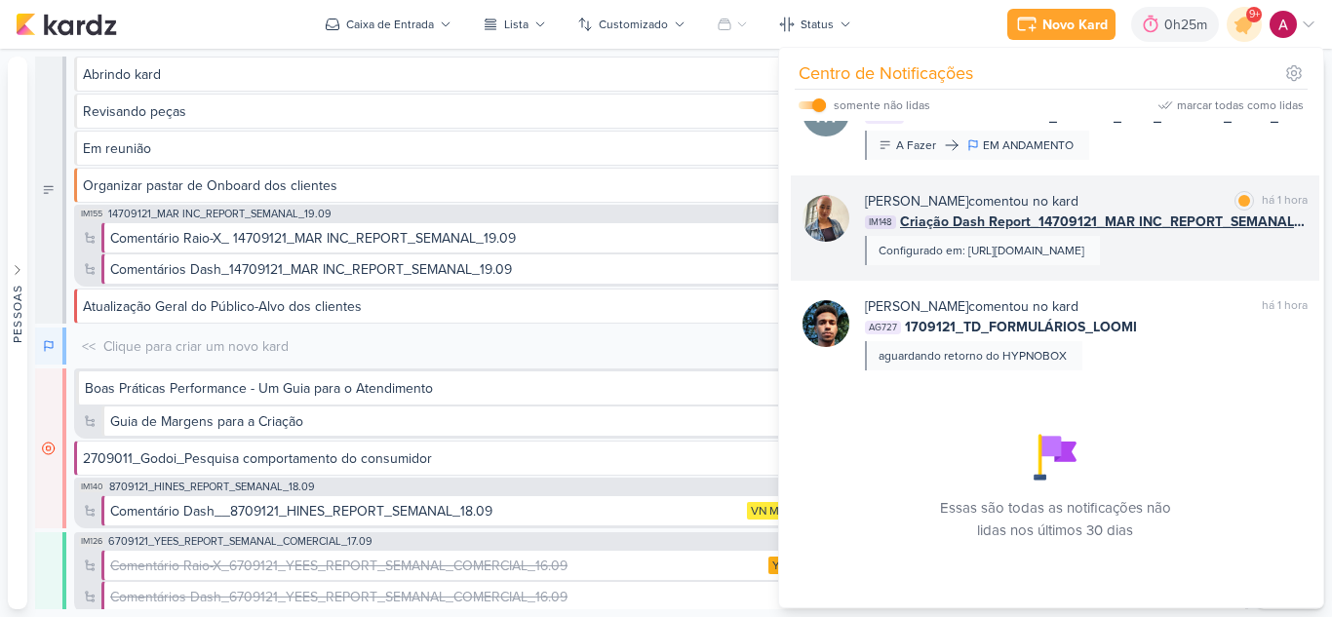
scroll to position [2222, 0]
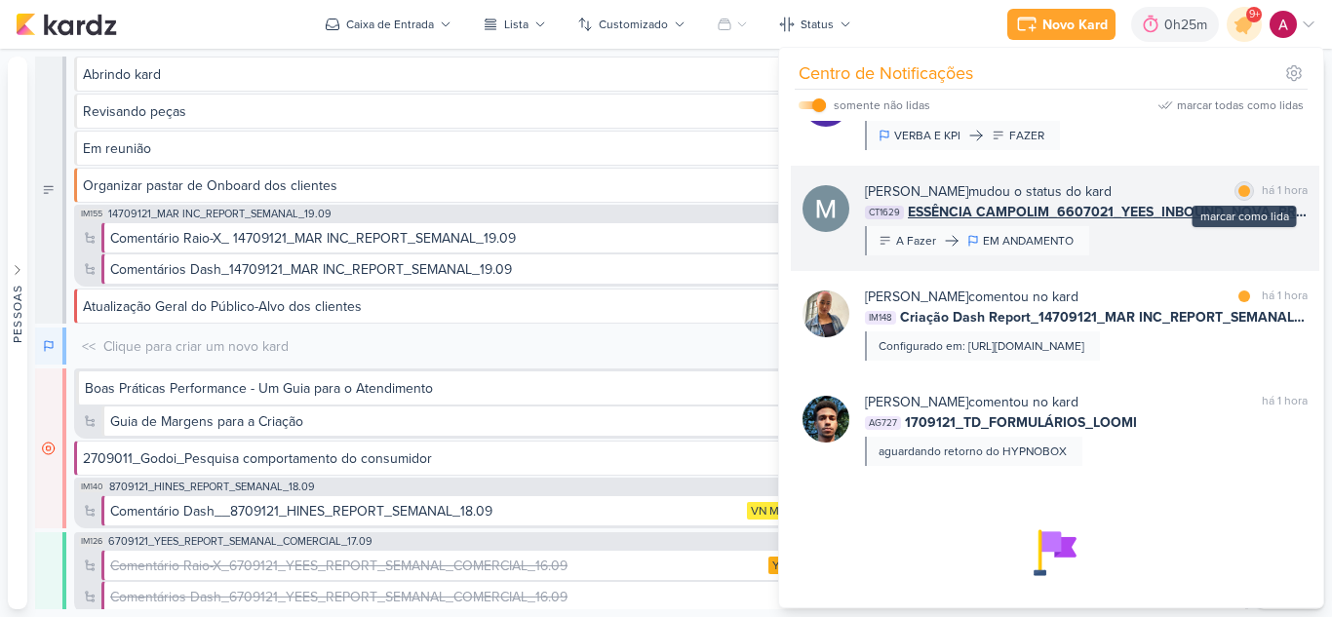
click at [1234, 201] on div "marcar como lida" at bounding box center [1243, 190] width 19 height 19
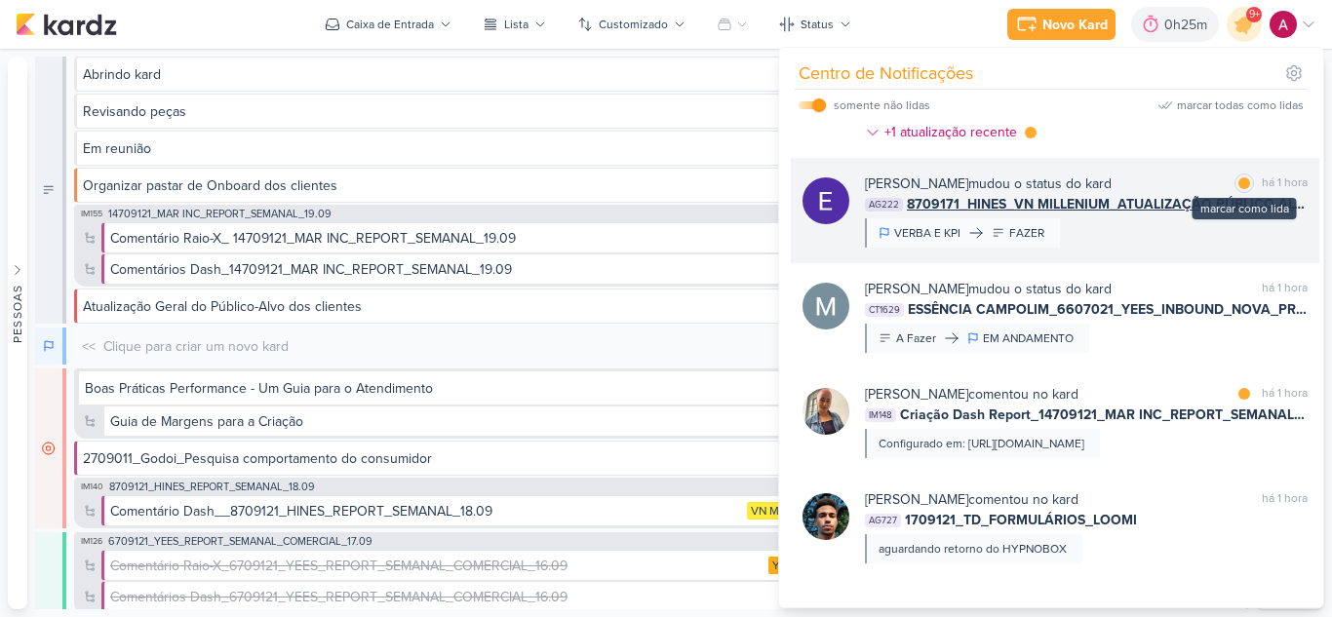
click at [1238, 189] on div at bounding box center [1244, 183] width 12 height 12
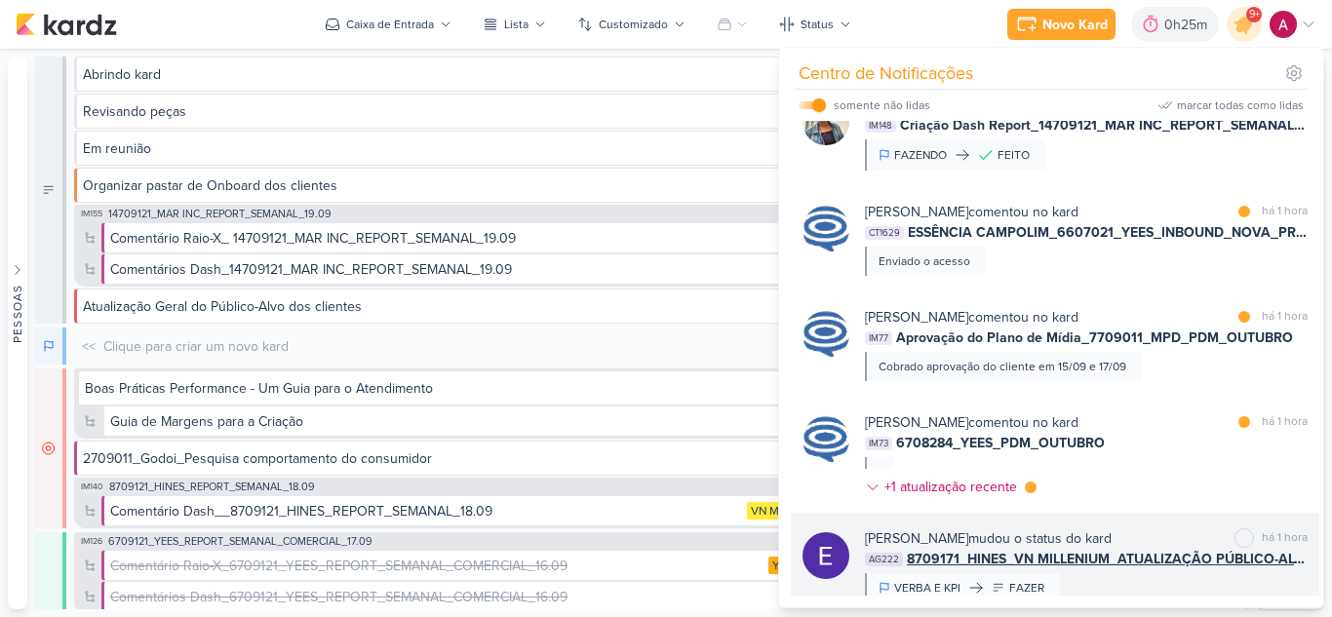
scroll to position [1735, 0]
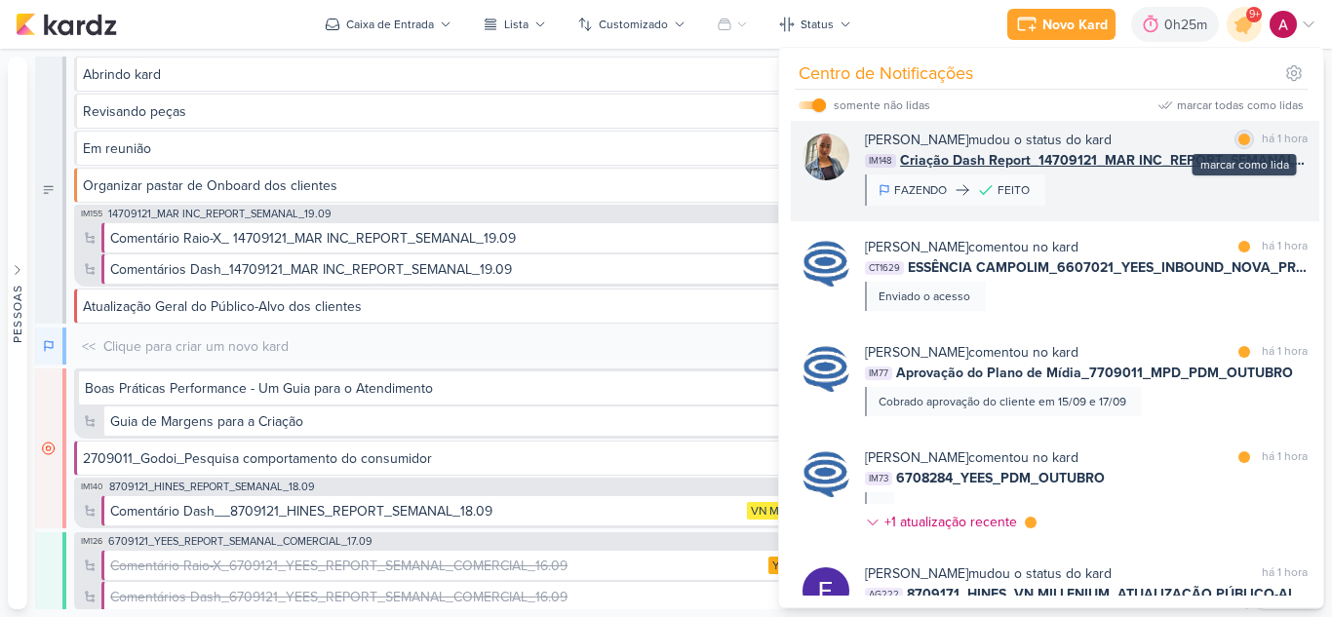
click at [1238, 145] on div at bounding box center [1244, 140] width 12 height 12
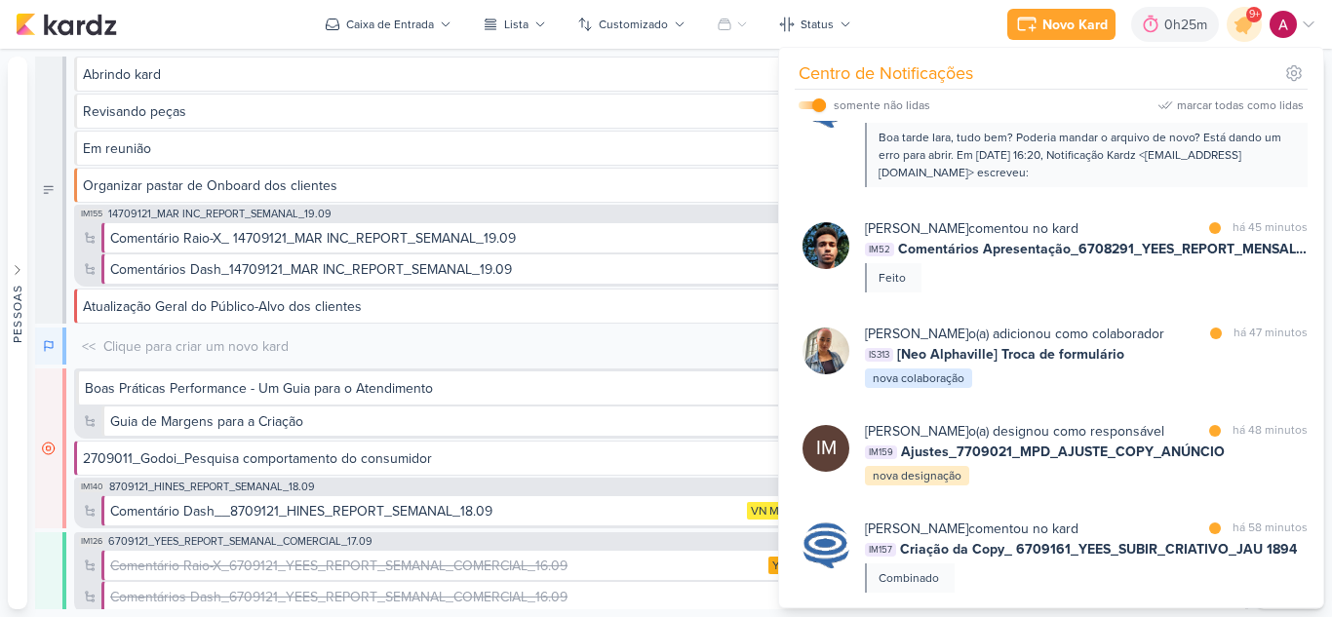
scroll to position [858, 0]
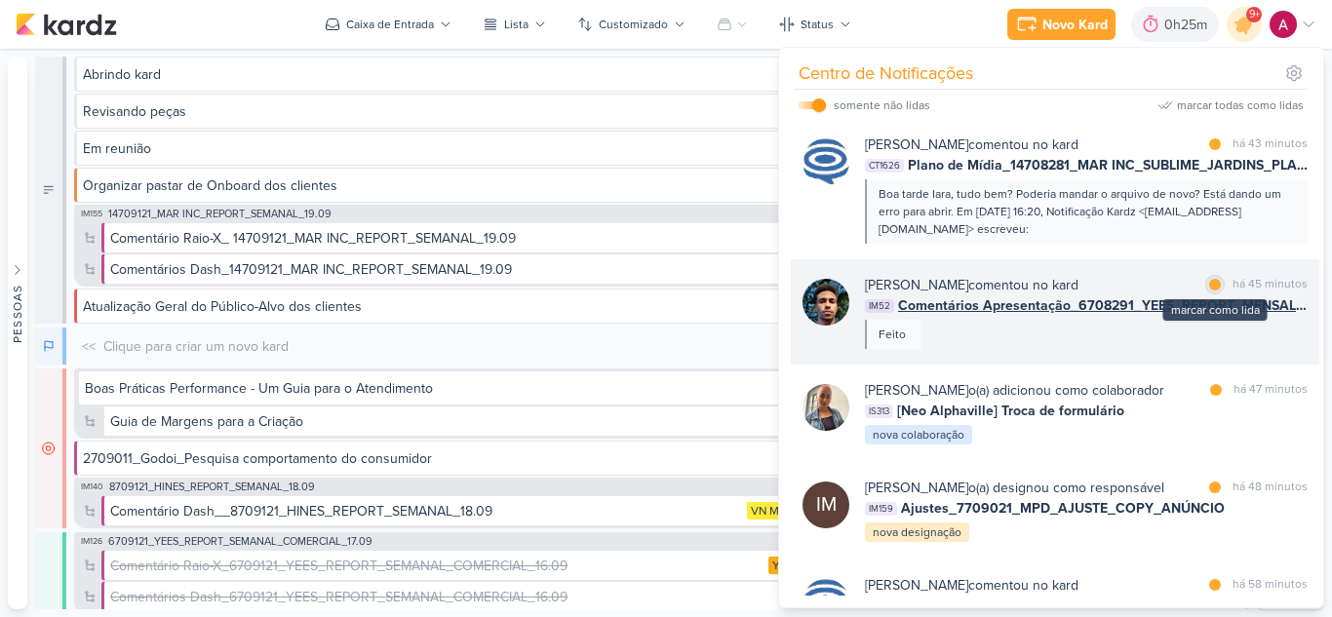
click at [1209, 290] on div at bounding box center [1215, 285] width 12 height 12
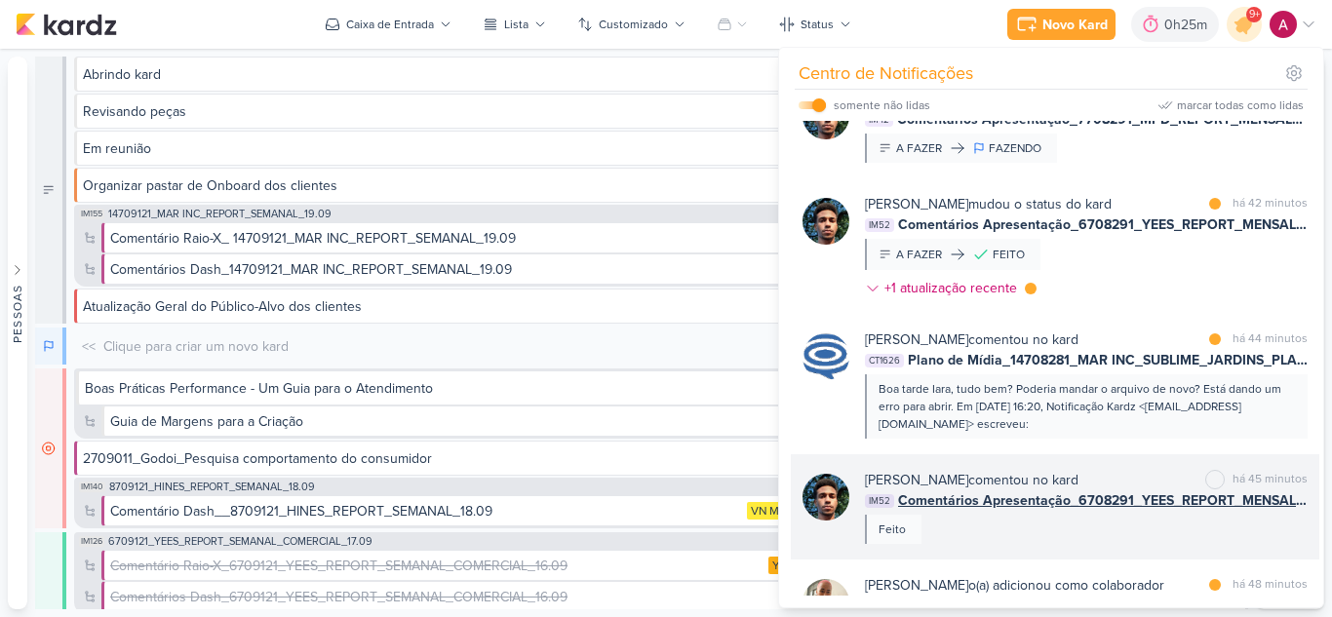
scroll to position [565, 0]
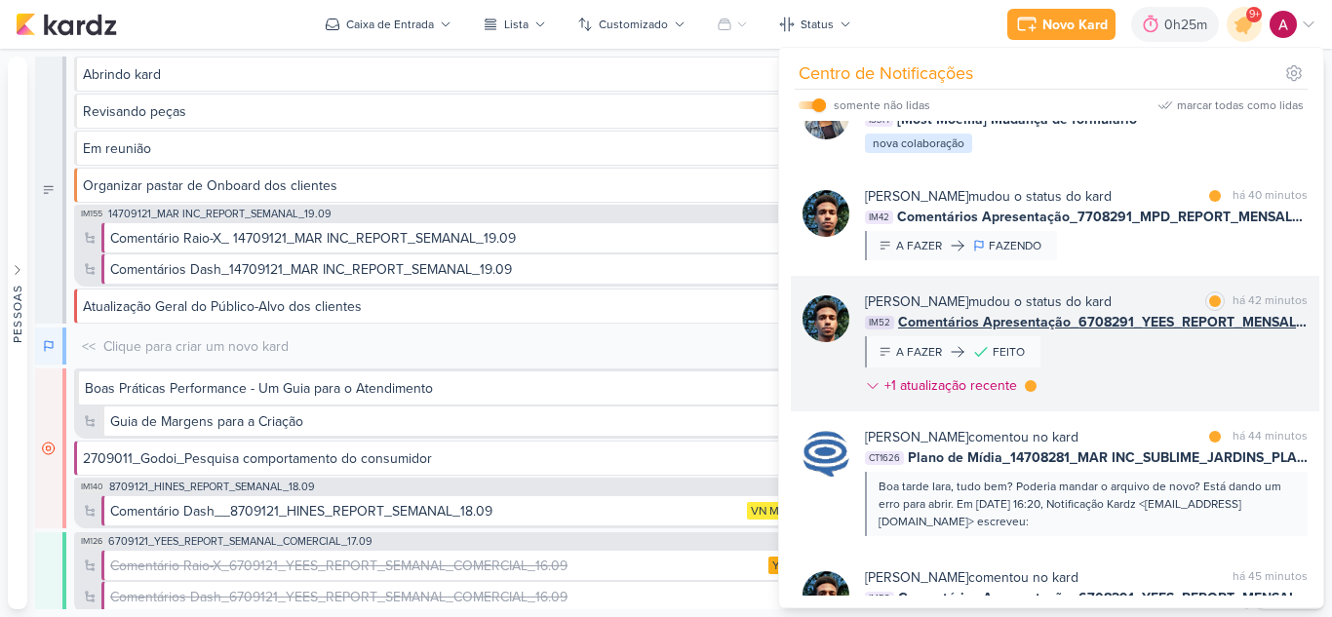
click at [1133, 398] on div "Nelito Junior mudou o status do kard marcar como lida há 42 minutos IM52 Coment…" at bounding box center [1086, 347] width 443 height 112
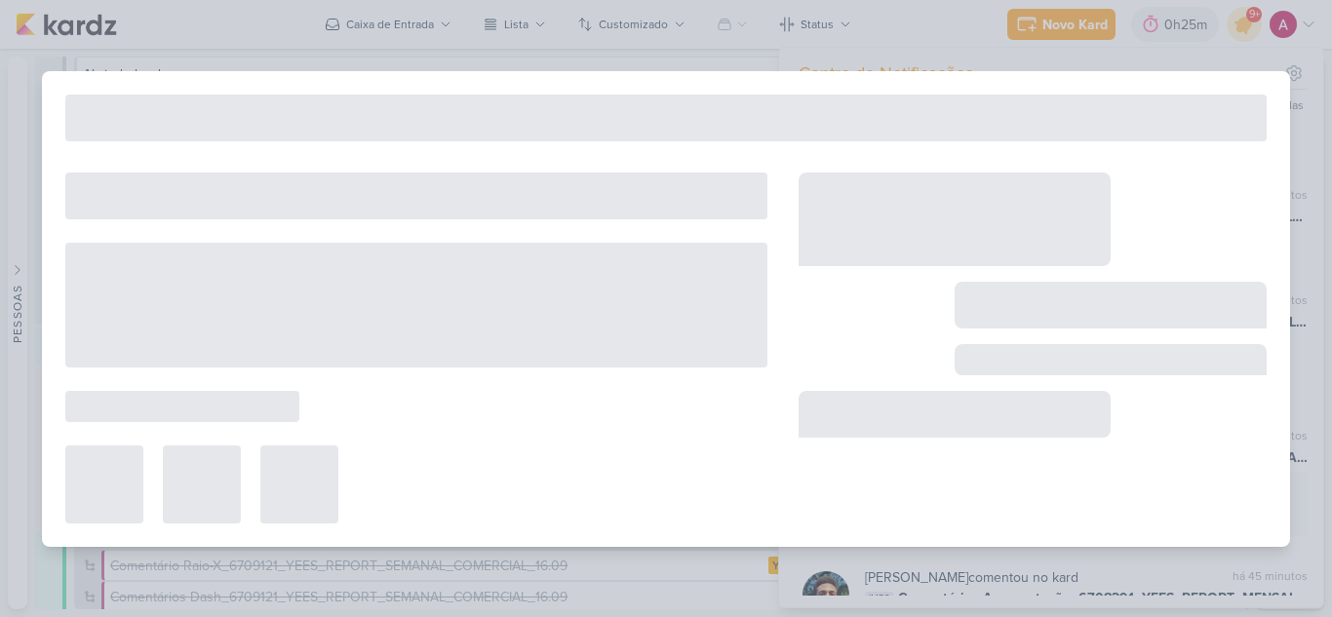
type input "Comentários Apresentação_6708291_YEES_REPORT_MENSAL_AGOSTO"
type input "18 de setembro de 2025 às 23:59"
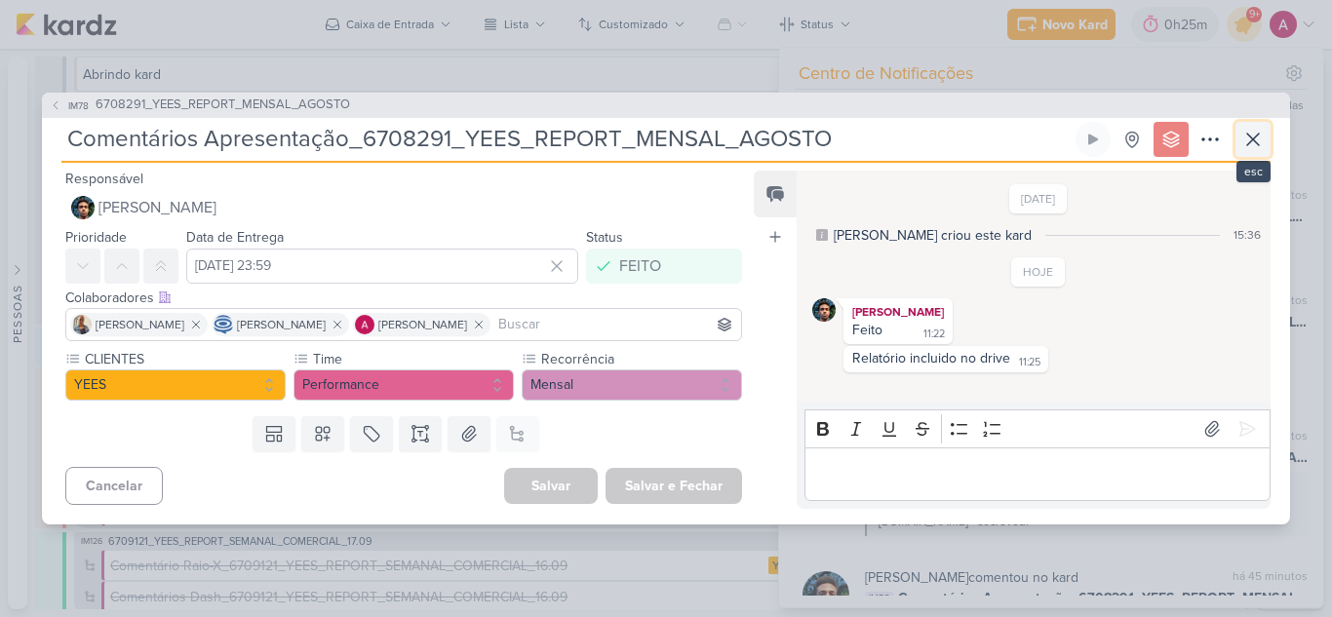
click at [1257, 135] on icon at bounding box center [1252, 139] width 23 height 23
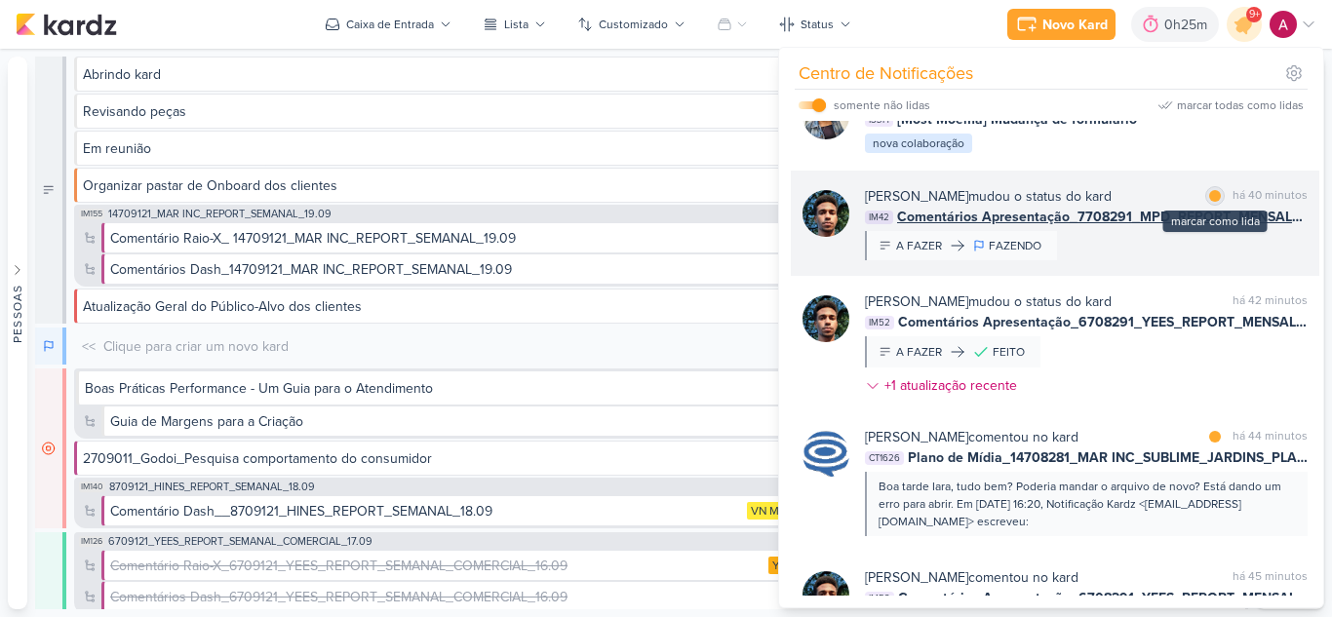
click at [1212, 202] on div at bounding box center [1215, 196] width 12 height 12
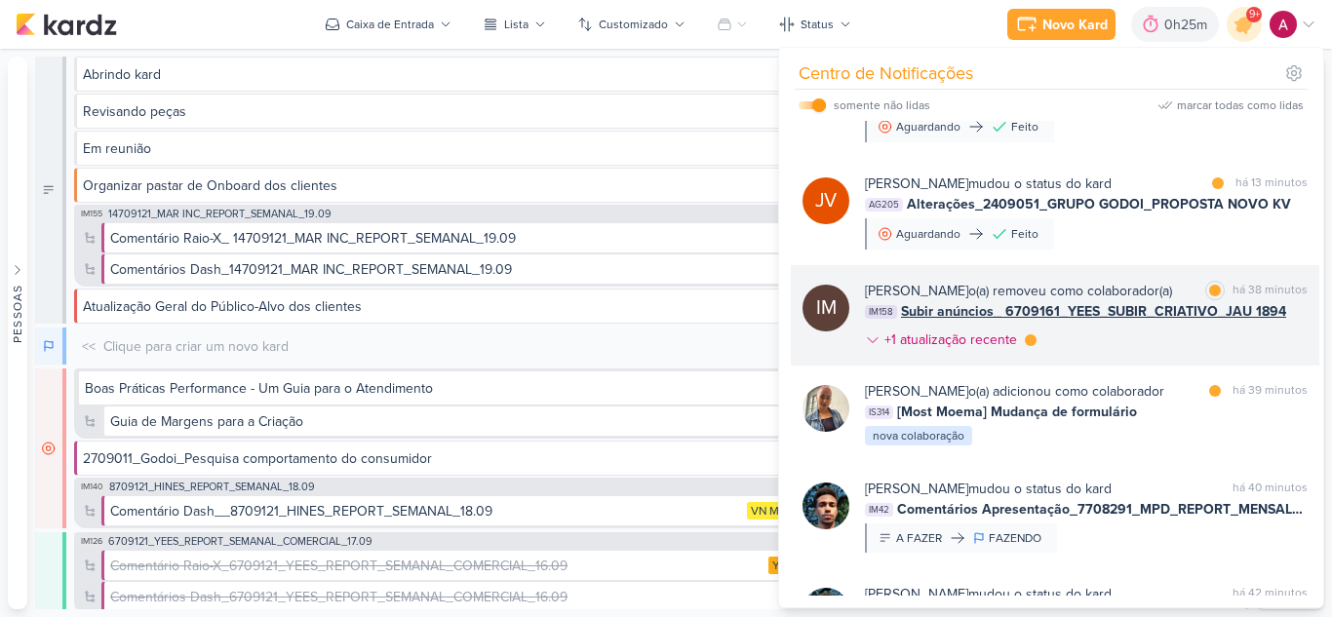
scroll to position [175, 0]
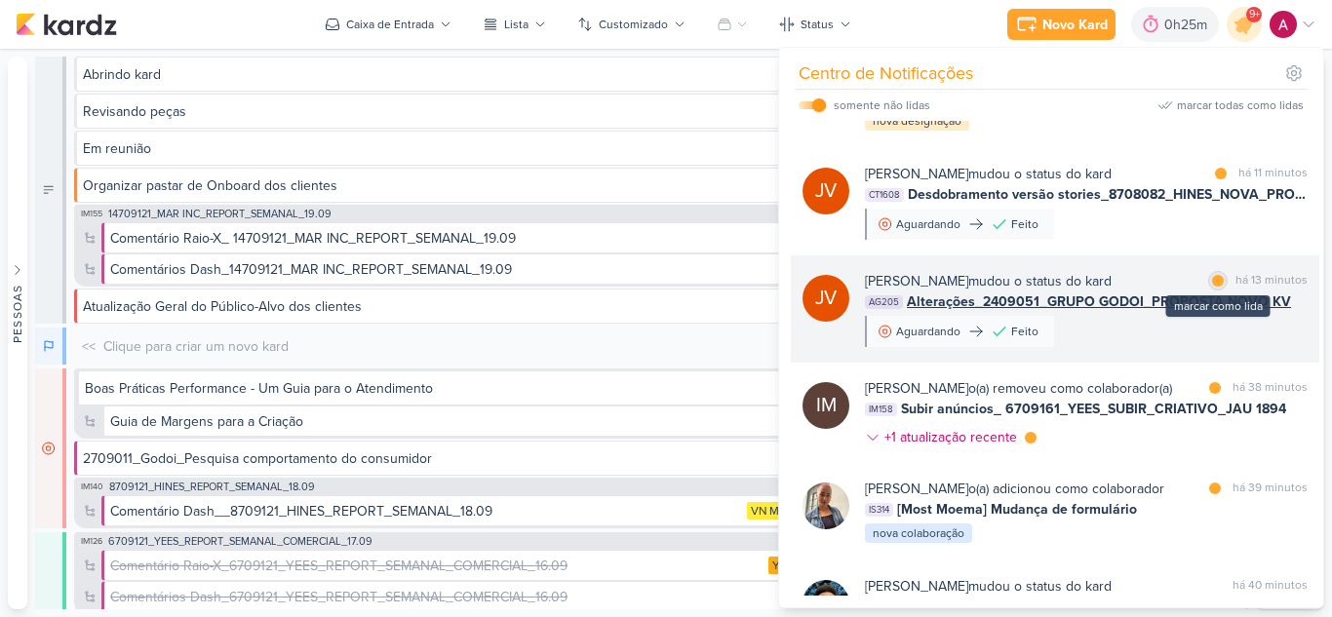
click at [1213, 287] on div at bounding box center [1218, 281] width 12 height 12
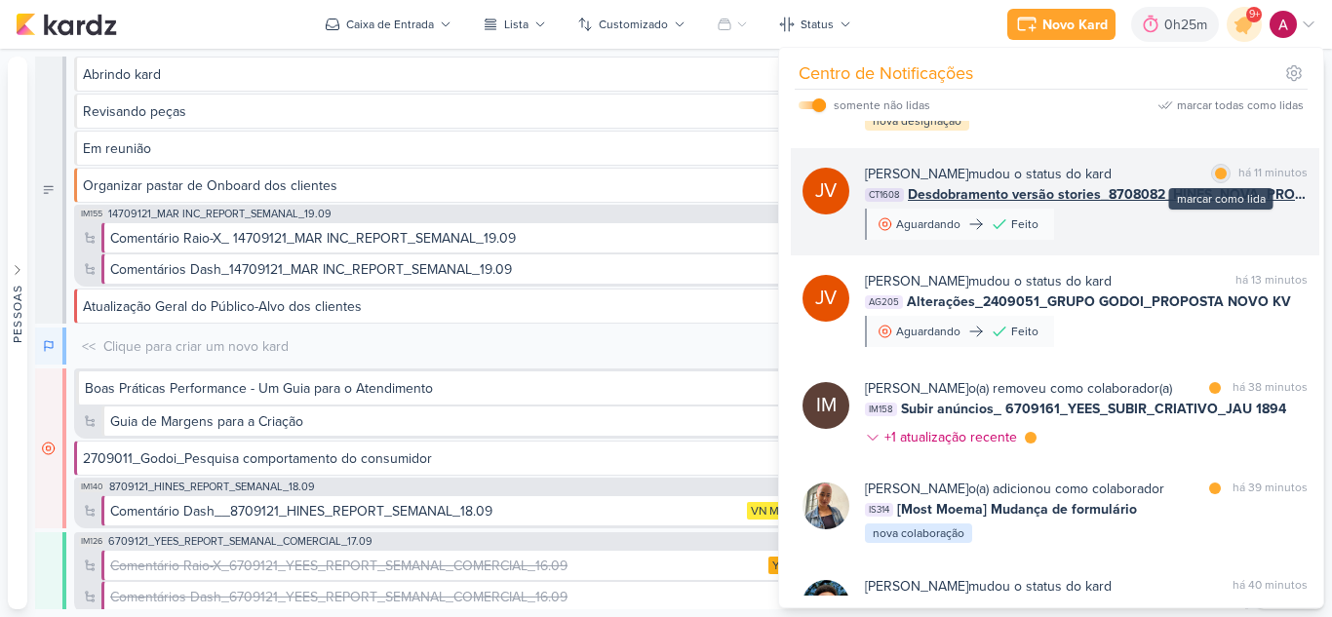
click at [1216, 179] on div at bounding box center [1221, 174] width 12 height 12
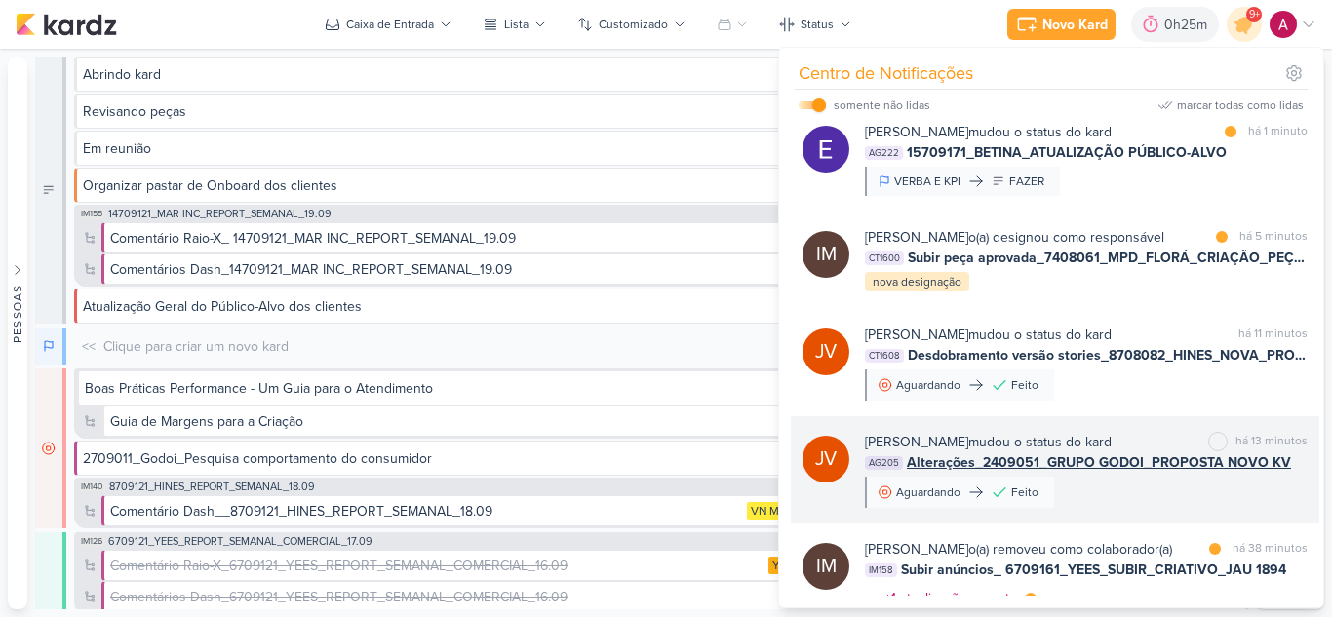
scroll to position [0, 0]
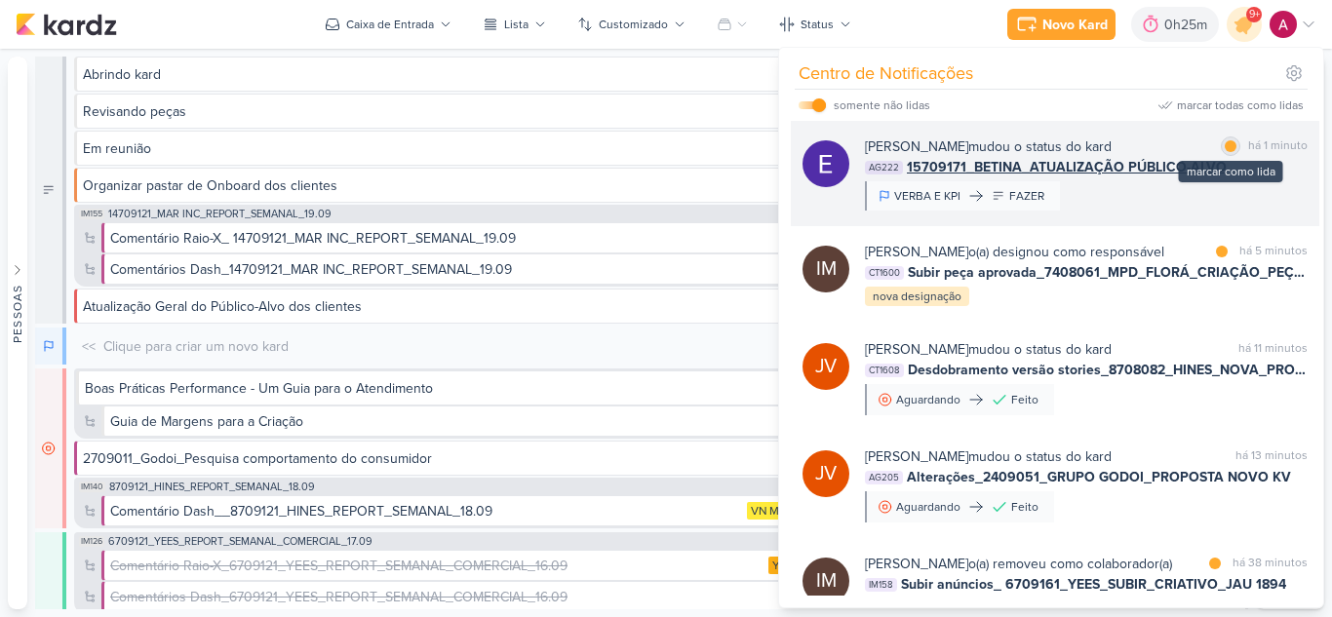
click at [1224, 149] on div at bounding box center [1230, 146] width 12 height 12
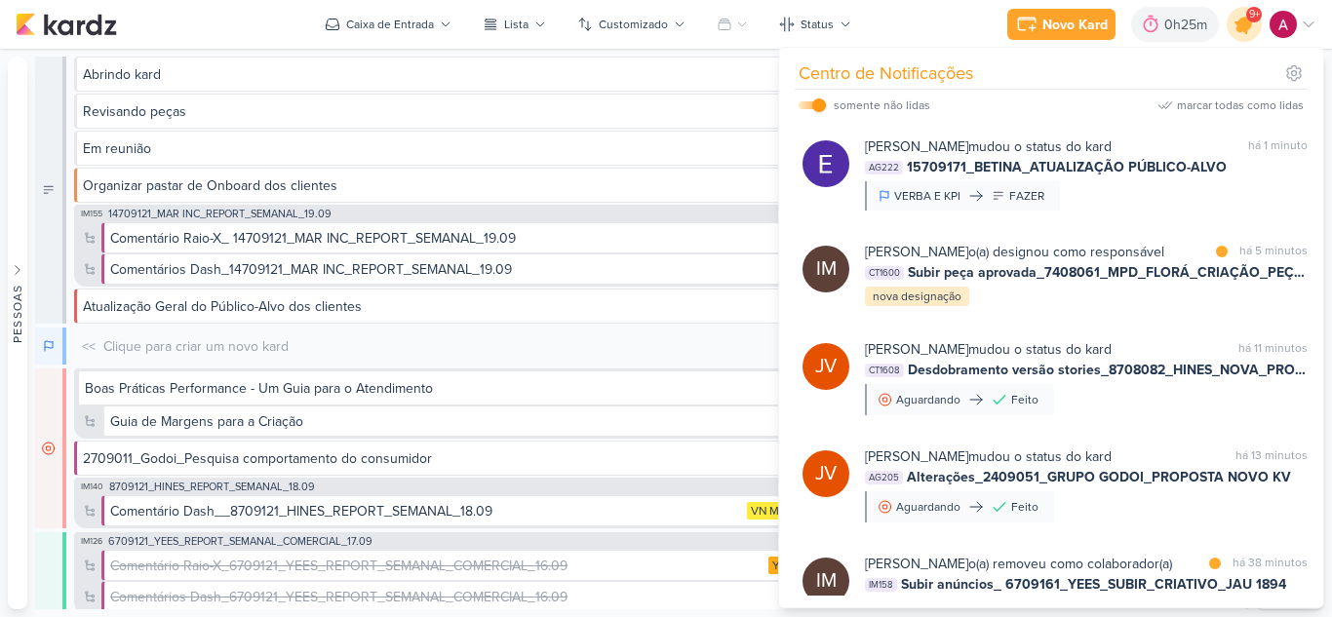
click at [1244, 28] on icon at bounding box center [1243, 24] width 23 height 23
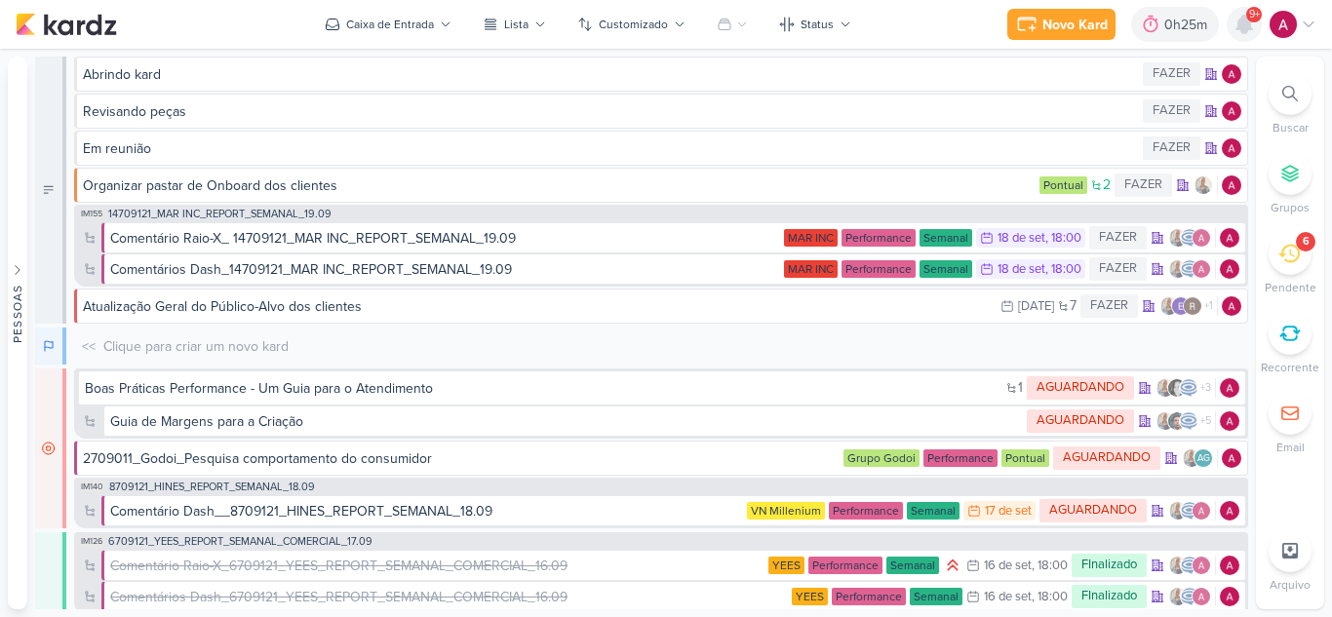
click at [1244, 28] on icon at bounding box center [1244, 25] width 16 height 18
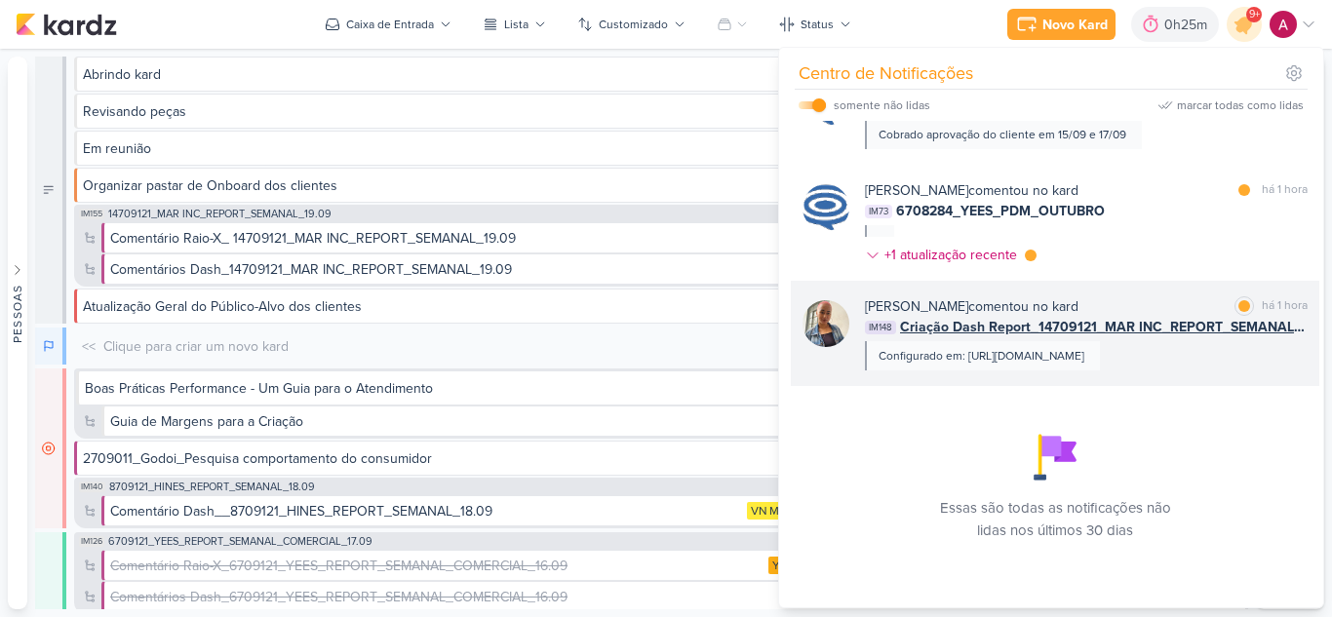
scroll to position [1231, 0]
click at [1084, 365] on div "Configurado em: https://lookerstudio.google.com/reporting/74f4942a-d2e1-4d2e-96…" at bounding box center [981, 356] width 206 height 18
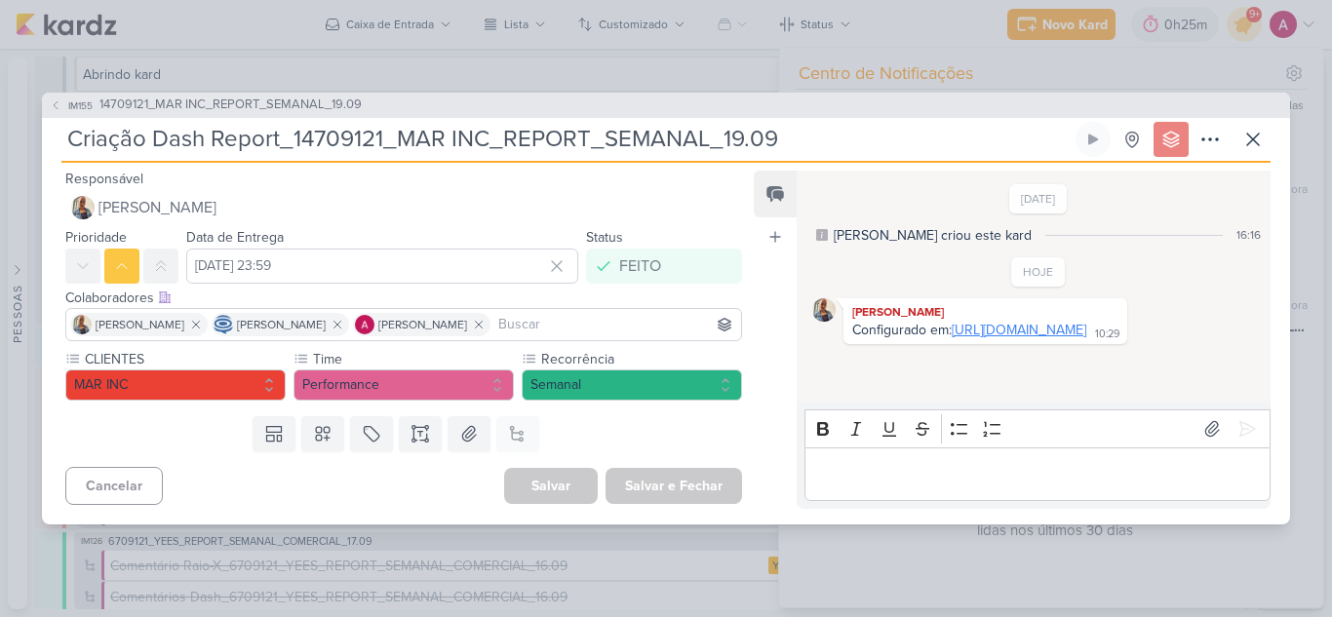
click at [951, 338] on link "https://lookerstudio.google.com/reporting/74f4942a-d2e1-4d2e-9643-34286276c732" at bounding box center [1018, 330] width 135 height 17
click at [1260, 134] on icon at bounding box center [1252, 139] width 23 height 23
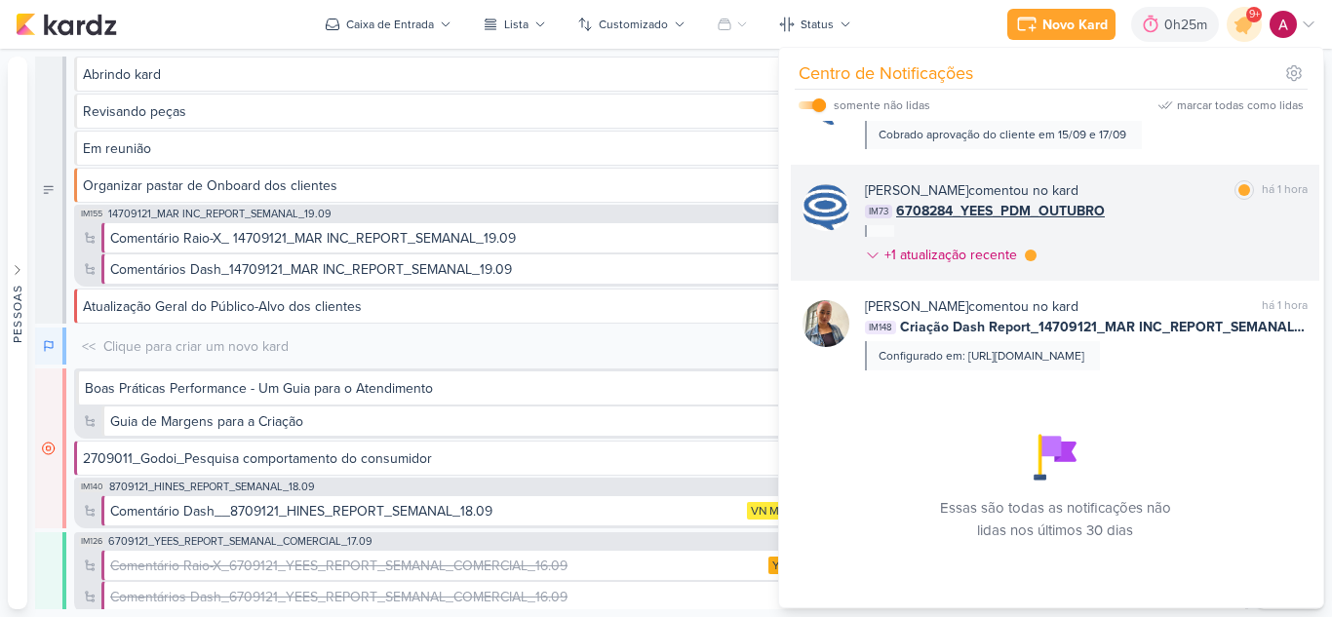
click at [1149, 221] on div "IM73 6708284_YEES_PDM_OUTUBRO" at bounding box center [1086, 211] width 443 height 20
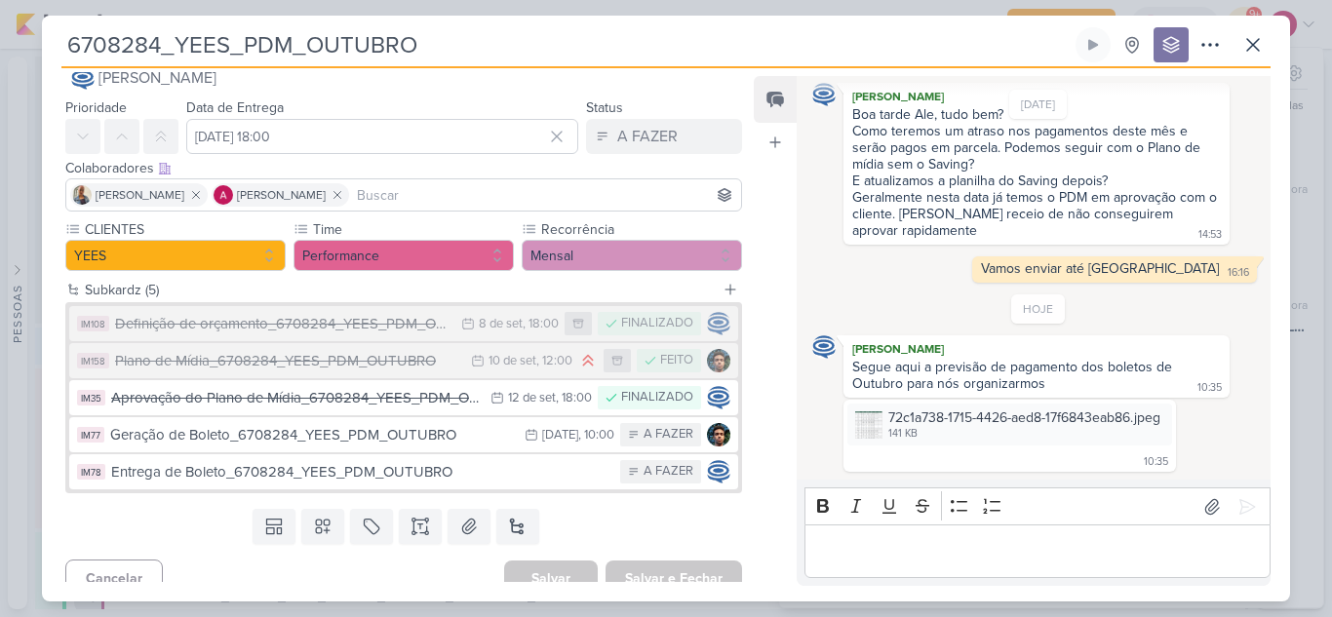
scroll to position [55, 0]
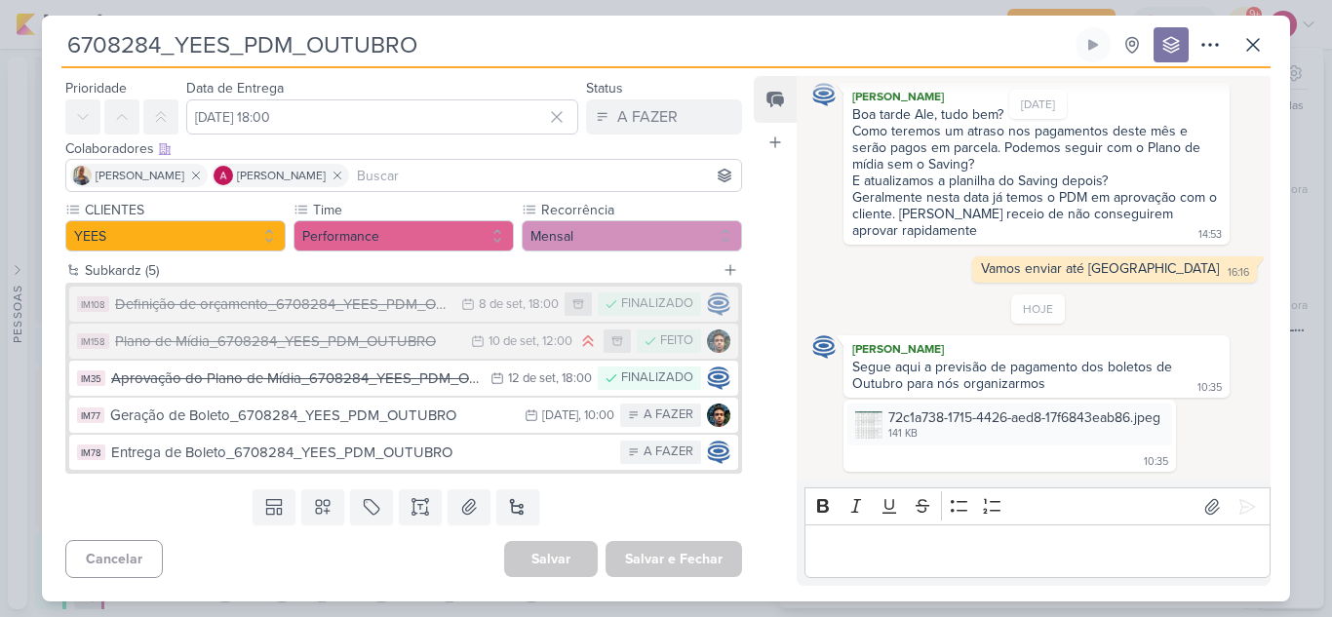
click at [488, 174] on input at bounding box center [545, 175] width 384 height 23
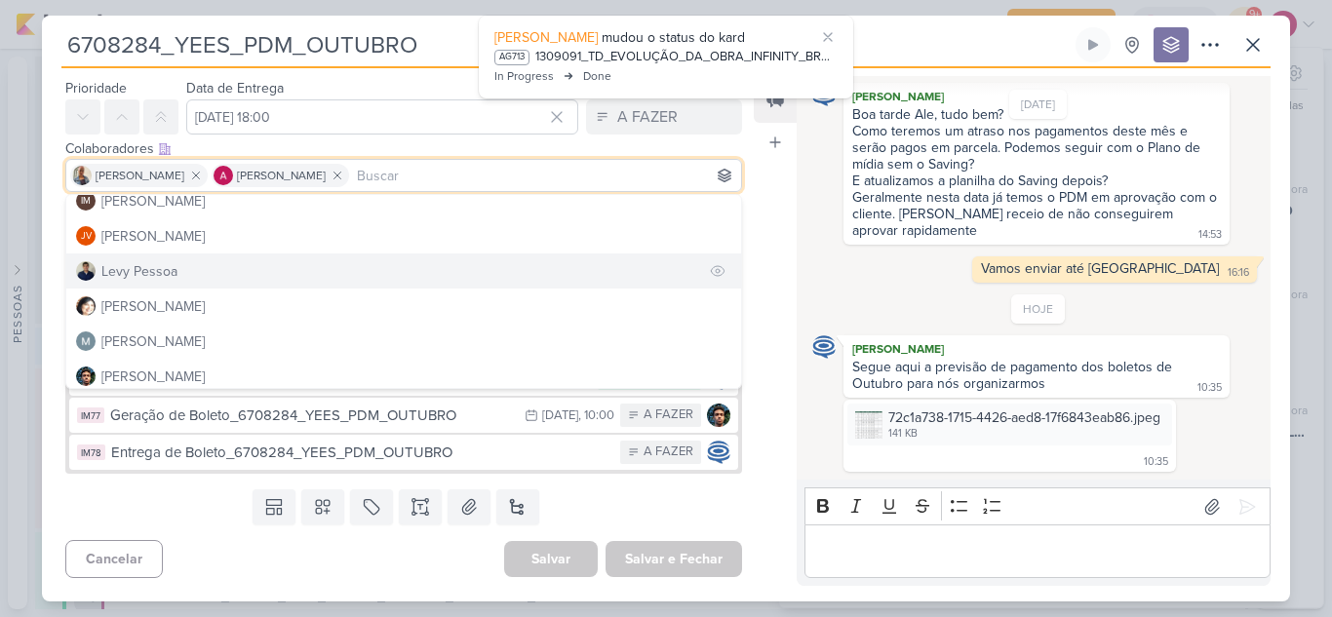
scroll to position [292, 0]
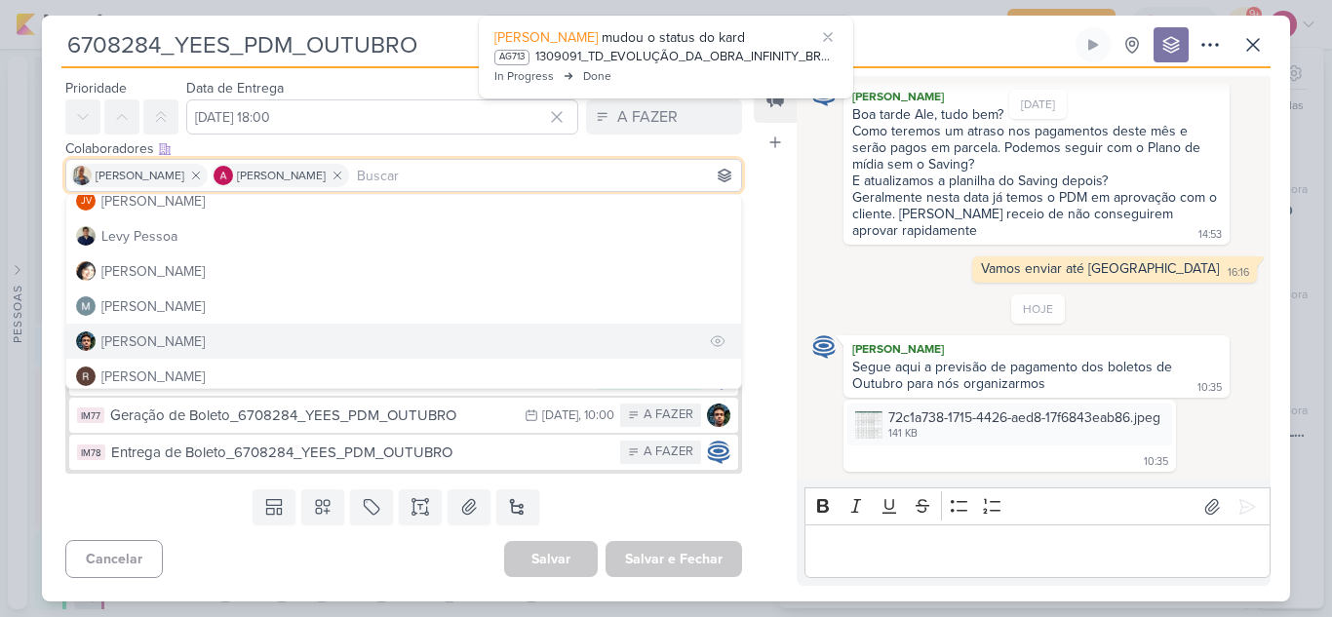
click at [162, 337] on div "[PERSON_NAME]" at bounding box center [152, 341] width 103 height 20
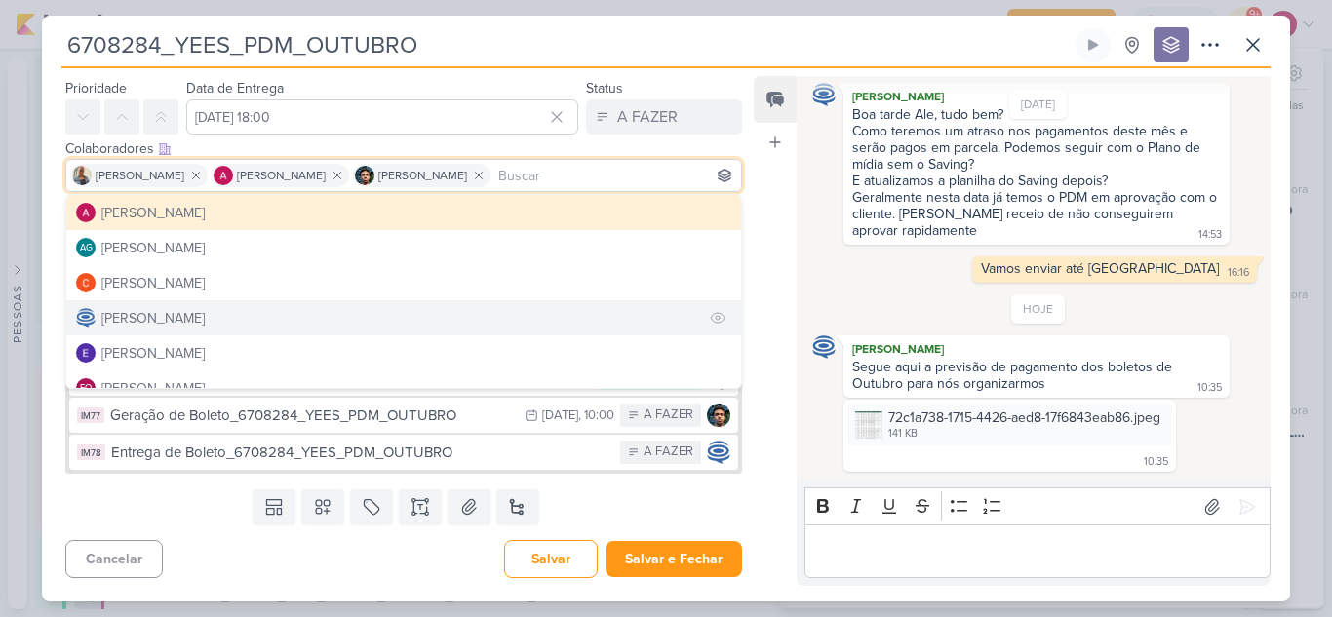
scroll to position [97, 0]
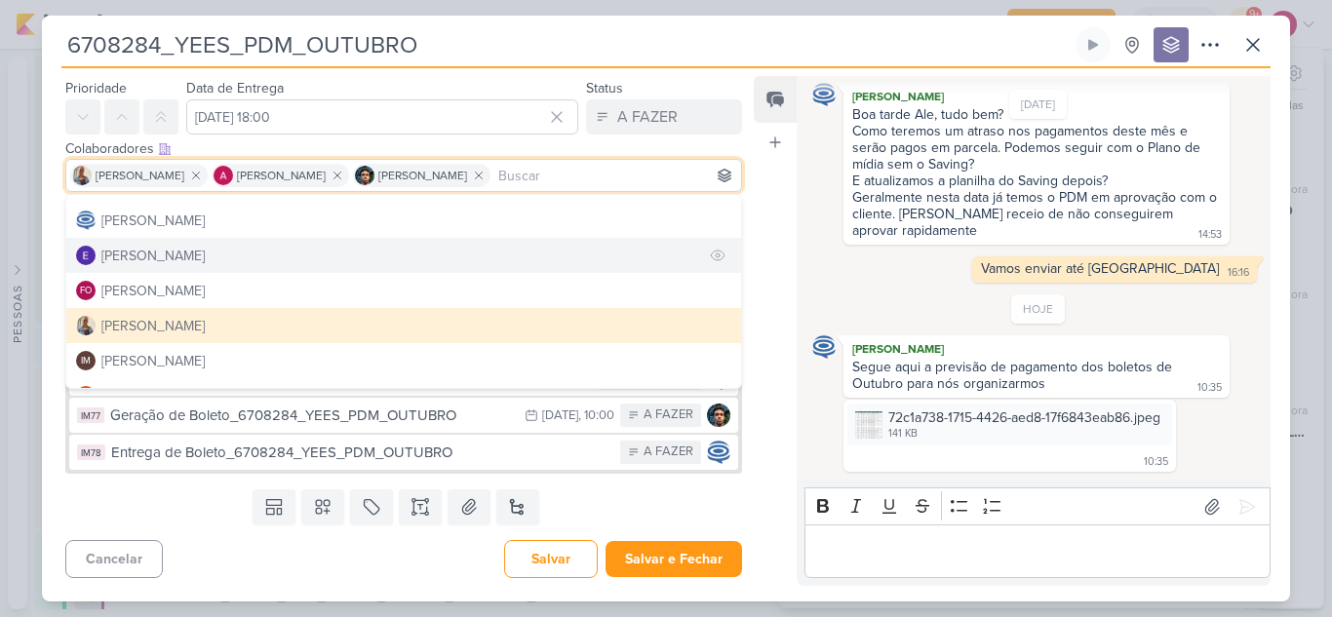
click at [187, 260] on div "[PERSON_NAME]" at bounding box center [152, 256] width 103 height 20
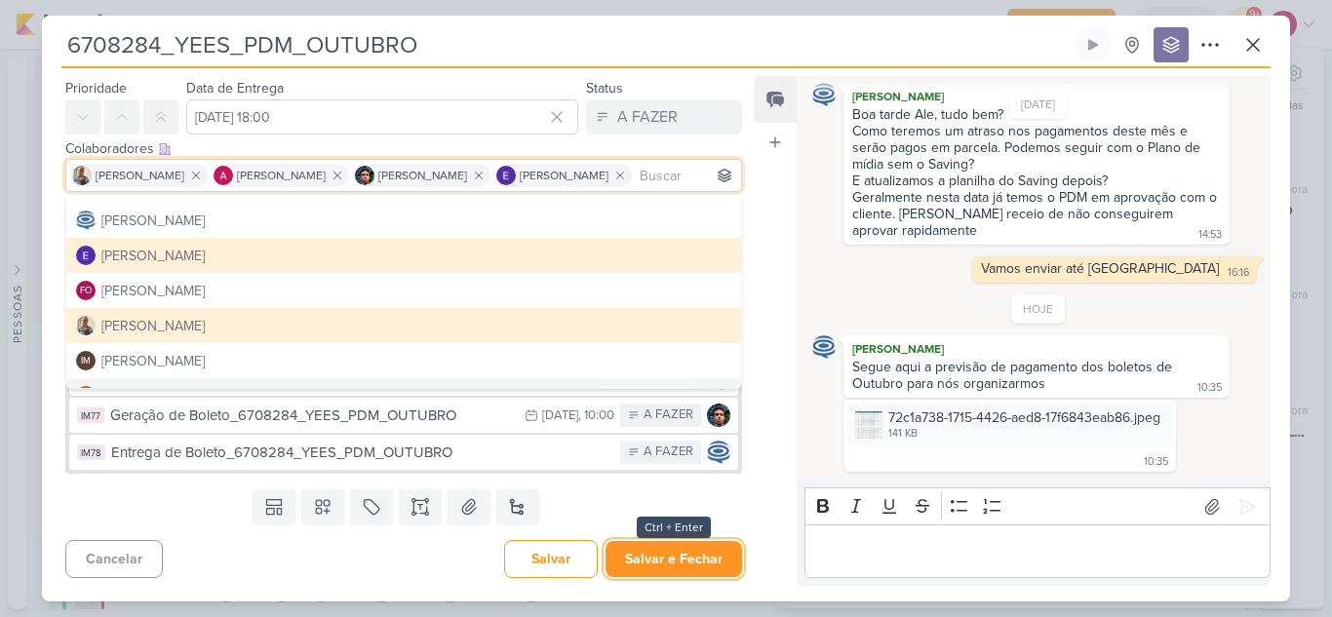
click at [689, 556] on button "Salvar e Fechar" at bounding box center [673, 559] width 136 height 36
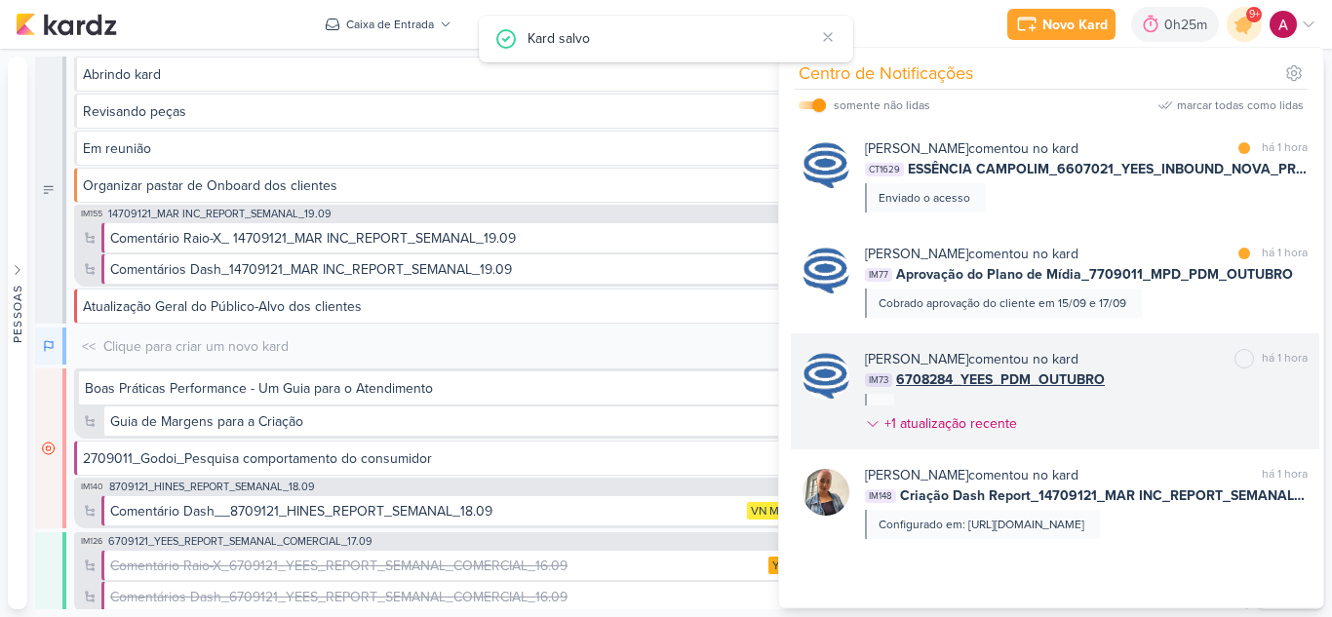
scroll to position [1134, 0]
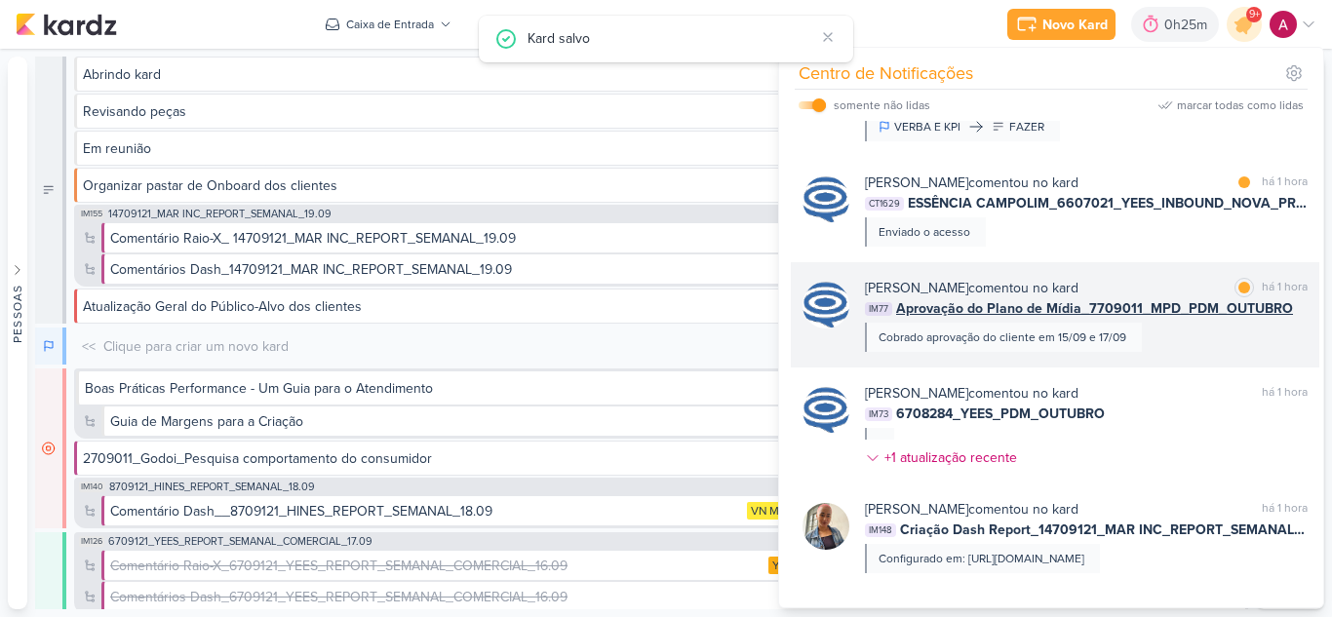
click at [1214, 352] on div "Caroline Traven De Andrade comentou no kard marcar como lida há 1 hora IM77 Apr…" at bounding box center [1086, 315] width 443 height 74
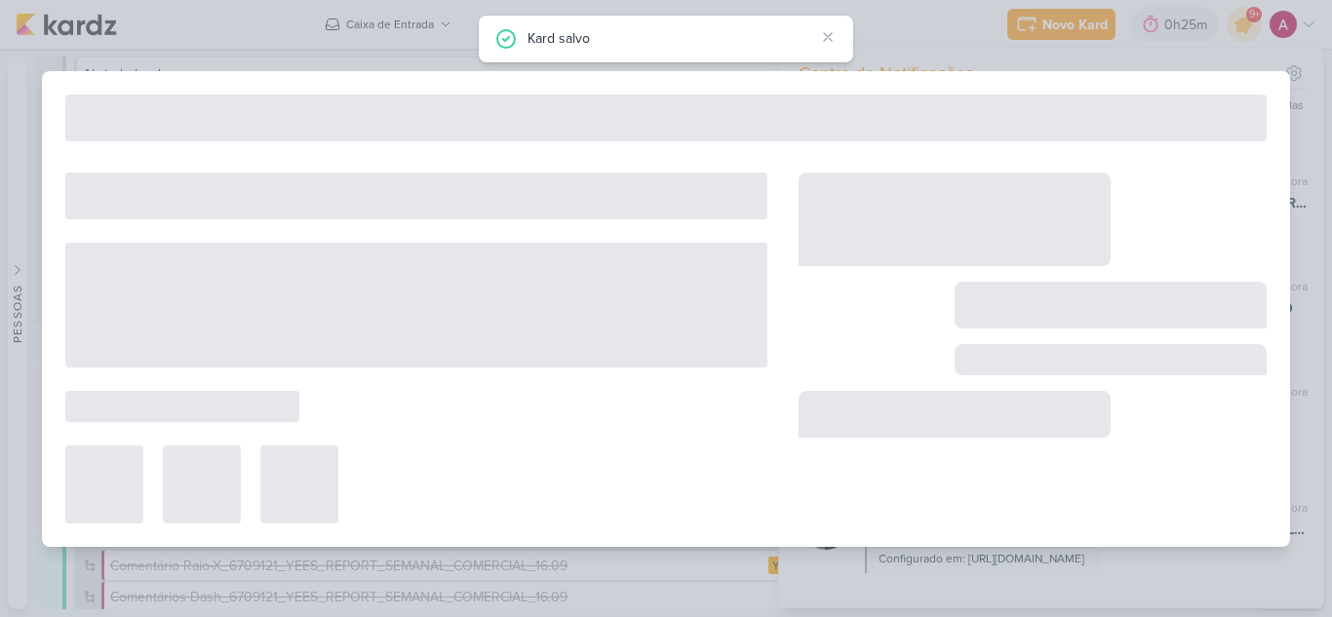
type input "Aprovação do Plano de Mídia_7709011_MPD_PDM_OUTUBRO"
type input "5 de setembro de 2025 às 18:00"
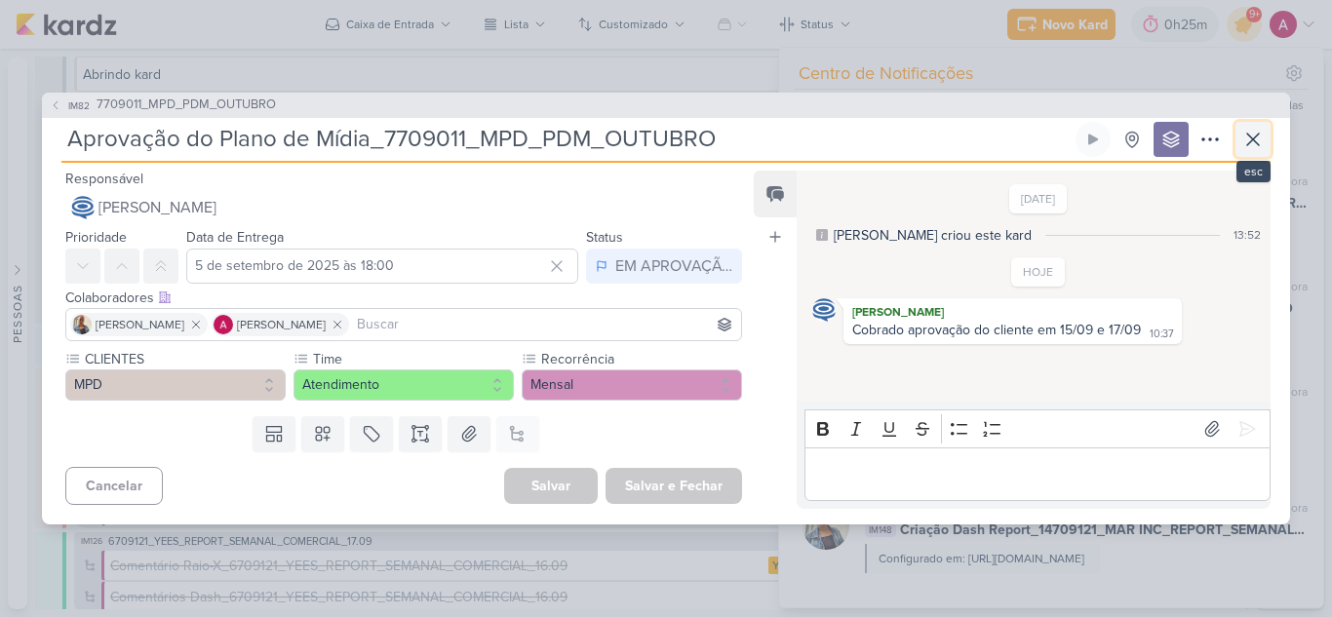
click at [1250, 140] on icon at bounding box center [1252, 139] width 23 height 23
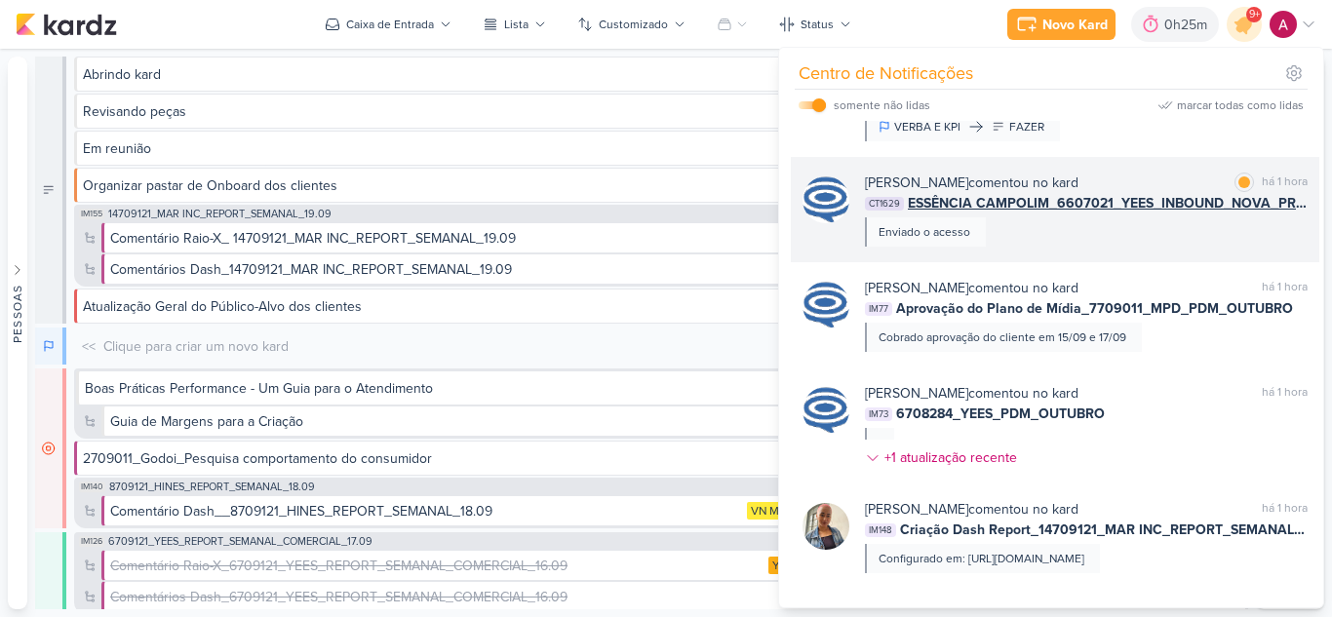
click at [1173, 247] on div "Caroline Traven De Andrade comentou no kard marcar como lida há 1 hora CT1629 E…" at bounding box center [1086, 210] width 443 height 74
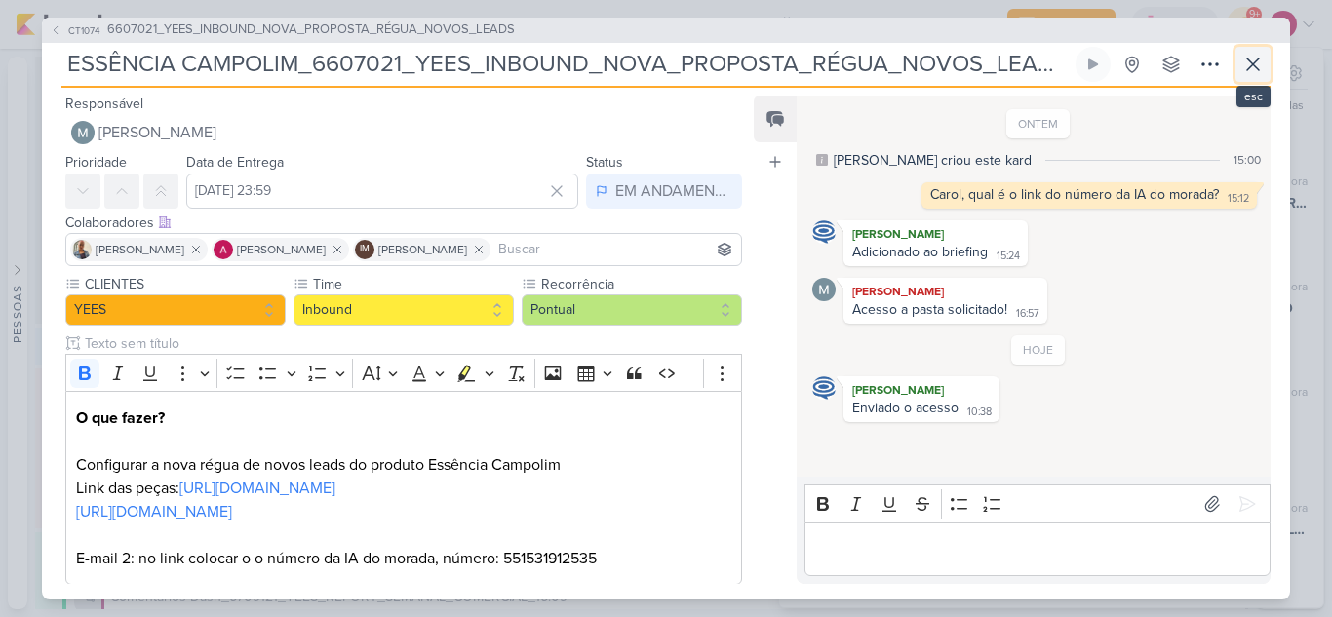
click at [1252, 68] on icon at bounding box center [1252, 64] width 23 height 23
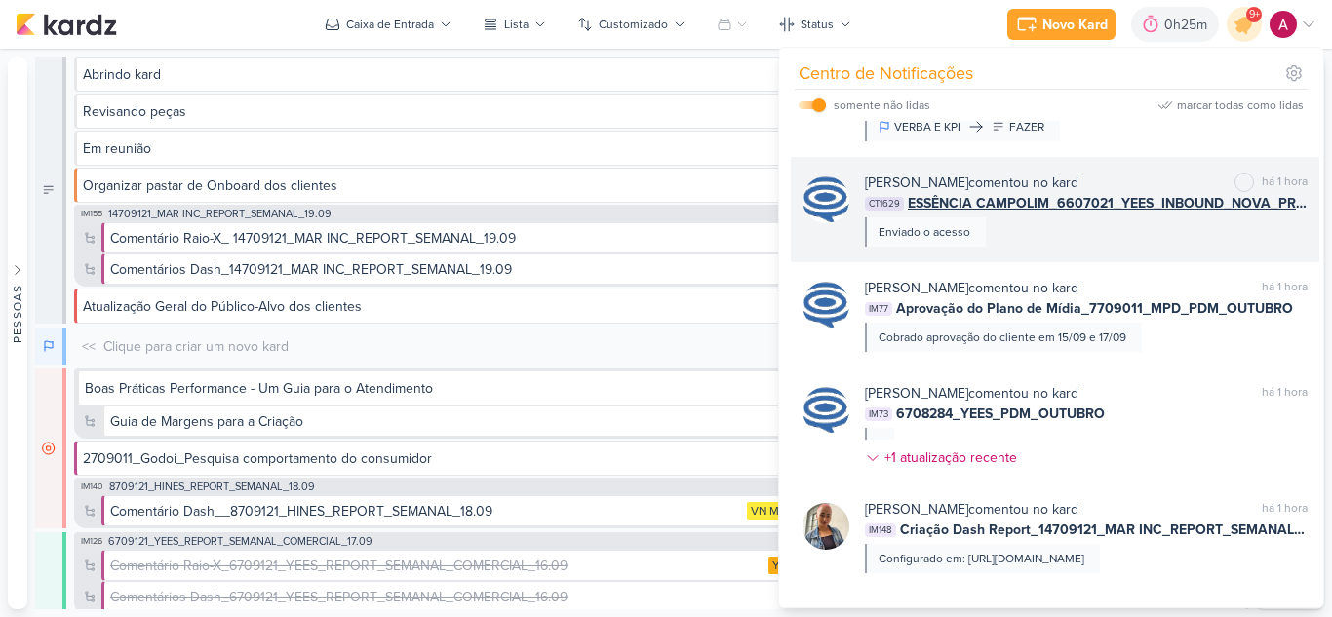
scroll to position [1036, 0]
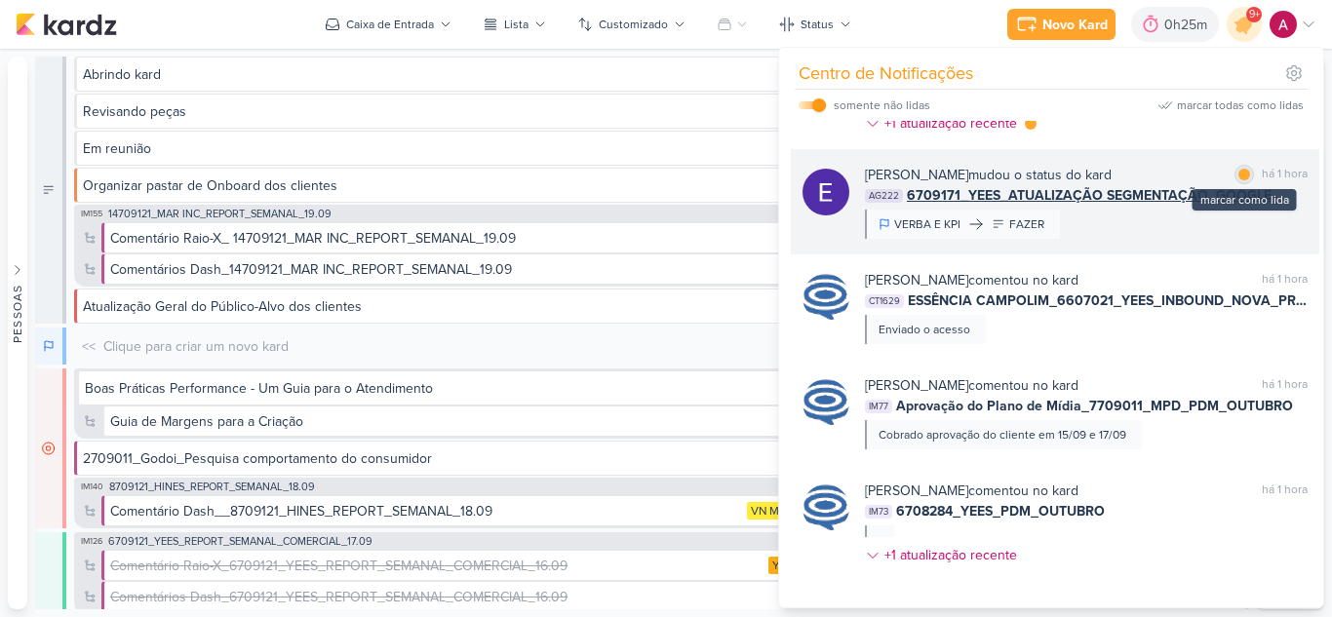
click at [1234, 184] on div "marcar como lida" at bounding box center [1243, 174] width 19 height 19
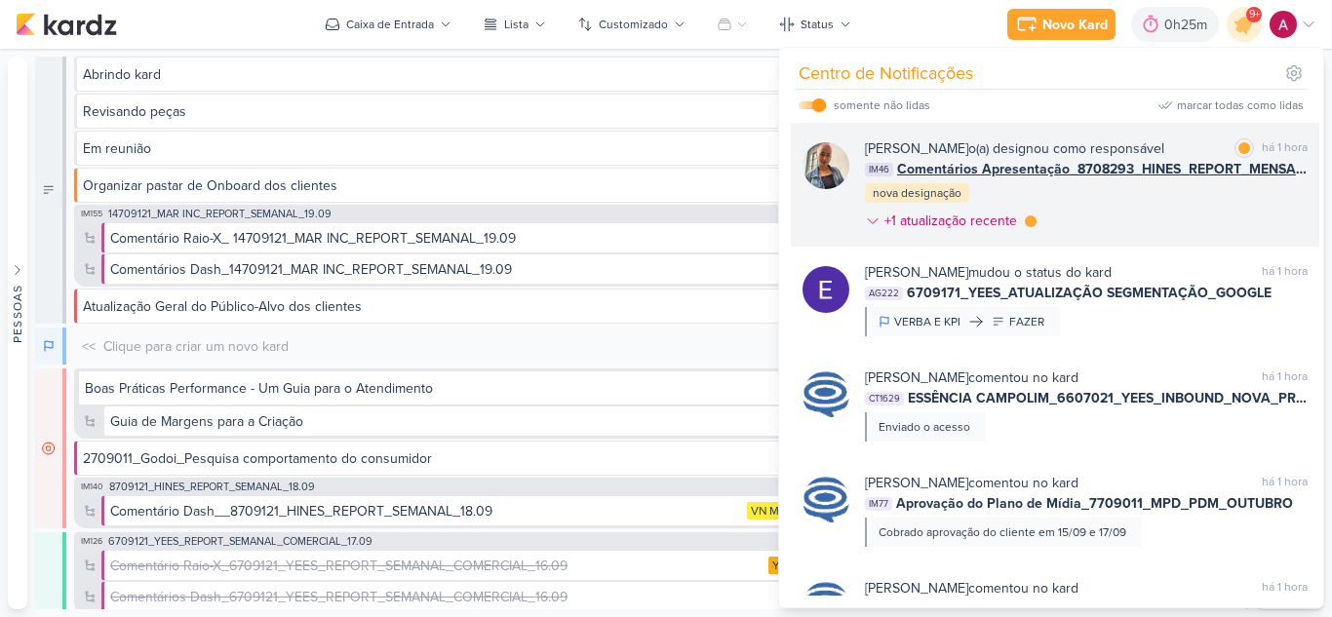
click at [1139, 239] on div "Iara Santos o(a) designou como responsável marcar como lida há 1 hora IM46 Come…" at bounding box center [1086, 188] width 443 height 100
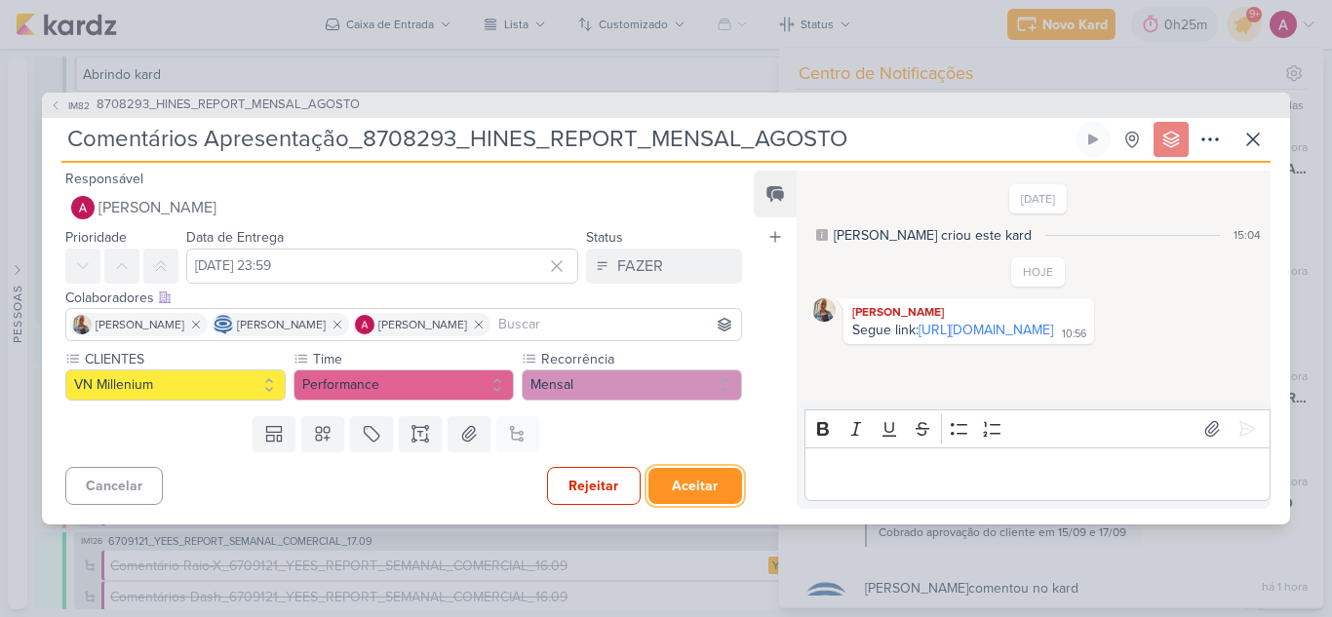
click at [688, 481] on button "Aceitar" at bounding box center [695, 486] width 94 height 36
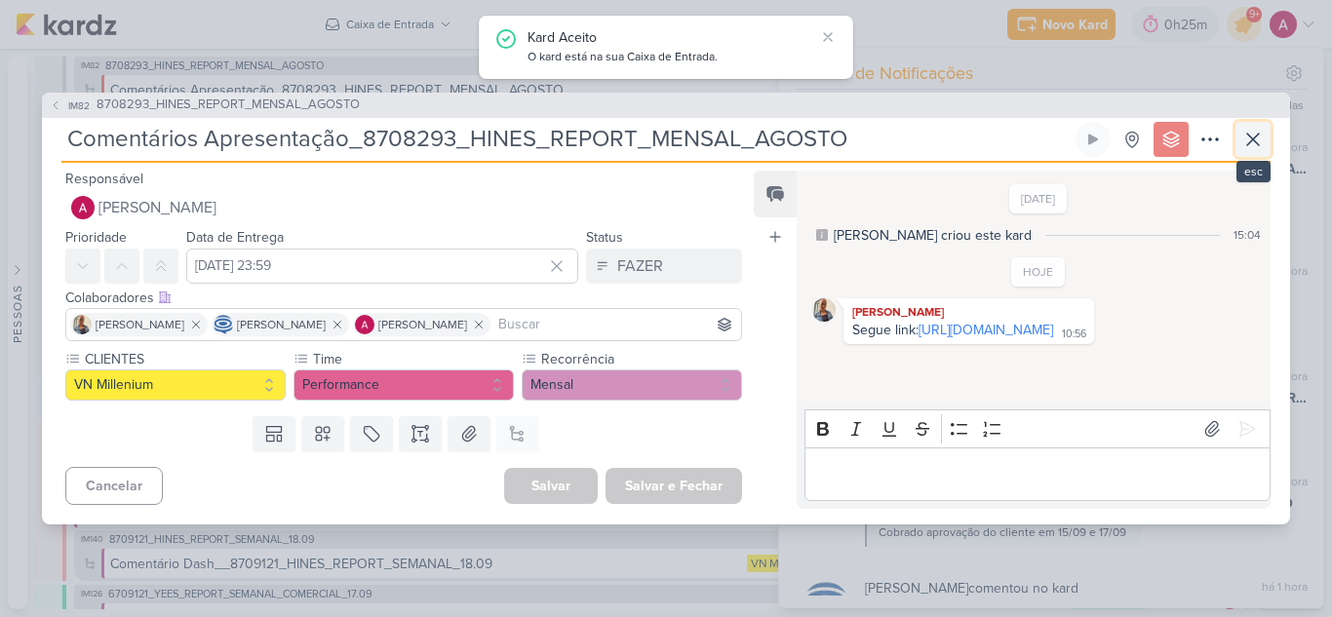
click at [1255, 140] on icon at bounding box center [1253, 140] width 12 height 12
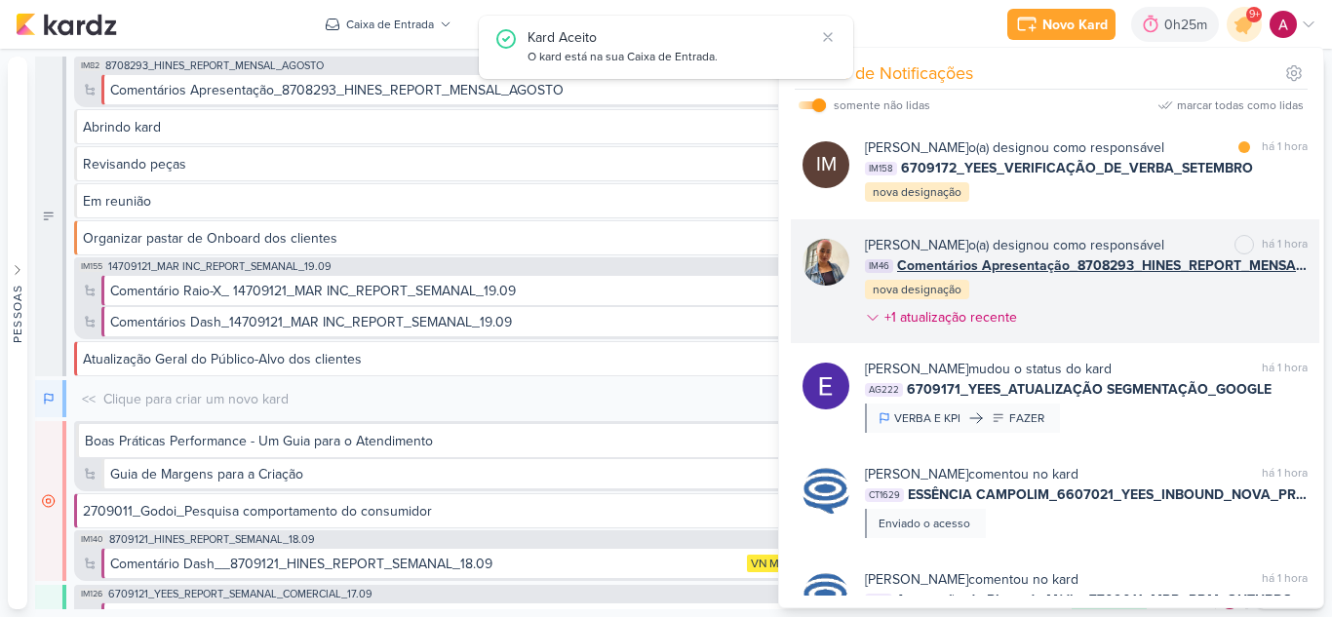
scroll to position [841, 0]
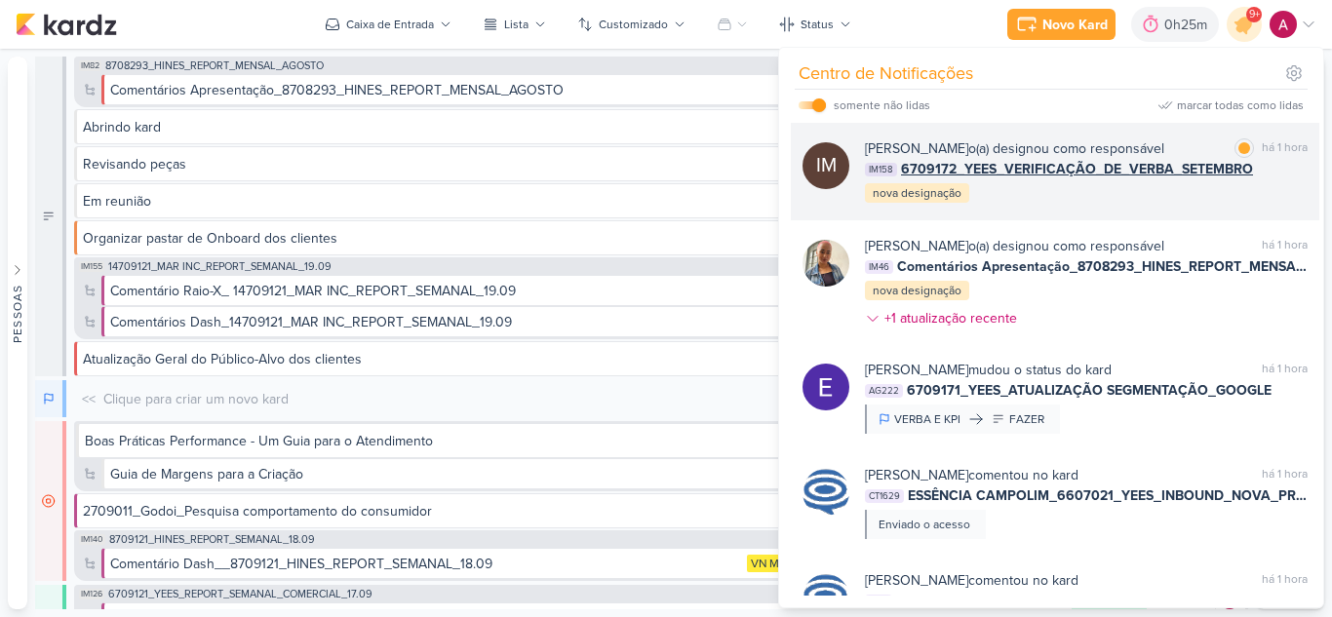
click at [1074, 205] on div "Isabella Machado Guimarães o(a) designou como responsável marcar como lida há 1…" at bounding box center [1086, 171] width 443 height 66
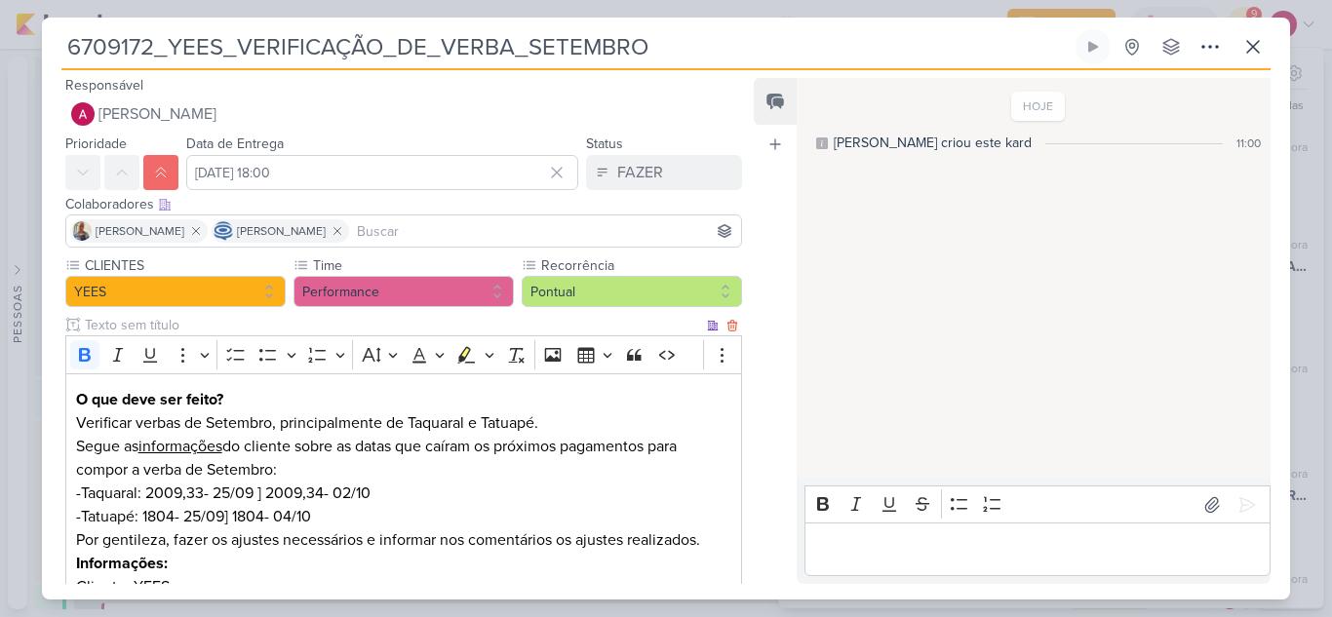
scroll to position [0, 0]
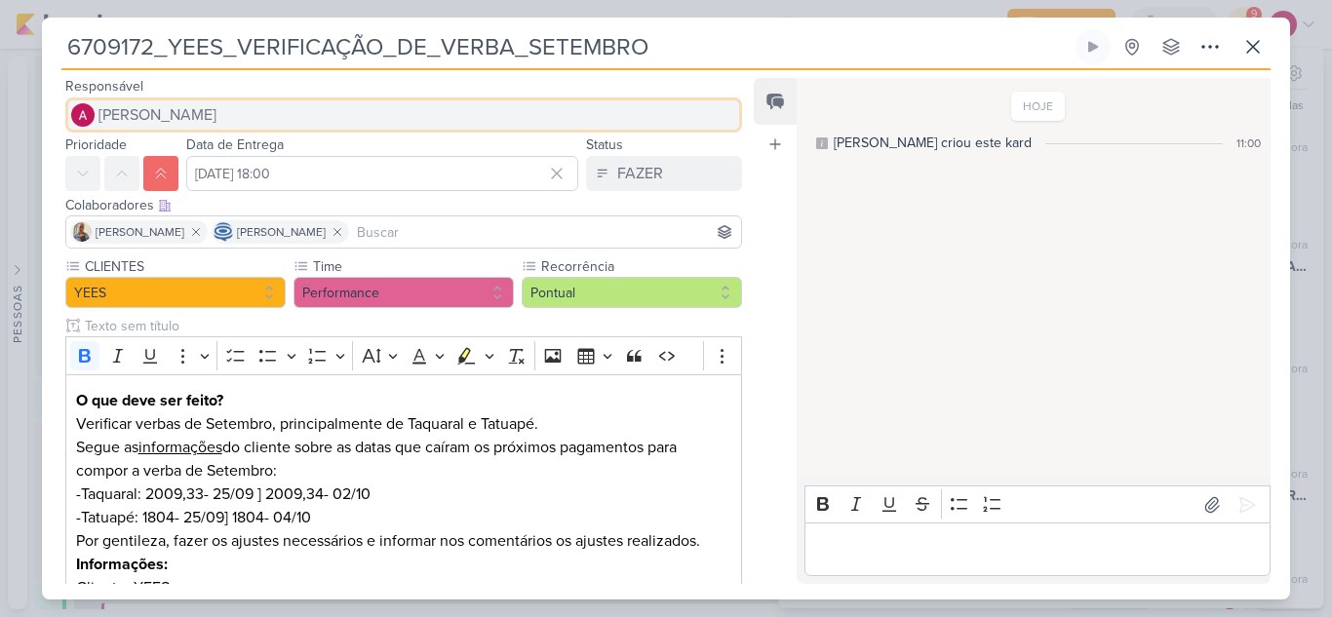
click at [148, 111] on span "[PERSON_NAME]" at bounding box center [157, 114] width 118 height 23
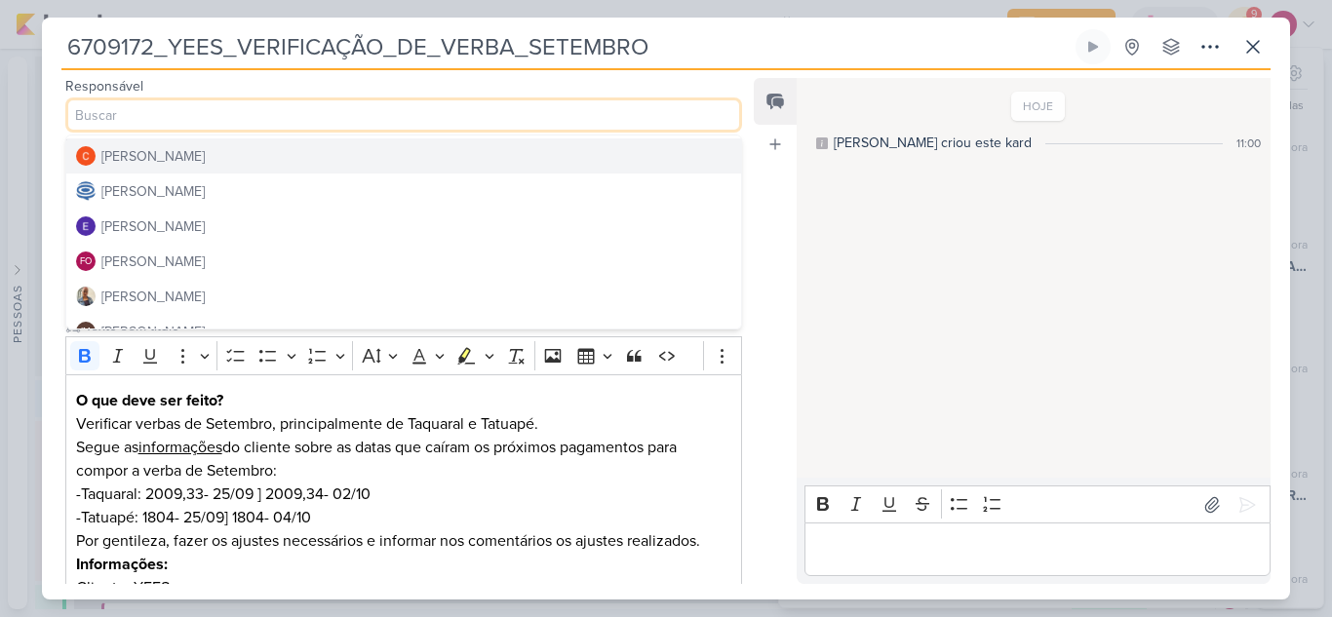
scroll to position [97, 0]
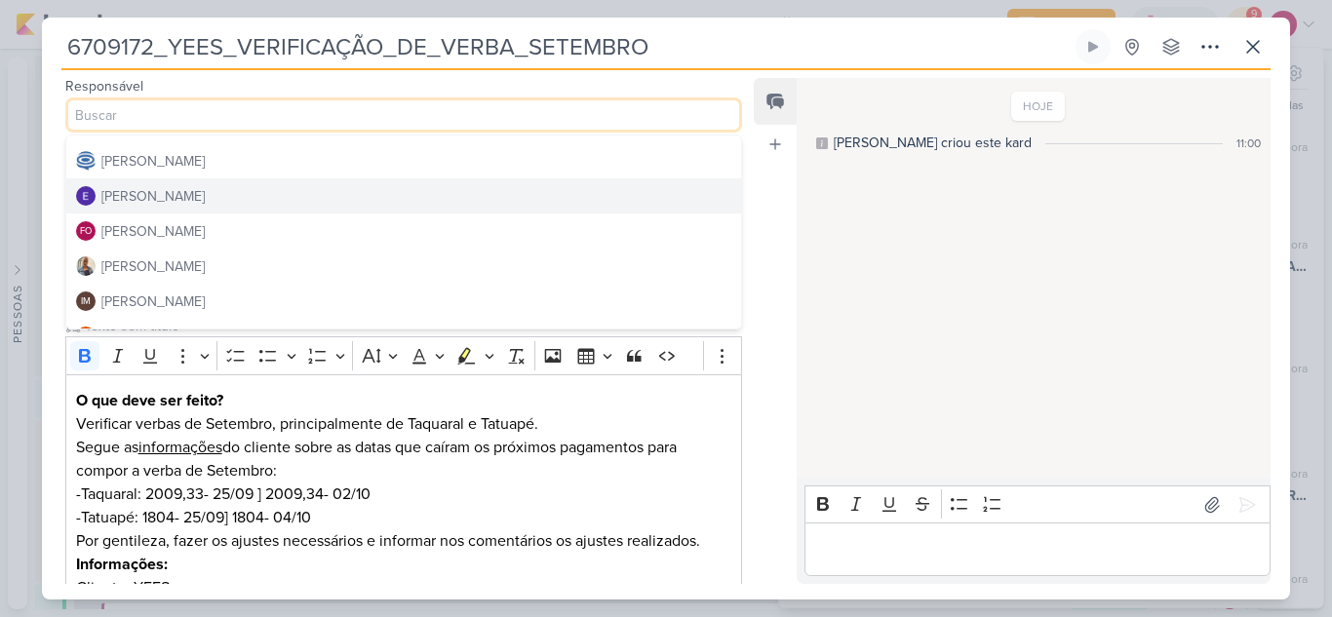
click at [182, 195] on div "[PERSON_NAME]" at bounding box center [152, 196] width 103 height 20
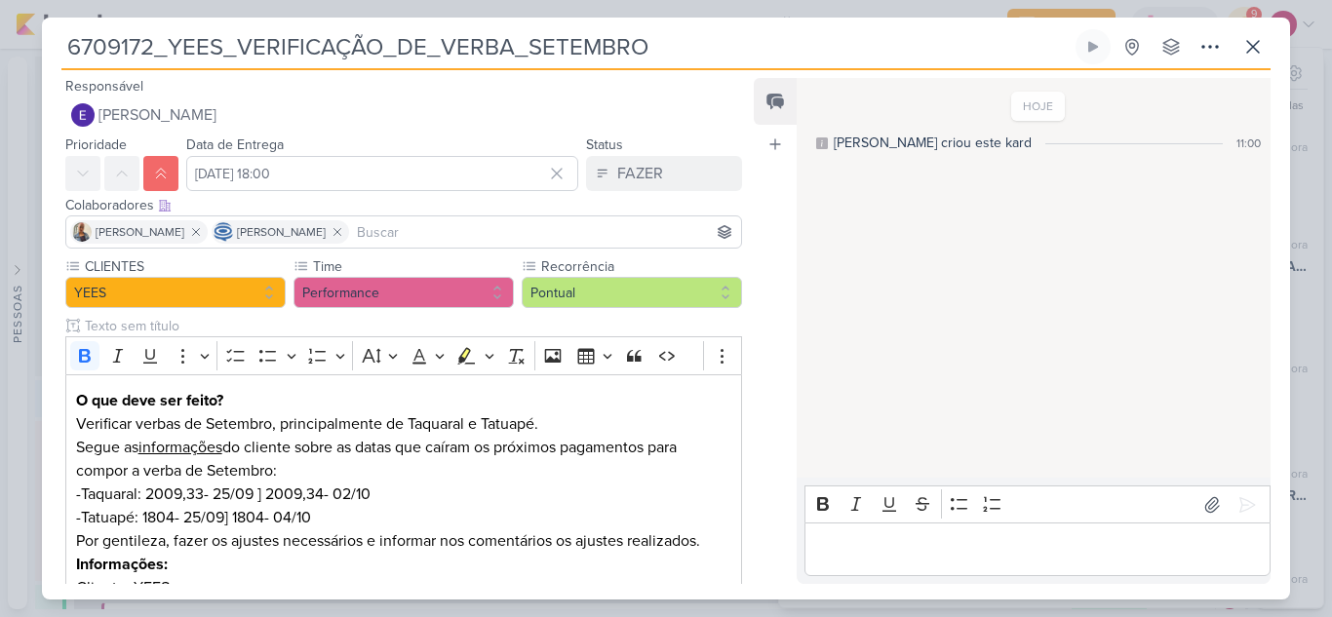
click at [405, 235] on input at bounding box center [545, 231] width 384 height 23
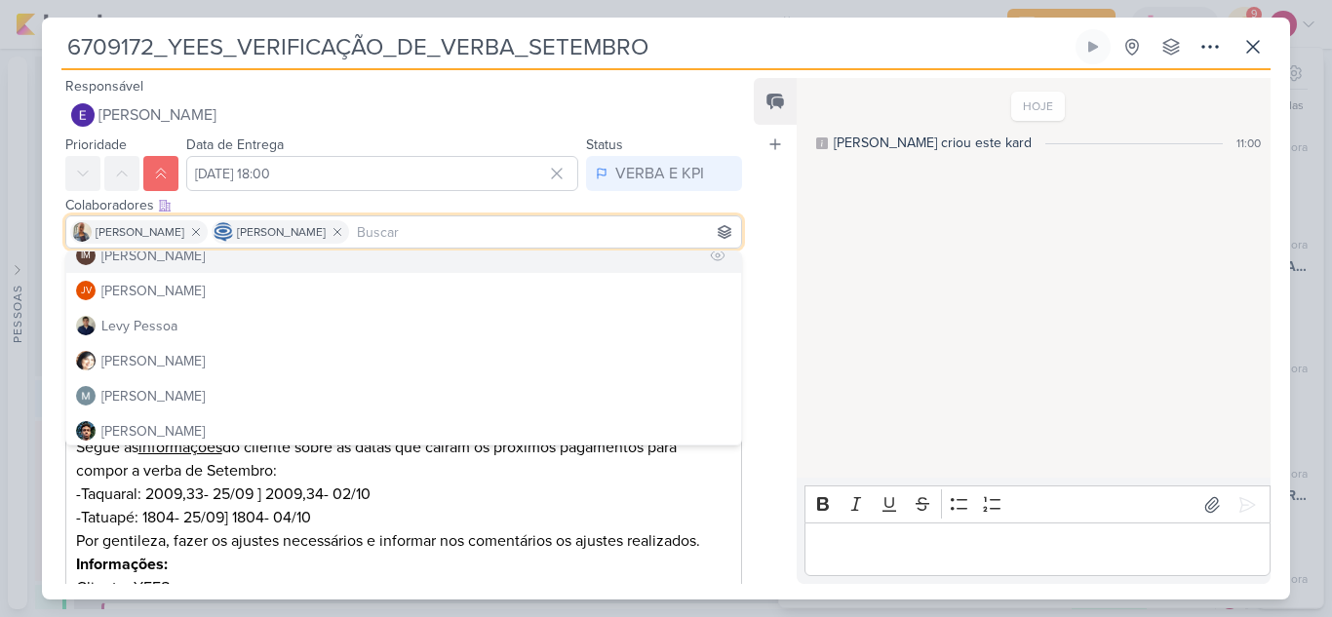
scroll to position [292, 0]
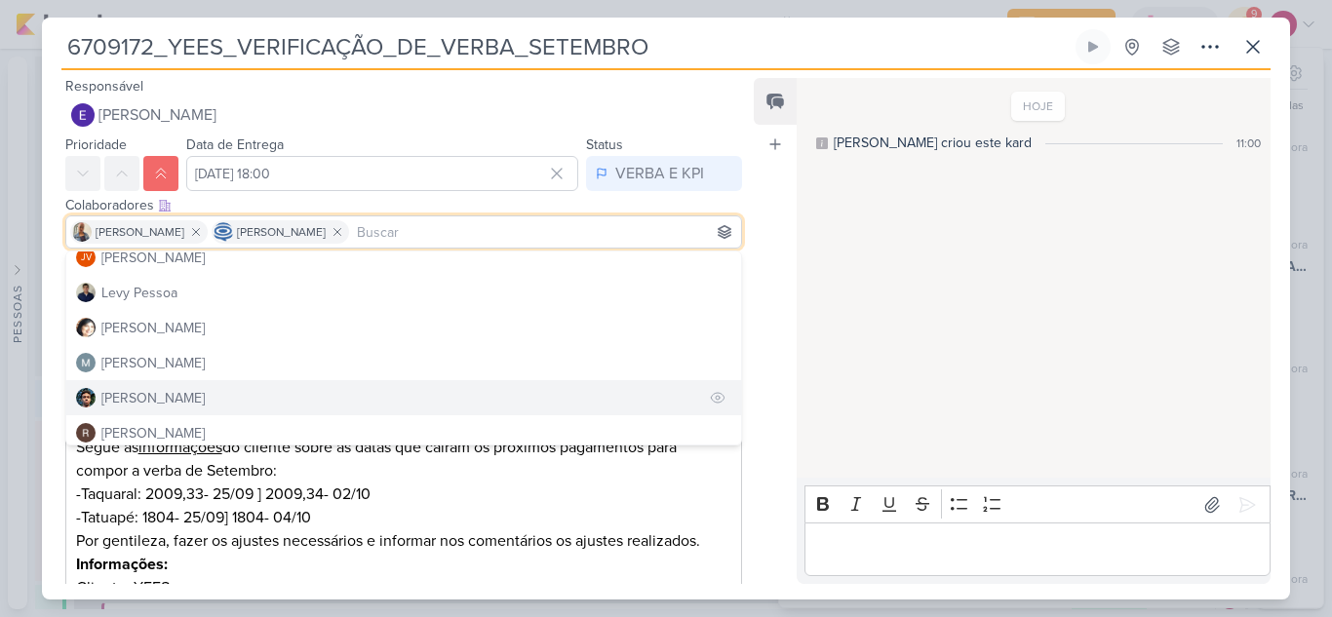
click at [148, 400] on div "[PERSON_NAME]" at bounding box center [152, 398] width 103 height 20
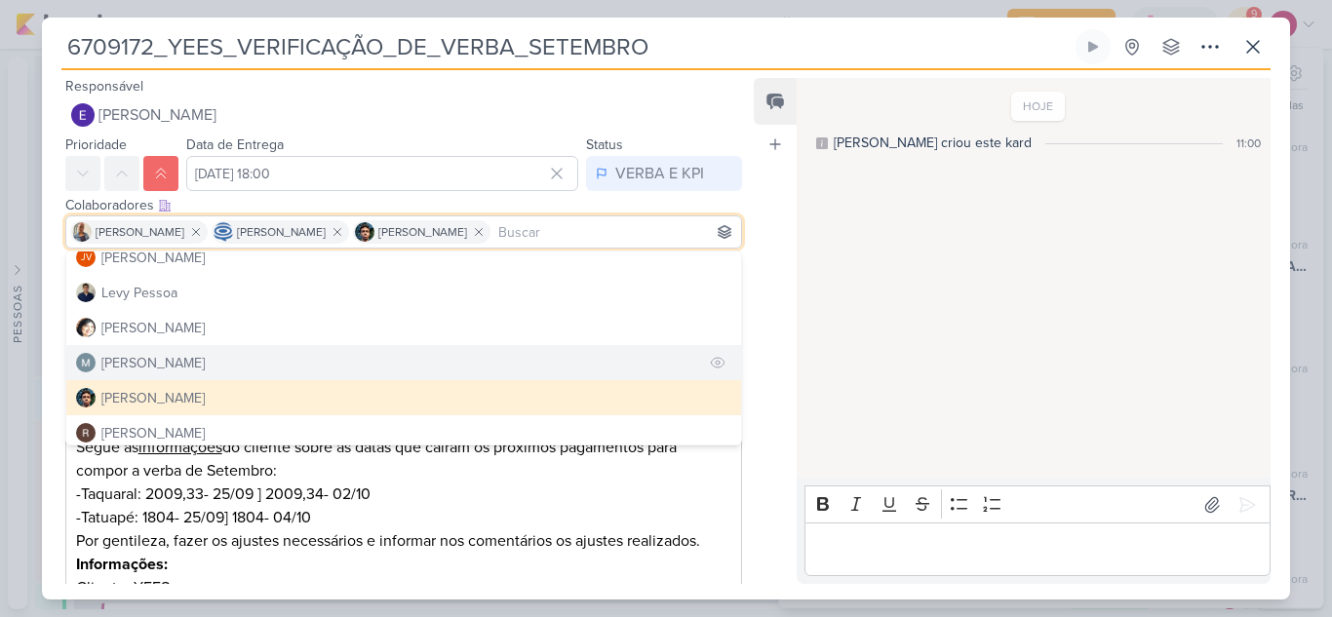
scroll to position [0, 0]
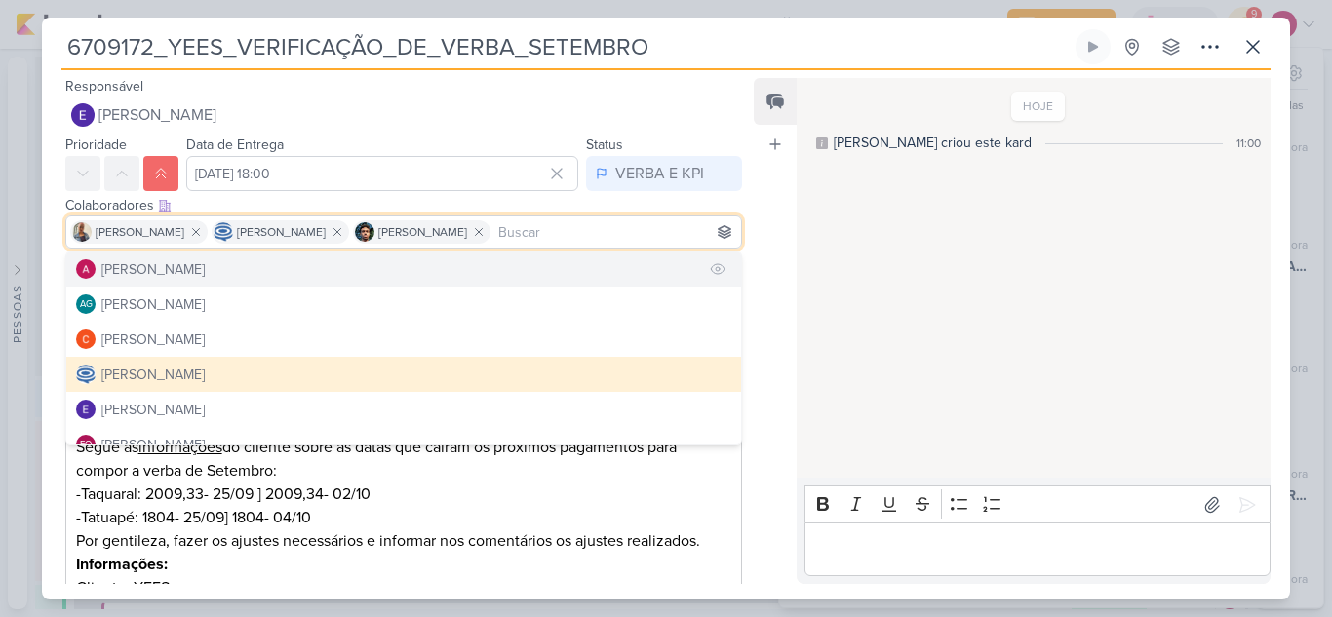
click at [158, 274] on div "[PERSON_NAME]" at bounding box center [152, 269] width 103 height 20
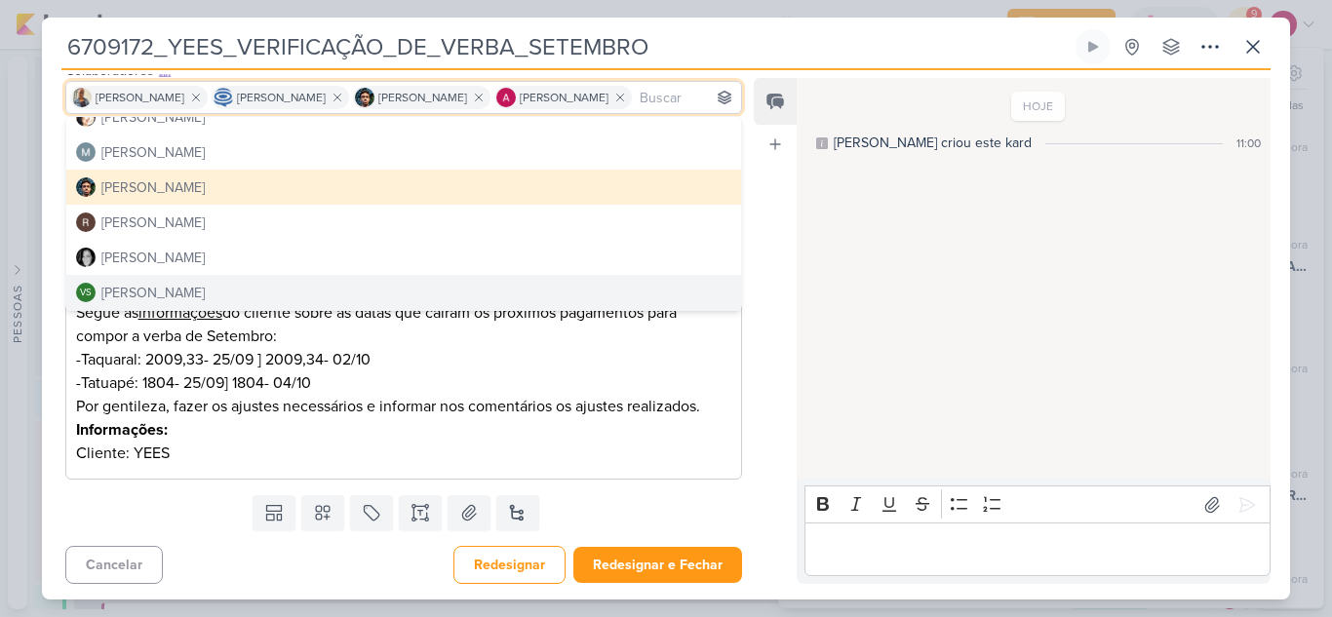
scroll to position [138, 0]
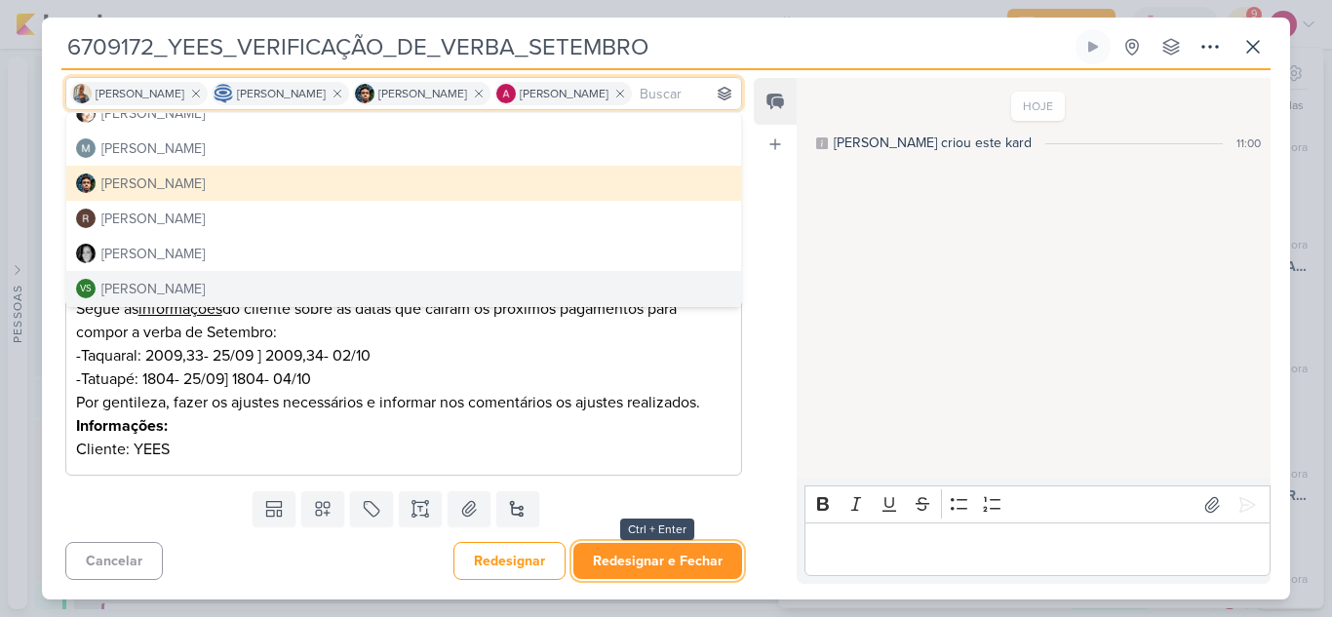
click at [653, 558] on button "Redesignar e Fechar" at bounding box center [657, 561] width 169 height 36
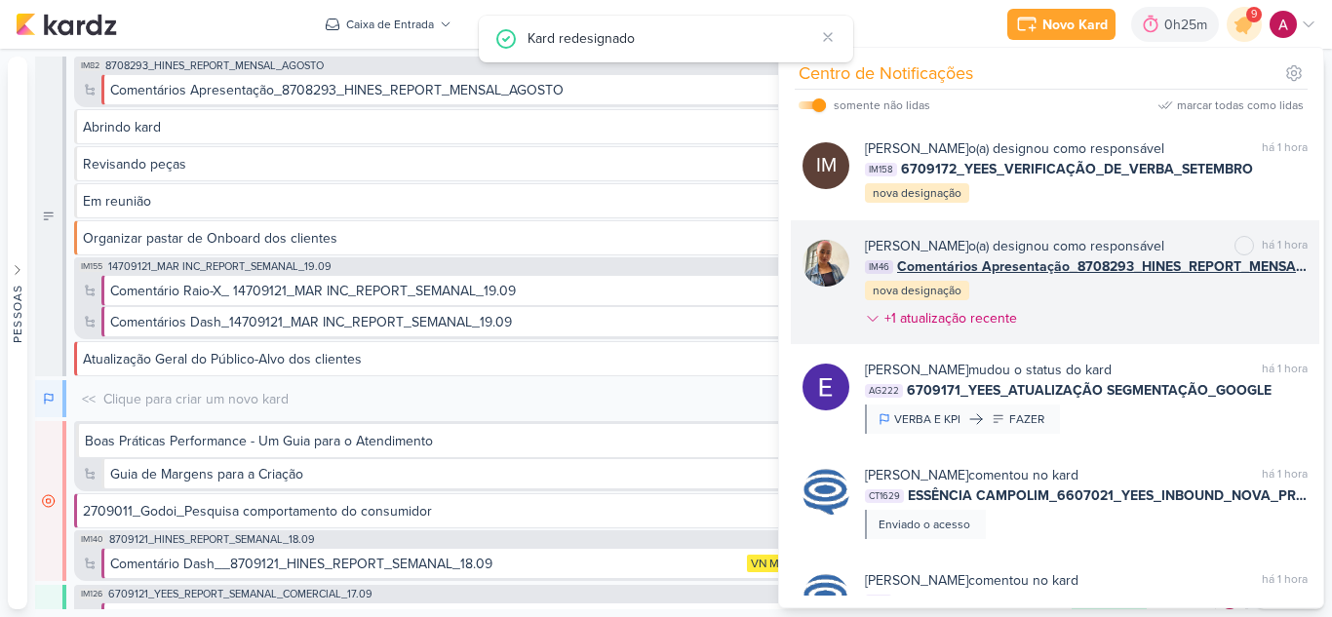
scroll to position [646, 0]
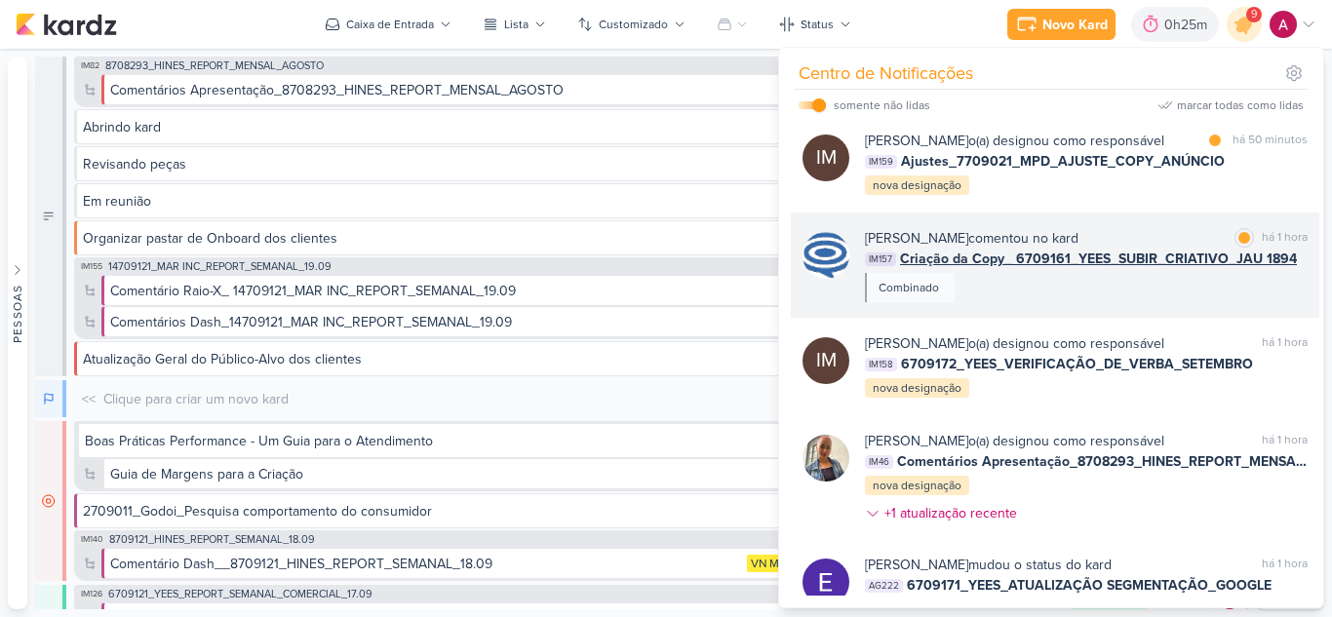
click at [1189, 302] on div "Caroline Traven De Andrade comentou no kard marcar como lida há 1 hora IM157 Cr…" at bounding box center [1086, 265] width 443 height 74
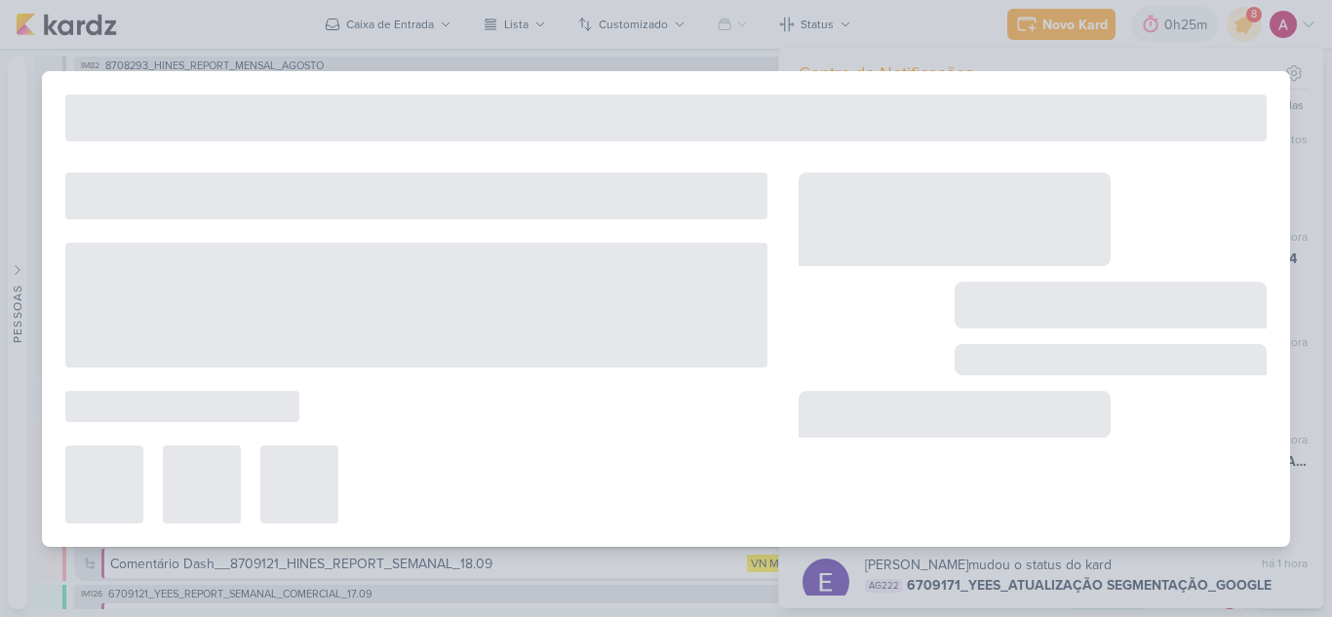
type input "Criação da Copy_ 6709161_YEES_SUBIR_CRIATIVO_JAU 1894"
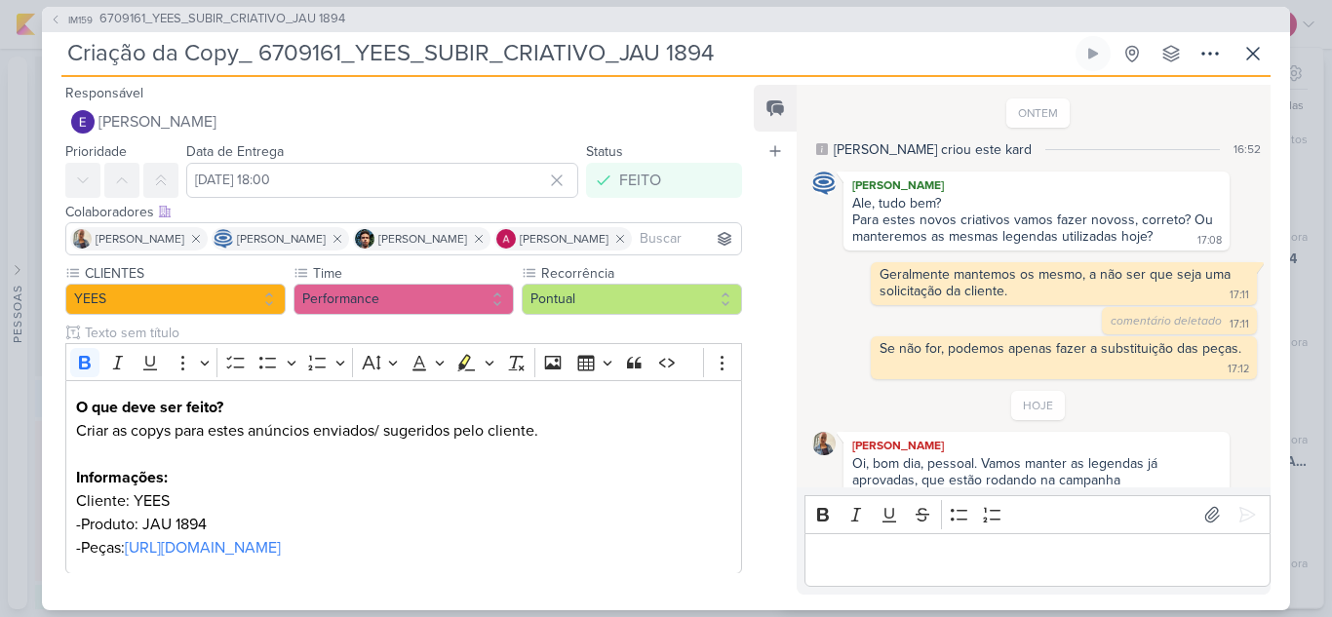
scroll to position [479, 0]
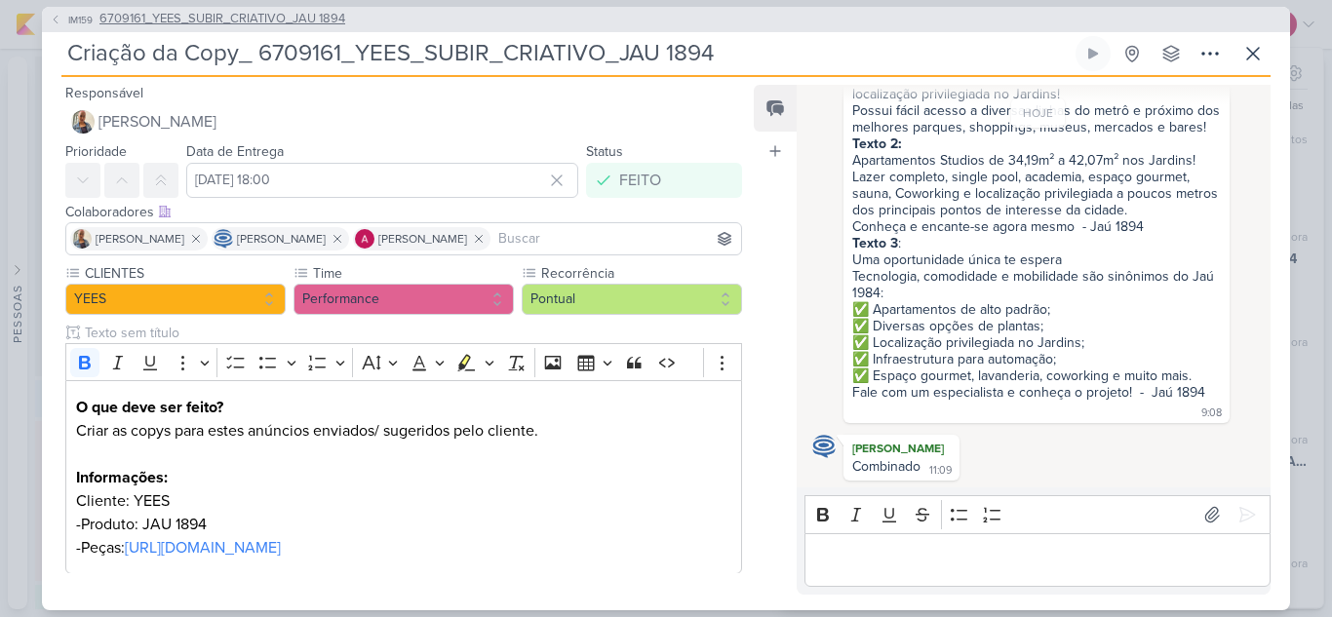
click at [76, 16] on span "IM159" at bounding box center [80, 20] width 30 height 15
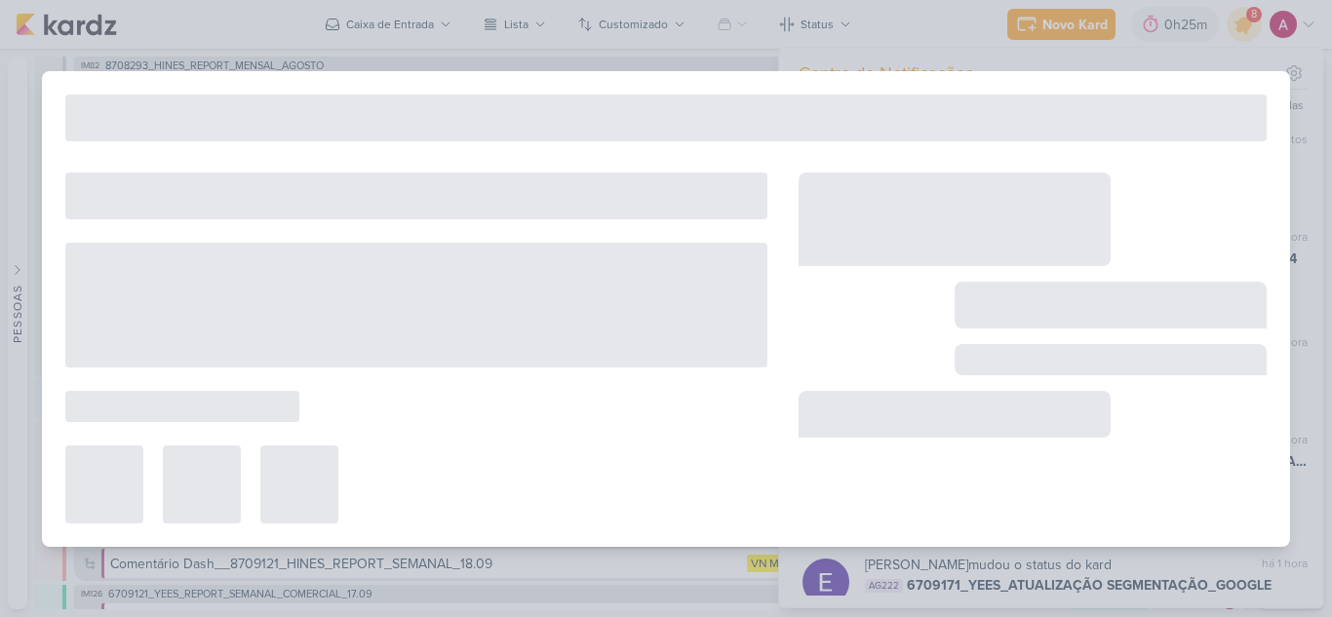
type input "6709161_YEES_SUBIR_CRIATIVO_JAU 1894"
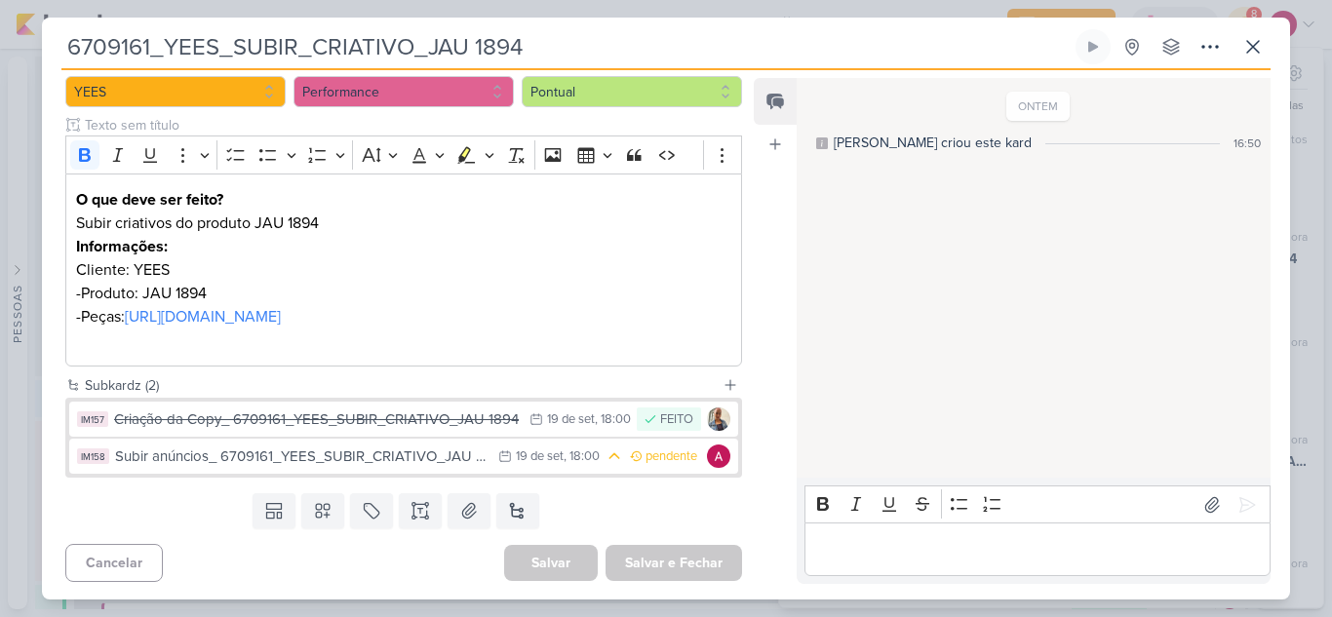
scroll to position [203, 0]
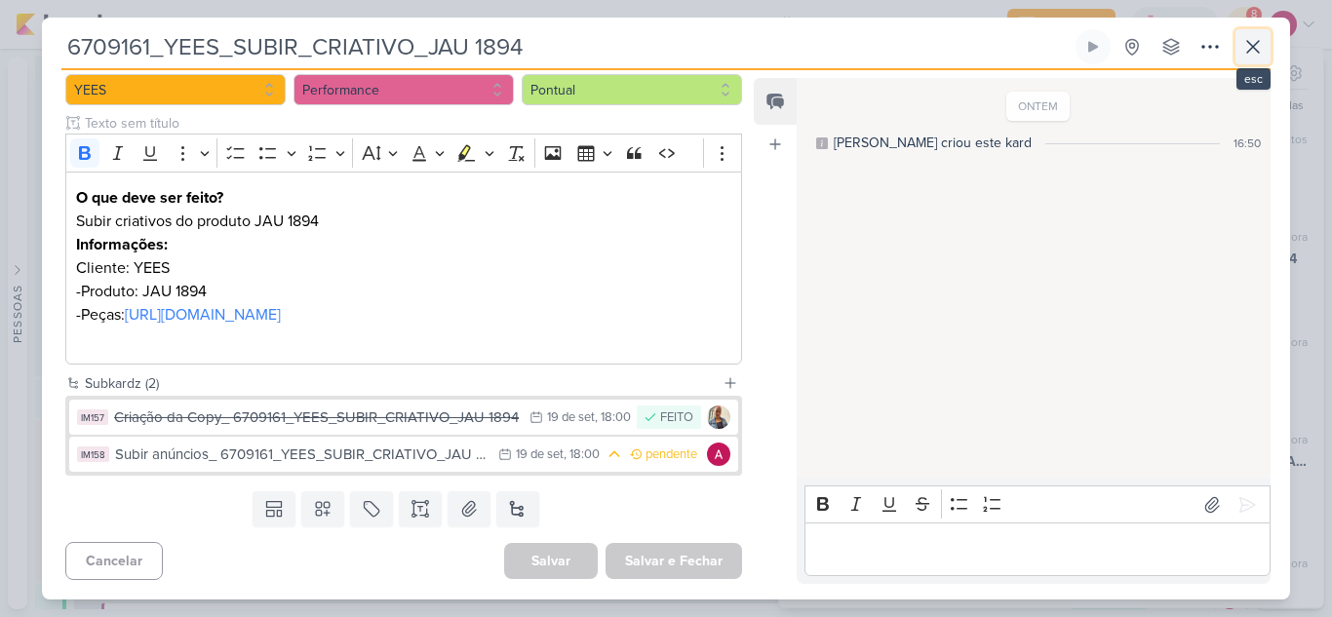
click at [1241, 50] on icon at bounding box center [1252, 46] width 23 height 23
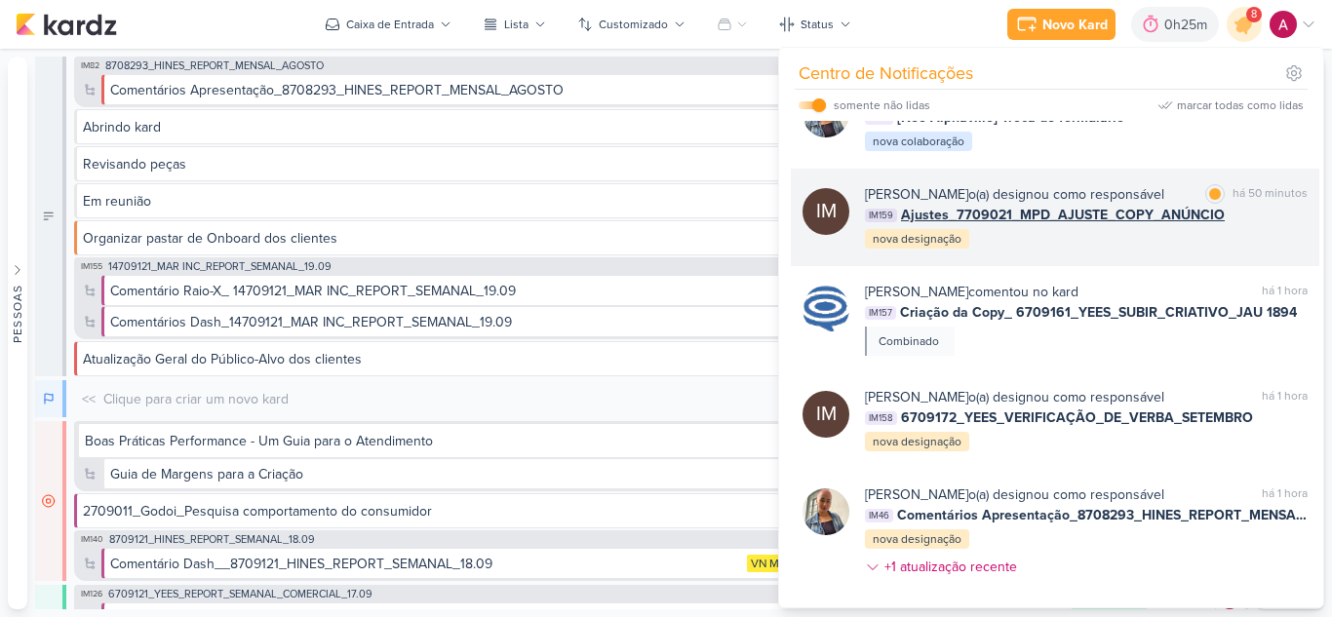
scroll to position [549, 0]
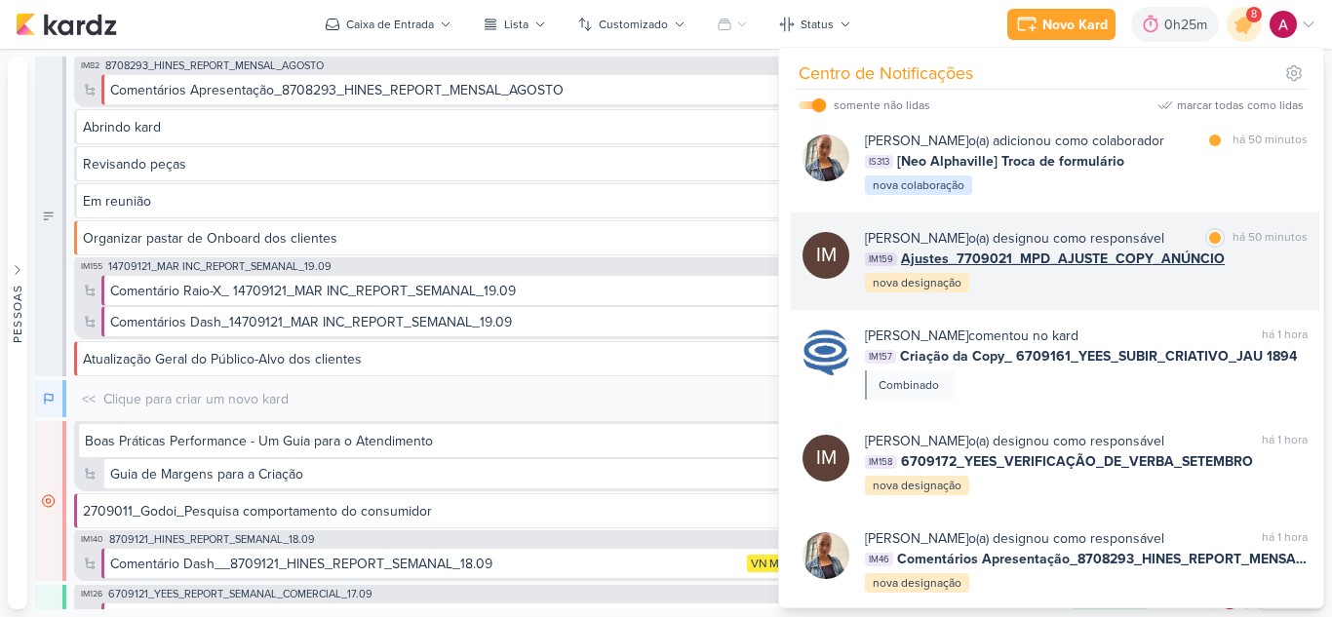
click at [1176, 294] on div "Isabella Machado Guimarães o(a) designou como responsável marcar como lida há 5…" at bounding box center [1086, 261] width 443 height 66
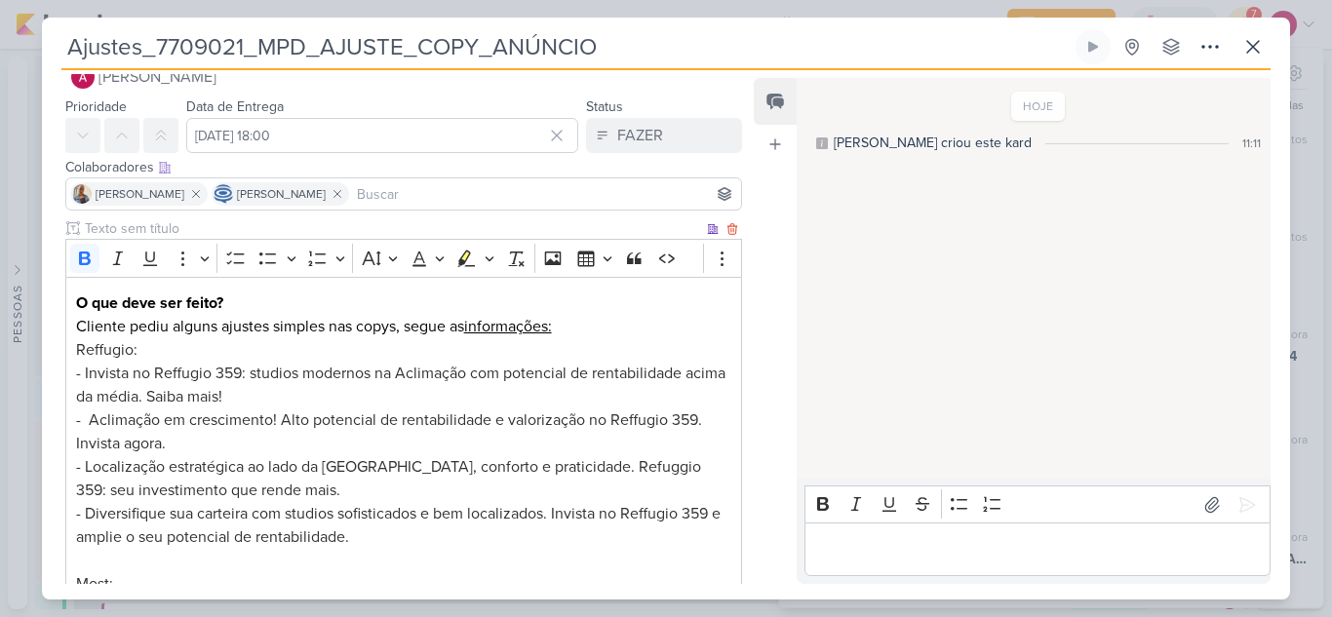
scroll to position [0, 0]
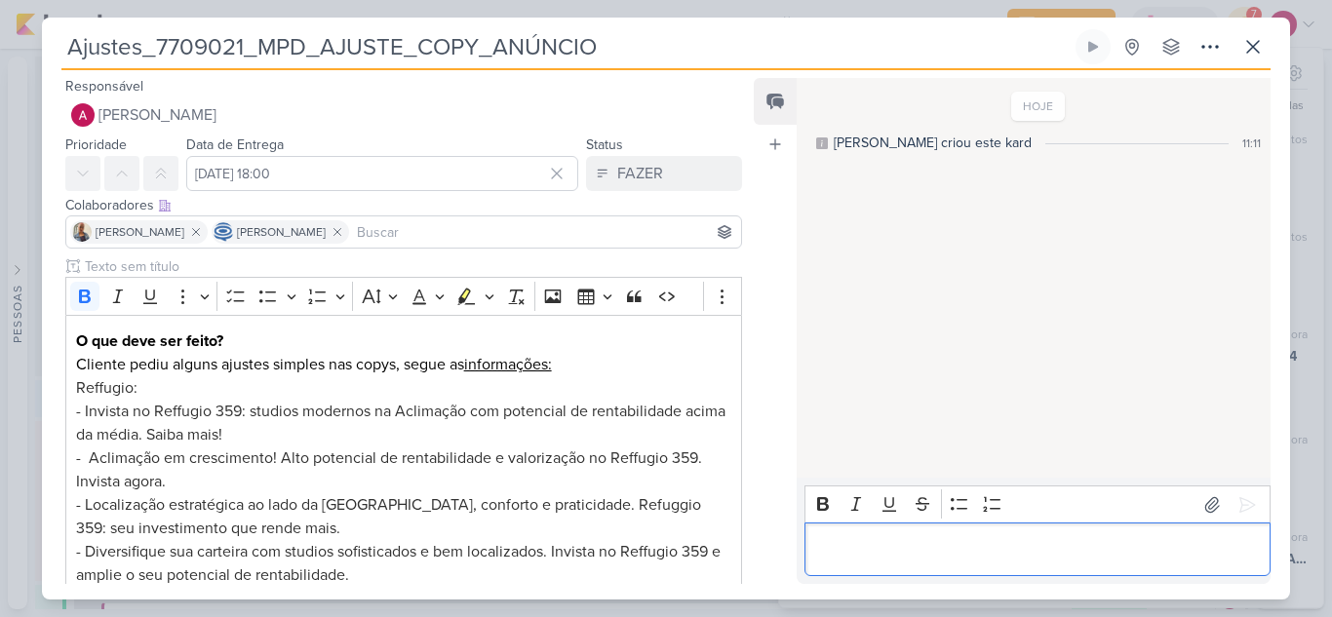
click at [891, 547] on p "Editor editing area: main" at bounding box center [1036, 549] width 445 height 23
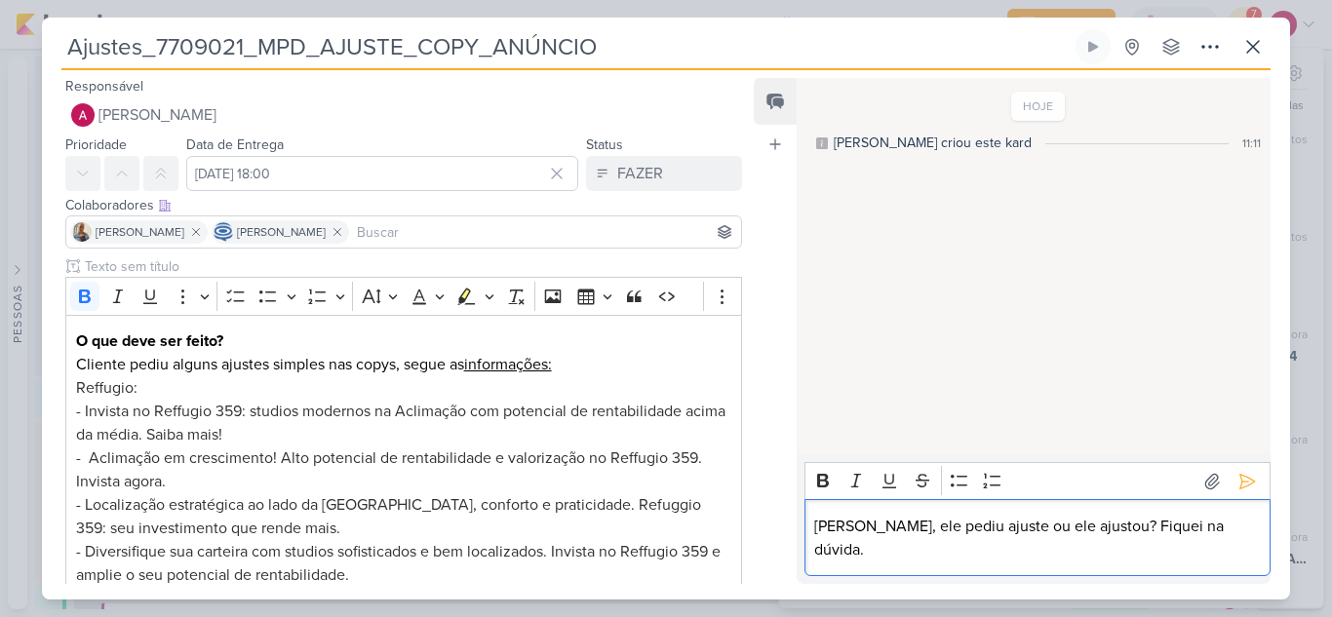
click at [931, 560] on p "Meninas, ele pediu ajuste ou ele ajustou? Fiquei na dúvida." at bounding box center [1036, 538] width 445 height 47
click at [1240, 488] on icon at bounding box center [1247, 481] width 15 height 15
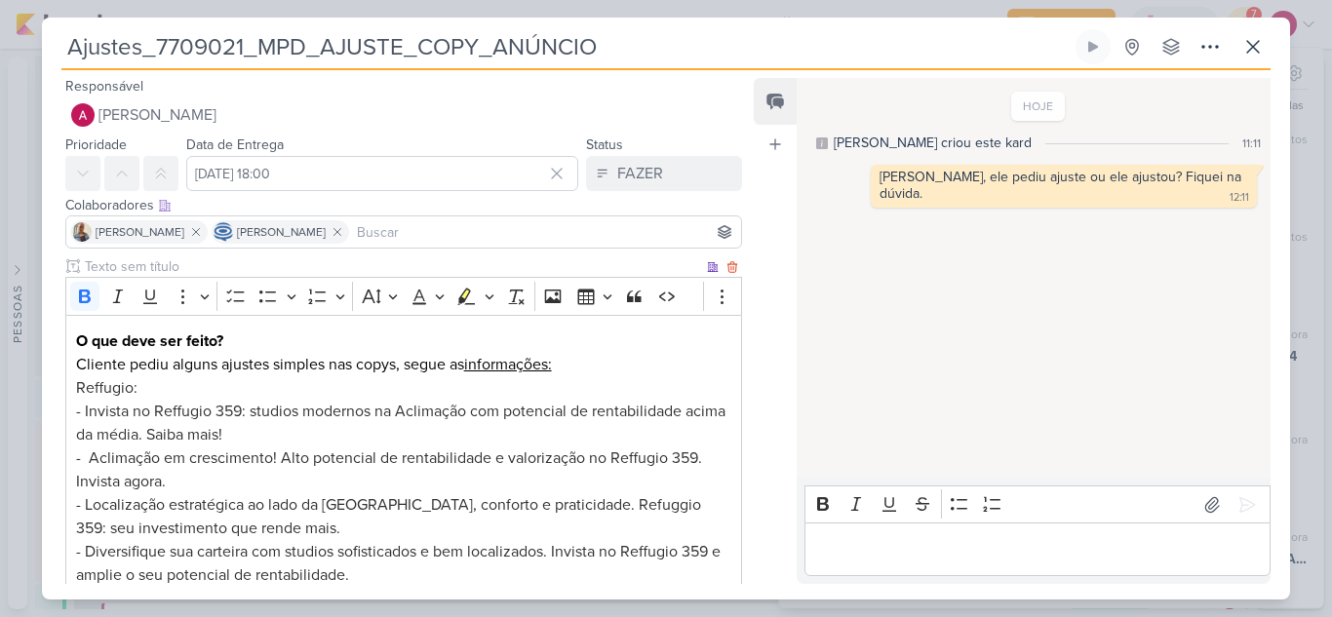
scroll to position [360, 0]
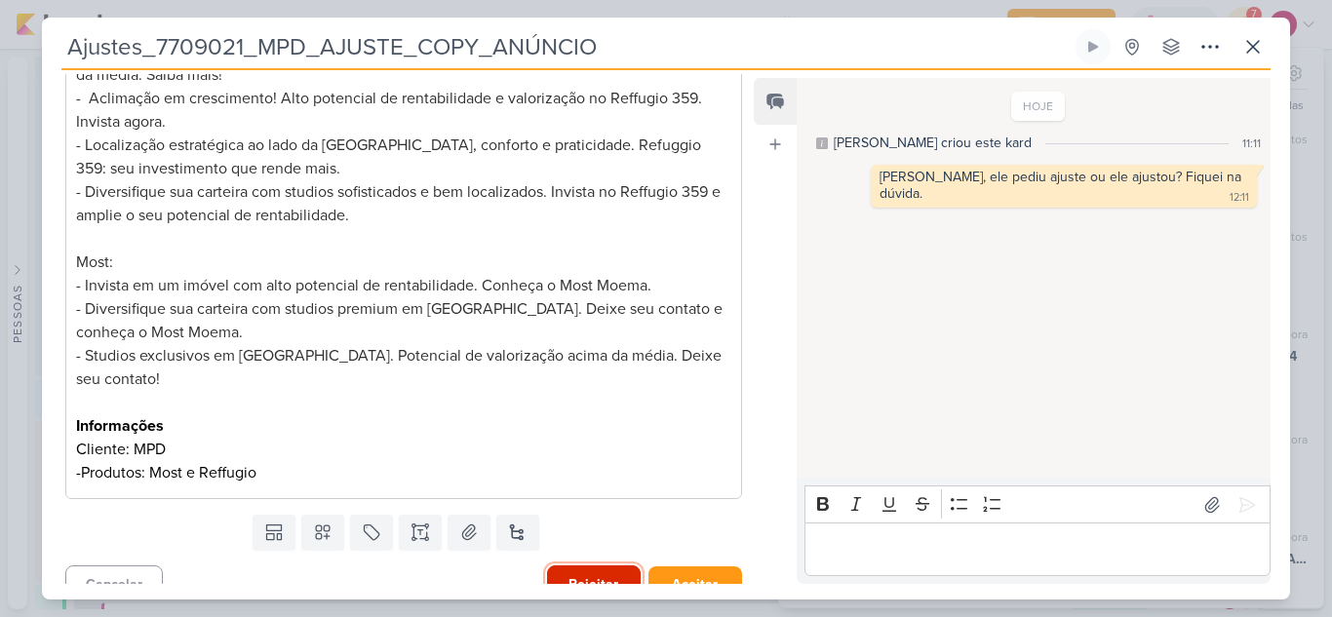
click at [587, 565] on button "Rejeitar" at bounding box center [594, 584] width 94 height 38
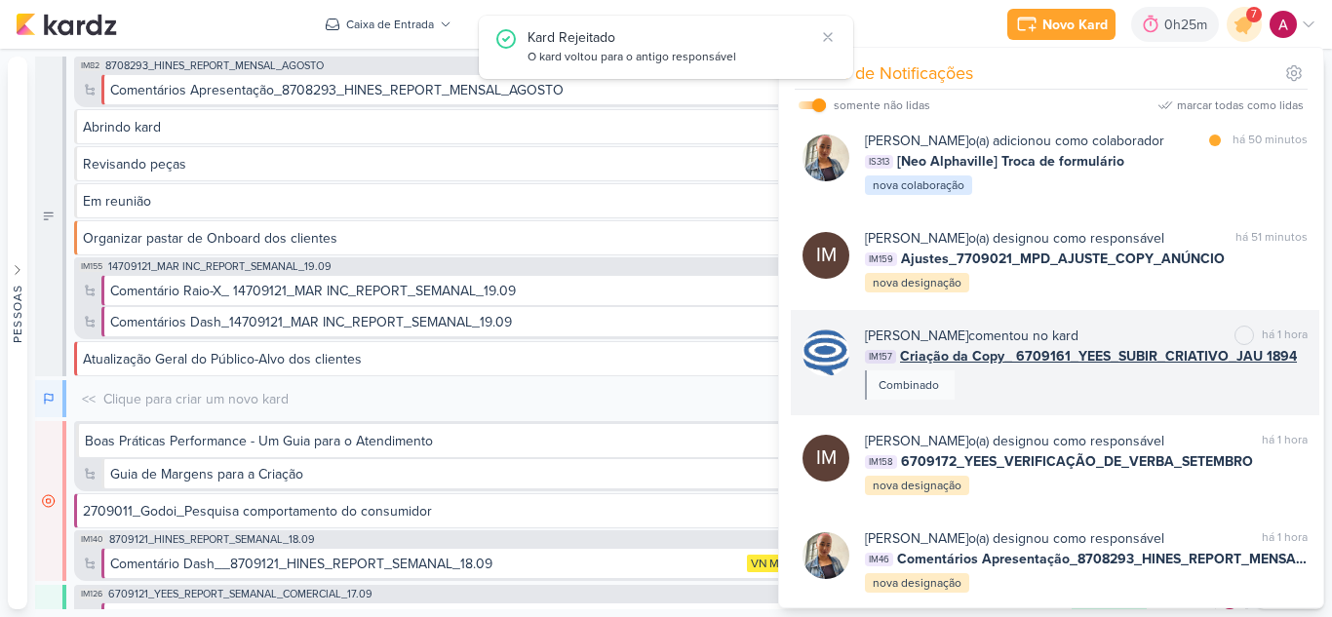
scroll to position [354, 0]
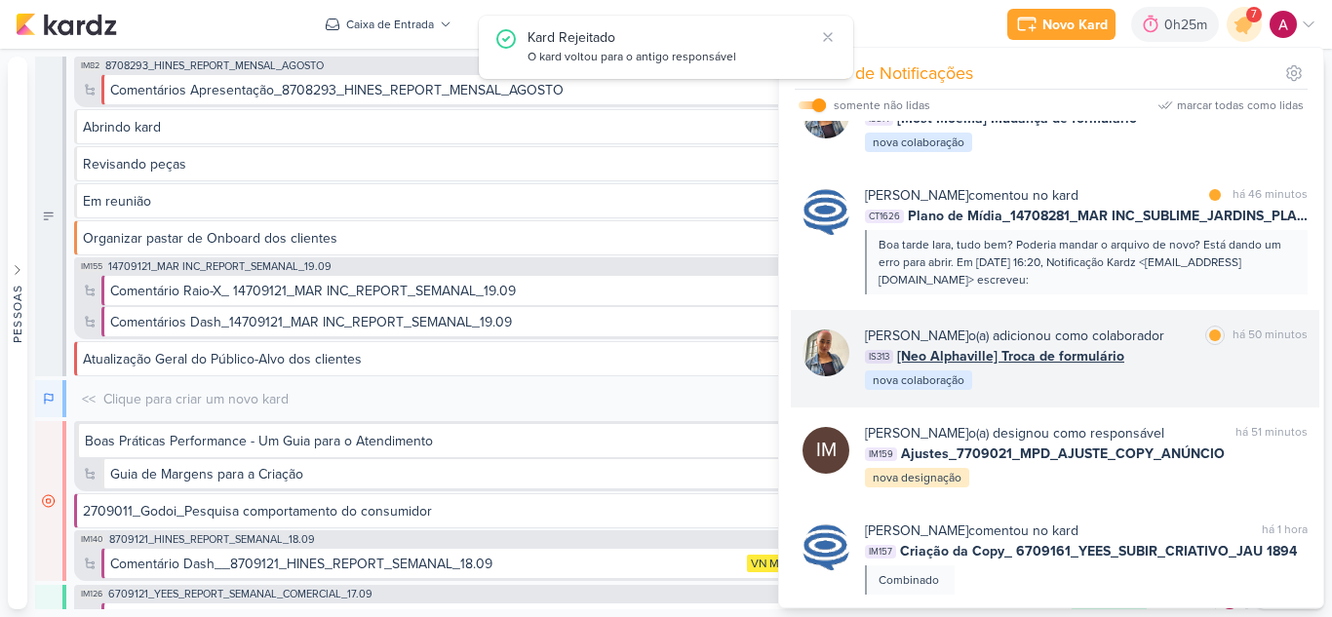
click at [1151, 392] on div "Iara Santos o(a) adicionou como colaborador marcar como lida há 50 minutos IS31…" at bounding box center [1086, 359] width 443 height 66
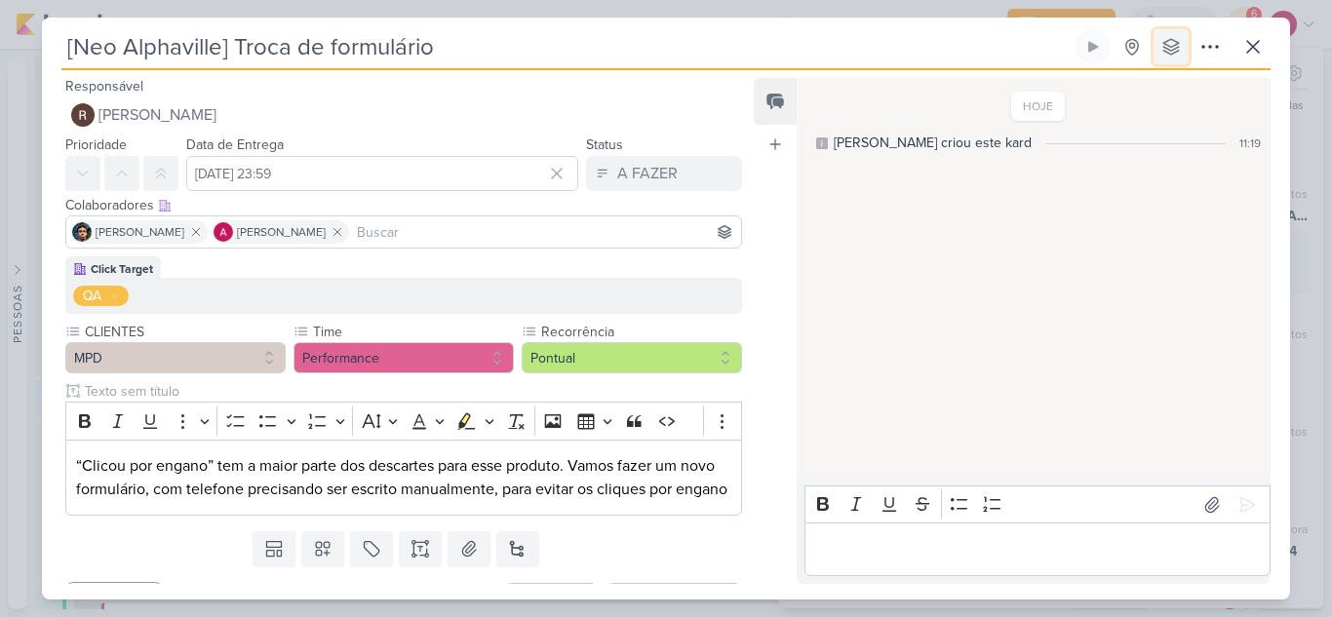
click at [1167, 44] on icon at bounding box center [1170, 46] width 19 height 19
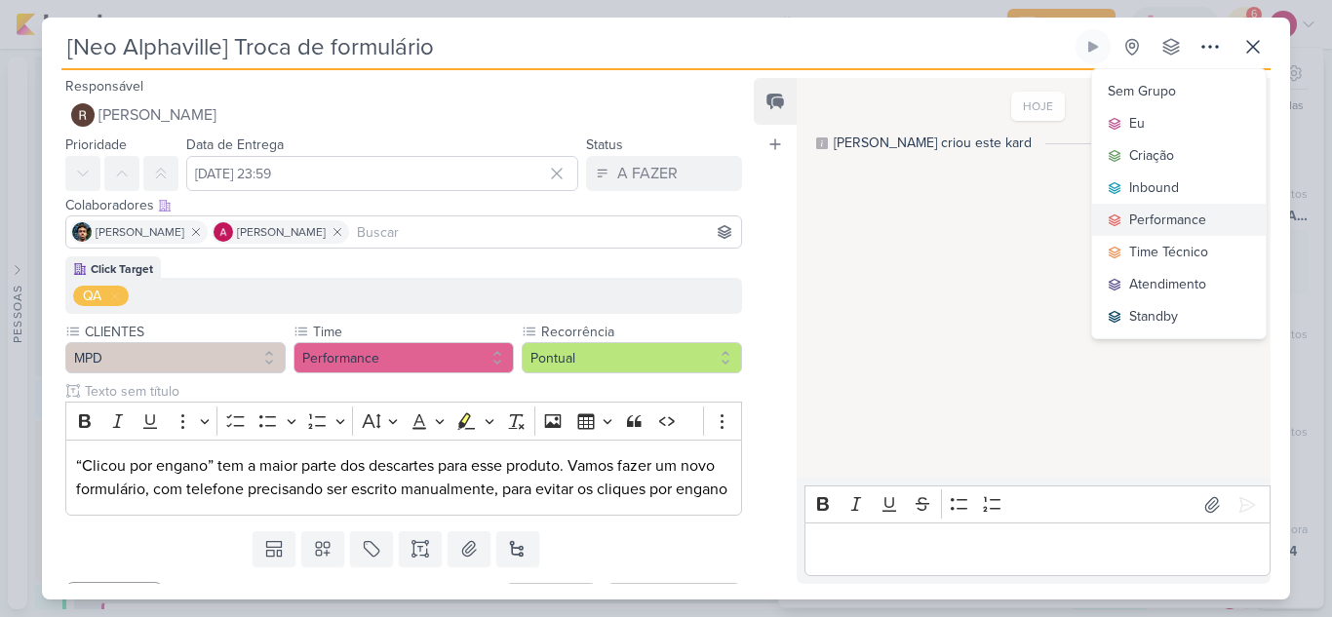
click at [1163, 223] on div "Performance" at bounding box center [1167, 220] width 77 height 20
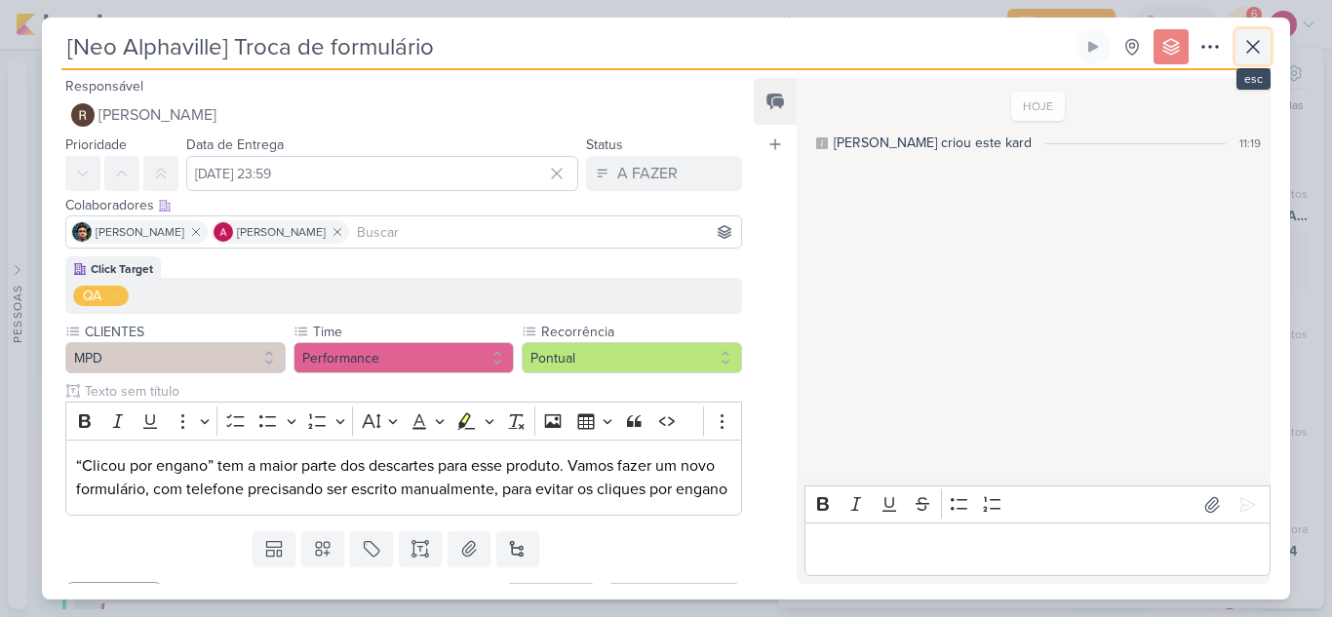
click at [1254, 54] on icon at bounding box center [1252, 46] width 23 height 23
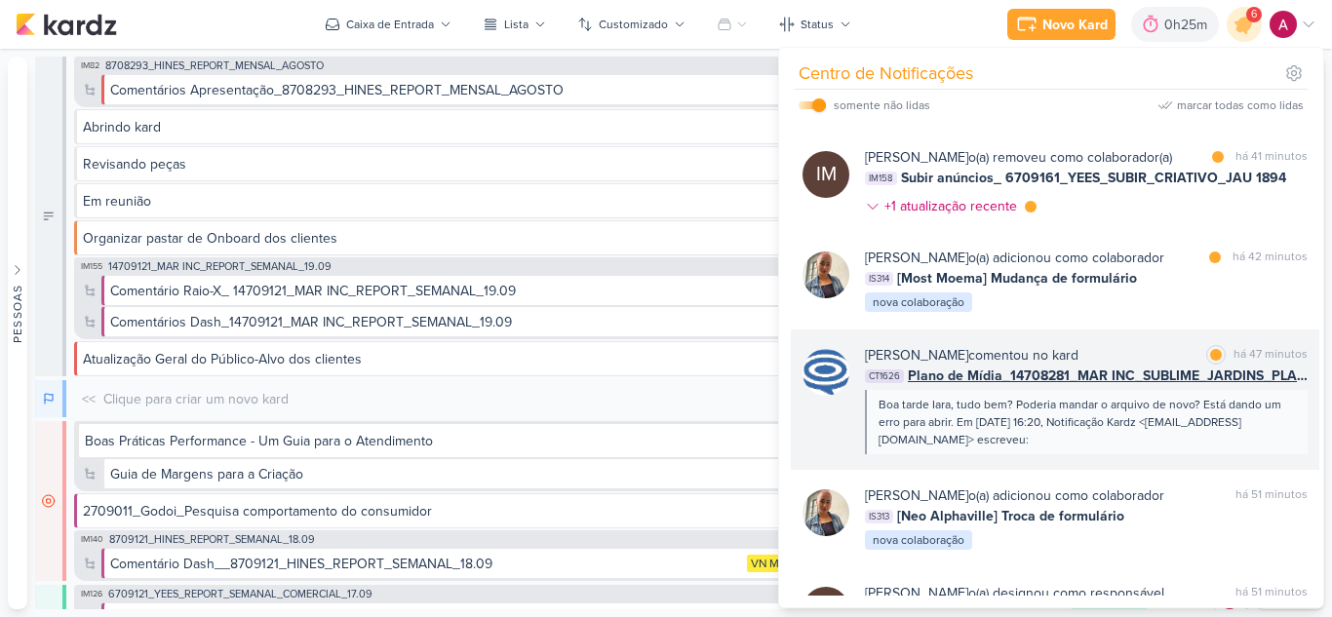
scroll to position [159, 0]
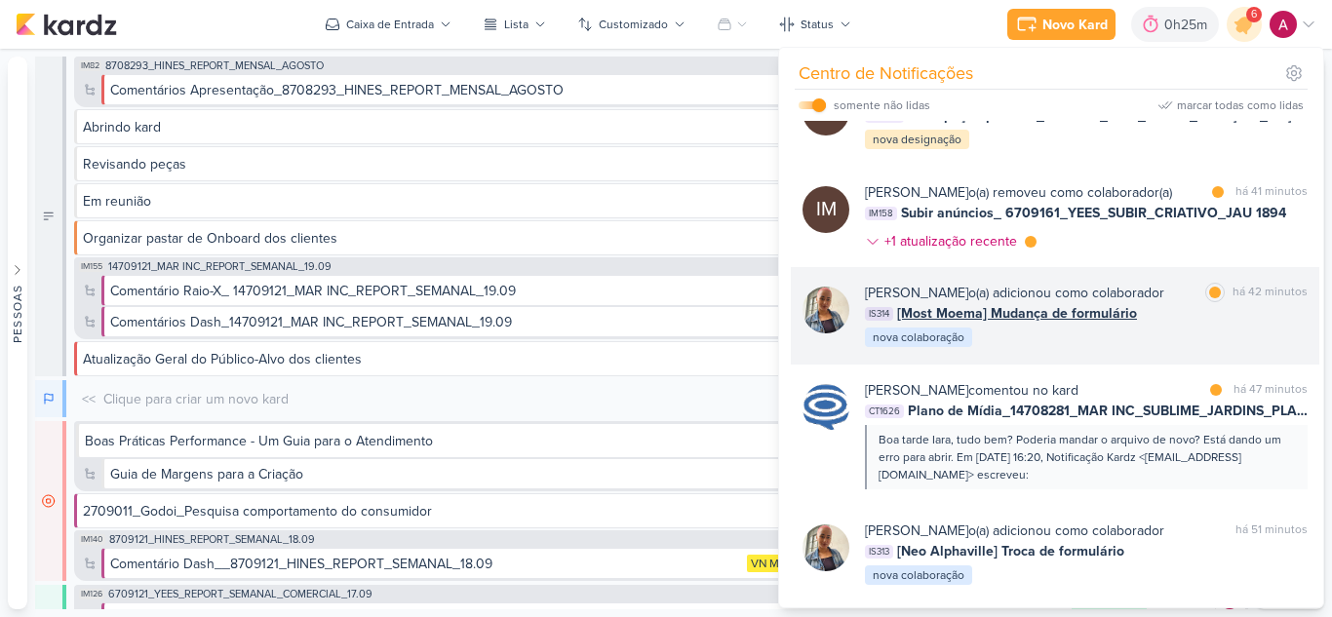
click at [1172, 349] on div "Iara Santos o(a) adicionou como colaborador marcar como lida há 42 minutos IS31…" at bounding box center [1086, 316] width 443 height 66
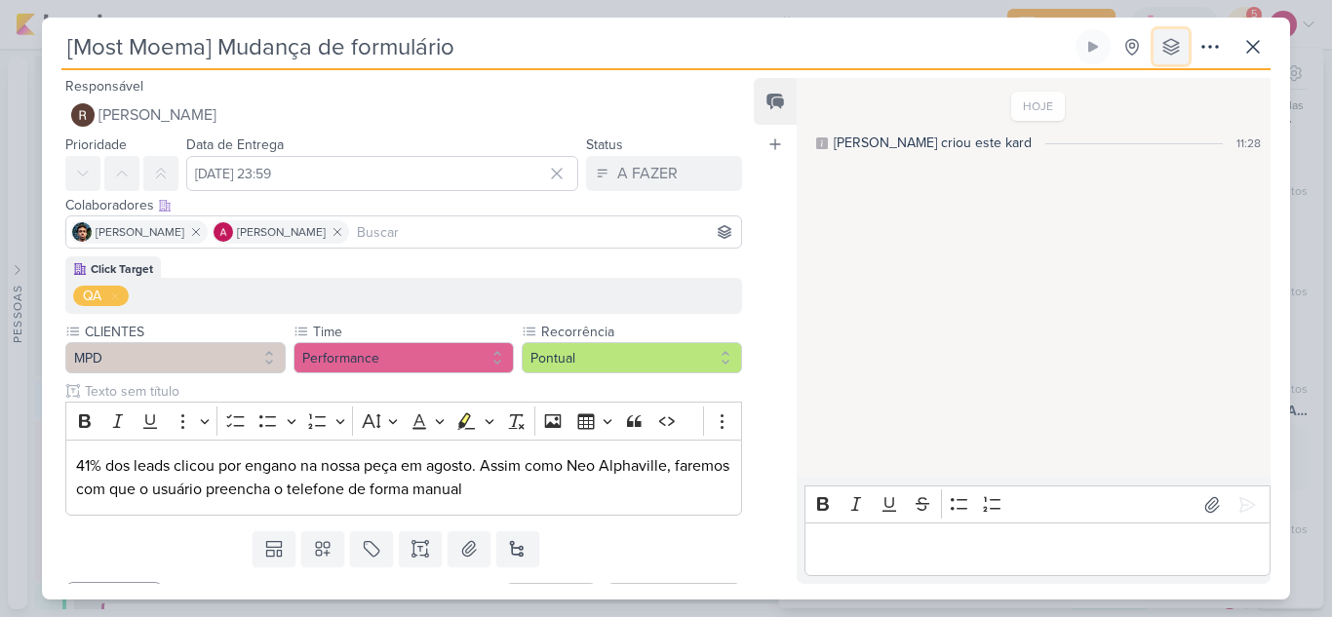
click at [1178, 47] on icon at bounding box center [1171, 47] width 16 height 16
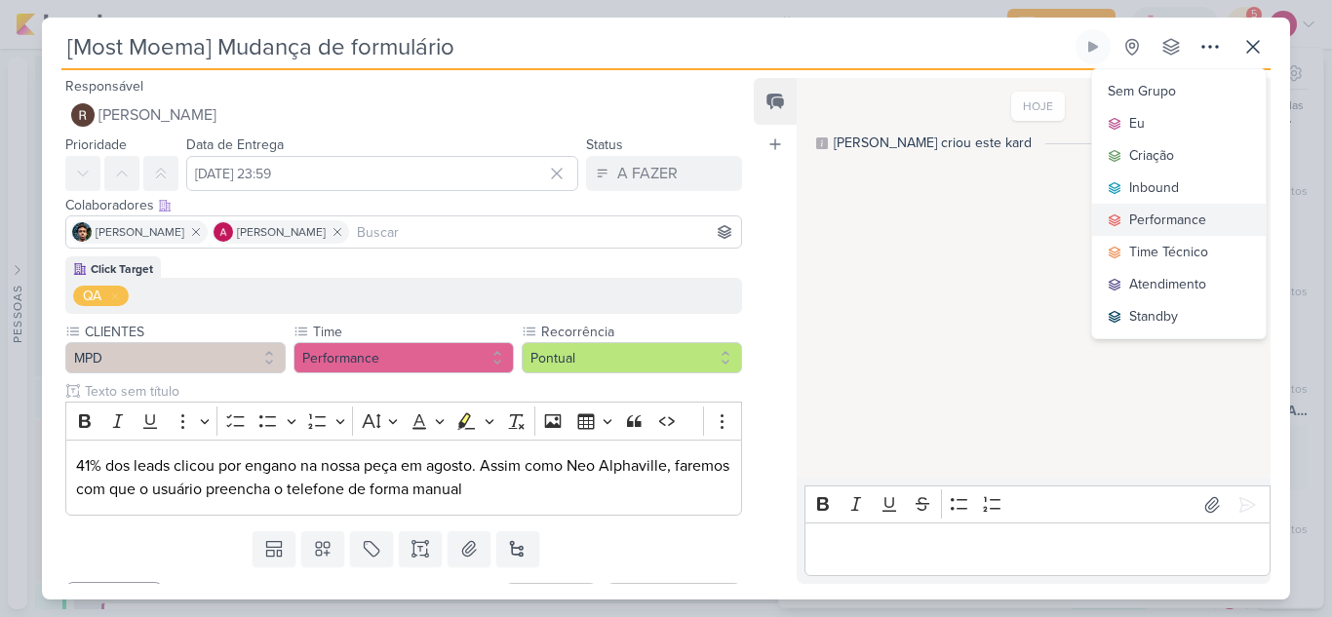
click at [1169, 222] on div "Performance" at bounding box center [1167, 220] width 77 height 20
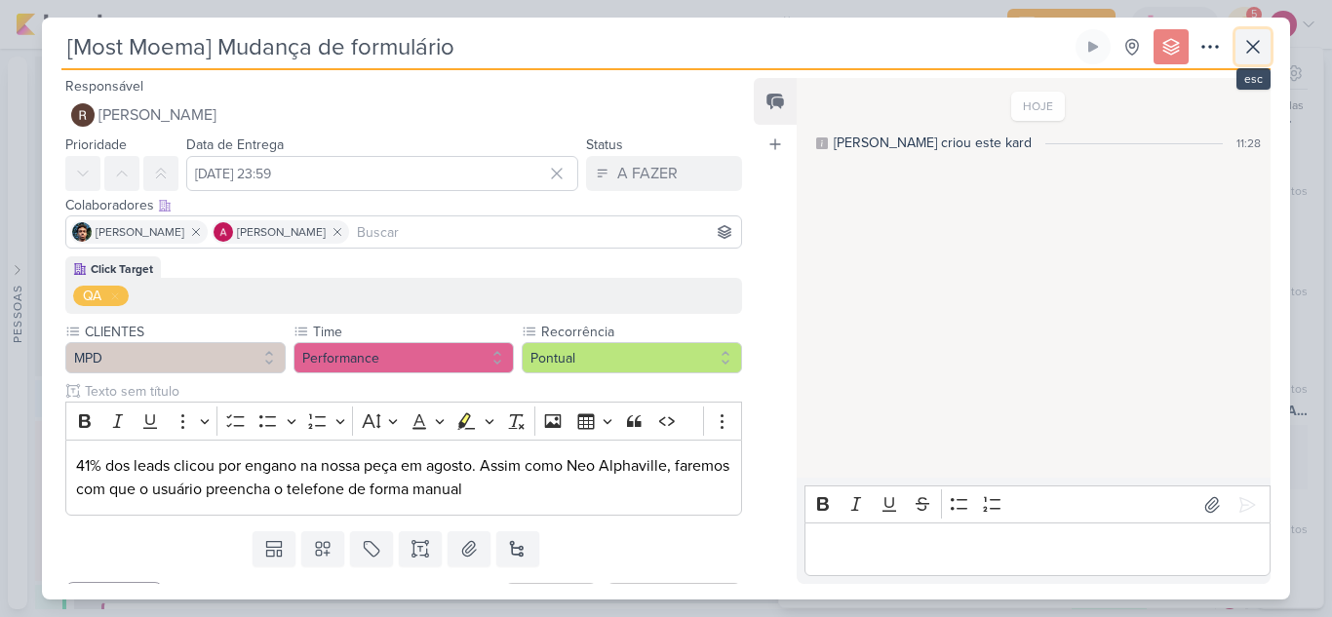
click at [1249, 54] on icon at bounding box center [1252, 46] width 23 height 23
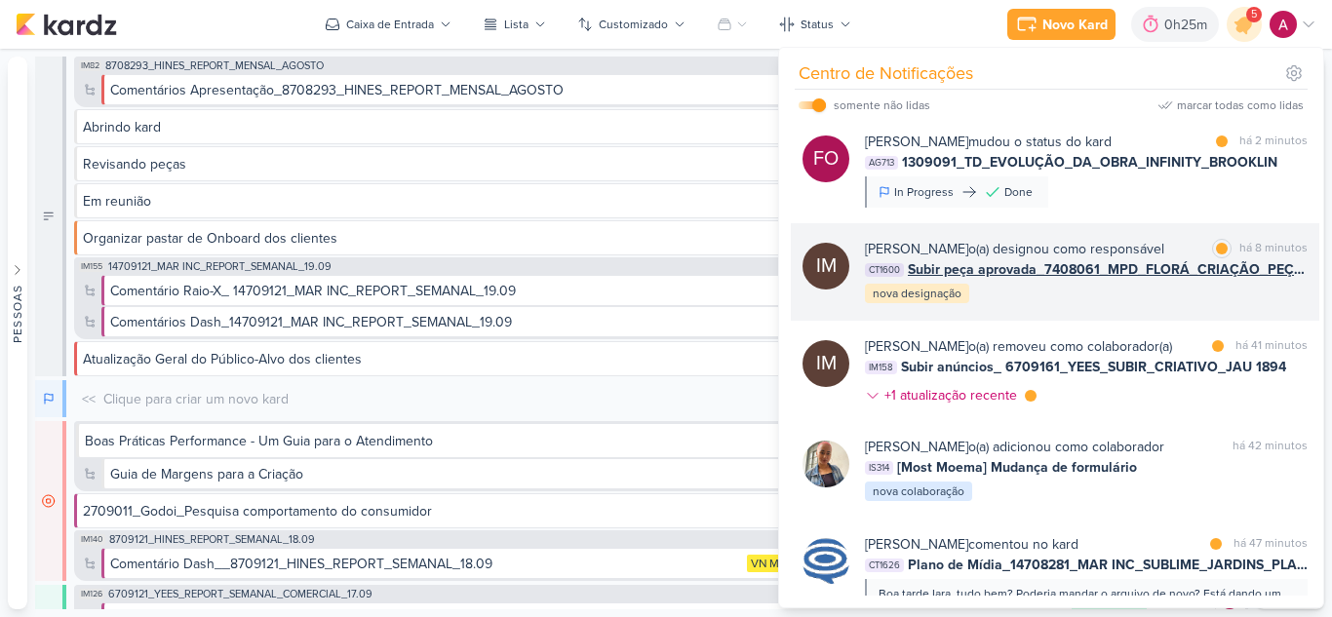
scroll to position [0, 0]
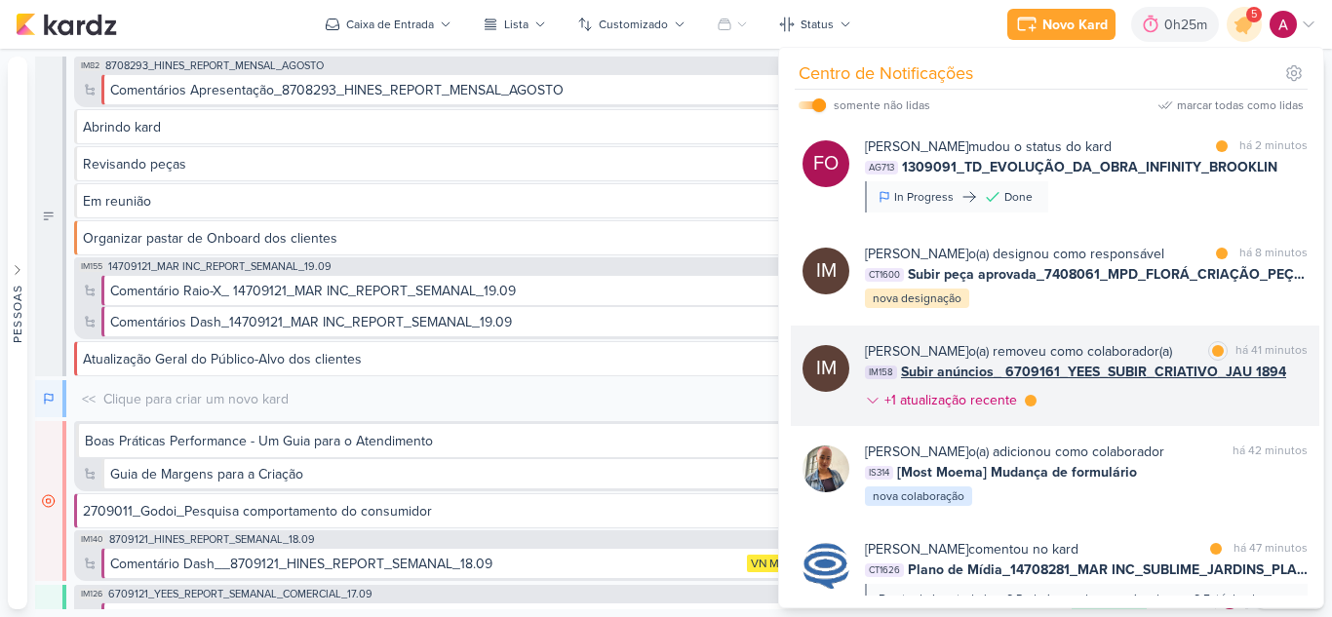
click at [1130, 418] on div "Isabella Machado Guimarães o(a) removeu como colaborador(a) marcar como lida há…" at bounding box center [1086, 379] width 443 height 77
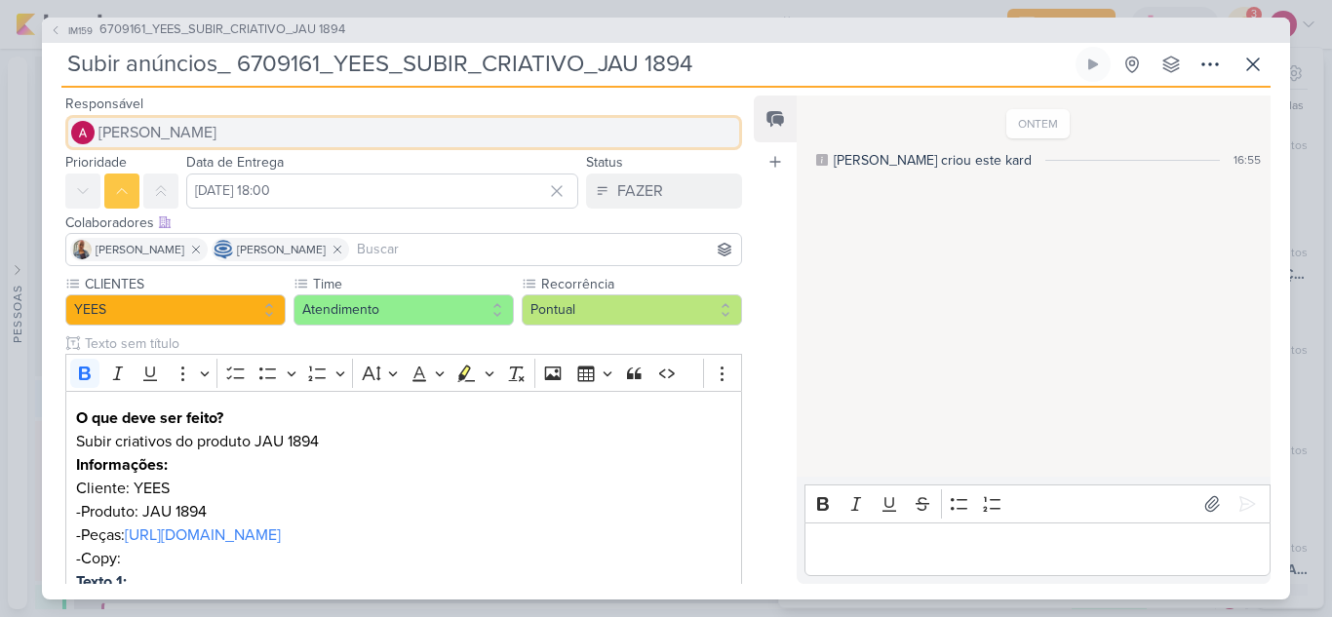
click at [108, 127] on span "[PERSON_NAME]" at bounding box center [157, 132] width 118 height 23
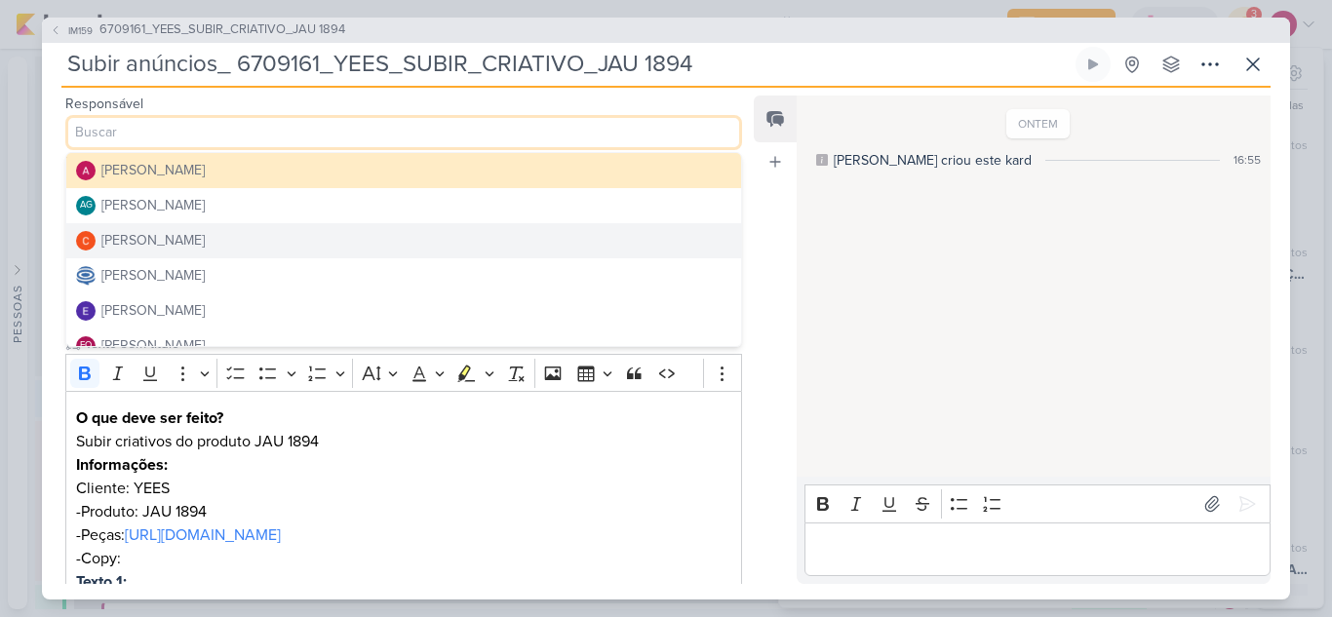
scroll to position [97, 0]
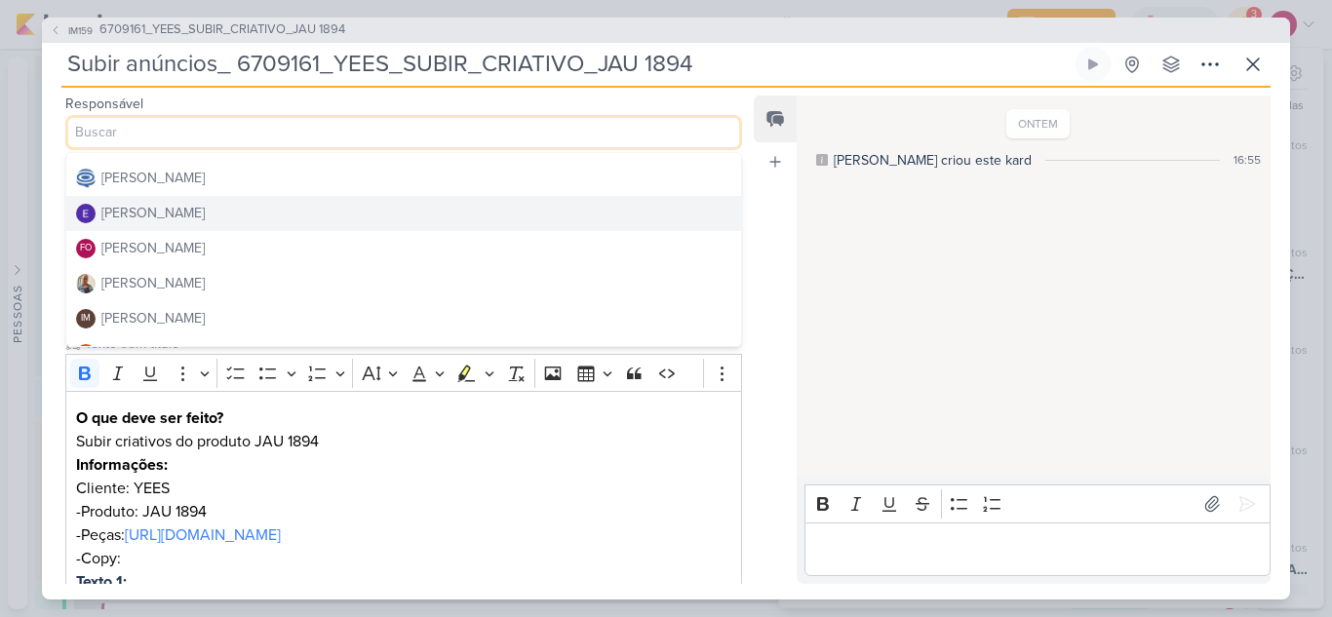
click at [199, 216] on div "[PERSON_NAME]" at bounding box center [152, 213] width 103 height 20
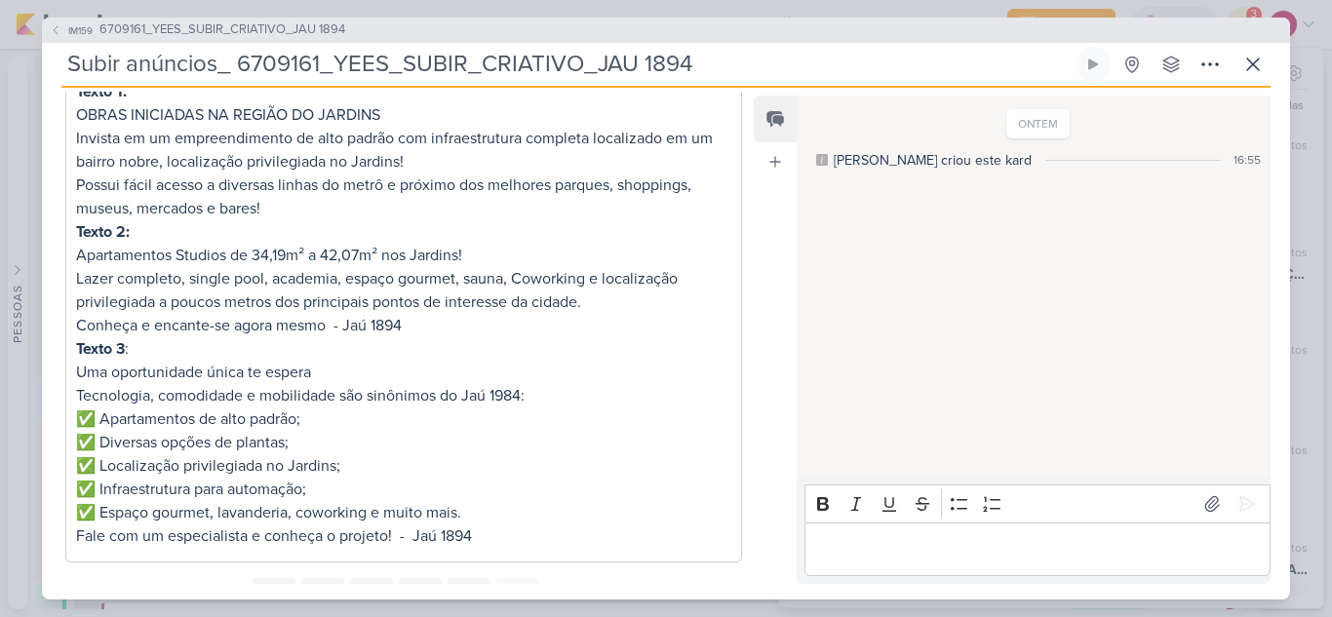
scroll to position [577, 0]
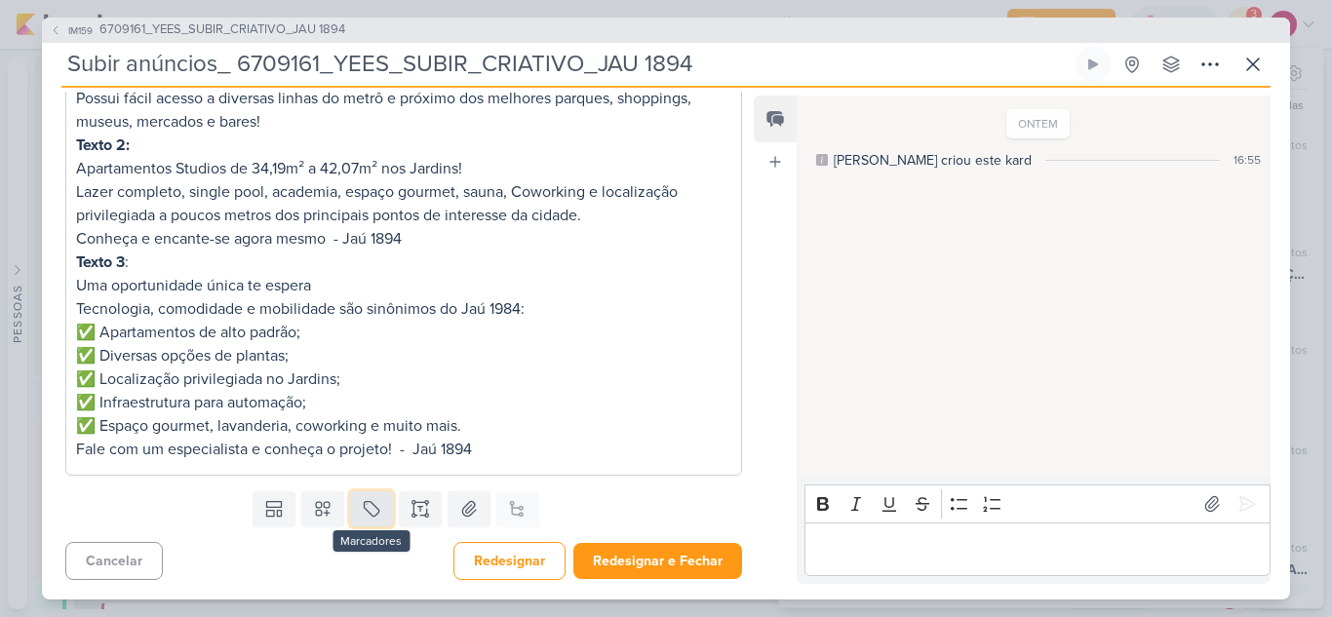
click at [353, 508] on button at bounding box center [371, 508] width 43 height 35
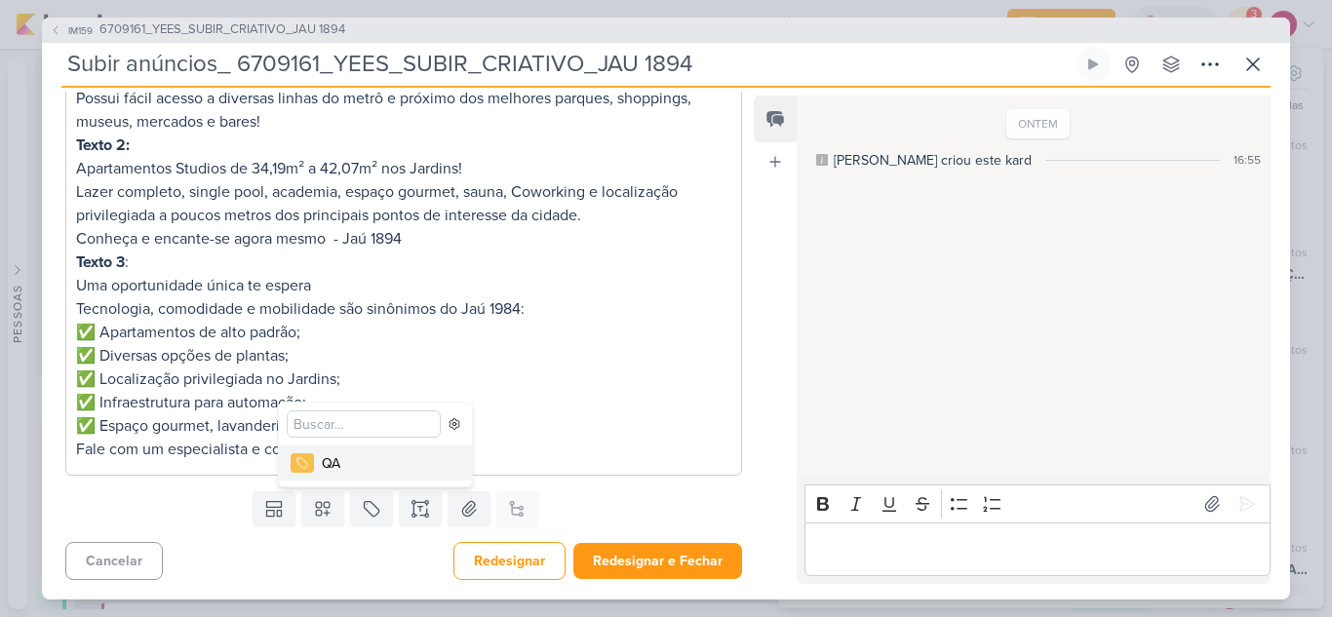
click at [337, 465] on div "QA" at bounding box center [385, 463] width 127 height 20
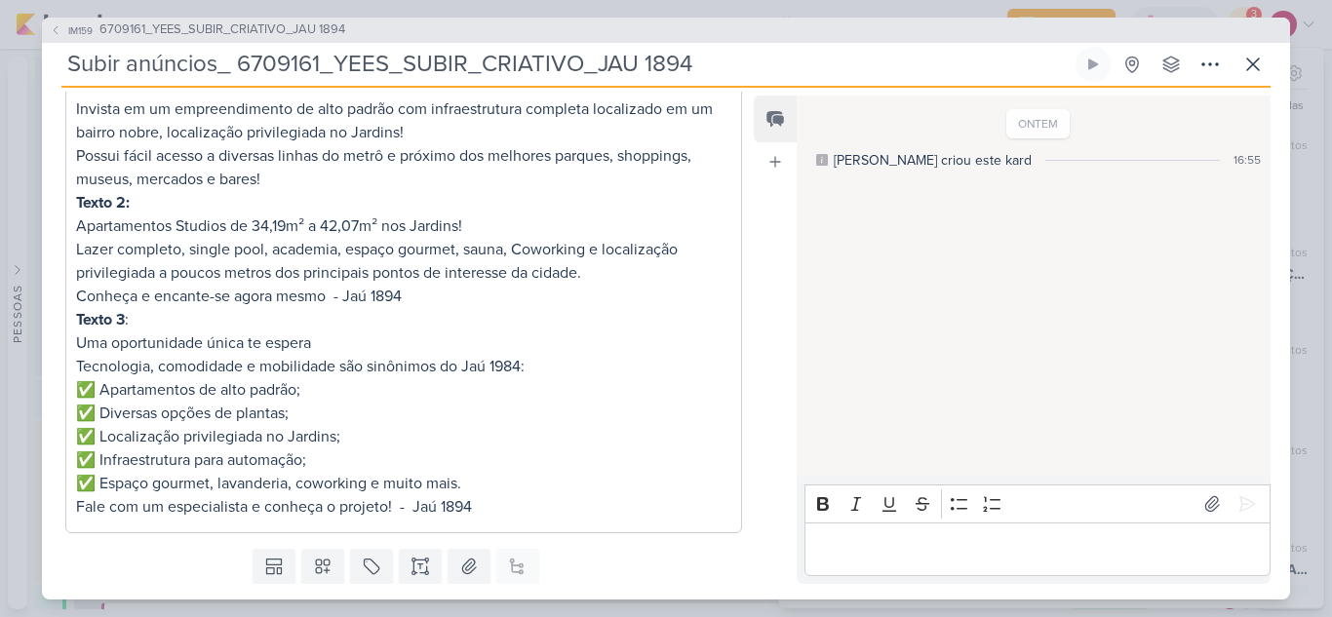
scroll to position [642, 0]
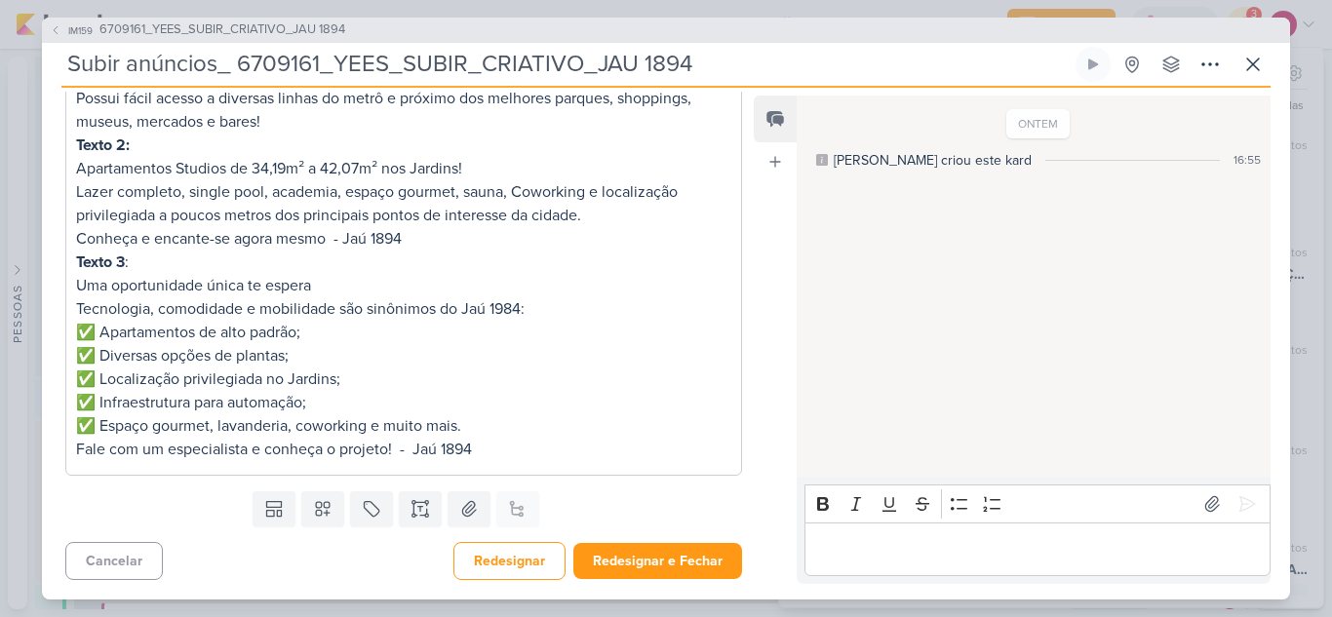
click at [865, 551] on p "Editor editing area: main" at bounding box center [1036, 548] width 445 height 23
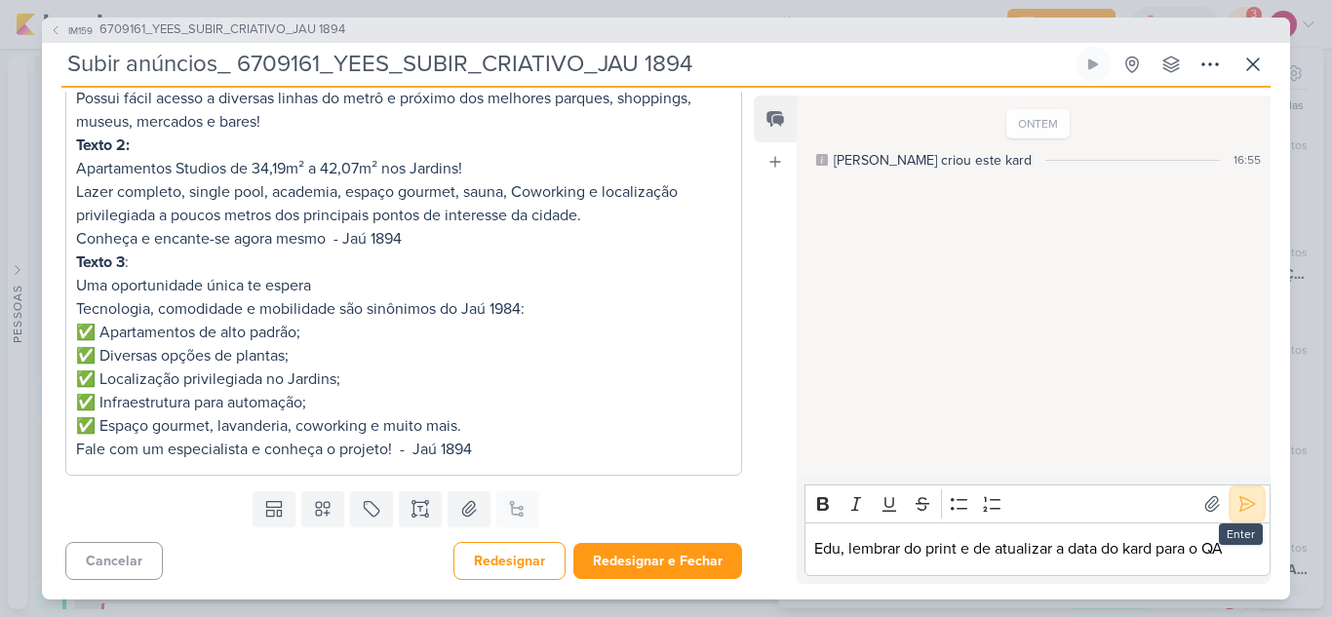
click at [1238, 513] on icon at bounding box center [1246, 503] width 19 height 19
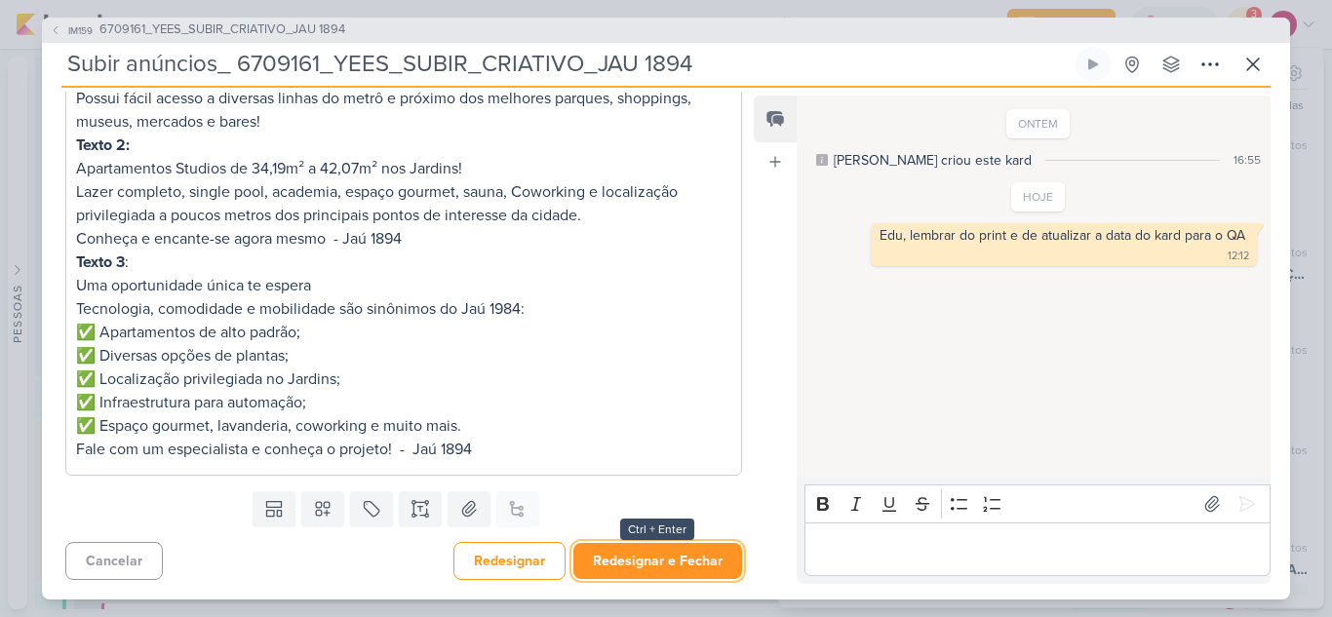
click at [686, 564] on button "Redesignar e Fechar" at bounding box center [657, 561] width 169 height 36
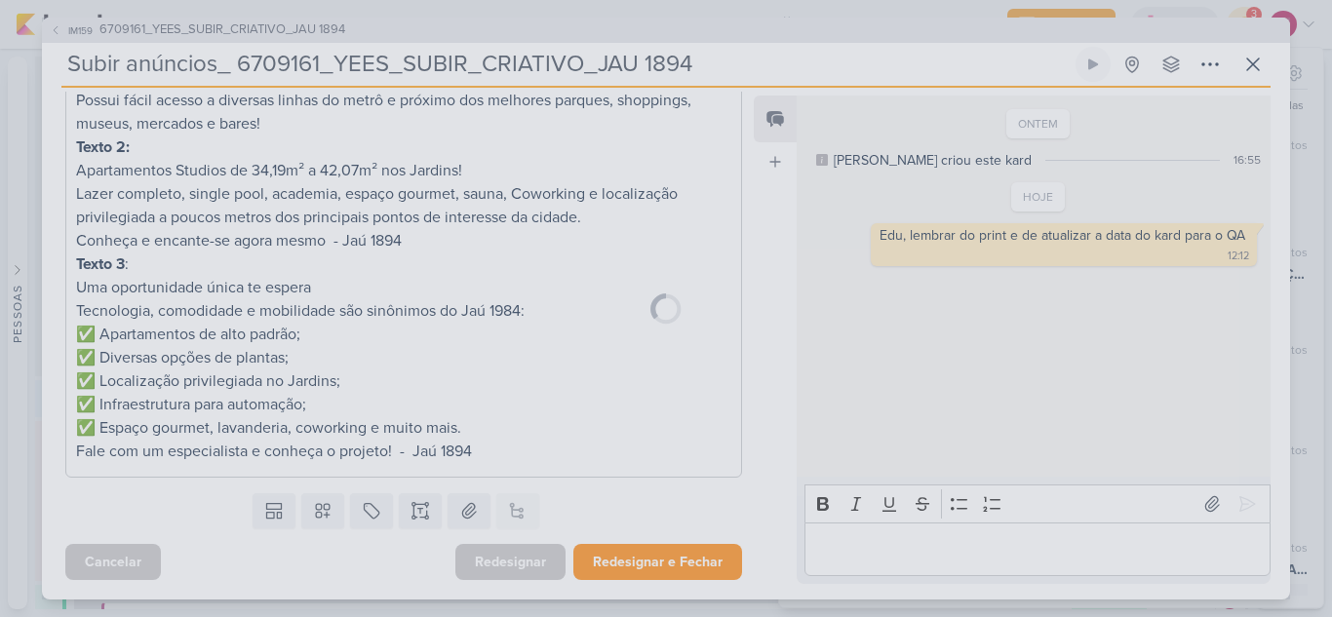
scroll to position [640, 0]
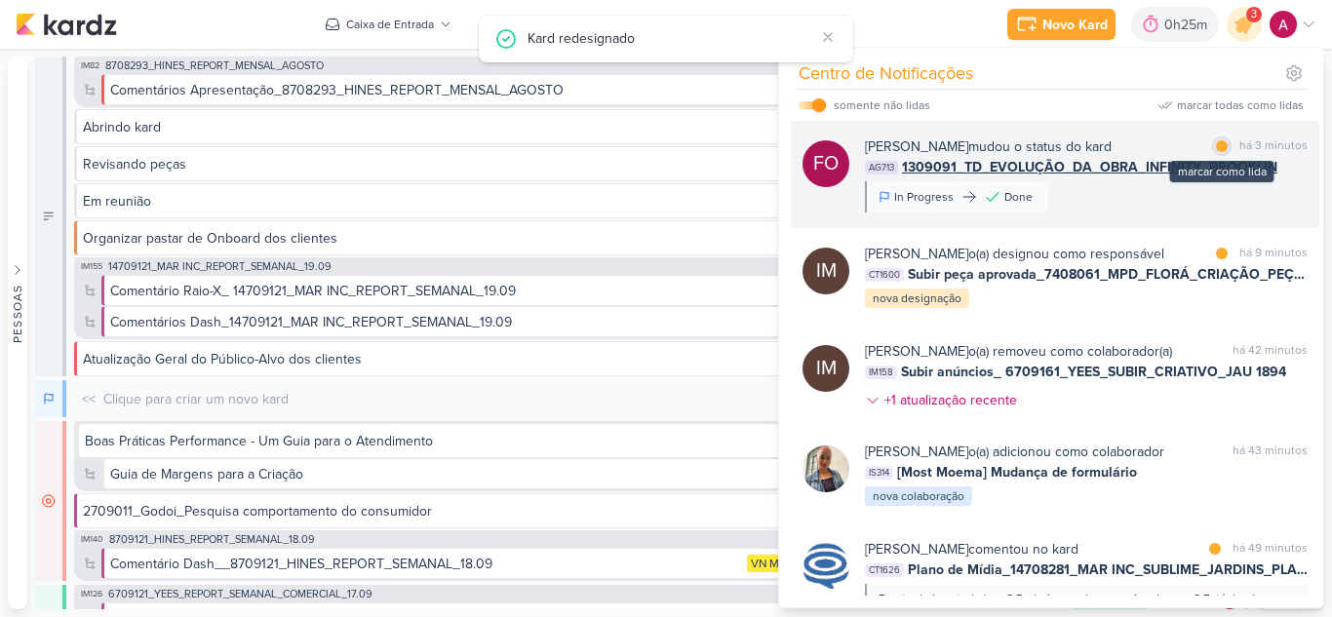
click at [1218, 141] on div at bounding box center [1222, 146] width 12 height 12
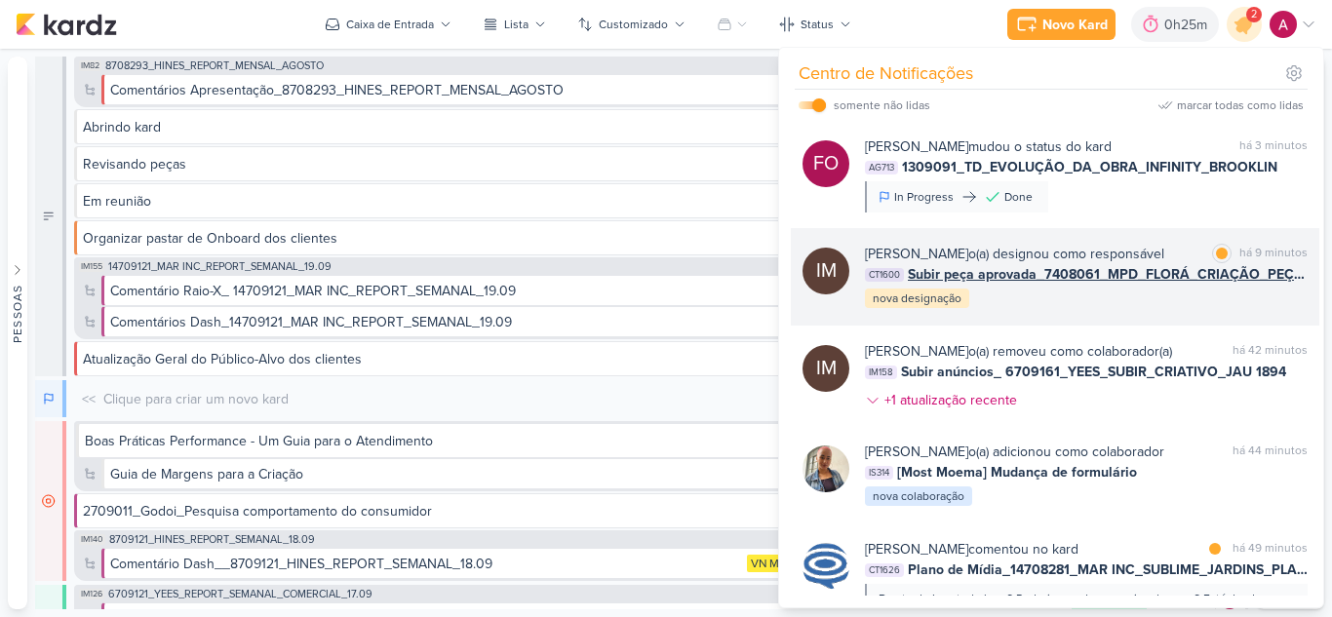
click at [1147, 310] on div "Isabella Machado Guimarães o(a) designou como responsável marcar como lida há 9…" at bounding box center [1086, 277] width 443 height 66
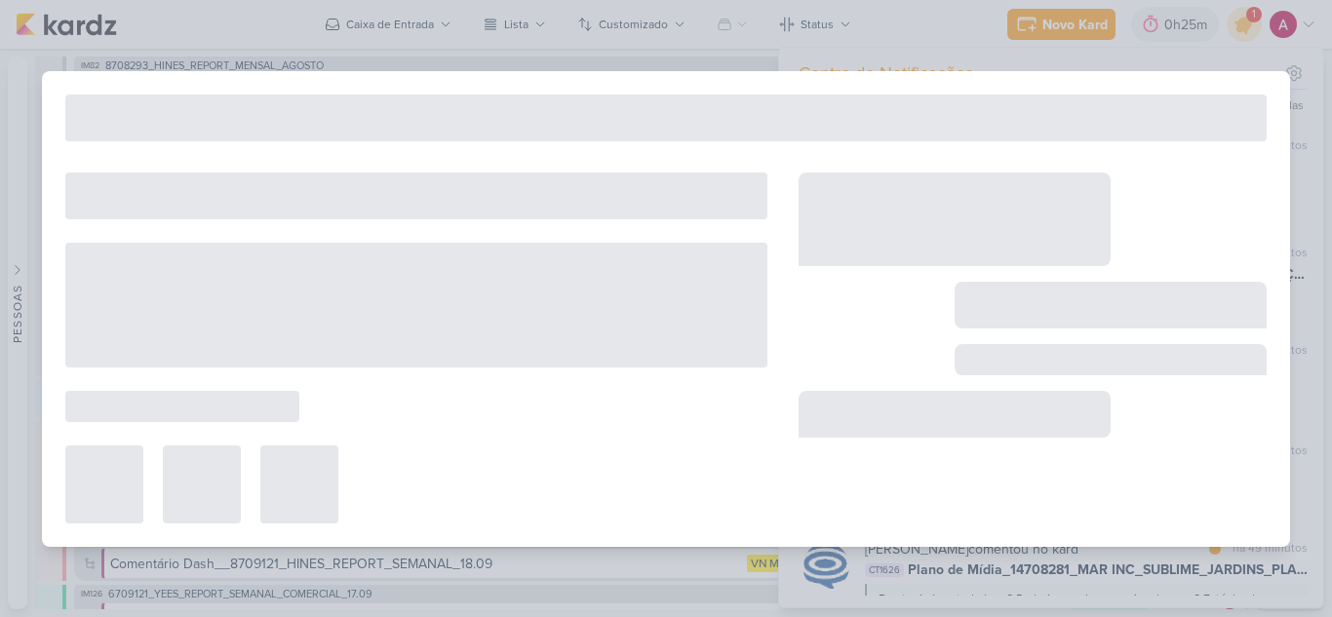
type input "Subir peça aprovada_7408061_MPD_FLORÁ_CRIAÇÃO_PEÇAS_EVOLUÇÃO_DE_OBRA"
type input "18 de setembro de 2025 às 18:00"
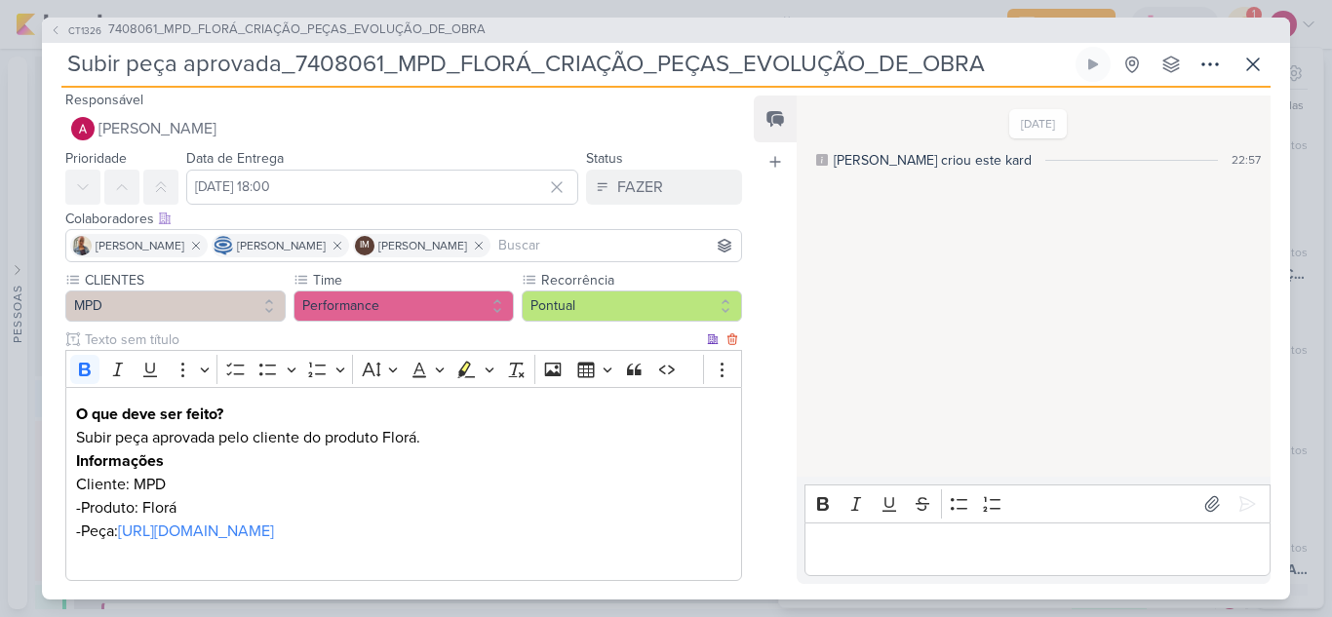
scroll to position [0, 0]
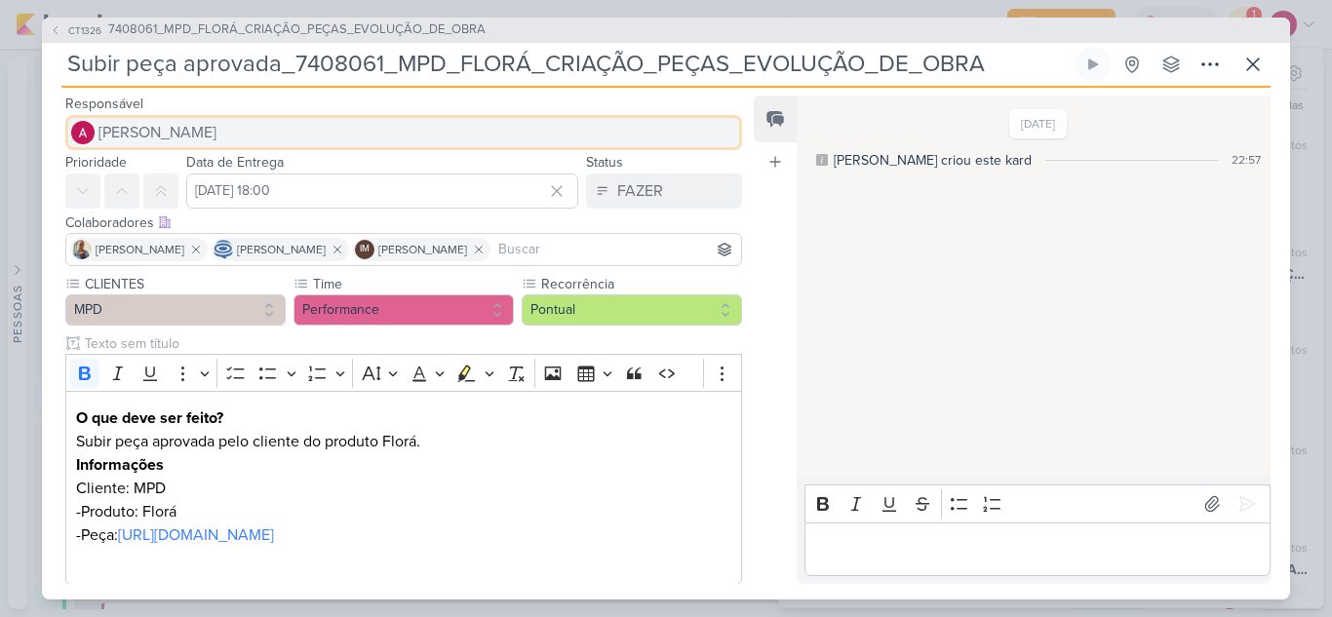
click at [170, 125] on span "[PERSON_NAME]" at bounding box center [157, 132] width 118 height 23
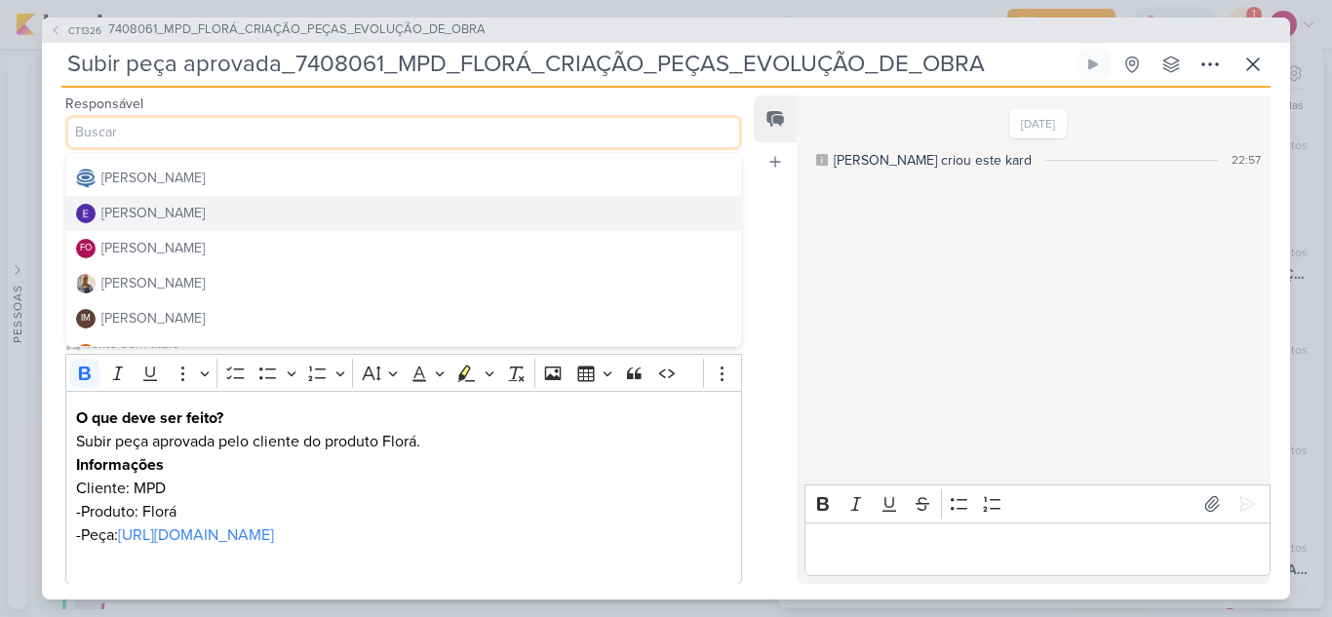
click at [165, 214] on div "[PERSON_NAME]" at bounding box center [152, 213] width 103 height 20
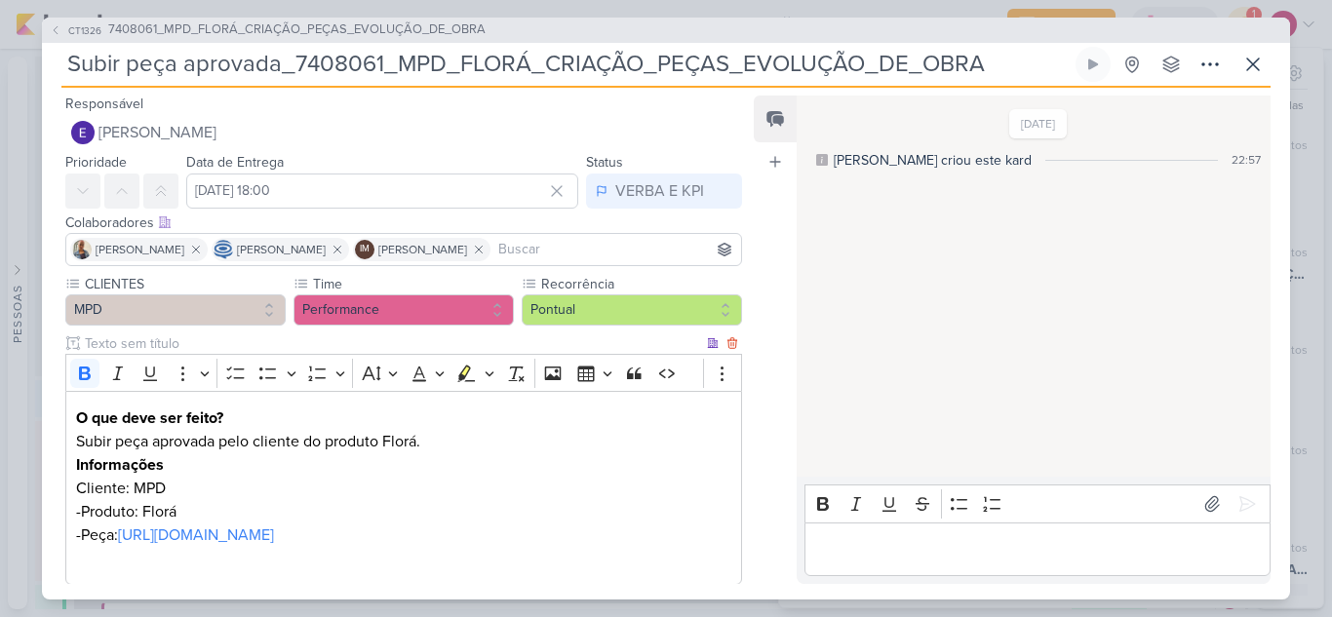
scroll to position [109, 0]
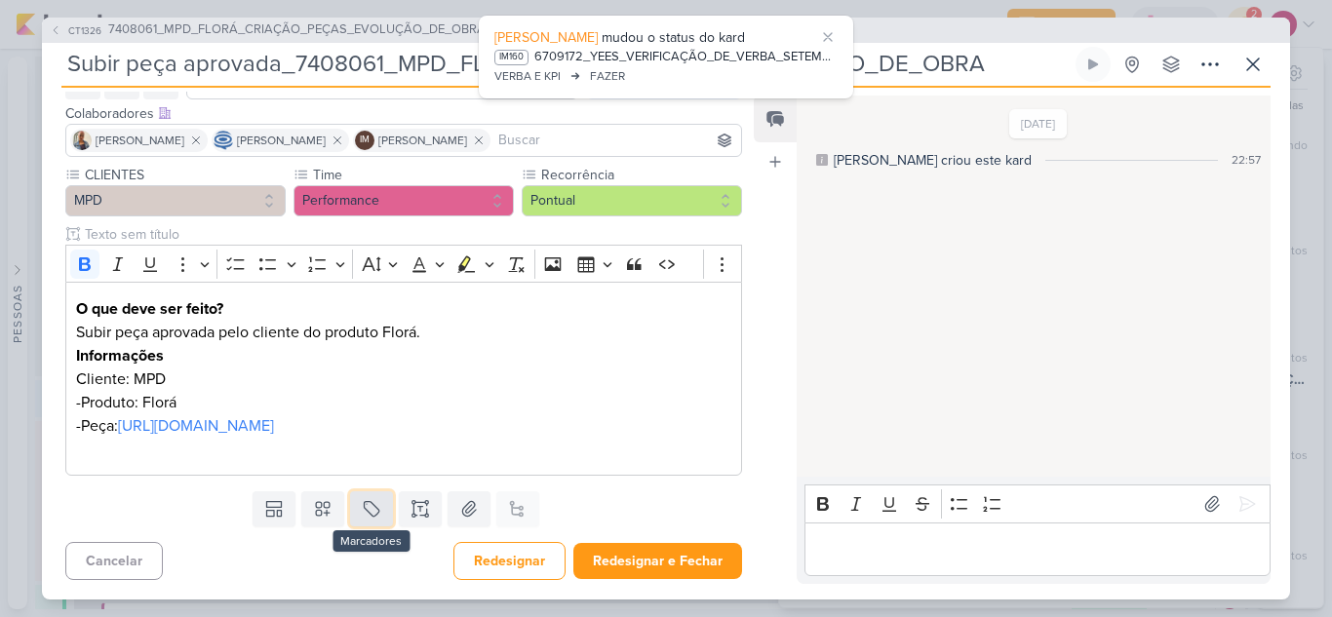
click at [362, 494] on button at bounding box center [371, 508] width 43 height 35
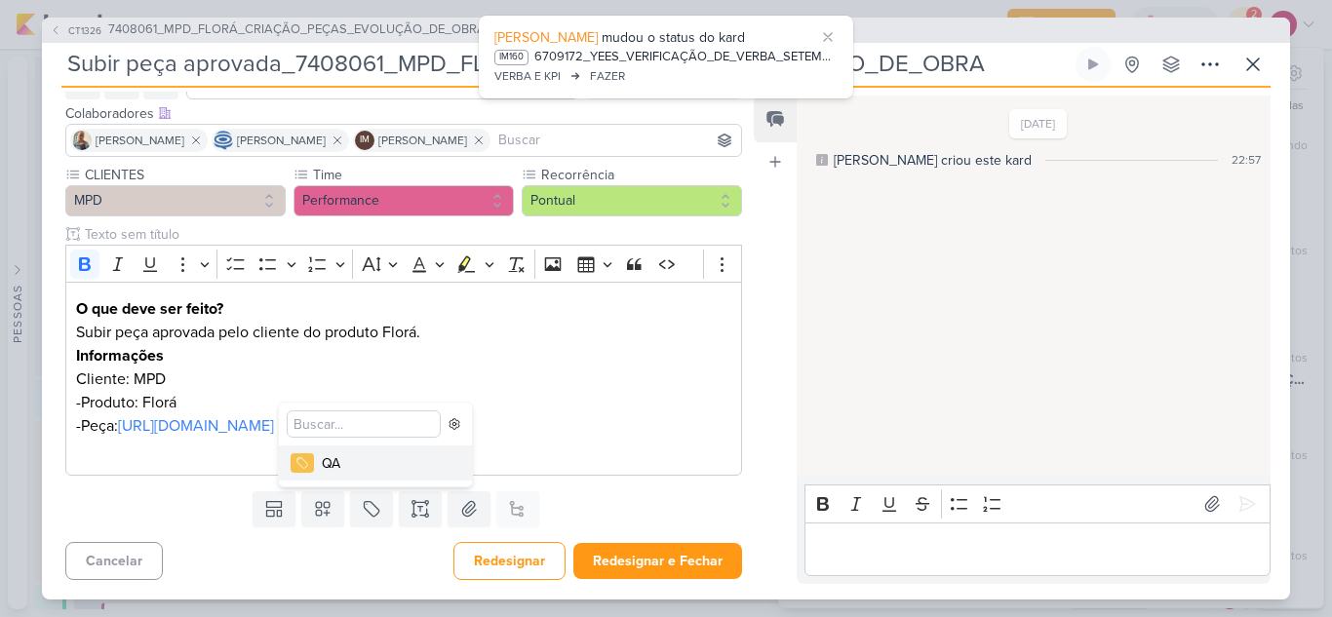
click at [338, 460] on div "QA" at bounding box center [385, 463] width 127 height 20
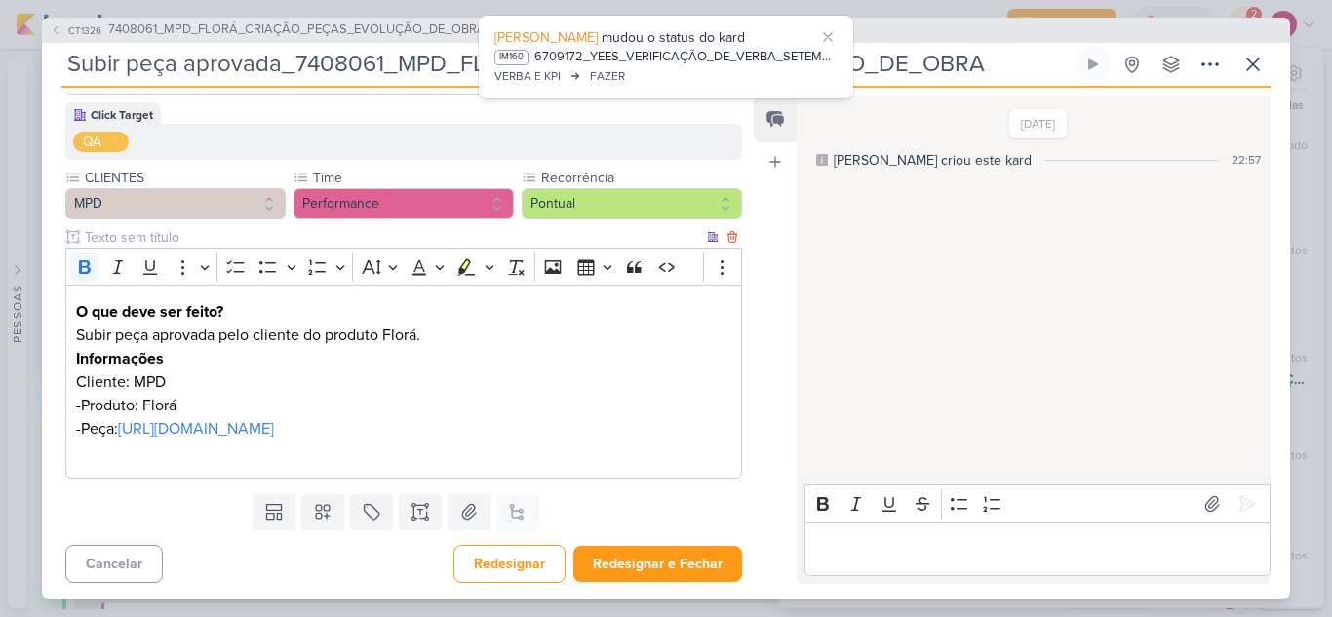
scroll to position [174, 0]
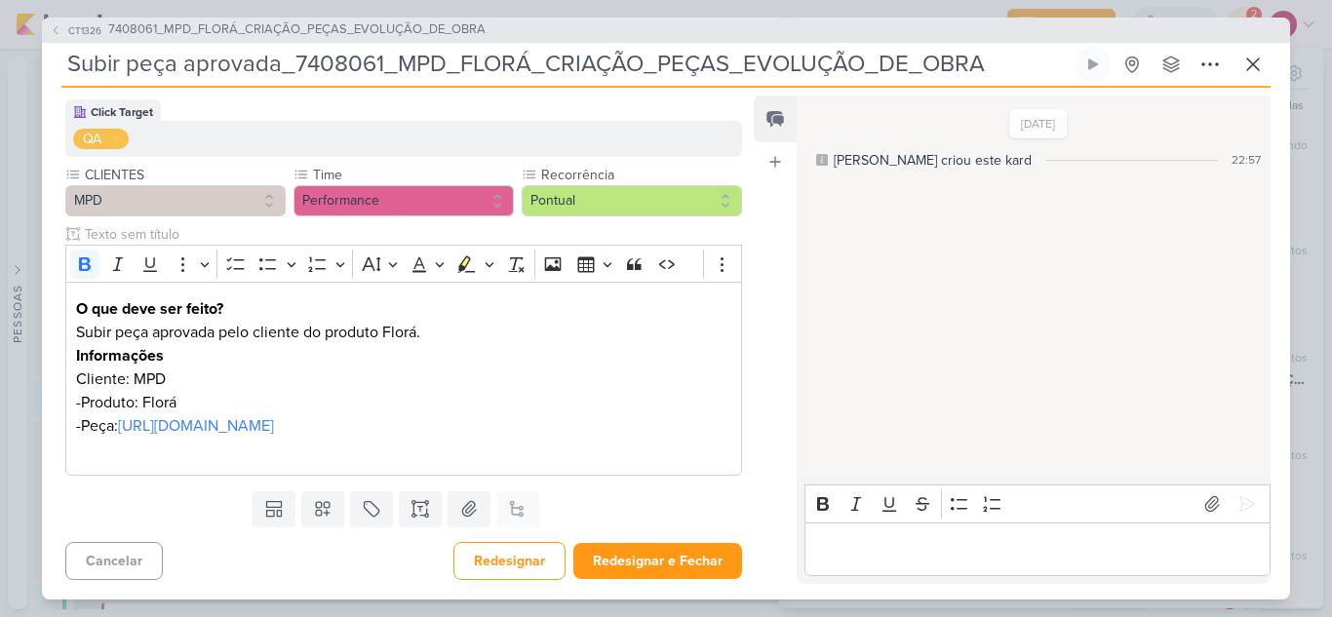
click at [997, 549] on p "Editor editing area: main" at bounding box center [1036, 548] width 445 height 23
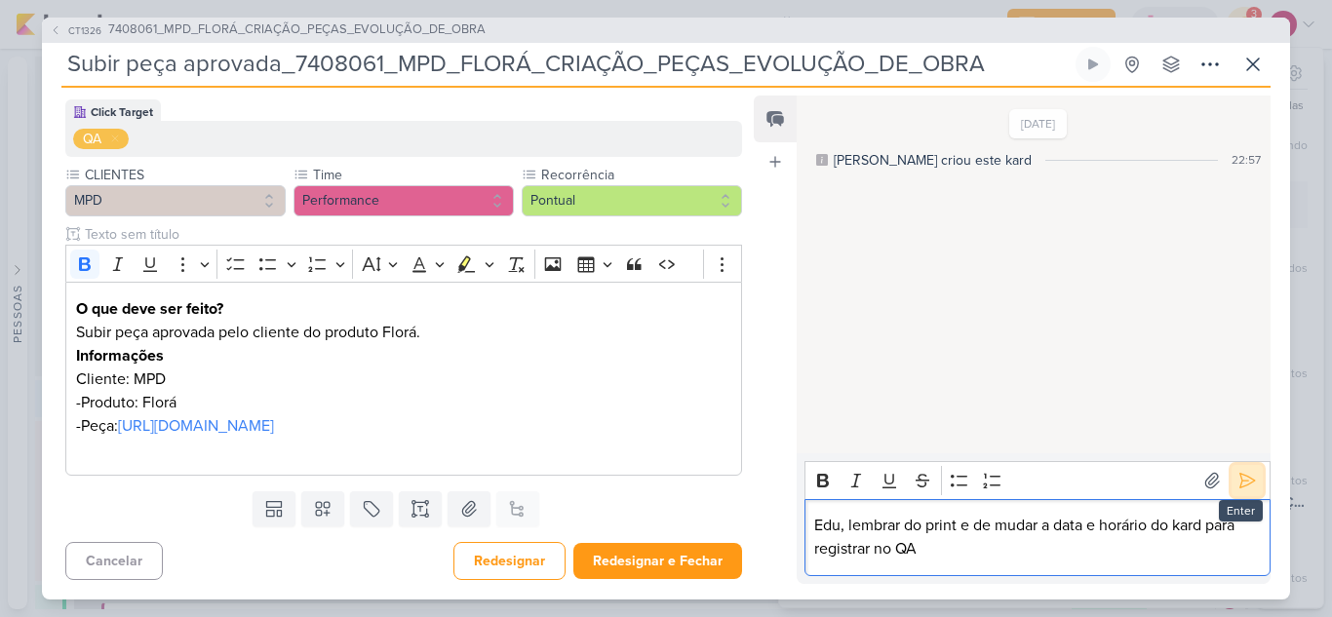
click at [1240, 482] on icon at bounding box center [1246, 480] width 19 height 19
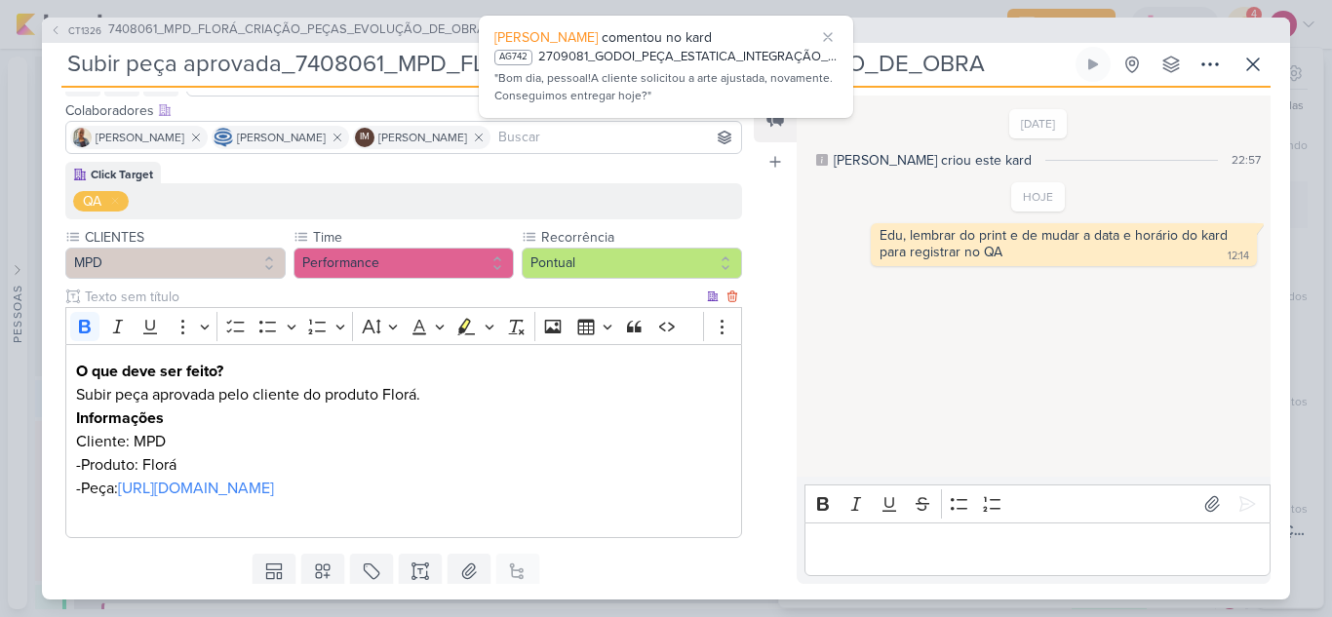
scroll to position [0, 0]
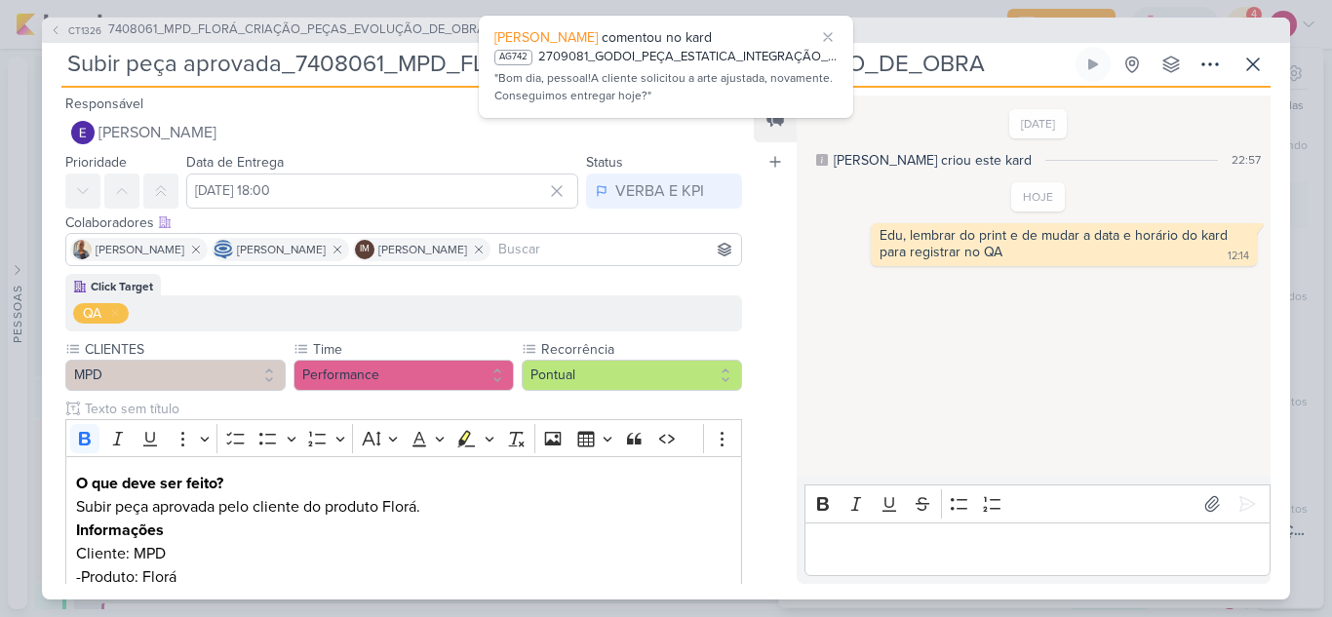
click at [615, 254] on input at bounding box center [615, 249] width 243 height 23
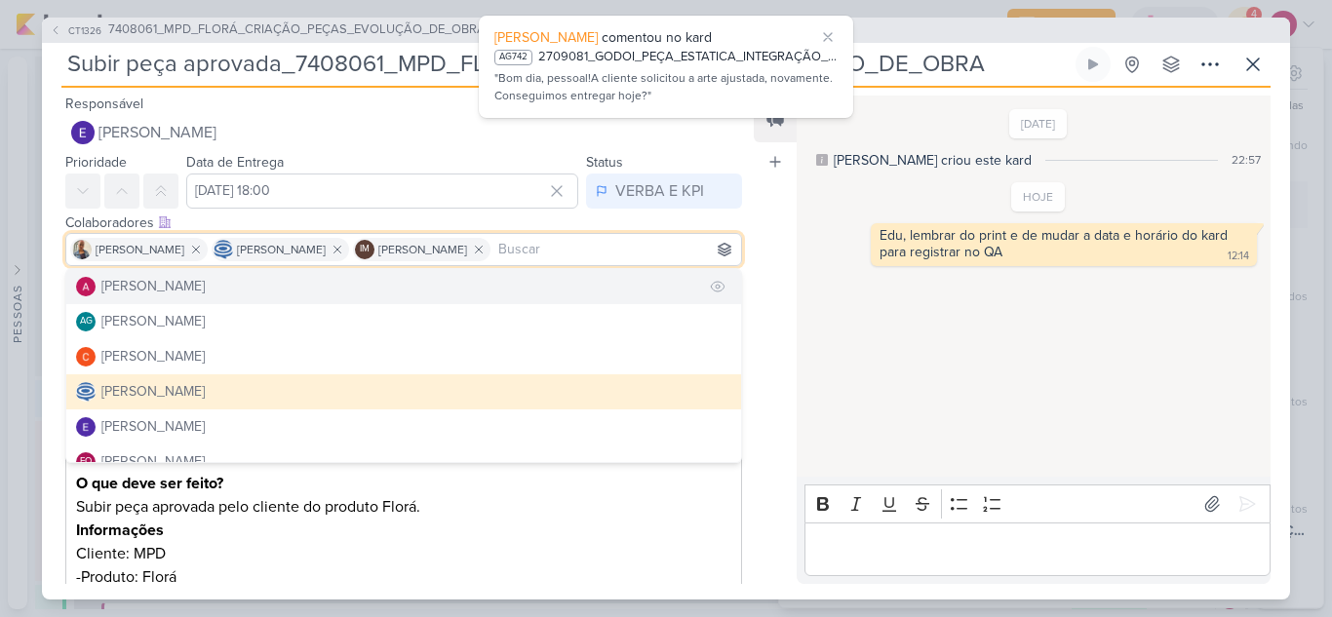
click at [415, 278] on button "[PERSON_NAME]" at bounding box center [403, 286] width 675 height 35
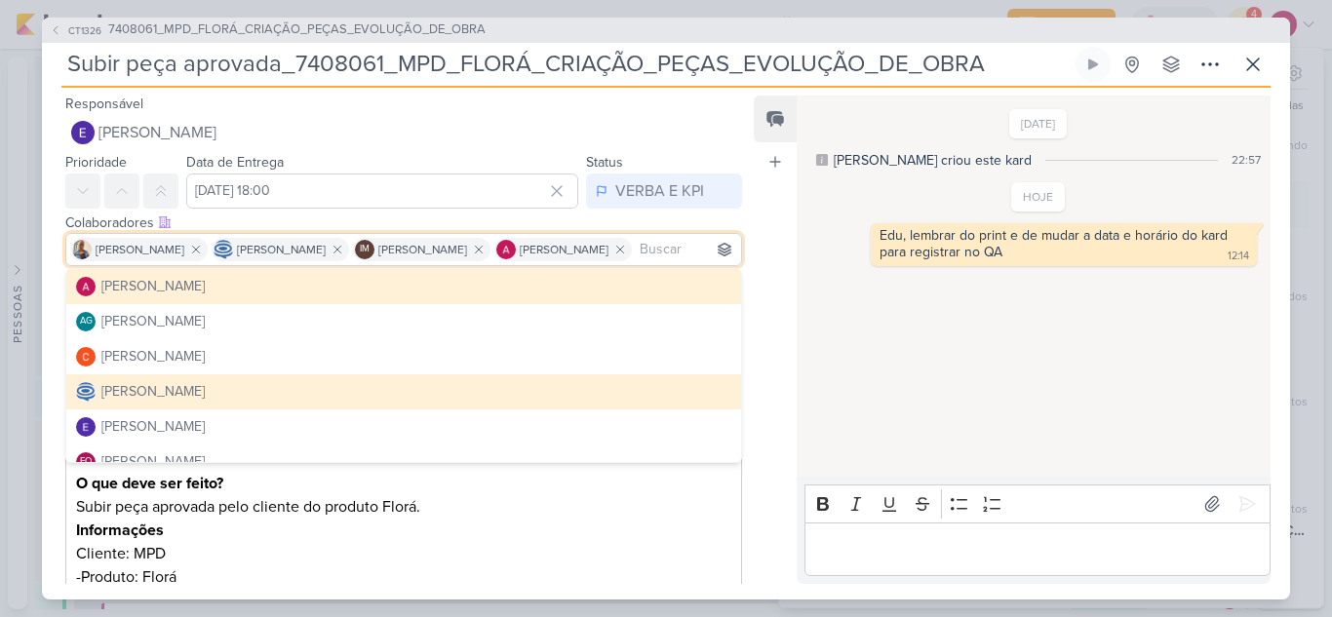
scroll to position [368, 0]
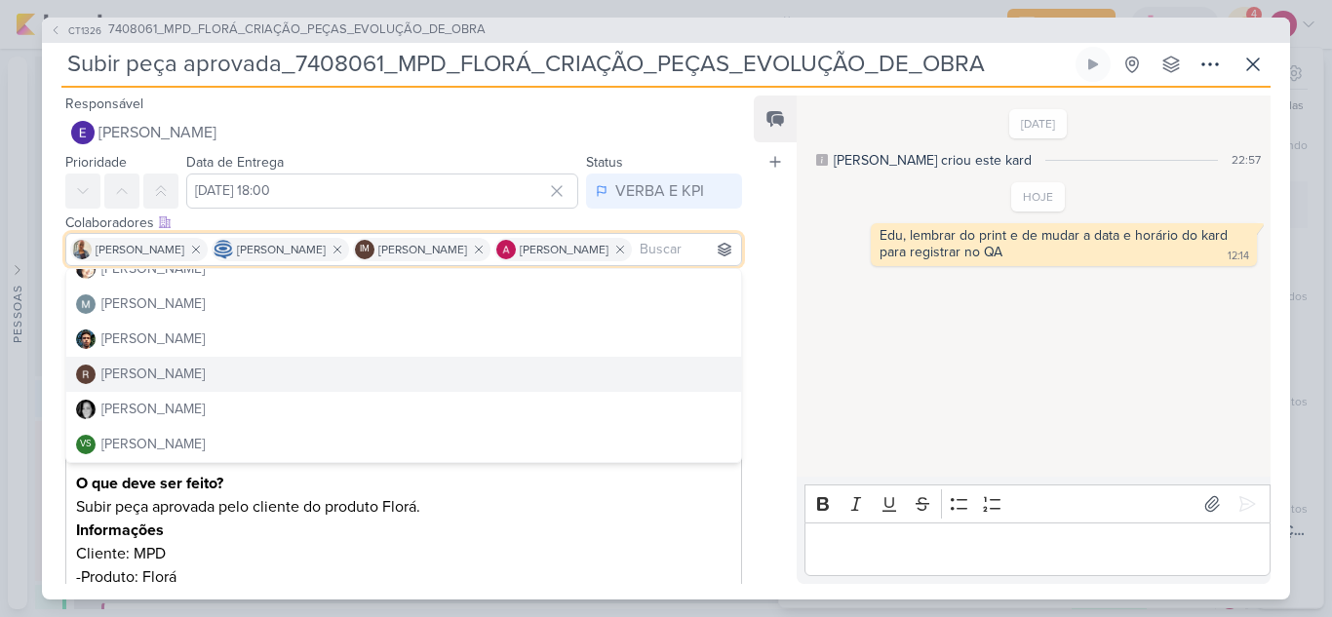
click at [771, 420] on div "Feed Atrelar email Solte o email para atrelar ao kard" at bounding box center [774, 340] width 43 height 488
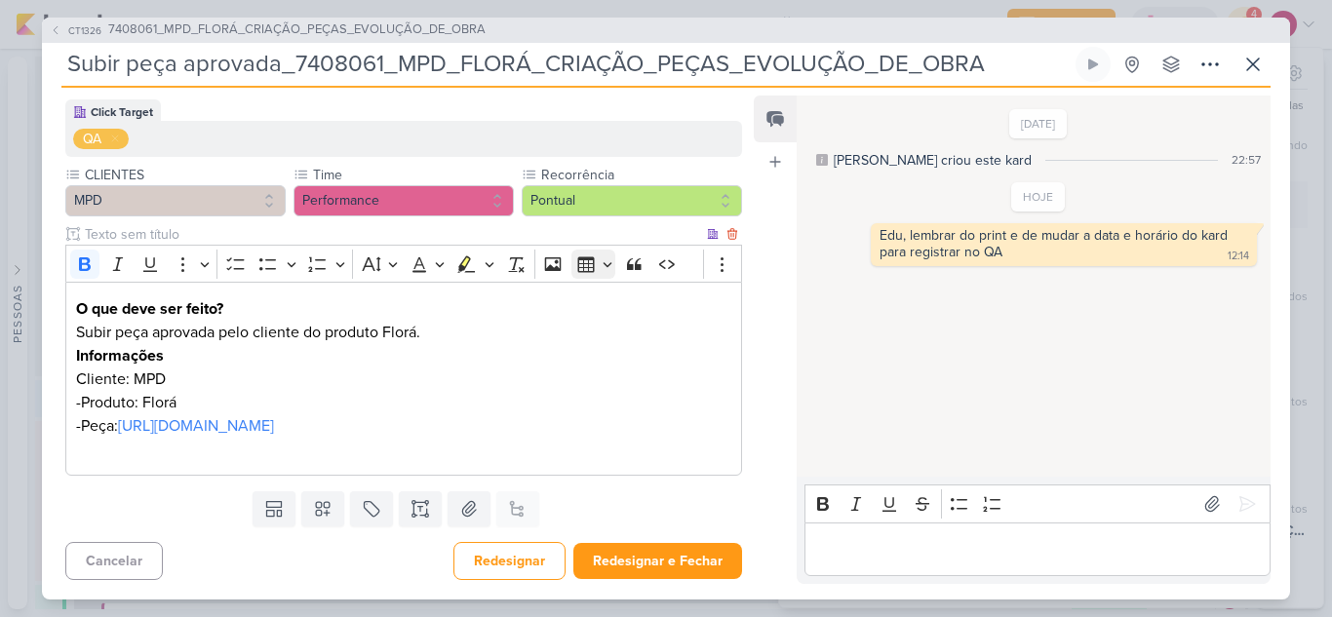
scroll to position [202, 0]
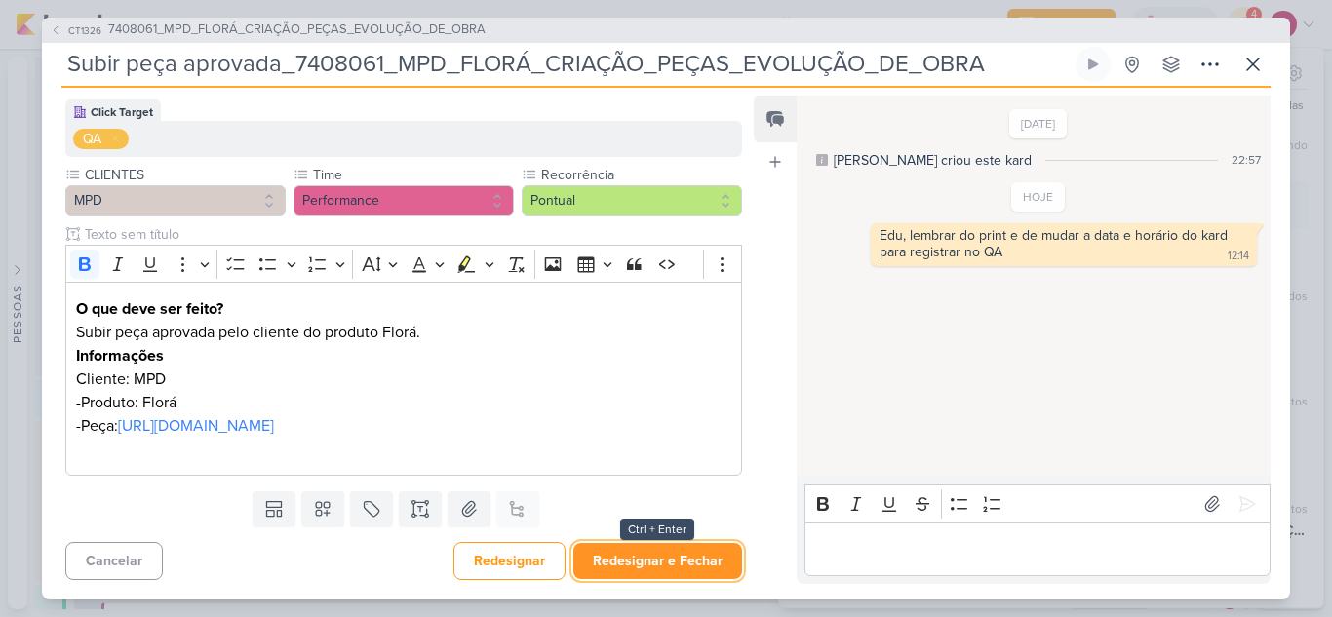
click at [654, 564] on button "Redesignar e Fechar" at bounding box center [657, 561] width 169 height 36
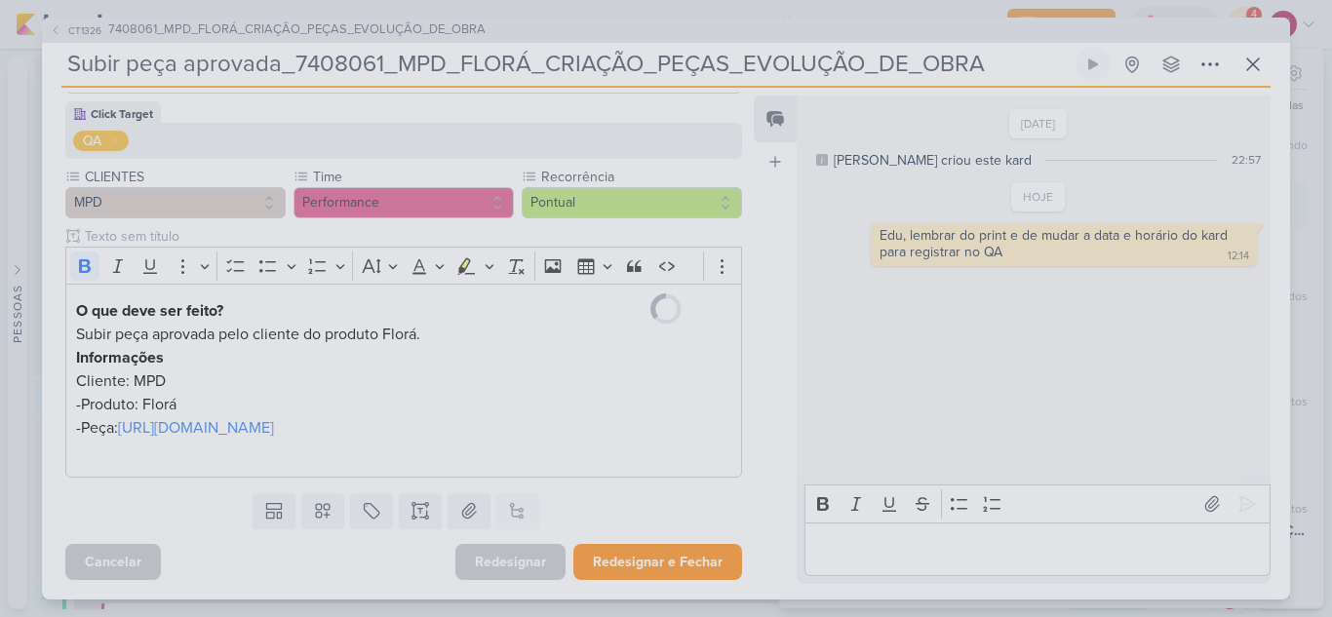
scroll to position [200, 0]
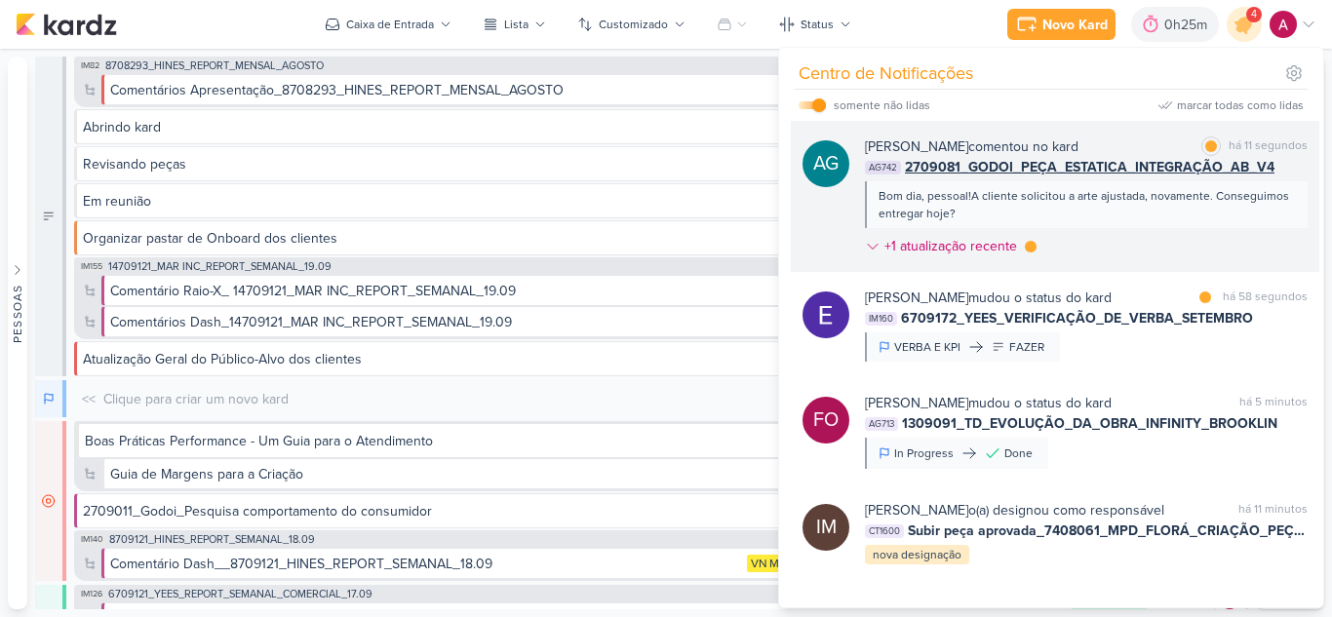
click at [1147, 235] on div "Aline Gimenez Graciano comentou no kard marcar como lida há 11 segundos AG742 2…" at bounding box center [1086, 200] width 443 height 128
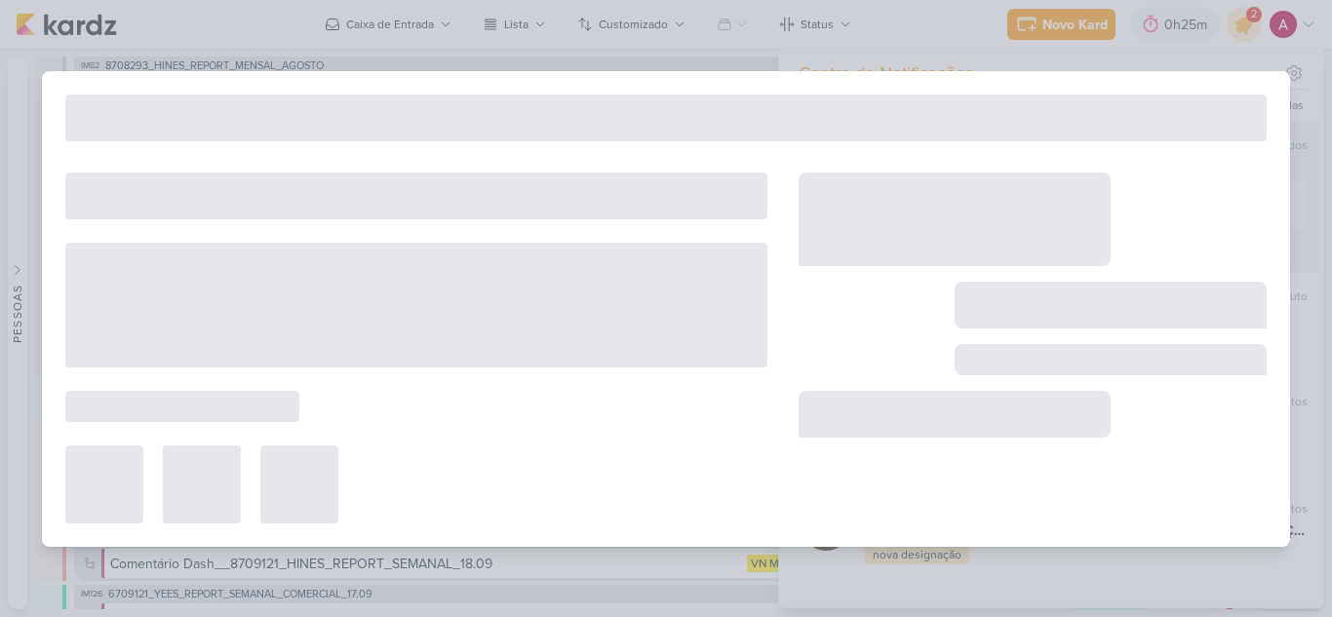
type input "2709081_GODOI_PEÇA_ESTATICA_INTEGRAÇÃO_AB_V4"
type input "18 de setembro de 2025 às 15:00"
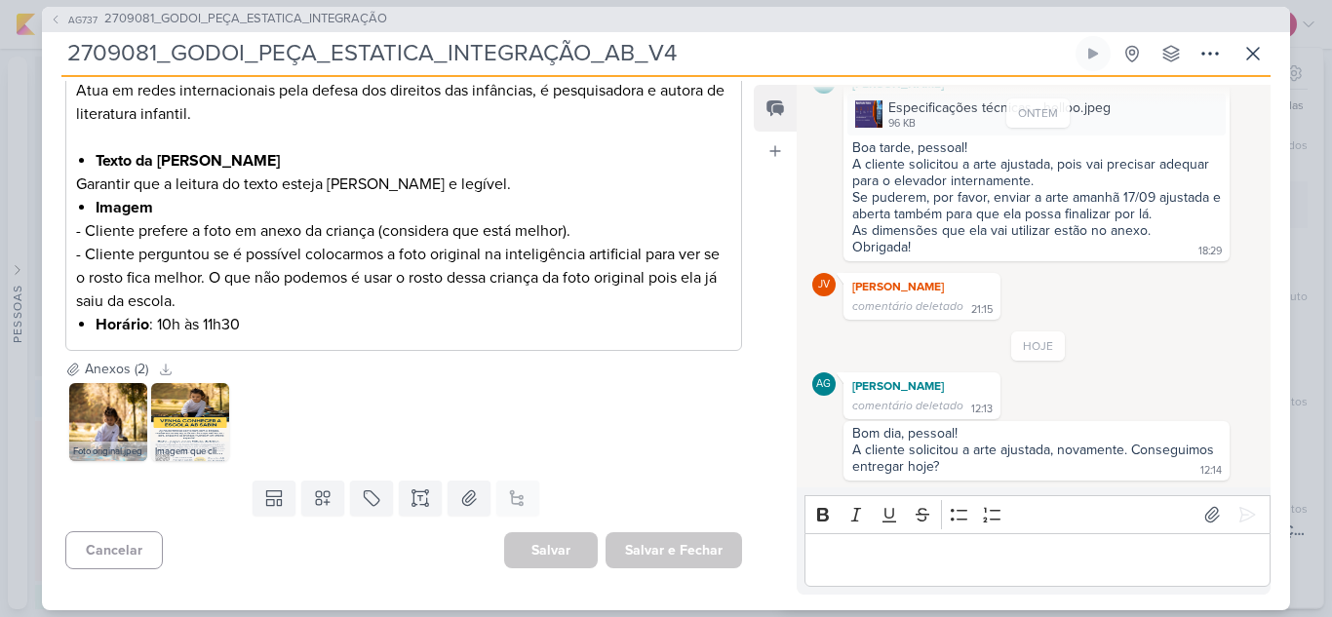
scroll to position [808, 0]
click at [1244, 61] on icon at bounding box center [1252, 53] width 23 height 23
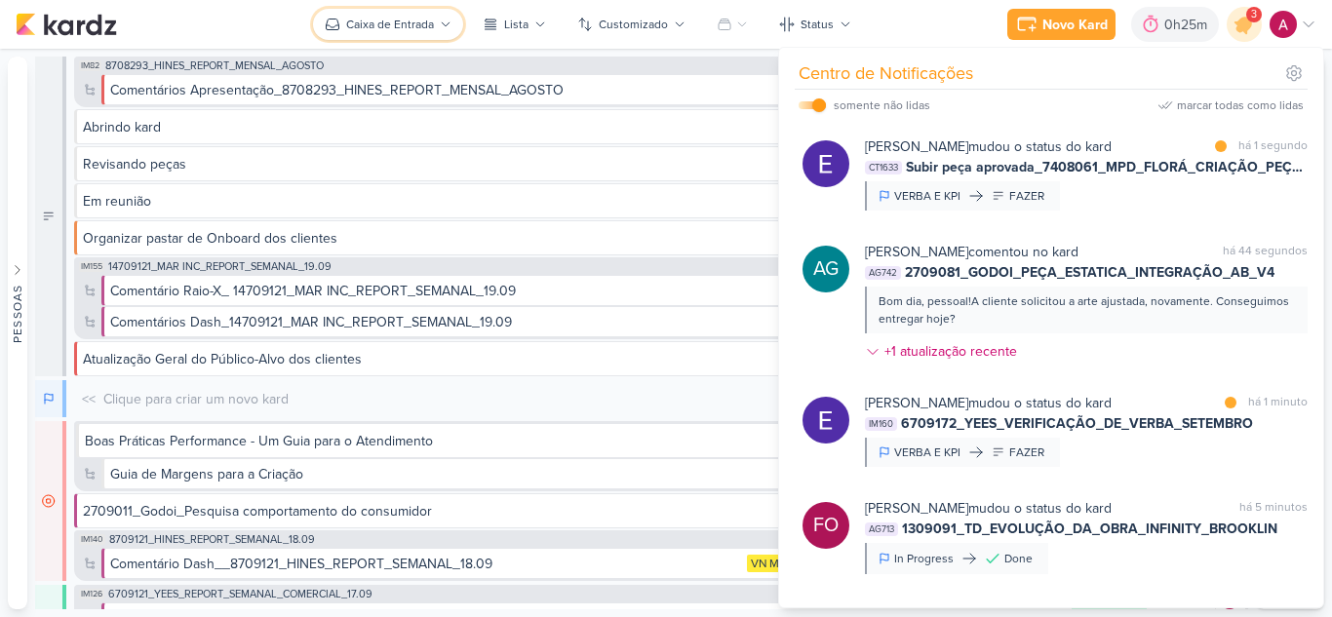
click at [412, 20] on div "Caixa de Entrada" at bounding box center [390, 25] width 88 height 18
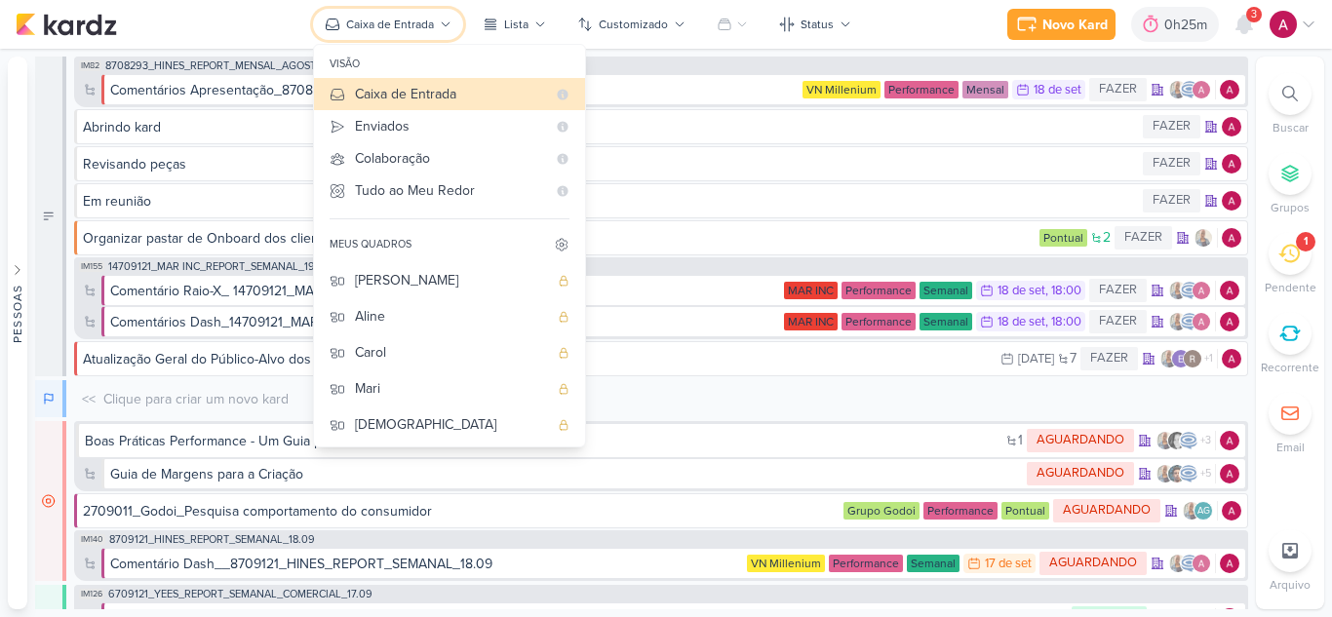
scroll to position [146, 0]
click at [382, 414] on div "[DEMOGRAPHIC_DATA]" at bounding box center [451, 422] width 193 height 20
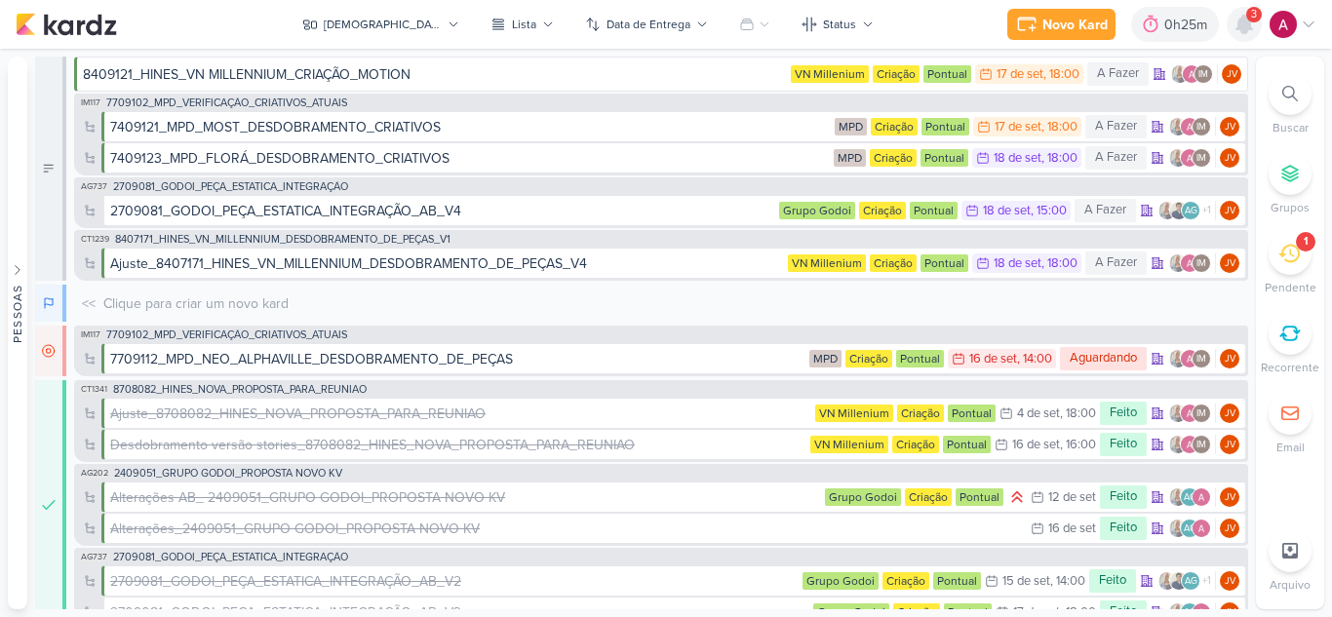
click at [1243, 32] on icon at bounding box center [1244, 25] width 16 height 18
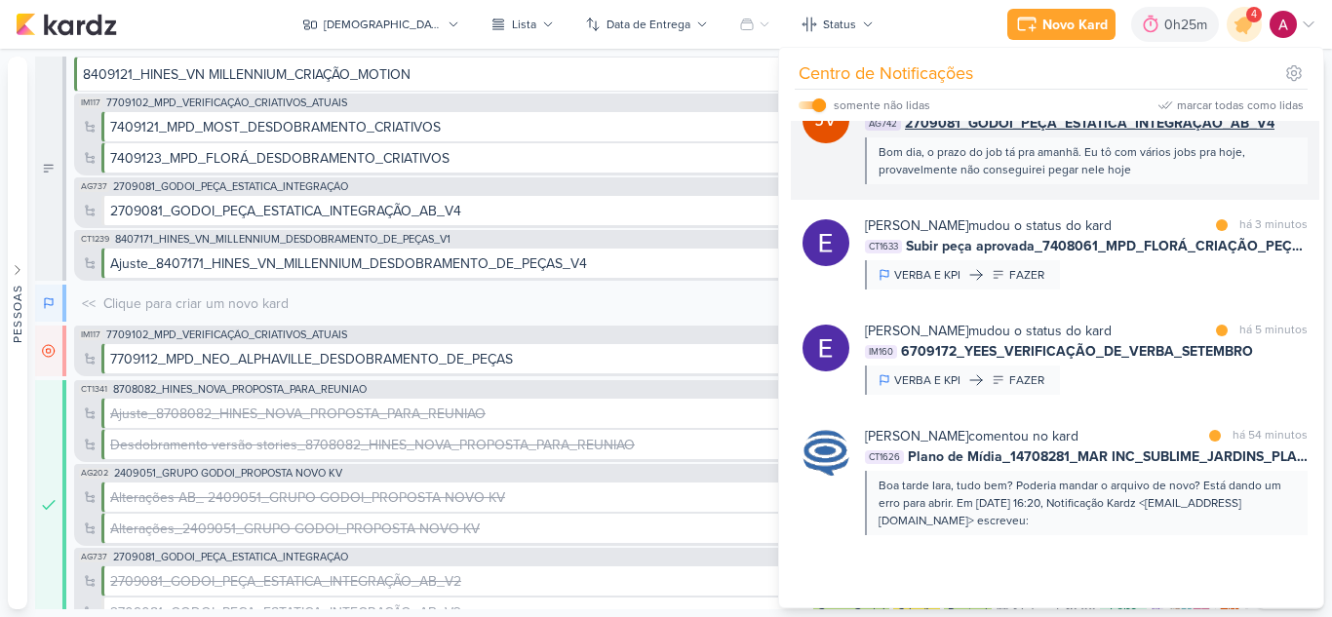
scroll to position [14, 0]
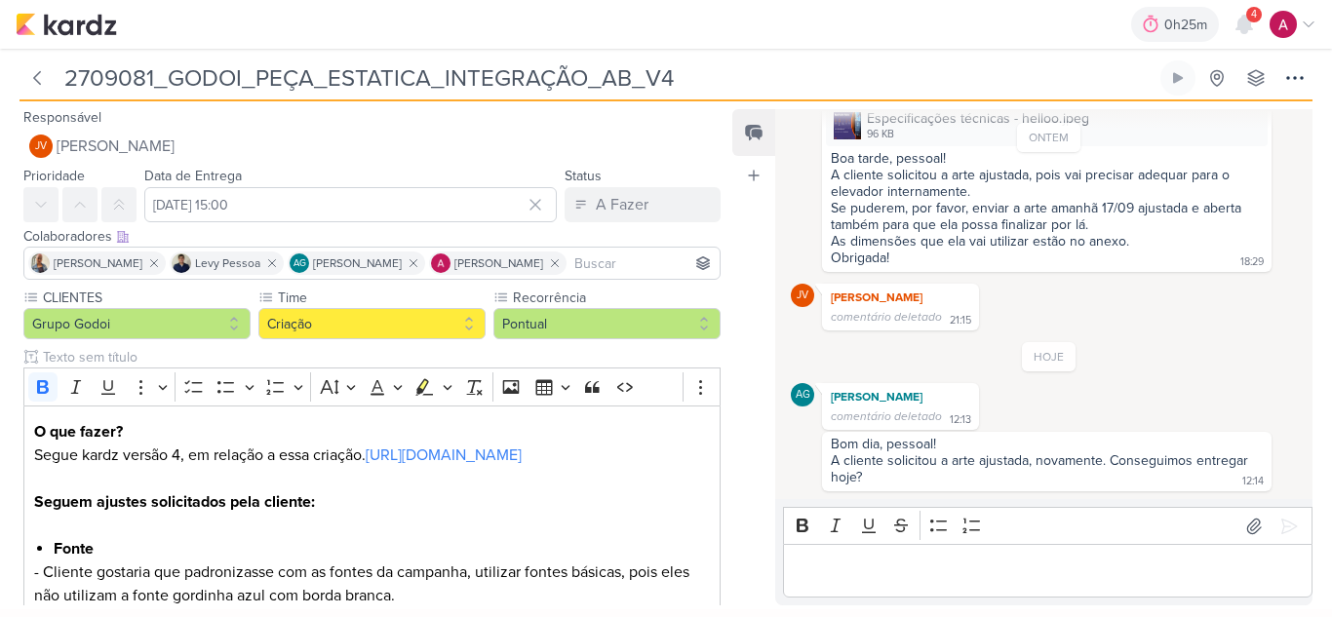
scroll to position [189, 0]
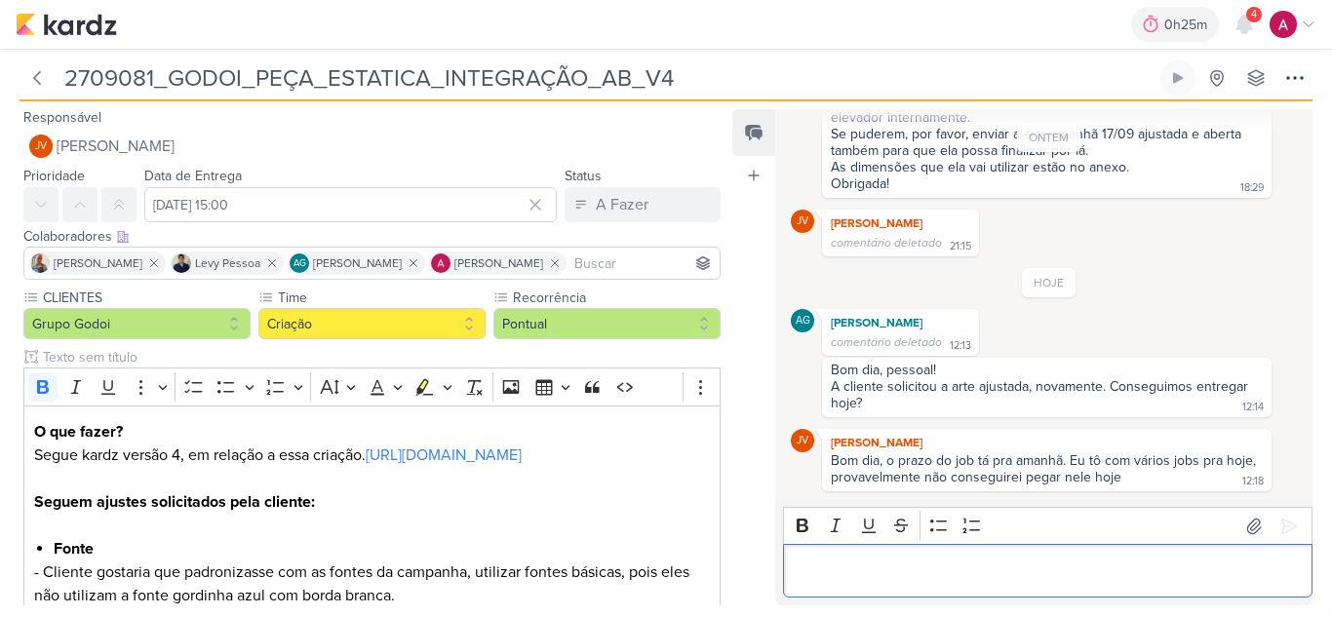
click at [876, 557] on div "Editor editing area: main" at bounding box center [1047, 571] width 529 height 54
click at [826, 562] on p "Editor editing area: main" at bounding box center [1047, 571] width 509 height 23
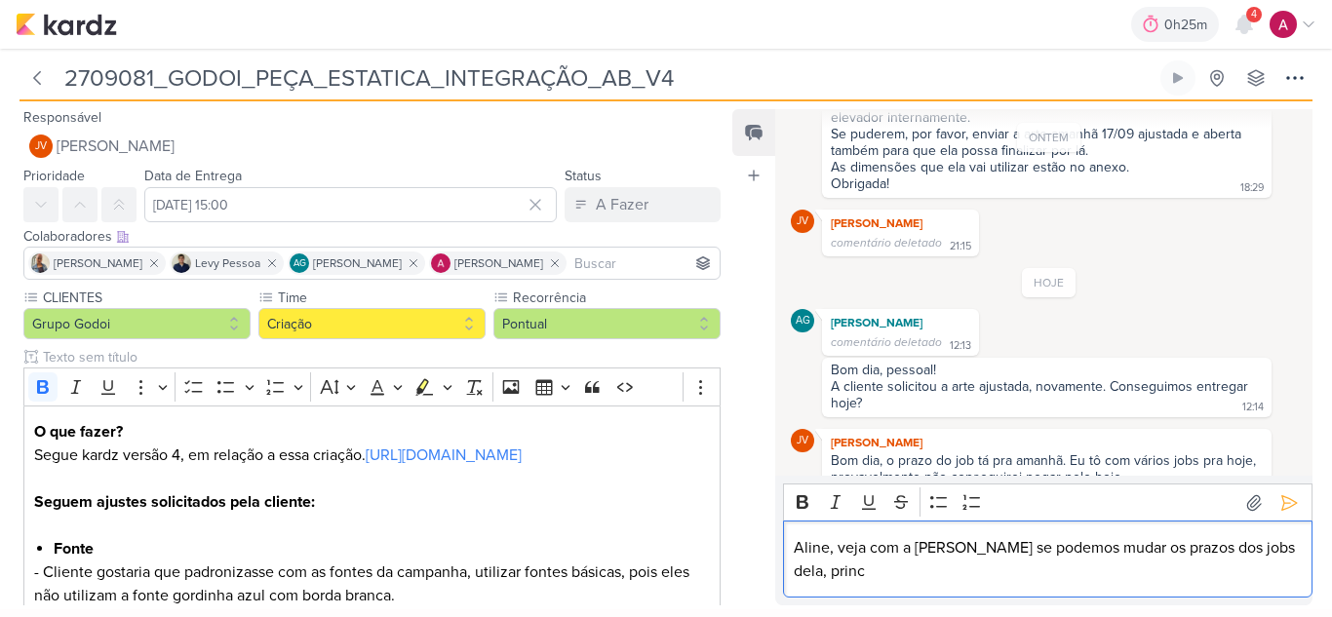
scroll to position [212, 0]
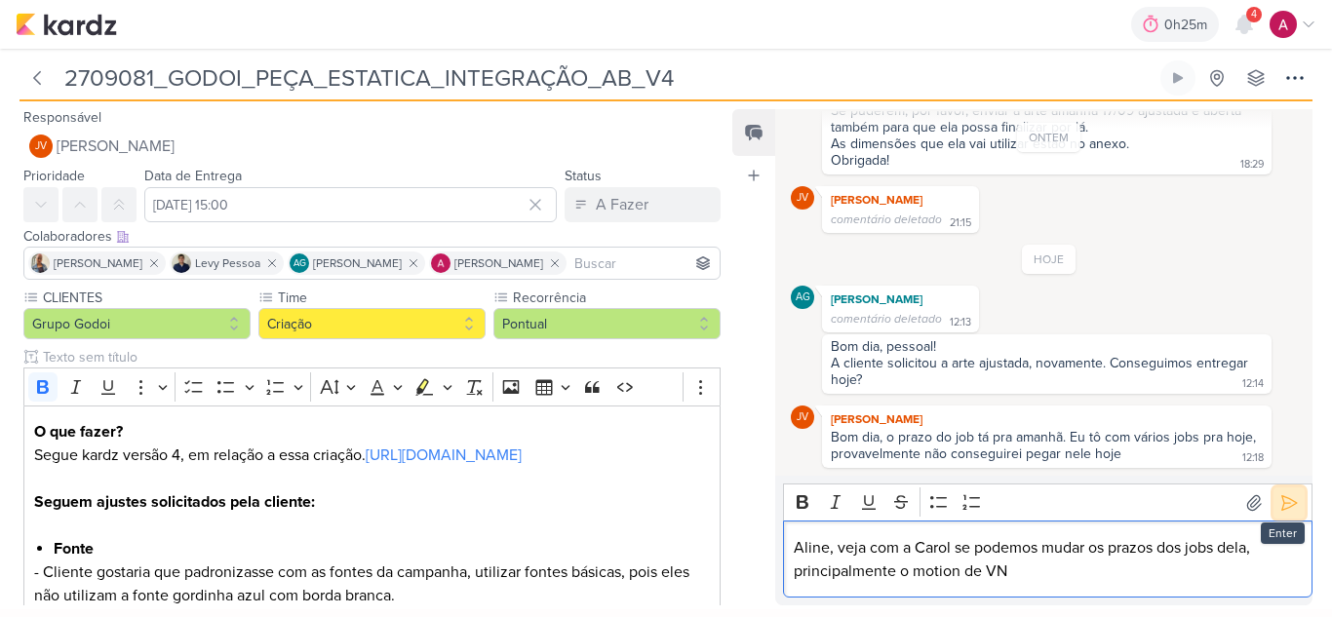
click at [1279, 506] on icon at bounding box center [1288, 502] width 19 height 19
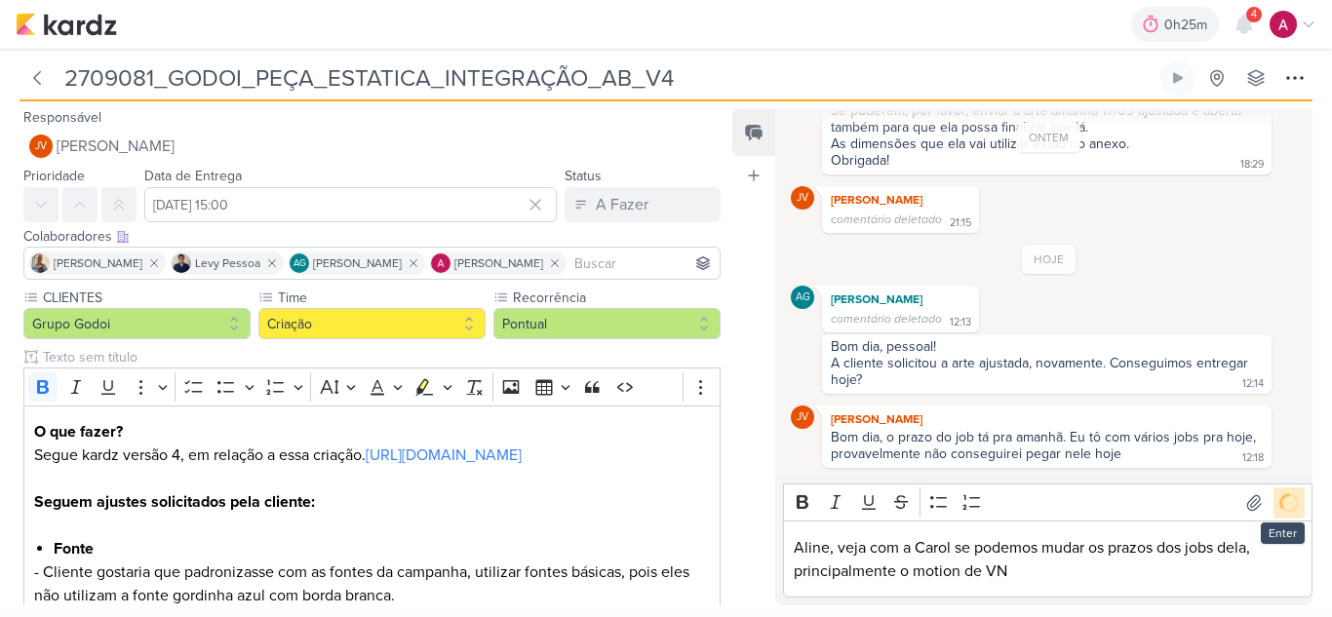
scroll to position [244, 0]
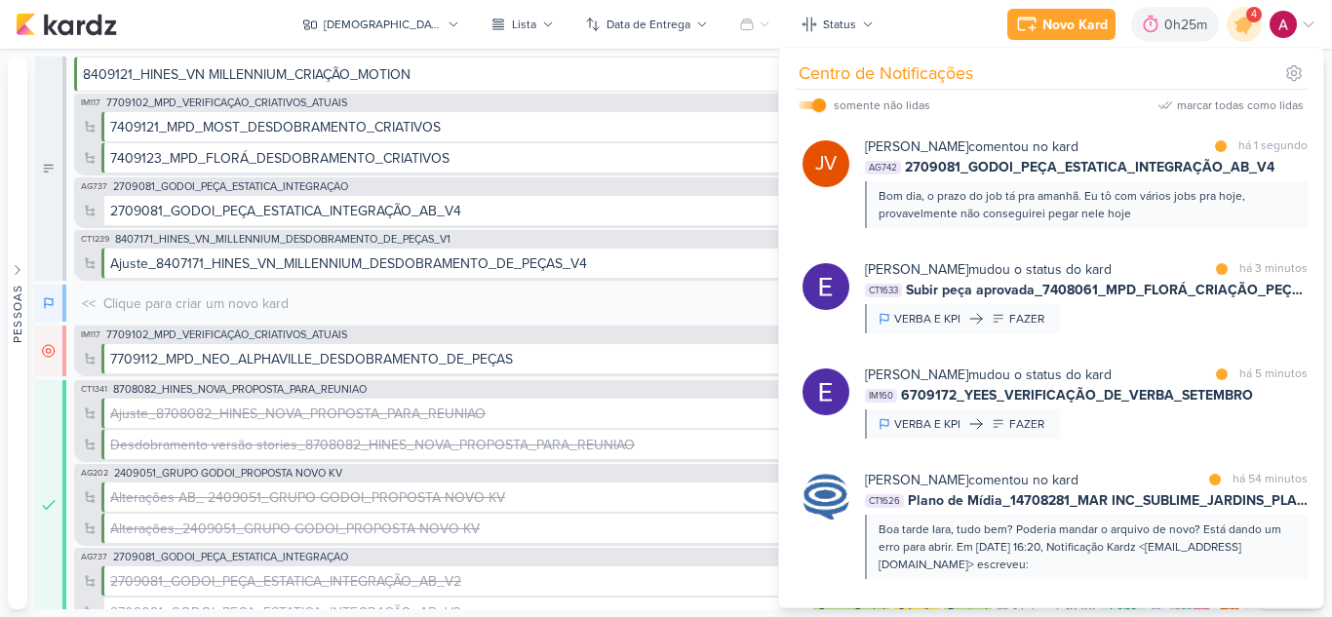
scroll to position [14, 0]
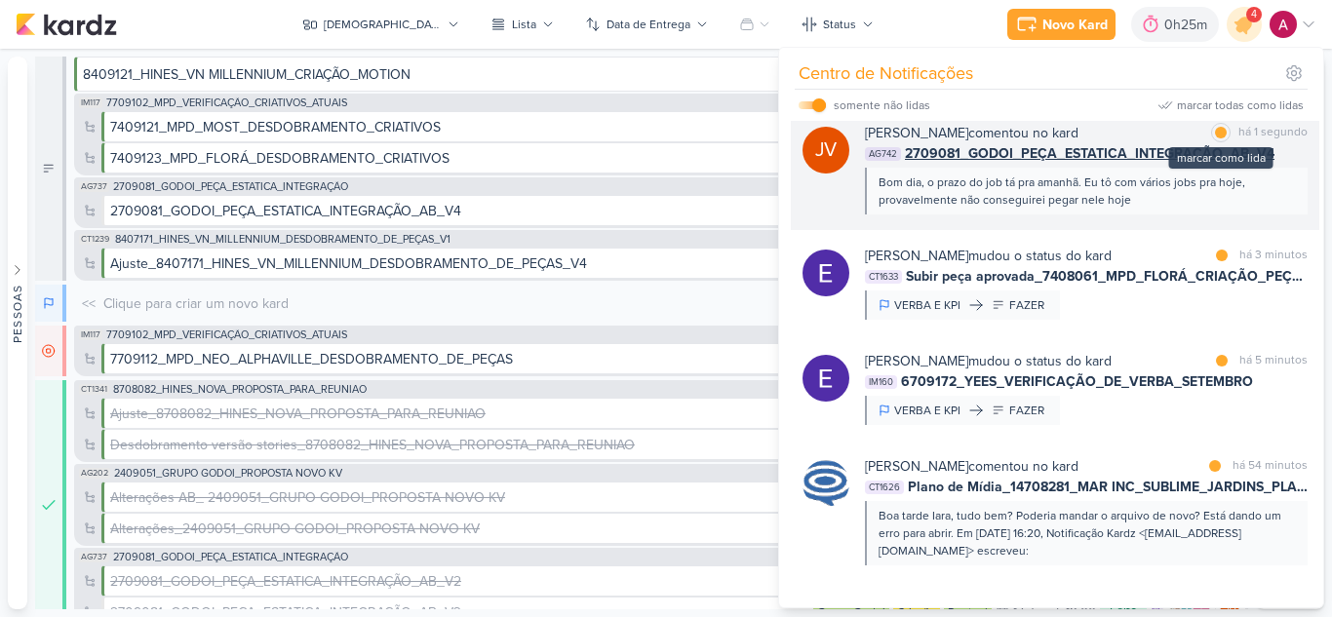
click at [1219, 131] on div at bounding box center [1221, 133] width 12 height 12
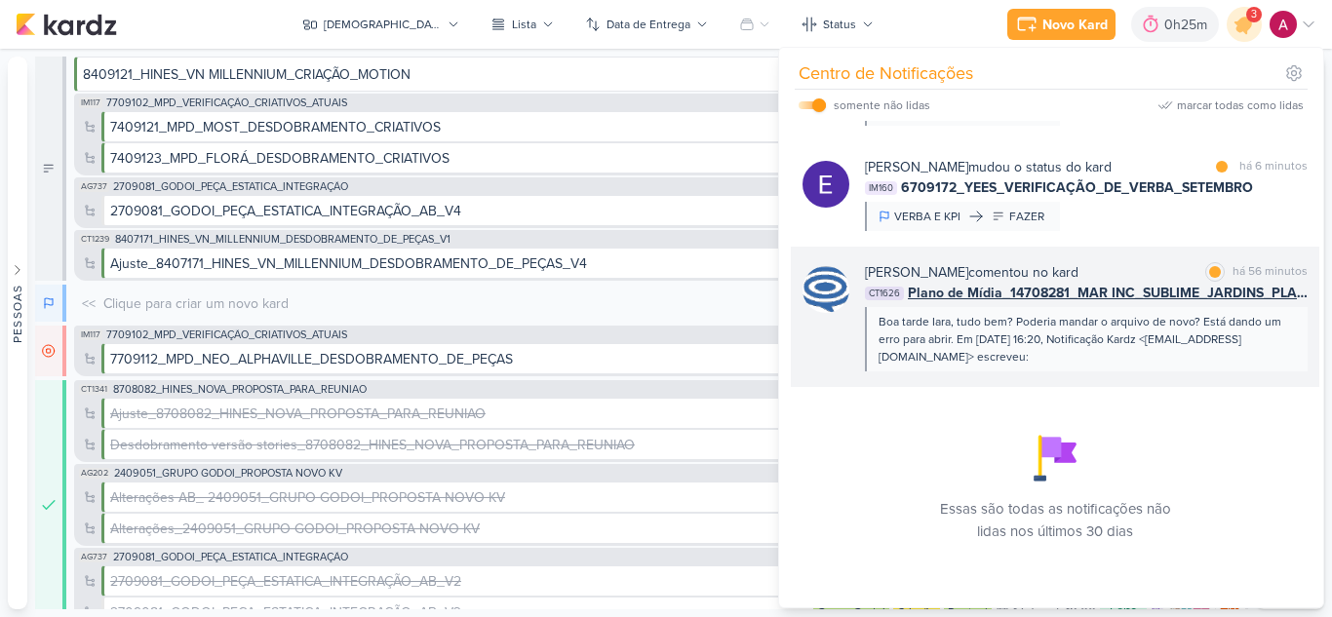
scroll to position [209, 0]
click at [1214, 272] on div at bounding box center [1215, 271] width 12 height 12
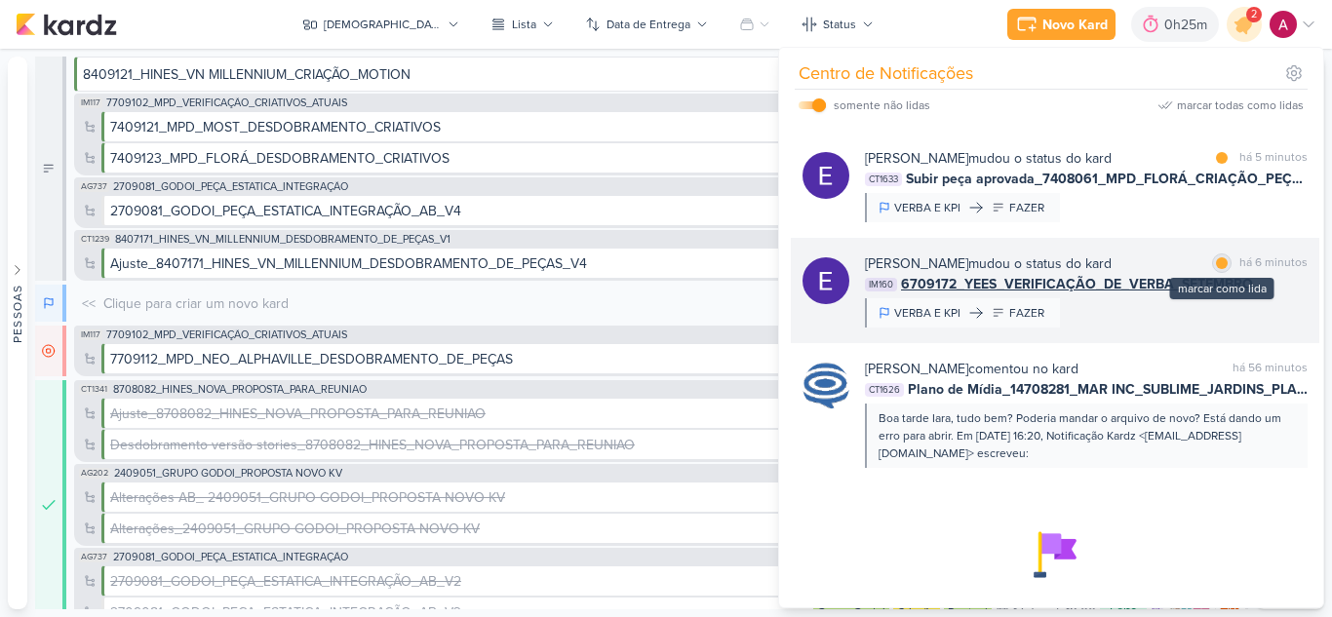
click at [1216, 267] on div at bounding box center [1222, 263] width 12 height 12
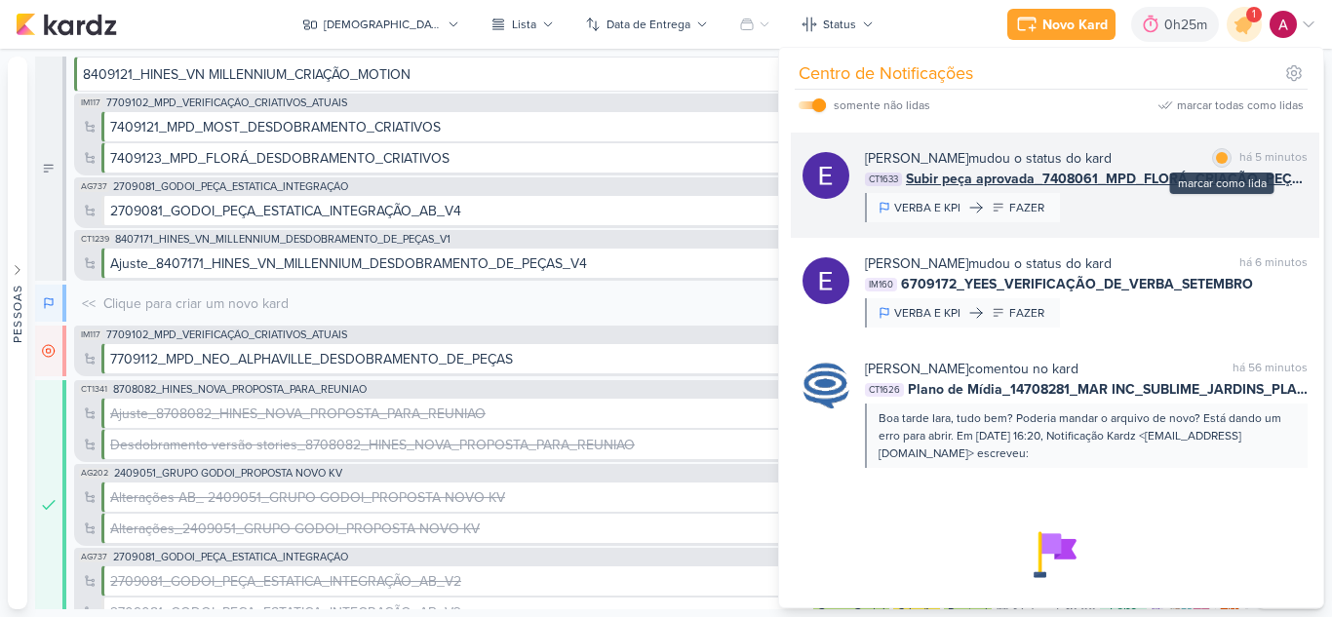
click at [1212, 162] on div "marcar como lida" at bounding box center [1221, 157] width 19 height 19
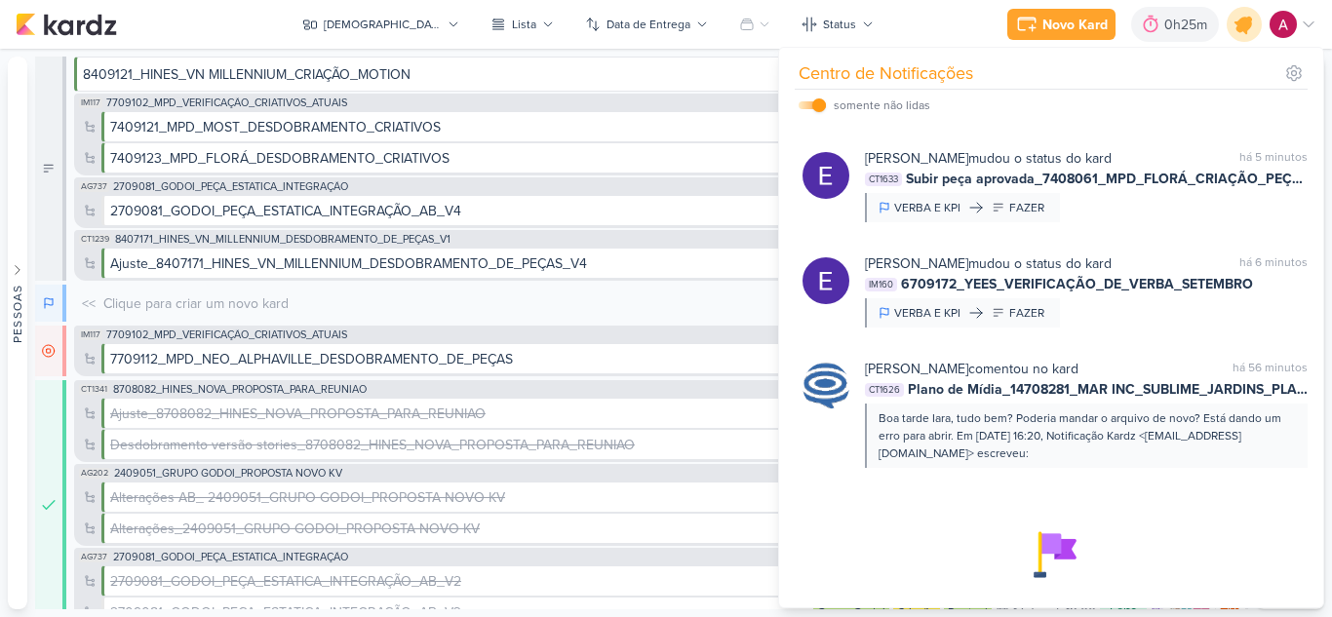
click at [1244, 28] on icon at bounding box center [1243, 24] width 23 height 23
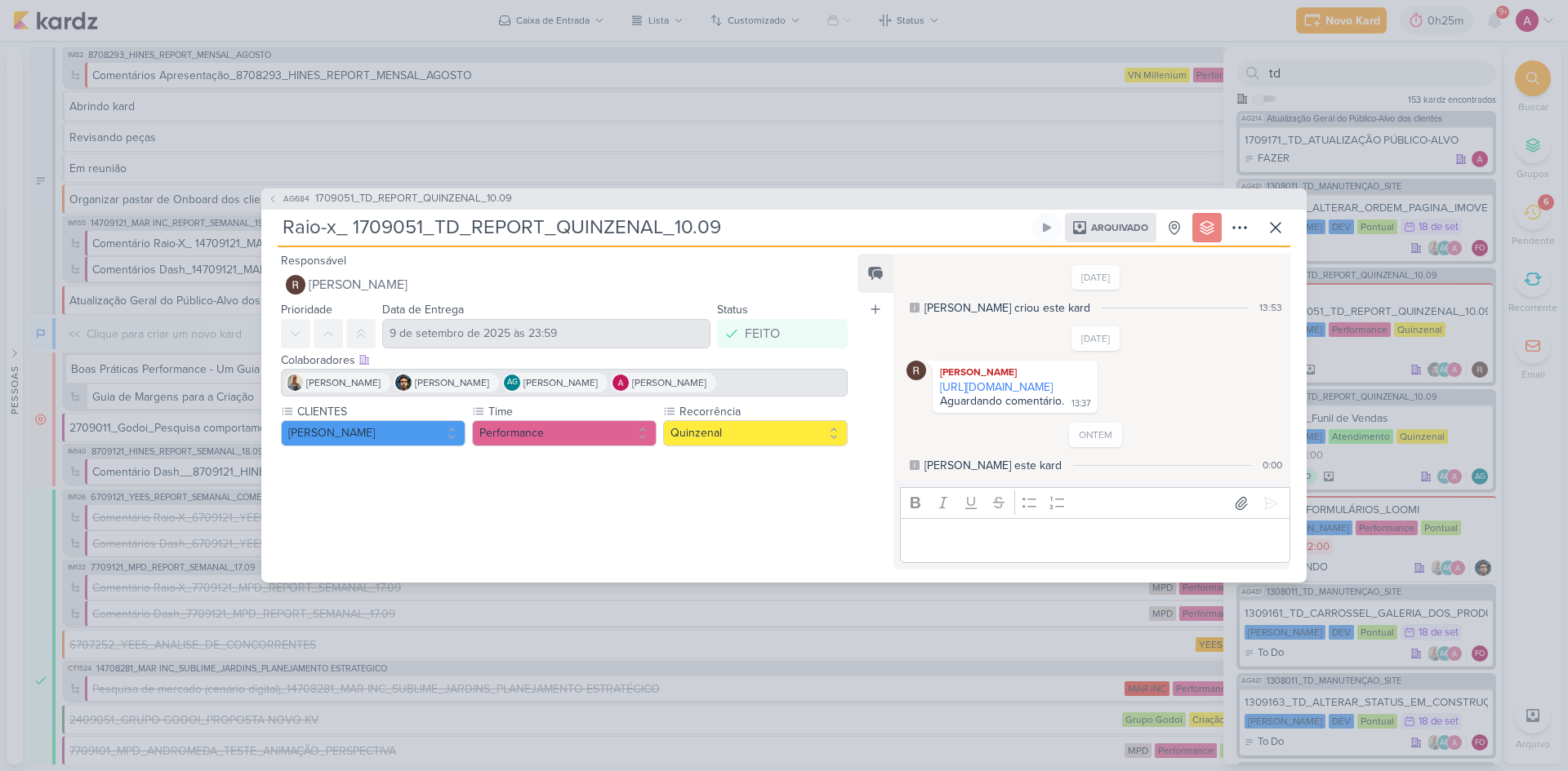
scroll to position [37, 0]
